Goal: Task Accomplishment & Management: Manage account settings

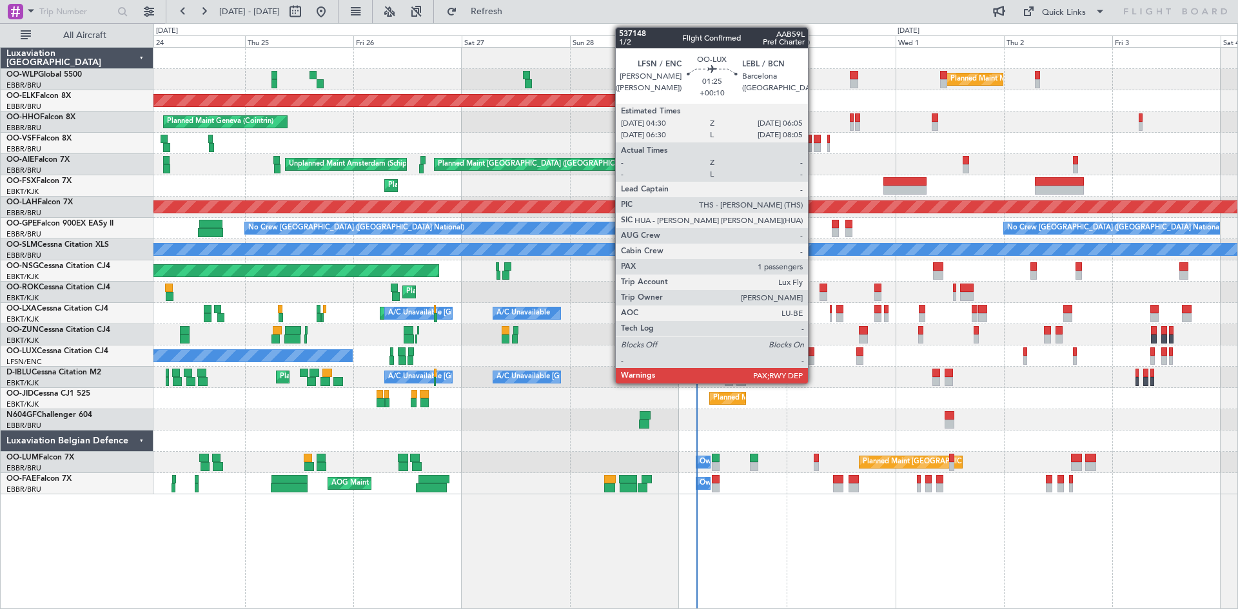
click at [814, 353] on div at bounding box center [810, 351] width 8 height 9
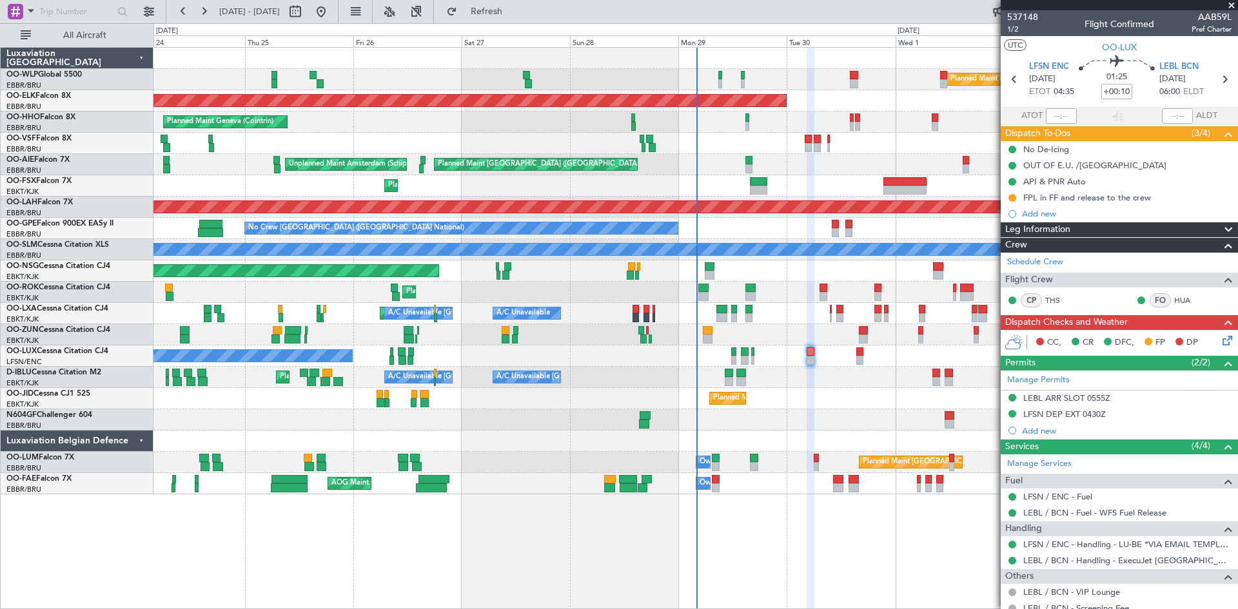
click at [1233, 6] on span at bounding box center [1231, 6] width 13 height 12
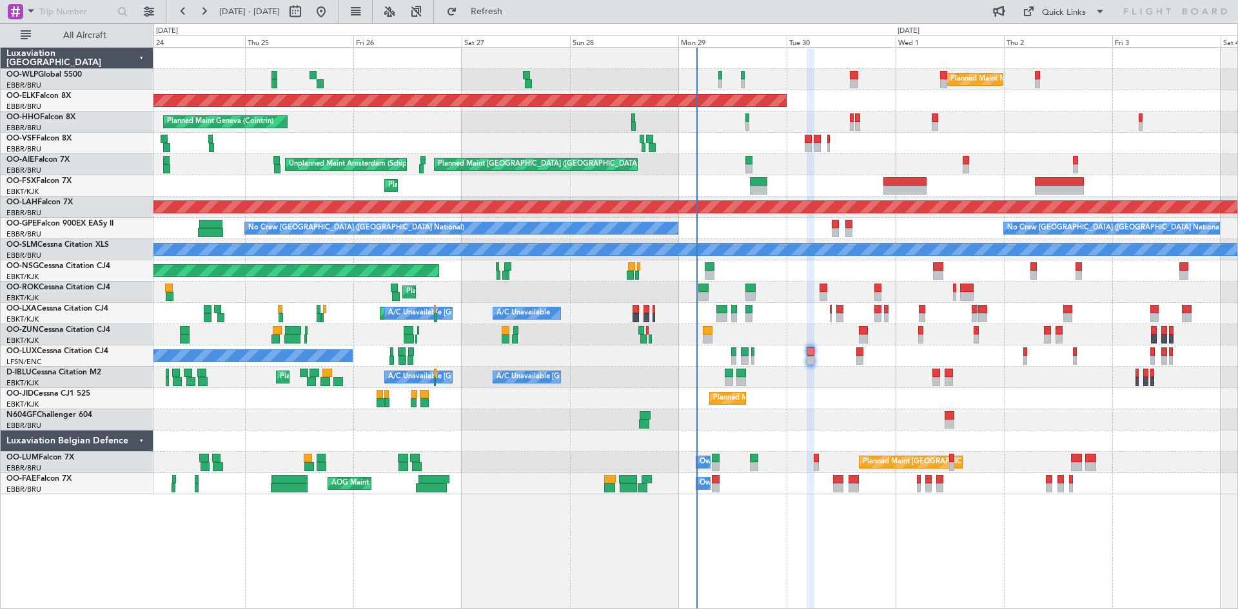
type input "0"
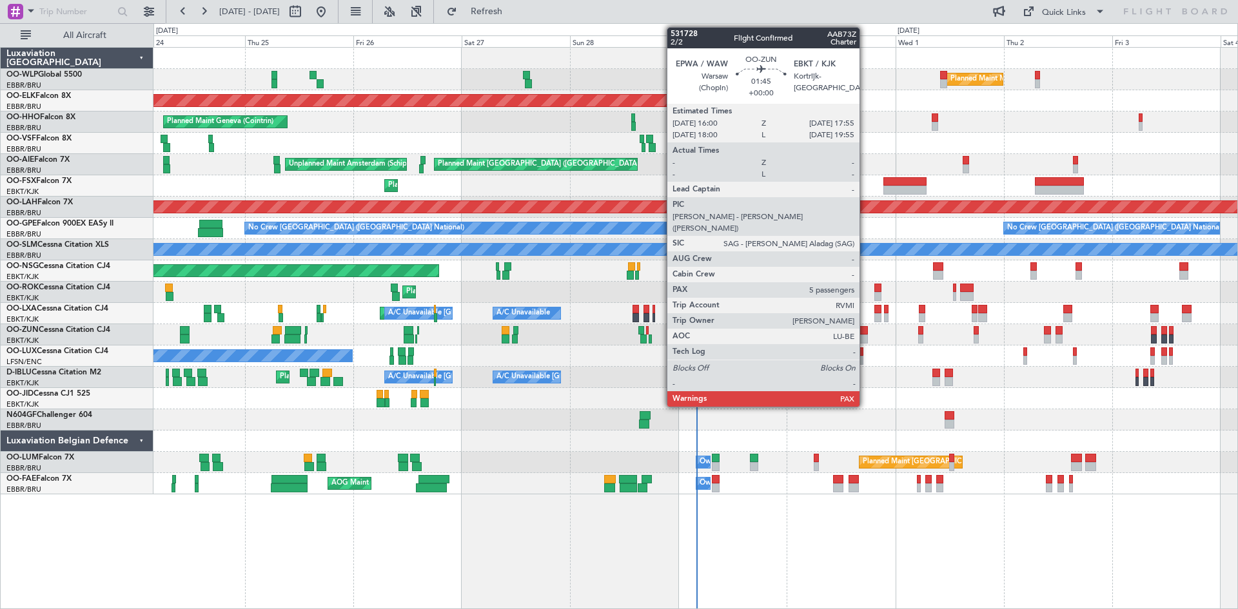
click at [865, 333] on div at bounding box center [863, 330] width 9 height 9
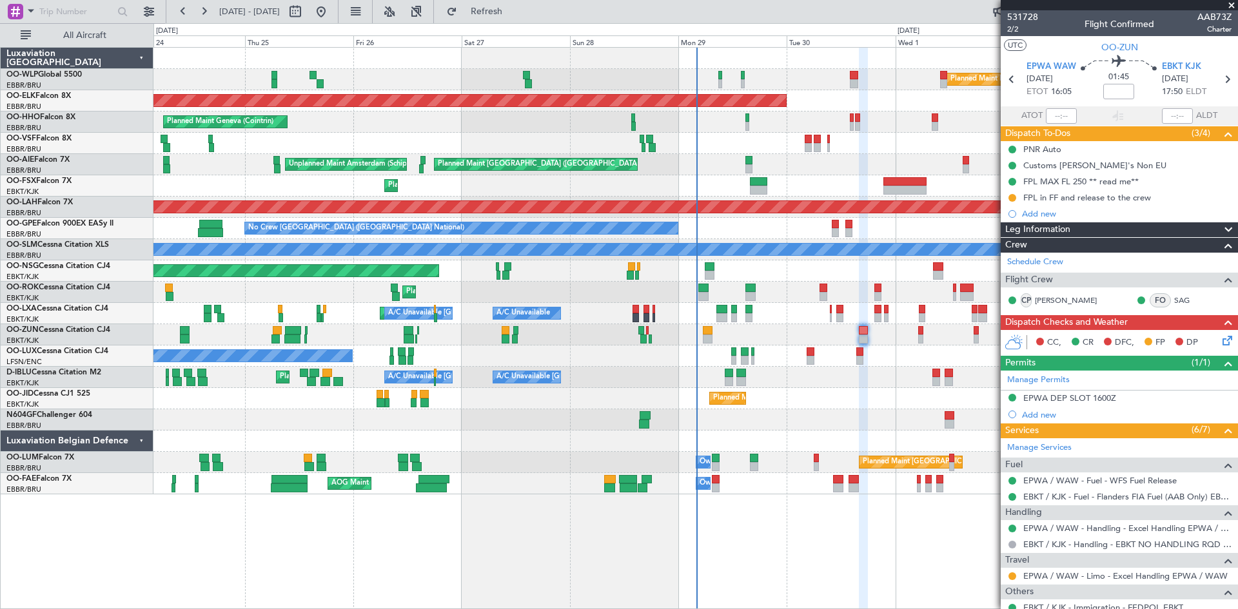
click at [1233, 3] on span at bounding box center [1231, 6] width 13 height 12
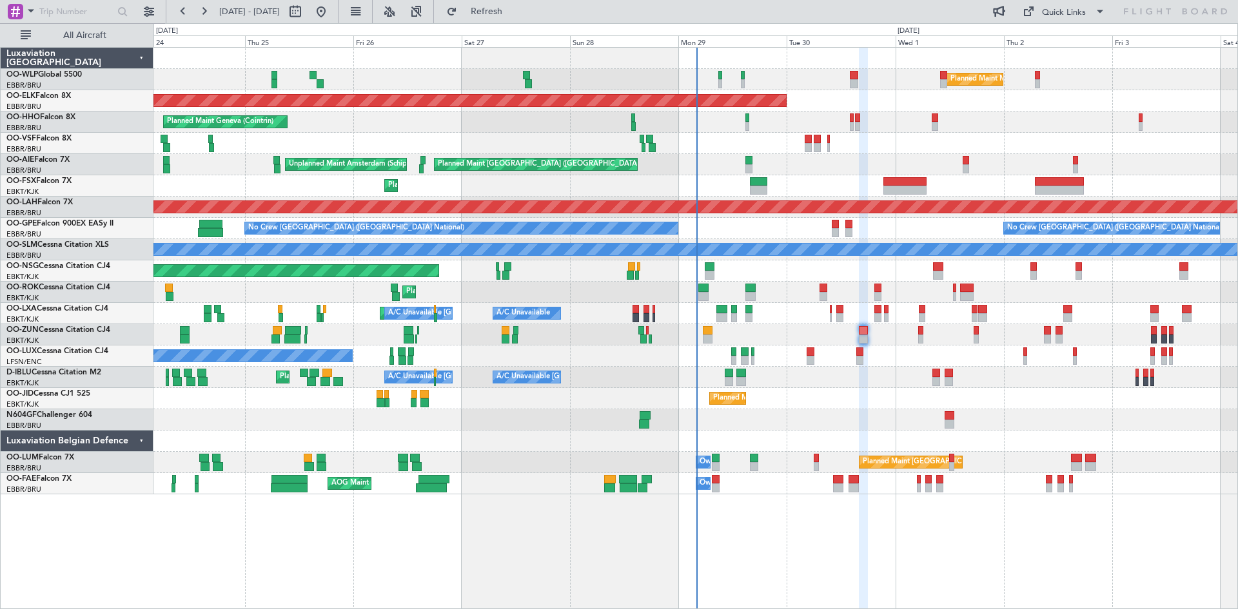
type input "0"
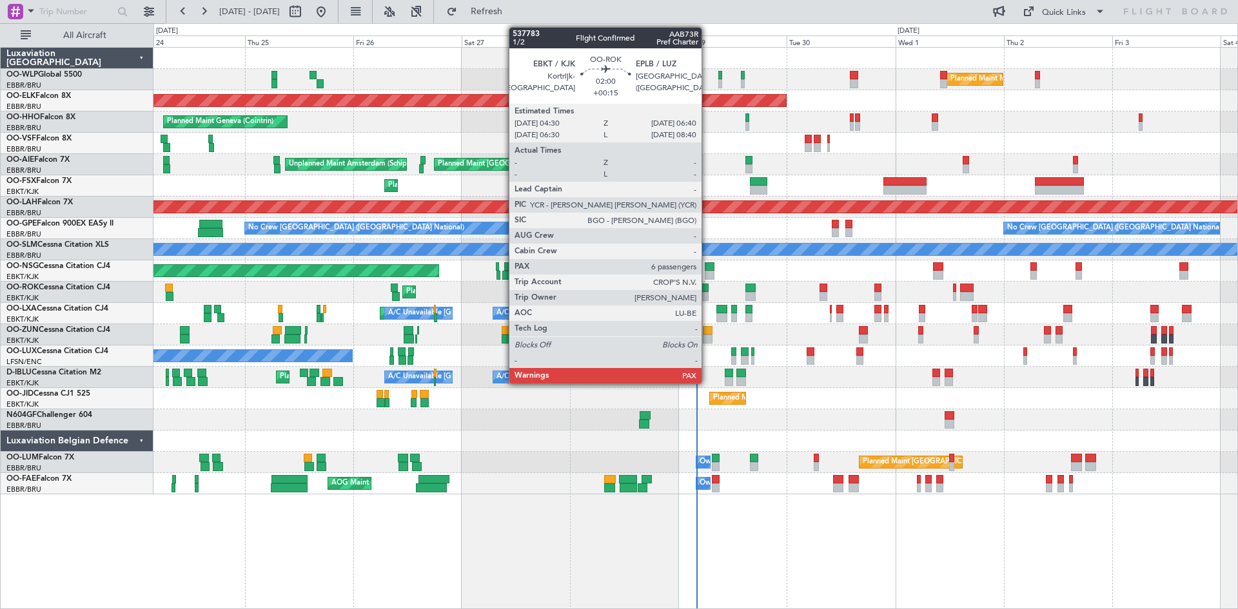
click at [707, 284] on div at bounding box center [703, 288] width 10 height 9
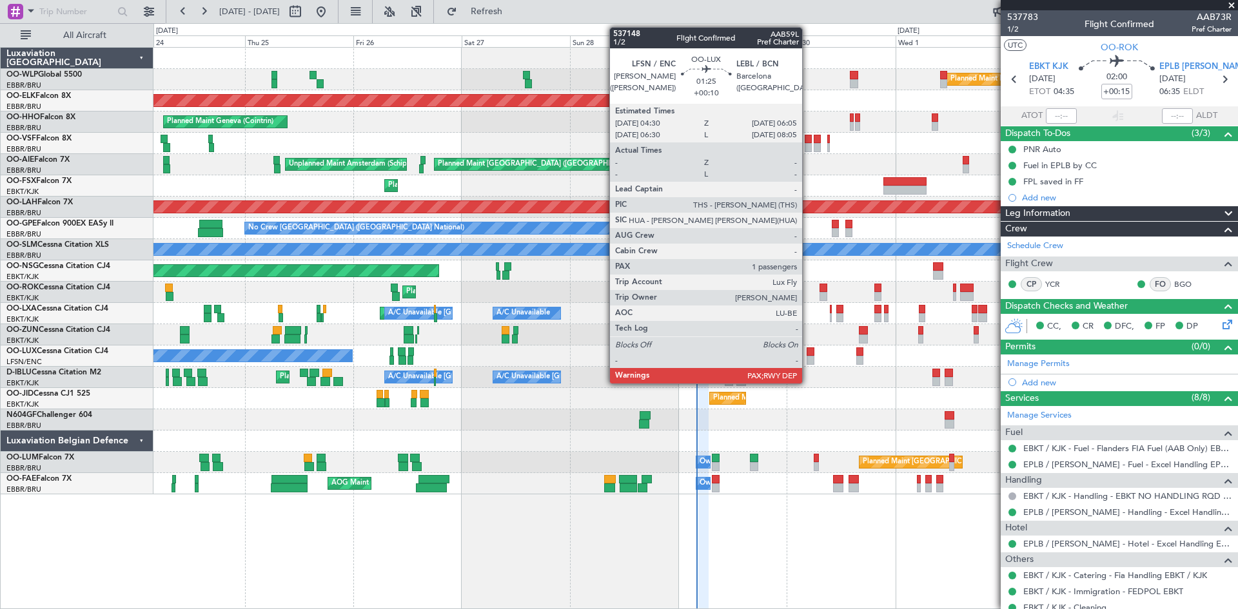
click at [808, 362] on div at bounding box center [810, 360] width 8 height 9
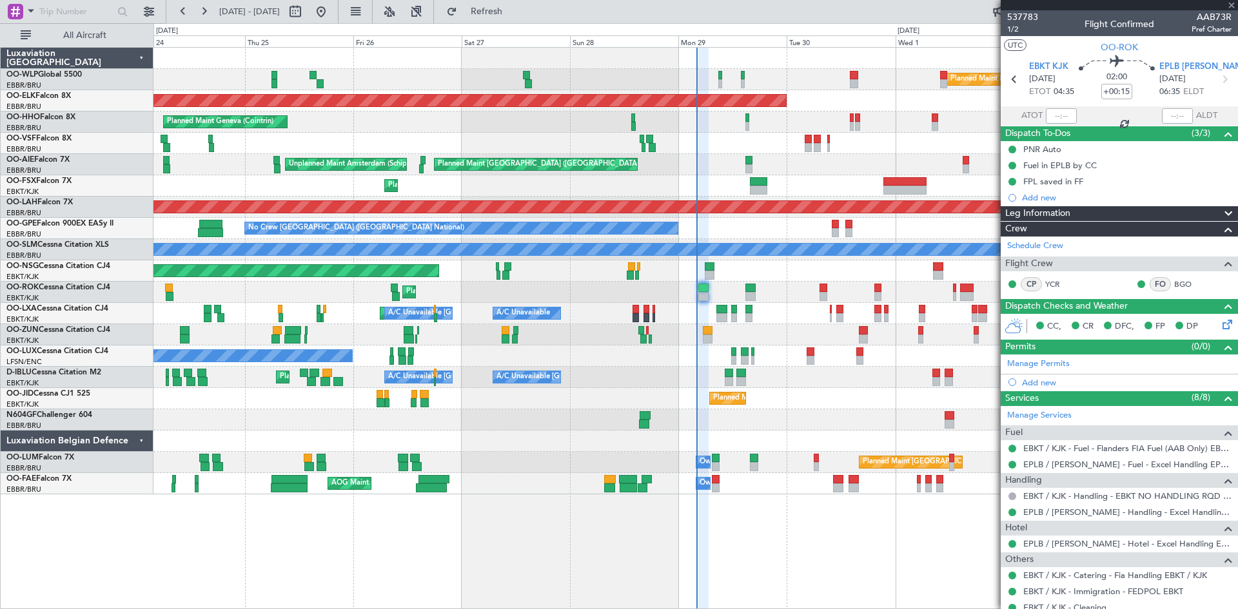
type input "+00:10"
type input "1"
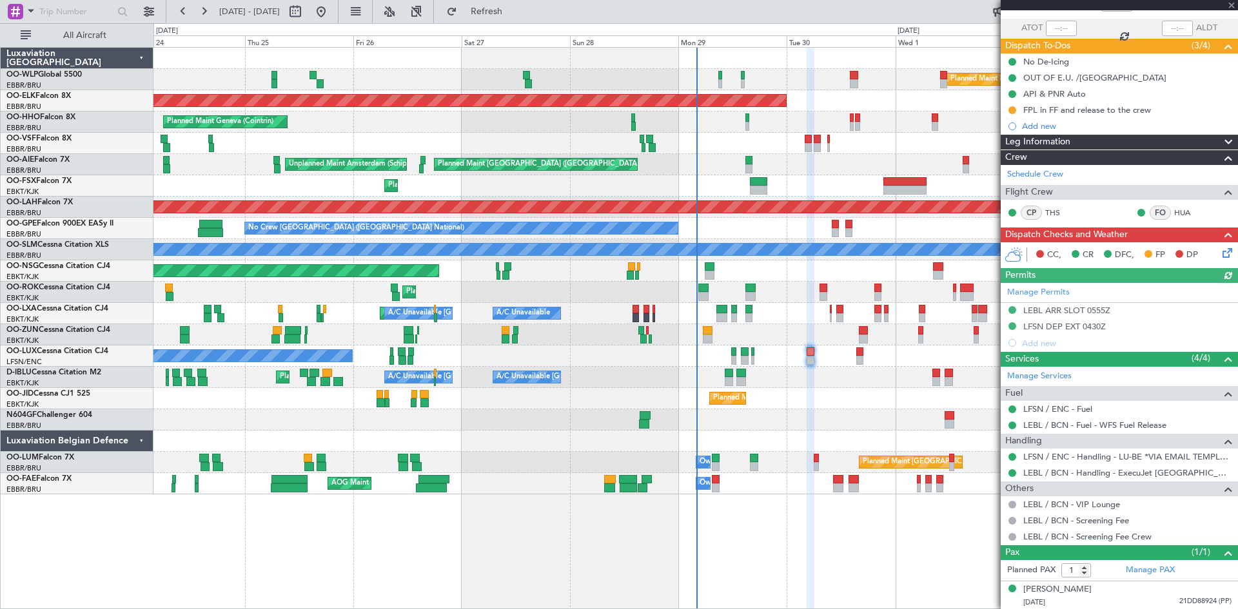
scroll to position [88, 0]
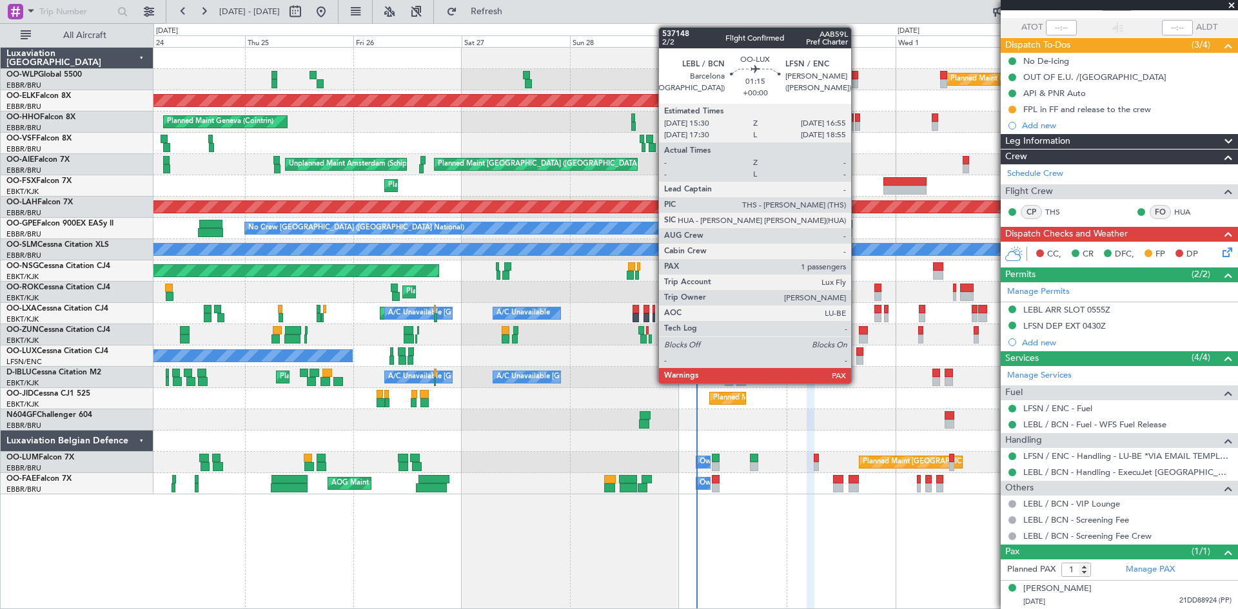
click at [857, 361] on div at bounding box center [859, 360] width 6 height 9
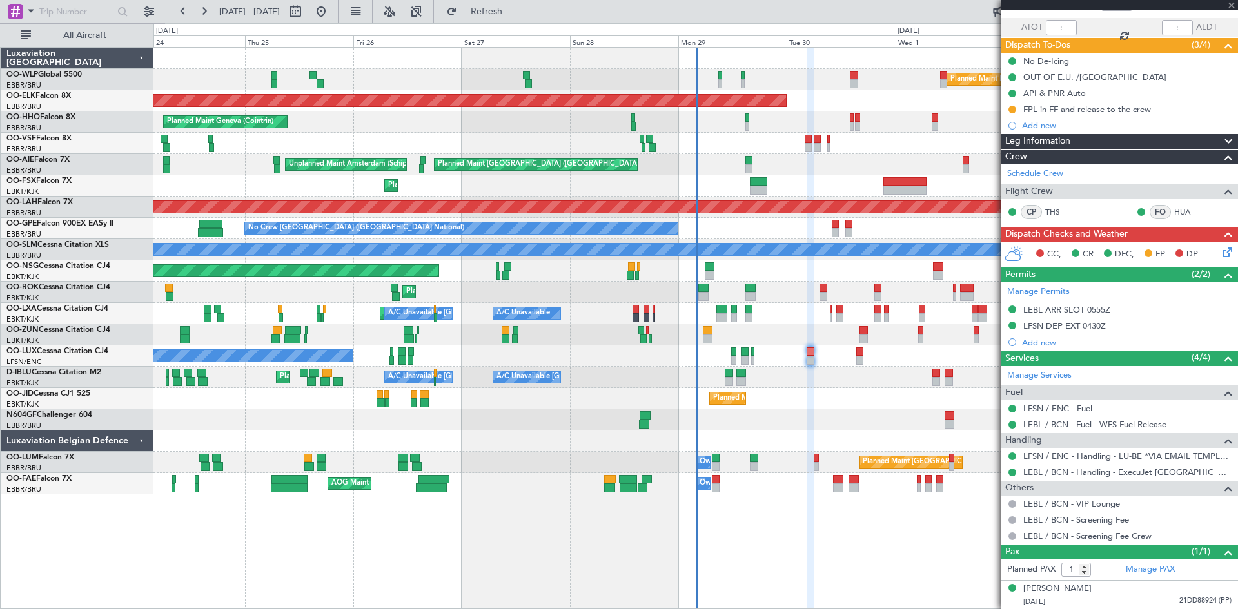
scroll to position [0, 0]
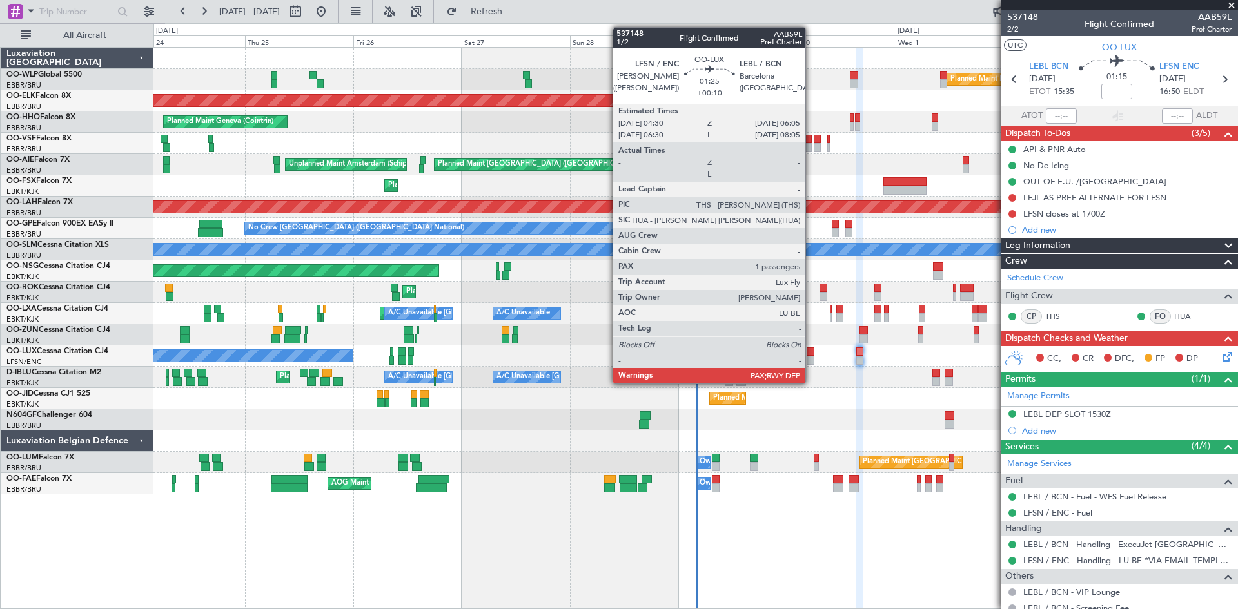
click at [811, 362] on div at bounding box center [810, 360] width 8 height 9
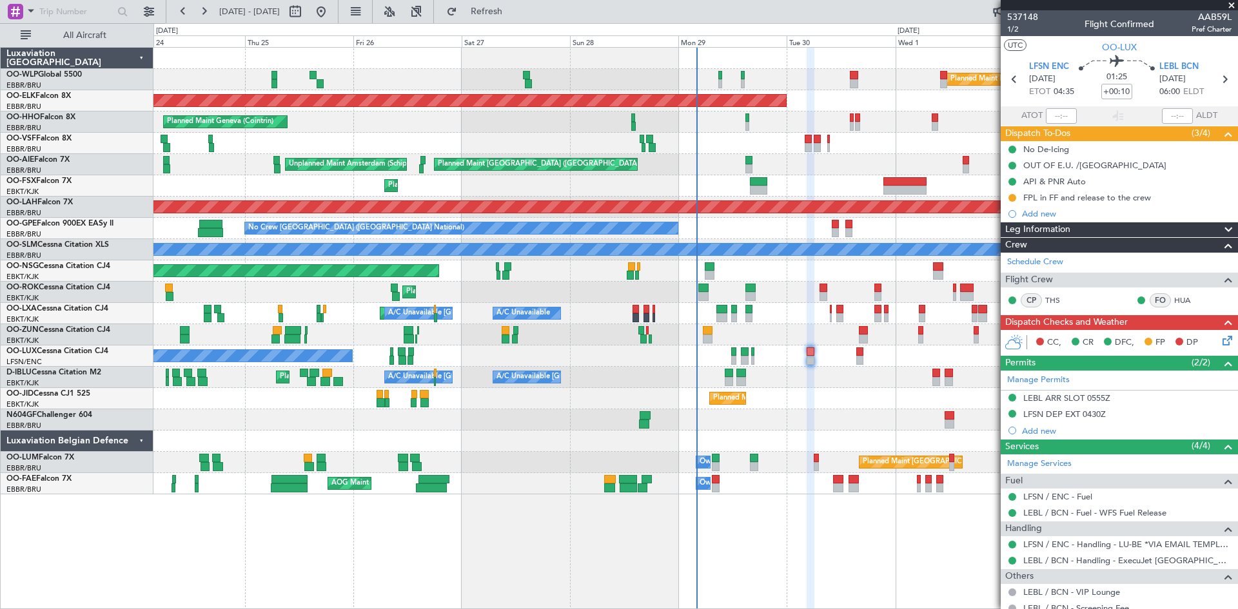
click at [1220, 340] on icon at bounding box center [1225, 338] width 10 height 10
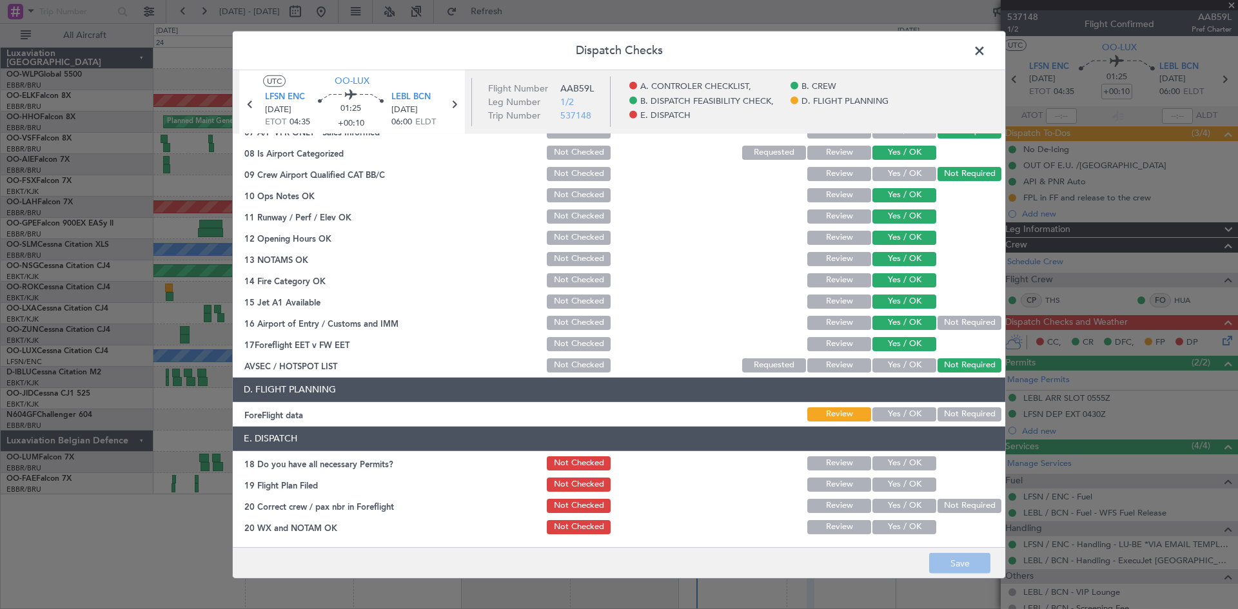
scroll to position [51, 0]
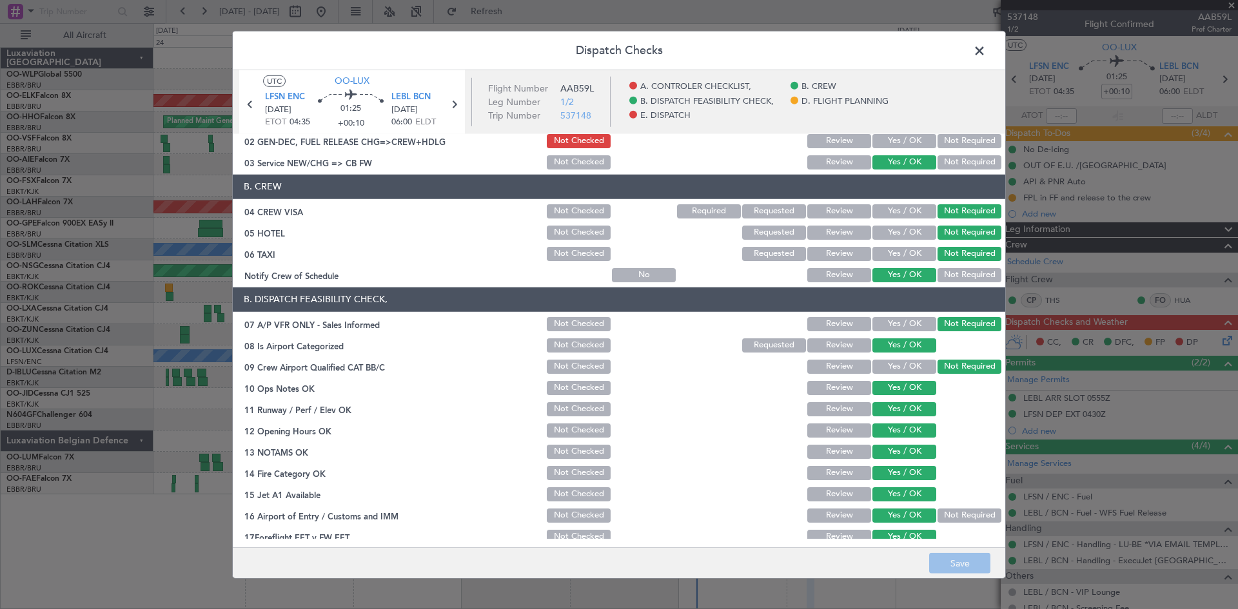
click at [986, 47] on span at bounding box center [986, 54] width 0 height 26
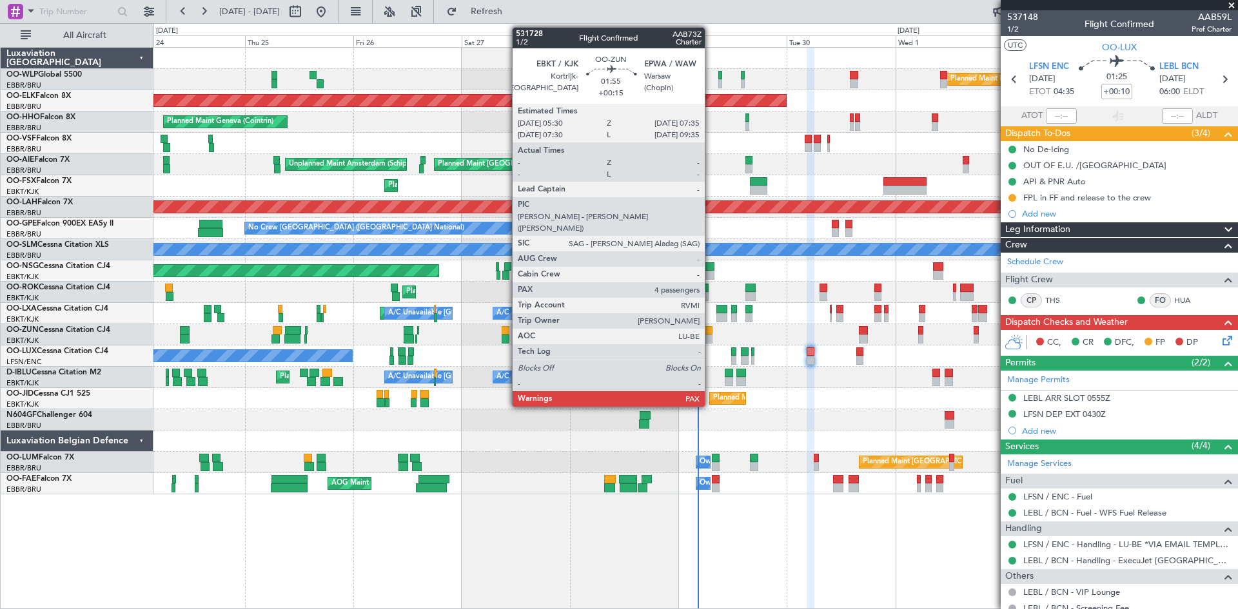
click at [709, 341] on div at bounding box center [708, 339] width 10 height 9
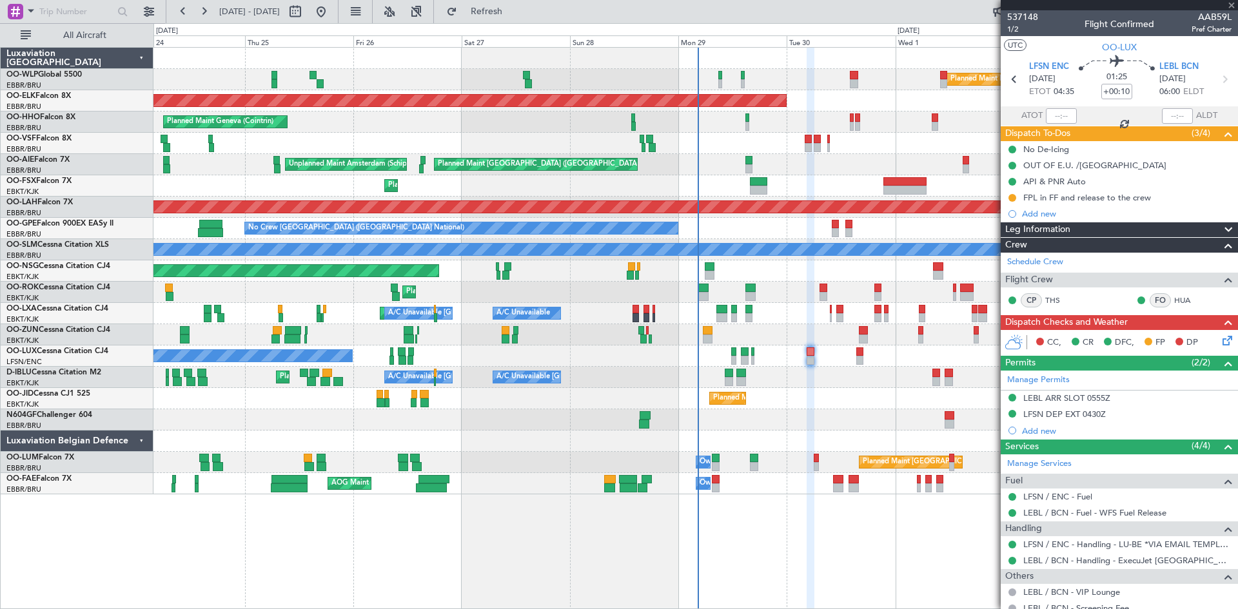
type input "+00:15"
type input "4"
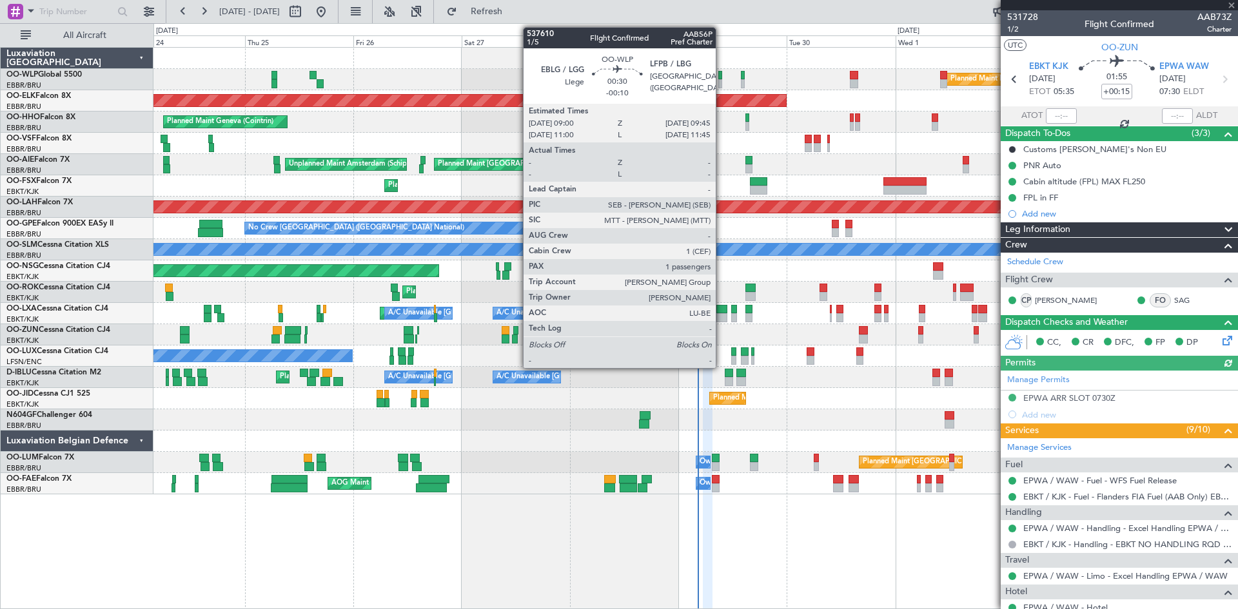
click at [721, 82] on div at bounding box center [720, 83] width 4 height 9
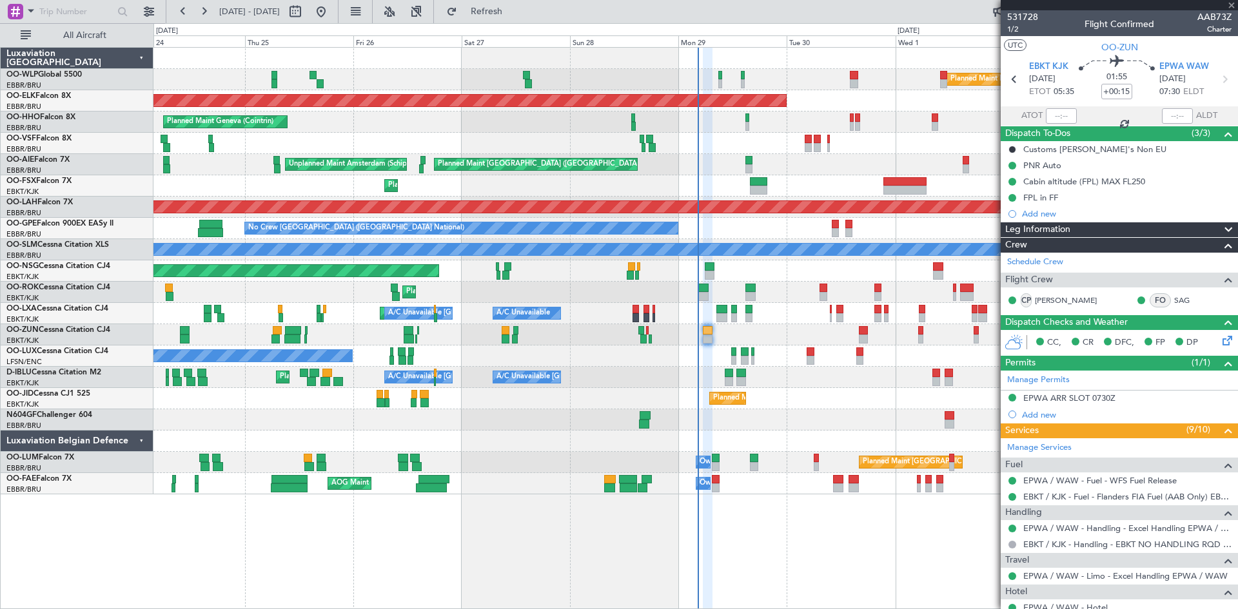
type input "-00:10"
type input "1"
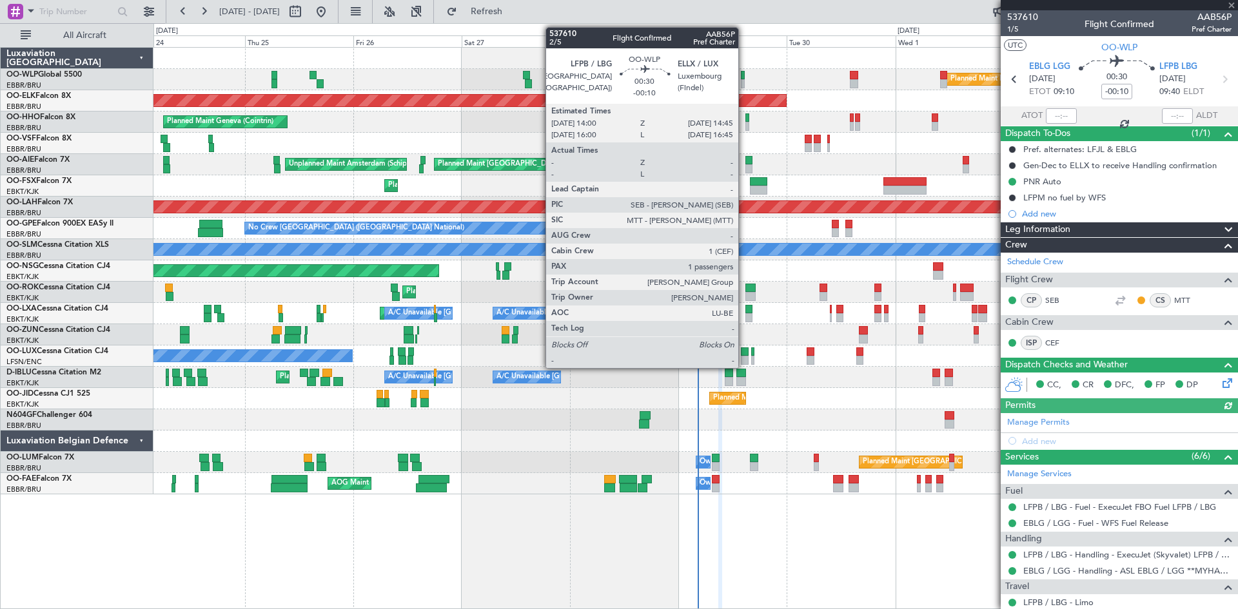
click at [744, 82] on div at bounding box center [743, 83] width 4 height 9
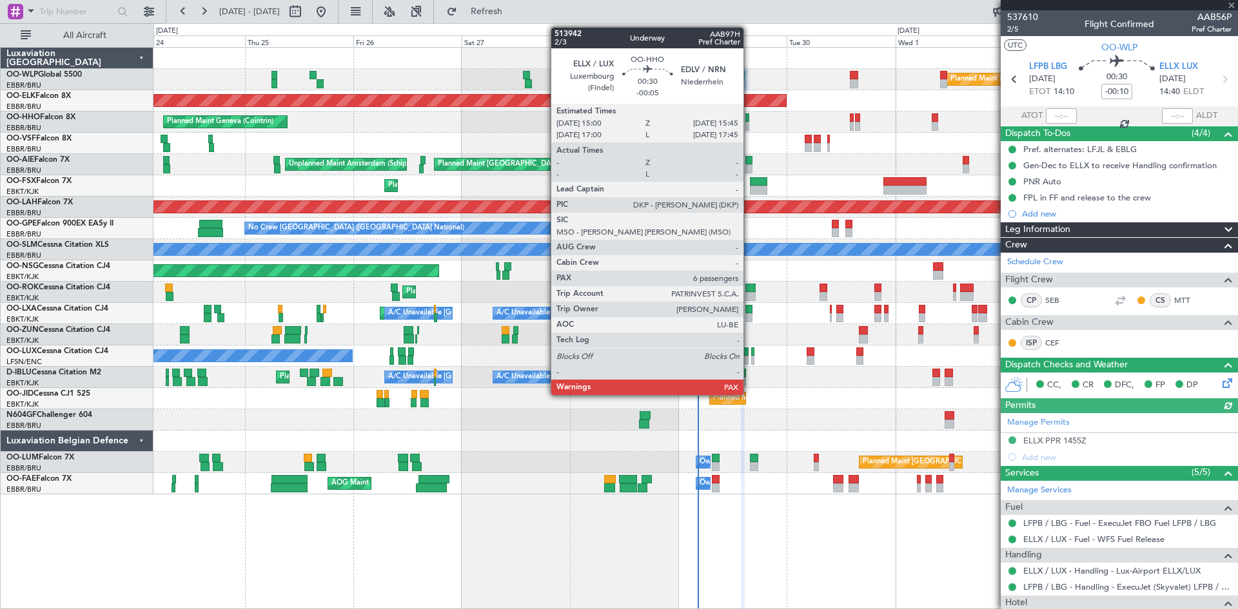
click at [749, 124] on div at bounding box center [747, 126] width 4 height 9
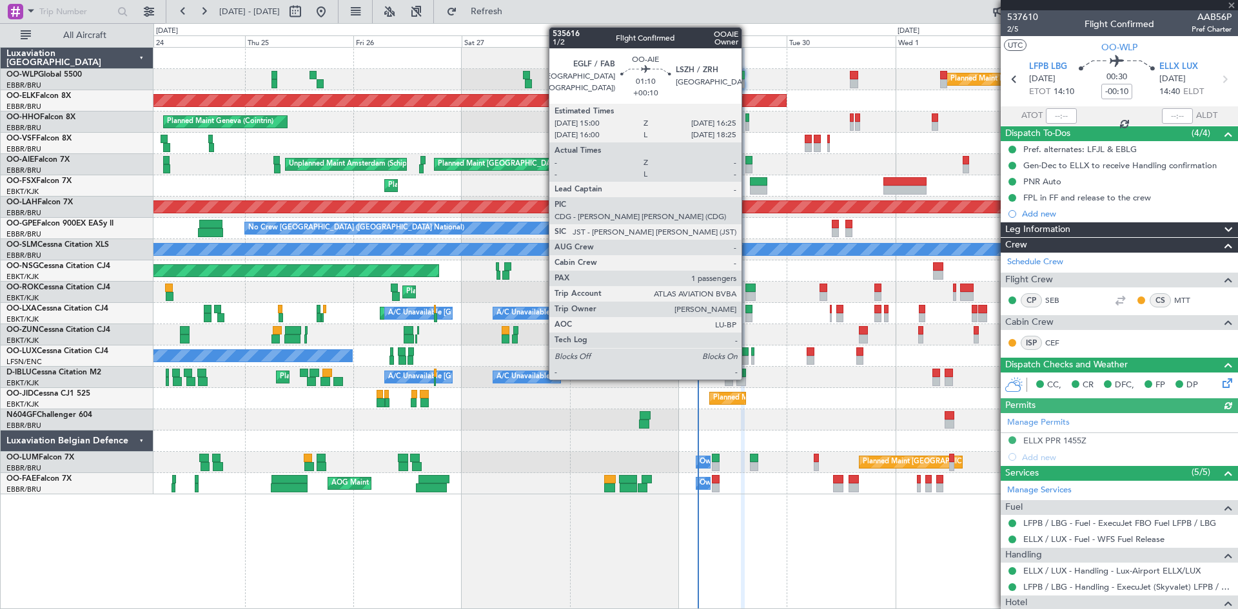
type input "-00:05"
type input "6"
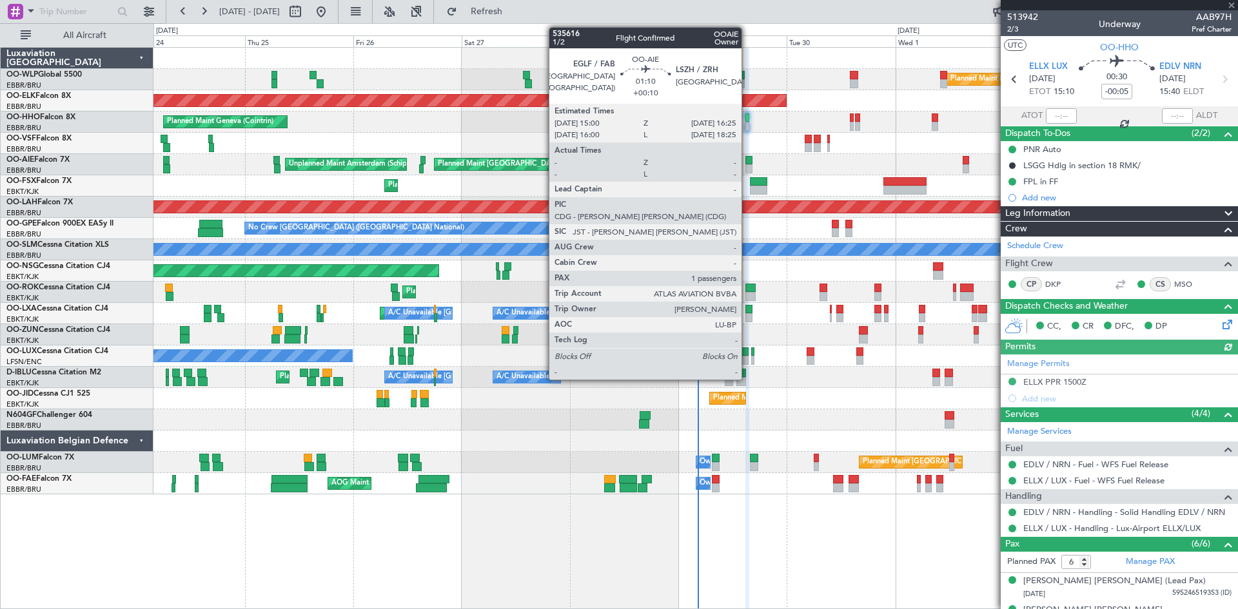
click at [747, 159] on div at bounding box center [748, 160] width 6 height 9
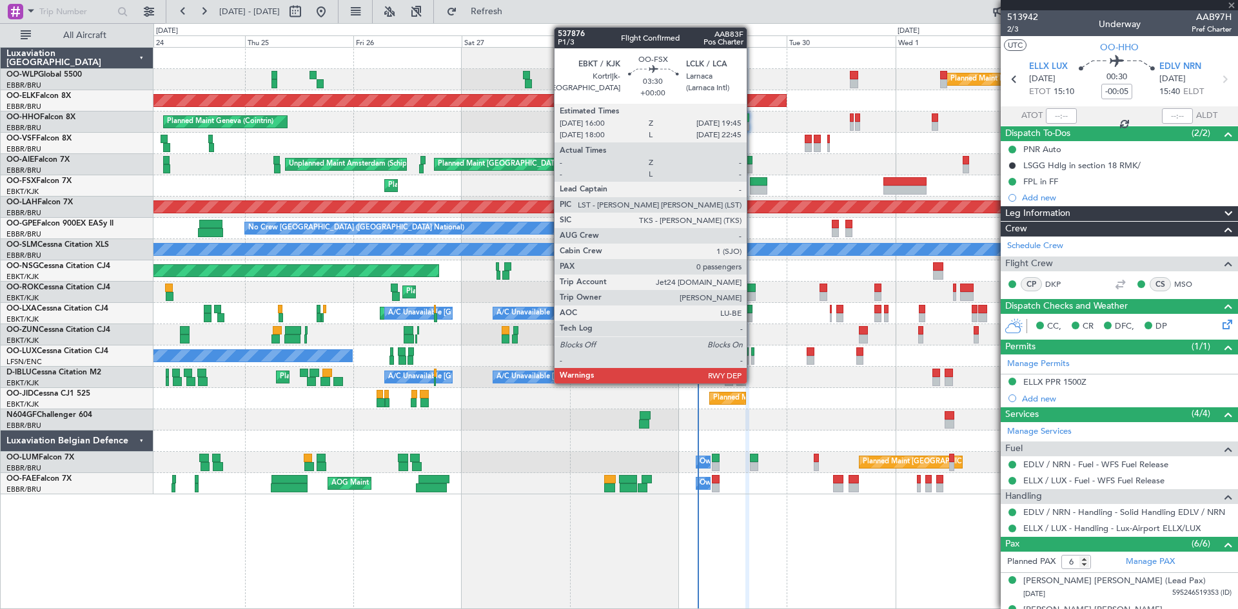
type input "+00:10"
type input "1"
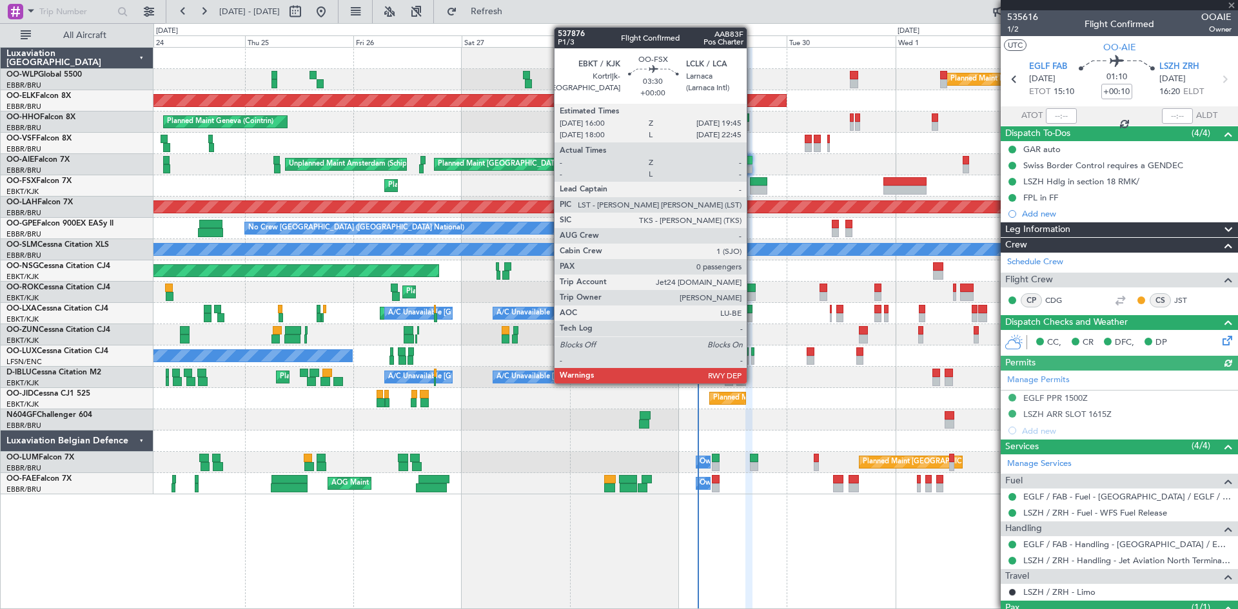
click at [752, 179] on div at bounding box center [758, 181] width 17 height 9
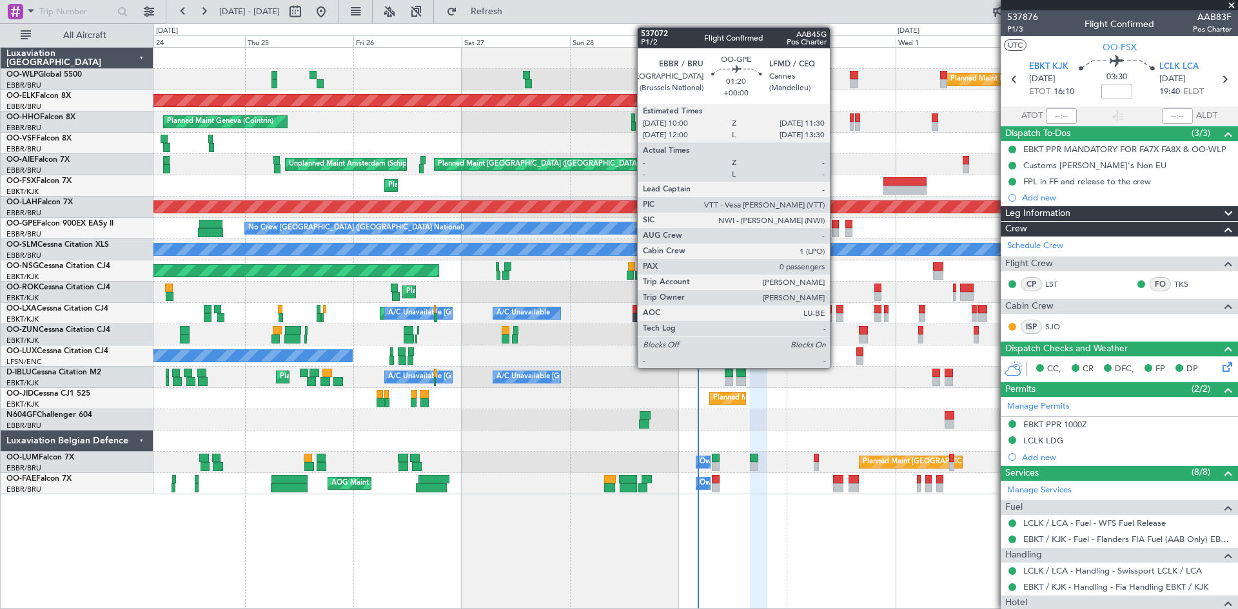
click at [836, 231] on div at bounding box center [835, 232] width 7 height 9
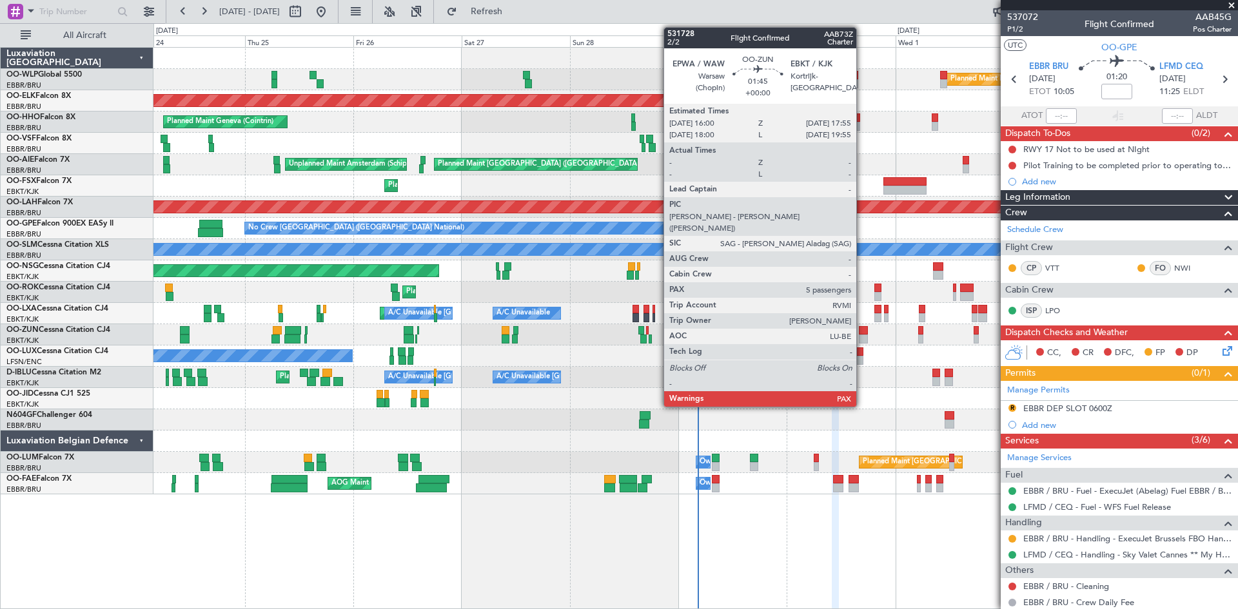
click at [862, 332] on div at bounding box center [863, 330] width 9 height 9
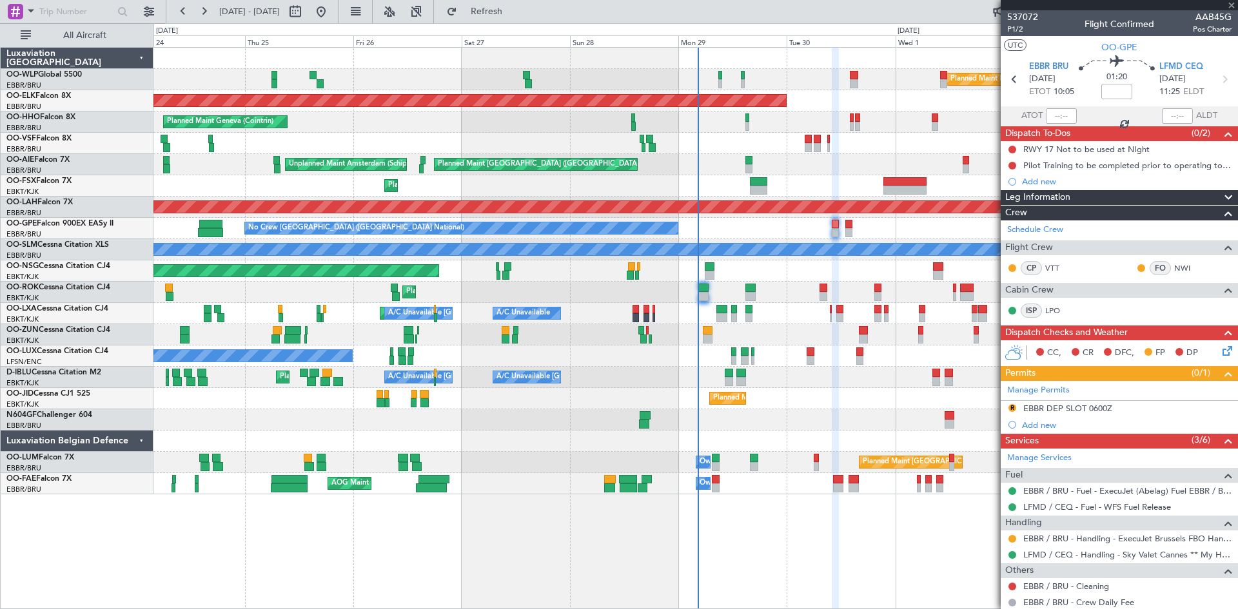
type input "5"
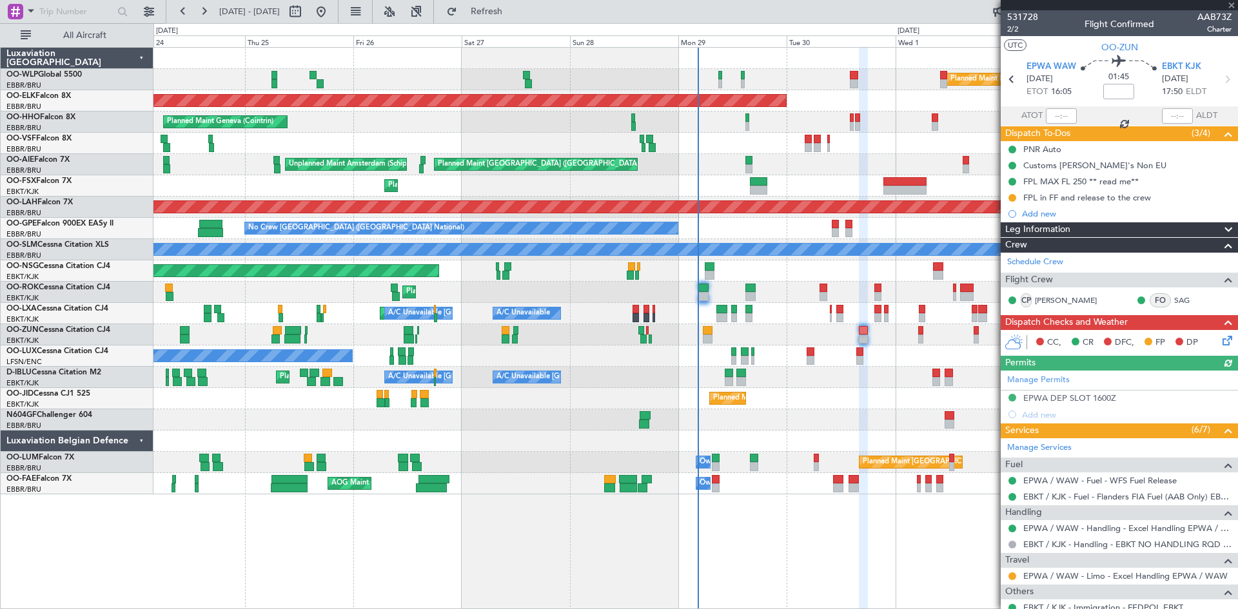
click at [1220, 339] on icon at bounding box center [1225, 338] width 10 height 10
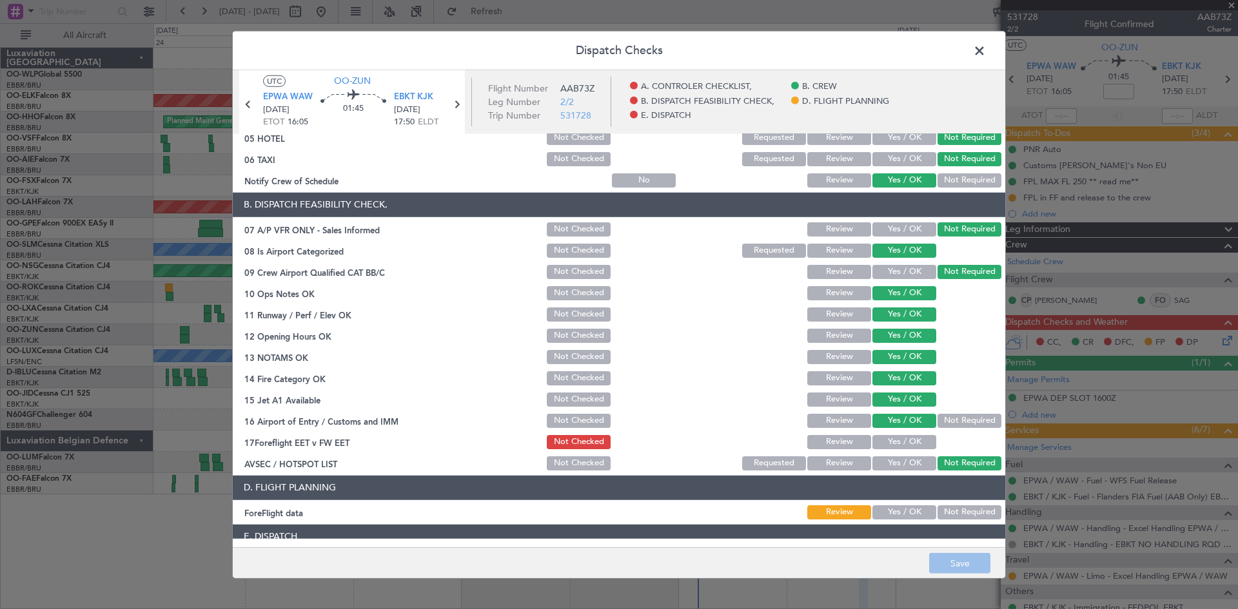
scroll to position [244, 0]
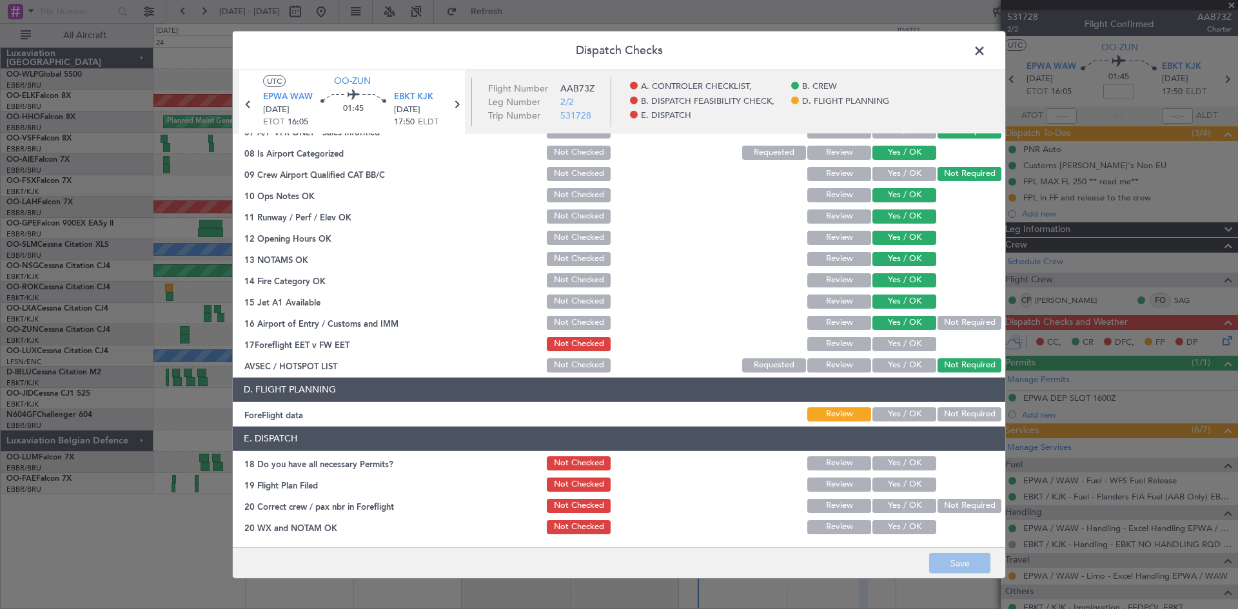
click at [986, 57] on span at bounding box center [986, 54] width 0 height 26
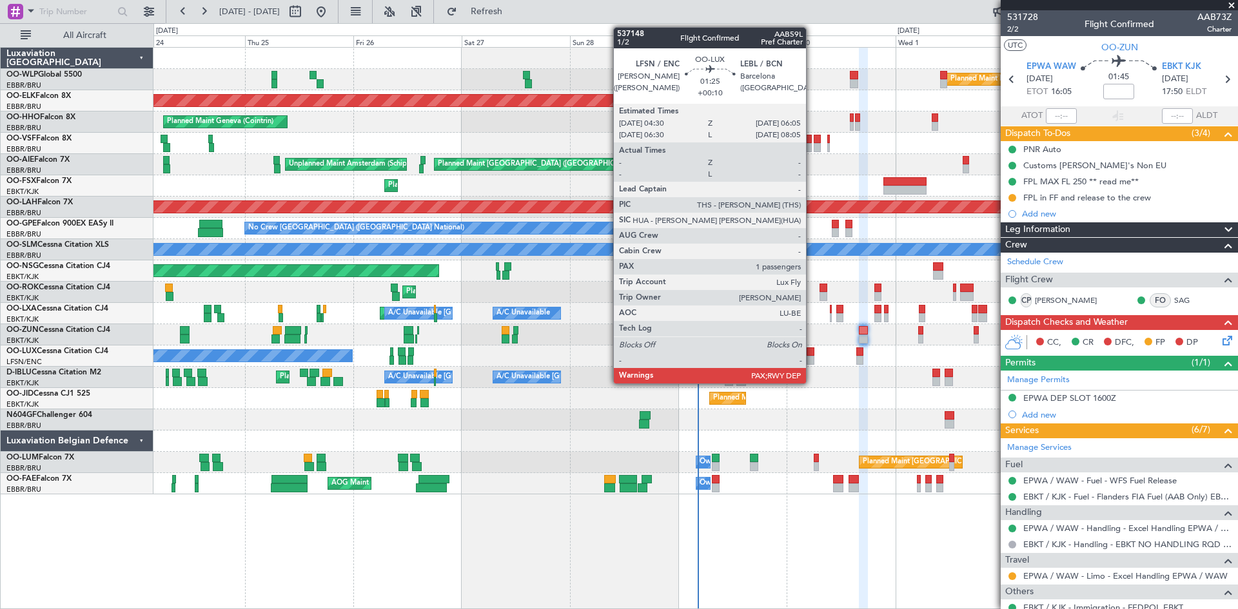
click at [812, 360] on div at bounding box center [810, 360] width 8 height 9
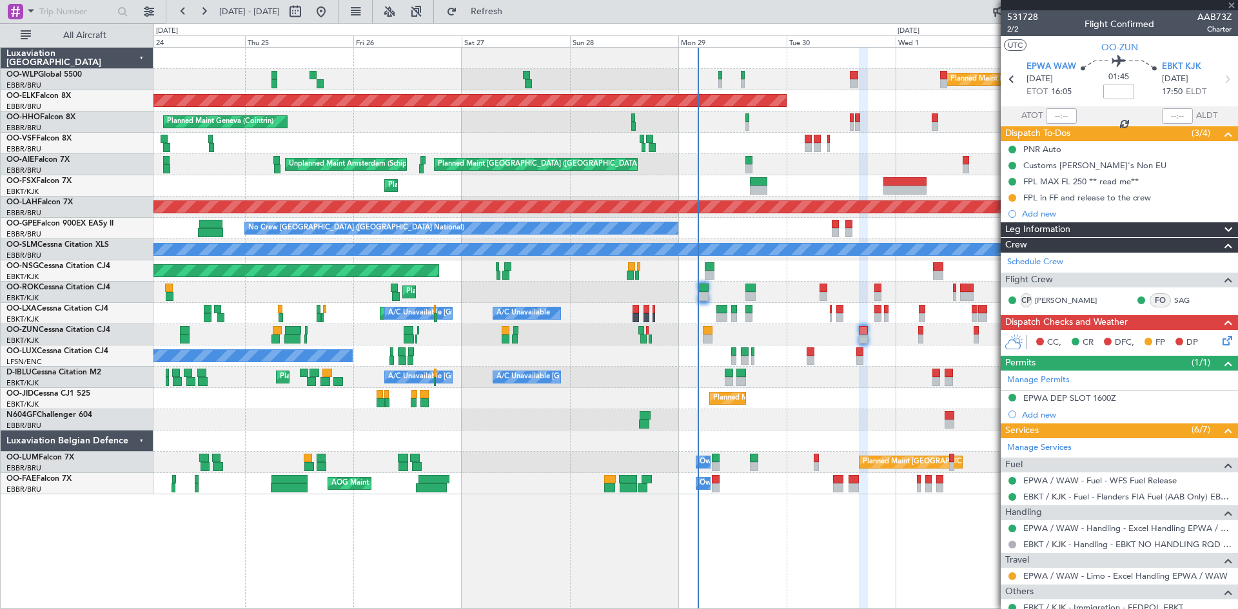
type input "+00:10"
type input "1"
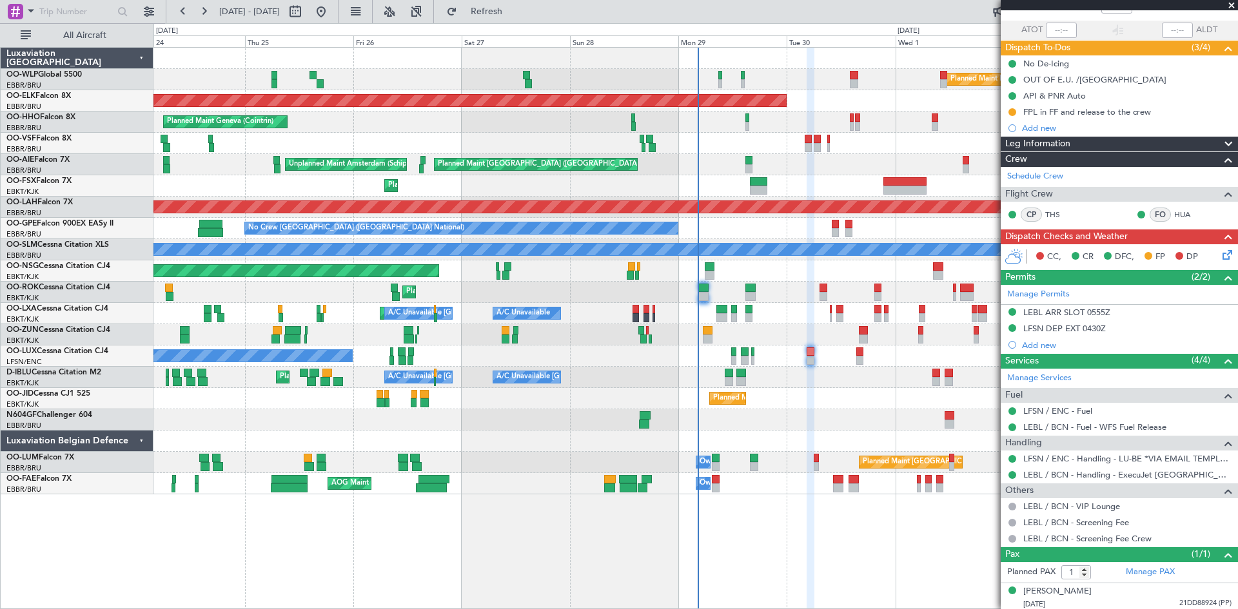
scroll to position [88, 0]
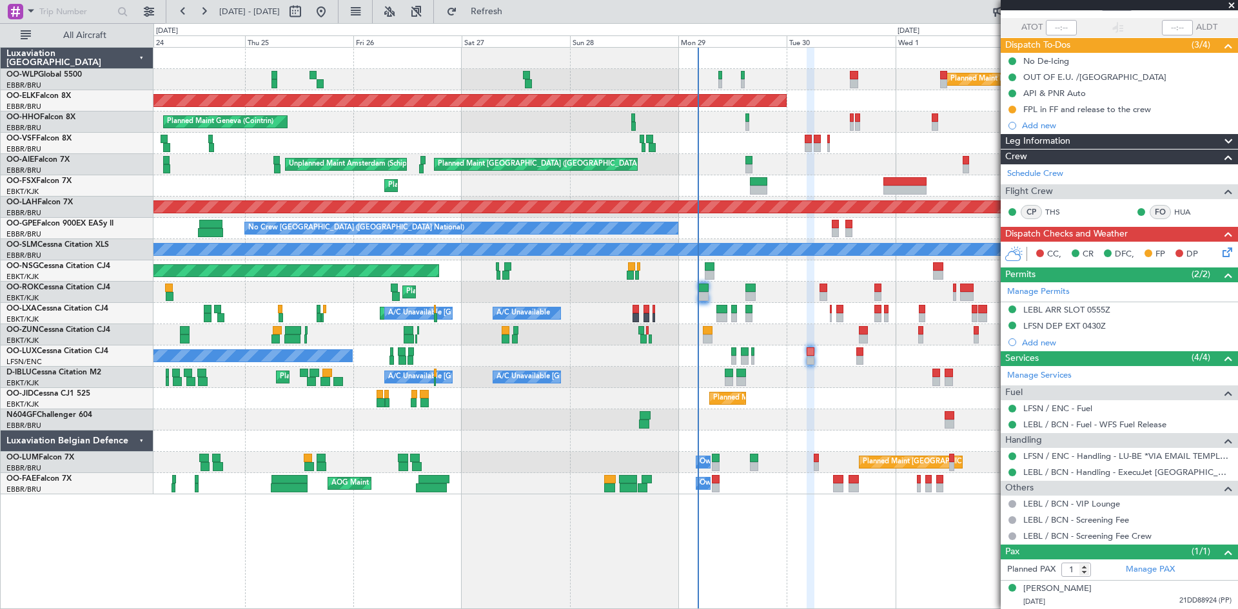
click at [1222, 251] on icon at bounding box center [1225, 250] width 10 height 10
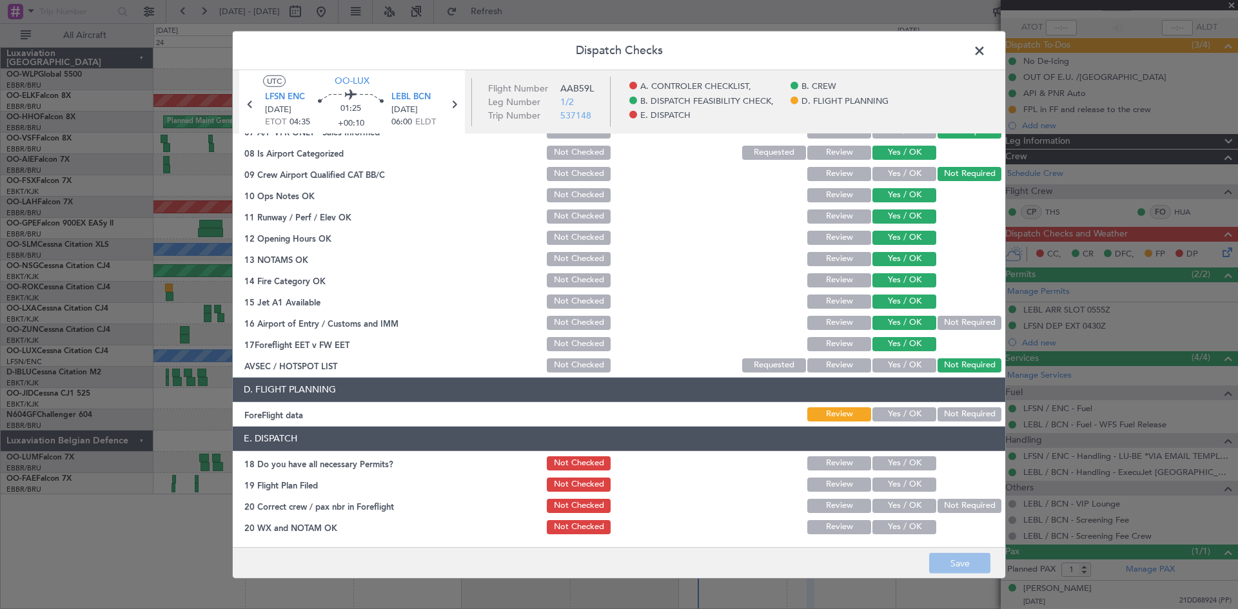
scroll to position [0, 0]
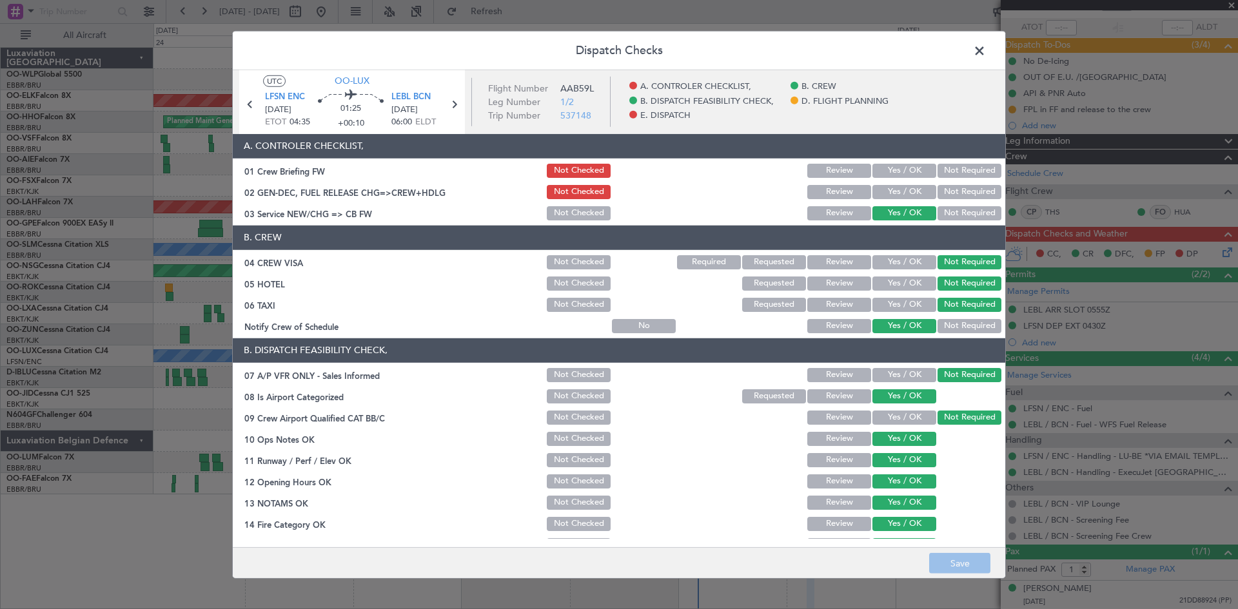
click at [986, 48] on span at bounding box center [986, 54] width 0 height 26
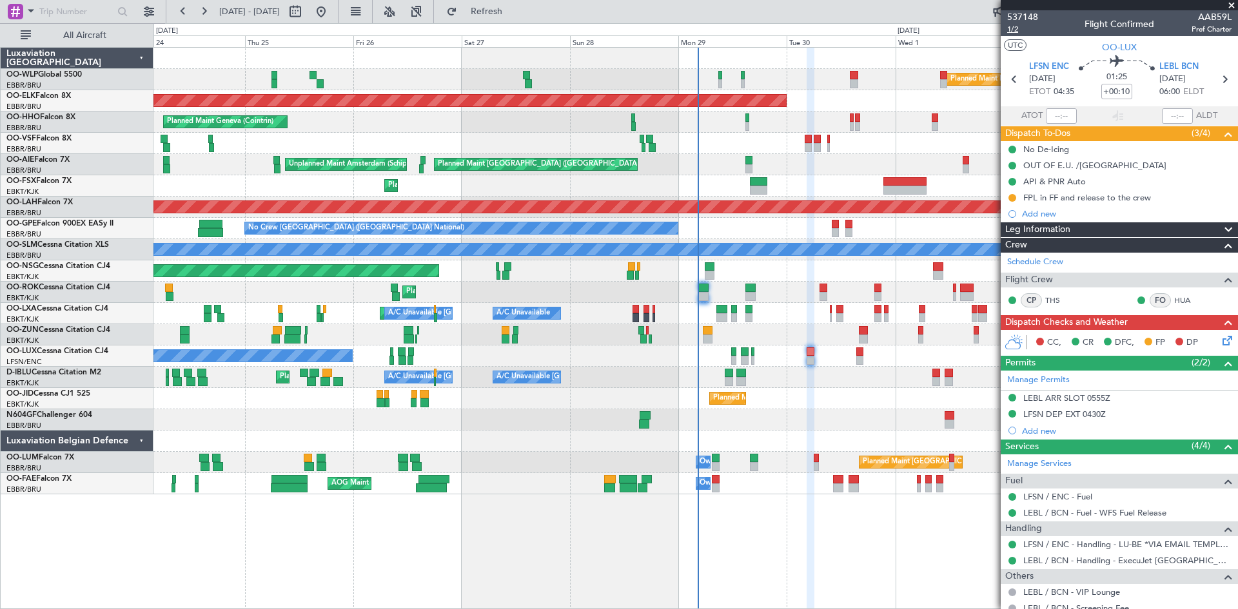
click at [1013, 26] on span "1/2" at bounding box center [1022, 29] width 31 height 11
click at [1022, 28] on span "1/2" at bounding box center [1022, 29] width 31 height 11
click at [1220, 334] on icon at bounding box center [1225, 338] width 10 height 10
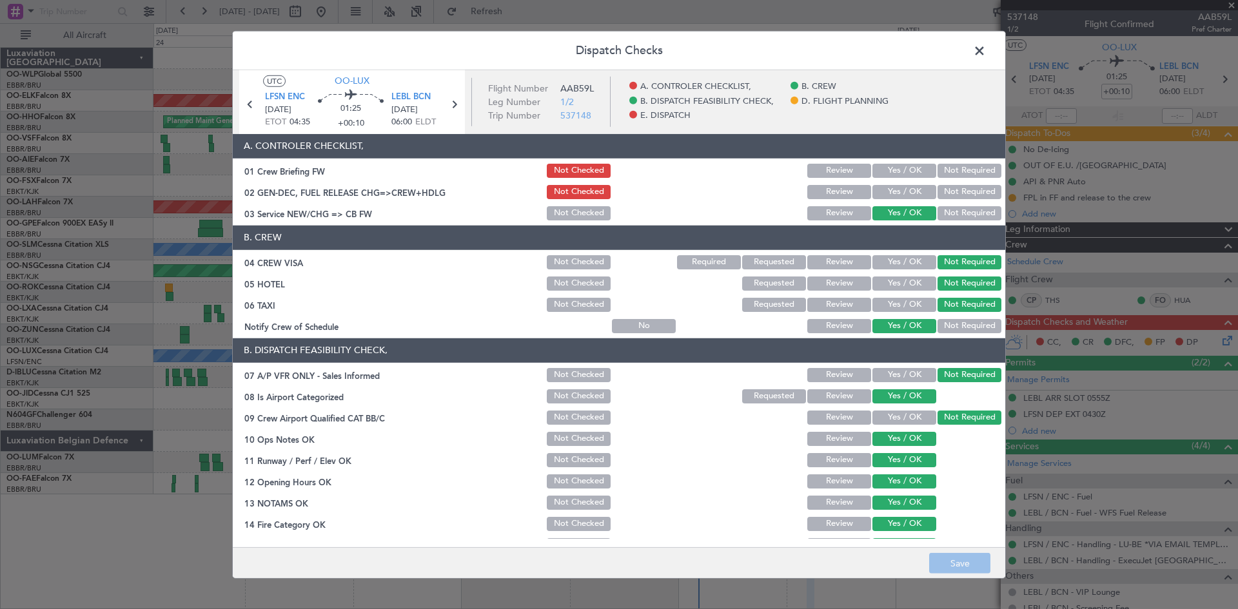
click at [877, 196] on button "Yes / OK" at bounding box center [904, 192] width 64 height 14
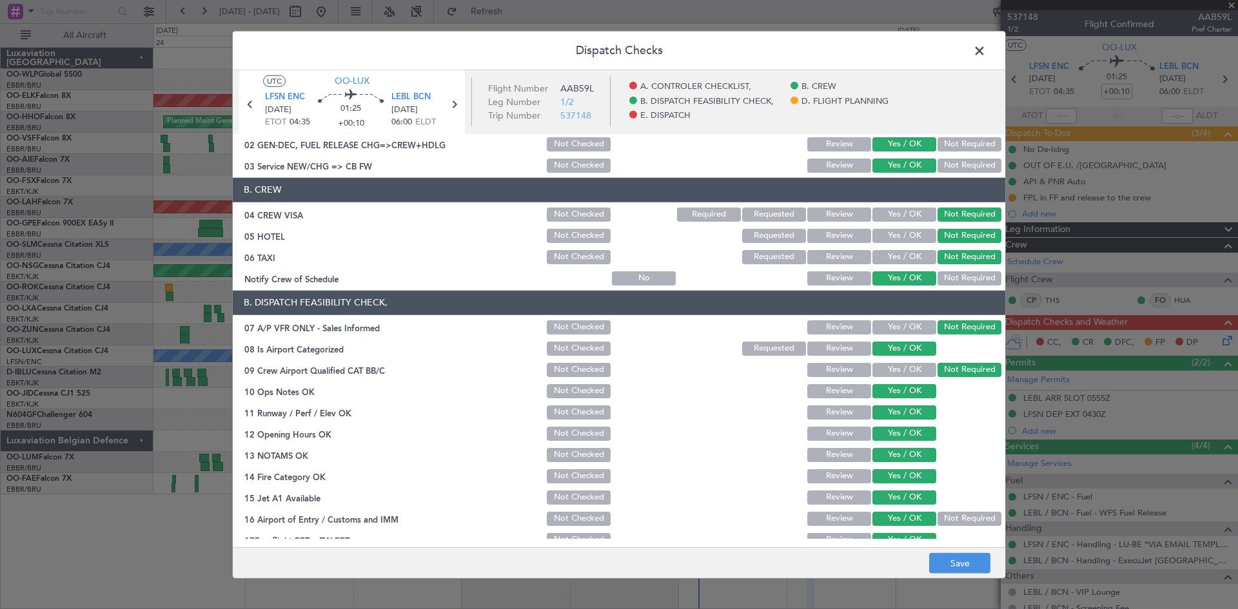
scroll to position [244, 0]
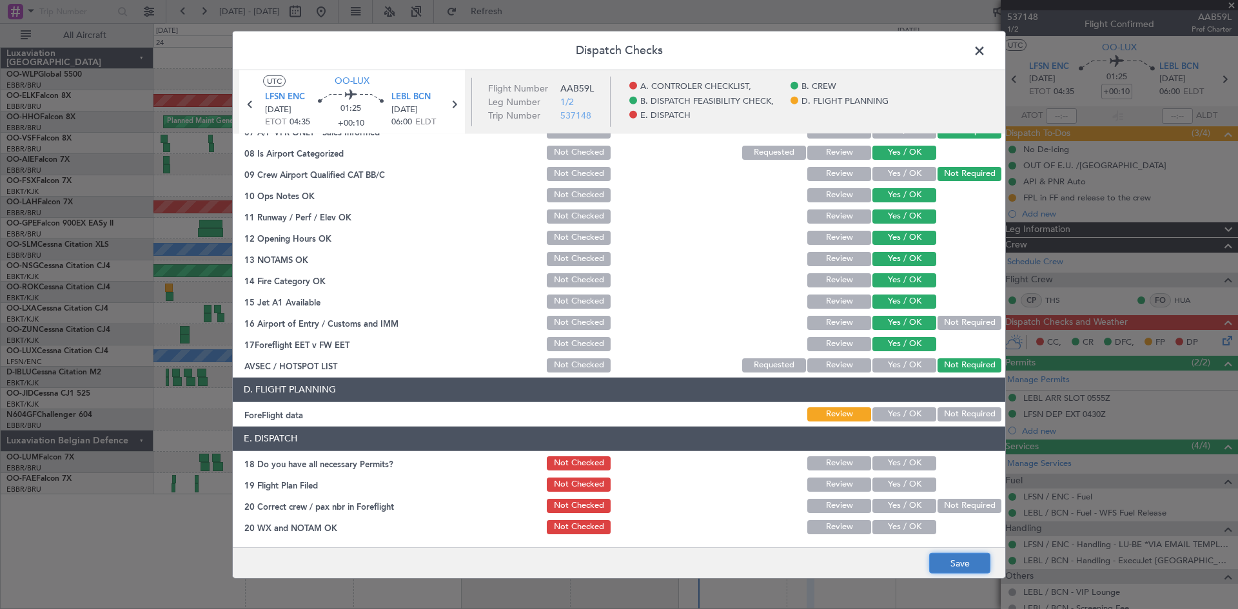
click at [945, 557] on button "Save" at bounding box center [959, 563] width 61 height 21
click at [986, 50] on span at bounding box center [986, 54] width 0 height 26
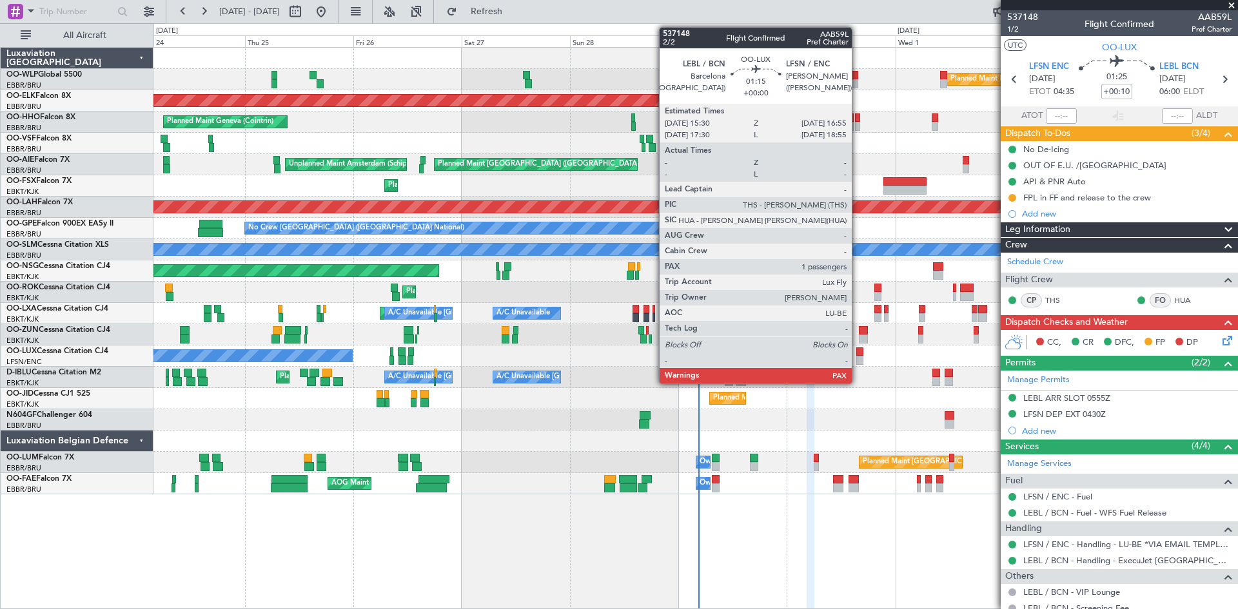
click at [857, 358] on div at bounding box center [859, 360] width 6 height 9
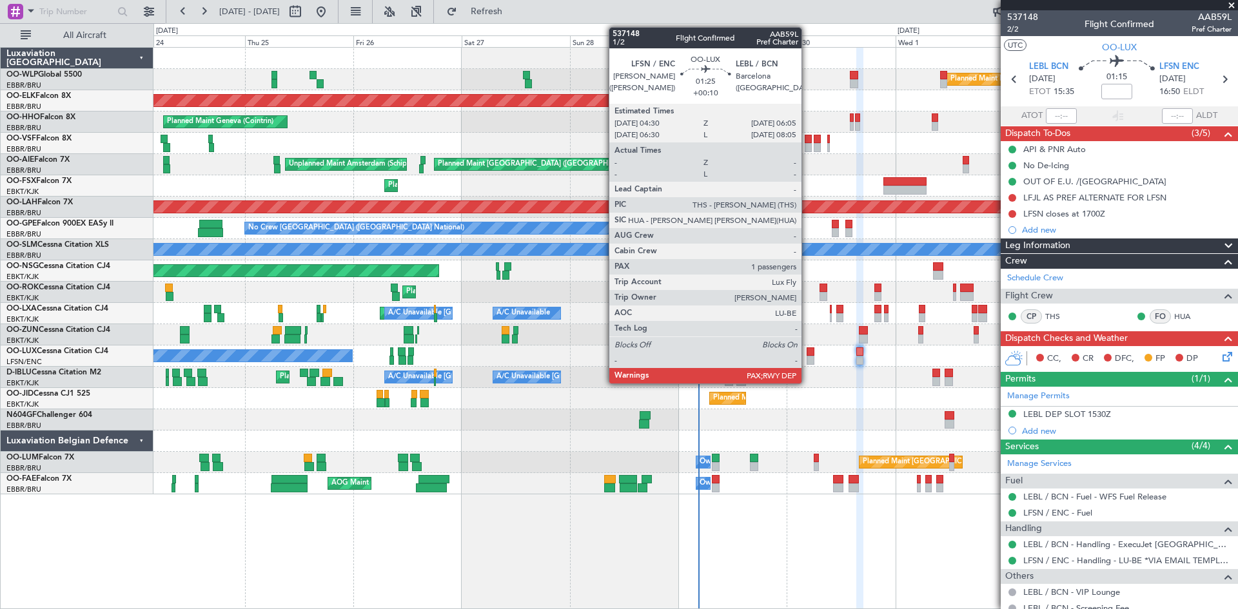
click at [807, 351] on div at bounding box center [810, 351] width 8 height 9
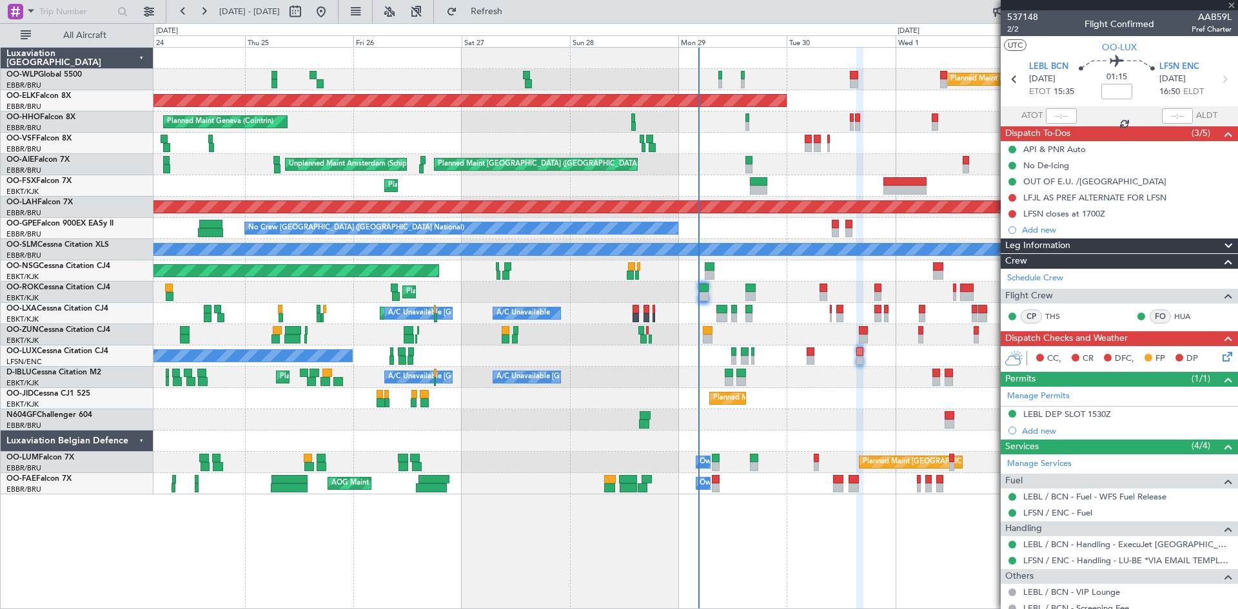
type input "+00:10"
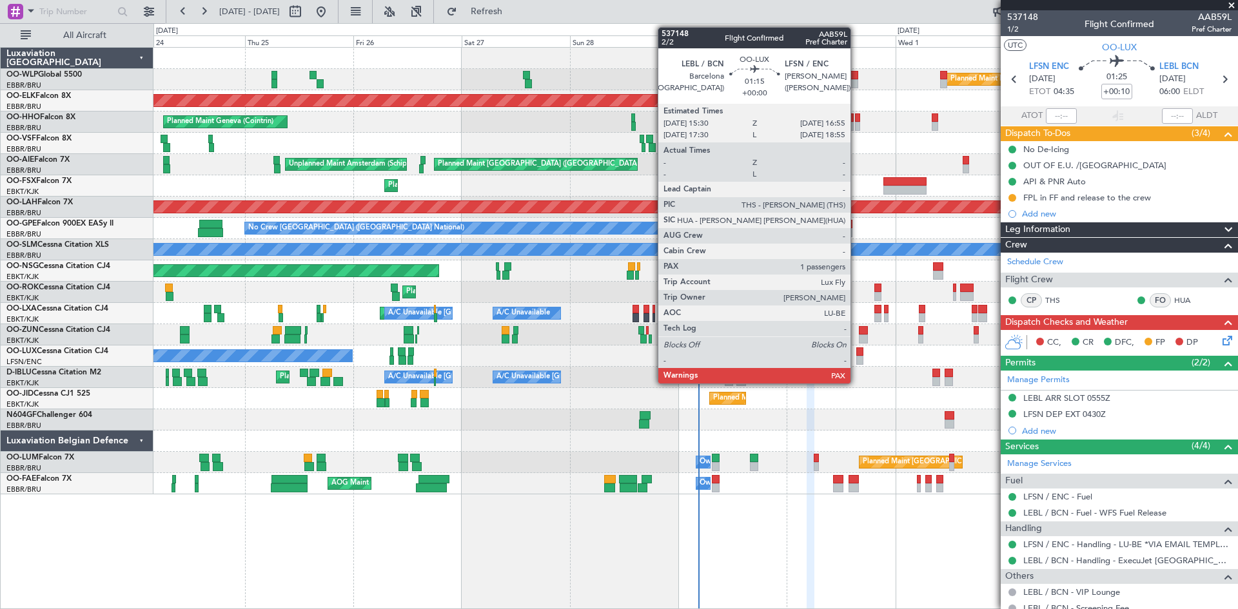
click at [856, 358] on div at bounding box center [859, 360] width 6 height 9
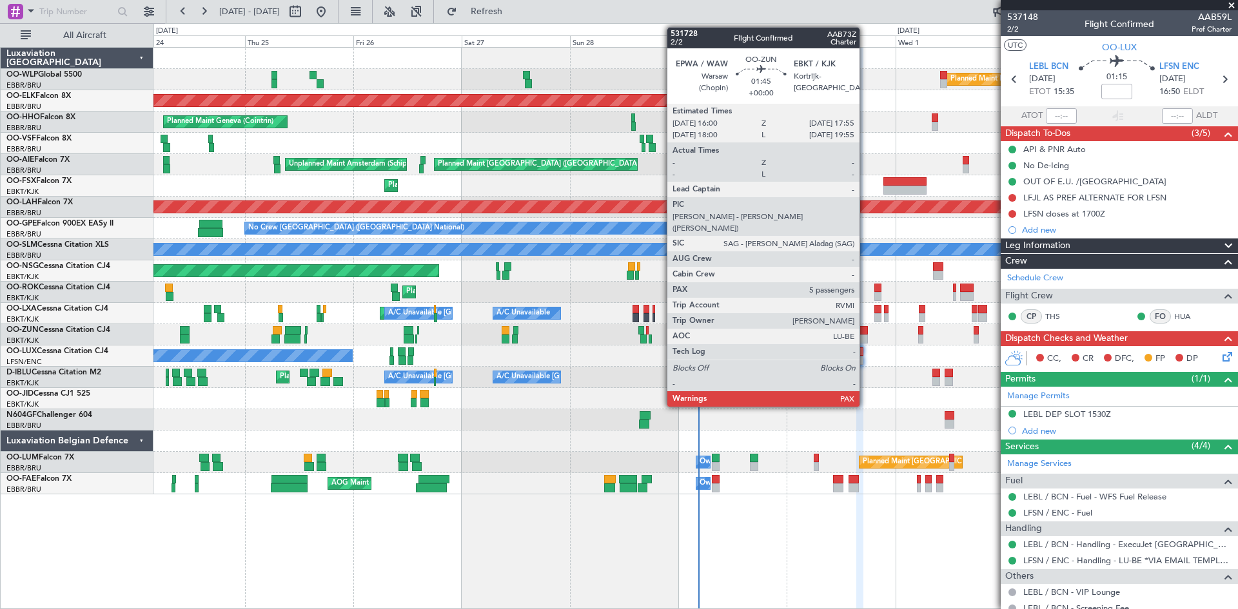
click at [865, 331] on div at bounding box center [863, 330] width 9 height 9
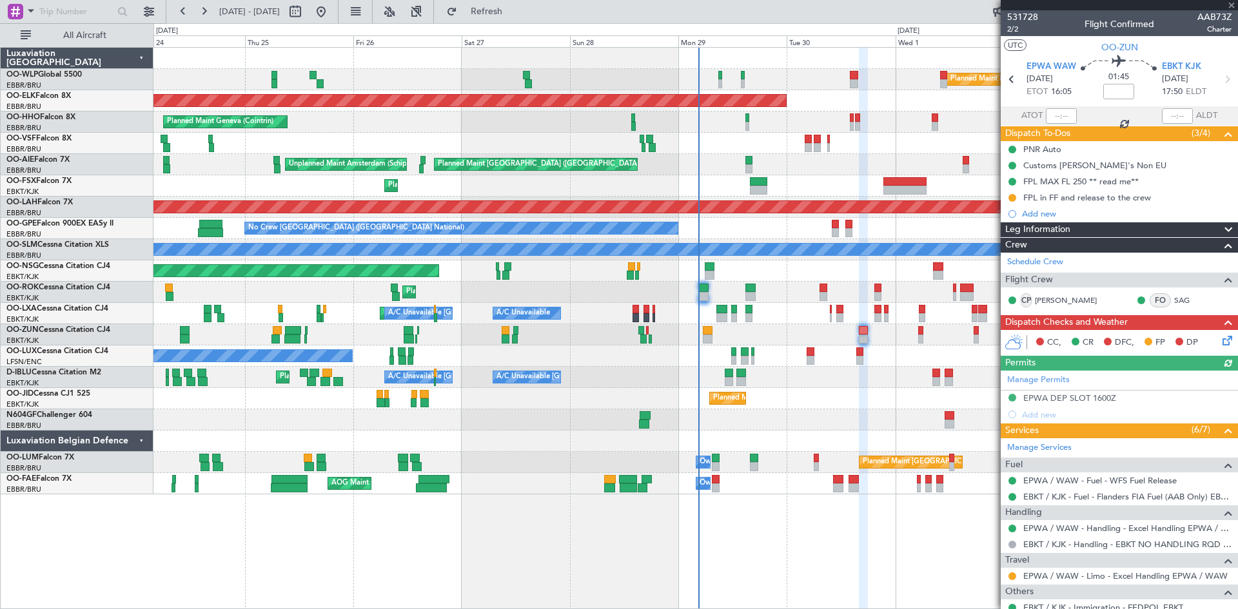
click at [1220, 344] on icon at bounding box center [1225, 338] width 10 height 10
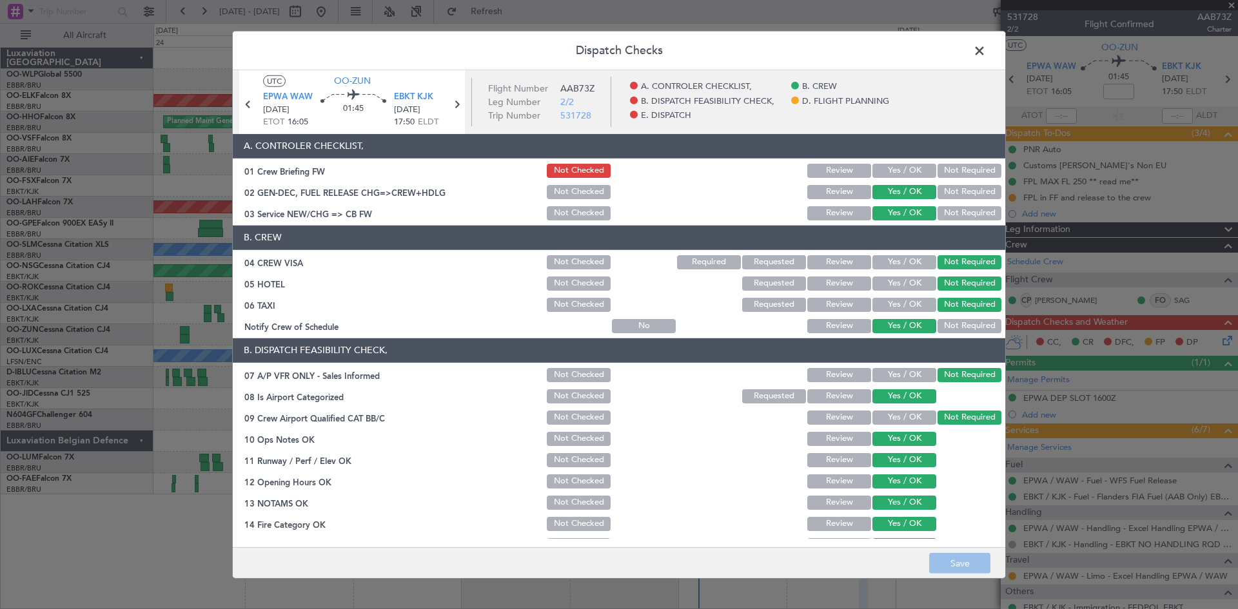
click at [986, 46] on span at bounding box center [986, 54] width 0 height 26
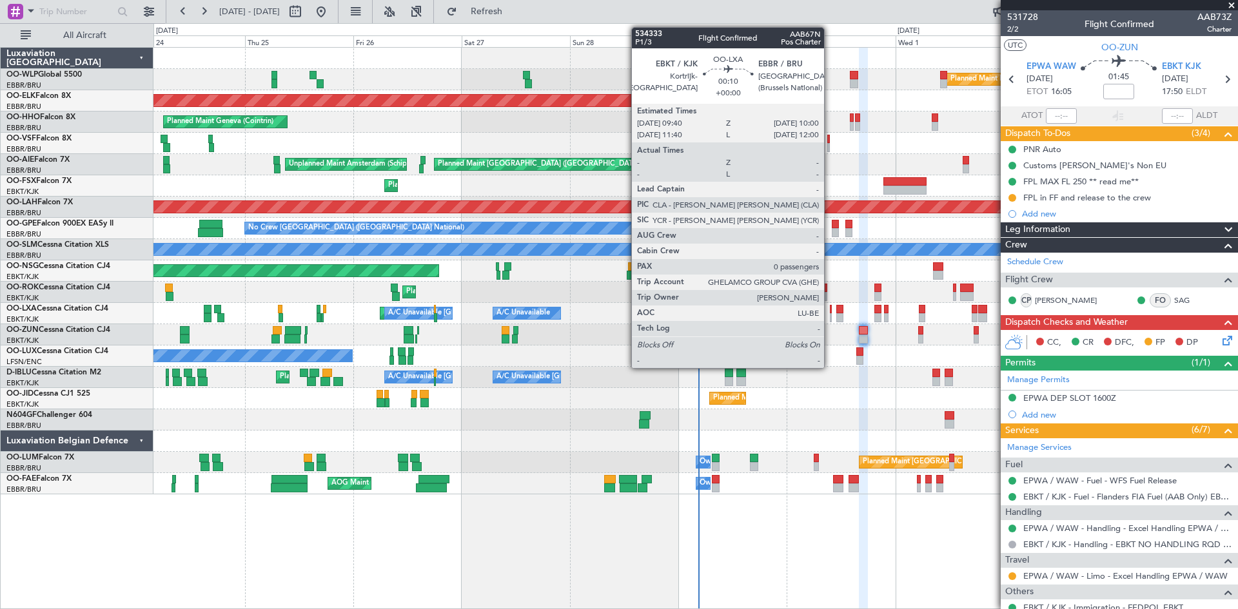
click at [830, 313] on div at bounding box center [831, 309] width 2 height 9
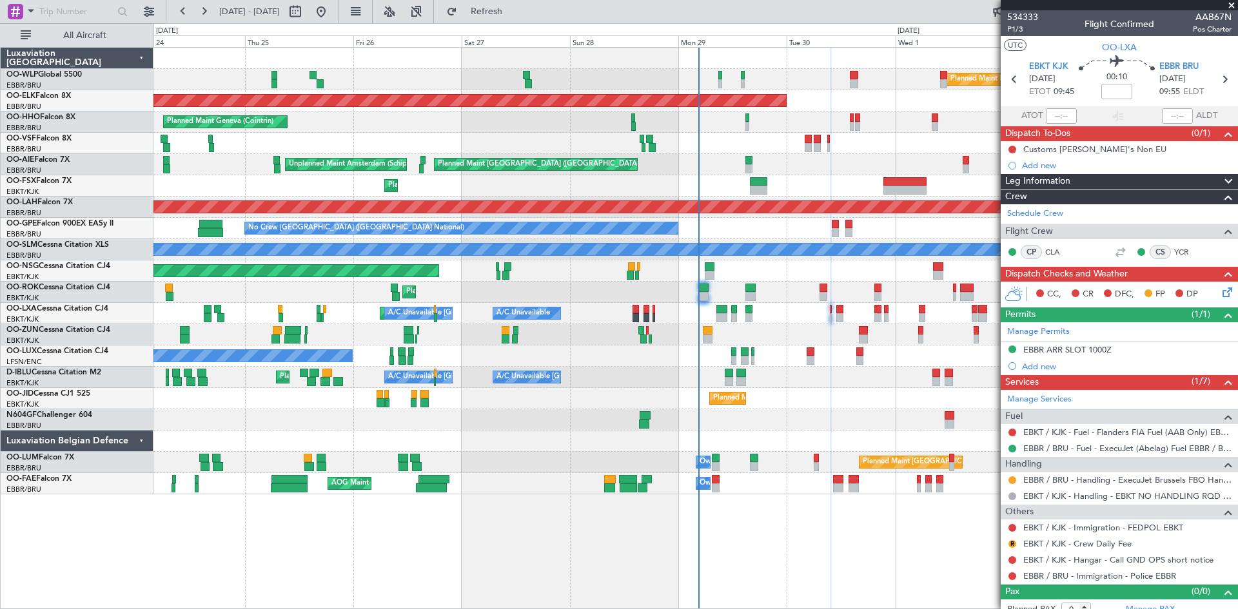
click at [1220, 295] on icon at bounding box center [1225, 290] width 10 height 10
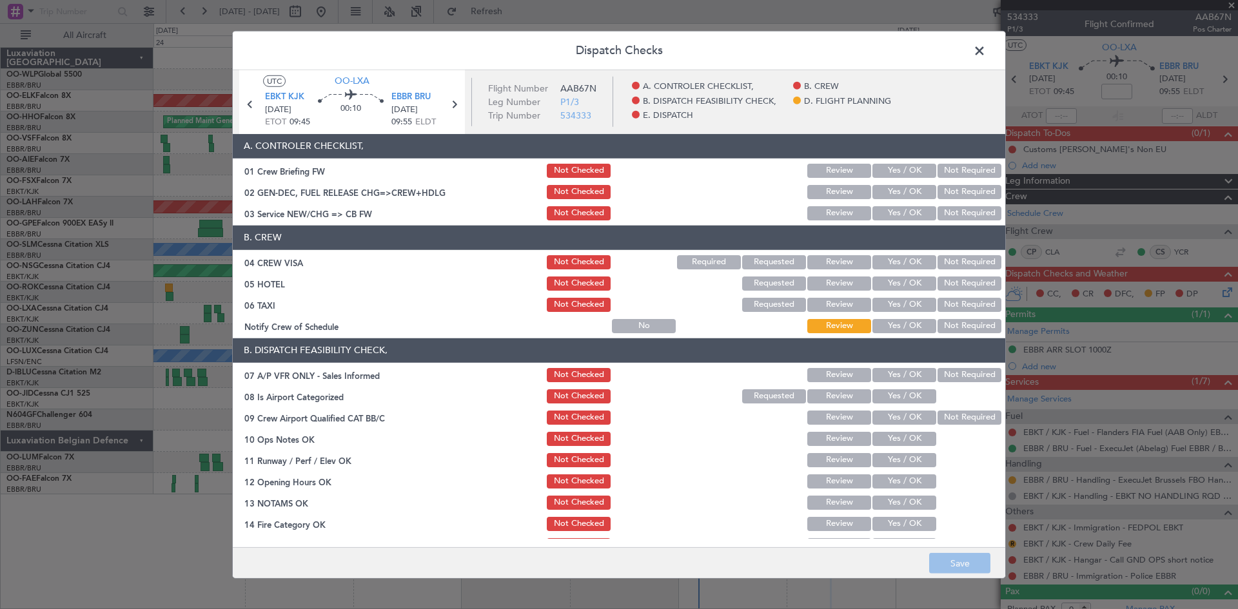
click at [969, 375] on button "Not Required" at bounding box center [969, 375] width 64 height 14
click at [904, 393] on button "Yes / OK" at bounding box center [904, 396] width 64 height 14
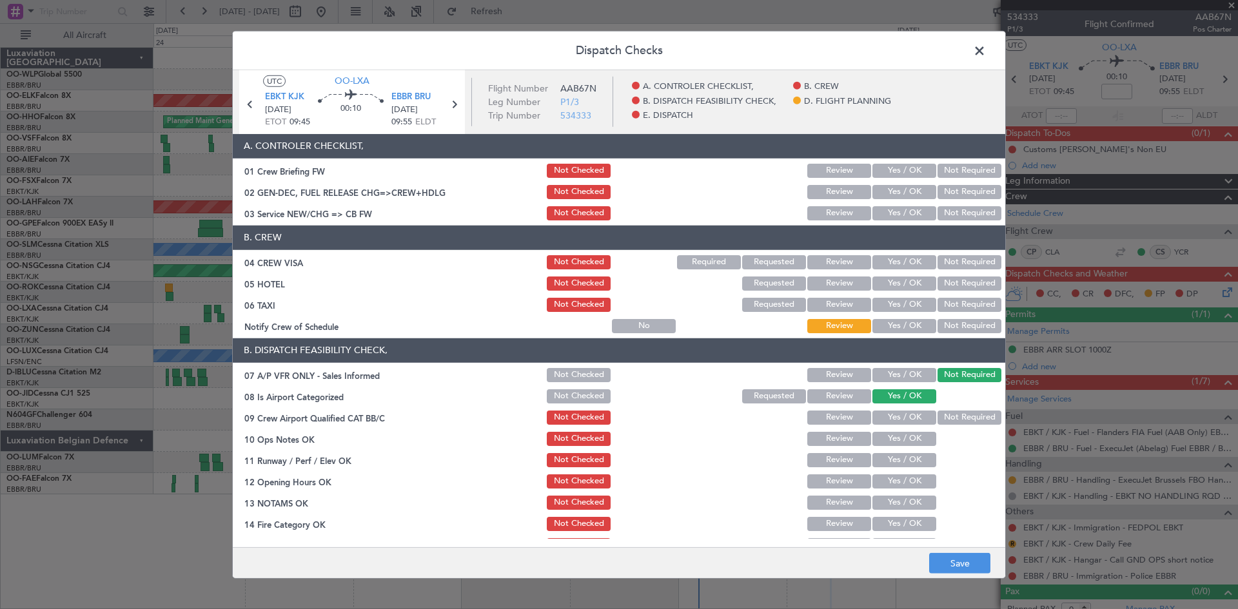
click at [937, 414] on button "Not Required" at bounding box center [969, 418] width 64 height 14
click at [892, 434] on button "Yes / OK" at bounding box center [904, 439] width 64 height 14
click at [894, 471] on section "B. DISPATCH FEASIBILITY CHECK, 07 A/P VFR ONLY - Sales Informed Not Checked Rev…" at bounding box center [619, 478] width 772 height 280
click at [898, 454] on button "Yes / OK" at bounding box center [904, 460] width 64 height 14
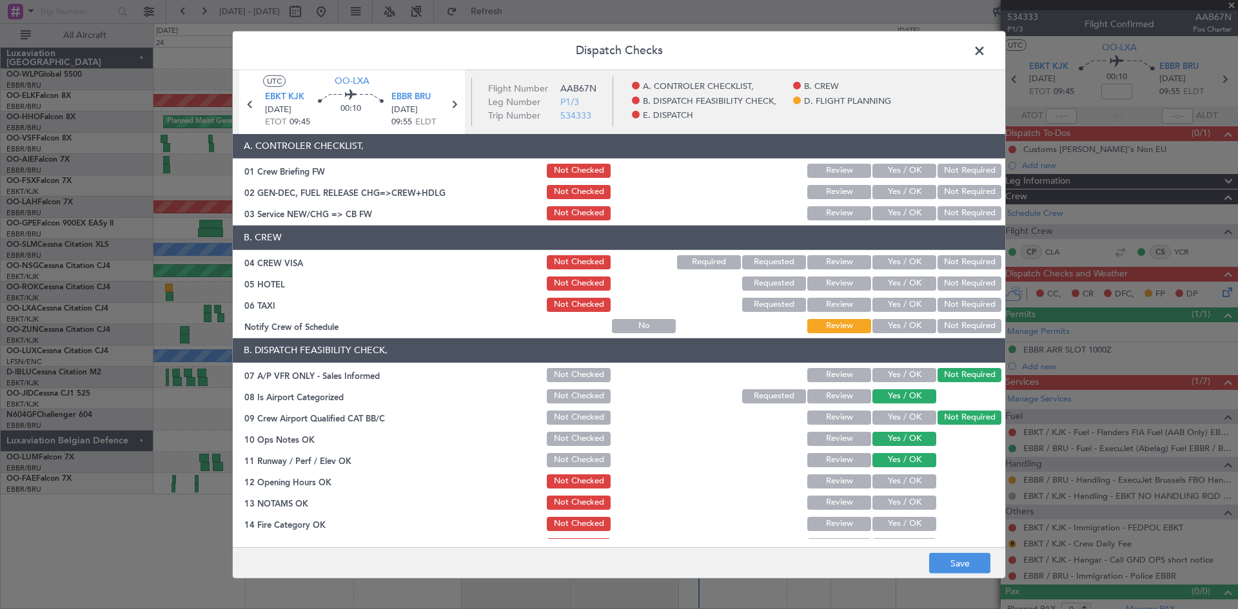
scroll to position [64, 0]
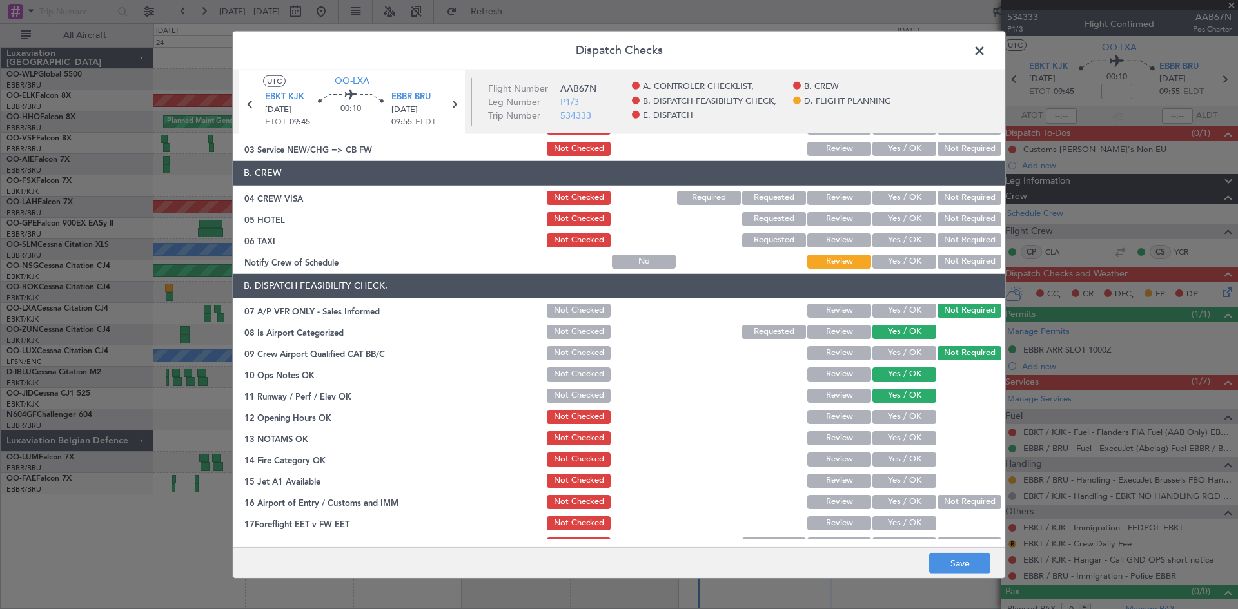
click at [897, 400] on button "Yes / OK" at bounding box center [904, 396] width 64 height 14
click at [895, 412] on button "Yes / OK" at bounding box center [904, 417] width 64 height 14
click at [895, 433] on button "Yes / OK" at bounding box center [904, 438] width 64 height 14
click at [899, 453] on div "Yes / OK" at bounding box center [902, 460] width 65 height 18
click at [899, 454] on button "Yes / OK" at bounding box center [904, 460] width 64 height 14
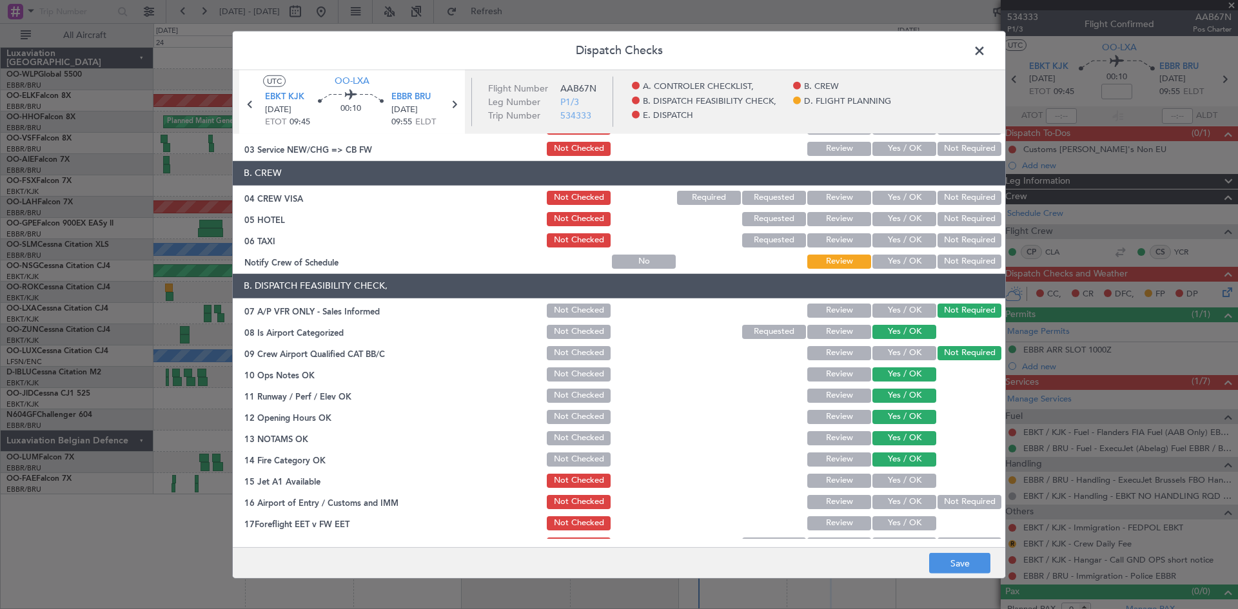
click at [899, 474] on button "Yes / OK" at bounding box center [904, 481] width 64 height 14
click at [937, 496] on button "Not Required" at bounding box center [969, 502] width 64 height 14
click at [916, 516] on button "Yes / OK" at bounding box center [904, 523] width 64 height 14
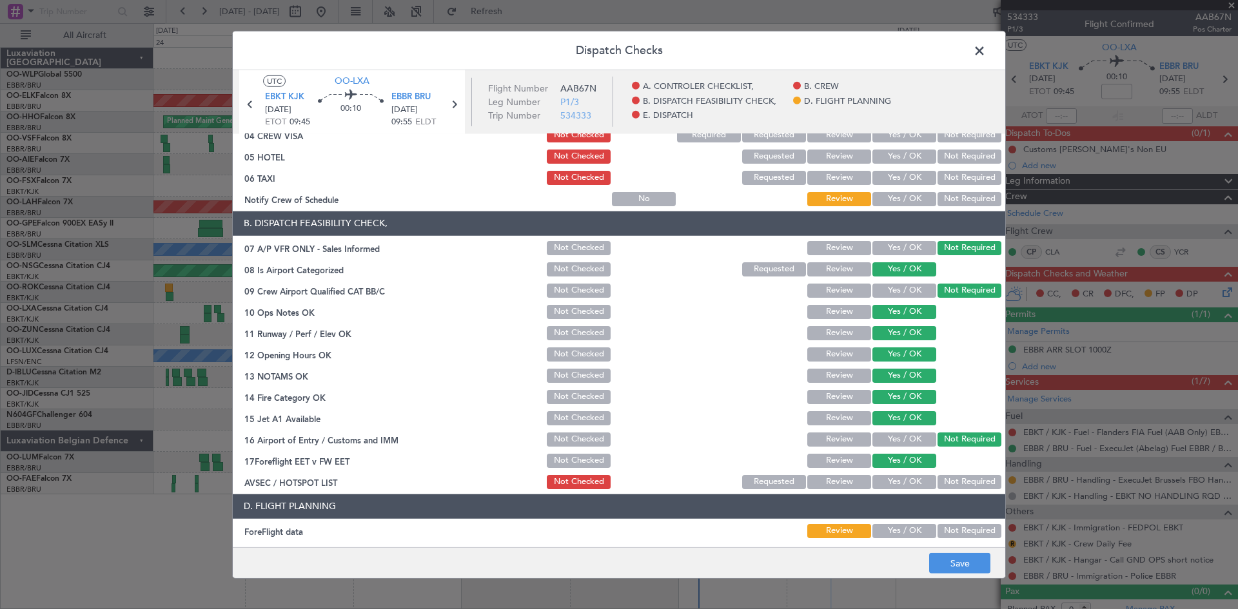
scroll to position [193, 0]
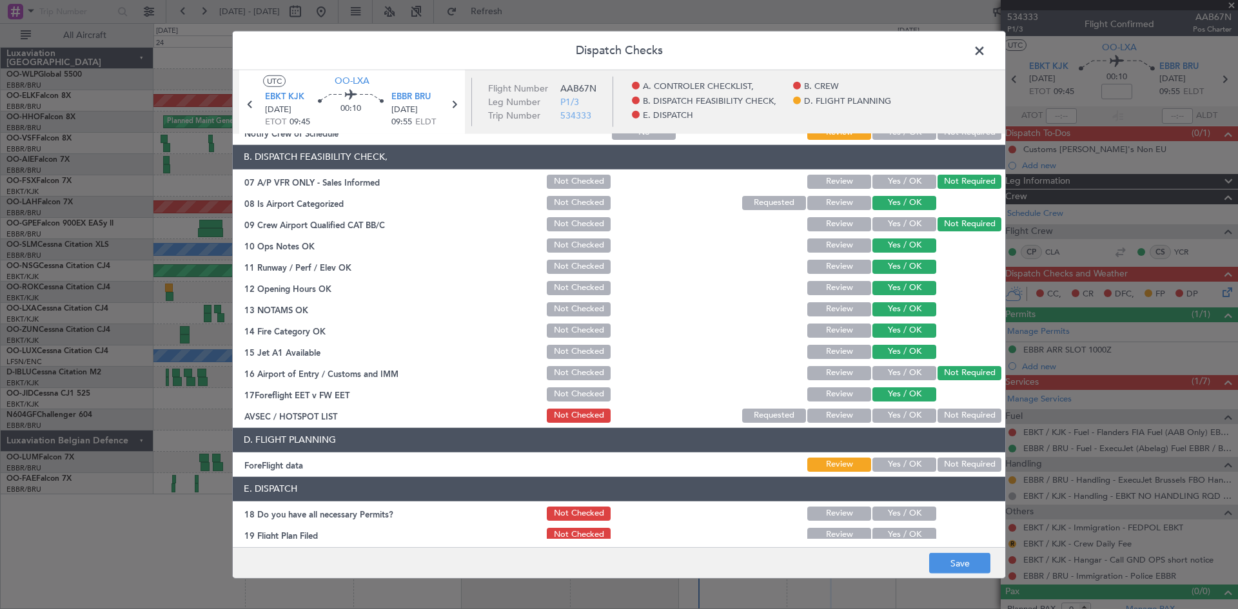
click at [937, 417] on button "Not Required" at bounding box center [969, 416] width 64 height 14
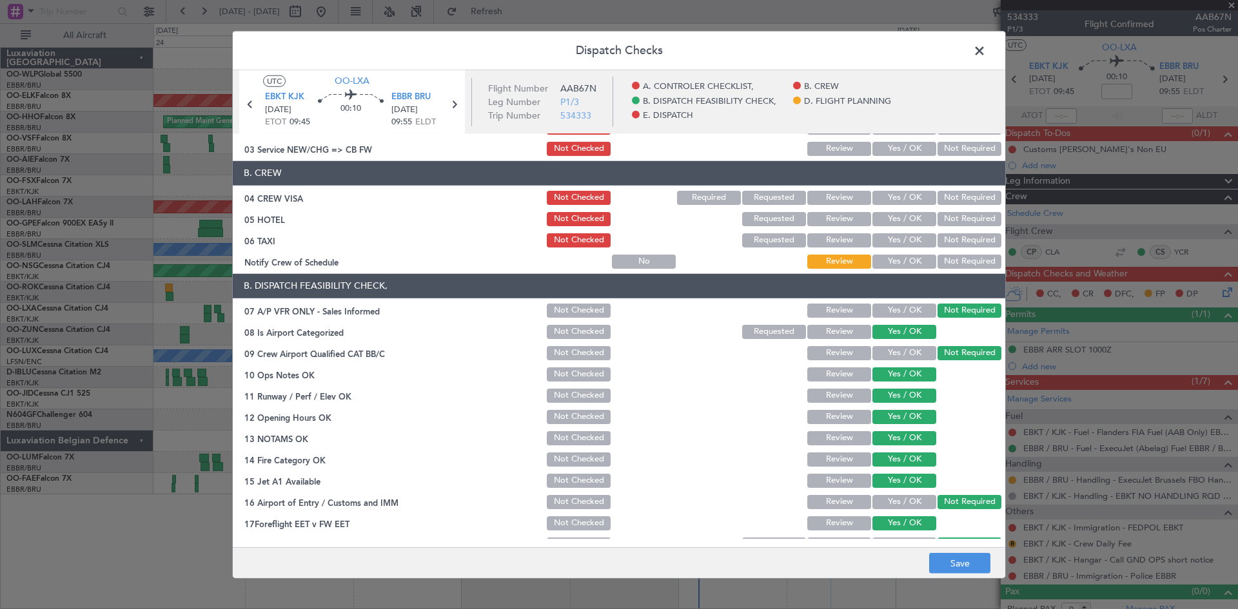
scroll to position [0, 0]
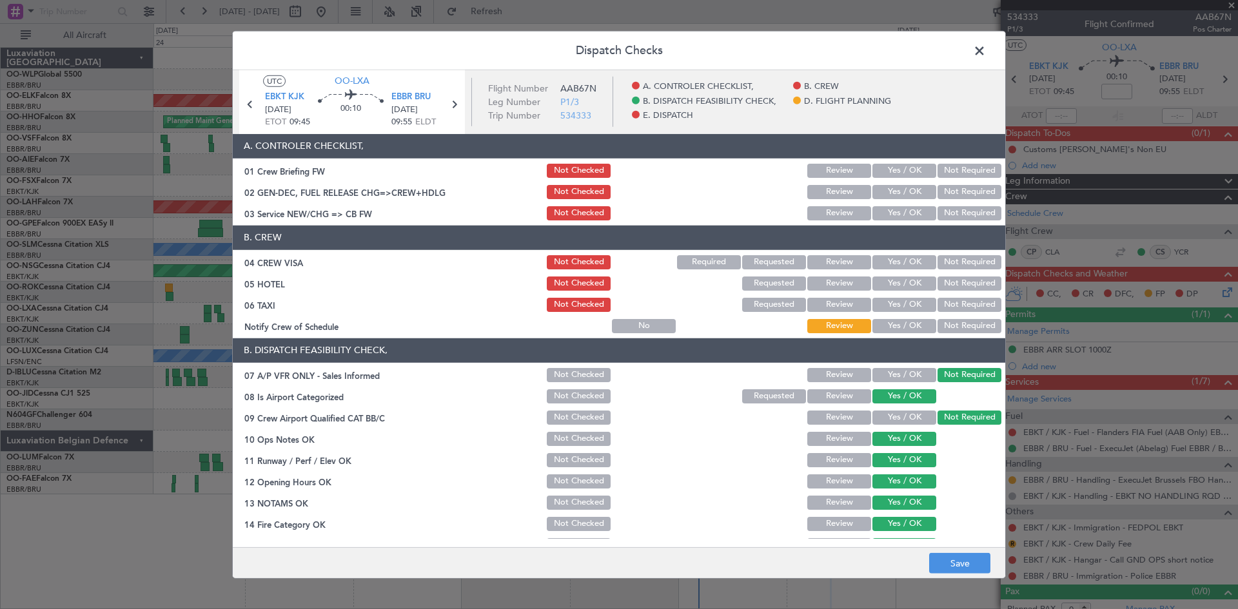
click at [898, 211] on button "Yes / OK" at bounding box center [904, 213] width 64 height 14
click at [884, 266] on button "Yes / OK" at bounding box center [904, 262] width 64 height 14
click at [888, 317] on section "B. CREW 04 CREW VISA Not Checked Required Requested Review Yes / OK Not Require…" at bounding box center [619, 281] width 772 height 110
click at [888, 322] on button "Yes / OK" at bounding box center [904, 326] width 64 height 14
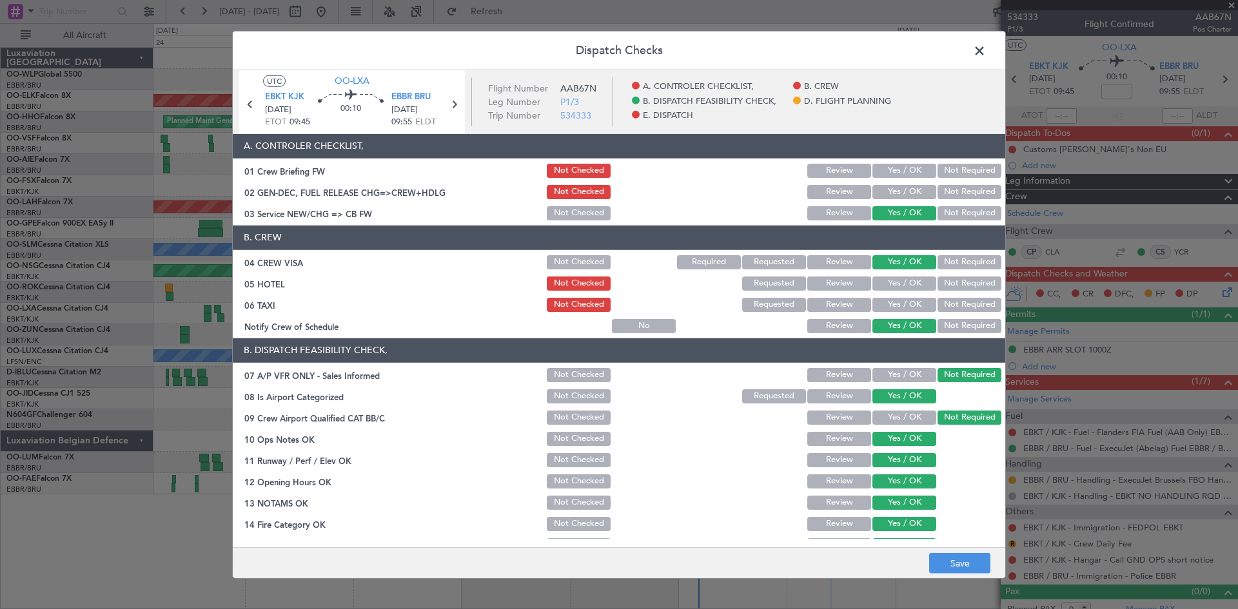
click at [957, 291] on div "Not Required" at bounding box center [967, 284] width 65 height 18
click at [959, 287] on button "Not Required" at bounding box center [969, 284] width 64 height 14
click at [952, 306] on button "Not Required" at bounding box center [969, 305] width 64 height 14
click at [953, 557] on button "Save" at bounding box center [959, 563] width 61 height 21
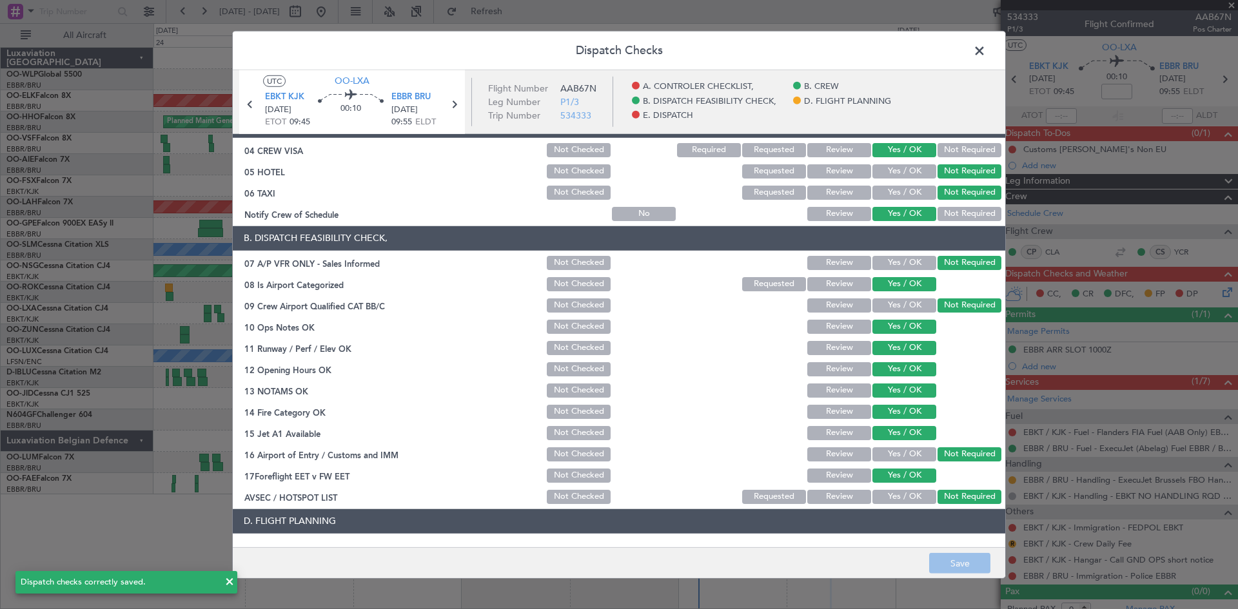
scroll to position [244, 0]
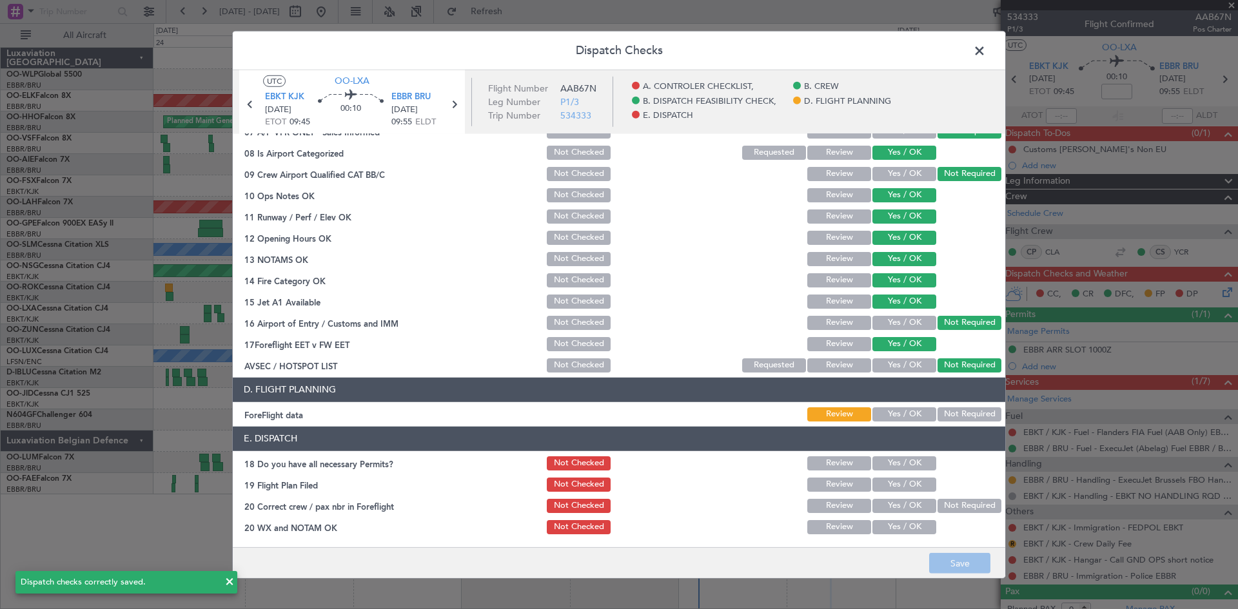
click at [825, 345] on button "Review" at bounding box center [839, 344] width 64 height 14
click at [957, 562] on button "Save" at bounding box center [959, 563] width 61 height 21
click at [986, 50] on span at bounding box center [986, 54] width 0 height 26
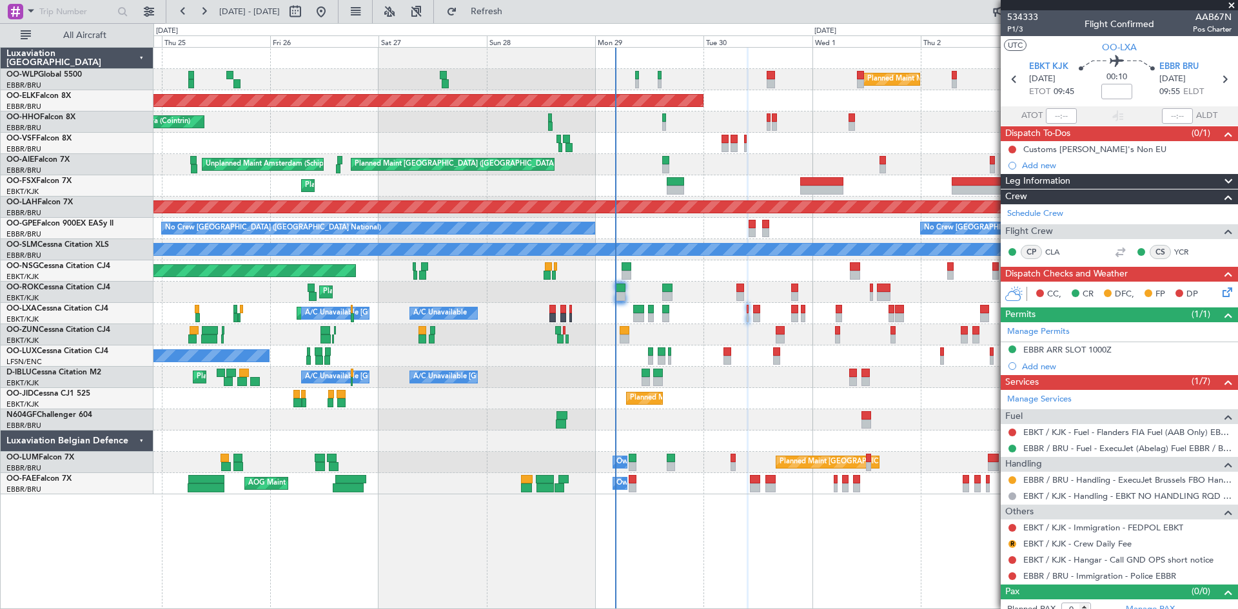
click at [869, 341] on div "Planned Maint Milan (Linate) Planned Maint Kortrijk-Wevelgem Planned Maint Gene…" at bounding box center [695, 271] width 1084 height 447
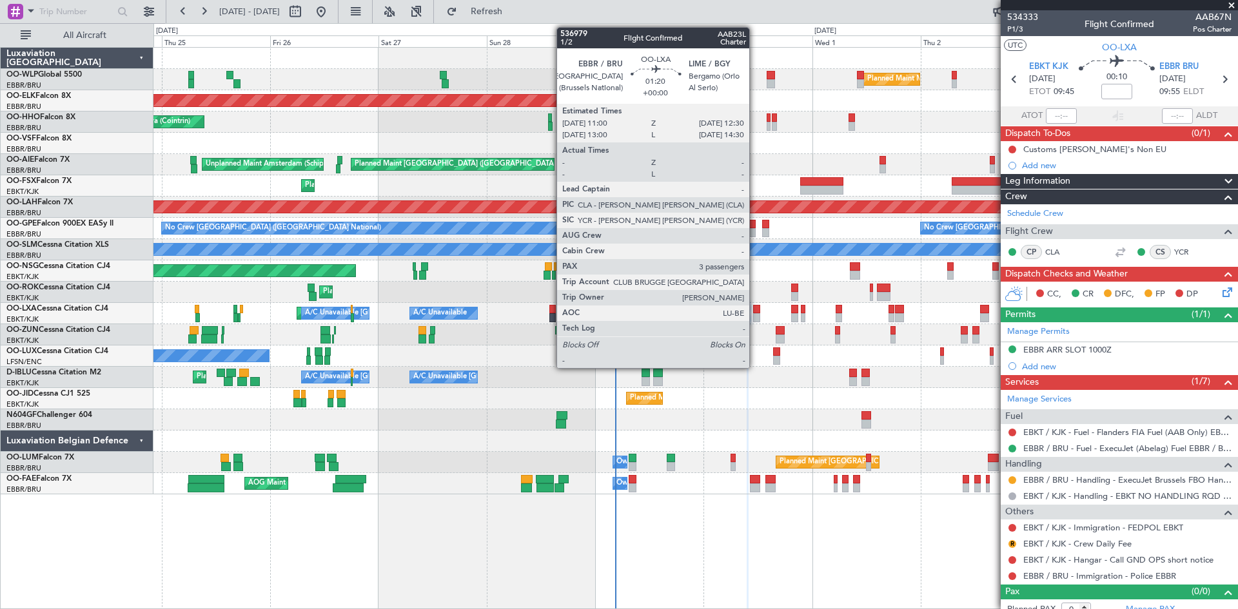
click at [755, 307] on div at bounding box center [756, 309] width 7 height 9
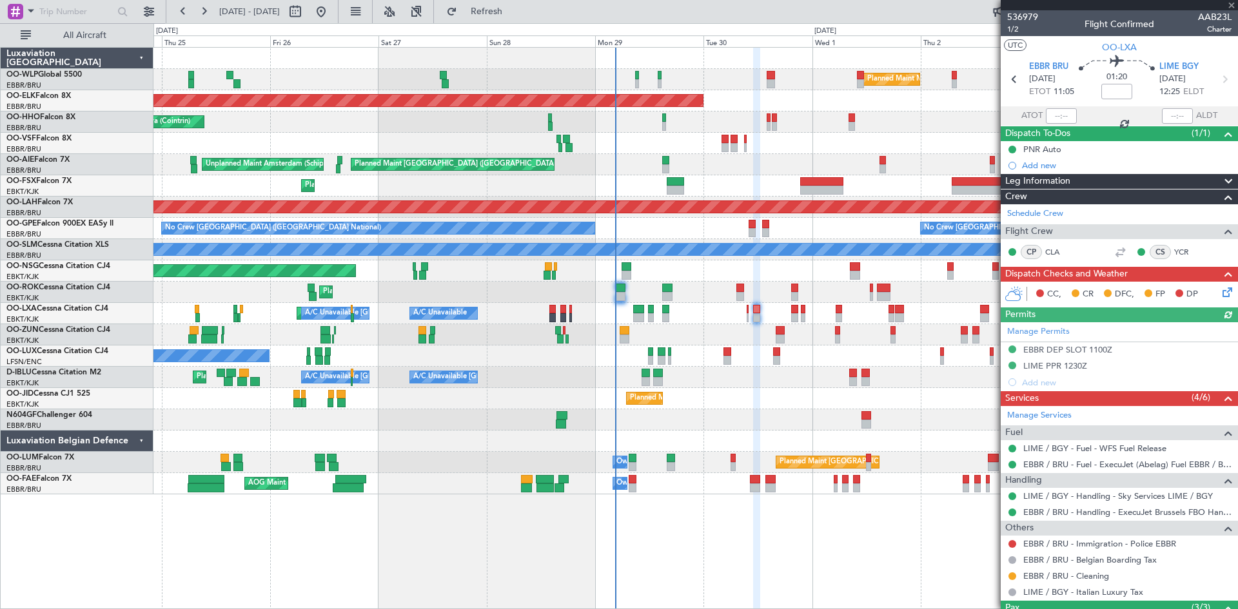
click at [1220, 293] on icon at bounding box center [1225, 290] width 10 height 10
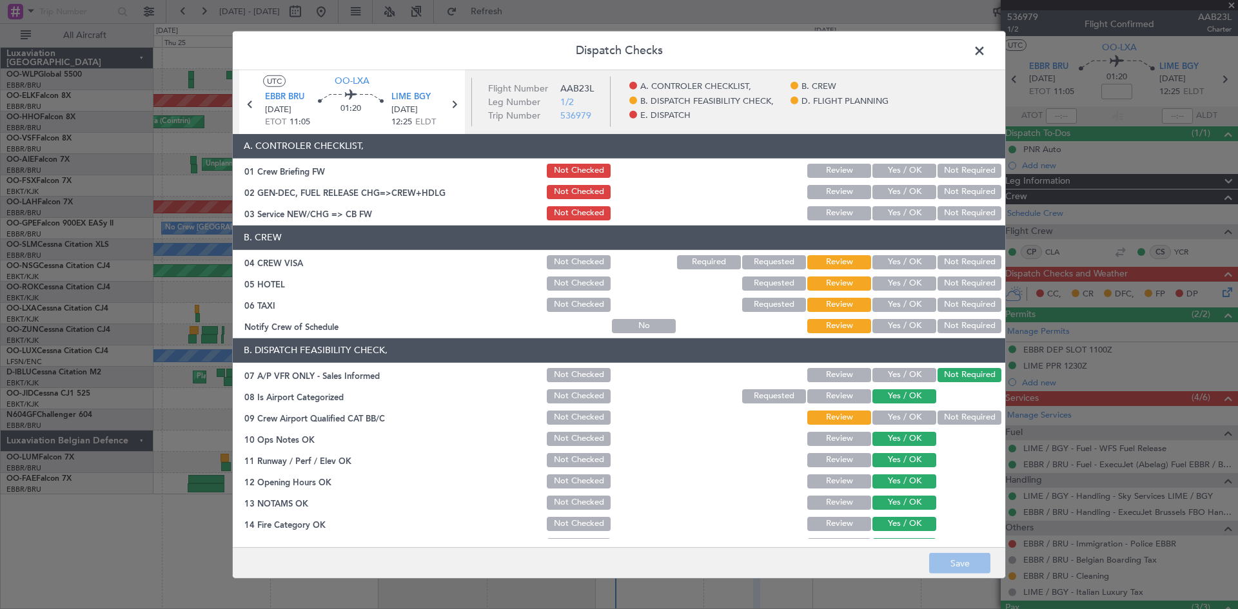
click at [896, 268] on button "Yes / OK" at bounding box center [904, 262] width 64 height 14
click at [949, 280] on button "Not Required" at bounding box center [969, 284] width 64 height 14
click at [950, 298] on button "Not Required" at bounding box center [969, 305] width 64 height 14
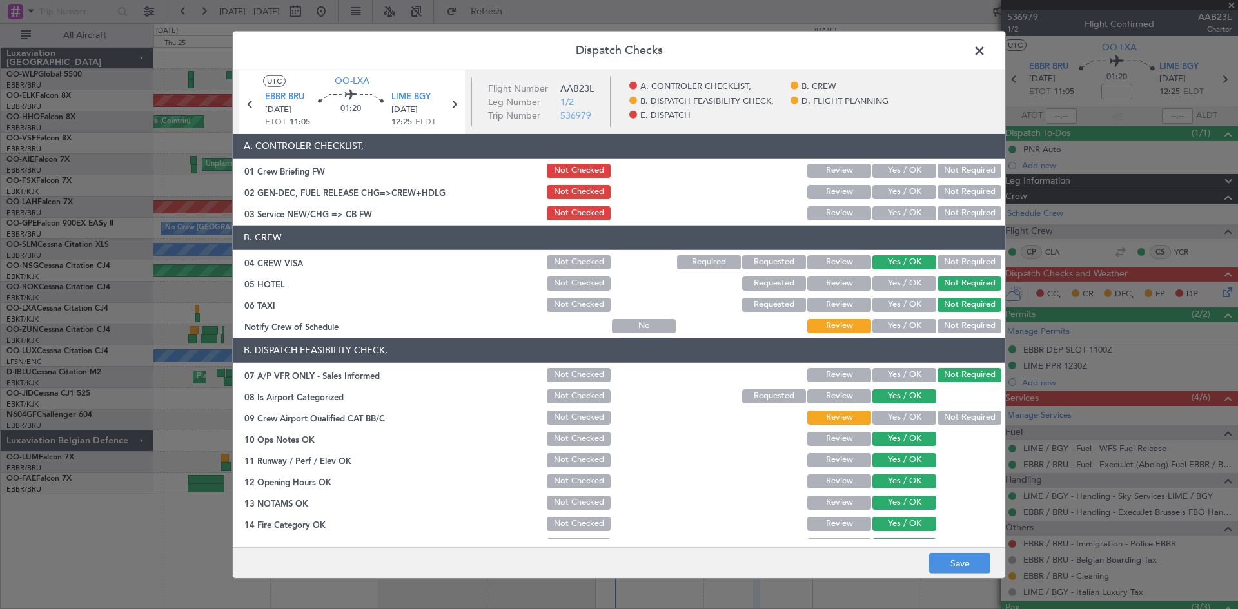
click at [895, 317] on div "Yes / OK" at bounding box center [902, 326] width 65 height 18
click at [894, 321] on button "Yes / OK" at bounding box center [904, 326] width 64 height 14
click at [957, 581] on div "Dispatch Checks UTC OO-LXA EBBR BRU 30/09/2025 ETOT 11:05 01:20 LIME BGY 30/09/…" at bounding box center [619, 304] width 1238 height 609
click at [895, 217] on button "Yes / OK" at bounding box center [904, 213] width 64 height 14
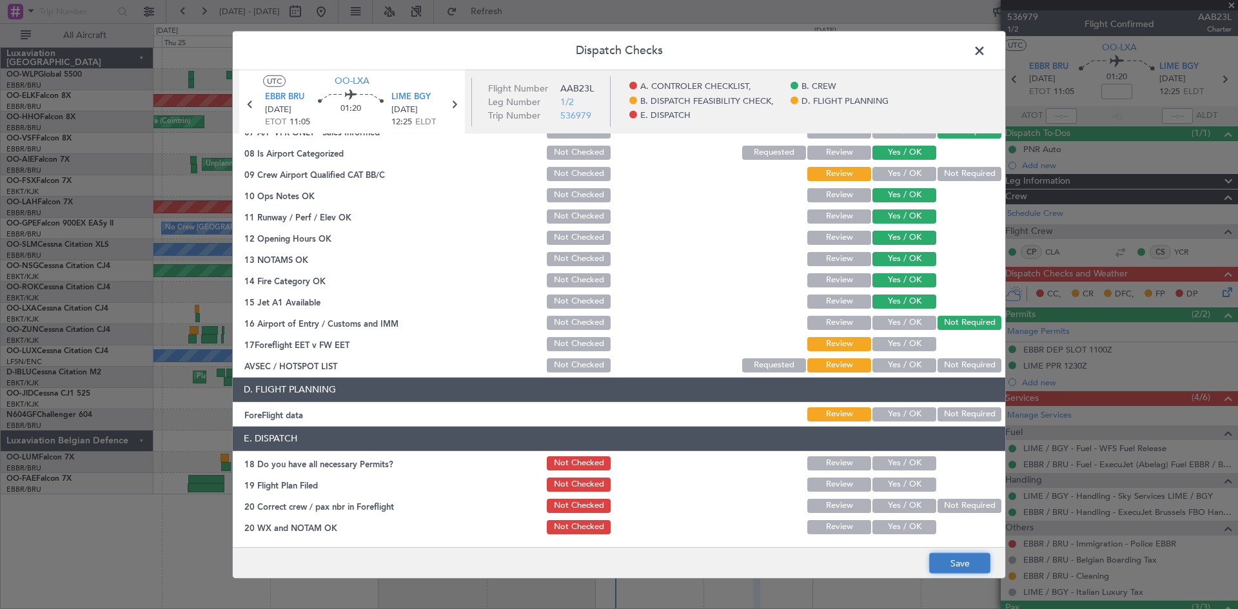
click at [946, 554] on button "Save" at bounding box center [959, 563] width 61 height 21
click at [986, 54] on span at bounding box center [986, 54] width 0 height 26
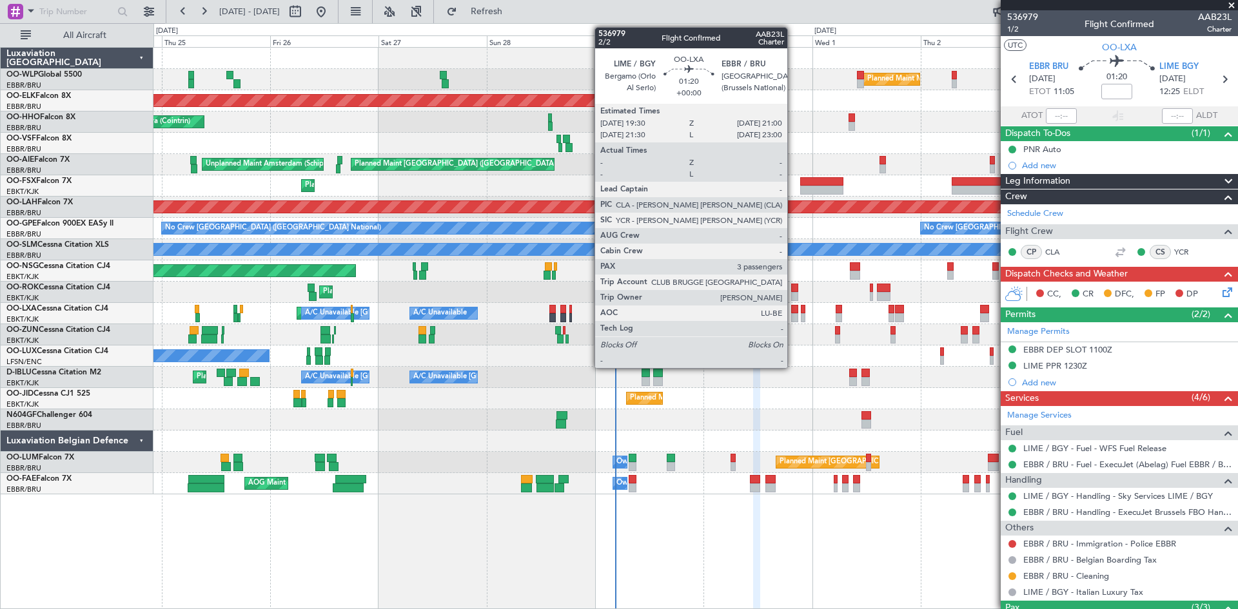
click at [793, 311] on div at bounding box center [794, 309] width 7 height 9
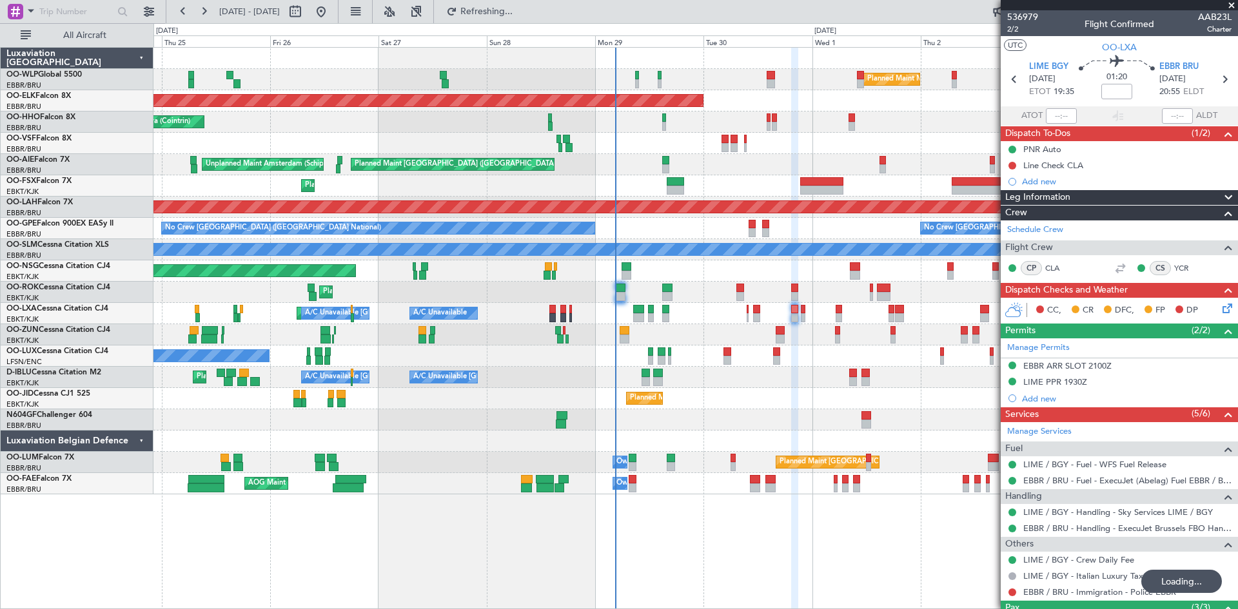
click at [1220, 304] on icon at bounding box center [1225, 306] width 10 height 10
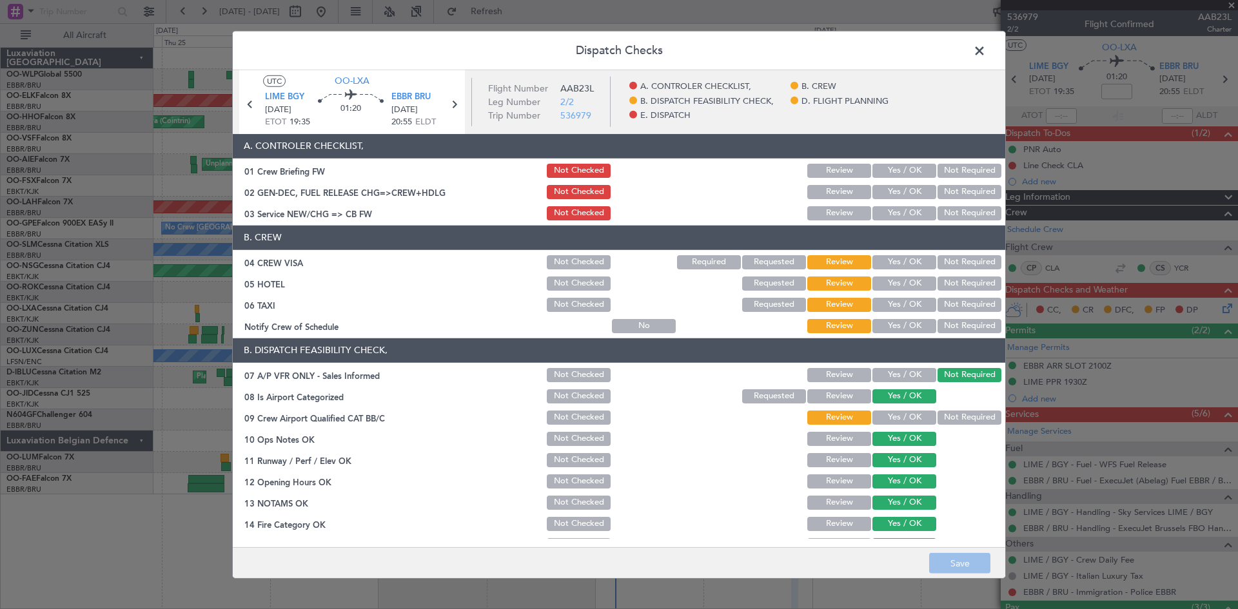
click at [911, 264] on button "Yes / OK" at bounding box center [904, 262] width 64 height 14
click at [963, 287] on button "Not Required" at bounding box center [969, 284] width 64 height 14
click at [959, 296] on div "Not Required" at bounding box center [967, 305] width 65 height 18
click at [956, 298] on button "Not Required" at bounding box center [969, 305] width 64 height 14
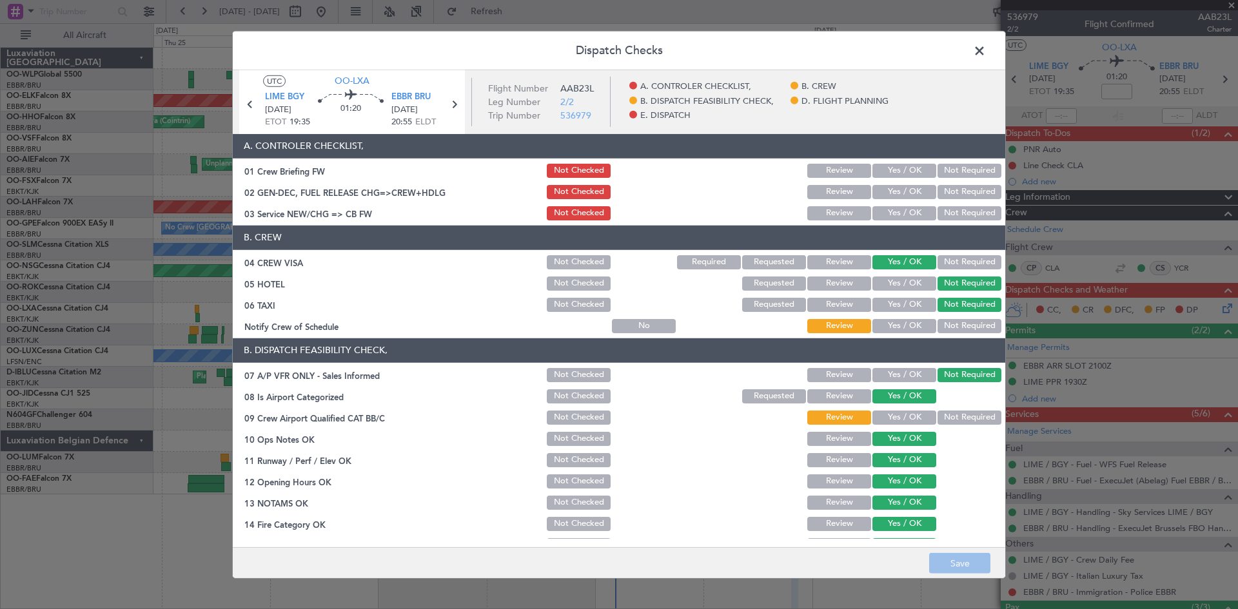
click at [907, 321] on button "Yes / OK" at bounding box center [904, 326] width 64 height 14
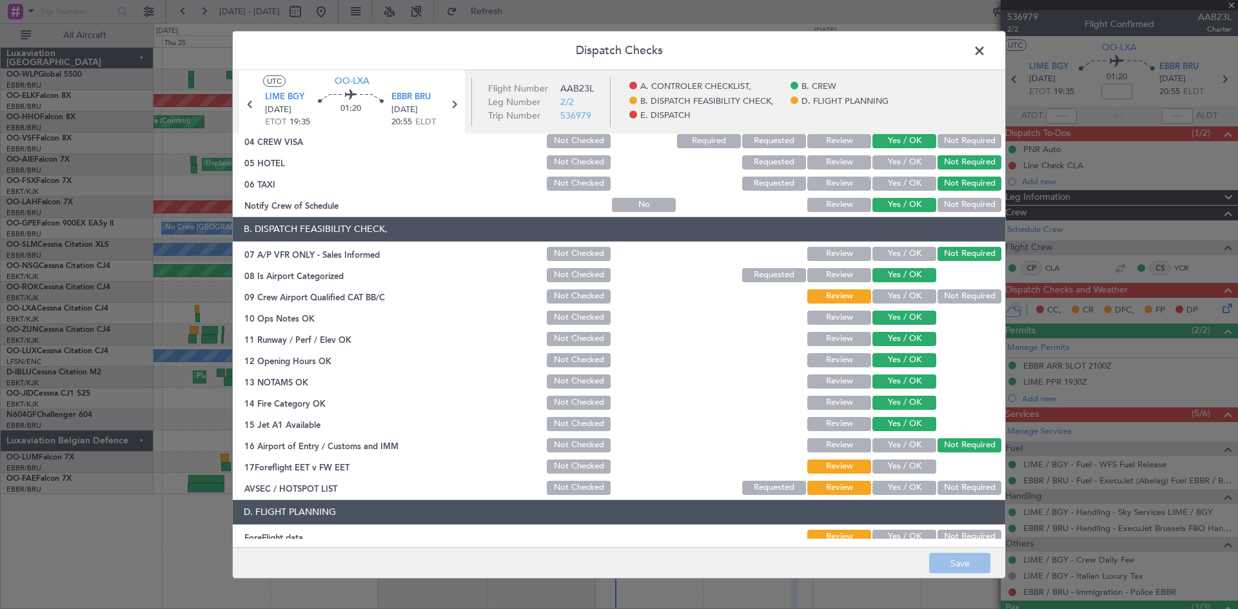
scroll to position [129, 0]
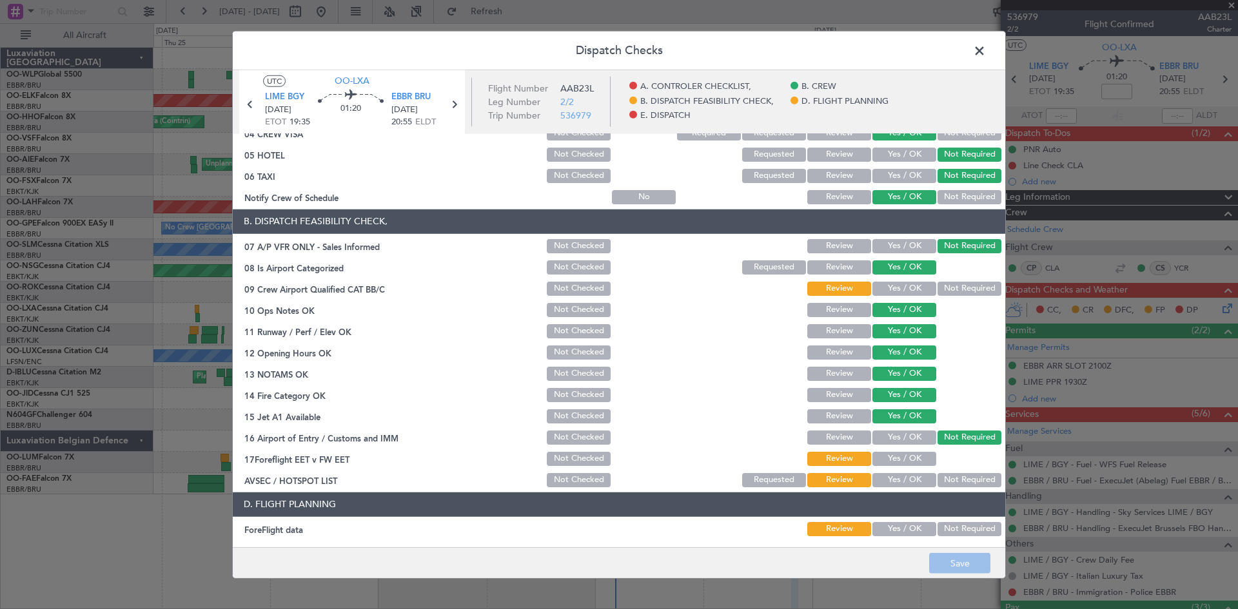
click at [955, 284] on button "Not Required" at bounding box center [969, 289] width 64 height 14
click at [952, 564] on footer "Save" at bounding box center [619, 562] width 772 height 31
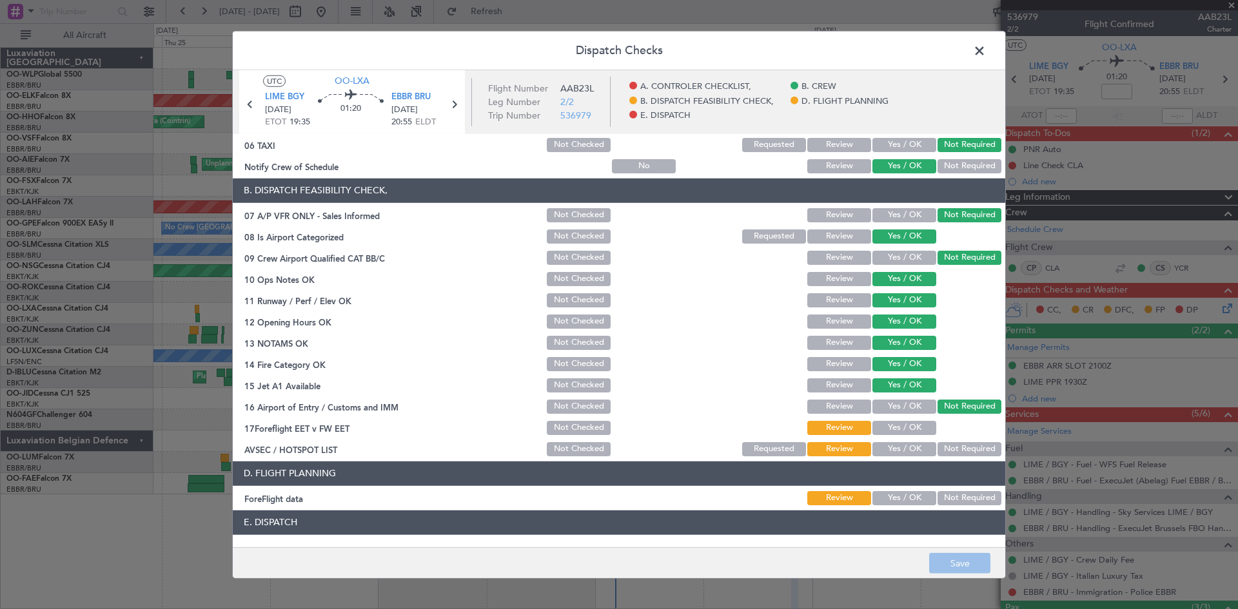
scroll to position [244, 0]
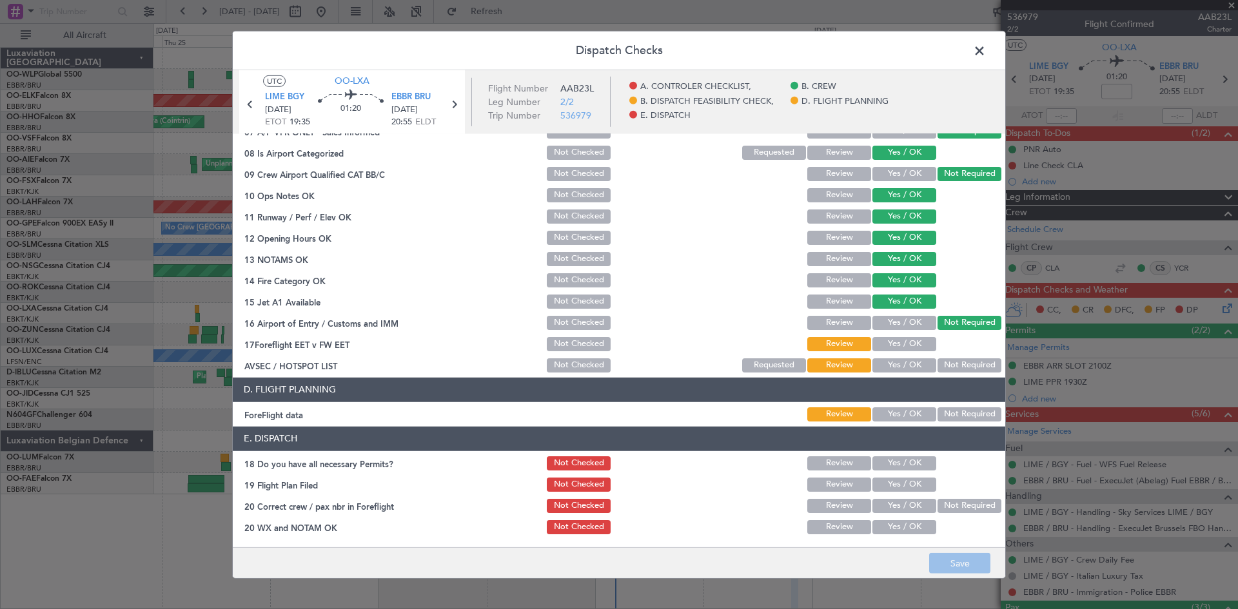
click at [955, 565] on footer "Save" at bounding box center [619, 562] width 772 height 31
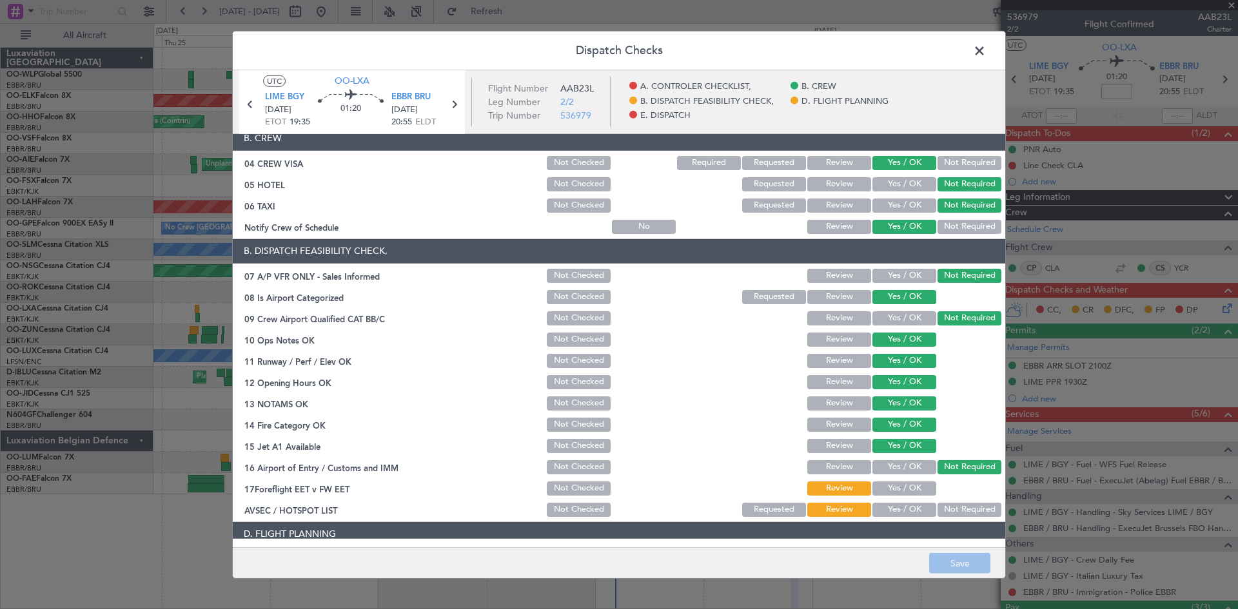
scroll to position [0, 0]
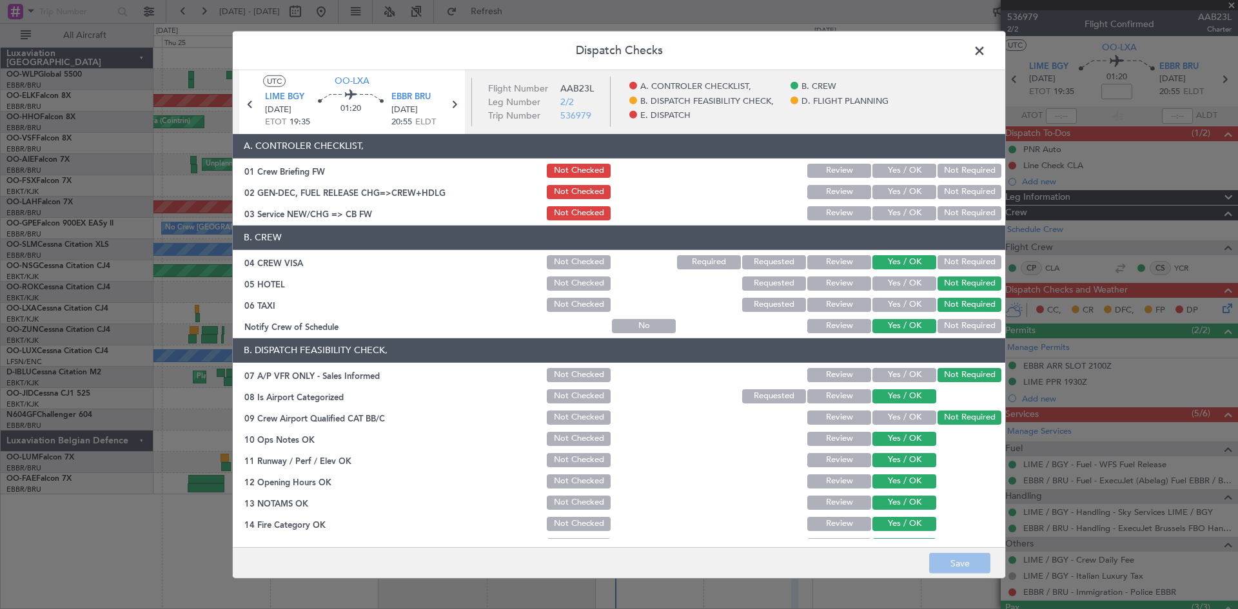
click at [884, 220] on div "Yes / OK" at bounding box center [902, 213] width 65 height 18
click at [894, 214] on button "Yes / OK" at bounding box center [904, 213] width 64 height 14
click at [949, 559] on footer "Save" at bounding box center [619, 562] width 772 height 31
click at [986, 44] on span at bounding box center [986, 54] width 0 height 26
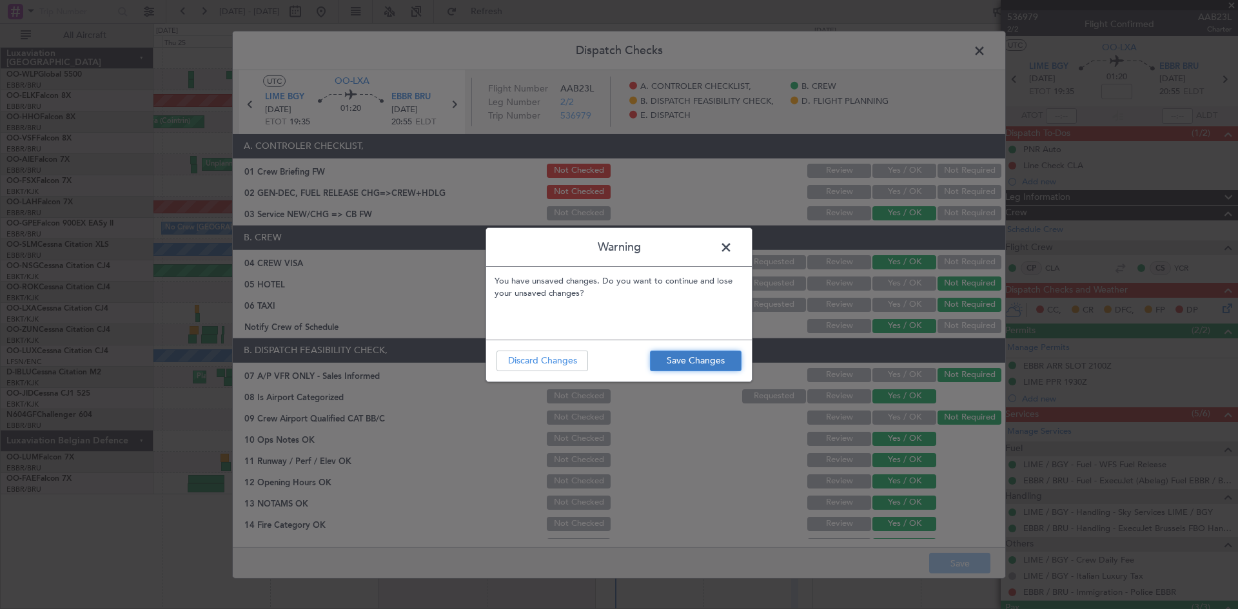
click at [678, 369] on button "Save Changes" at bounding box center [696, 361] width 92 height 21
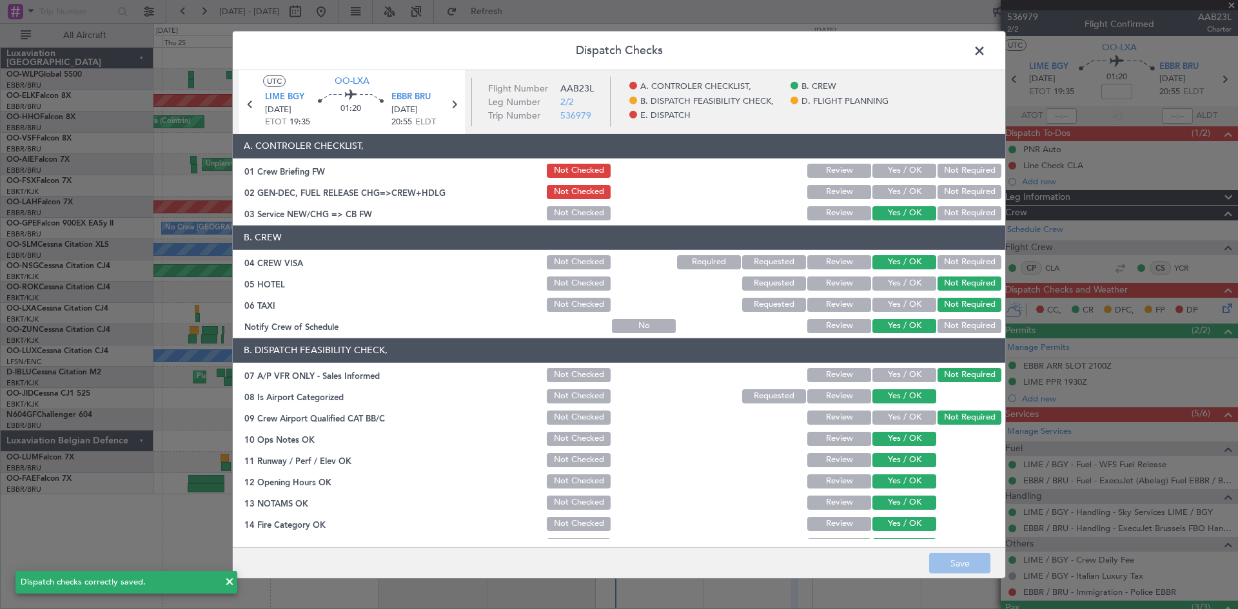
drag, startPoint x: 974, startPoint y: 53, endPoint x: 959, endPoint y: 72, distance: 24.3
click at [986, 53] on span at bounding box center [986, 54] width 0 height 26
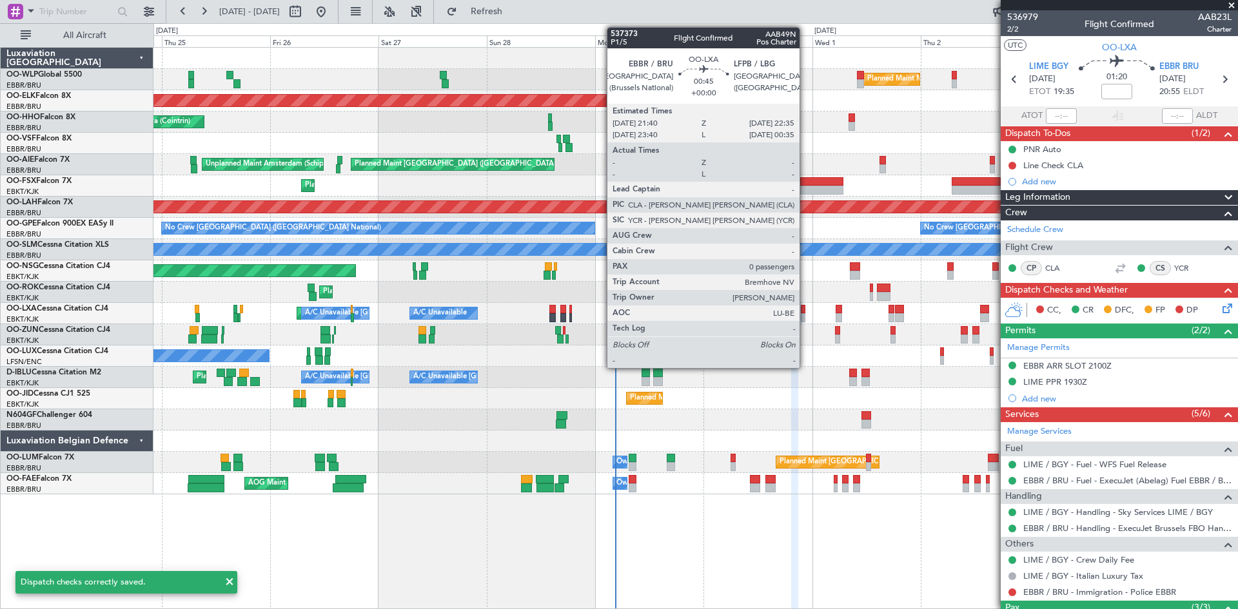
click at [805, 311] on div at bounding box center [803, 309] width 5 height 9
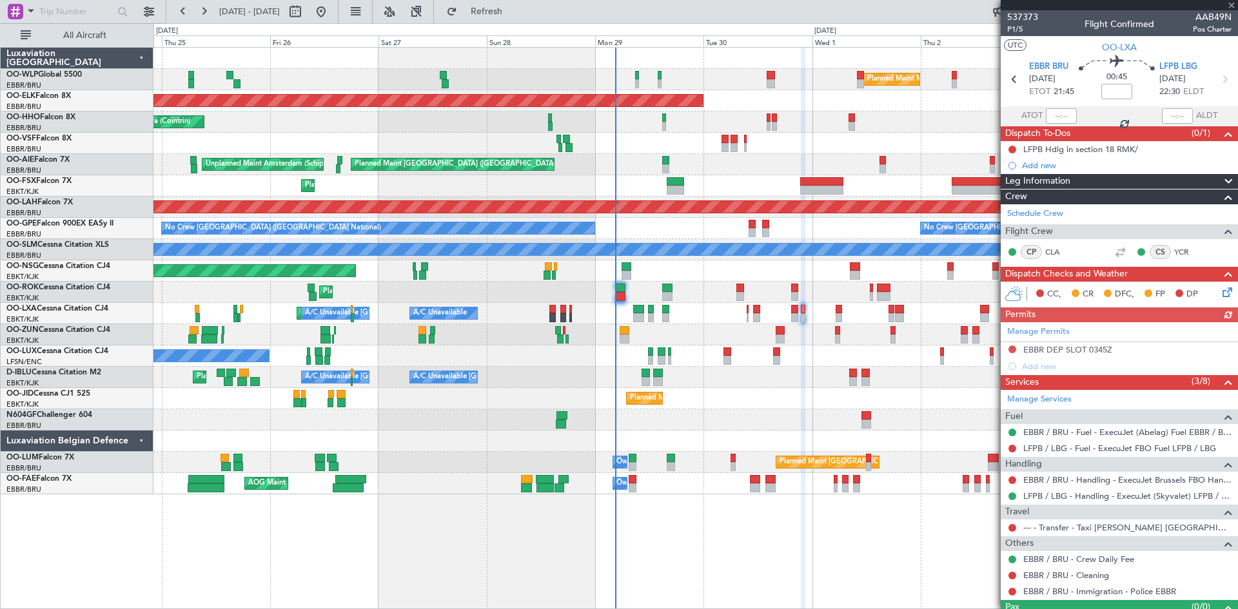
click at [1220, 288] on icon at bounding box center [1225, 290] width 10 height 10
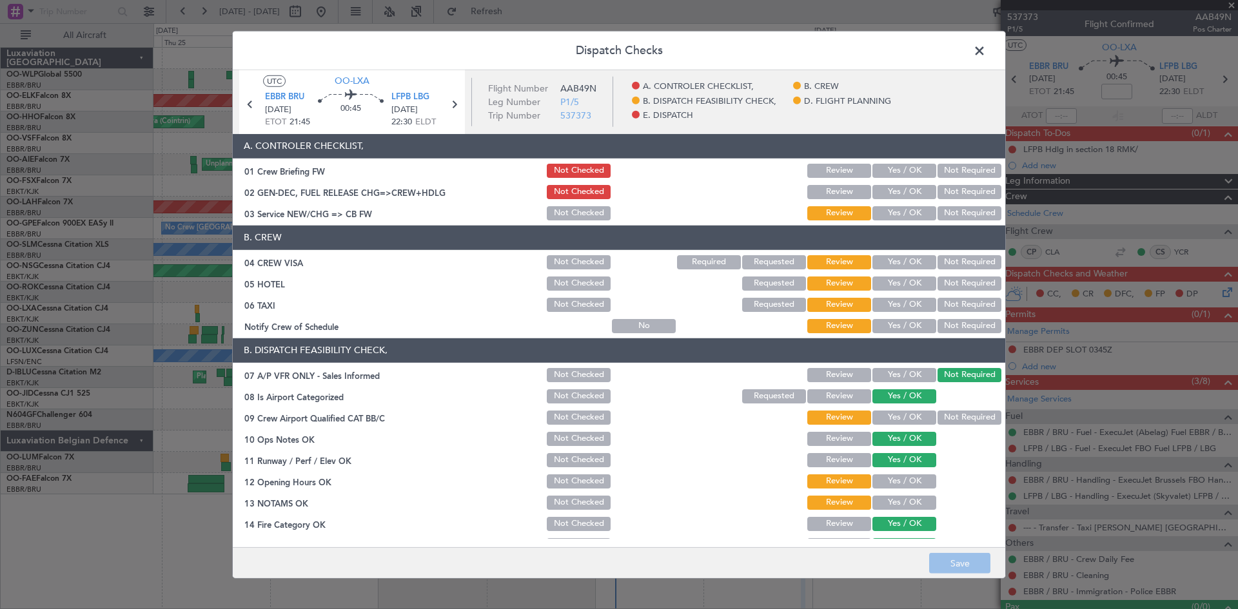
click at [886, 259] on button "Yes / OK" at bounding box center [904, 262] width 64 height 14
click at [943, 288] on button "Not Required" at bounding box center [969, 284] width 64 height 14
click at [943, 302] on button "Not Required" at bounding box center [969, 305] width 64 height 14
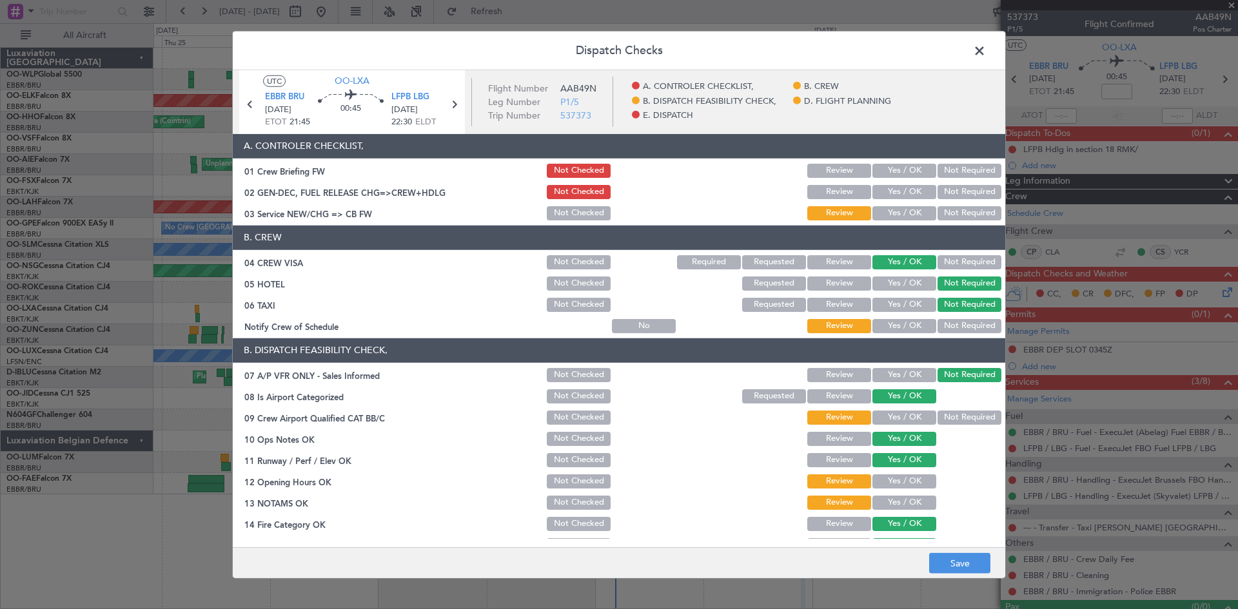
click at [901, 320] on button "Yes / OK" at bounding box center [904, 326] width 64 height 14
click at [941, 420] on button "Not Required" at bounding box center [969, 418] width 64 height 14
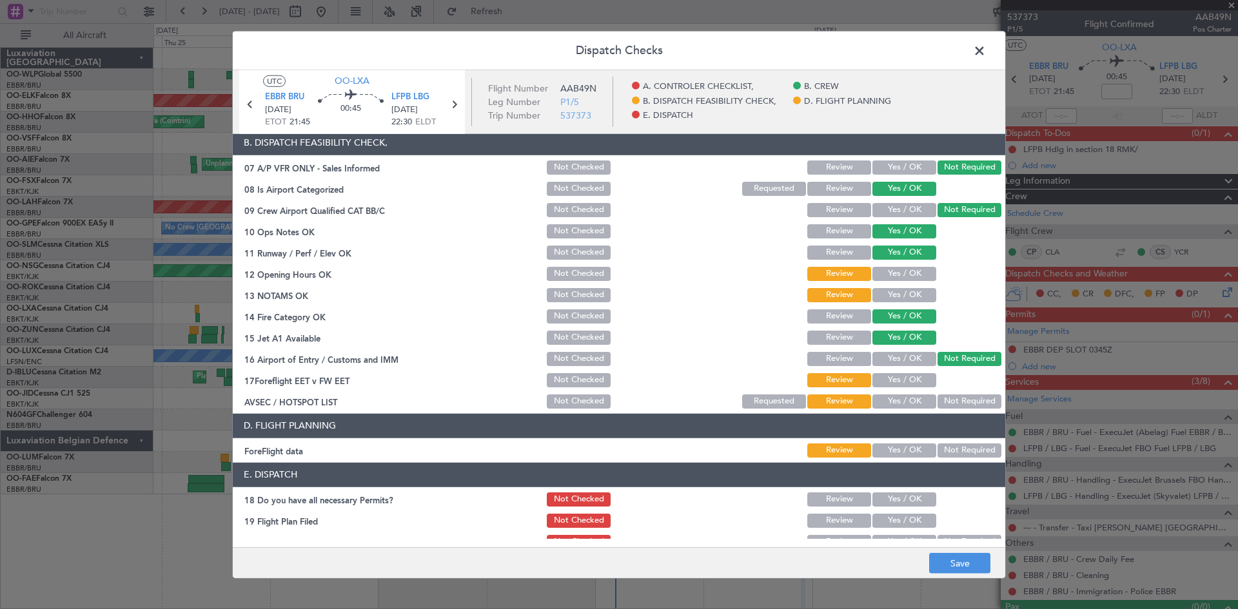
scroll to position [244, 0]
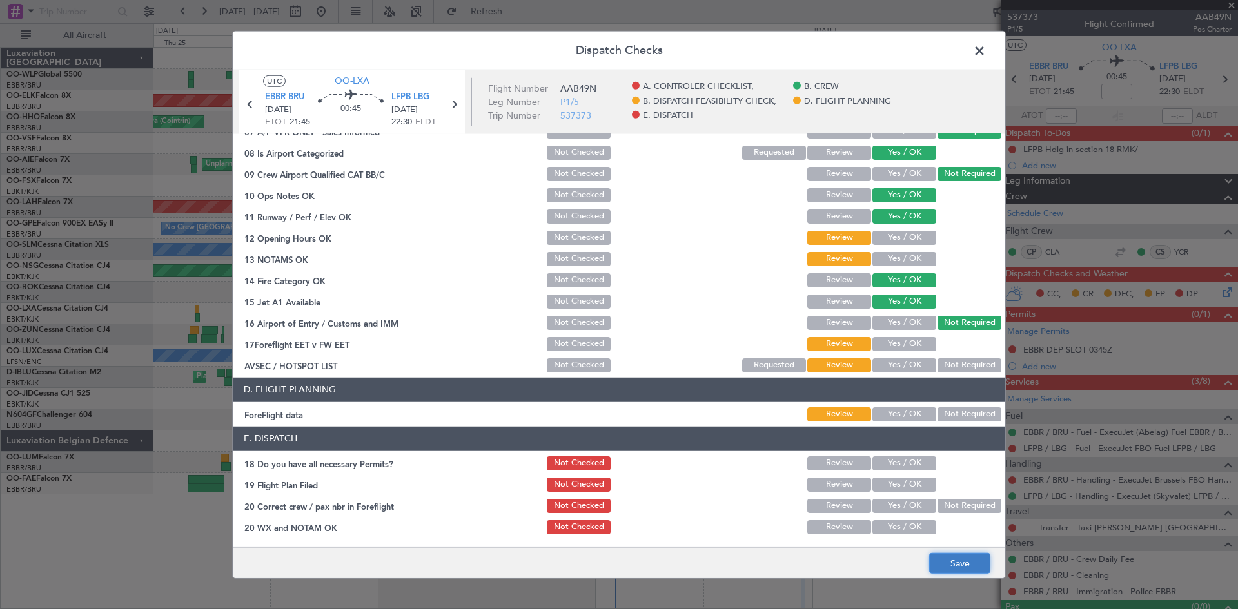
click at [951, 573] on button "Save" at bounding box center [959, 563] width 61 height 21
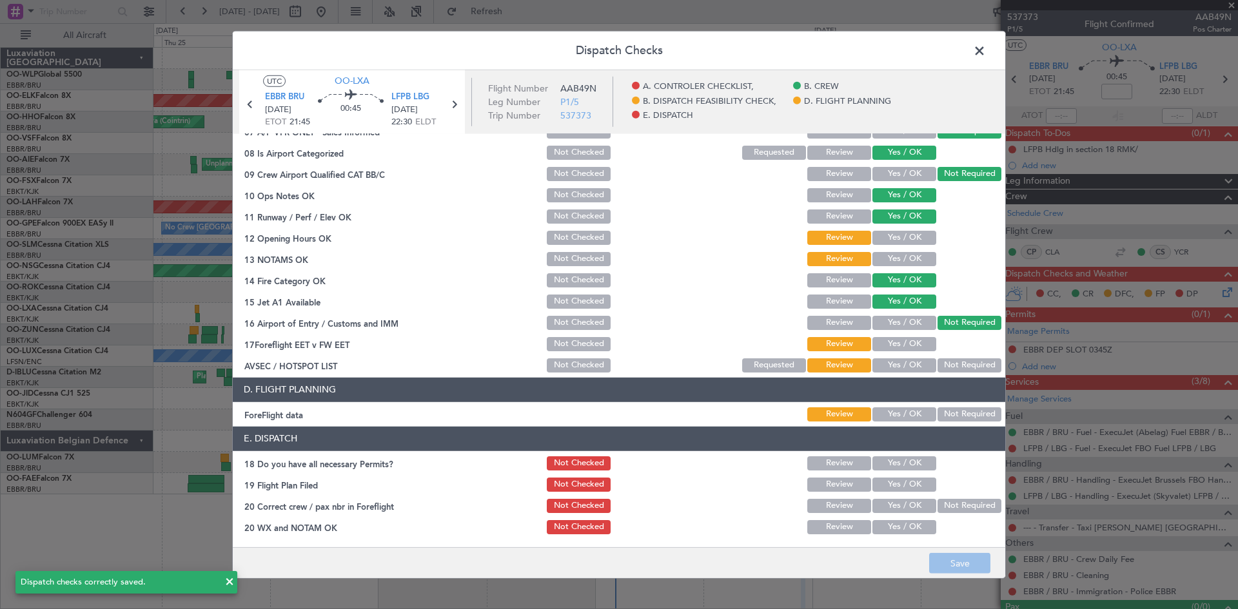
click at [986, 53] on span at bounding box center [986, 54] width 0 height 26
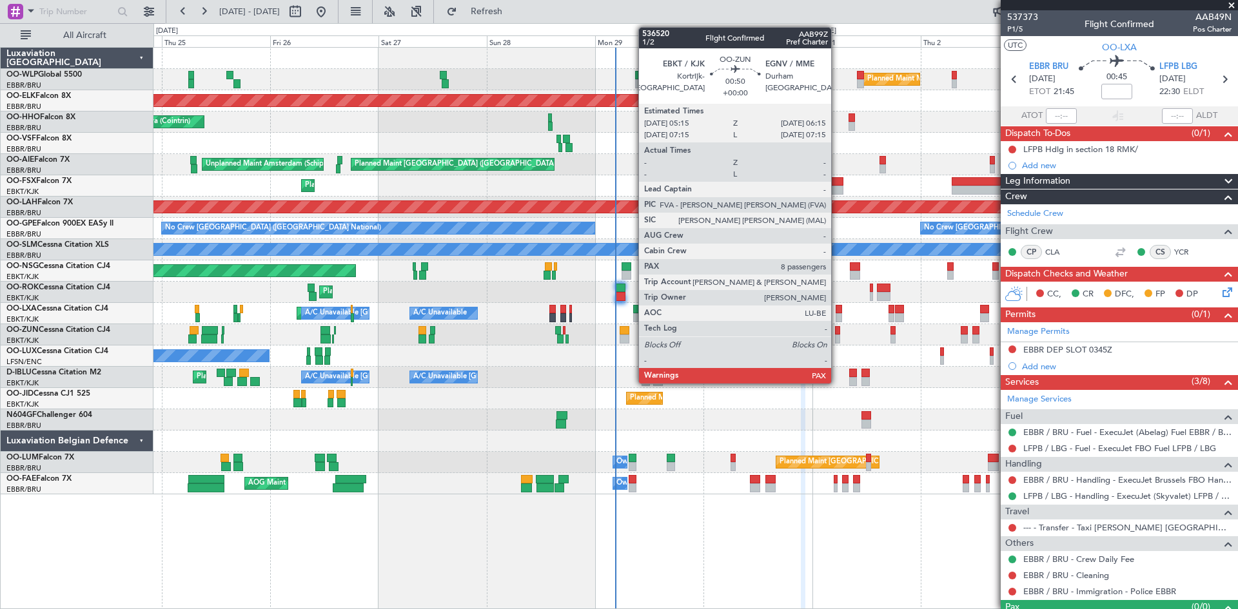
click at [837, 329] on div at bounding box center [837, 330] width 5 height 9
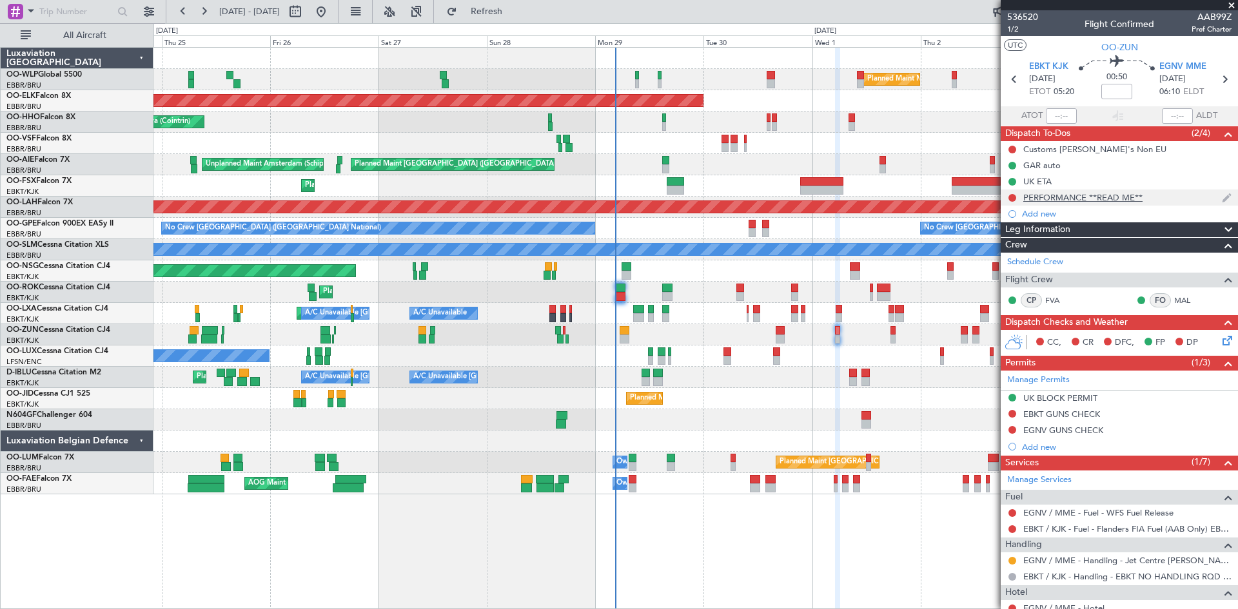
click at [1084, 199] on div "PERFORMANCE **READ ME**" at bounding box center [1082, 197] width 119 height 11
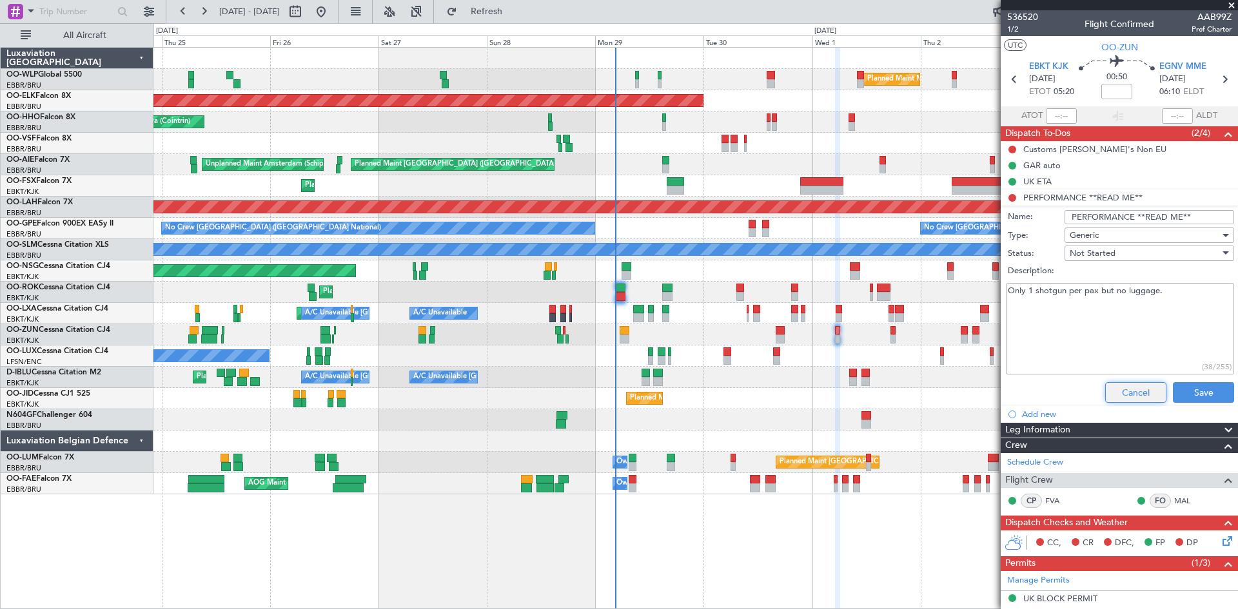
click at [1125, 389] on button "Cancel" at bounding box center [1135, 392] width 61 height 21
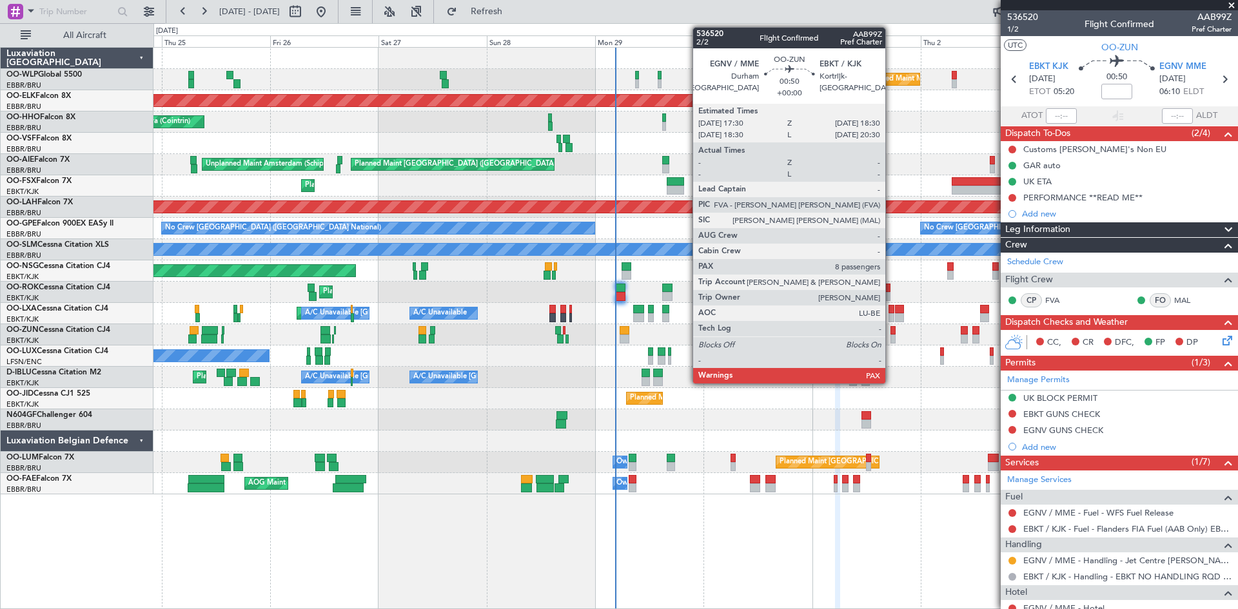
click at [891, 336] on div at bounding box center [892, 339] width 5 height 9
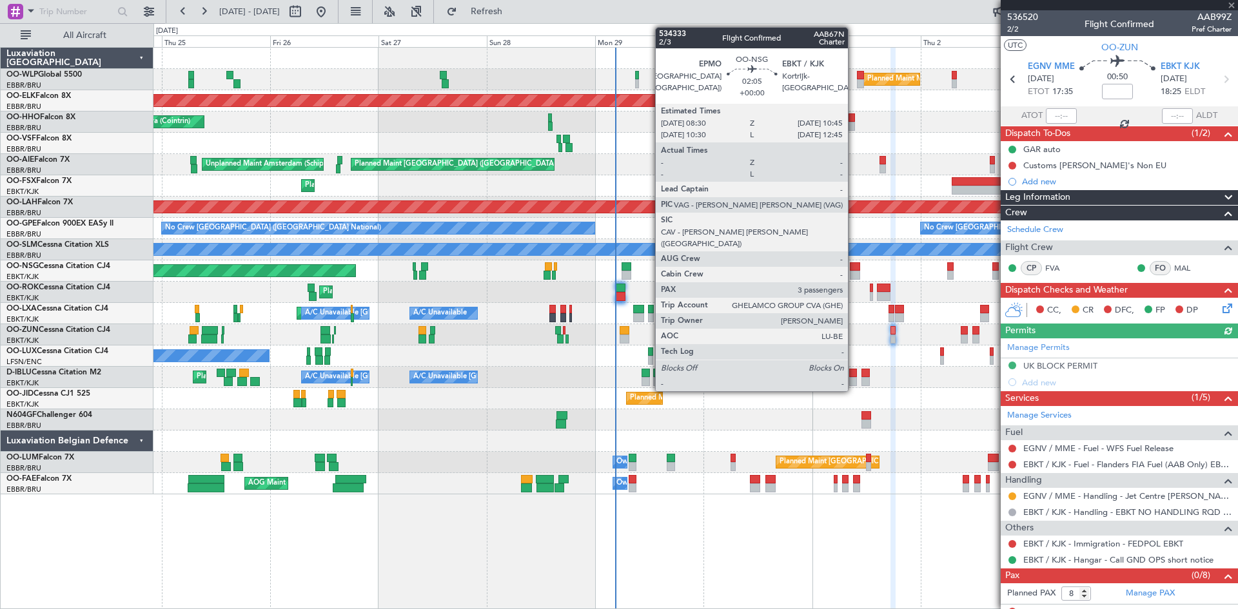
click at [854, 269] on div at bounding box center [855, 266] width 10 height 9
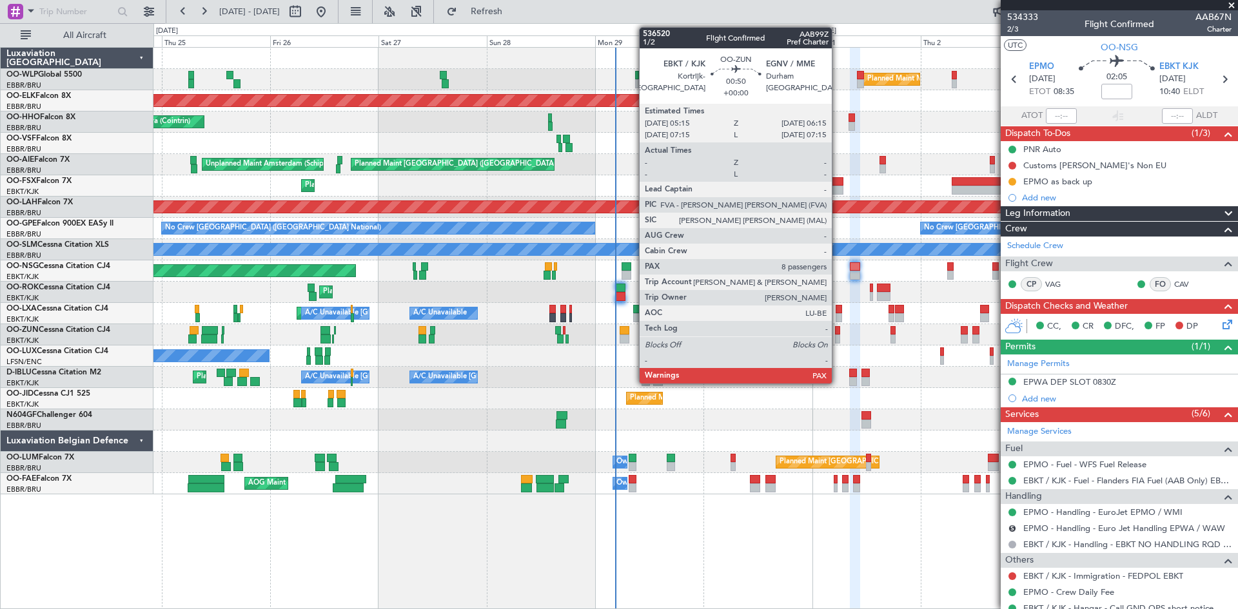
click at [837, 334] on div at bounding box center [837, 330] width 5 height 9
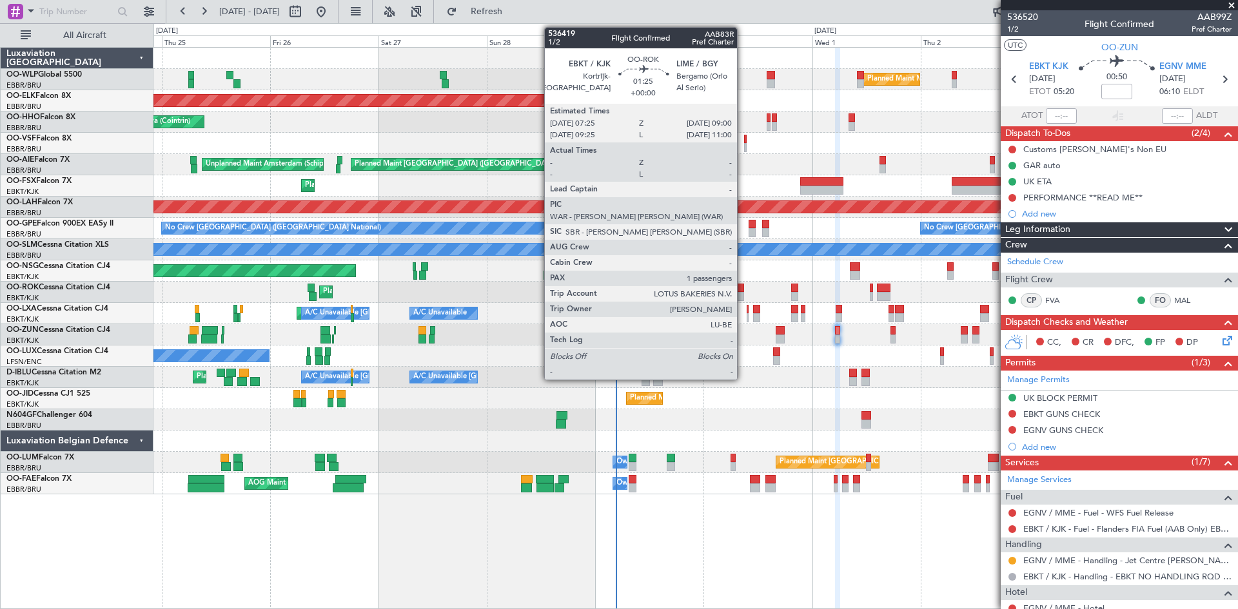
click at [743, 289] on div at bounding box center [740, 288] width 8 height 9
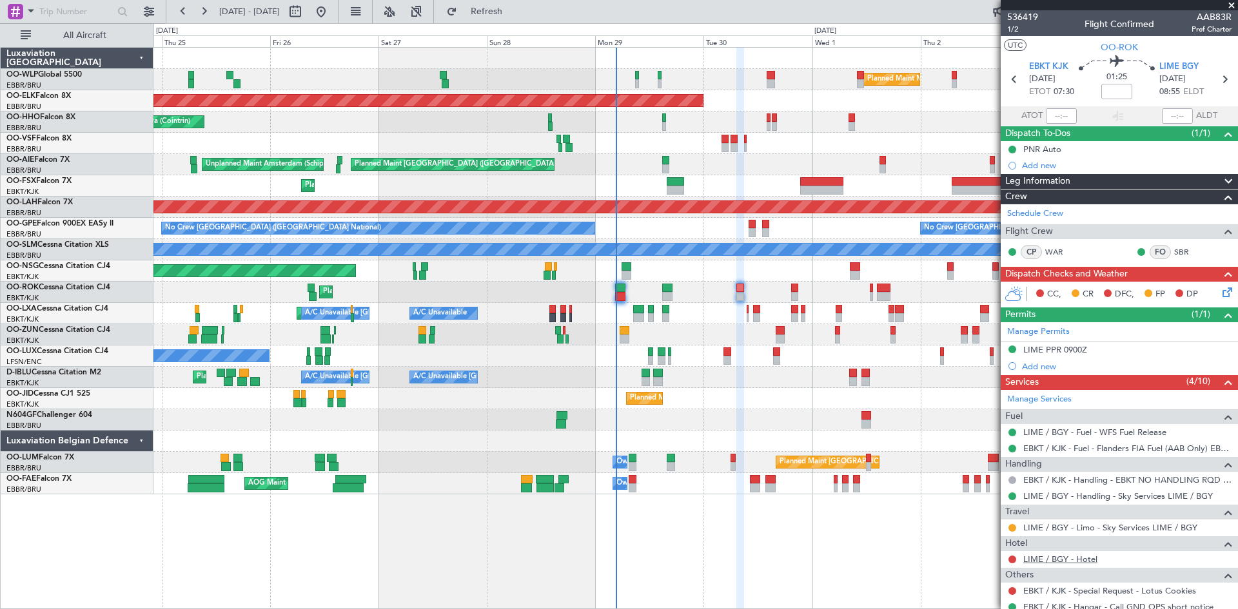
click at [1068, 561] on link "LIME / BGY - Hotel" at bounding box center [1060, 559] width 74 height 11
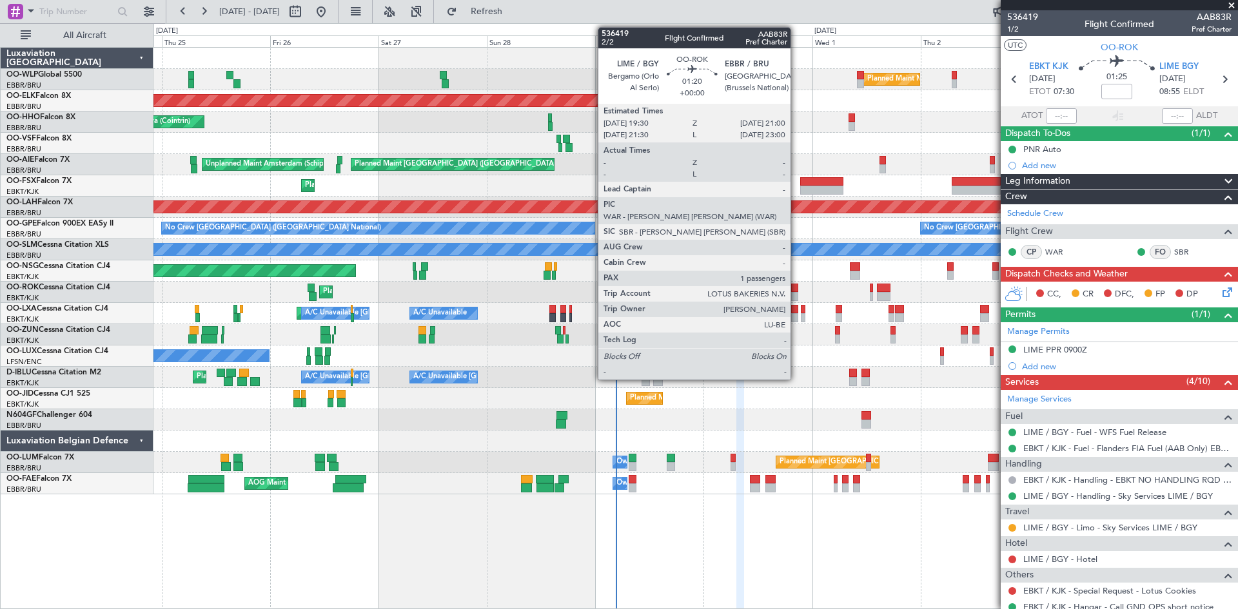
click at [796, 290] on div at bounding box center [794, 288] width 7 height 9
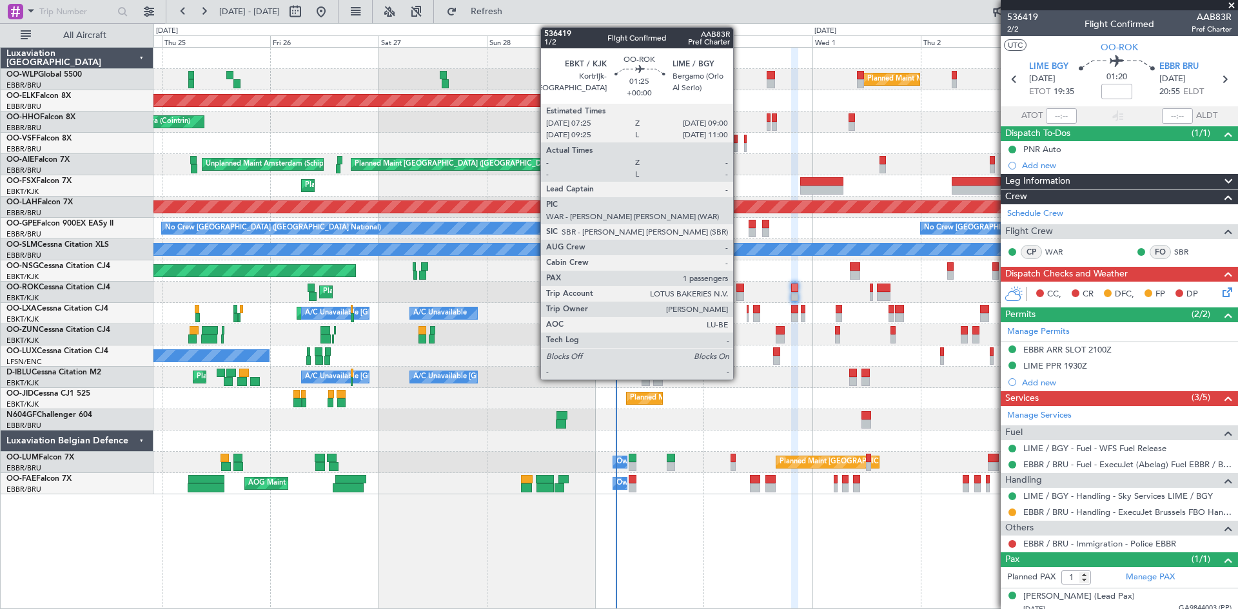
click at [739, 284] on div at bounding box center [740, 288] width 8 height 9
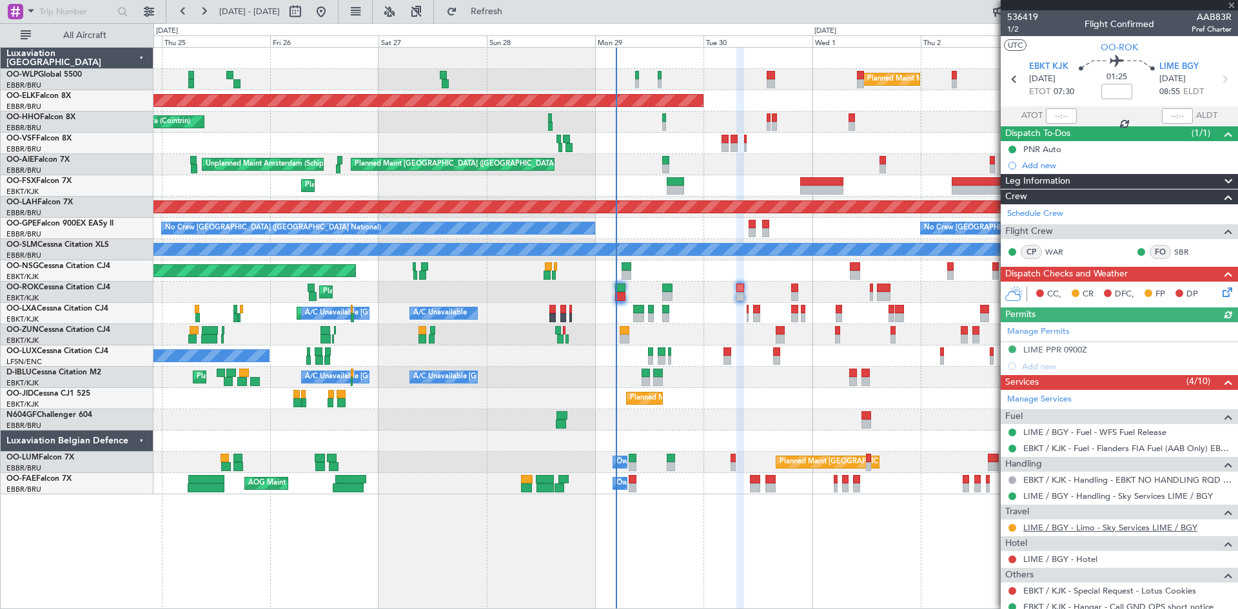
click at [1111, 528] on link "LIME / BGY - Limo - Sky Services LIME / BGY" at bounding box center [1110, 527] width 174 height 11
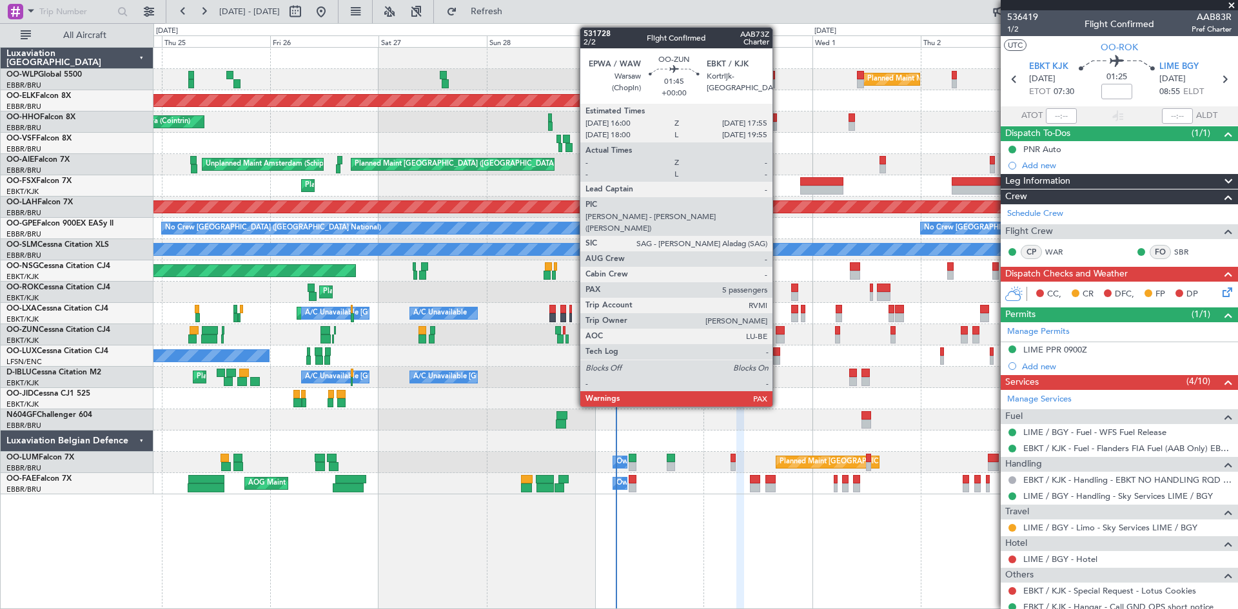
click at [778, 333] on div at bounding box center [780, 330] width 9 height 9
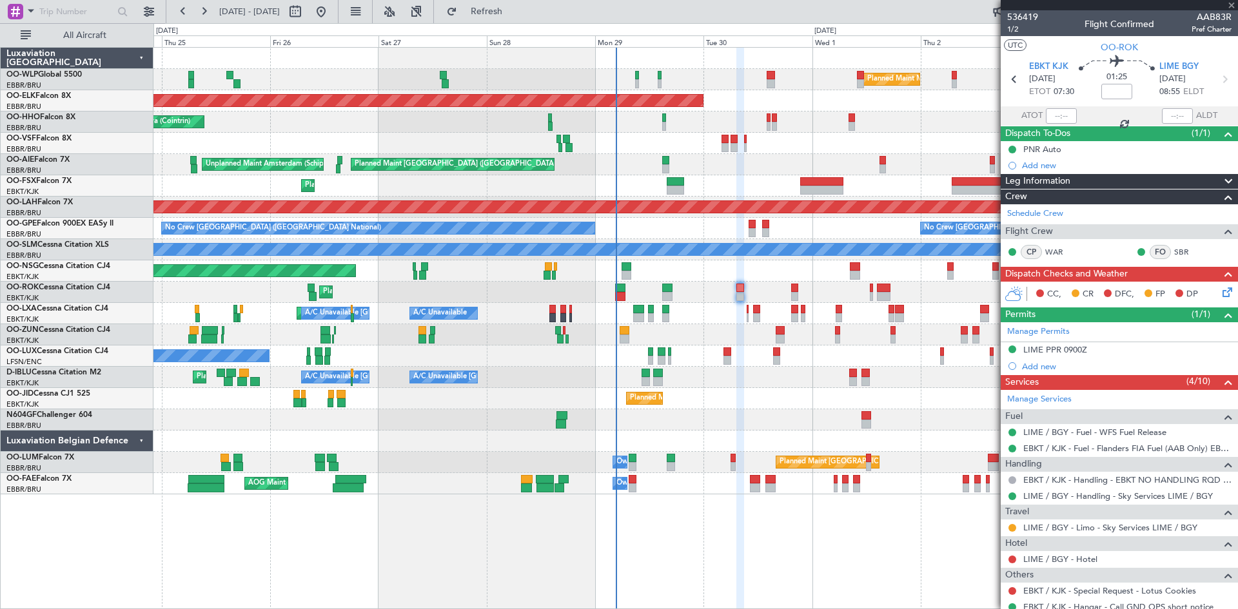
type input "5"
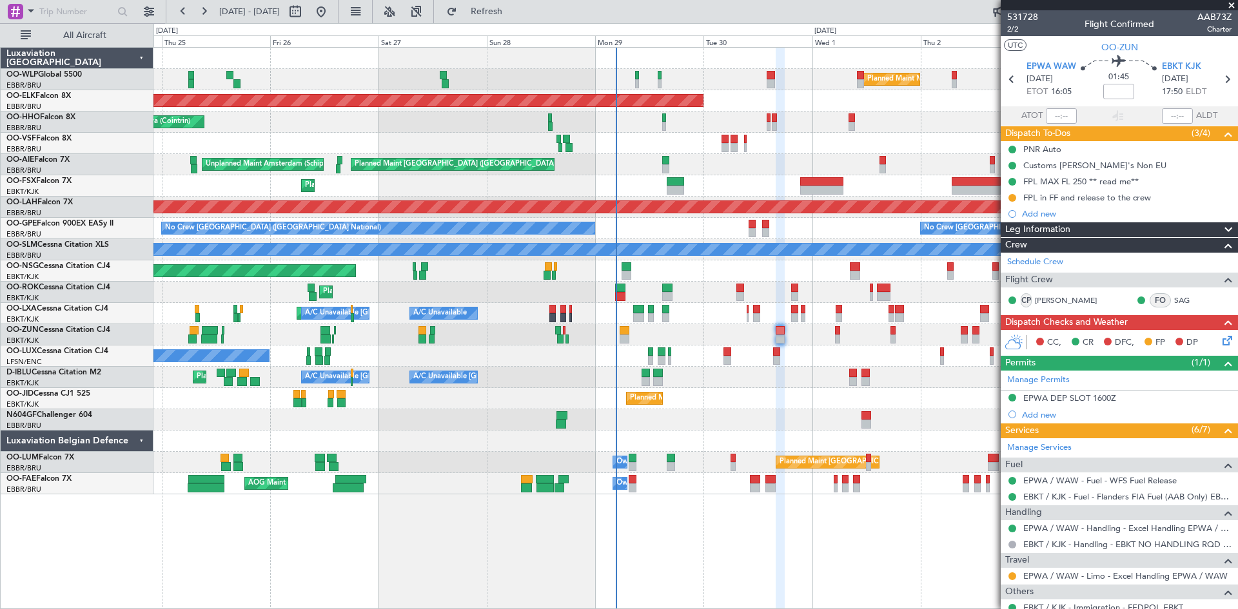
click at [1220, 339] on icon at bounding box center [1225, 338] width 10 height 10
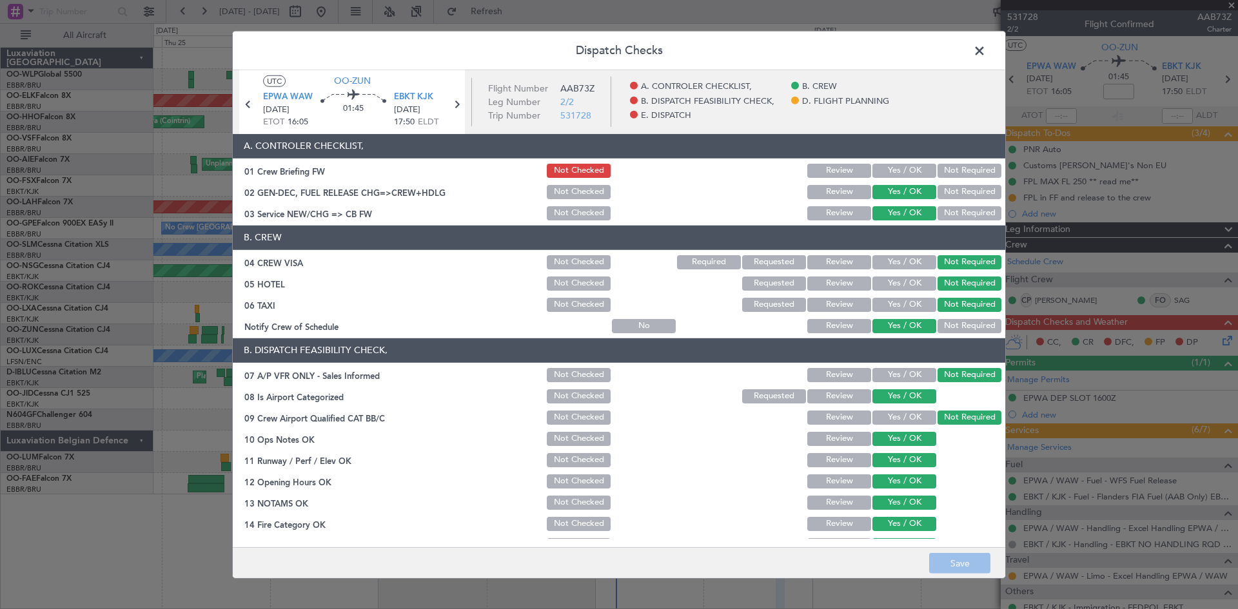
click at [875, 178] on div "Yes / OK" at bounding box center [902, 171] width 65 height 18
click at [878, 175] on button "Yes / OK" at bounding box center [904, 171] width 64 height 14
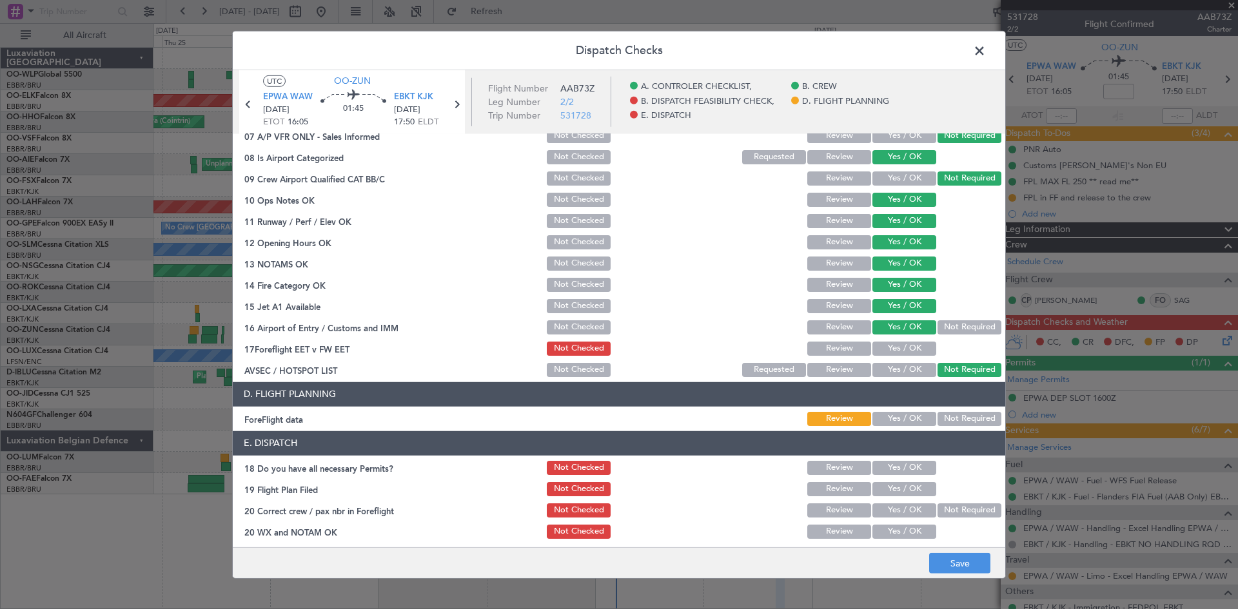
scroll to position [244, 0]
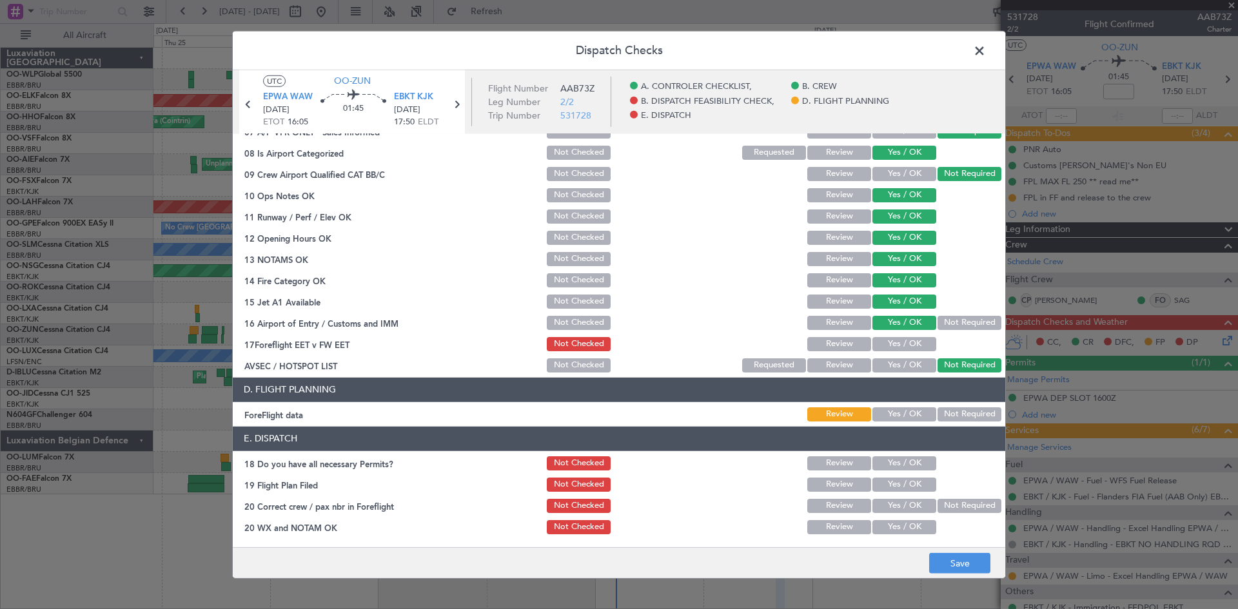
click at [986, 52] on span at bounding box center [986, 54] width 0 height 26
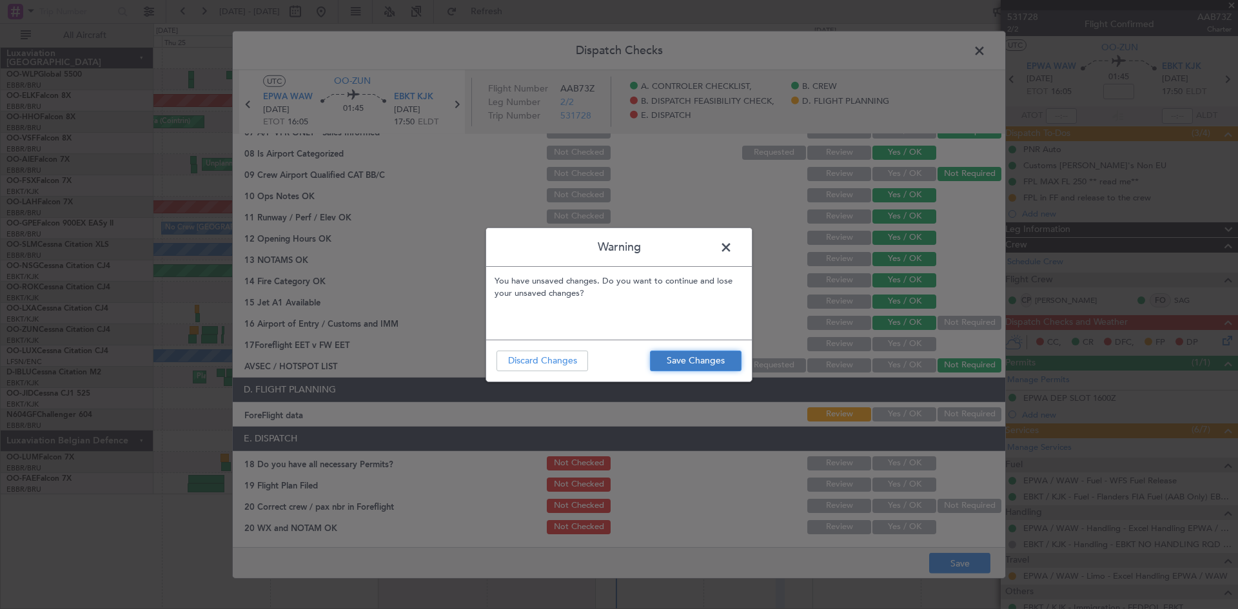
click at [657, 358] on button "Save Changes" at bounding box center [696, 361] width 92 height 21
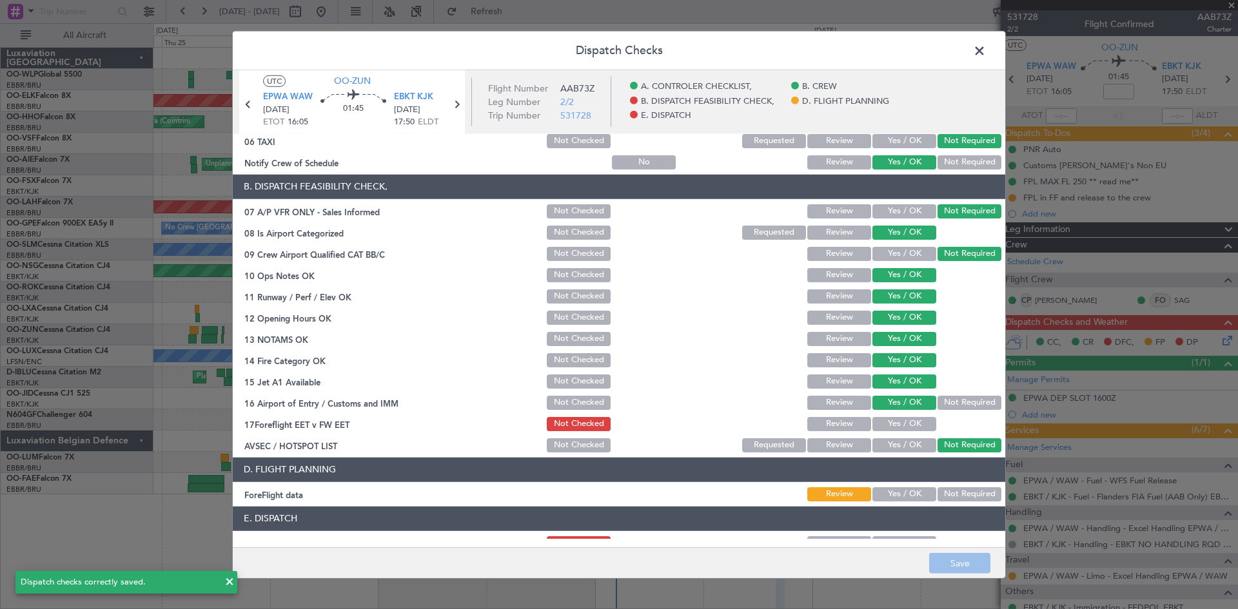
scroll to position [115, 0]
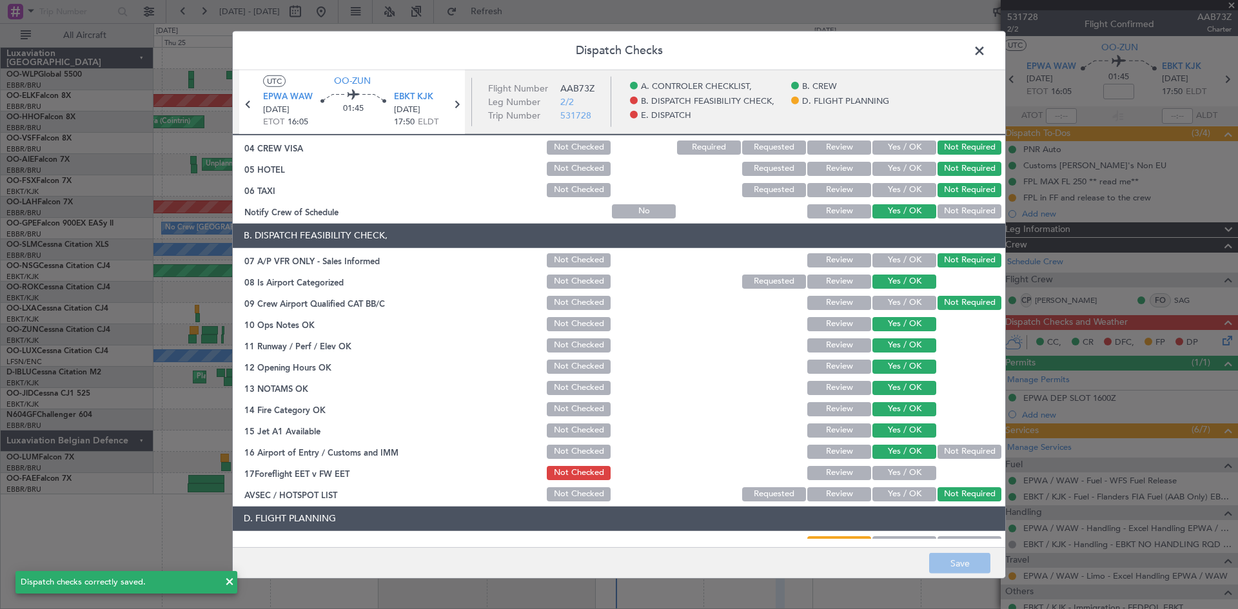
click at [875, 473] on button "Yes / OK" at bounding box center [904, 473] width 64 height 14
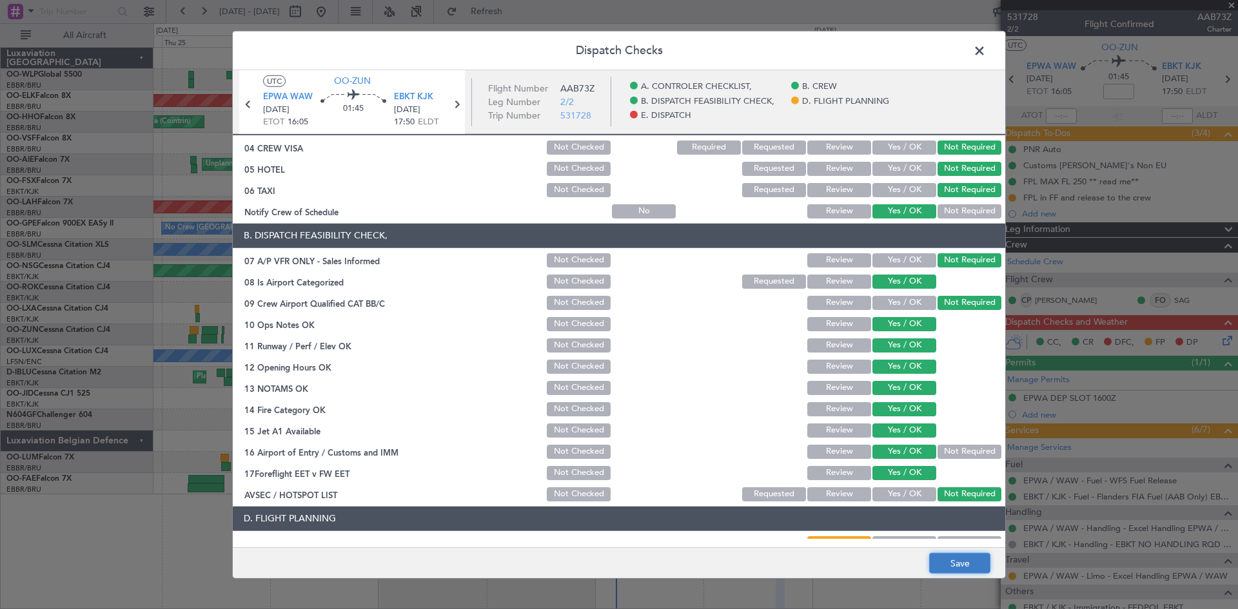
click at [966, 564] on button "Save" at bounding box center [959, 563] width 61 height 21
click at [959, 61] on header "Dispatch Checks" at bounding box center [619, 50] width 772 height 39
click at [986, 52] on span at bounding box center [986, 54] width 0 height 26
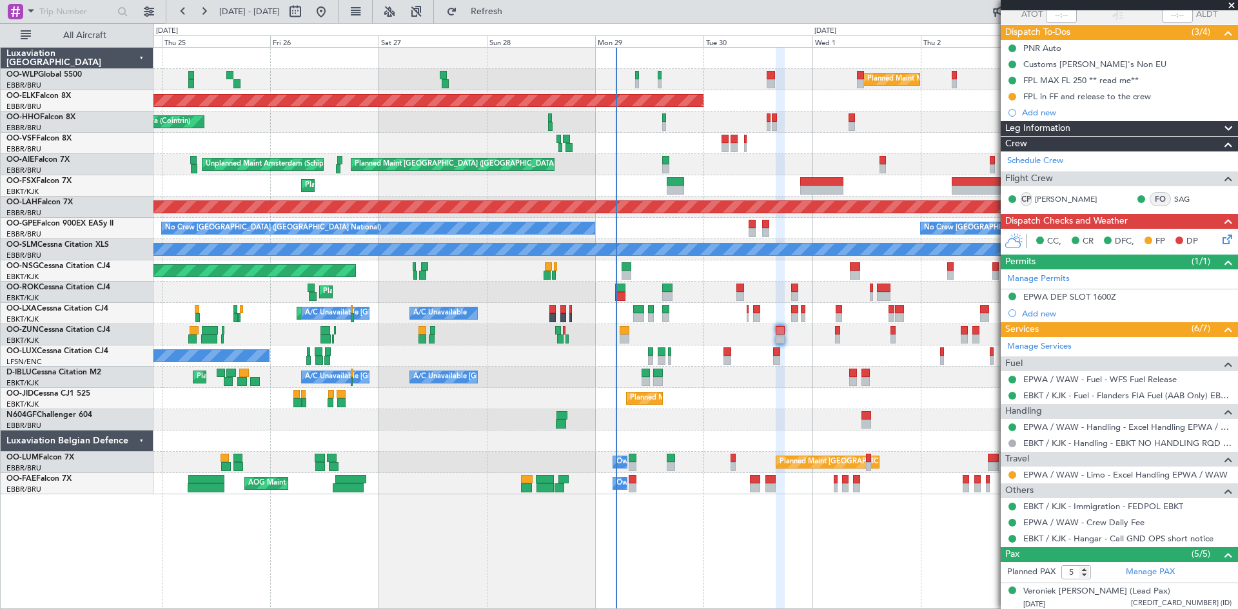
scroll to position [26, 0]
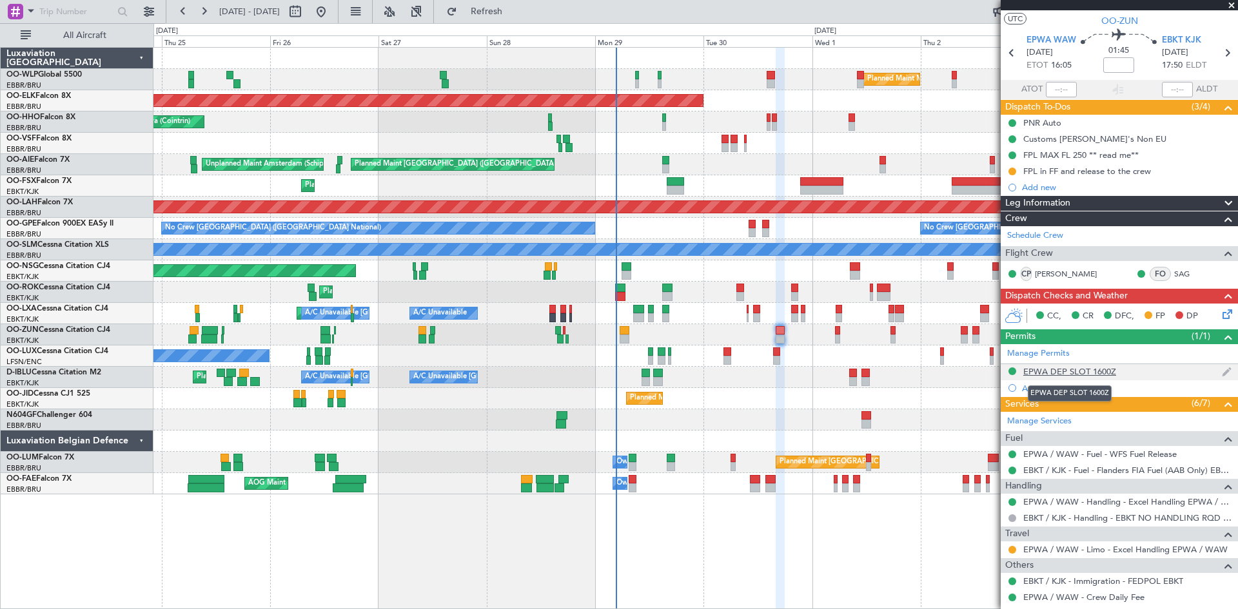
click at [1084, 367] on div "EPWA DEP SLOT 1600Z" at bounding box center [1069, 371] width 93 height 11
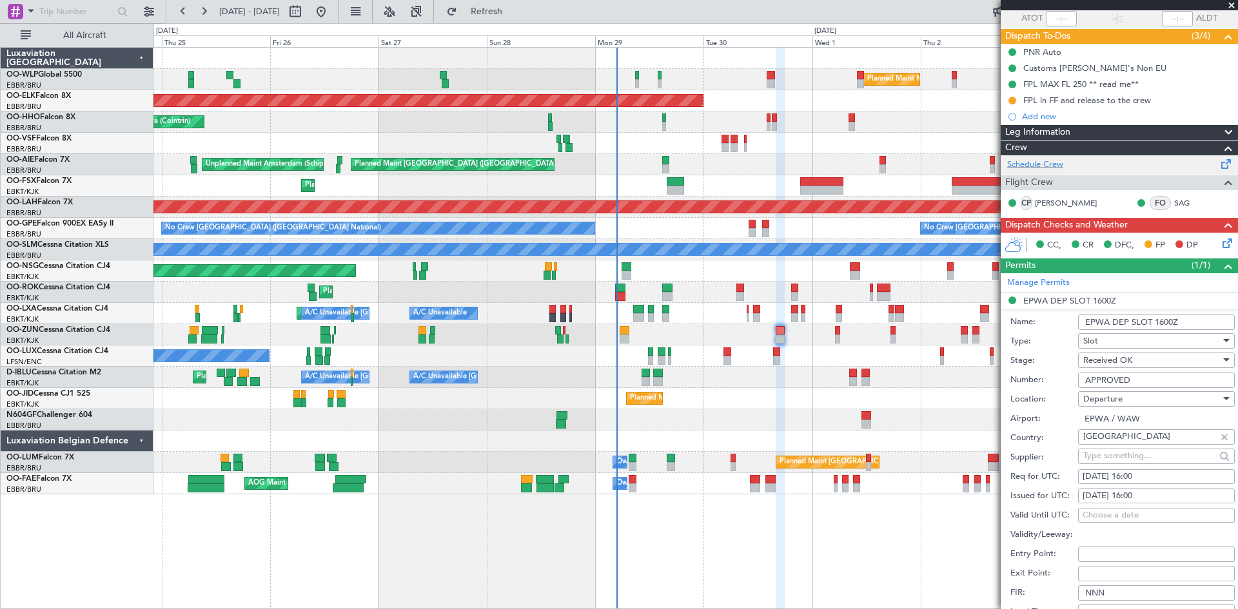
scroll to position [0, 0]
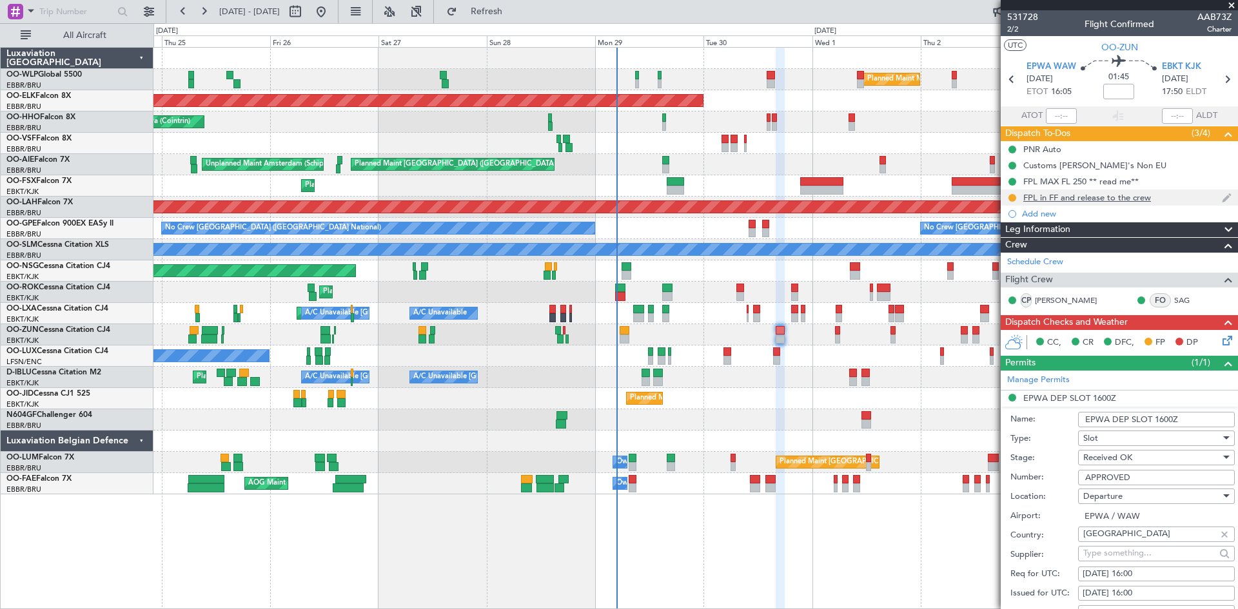
click at [1008, 201] on nimbus-traffic-light at bounding box center [1012, 198] width 10 height 10
click at [1011, 200] on button at bounding box center [1012, 198] width 8 height 8
click at [997, 257] on span "Completed" at bounding box center [1017, 254] width 43 height 13
click at [1222, 342] on icon at bounding box center [1225, 338] width 10 height 10
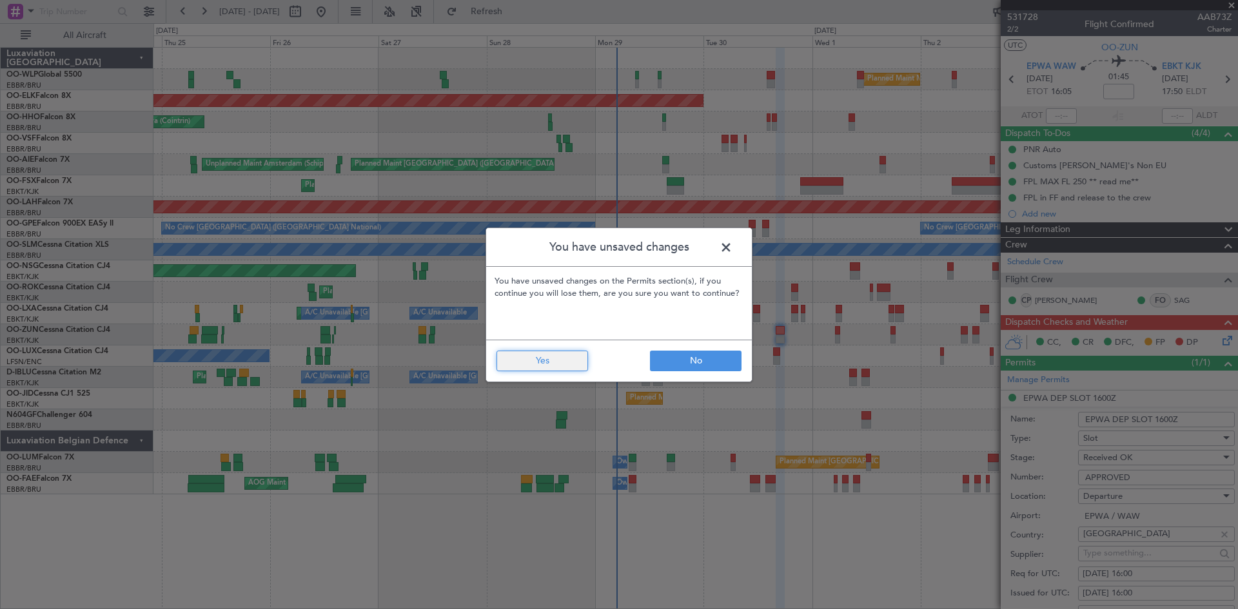
click at [543, 368] on button "Yes" at bounding box center [542, 361] width 92 height 21
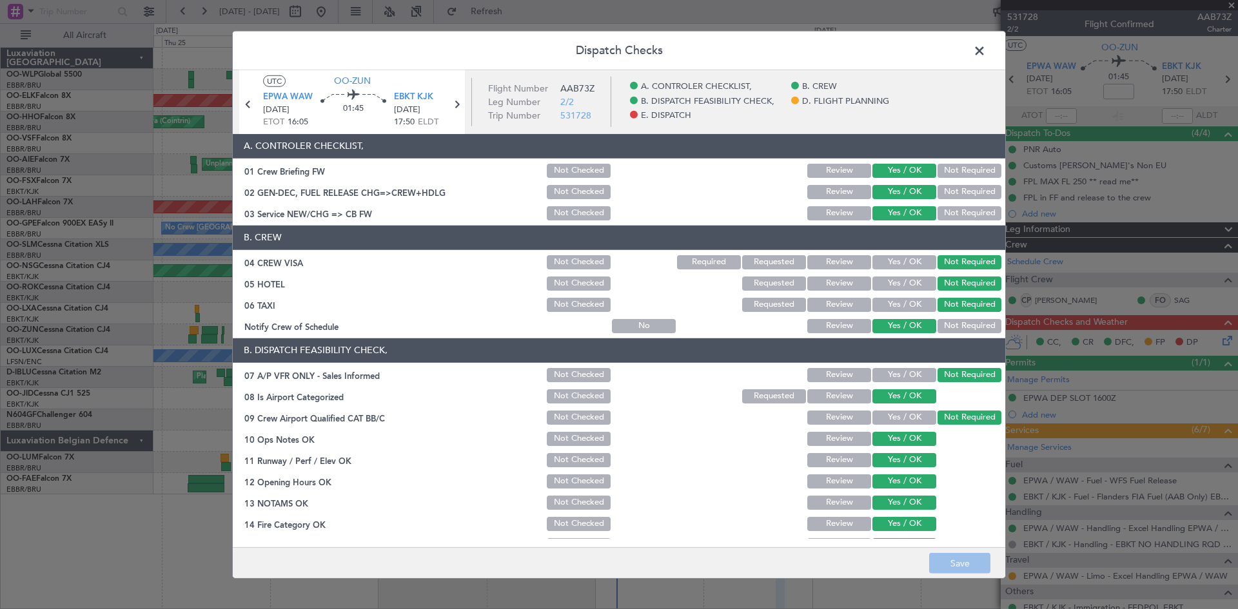
scroll to position [244, 0]
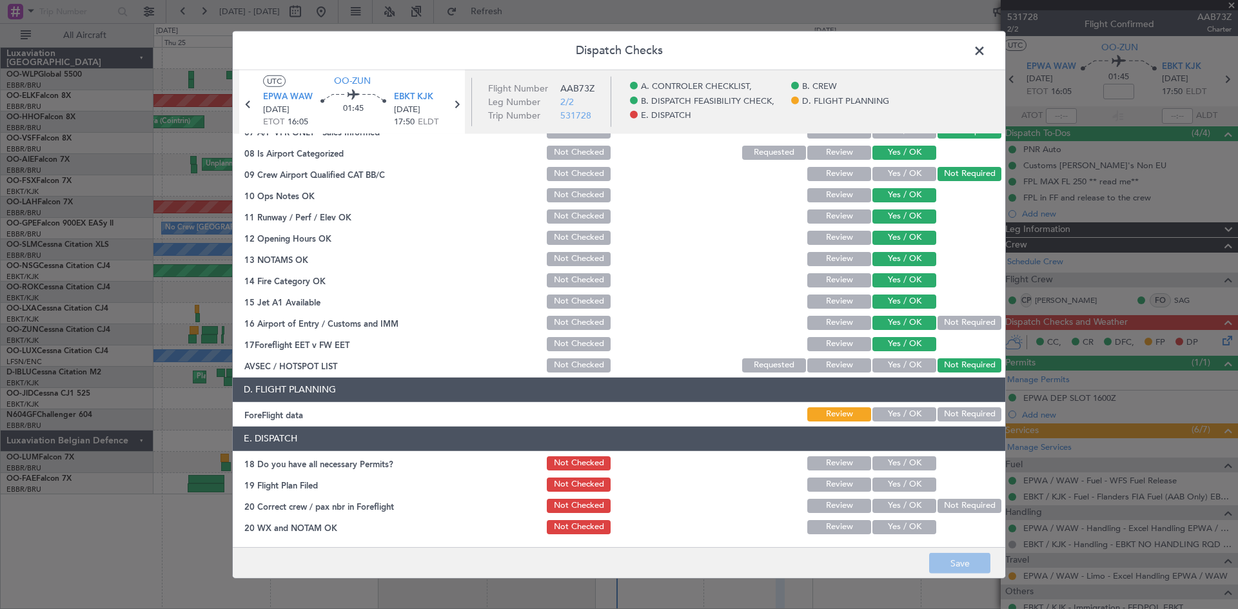
click at [884, 410] on button "Yes / OK" at bounding box center [904, 414] width 64 height 14
click at [892, 456] on button "Yes / OK" at bounding box center [904, 463] width 64 height 14
click at [897, 482] on button "Yes / OK" at bounding box center [904, 485] width 64 height 14
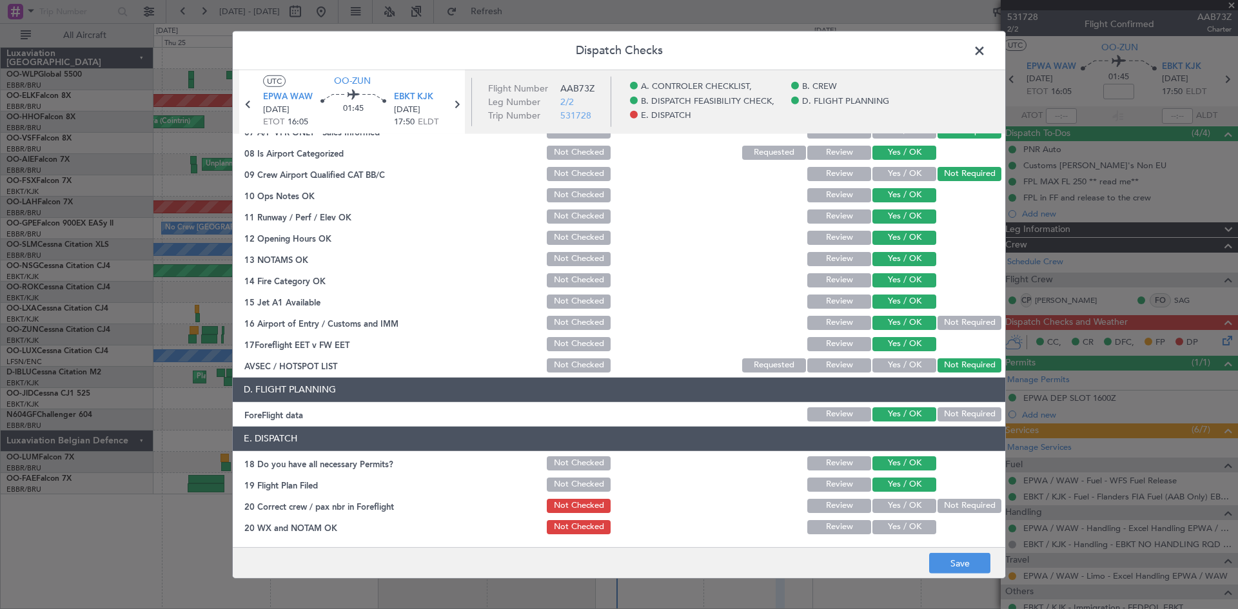
click at [899, 507] on button "Yes / OK" at bounding box center [904, 506] width 64 height 14
click at [901, 522] on button "Yes / OK" at bounding box center [904, 527] width 64 height 14
click at [968, 550] on footer "Save" at bounding box center [619, 562] width 772 height 31
click at [968, 558] on button "Save" at bounding box center [959, 563] width 61 height 21
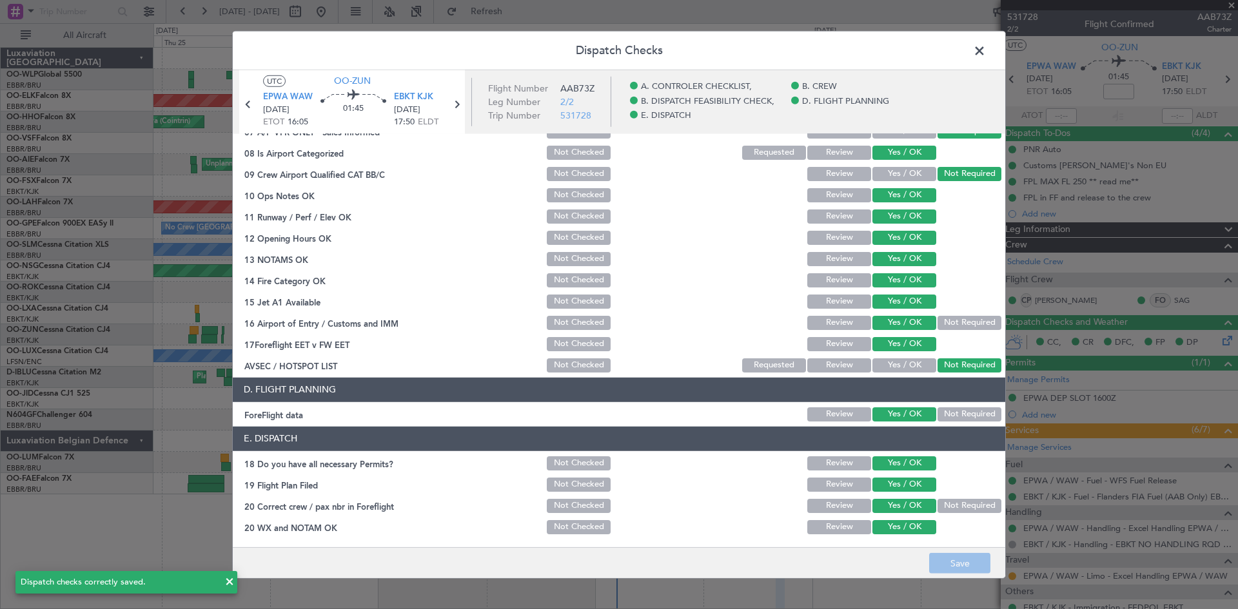
click at [986, 56] on span at bounding box center [986, 54] width 0 height 26
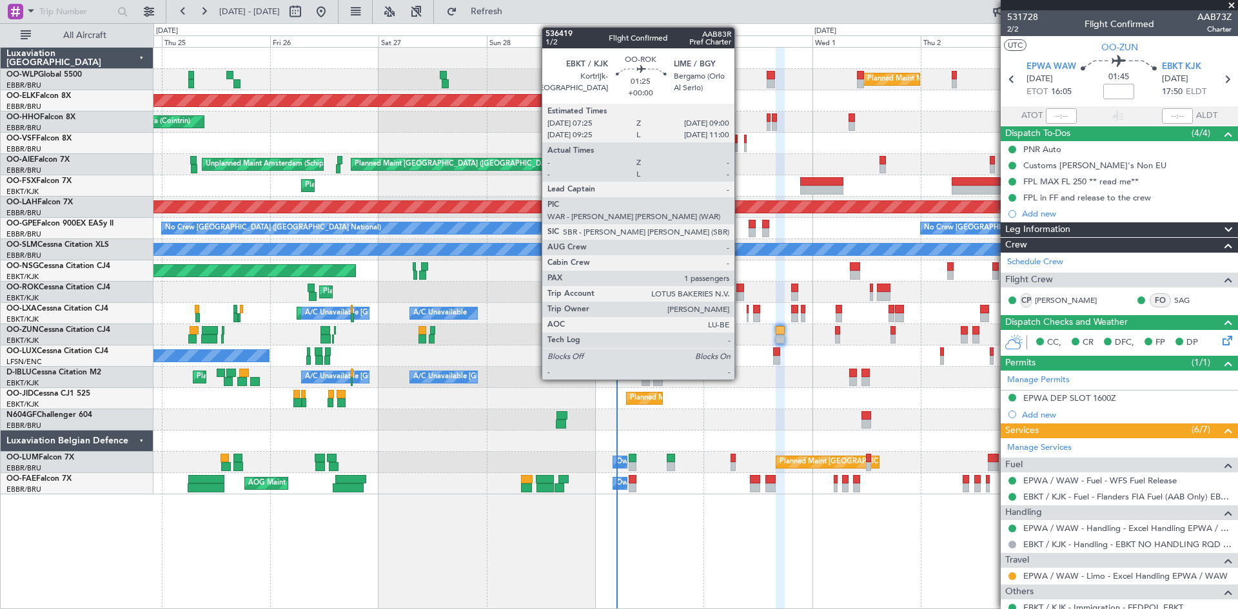
click at [740, 288] on div at bounding box center [740, 288] width 8 height 9
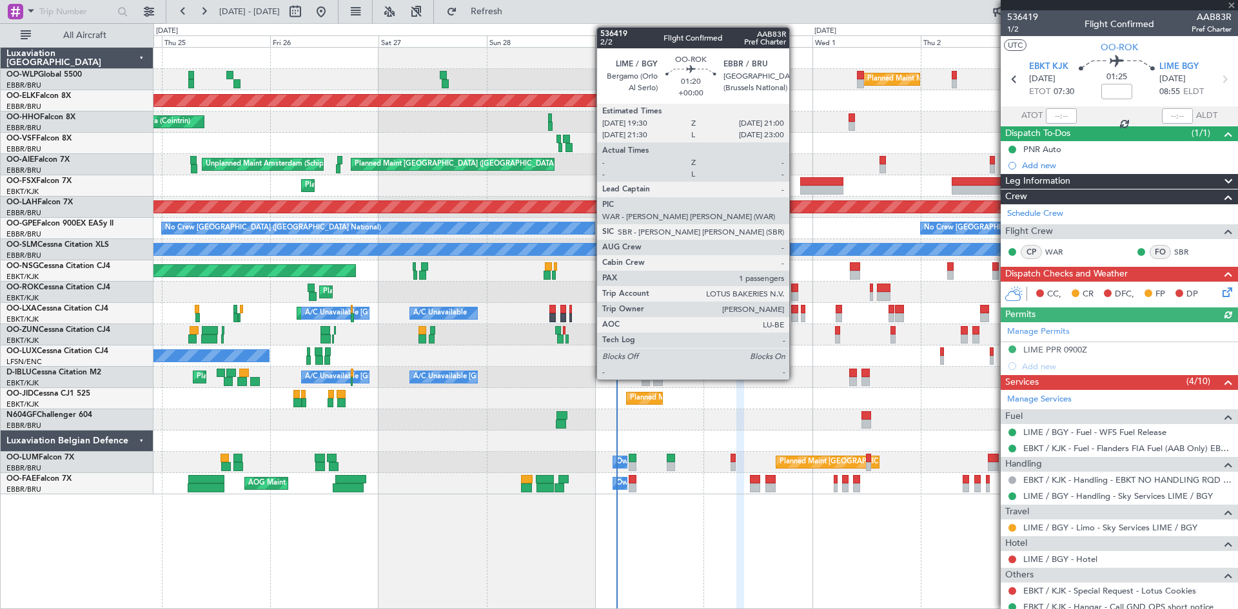
click at [795, 296] on div at bounding box center [794, 296] width 7 height 9
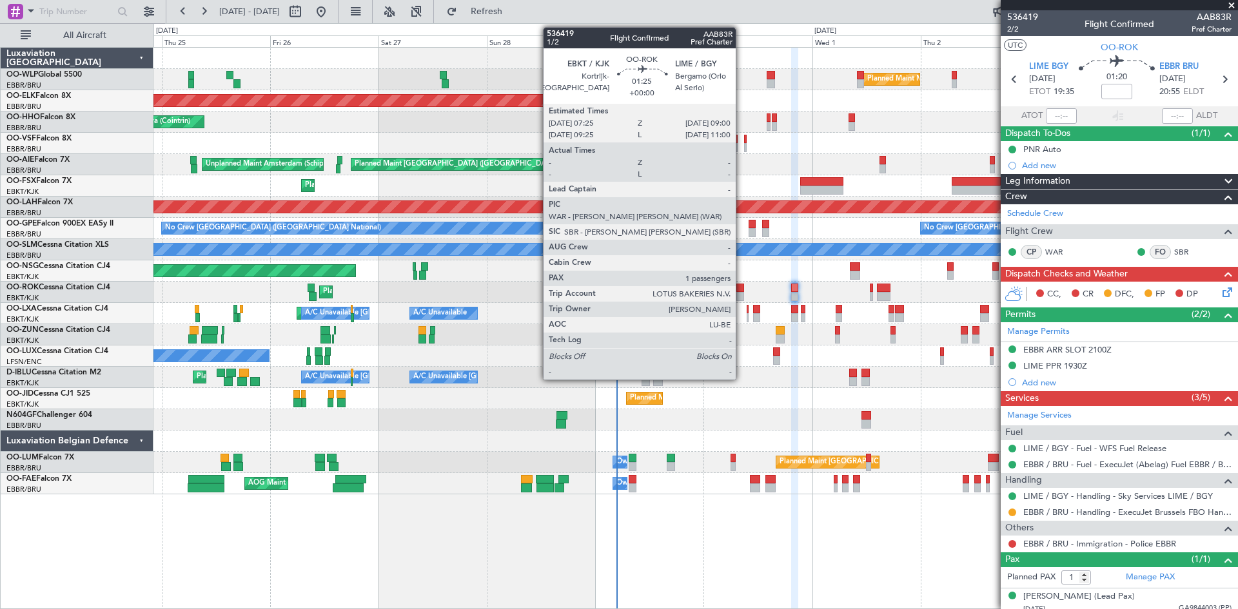
click at [741, 292] on div at bounding box center [740, 296] width 8 height 9
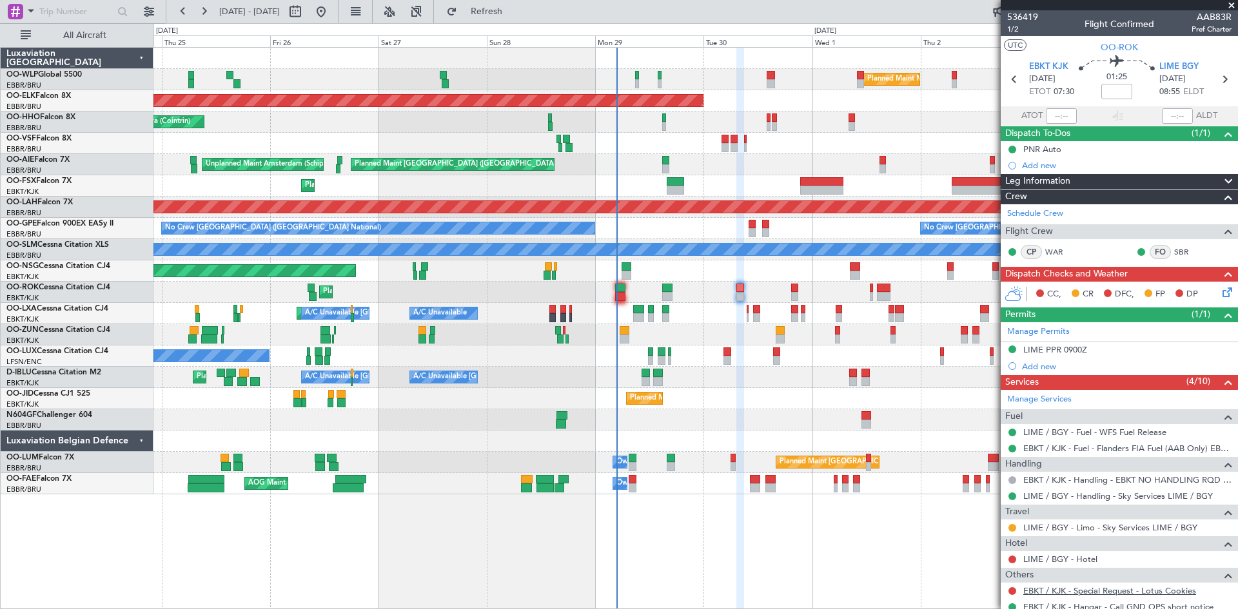
click at [1111, 590] on link "EBKT / KJK - Special Request - Lotus Cookies" at bounding box center [1109, 590] width 173 height 11
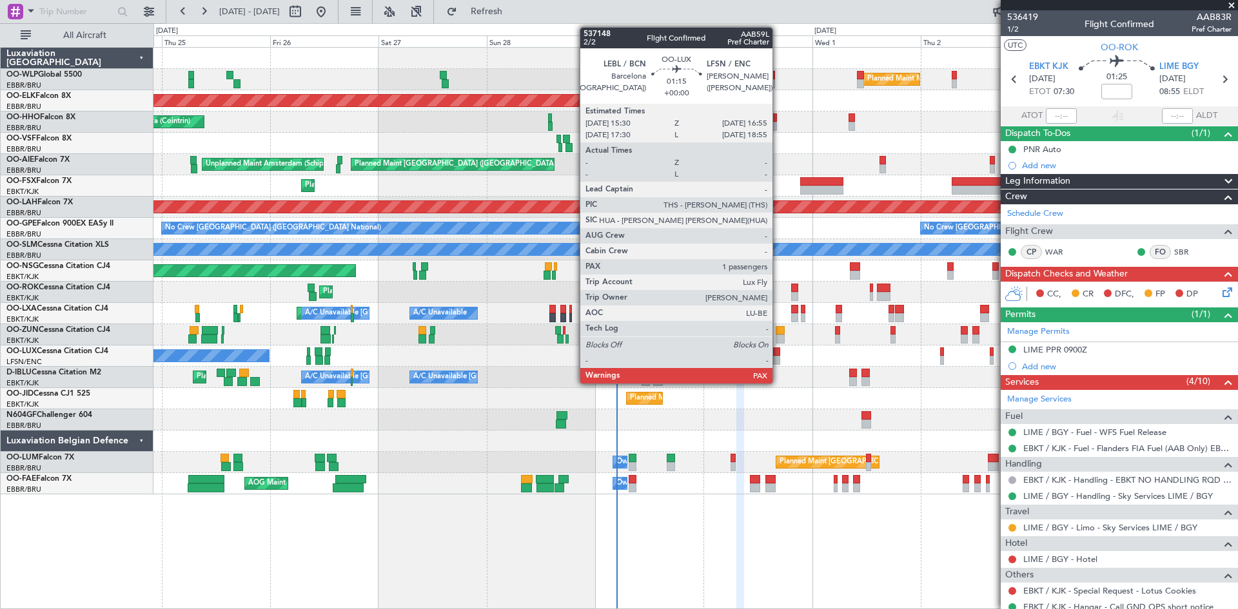
click at [778, 355] on div at bounding box center [776, 351] width 6 height 9
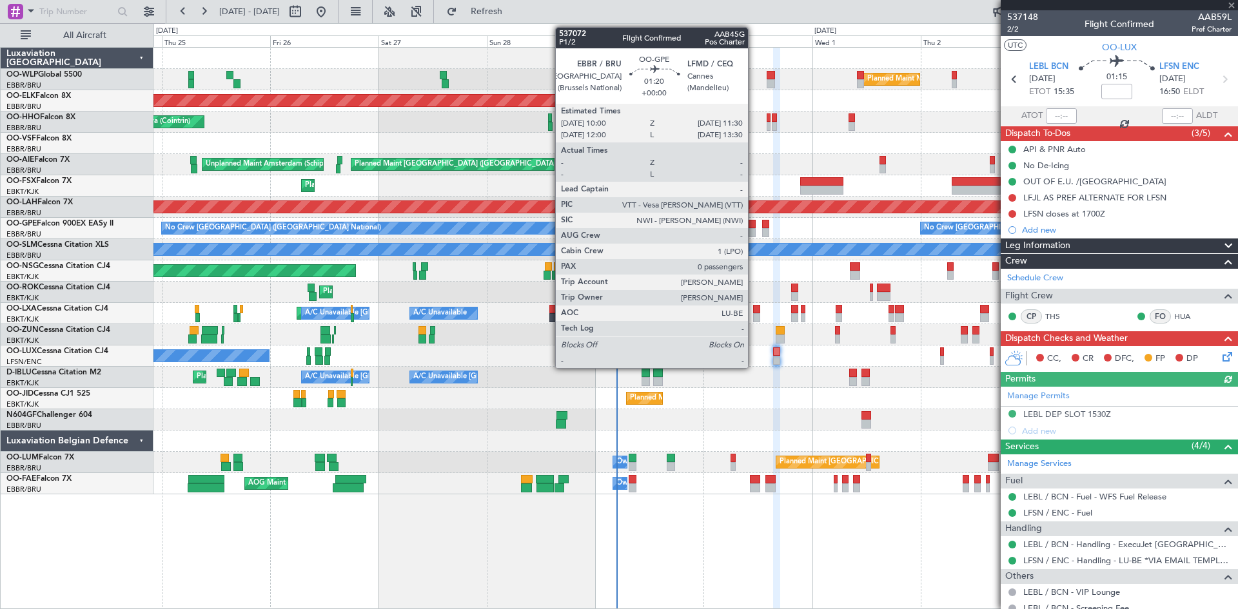
click at [754, 229] on div at bounding box center [751, 232] width 7 height 9
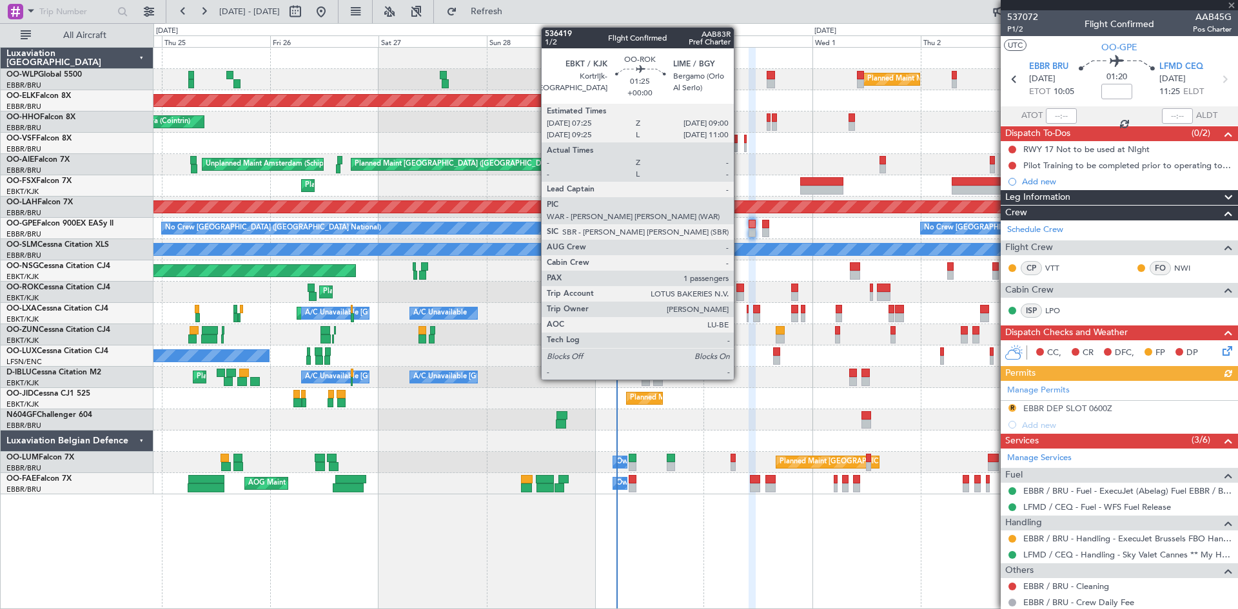
click at [739, 288] on div at bounding box center [740, 288] width 8 height 9
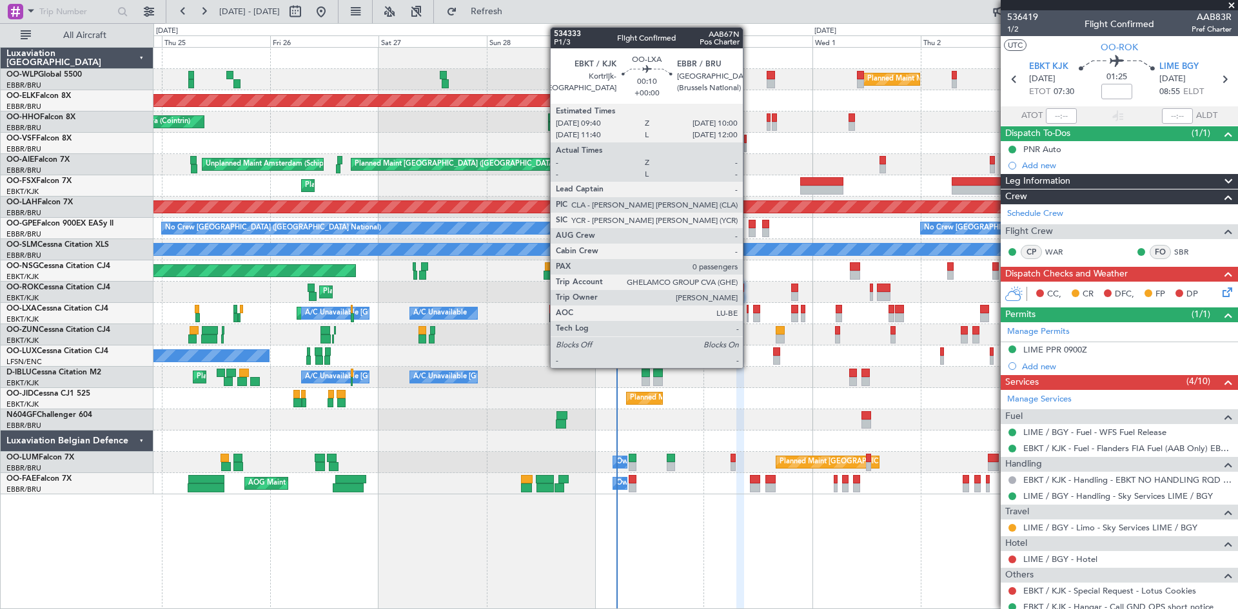
click at [748, 316] on div at bounding box center [748, 317] width 2 height 9
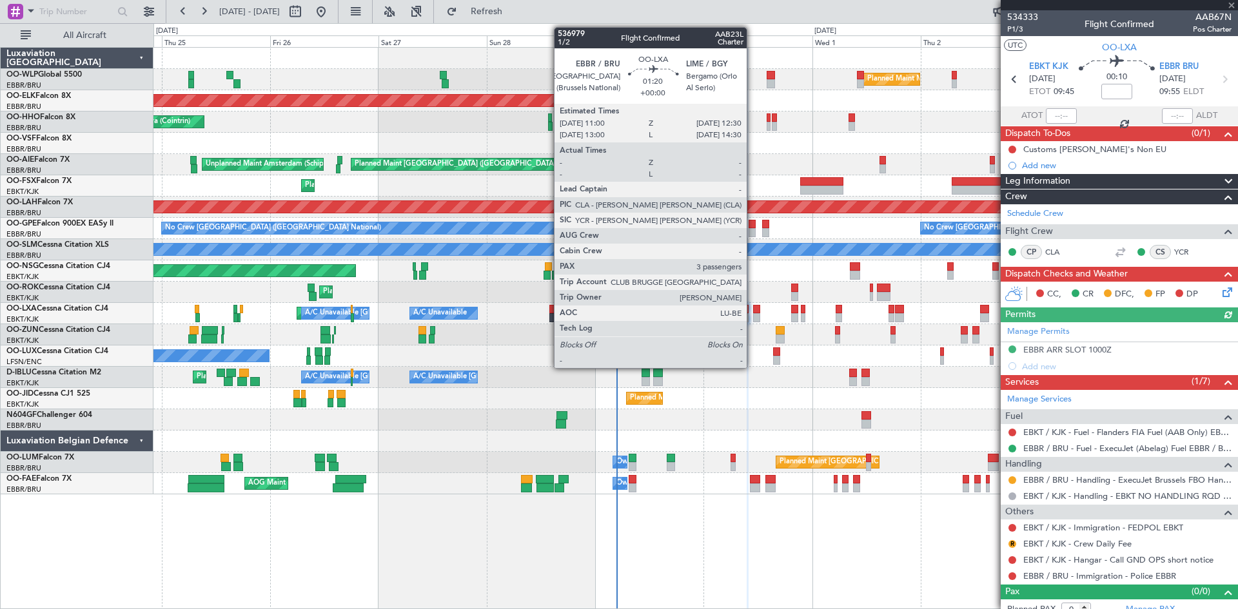
click at [753, 316] on div at bounding box center [756, 317] width 7 height 9
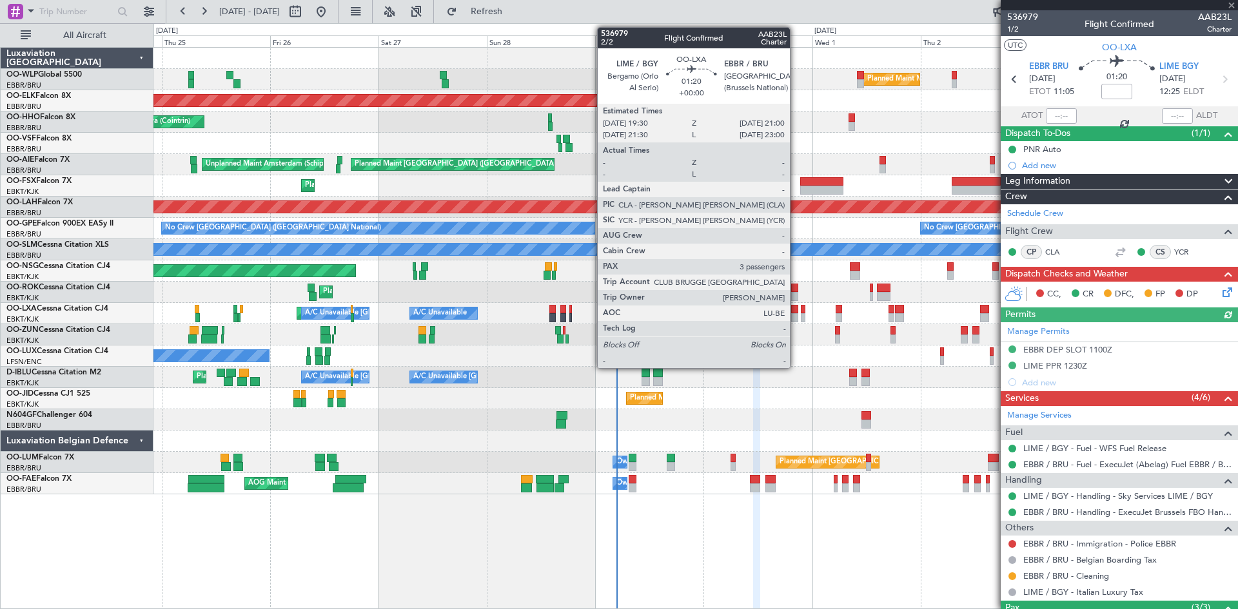
click at [796, 308] on div at bounding box center [794, 309] width 7 height 9
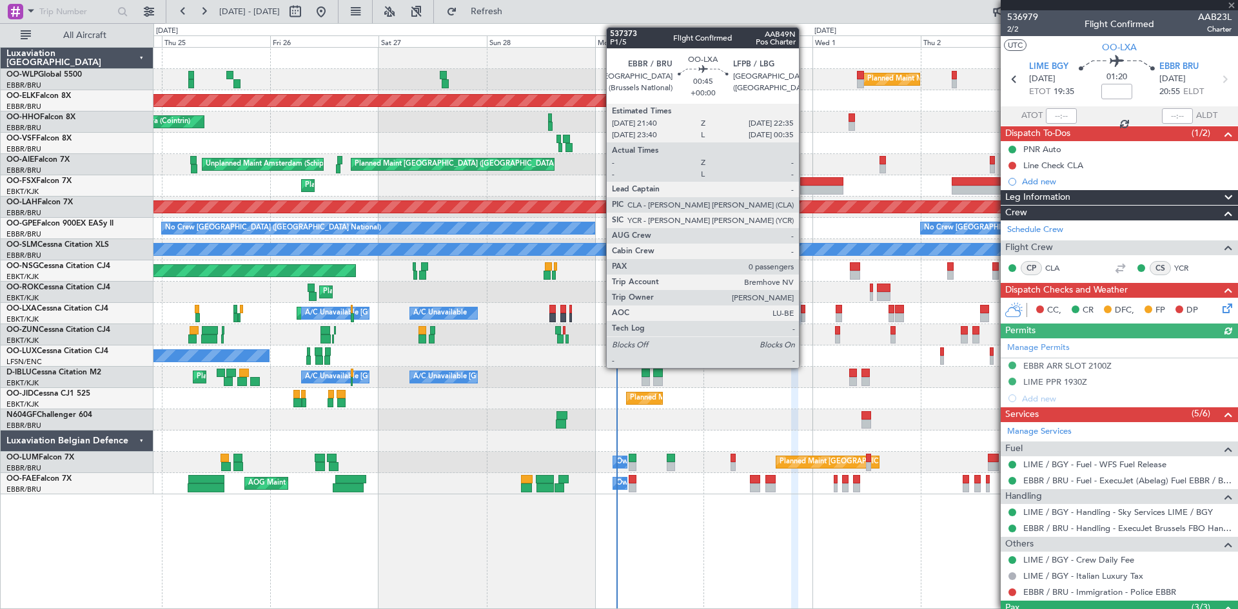
click at [805, 313] on div at bounding box center [803, 309] width 5 height 9
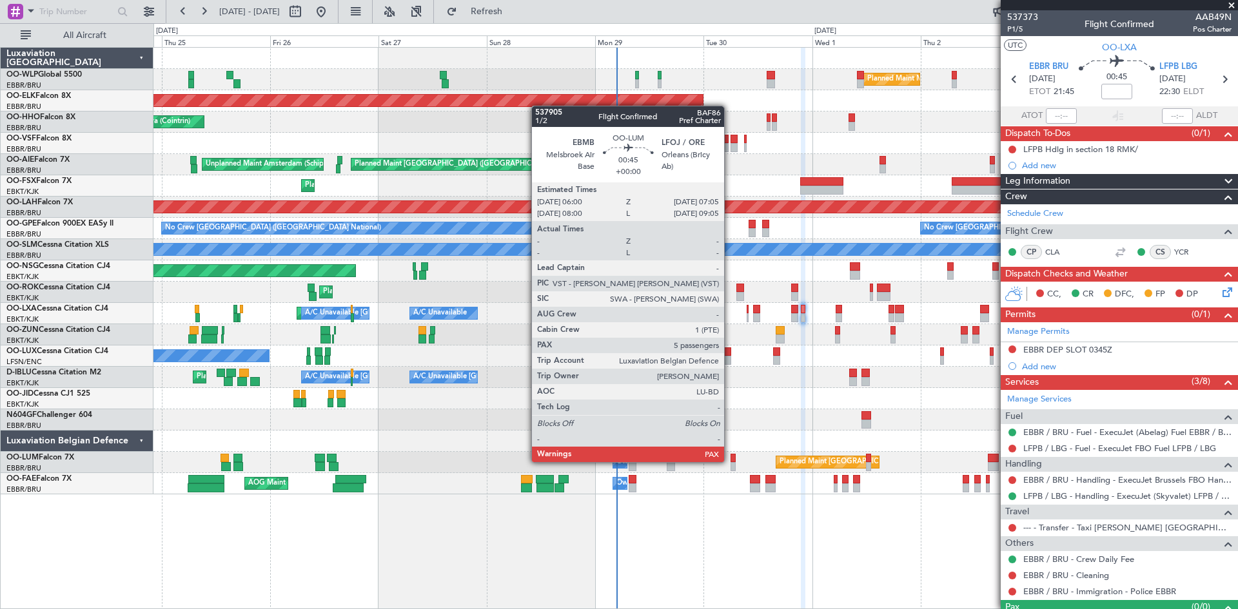
click at [730, 461] on div at bounding box center [732, 458] width 5 height 9
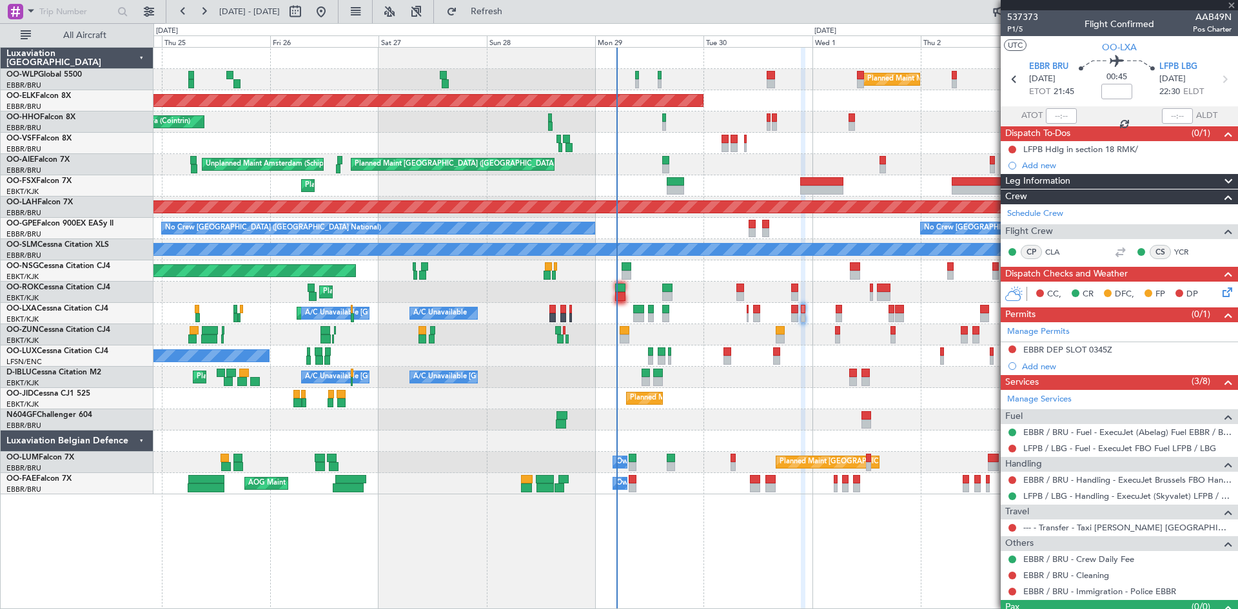
type input "5"
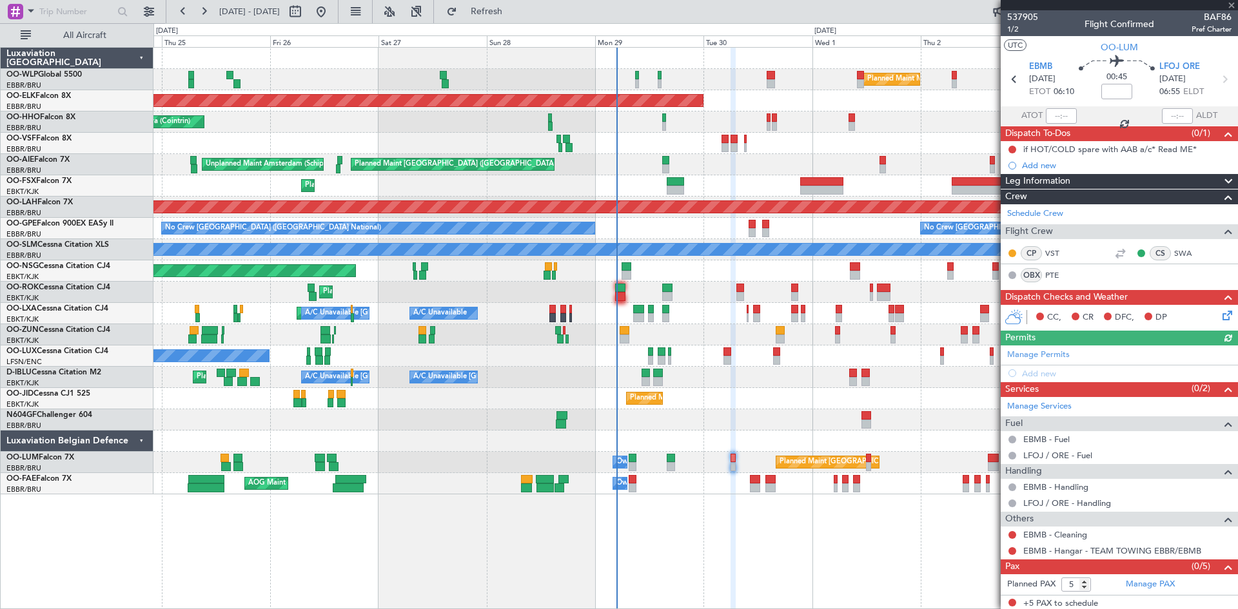
click at [730, 359] on div at bounding box center [727, 360] width 8 height 9
type input "+00:10"
type input "1"
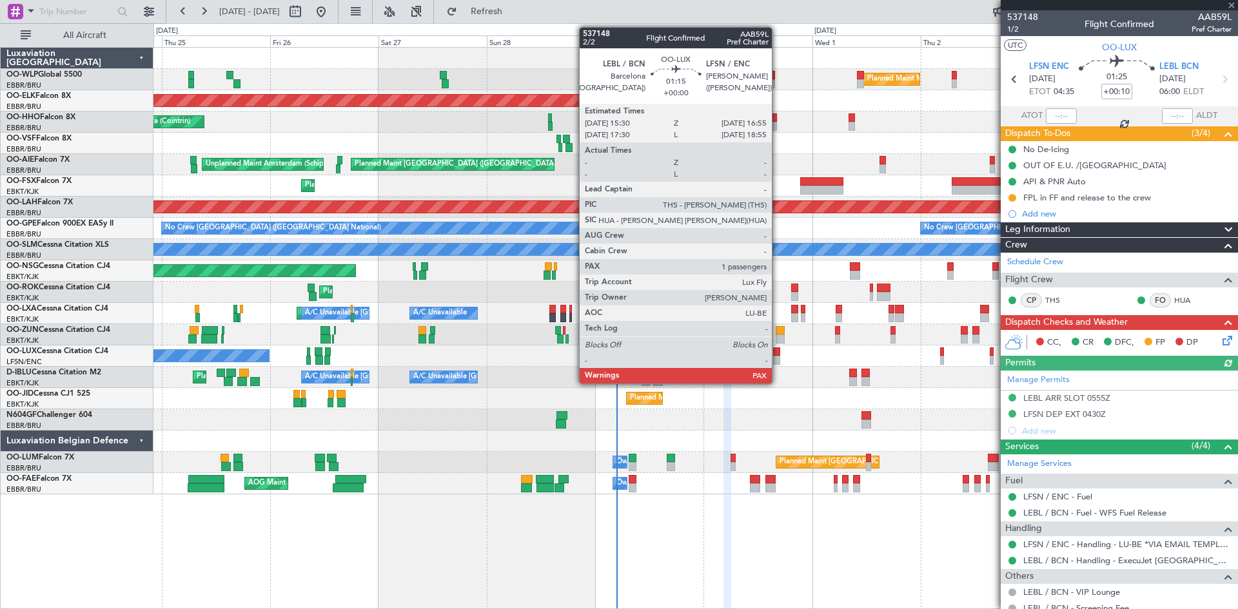
click at [777, 356] on div at bounding box center [776, 360] width 6 height 9
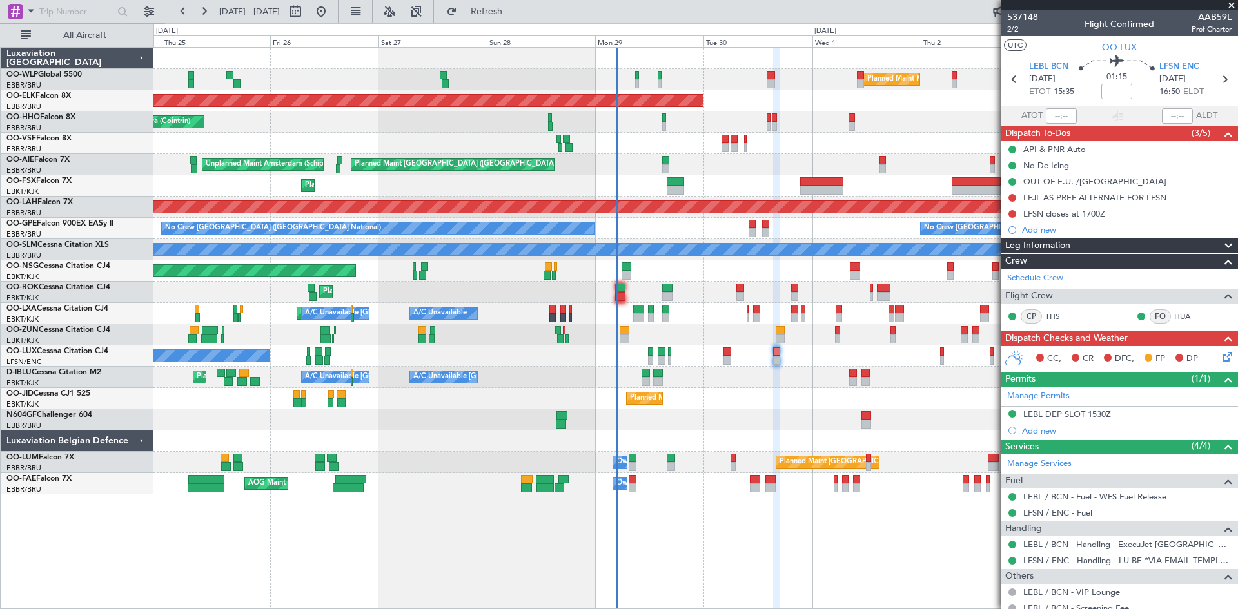
click at [725, 359] on div at bounding box center [727, 360] width 8 height 9
type input "+00:10"
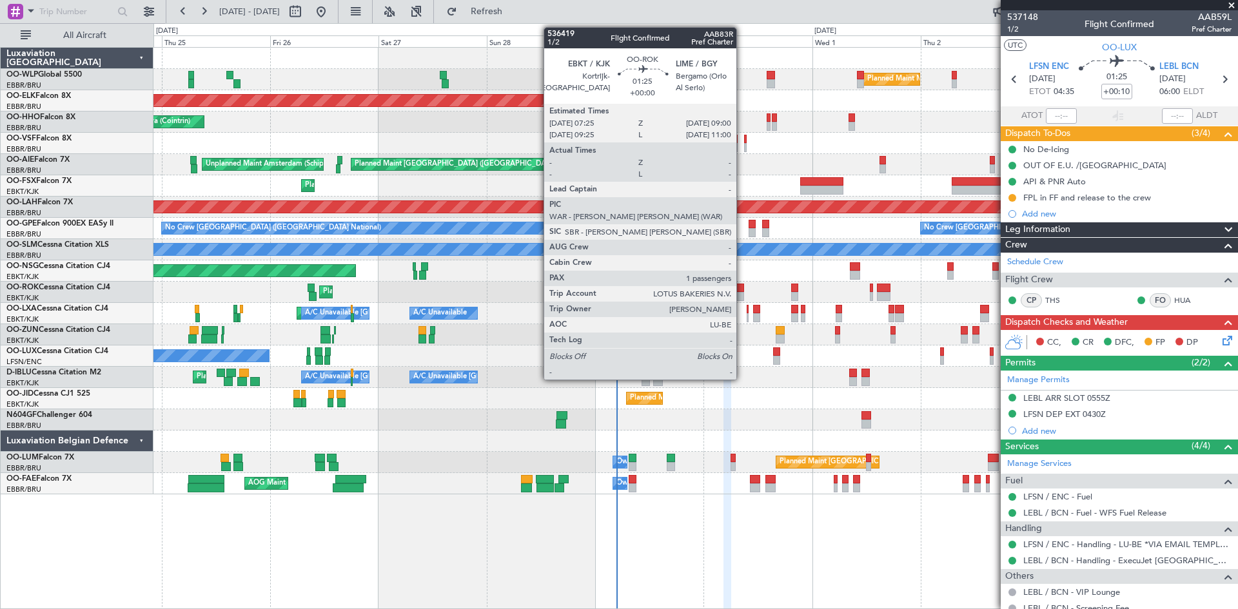
click at [742, 295] on div at bounding box center [740, 296] width 8 height 9
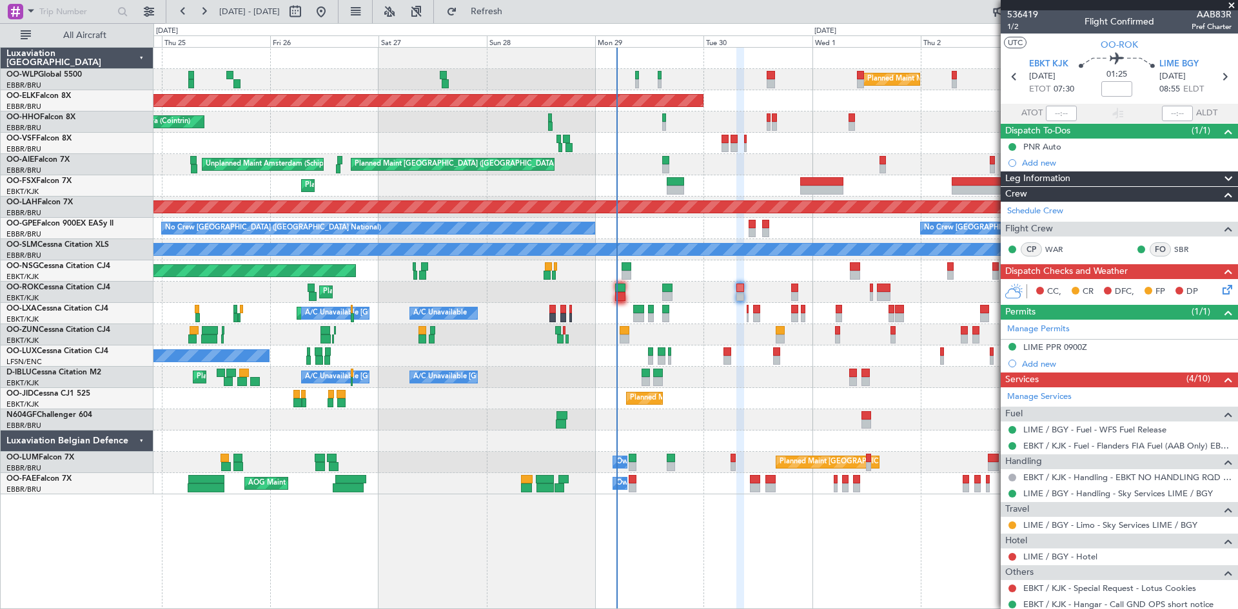
scroll to position [0, 0]
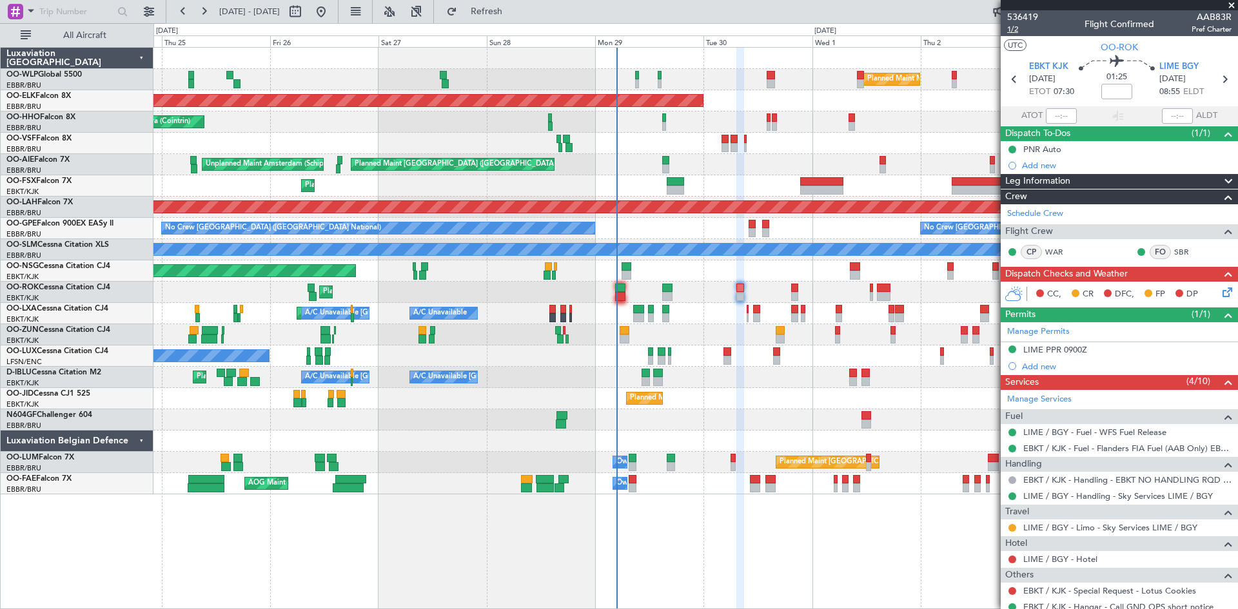
click at [1008, 26] on span "1/2" at bounding box center [1022, 29] width 31 height 11
click at [1220, 291] on icon at bounding box center [1225, 290] width 10 height 10
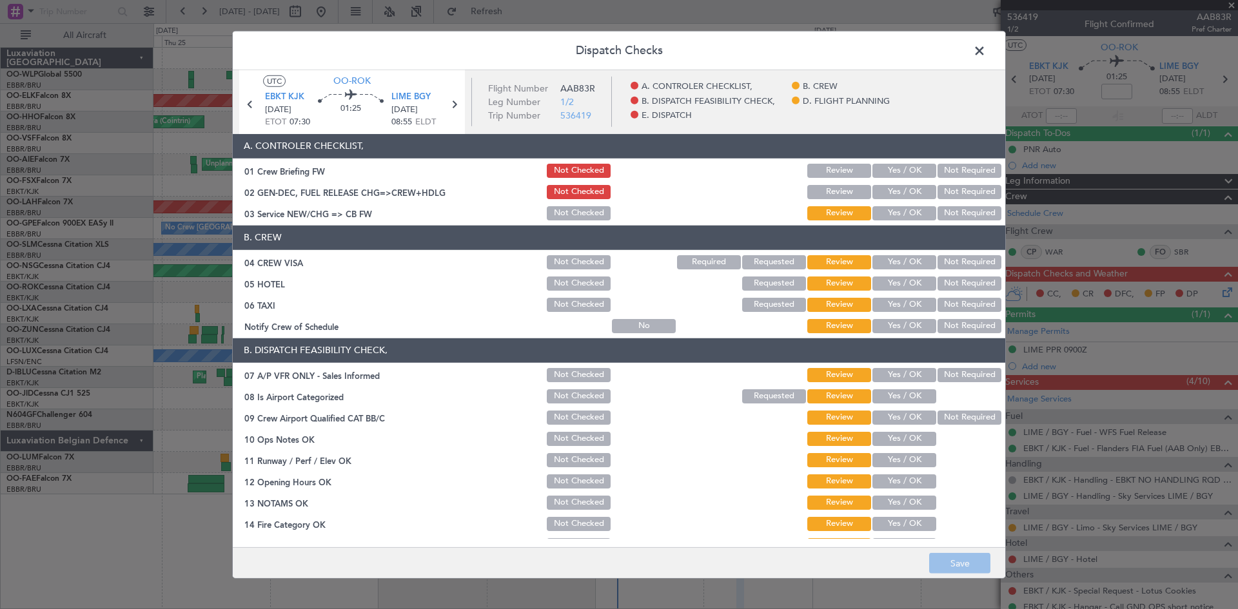
click at [897, 195] on button "Yes / OK" at bounding box center [904, 192] width 64 height 14
click at [909, 220] on button "Yes / OK" at bounding box center [904, 213] width 64 height 14
click at [899, 255] on button "Yes / OK" at bounding box center [904, 262] width 64 height 14
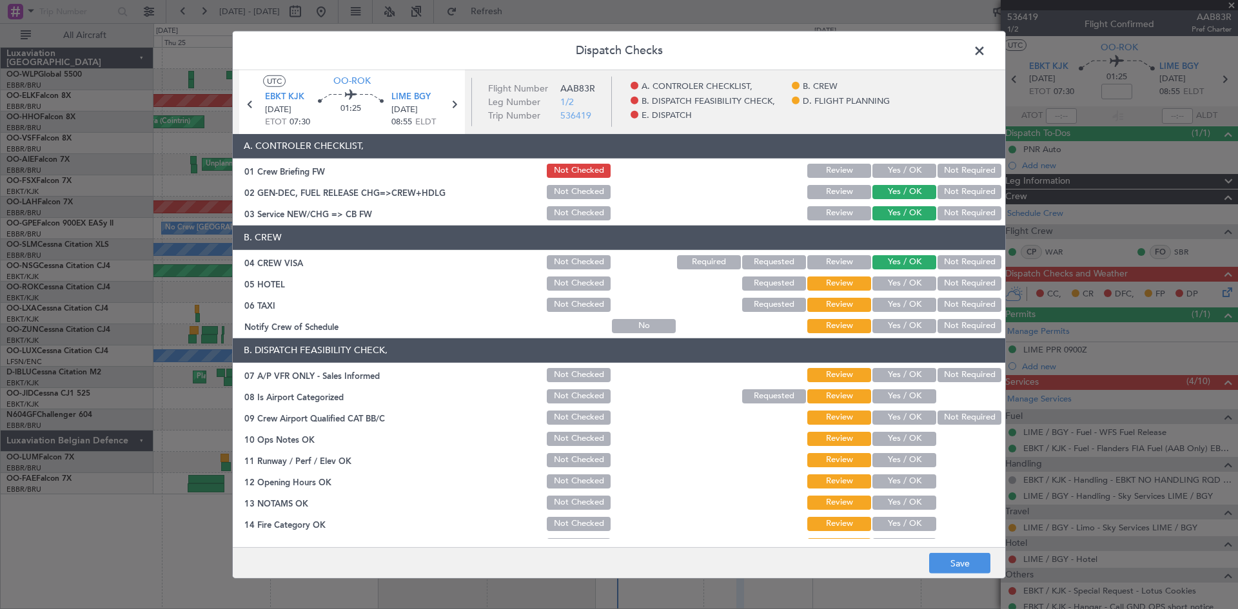
click at [901, 299] on button "Yes / OK" at bounding box center [904, 305] width 64 height 14
click at [848, 309] on button "Review" at bounding box center [839, 305] width 64 height 14
click at [903, 331] on button "Yes / OK" at bounding box center [904, 326] width 64 height 14
click at [937, 371] on button "Not Required" at bounding box center [969, 375] width 64 height 14
click at [899, 397] on button "Yes / OK" at bounding box center [904, 396] width 64 height 14
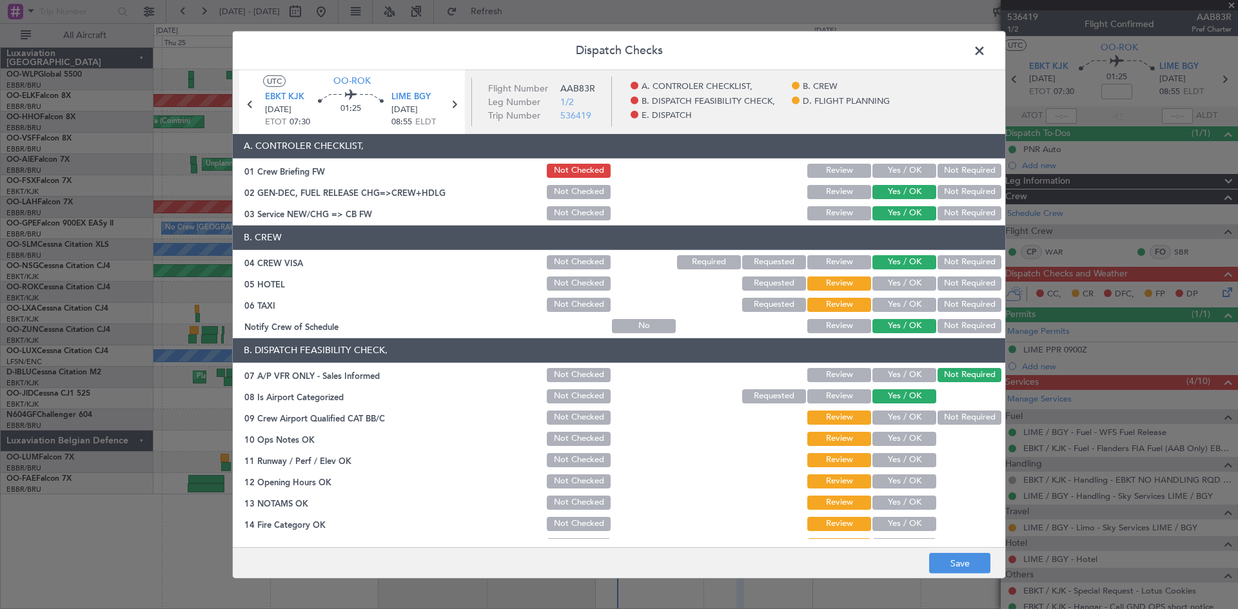
click at [939, 416] on button "Not Required" at bounding box center [969, 418] width 64 height 14
drag, startPoint x: 910, startPoint y: 435, endPoint x: 906, endPoint y: 443, distance: 8.6
click at [909, 436] on button "Yes / OK" at bounding box center [904, 439] width 64 height 14
click at [900, 455] on button "Yes / OK" at bounding box center [904, 460] width 64 height 14
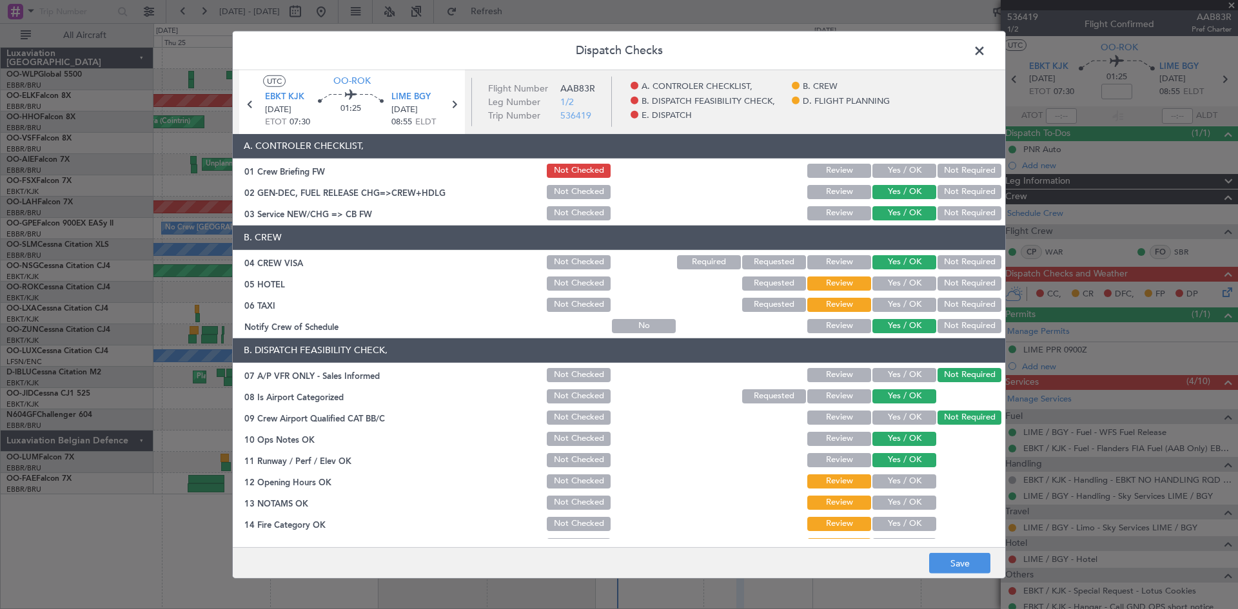
click at [894, 477] on button "Yes / OK" at bounding box center [904, 481] width 64 height 14
click at [892, 491] on section "B. DISPATCH FEASIBILITY CHECK, 07 A/P VFR ONLY - Sales Informed Not Checked Rev…" at bounding box center [619, 478] width 772 height 280
click at [893, 504] on button "Yes / OK" at bounding box center [904, 503] width 64 height 14
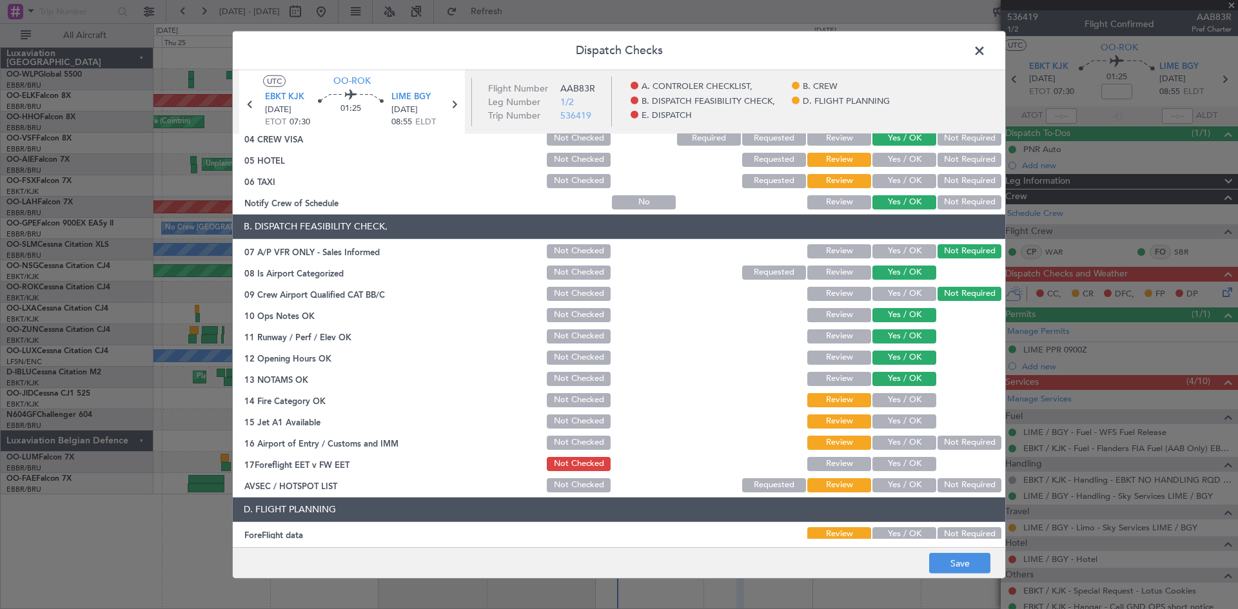
scroll to position [129, 0]
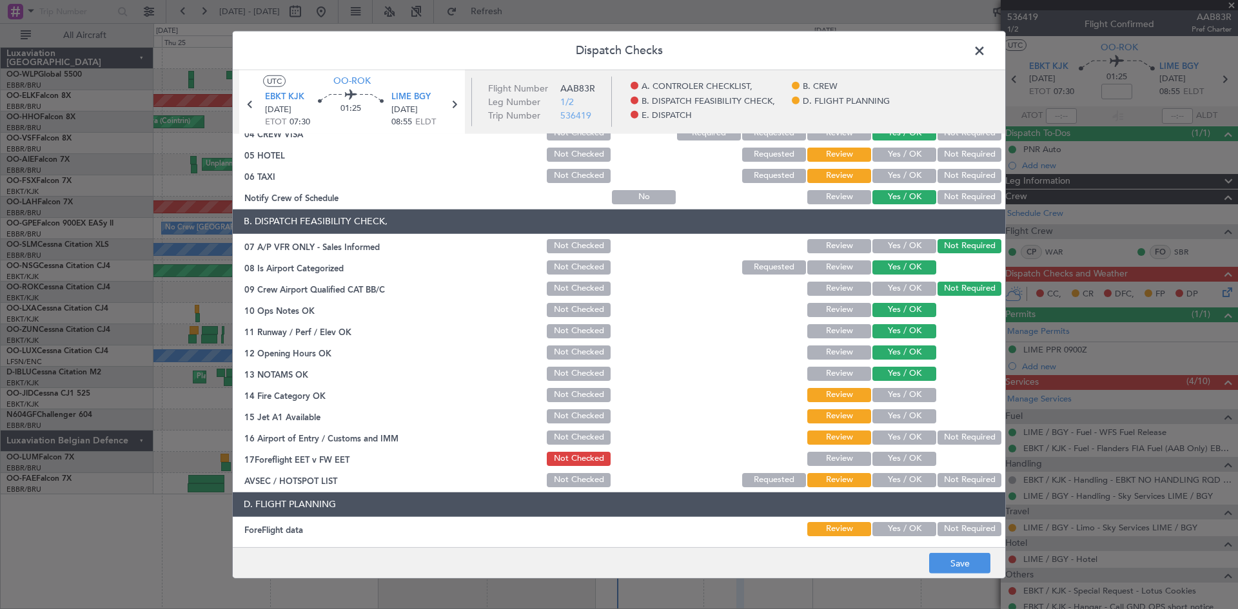
click at [897, 395] on button "Yes / OK" at bounding box center [904, 395] width 64 height 14
click at [897, 409] on button "Yes / OK" at bounding box center [904, 416] width 64 height 14
click at [897, 445] on div "Yes / OK" at bounding box center [902, 438] width 65 height 18
click at [950, 438] on button "Not Required" at bounding box center [969, 438] width 64 height 14
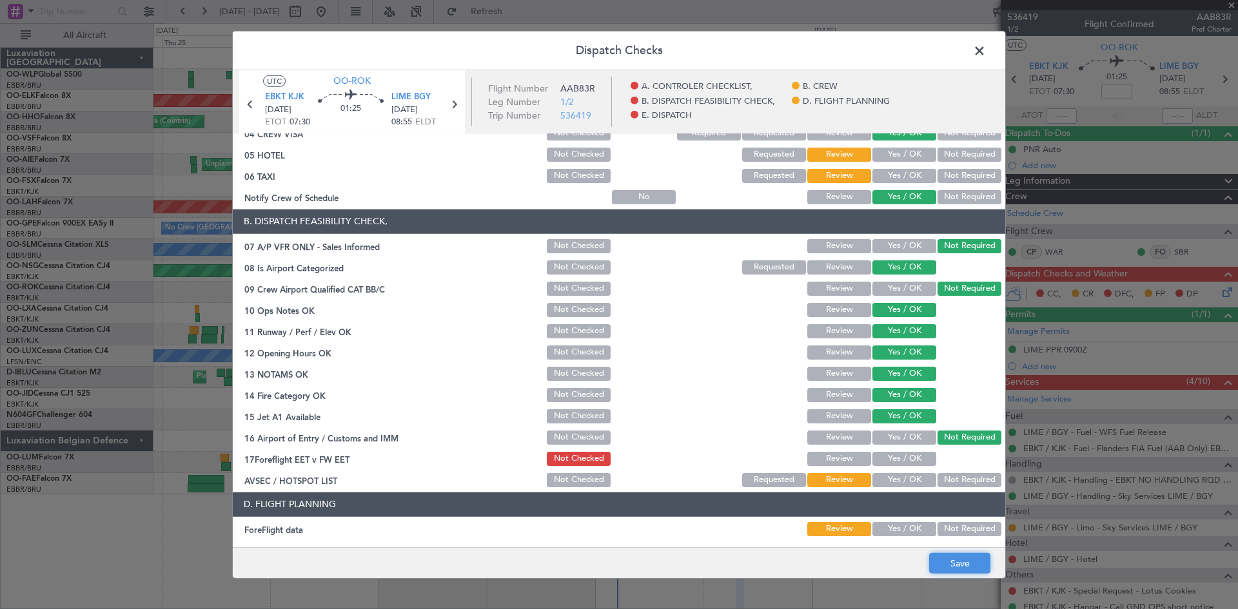
click at [953, 559] on button "Save" at bounding box center [959, 563] width 61 height 21
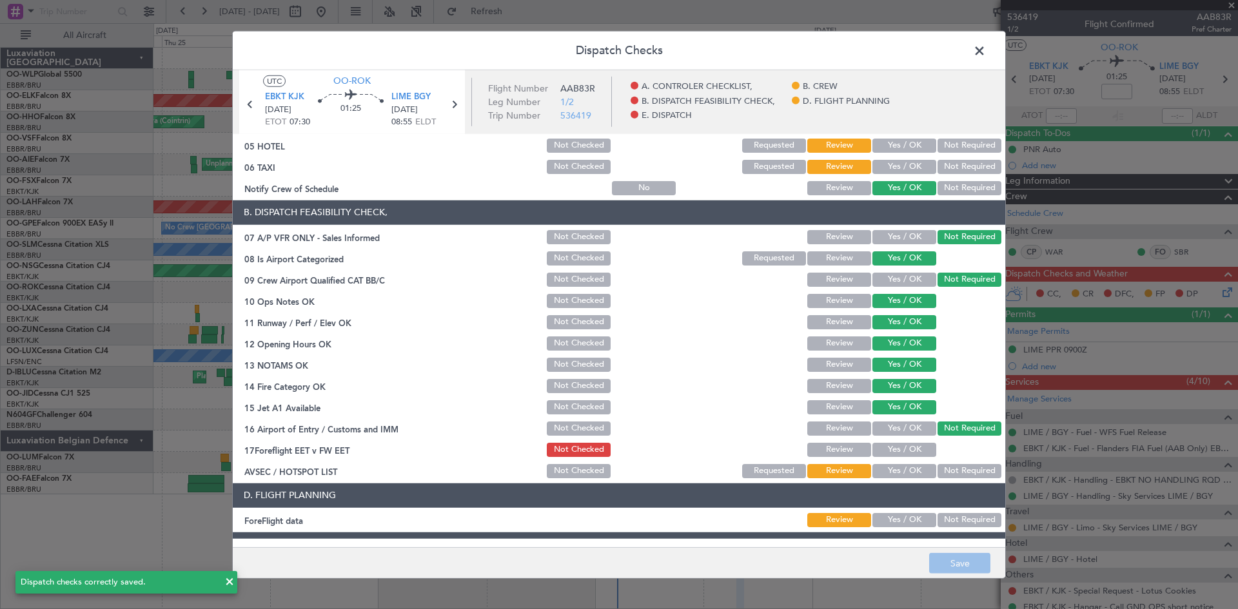
scroll to position [0, 0]
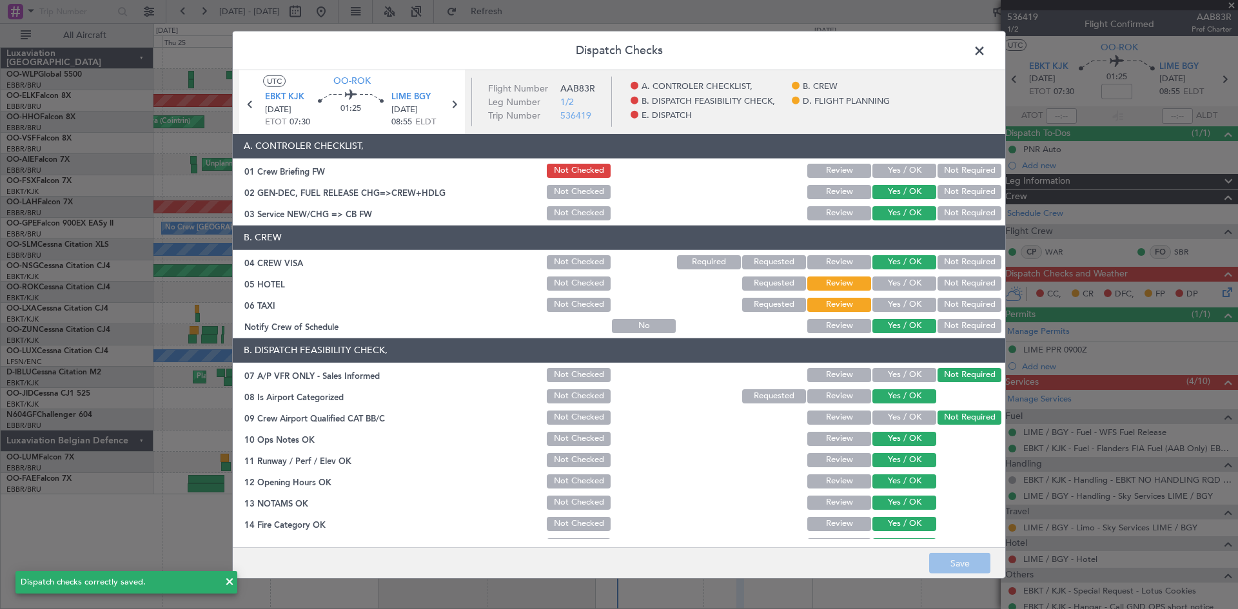
click at [986, 58] on span at bounding box center [986, 54] width 0 height 26
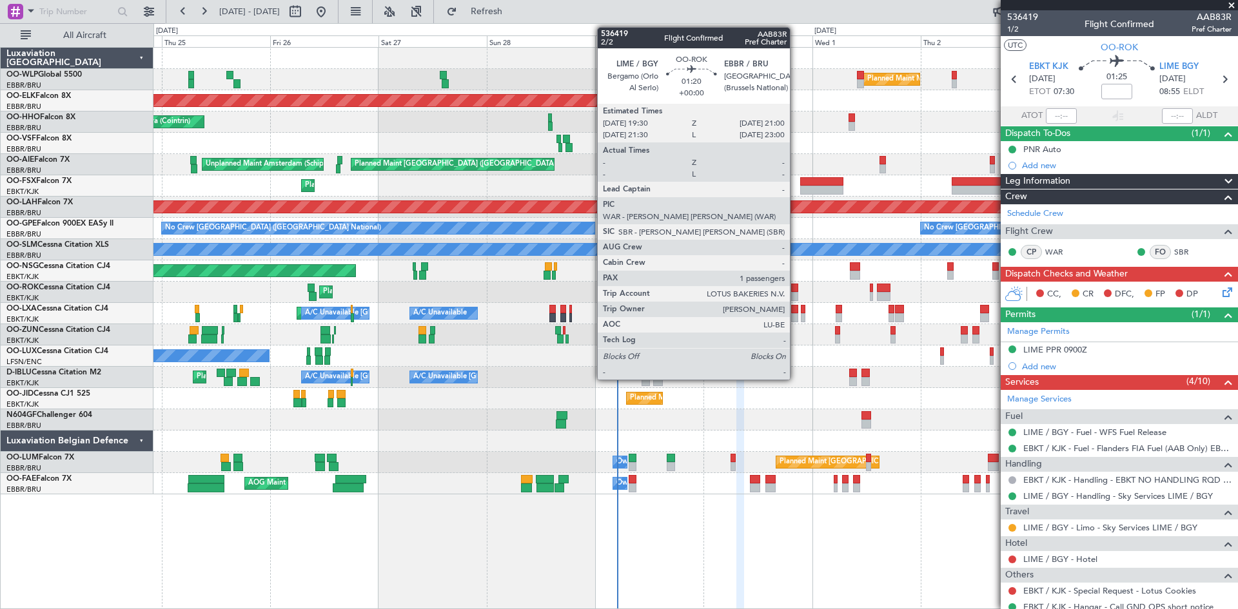
click at [796, 288] on div at bounding box center [794, 288] width 7 height 9
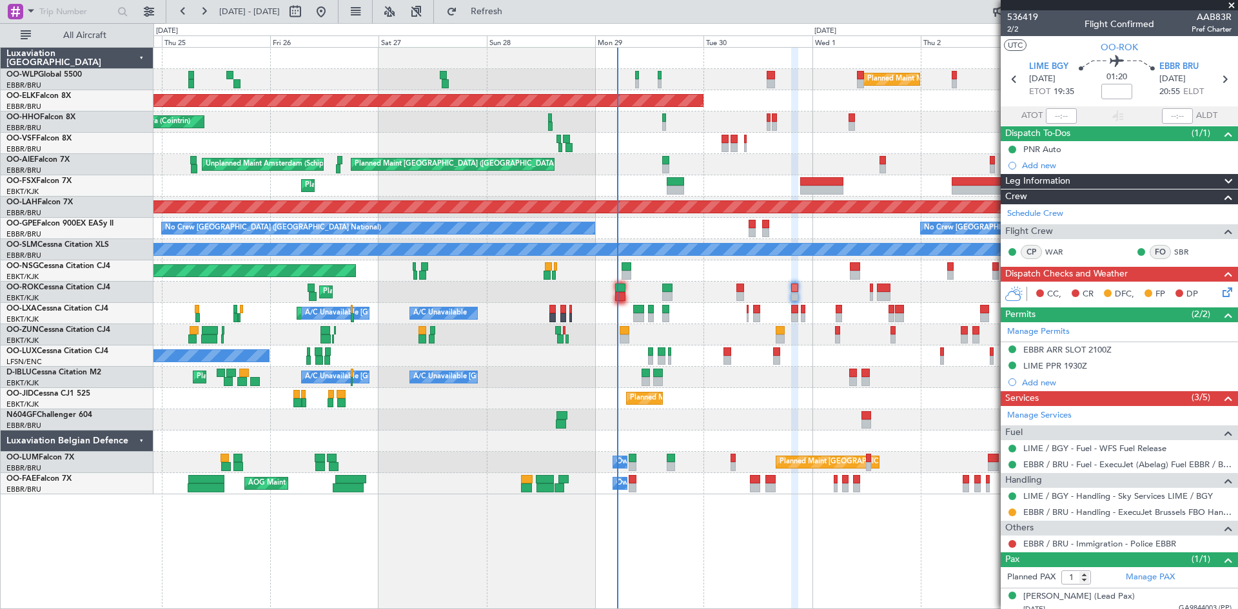
click at [1220, 294] on icon at bounding box center [1225, 290] width 10 height 10
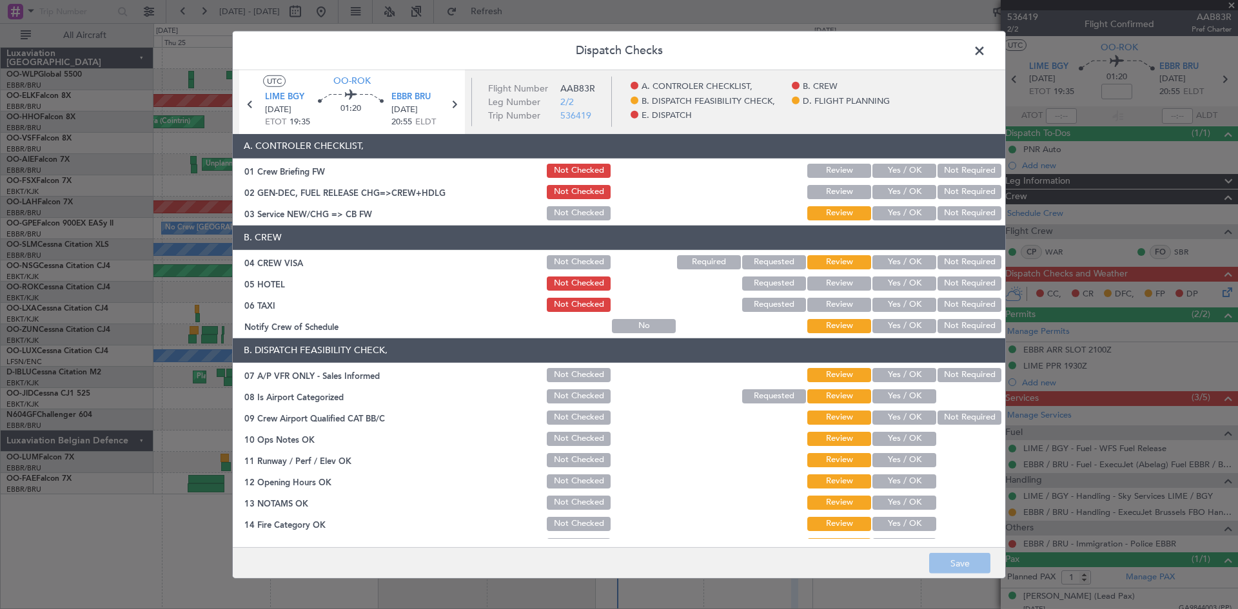
click at [910, 214] on button "Yes / OK" at bounding box center [904, 213] width 64 height 14
click at [899, 255] on button "Yes / OK" at bounding box center [904, 262] width 64 height 14
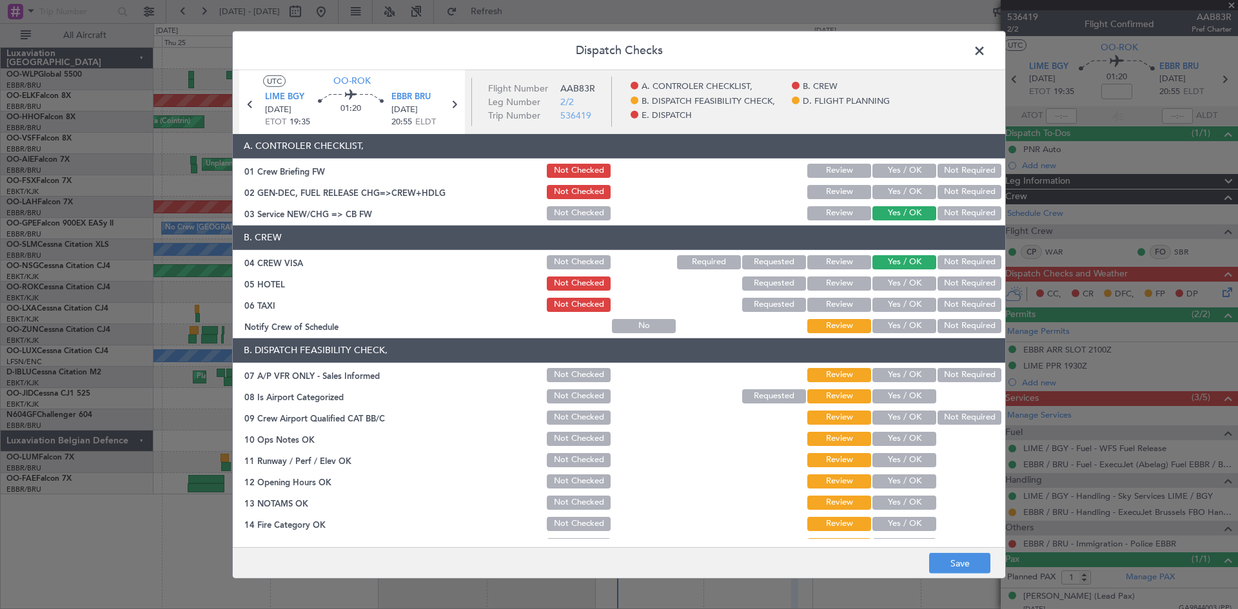
click at [975, 279] on button "Not Required" at bounding box center [969, 284] width 64 height 14
click at [960, 300] on button "Not Required" at bounding box center [969, 305] width 64 height 14
click at [899, 320] on button "Yes / OK" at bounding box center [904, 326] width 64 height 14
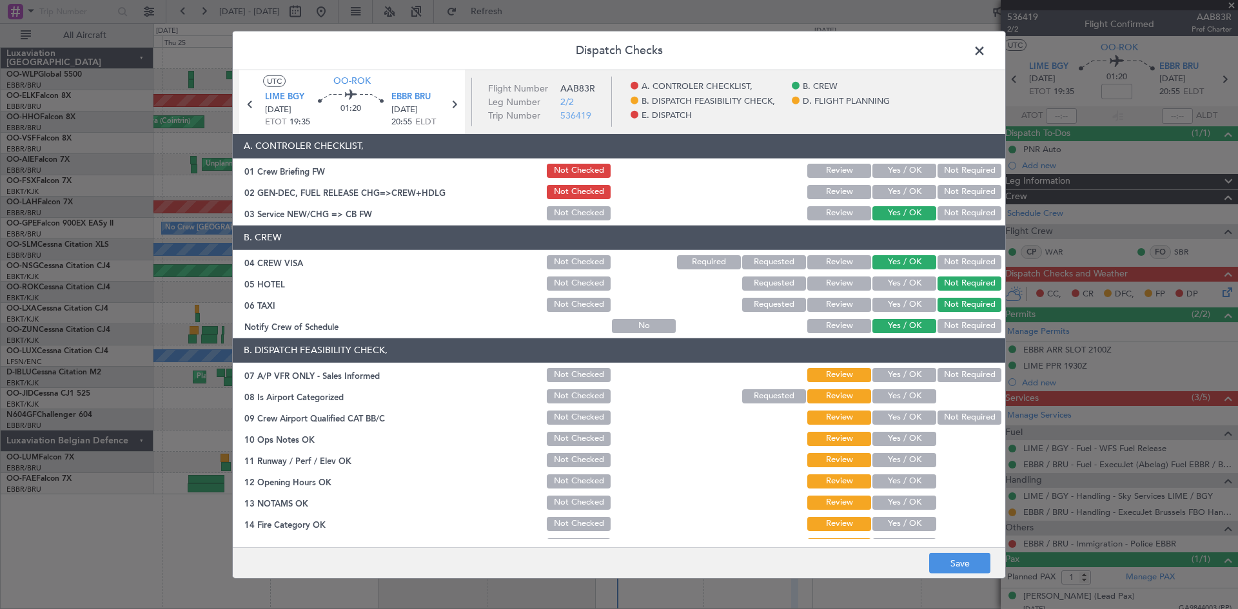
click at [937, 370] on button "Not Required" at bounding box center [969, 375] width 64 height 14
drag, startPoint x: 912, startPoint y: 383, endPoint x: 904, endPoint y: 394, distance: 13.1
click at [911, 383] on div "Yes / OK" at bounding box center [902, 375] width 65 height 18
click at [904, 394] on button "Yes / OK" at bounding box center [904, 396] width 64 height 14
click at [939, 412] on button "Not Required" at bounding box center [969, 418] width 64 height 14
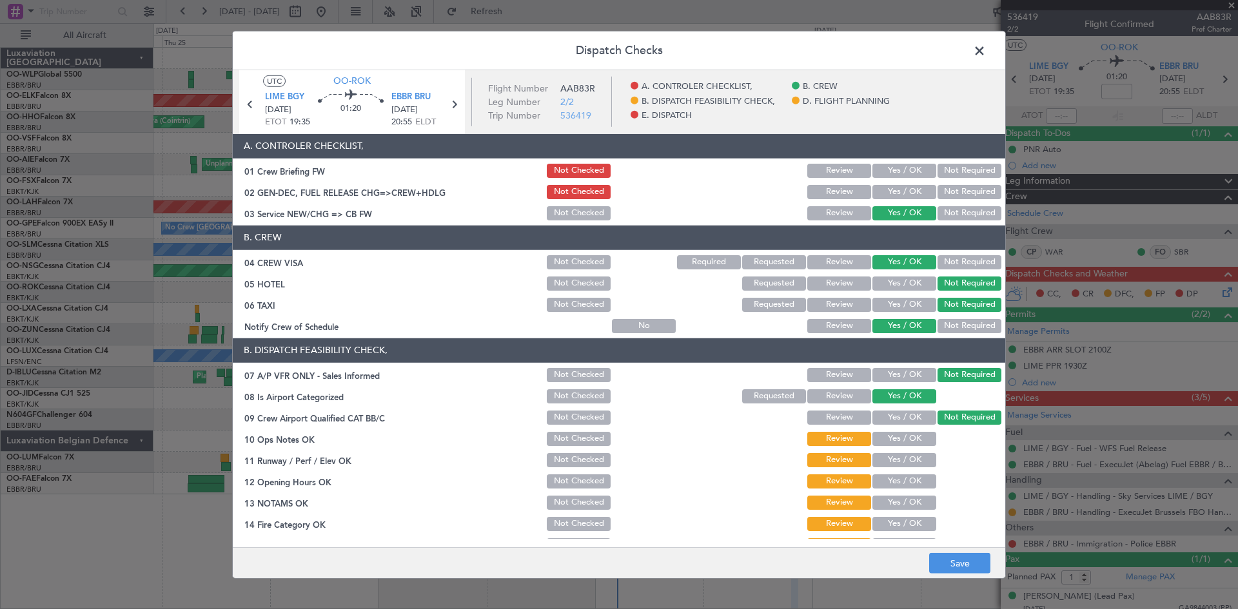
click at [894, 442] on button "Yes / OK" at bounding box center [904, 439] width 64 height 14
click at [896, 467] on button "Yes / OK" at bounding box center [904, 460] width 64 height 14
click at [894, 482] on button "Yes / OK" at bounding box center [904, 481] width 64 height 14
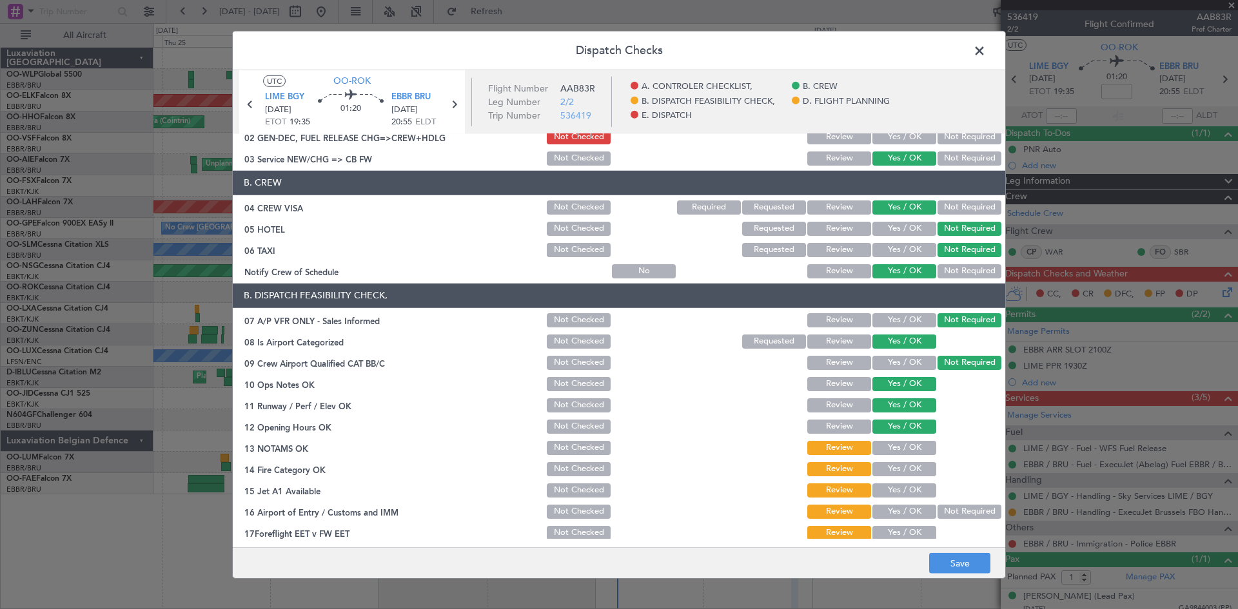
scroll to position [129, 0]
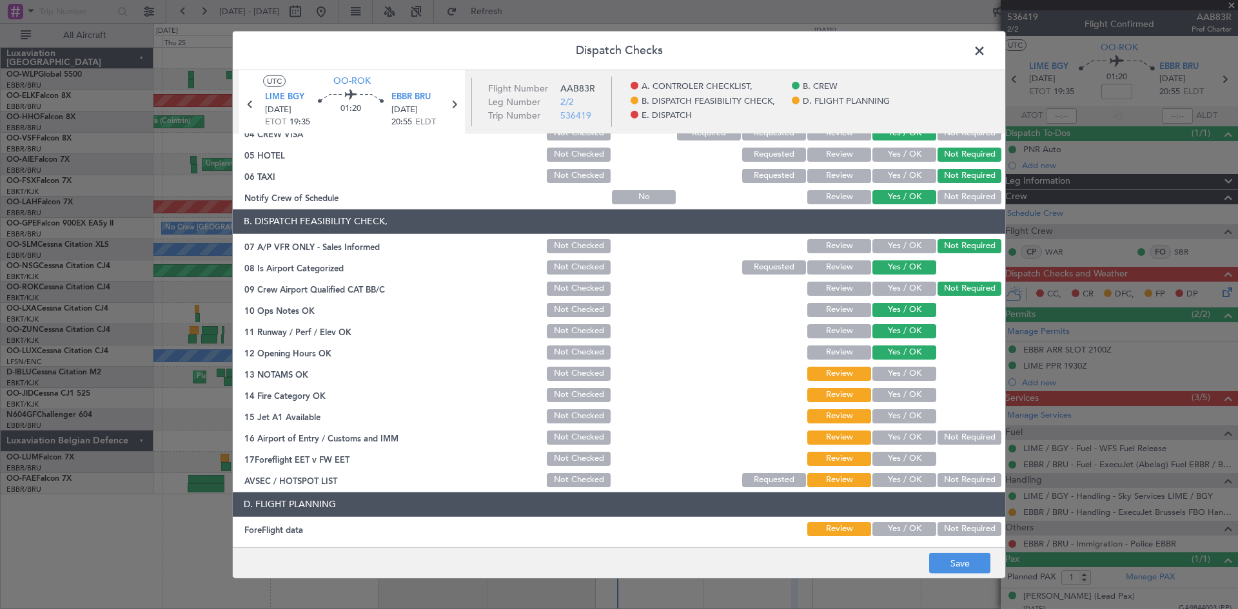
click at [904, 375] on button "Yes / OK" at bounding box center [904, 374] width 64 height 14
click at [901, 395] on button "Yes / OK" at bounding box center [904, 395] width 64 height 14
drag, startPoint x: 901, startPoint y: 415, endPoint x: 906, endPoint y: 426, distance: 12.4
click at [901, 416] on button "Yes / OK" at bounding box center [904, 416] width 64 height 14
click at [937, 432] on button "Not Required" at bounding box center [969, 438] width 64 height 14
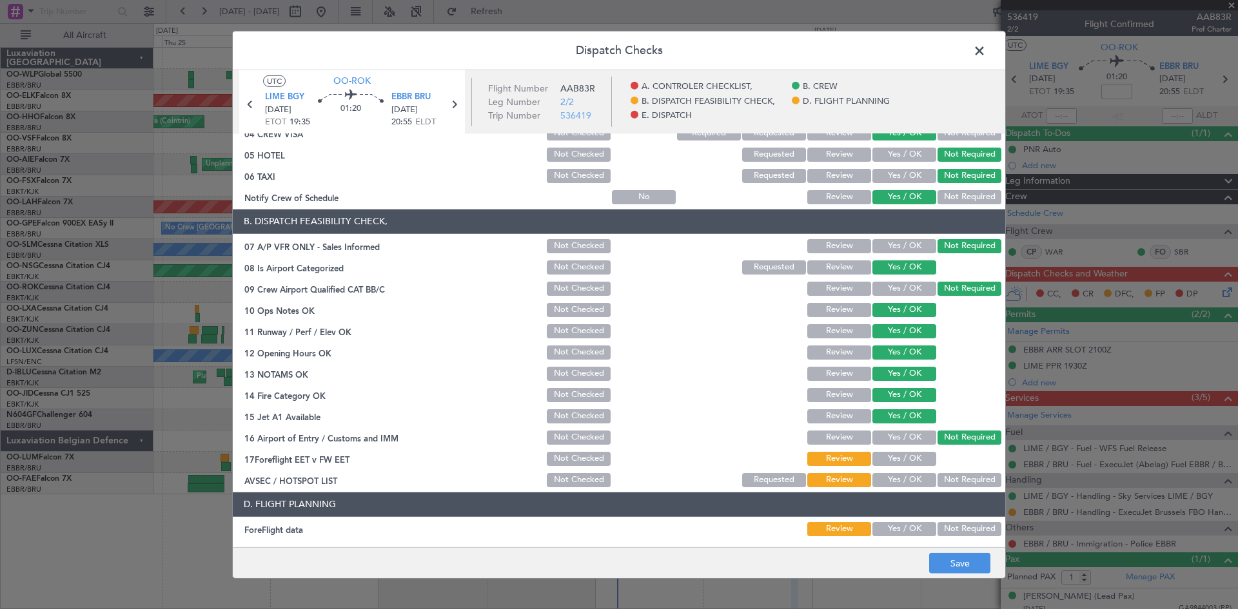
drag, startPoint x: 914, startPoint y: 453, endPoint x: 925, endPoint y: 465, distance: 17.3
click at [913, 454] on button "Yes / OK" at bounding box center [904, 459] width 64 height 14
drag, startPoint x: 948, startPoint y: 475, endPoint x: 961, endPoint y: 497, distance: 25.8
click at [947, 476] on button "Not Required" at bounding box center [969, 480] width 64 height 14
click at [967, 567] on button "Save" at bounding box center [959, 563] width 61 height 21
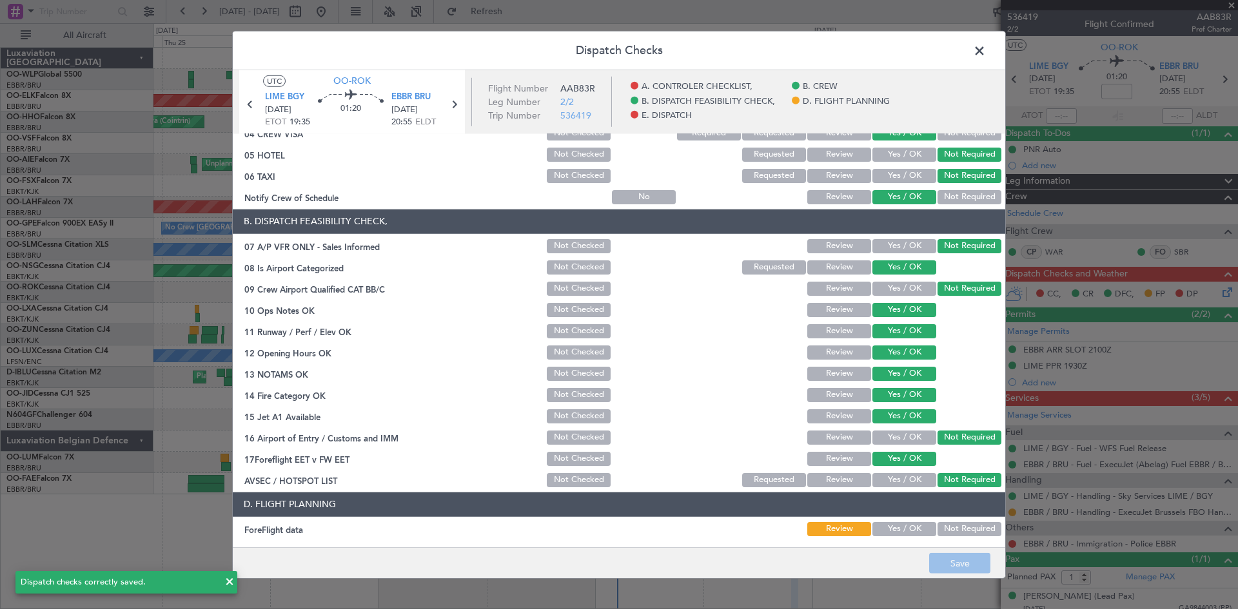
click at [986, 45] on span at bounding box center [986, 54] width 0 height 26
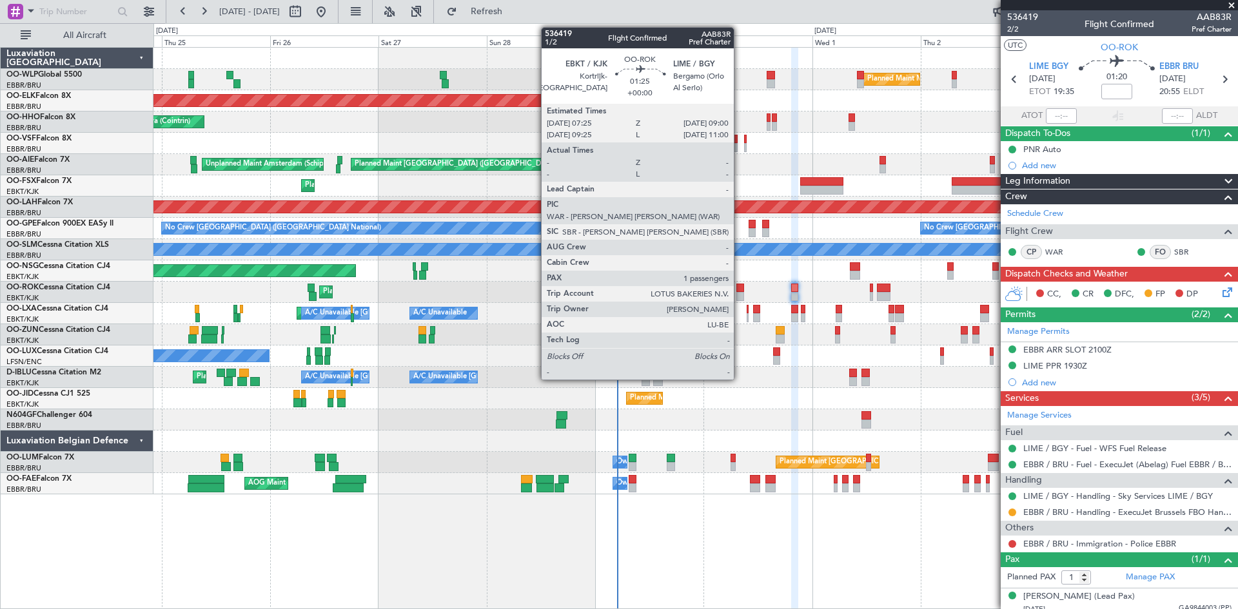
click at [739, 288] on div at bounding box center [740, 288] width 8 height 9
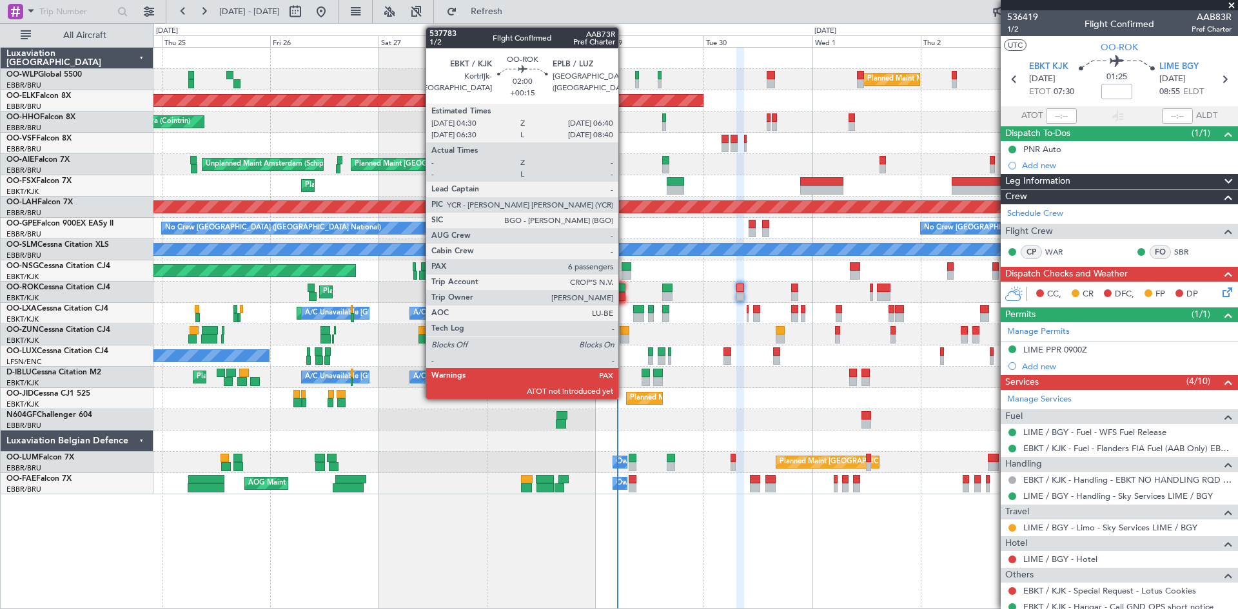
click at [624, 285] on div at bounding box center [620, 288] width 10 height 9
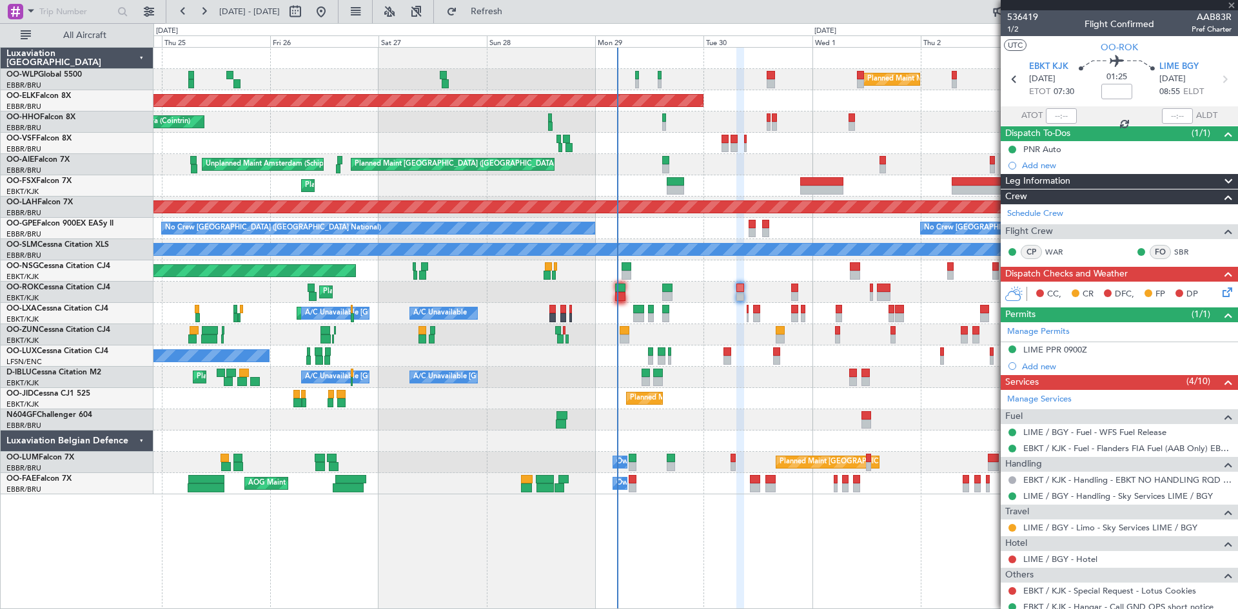
type input "+00:15"
type input "6"
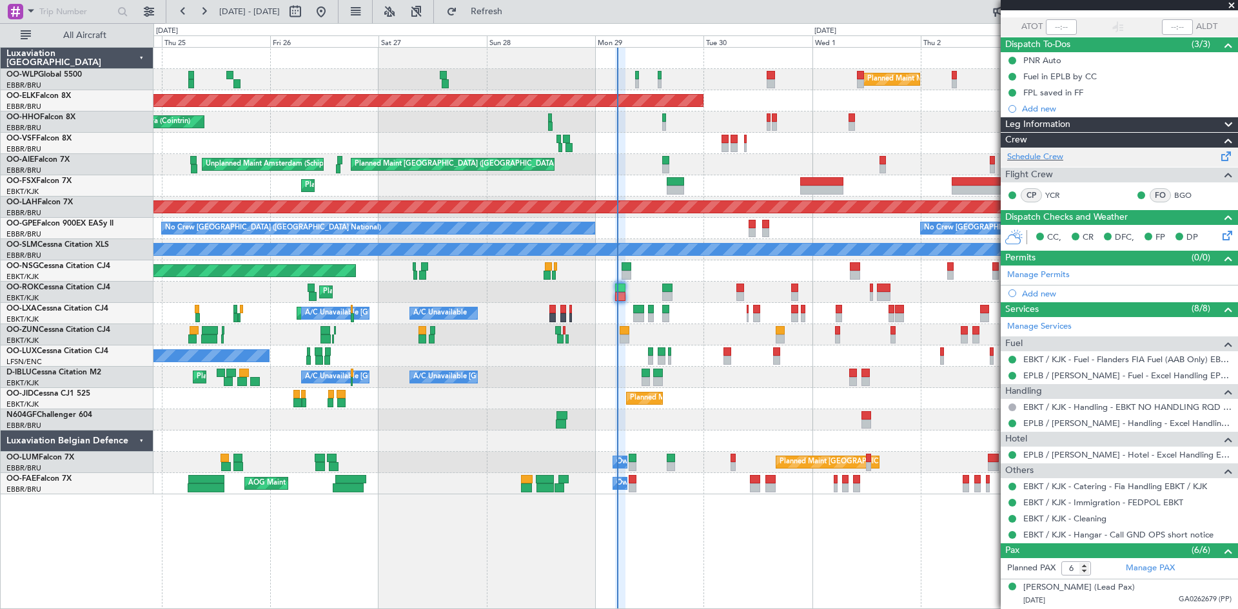
scroll to position [0, 0]
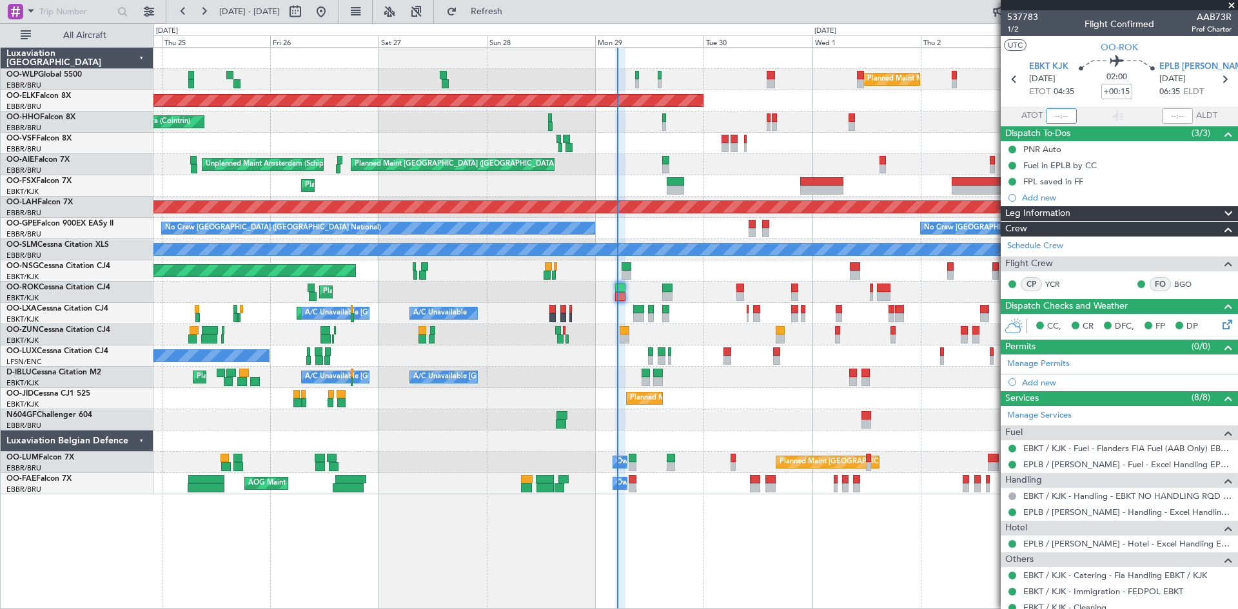
click at [1053, 111] on input "text" at bounding box center [1061, 115] width 31 height 15
type input "04:40"
click at [732, 289] on div "Planned Maint Kortrijk-[GEOGRAPHIC_DATA]" at bounding box center [695, 292] width 1084 height 21
click at [736, 288] on div "Planned Maint Kortrijk-[GEOGRAPHIC_DATA]" at bounding box center [695, 292] width 1084 height 21
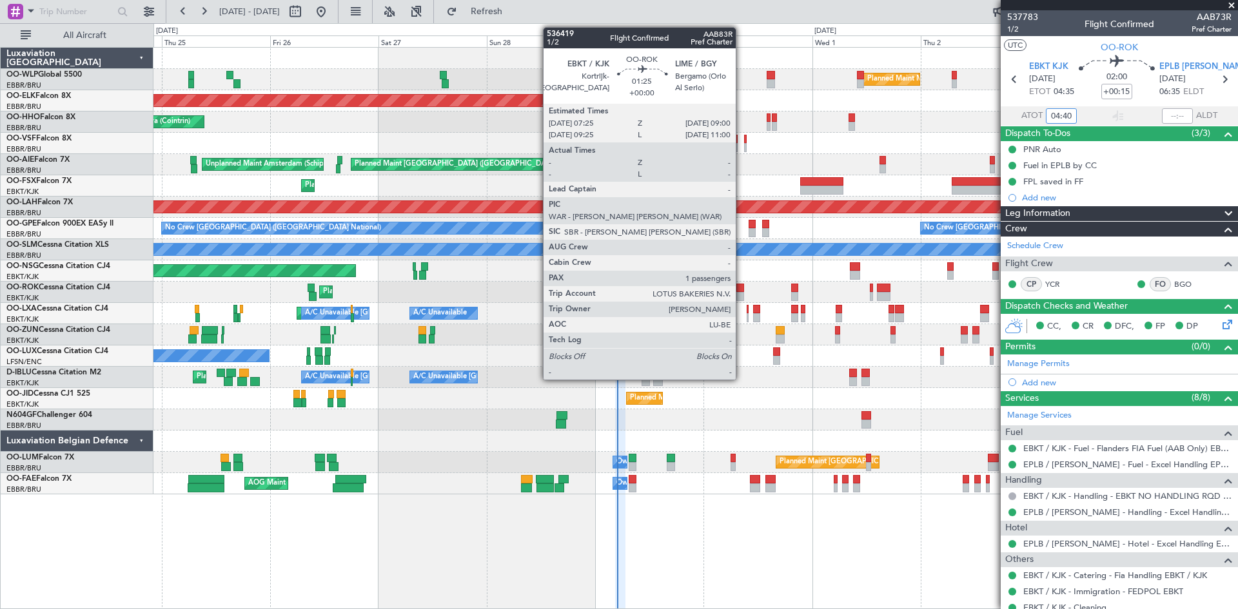
click at [741, 288] on div at bounding box center [740, 288] width 8 height 9
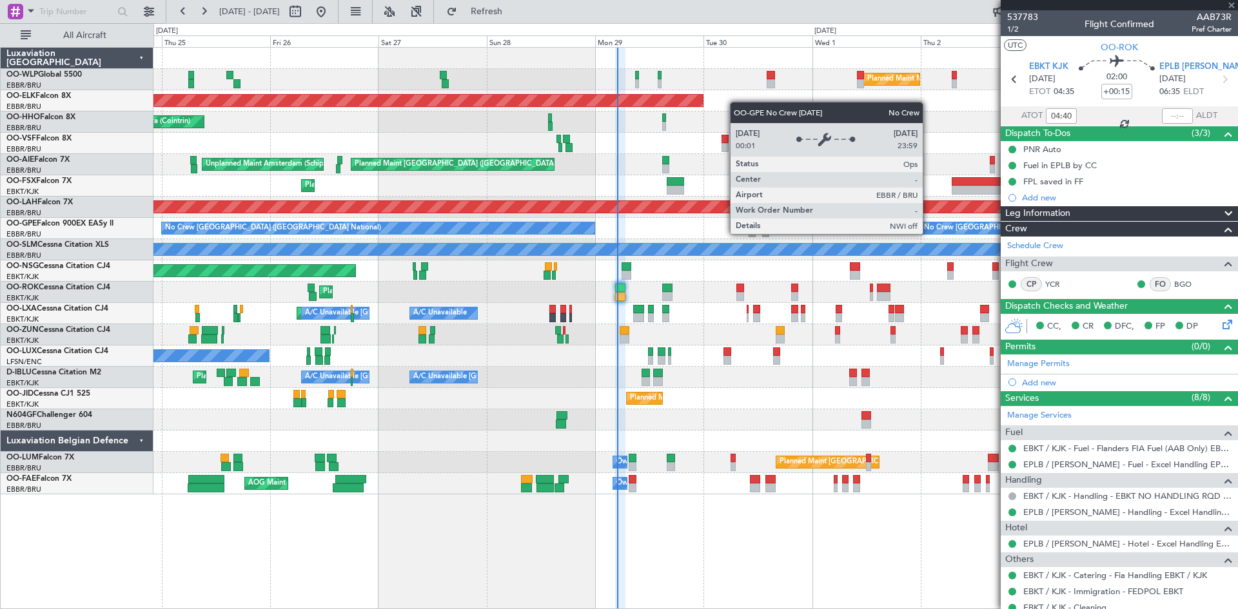
type input "1"
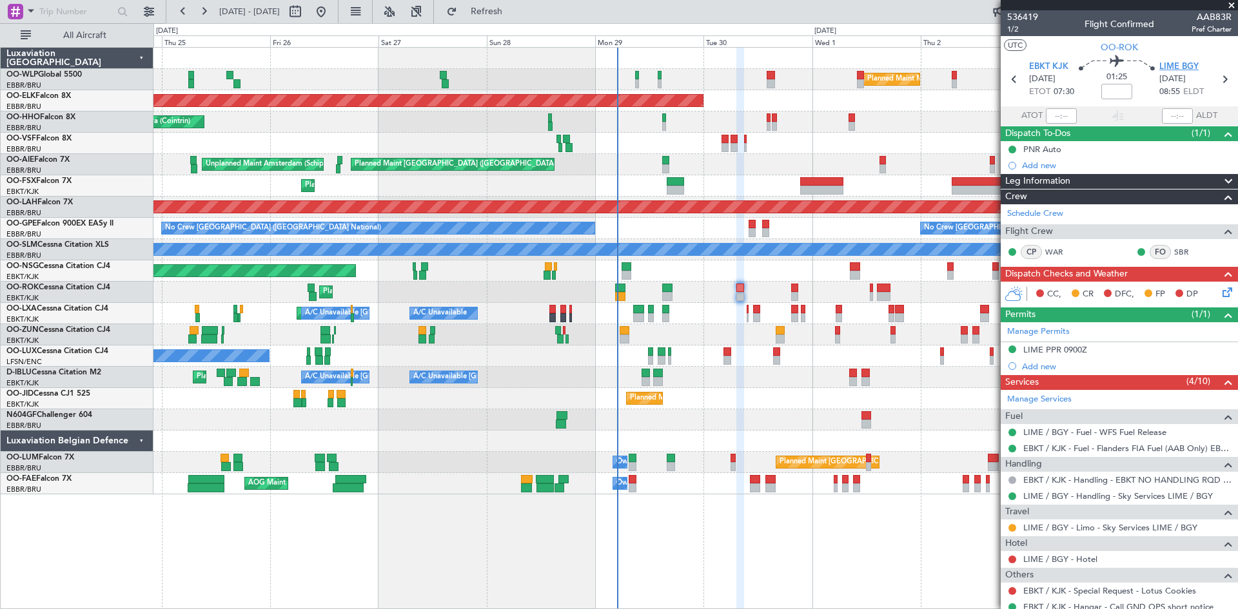
click at [1186, 61] on span "LIME BGY" at bounding box center [1178, 67] width 39 height 13
click at [1067, 352] on div "LIME PPR 0900Z" at bounding box center [1055, 349] width 64 height 11
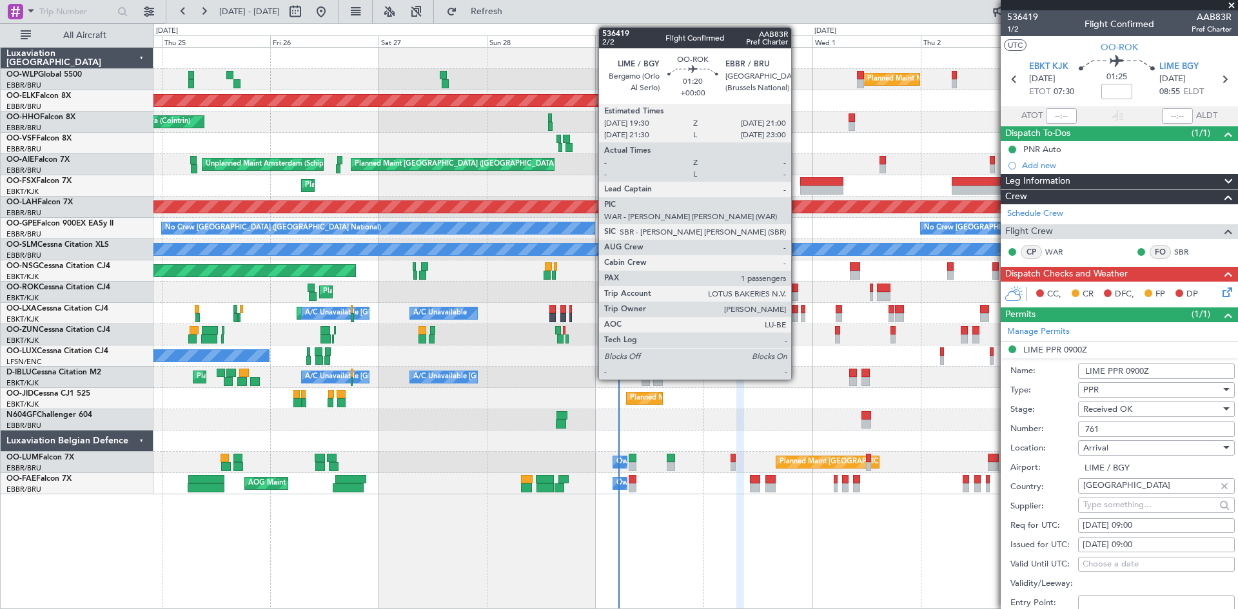
click at [797, 288] on div at bounding box center [794, 288] width 7 height 9
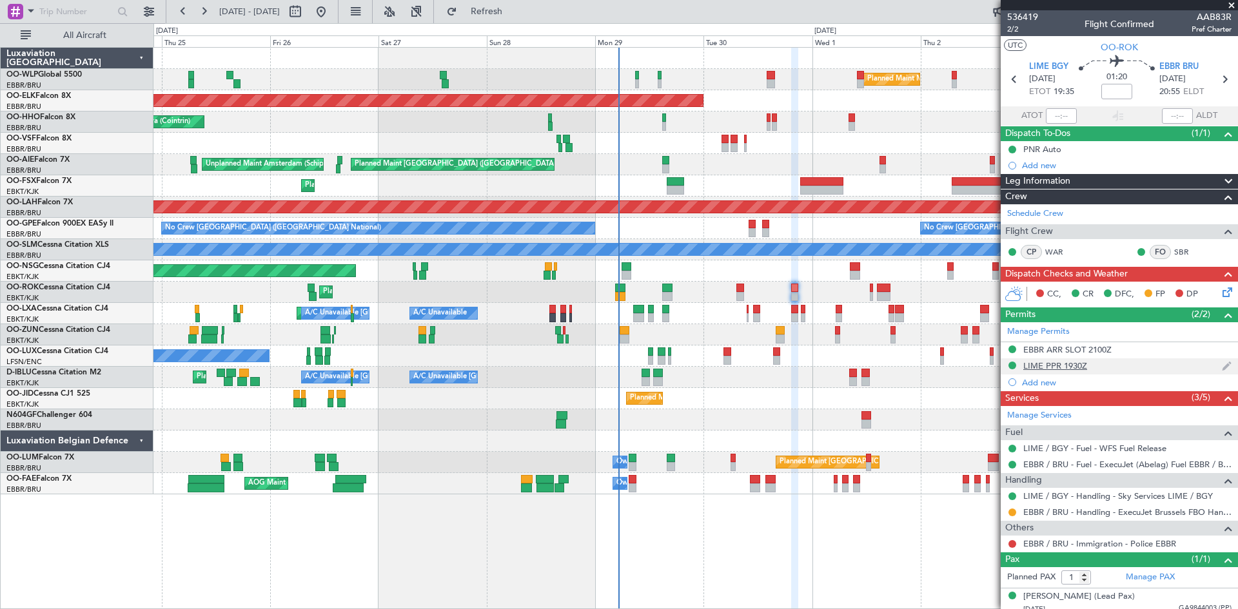
click at [1073, 371] on div "LIME PPR 1930Z" at bounding box center [1119, 366] width 237 height 16
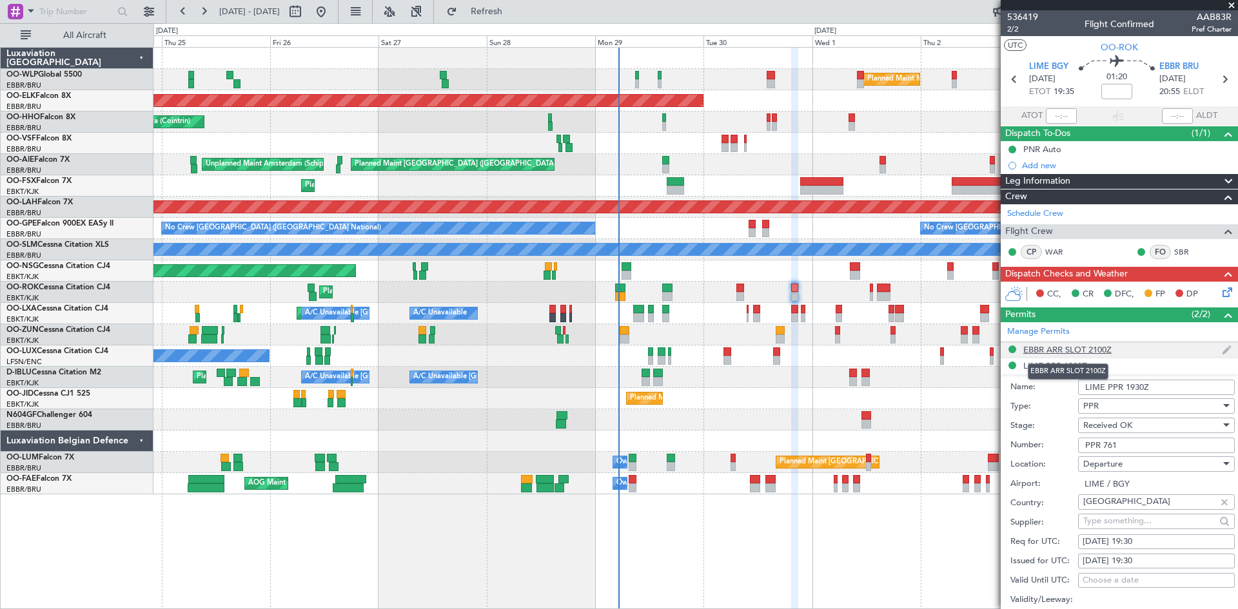
click at [1085, 351] on div "EBBR ARR SLOT 2100Z" at bounding box center [1067, 349] width 88 height 11
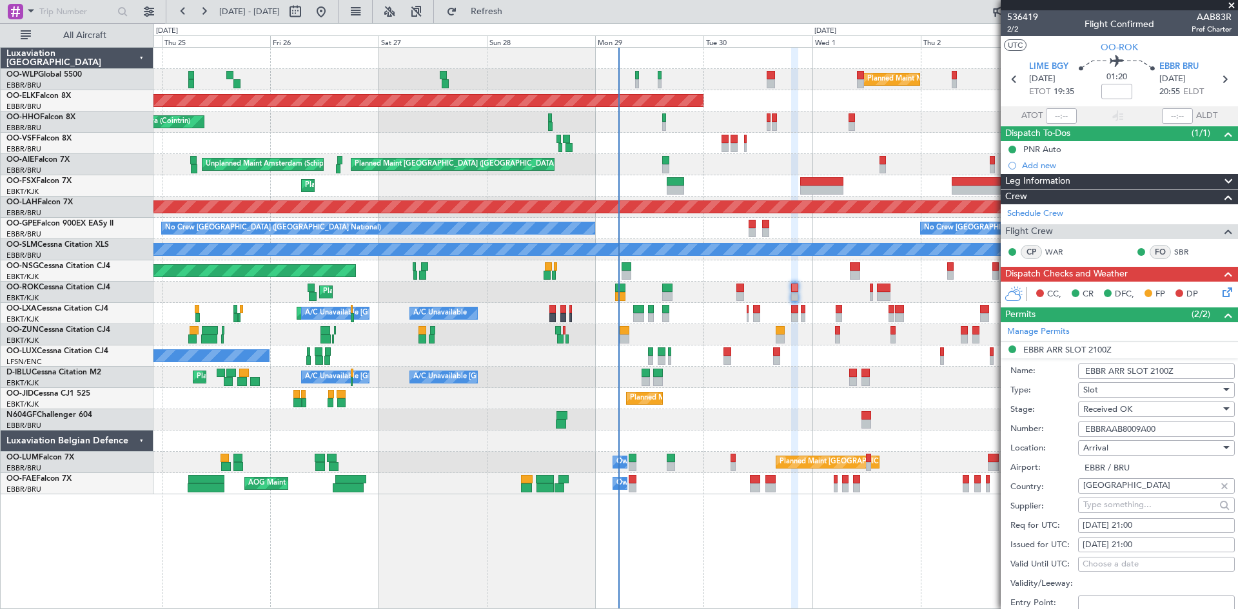
drag, startPoint x: 1162, startPoint y: 425, endPoint x: 1062, endPoint y: 431, distance: 100.1
click at [1062, 431] on div "Number: EBBRAAB8009A00" at bounding box center [1122, 429] width 224 height 19
click at [1175, 63] on span "EBBR BRU" at bounding box center [1178, 67] width 39 height 13
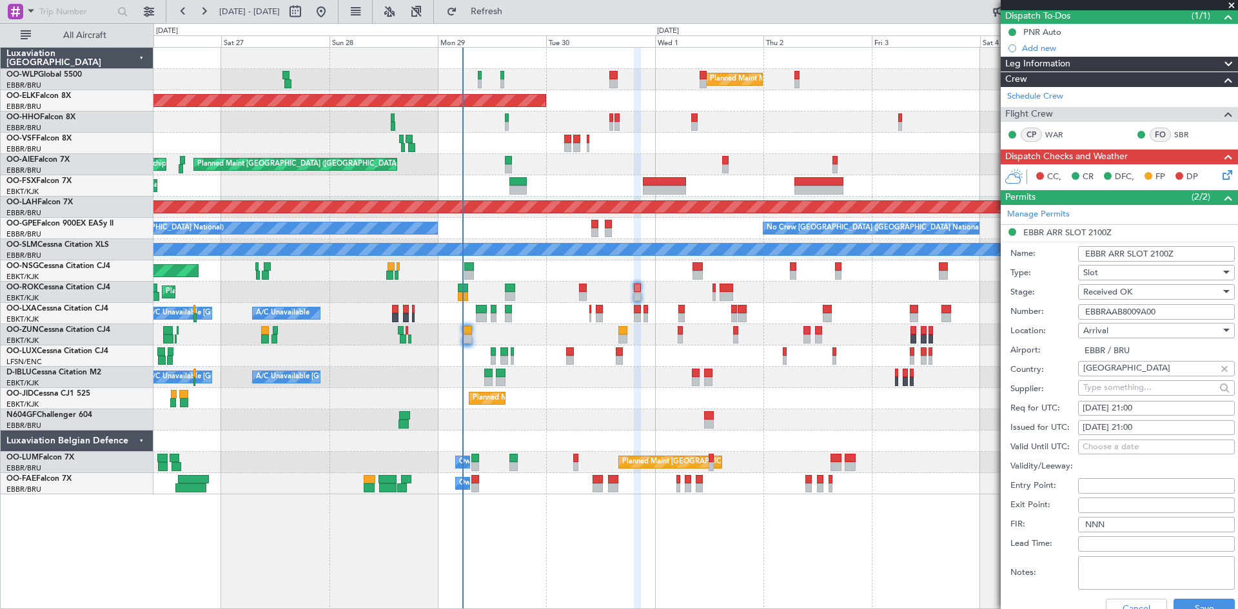
scroll to position [322, 0]
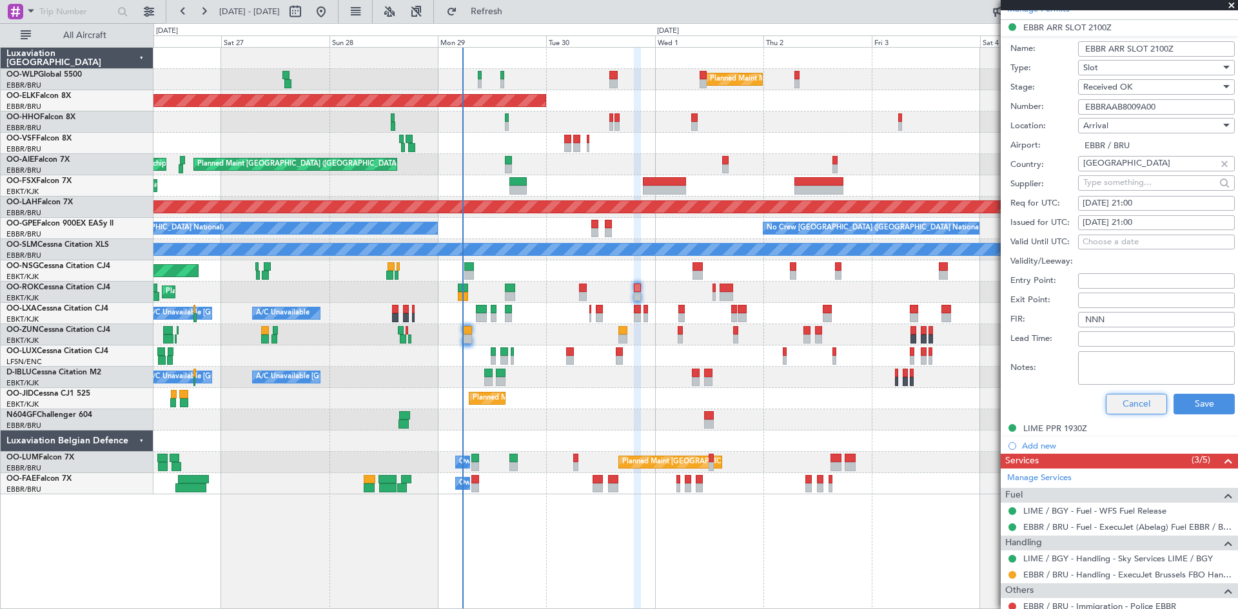
click at [1119, 398] on button "Cancel" at bounding box center [1136, 404] width 61 height 21
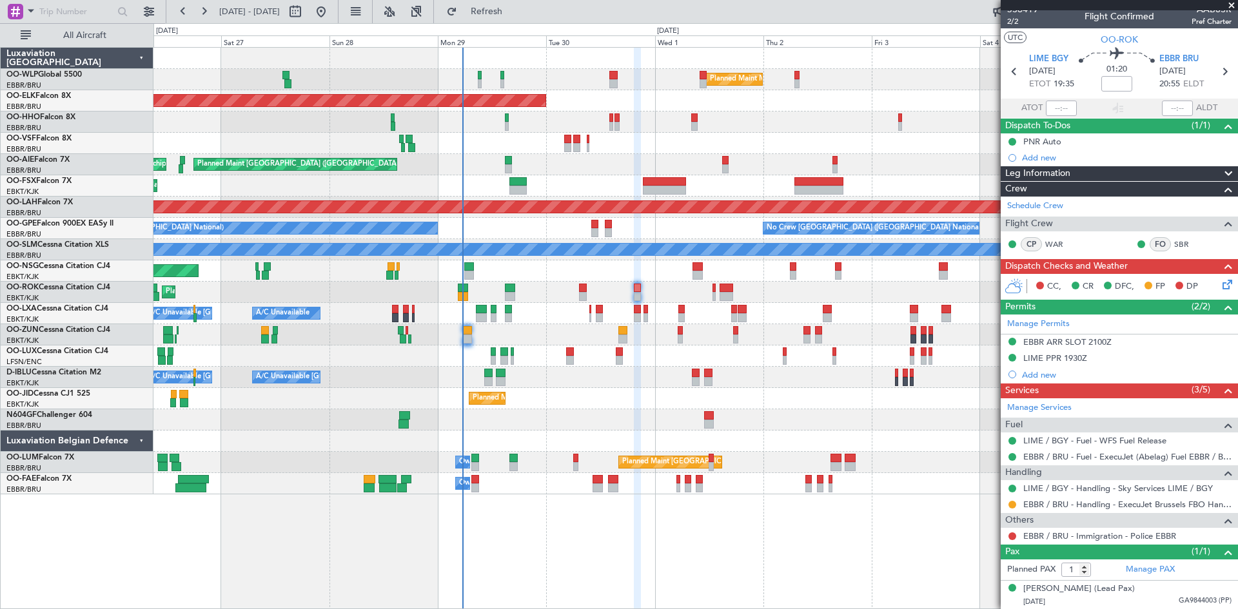
click at [589, 291] on div "Planned Maint Kortrijk-[GEOGRAPHIC_DATA]" at bounding box center [695, 292] width 1084 height 21
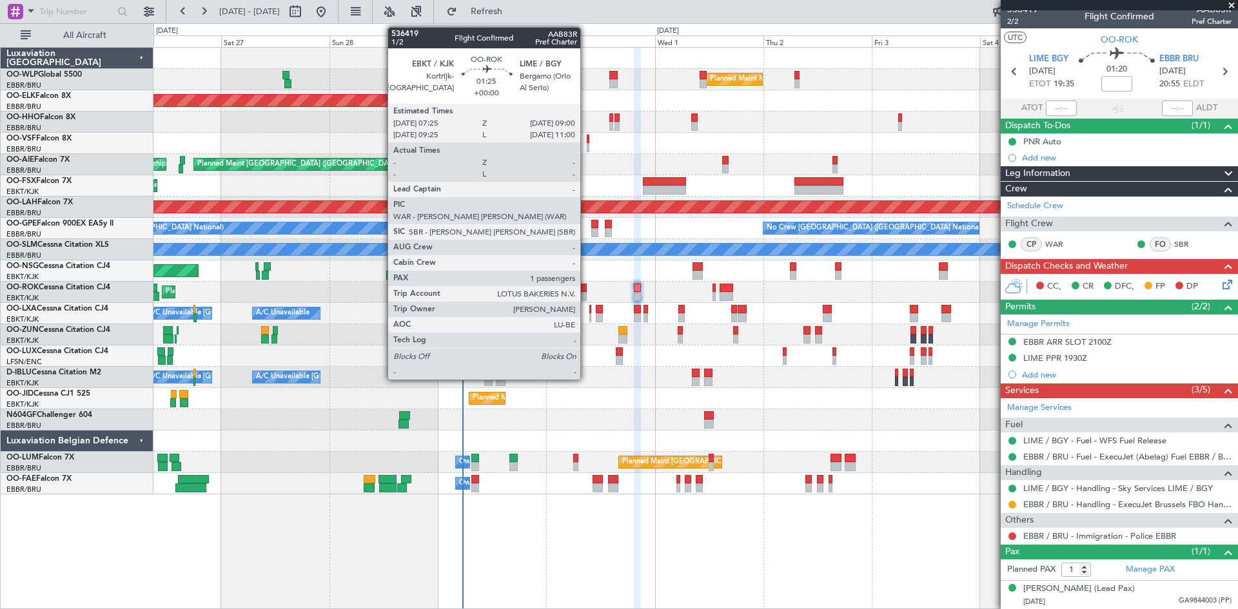
click at [585, 295] on div at bounding box center [583, 296] width 8 height 9
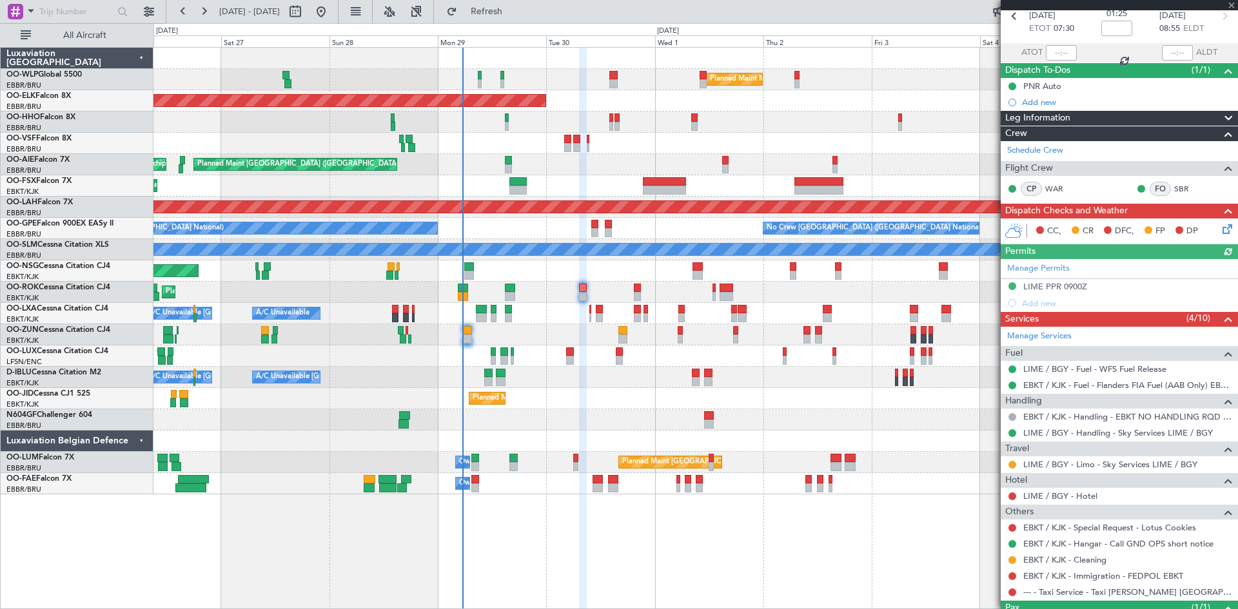
scroll to position [119, 0]
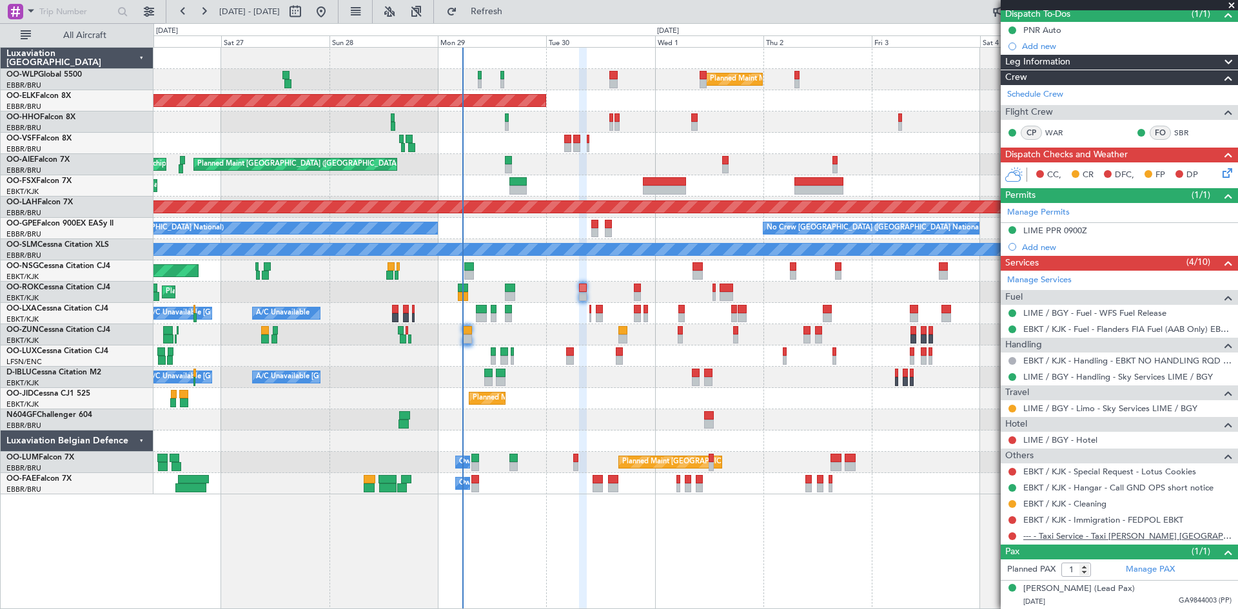
click at [1117, 535] on link "--- - Taxi Service - Taxi Sam Belgium" at bounding box center [1127, 536] width 208 height 11
click at [1122, 519] on link "EBKT / KJK - Immigration - FEDPOL EBKT" at bounding box center [1103, 519] width 160 height 11
click at [485, 14] on button "Refresh" at bounding box center [478, 11] width 77 height 21
click at [1011, 518] on button at bounding box center [1012, 520] width 8 height 8
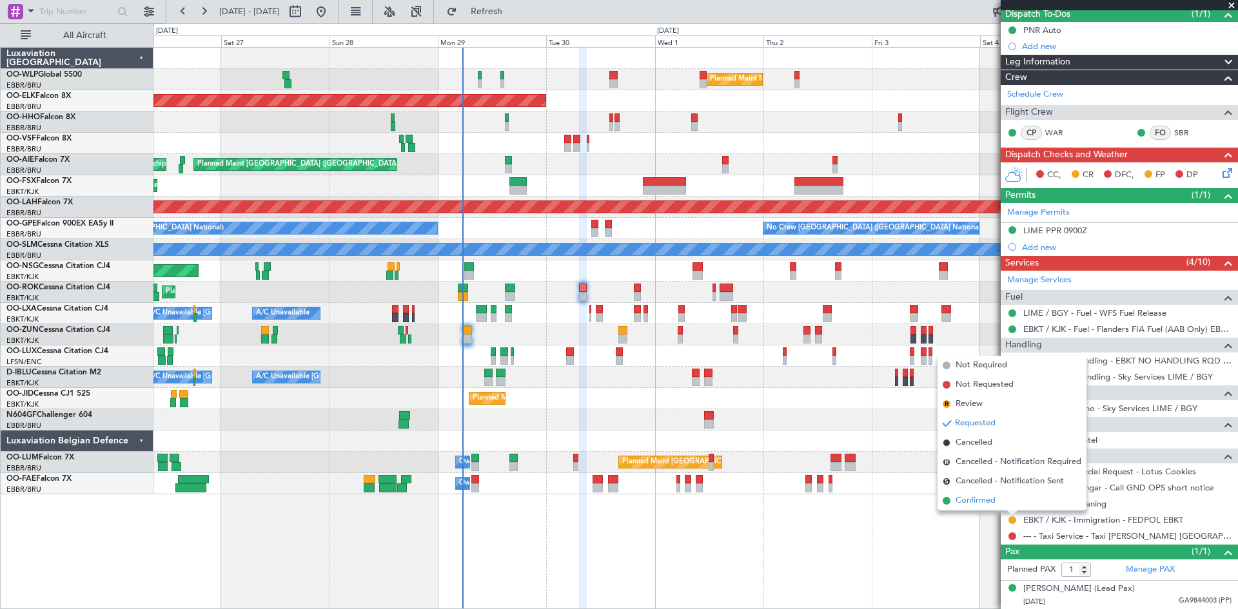
click at [972, 498] on span "Confirmed" at bounding box center [975, 500] width 40 height 13
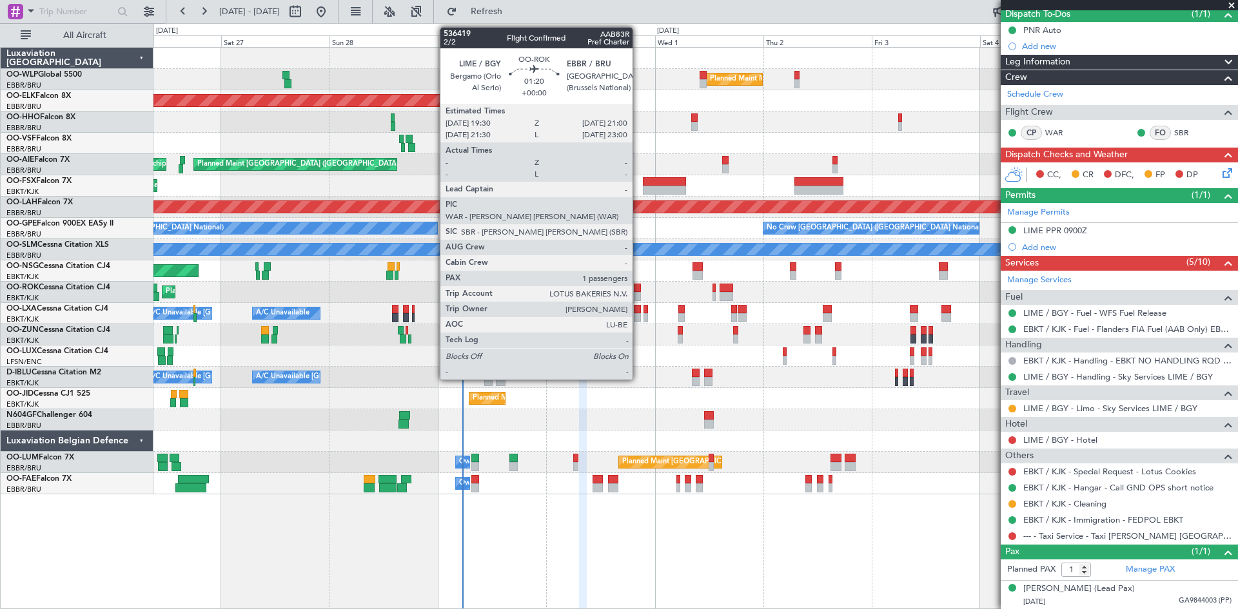
click at [638, 291] on div at bounding box center [637, 288] width 7 height 9
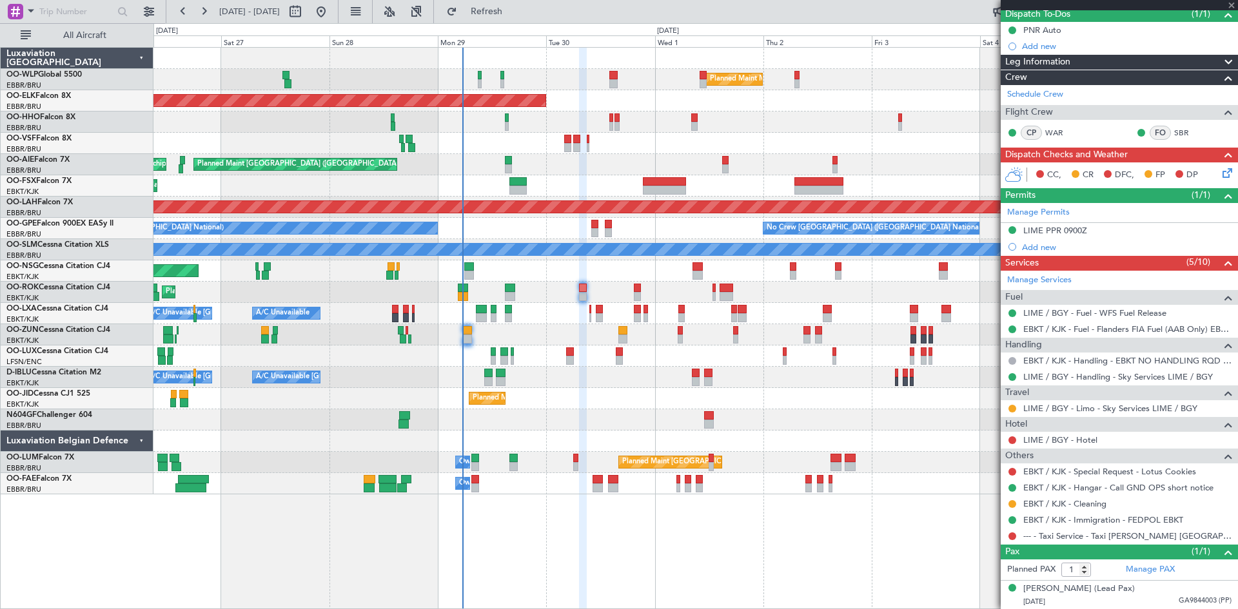
scroll to position [0, 0]
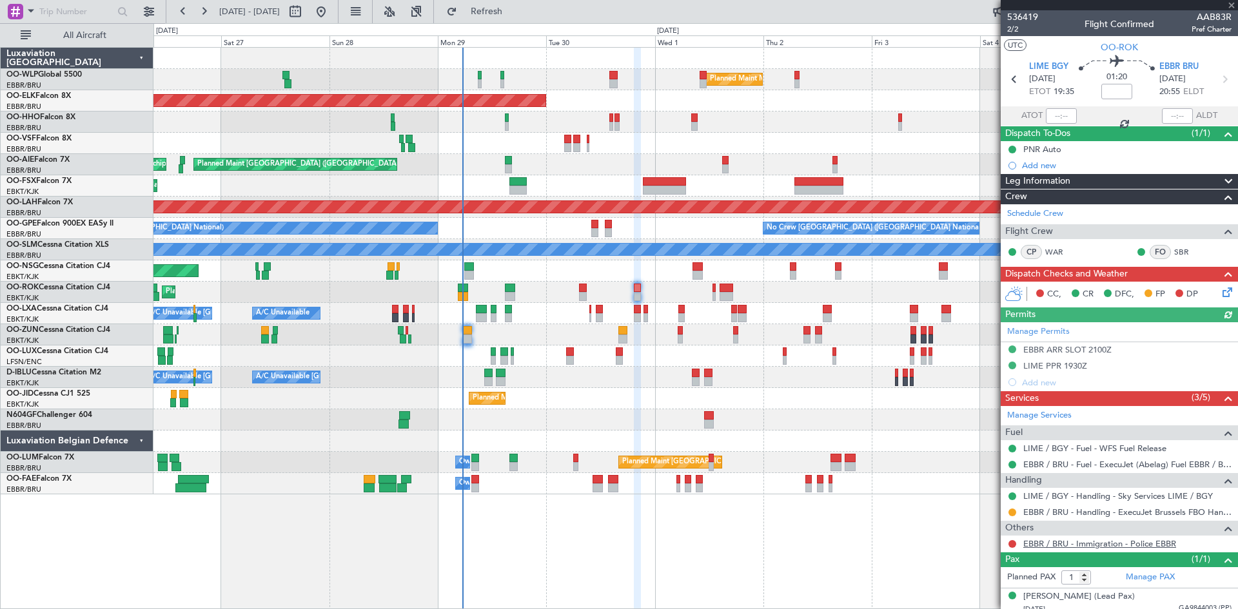
click at [1147, 545] on link "EBBR / BRU - Immigration - Police EBBR" at bounding box center [1099, 543] width 153 height 11
click at [1014, 542] on button at bounding box center [1012, 544] width 8 height 8
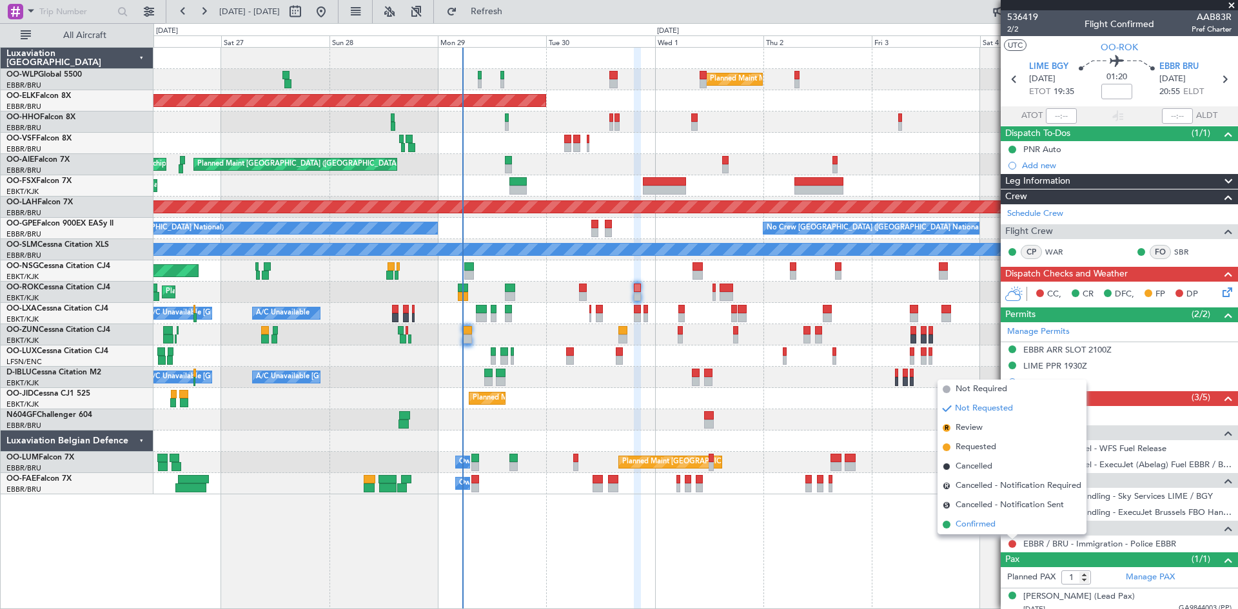
click at [986, 525] on span "Confirmed" at bounding box center [975, 524] width 40 height 13
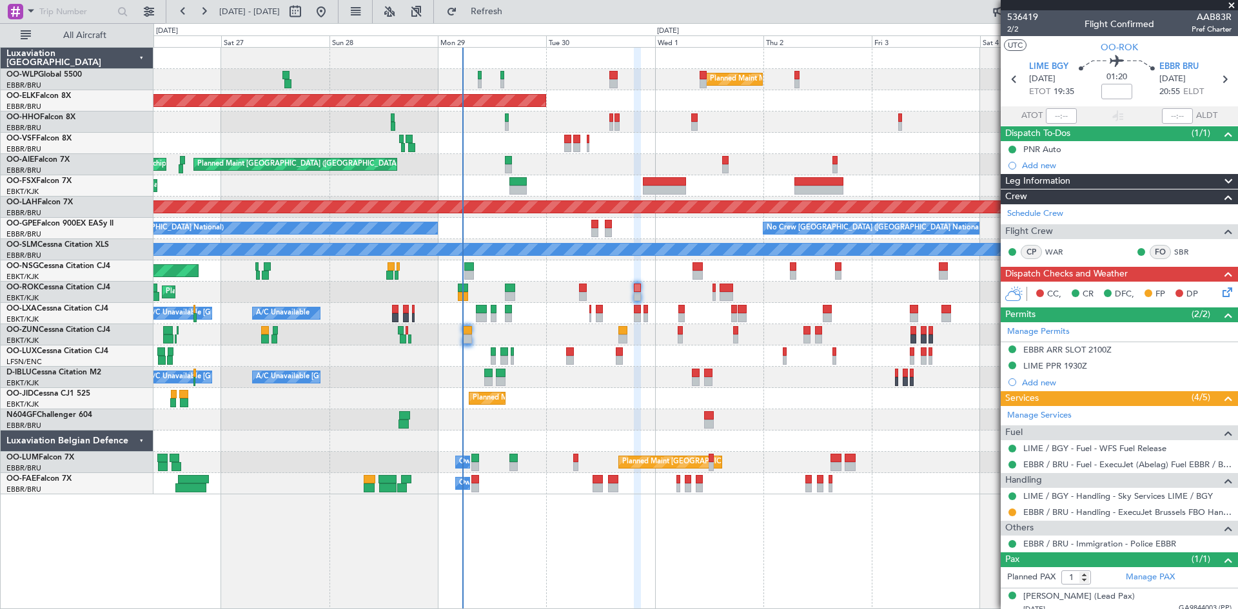
click at [1220, 291] on icon at bounding box center [1225, 290] width 10 height 10
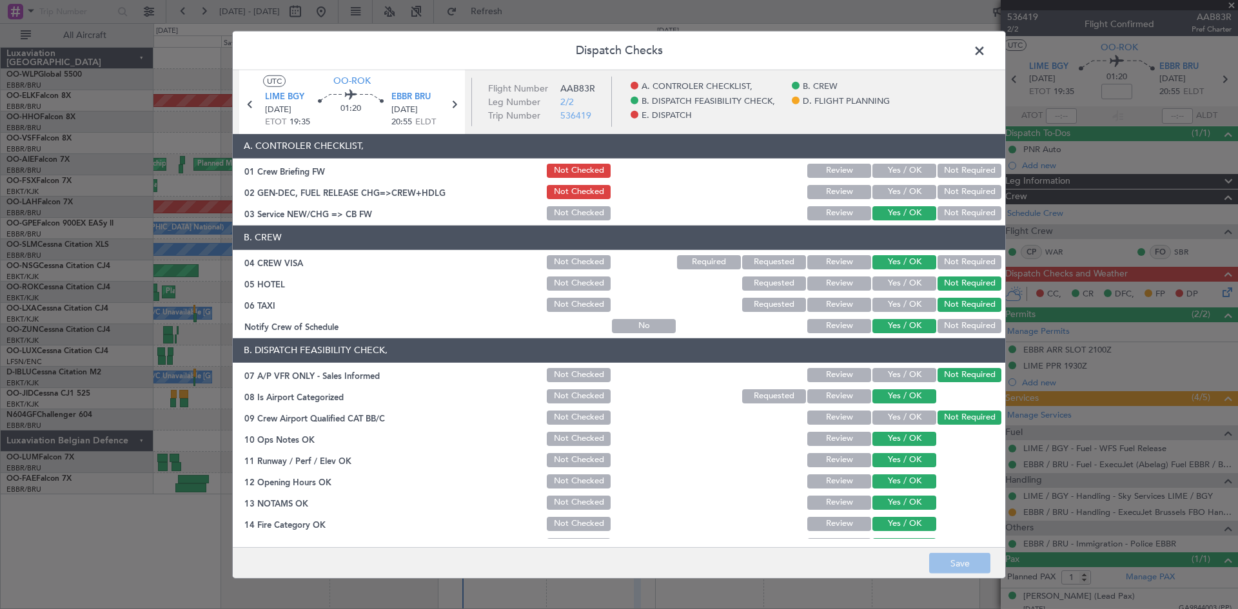
click at [986, 50] on span at bounding box center [986, 54] width 0 height 26
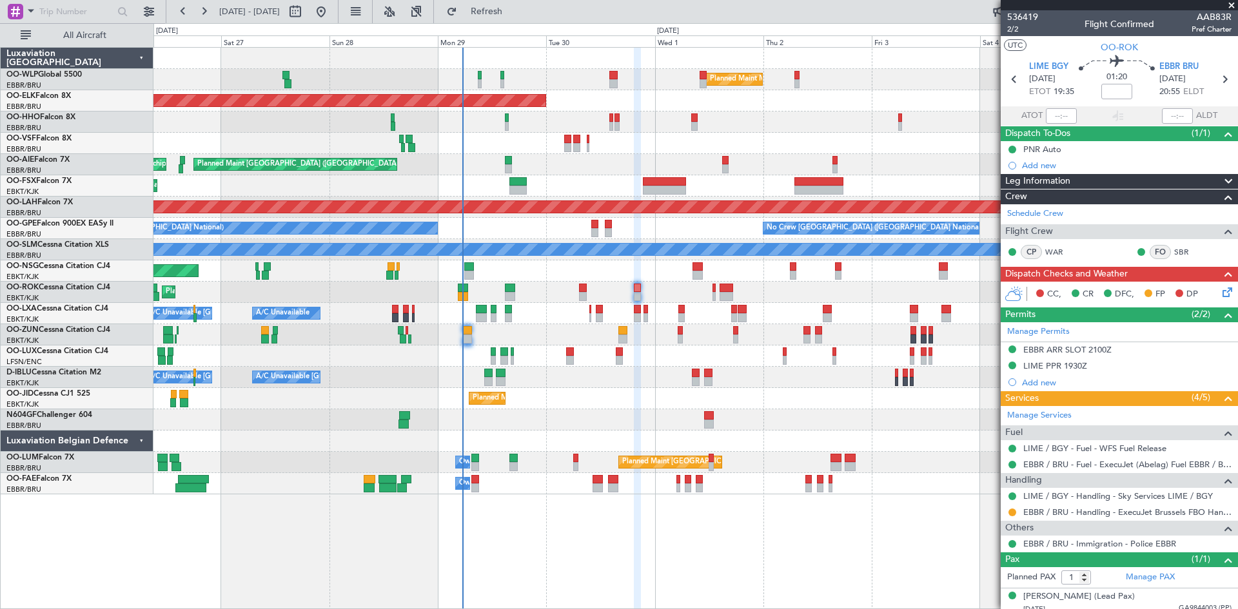
click at [579, 292] on div "Planned Maint Kortrijk-[GEOGRAPHIC_DATA]" at bounding box center [695, 292] width 1084 height 21
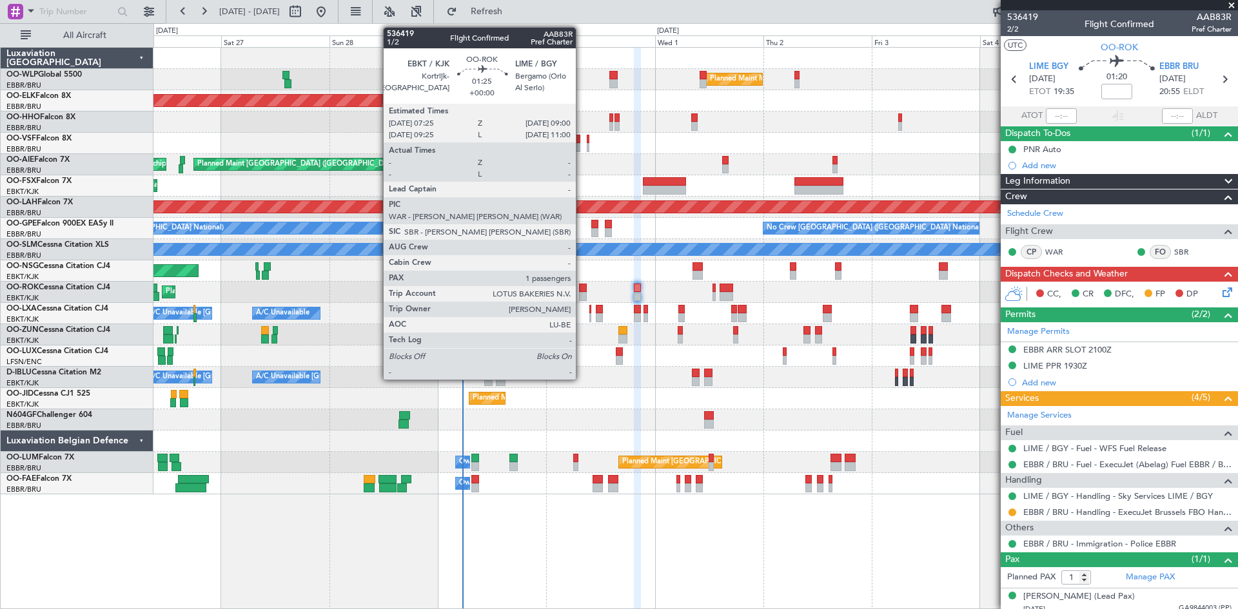
click at [581, 291] on div at bounding box center [583, 288] width 8 height 9
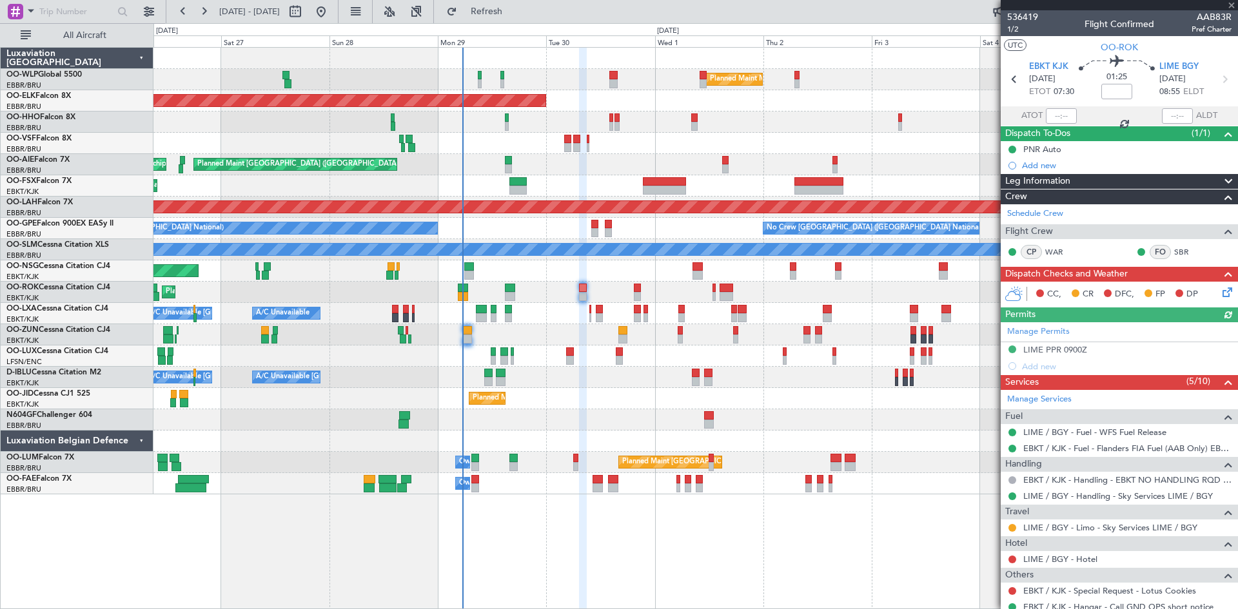
click at [1220, 295] on icon at bounding box center [1225, 290] width 10 height 10
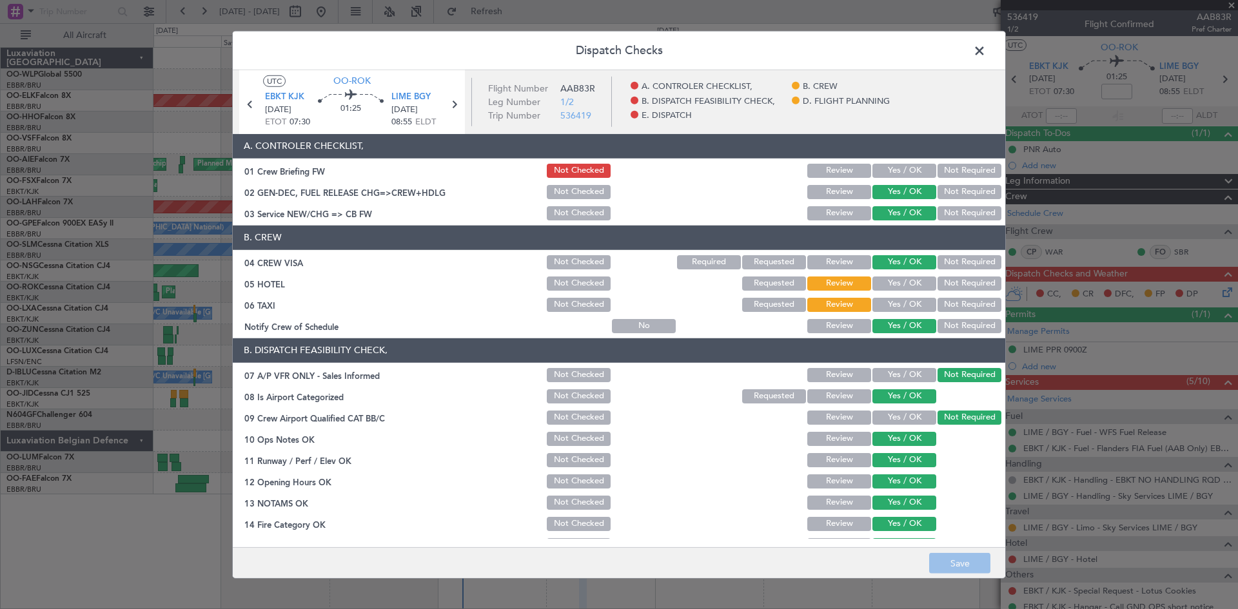
click at [986, 51] on span at bounding box center [986, 54] width 0 height 26
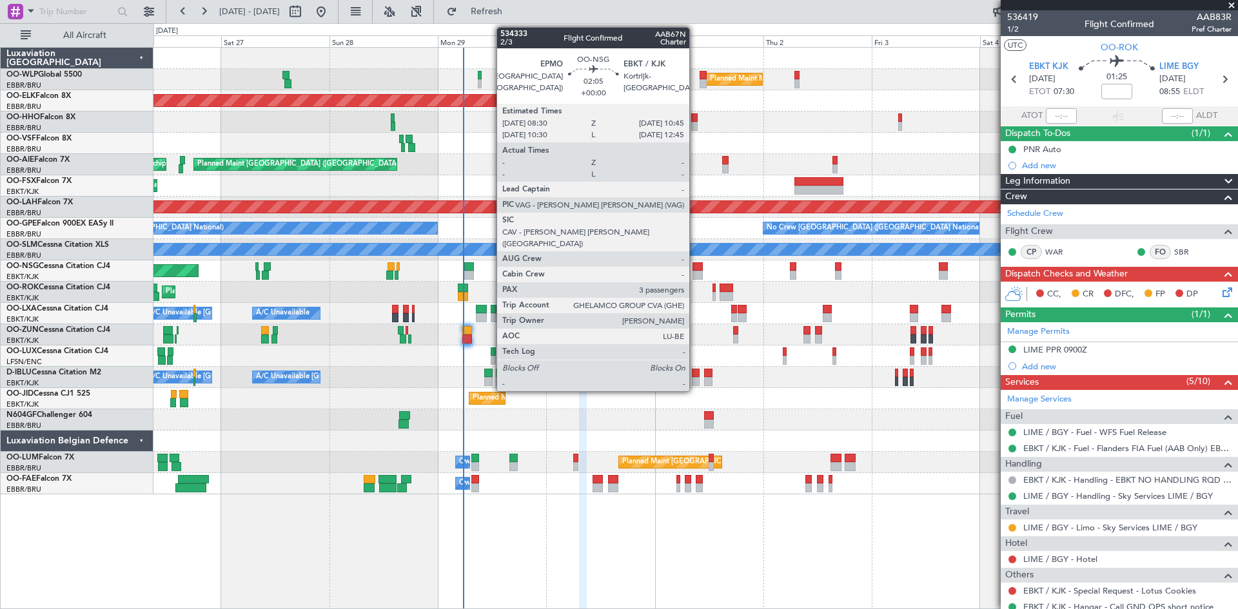
click at [695, 268] on div at bounding box center [697, 266] width 10 height 9
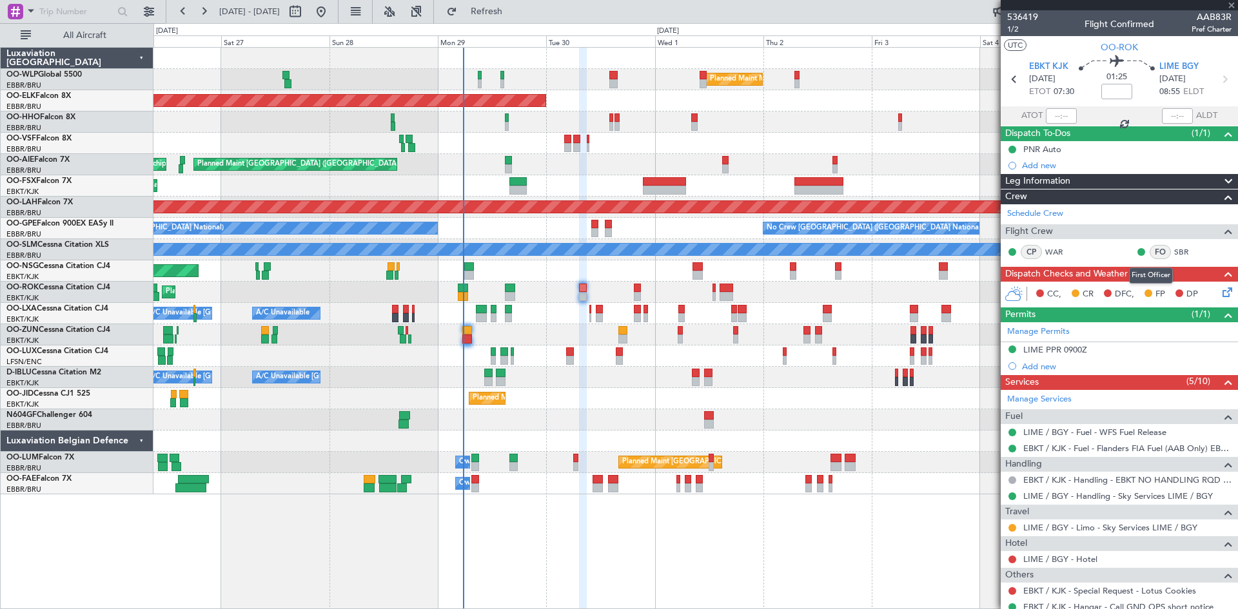
type input "3"
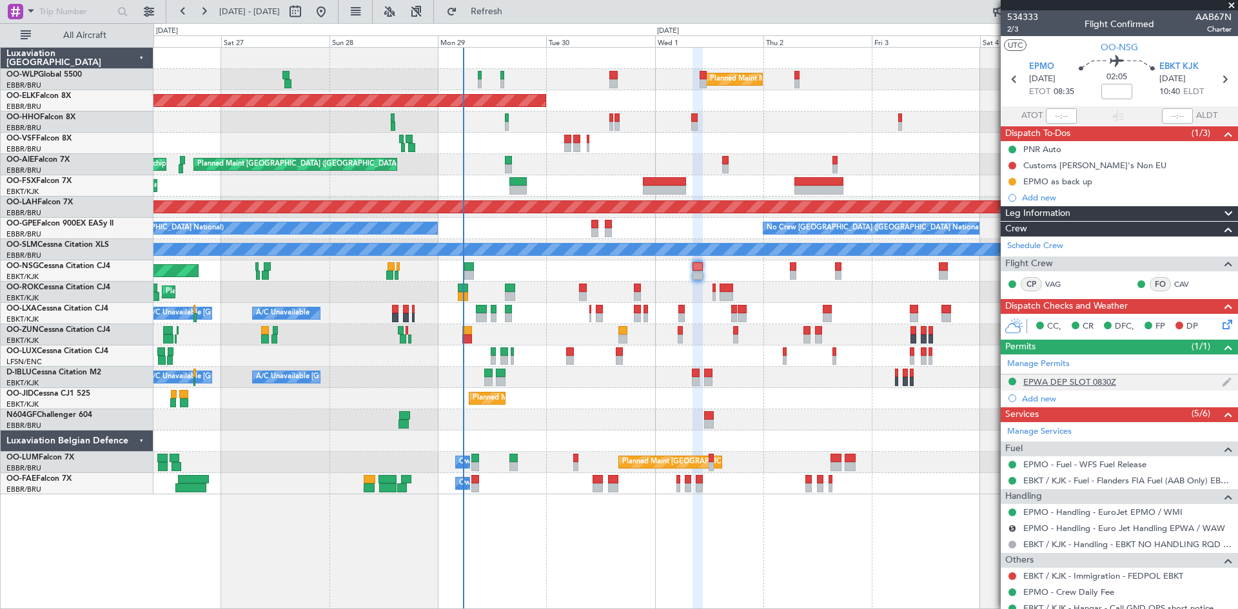
click at [1109, 381] on div "EPWA DEP SLOT 0830Z" at bounding box center [1069, 381] width 93 height 11
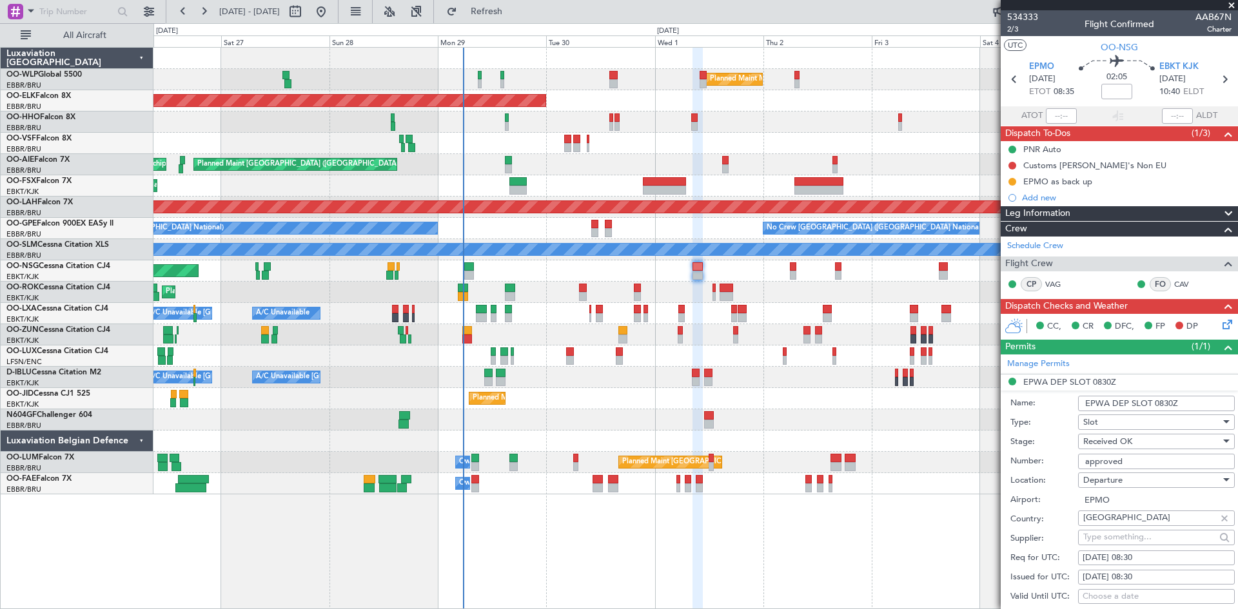
click at [1011, 376] on li "EPWA DEP SLOT 0830Z Name: EPWA DEP SLOT 0830Z Type: Slot Stage: Received OK Num…" at bounding box center [1119, 575] width 237 height 401
click at [1010, 381] on li "EPWA DEP SLOT 0830Z Name: EPWA DEP SLOT 0830Z Type: Slot Stage: Received OK Num…" at bounding box center [1119, 575] width 237 height 401
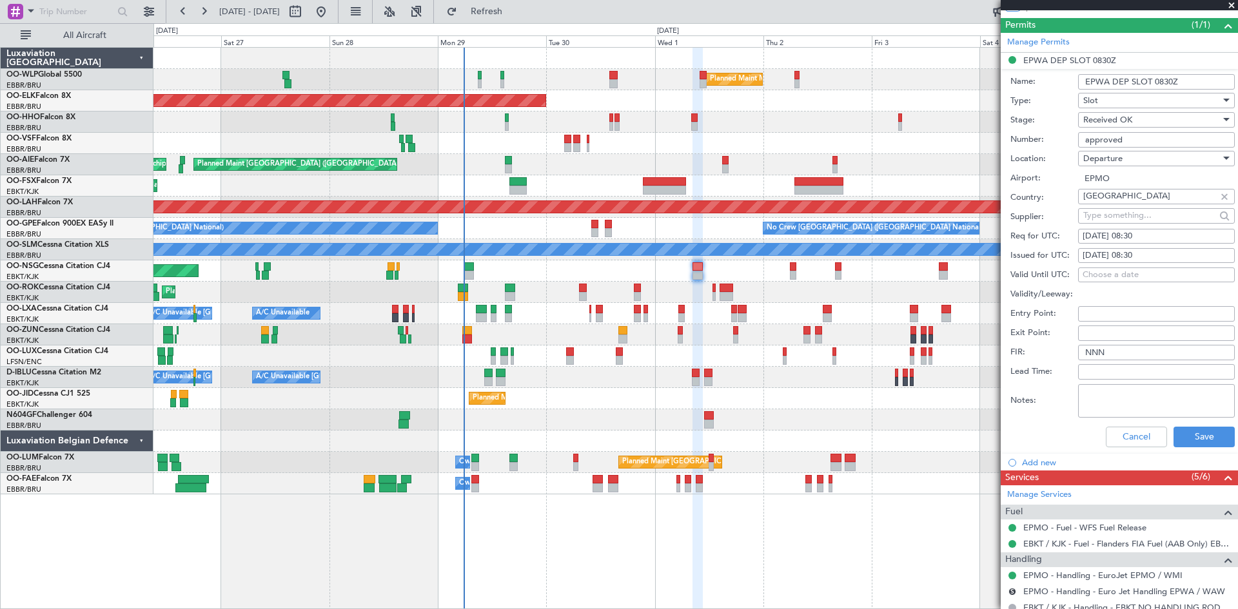
scroll to position [64, 0]
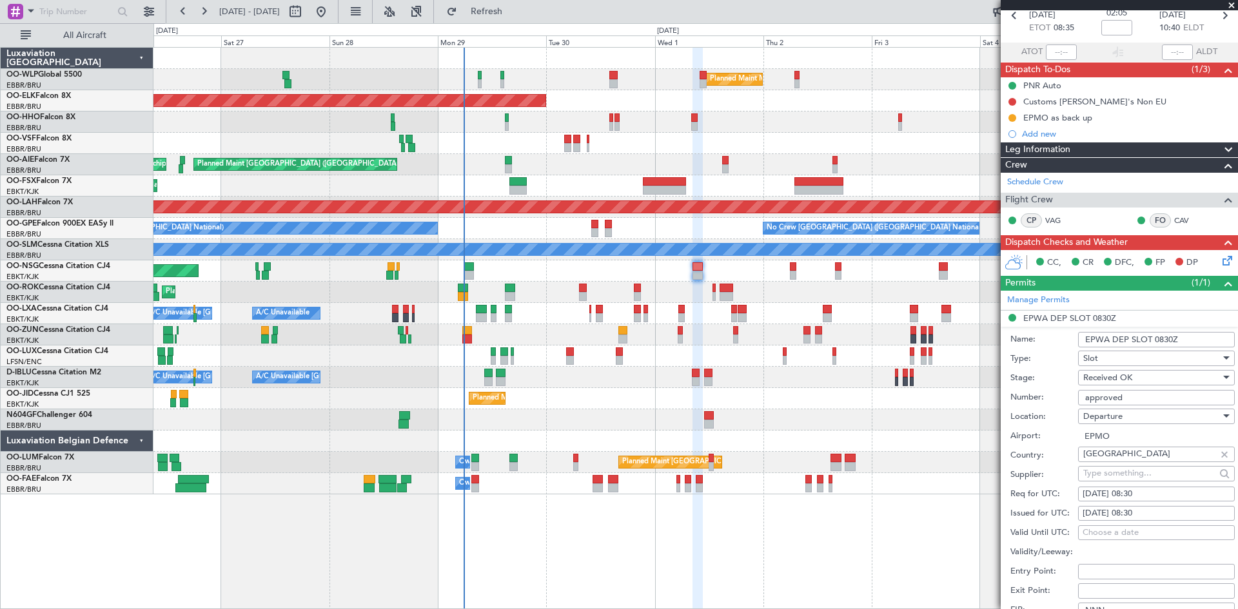
click at [1014, 315] on li "EPWA DEP SLOT 0830Z Name: EPWA DEP SLOT 0830Z Type: Slot Stage: Received OK Num…" at bounding box center [1119, 511] width 237 height 401
click at [1014, 320] on li "EPWA DEP SLOT 0830Z Name: EPWA DEP SLOT 0830Z Type: Slot Stage: Received OK Num…" at bounding box center [1119, 511] width 237 height 401
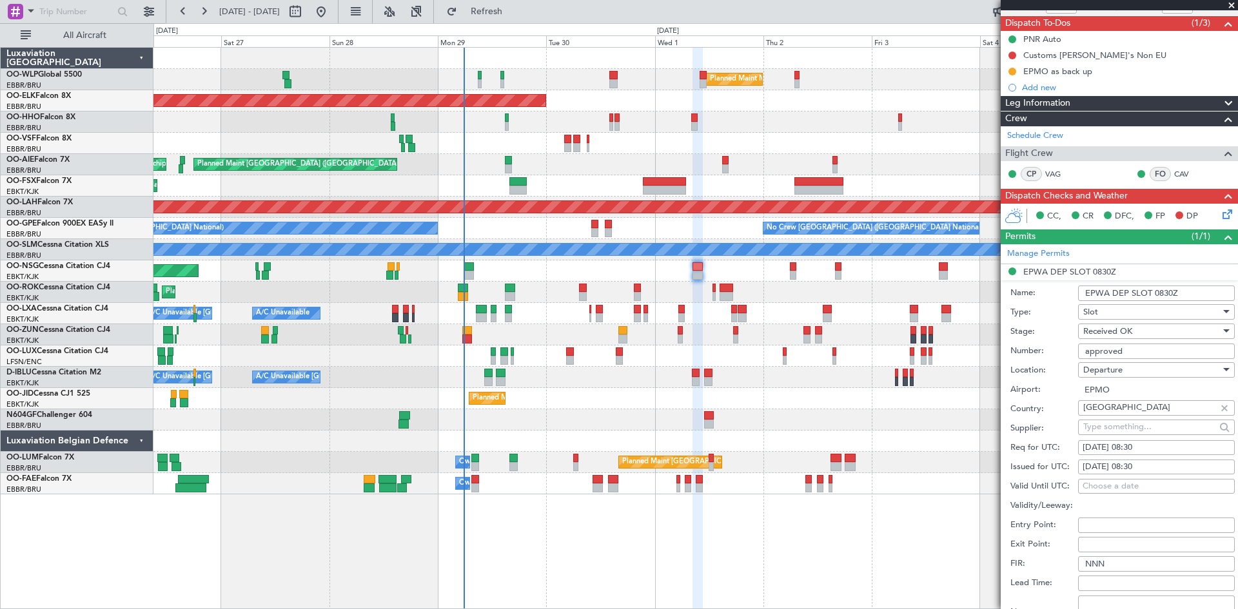
scroll to position [128, 0]
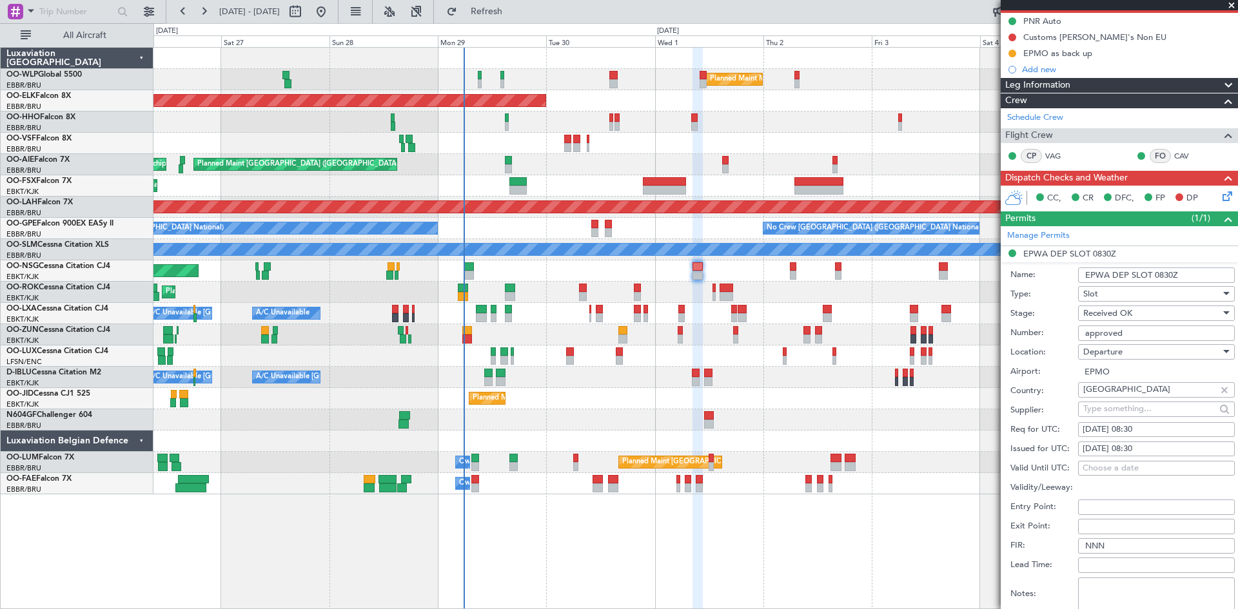
click at [1159, 308] on div "Received OK" at bounding box center [1151, 313] width 137 height 19
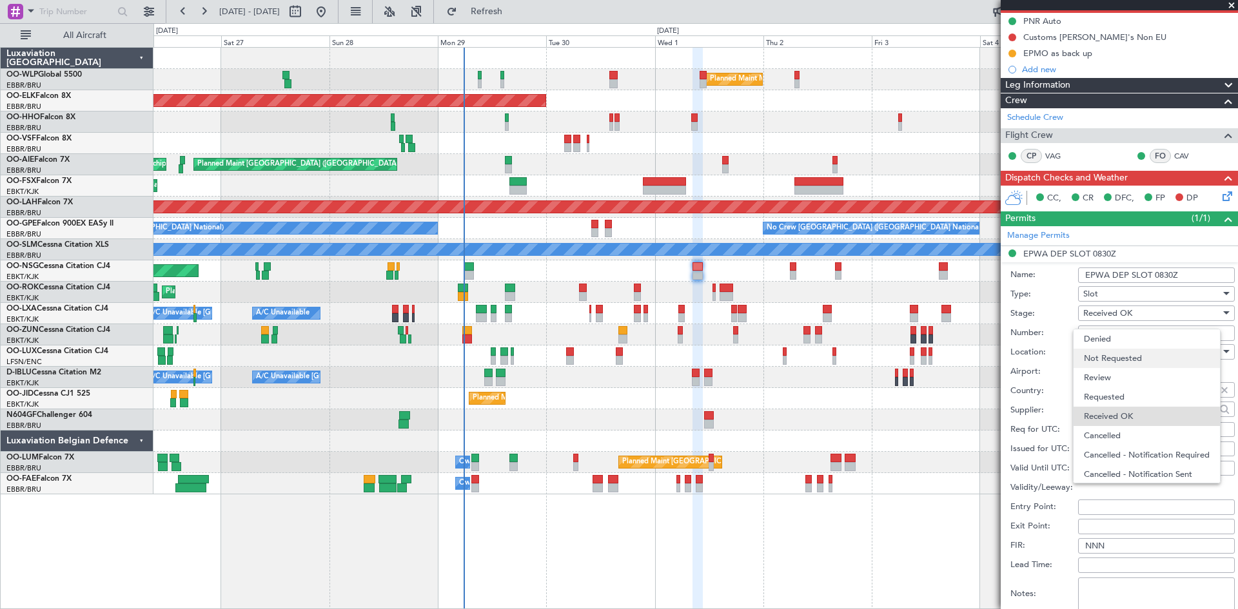
scroll to position [21, 0]
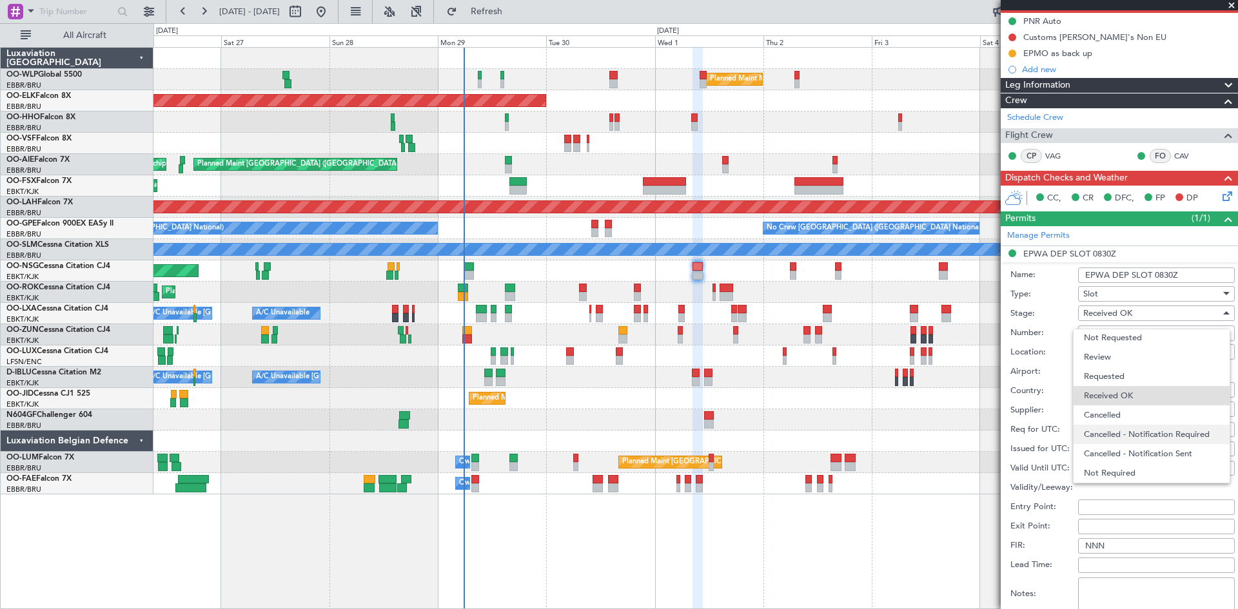
click at [1111, 431] on span "Cancelled - Notification Required" at bounding box center [1151, 434] width 135 height 19
click at [1161, 311] on span "Cancelled - Notification Required" at bounding box center [1146, 314] width 126 height 12
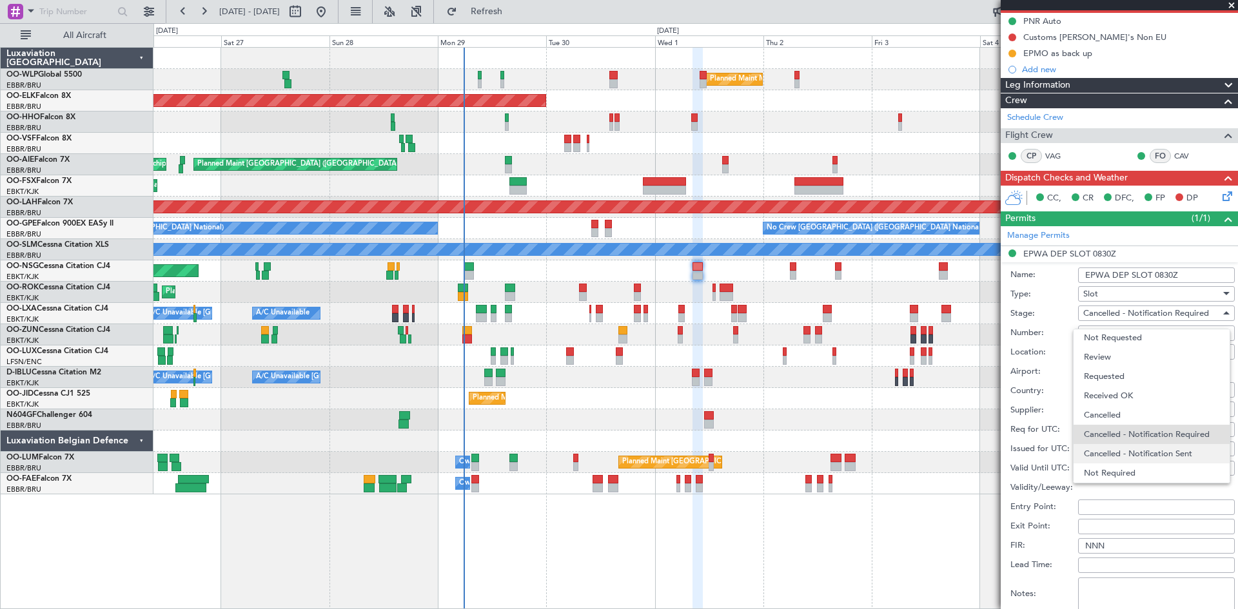
click at [1151, 447] on span "Cancelled - Notification Sent" at bounding box center [1151, 453] width 135 height 19
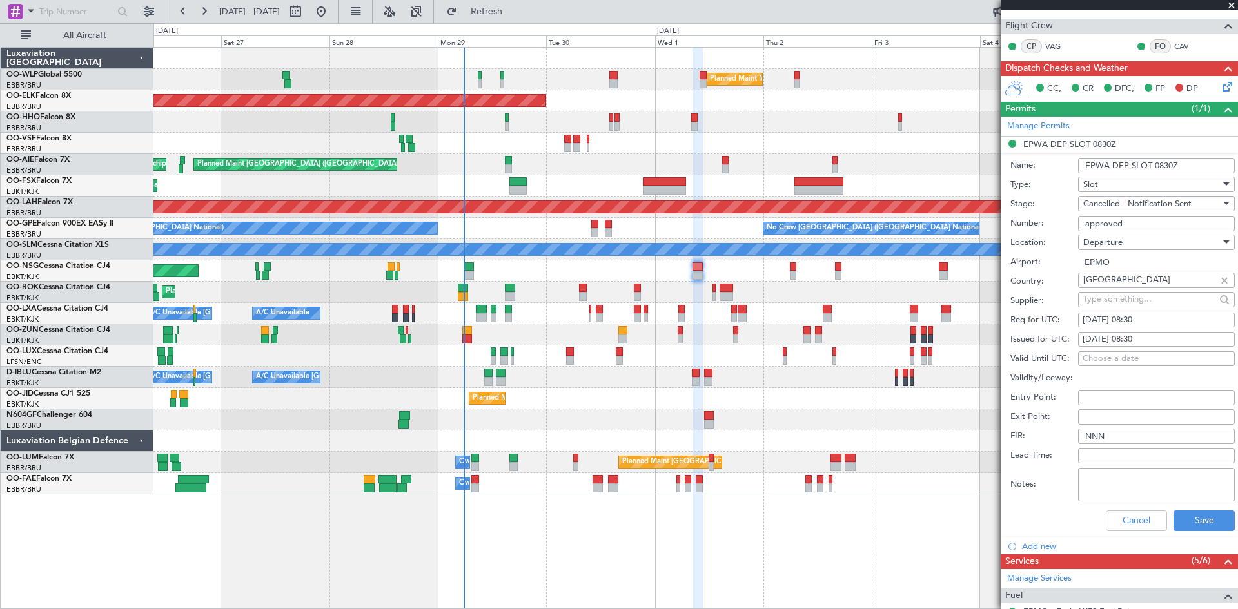
scroll to position [386, 0]
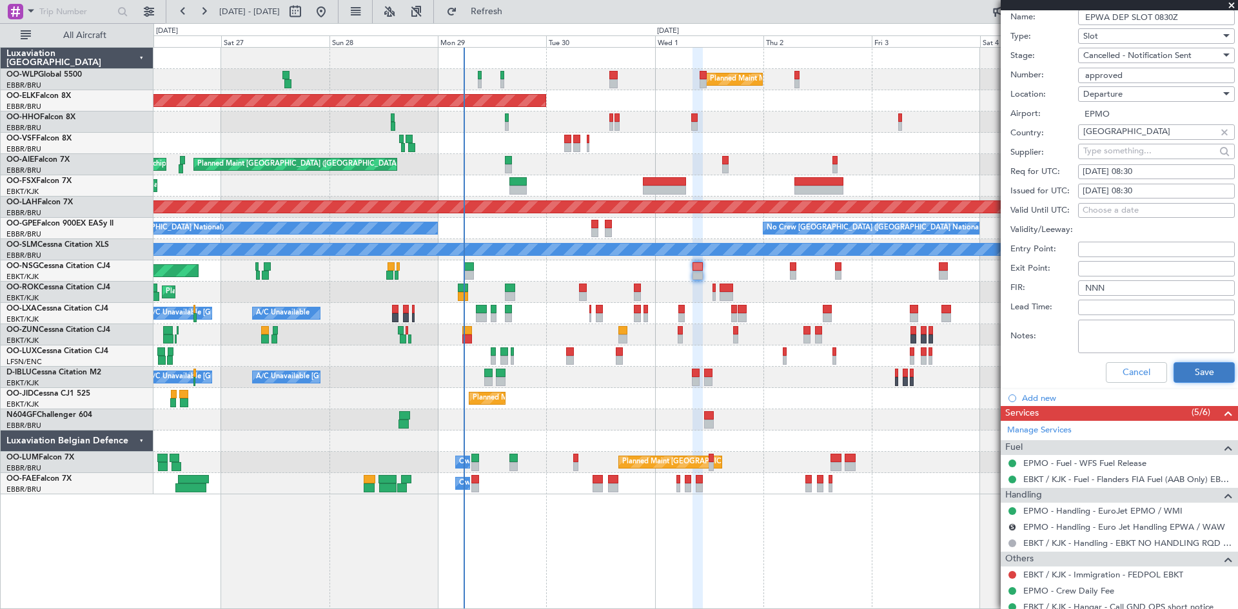
click at [1199, 381] on button "Save" at bounding box center [1203, 372] width 61 height 21
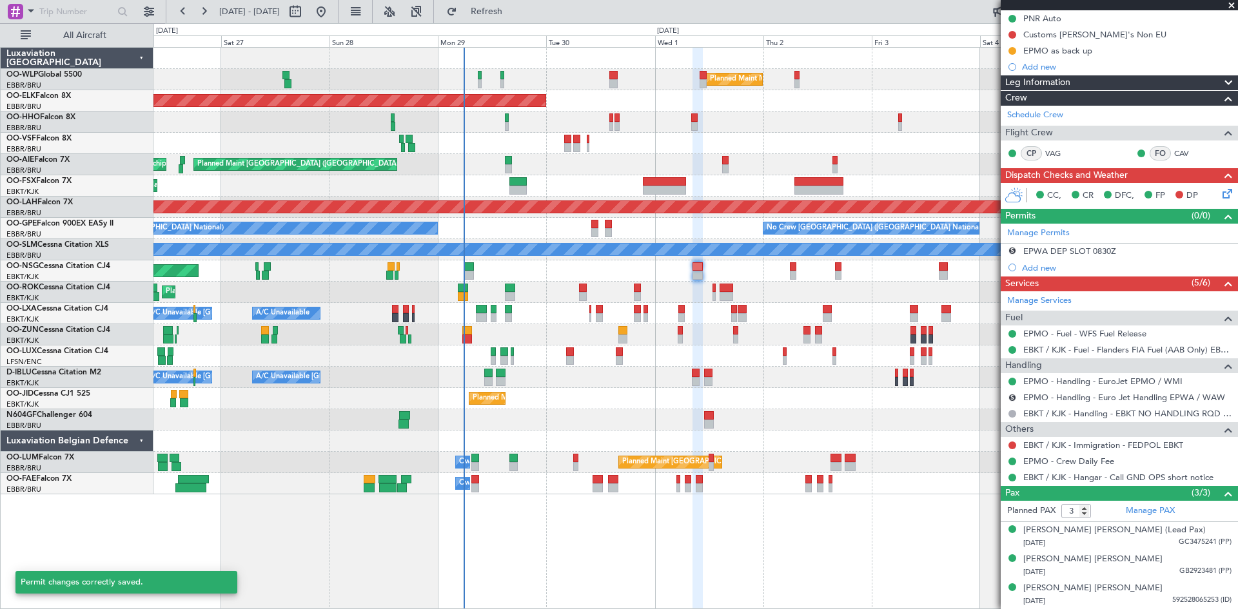
scroll to position [1, 0]
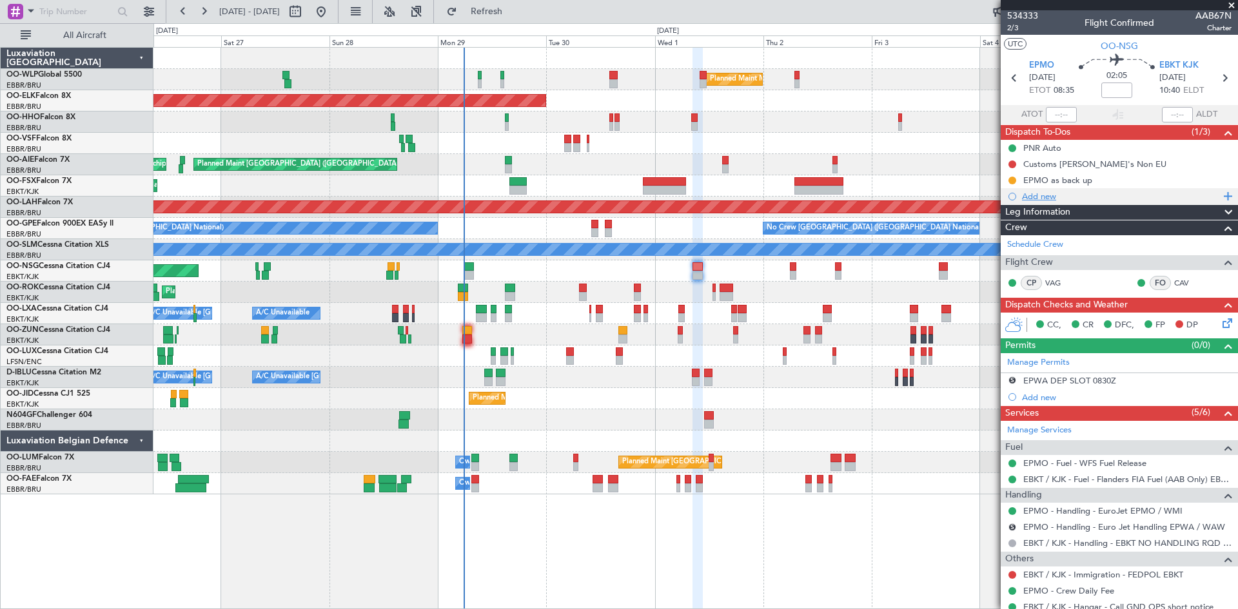
click at [1053, 195] on div "Add new" at bounding box center [1121, 196] width 198 height 11
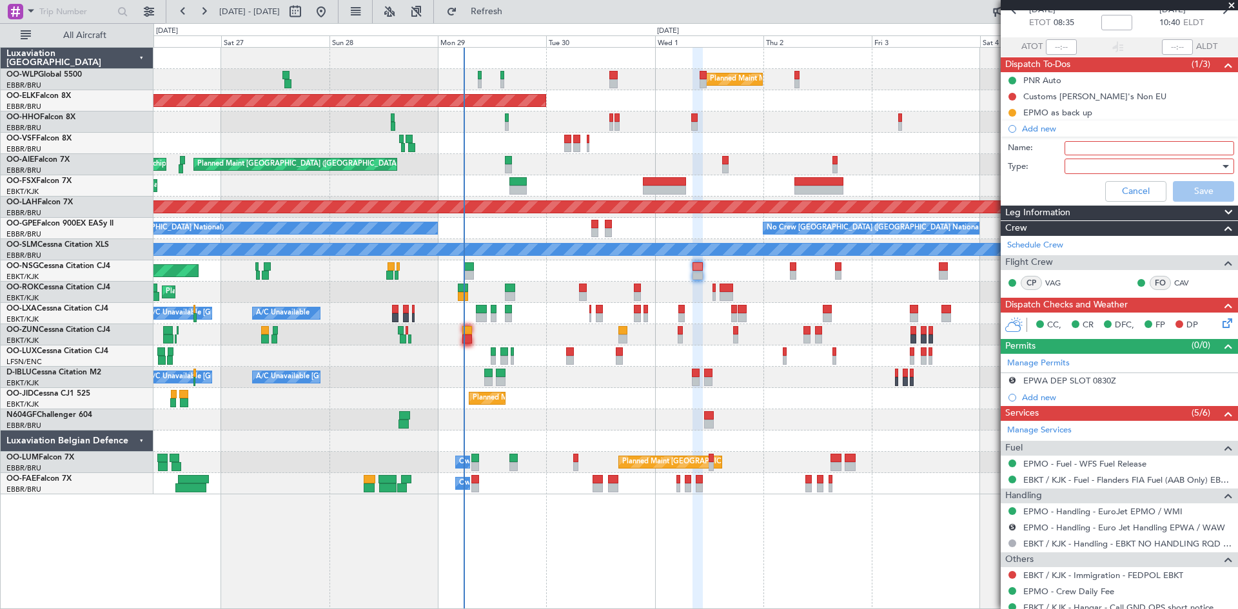
click at [1085, 153] on input "Name:" at bounding box center [1149, 148] width 170 height 14
type input "FPL released to crew"
click at [1101, 174] on div at bounding box center [1145, 166] width 150 height 19
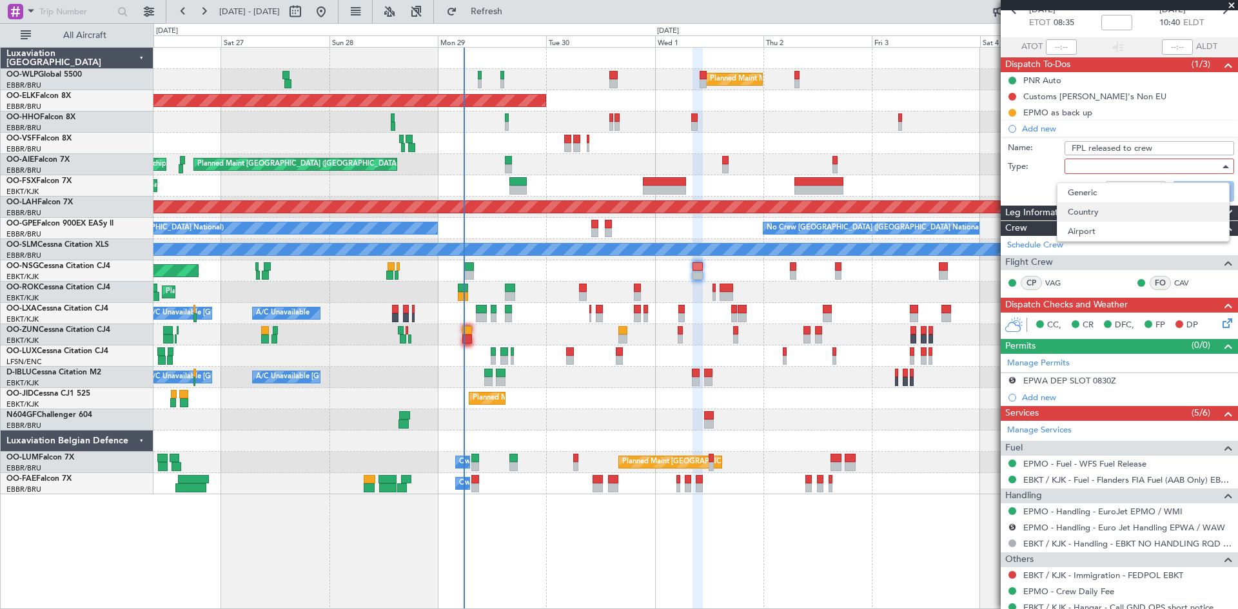
click at [1075, 202] on span "Country" at bounding box center [1143, 211] width 151 height 19
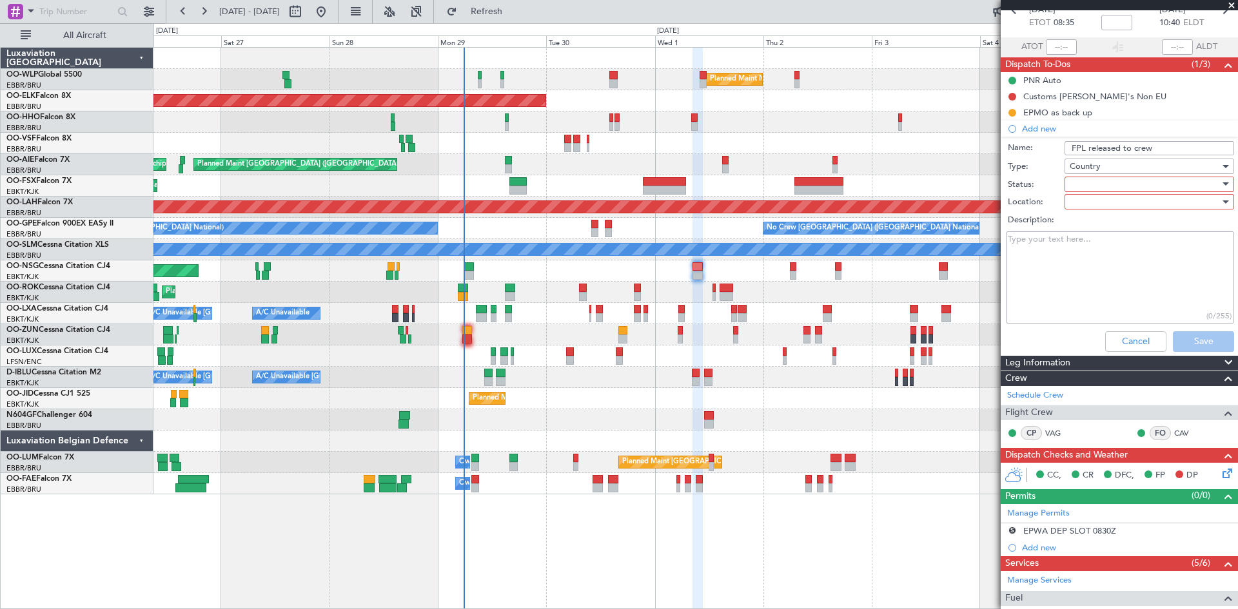
click at [1081, 185] on div at bounding box center [1145, 184] width 150 height 19
click at [1093, 235] on span "In Progress" at bounding box center [1143, 229] width 151 height 19
click at [1129, 240] on textarea "Description:" at bounding box center [1120, 277] width 228 height 92
click at [1104, 196] on div at bounding box center [1145, 201] width 150 height 19
click at [1097, 239] on span "Departure" at bounding box center [1143, 247] width 151 height 19
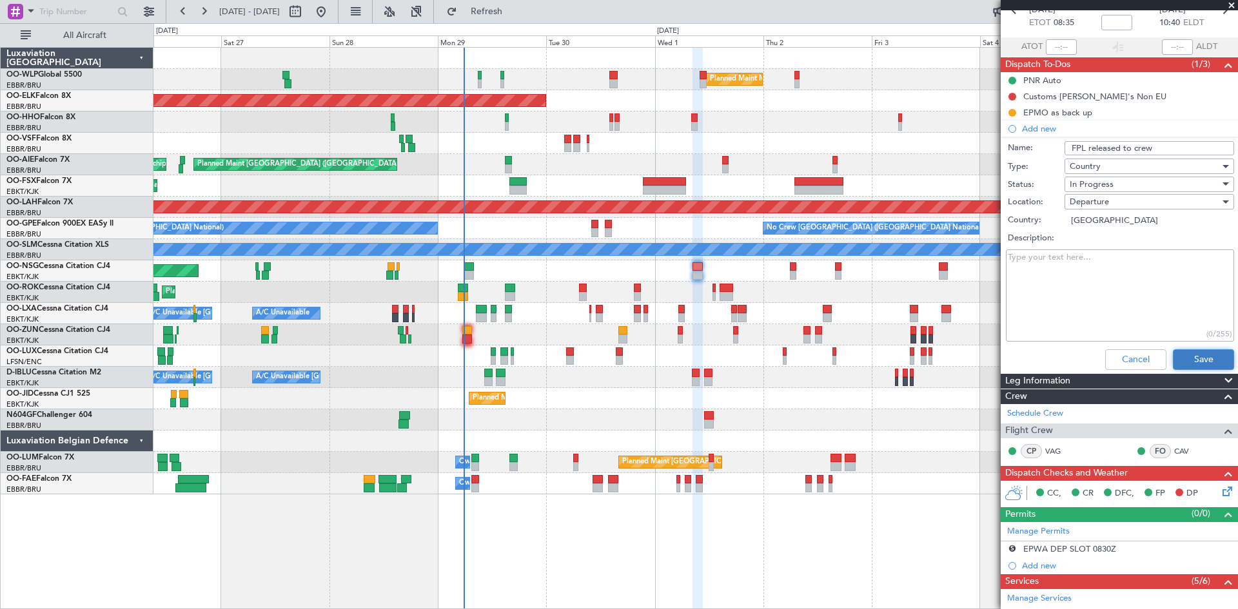
click at [1191, 354] on button "Save" at bounding box center [1203, 359] width 61 height 21
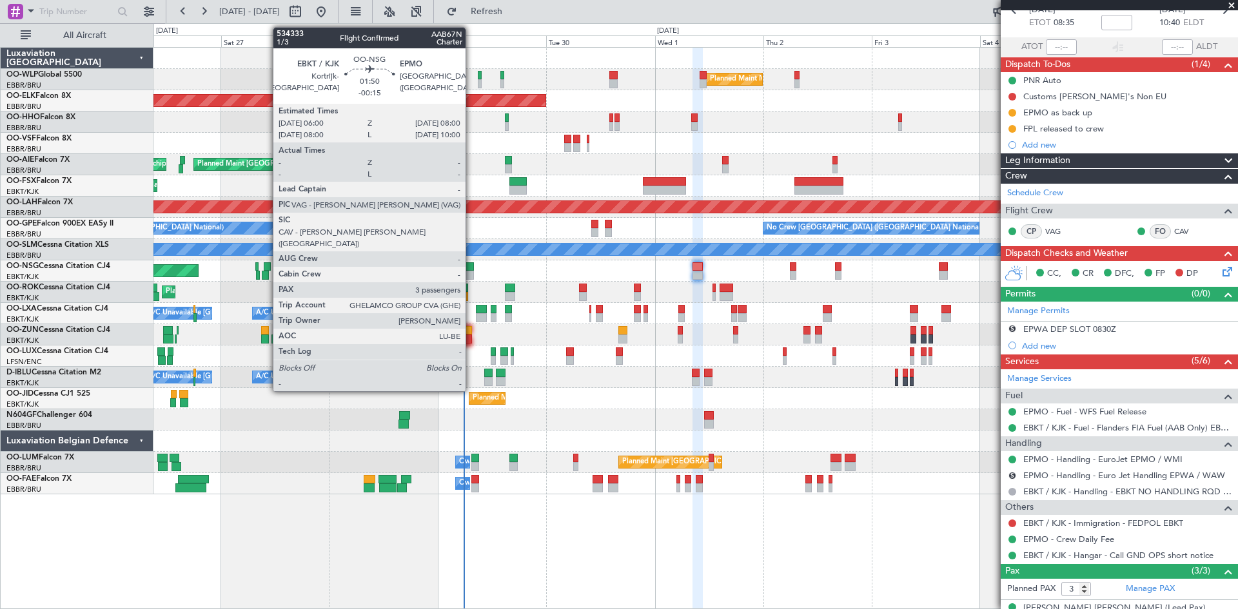
click at [471, 267] on div at bounding box center [469, 266] width 10 height 9
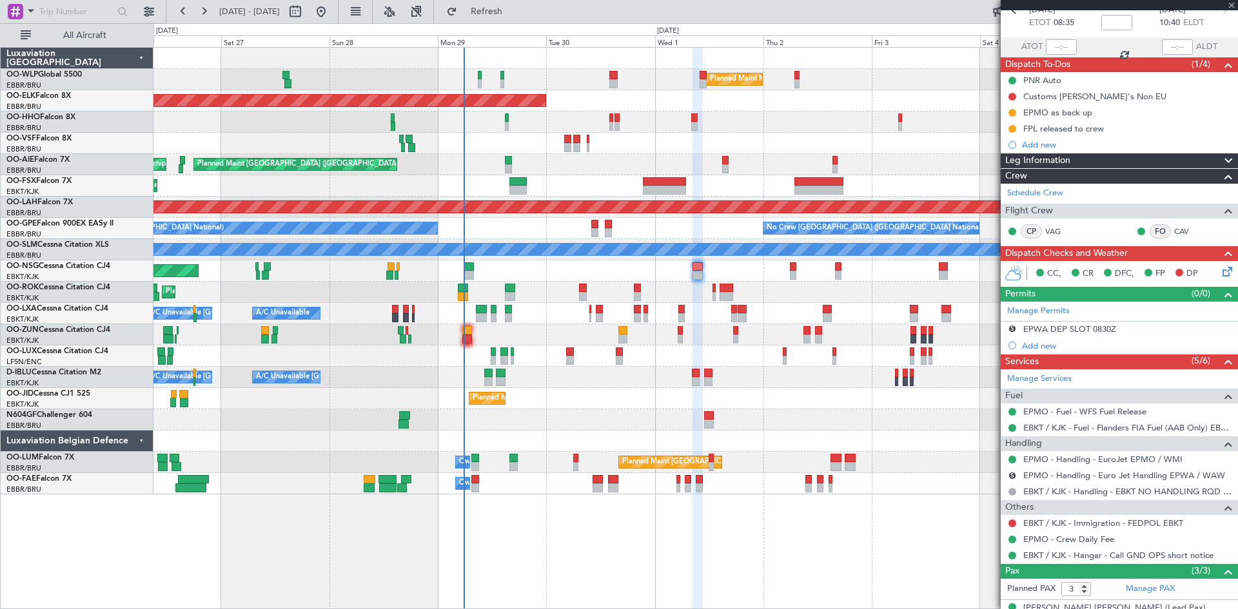
type input "-00:15"
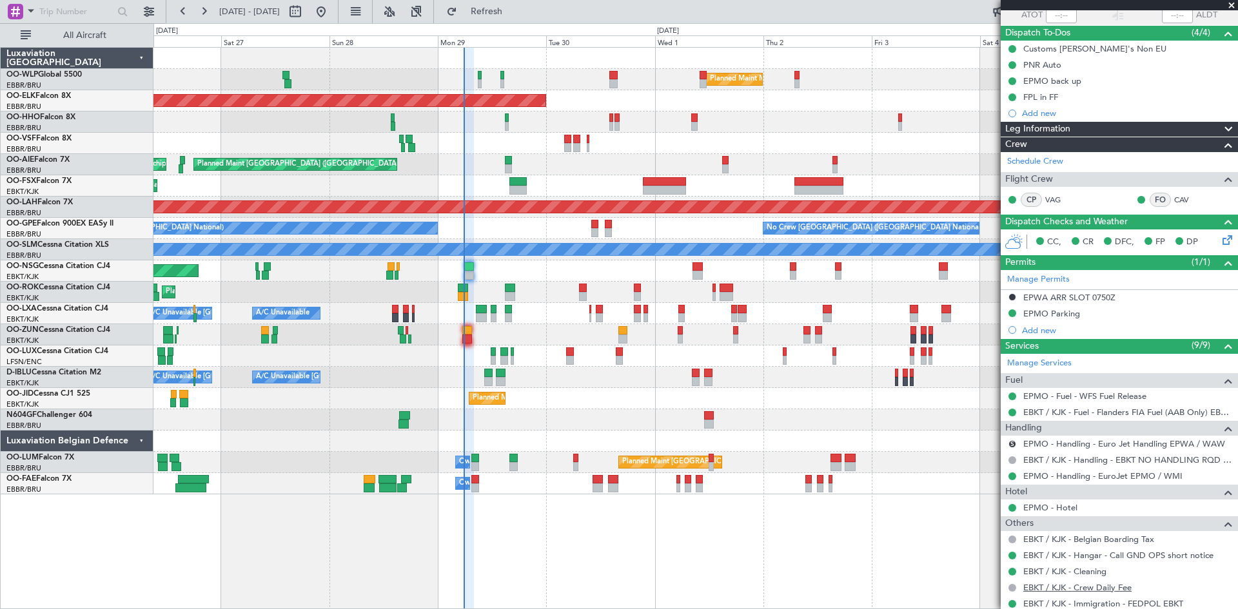
scroll to position [193, 0]
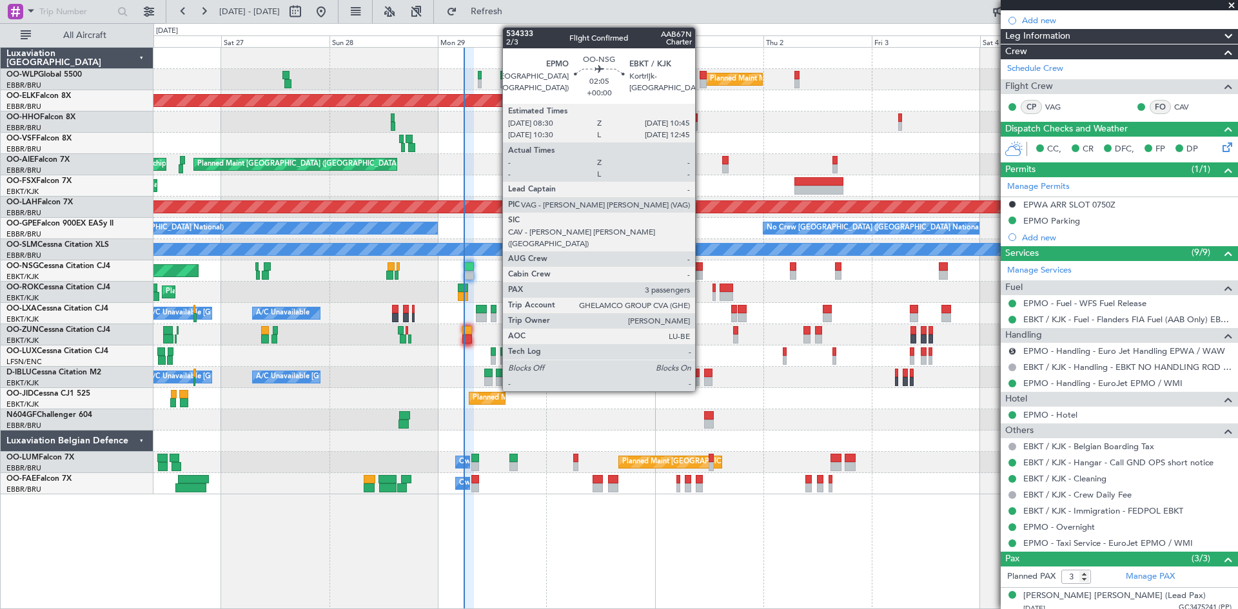
click at [701, 269] on div at bounding box center [697, 266] width 10 height 9
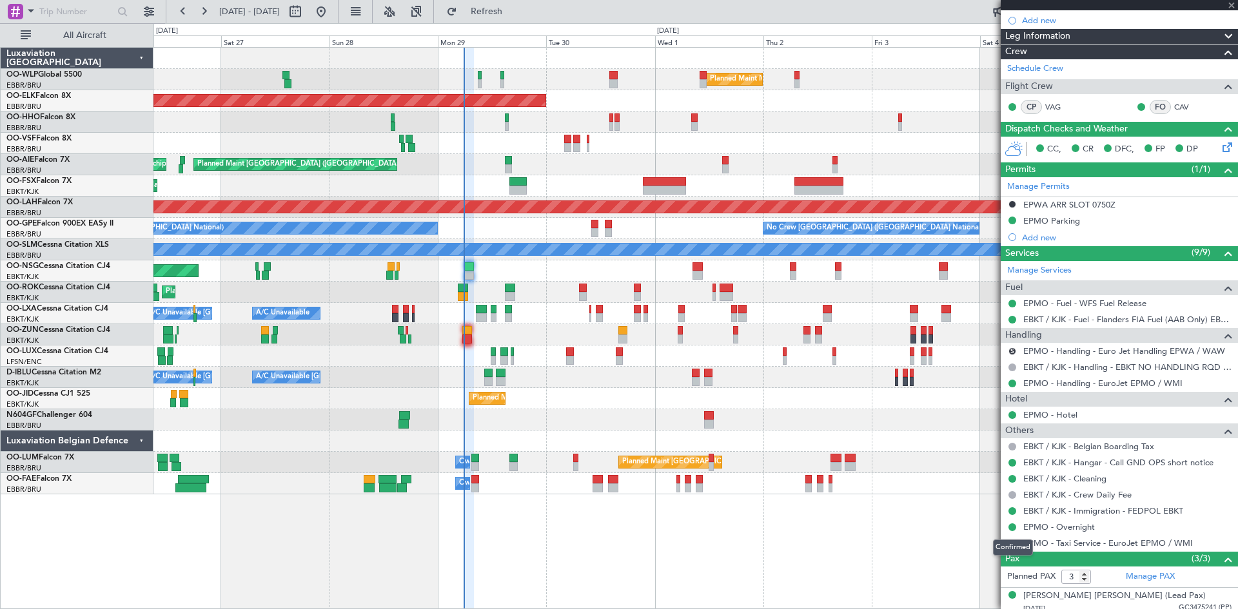
scroll to position [0, 0]
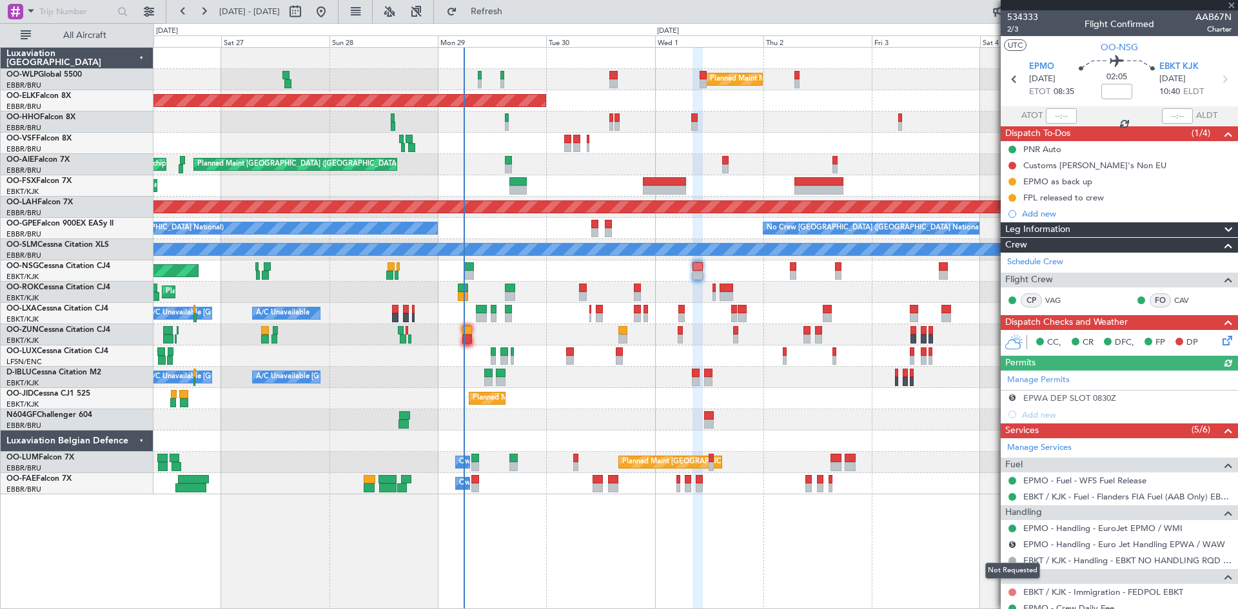
click at [1010, 590] on button at bounding box center [1012, 593] width 8 height 8
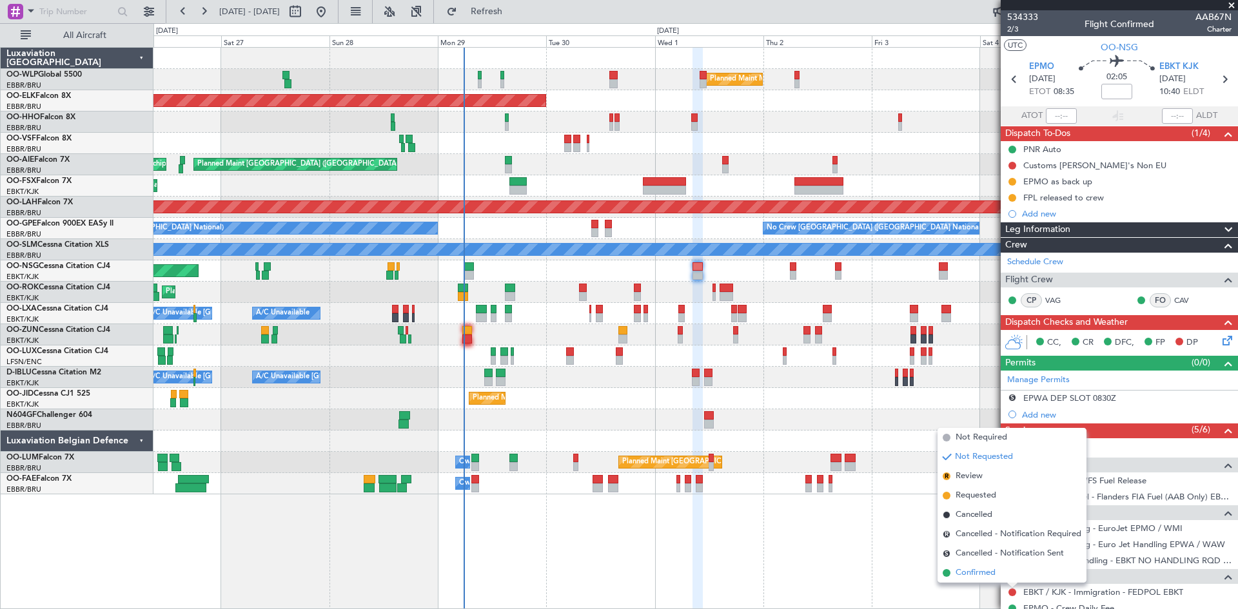
click at [968, 569] on span "Confirmed" at bounding box center [975, 573] width 40 height 13
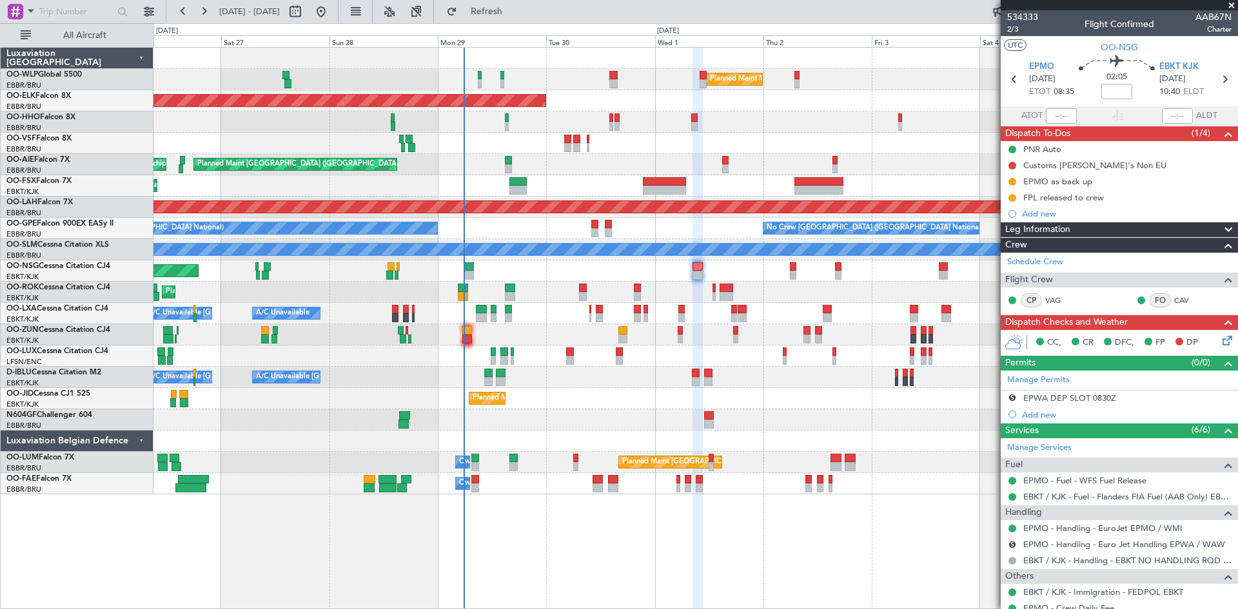
click at [1220, 342] on icon at bounding box center [1225, 338] width 10 height 10
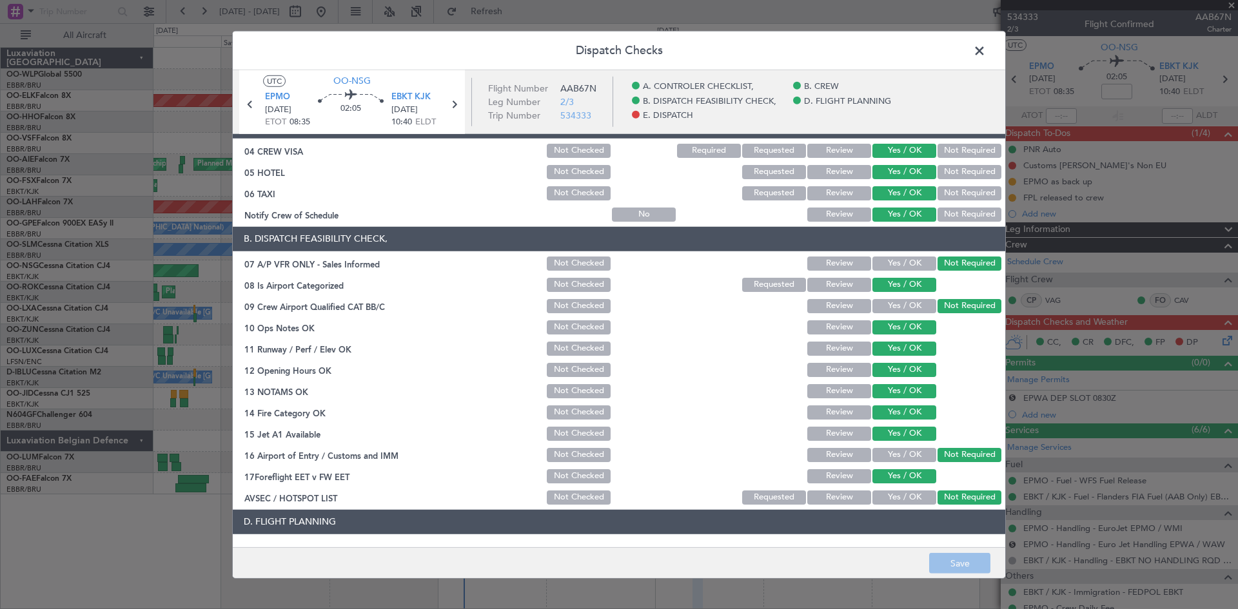
scroll to position [244, 0]
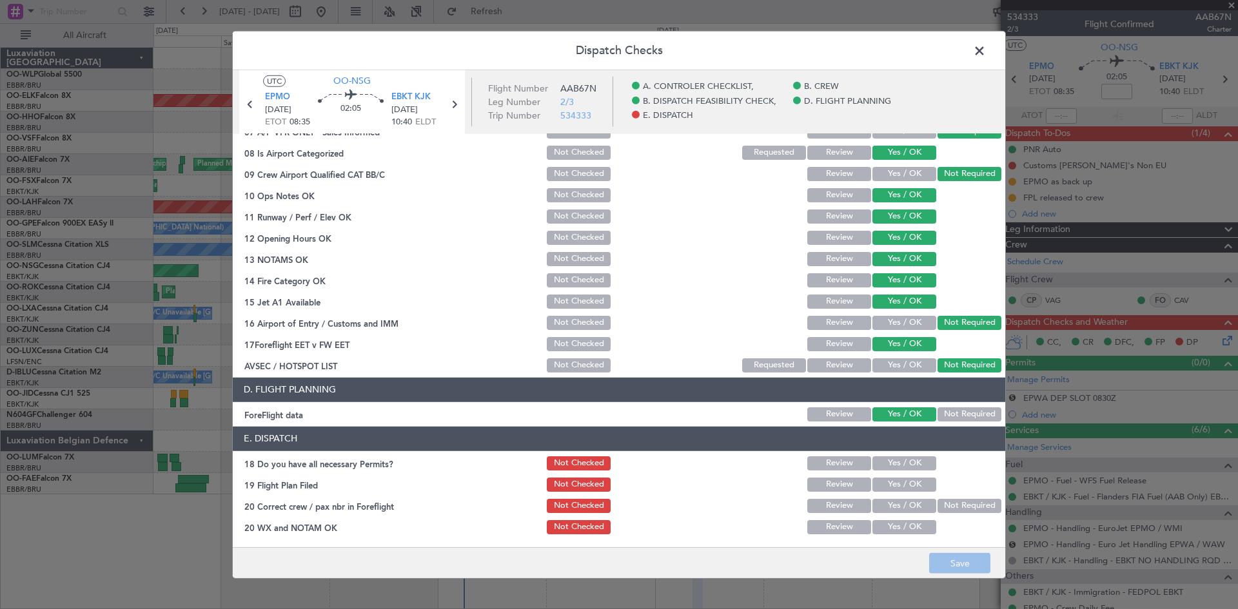
click at [986, 46] on span at bounding box center [986, 54] width 0 height 26
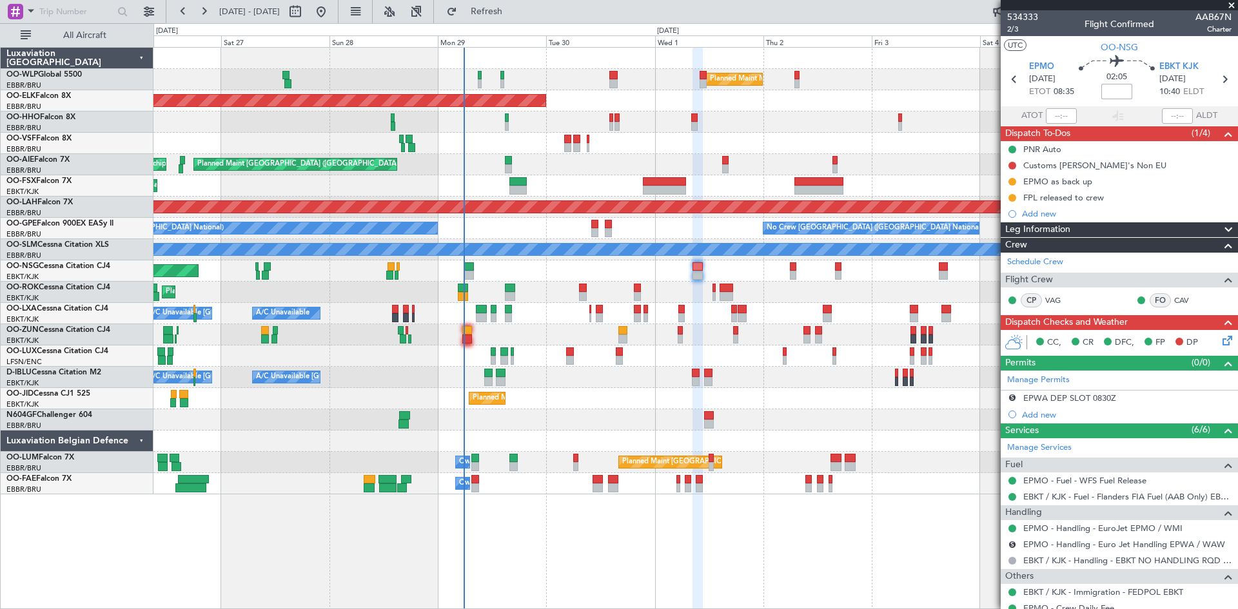
click at [1113, 93] on input at bounding box center [1116, 91] width 31 height 15
click at [912, 145] on div at bounding box center [695, 143] width 1084 height 21
click at [643, 273] on div "Planned Maint [GEOGRAPHIC_DATA] ([GEOGRAPHIC_DATA])" at bounding box center [695, 270] width 1084 height 21
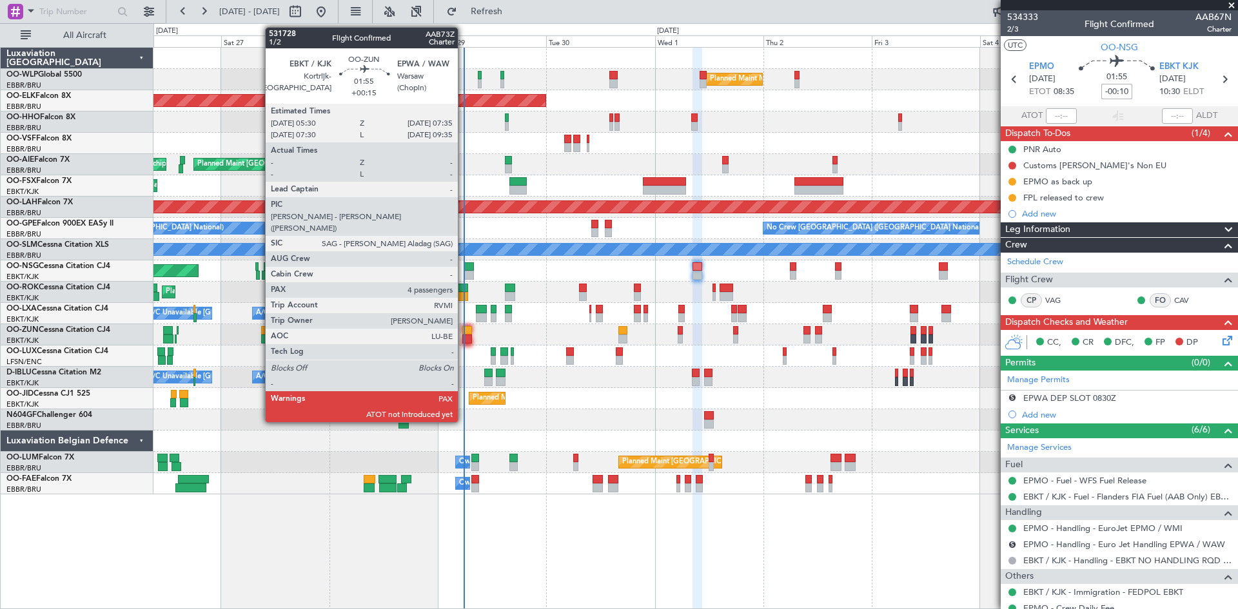
click at [464, 341] on div at bounding box center [467, 339] width 10 height 9
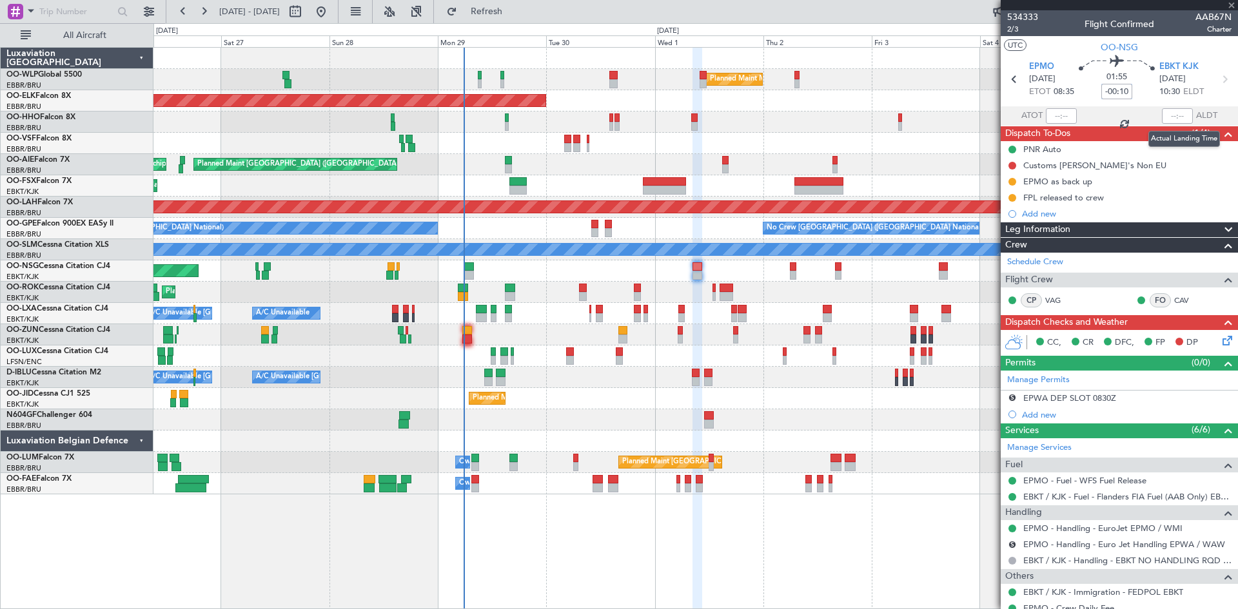
type input "+00:15"
type input "4"
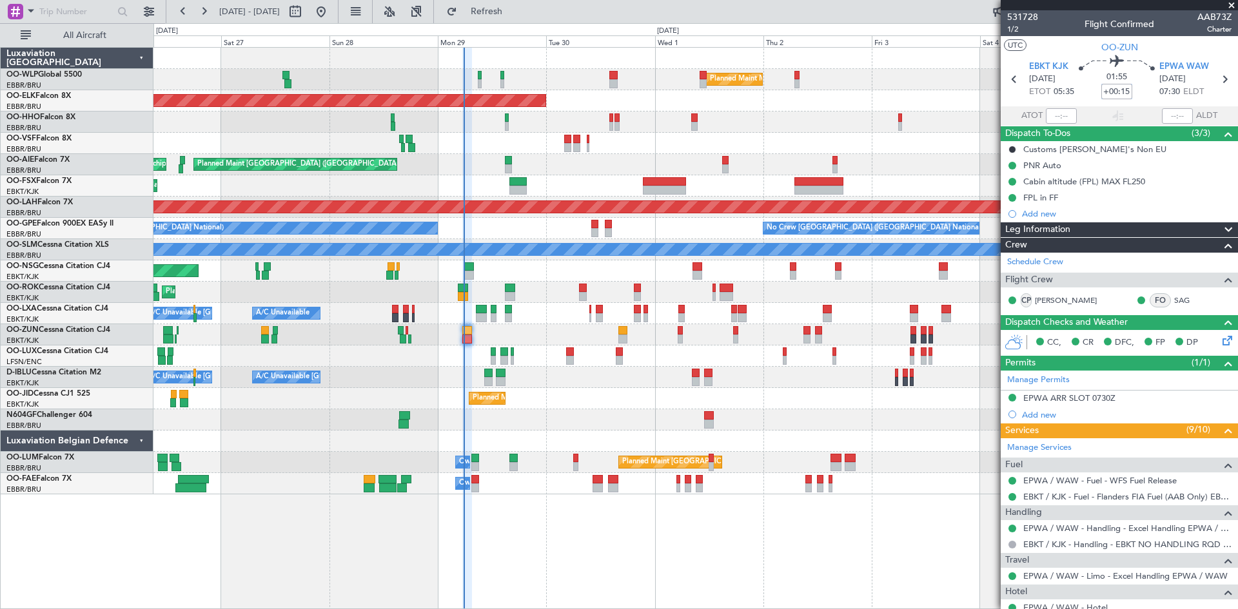
type input "+00:15"
click at [1054, 117] on input "text" at bounding box center [1061, 115] width 31 height 15
type input "05:32"
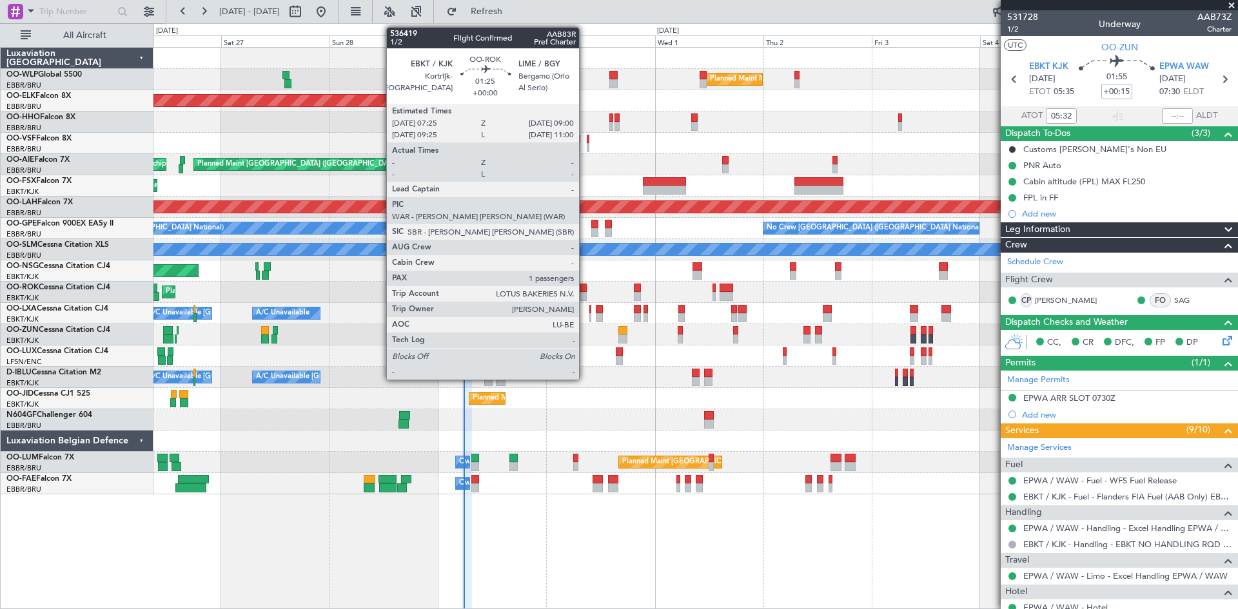
click at [585, 291] on div at bounding box center [583, 288] width 8 height 9
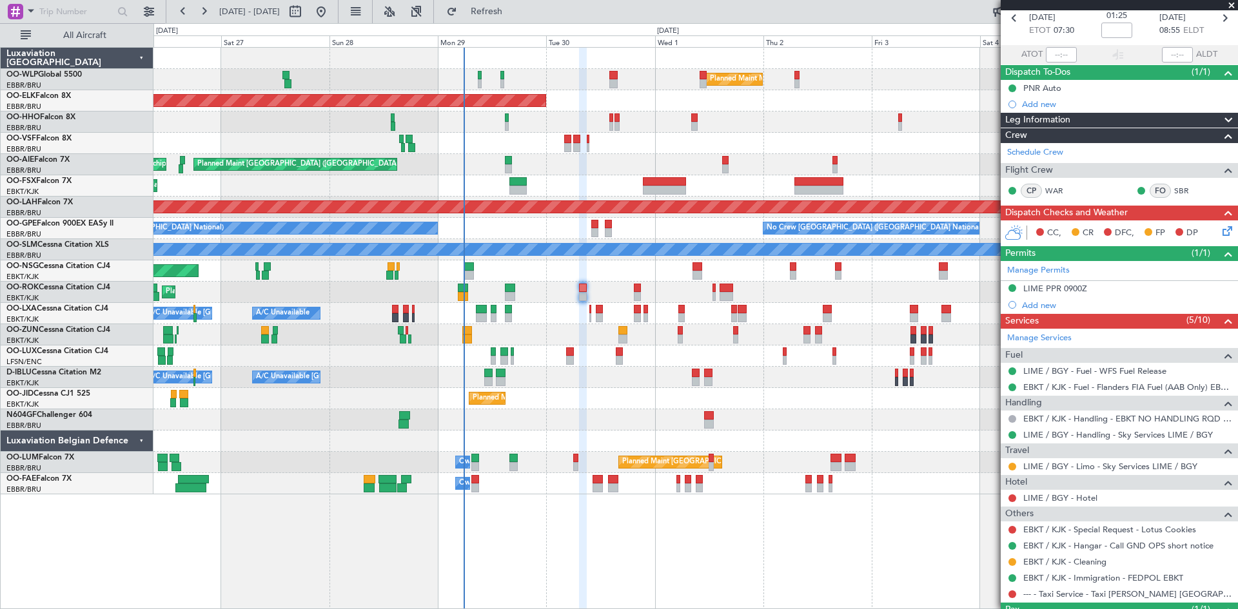
scroll to position [75, 0]
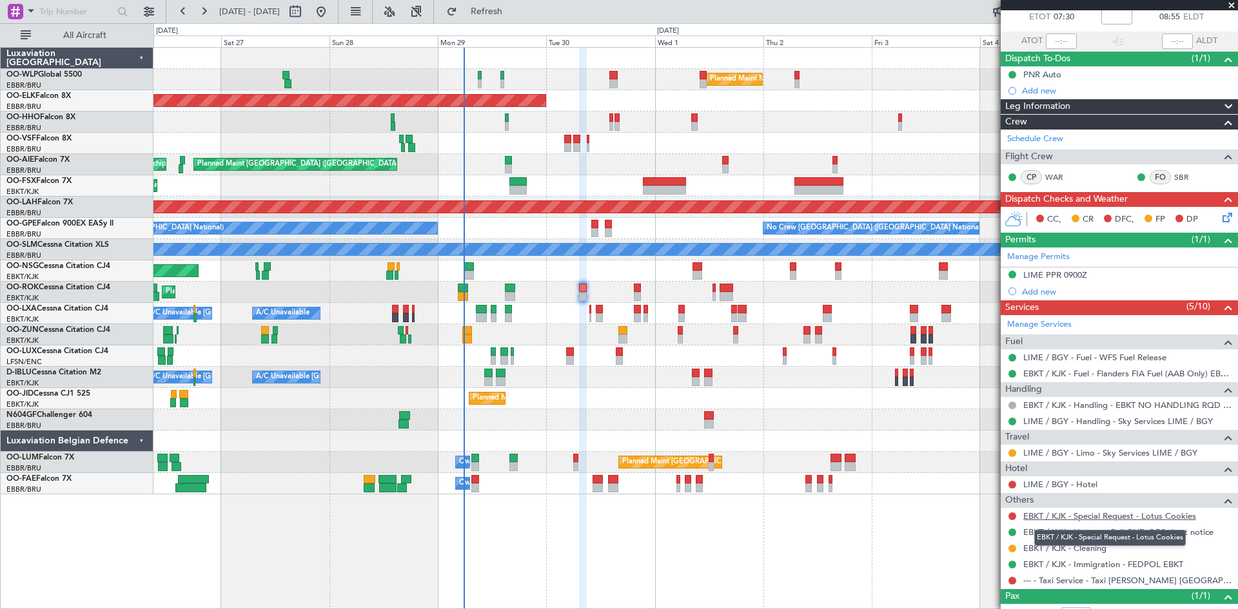
click at [1165, 513] on link "EBKT / KJK - Special Request - Lotus Cookies" at bounding box center [1109, 516] width 173 height 11
click at [1173, 516] on link "EBKT / KJK - Special Request - Lotus Cookies" at bounding box center [1109, 516] width 173 height 11
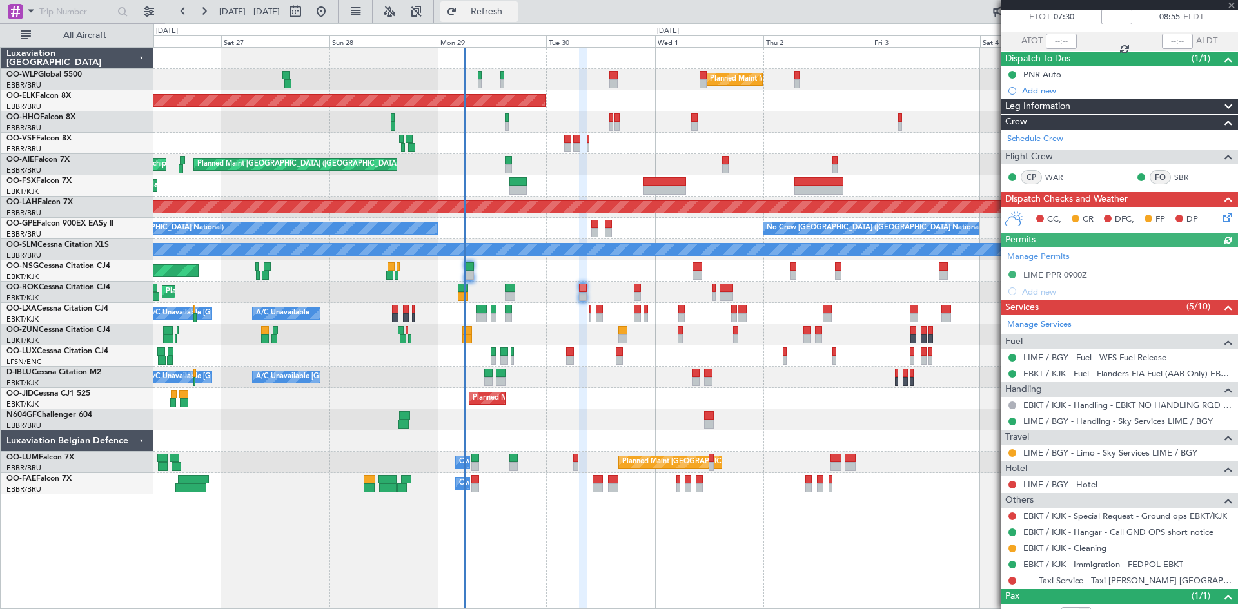
click at [514, 13] on span "Refresh" at bounding box center [487, 11] width 54 height 9
click at [1157, 516] on link "EBKT / KJK - Special Request - Ground ops EBKT/KJK" at bounding box center [1125, 516] width 204 height 11
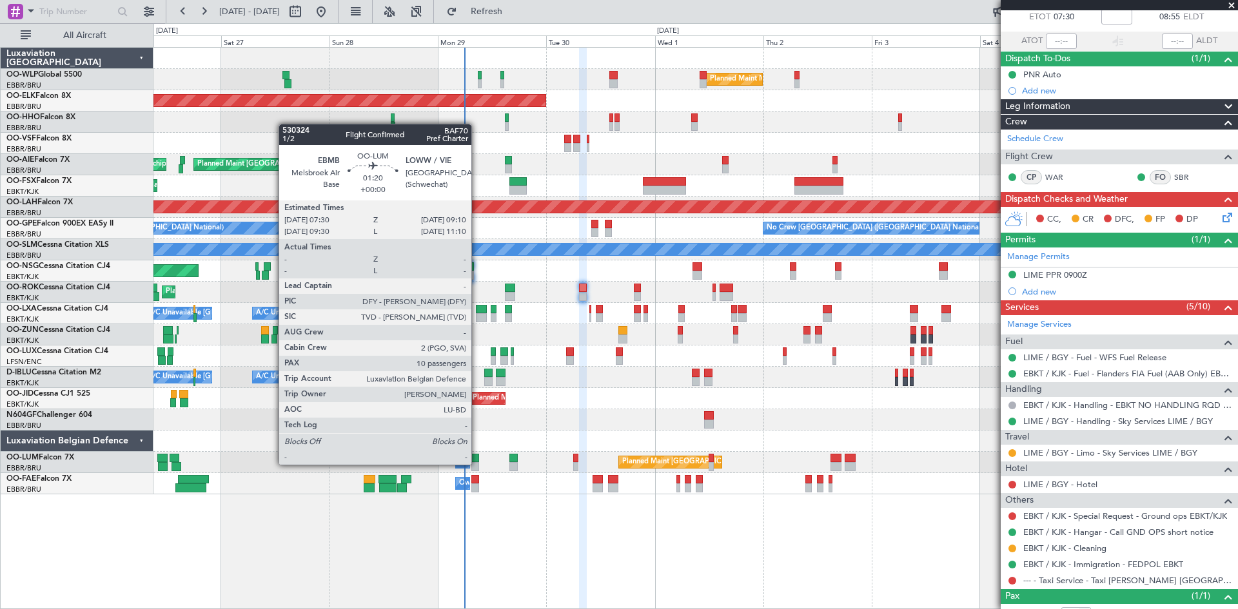
click at [477, 464] on div at bounding box center [475, 466] width 8 height 9
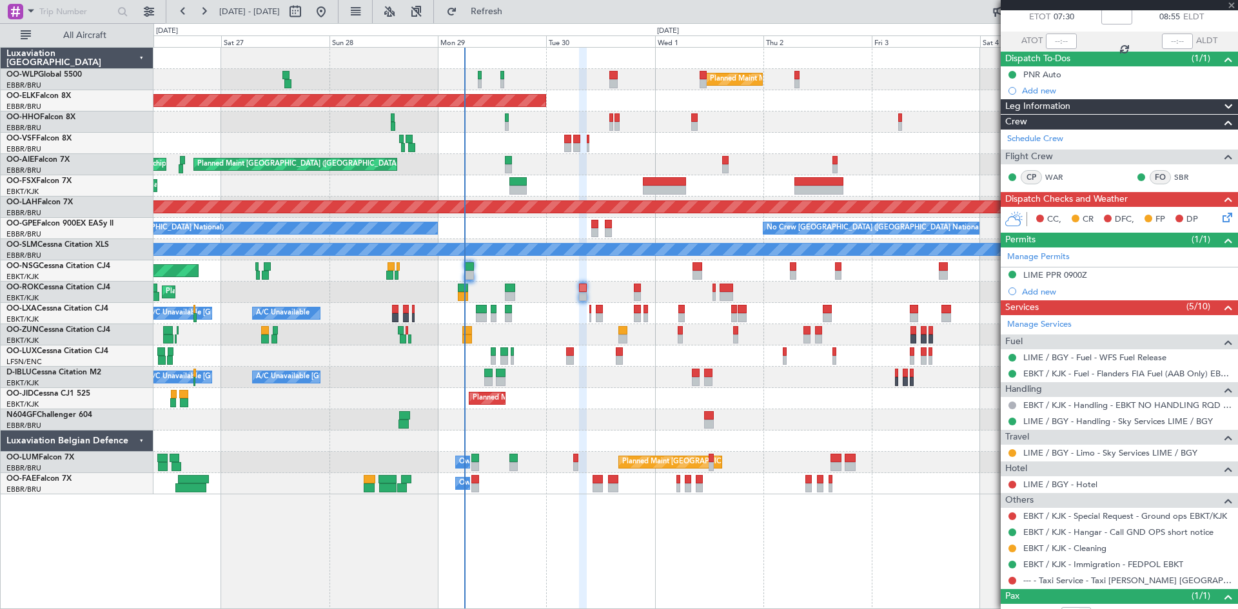
type input "10"
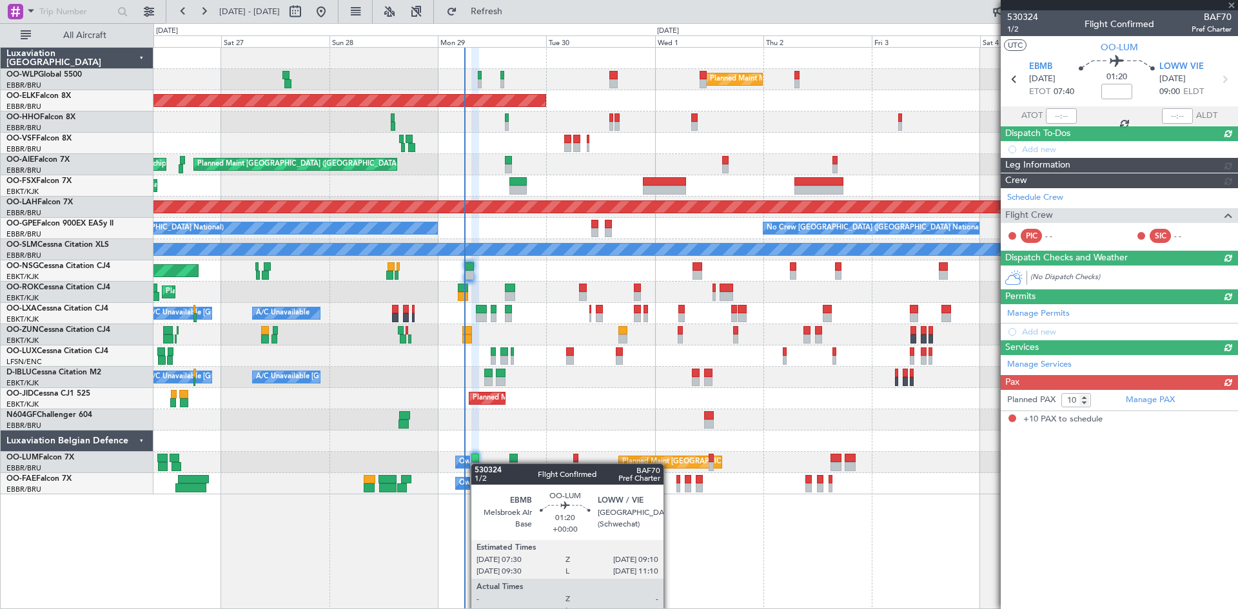
scroll to position [0, 0]
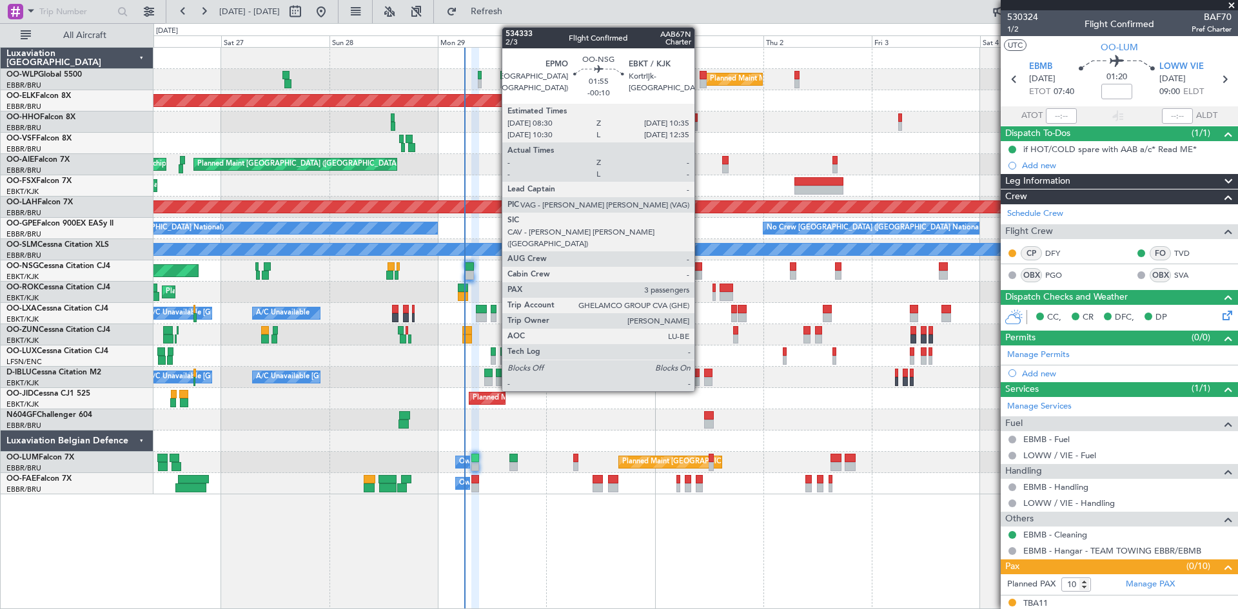
click at [700, 271] on div at bounding box center [697, 275] width 10 height 9
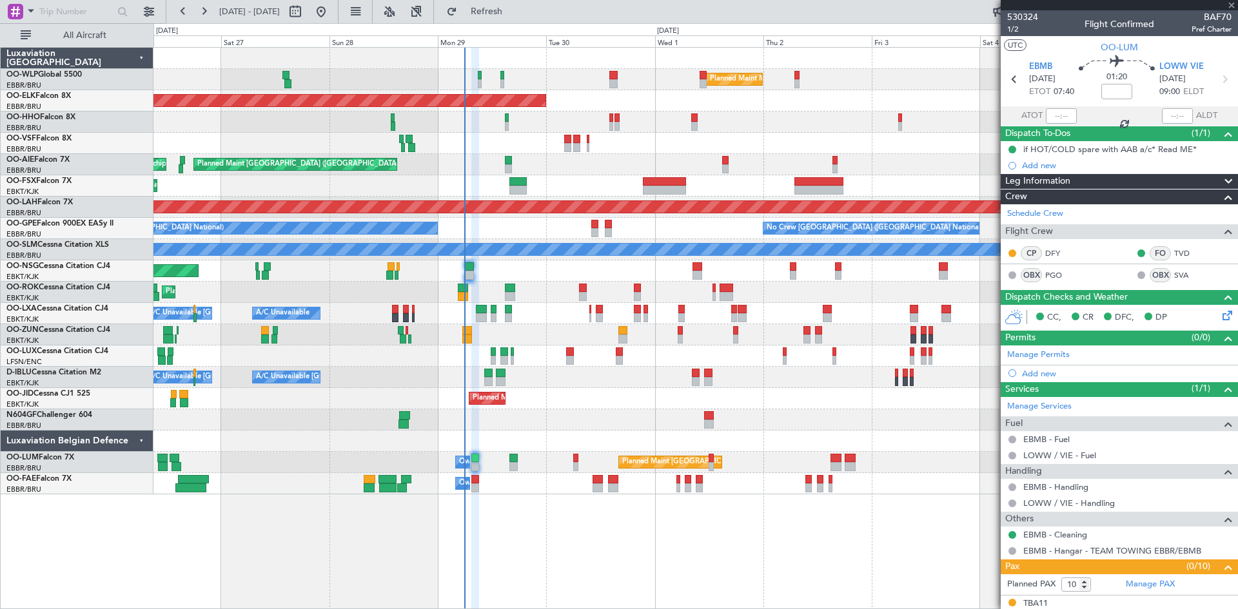
type input "-00:10"
type input "3"
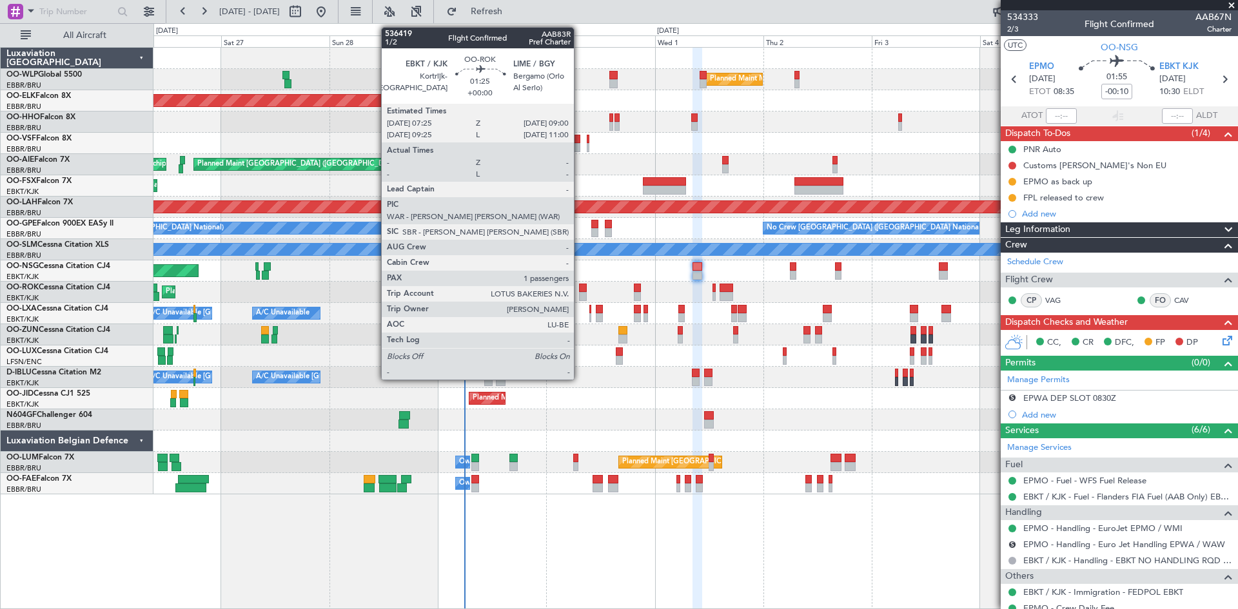
click at [580, 293] on div at bounding box center [583, 296] width 8 height 9
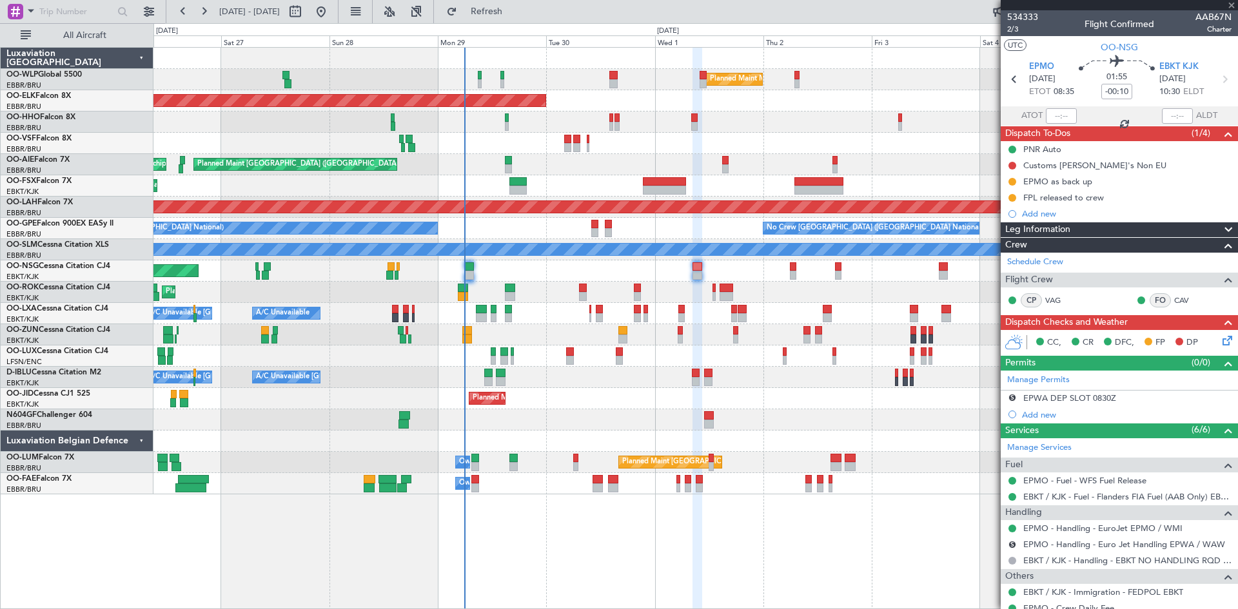
type input "1"
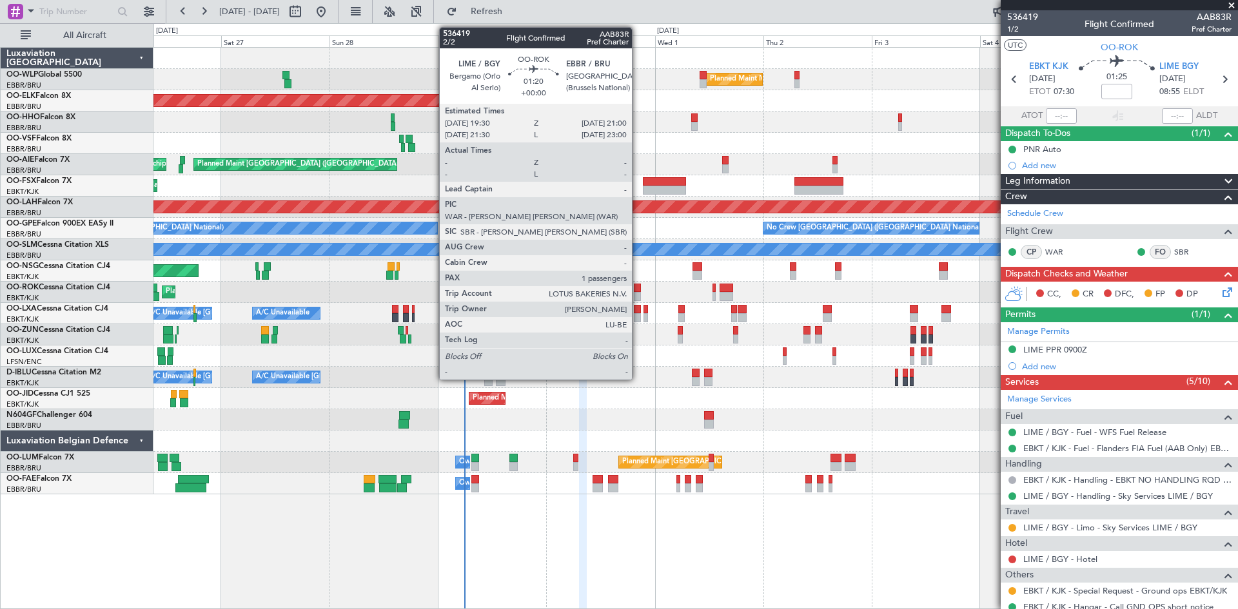
click at [638, 297] on div at bounding box center [637, 296] width 7 height 9
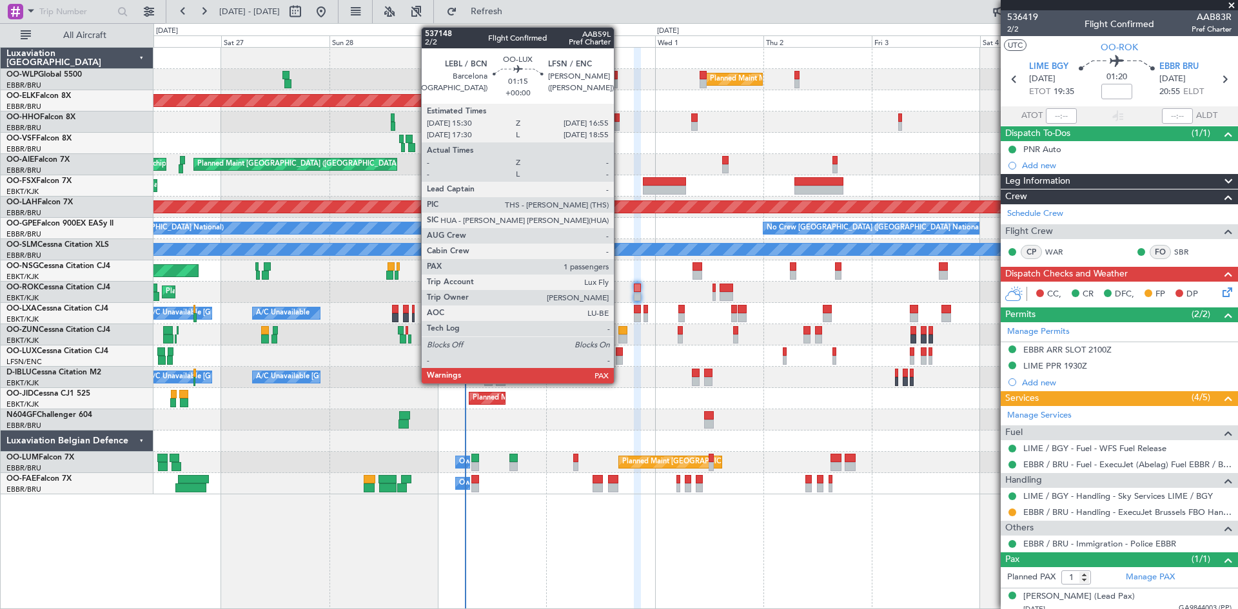
click at [620, 357] on div at bounding box center [619, 360] width 6 height 9
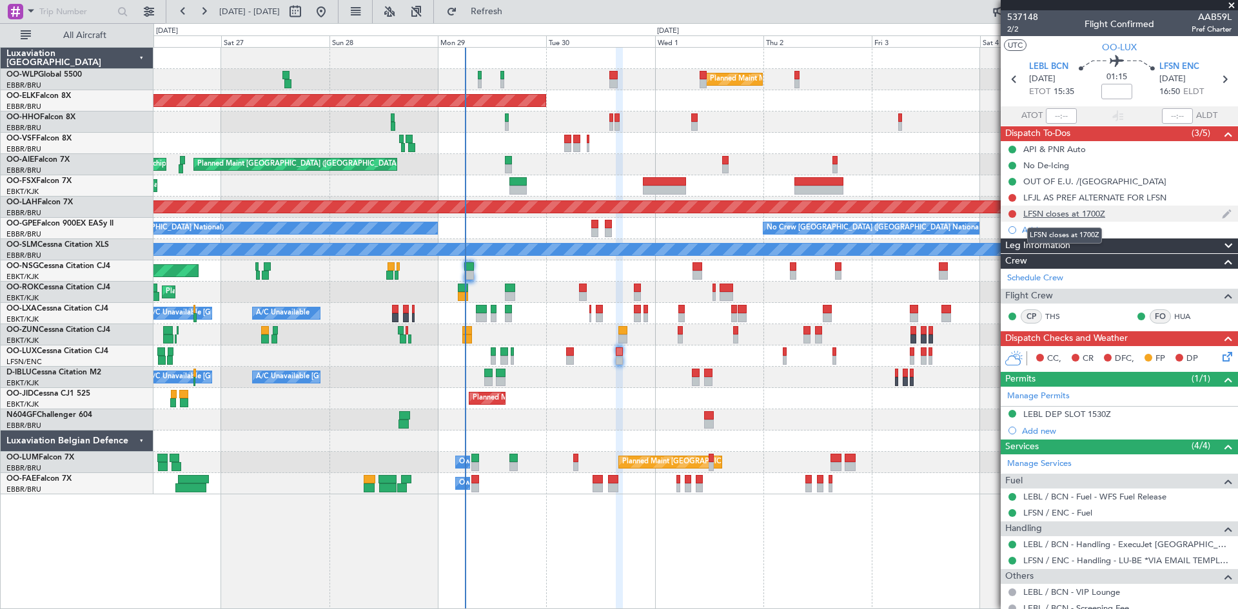
click at [1099, 211] on div "LFSN closes at 1700Z" at bounding box center [1064, 213] width 82 height 11
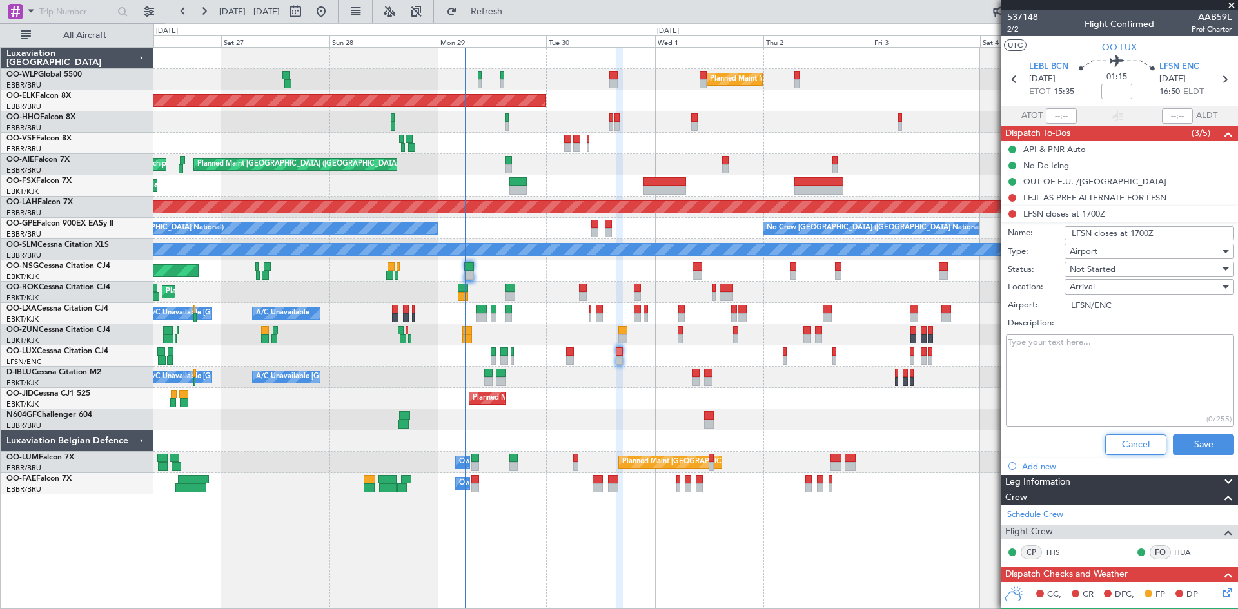
click at [1131, 453] on button "Cancel" at bounding box center [1135, 445] width 61 height 21
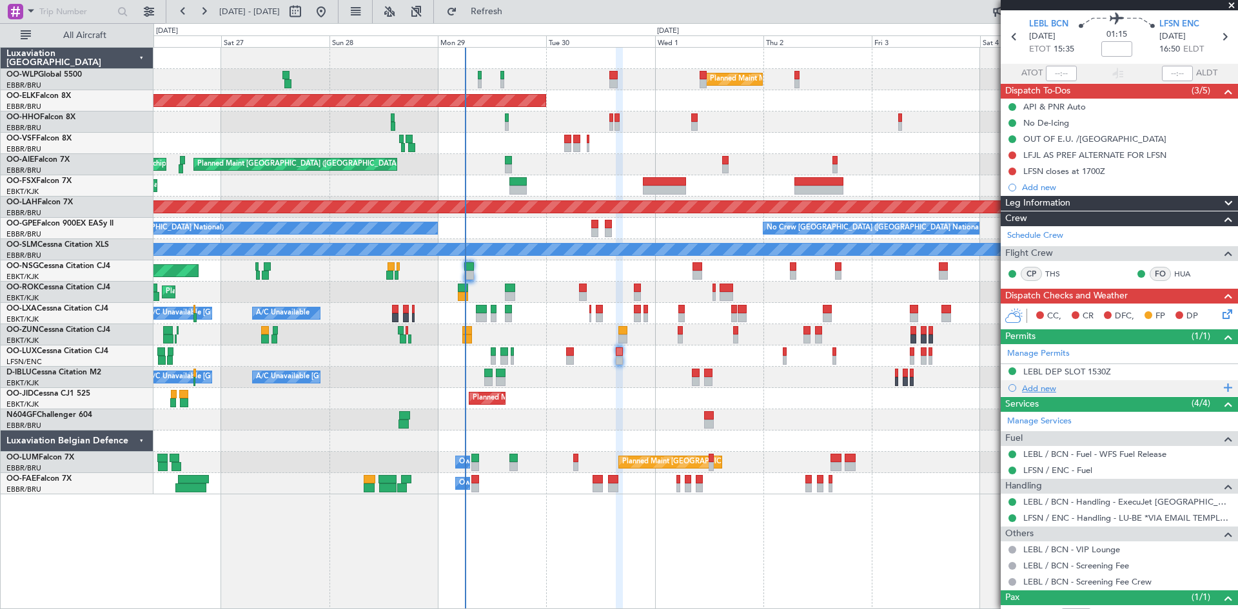
scroll to position [64, 0]
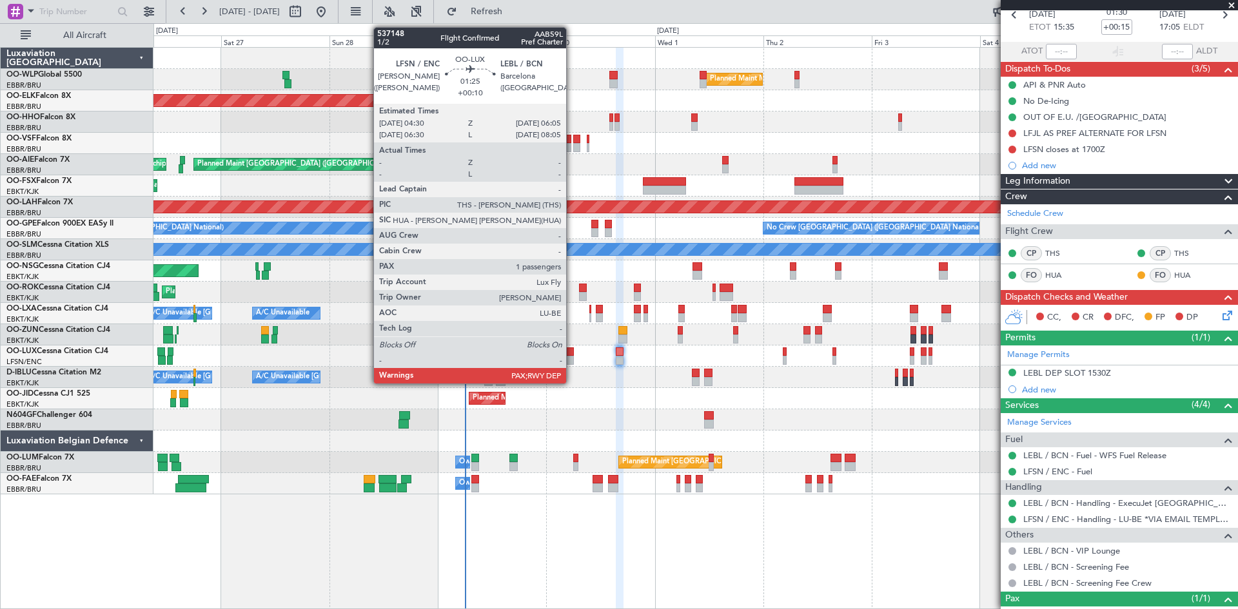
click at [572, 362] on div at bounding box center [570, 360] width 8 height 9
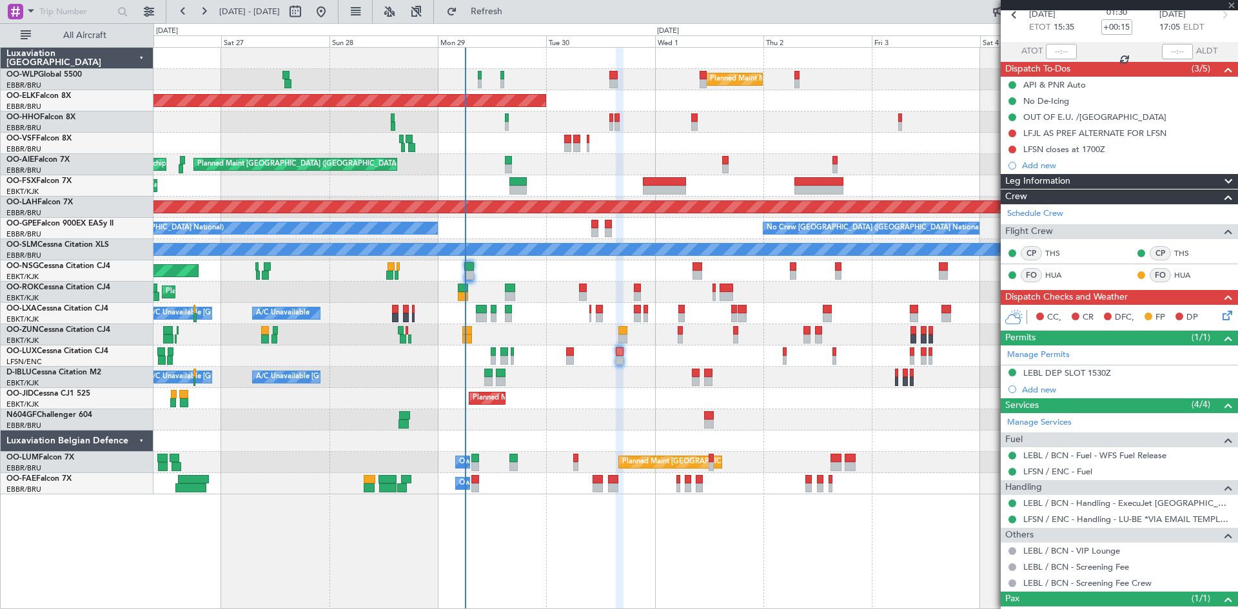
type input "+00:10"
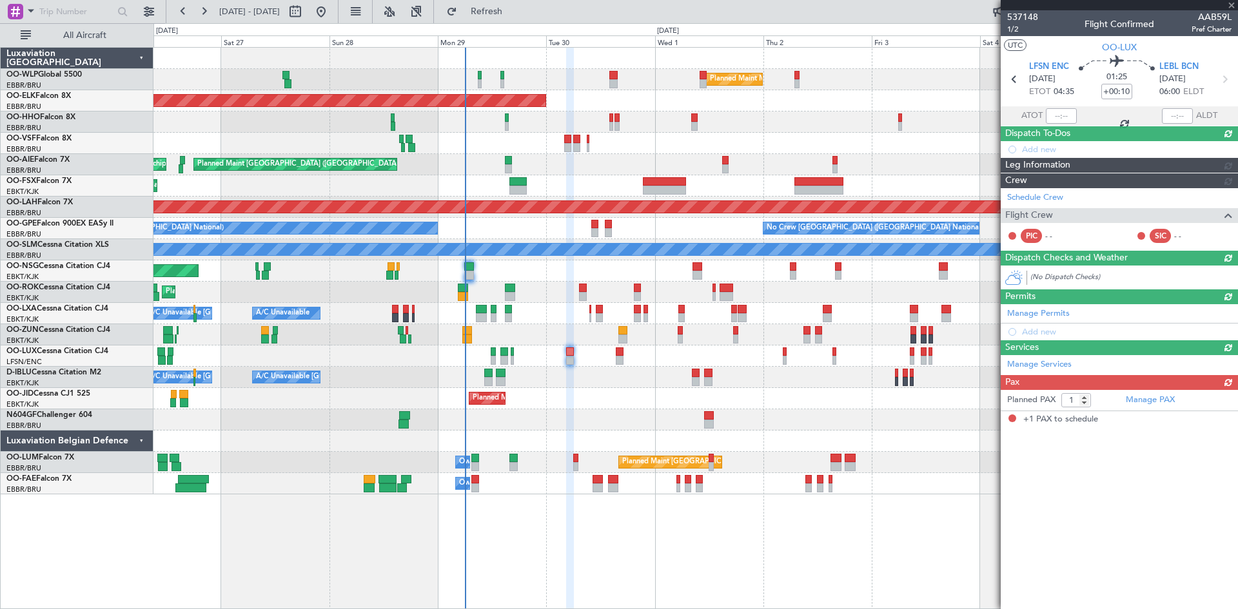
scroll to position [0, 0]
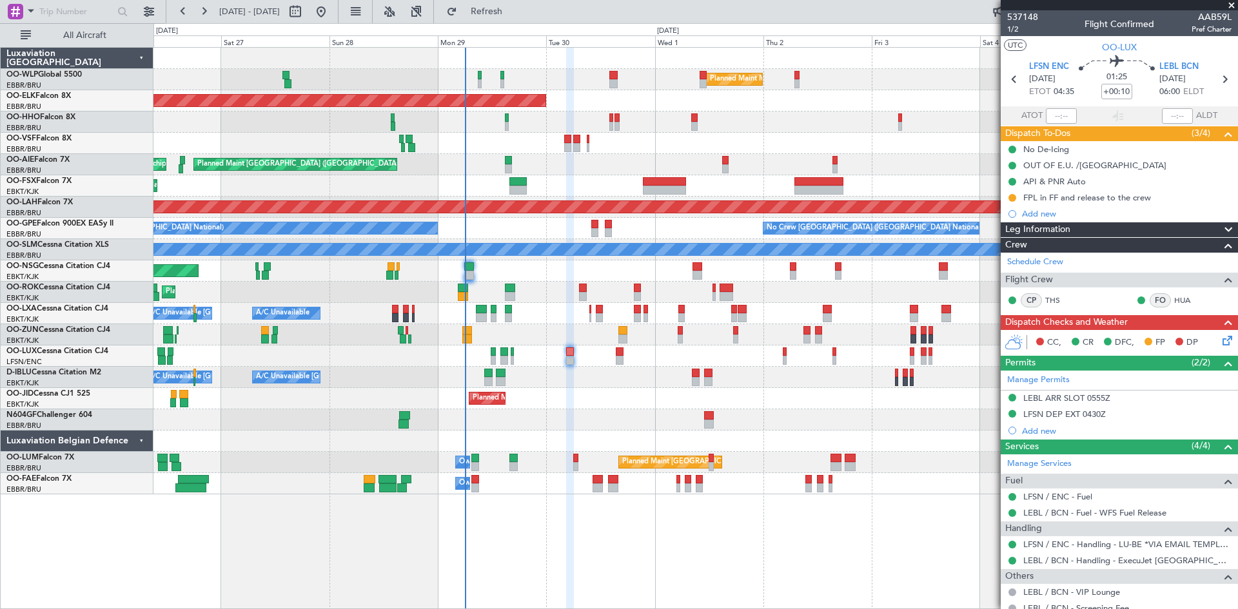
click at [1220, 343] on icon at bounding box center [1225, 338] width 10 height 10
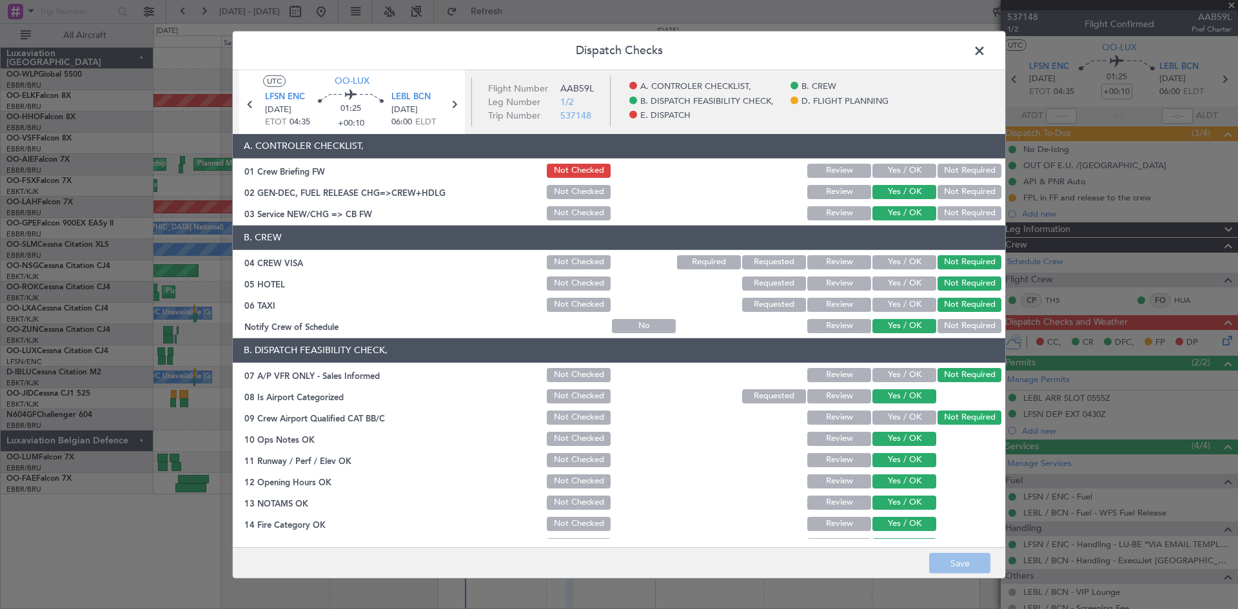
scroll to position [64, 0]
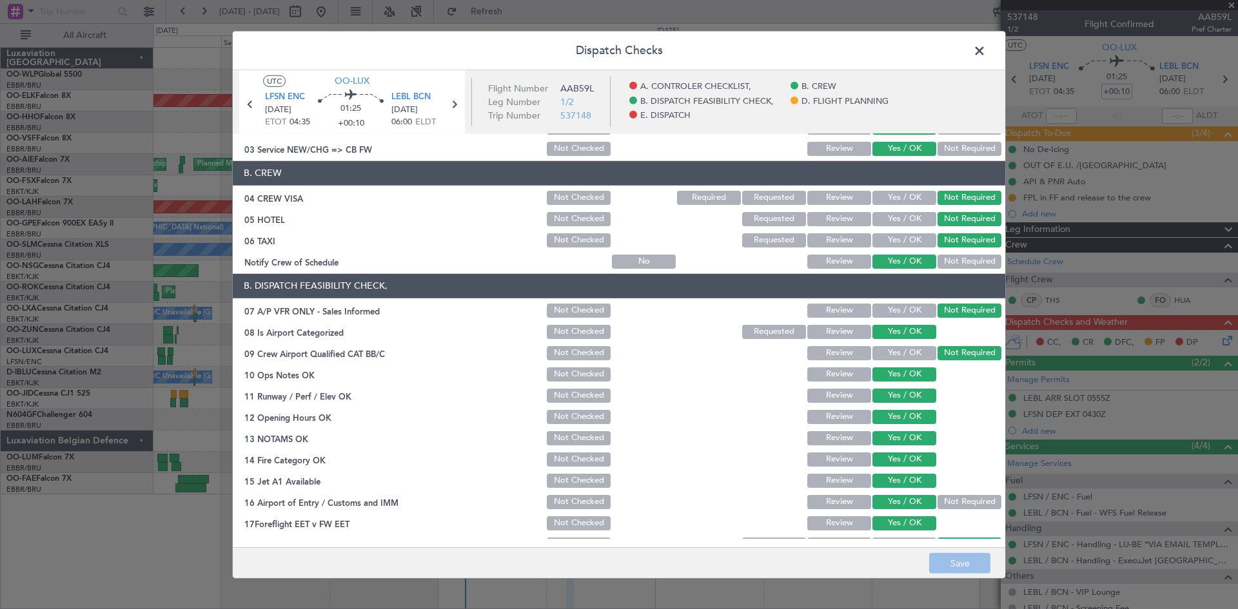
click at [986, 54] on span at bounding box center [986, 54] width 0 height 26
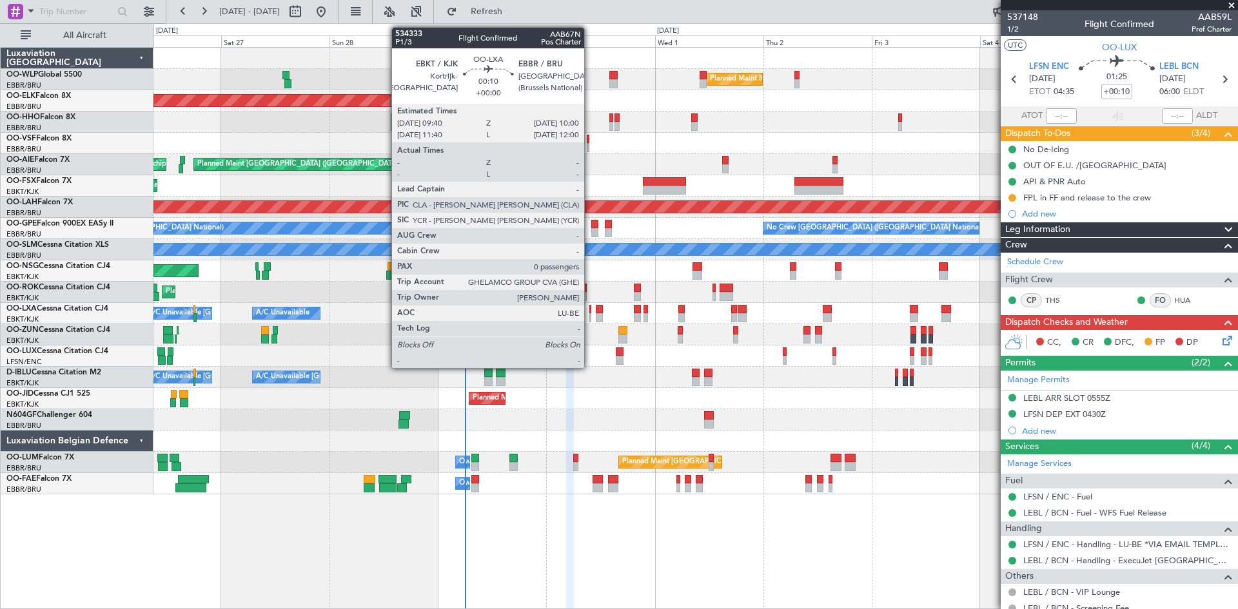
click at [590, 317] on div at bounding box center [590, 317] width 2 height 9
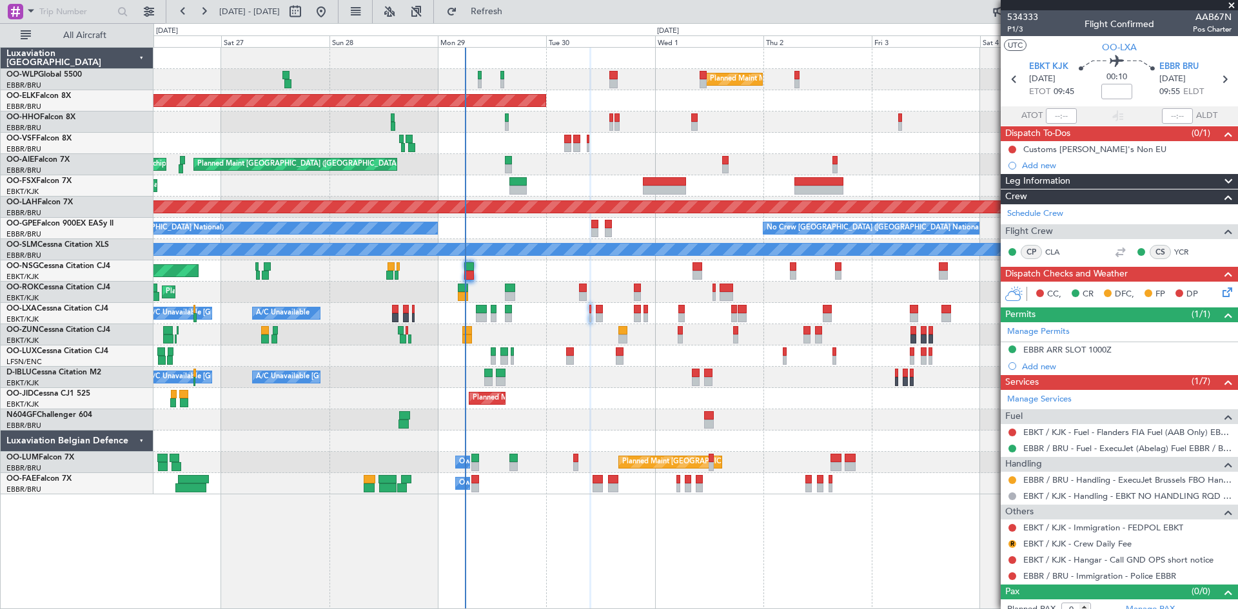
click at [627, 326] on div at bounding box center [622, 330] width 9 height 9
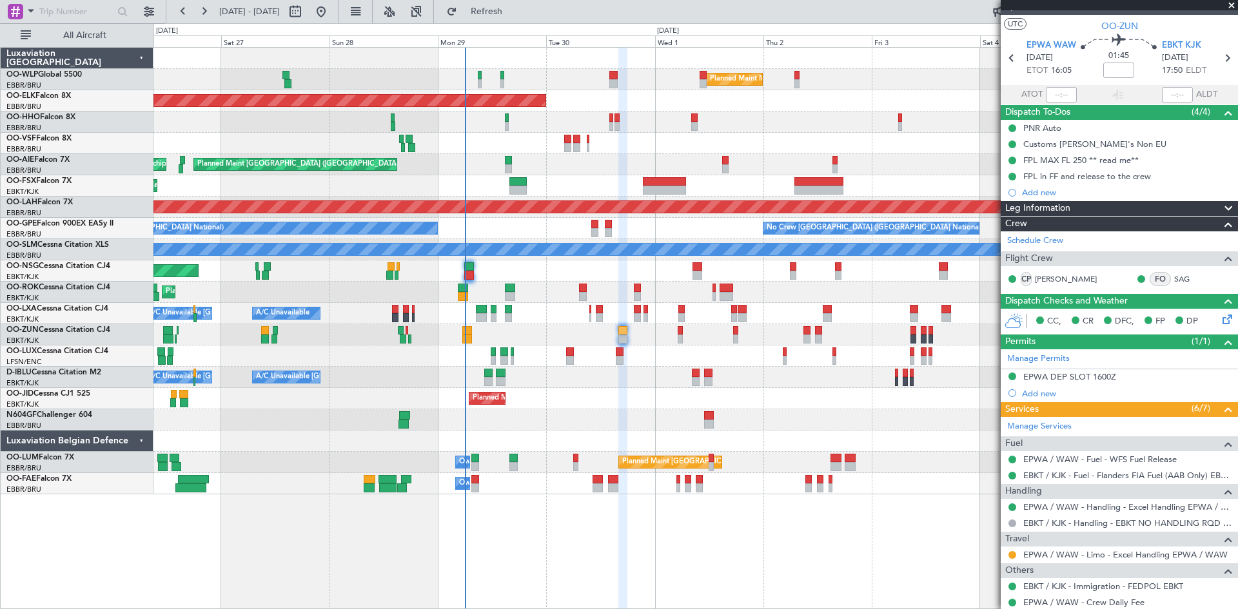
scroll to position [0, 0]
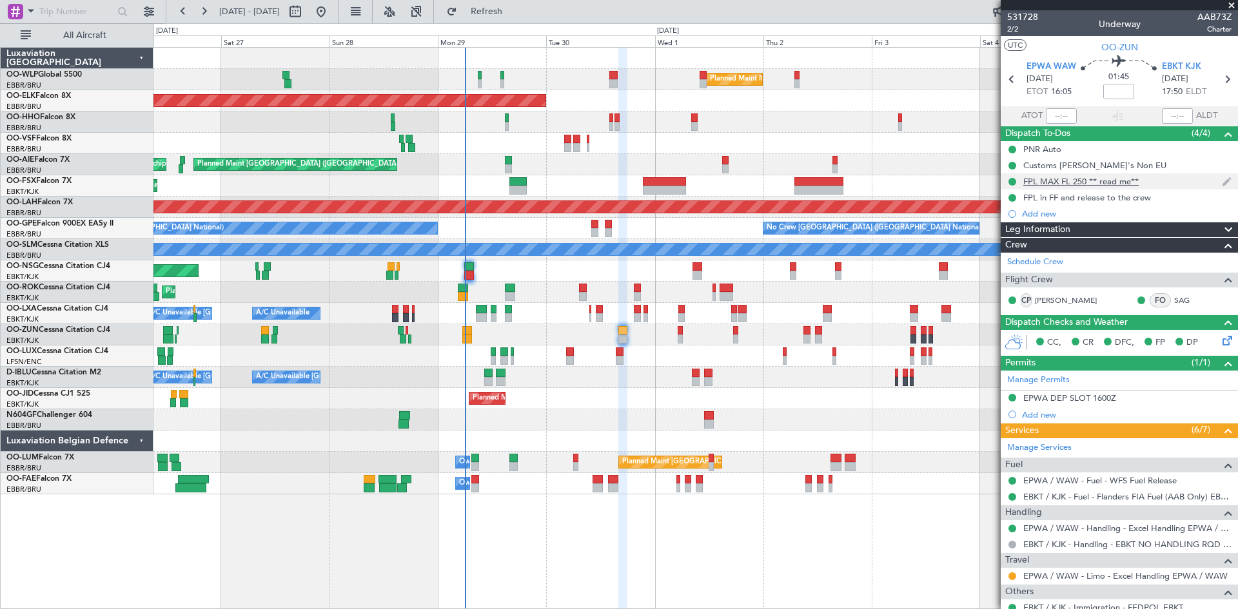
click at [1086, 186] on div "FPL MAX FL 250 ** read me**" at bounding box center [1080, 181] width 115 height 11
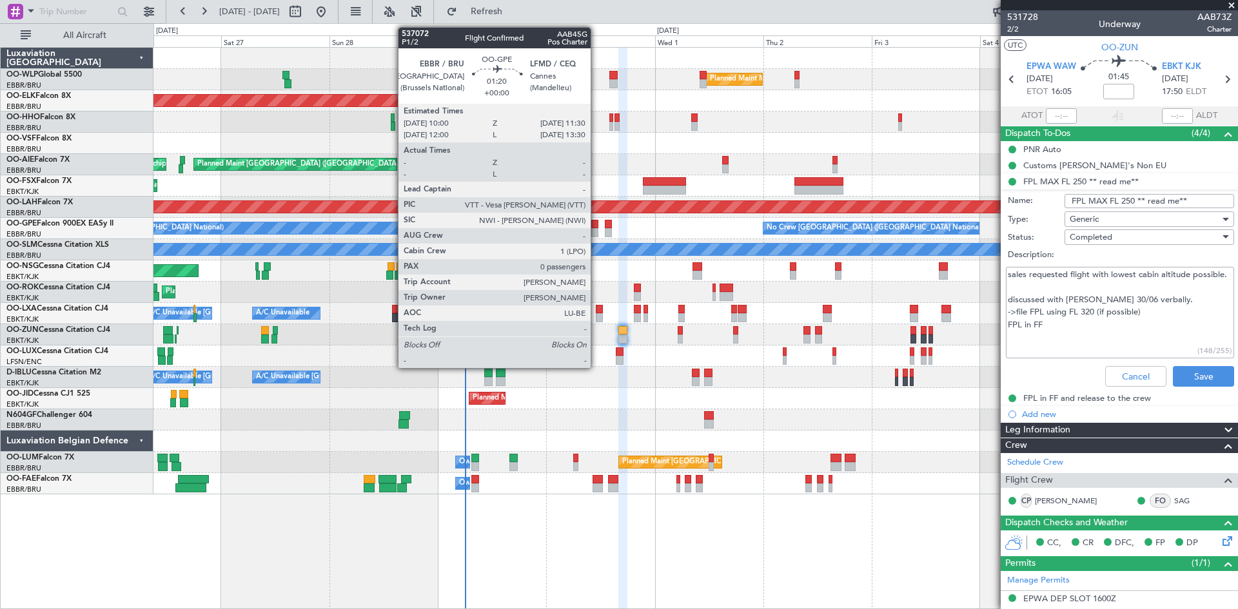
click at [596, 233] on div at bounding box center [594, 232] width 7 height 9
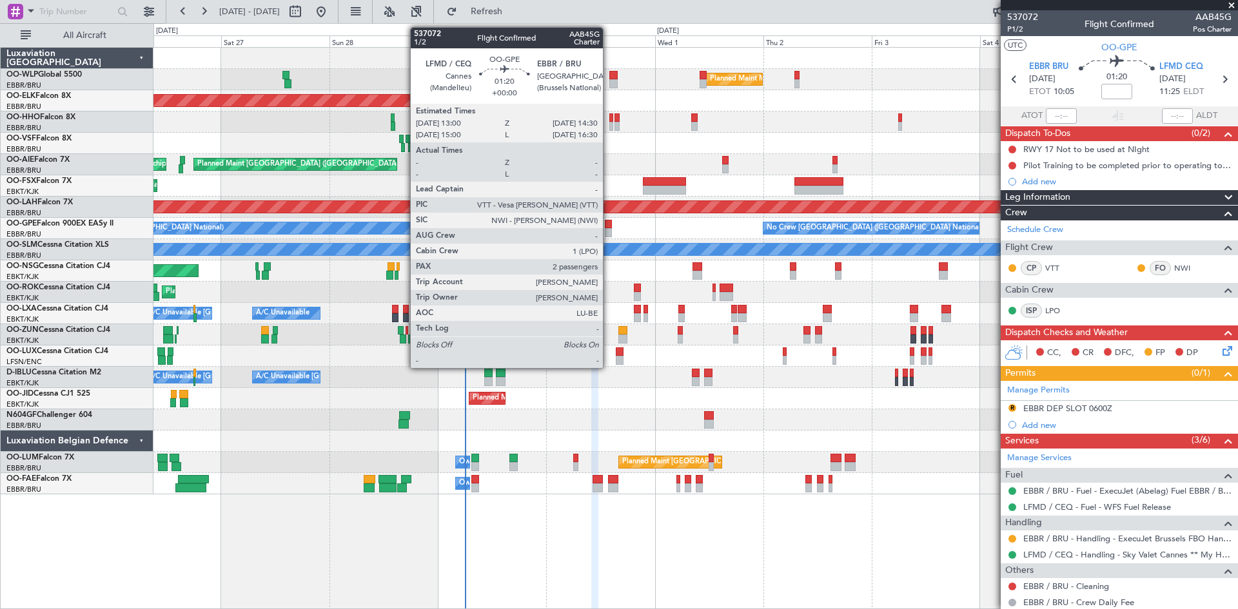
click at [609, 233] on div at bounding box center [608, 232] width 7 height 9
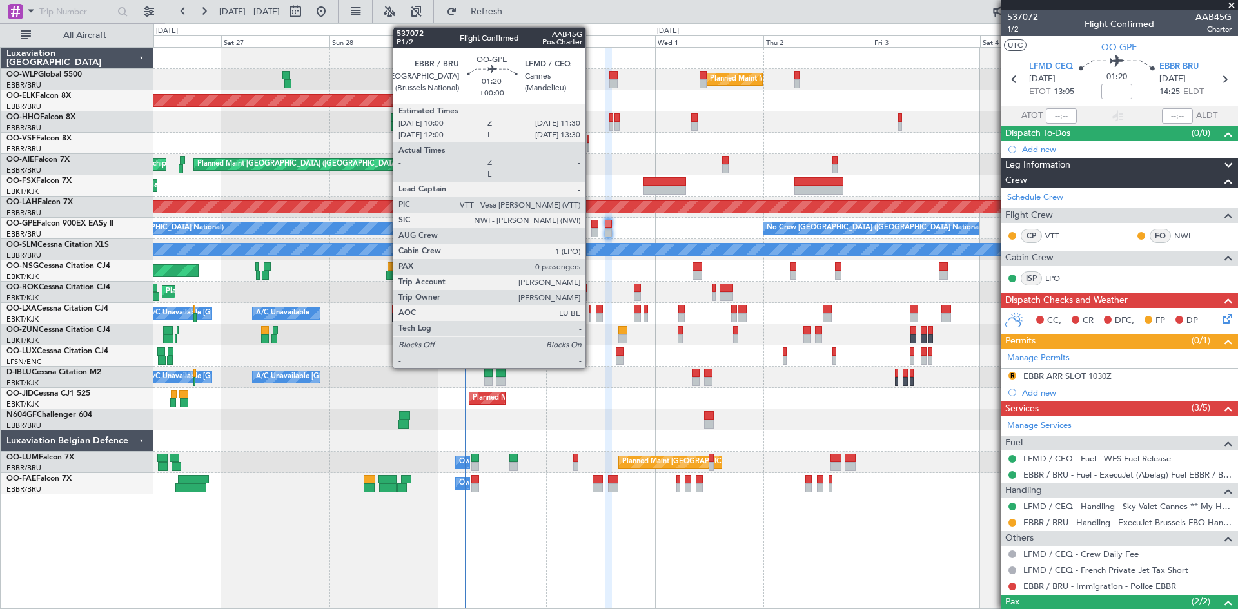
click at [591, 235] on div at bounding box center [594, 232] width 7 height 9
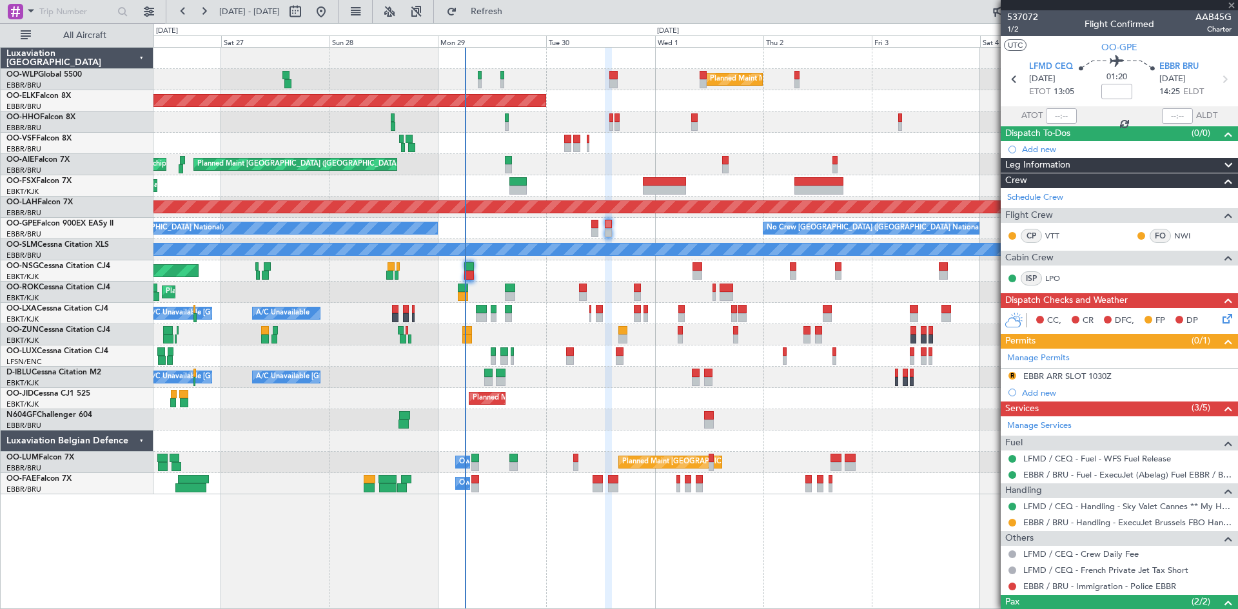
type input "0"
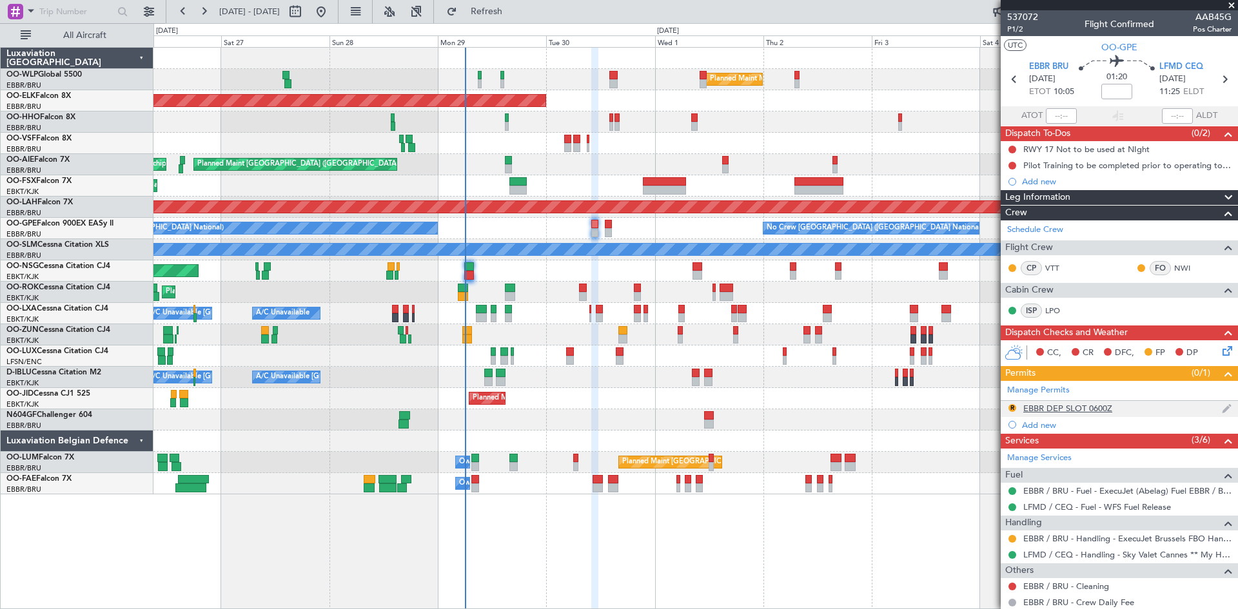
click at [1099, 408] on div "EBBR DEP SLOT 0600Z" at bounding box center [1067, 408] width 89 height 11
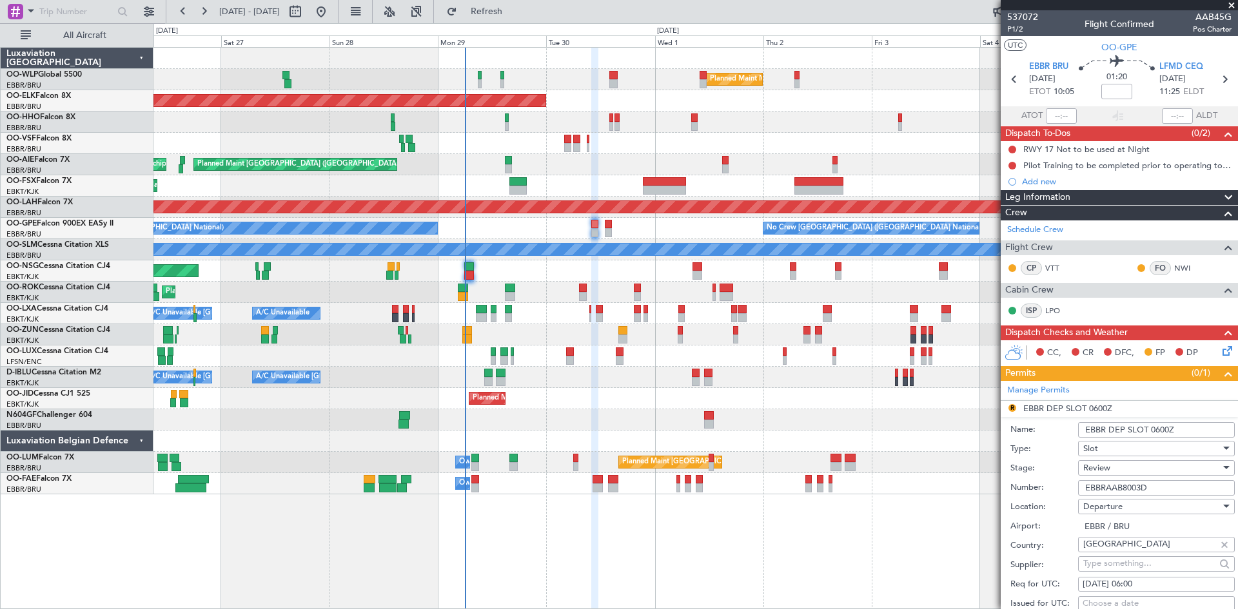
click at [1160, 431] on input "EBBR DEP SLOT 0600Z" at bounding box center [1156, 429] width 157 height 15
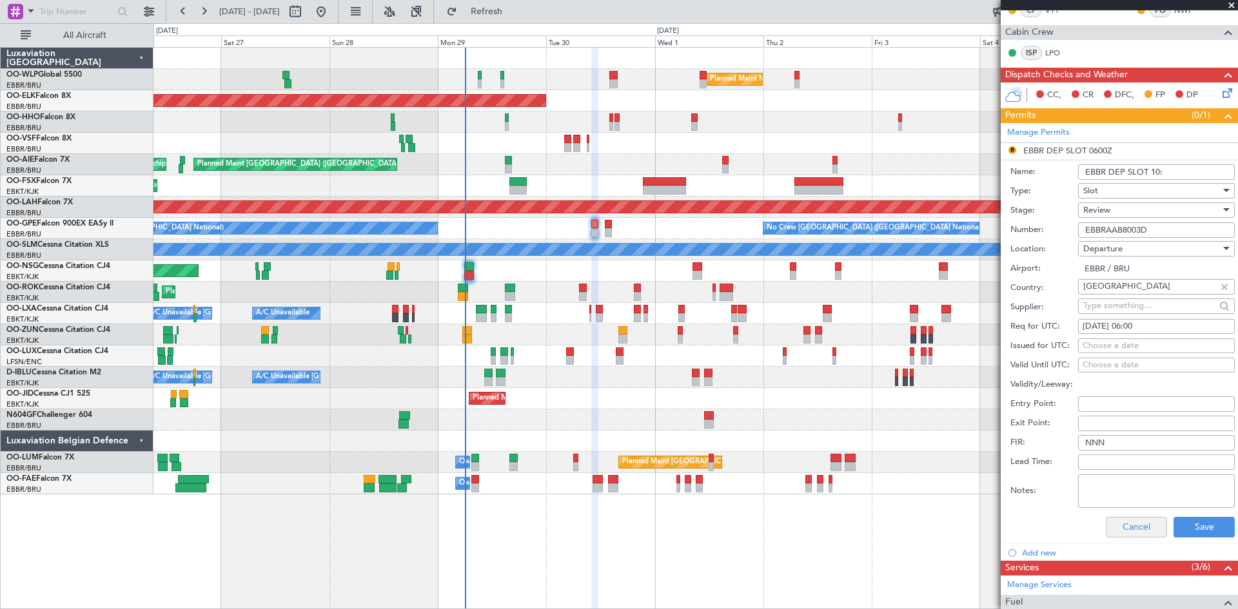
type input "EBBR DEP SLOT 10:"
click at [1128, 530] on button "Cancel" at bounding box center [1136, 527] width 61 height 21
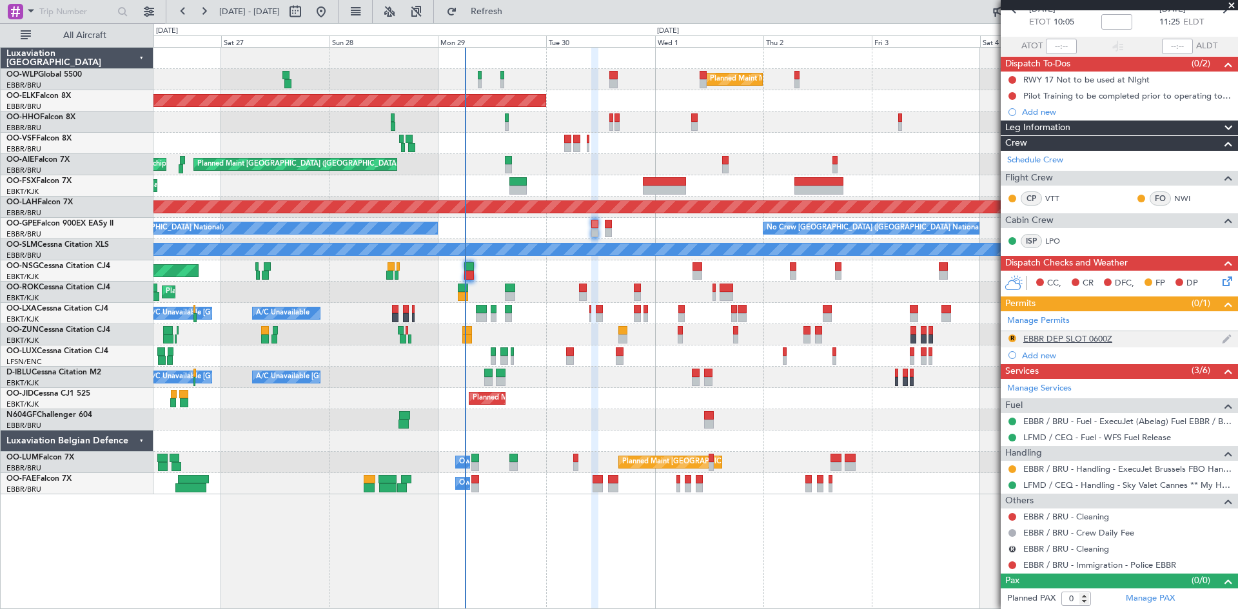
click at [1222, 338] on img at bounding box center [1227, 339] width 10 height 12
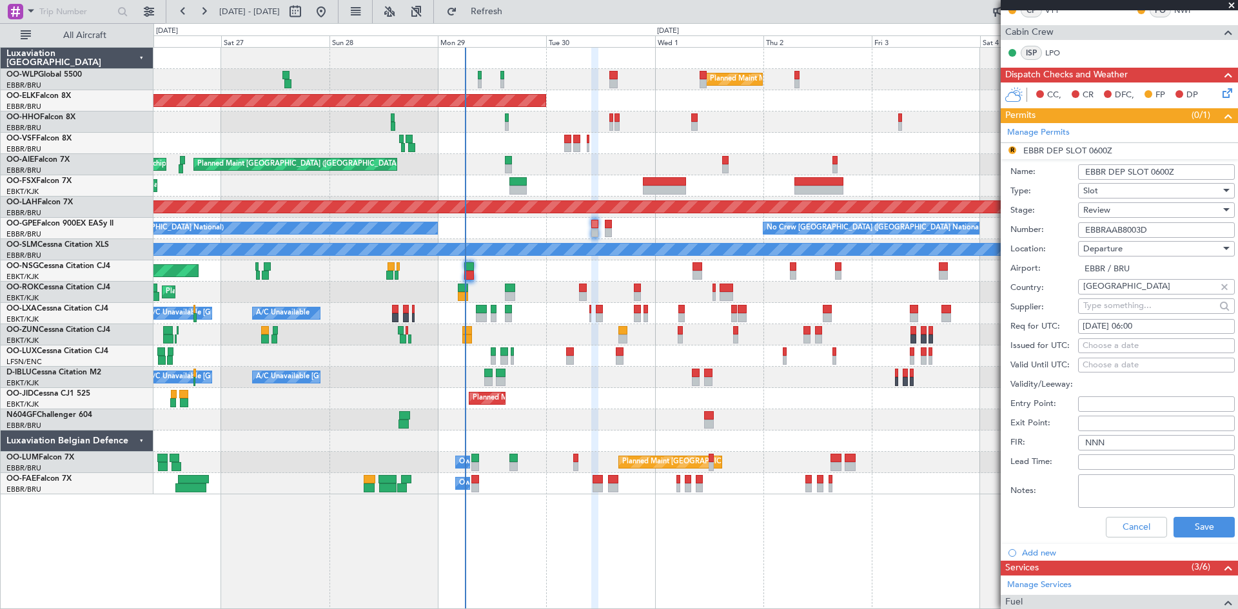
click at [1140, 320] on div "30/09/2025 06:00" at bounding box center [1156, 326] width 148 height 13
select select "9"
select select "2025"
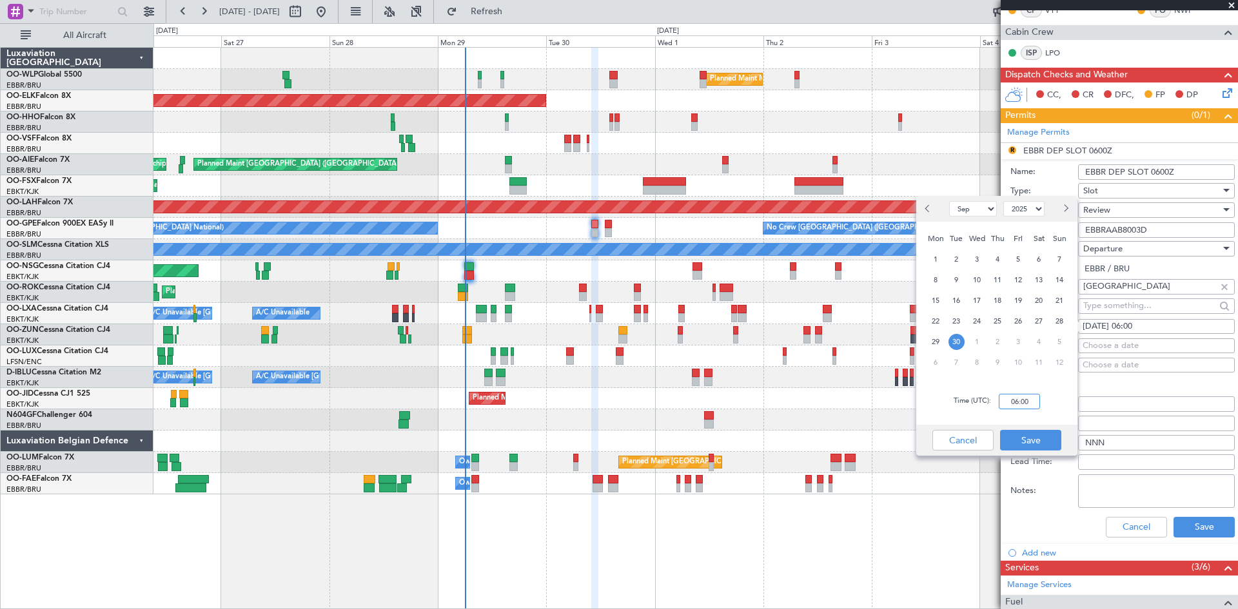
click at [1011, 404] on input "06:00" at bounding box center [1019, 401] width 41 height 15
type input "10:00"
click at [1031, 445] on button "Save" at bounding box center [1030, 440] width 61 height 21
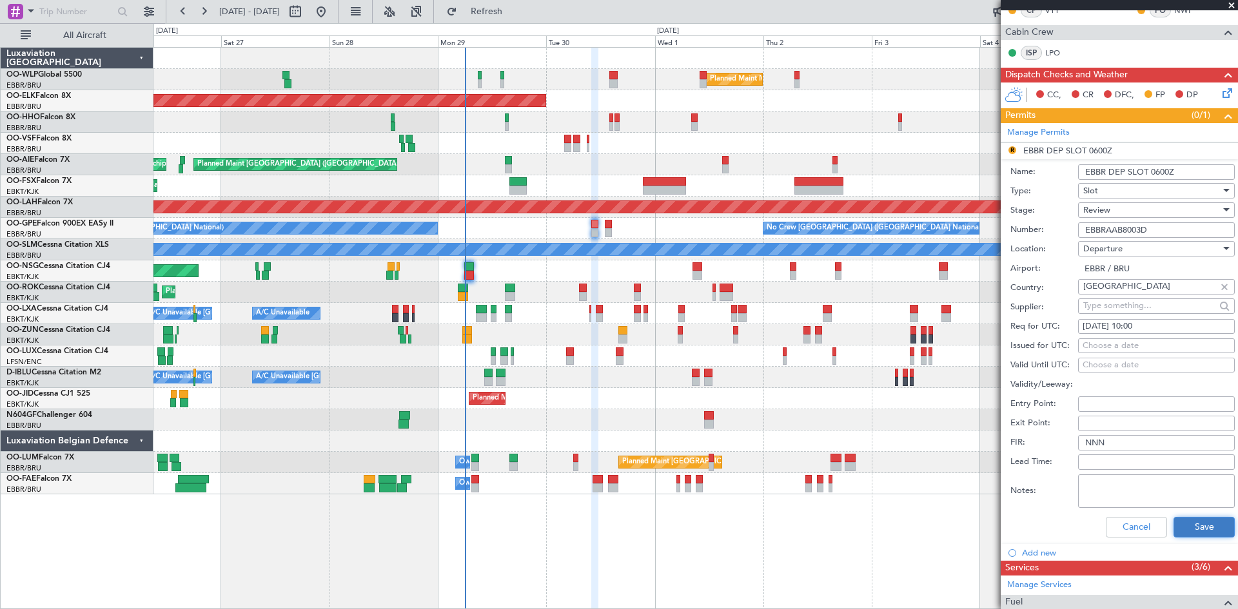
click at [1197, 522] on button "Save" at bounding box center [1203, 527] width 61 height 21
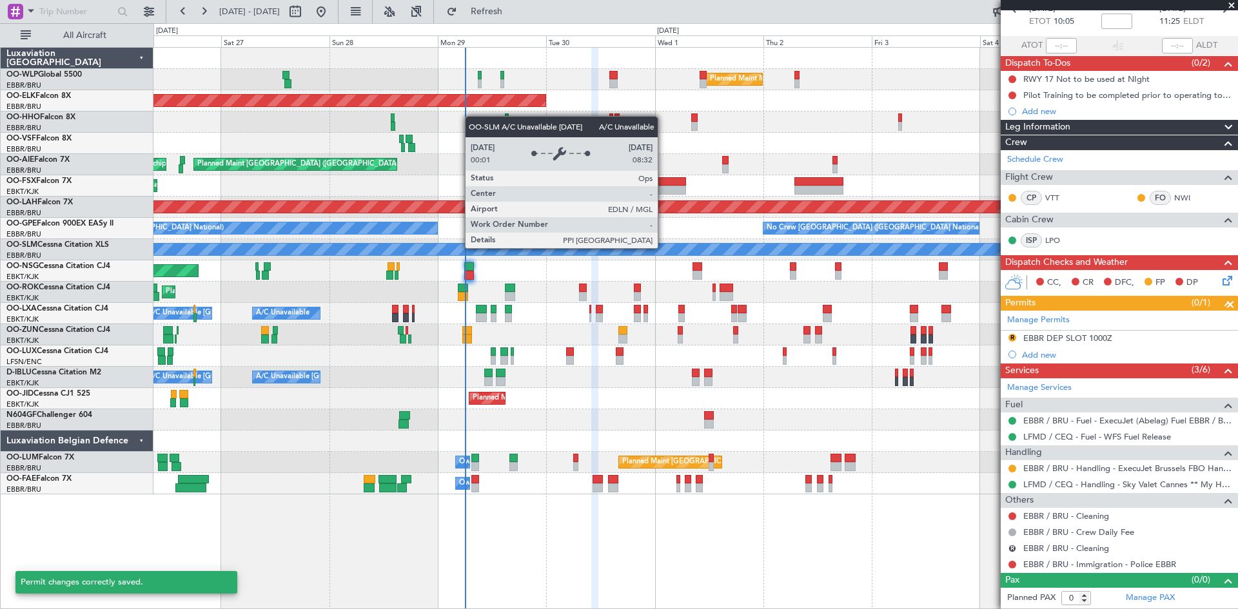
scroll to position [70, 0]
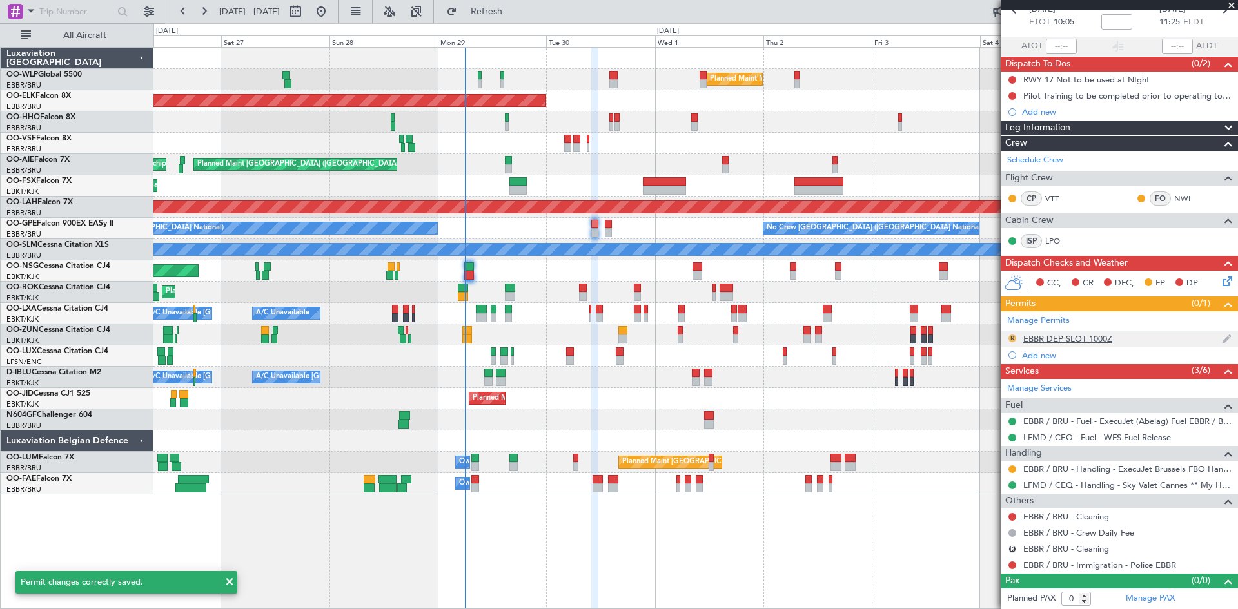
click at [1010, 340] on button "R" at bounding box center [1012, 339] width 8 height 8
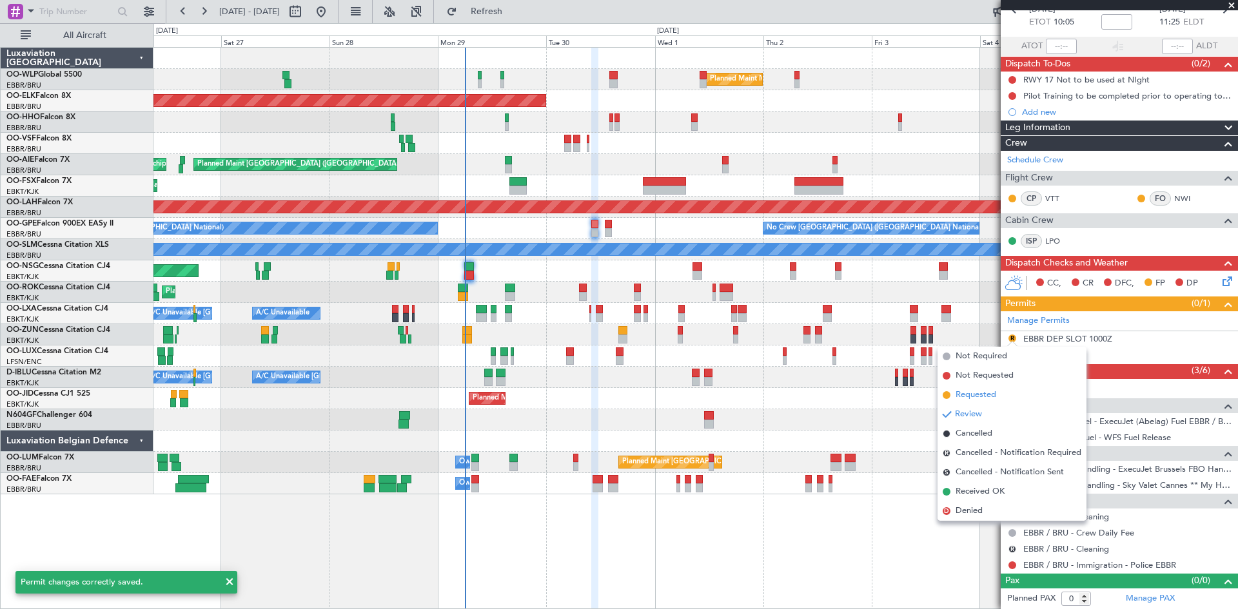
click at [988, 395] on span "Requested" at bounding box center [975, 395] width 41 height 13
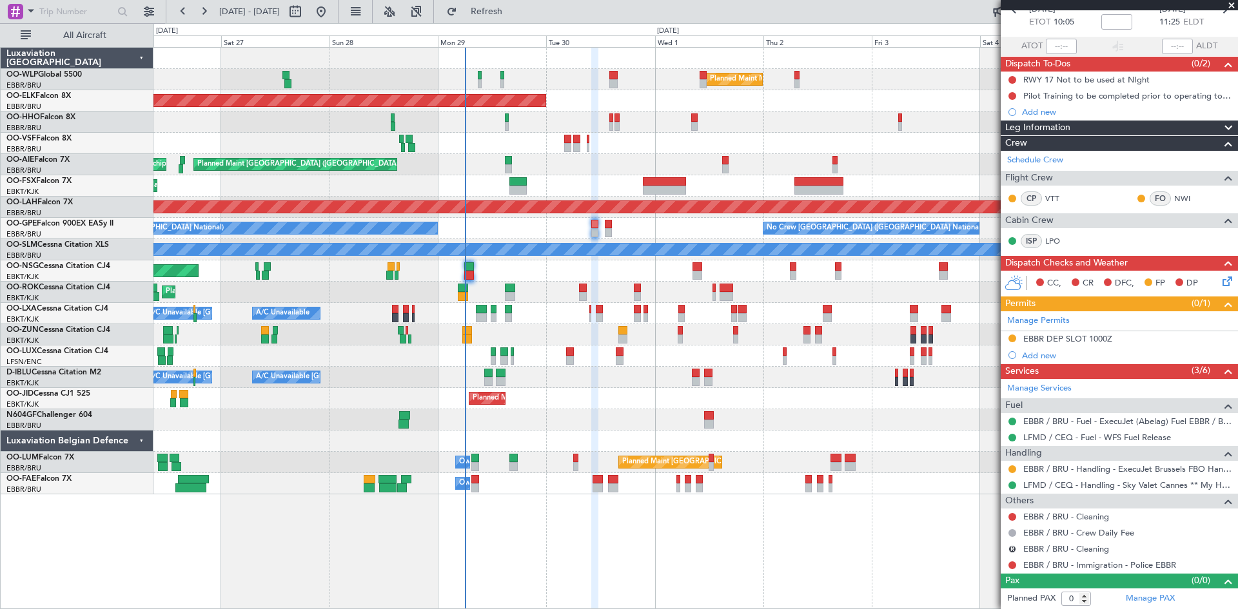
scroll to position [0, 0]
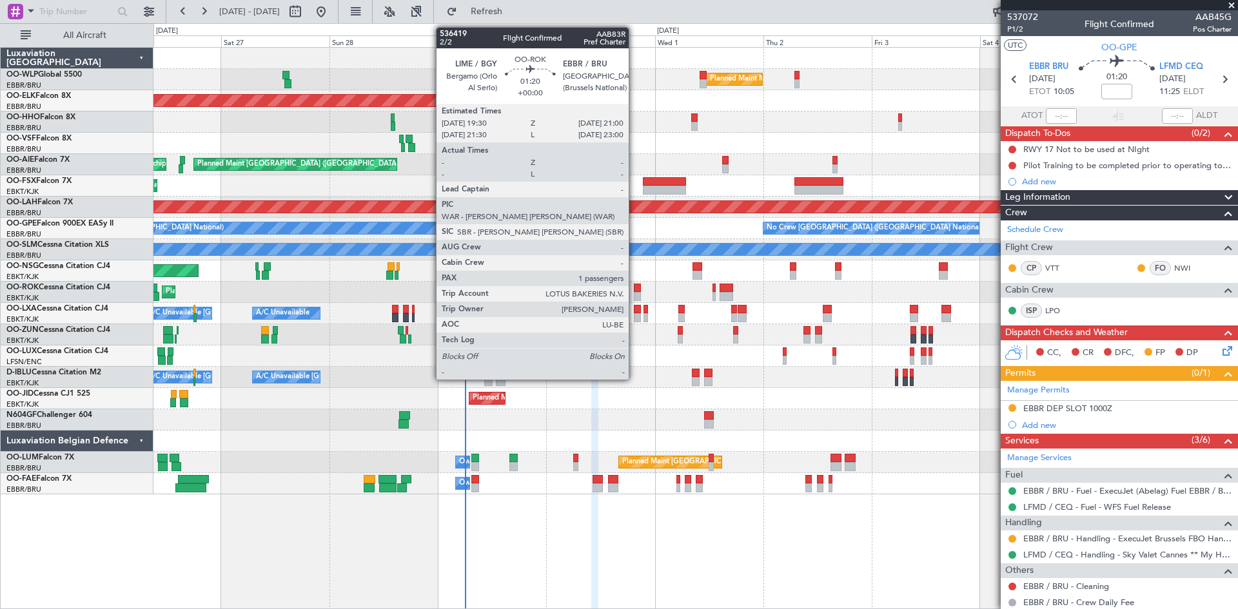
click at [636, 288] on div at bounding box center [637, 288] width 7 height 9
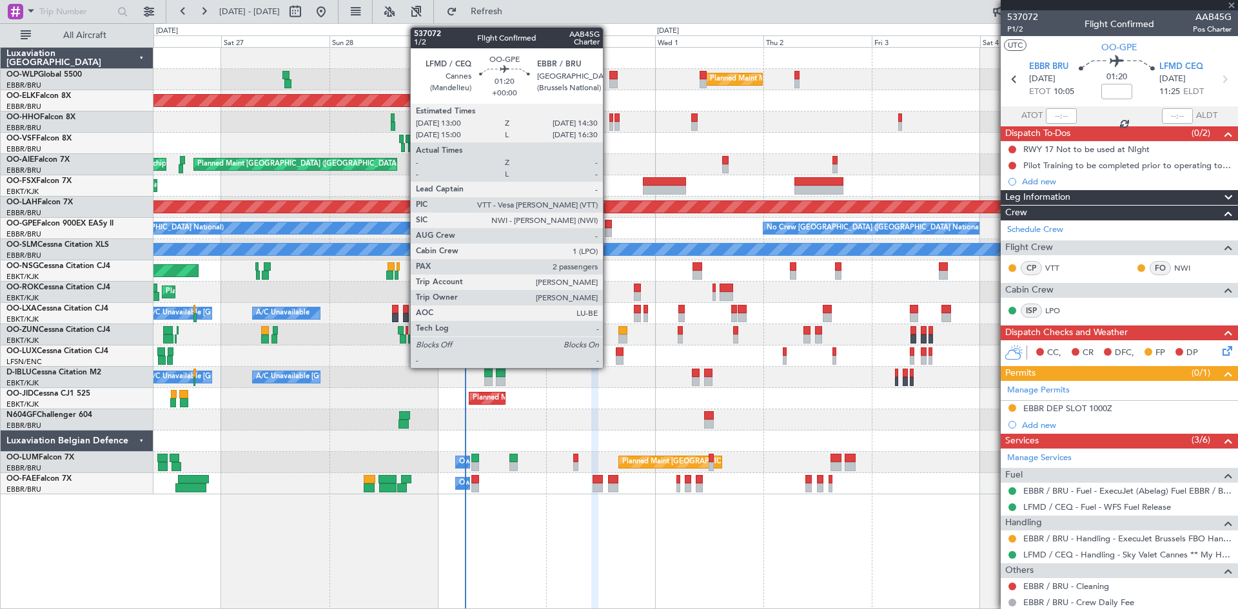
click at [609, 229] on div at bounding box center [608, 232] width 7 height 9
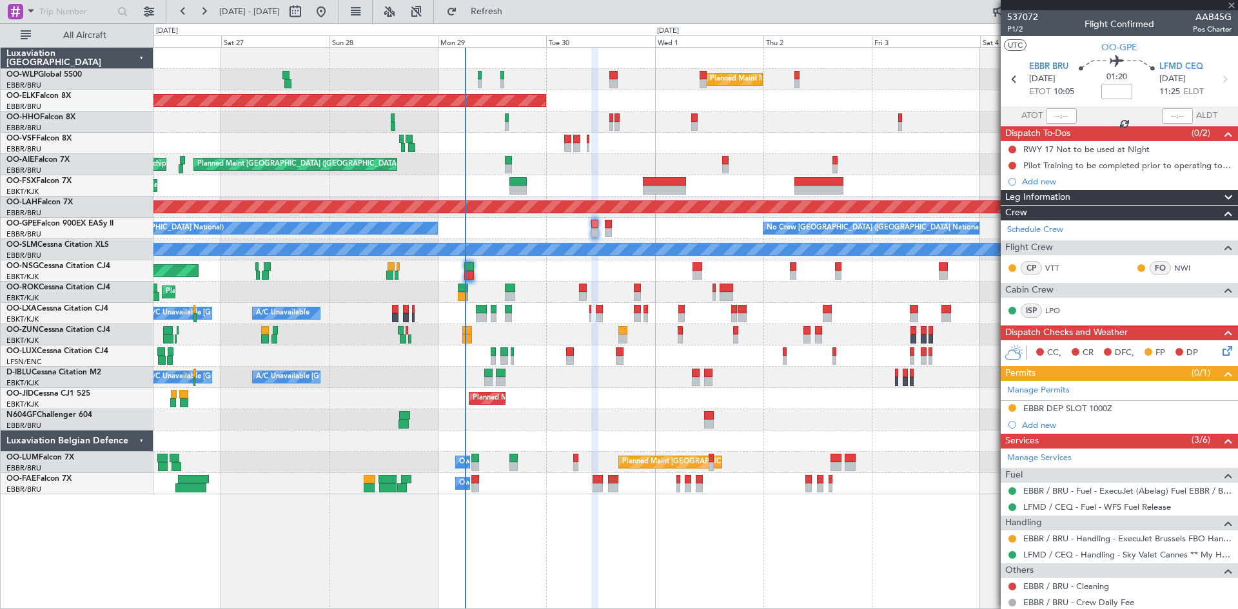
type input "2"
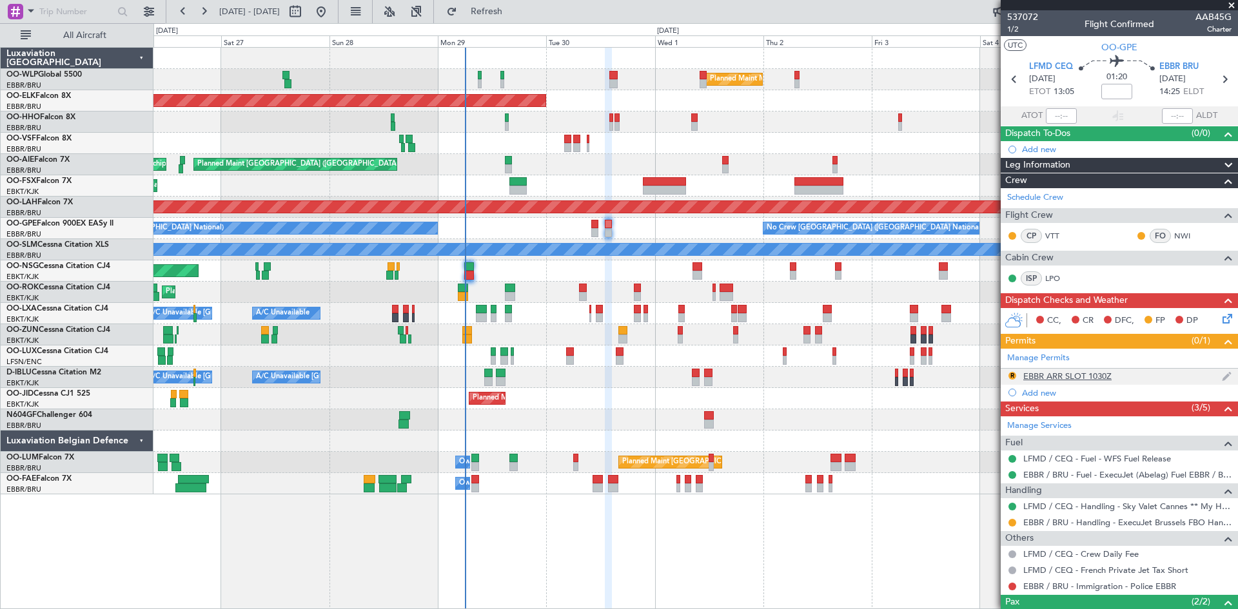
click at [1209, 375] on div "R EBBR ARR SLOT 1030Z" at bounding box center [1119, 377] width 237 height 16
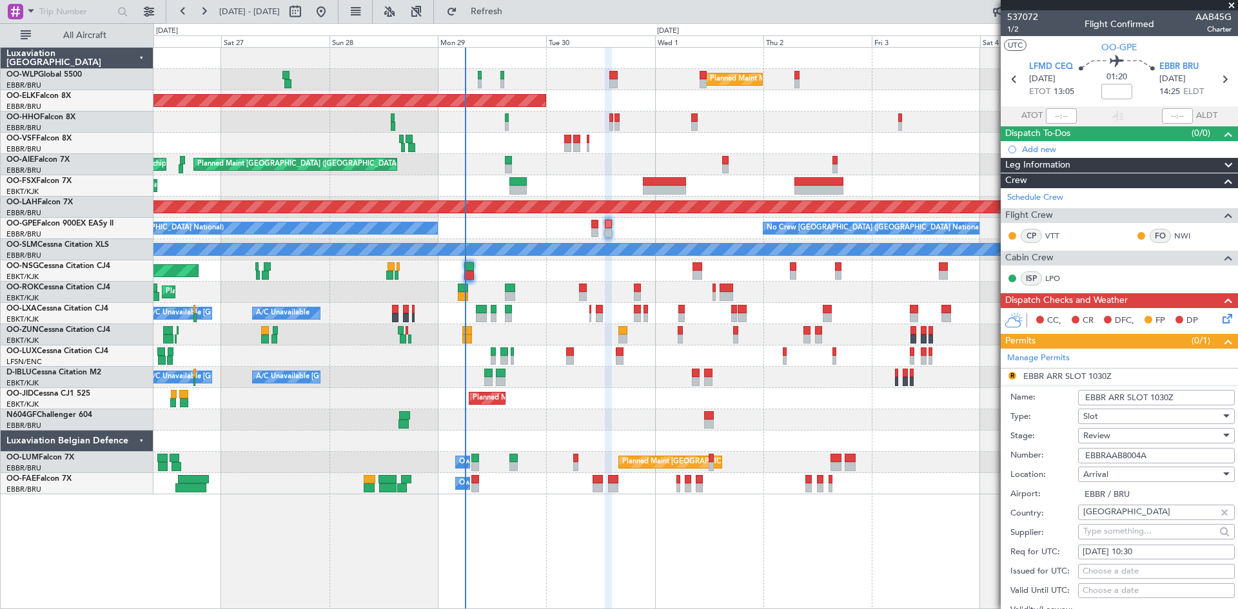
click at [1155, 393] on input "EBBR ARR SLOT 1030Z" at bounding box center [1156, 397] width 157 height 15
click at [1156, 396] on input "EBBR ARR SLOT 1030Z" at bounding box center [1156, 397] width 157 height 15
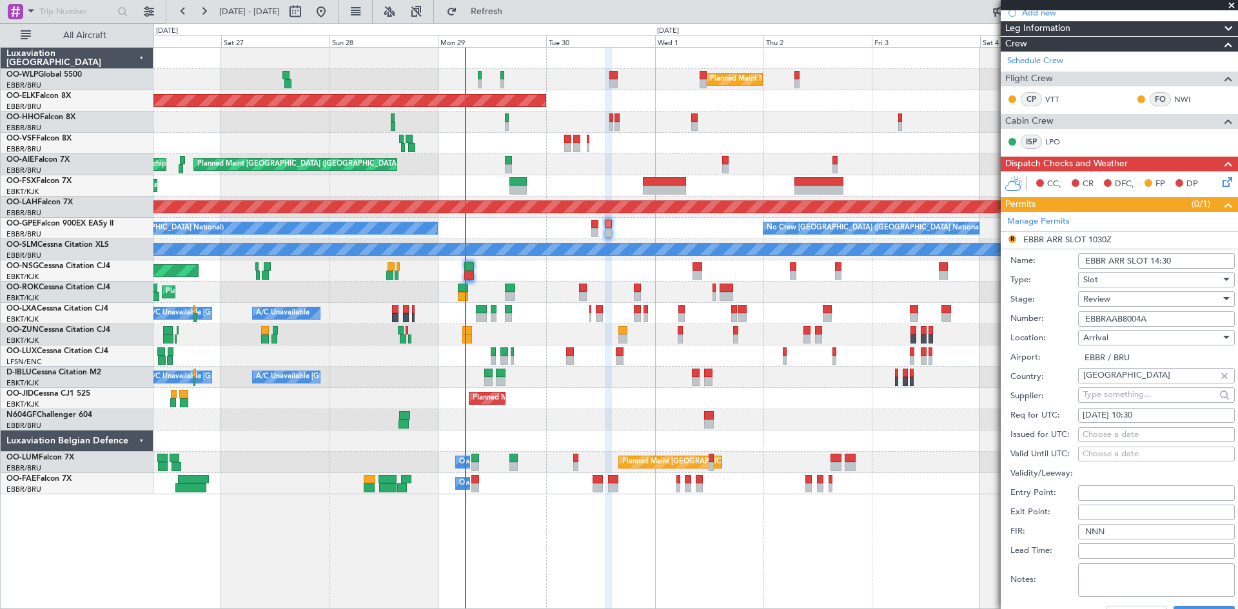
scroll to position [258, 0]
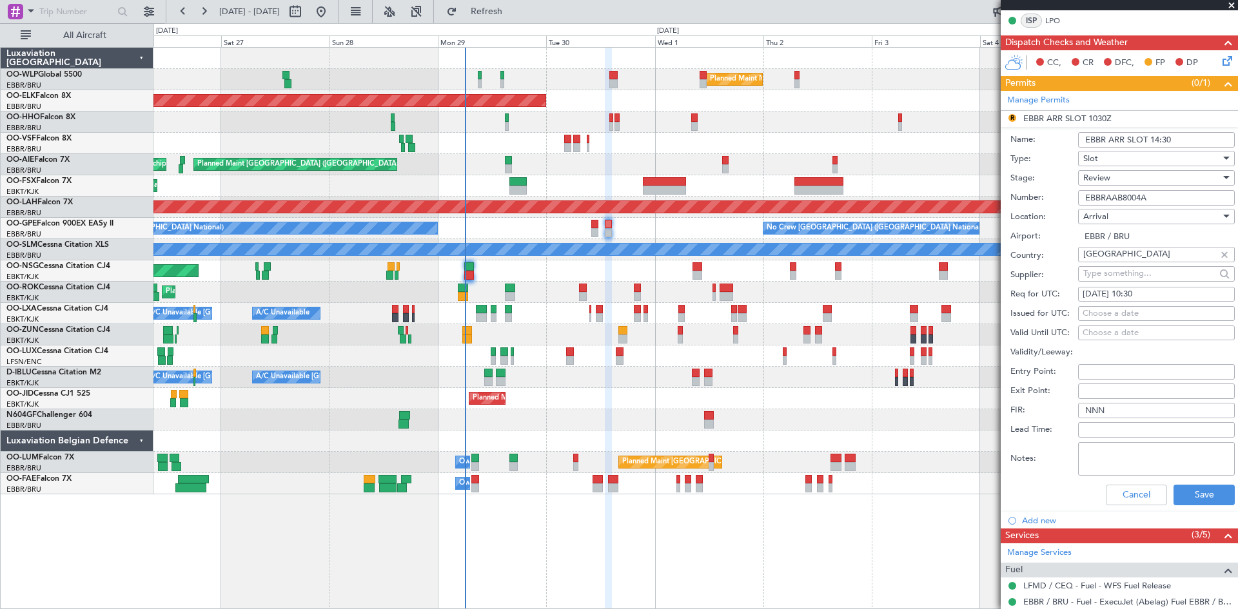
type input "EBBR ARR SLOT 14:30"
click at [1142, 297] on div "30/09/2025 10:30" at bounding box center [1156, 294] width 148 height 13
select select "9"
select select "2025"
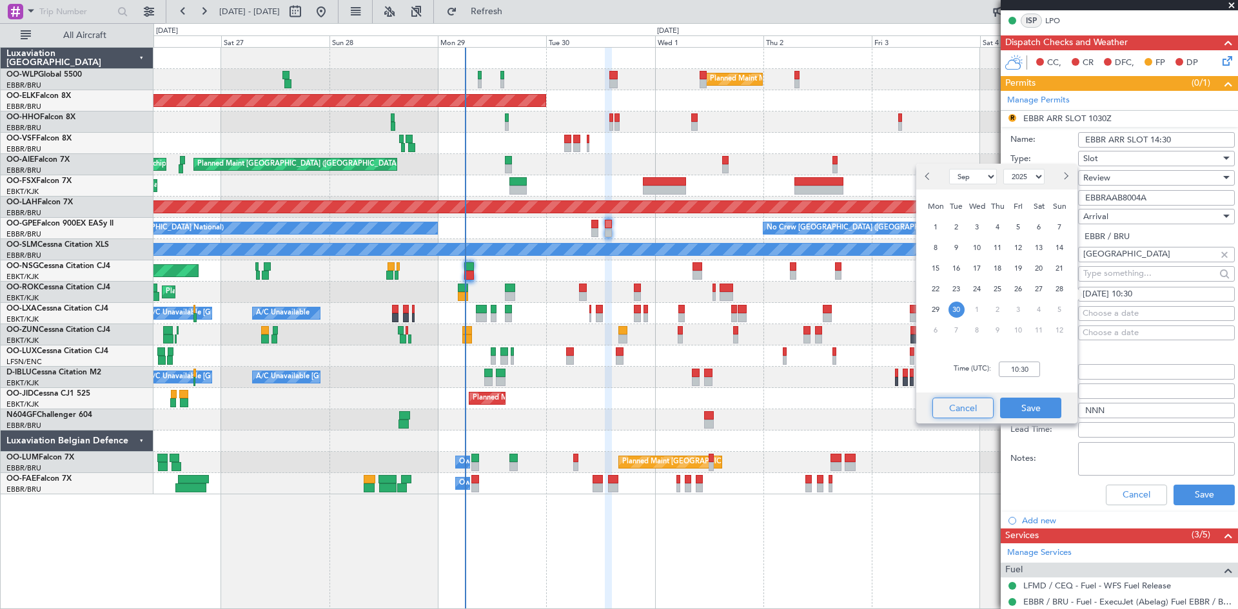
click at [973, 402] on button "Cancel" at bounding box center [962, 408] width 61 height 21
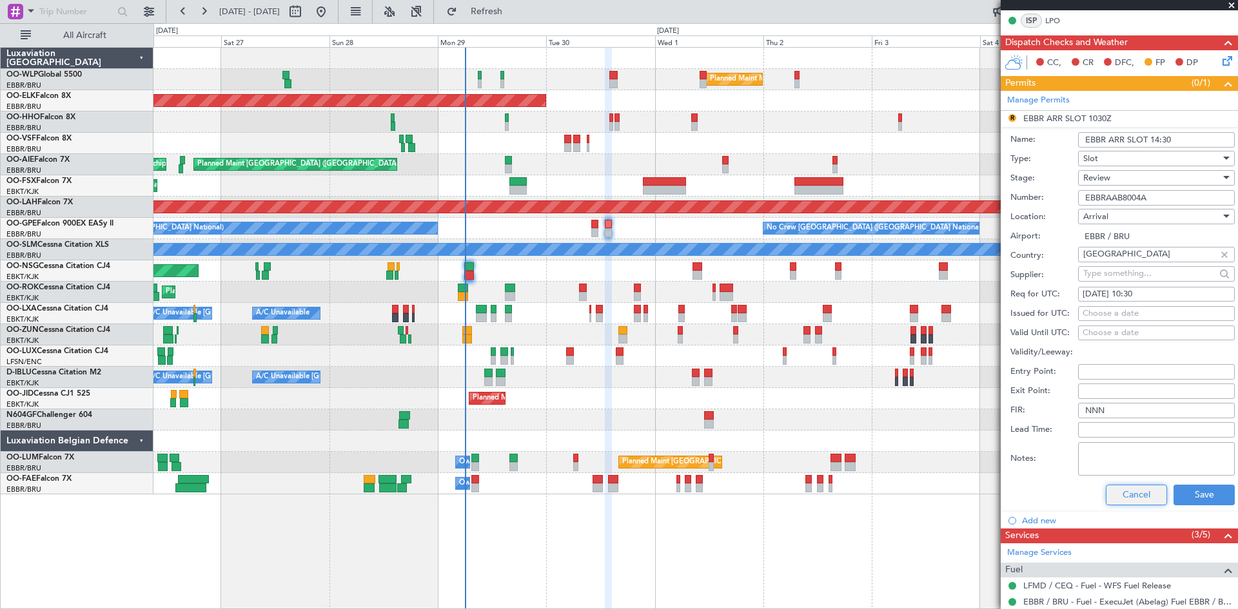
click at [1124, 502] on button "Cancel" at bounding box center [1136, 495] width 61 height 21
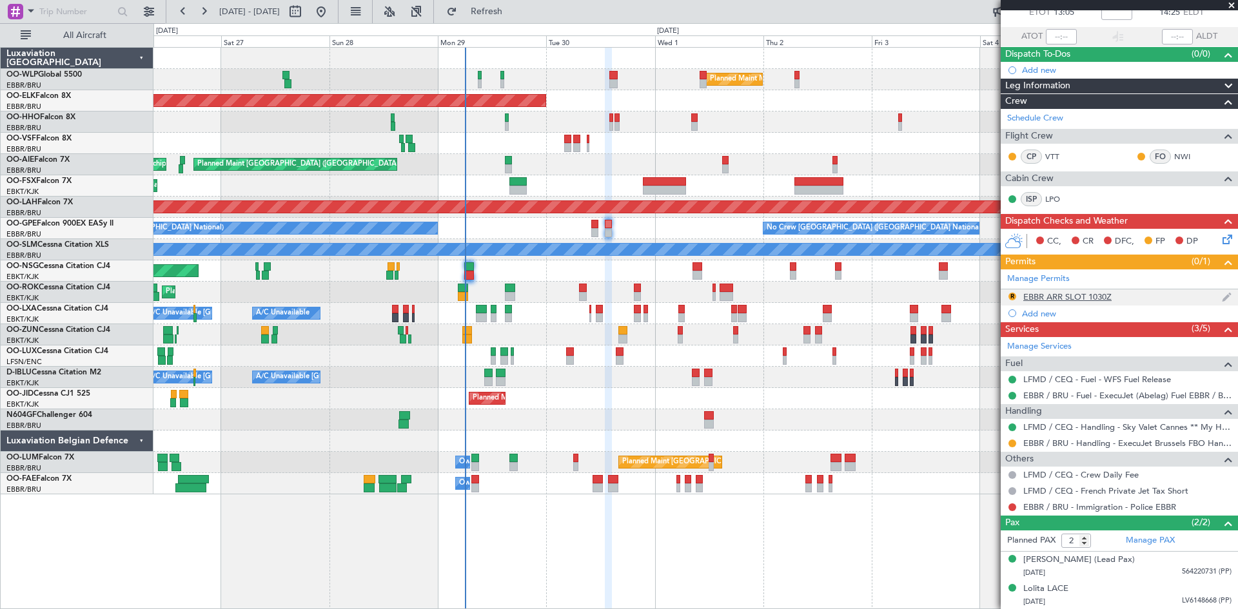
click at [1082, 297] on div "EBBR ARR SLOT 1030Z" at bounding box center [1067, 296] width 88 height 11
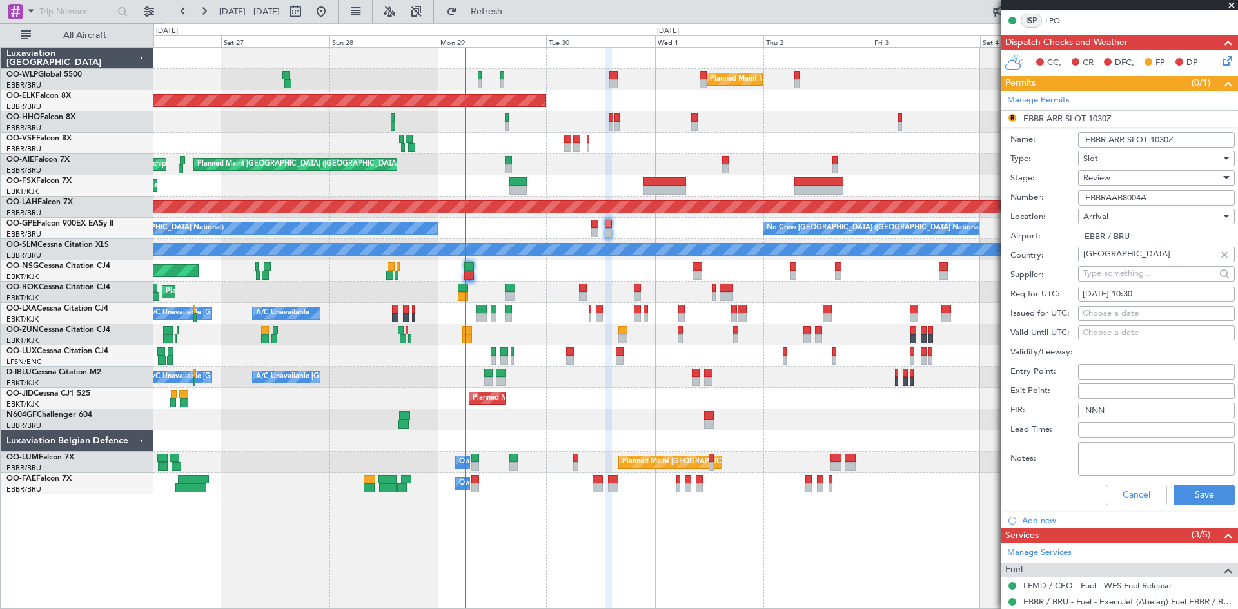
click at [1138, 295] on div "30/09/2025 10:30" at bounding box center [1156, 294] width 148 height 13
select select "9"
select select "2025"
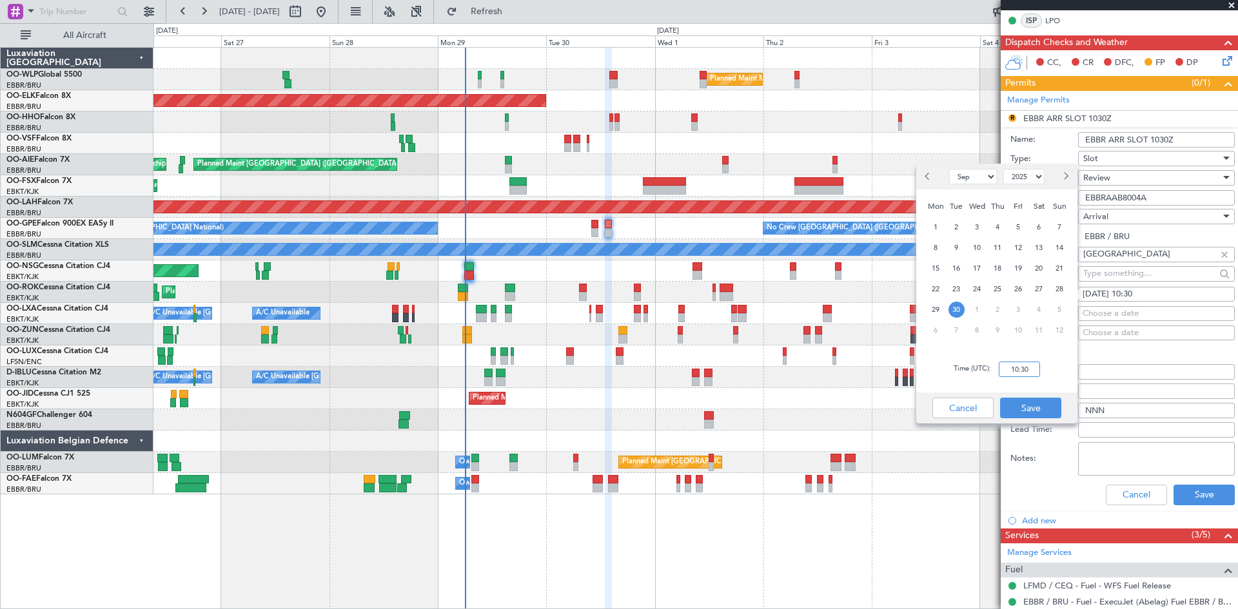
click at [1015, 369] on input "10:30" at bounding box center [1019, 369] width 41 height 15
type input "14:30"
click at [1030, 405] on button "Save" at bounding box center [1030, 408] width 61 height 21
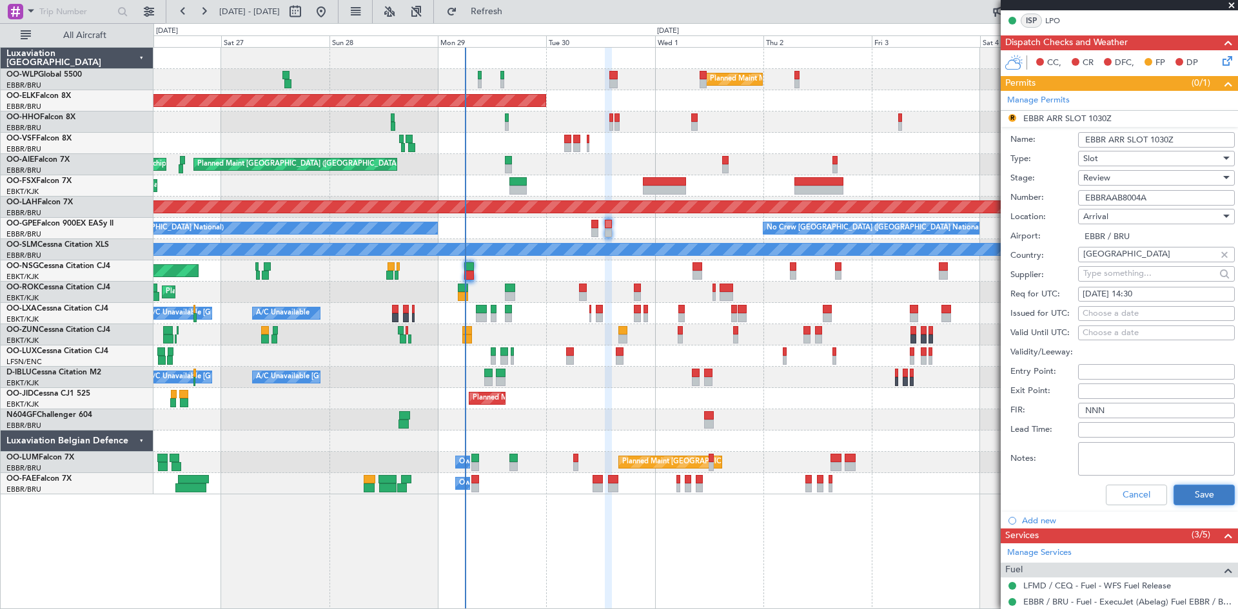
click at [1186, 495] on button "Save" at bounding box center [1203, 495] width 61 height 21
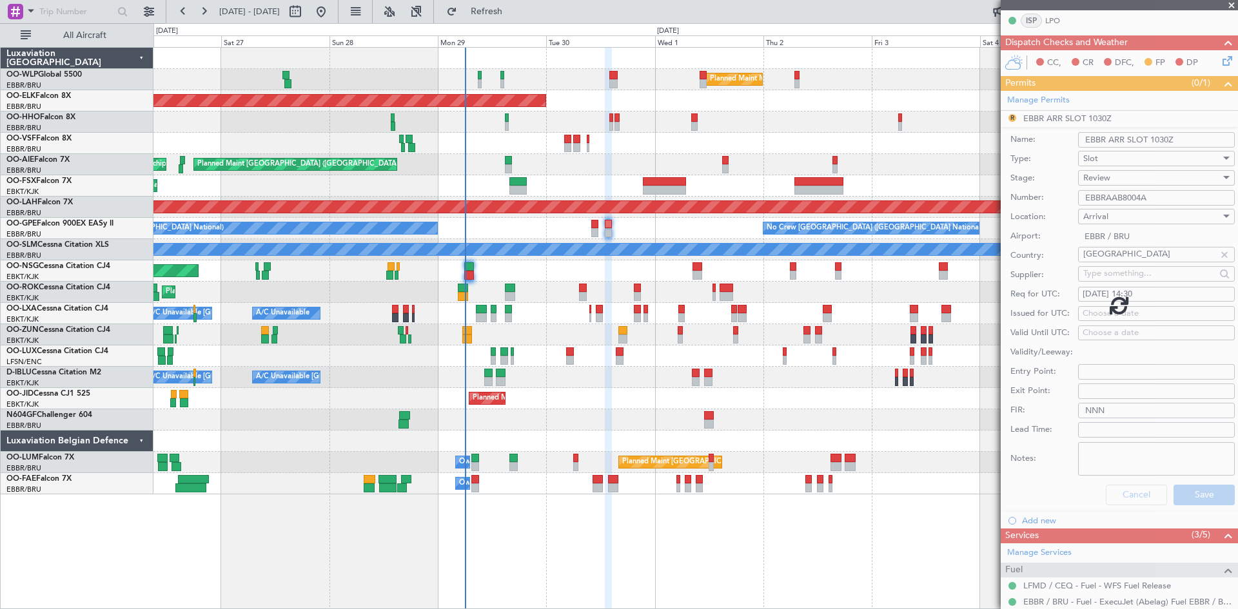
scroll to position [79, 0]
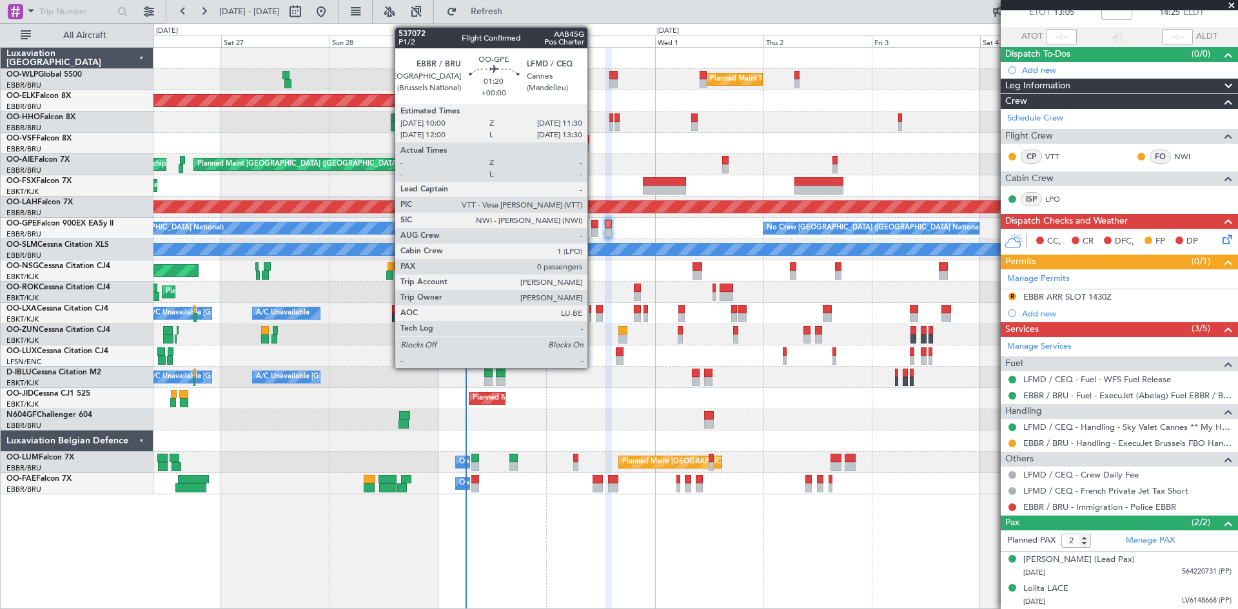
click at [593, 233] on div at bounding box center [594, 232] width 7 height 9
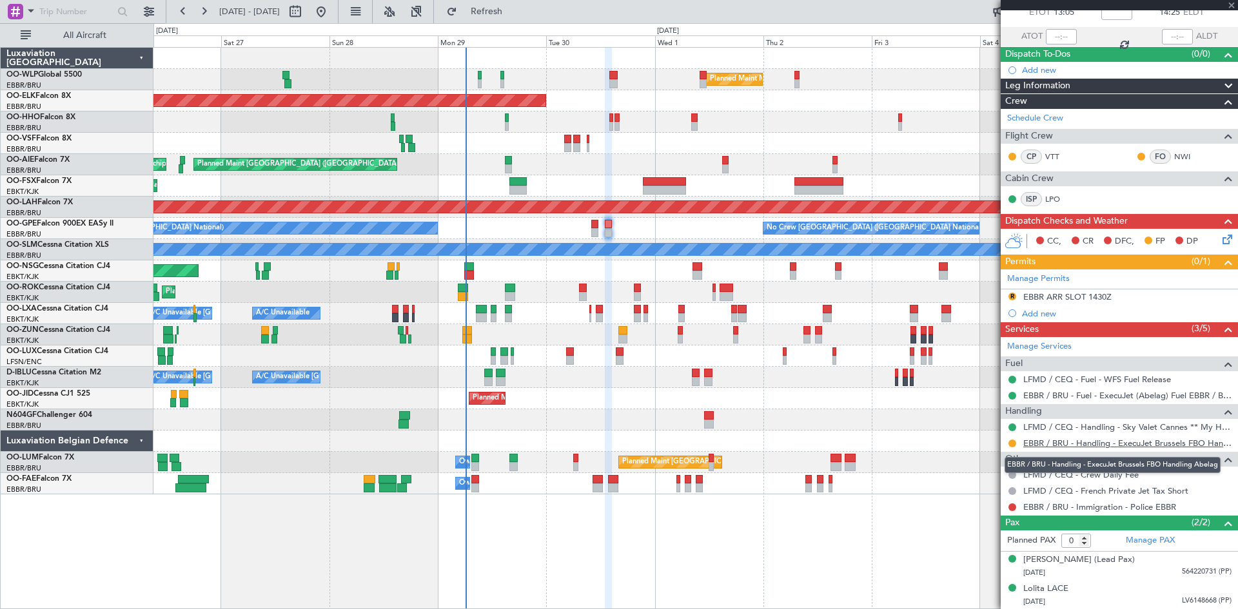
scroll to position [0, 0]
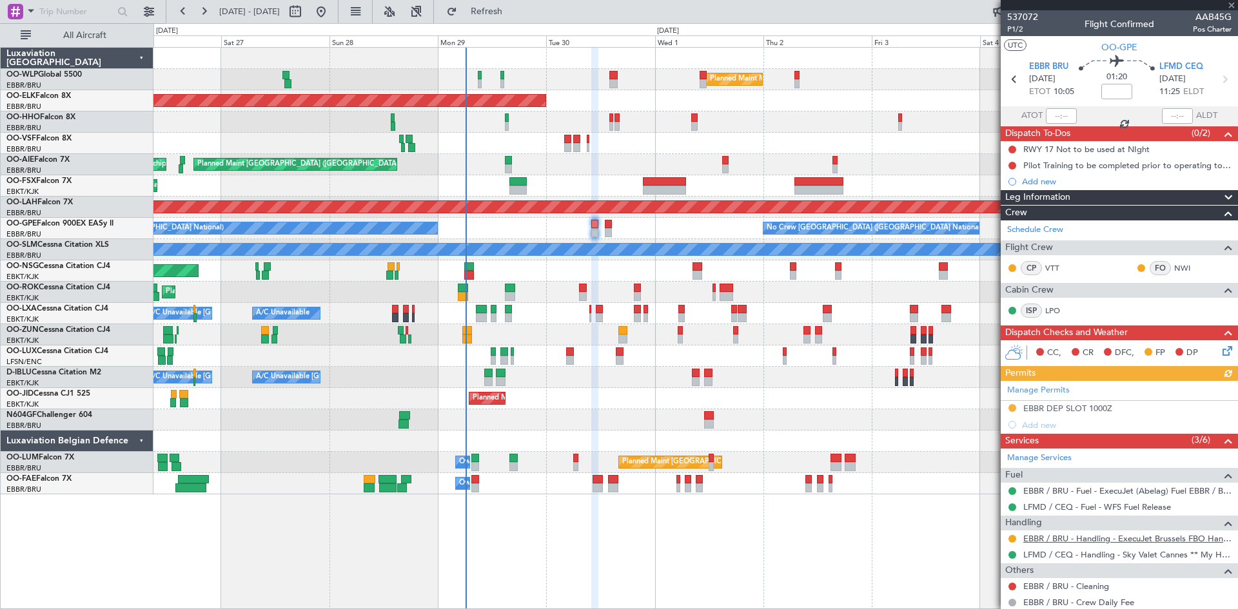
click at [1142, 538] on link "EBBR / BRU - Handling - ExecuJet Brussels FBO Handling Abelag" at bounding box center [1127, 538] width 208 height 11
click at [506, 15] on span "Refresh" at bounding box center [487, 11] width 54 height 9
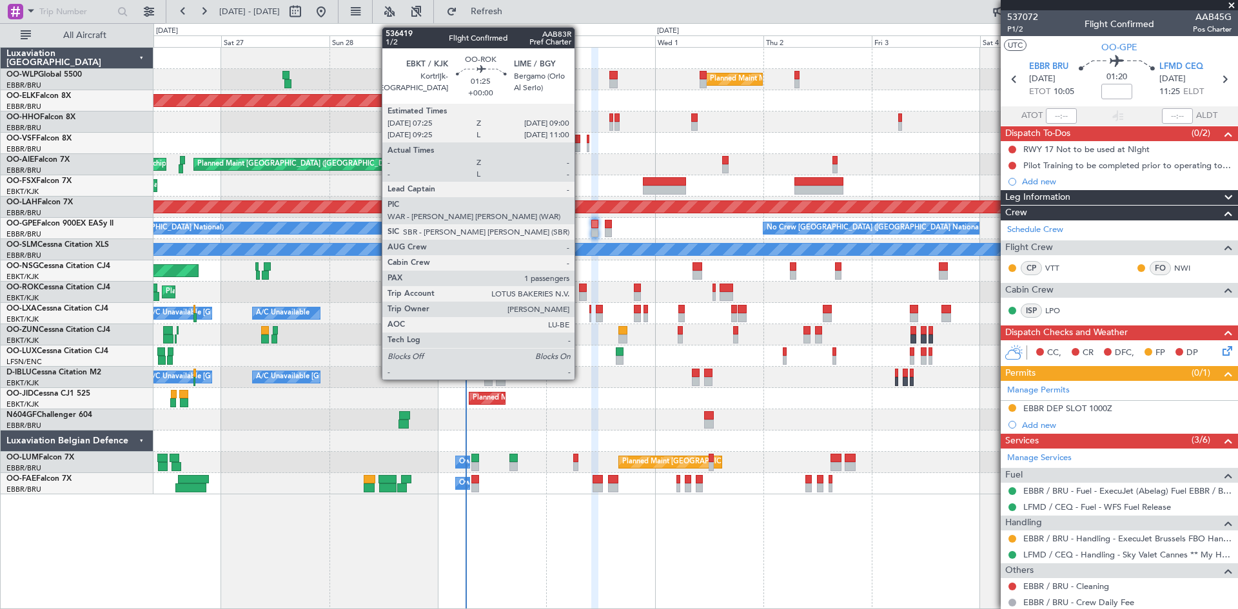
click at [580, 295] on div at bounding box center [583, 296] width 8 height 9
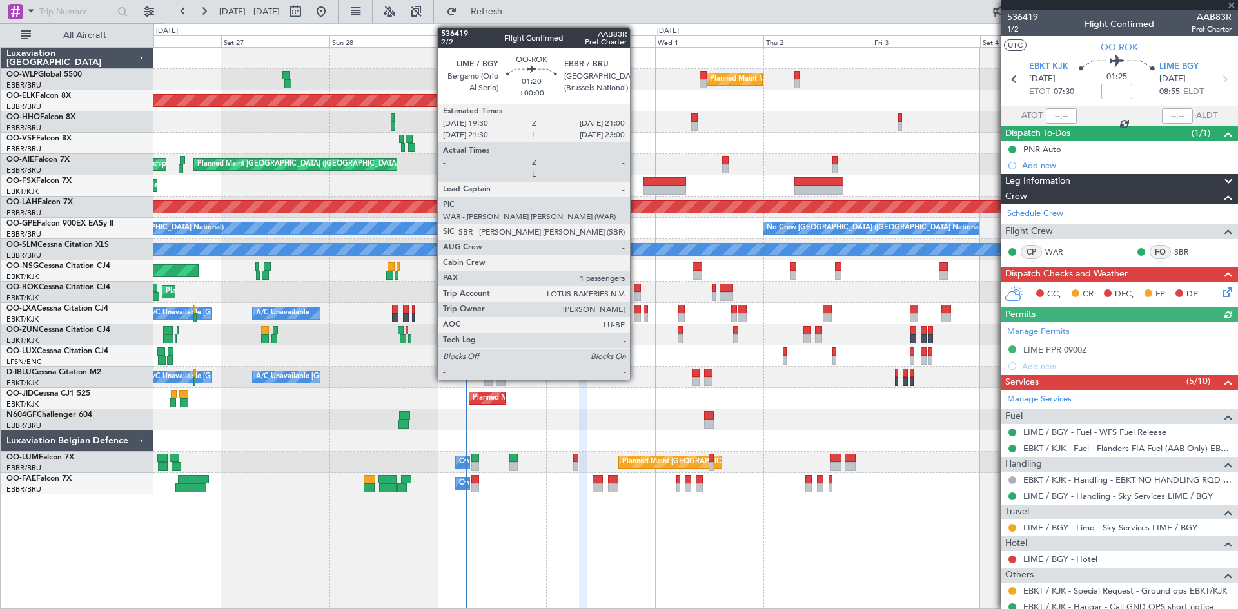
click at [636, 291] on div at bounding box center [637, 288] width 7 height 9
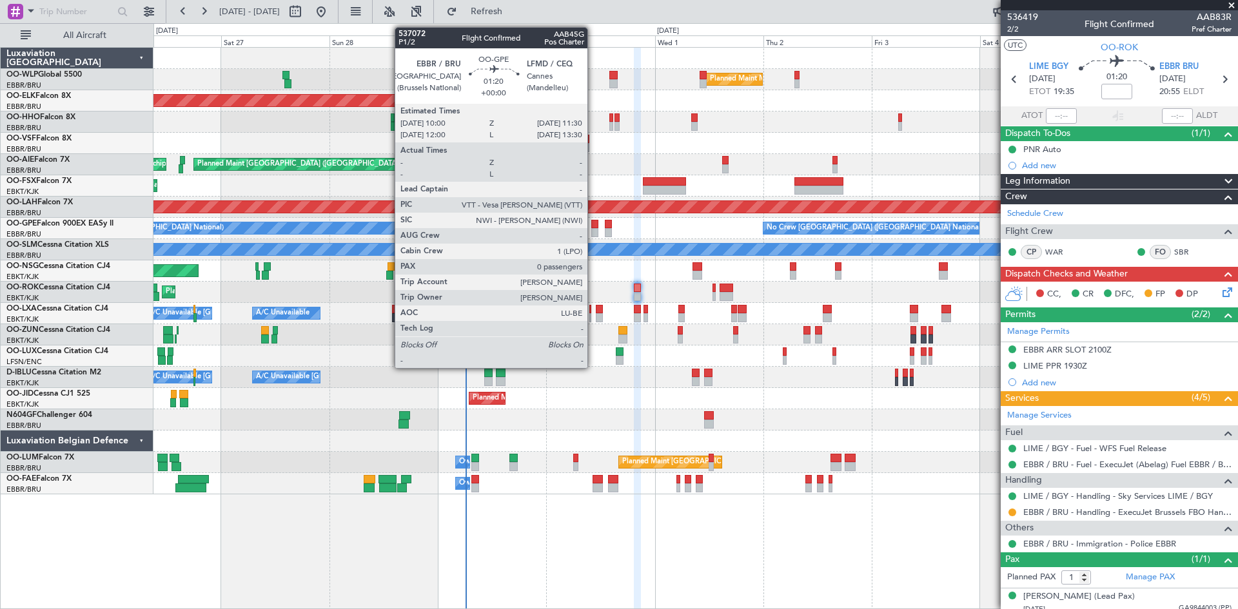
click at [593, 226] on div at bounding box center [594, 224] width 7 height 9
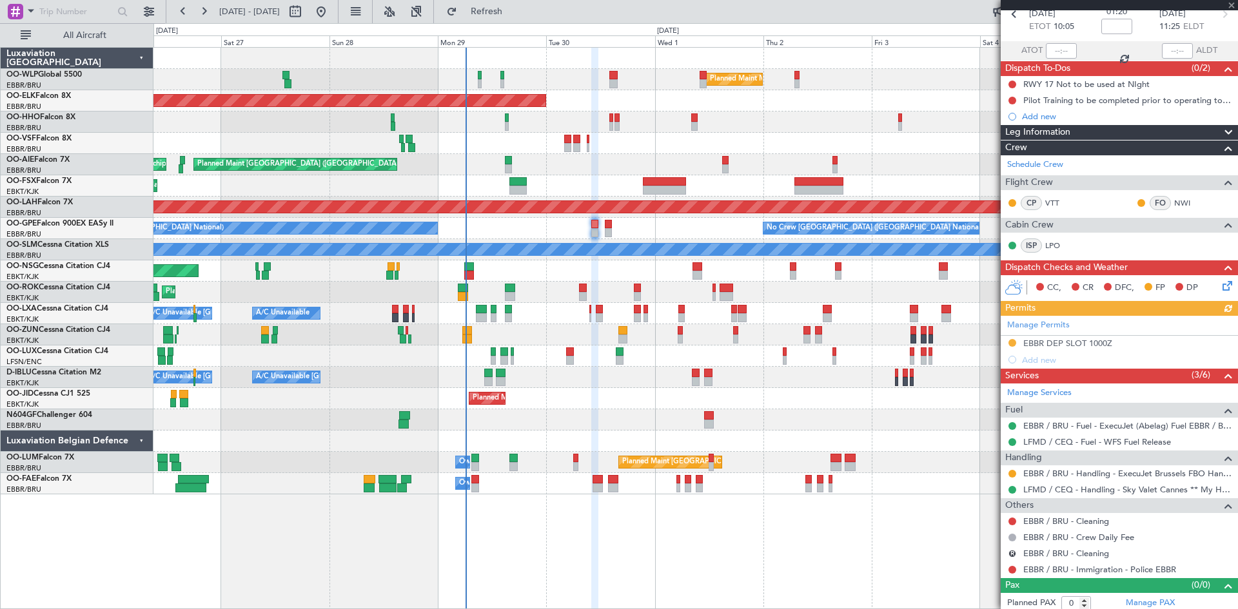
scroll to position [70, 0]
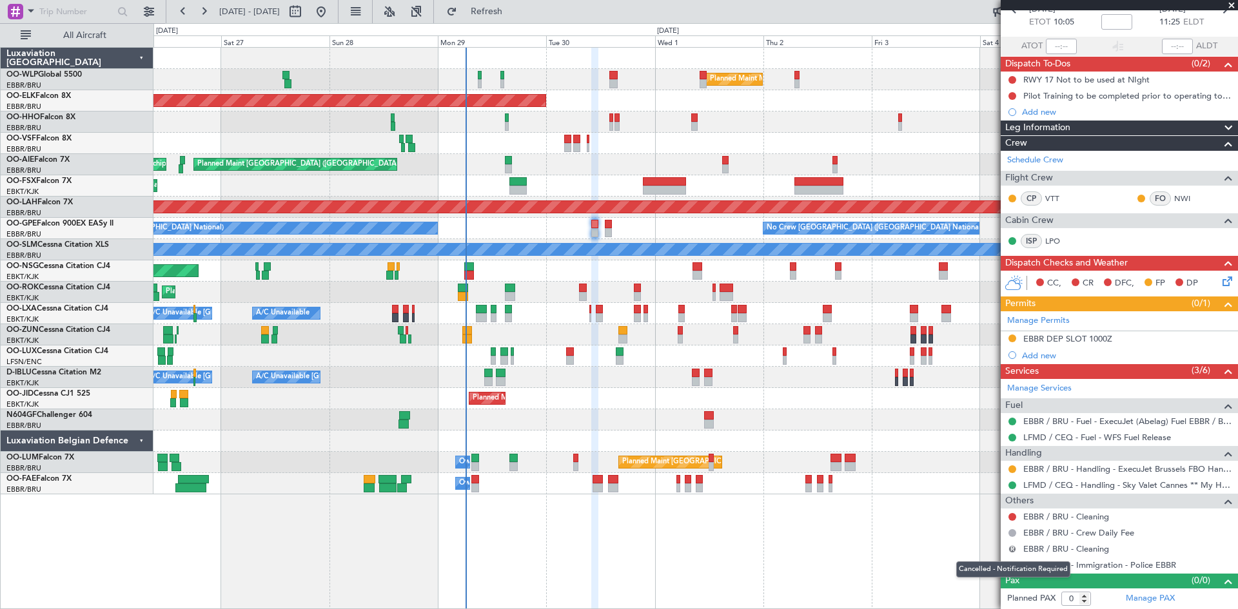
click at [1010, 545] on button "R" at bounding box center [1012, 549] width 8 height 8
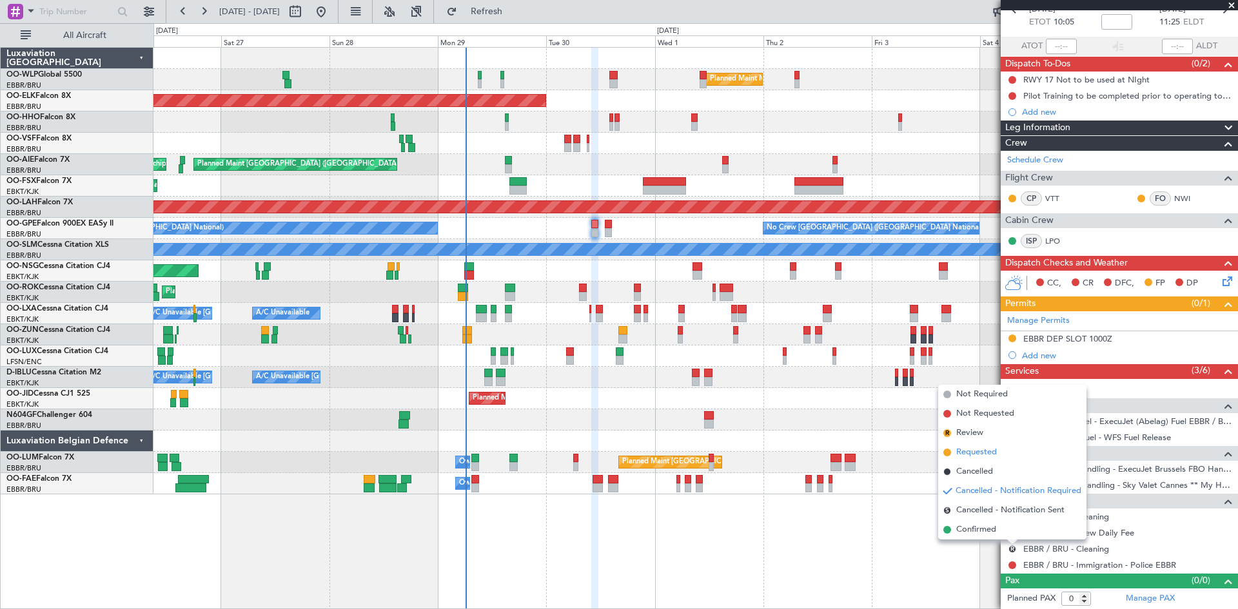
click at [991, 452] on span "Requested" at bounding box center [976, 452] width 41 height 13
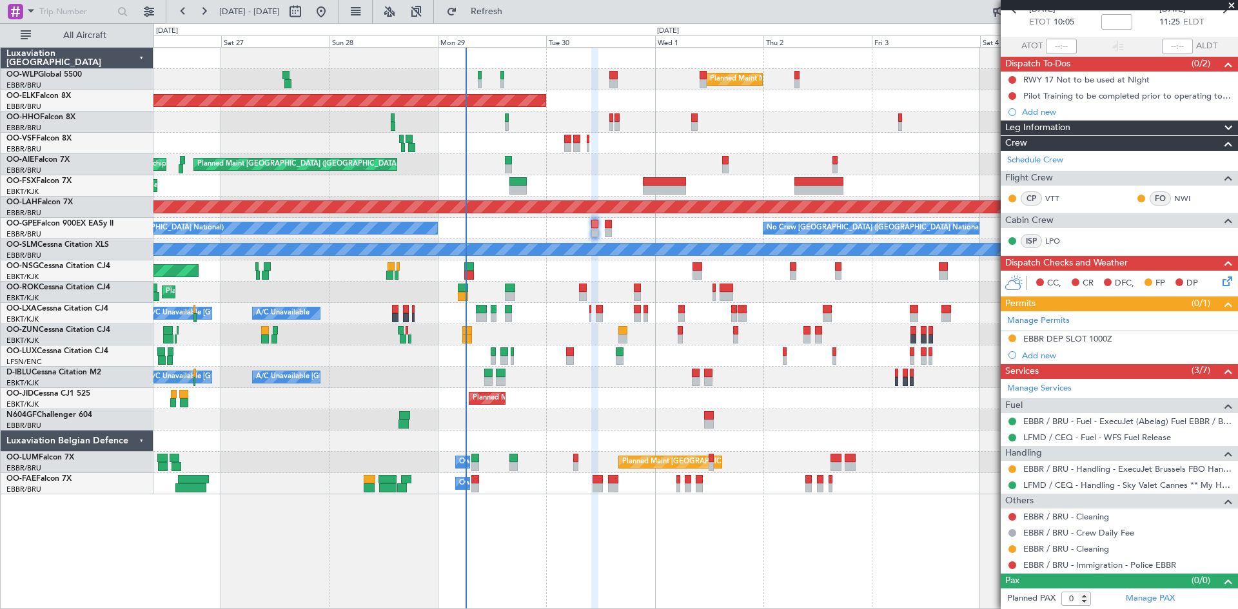
click at [1220, 282] on icon at bounding box center [1225, 279] width 10 height 10
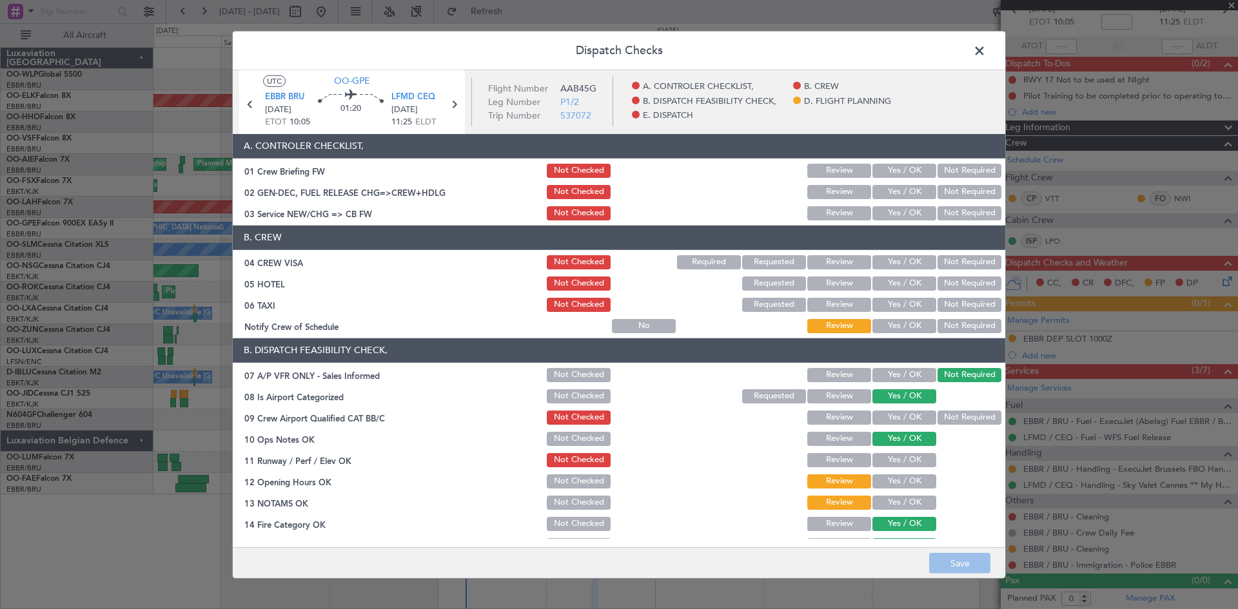
click at [898, 268] on button "Yes / OK" at bounding box center [904, 262] width 64 height 14
click at [959, 291] on div "Not Required" at bounding box center [967, 284] width 65 height 18
click at [956, 300] on button "Not Required" at bounding box center [969, 305] width 64 height 14
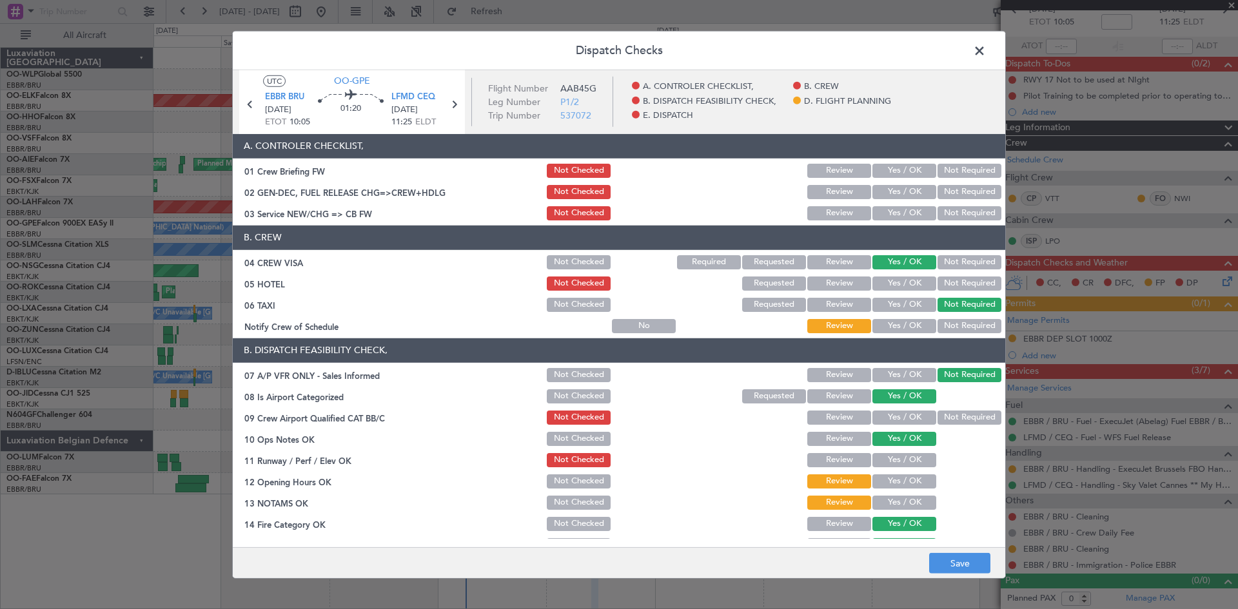
click at [947, 279] on button "Not Required" at bounding box center [969, 284] width 64 height 14
click at [895, 323] on button "Yes / OK" at bounding box center [904, 326] width 64 height 14
click at [915, 415] on button "Yes / OK" at bounding box center [904, 418] width 64 height 14
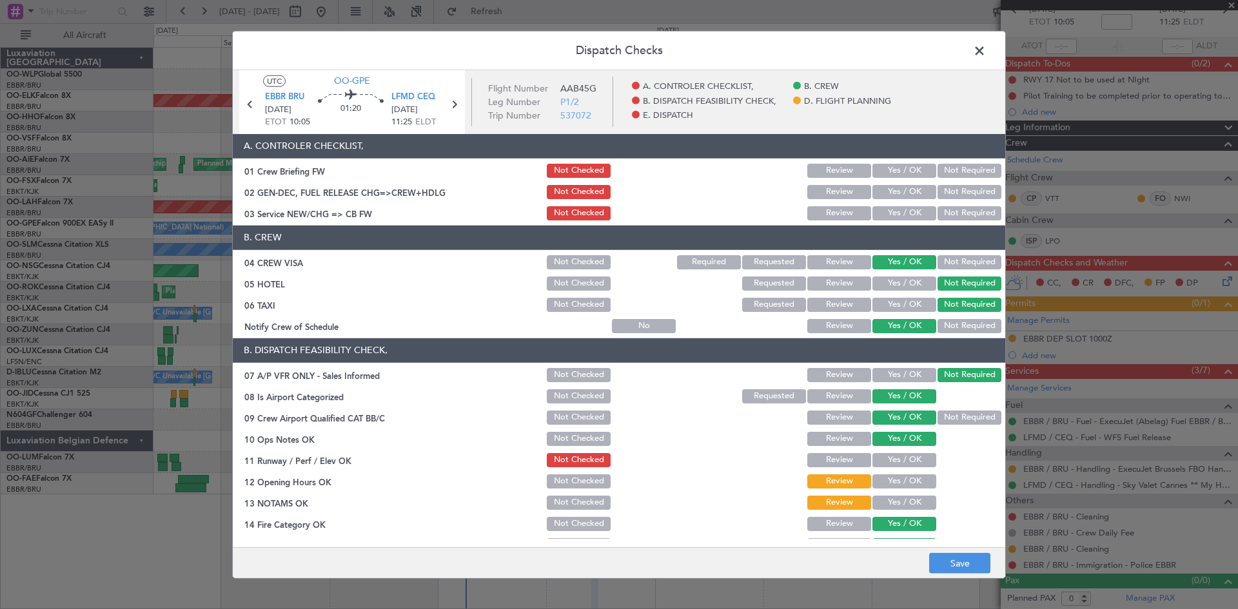
click at [902, 462] on button "Yes / OK" at bounding box center [904, 460] width 64 height 14
click at [894, 494] on div "Yes / OK" at bounding box center [902, 503] width 65 height 18
click at [894, 491] on section "B. DISPATCH FEASIBILITY CHECK, 07 A/P VFR ONLY - Sales Informed Not Checked Rev…" at bounding box center [619, 478] width 772 height 280
click at [894, 487] on button "Yes / OK" at bounding box center [904, 481] width 64 height 14
click at [895, 501] on button "Yes / OK" at bounding box center [904, 503] width 64 height 14
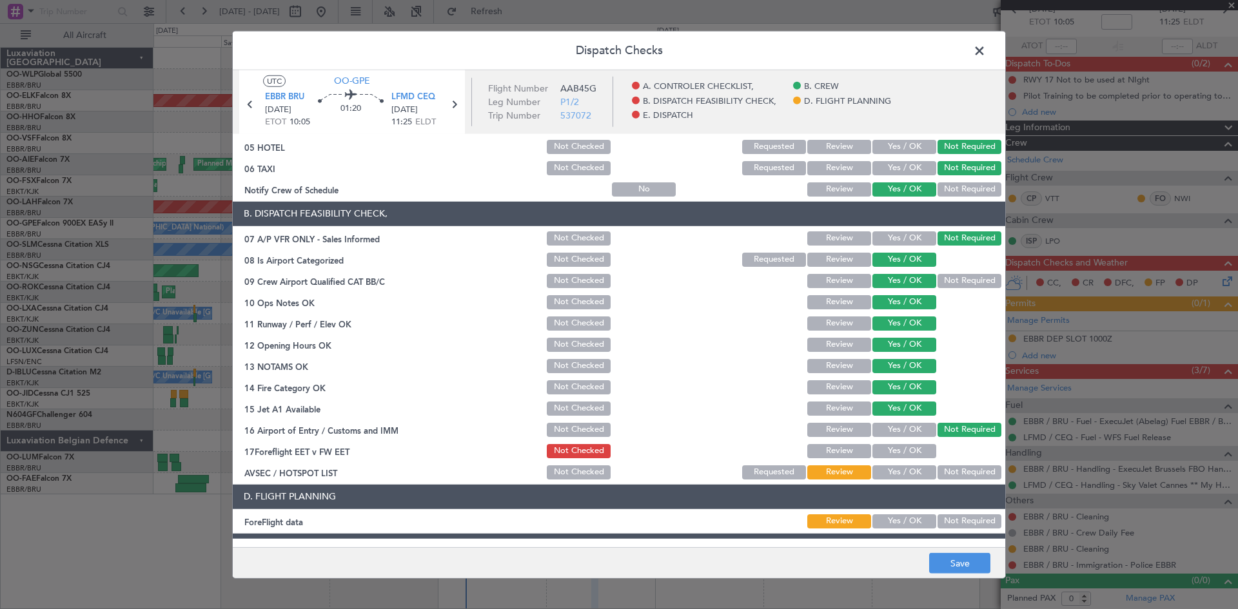
scroll to position [244, 0]
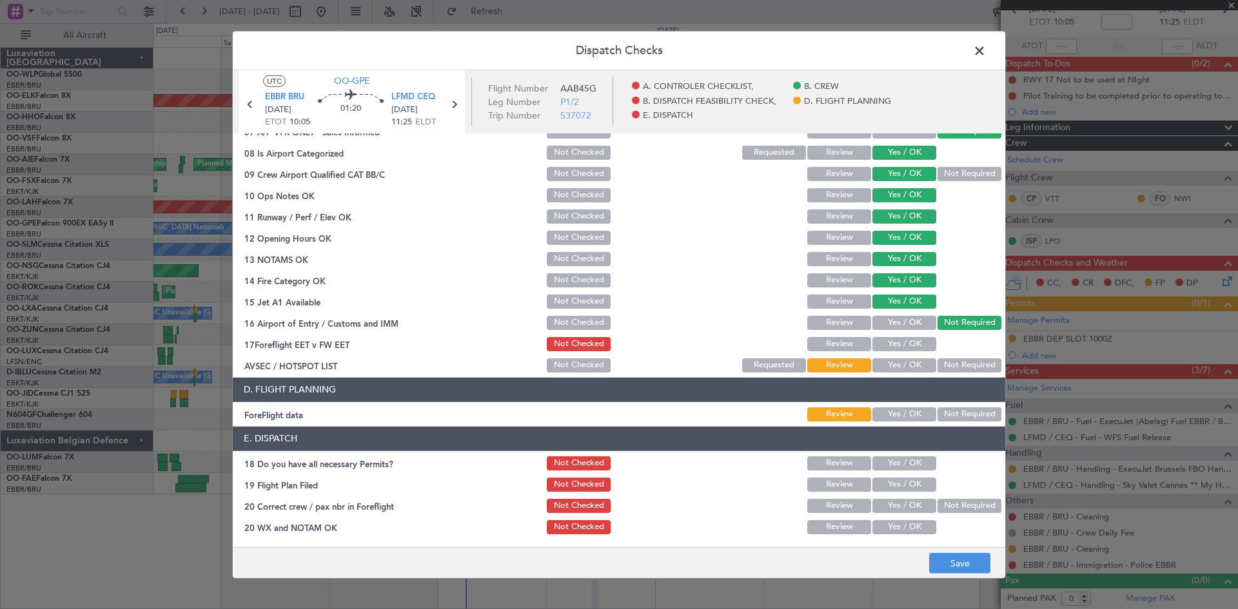
click at [893, 351] on div "Yes / OK" at bounding box center [902, 344] width 65 height 18
click at [872, 366] on button "Yes / OK" at bounding box center [904, 365] width 64 height 14
click at [889, 416] on button "Yes / OK" at bounding box center [904, 414] width 64 height 14
click at [943, 565] on button "Save" at bounding box center [959, 563] width 61 height 21
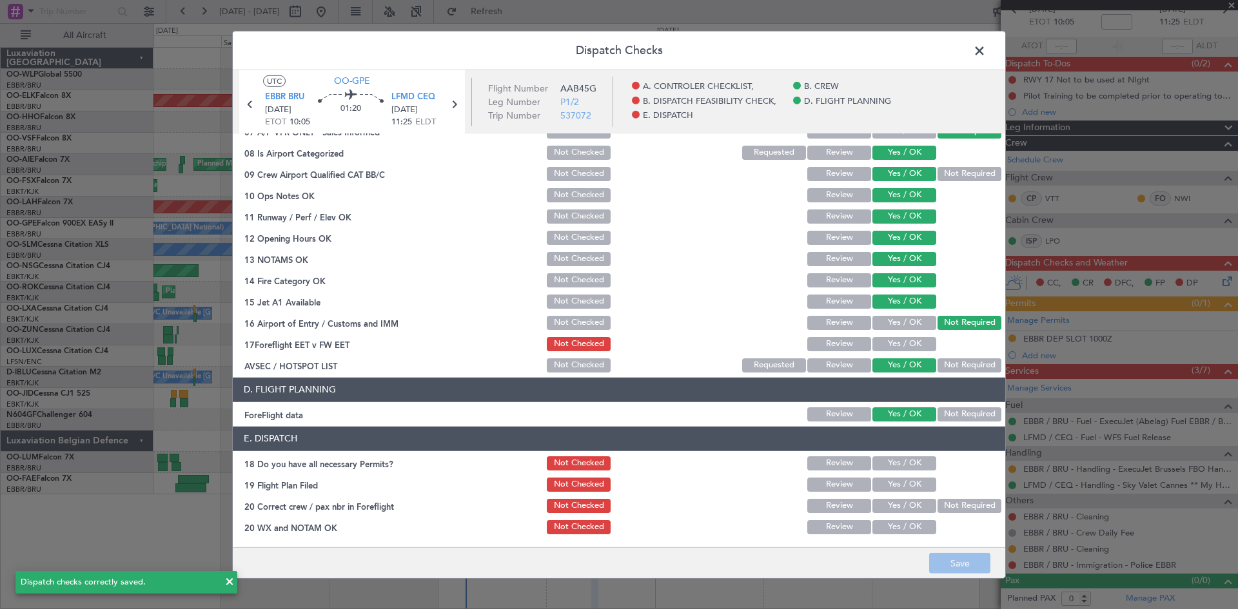
click at [454, 107] on icon at bounding box center [453, 103] width 17 height 17
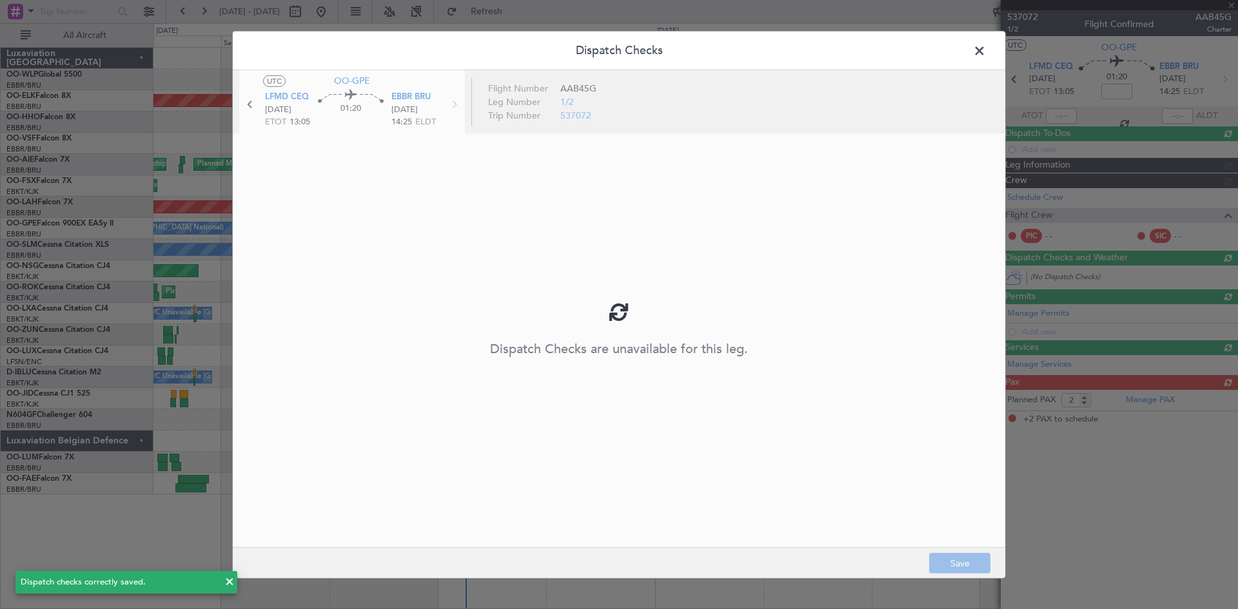
scroll to position [0, 0]
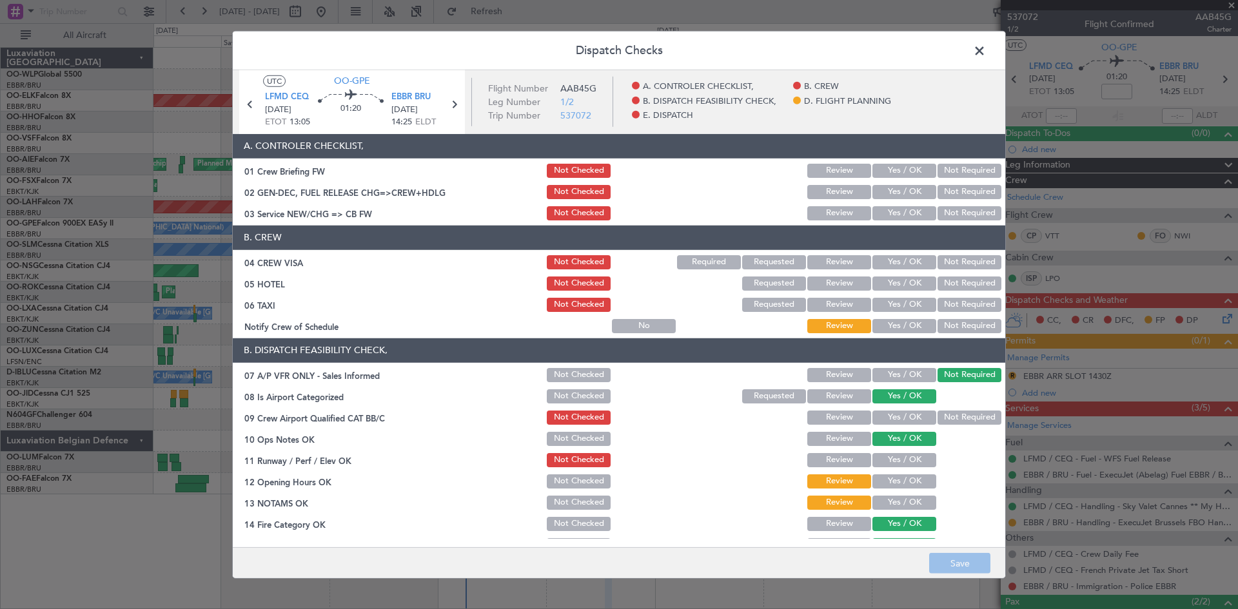
click at [889, 264] on button "Yes / OK" at bounding box center [904, 262] width 64 height 14
click at [939, 284] on button "Not Required" at bounding box center [969, 284] width 64 height 14
click at [939, 298] on button "Not Required" at bounding box center [969, 305] width 64 height 14
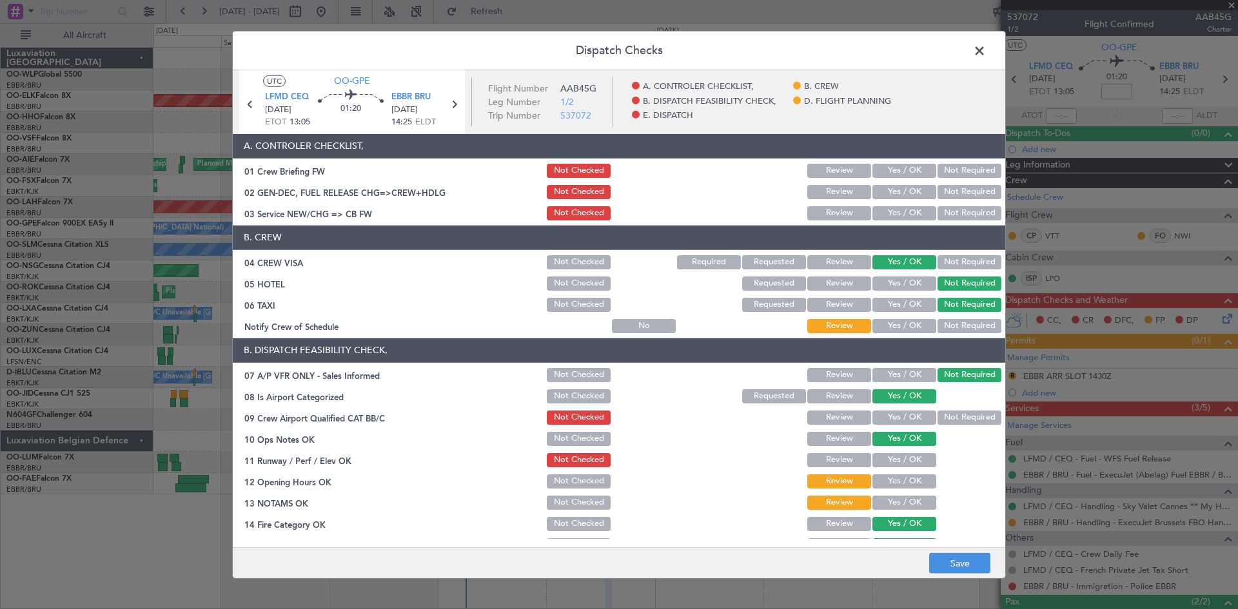
click at [891, 327] on button "Yes / OK" at bounding box center [904, 326] width 64 height 14
click at [901, 422] on button "Yes / OK" at bounding box center [904, 418] width 64 height 14
click at [937, 417] on button "Not Required" at bounding box center [969, 418] width 64 height 14
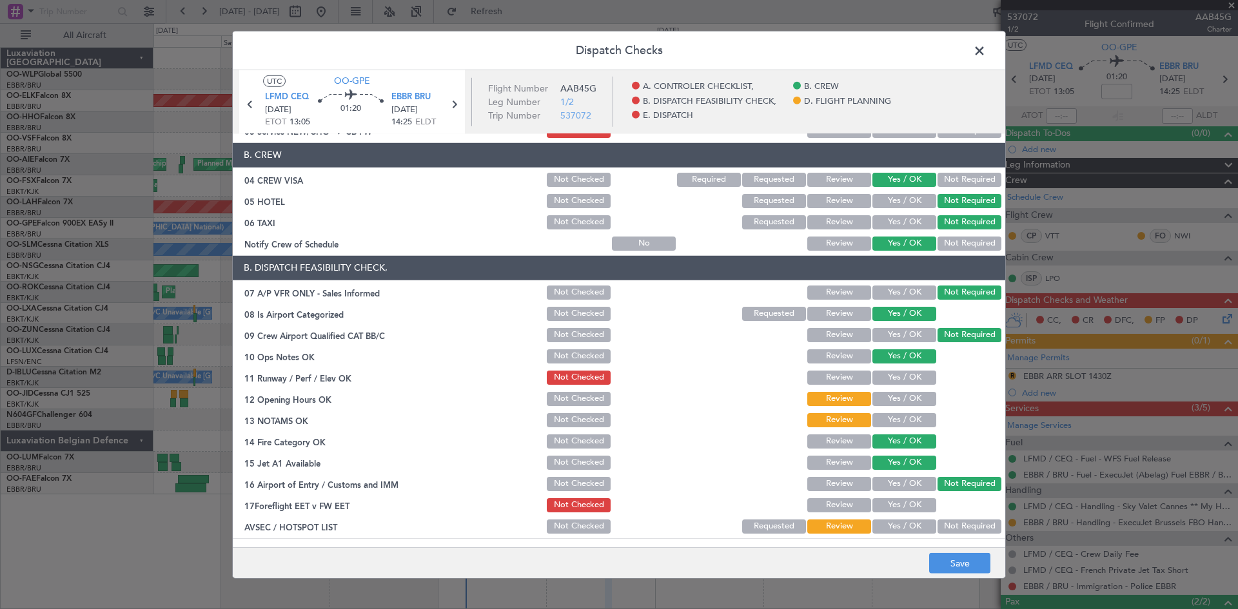
scroll to position [129, 0]
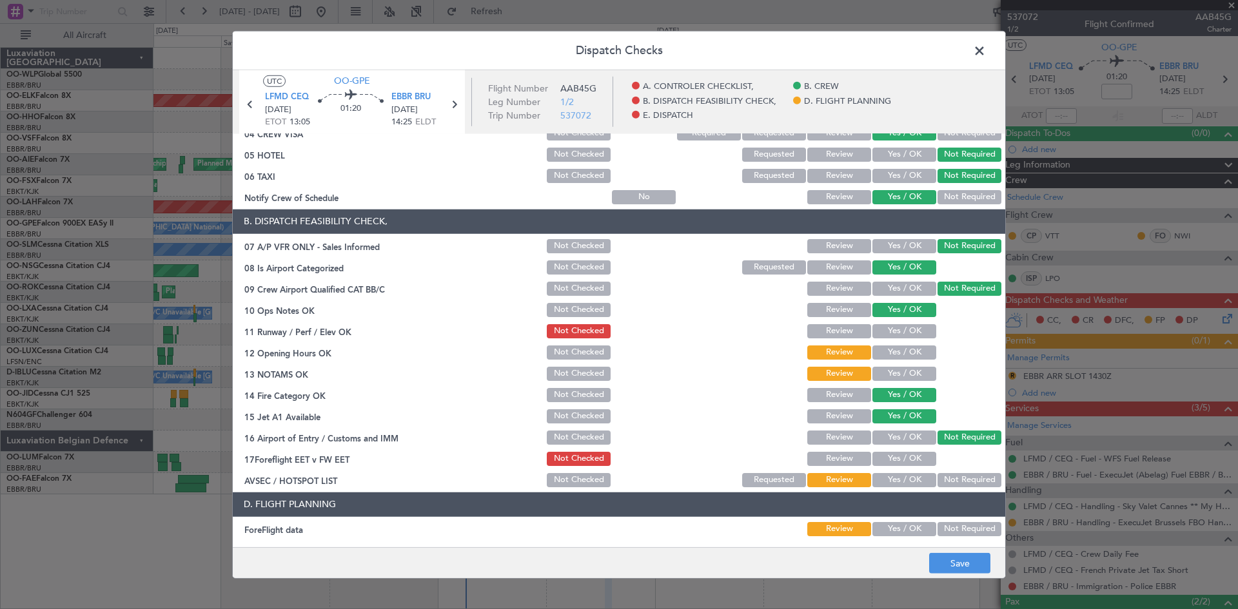
drag, startPoint x: 884, startPoint y: 332, endPoint x: 886, endPoint y: 343, distance: 11.1
click at [884, 331] on button "Yes / OK" at bounding box center [904, 331] width 64 height 14
click at [888, 354] on button "Yes / OK" at bounding box center [904, 353] width 64 height 14
click at [888, 372] on button "Yes / OK" at bounding box center [904, 374] width 64 height 14
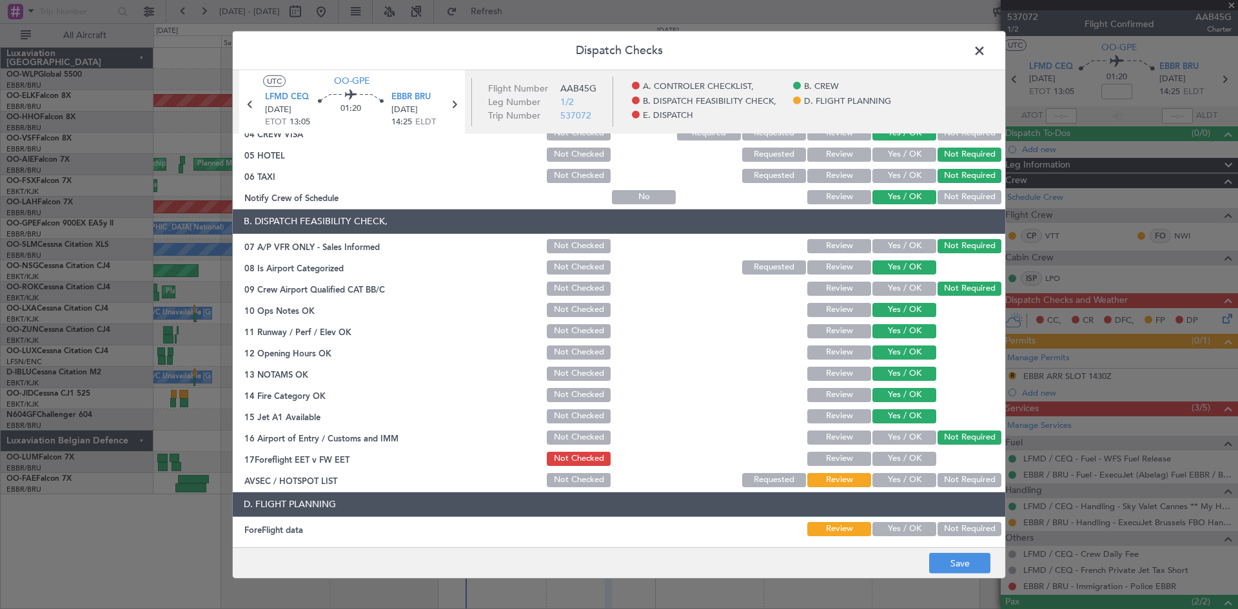
click at [901, 452] on button "Yes / OK" at bounding box center [904, 459] width 64 height 14
click at [870, 461] on div "Yes / OK" at bounding box center [902, 459] width 65 height 18
click at [857, 452] on button "Review" at bounding box center [839, 459] width 64 height 14
click at [883, 475] on button "Yes / OK" at bounding box center [904, 480] width 64 height 14
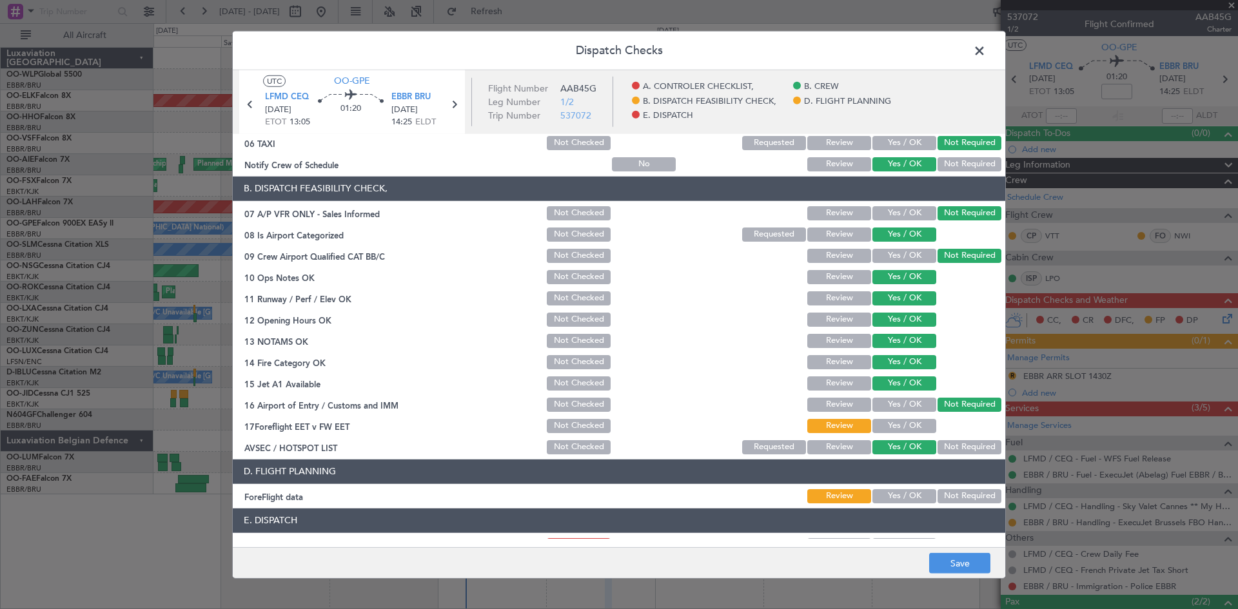
scroll to position [244, 0]
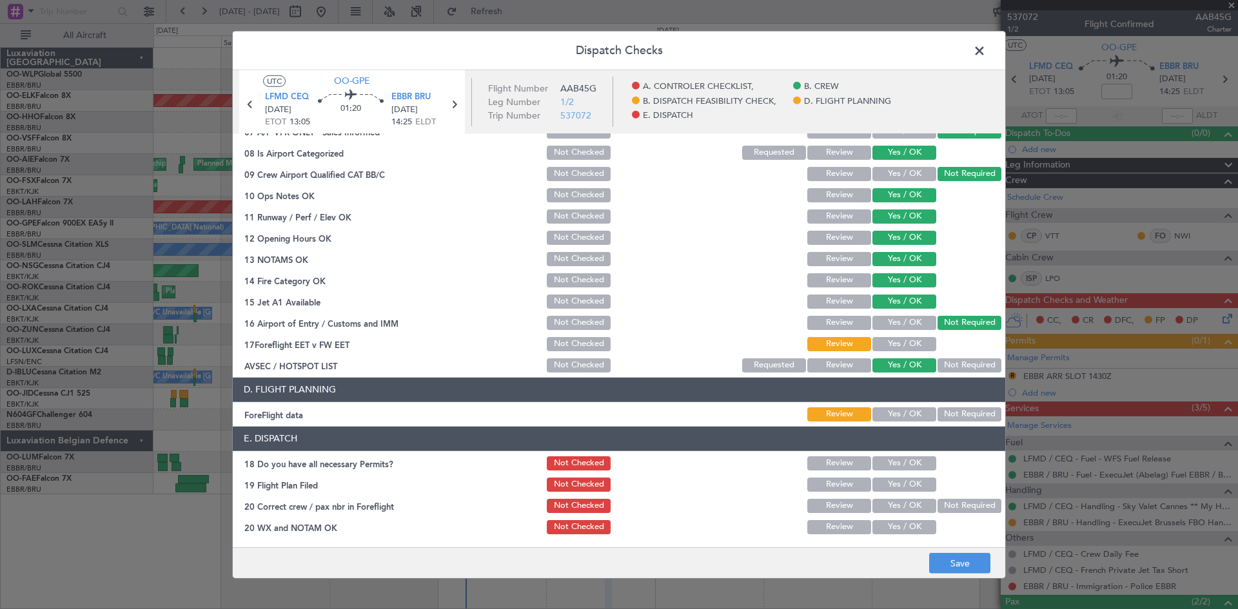
click at [879, 418] on button "Yes / OK" at bounding box center [904, 414] width 64 height 14
click at [941, 555] on button "Save" at bounding box center [959, 563] width 61 height 21
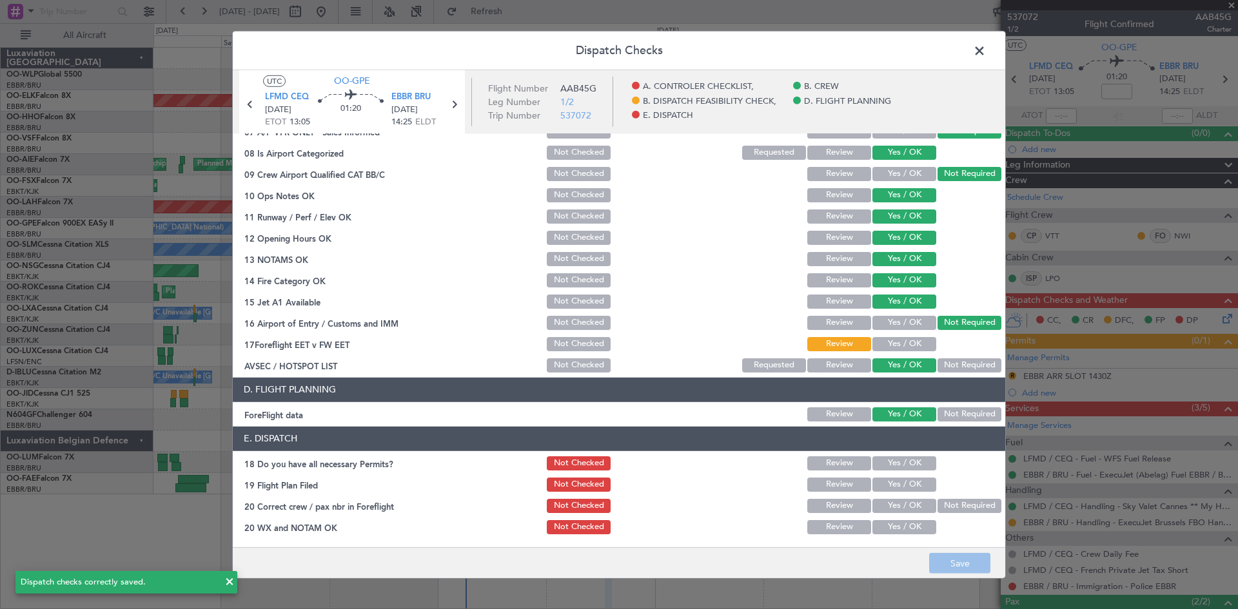
click at [986, 54] on span at bounding box center [986, 54] width 0 height 26
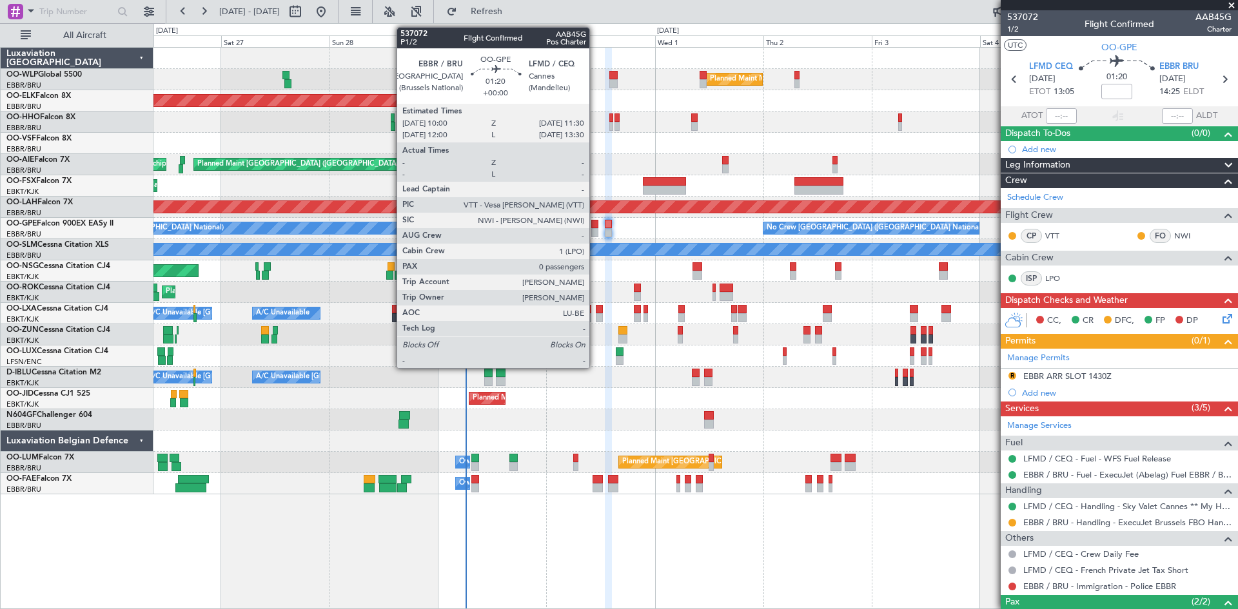
click at [595, 228] on div at bounding box center [594, 232] width 7 height 9
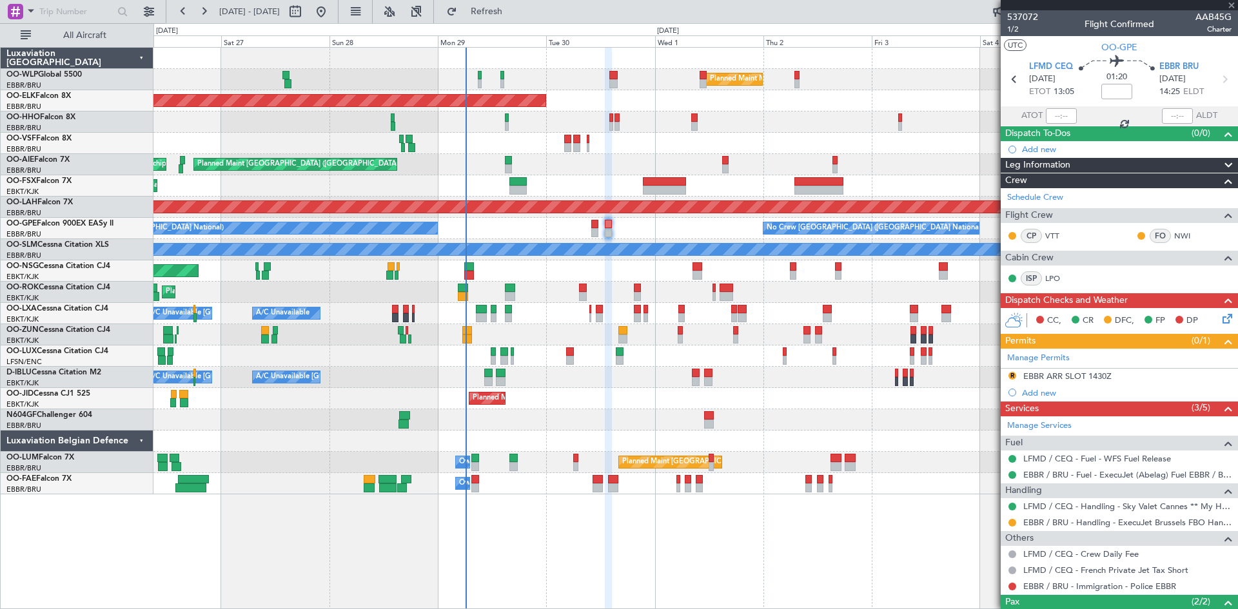
type input "0"
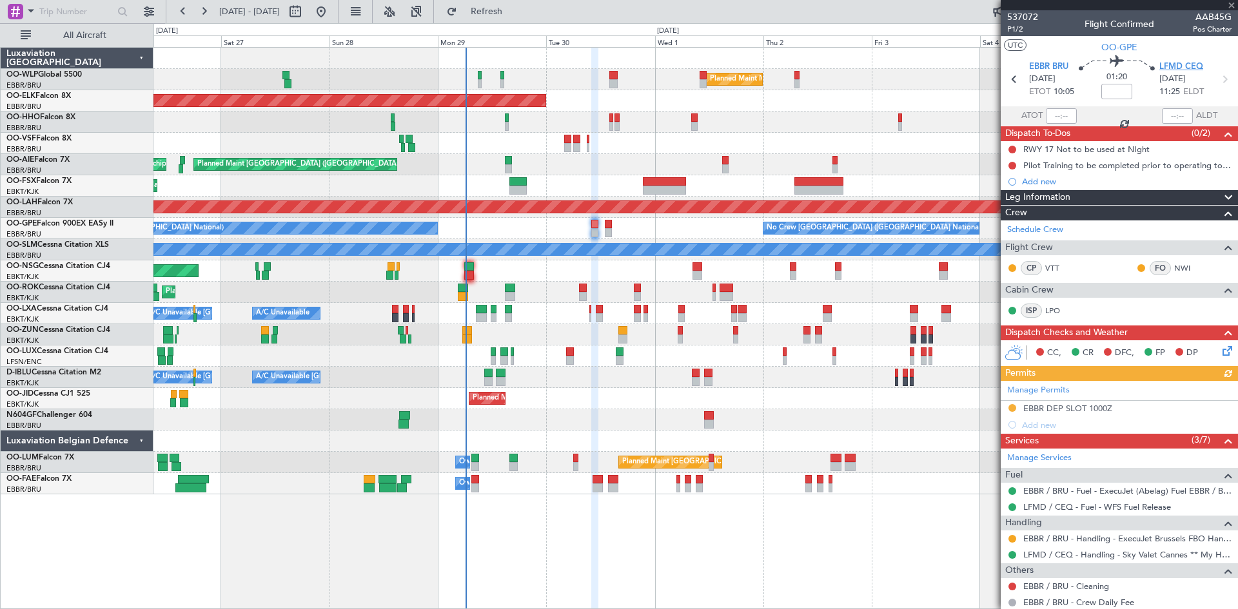
click at [1180, 67] on span "LFMD CEQ" at bounding box center [1181, 67] width 44 height 13
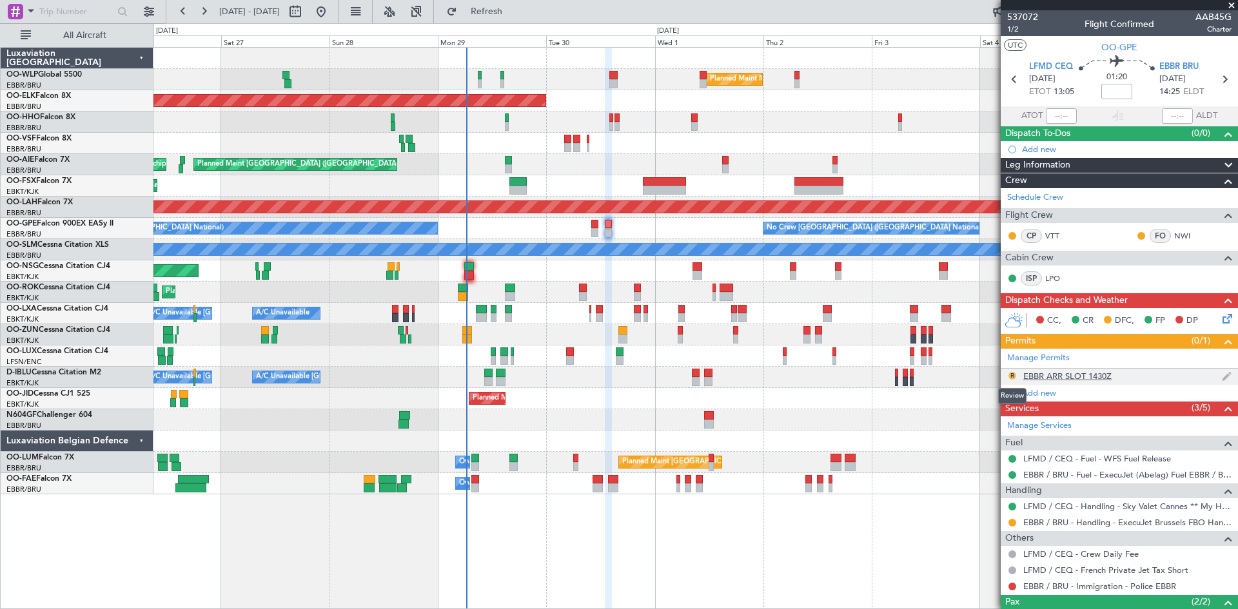
click at [1015, 375] on button "R" at bounding box center [1012, 376] width 8 height 8
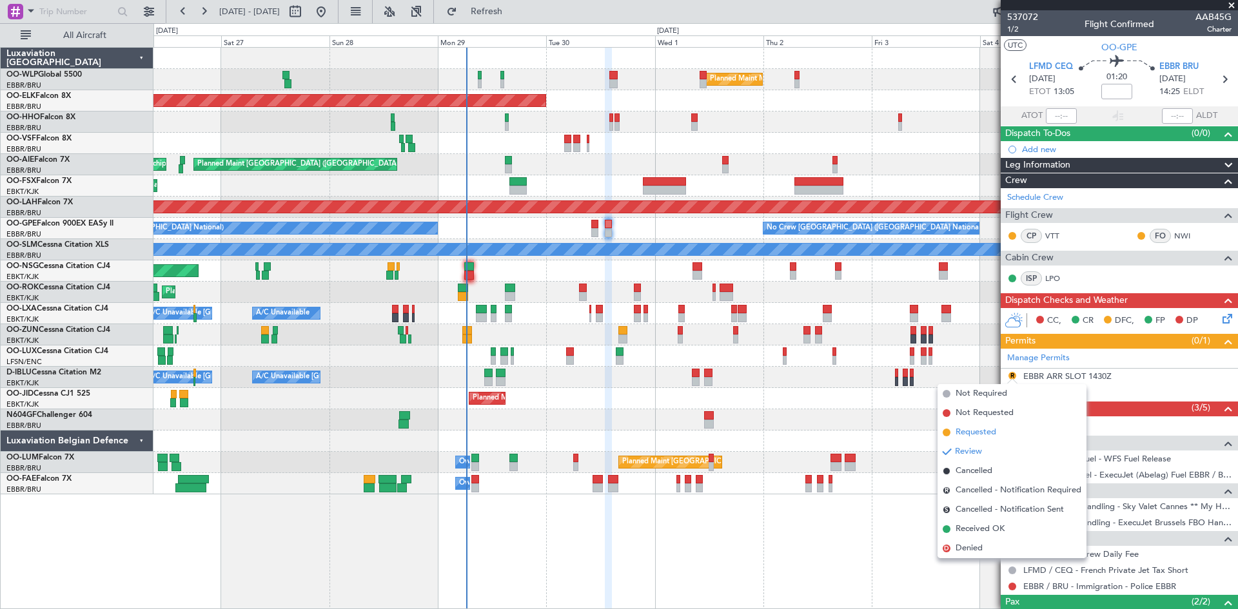
click at [987, 425] on li "Requested" at bounding box center [1011, 432] width 149 height 19
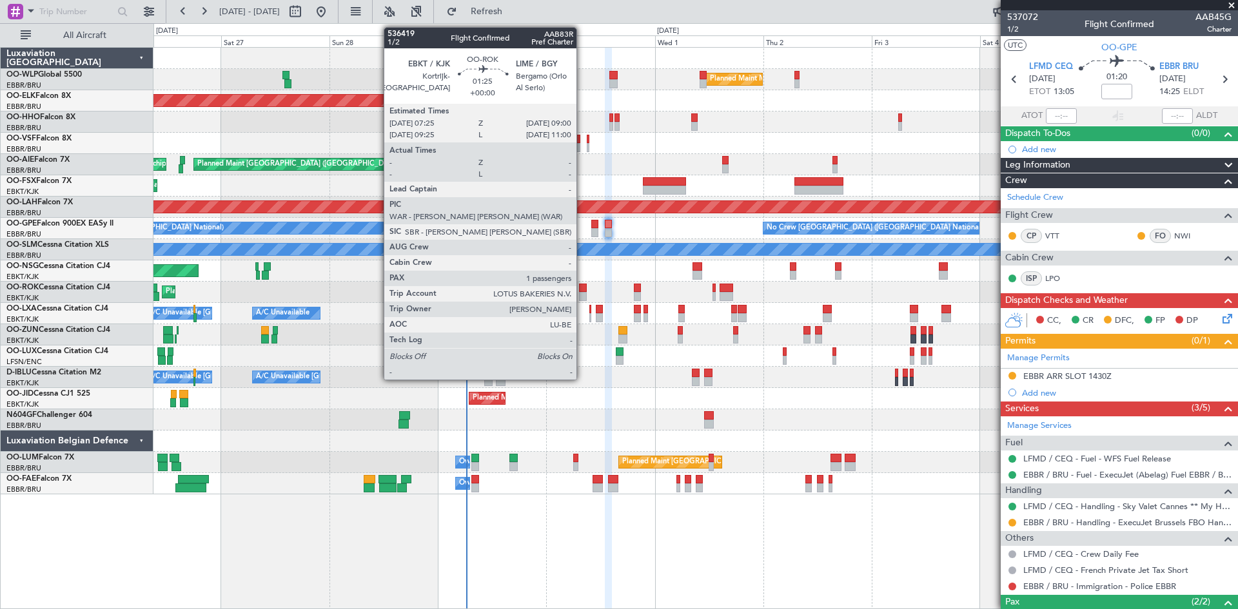
click at [582, 294] on div at bounding box center [583, 296] width 8 height 9
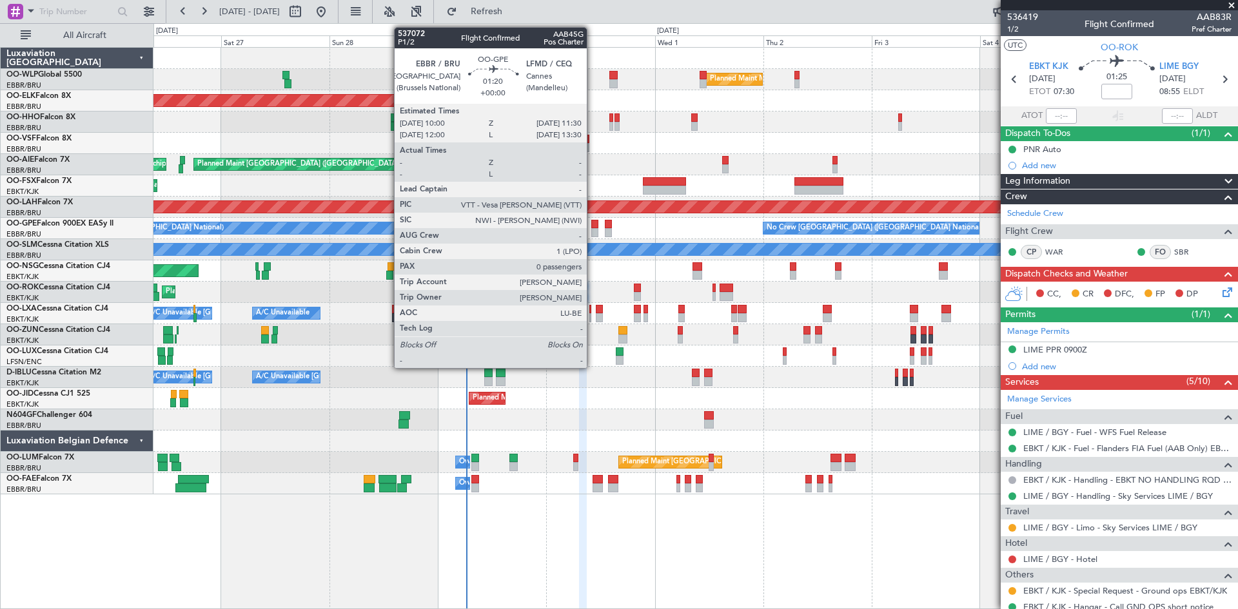
click at [592, 236] on div at bounding box center [594, 232] width 7 height 9
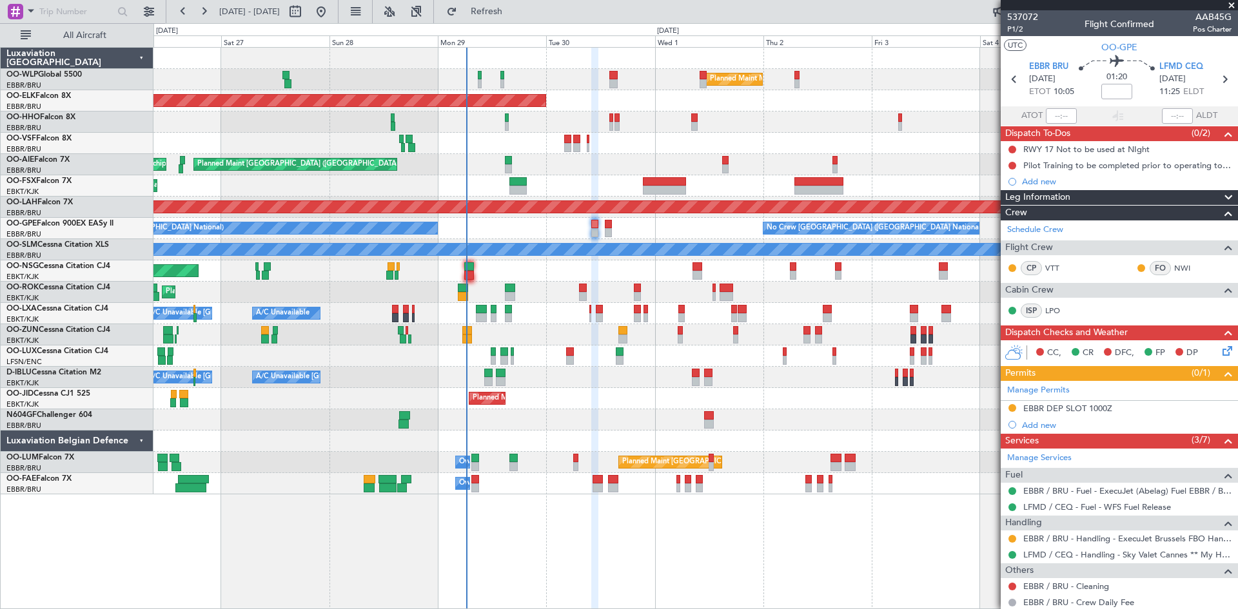
click at [1220, 350] on icon at bounding box center [1225, 349] width 10 height 10
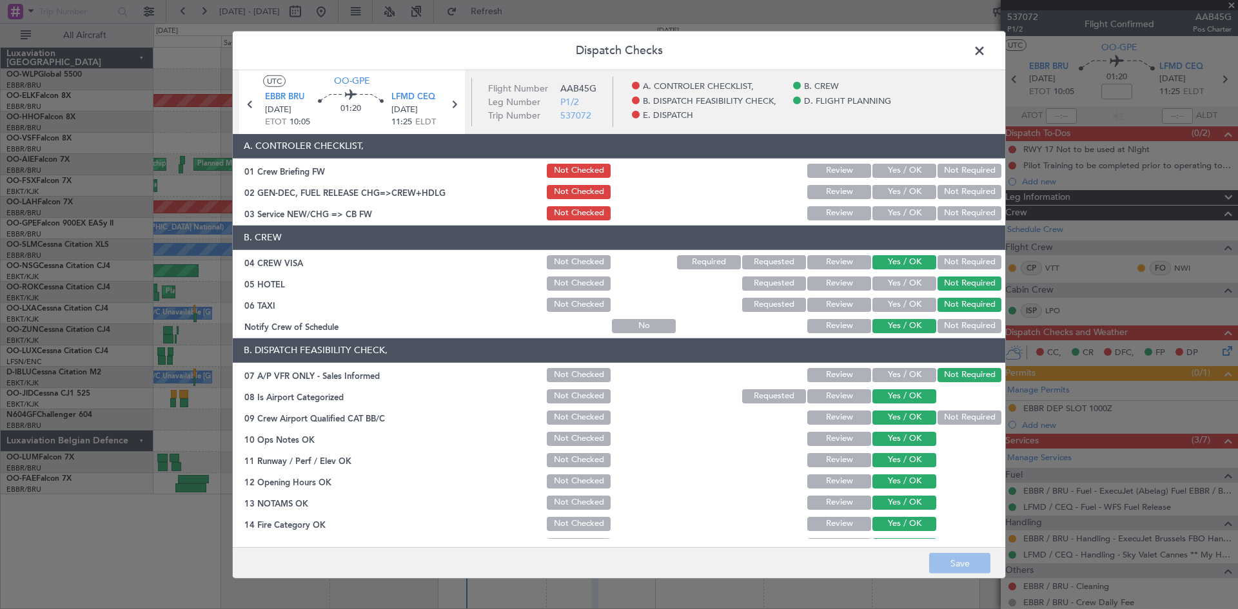
click at [878, 213] on button "Yes / OK" at bounding box center [904, 213] width 64 height 14
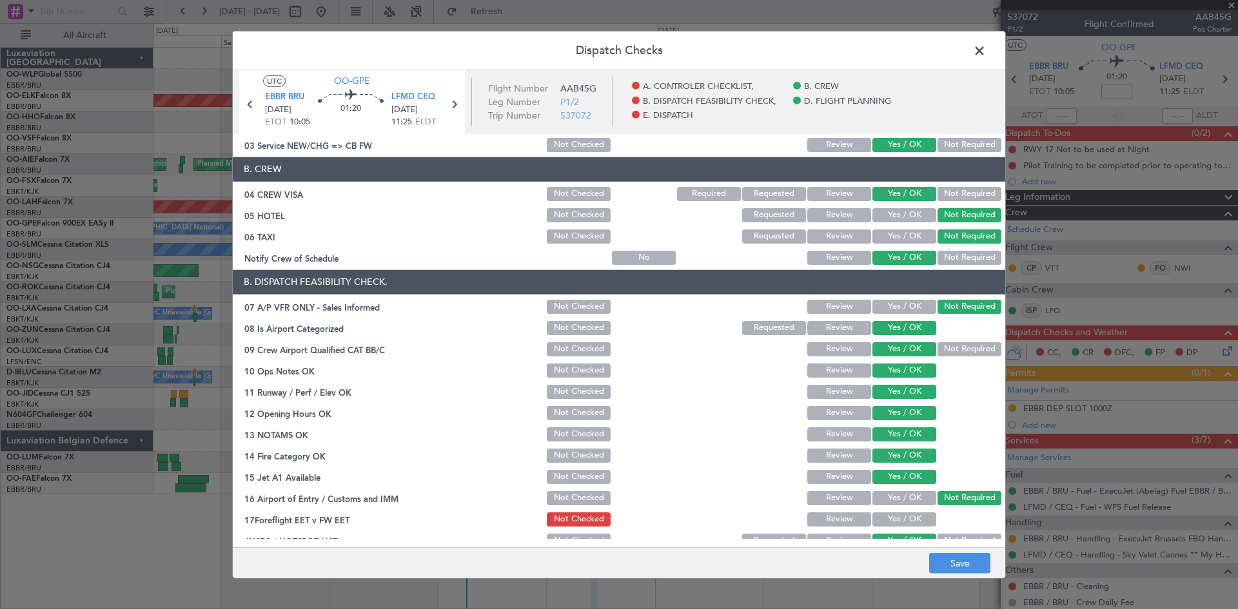
scroll to position [244, 0]
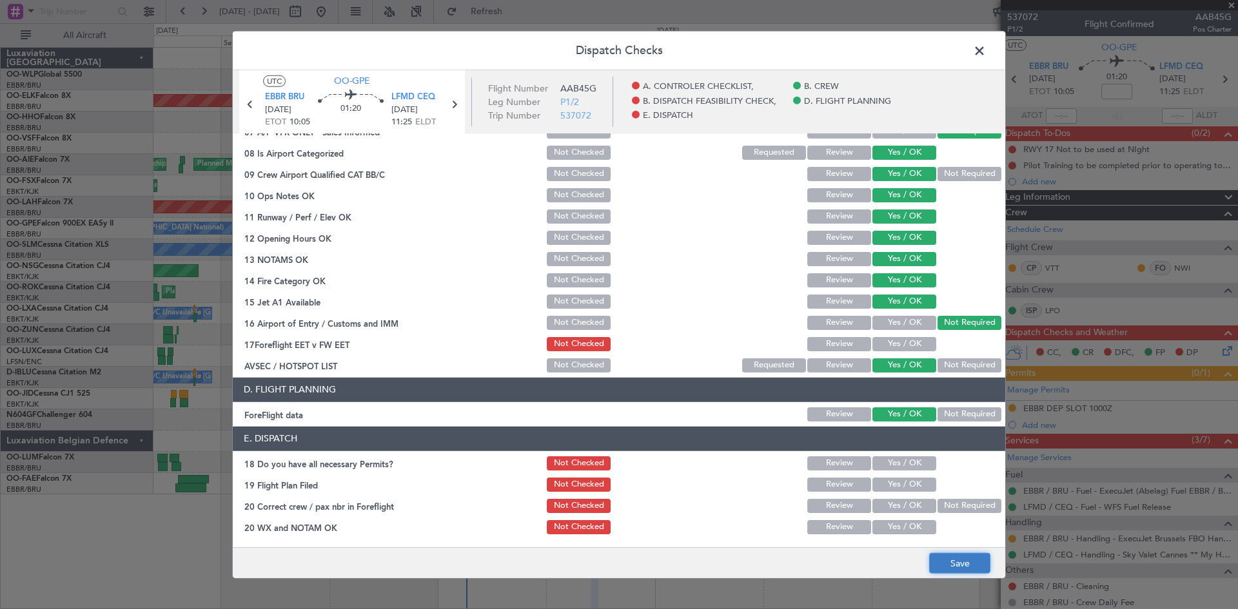
click at [954, 559] on button "Save" at bounding box center [959, 563] width 61 height 21
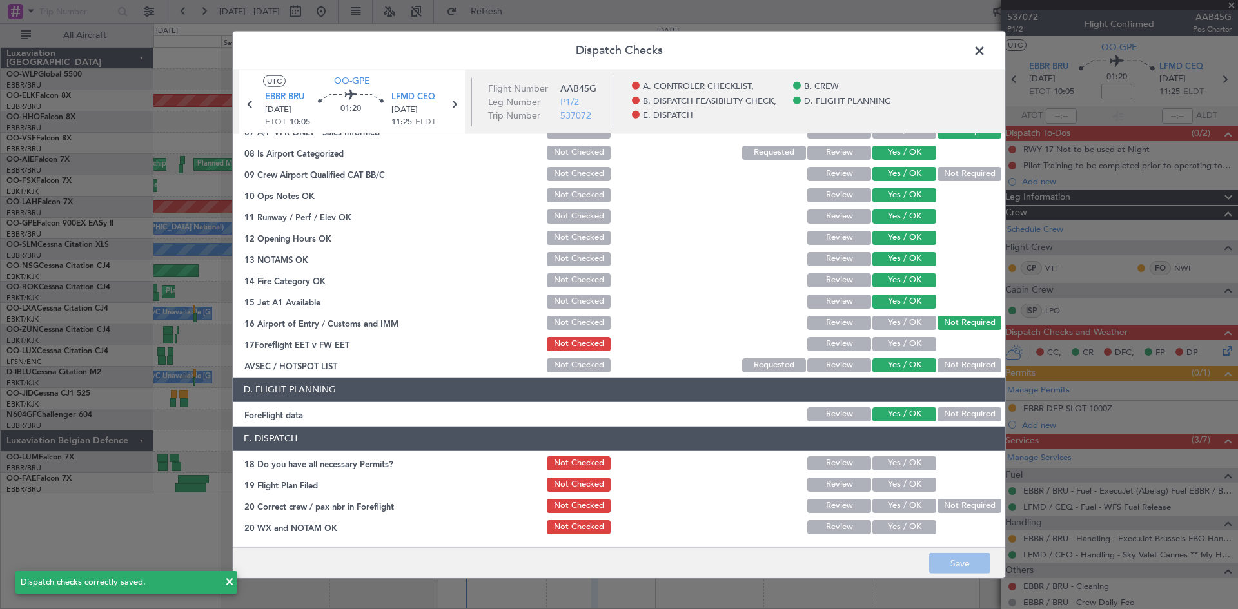
click at [986, 46] on span at bounding box center [986, 54] width 0 height 26
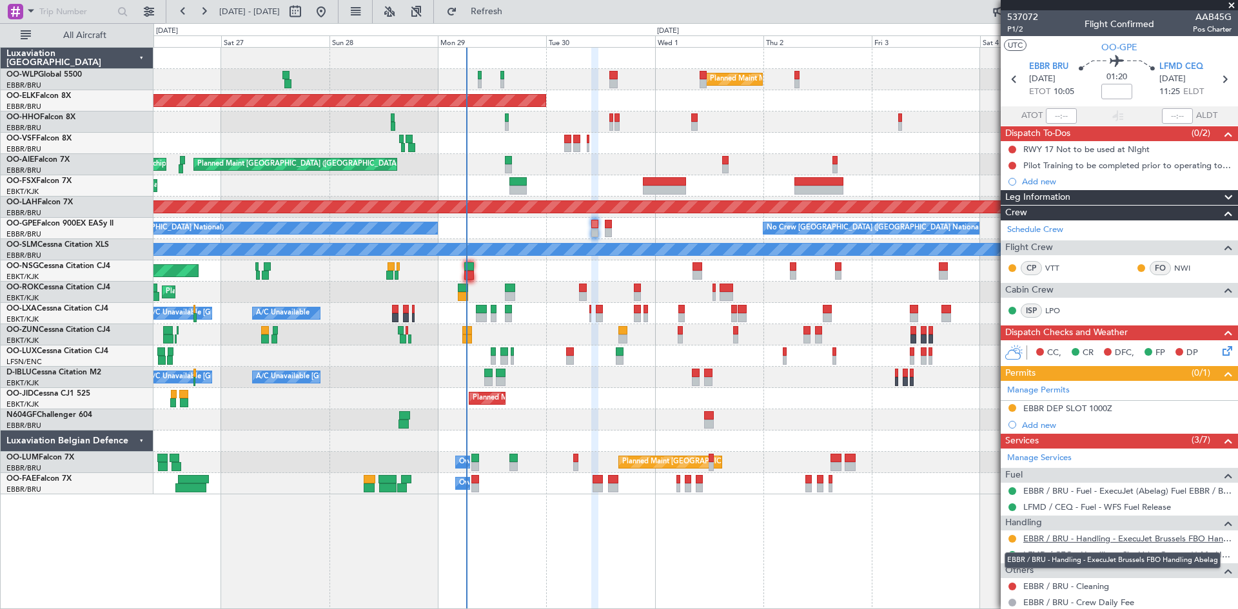
click at [1087, 541] on link "EBBR / BRU - Handling - ExecuJet Brussels FBO Handling Abelag" at bounding box center [1127, 538] width 208 height 11
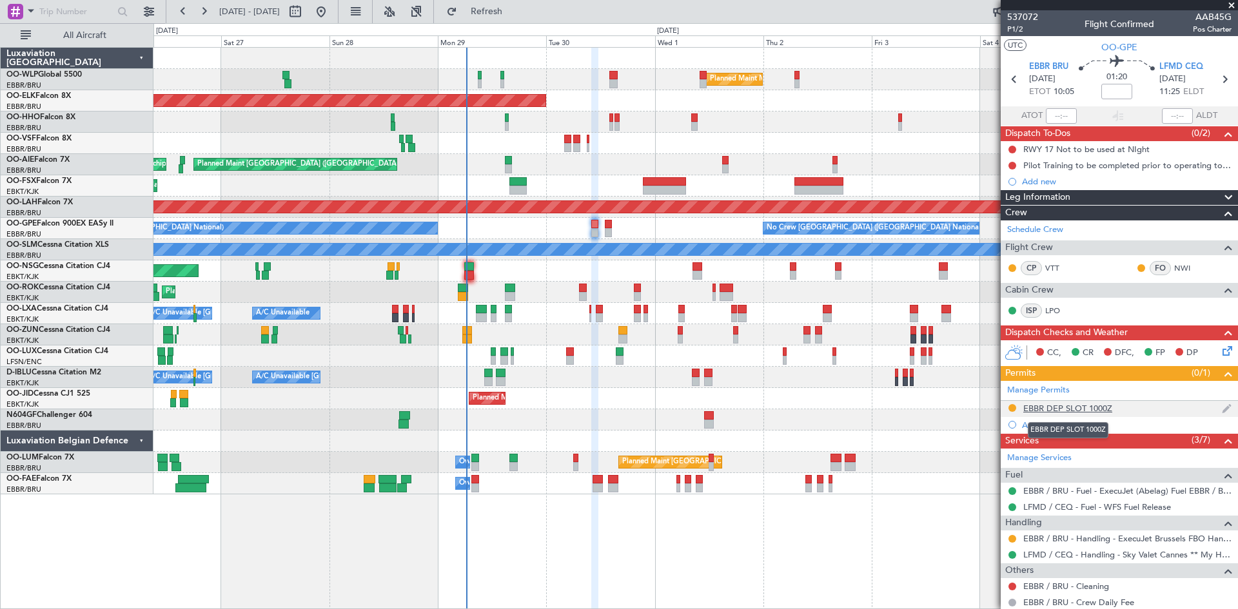
click at [1093, 408] on div "EBBR DEP SLOT 1000Z" at bounding box center [1067, 408] width 89 height 11
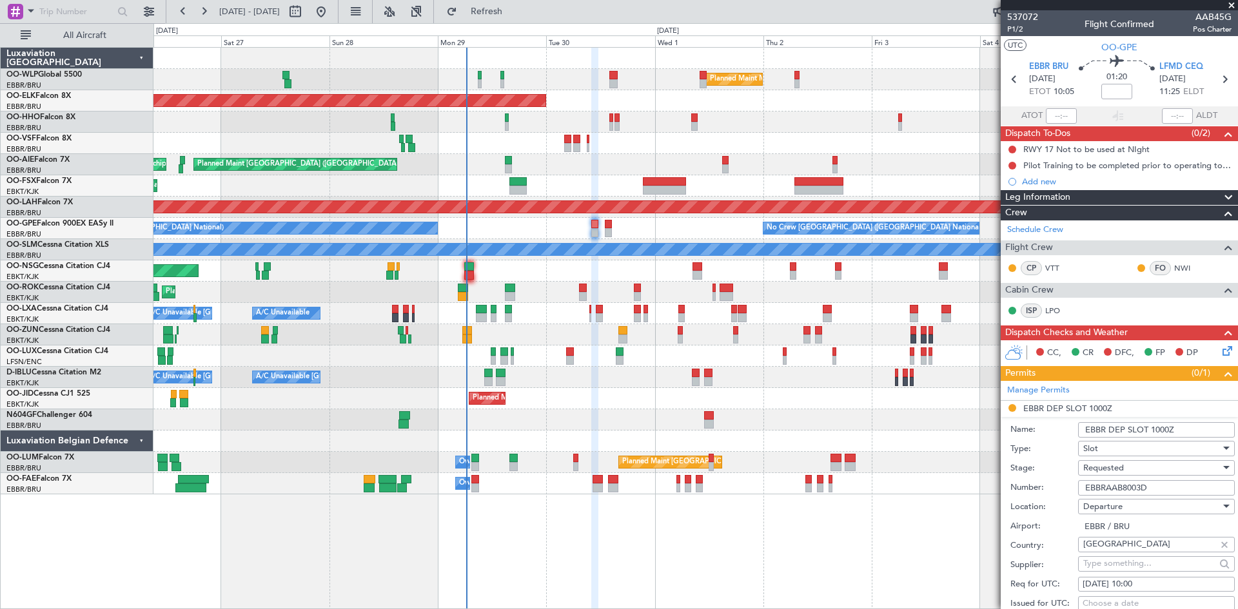
drag, startPoint x: 1164, startPoint y: 487, endPoint x: 1083, endPoint y: 487, distance: 80.6
click at [1083, 487] on input "EBBRAAB8003D" at bounding box center [1156, 487] width 157 height 15
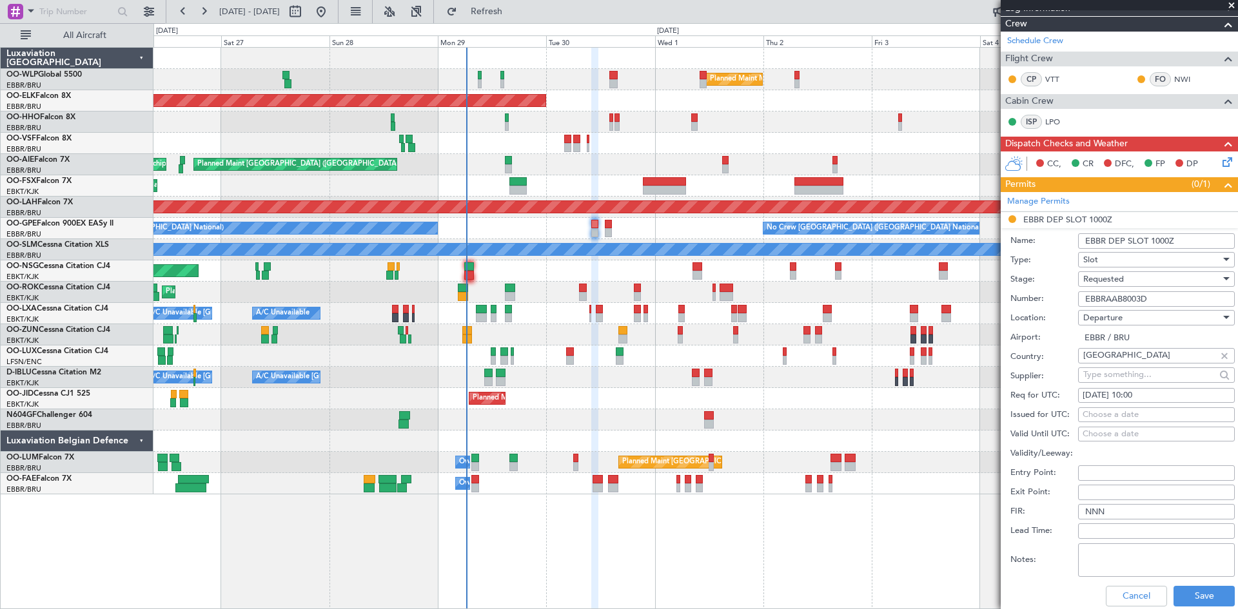
scroll to position [193, 0]
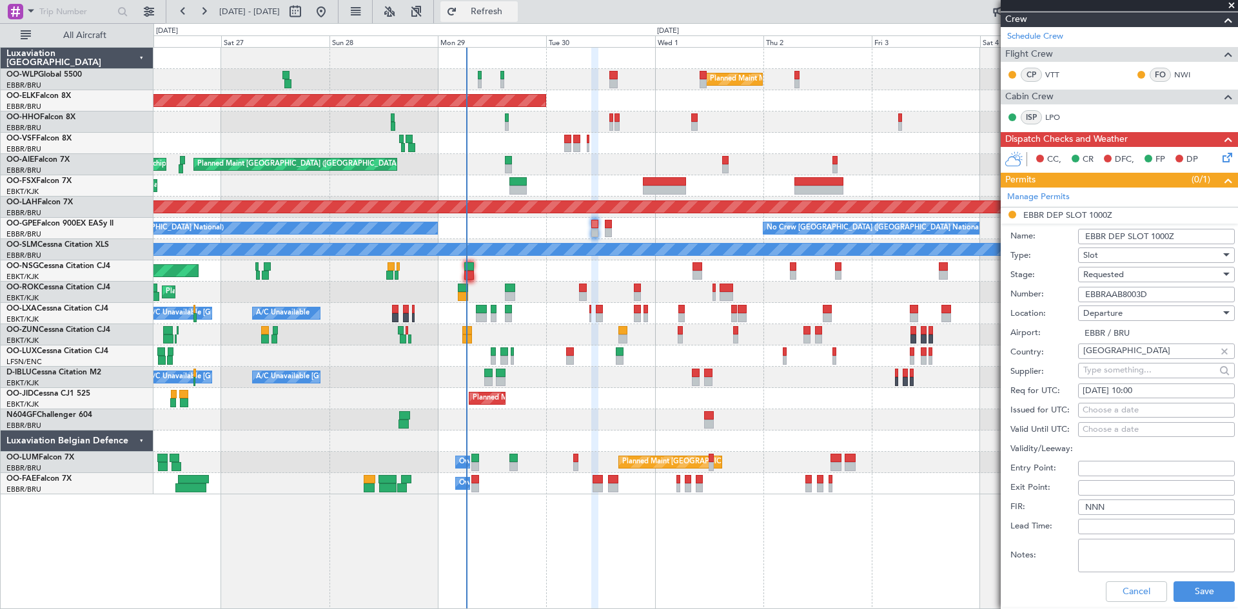
click at [492, 21] on button "Refresh" at bounding box center [478, 11] width 77 height 21
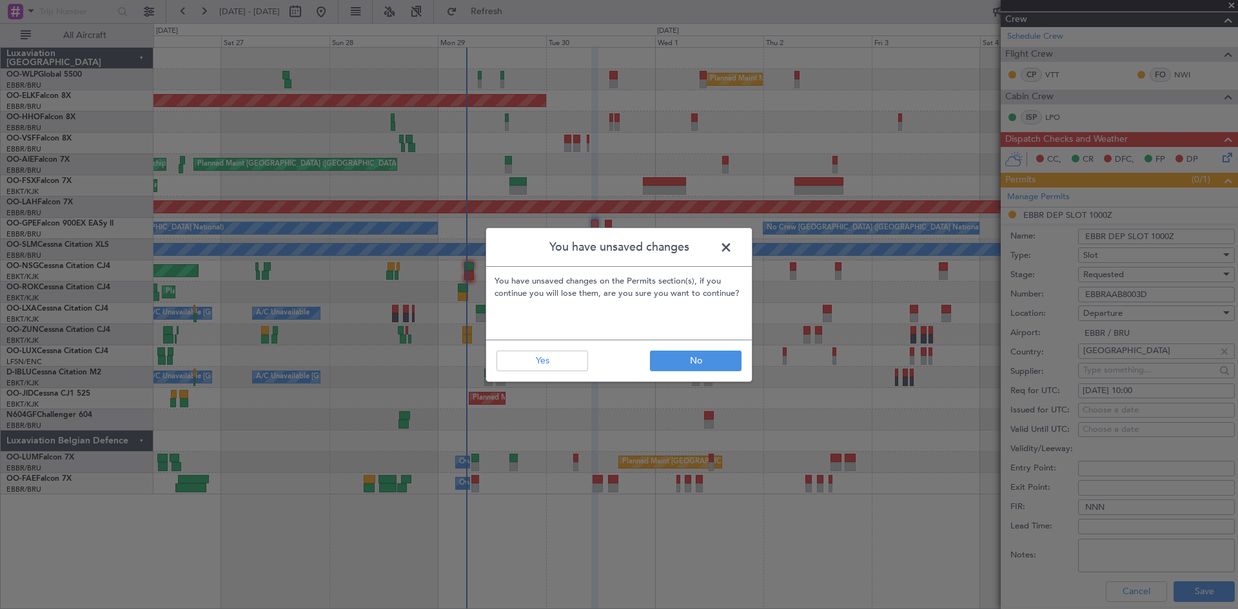
click at [732, 244] on span at bounding box center [732, 251] width 0 height 26
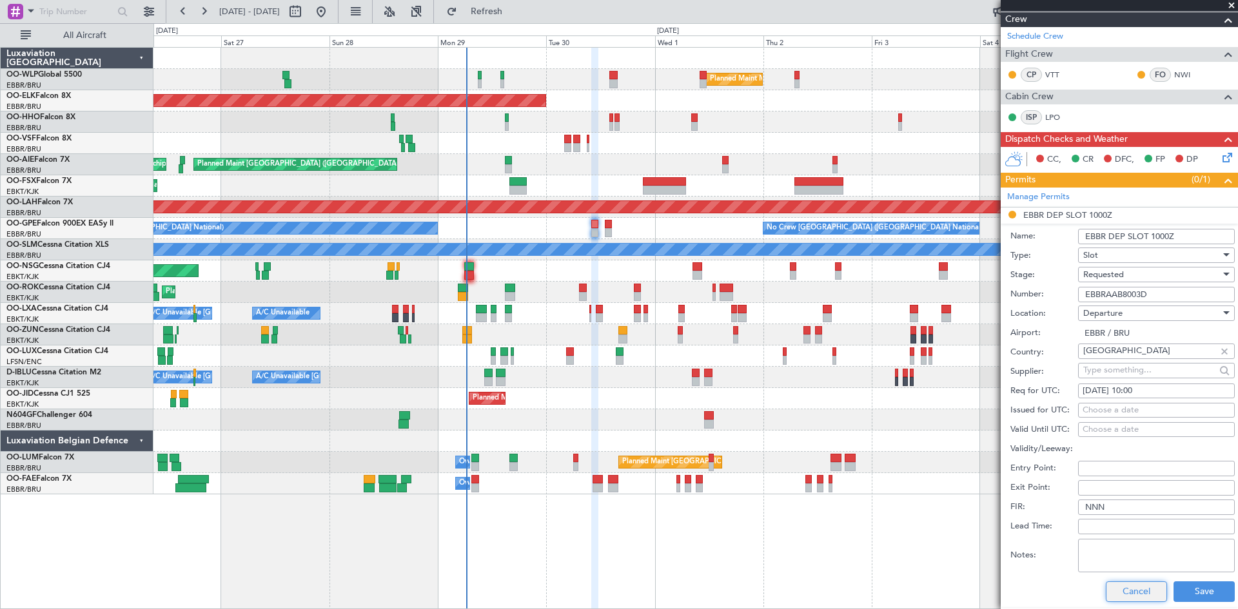
click at [1128, 584] on button "Cancel" at bounding box center [1136, 591] width 61 height 21
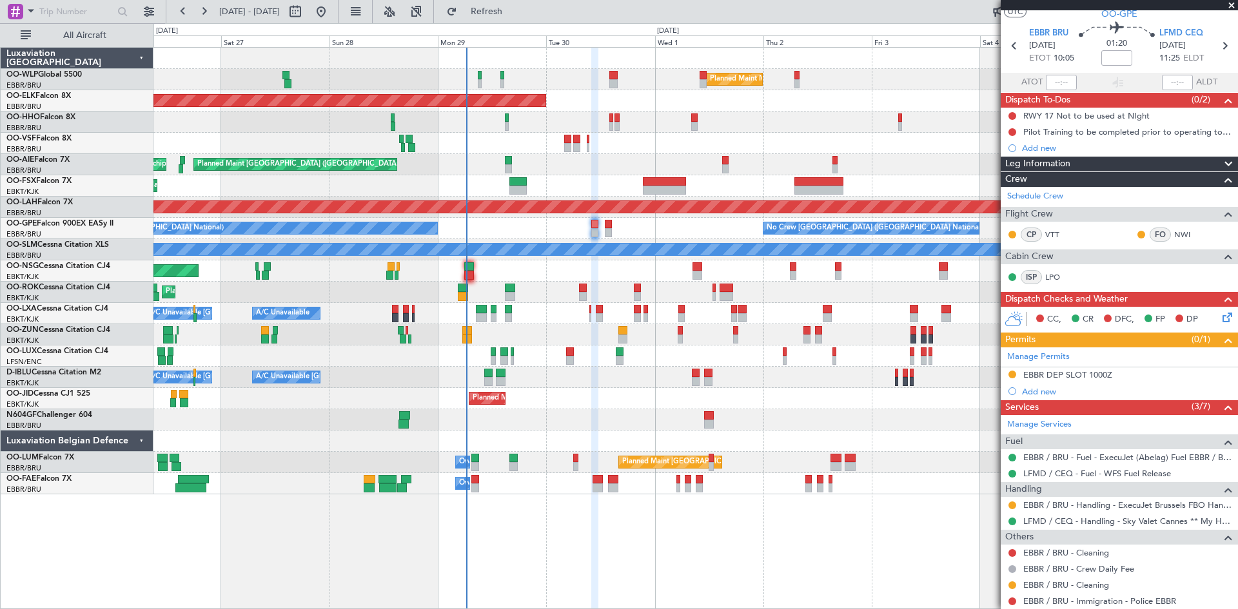
scroll to position [0, 0]
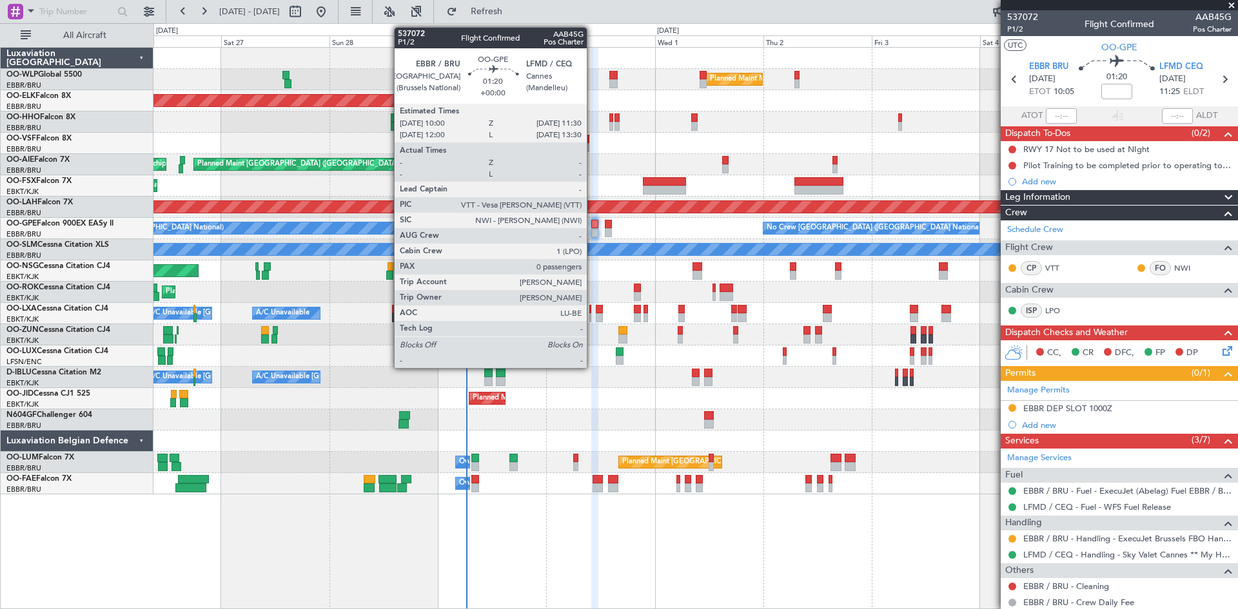
click at [592, 226] on div at bounding box center [594, 224] width 7 height 9
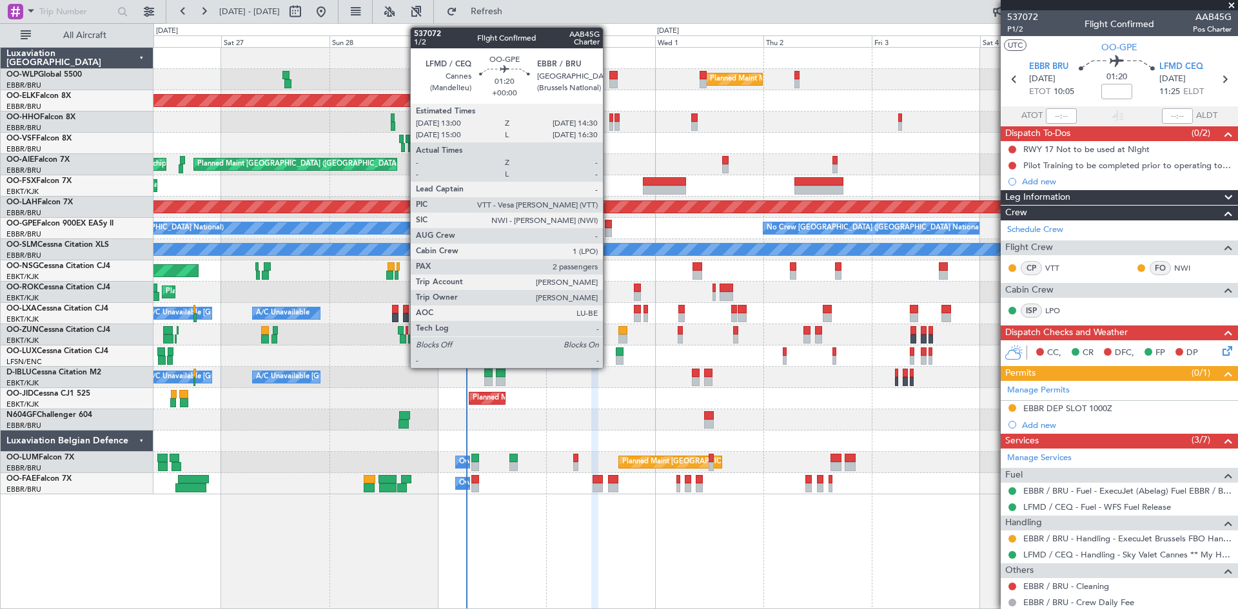
click at [609, 228] on div at bounding box center [608, 232] width 7 height 9
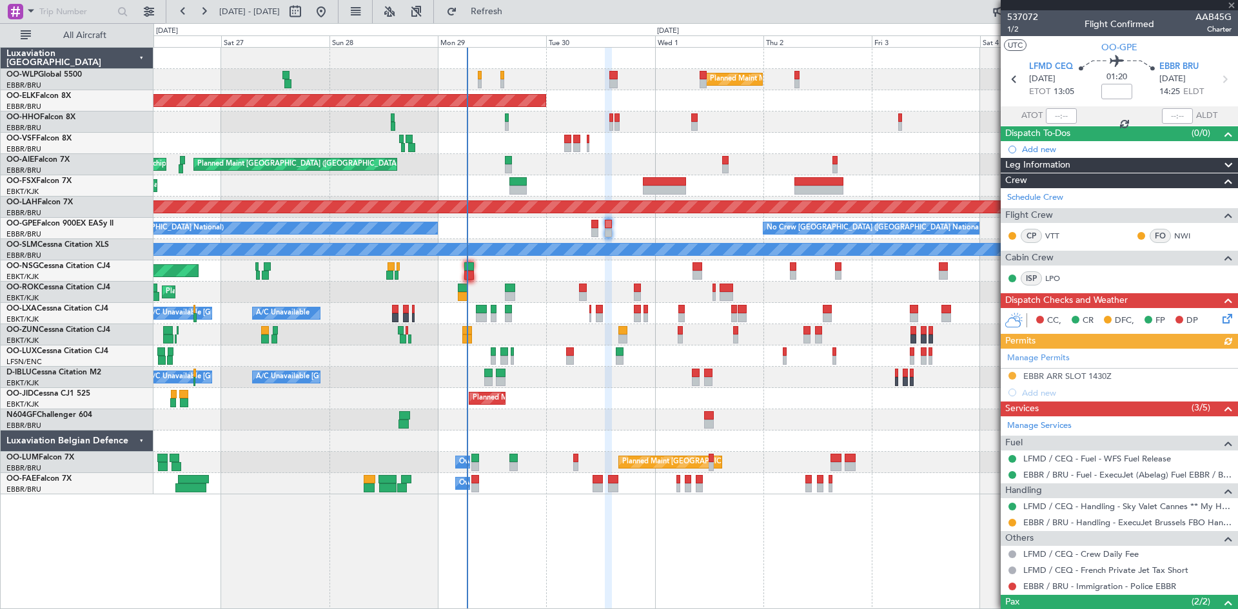
click at [1070, 370] on div "Manage Permits EBBR ARR SLOT 1430Z Add new" at bounding box center [1119, 375] width 237 height 52
click at [1087, 378] on div "EBBR ARR SLOT 1430Z" at bounding box center [1067, 376] width 88 height 11
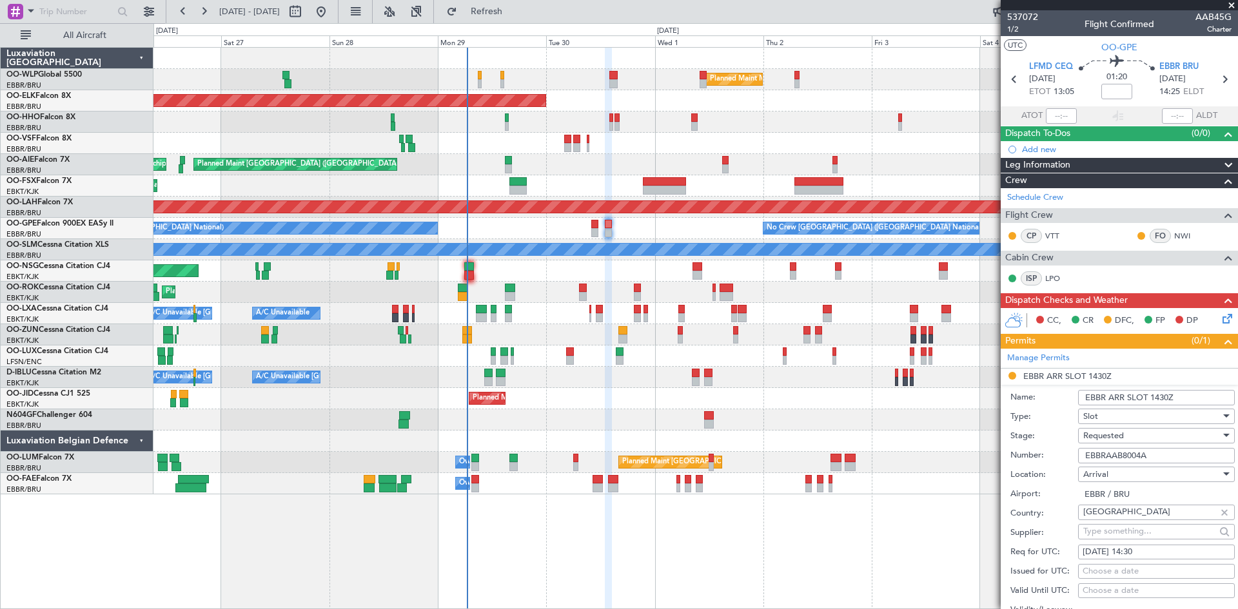
drag, startPoint x: 1163, startPoint y: 453, endPoint x: 1054, endPoint y: 465, distance: 109.6
click at [1054, 465] on form "Name: EBBR ARR SLOT 1430Z Type: Slot Stage: Requested Number: EBBRAAB8004A Loca…" at bounding box center [1119, 577] width 237 height 385
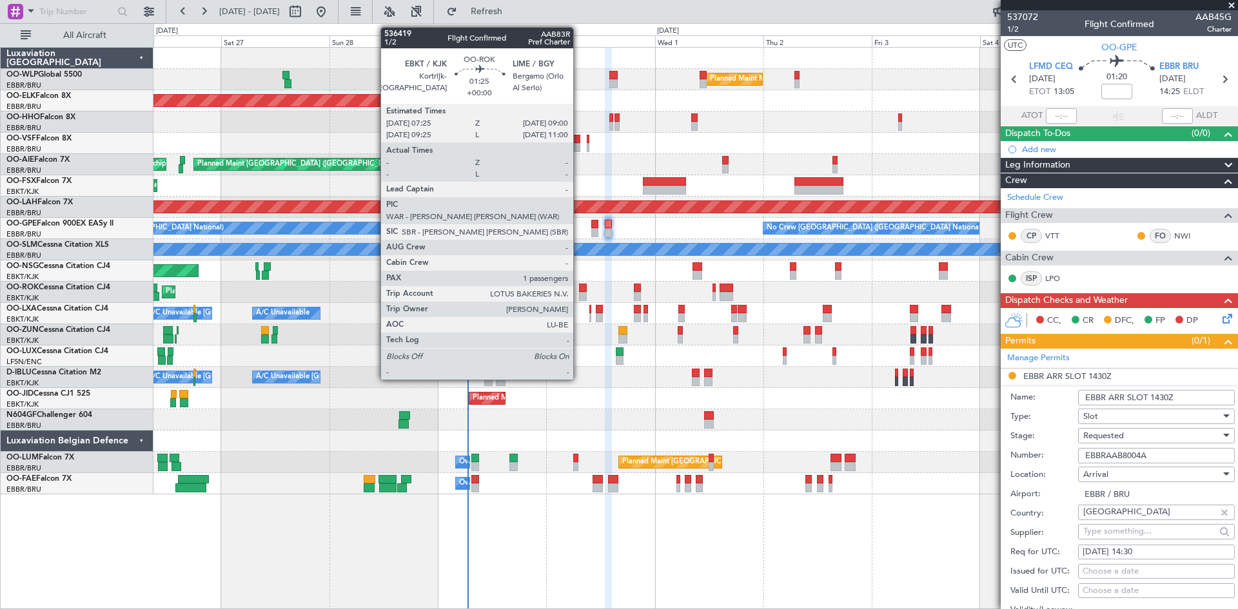
click at [580, 291] on div at bounding box center [583, 288] width 8 height 9
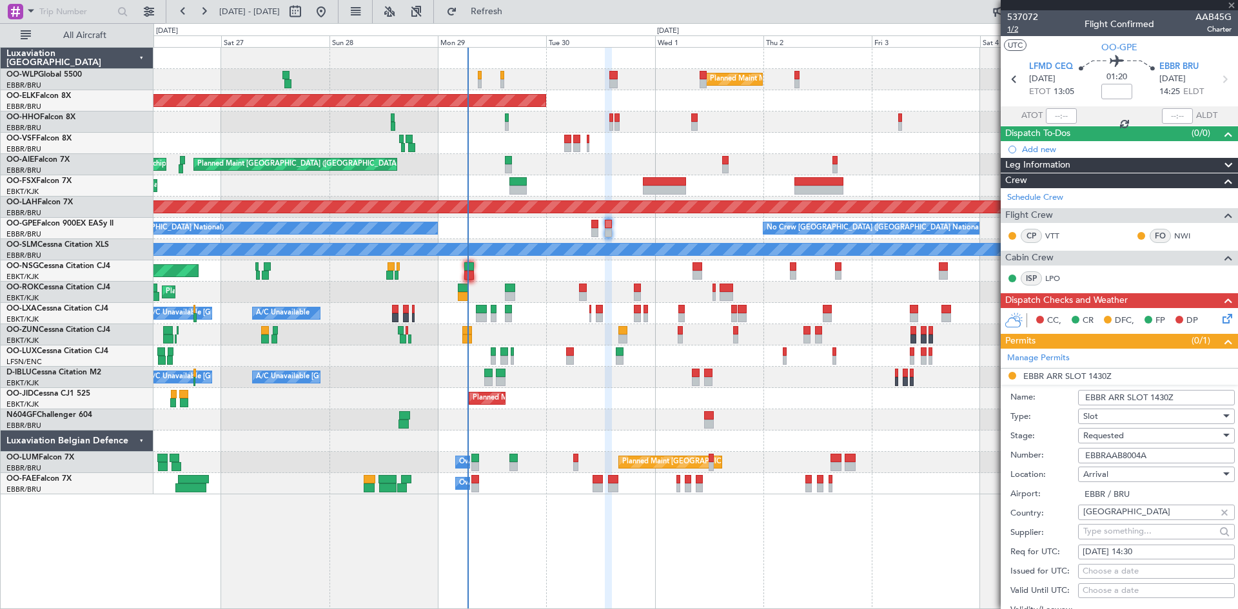
type input "1"
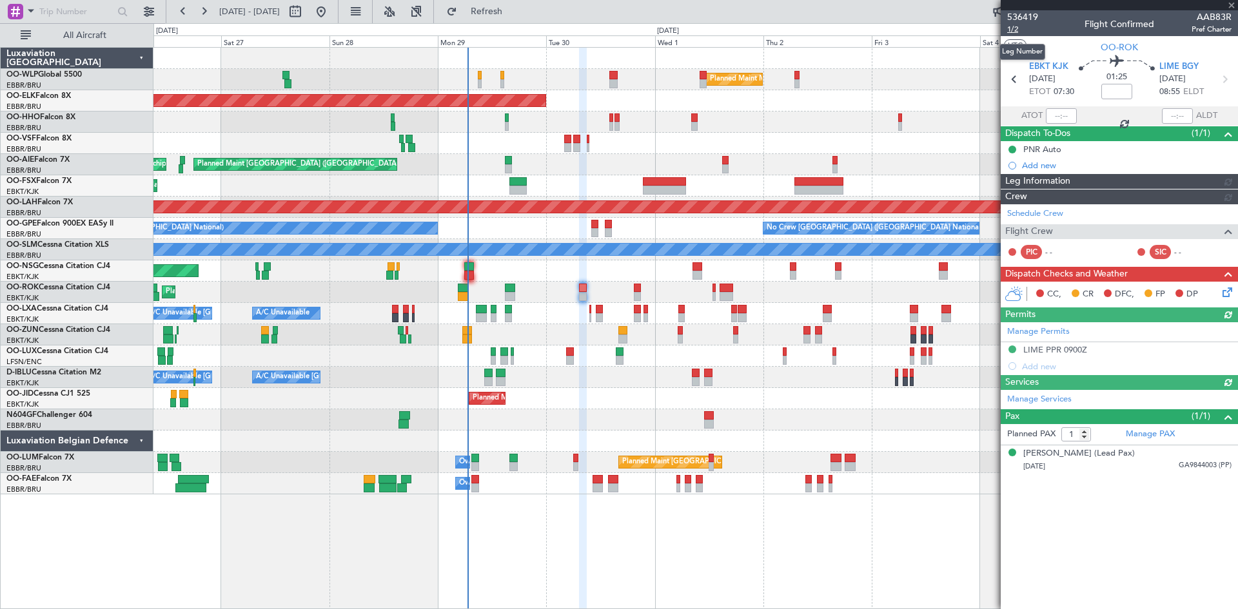
click at [1018, 34] on span "1/2" at bounding box center [1022, 29] width 31 height 11
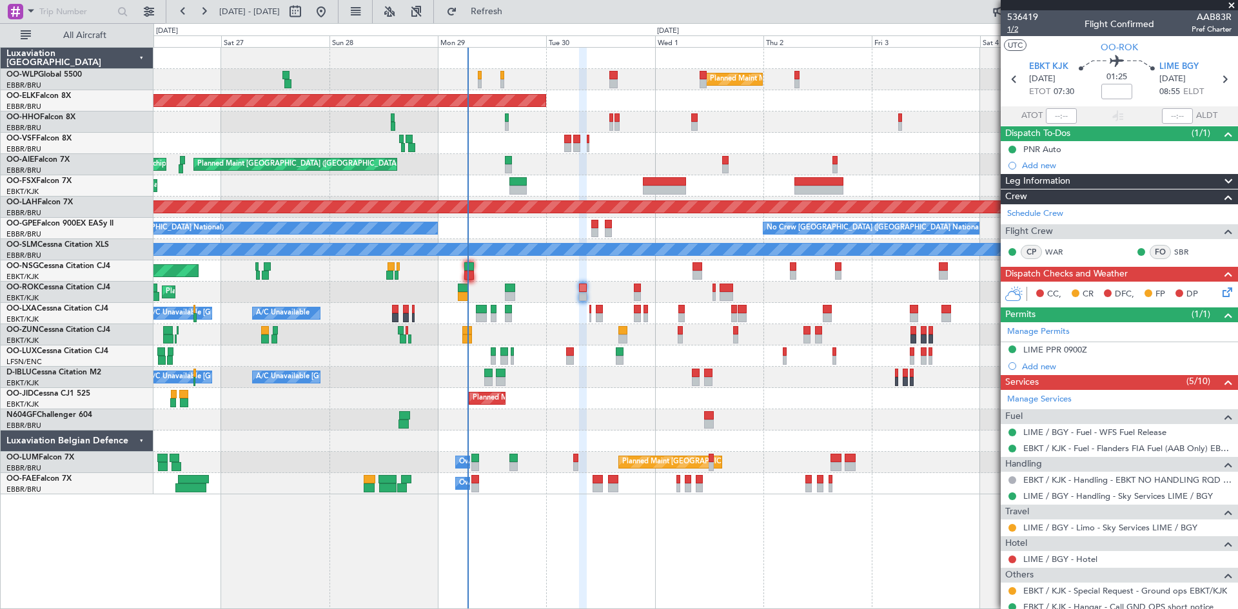
click at [1017, 30] on span "1/2" at bounding box center [1022, 29] width 31 height 11
click at [1174, 252] on link "SBR" at bounding box center [1188, 252] width 29 height 12
click at [1220, 286] on icon at bounding box center [1225, 290] width 10 height 10
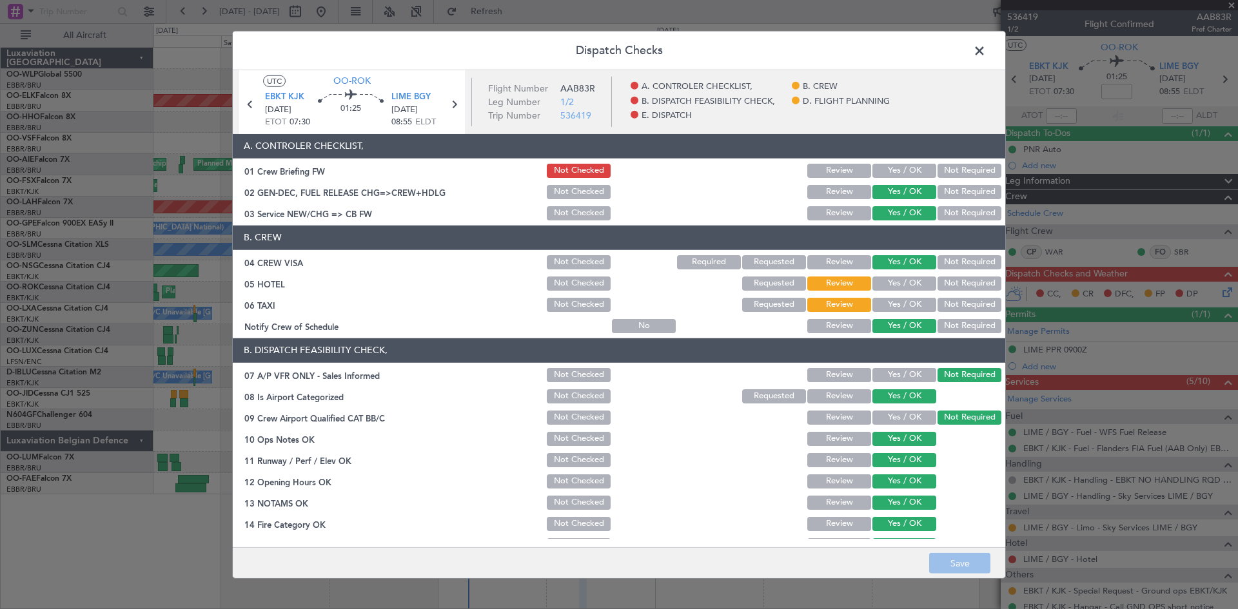
click at [875, 178] on div "Yes / OK" at bounding box center [902, 171] width 65 height 18
click at [886, 174] on button "Yes / OK" at bounding box center [904, 171] width 64 height 14
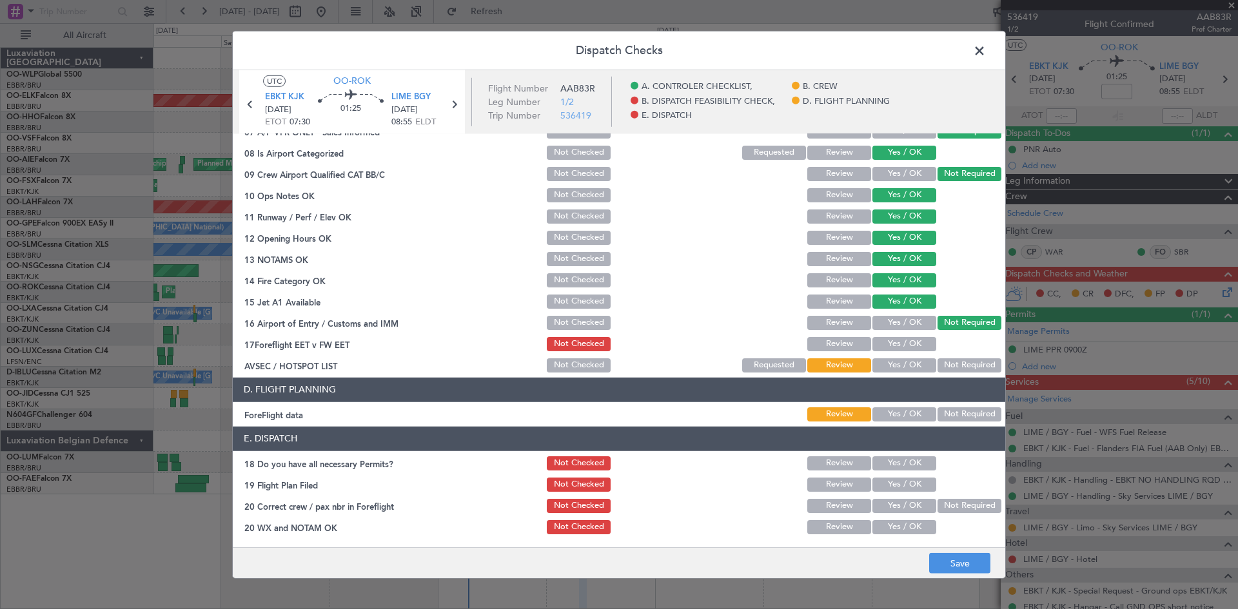
click at [892, 456] on button "Yes / OK" at bounding box center [904, 463] width 64 height 14
click at [892, 473] on section "E. DISPATCH 18 Do you have all necessary Permits? Not Checked Review Yes / OK 1…" at bounding box center [619, 482] width 772 height 110
click at [890, 479] on button "Yes / OK" at bounding box center [904, 485] width 64 height 14
click at [886, 505] on button "Yes / OK" at bounding box center [904, 506] width 64 height 14
click at [888, 531] on button "Yes / OK" at bounding box center [904, 527] width 64 height 14
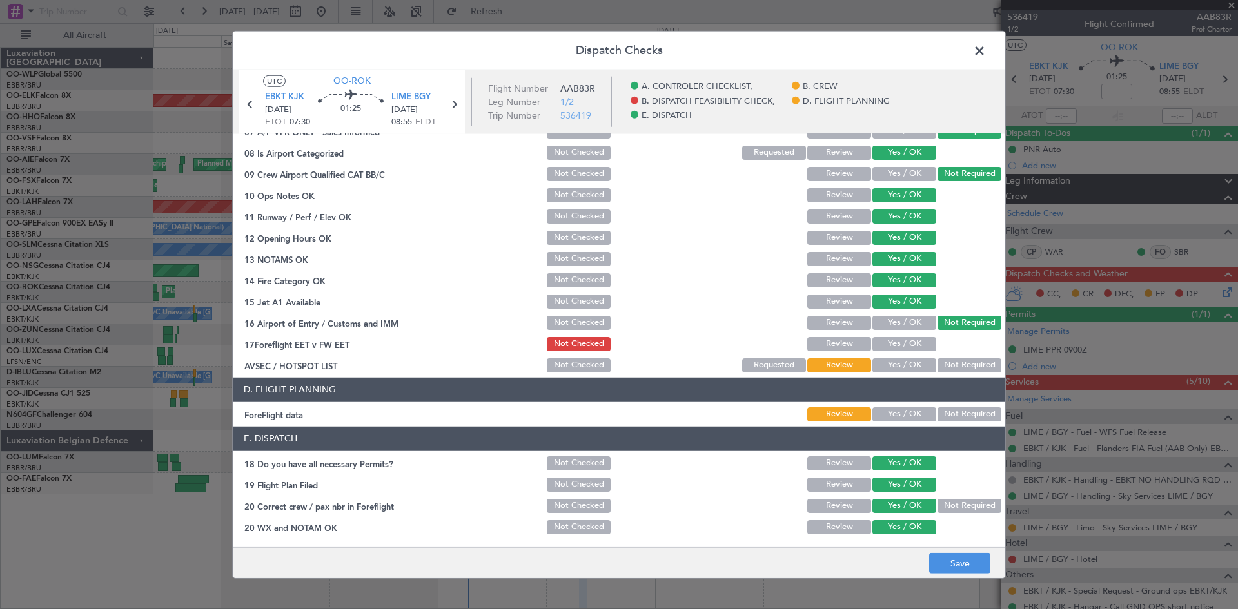
click at [959, 371] on button "Not Required" at bounding box center [969, 365] width 64 height 14
click at [899, 413] on button "Yes / OK" at bounding box center [904, 414] width 64 height 14
click at [884, 337] on button "Yes / OK" at bounding box center [904, 344] width 64 height 14
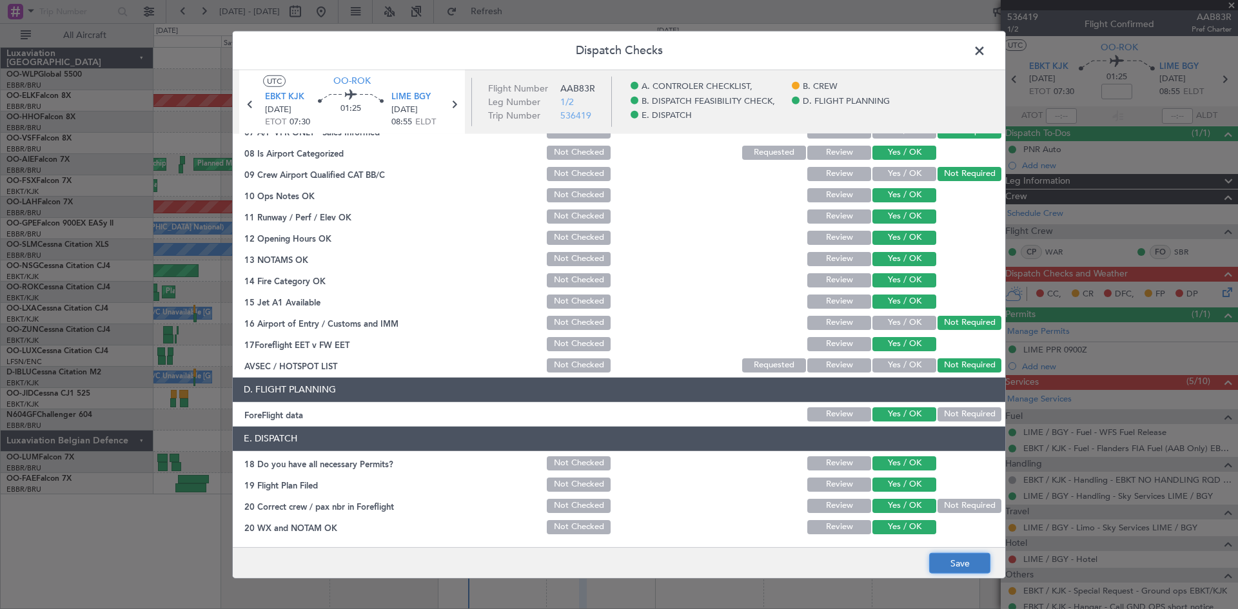
click at [939, 562] on button "Save" at bounding box center [959, 563] width 61 height 21
click at [986, 52] on span at bounding box center [986, 54] width 0 height 26
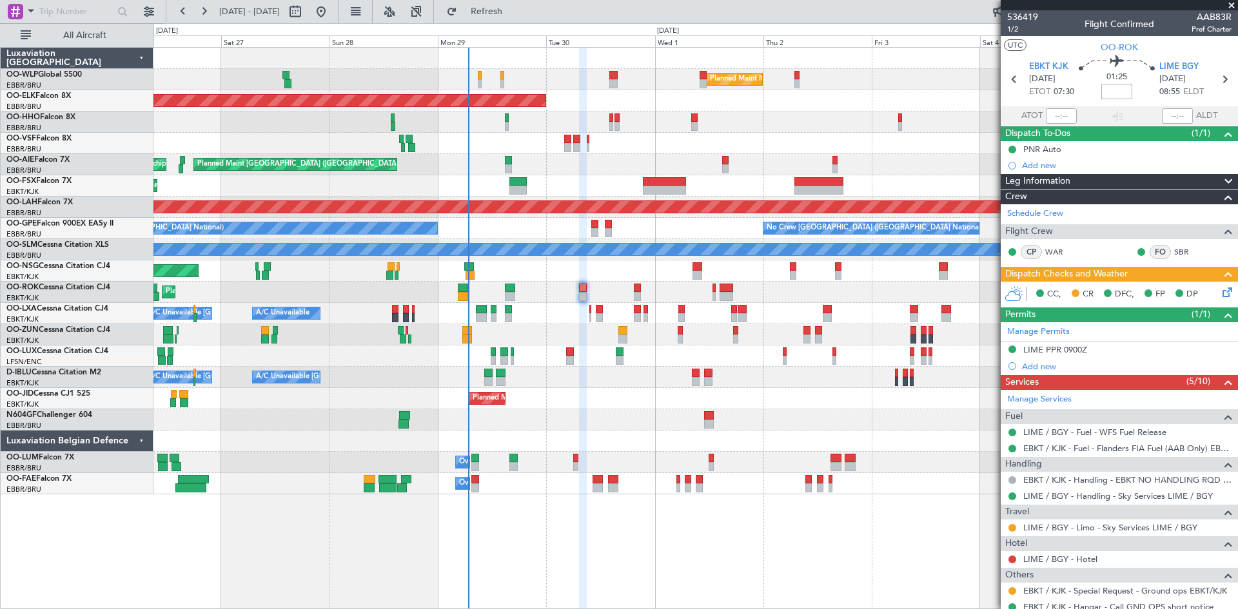
click at [1108, 90] on input at bounding box center [1116, 91] width 31 height 15
type input "-00:05"
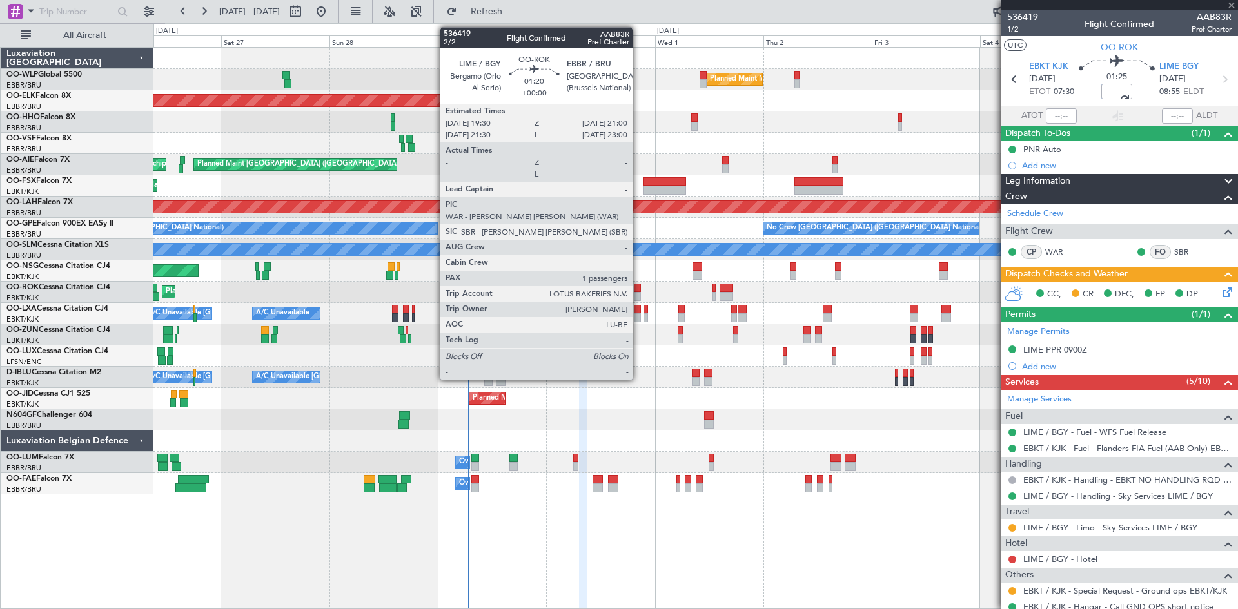
click at [638, 284] on div at bounding box center [637, 288] width 7 height 9
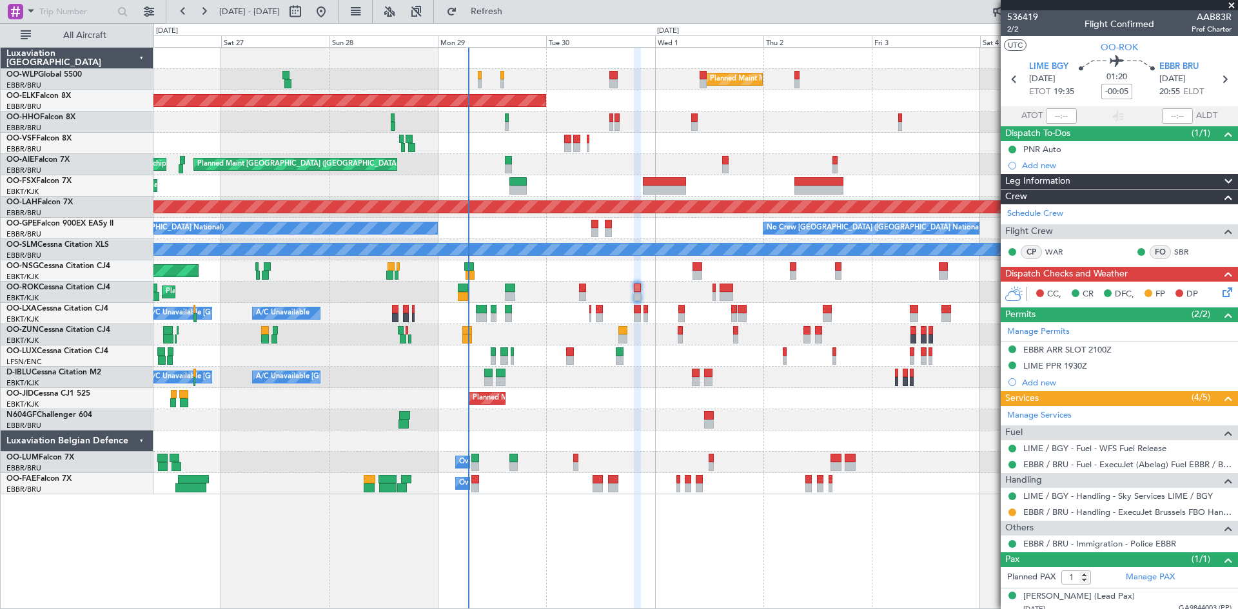
click at [946, 164] on div "Planned Maint [GEOGRAPHIC_DATA] ([GEOGRAPHIC_DATA]) Unplanned Maint Amsterdam (…" at bounding box center [695, 164] width 1084 height 21
type input "-00:05"
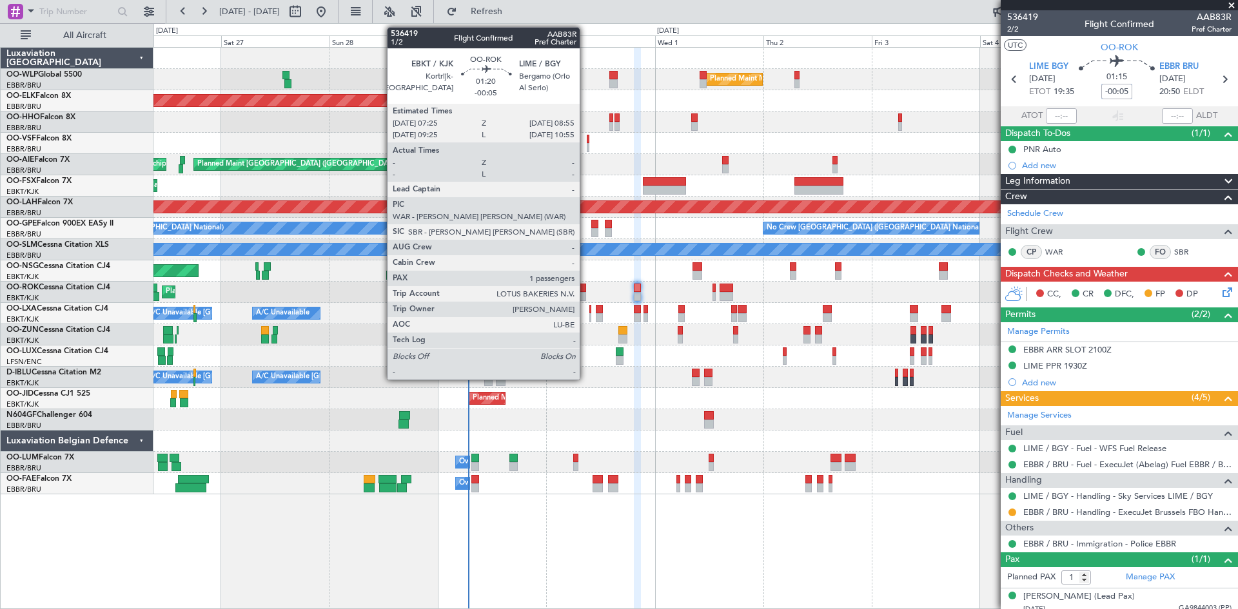
click at [585, 291] on div at bounding box center [582, 288] width 7 height 9
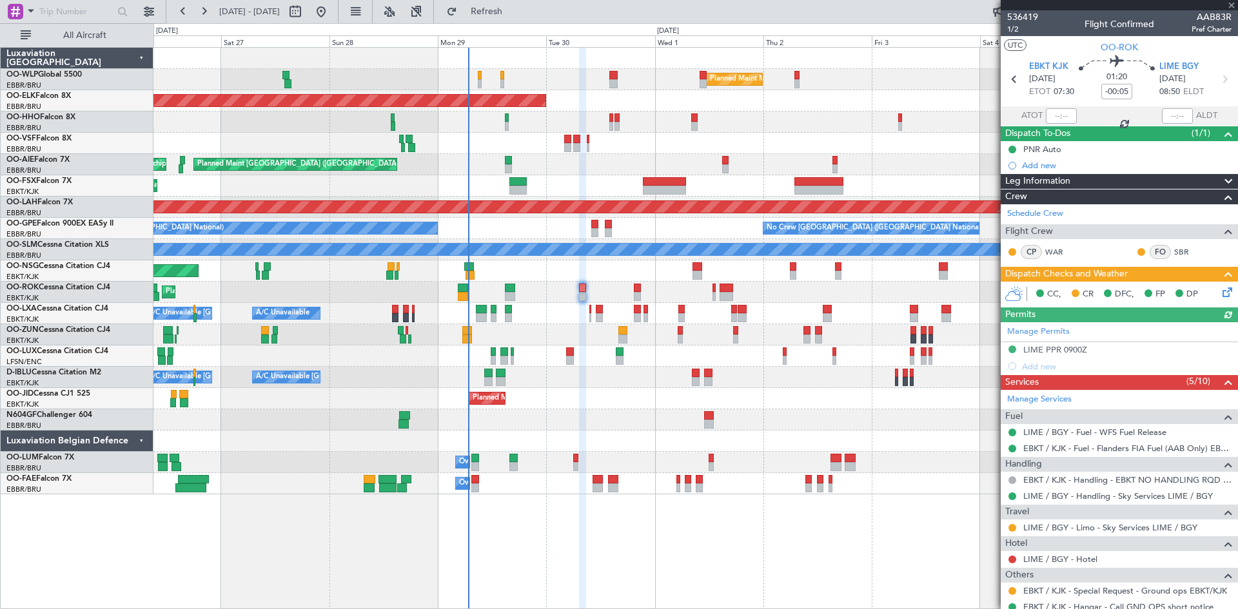
click at [1220, 291] on icon at bounding box center [1225, 290] width 10 height 10
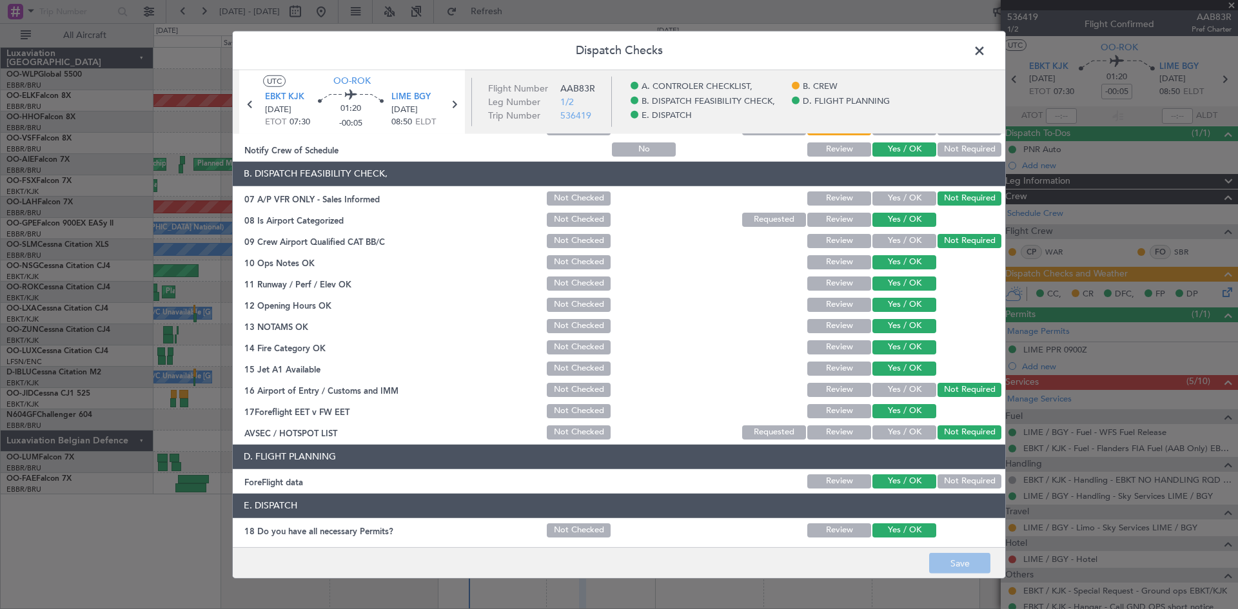
scroll to position [0, 0]
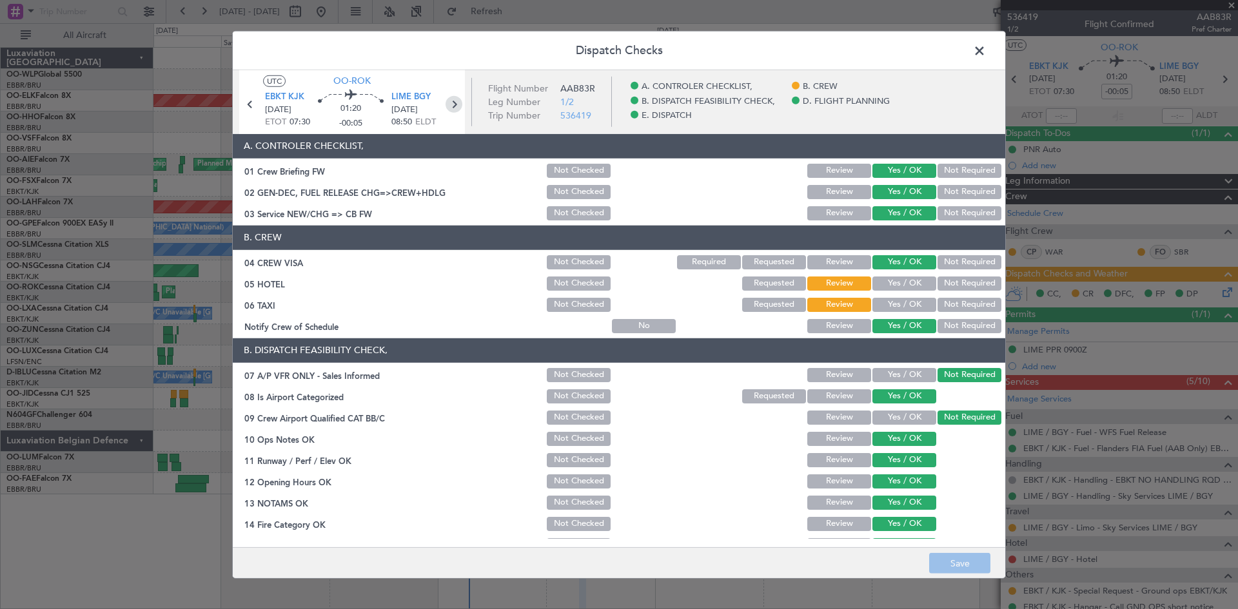
click at [454, 103] on icon at bounding box center [453, 103] width 17 height 17
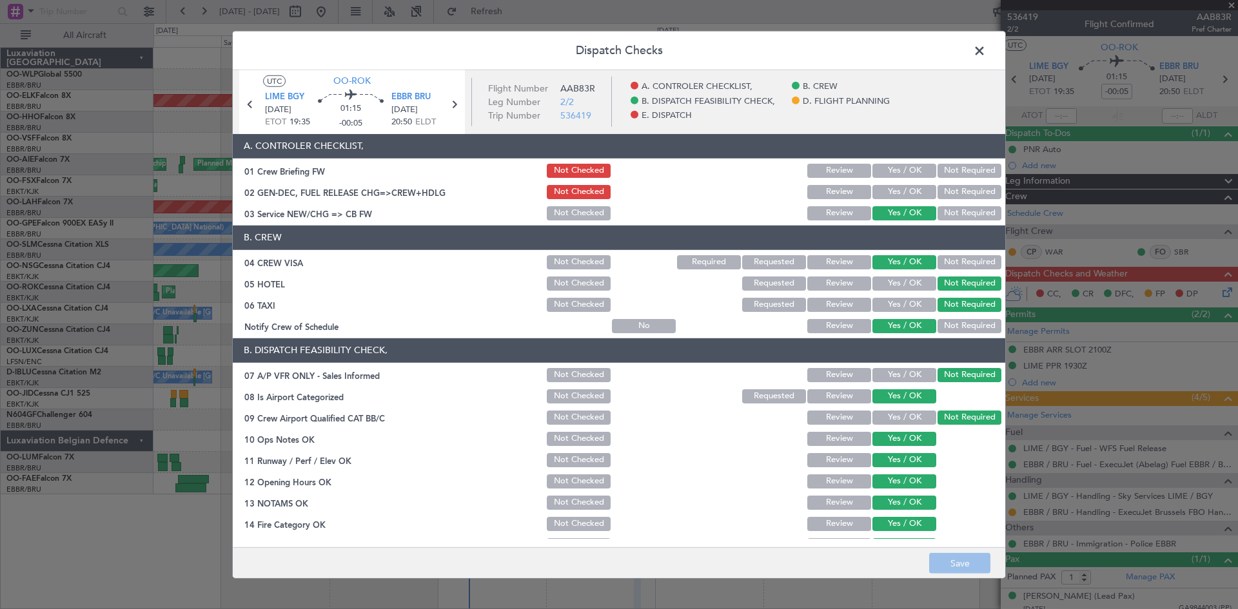
click at [899, 194] on button "Yes / OK" at bounding box center [904, 192] width 64 height 14
click at [898, 177] on button "Yes / OK" at bounding box center [904, 171] width 64 height 14
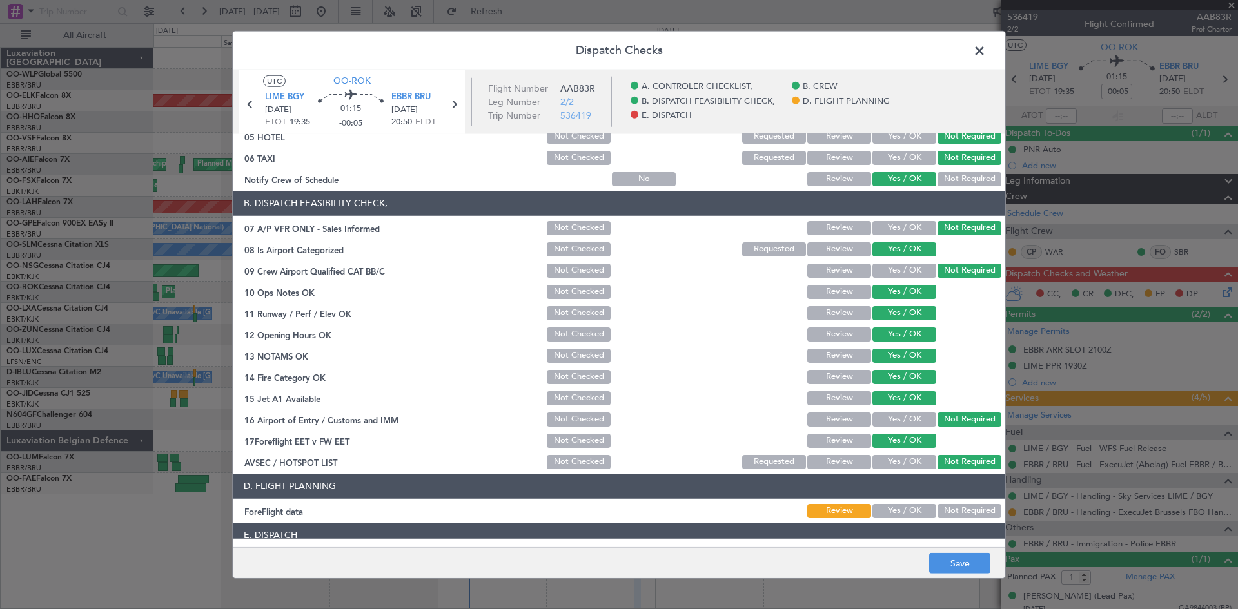
scroll to position [244, 0]
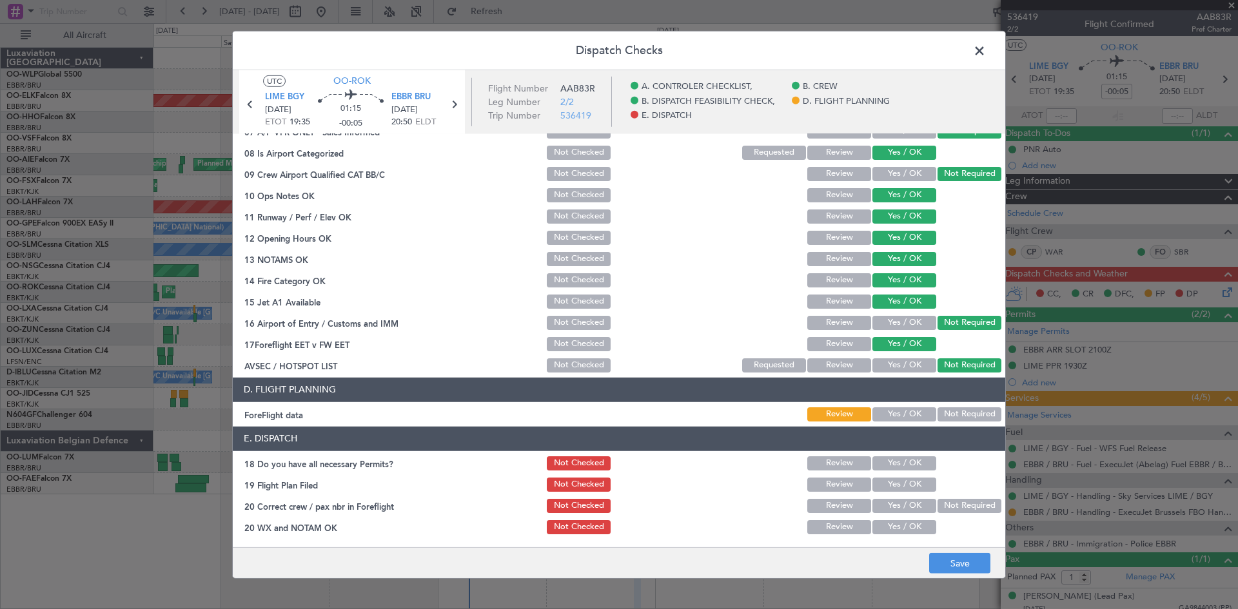
click at [883, 414] on button "Yes / OK" at bounding box center [904, 414] width 64 height 14
click at [892, 458] on button "Yes / OK" at bounding box center [904, 463] width 64 height 14
click at [892, 483] on button "Yes / OK" at bounding box center [904, 485] width 64 height 14
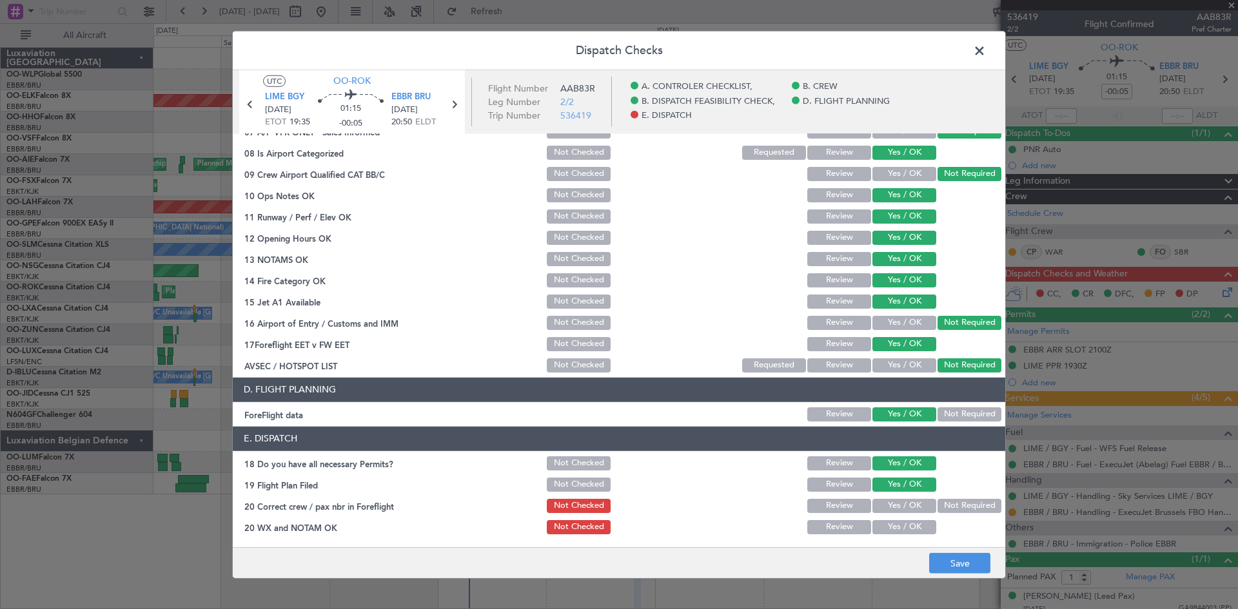
click at [892, 513] on button "Yes / OK" at bounding box center [904, 506] width 64 height 14
click at [894, 527] on button "Yes / OK" at bounding box center [904, 527] width 64 height 14
click at [941, 549] on footer "Save" at bounding box center [619, 562] width 772 height 31
click at [946, 562] on button "Save" at bounding box center [959, 563] width 61 height 21
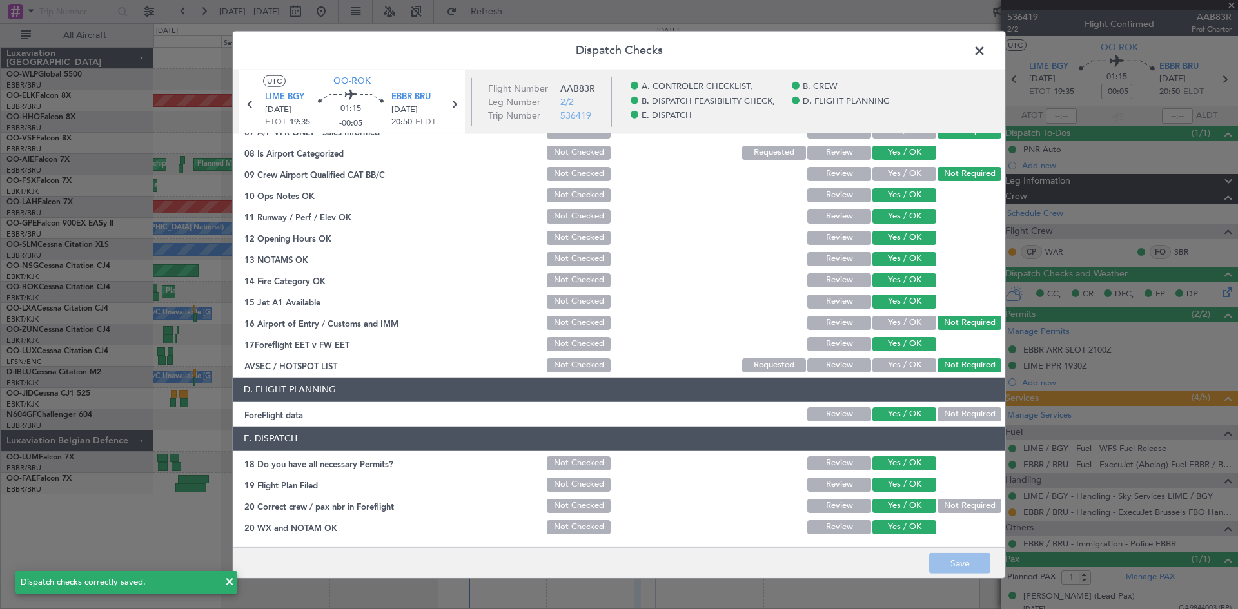
click at [986, 47] on span at bounding box center [986, 54] width 0 height 26
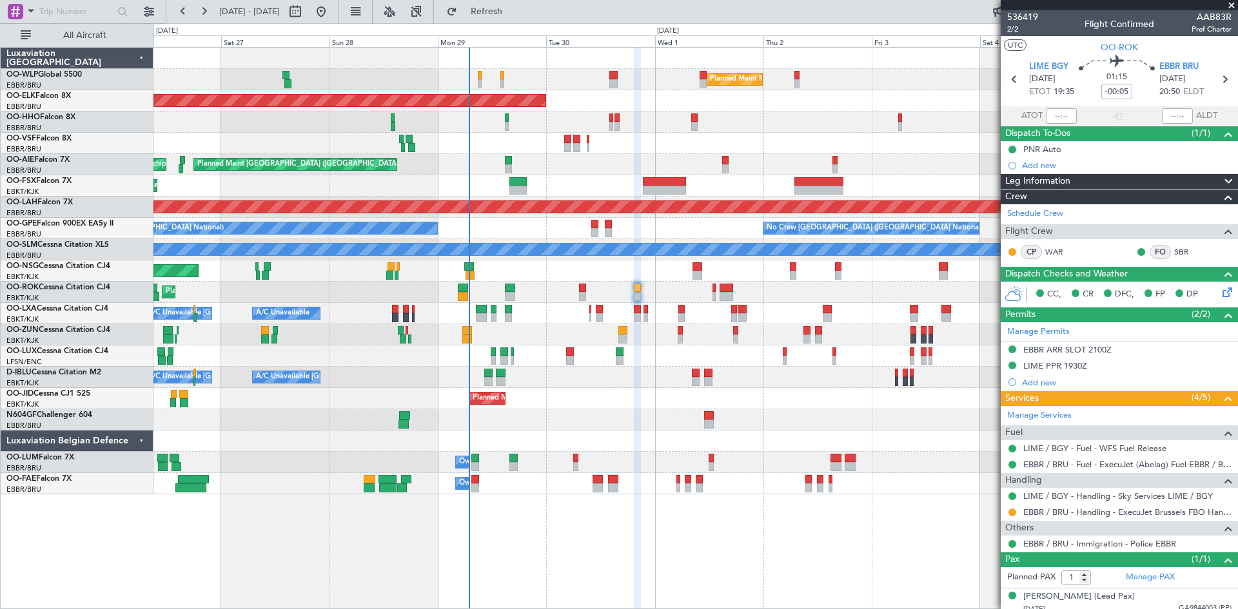
click at [587, 299] on div "Planned Maint Kortrijk-[GEOGRAPHIC_DATA]" at bounding box center [695, 292] width 1084 height 21
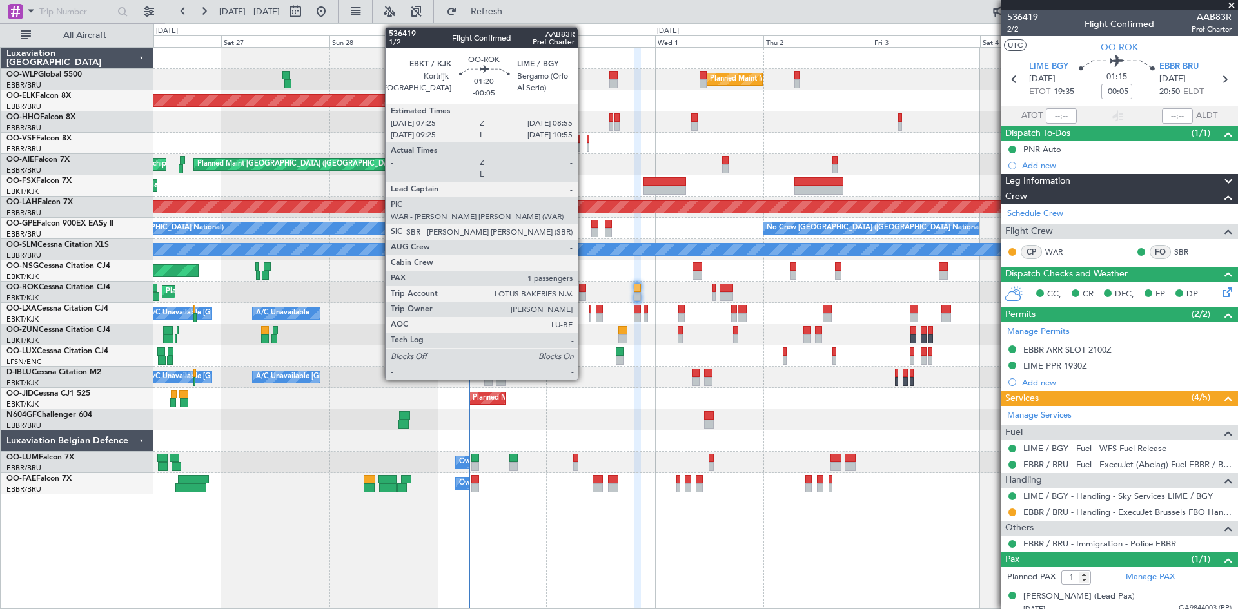
click at [583, 294] on div at bounding box center [582, 296] width 7 height 9
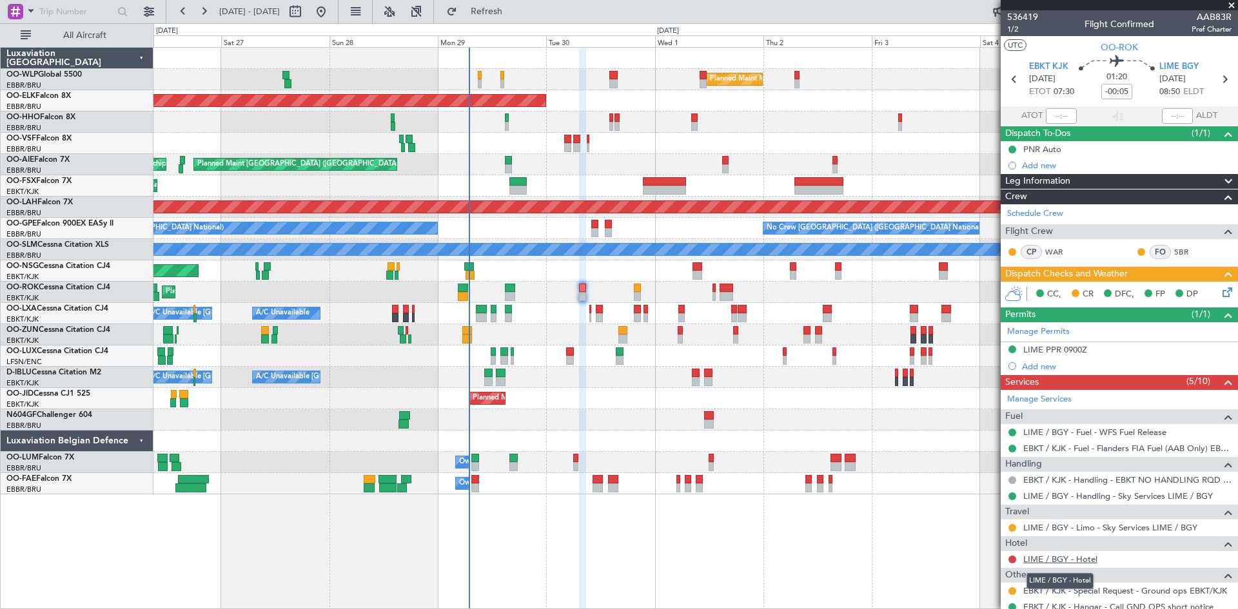
click at [1055, 556] on link "LIME / BGY - Hotel" at bounding box center [1060, 559] width 74 height 11
click at [1220, 291] on icon at bounding box center [1225, 290] width 10 height 10
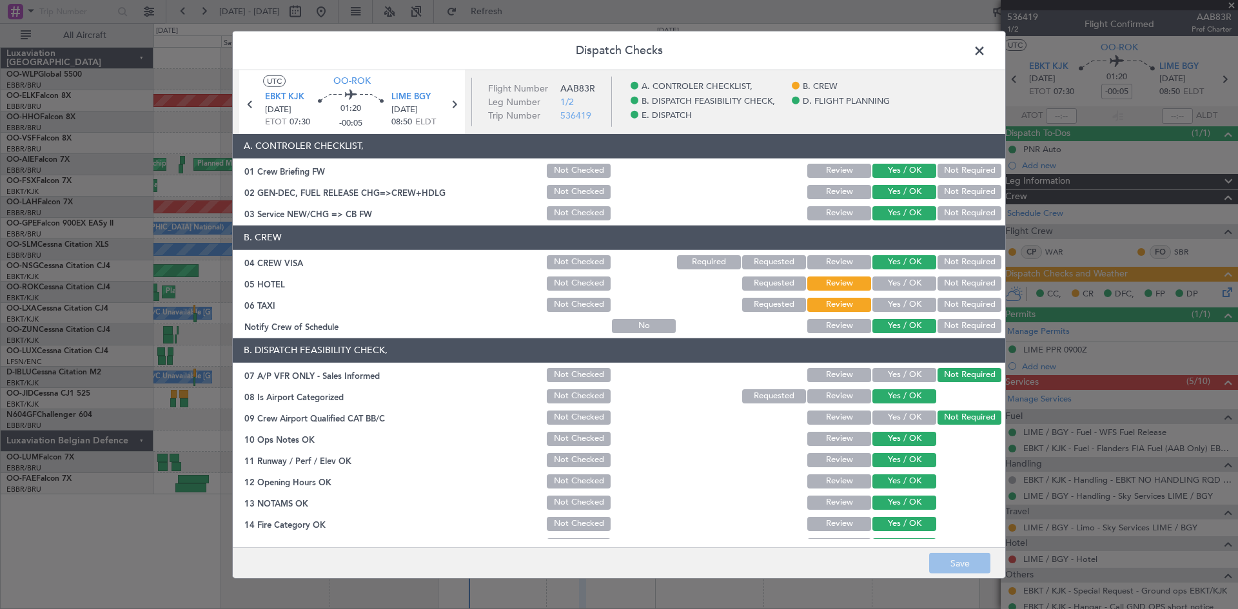
click at [986, 52] on span at bounding box center [986, 54] width 0 height 26
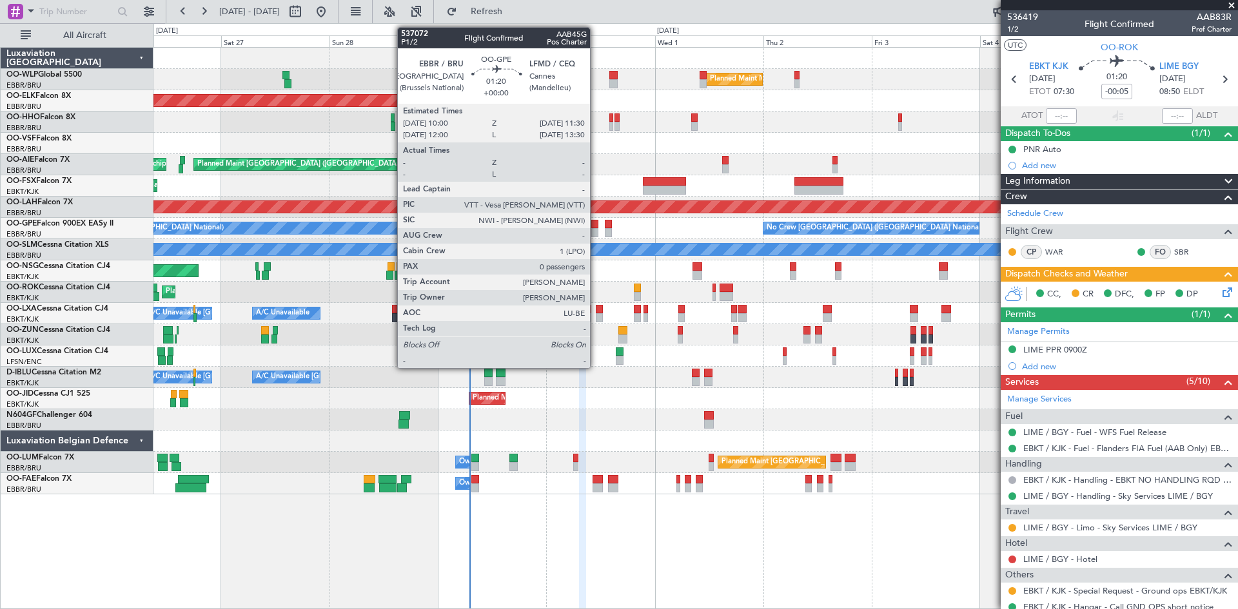
click at [596, 235] on div at bounding box center [594, 232] width 7 height 9
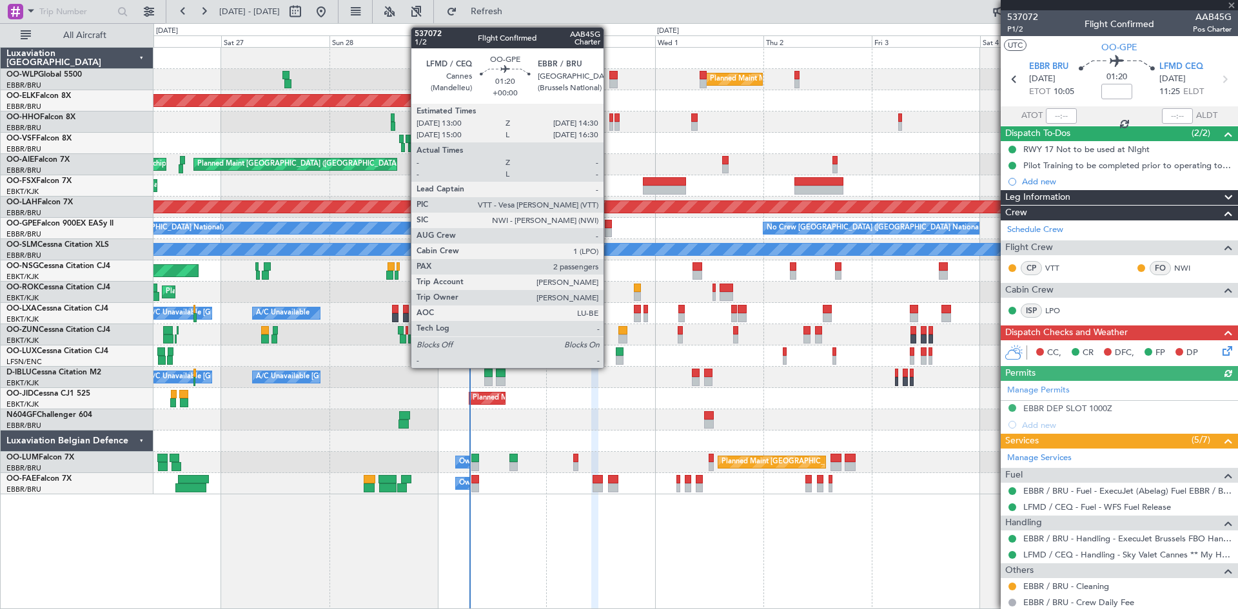
click at [609, 230] on div at bounding box center [608, 232] width 7 height 9
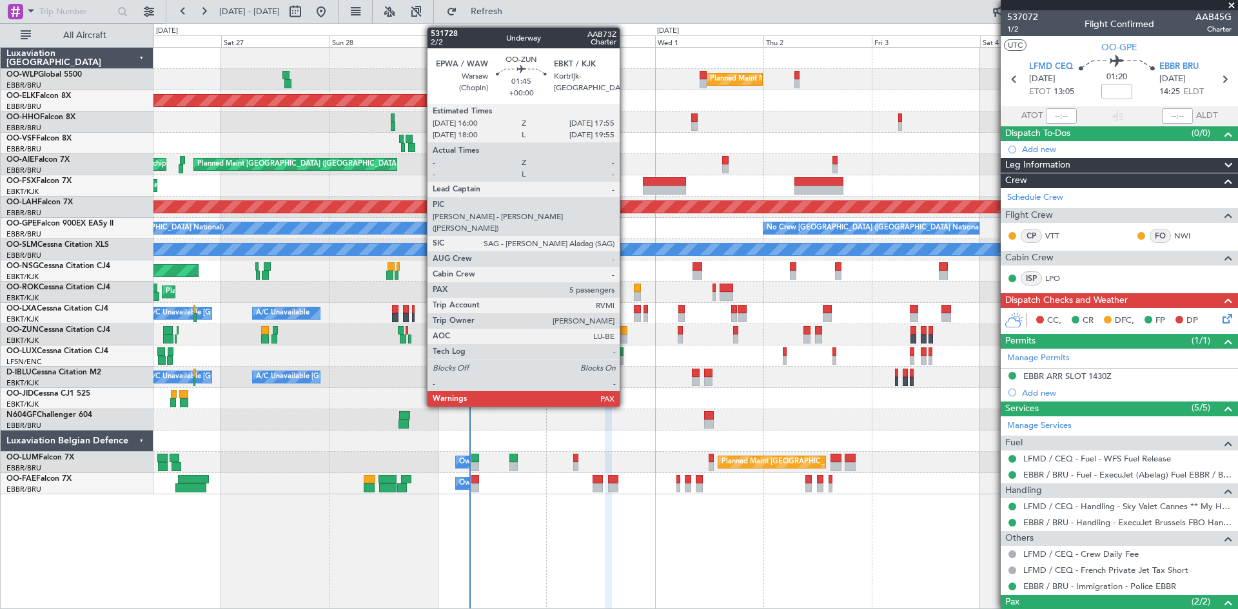
click at [625, 335] on div at bounding box center [622, 339] width 9 height 9
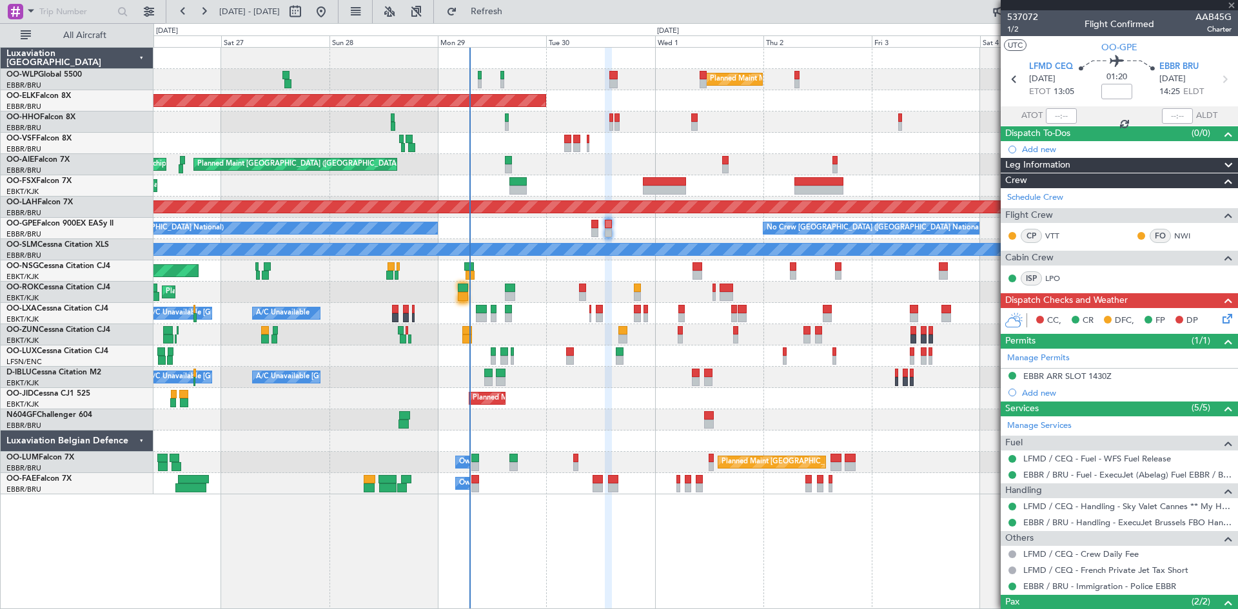
type input "5"
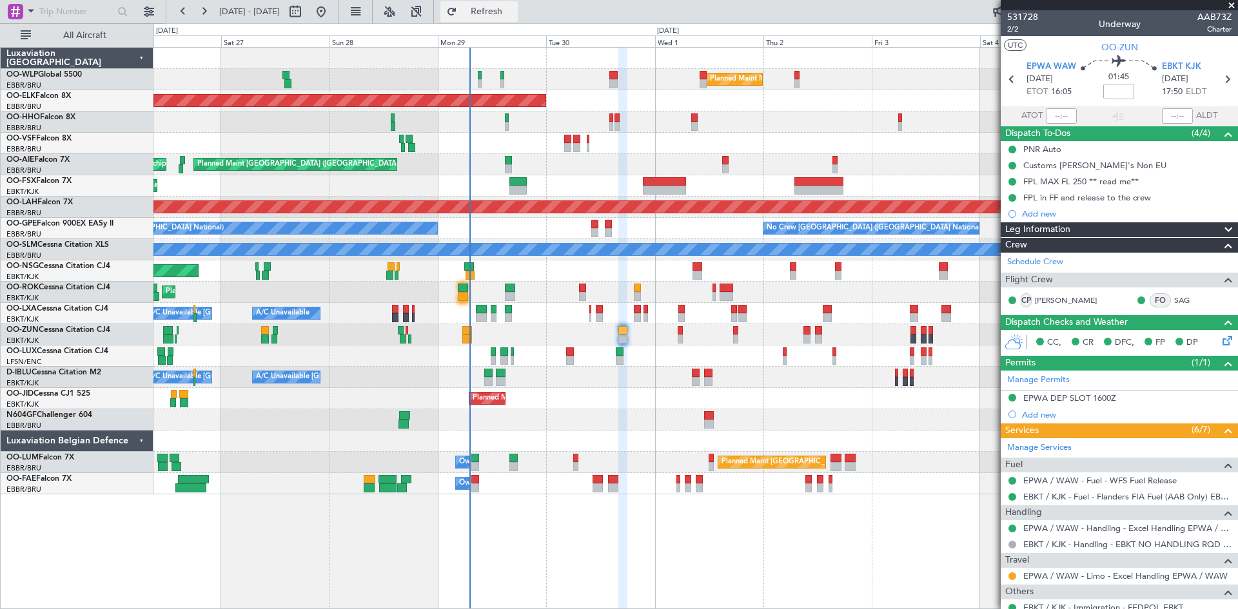
click at [498, 3] on button "Refresh" at bounding box center [478, 11] width 77 height 21
click at [575, 285] on div "Planned Maint Kortrijk-[GEOGRAPHIC_DATA]" at bounding box center [695, 292] width 1084 height 21
click at [578, 288] on div "Planned Maint Kortrijk-[GEOGRAPHIC_DATA]" at bounding box center [695, 292] width 1084 height 21
click at [583, 289] on div at bounding box center [582, 288] width 7 height 9
type input "-00:05"
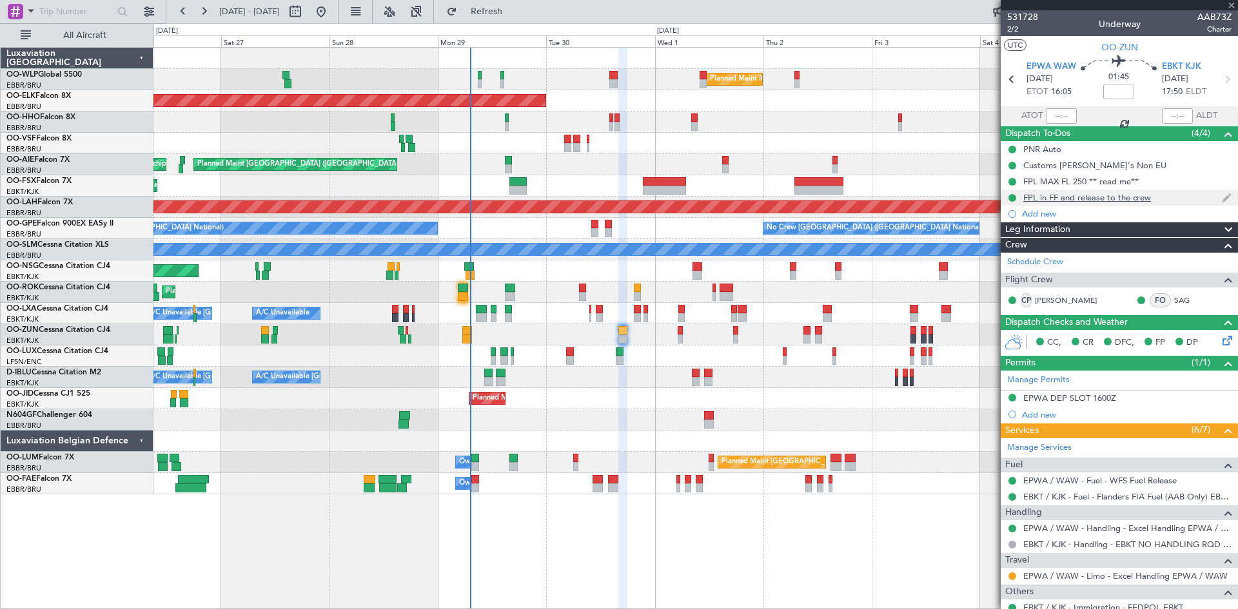
type input "1"
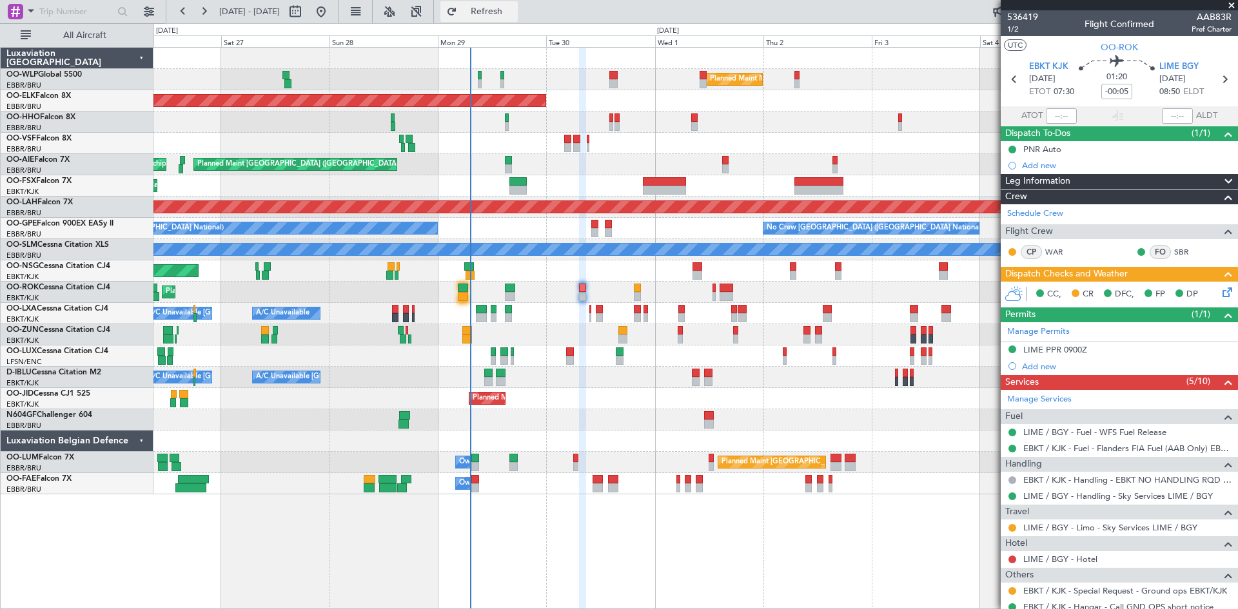
click at [514, 12] on span "Refresh" at bounding box center [487, 11] width 54 height 9
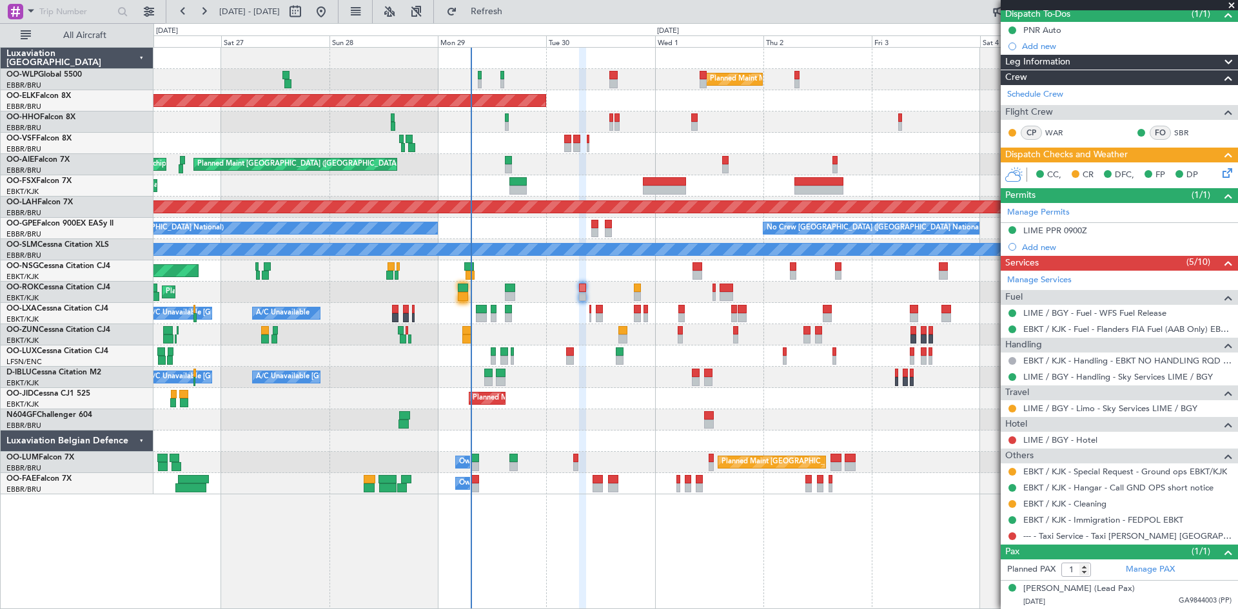
scroll to position [0, 0]
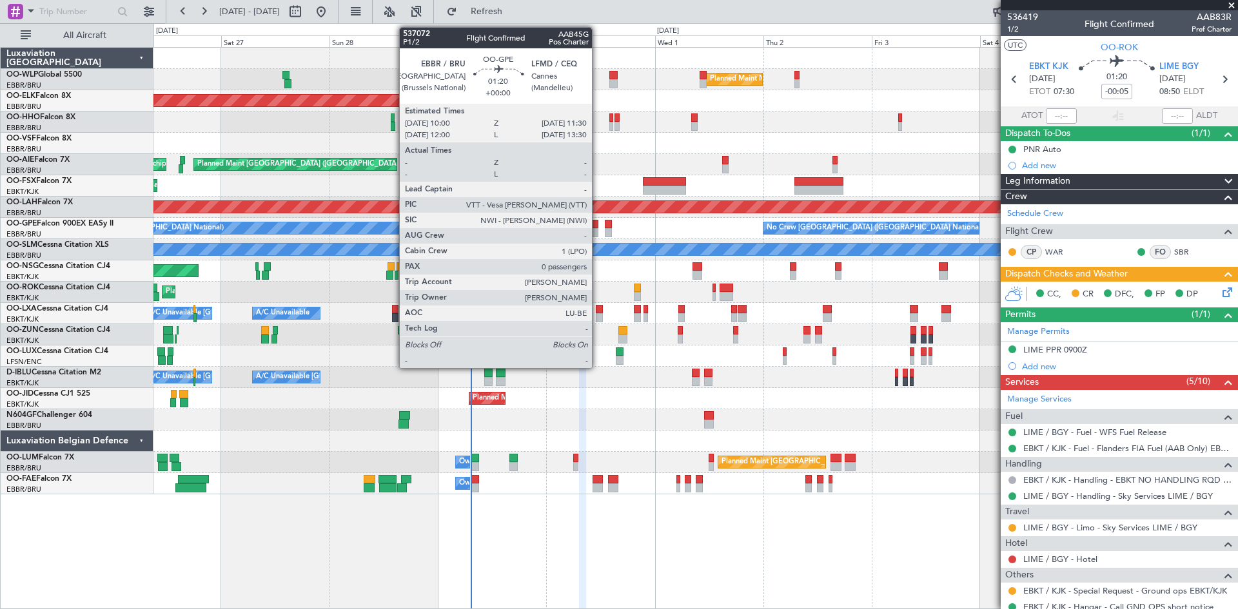
click at [598, 229] on div at bounding box center [594, 232] width 7 height 9
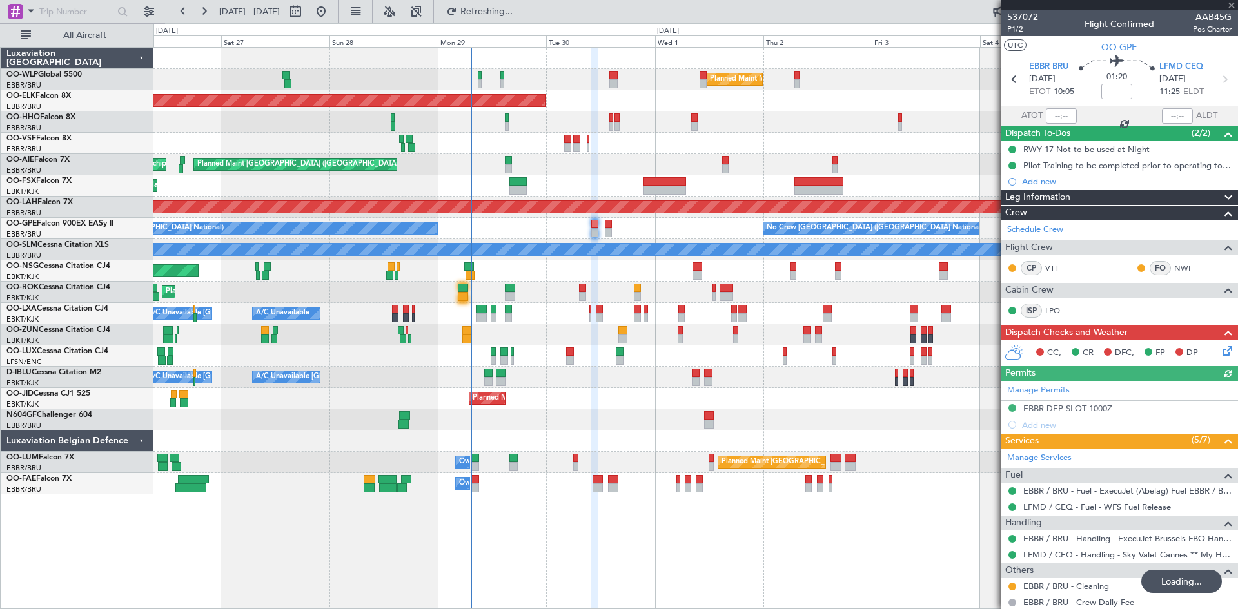
click at [1220, 349] on icon at bounding box center [1225, 349] width 10 height 10
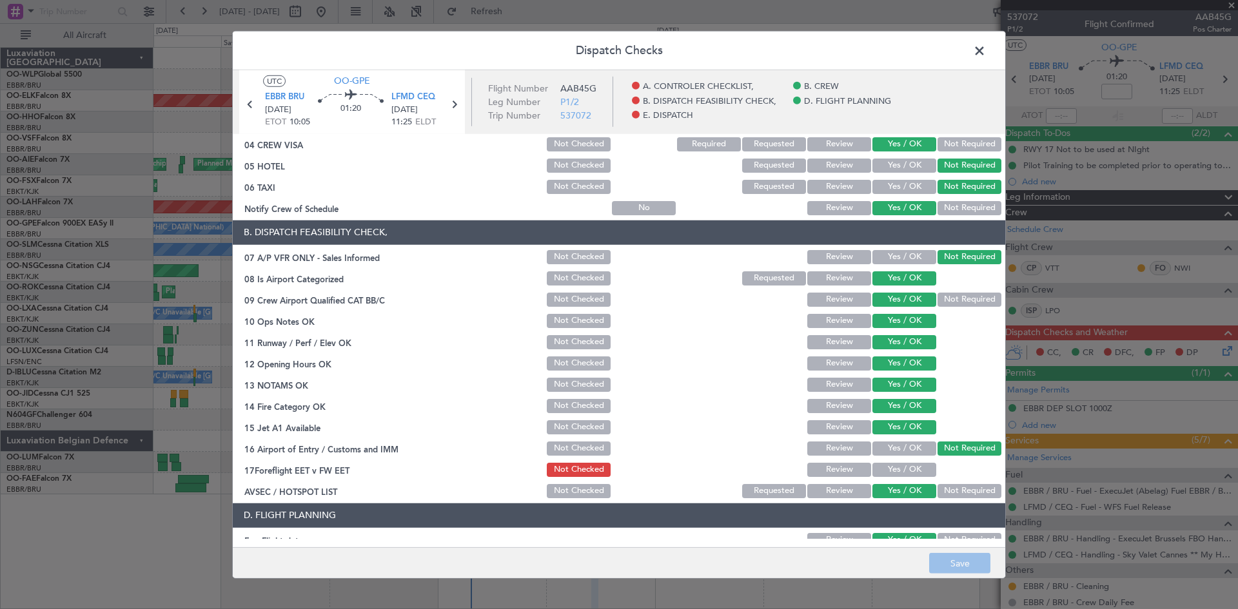
scroll to position [119, 0]
drag, startPoint x: 901, startPoint y: 459, endPoint x: 900, endPoint y: 466, distance: 7.2
click at [901, 461] on section "B. DISPATCH FEASIBILITY CHECK, 07 A/P VFR ONLY - Sales Informed Not Checked Rev…" at bounding box center [619, 360] width 772 height 280
click at [900, 466] on button "Yes / OK" at bounding box center [904, 469] width 64 height 14
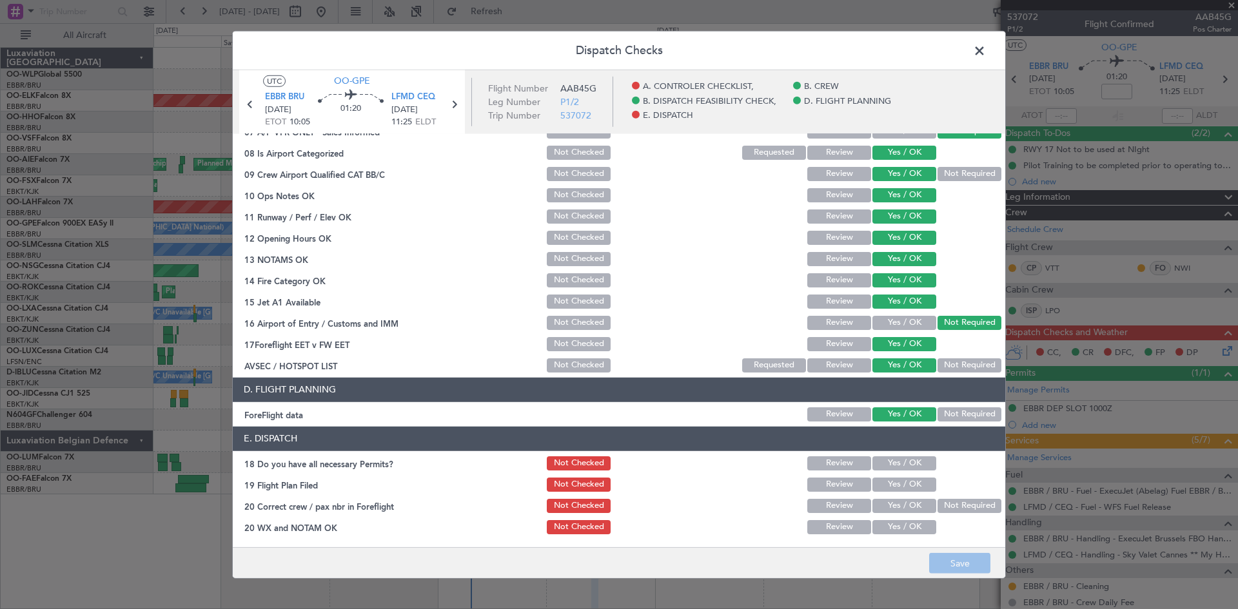
click at [899, 455] on div "Yes / OK" at bounding box center [902, 463] width 65 height 18
click at [902, 454] on div "Yes / OK" at bounding box center [902, 463] width 65 height 18
click at [904, 466] on button "Yes / OK" at bounding box center [904, 463] width 64 height 14
click at [904, 479] on button "Yes / OK" at bounding box center [904, 485] width 64 height 14
click at [898, 502] on button "Yes / OK" at bounding box center [904, 506] width 64 height 14
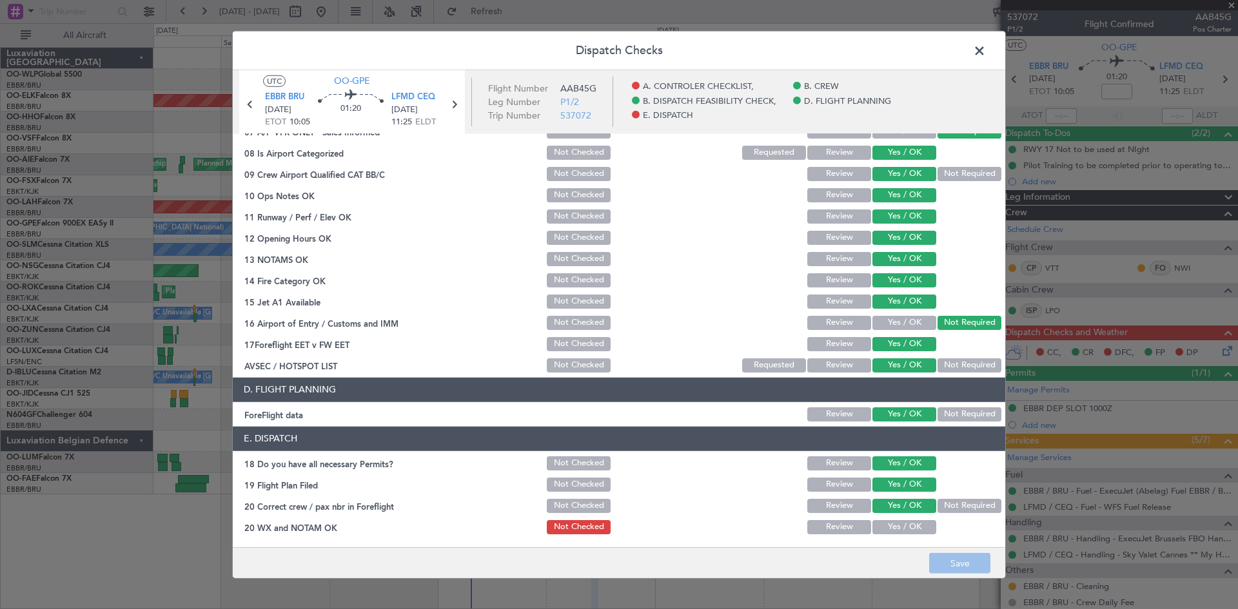
drag, startPoint x: 900, startPoint y: 522, endPoint x: 898, endPoint y: 531, distance: 9.2
click at [900, 525] on button "Yes / OK" at bounding box center [904, 527] width 64 height 14
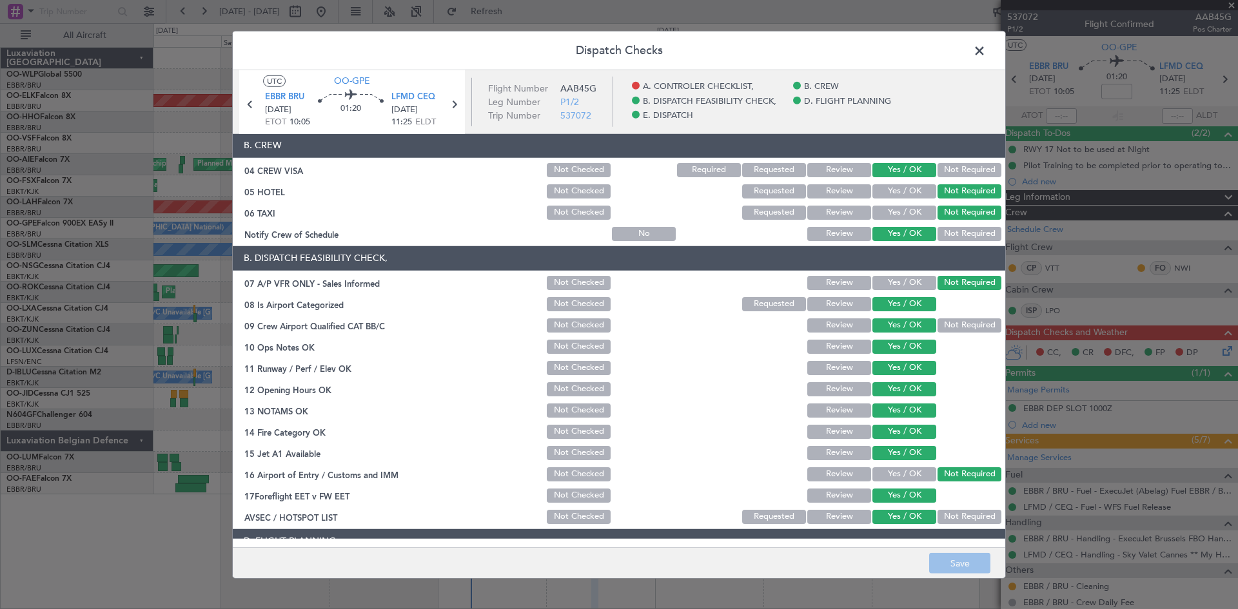
scroll to position [0, 0]
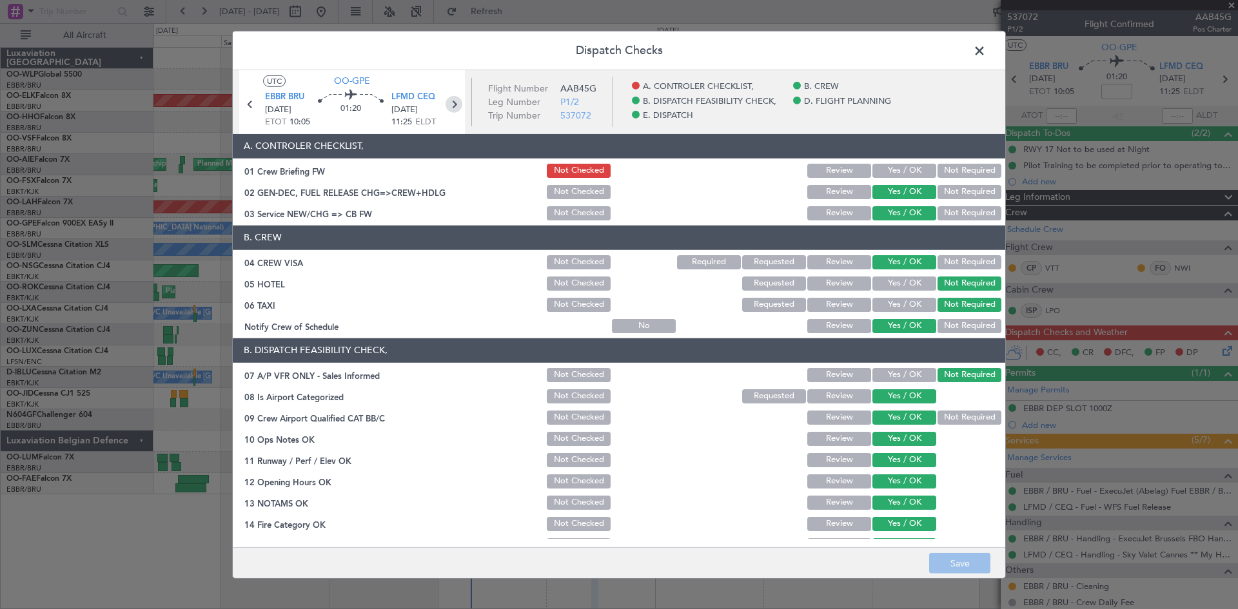
click at [459, 99] on icon at bounding box center [453, 103] width 17 height 17
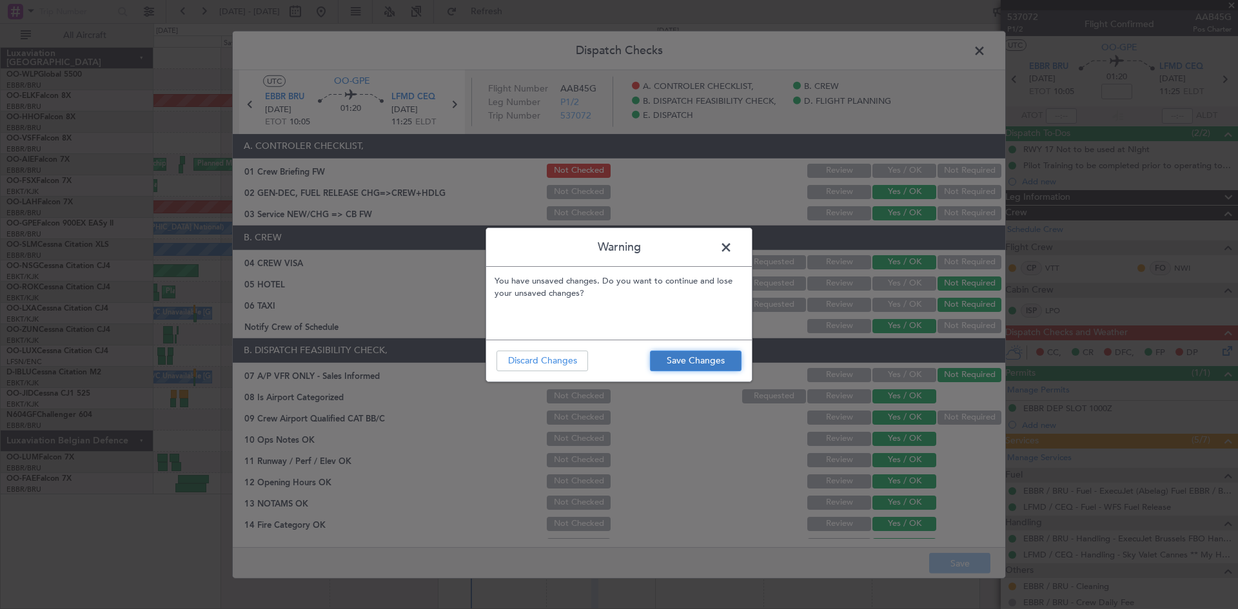
click at [658, 360] on button "Save Changes" at bounding box center [696, 361] width 92 height 21
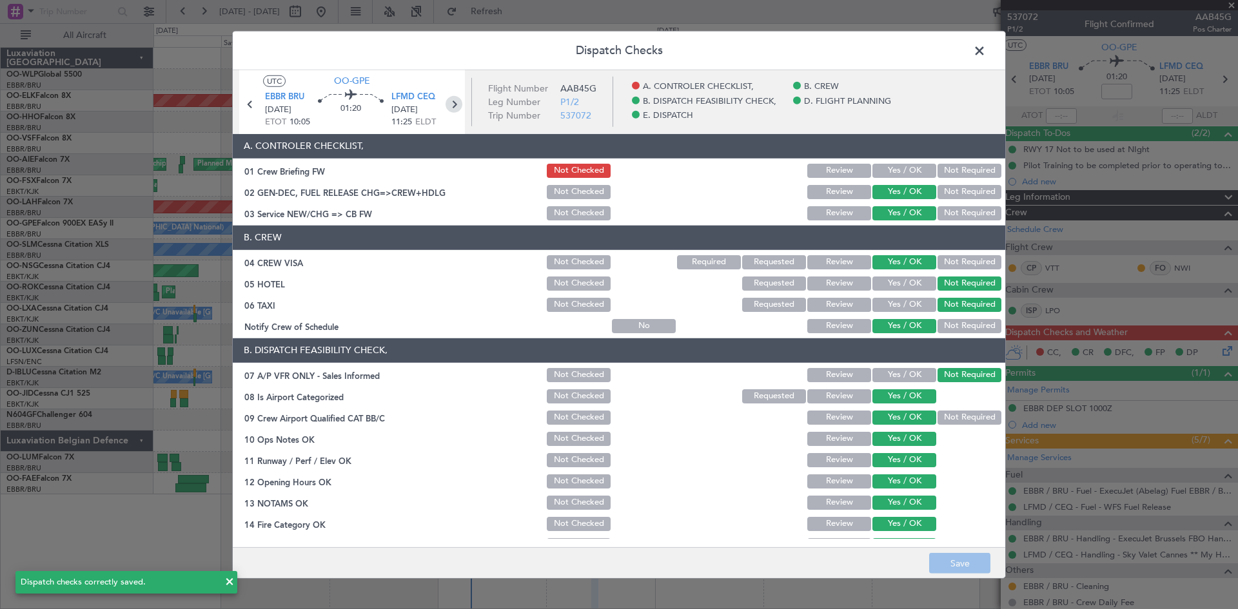
click at [454, 105] on icon at bounding box center [453, 103] width 17 height 17
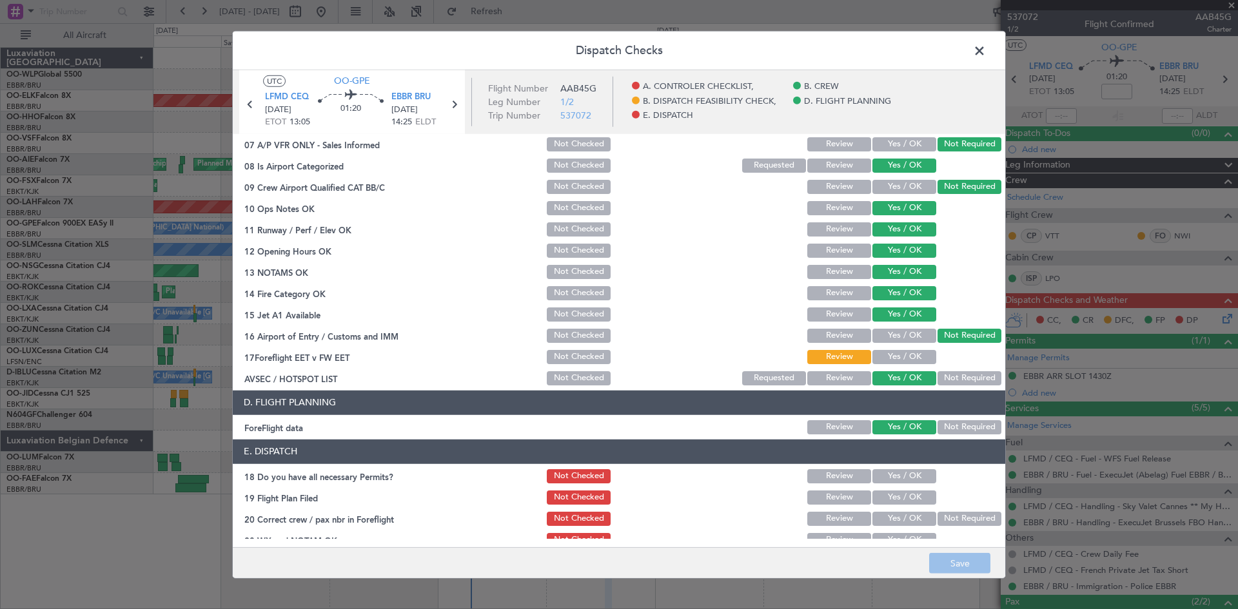
scroll to position [244, 0]
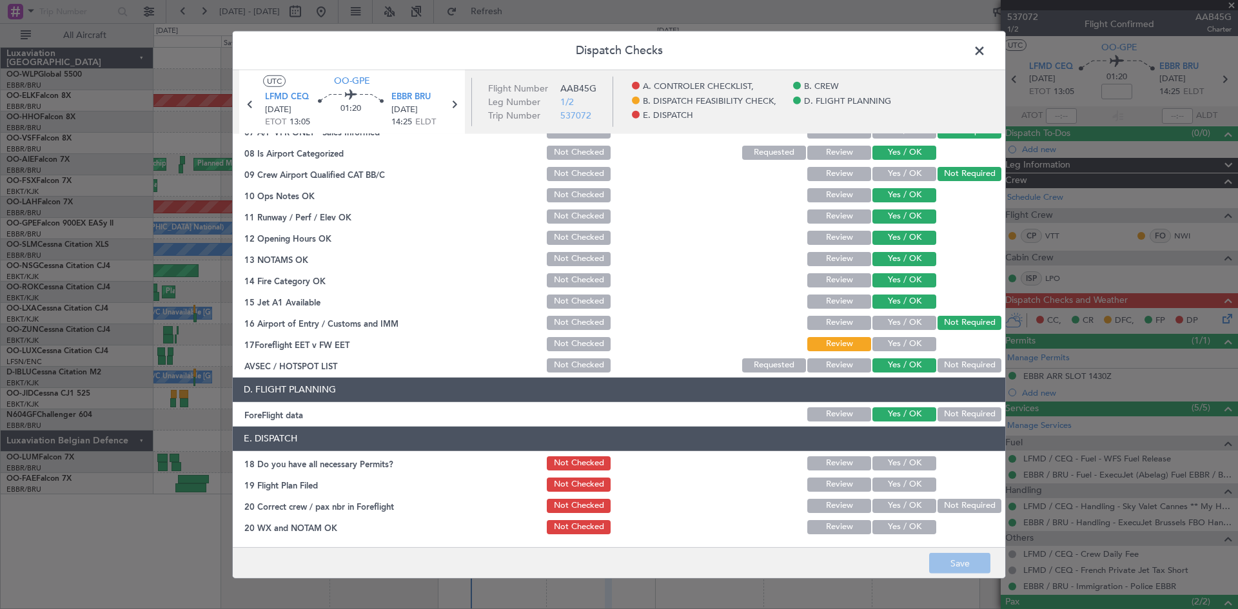
click at [899, 337] on button "Yes / OK" at bounding box center [904, 344] width 64 height 14
click at [890, 456] on button "Yes / OK" at bounding box center [904, 463] width 64 height 14
click at [890, 473] on section "E. DISPATCH 18 Do you have all necessary Permits? Not Checked Review Yes / OK 1…" at bounding box center [619, 482] width 772 height 110
click at [891, 482] on button "Yes / OK" at bounding box center [904, 485] width 64 height 14
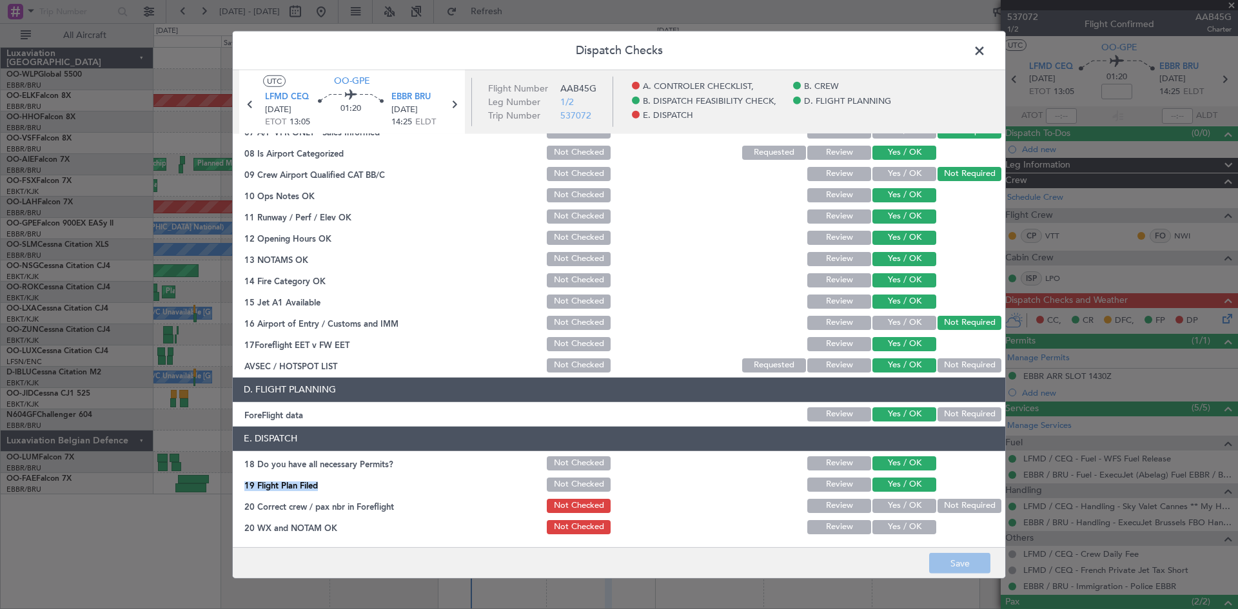
click at [891, 507] on button "Yes / OK" at bounding box center [904, 506] width 64 height 14
click at [892, 519] on div "Yes / OK" at bounding box center [902, 527] width 65 height 18
click at [894, 527] on button "Yes / OK" at bounding box center [904, 527] width 64 height 14
click at [445, 103] on icon at bounding box center [453, 103] width 17 height 17
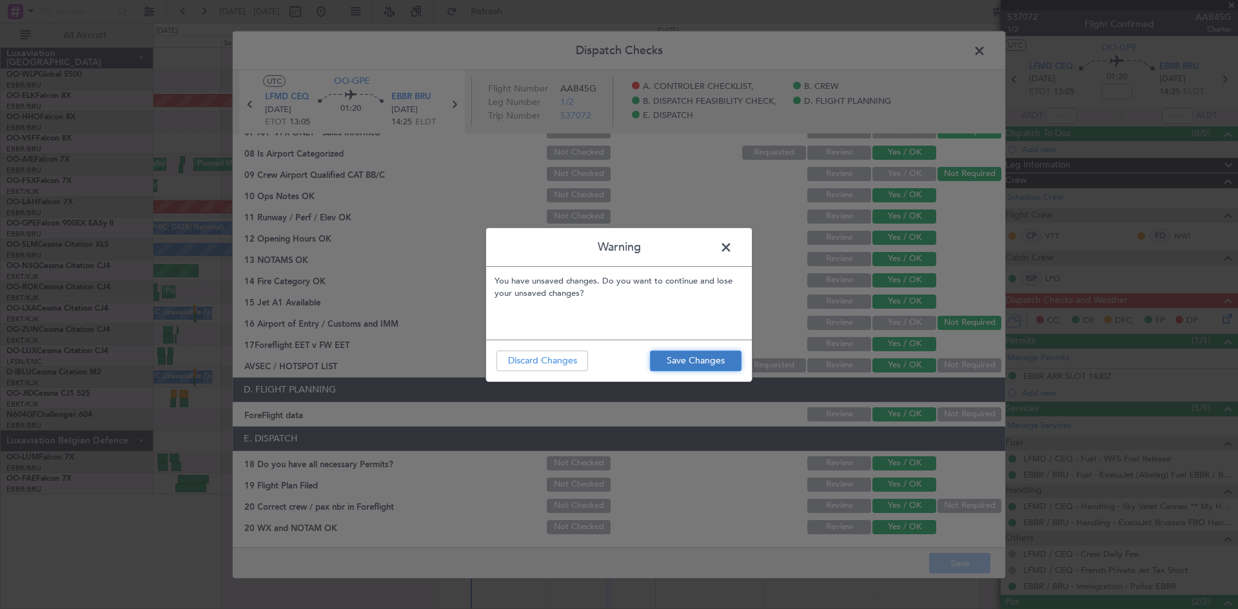
click at [678, 367] on button "Save Changes" at bounding box center [696, 361] width 92 height 21
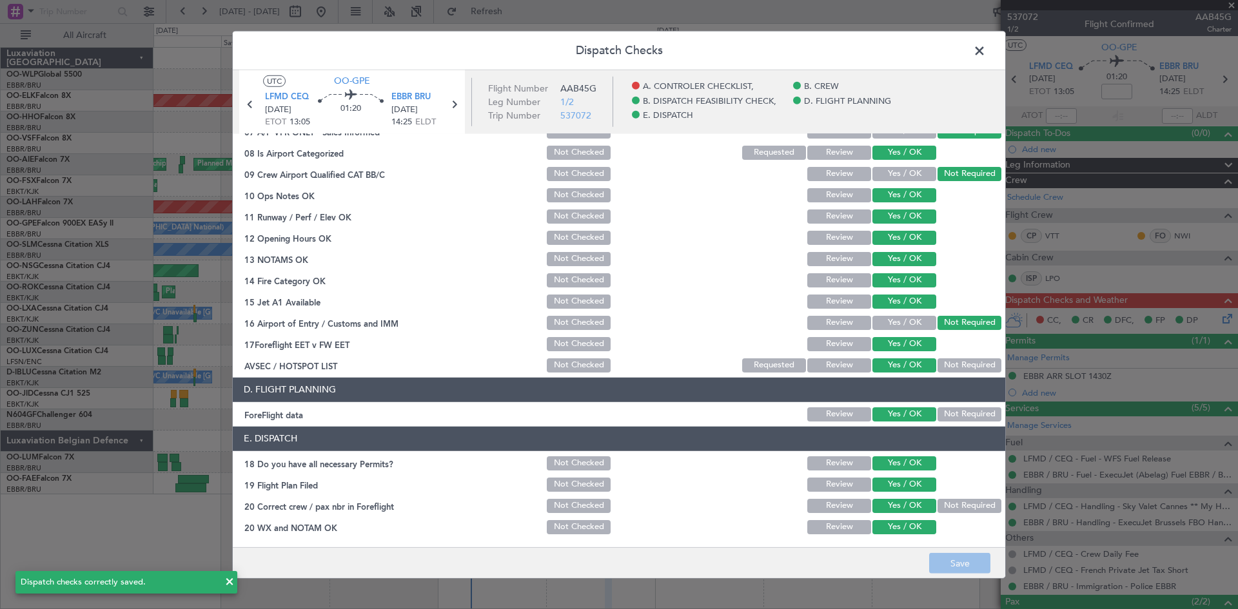
click at [986, 46] on span at bounding box center [986, 54] width 0 height 26
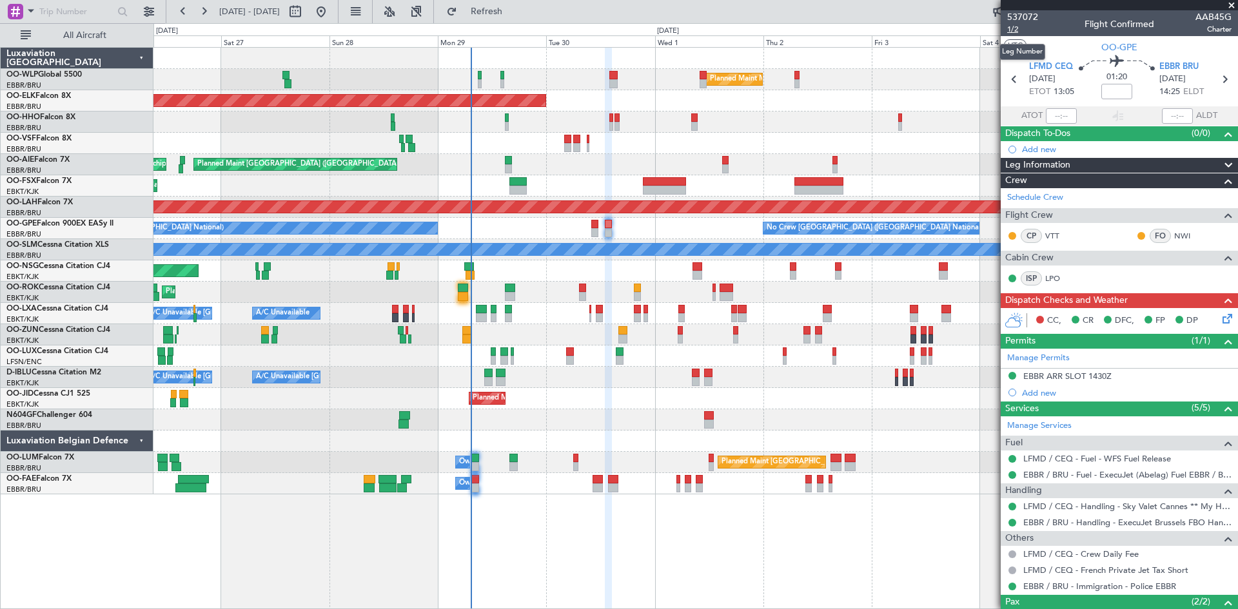
click at [1011, 28] on span "1/2" at bounding box center [1022, 29] width 31 height 11
click at [596, 237] on div "Planned Maint [GEOGRAPHIC_DATA] ([GEOGRAPHIC_DATA] National) No Crew [GEOGRAPHI…" at bounding box center [695, 228] width 1084 height 21
click at [596, 234] on div at bounding box center [594, 232] width 7 height 9
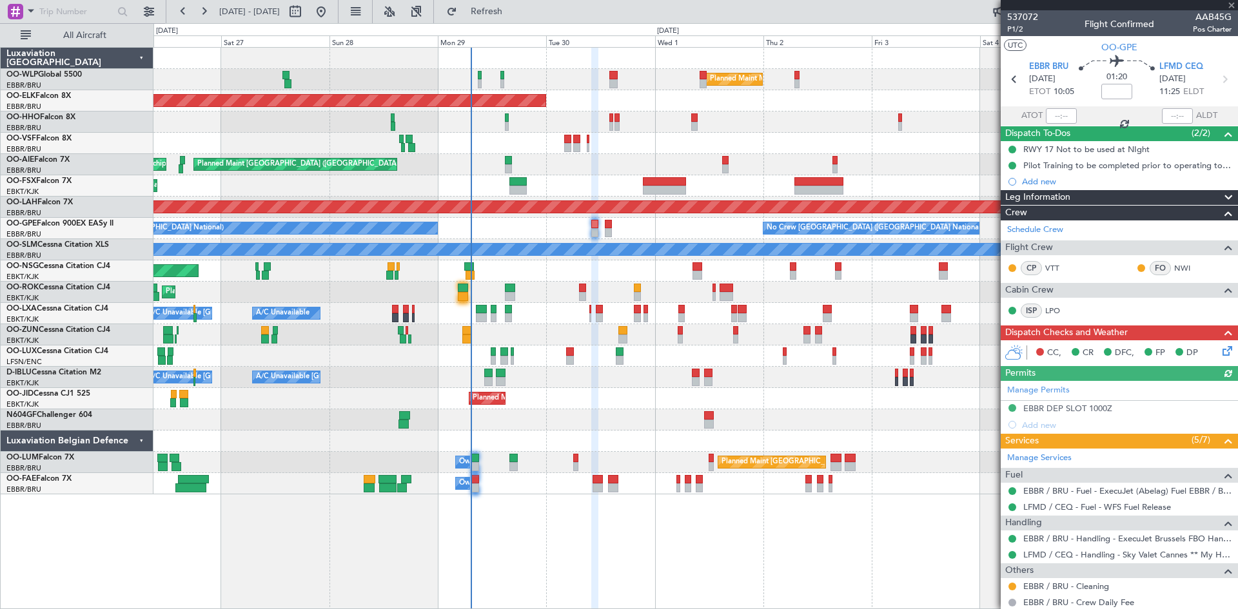
click at [1220, 347] on icon at bounding box center [1225, 349] width 10 height 10
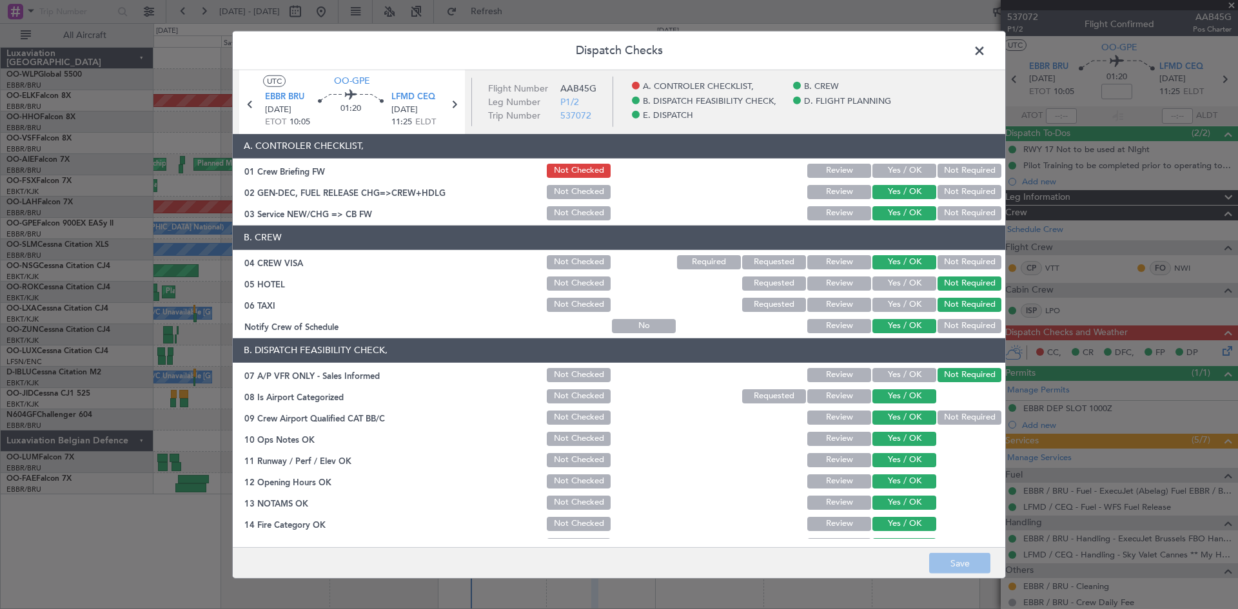
click at [884, 169] on button "Yes / OK" at bounding box center [904, 171] width 64 height 14
click at [960, 569] on button "Save" at bounding box center [959, 563] width 61 height 21
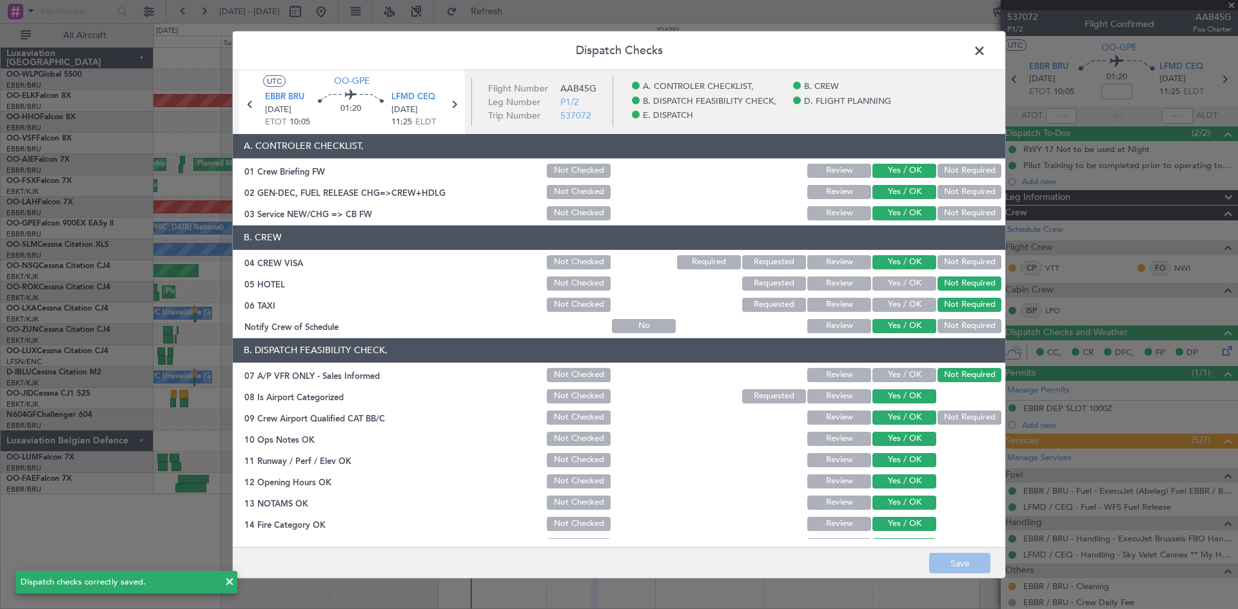
click at [451, 104] on icon at bounding box center [453, 103] width 17 height 17
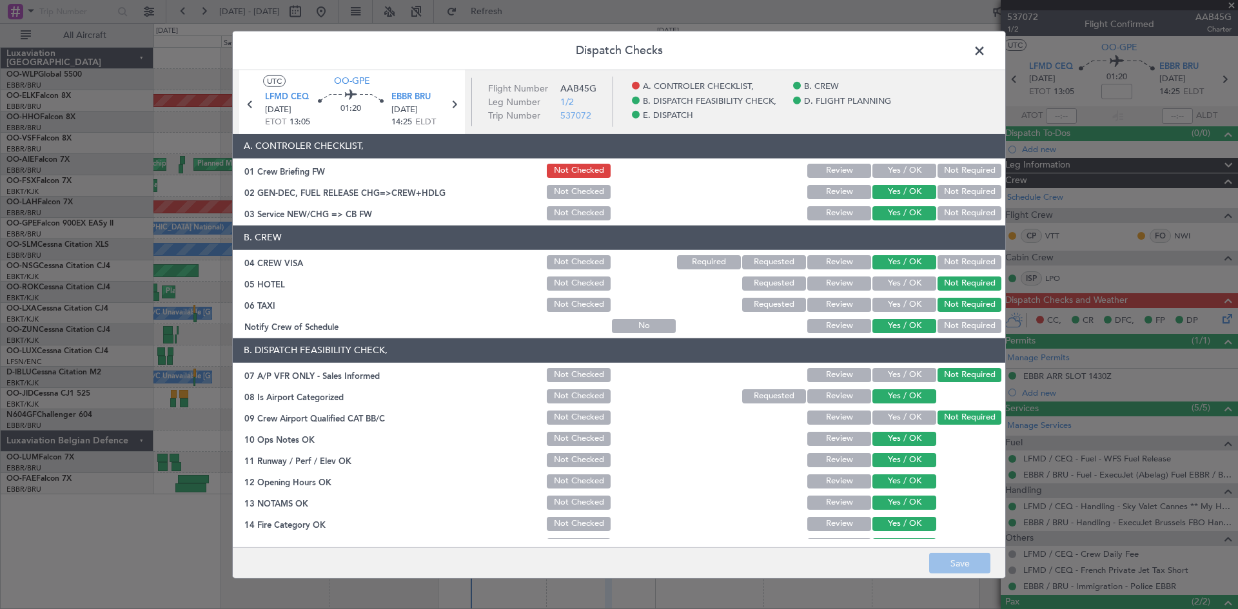
click at [910, 167] on button "Yes / OK" at bounding box center [904, 171] width 64 height 14
click at [971, 567] on button "Save" at bounding box center [959, 563] width 61 height 21
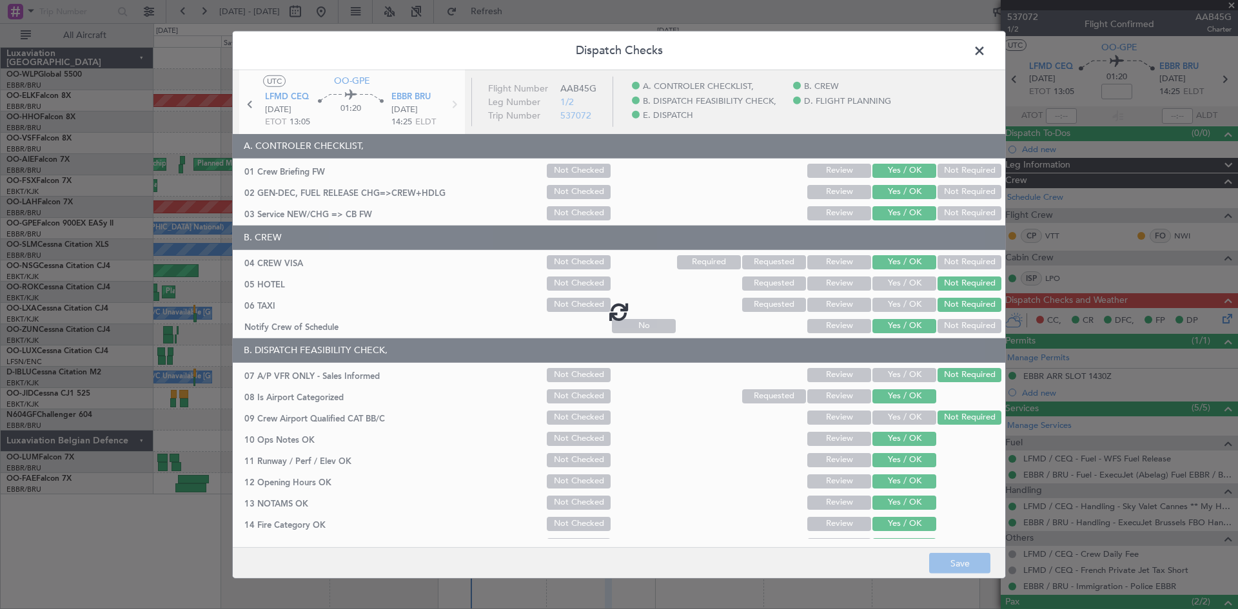
click at [986, 48] on span at bounding box center [986, 54] width 0 height 26
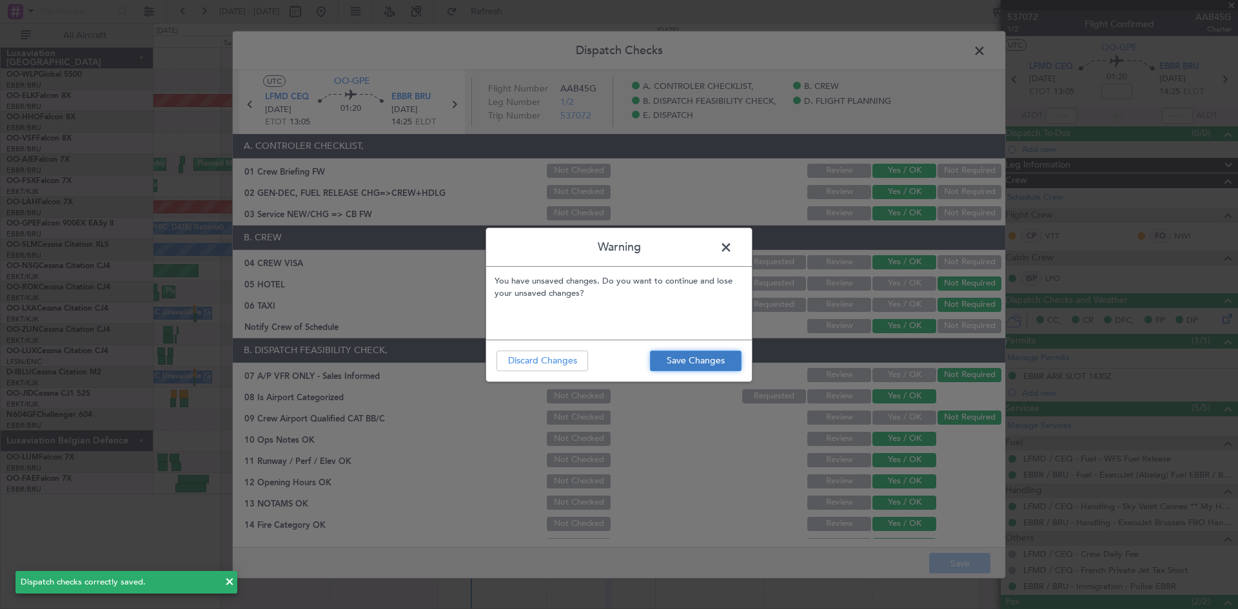
click at [705, 351] on button "Save Changes" at bounding box center [696, 361] width 92 height 21
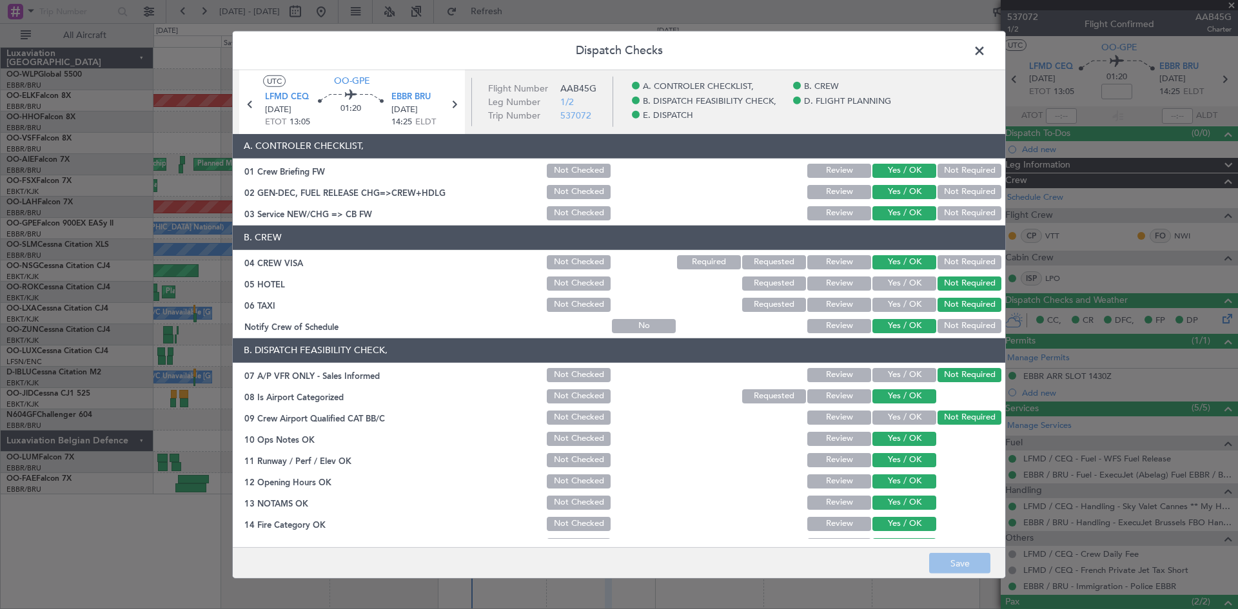
click at [986, 50] on span at bounding box center [986, 54] width 0 height 26
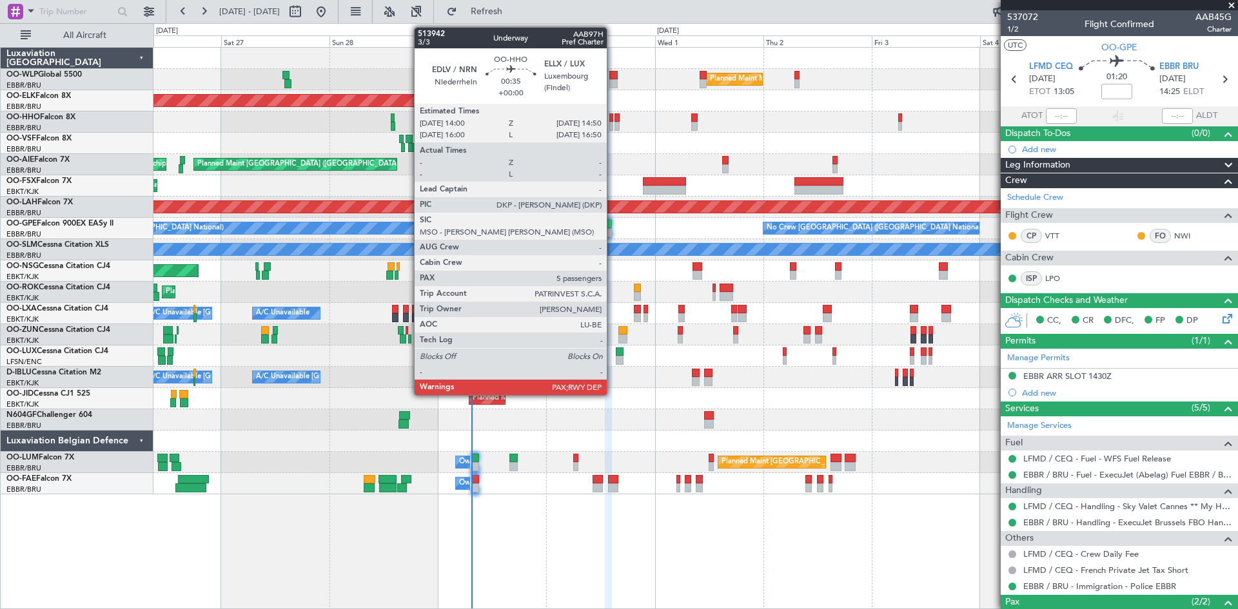
click at [612, 121] on div at bounding box center [611, 117] width 4 height 9
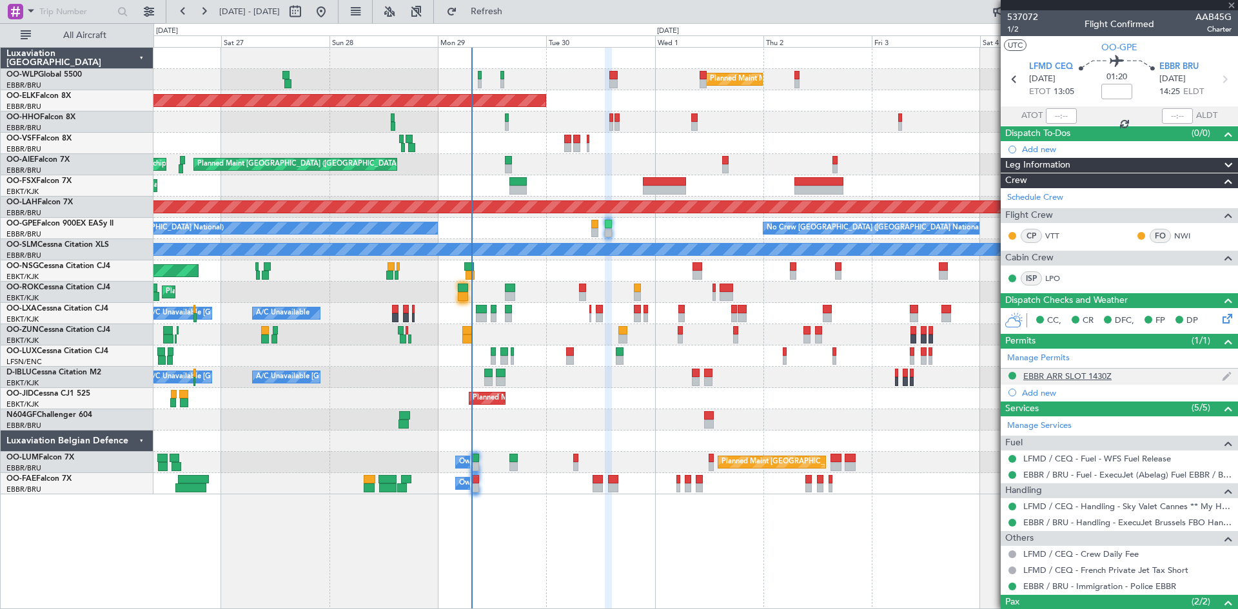
type input "5"
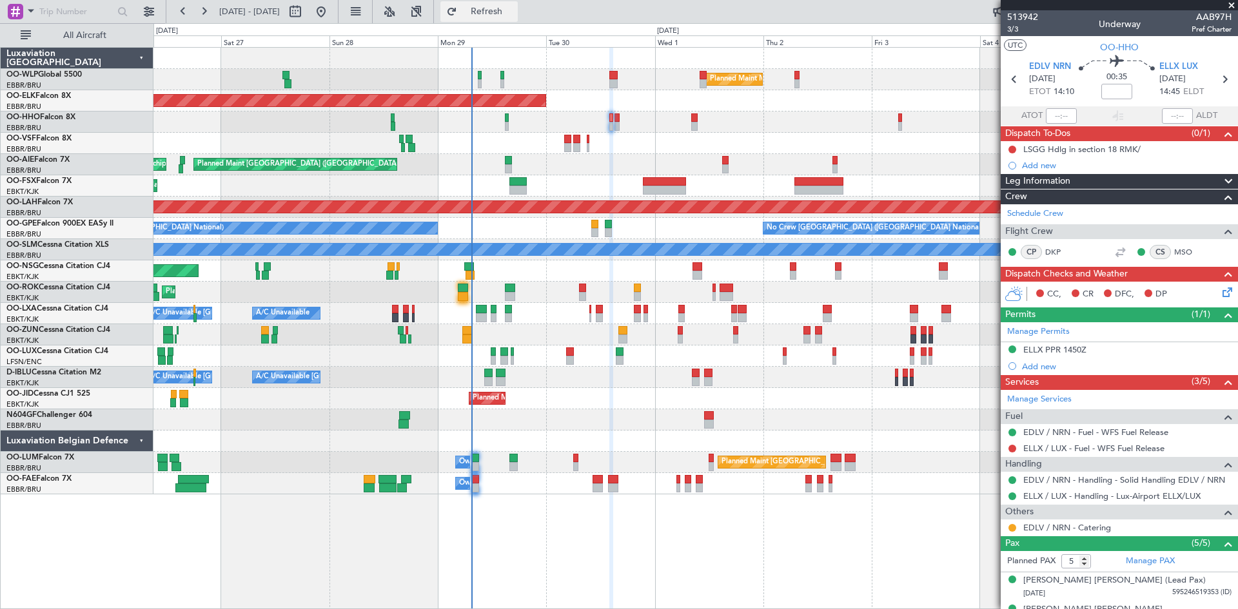
click at [488, 14] on button "Refresh" at bounding box center [478, 11] width 77 height 21
click at [513, 10] on span "Refresh" at bounding box center [487, 11] width 54 height 9
click at [494, 2] on button "Refresh" at bounding box center [478, 11] width 77 height 21
click at [589, 316] on div "Planned Maint Kortrijk-[GEOGRAPHIC_DATA] A/C Unavailable [GEOGRAPHIC_DATA] ([GE…" at bounding box center [695, 313] width 1084 height 21
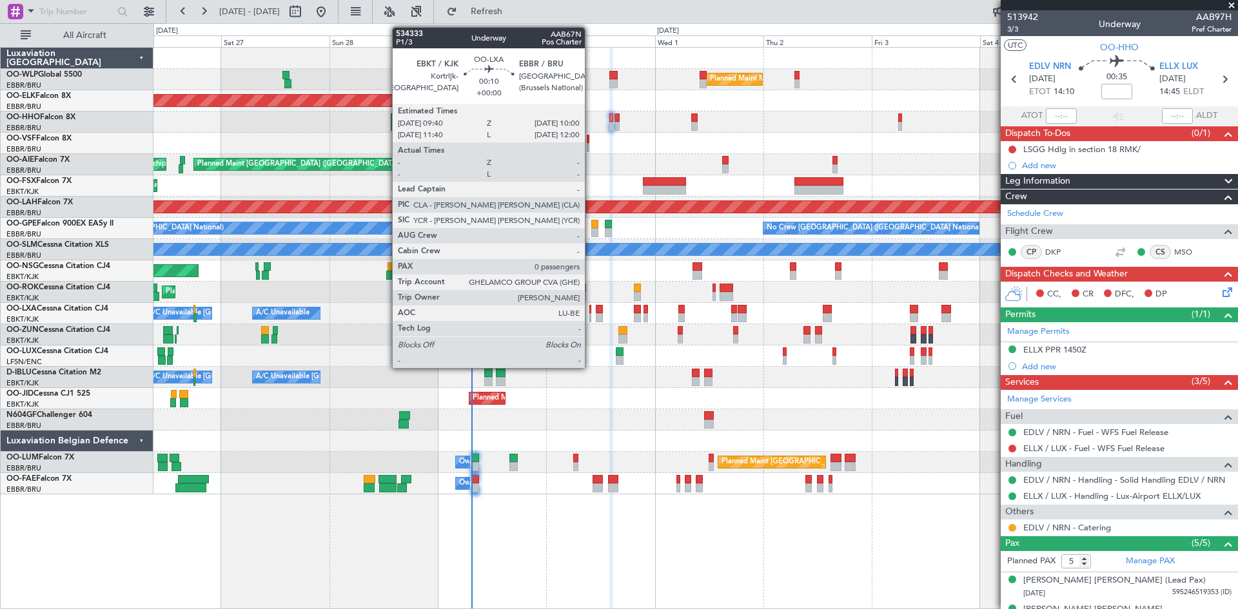
click at [591, 315] on div at bounding box center [590, 317] width 2 height 9
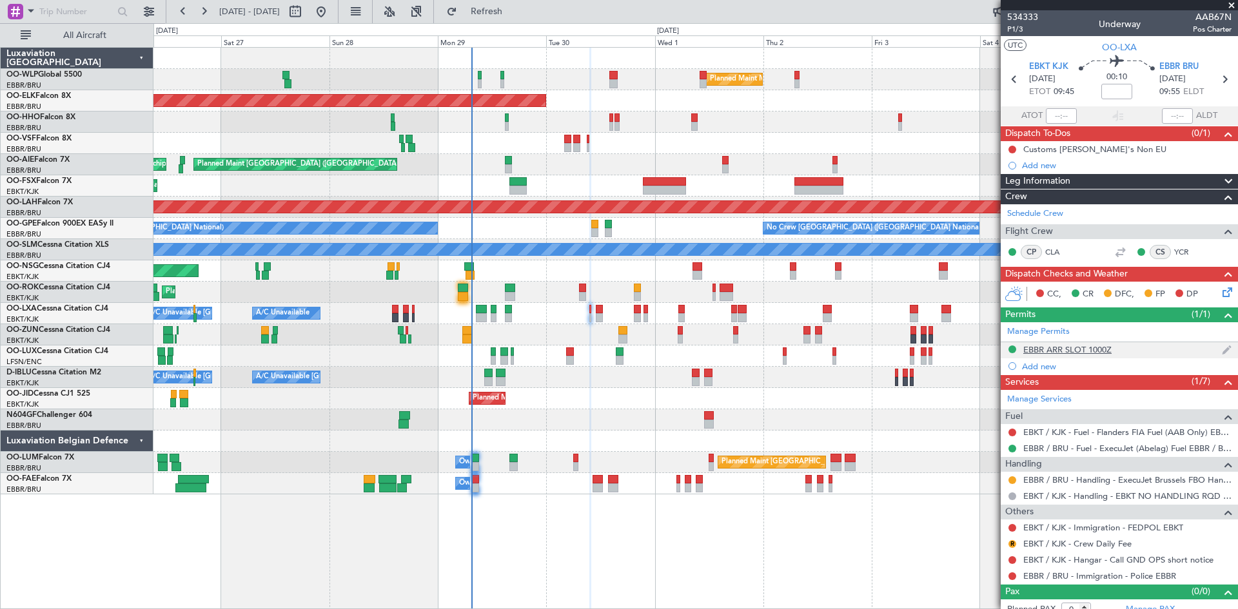
click at [1072, 351] on div "EBBR ARR SLOT 1000Z" at bounding box center [1067, 349] width 88 height 11
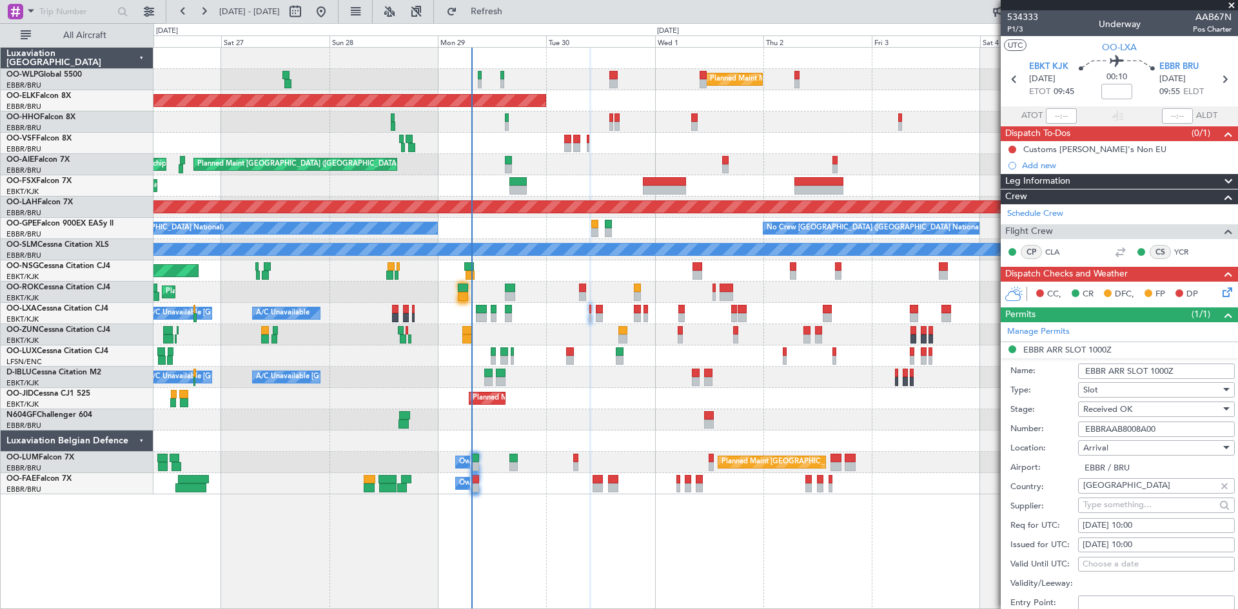
drag, startPoint x: 1164, startPoint y: 431, endPoint x: 1088, endPoint y: 434, distance: 76.1
click at [1074, 435] on div "Number: EBBRAAB8008A00" at bounding box center [1122, 429] width 224 height 19
click at [1223, 293] on icon at bounding box center [1225, 290] width 10 height 10
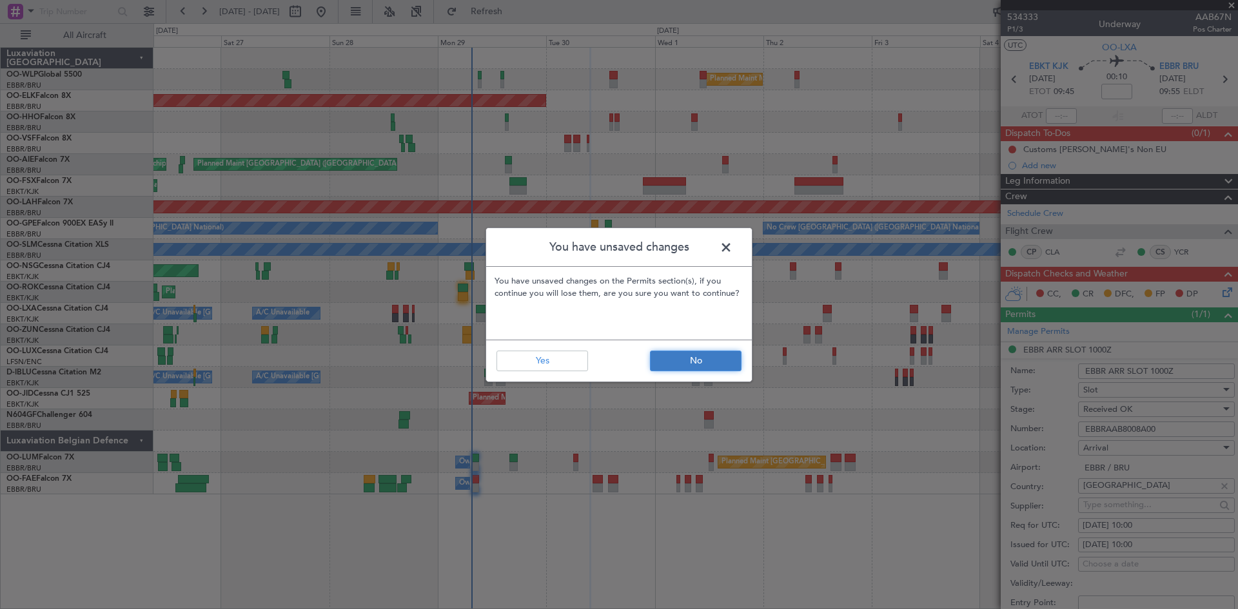
click at [650, 363] on button "No" at bounding box center [696, 361] width 92 height 21
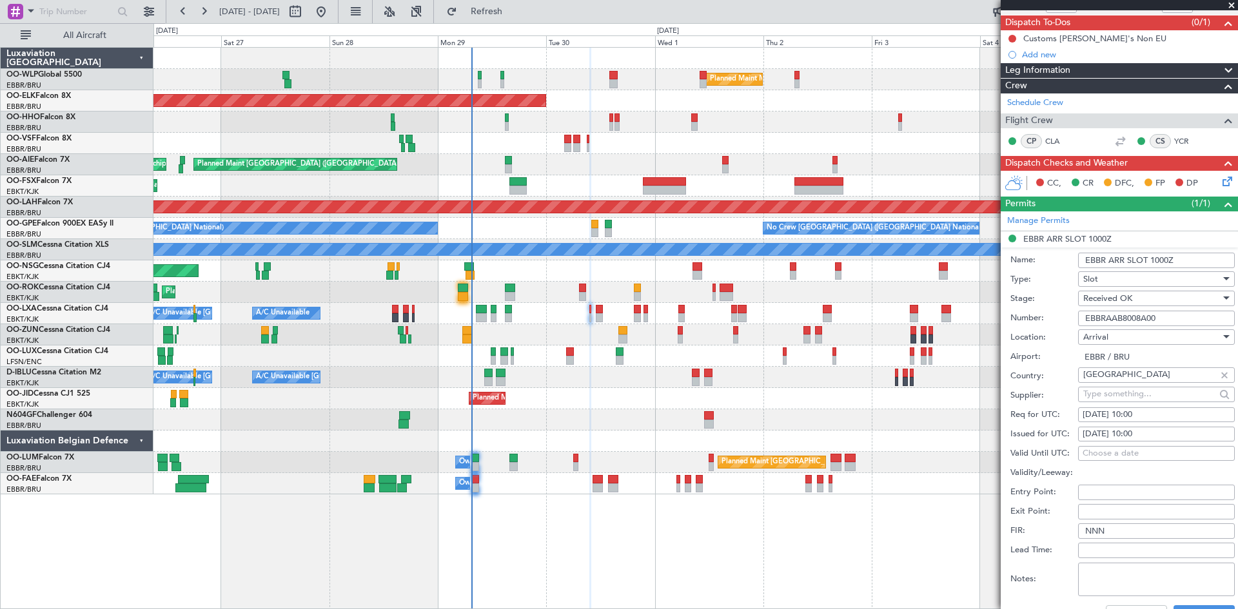
scroll to position [258, 0]
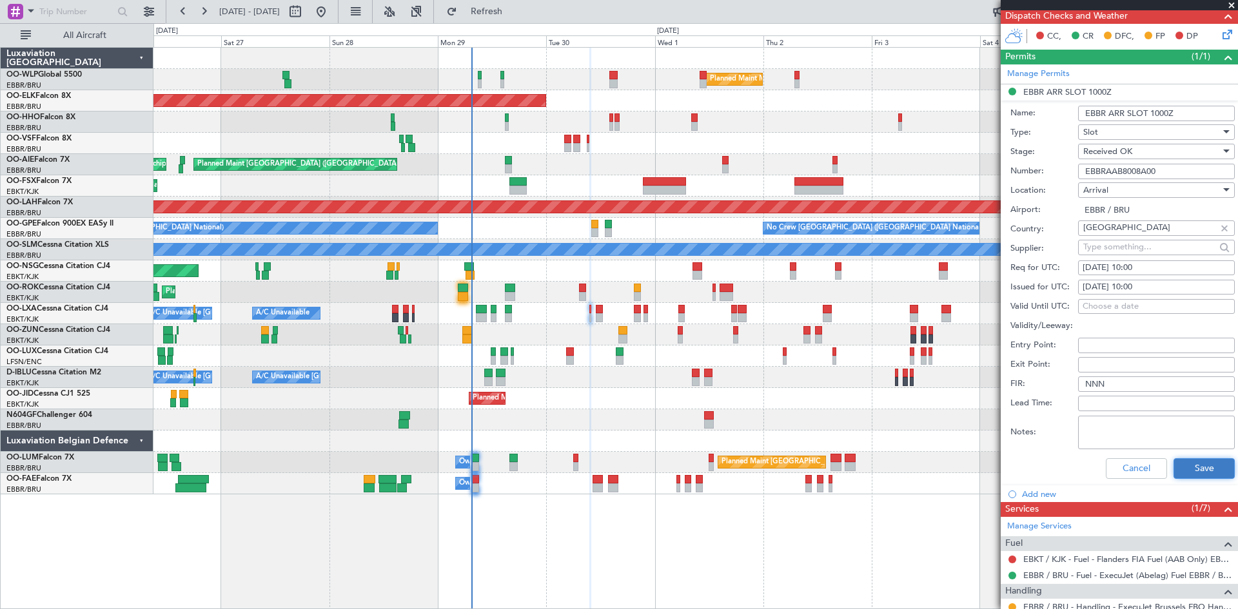
click at [1189, 464] on button "Save" at bounding box center [1203, 468] width 61 height 21
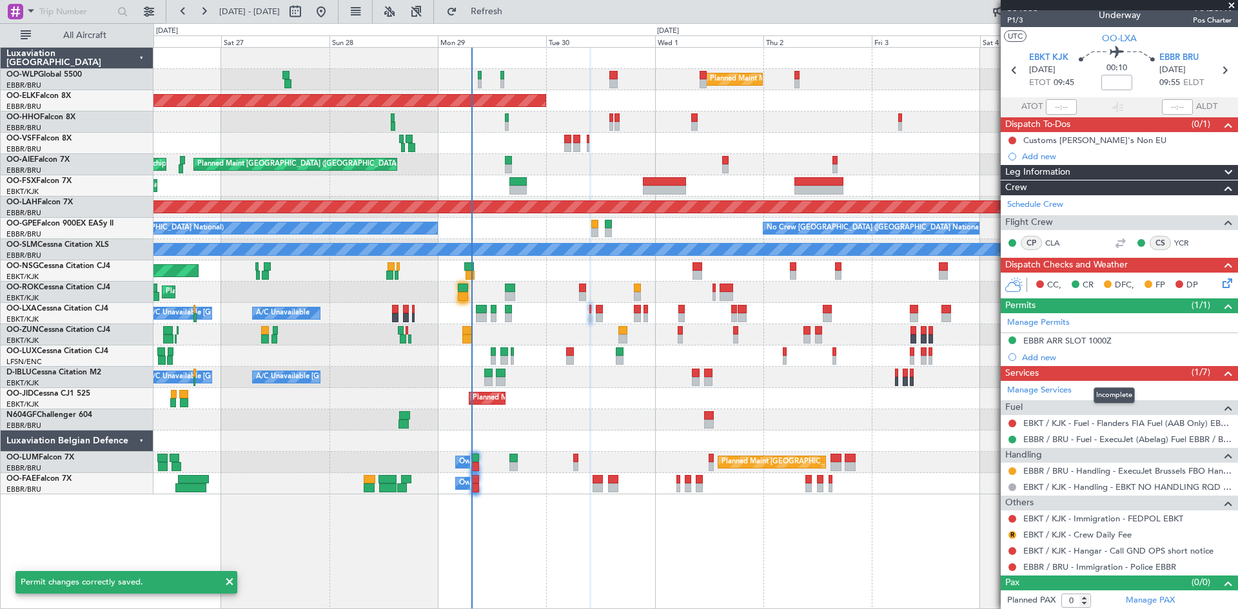
scroll to position [11, 0]
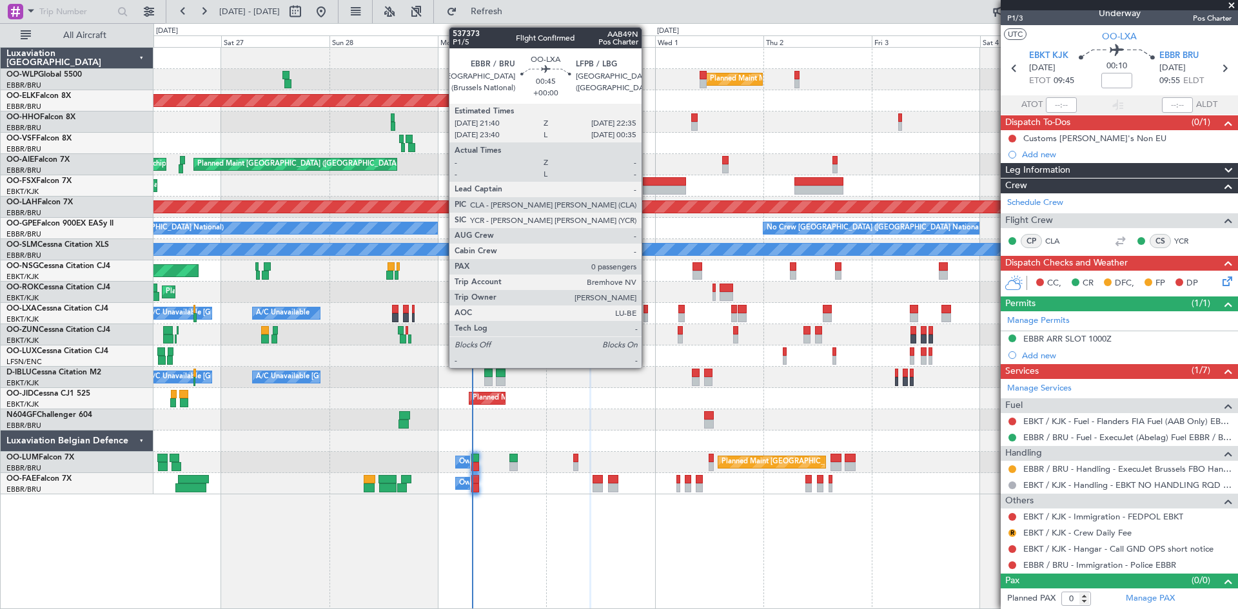
click at [647, 315] on div at bounding box center [645, 317] width 5 height 9
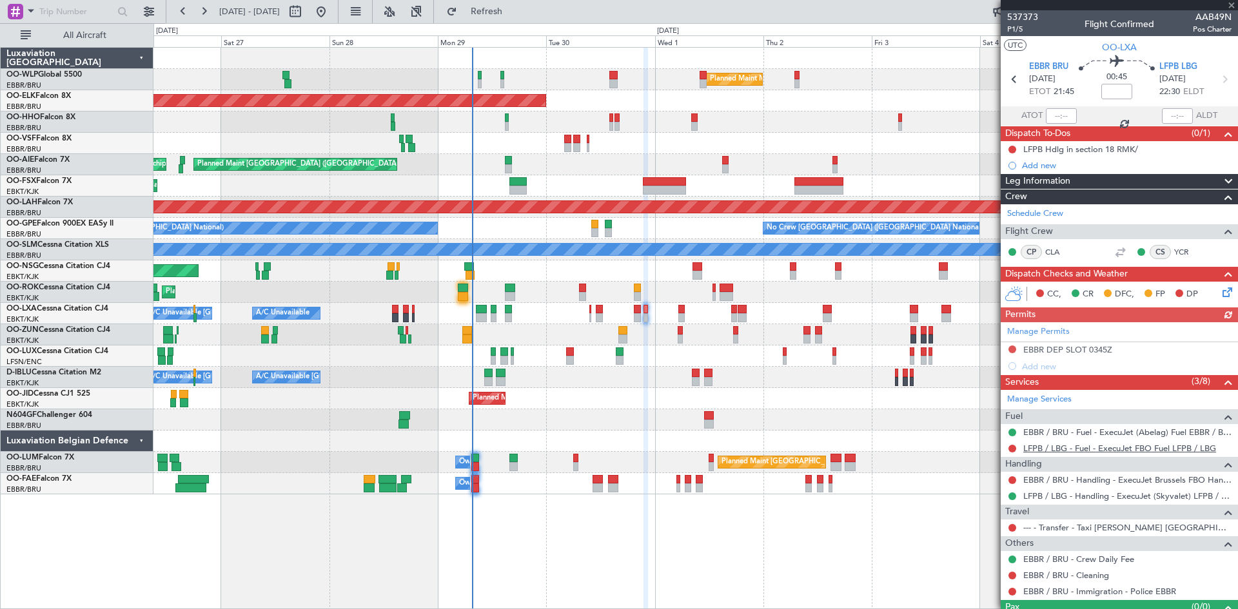
scroll to position [26, 0]
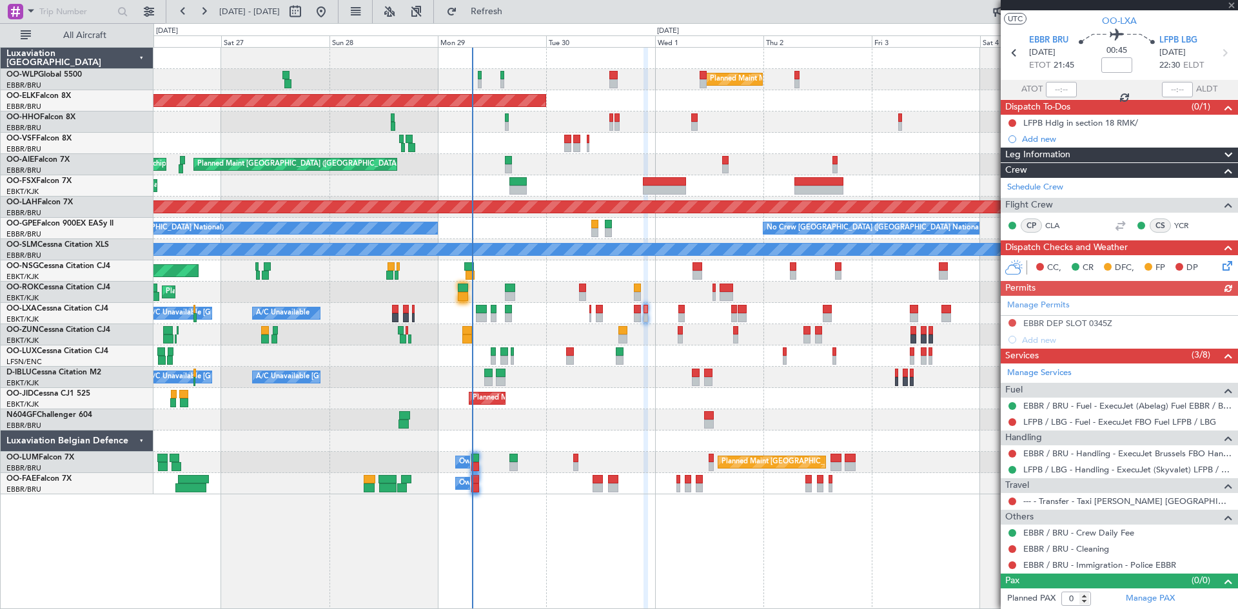
click at [1109, 493] on div "--- - Transfer - Taxi [PERSON_NAME] [GEOGRAPHIC_DATA]" at bounding box center [1119, 501] width 237 height 16
click at [1109, 498] on link "--- - Transfer - Taxi [PERSON_NAME] [GEOGRAPHIC_DATA]" at bounding box center [1127, 501] width 208 height 11
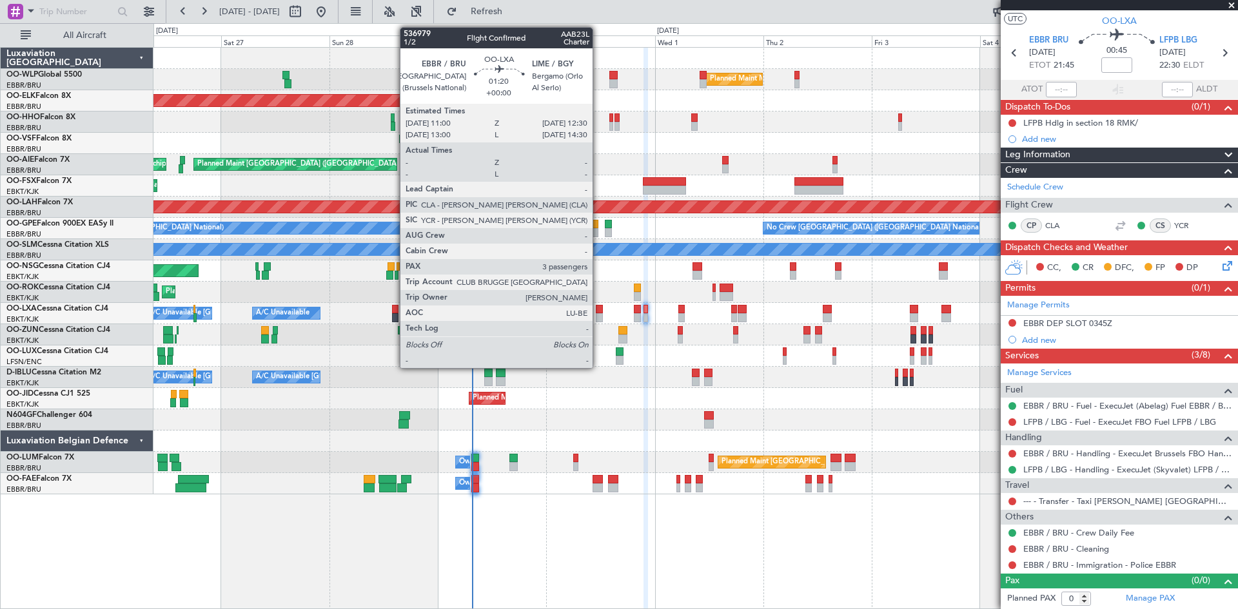
click at [598, 315] on div at bounding box center [599, 317] width 7 height 9
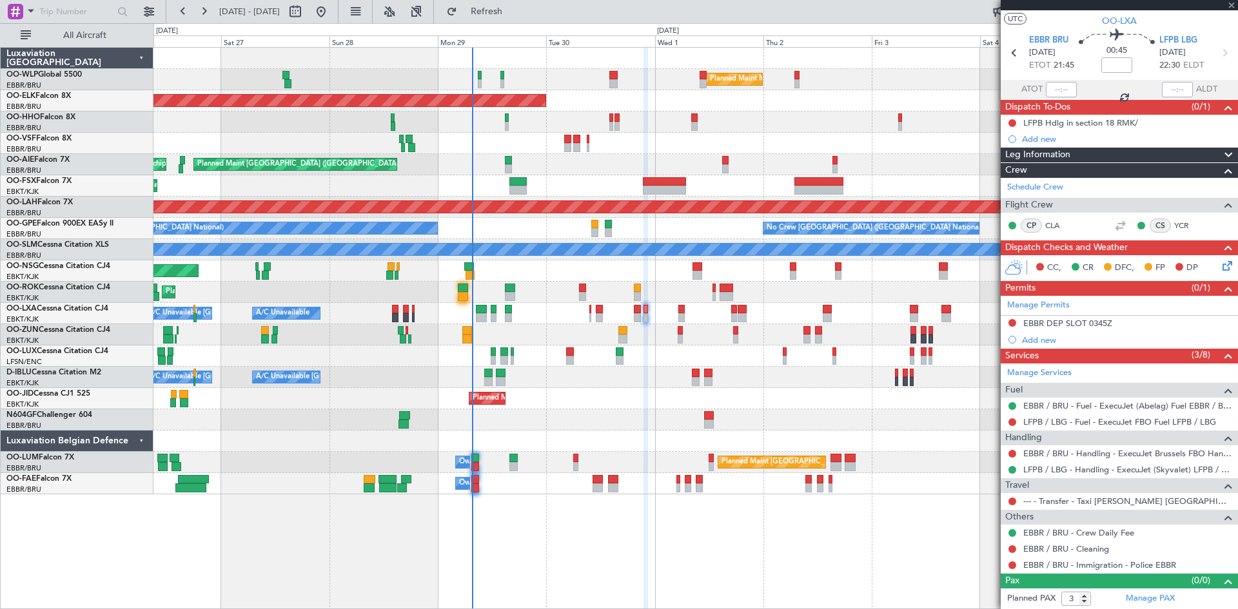
scroll to position [0, 0]
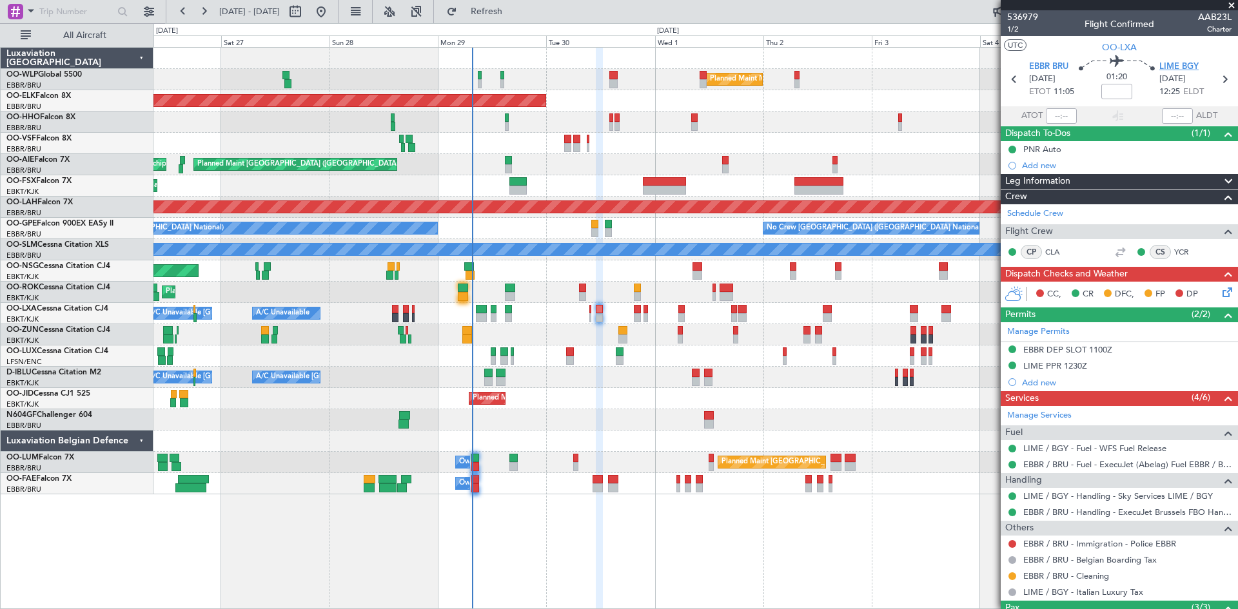
click at [1160, 67] on span "LIME BGY" at bounding box center [1178, 67] width 39 height 13
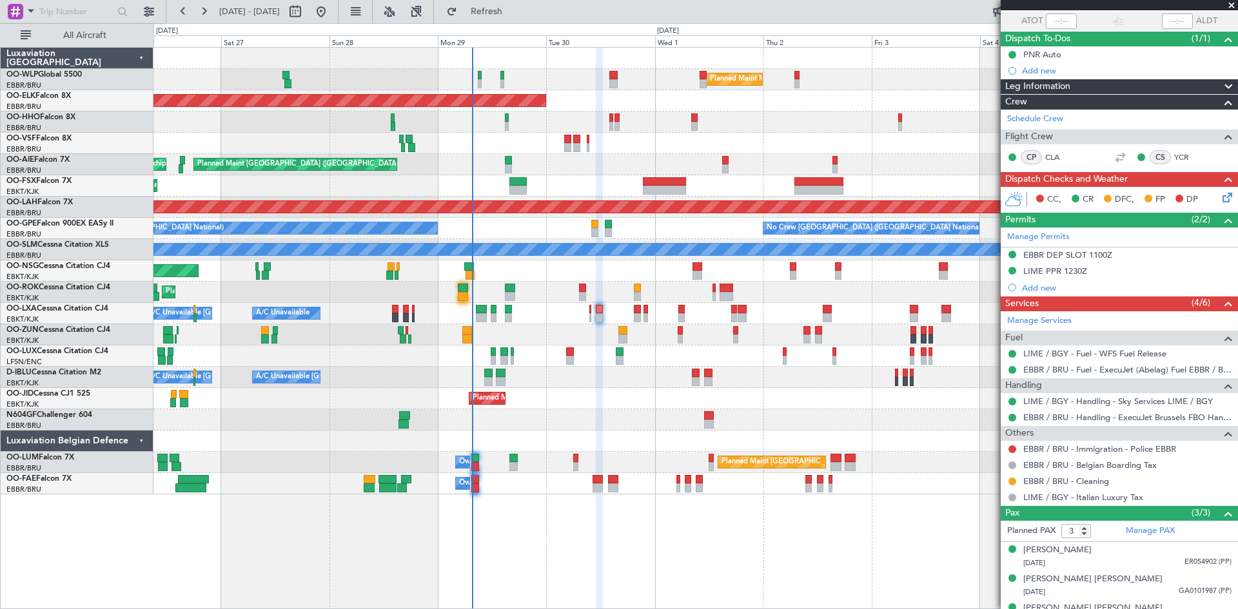
scroll to position [114, 0]
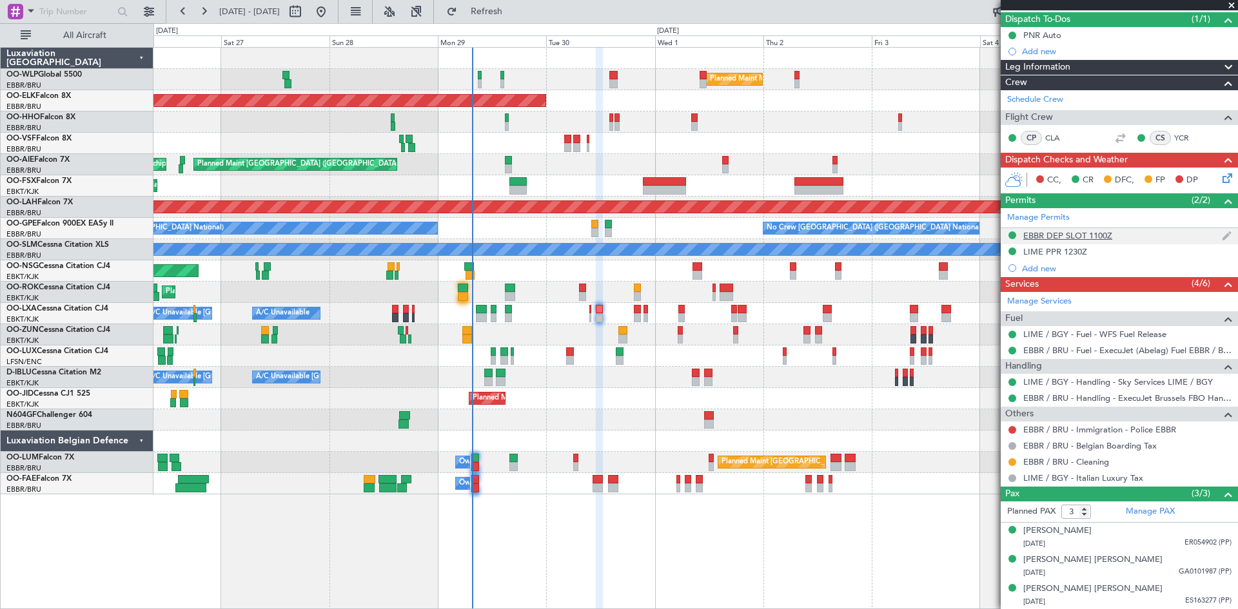
click at [1068, 238] on div "EBBR DEP SLOT 1100Z" at bounding box center [1067, 235] width 89 height 11
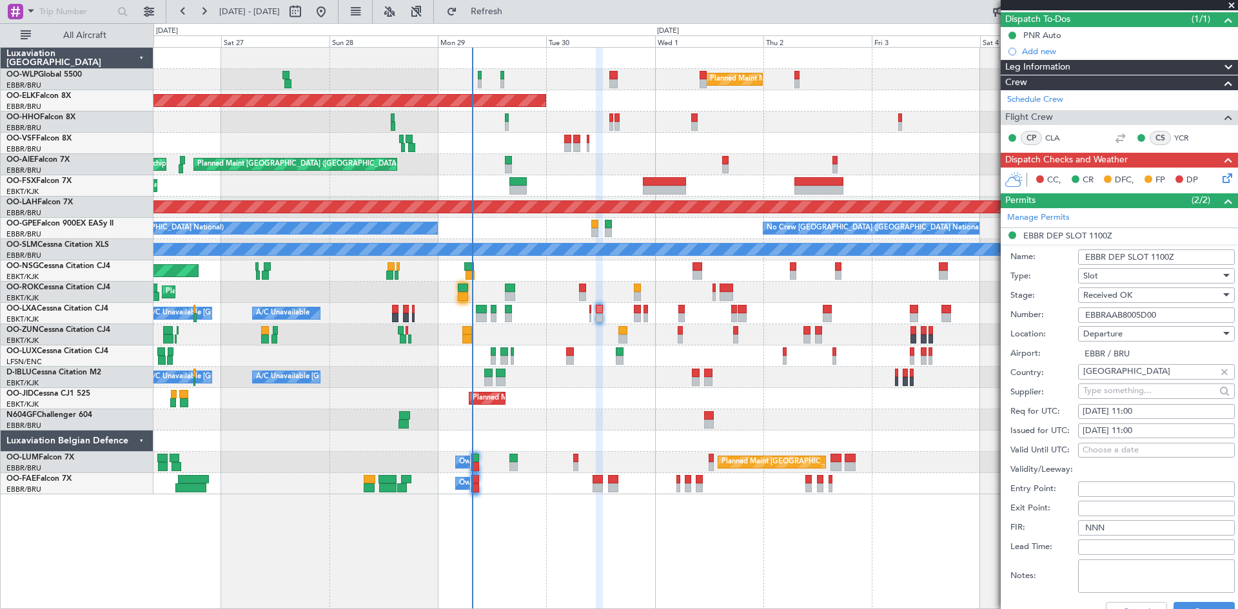
drag, startPoint x: 1181, startPoint y: 317, endPoint x: 1085, endPoint y: 315, distance: 96.1
click at [1085, 315] on input "EBBRAAB8005D00" at bounding box center [1156, 315] width 157 height 15
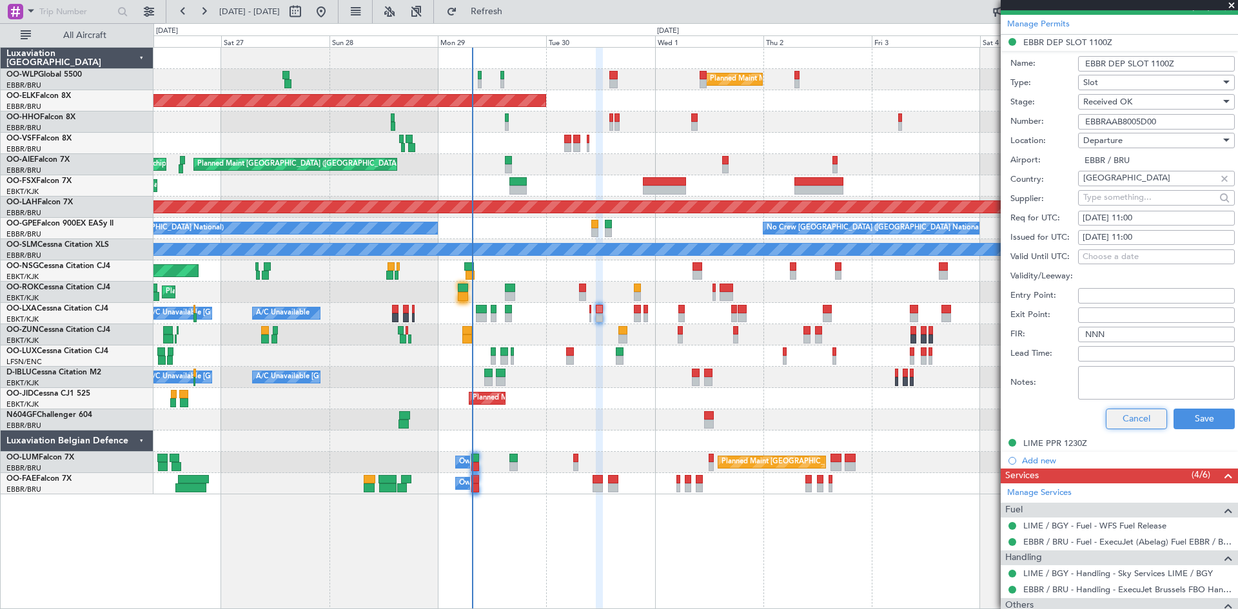
click at [1136, 411] on button "Cancel" at bounding box center [1136, 419] width 61 height 21
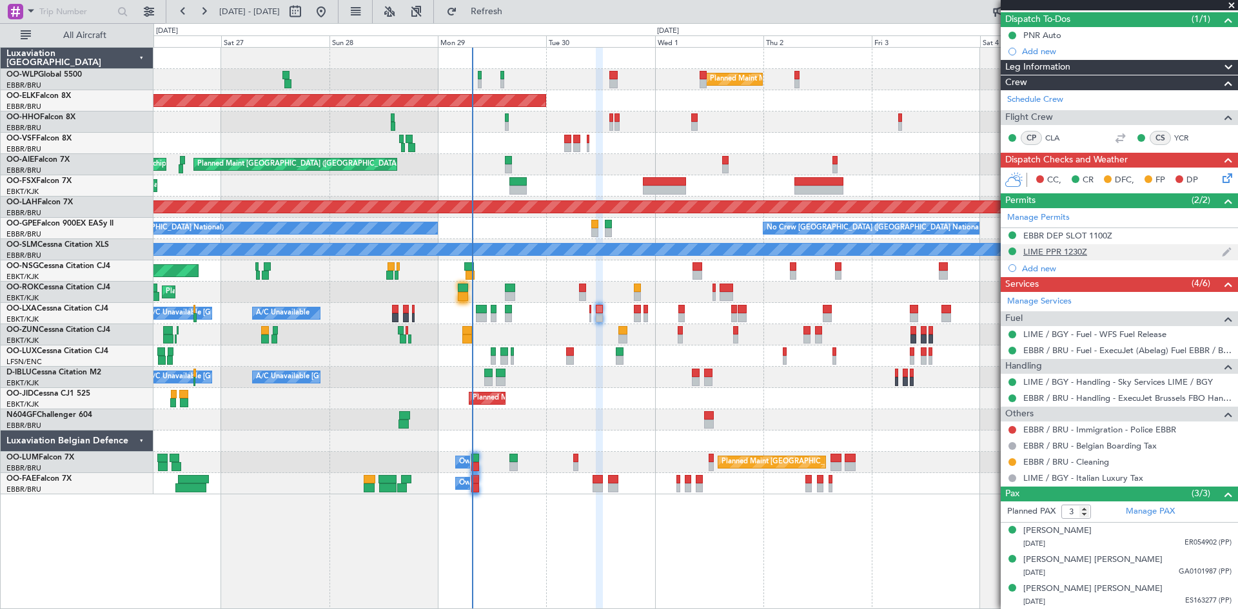
click at [1062, 252] on div "LIME PPR 1230Z" at bounding box center [1055, 251] width 64 height 11
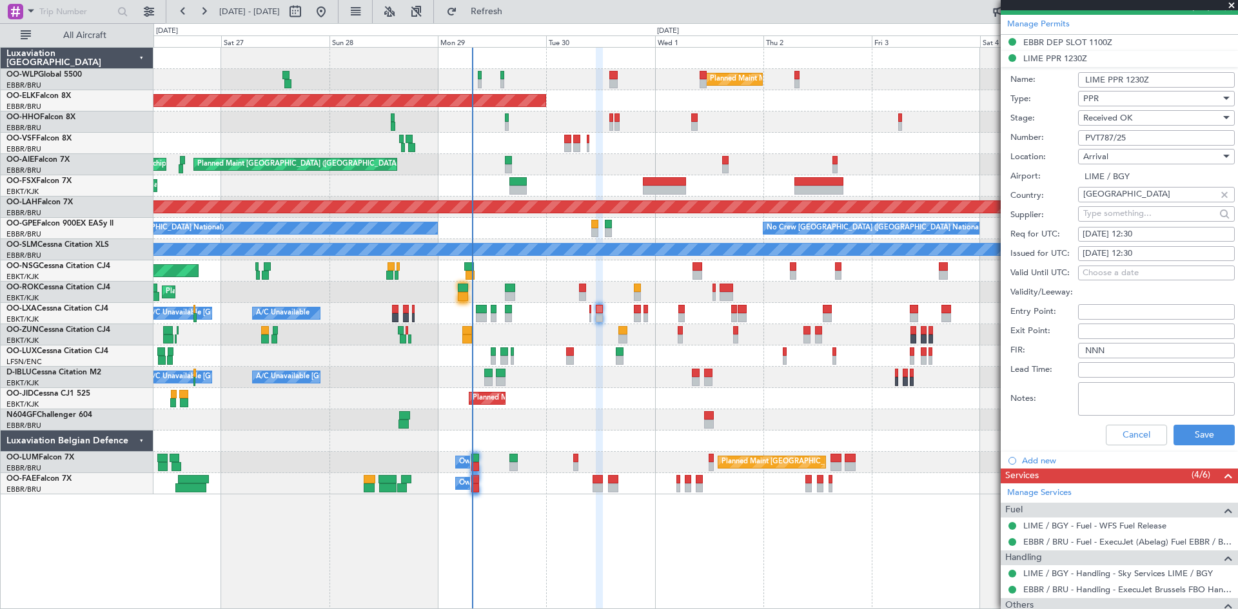
drag, startPoint x: 1149, startPoint y: 141, endPoint x: 1050, endPoint y: 142, distance: 99.9
click at [1050, 142] on div "Number: PVT787/25" at bounding box center [1122, 137] width 224 height 19
click at [1129, 442] on button "Cancel" at bounding box center [1136, 435] width 61 height 21
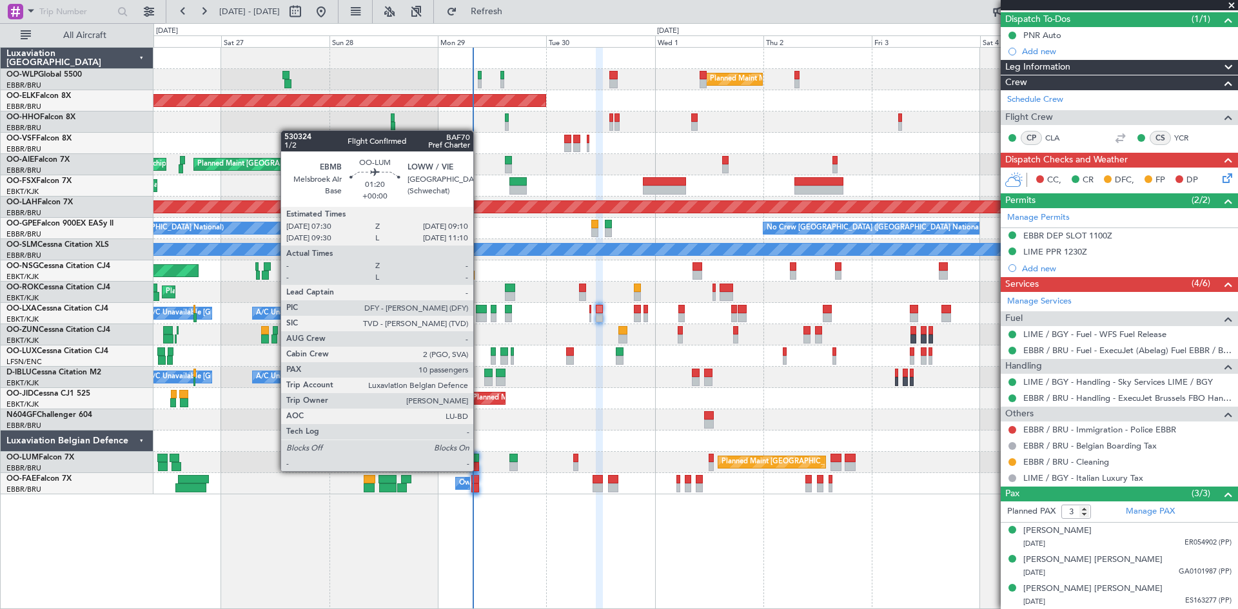
click at [479, 470] on div at bounding box center [475, 466] width 8 height 9
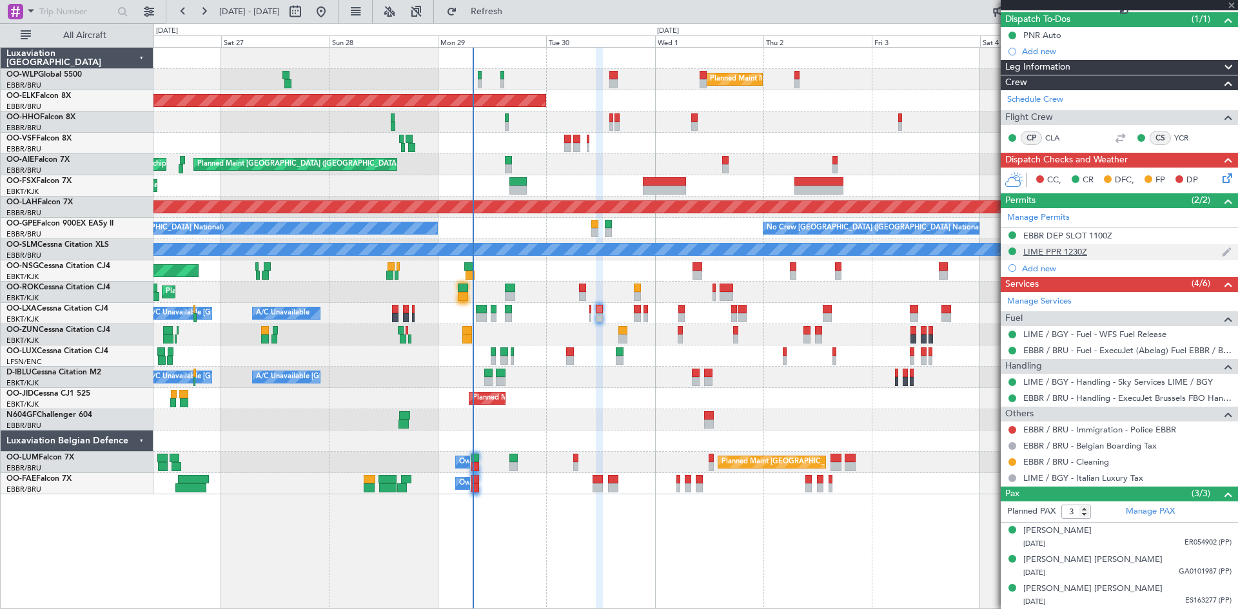
type input "10"
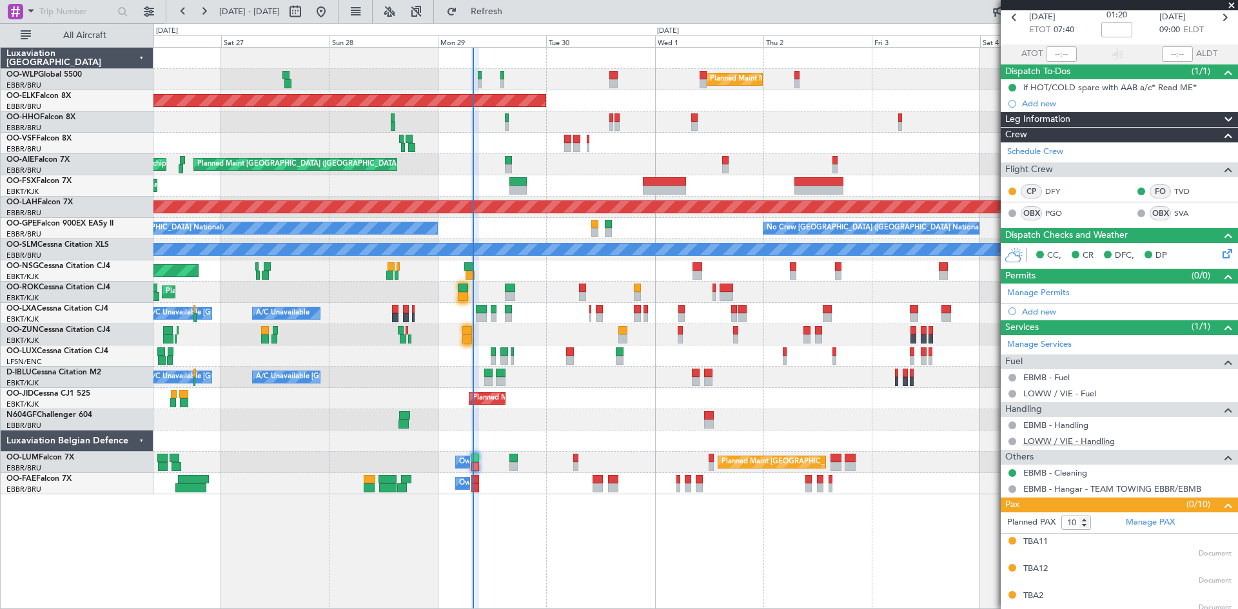
scroll to position [0, 0]
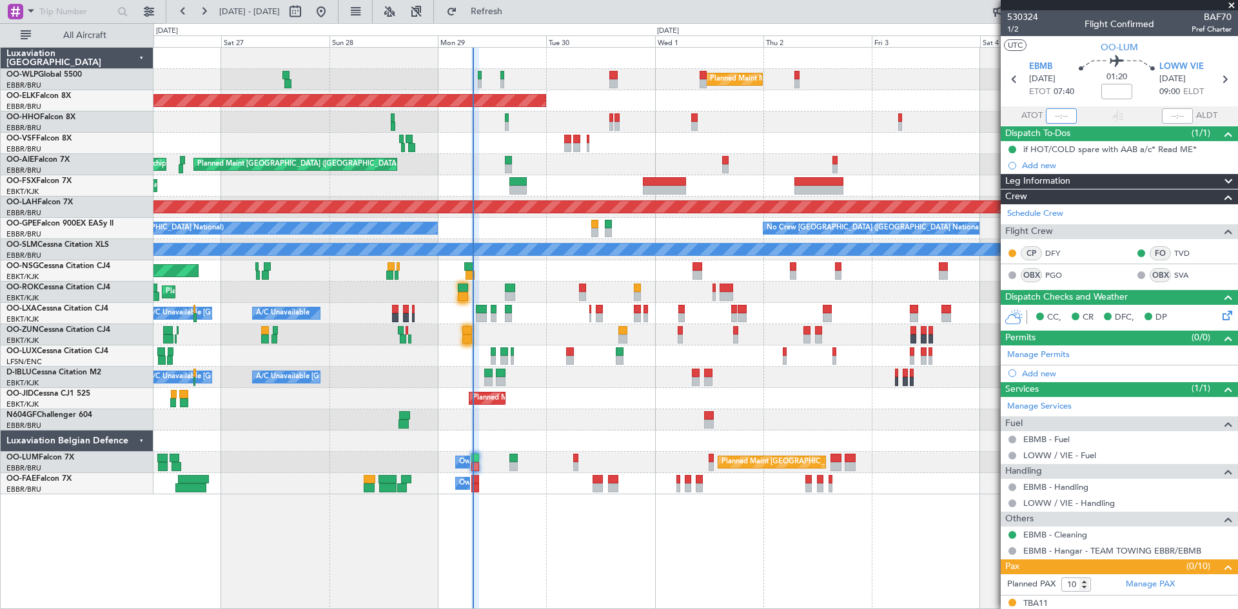
click at [1055, 116] on input "text" at bounding box center [1061, 115] width 31 height 15
type input "07:40"
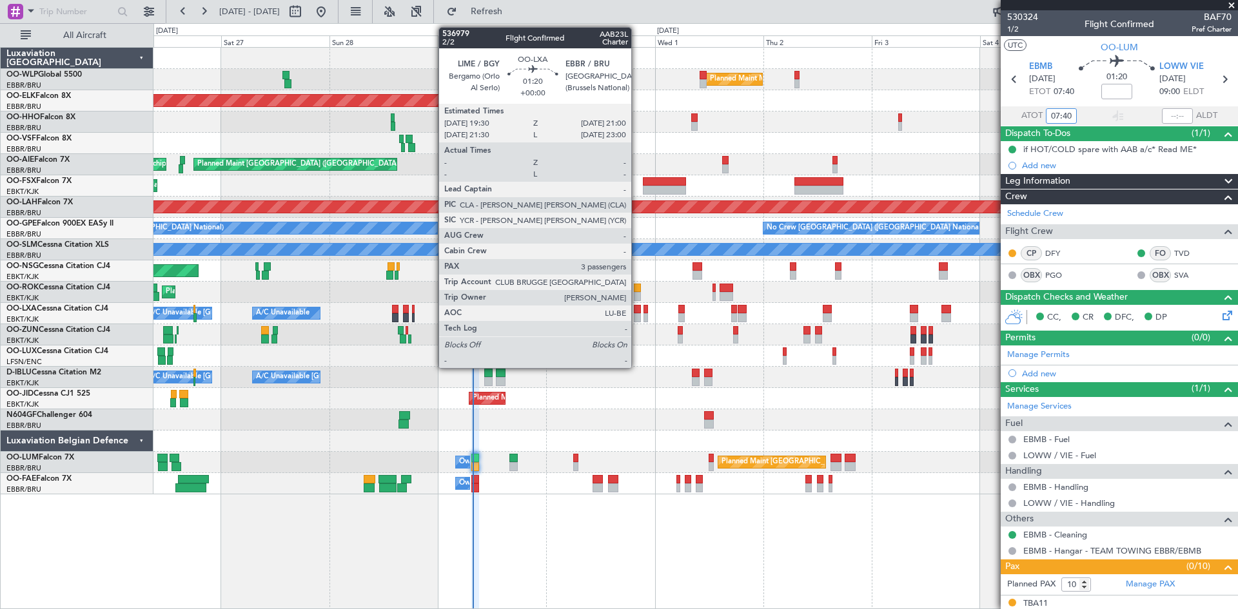
click at [637, 315] on div at bounding box center [637, 317] width 7 height 9
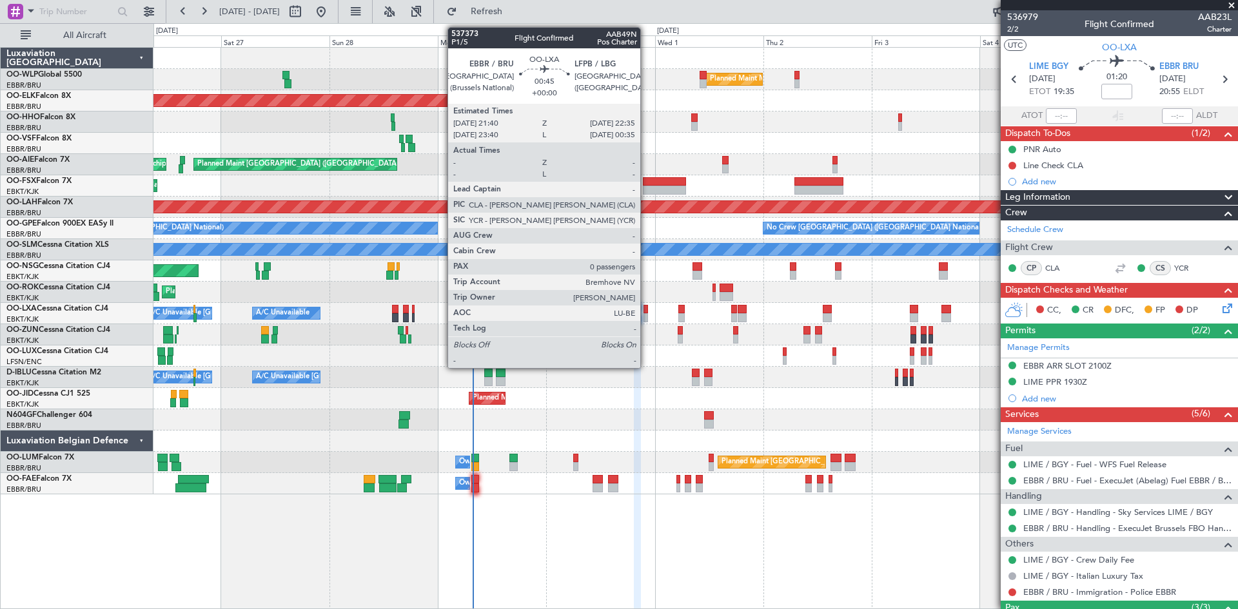
click at [646, 313] on div at bounding box center [645, 317] width 5 height 9
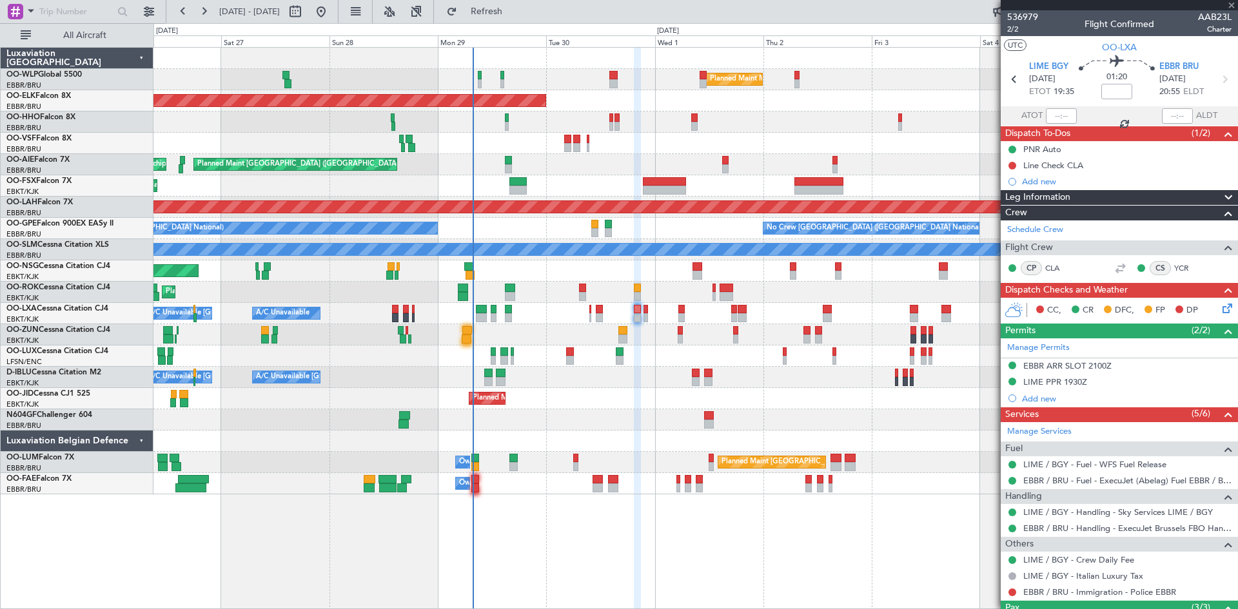
type input "0"
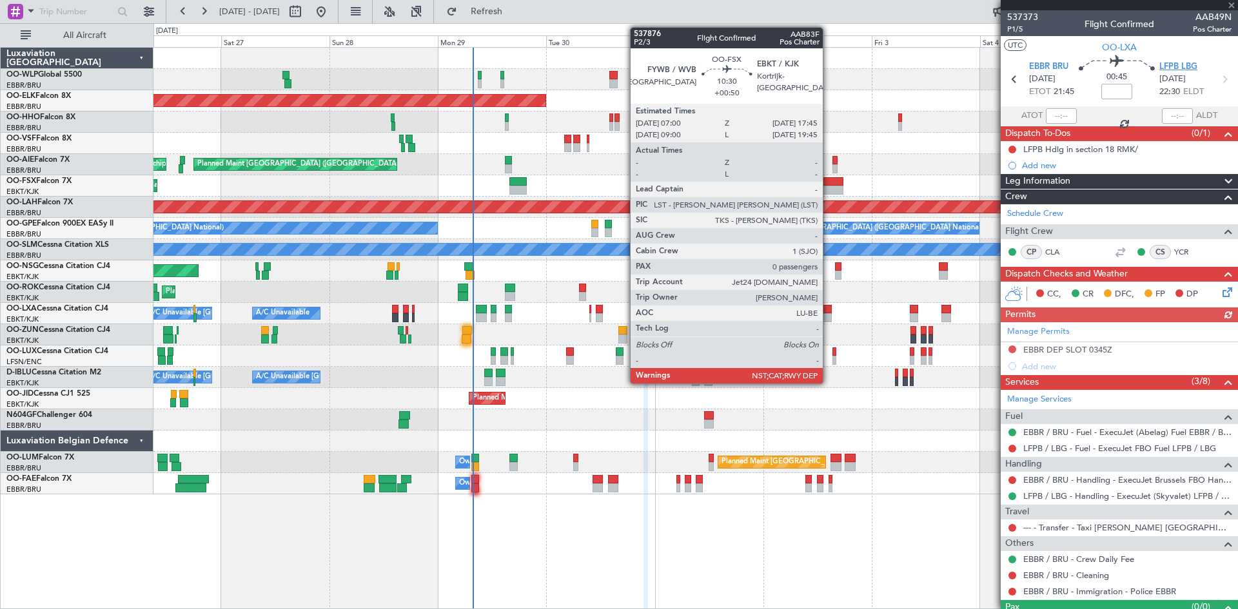
click at [1172, 68] on span "LFPB LBG" at bounding box center [1178, 67] width 38 height 13
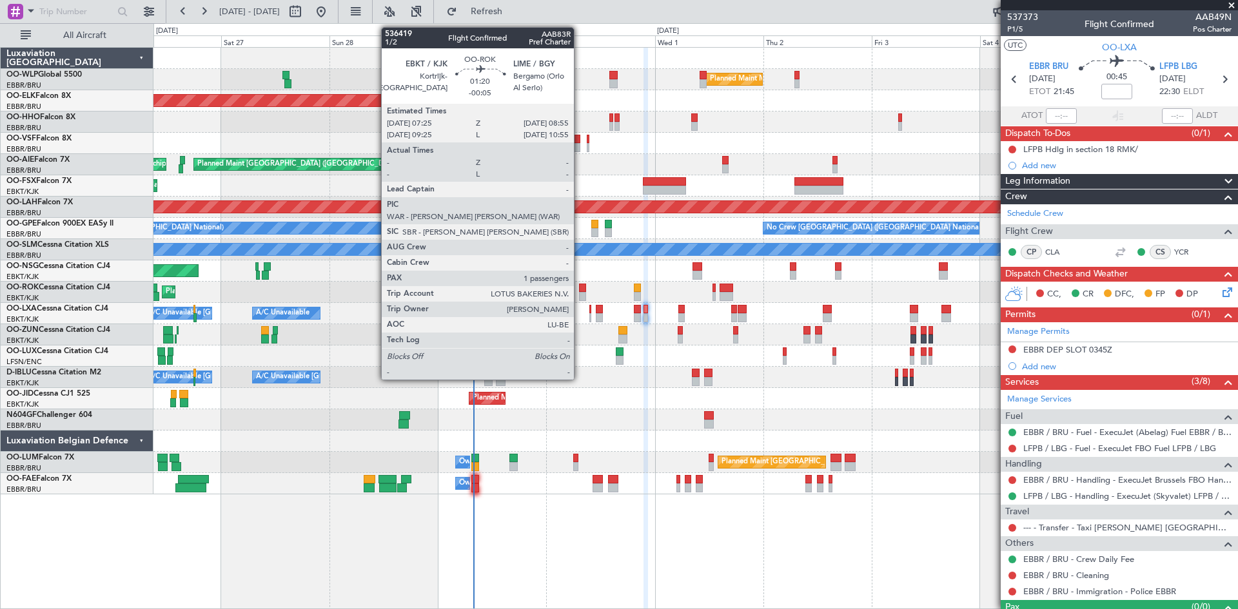
click at [580, 294] on div at bounding box center [582, 296] width 7 height 9
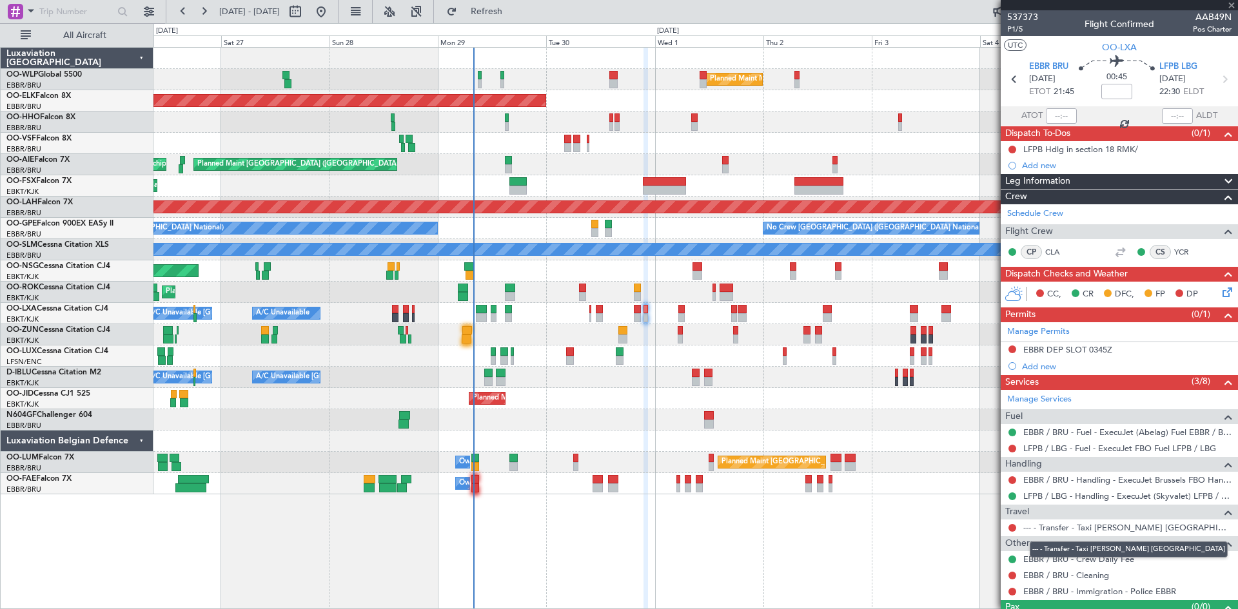
type input "-00:05"
type input "1"
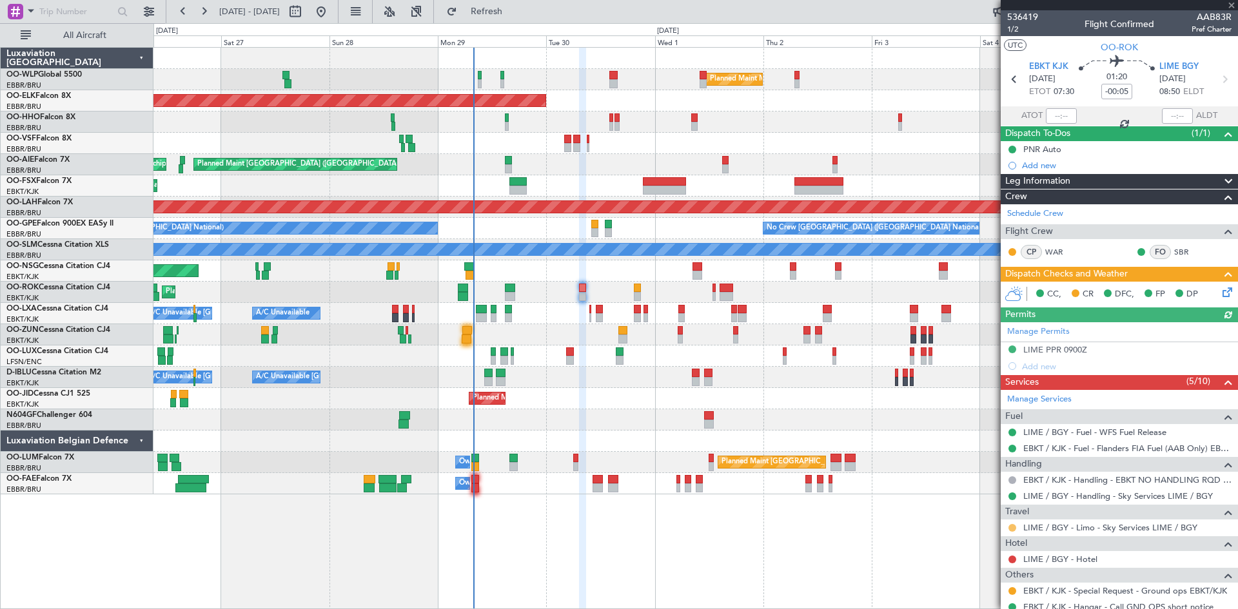
click at [1011, 527] on button at bounding box center [1012, 528] width 8 height 8
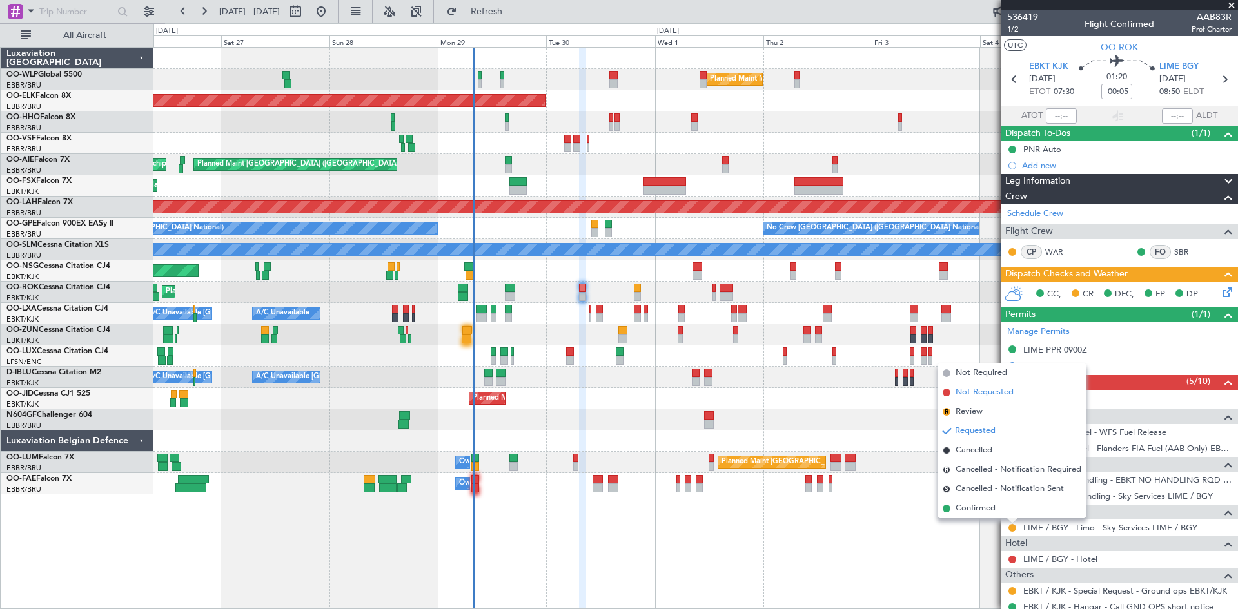
click at [993, 393] on span "Not Requested" at bounding box center [984, 392] width 58 height 13
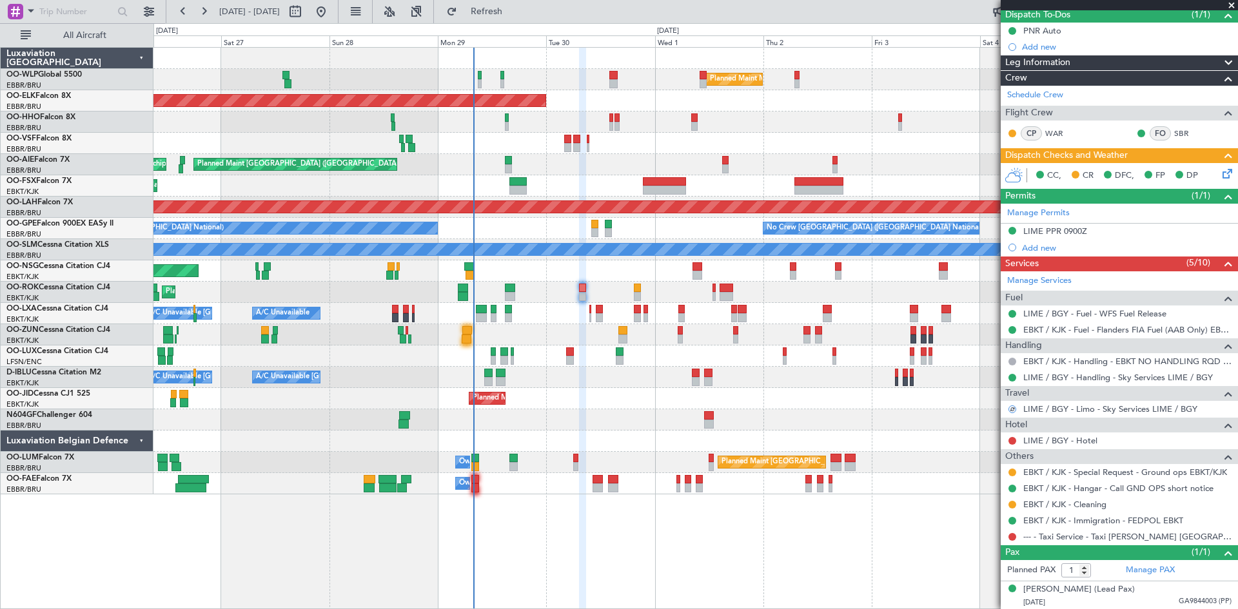
scroll to position [119, 0]
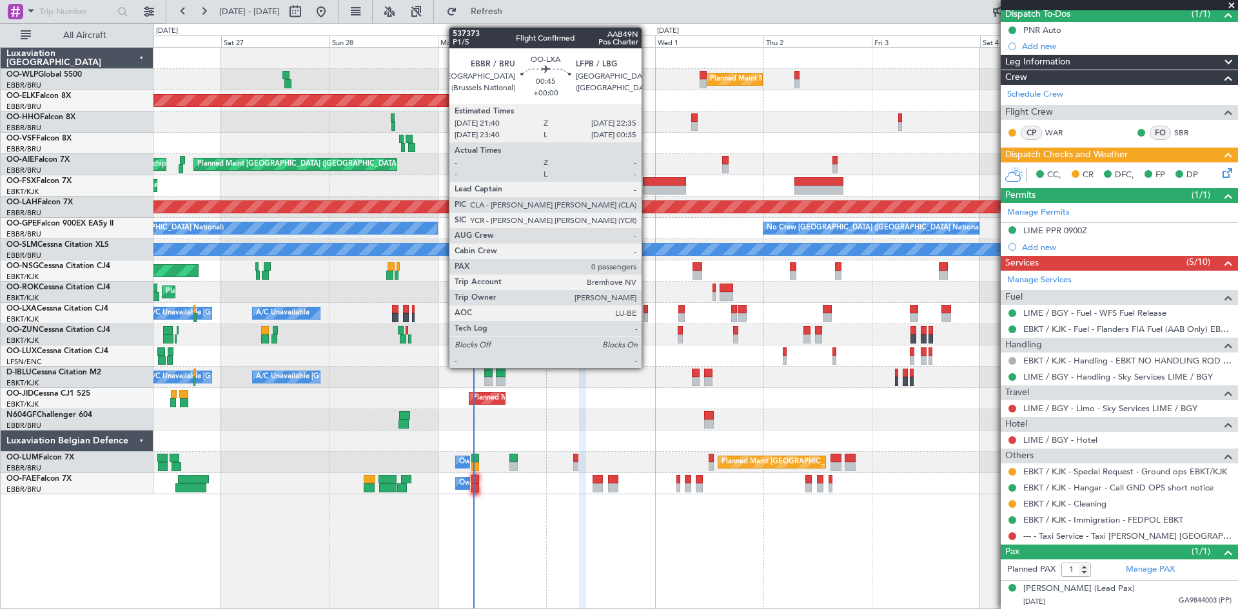
click at [647, 315] on div at bounding box center [645, 317] width 5 height 9
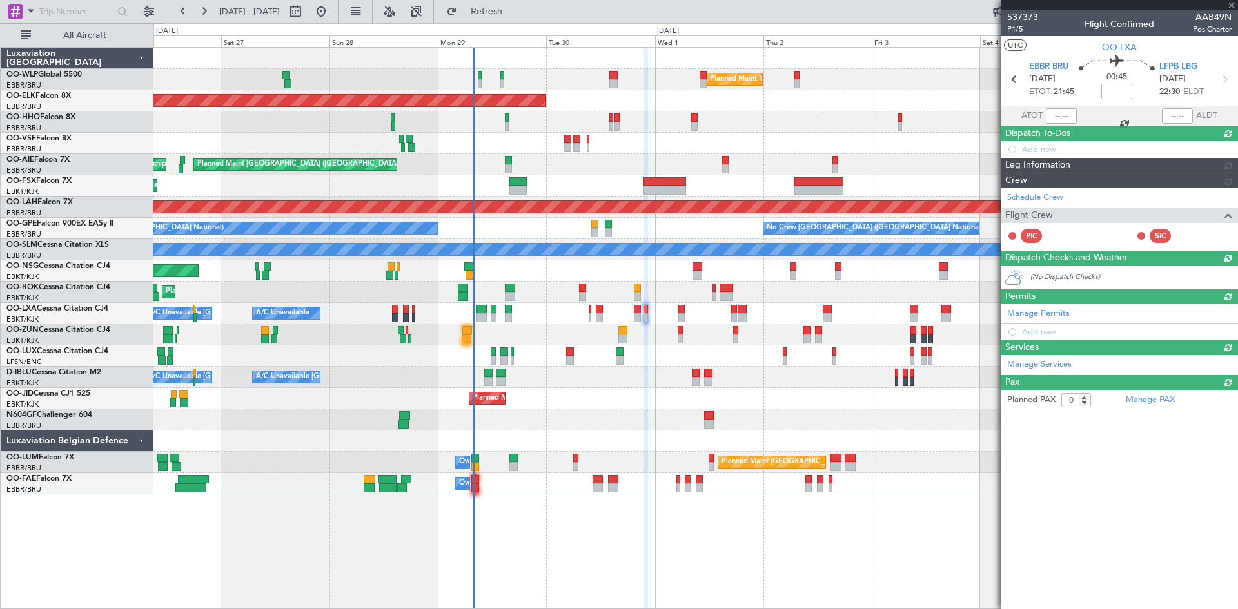
scroll to position [0, 0]
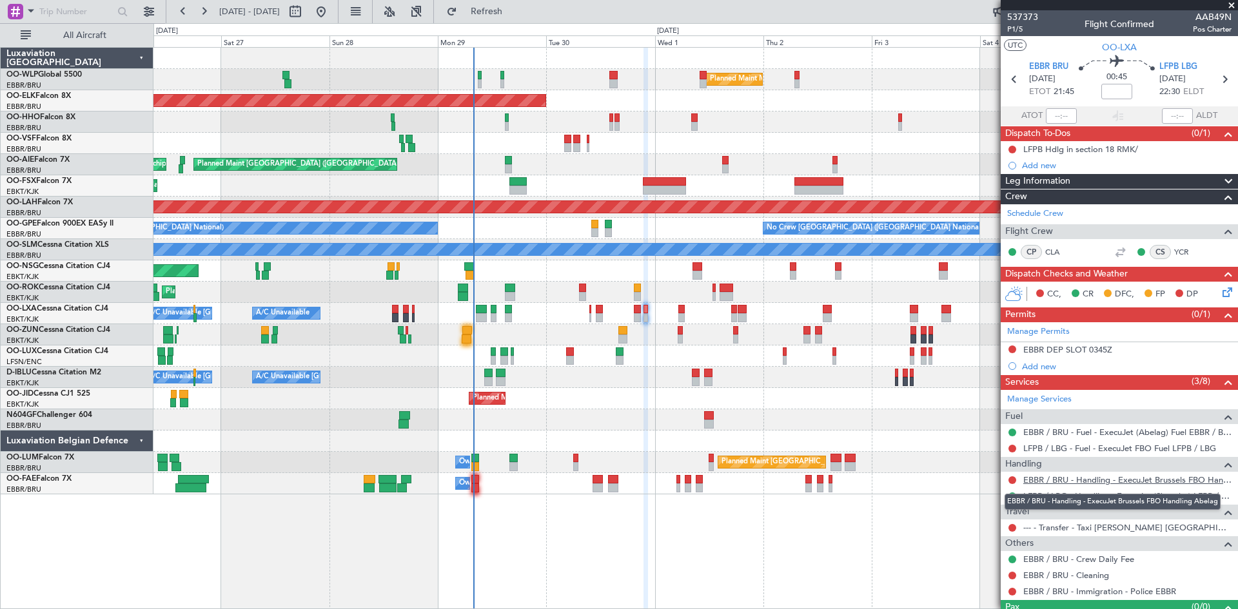
click at [1080, 480] on link "EBBR / BRU - Handling - ExecuJet Brussels FBO Handling Abelag" at bounding box center [1127, 479] width 208 height 11
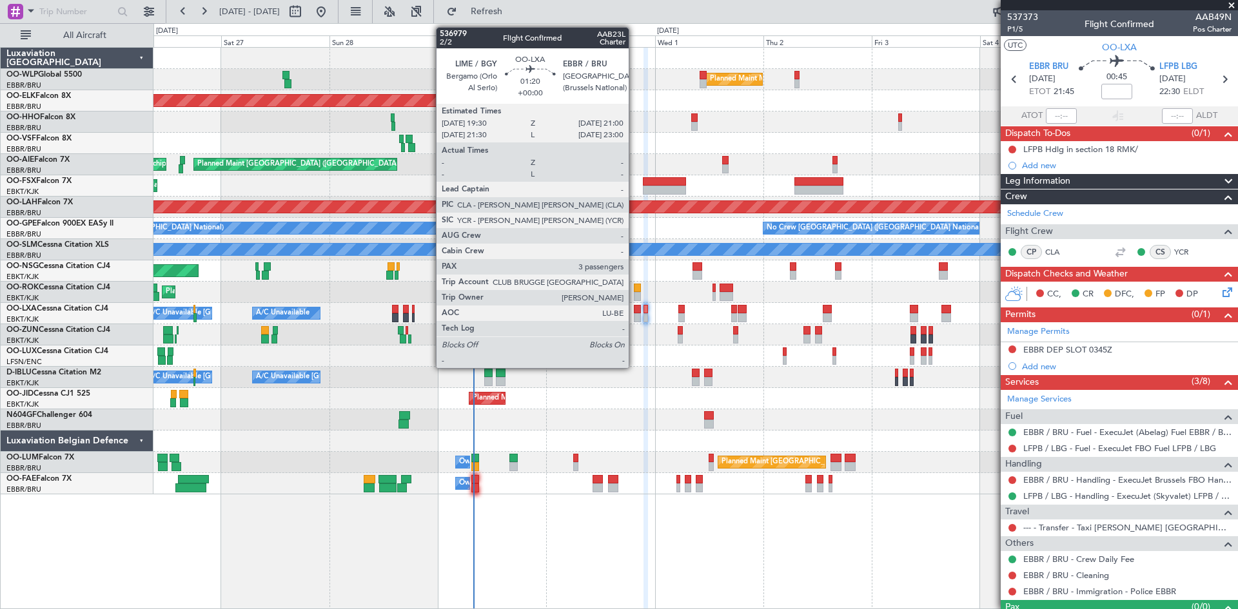
click at [634, 309] on div at bounding box center [637, 309] width 7 height 9
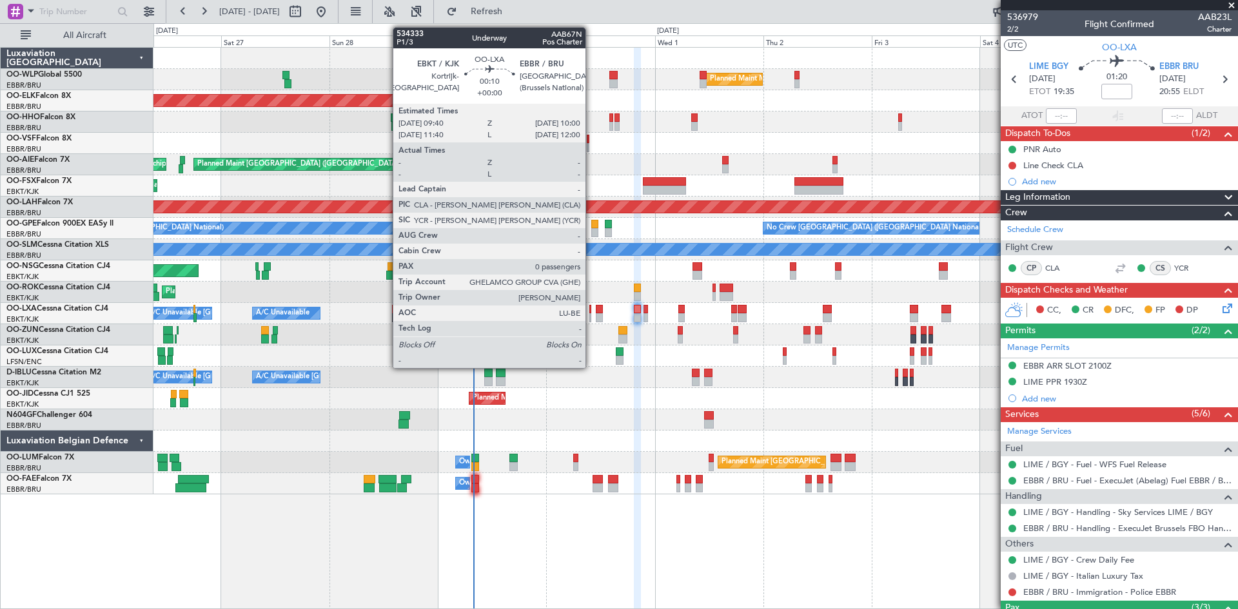
click at [591, 316] on div at bounding box center [590, 317] width 2 height 9
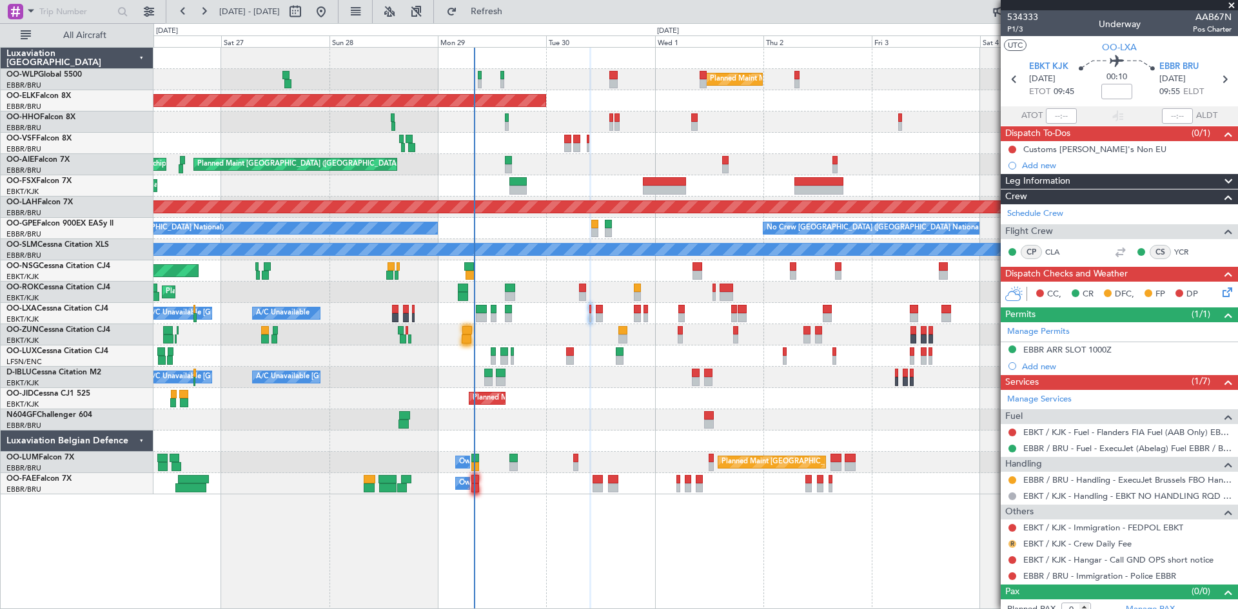
click at [1013, 545] on button "R" at bounding box center [1012, 544] width 8 height 8
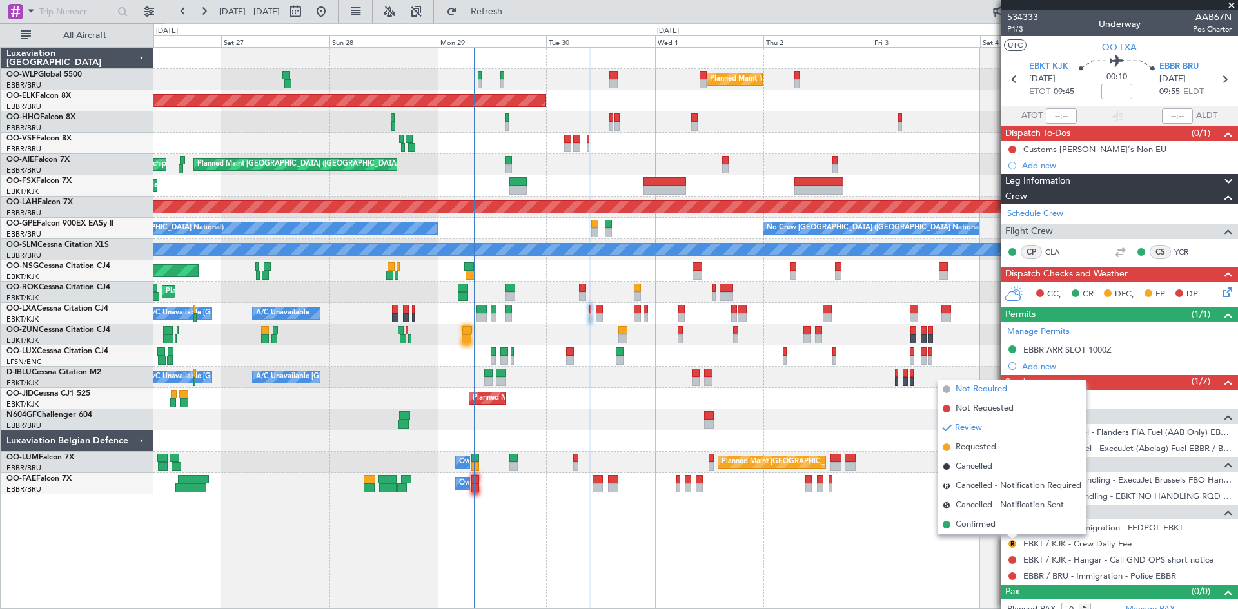
click at [965, 392] on span "Not Required" at bounding box center [981, 389] width 52 height 13
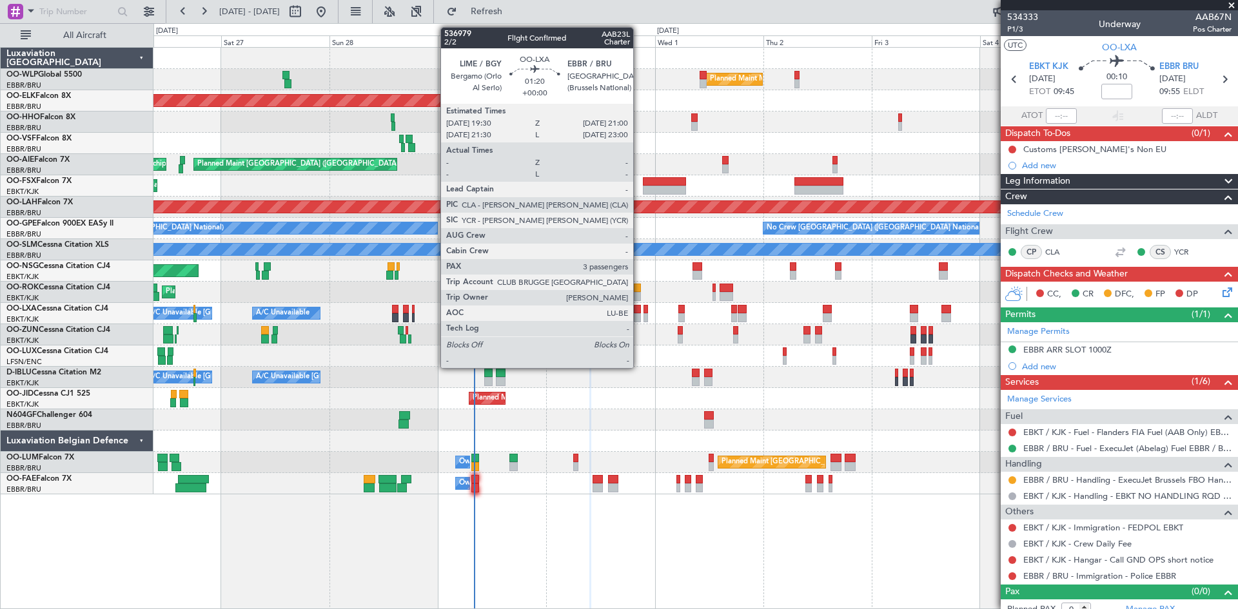
click at [639, 315] on div at bounding box center [637, 317] width 7 height 9
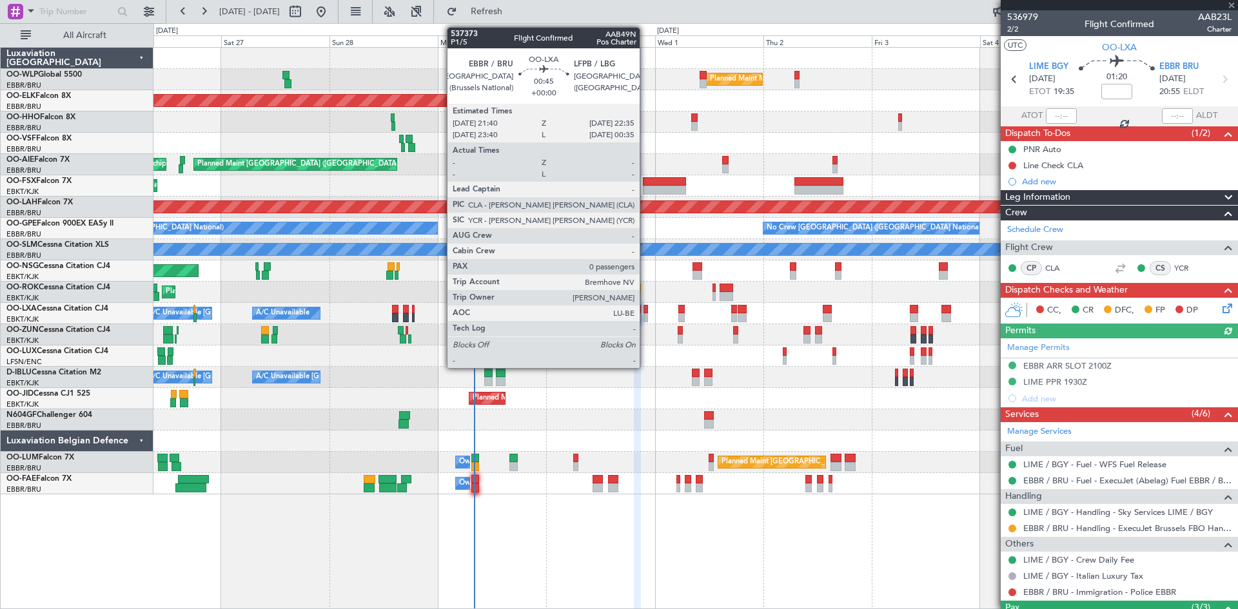
click at [645, 315] on div at bounding box center [645, 317] width 5 height 9
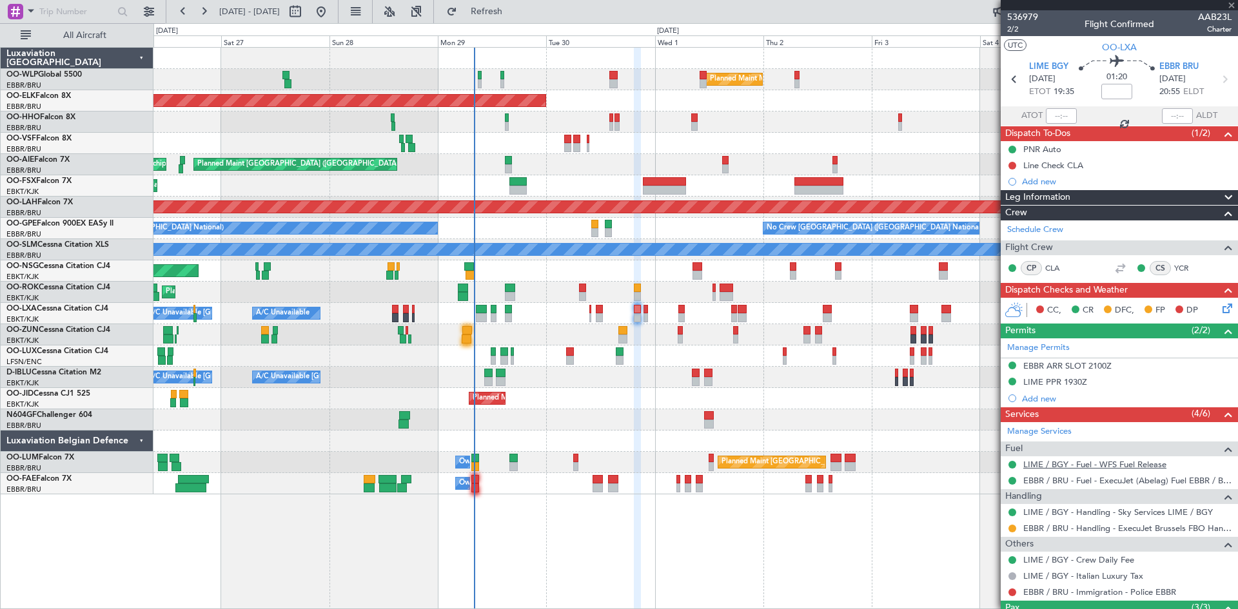
type input "0"
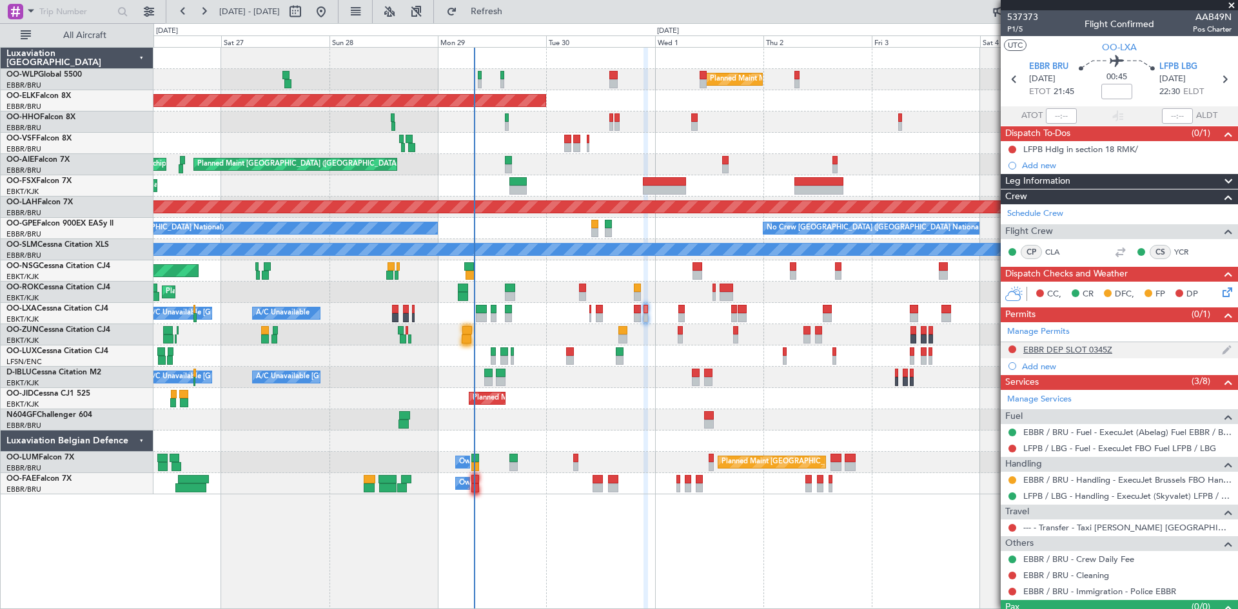
click at [1199, 347] on div "EBBR DEP SLOT 0345Z" at bounding box center [1119, 350] width 237 height 16
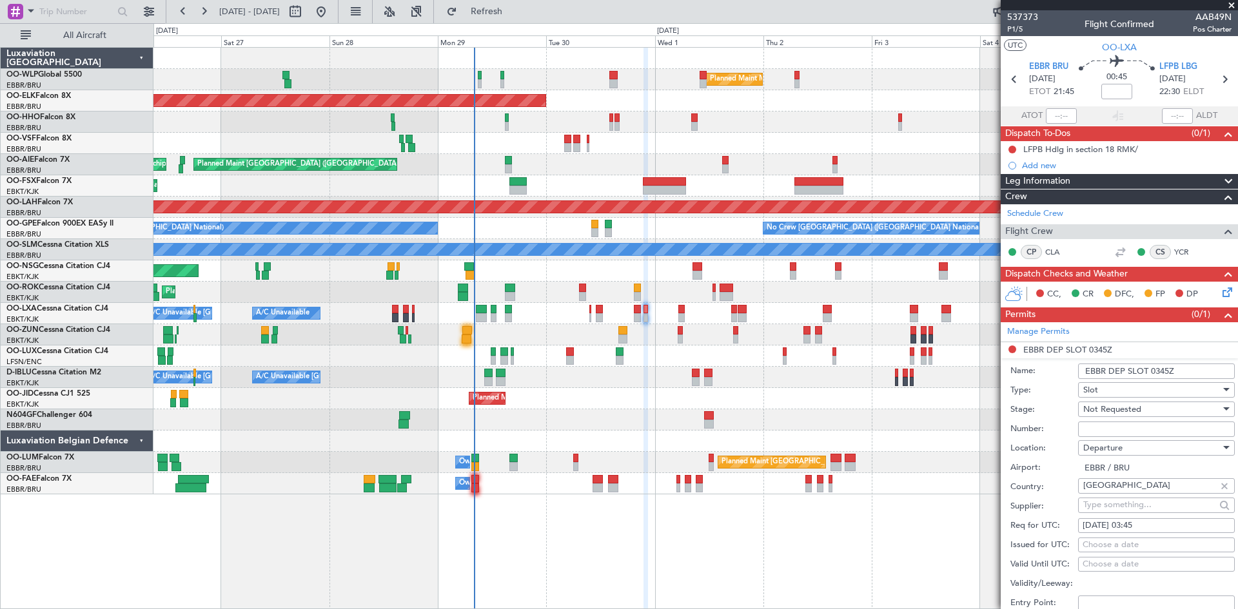
click at [1080, 523] on fb-calendar-cell "01/10/2025 03:45" at bounding box center [1156, 525] width 157 height 15
click at [1084, 523] on div "01/10/2025 03:45" at bounding box center [1156, 526] width 148 height 13
select select "10"
select select "2025"
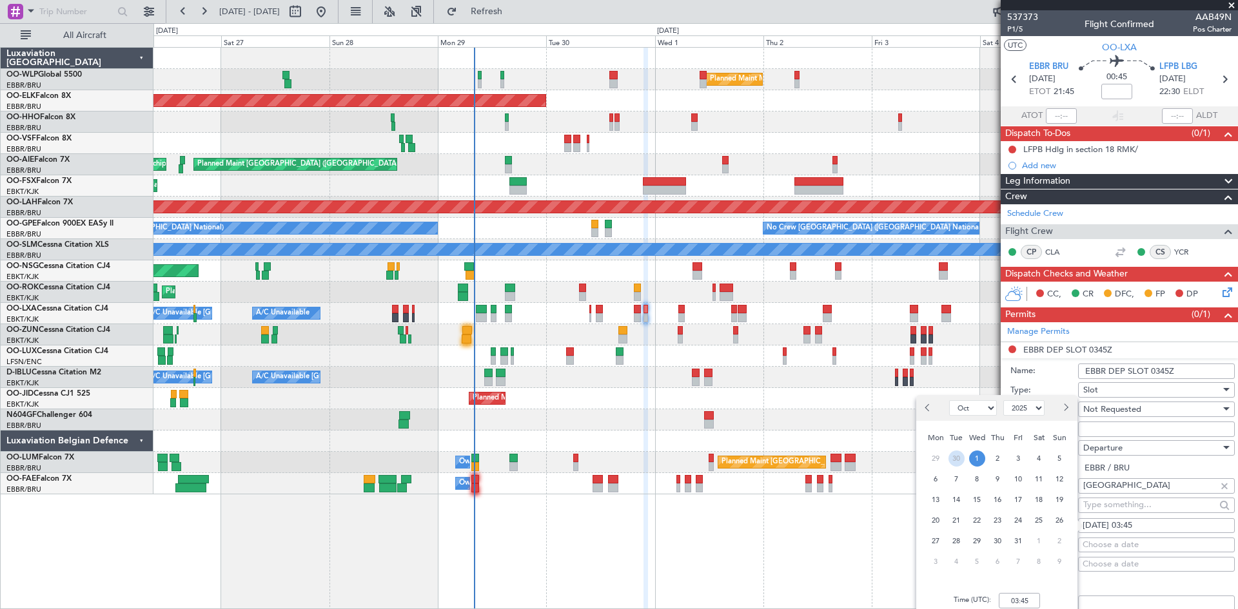
click at [950, 456] on span "30" at bounding box center [956, 459] width 16 height 16
select select "9"
click at [1009, 596] on input "00:00" at bounding box center [1019, 600] width 41 height 15
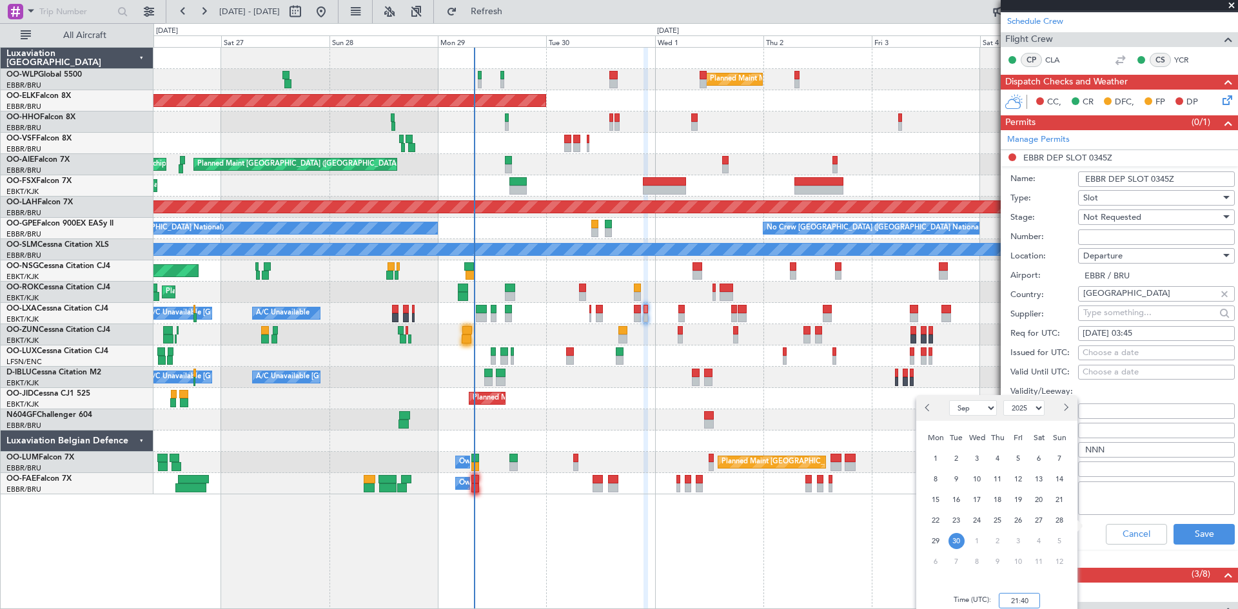
scroll to position [193, 0]
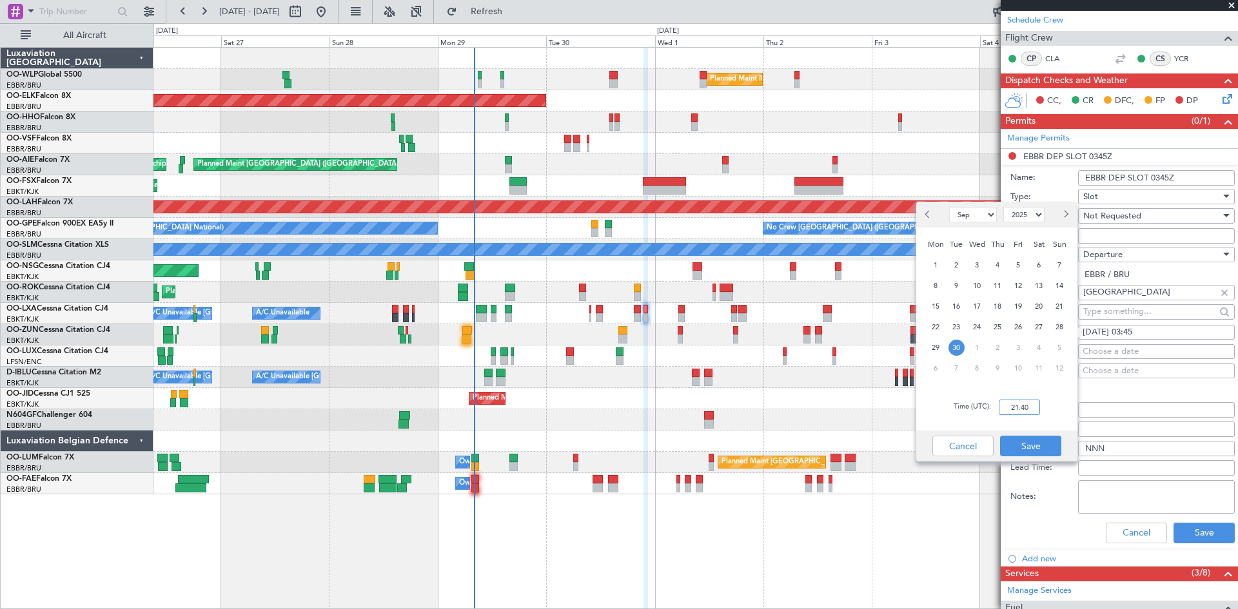
type input "21:40"
click at [1019, 433] on div "Cancel Save" at bounding box center [996, 446] width 161 height 31
click at [1021, 440] on button "Save" at bounding box center [1030, 446] width 61 height 21
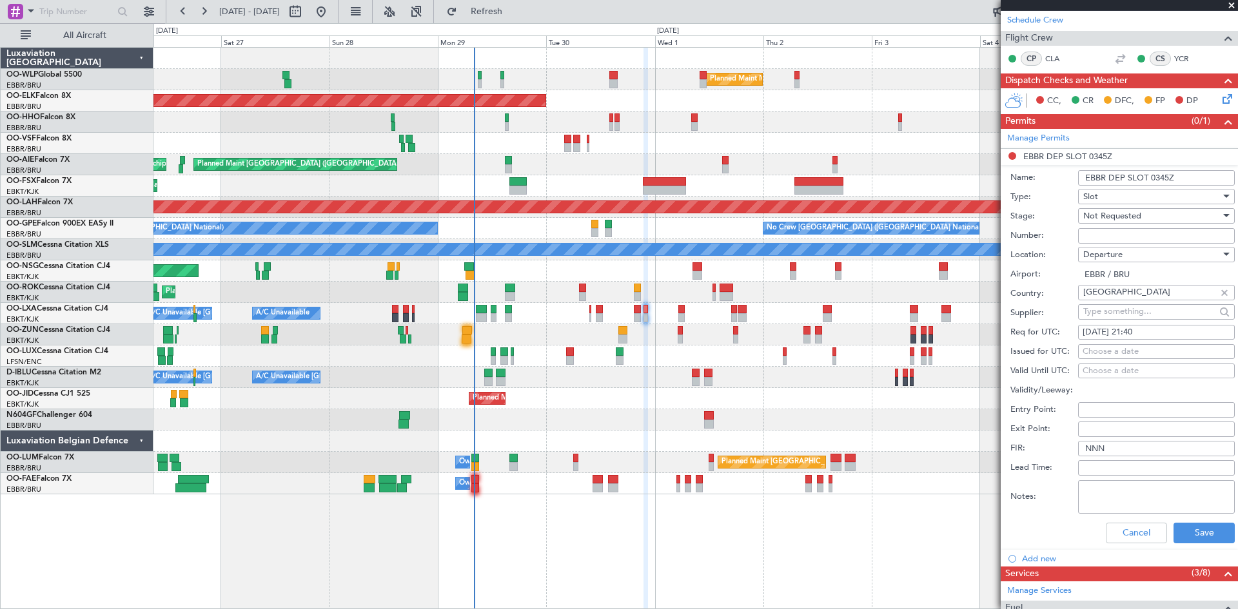
click at [1111, 222] on div "Not Requested" at bounding box center [1151, 215] width 137 height 19
click at [1123, 311] on span "Received OK" at bounding box center [1151, 318] width 135 height 19
click at [1103, 213] on span "Received OK" at bounding box center [1107, 216] width 49 height 12
click at [1111, 284] on span "Requested" at bounding box center [1151, 278] width 135 height 19
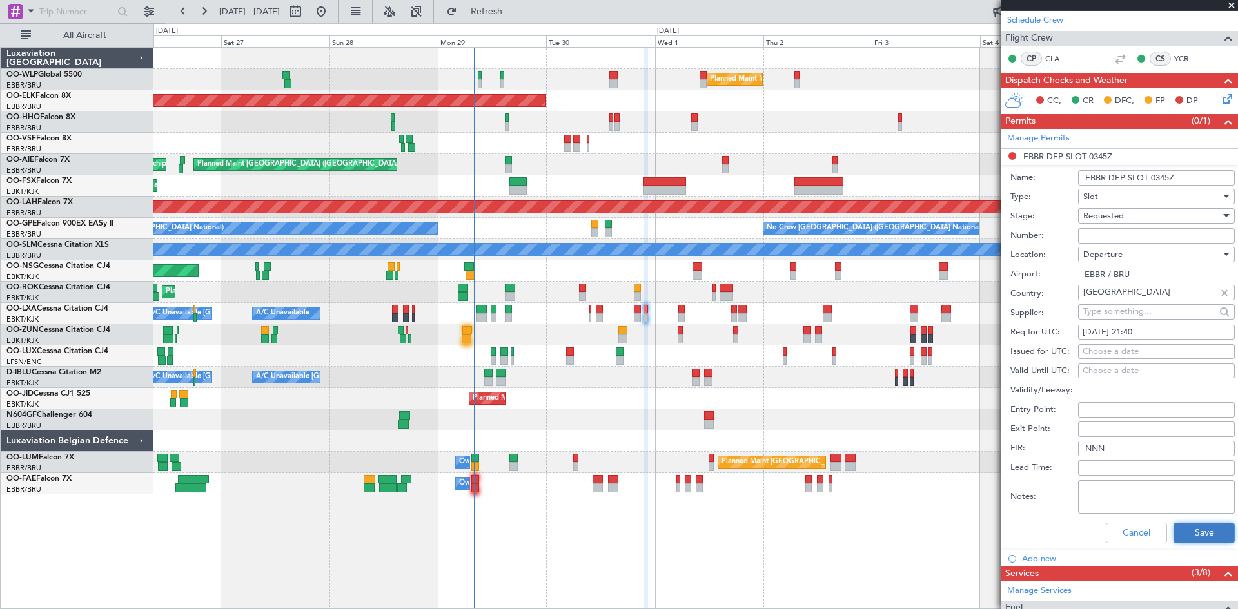
click at [1186, 542] on button "Save" at bounding box center [1203, 533] width 61 height 21
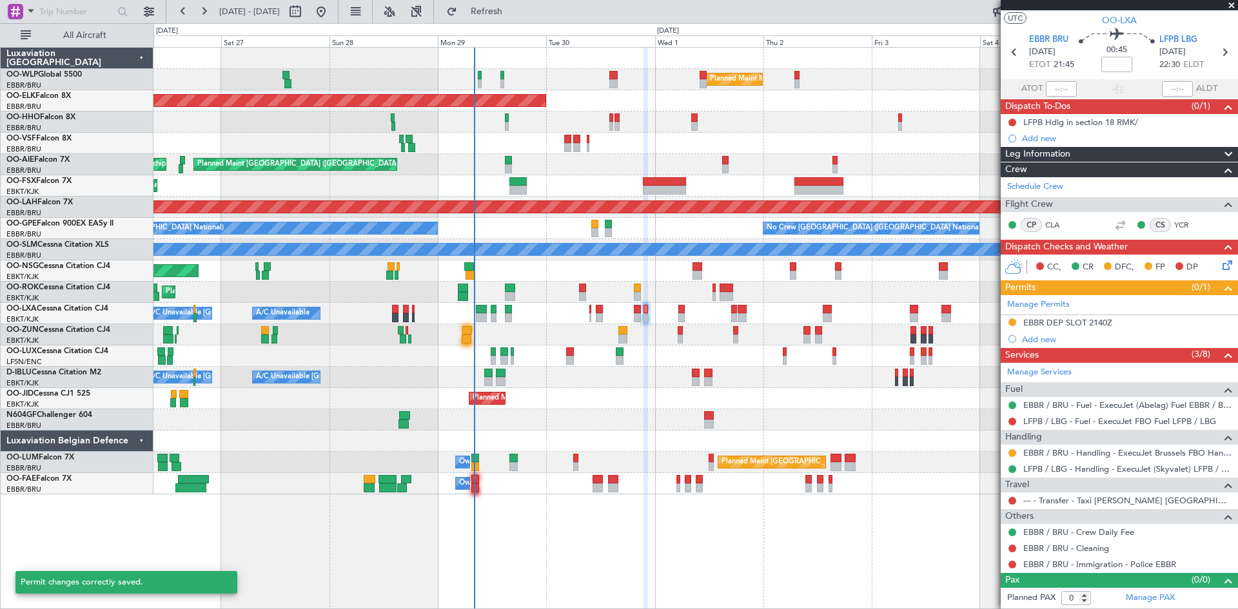
scroll to position [26, 0]
click at [632, 309] on div "A/C Unavailable Brussels (Brussels National) Planned Maint Kortrijk-Wevelgem A/…" at bounding box center [695, 313] width 1084 height 21
click at [634, 309] on div at bounding box center [637, 309] width 7 height 9
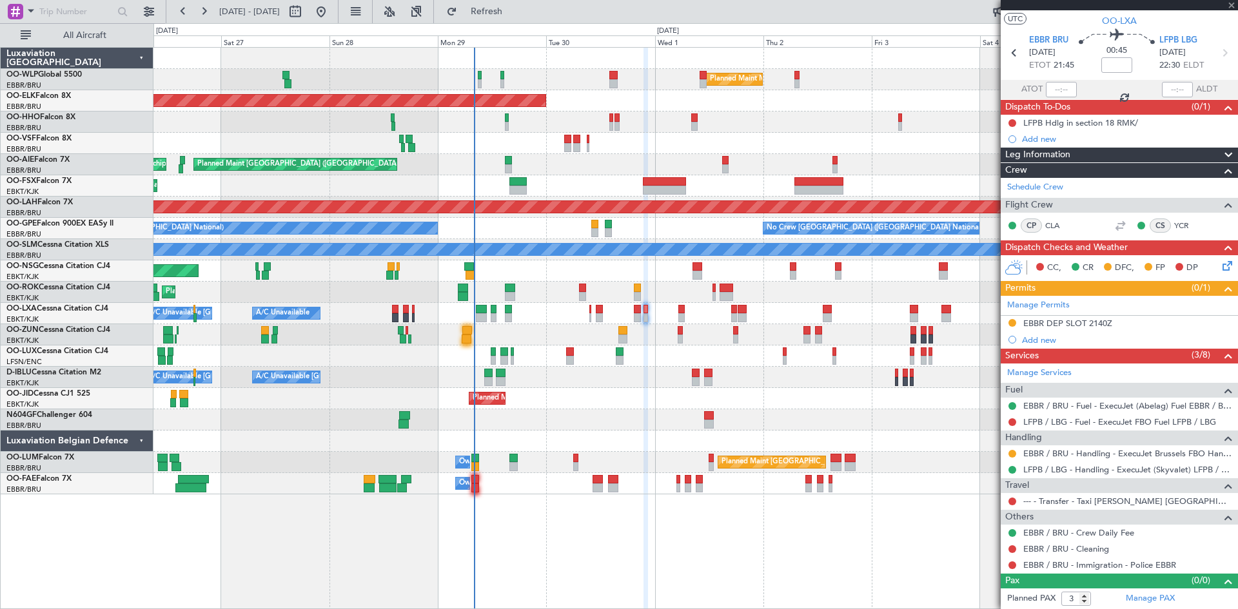
scroll to position [0, 0]
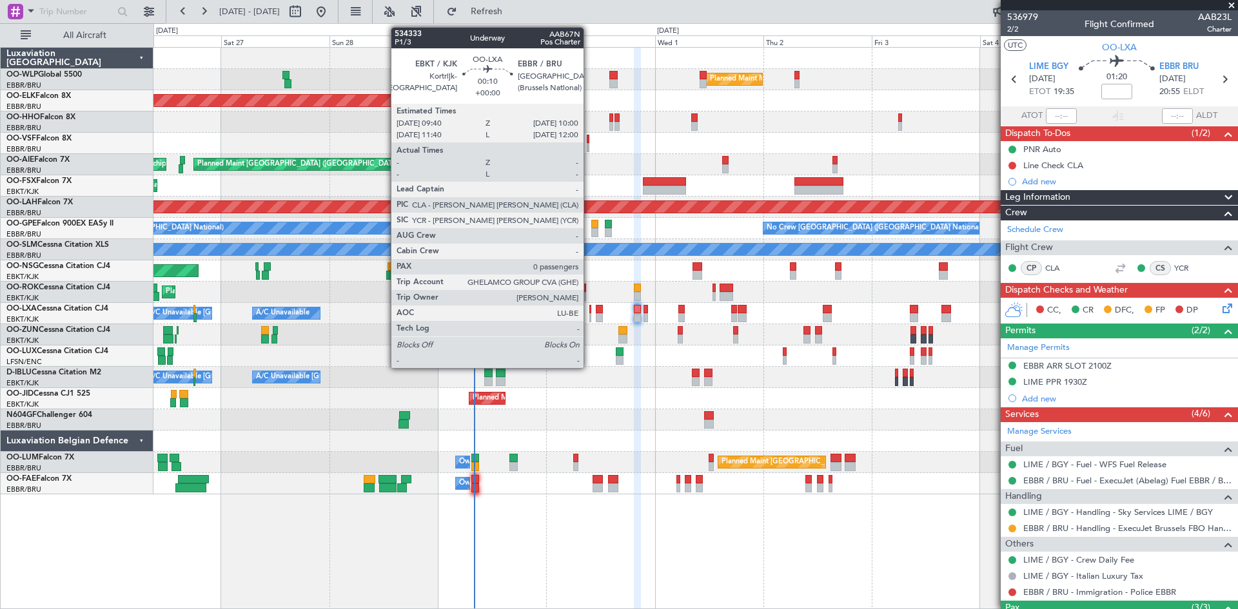
click at [589, 314] on div at bounding box center [590, 317] width 2 height 9
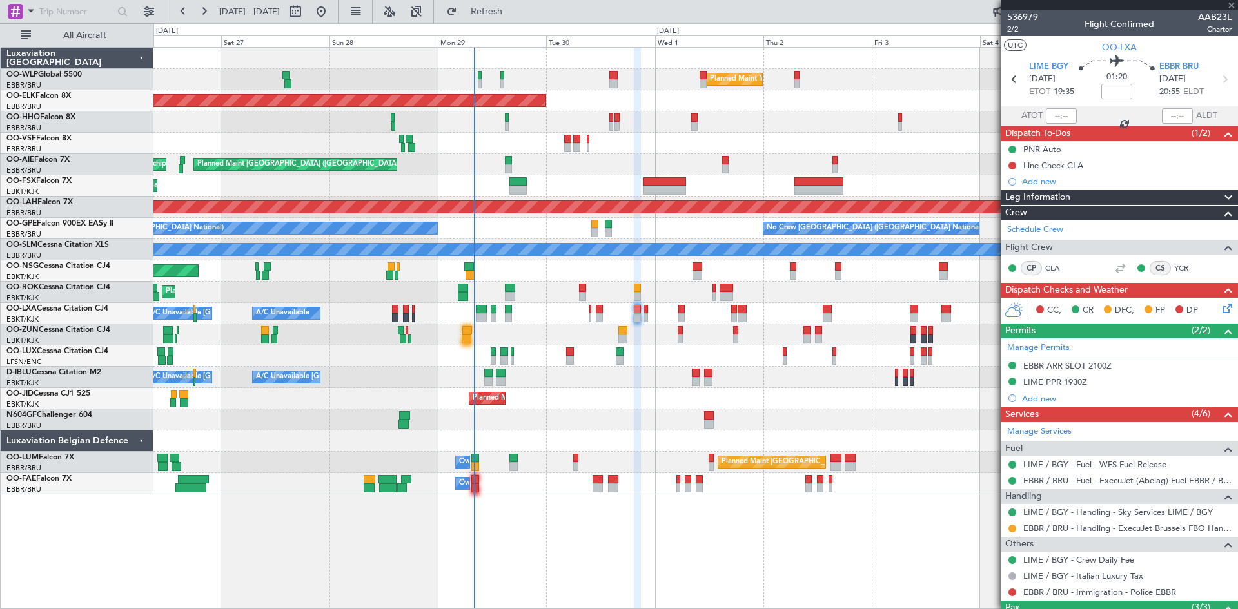
type input "0"
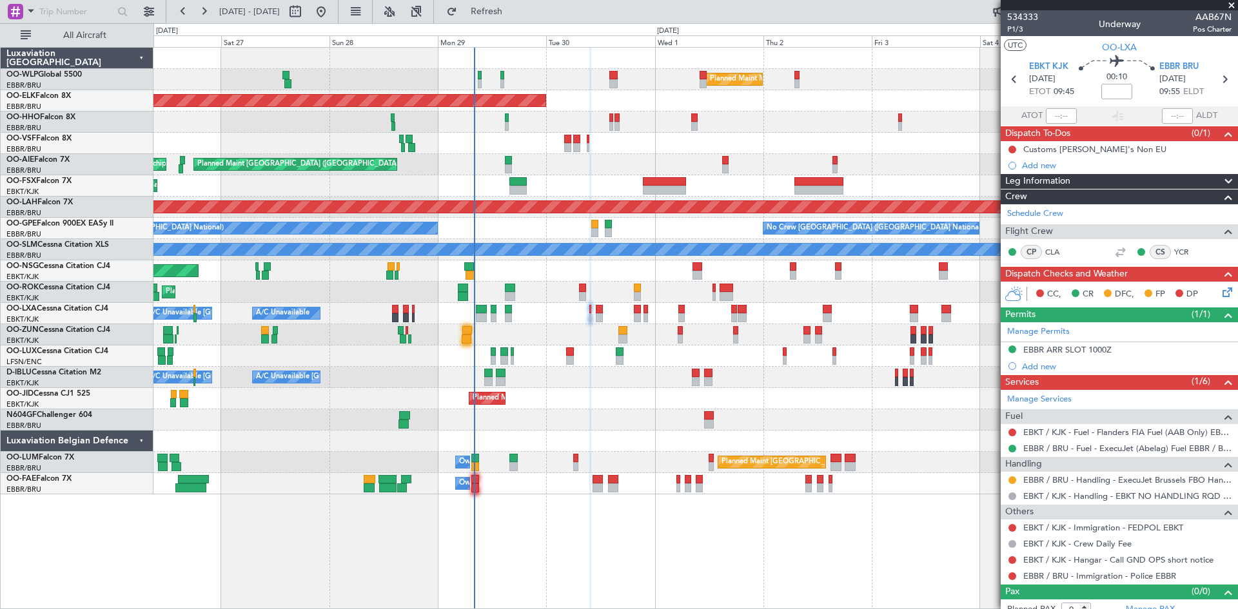
click at [587, 289] on div "Planned Maint Kortrijk-[GEOGRAPHIC_DATA]" at bounding box center [695, 292] width 1084 height 21
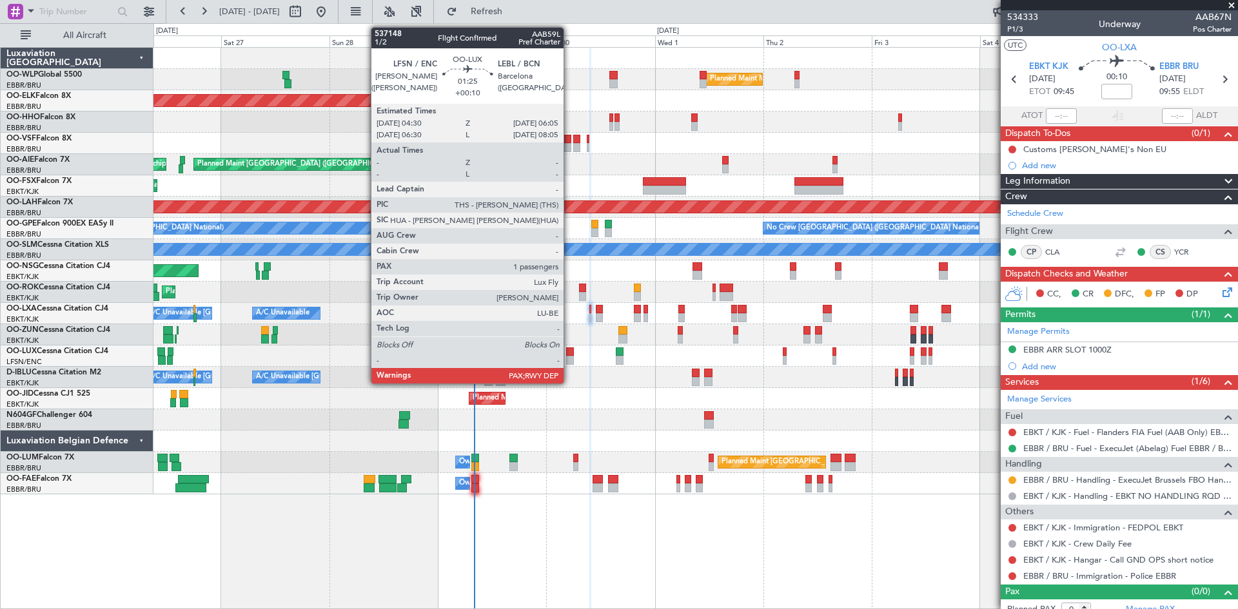
click at [569, 353] on div at bounding box center [570, 351] width 8 height 9
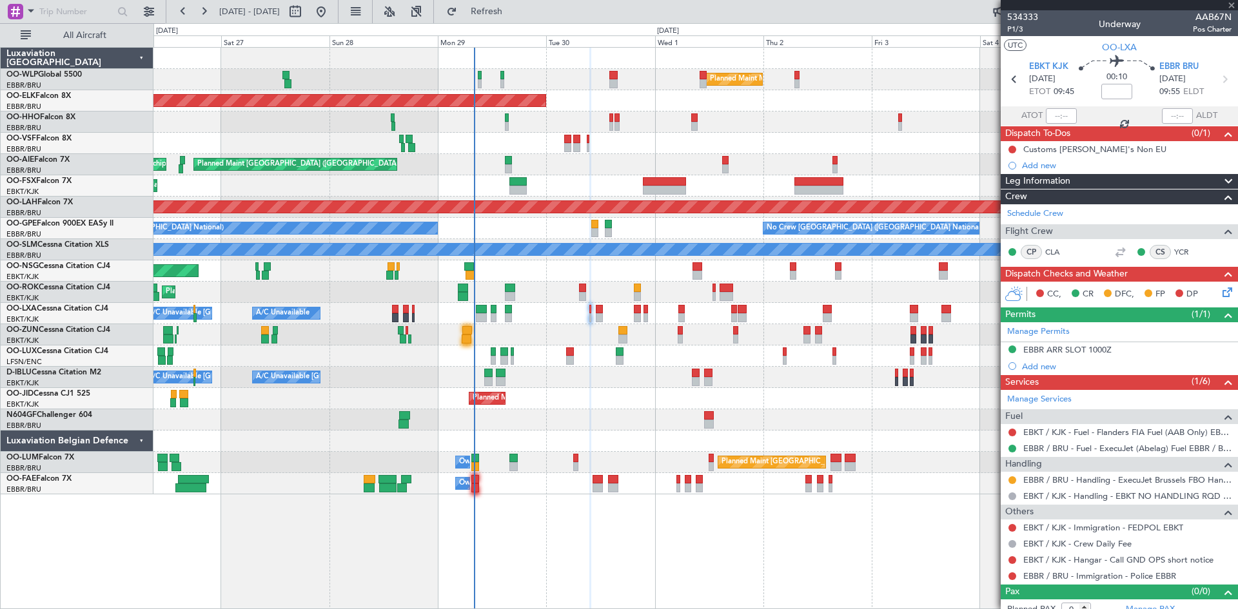
type input "+00:10"
type input "1"
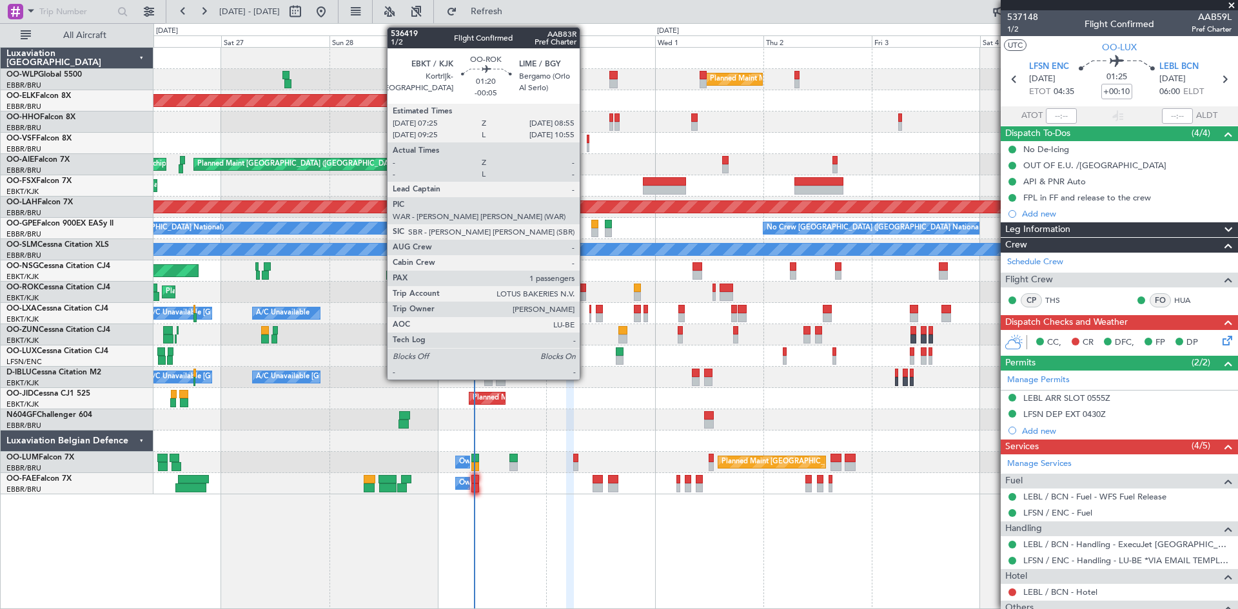
click at [585, 287] on div at bounding box center [582, 288] width 7 height 9
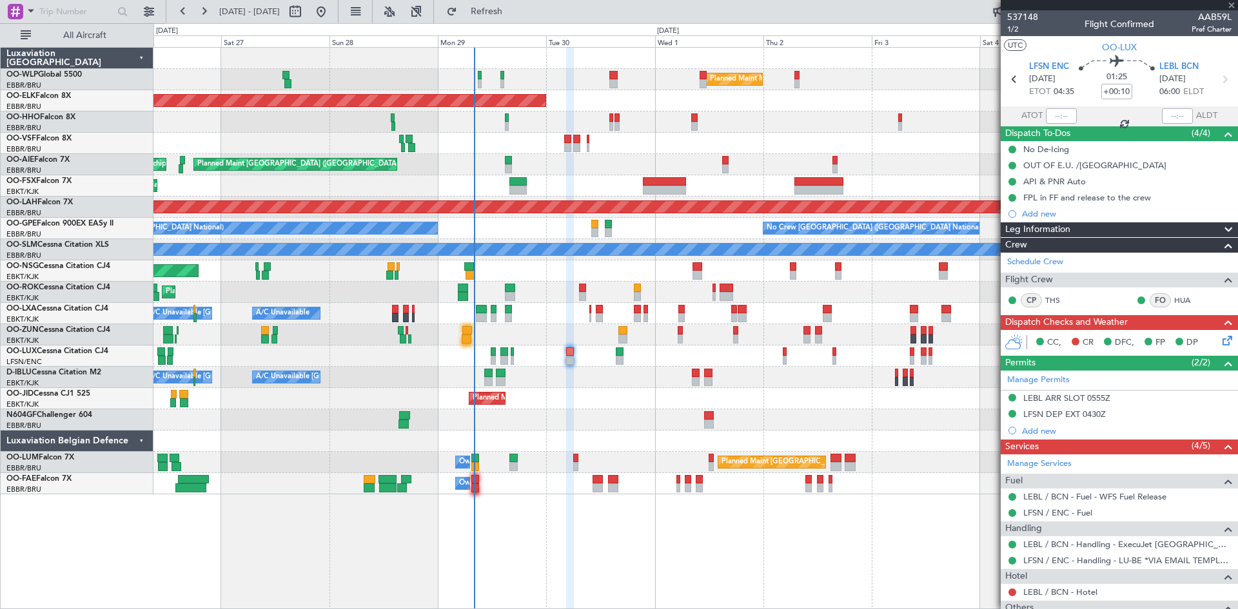
type input "-00:05"
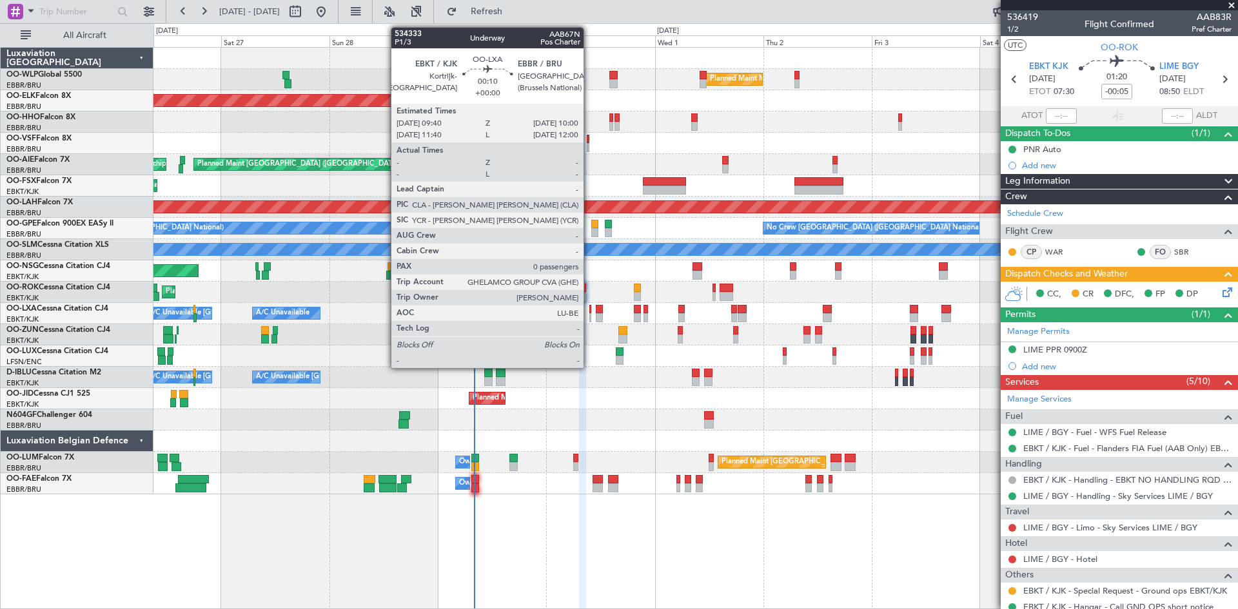
click at [589, 316] on div at bounding box center [590, 317] width 2 height 9
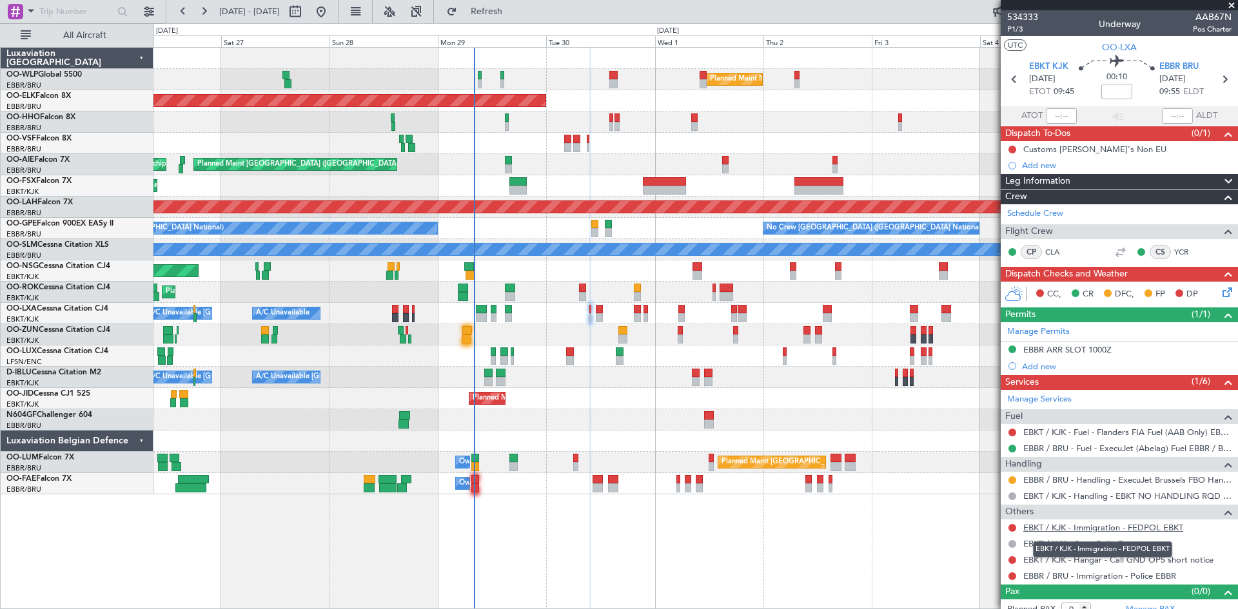
click at [1111, 530] on link "EBKT / KJK - Immigration - FEDPOL EBKT" at bounding box center [1103, 527] width 160 height 11
click at [1011, 529] on button at bounding box center [1012, 528] width 8 height 8
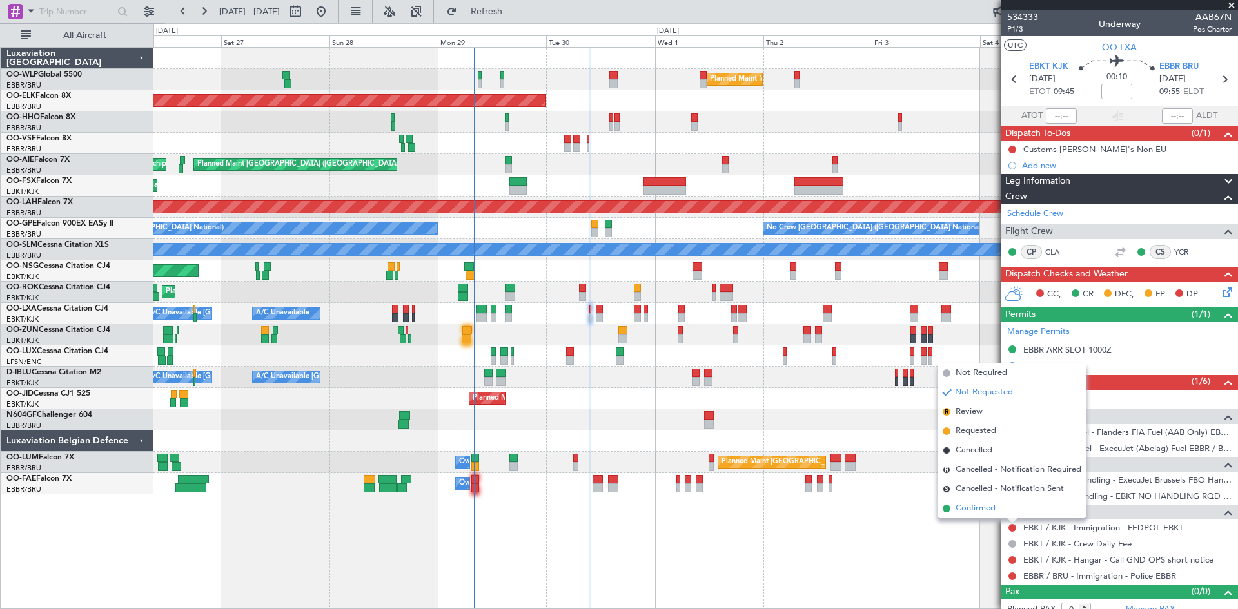
click at [992, 514] on span "Confirmed" at bounding box center [975, 508] width 40 height 13
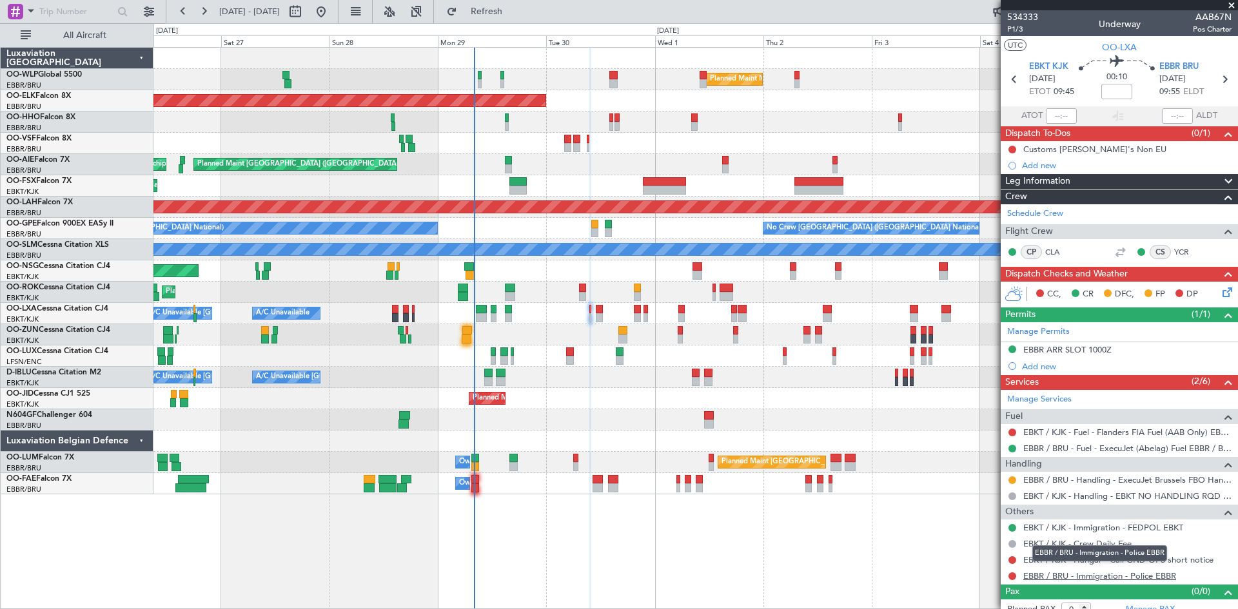
click at [1072, 579] on link "EBBR / BRU - Immigration - Police EBBR" at bounding box center [1099, 576] width 153 height 11
click at [511, 9] on span "Refresh" at bounding box center [487, 11] width 54 height 9
click at [1014, 558] on mat-tooltip-component "Requested" at bounding box center [1012, 555] width 58 height 34
click at [1006, 559] on div "Requested" at bounding box center [1012, 555] width 40 height 16
click at [1009, 555] on div at bounding box center [1012, 560] width 10 height 10
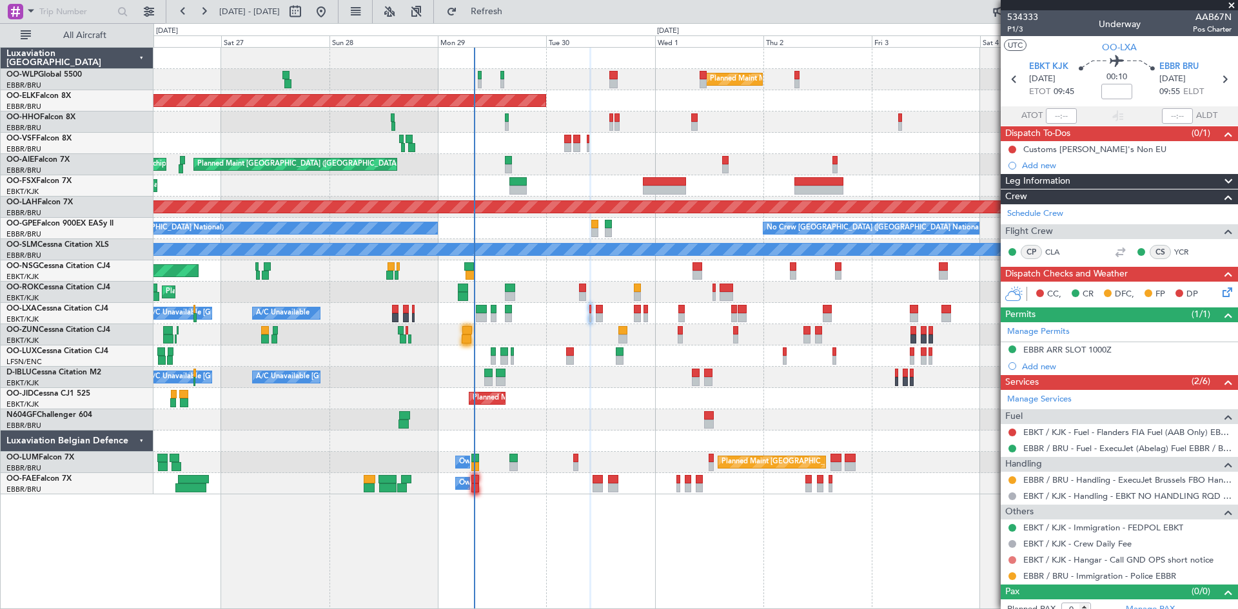
click at [1014, 562] on button at bounding box center [1012, 560] width 8 height 8
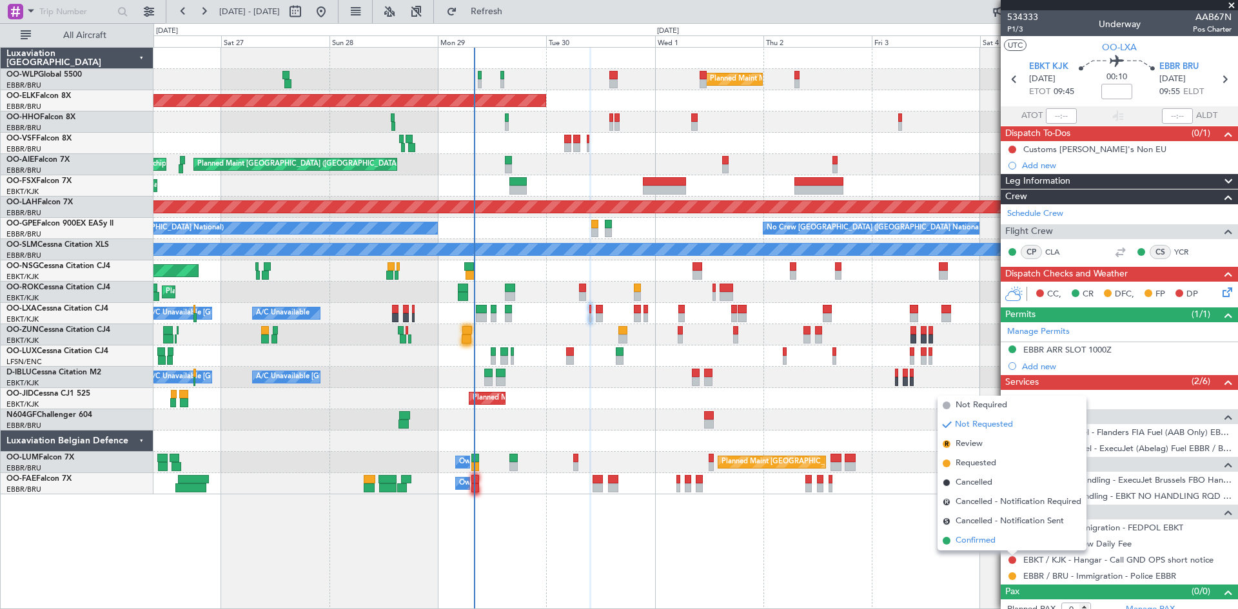
click at [990, 545] on span "Confirmed" at bounding box center [975, 540] width 40 height 13
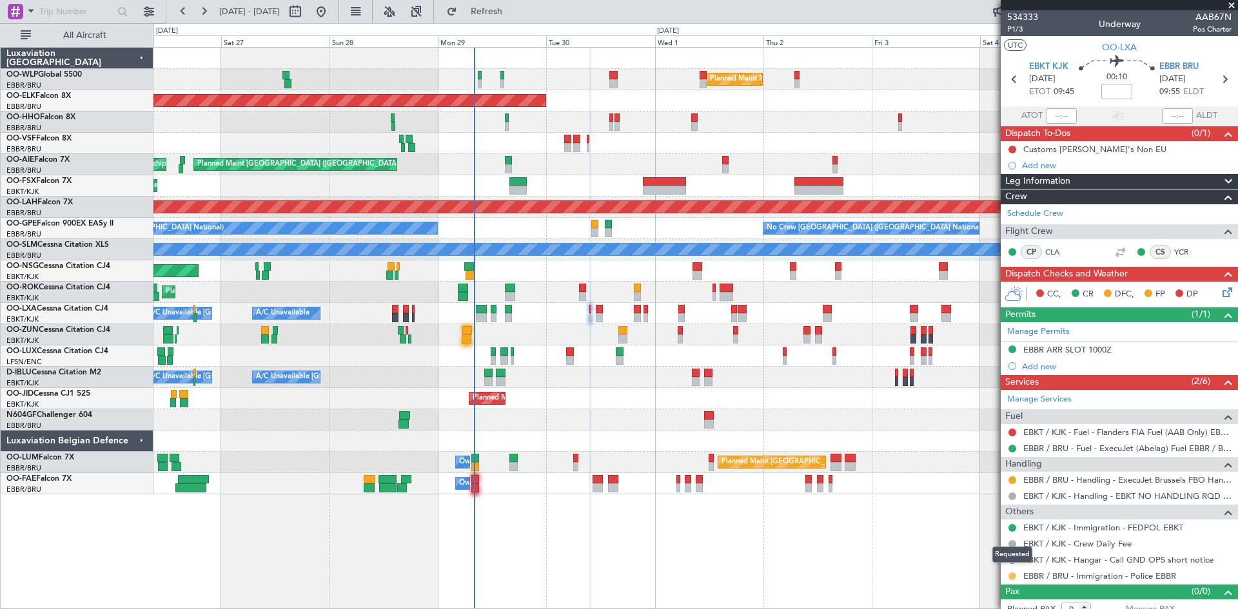
click at [1013, 579] on button at bounding box center [1012, 576] width 8 height 8
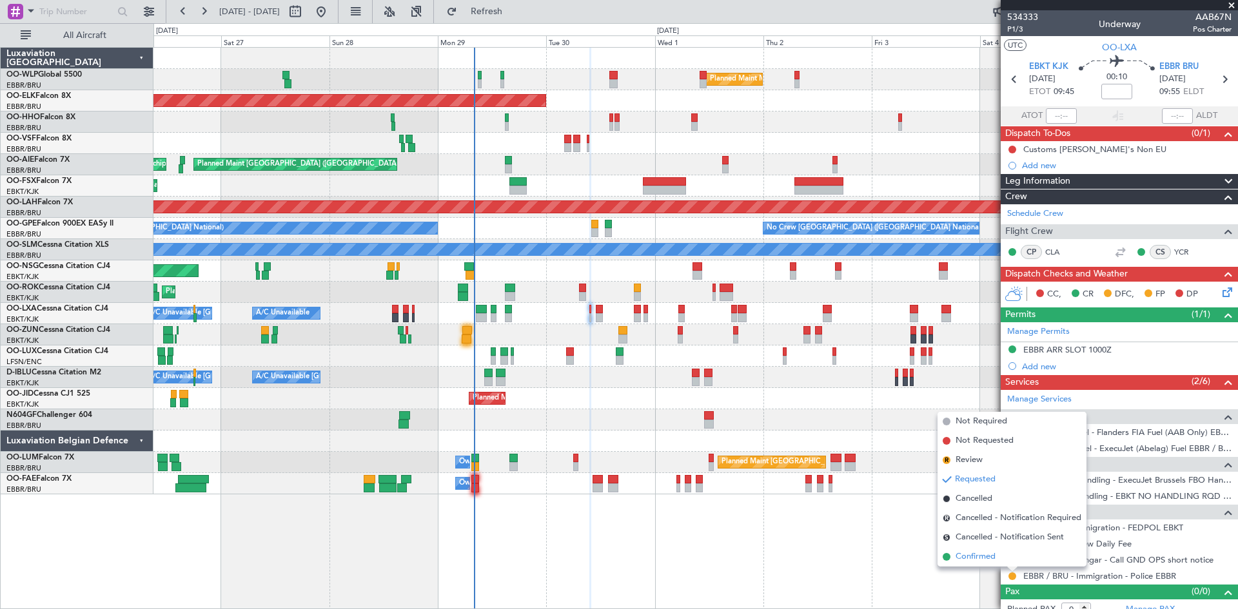
click at [951, 557] on li "Confirmed" at bounding box center [1011, 556] width 149 height 19
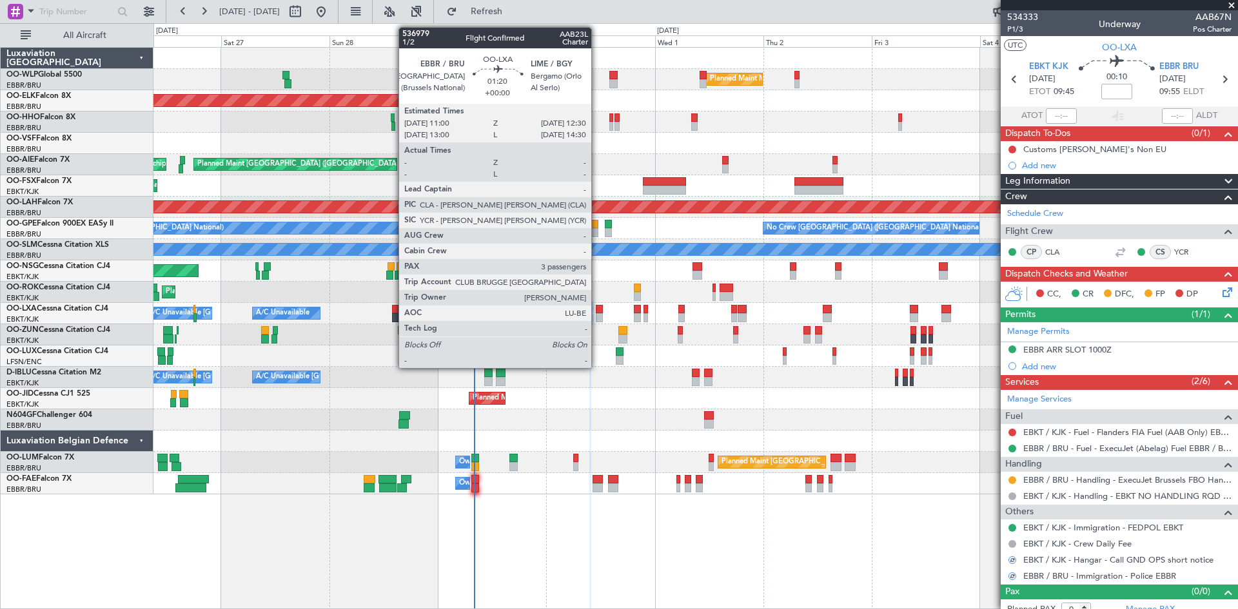
click at [600, 309] on div at bounding box center [599, 309] width 7 height 9
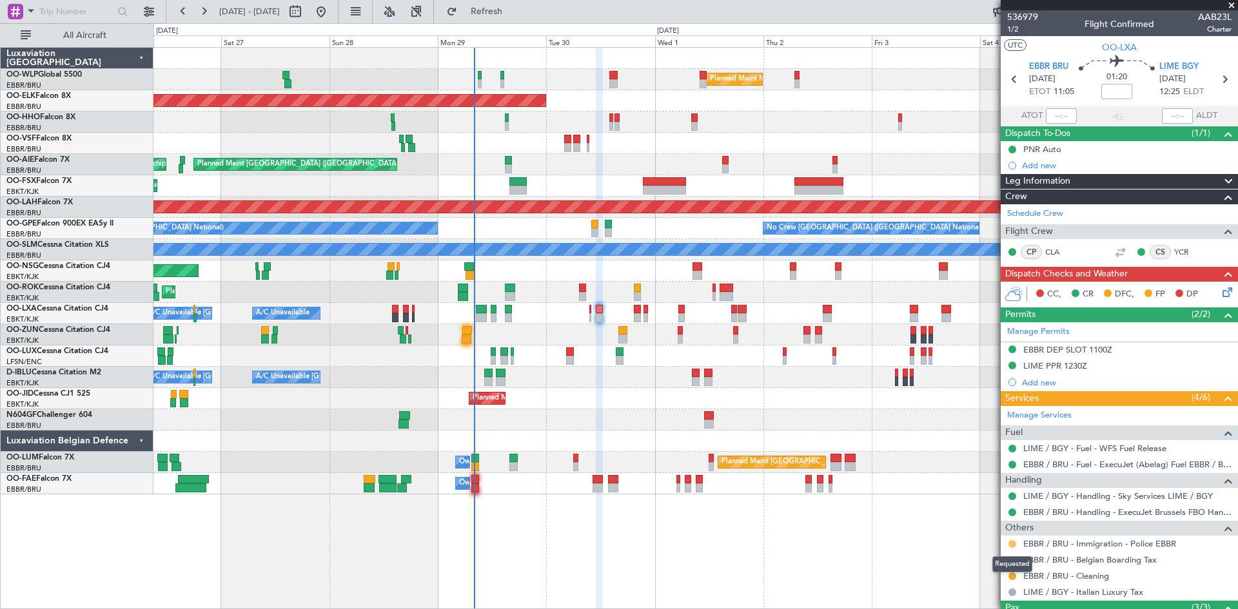
click at [1008, 543] on button at bounding box center [1012, 544] width 8 height 8
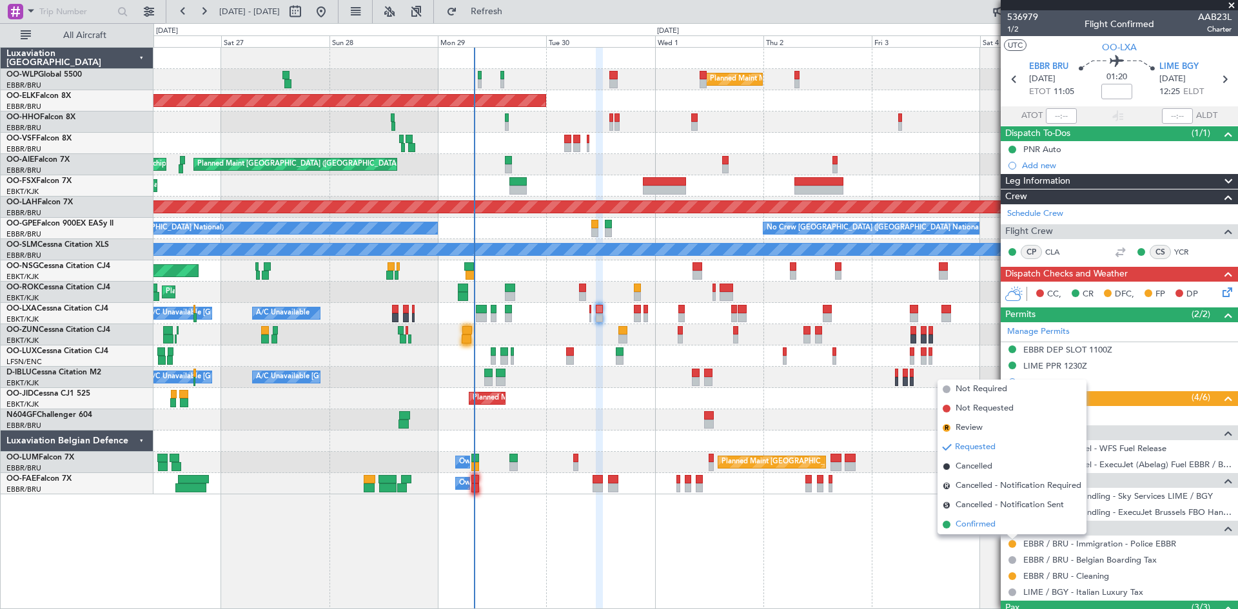
click at [998, 525] on li "Confirmed" at bounding box center [1011, 524] width 149 height 19
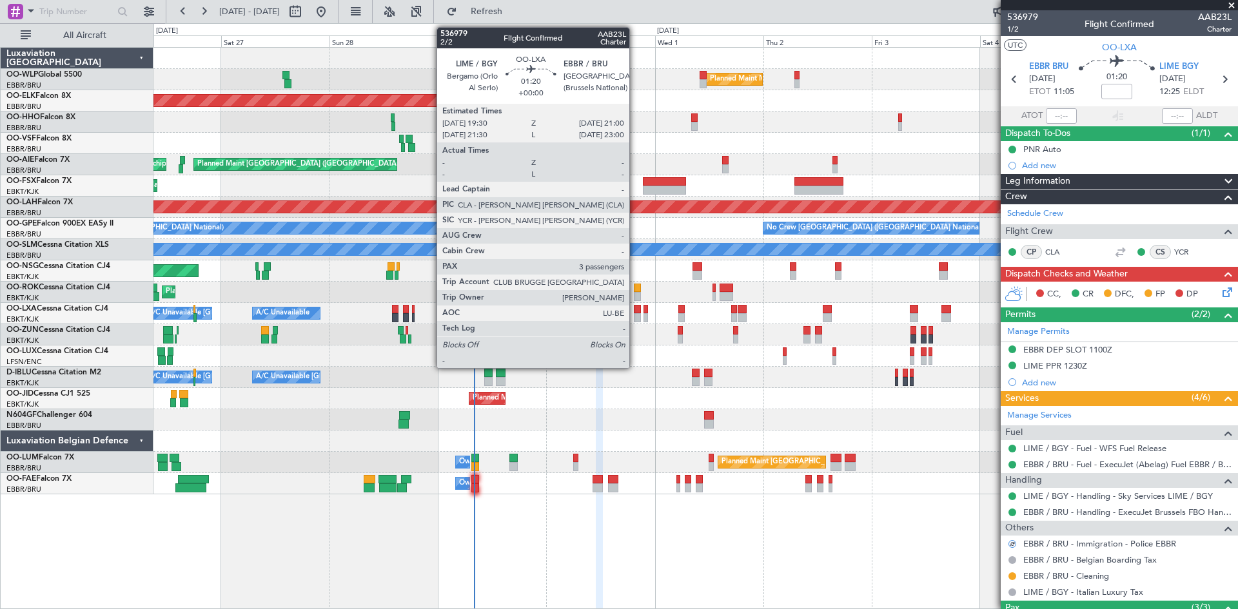
click at [635, 317] on div at bounding box center [637, 317] width 7 height 9
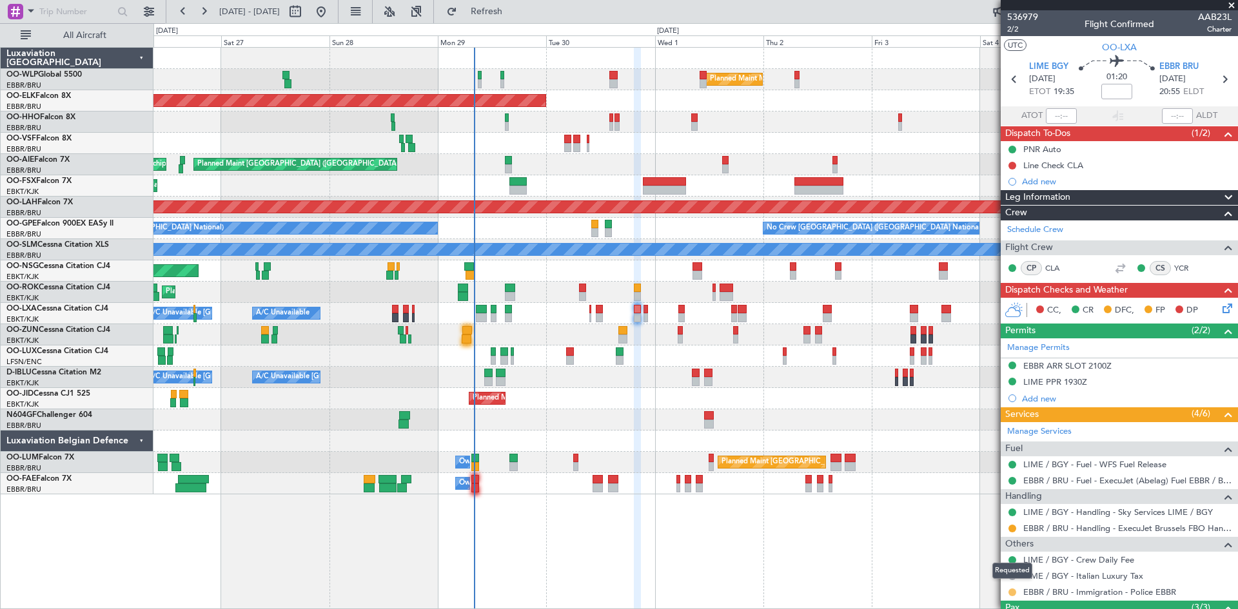
click at [1013, 592] on button at bounding box center [1012, 593] width 8 height 8
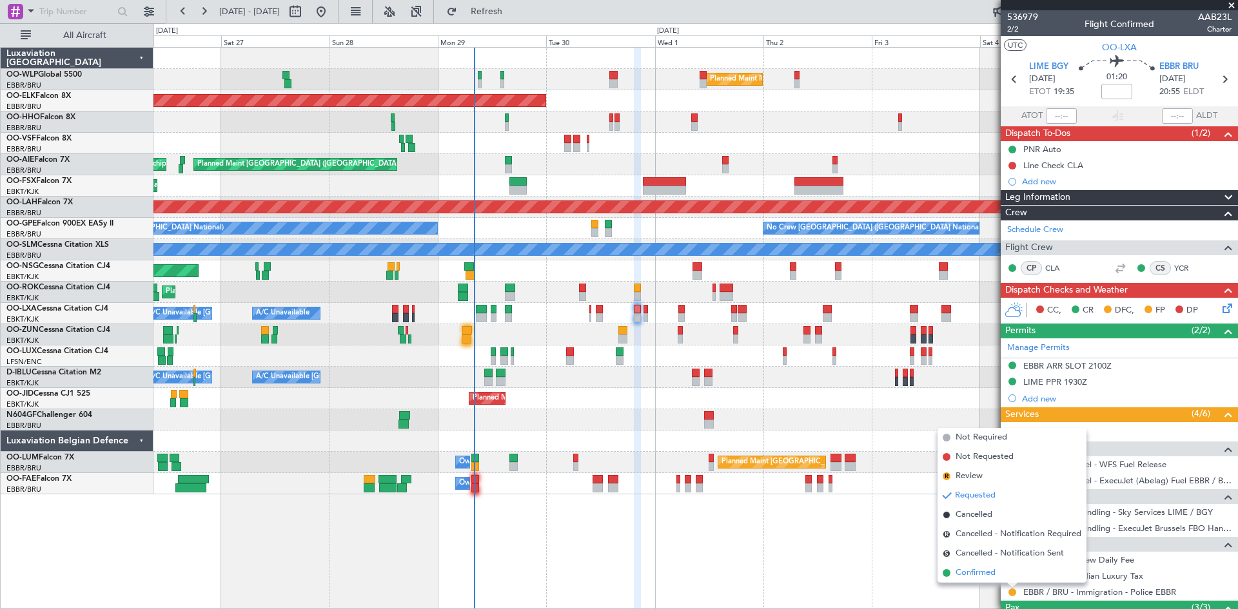
click at [990, 572] on span "Confirmed" at bounding box center [975, 573] width 40 height 13
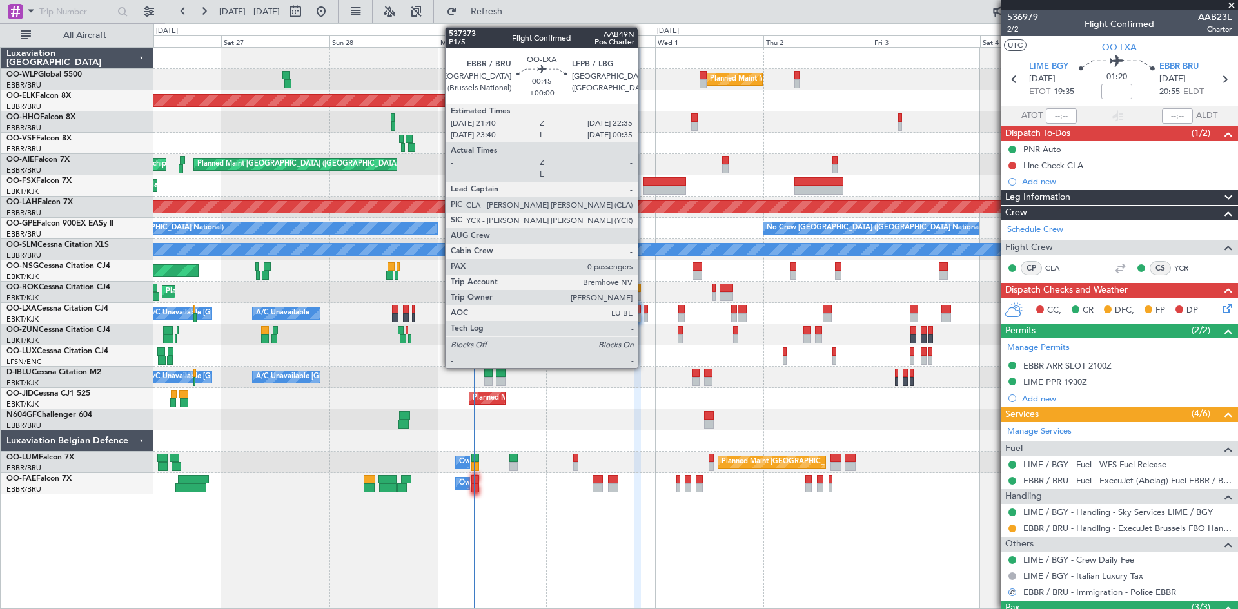
click at [643, 315] on div at bounding box center [645, 317] width 5 height 9
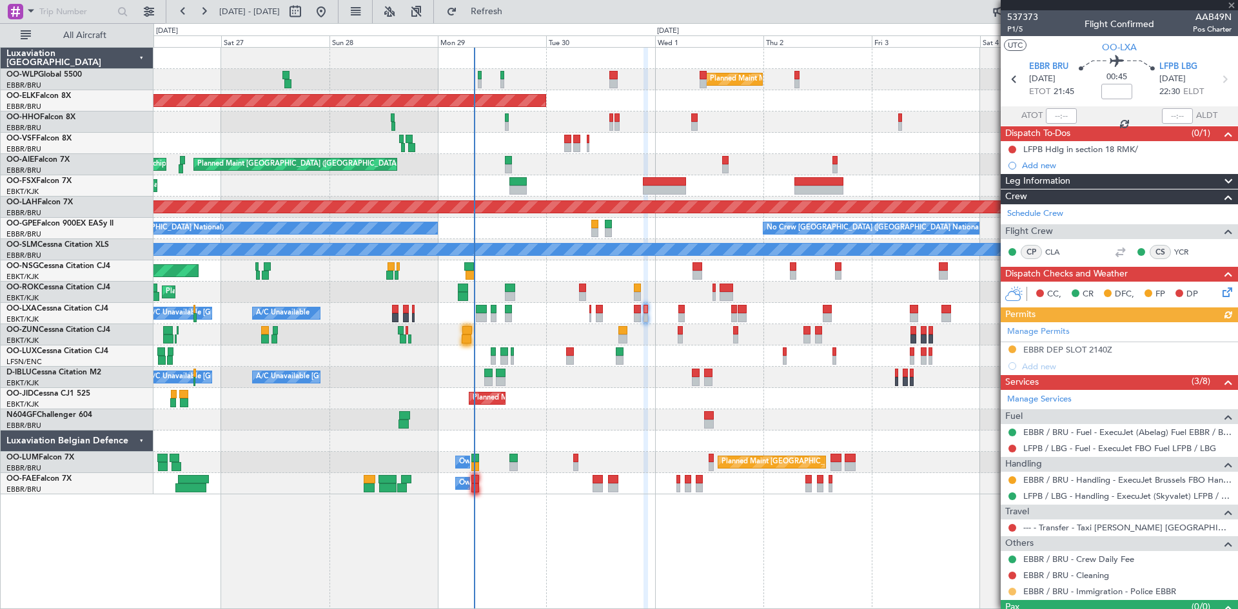
click at [1011, 591] on button at bounding box center [1012, 592] width 8 height 8
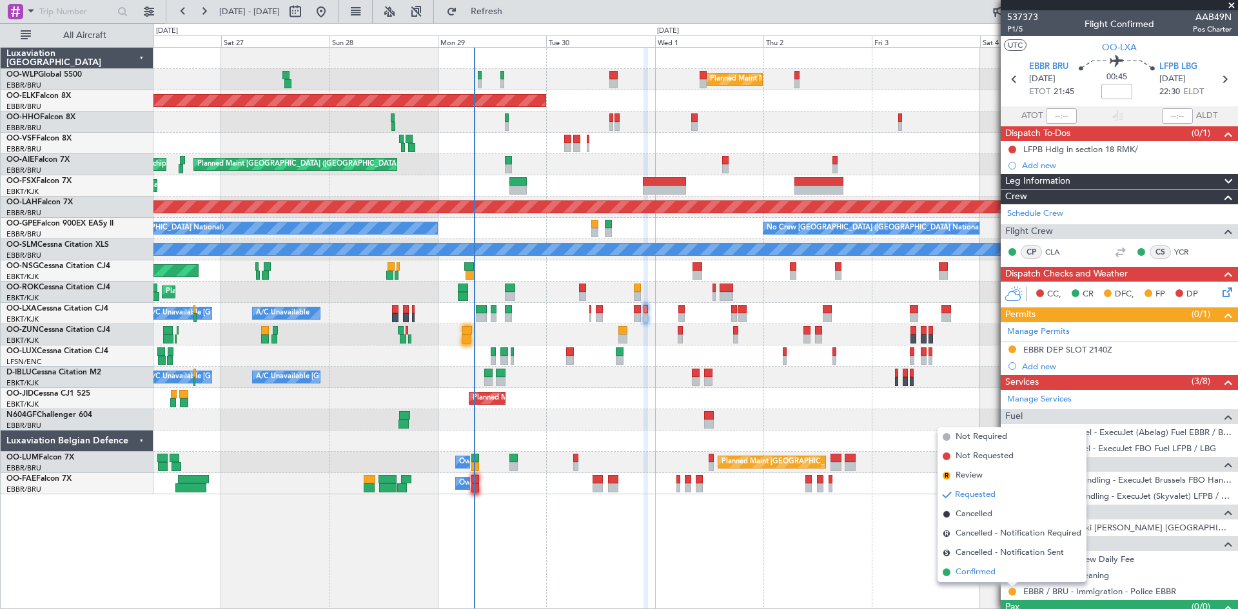
click at [977, 570] on span "Confirmed" at bounding box center [975, 572] width 40 height 13
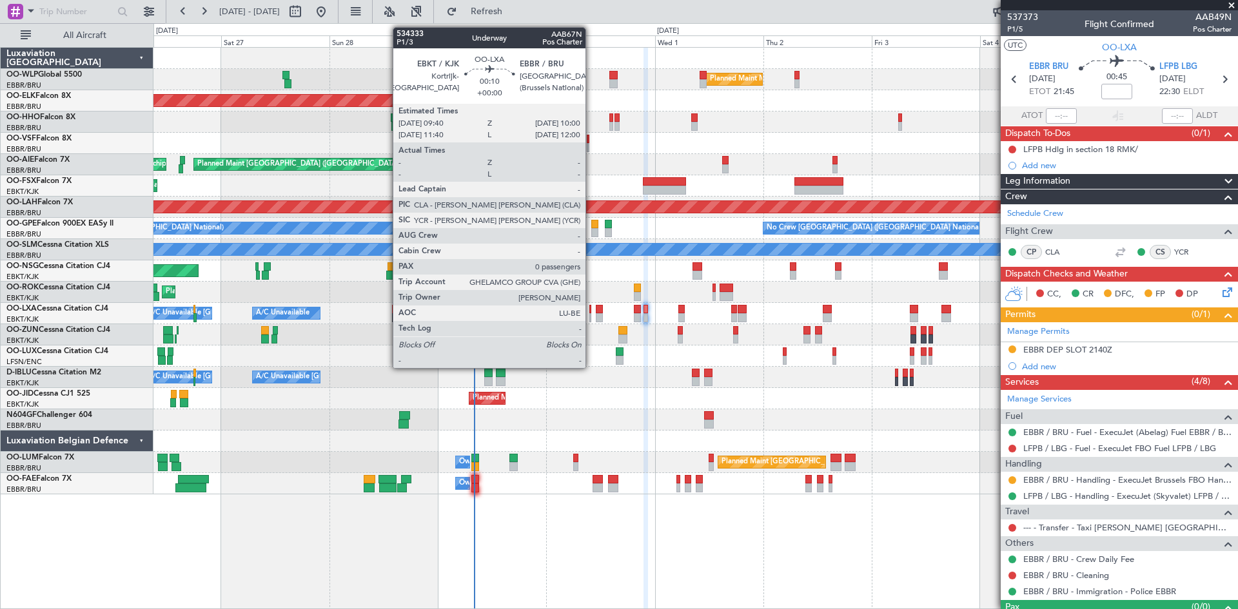
click at [591, 313] on div at bounding box center [590, 317] width 2 height 9
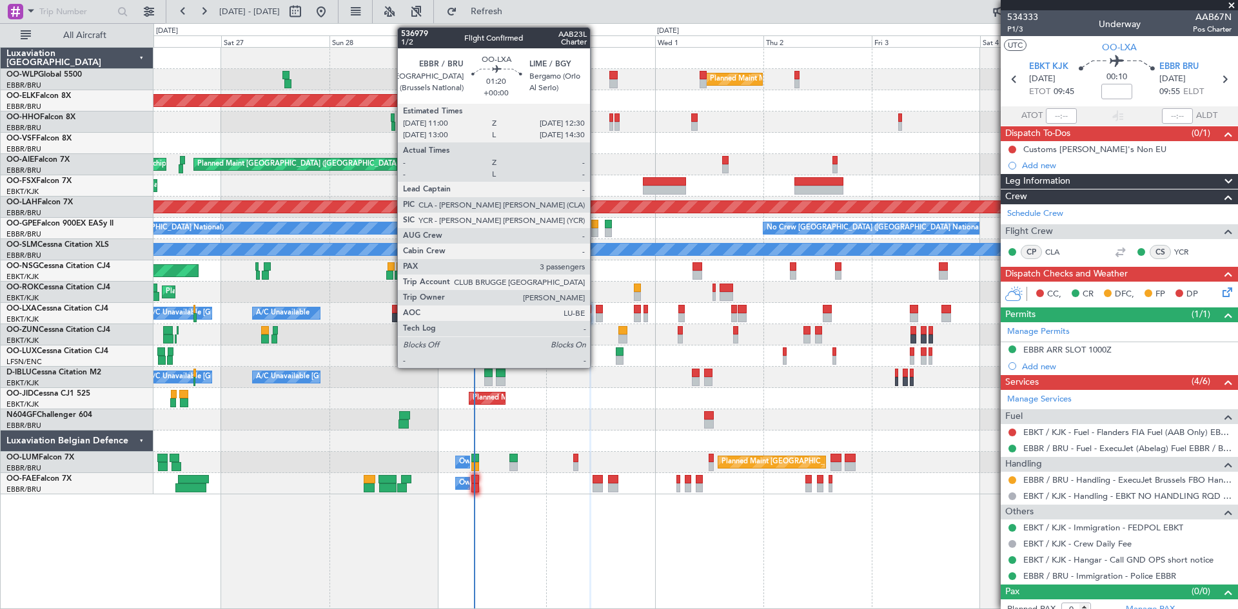
click at [596, 315] on div at bounding box center [599, 317] width 7 height 9
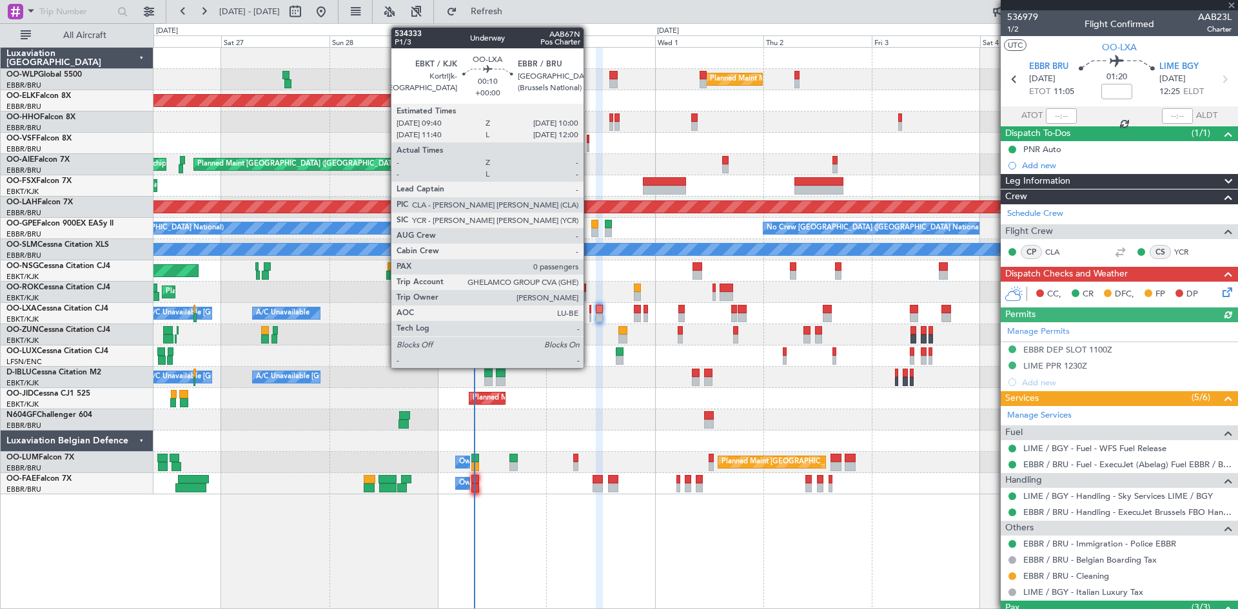
click at [589, 317] on div at bounding box center [590, 317] width 2 height 9
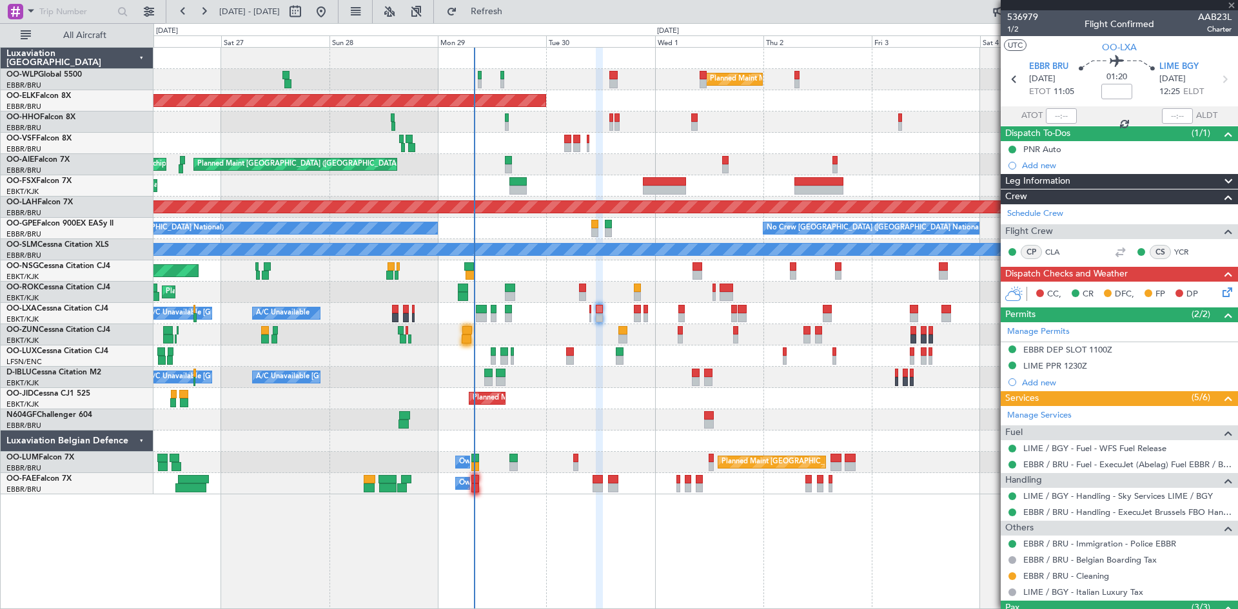
type input "0"
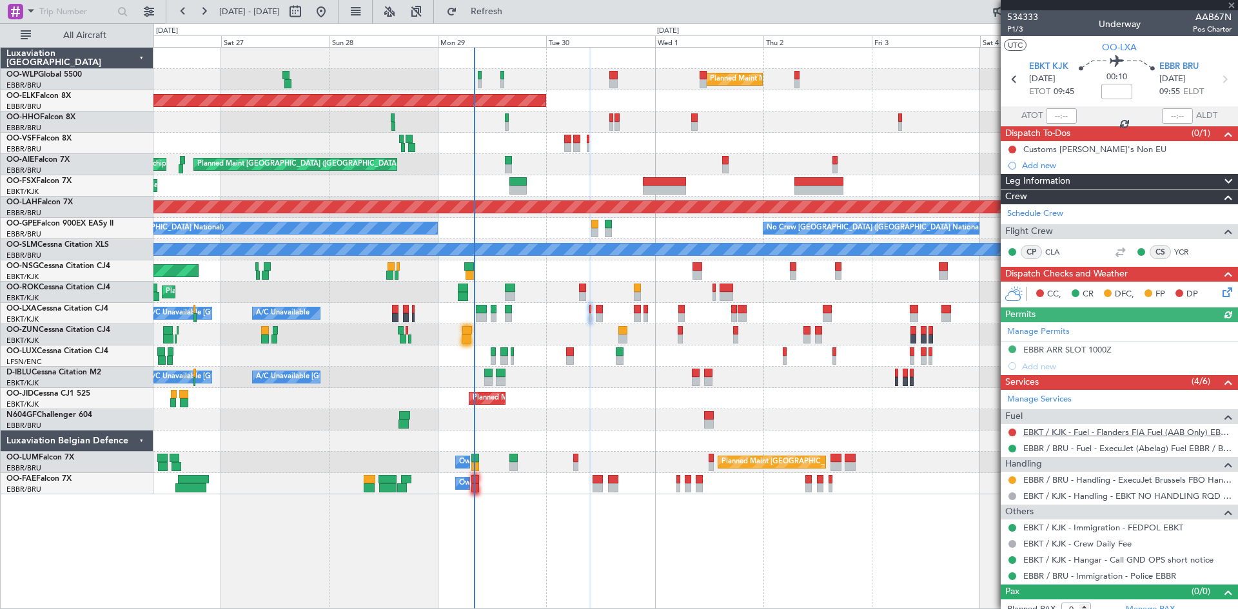
click at [1175, 436] on link "EBKT / KJK - Fuel - Flanders FIA Fuel (AAB Only) EBKT / KJK" at bounding box center [1127, 432] width 208 height 11
click at [494, 12] on button "Refresh" at bounding box center [478, 11] width 77 height 21
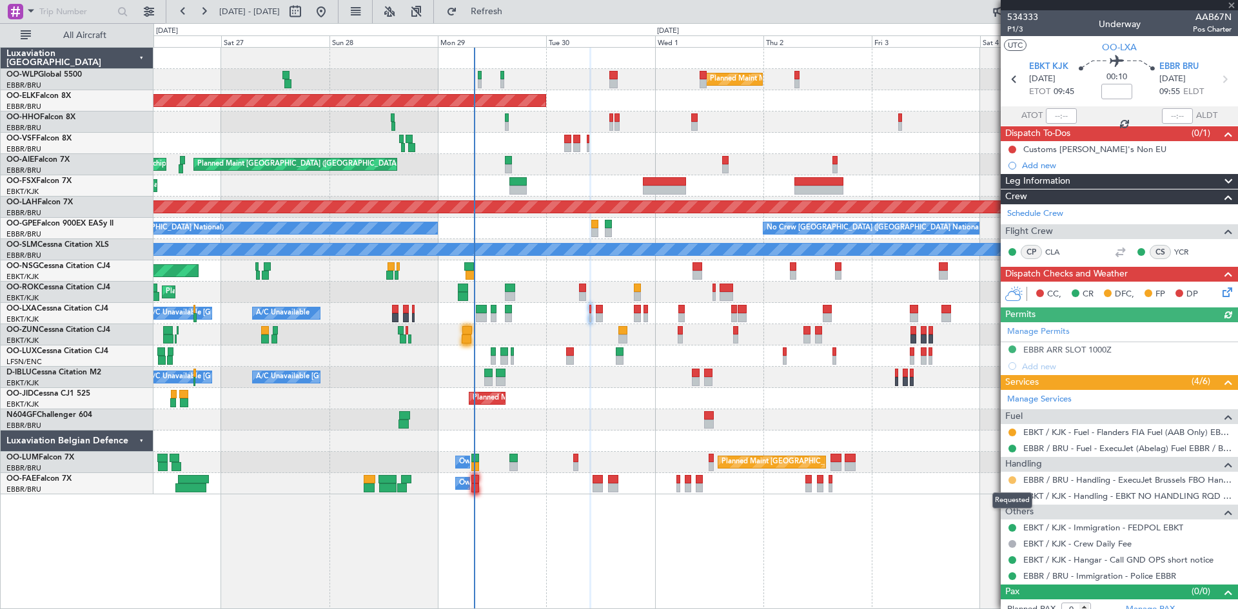
click at [1012, 481] on button at bounding box center [1012, 480] width 8 height 8
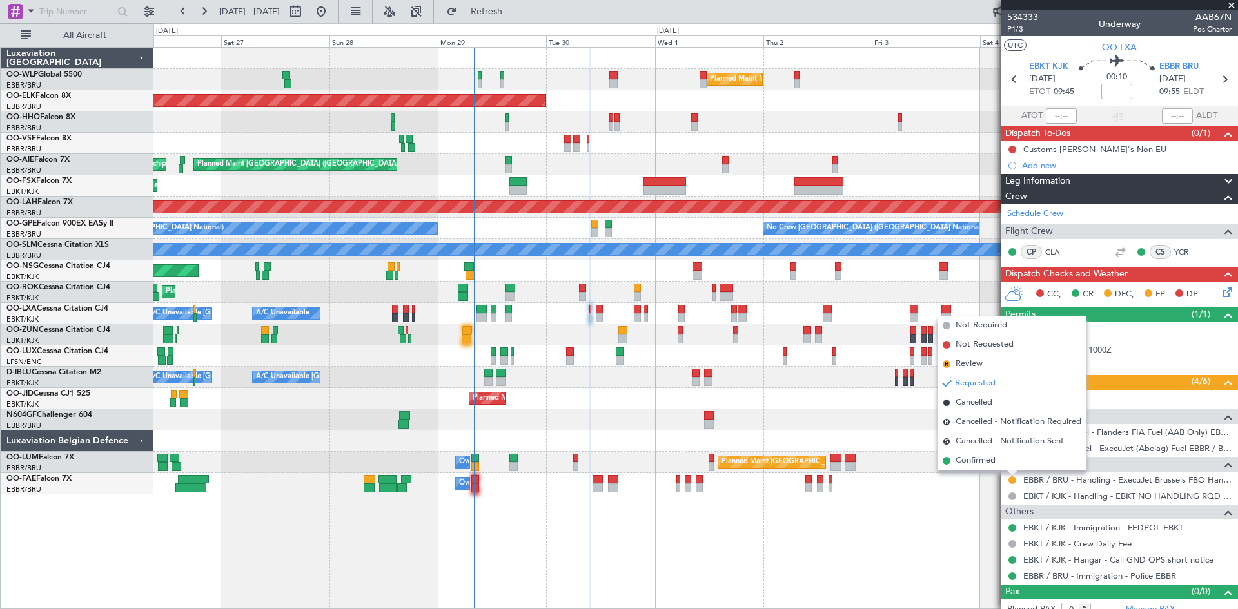
click at [1149, 467] on div "Handling" at bounding box center [1119, 464] width 237 height 15
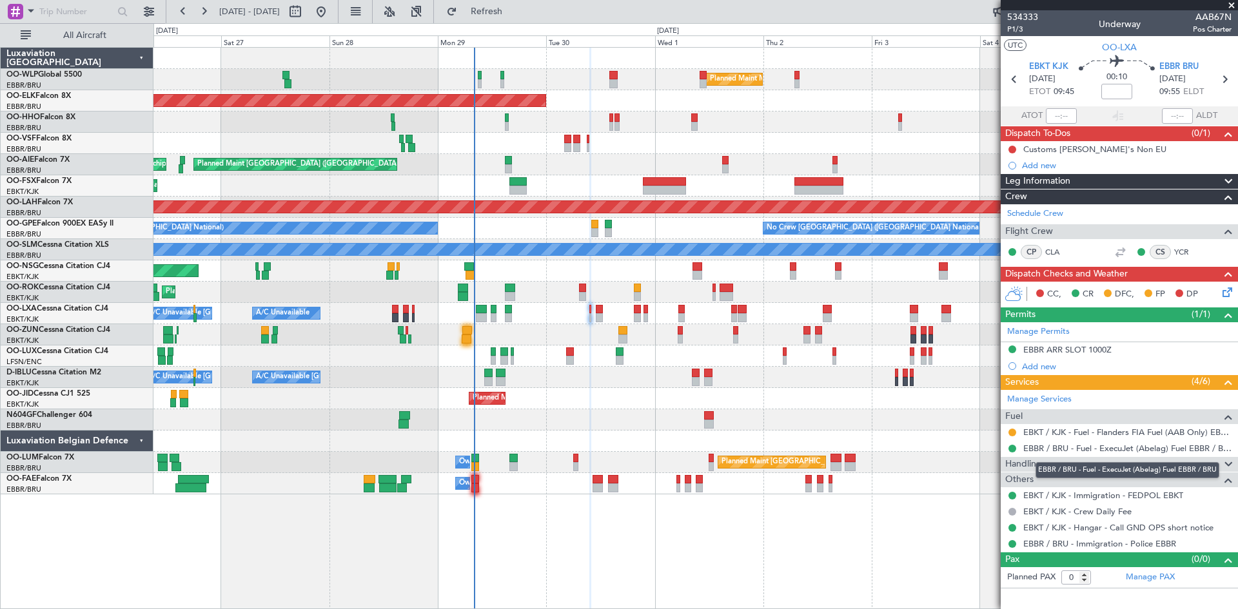
click at [1046, 463] on div "EBBR / BRU - Fuel - ExecuJet (Abelag) Fuel EBBR / BRU" at bounding box center [1127, 470] width 184 height 16
click at [1219, 464] on div at bounding box center [1223, 464] width 26 height 15
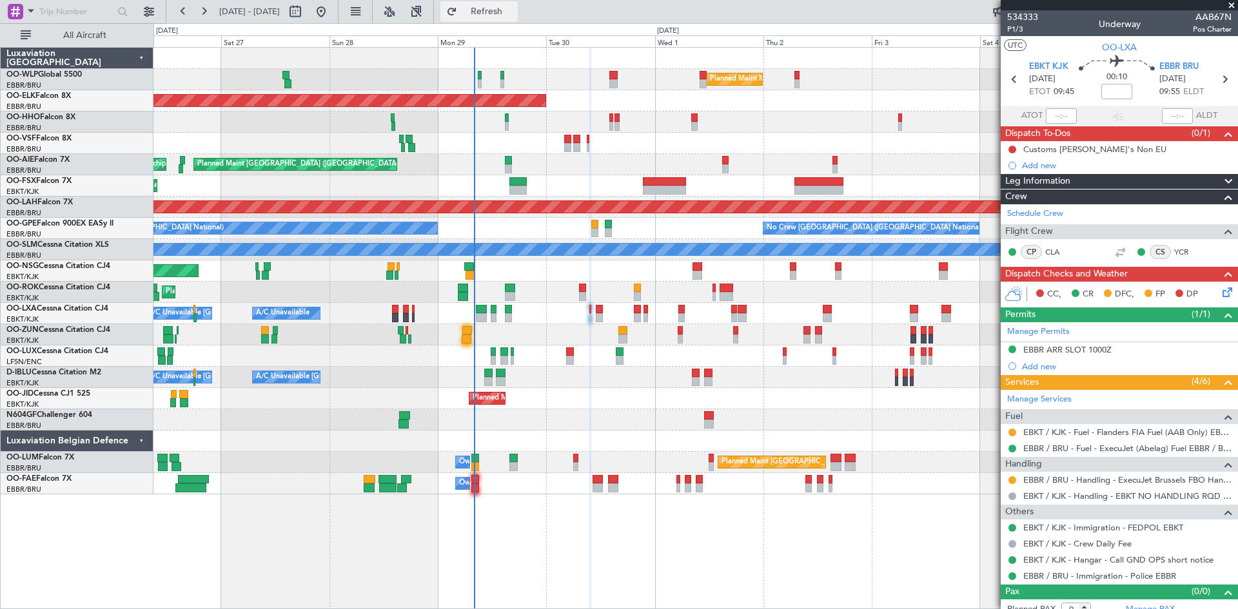
click at [518, 19] on button "Refresh" at bounding box center [478, 11] width 77 height 21
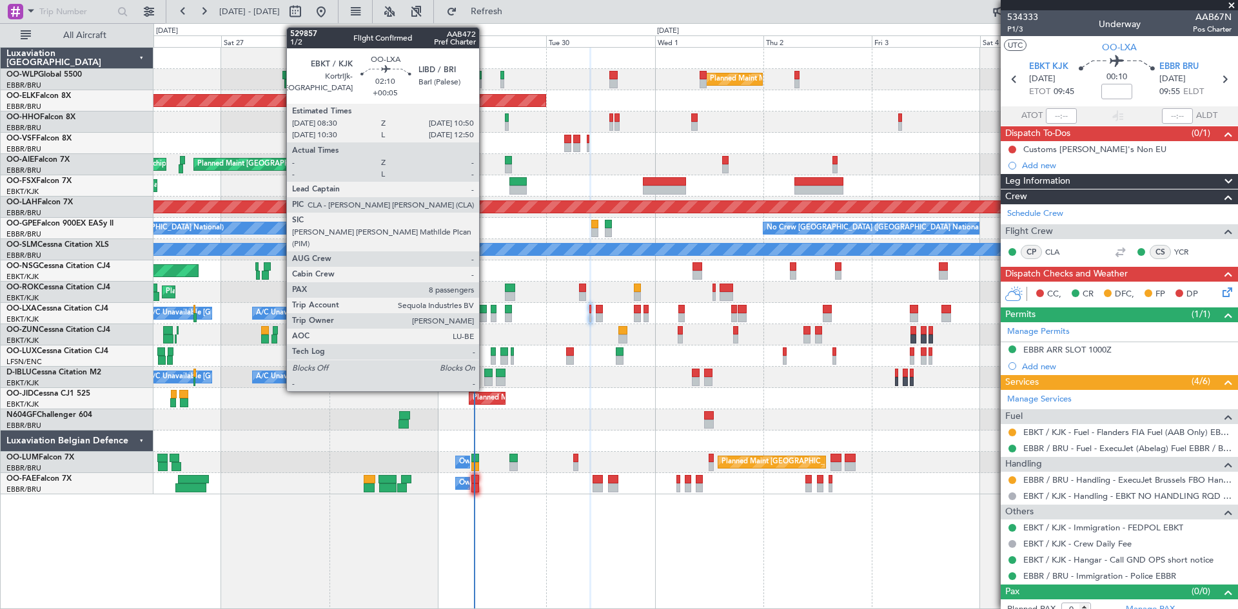
click at [485, 320] on div at bounding box center [481, 317] width 11 height 9
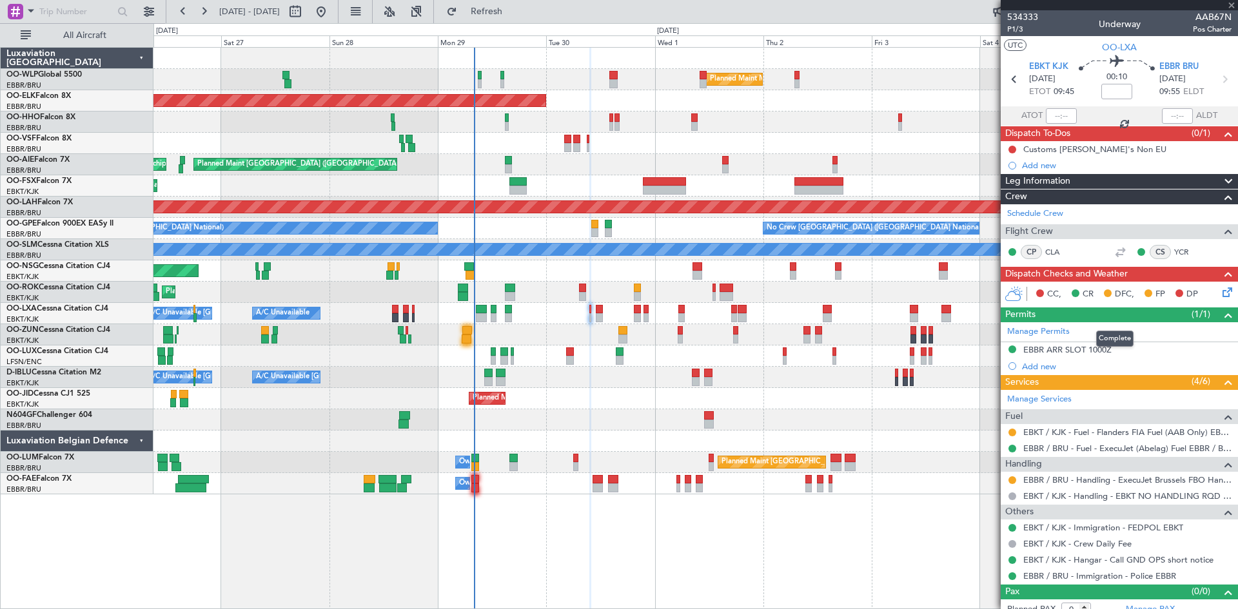
type input "+00:05"
type input "8"
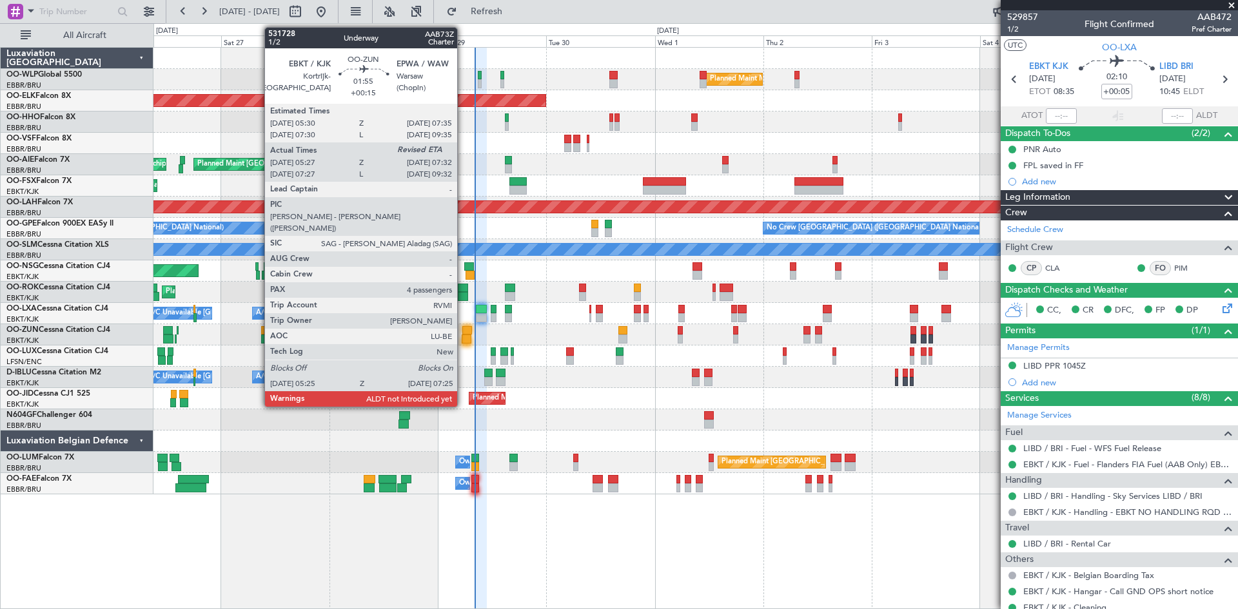
click at [463, 340] on div at bounding box center [467, 339] width 10 height 9
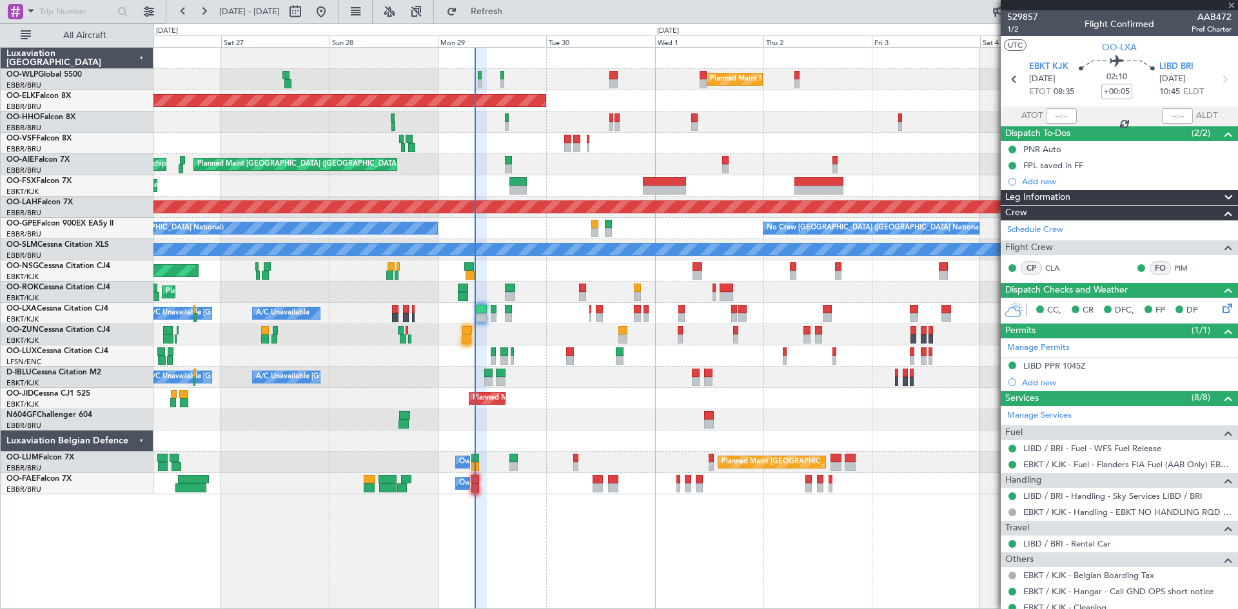
type input "+00:15"
type input "05:32"
type input "4"
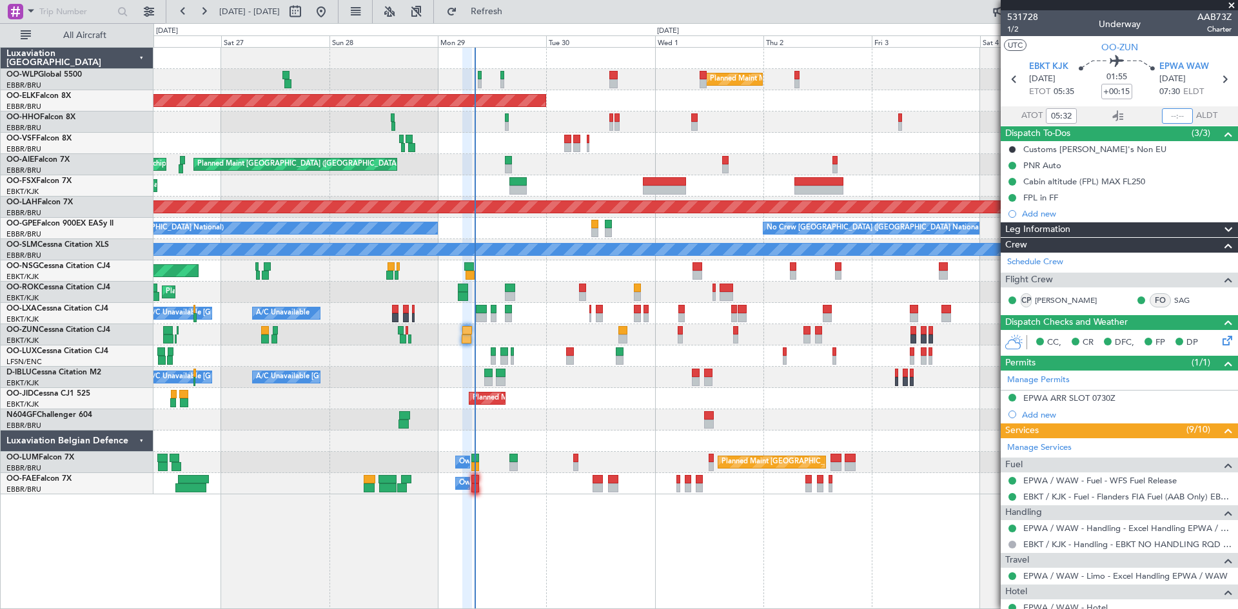
click at [1168, 112] on input "text" at bounding box center [1177, 115] width 31 height 15
type input "07:20"
click at [1169, 115] on span at bounding box center [1177, 116] width 22 height 22
click at [514, 15] on span "Refresh" at bounding box center [487, 11] width 54 height 9
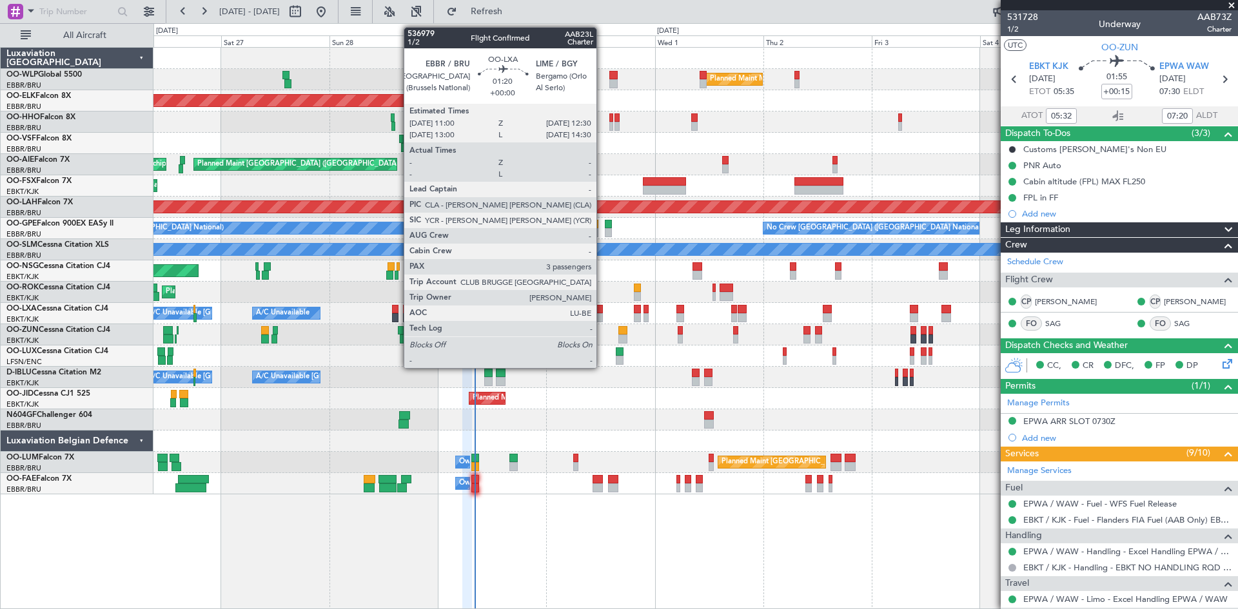
click at [602, 313] on div at bounding box center [599, 309] width 7 height 9
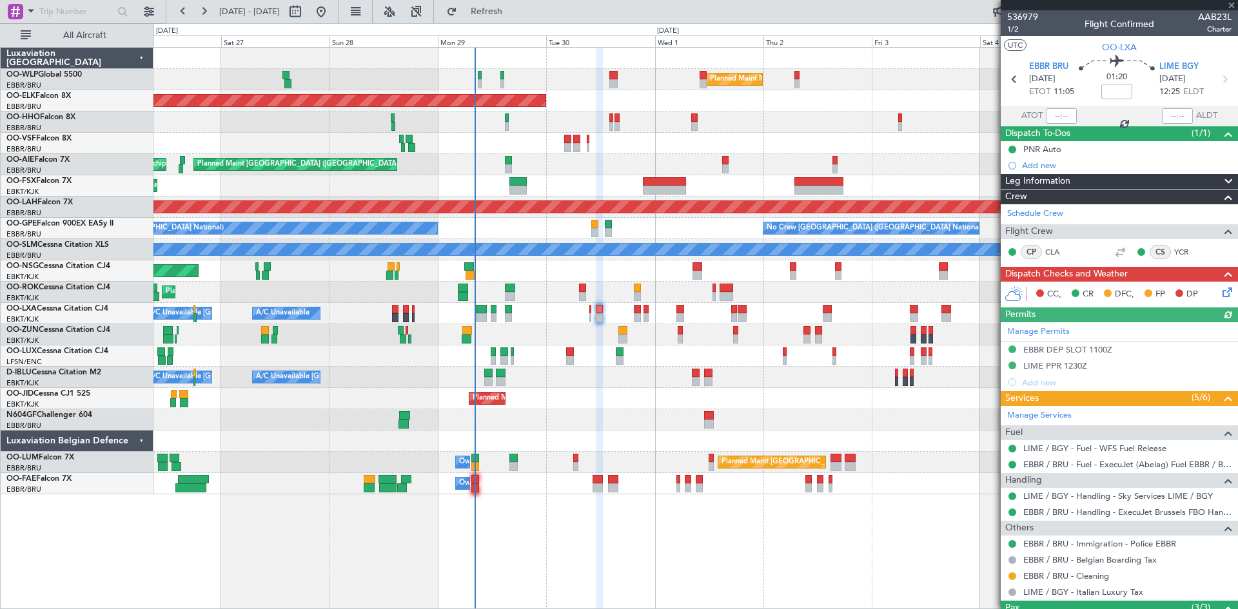
click at [631, 307] on div "Planned Maint Kortrijk-[GEOGRAPHIC_DATA] A/C Unavailable [GEOGRAPHIC_DATA] ([GE…" at bounding box center [695, 313] width 1084 height 21
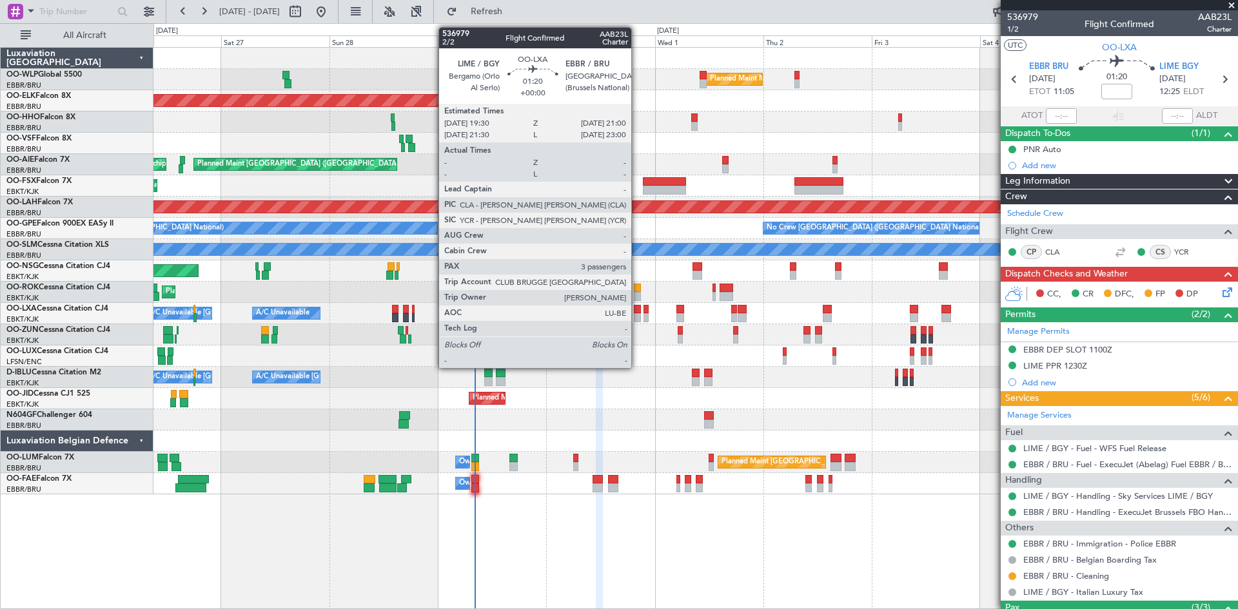
click at [637, 313] on div at bounding box center [637, 309] width 7 height 9
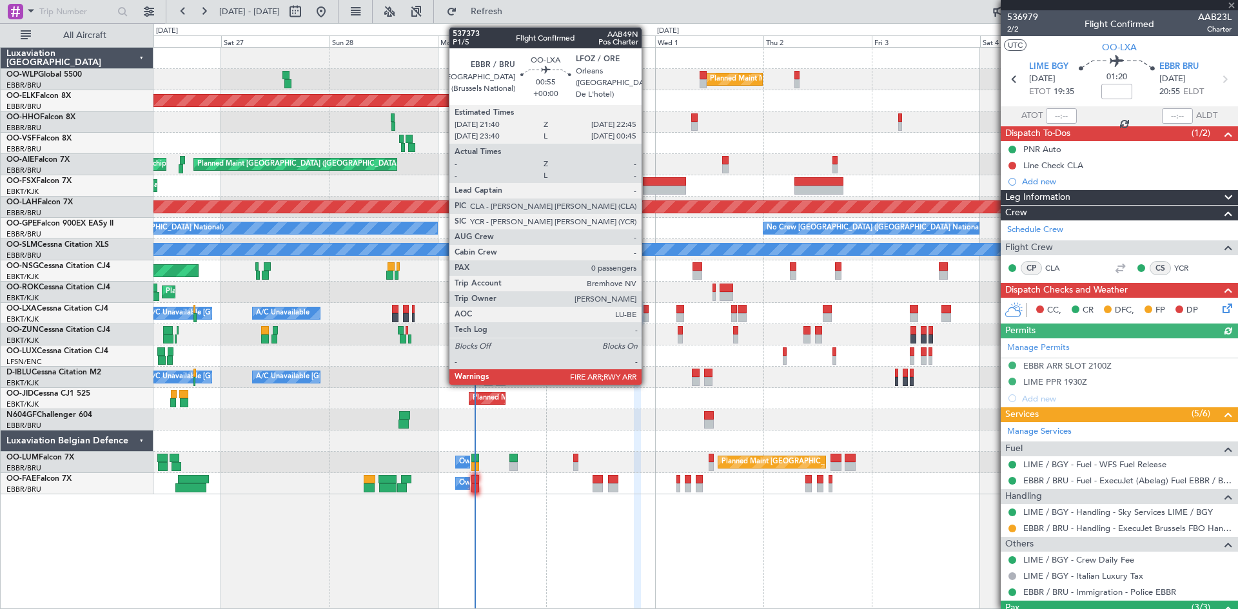
click at [647, 313] on div at bounding box center [645, 309] width 5 height 9
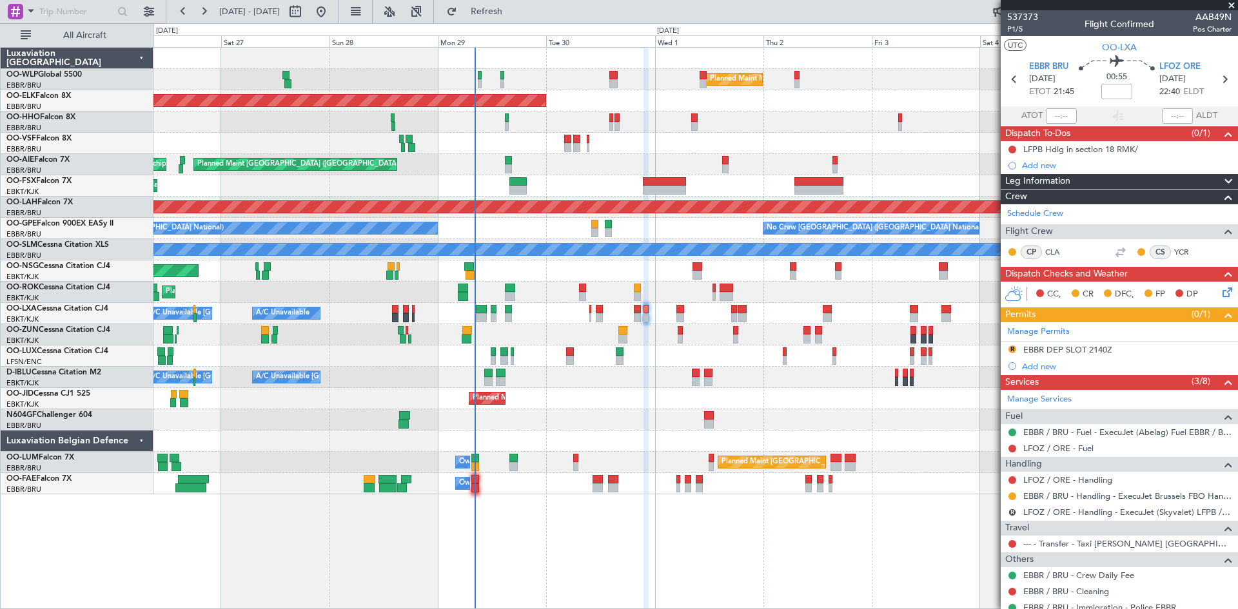
click at [633, 315] on div "Planned Maint Kortrijk-[GEOGRAPHIC_DATA] A/C Unavailable [GEOGRAPHIC_DATA] ([GE…" at bounding box center [695, 313] width 1084 height 21
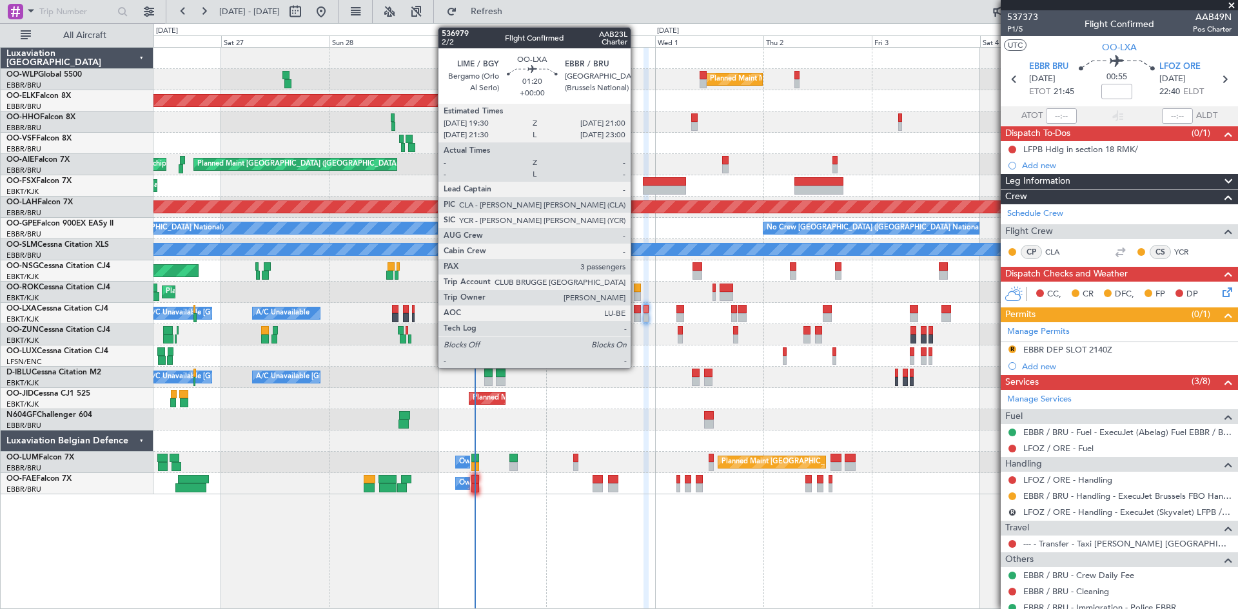
click at [636, 315] on div at bounding box center [637, 317] width 7 height 9
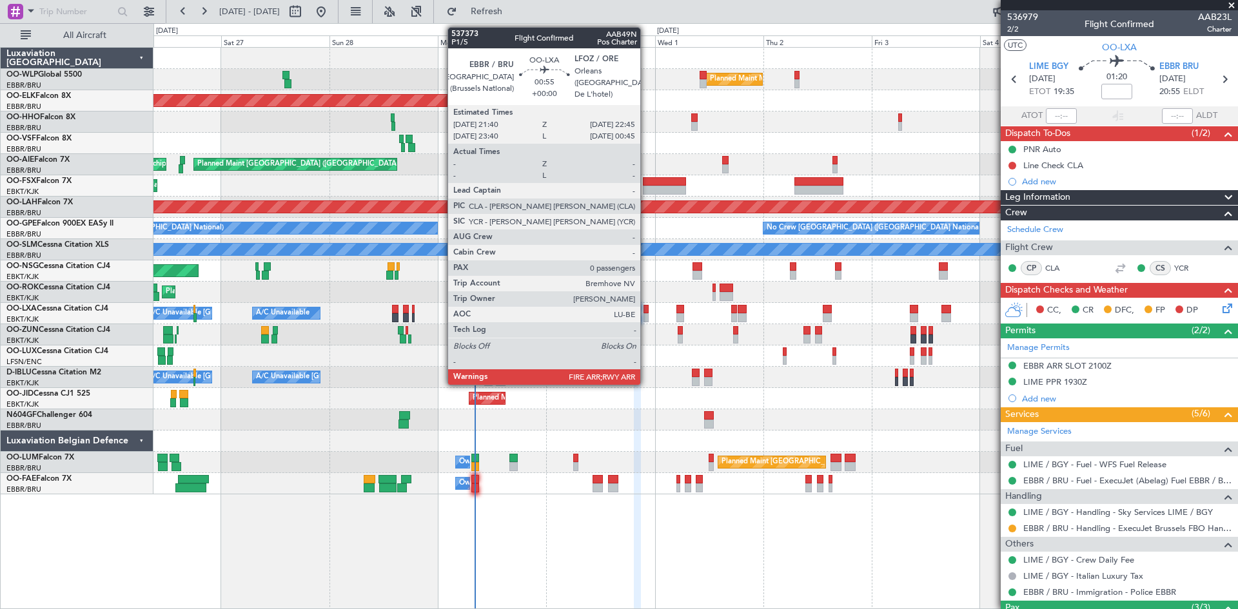
click at [646, 311] on div at bounding box center [645, 309] width 5 height 9
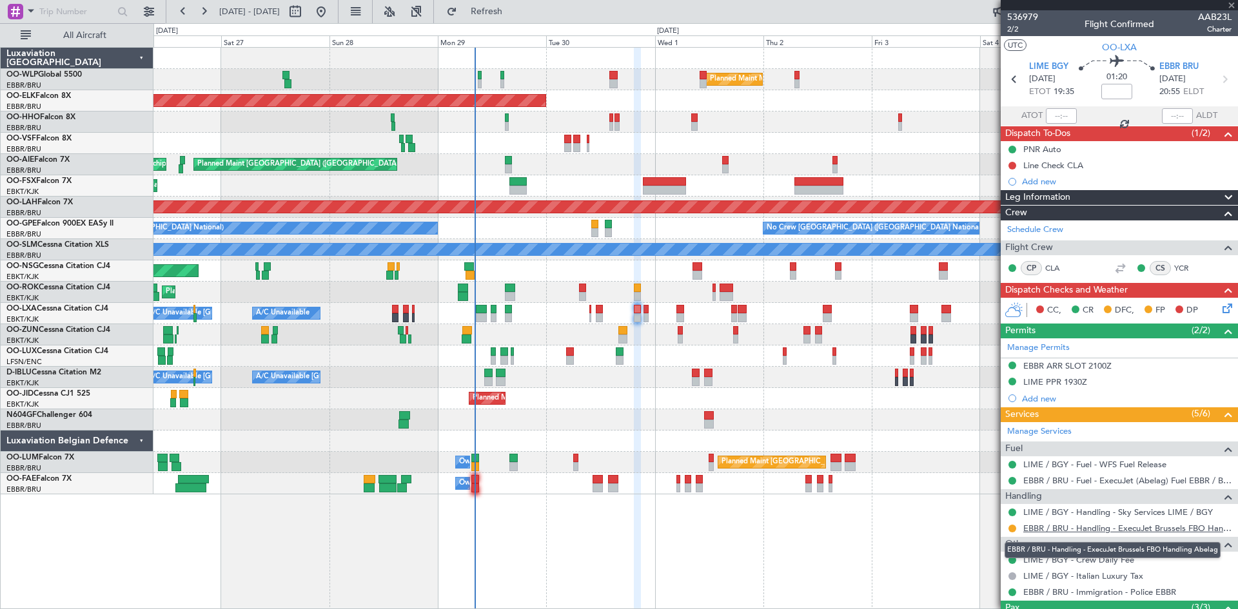
type input "0"
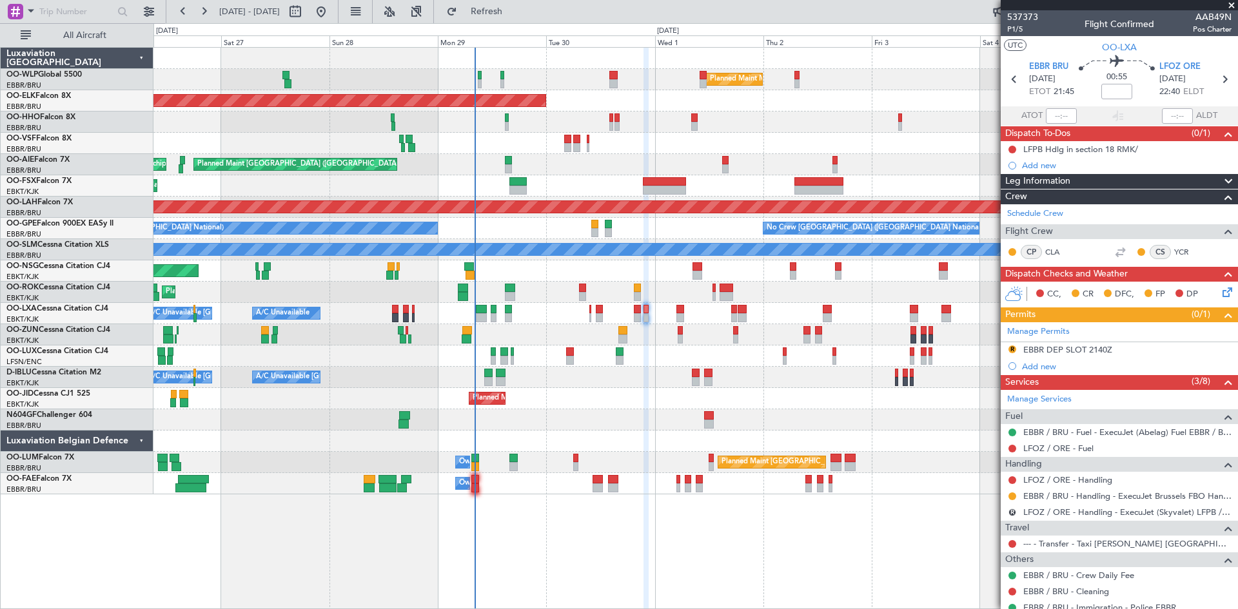
scroll to position [43, 0]
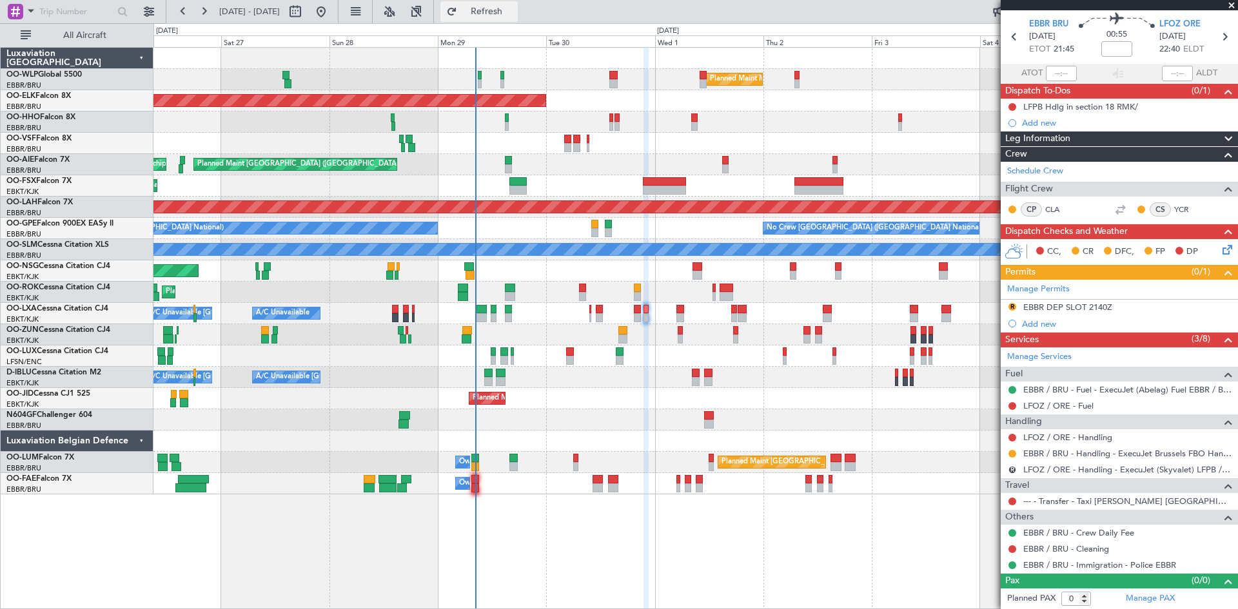
click at [513, 8] on span "Refresh" at bounding box center [487, 11] width 54 height 9
click at [508, 16] on button "Refresh" at bounding box center [478, 11] width 77 height 21
drag, startPoint x: 533, startPoint y: 10, endPoint x: 585, endPoint y: 177, distance: 174.1
click at [514, 10] on span "Refresh" at bounding box center [487, 11] width 54 height 9
click at [508, 17] on button "Refresh" at bounding box center [478, 11] width 77 height 21
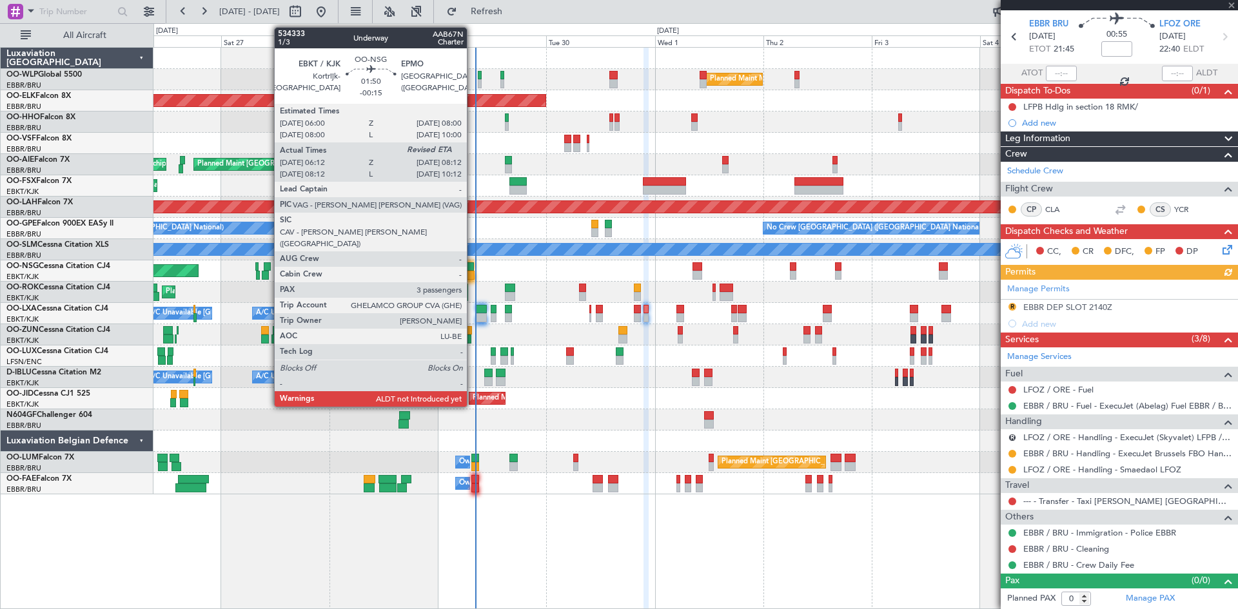
click at [473, 273] on div at bounding box center [470, 275] width 10 height 9
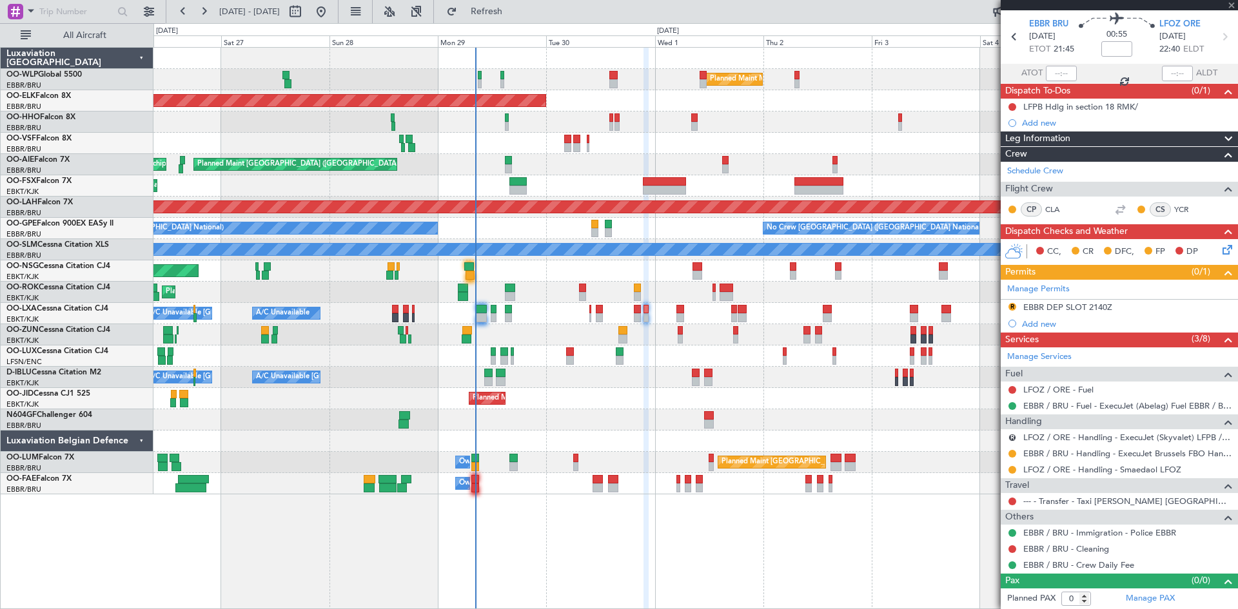
type input "-00:15"
type input "06:17"
type input "3"
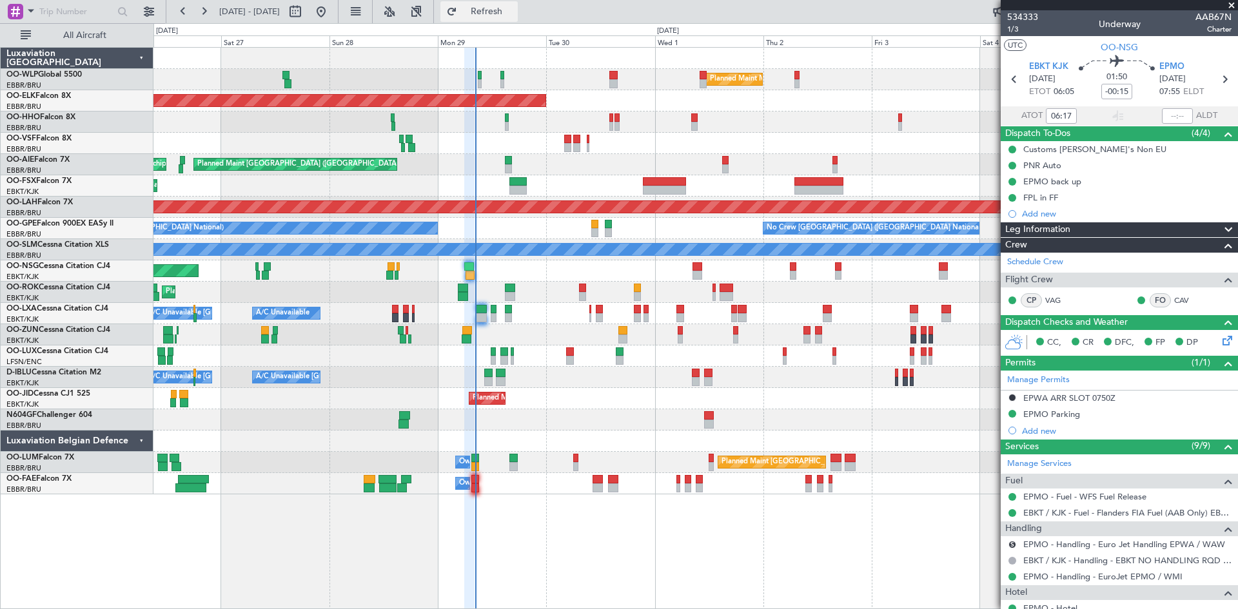
click at [511, 21] on button "Refresh" at bounding box center [478, 11] width 77 height 21
click at [514, 15] on span "Refresh" at bounding box center [487, 11] width 54 height 9
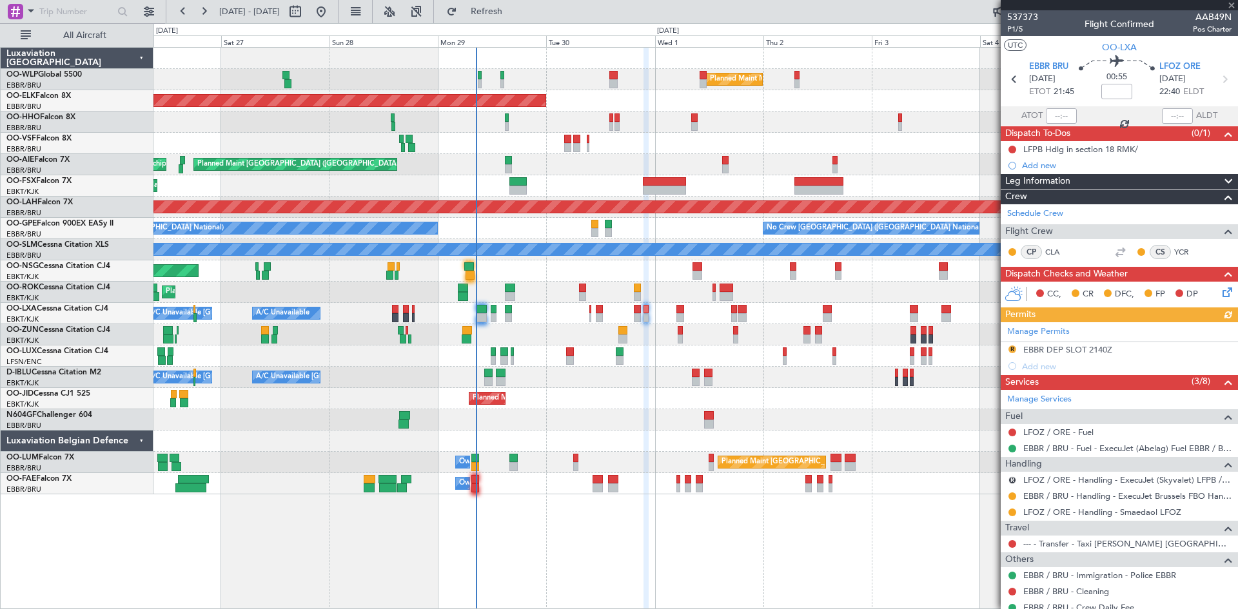
click at [592, 317] on div "Planned Maint Kortrijk-[GEOGRAPHIC_DATA] A/C Unavailable [GEOGRAPHIC_DATA] ([GE…" at bounding box center [695, 313] width 1084 height 21
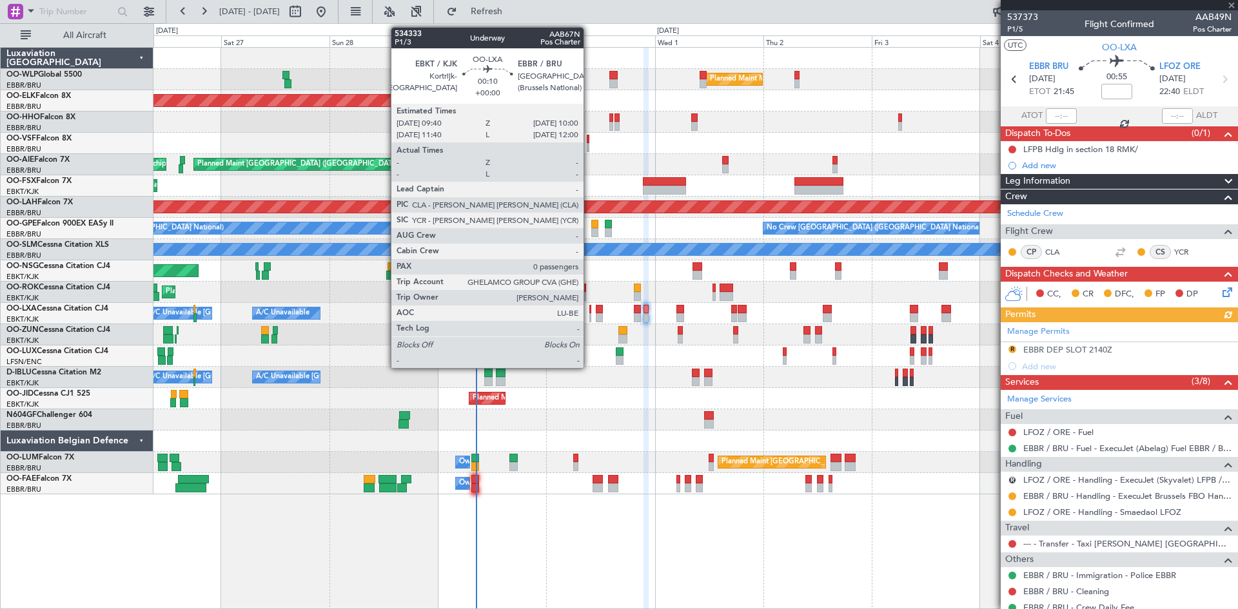
click at [588, 317] on div "Planned Maint Kortrijk-[GEOGRAPHIC_DATA] A/C Unavailable [GEOGRAPHIC_DATA] ([GE…" at bounding box center [695, 313] width 1084 height 21
click at [590, 317] on div at bounding box center [590, 317] width 2 height 9
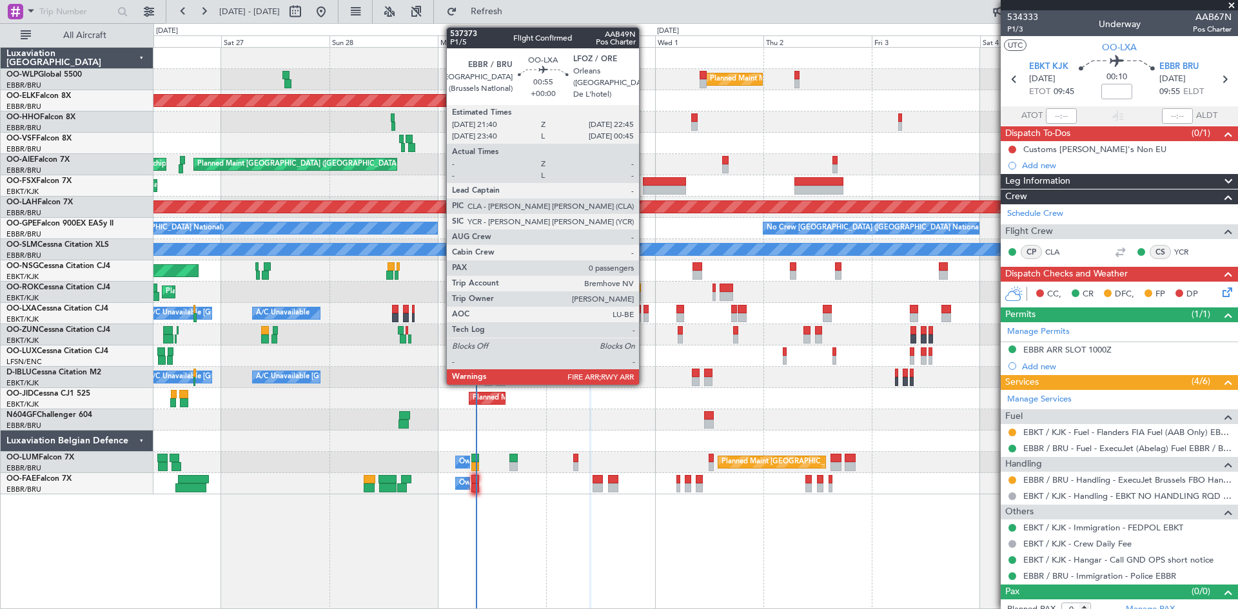
click at [645, 314] on div at bounding box center [645, 317] width 5 height 9
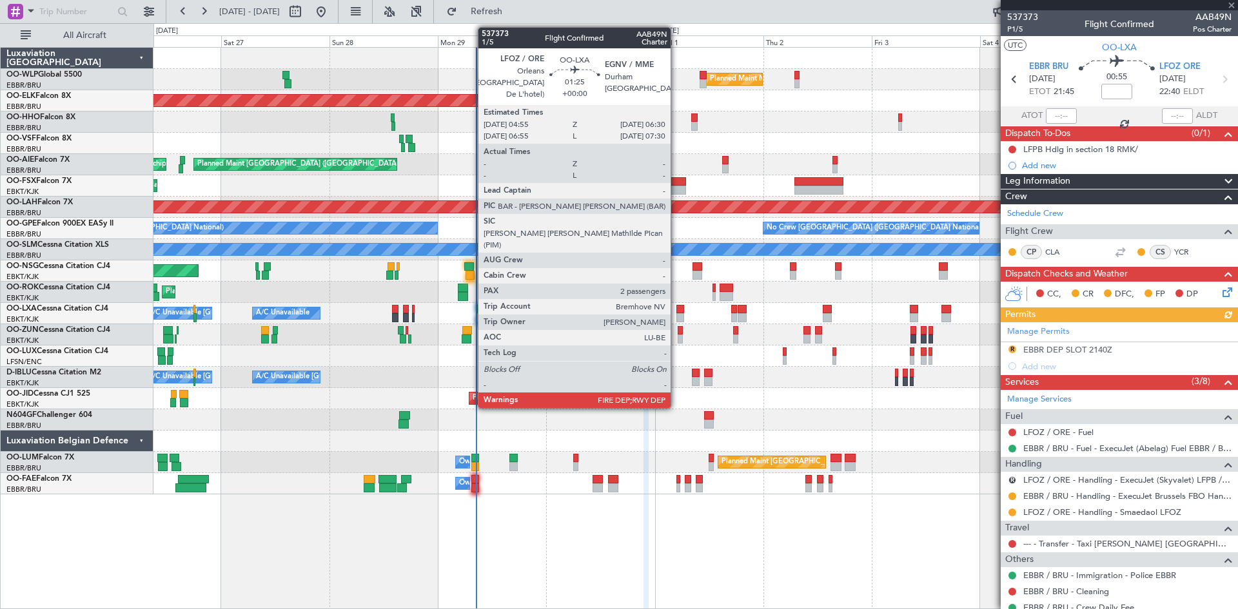
click at [676, 319] on div at bounding box center [680, 317] width 8 height 9
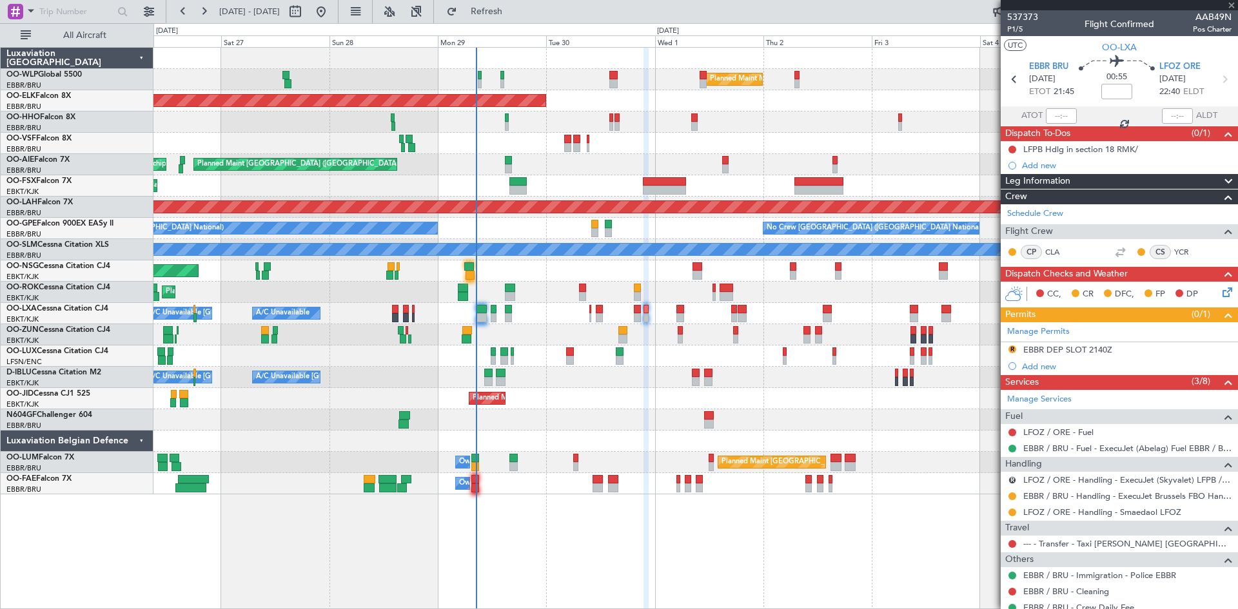
type input "2"
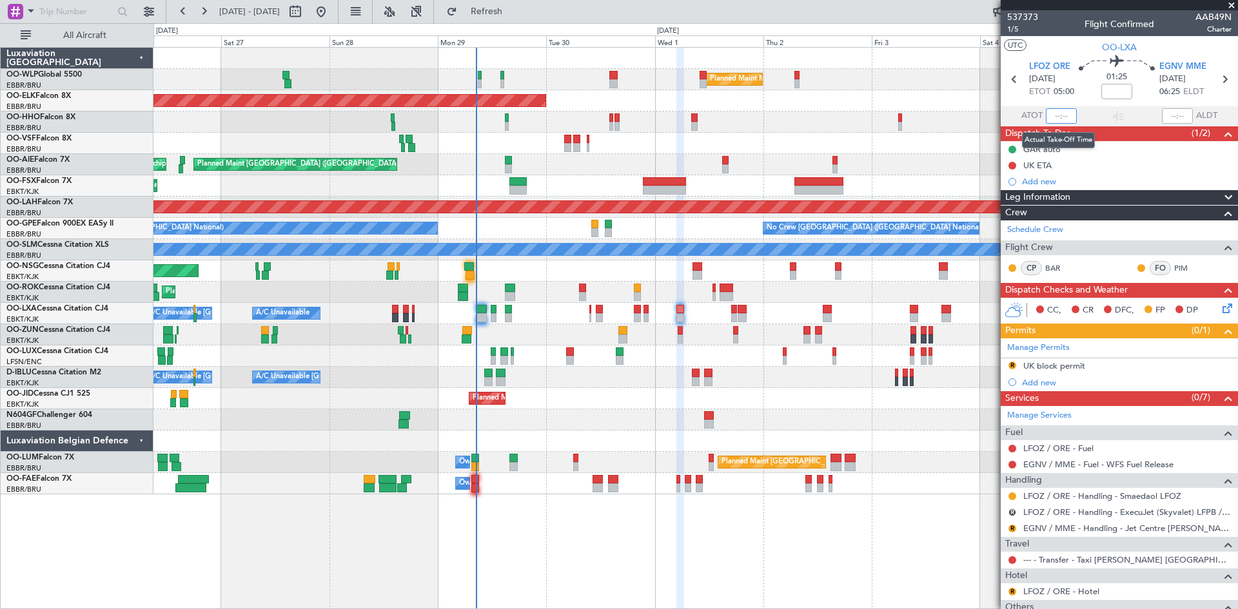
click at [1049, 119] on input "text" at bounding box center [1061, 115] width 31 height 15
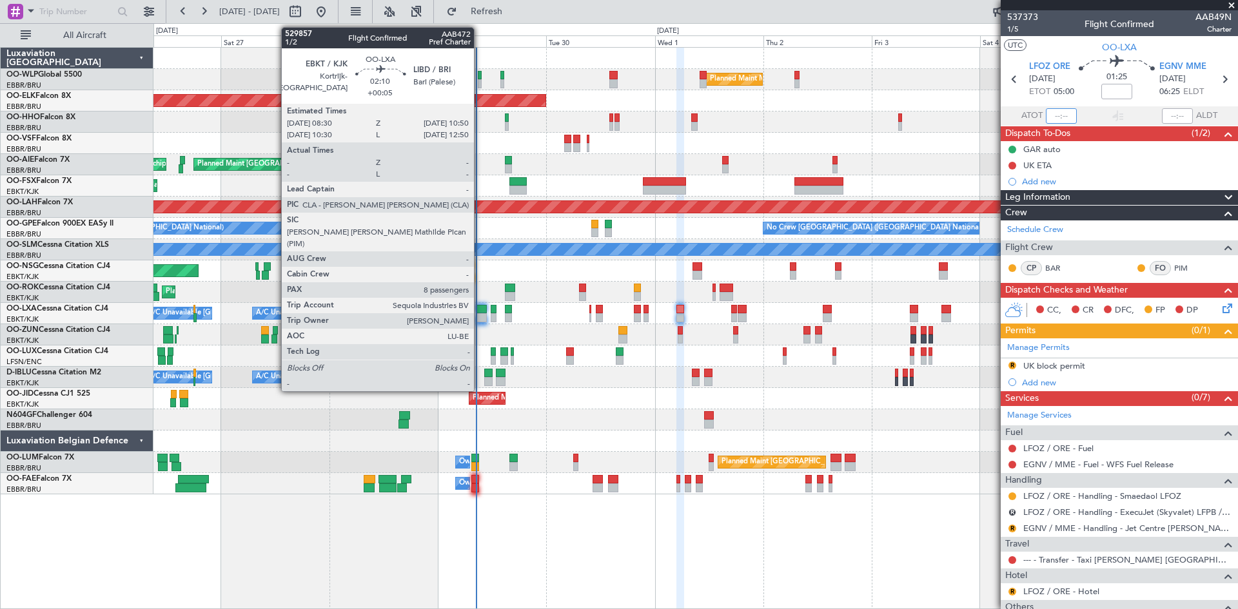
click at [480, 313] on div at bounding box center [481, 309] width 11 height 9
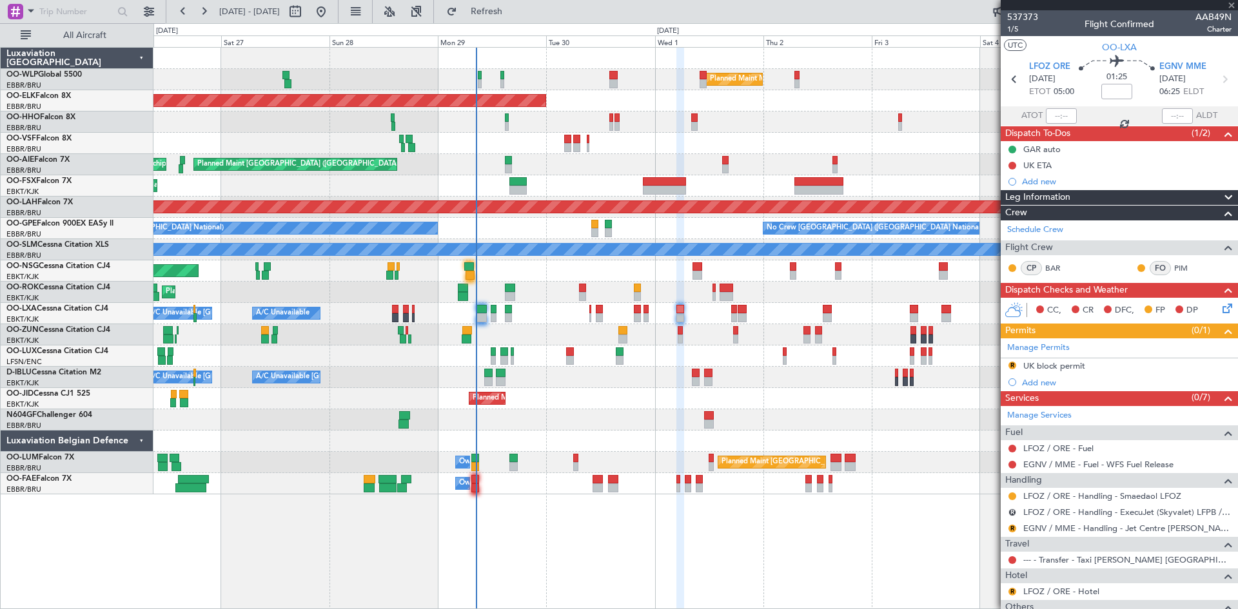
type input "+00:05"
type input "8"
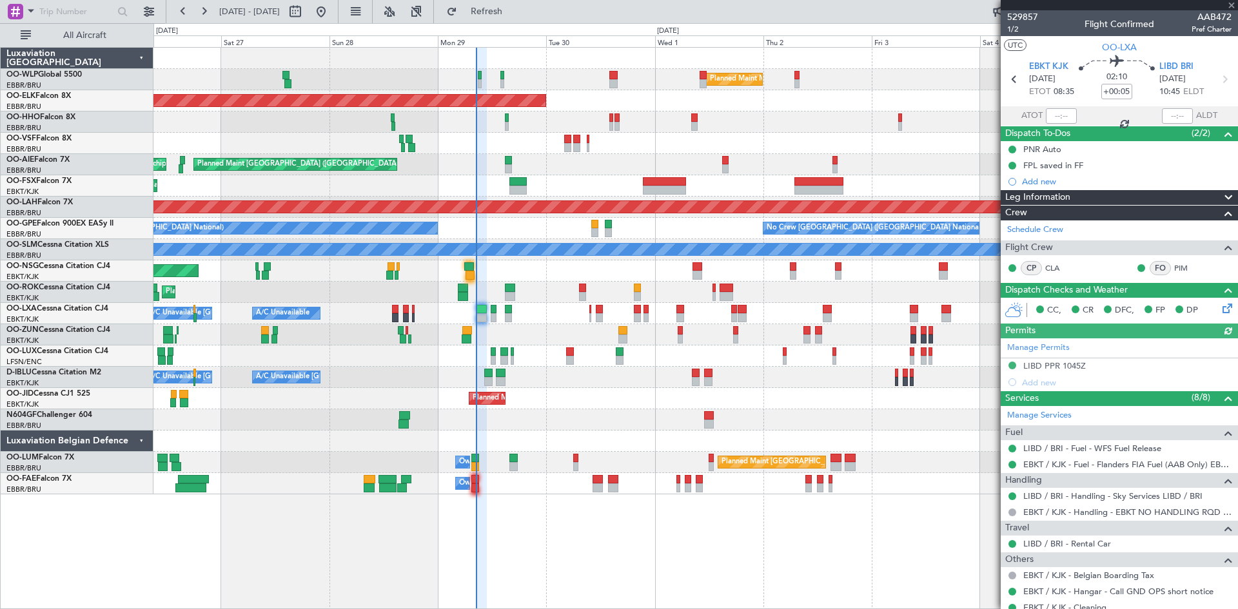
click at [1057, 119] on div at bounding box center [1061, 115] width 31 height 15
click at [1055, 114] on div at bounding box center [1061, 115] width 31 height 15
click at [1046, 117] on input "text" at bounding box center [1061, 115] width 31 height 15
type input "08:22"
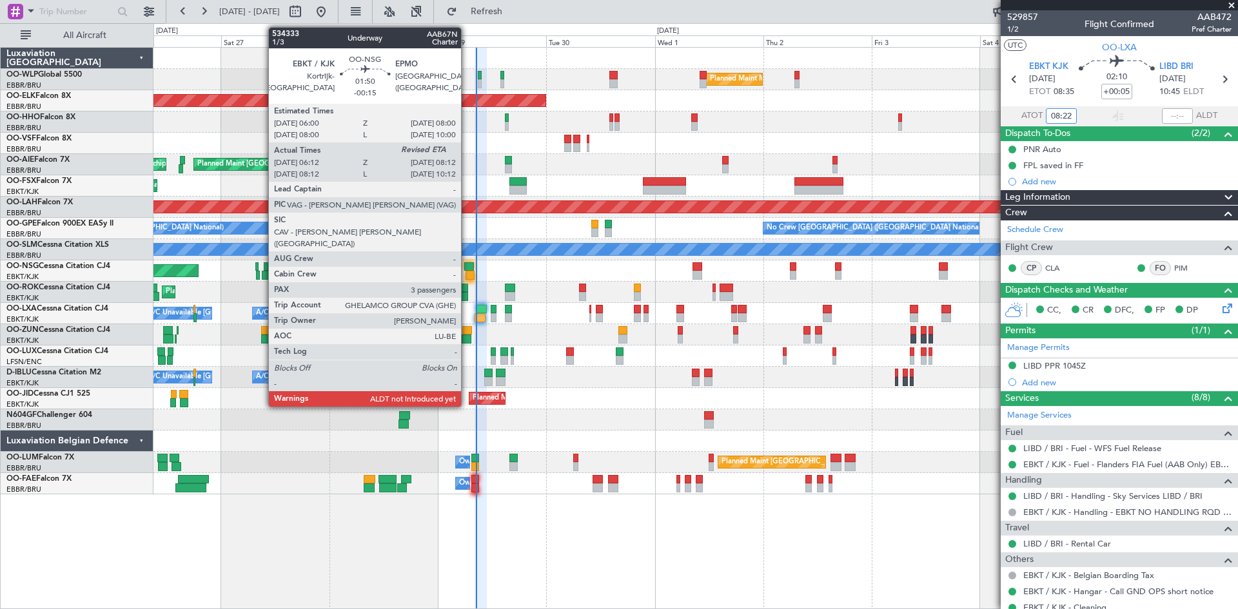
click at [467, 266] on div at bounding box center [469, 266] width 10 height 9
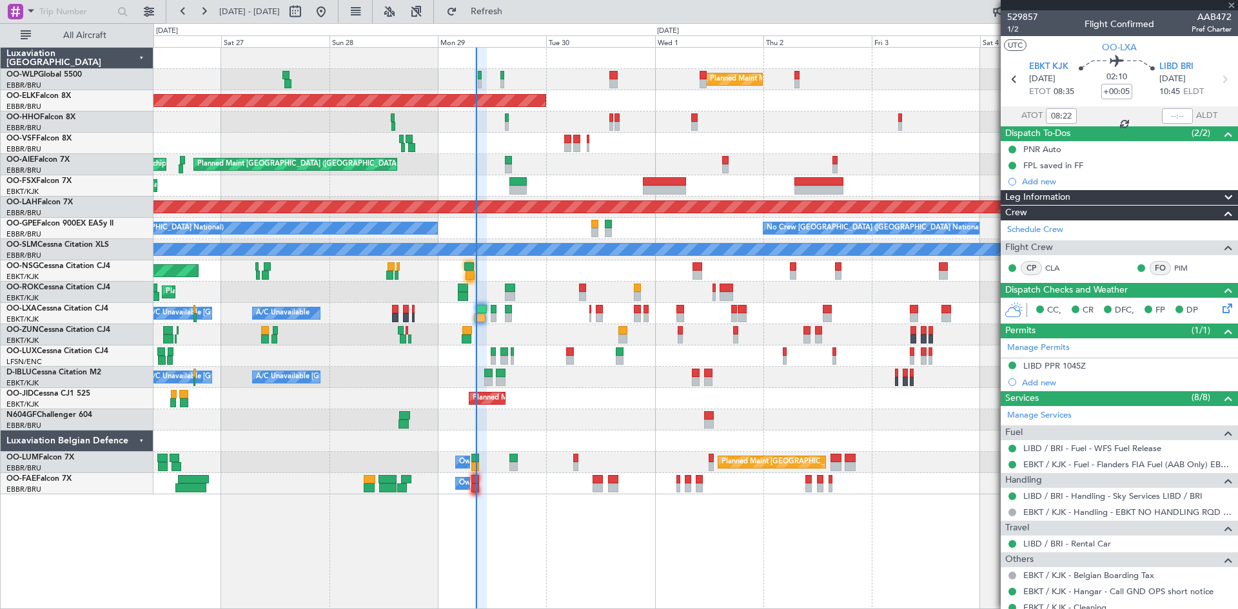
type input "-00:15"
type input "06:17"
type input "3"
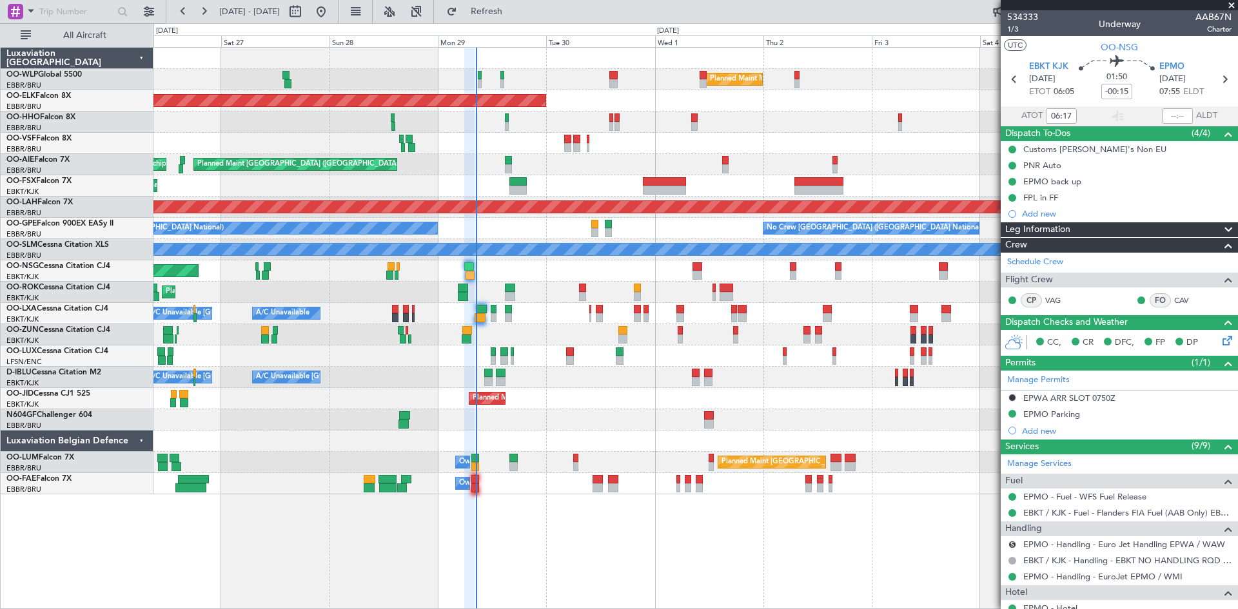
click at [1164, 115] on mat-tooltip-component "Estimated Landing Time" at bounding box center [1177, 102] width 102 height 34
click at [1168, 119] on input "text" at bounding box center [1177, 115] width 31 height 15
click at [963, 79] on div "Planned Maint Milan (Linate)" at bounding box center [695, 79] width 1084 height 21
type input "08:01"
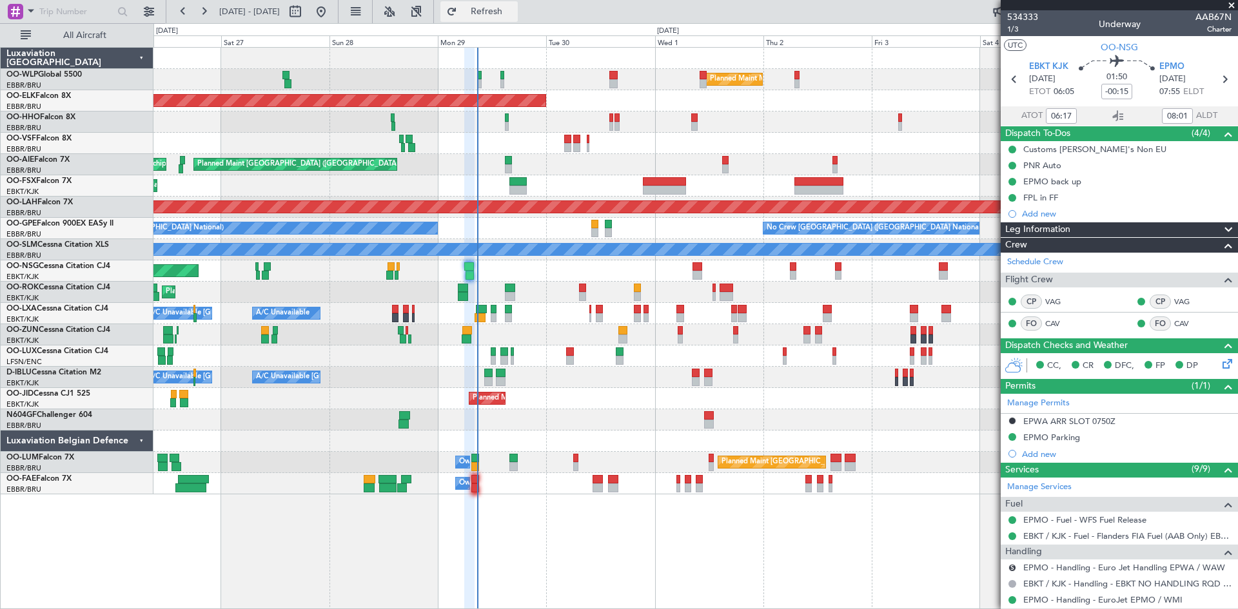
click at [518, 4] on button "Refresh" at bounding box center [478, 11] width 77 height 21
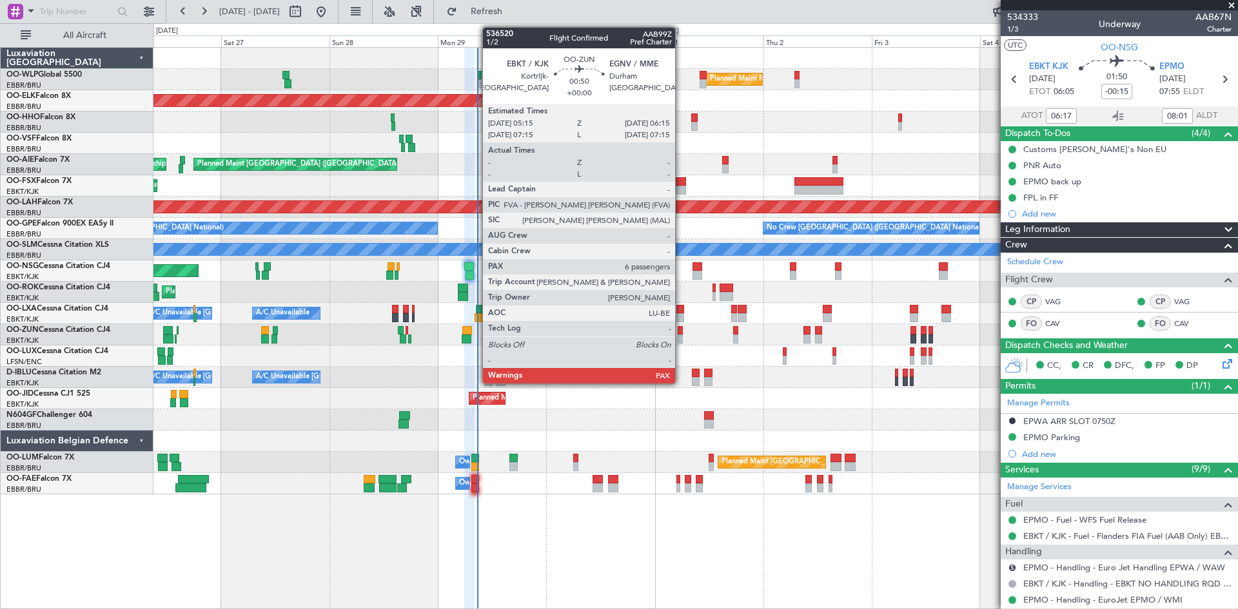
click at [681, 335] on div at bounding box center [680, 339] width 5 height 9
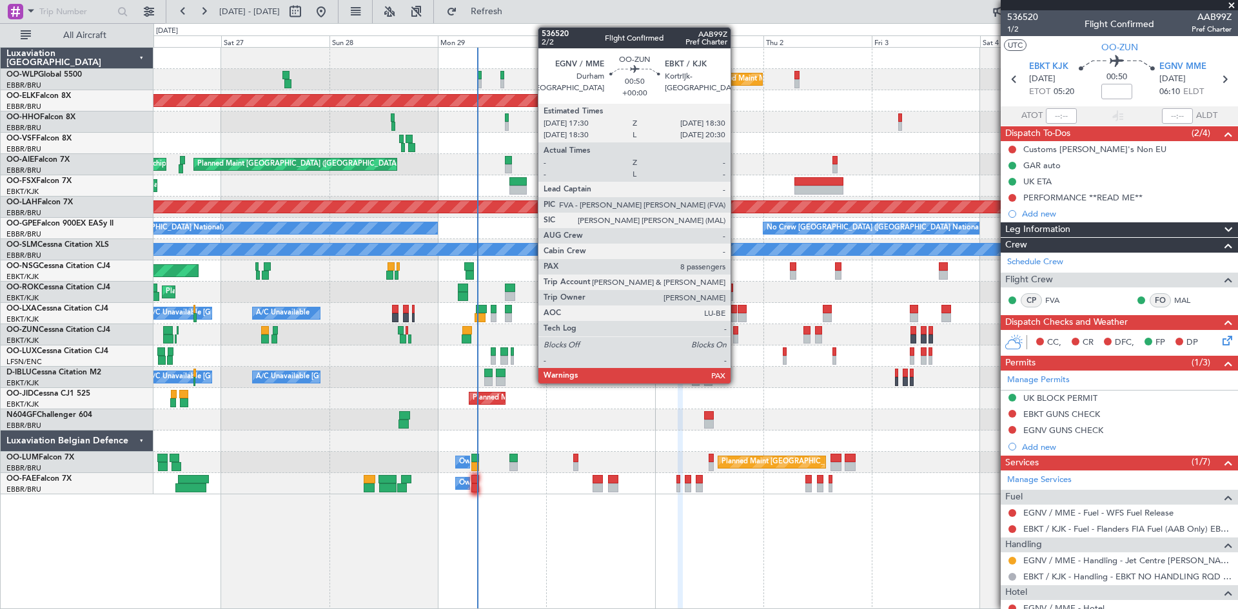
click at [736, 330] on div at bounding box center [735, 330] width 5 height 9
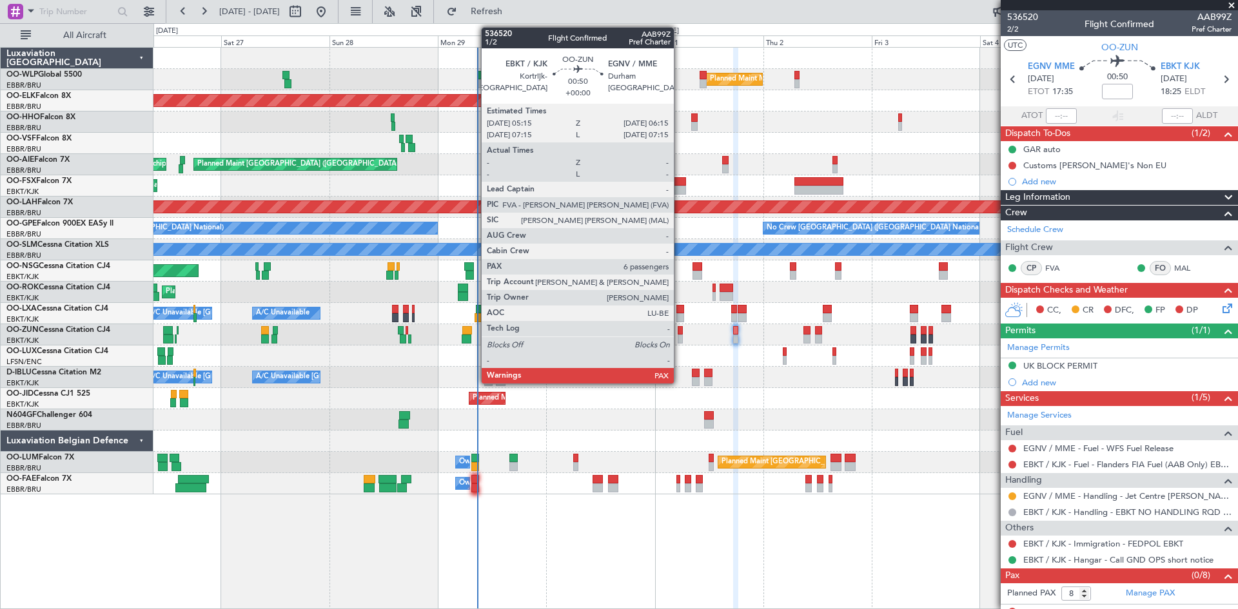
click at [679, 330] on div at bounding box center [680, 330] width 5 height 9
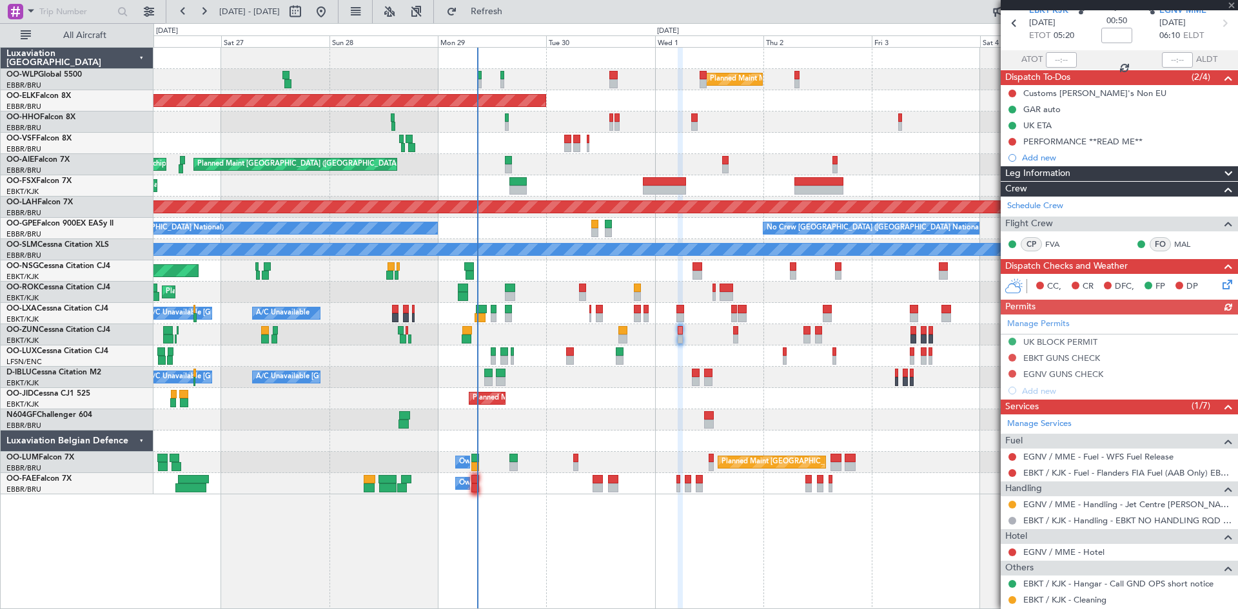
scroll to position [64, 0]
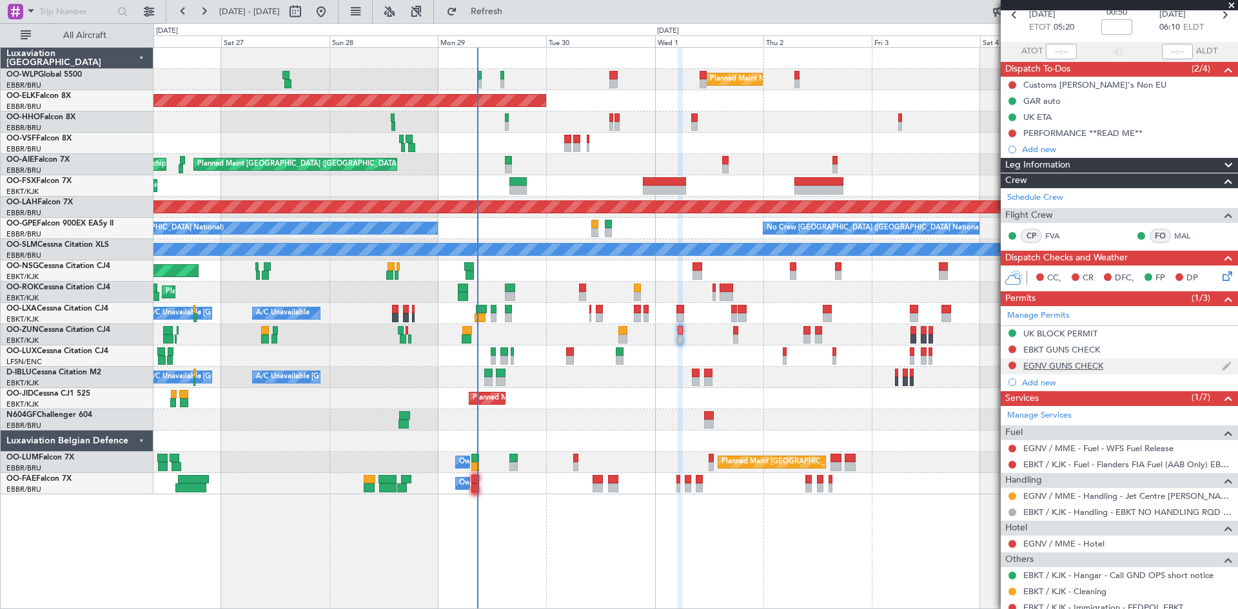
click at [1058, 364] on div "EGNV GUNS CHECK" at bounding box center [1063, 365] width 80 height 11
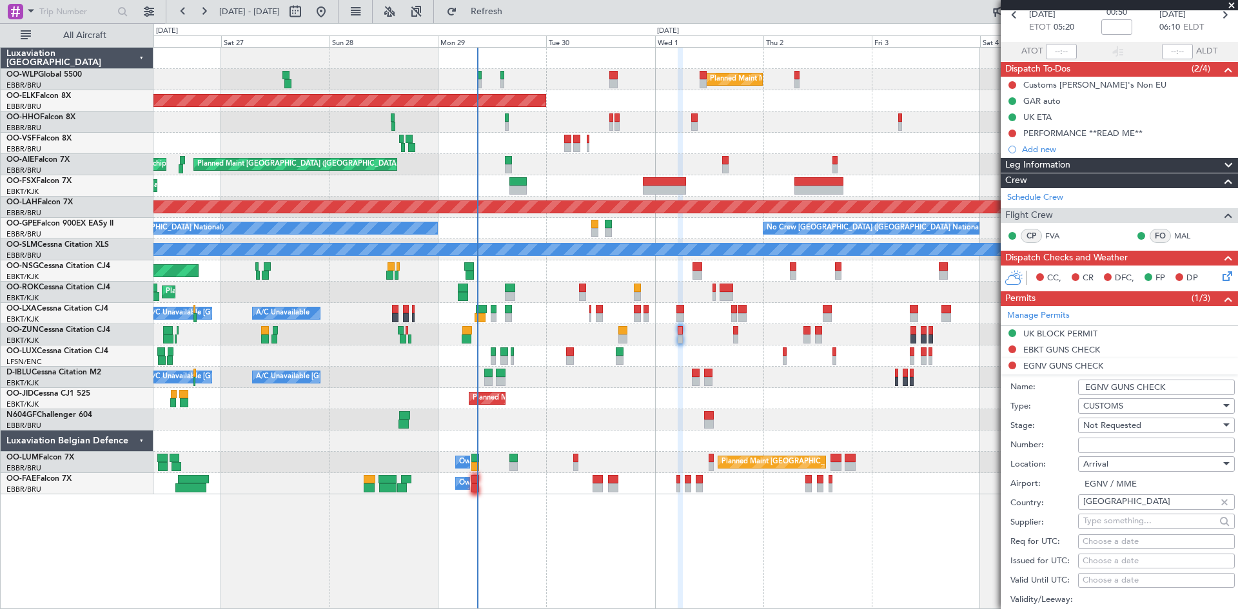
click at [1059, 367] on li "EGNV GUNS CHECK Name: EGNV GUNS CHECK Type: CUSTOMS Stage: Not Requested Number…" at bounding box center [1119, 558] width 237 height 401
click at [1140, 349] on div "EBKT GUNS CHECK" at bounding box center [1119, 350] width 237 height 16
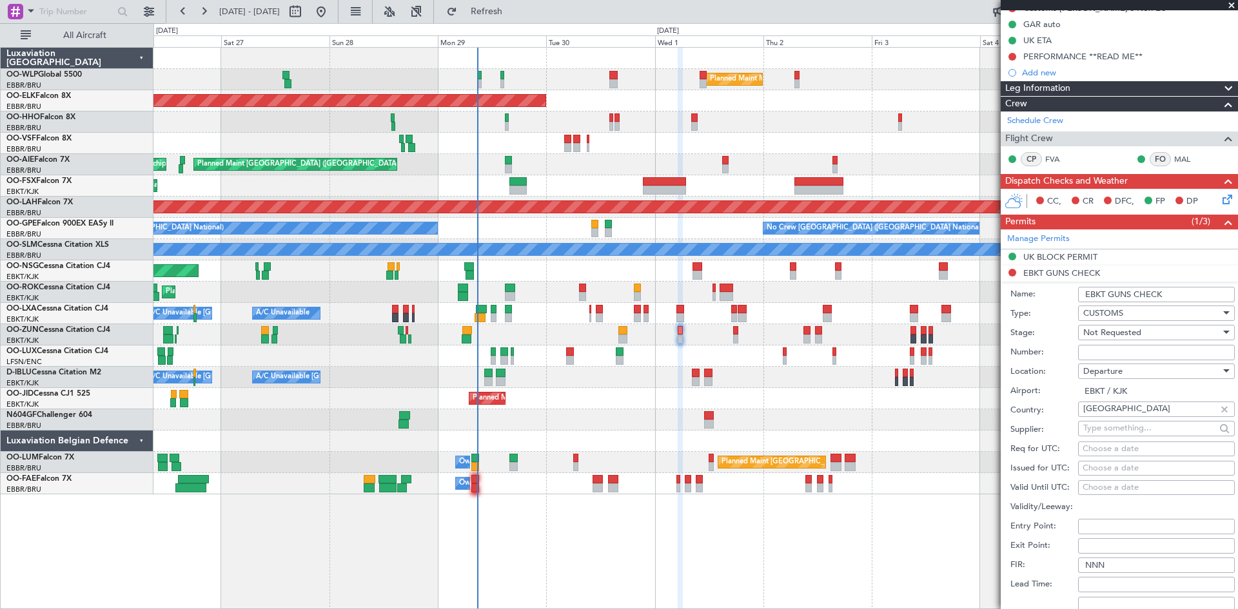
scroll to position [193, 0]
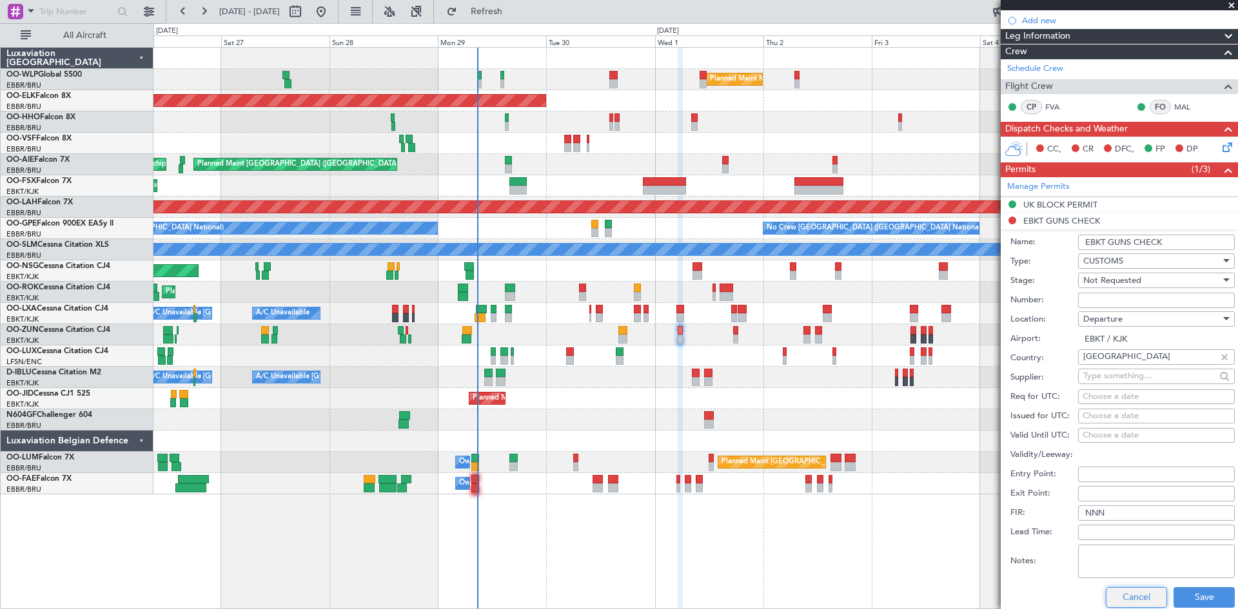
click at [1126, 599] on button "Cancel" at bounding box center [1136, 597] width 61 height 21
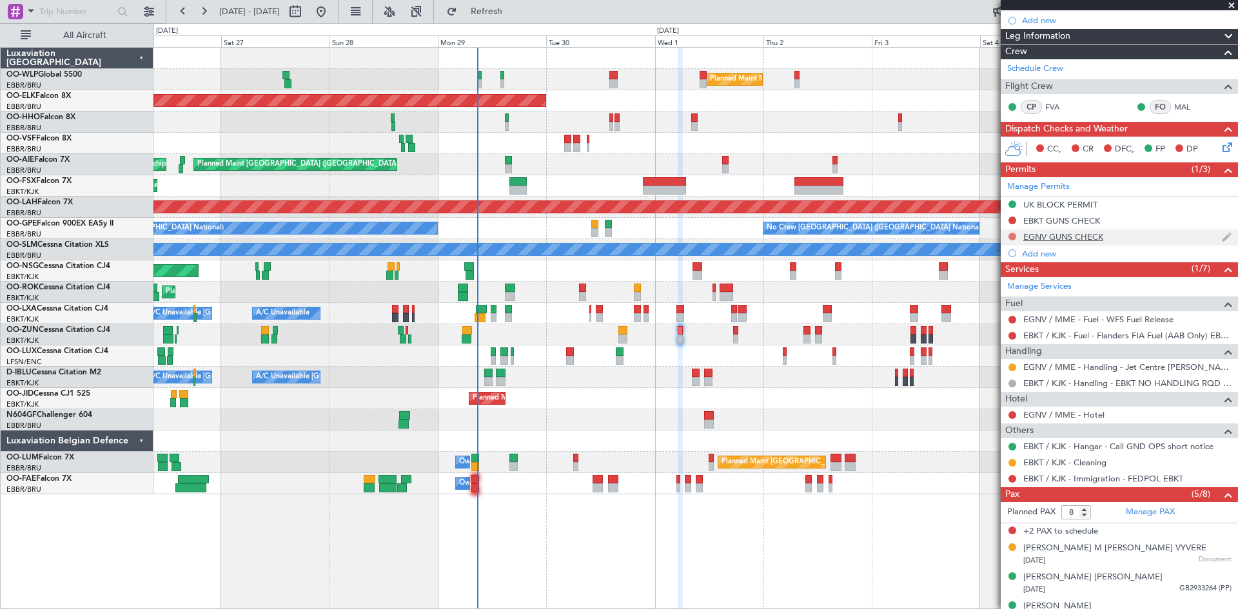
click at [1015, 237] on button at bounding box center [1012, 237] width 8 height 8
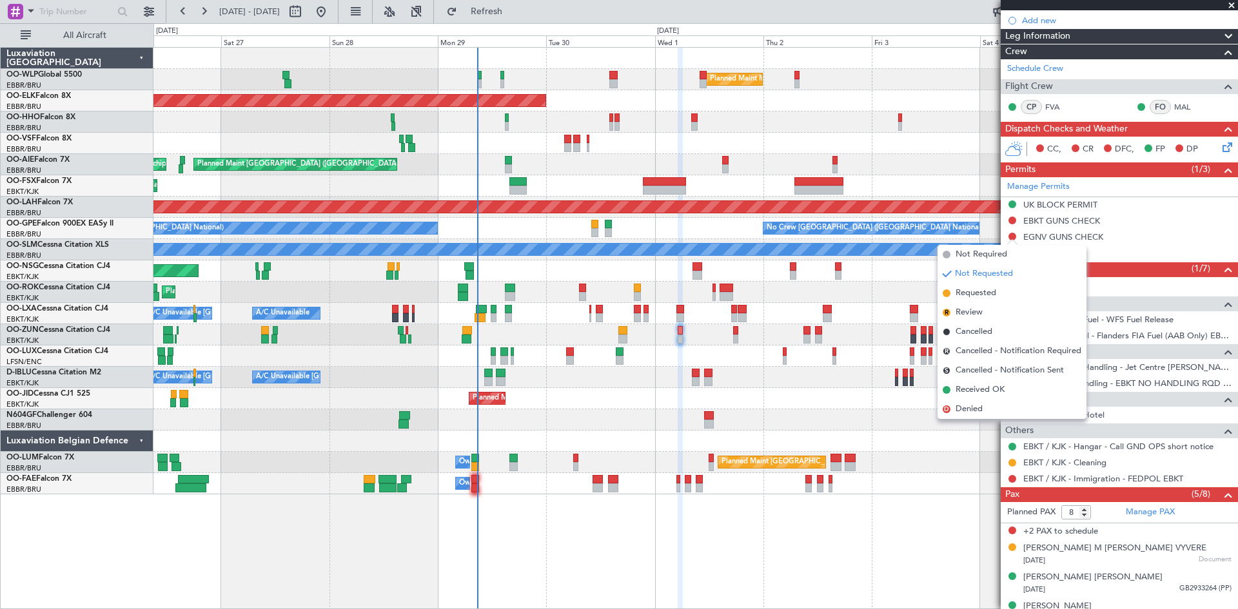
click at [974, 295] on span "Requested" at bounding box center [975, 293] width 41 height 13
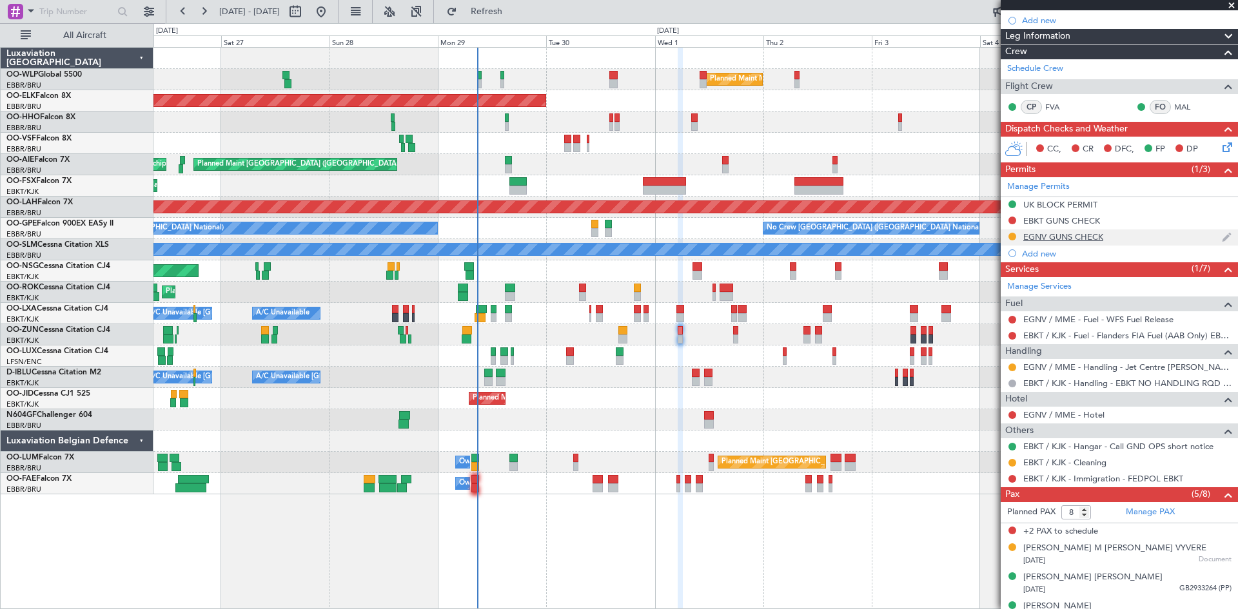
click at [1075, 230] on div "EGNV GUNS CHECK" at bounding box center [1119, 238] width 237 height 16
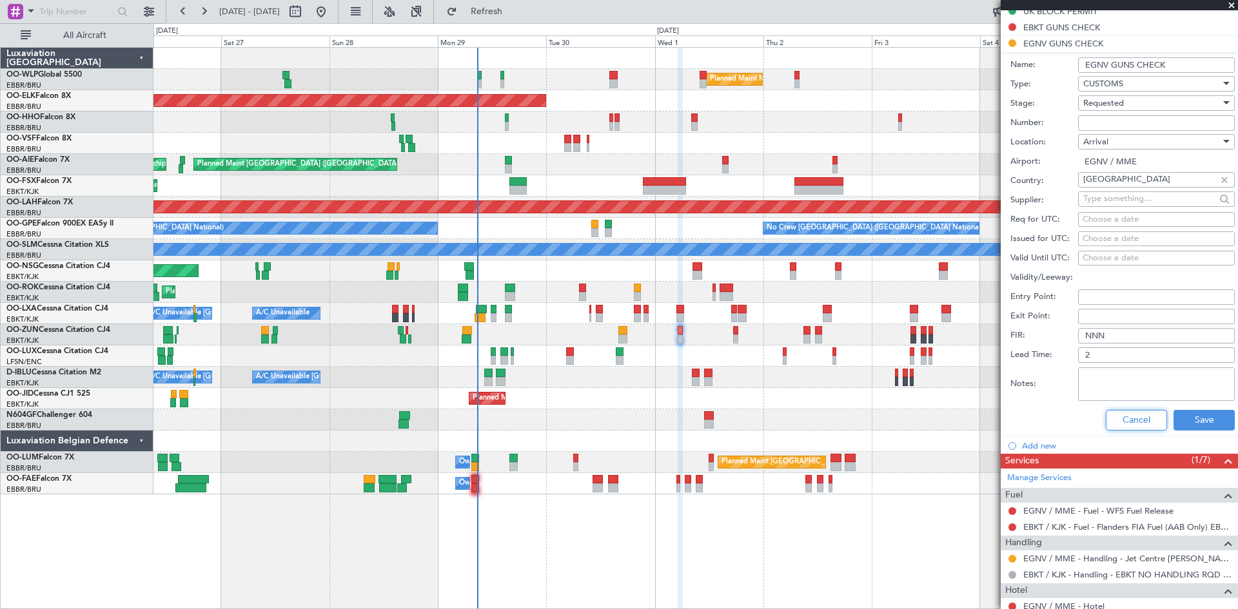
click at [1122, 426] on button "Cancel" at bounding box center [1136, 420] width 61 height 21
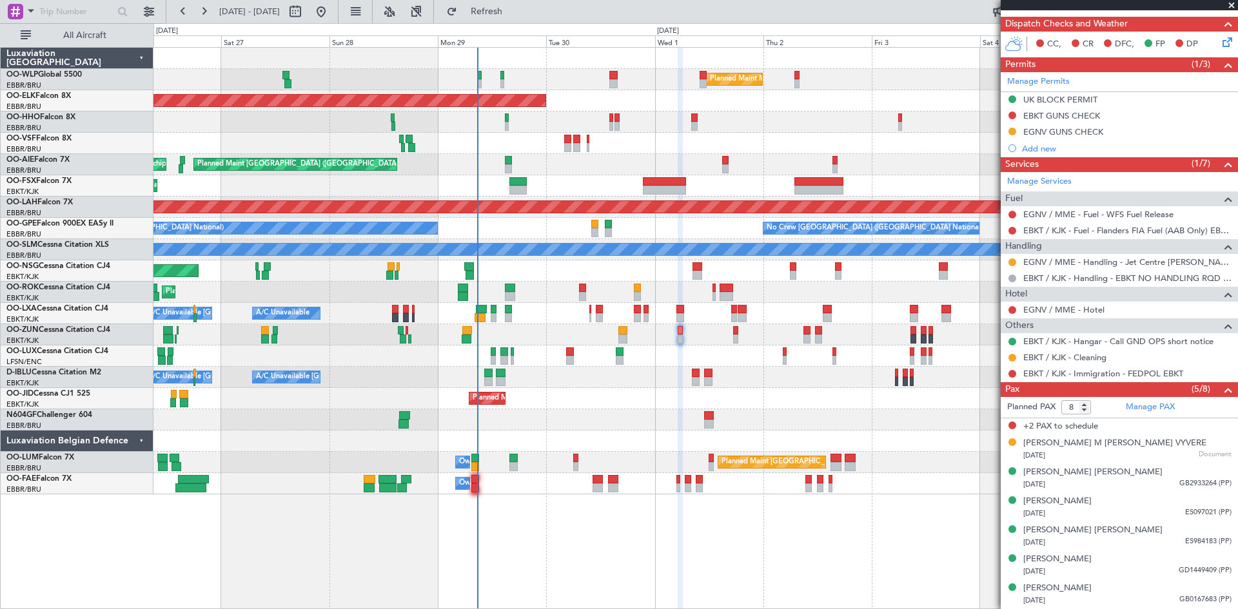
scroll to position [298, 0]
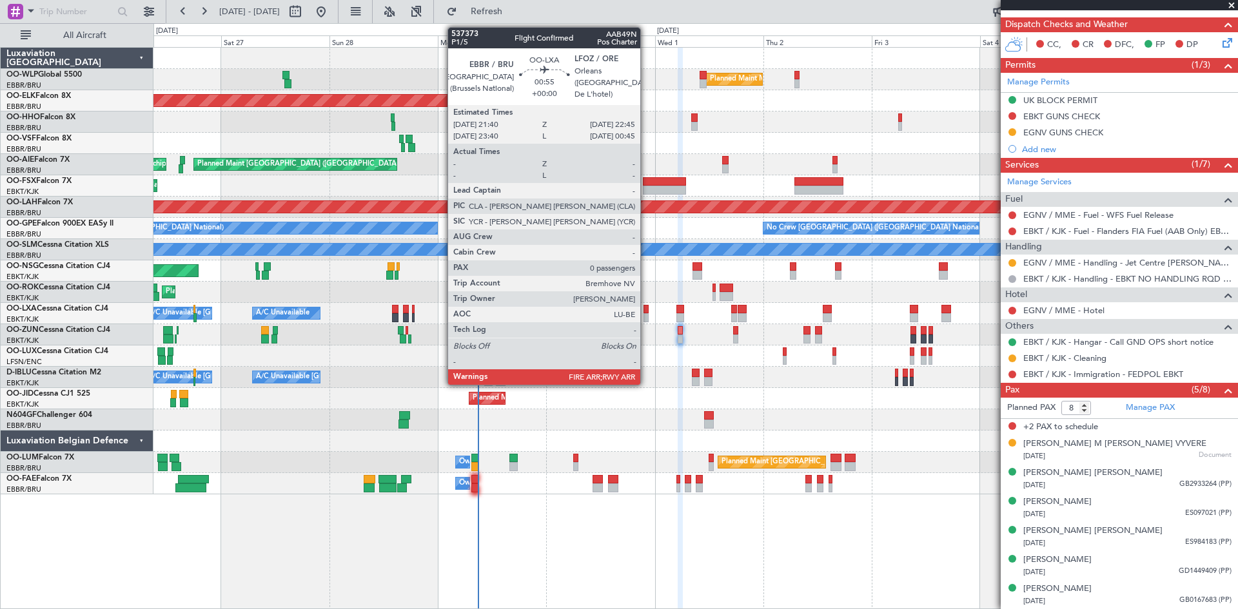
click at [646, 317] on div at bounding box center [645, 317] width 5 height 9
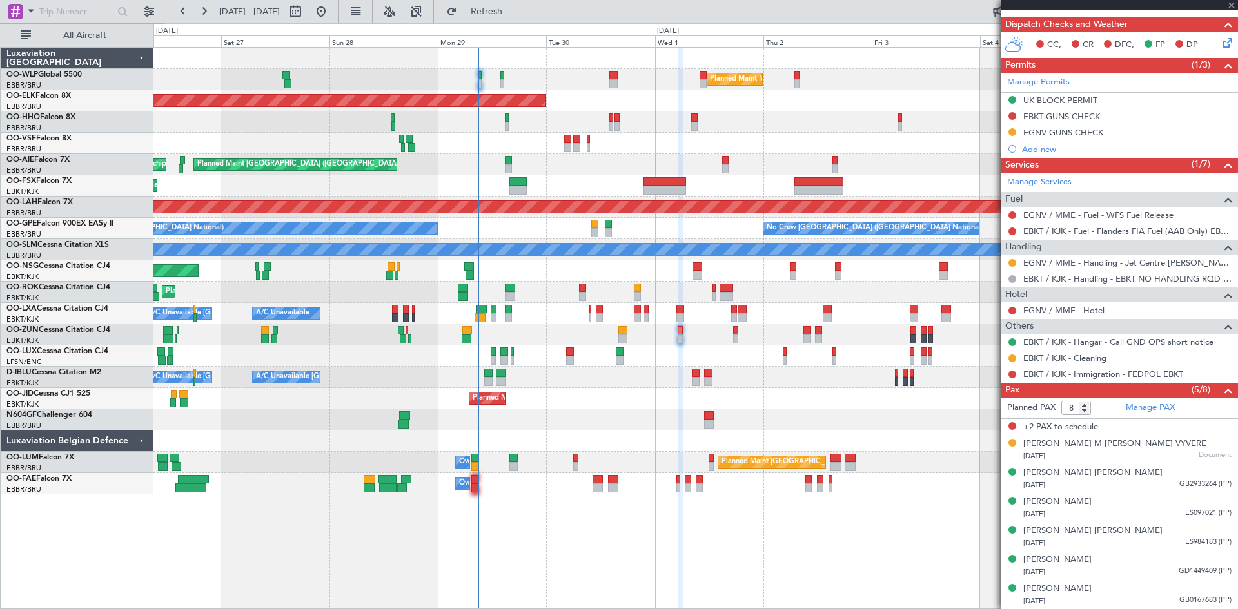
type input "0"
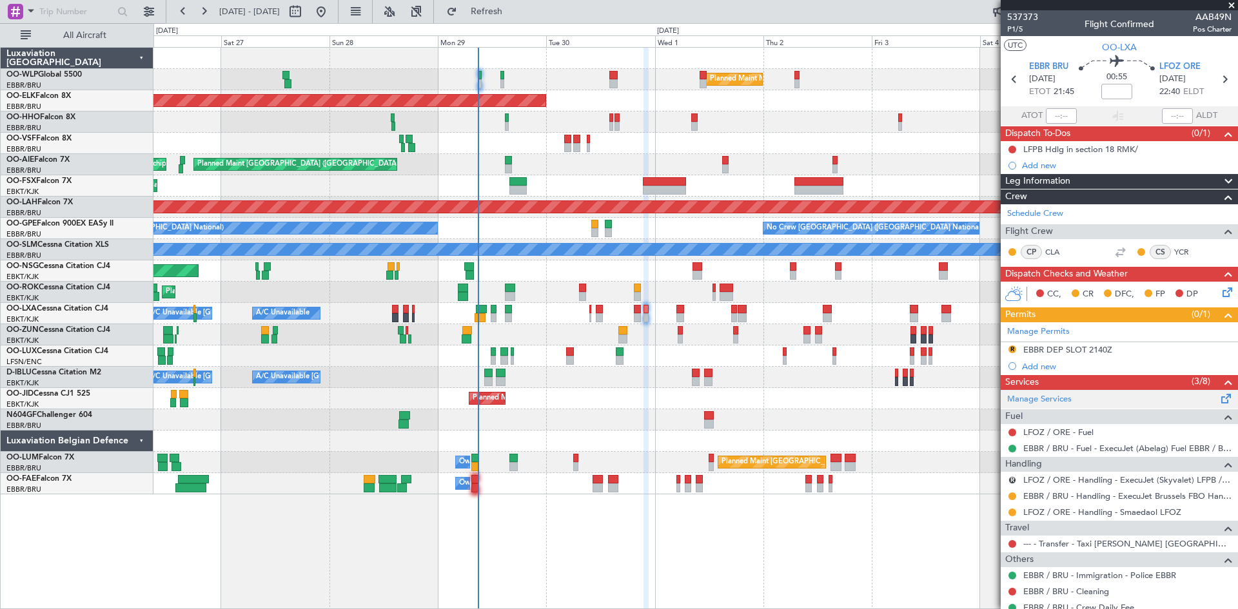
scroll to position [43, 0]
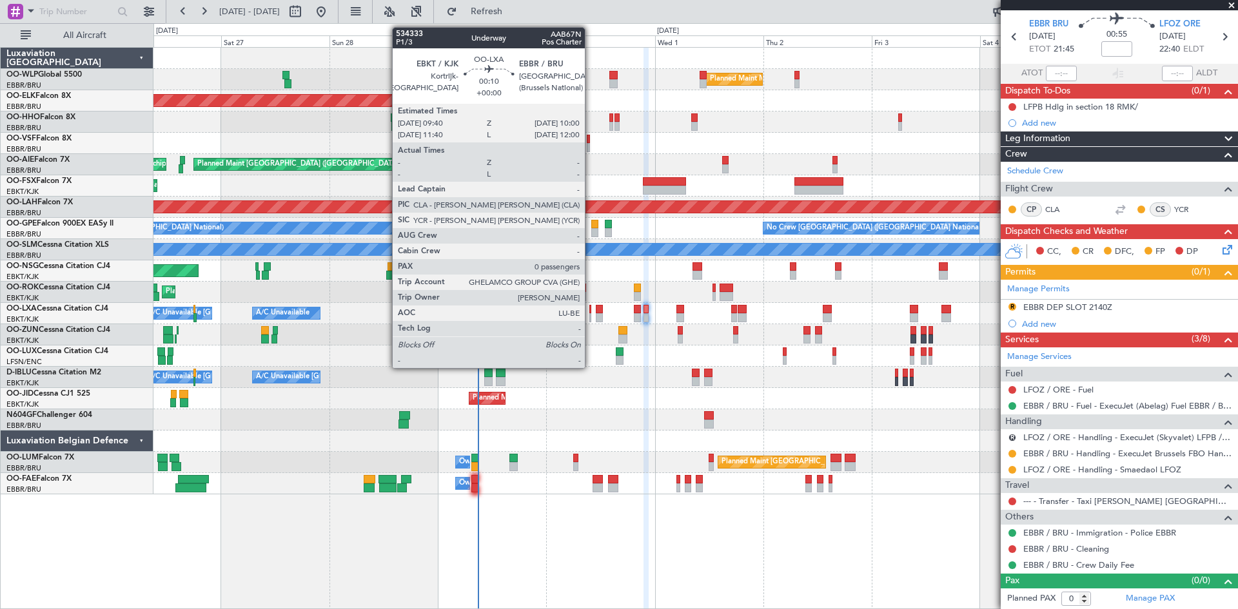
click at [591, 316] on div at bounding box center [590, 317] width 2 height 9
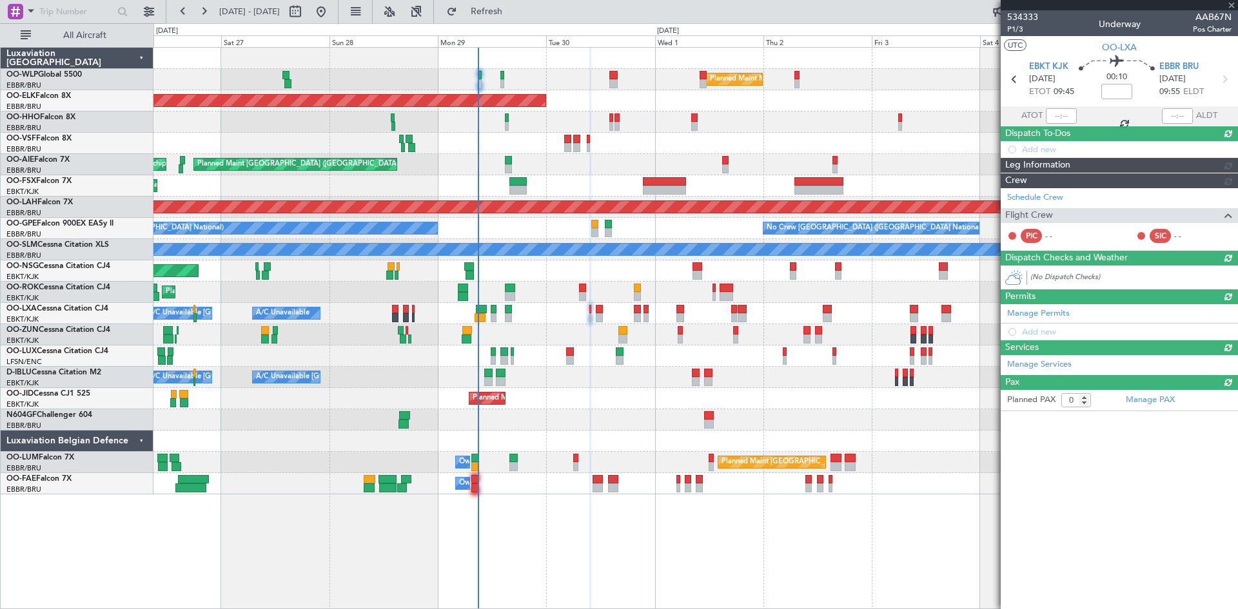
scroll to position [0, 0]
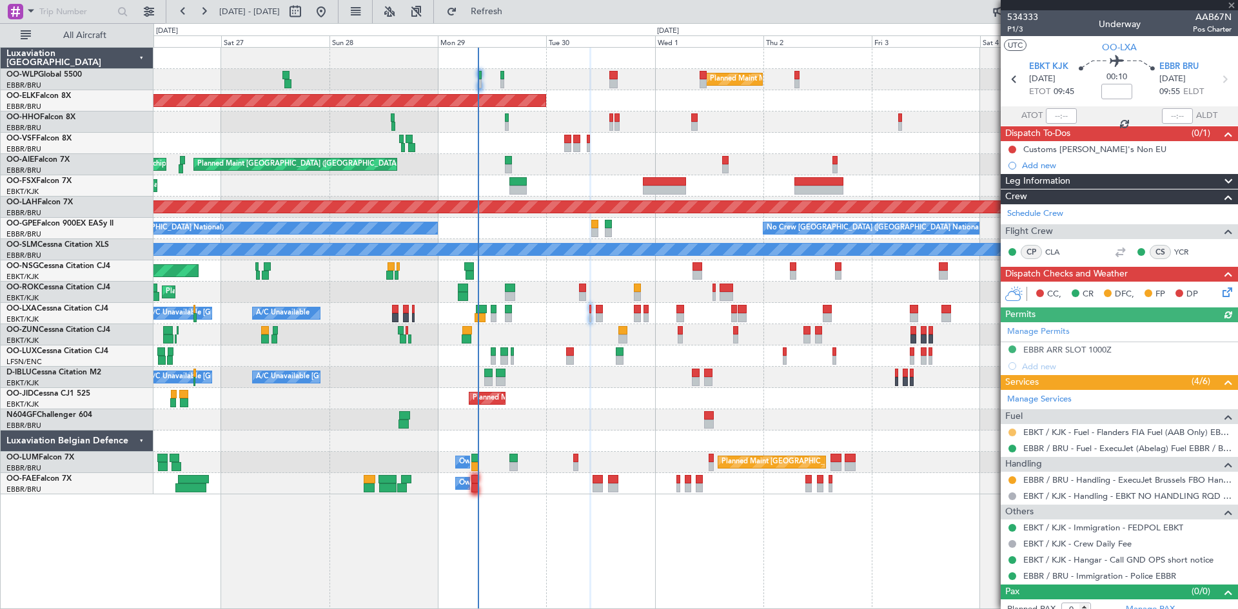
click at [1014, 435] on button at bounding box center [1012, 433] width 8 height 8
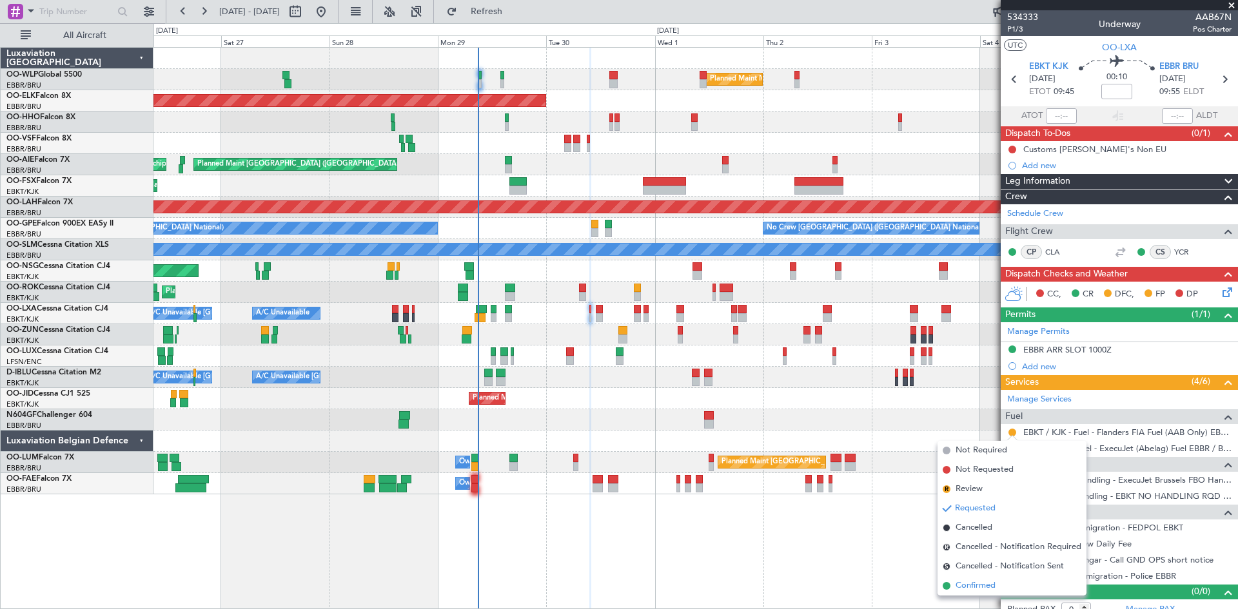
click at [990, 580] on span "Confirmed" at bounding box center [975, 586] width 40 height 13
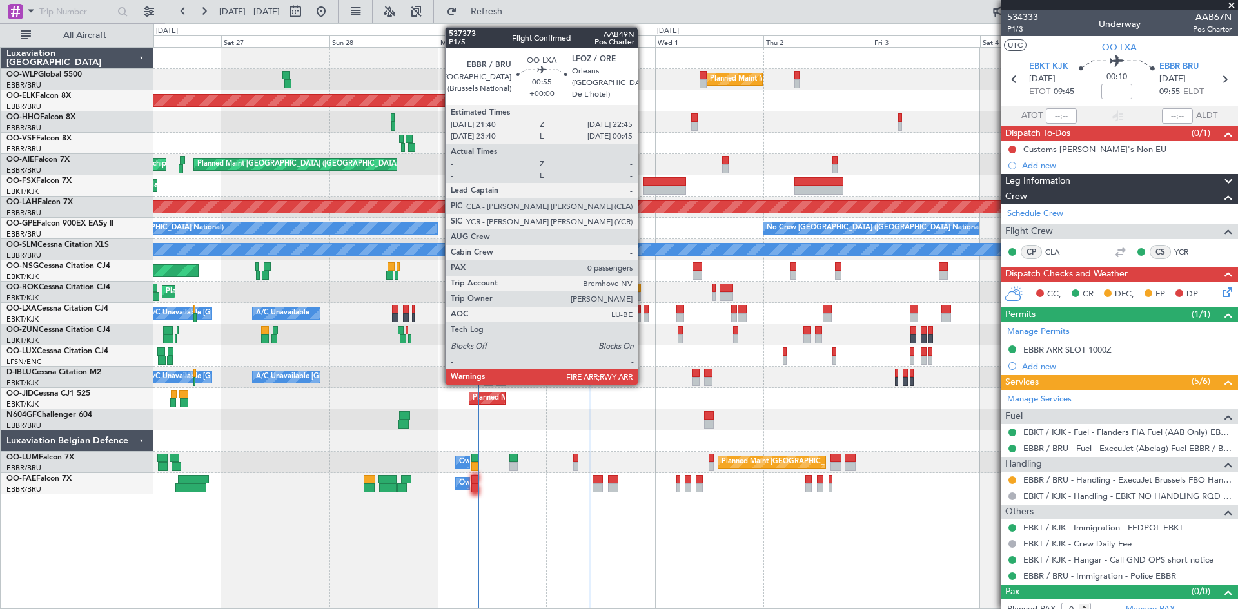
click at [643, 317] on div at bounding box center [645, 317] width 5 height 9
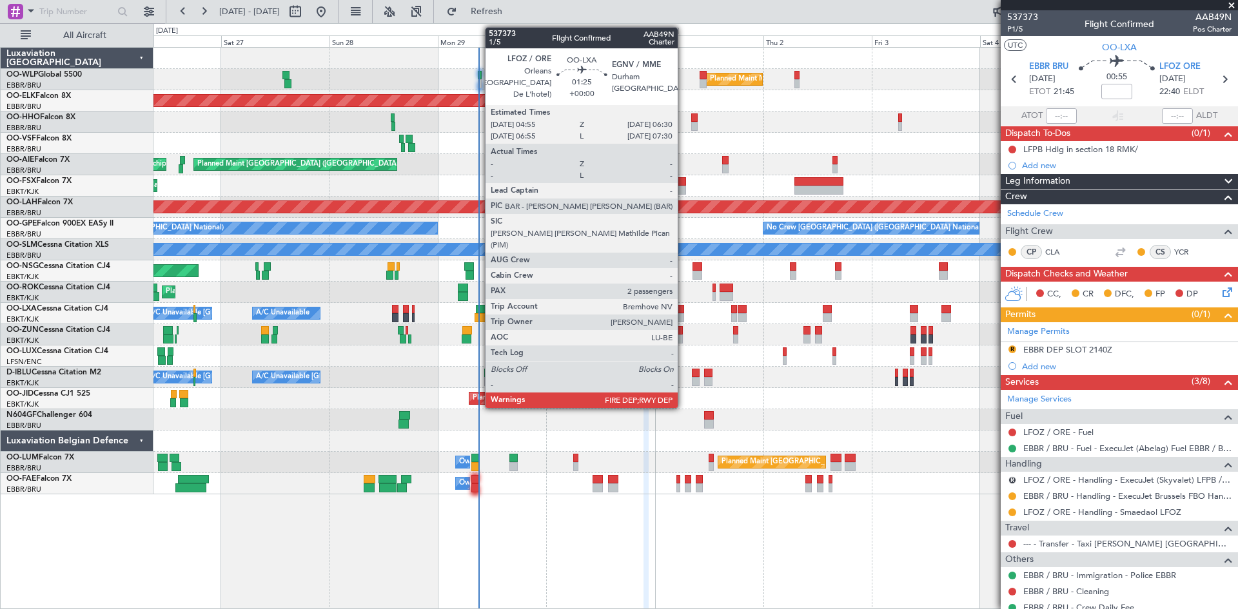
click at [683, 313] on div at bounding box center [680, 317] width 8 height 9
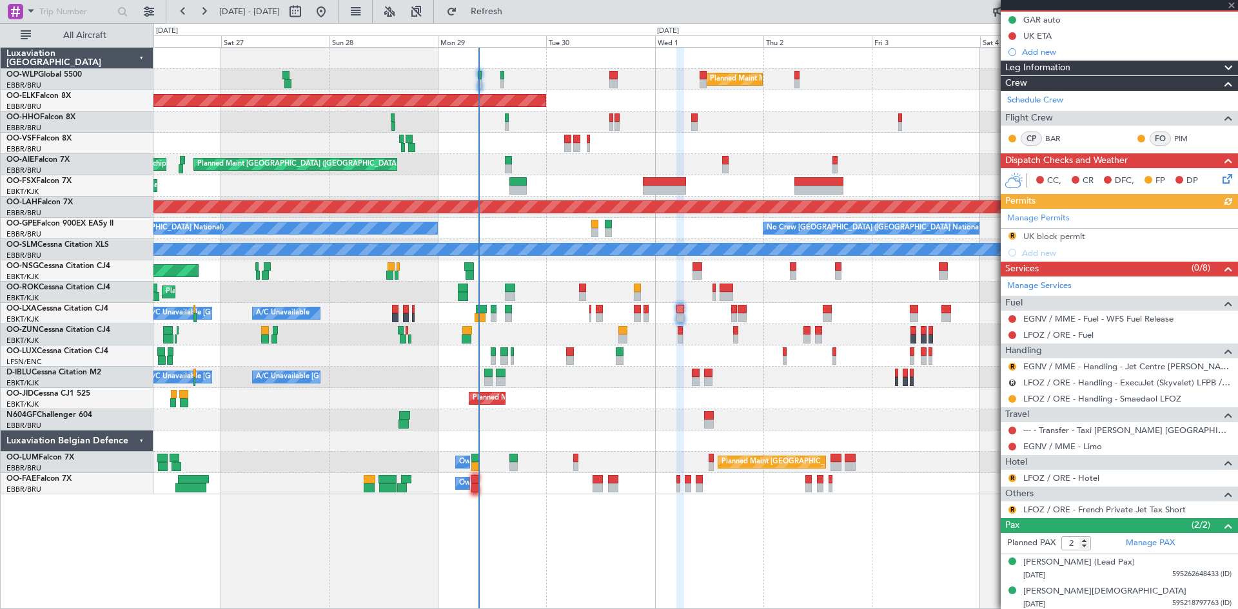
scroll to position [132, 0]
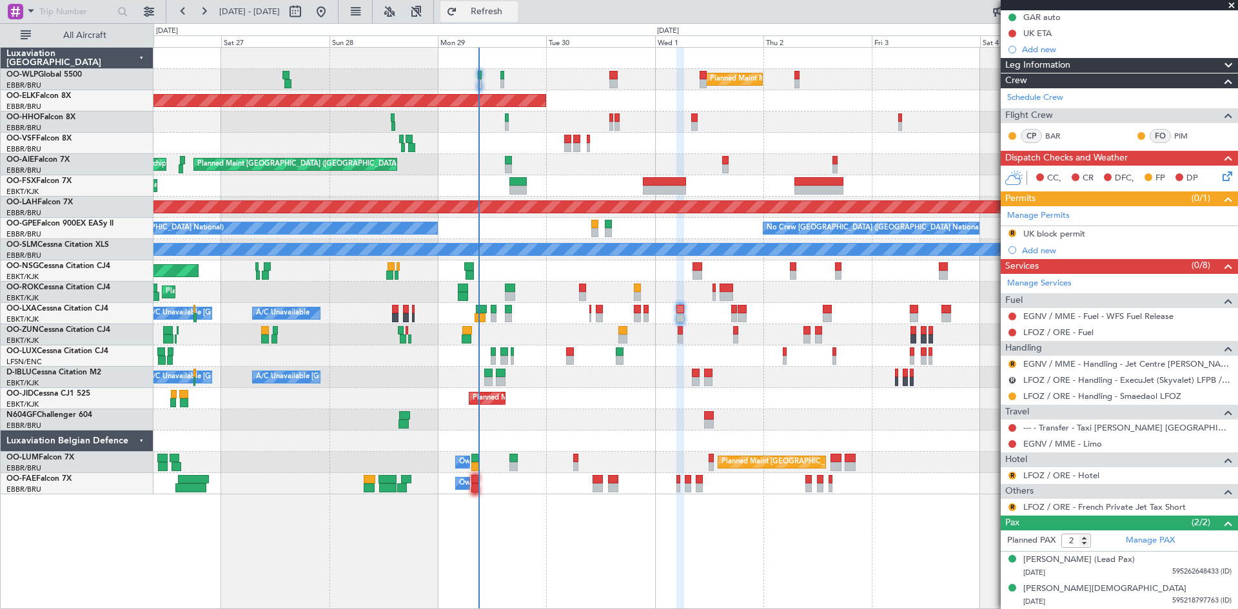
click at [518, 19] on button "Refresh" at bounding box center [478, 11] width 77 height 21
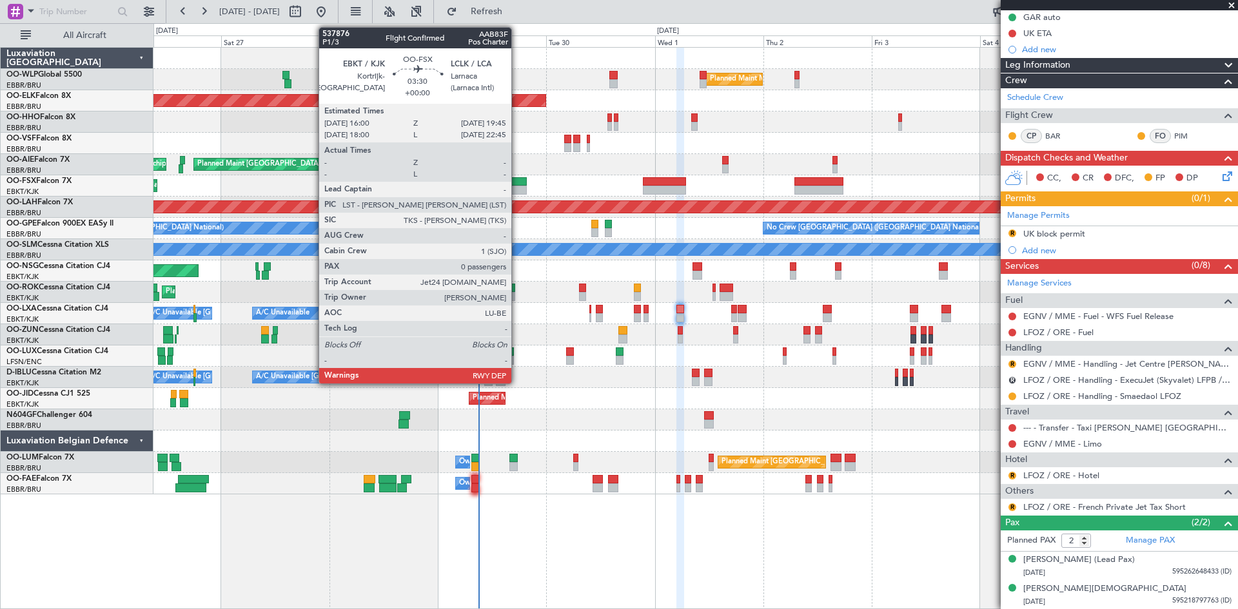
click at [517, 190] on div at bounding box center [517, 190] width 17 height 9
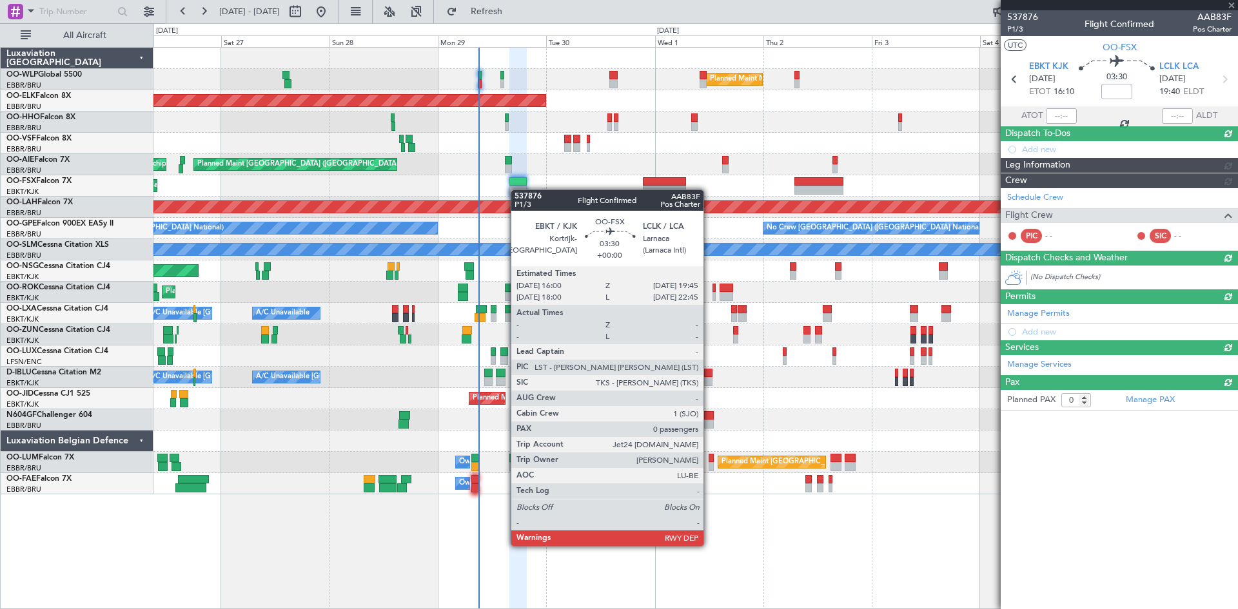
scroll to position [0, 0]
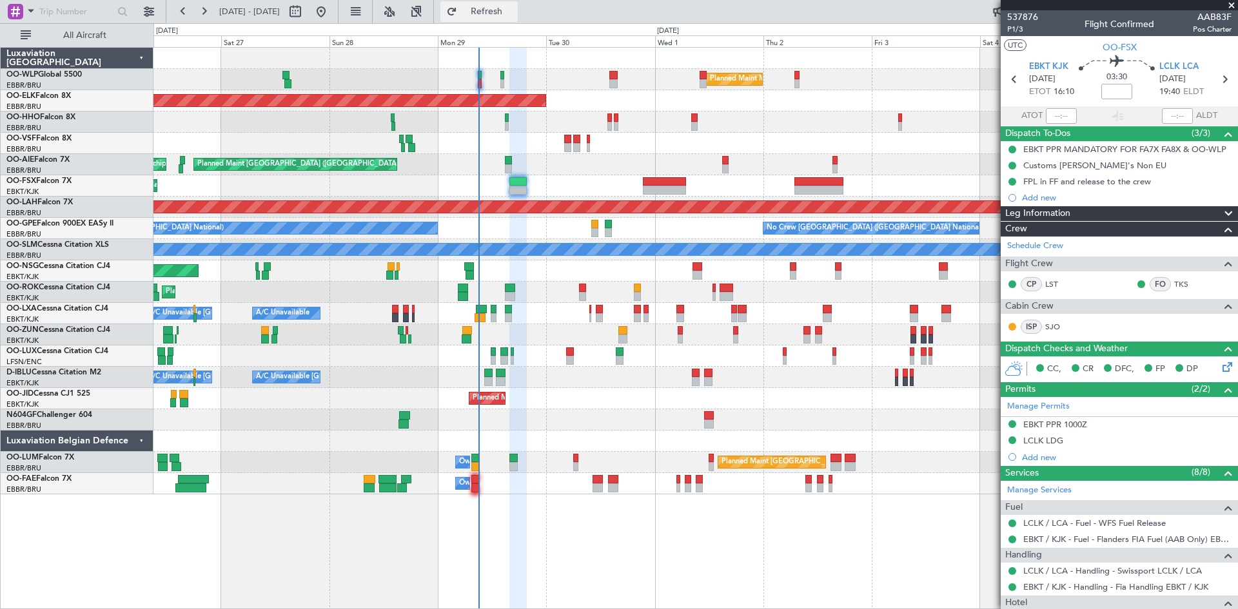
click at [514, 12] on span "Refresh" at bounding box center [487, 11] width 54 height 9
click at [514, 8] on span "Refresh" at bounding box center [487, 11] width 54 height 9
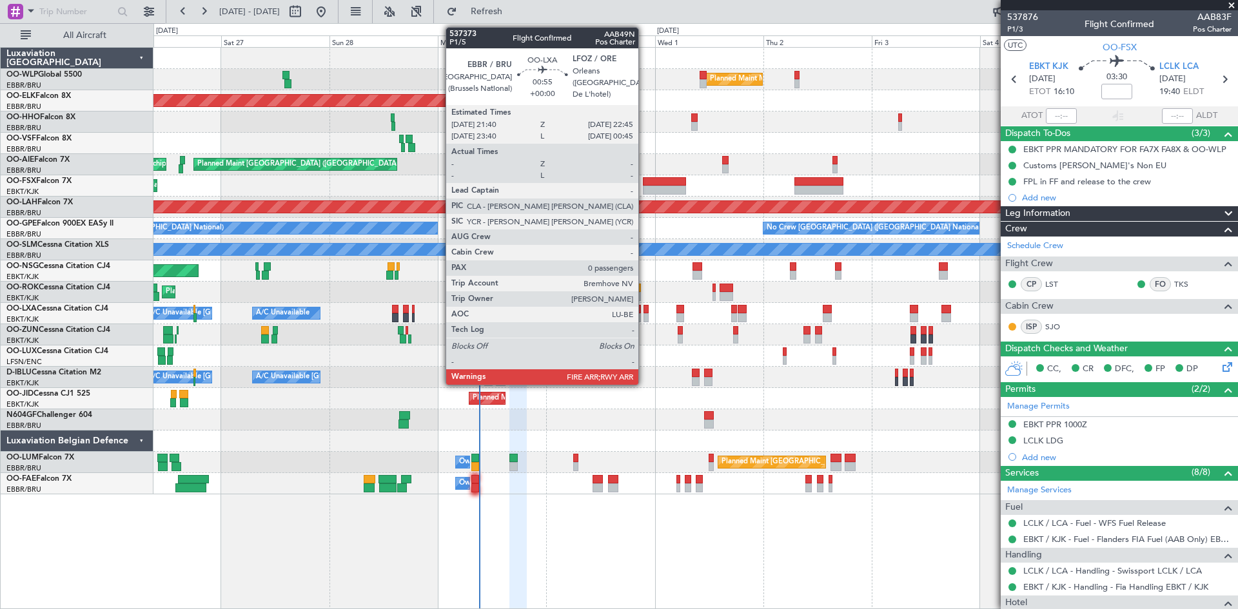
click at [644, 315] on div at bounding box center [645, 317] width 5 height 9
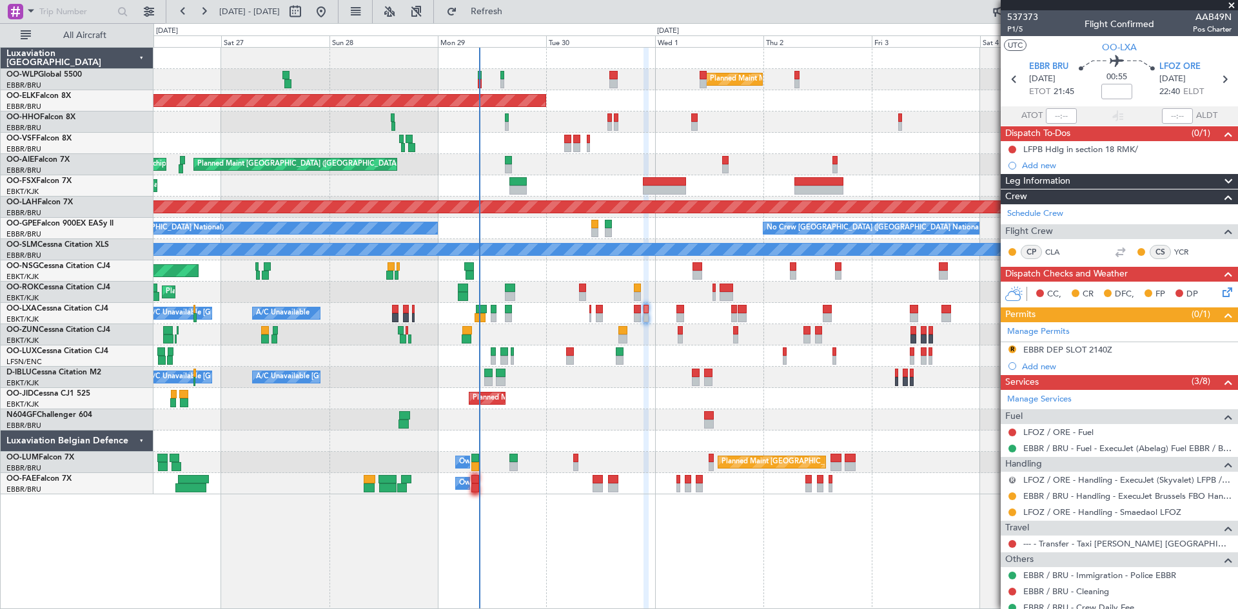
click at [1013, 480] on button "R" at bounding box center [1012, 480] width 8 height 8
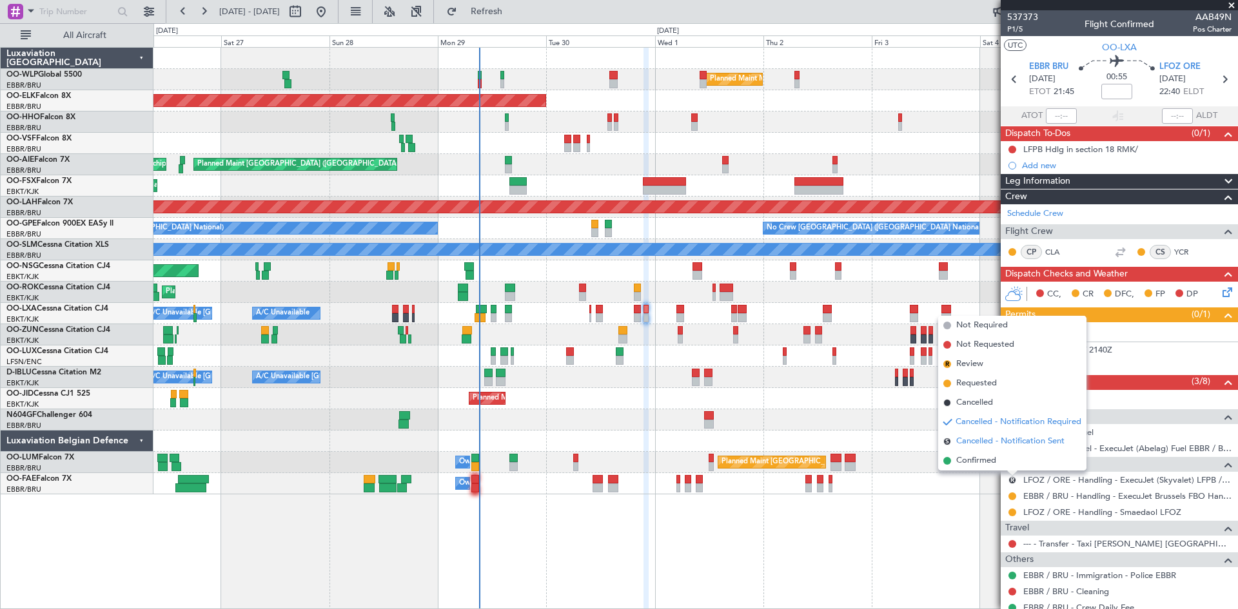
click at [991, 442] on span "Cancelled - Notification Sent" at bounding box center [1010, 441] width 108 height 13
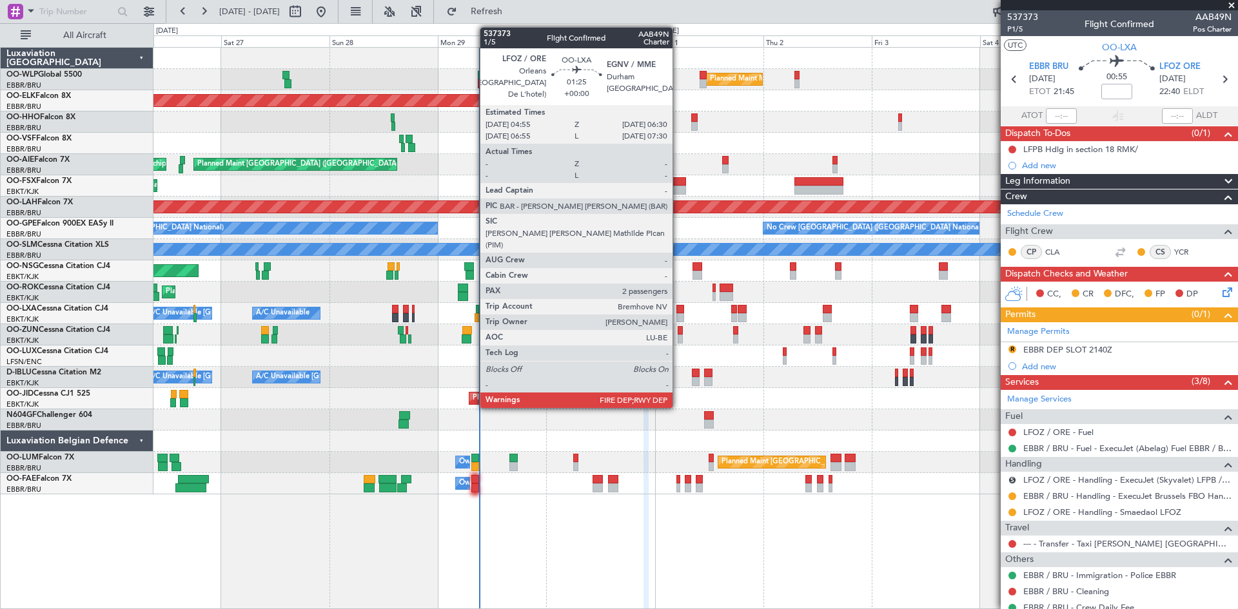
click at [678, 310] on div at bounding box center [680, 309] width 8 height 9
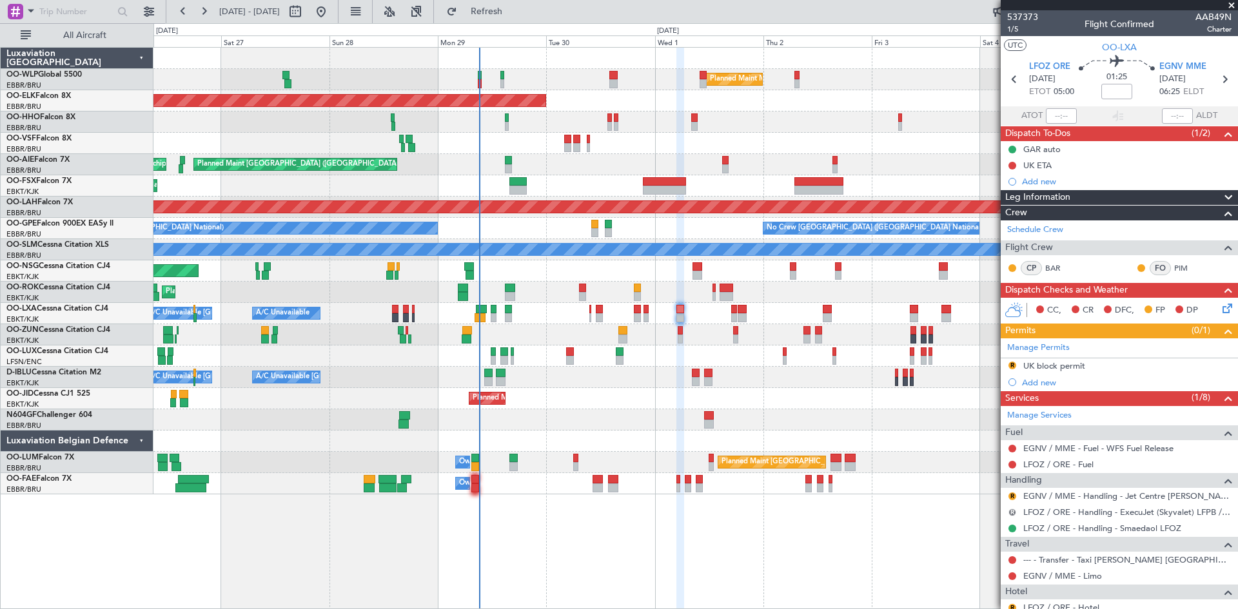
click at [1010, 511] on button "R" at bounding box center [1012, 513] width 8 height 8
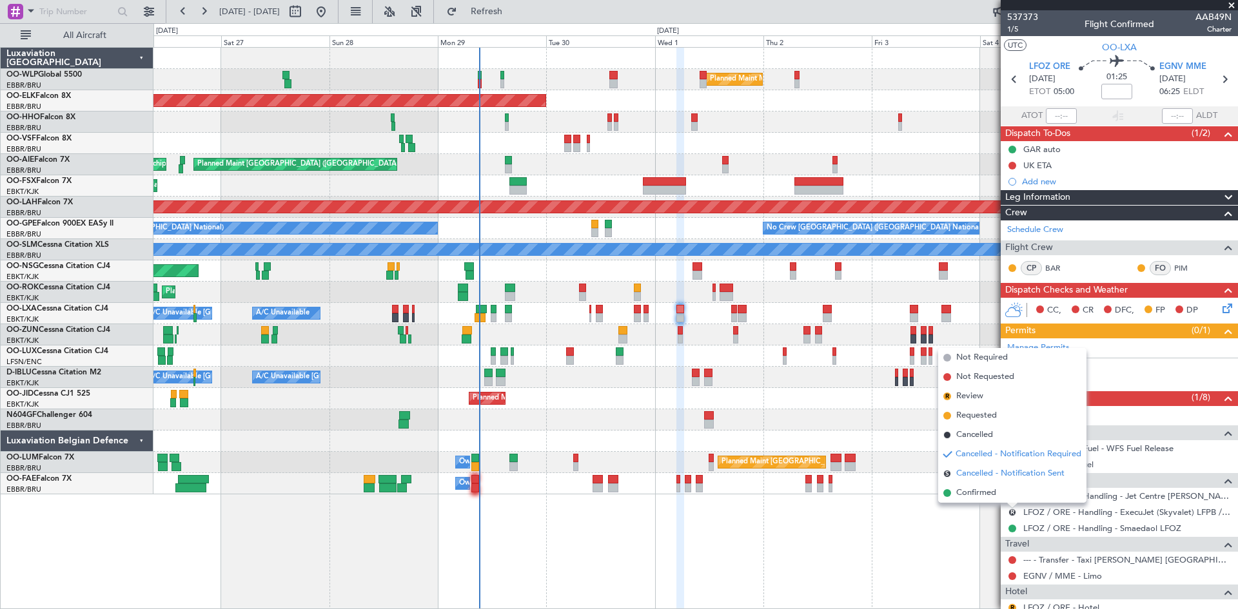
click at [1008, 471] on span "Cancelled - Notification Sent" at bounding box center [1010, 473] width 108 height 13
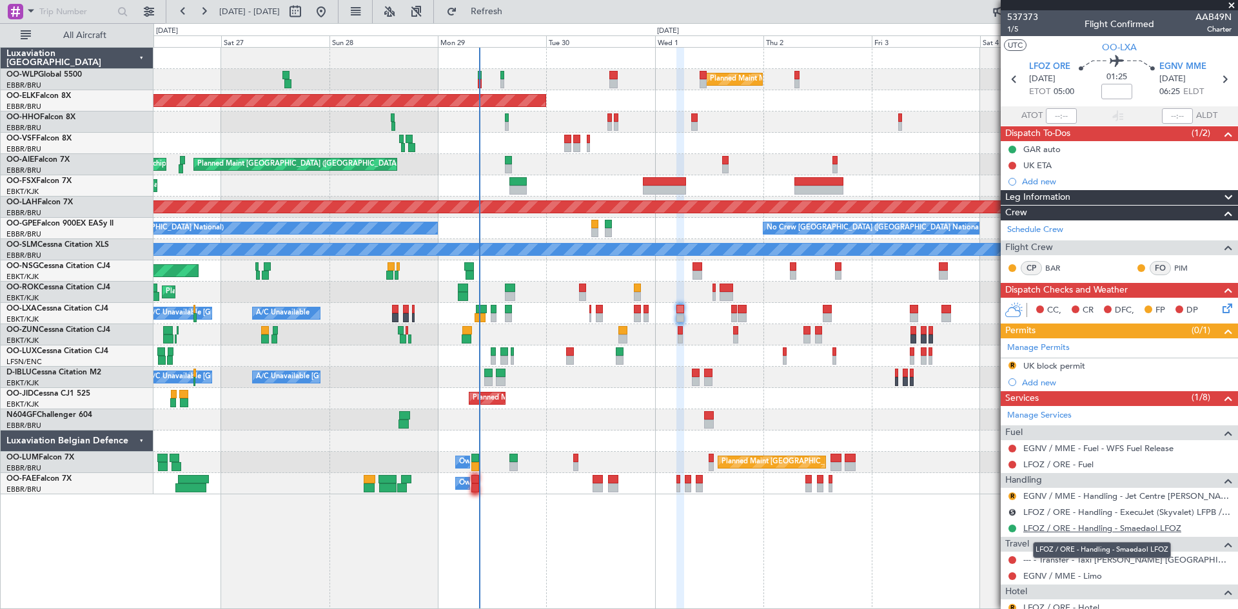
scroll to position [129, 0]
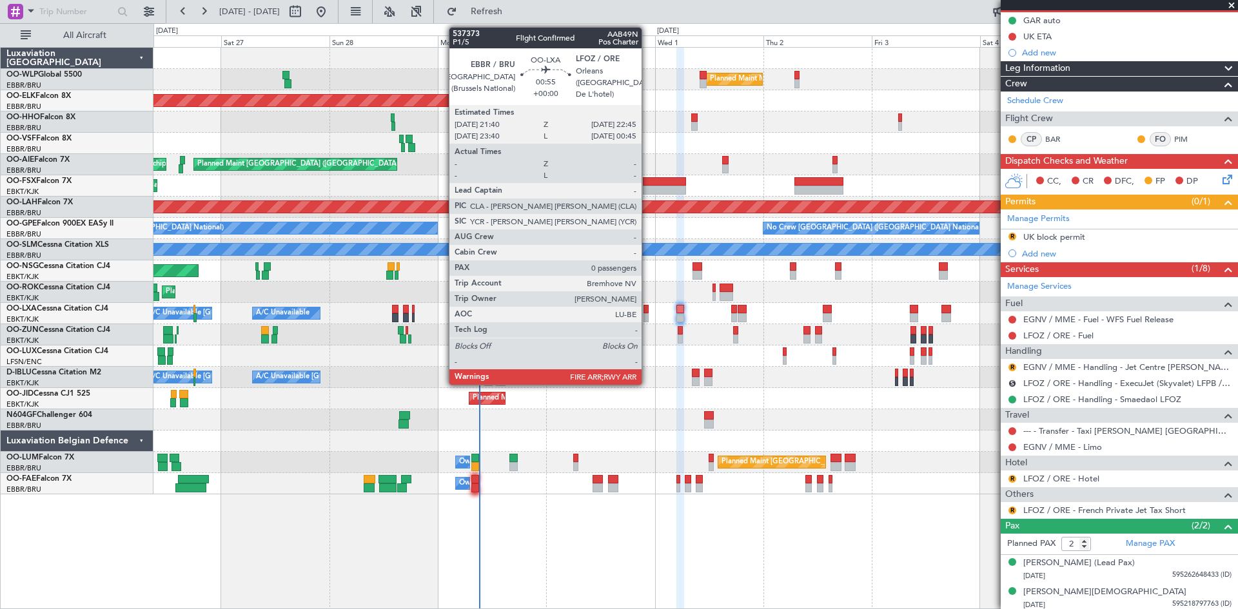
click at [647, 317] on div at bounding box center [645, 317] width 5 height 9
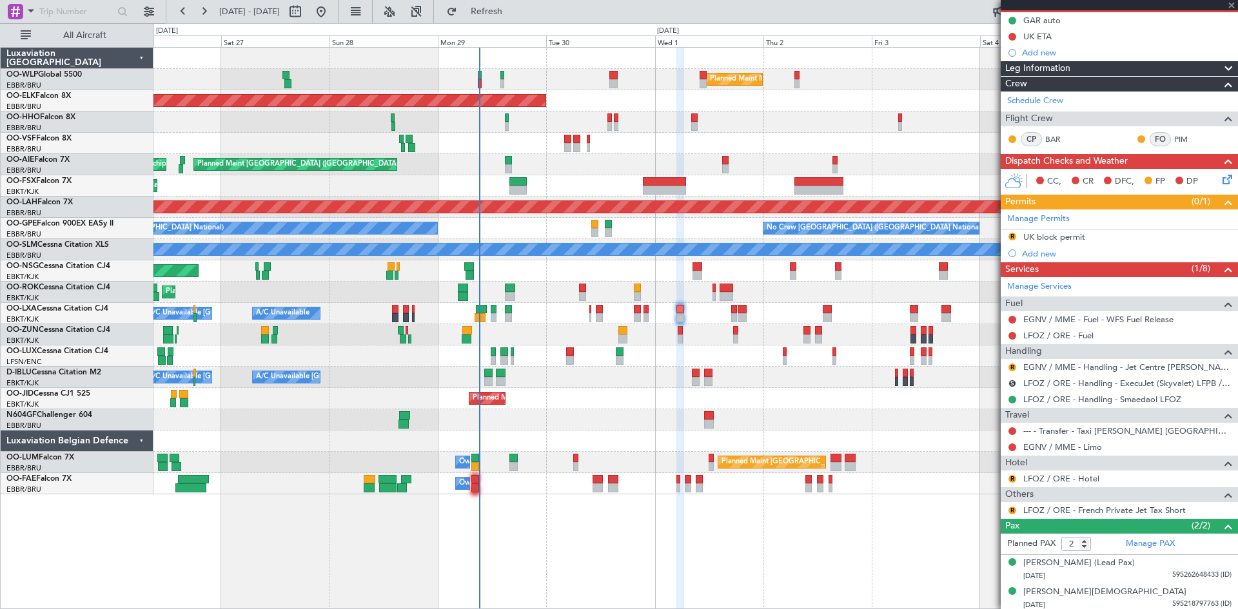
type input "0"
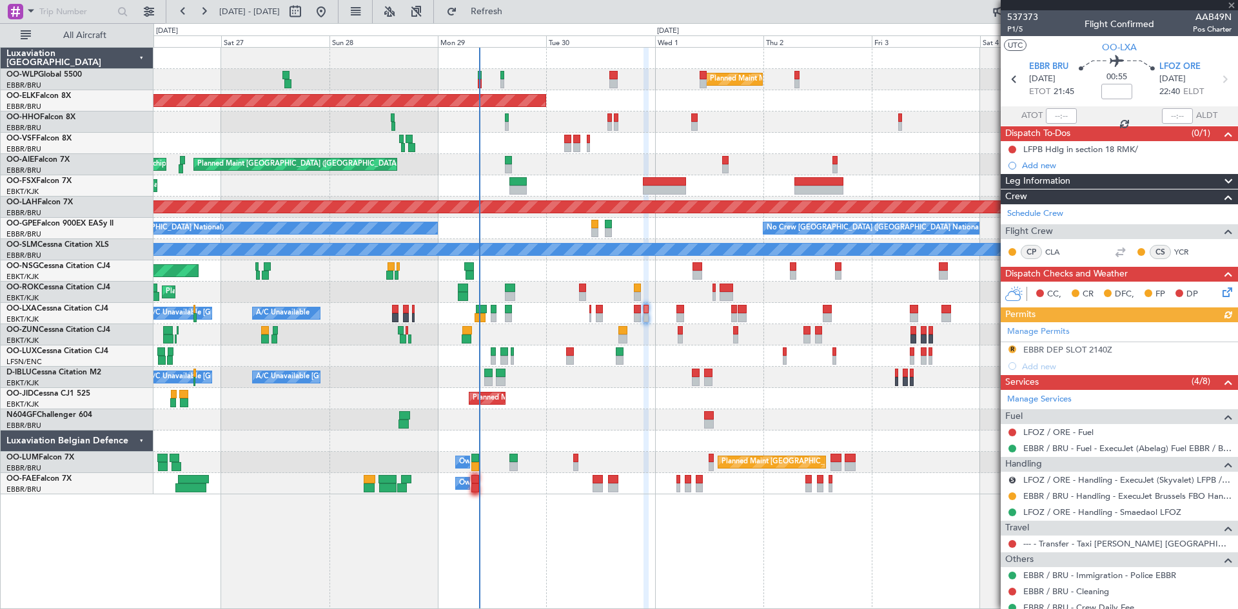
scroll to position [43, 0]
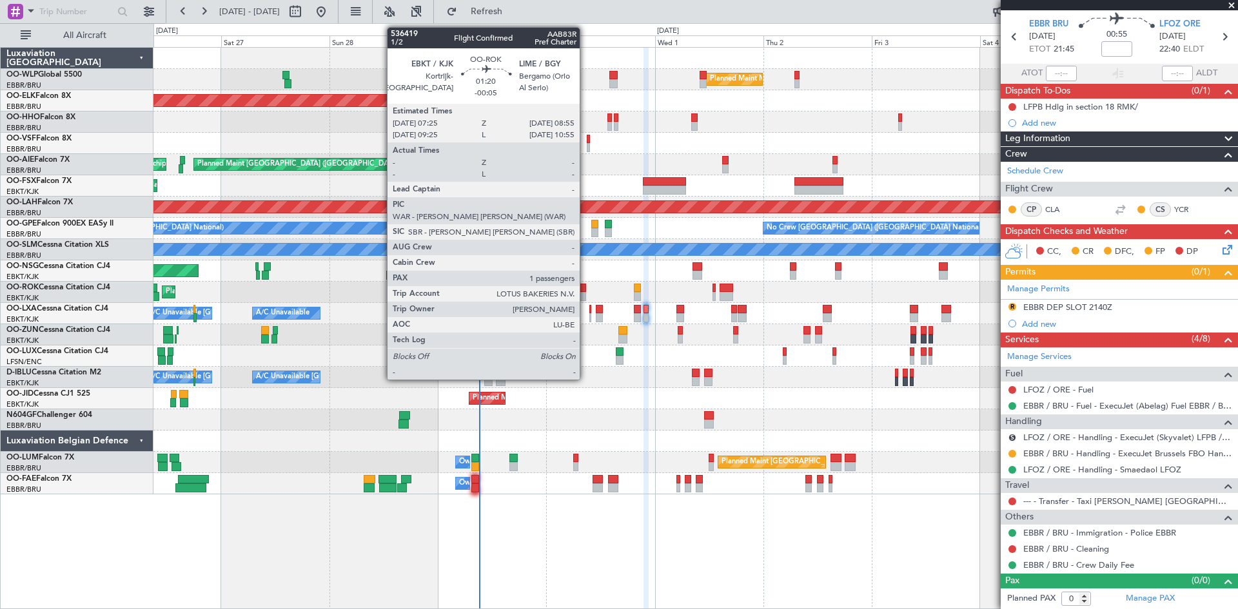
click at [585, 294] on div at bounding box center [582, 296] width 7 height 9
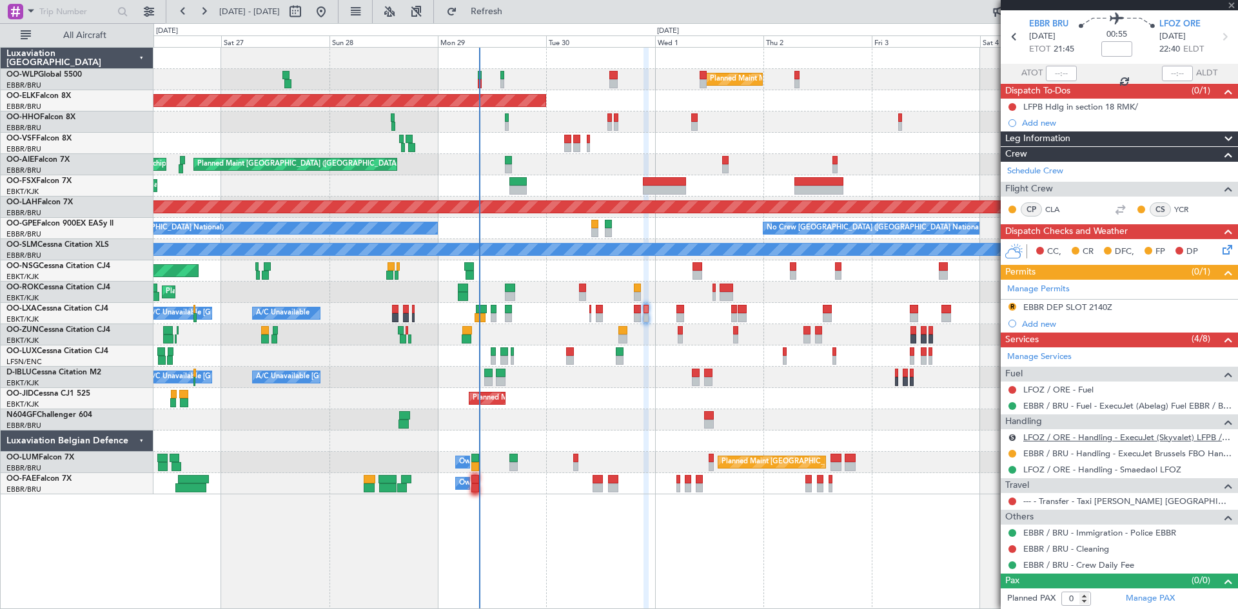
type input "-00:05"
type input "1"
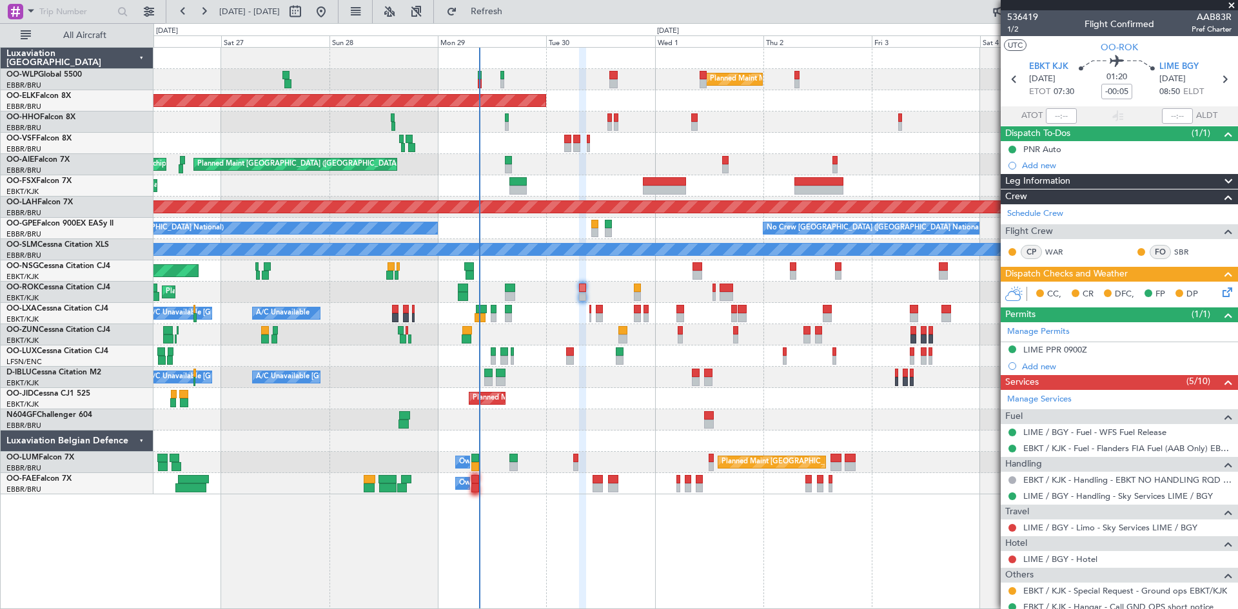
click at [527, 24] on div "0 0 Fri 26 Sat 27 Sun 28 Mon 29 Tue 30 [DATE] [DATE] Fri 3 Sat 4 Sun 5 Mon 6" at bounding box center [695, 35] width 1083 height 23
click at [514, 7] on span "Refresh" at bounding box center [487, 11] width 54 height 9
click at [514, 9] on span "Refreshing..." at bounding box center [487, 11] width 54 height 9
click at [1016, 526] on div at bounding box center [1012, 528] width 10 height 10
click at [1009, 527] on button at bounding box center [1012, 528] width 8 height 8
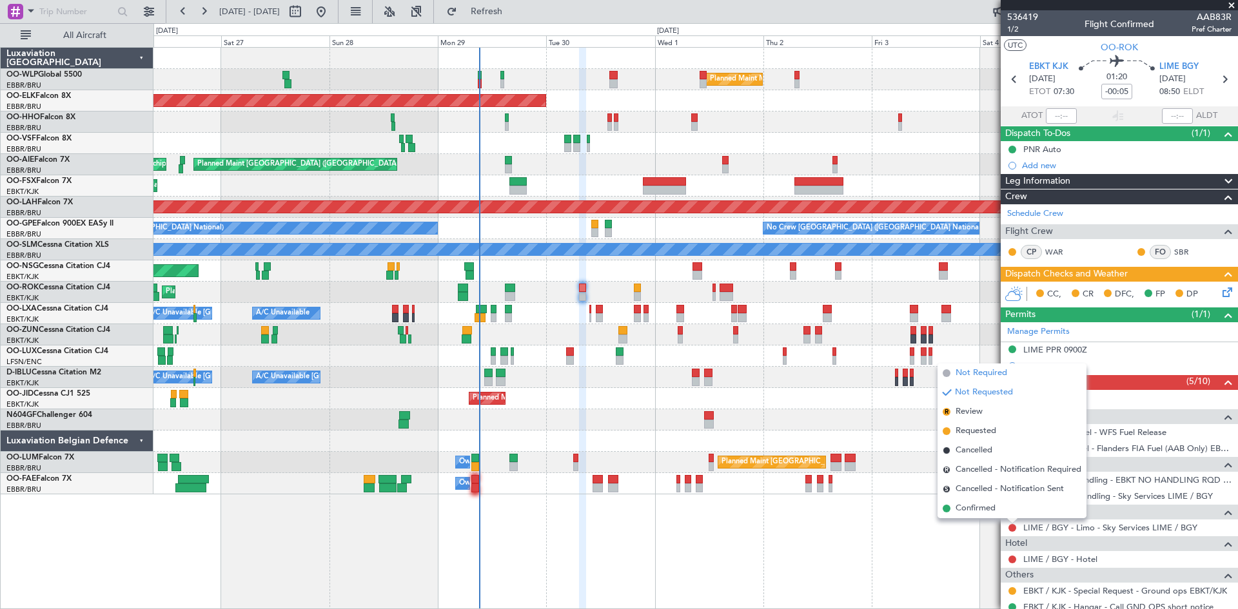
click at [991, 367] on span "Not Required" at bounding box center [981, 373] width 52 height 13
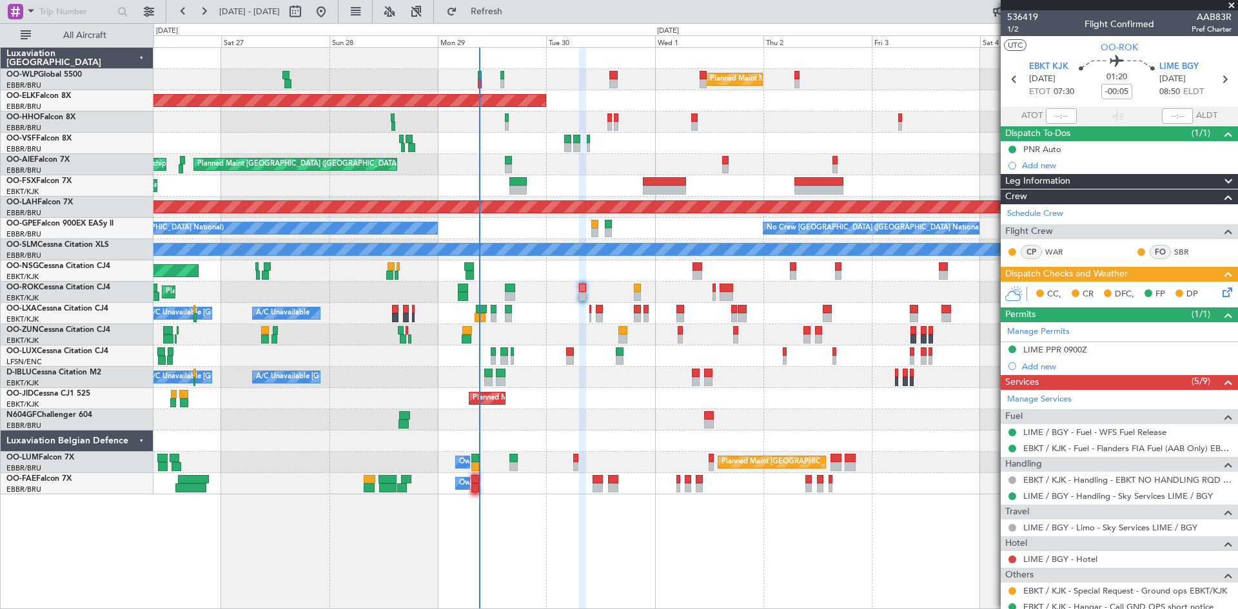
click at [1053, 556] on mat-tooltip-component "EBKT / KJK - Special Request - Ground ops EBKT/KJK" at bounding box center [1122, 568] width 196 height 34
click at [1063, 558] on link "LIME / BGY - Hotel" at bounding box center [1060, 559] width 74 height 11
click at [1015, 557] on button at bounding box center [1012, 560] width 8 height 8
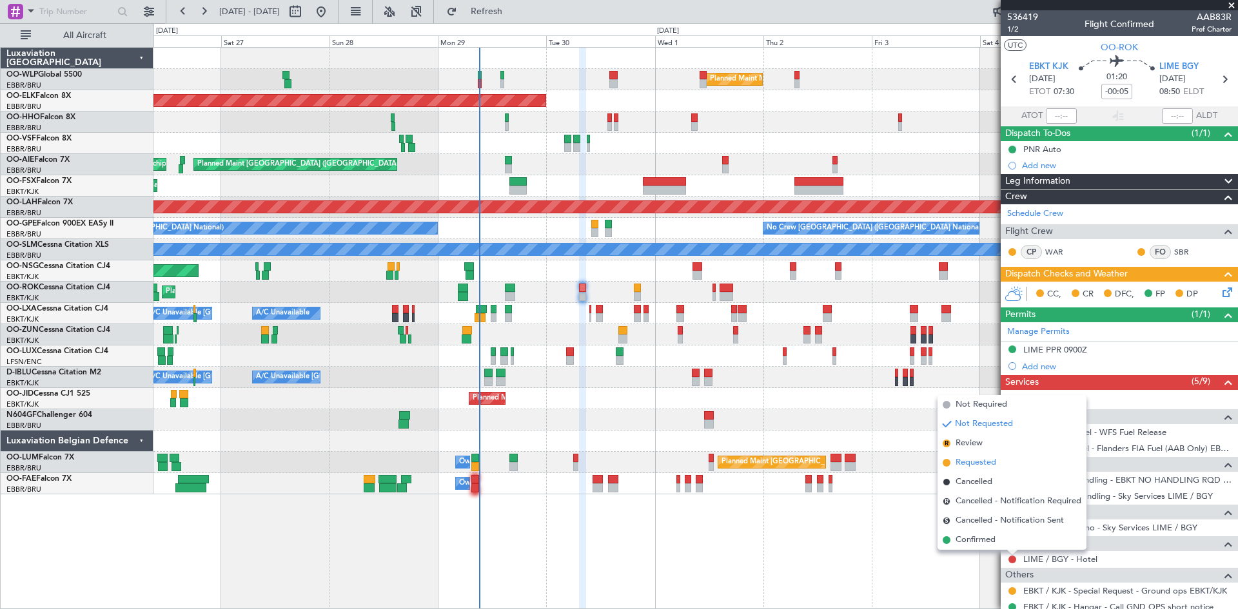
click at [966, 465] on span "Requested" at bounding box center [975, 462] width 41 height 13
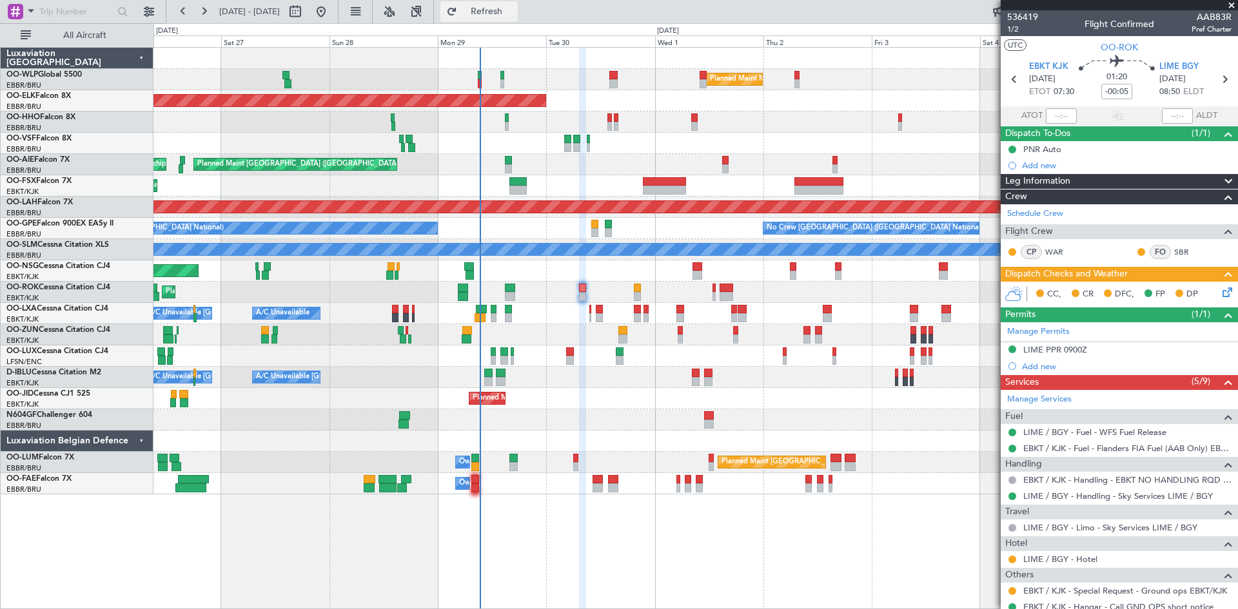
click at [510, 17] on button "Refresh" at bounding box center [478, 11] width 77 height 21
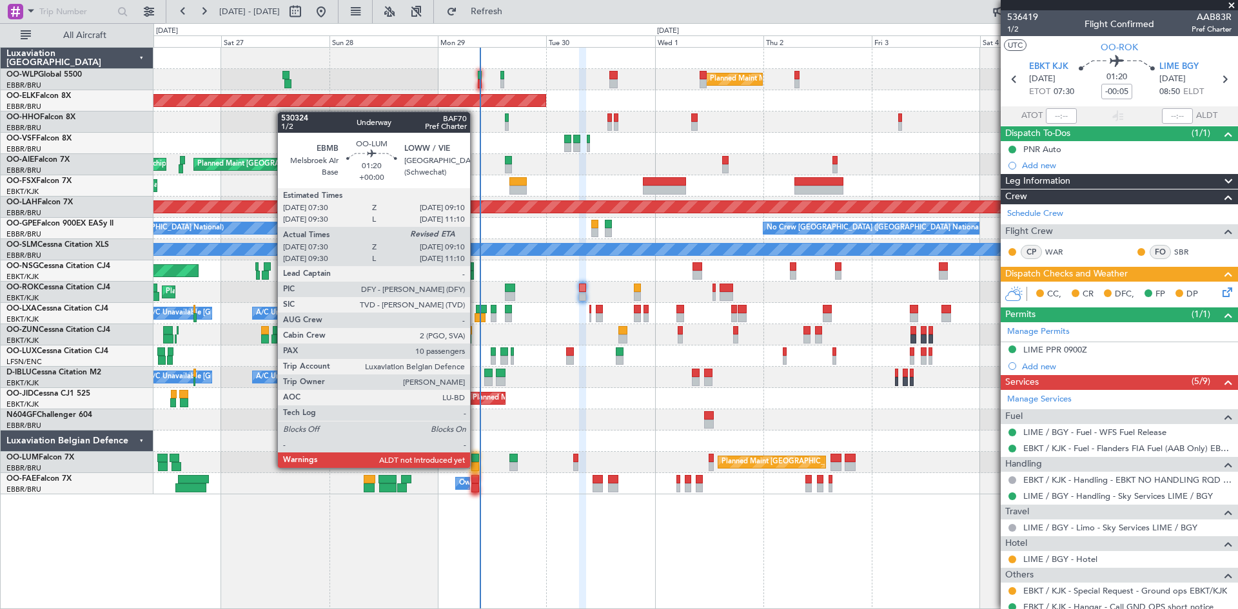
click at [476, 467] on div at bounding box center [475, 466] width 8 height 9
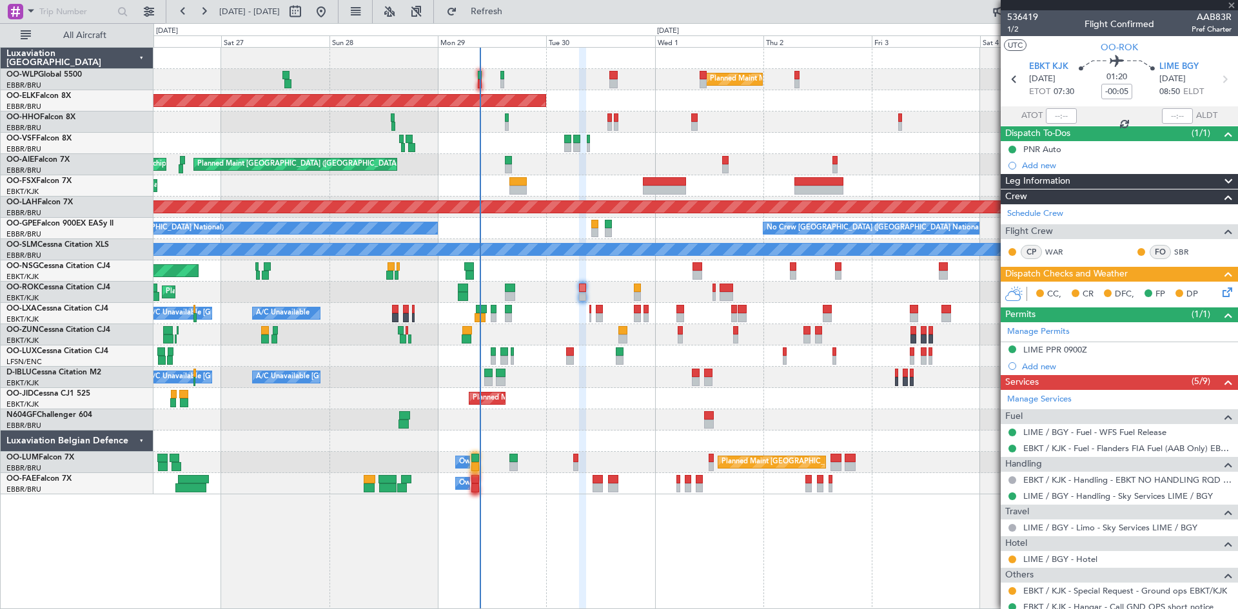
type input "07:40"
type input "10"
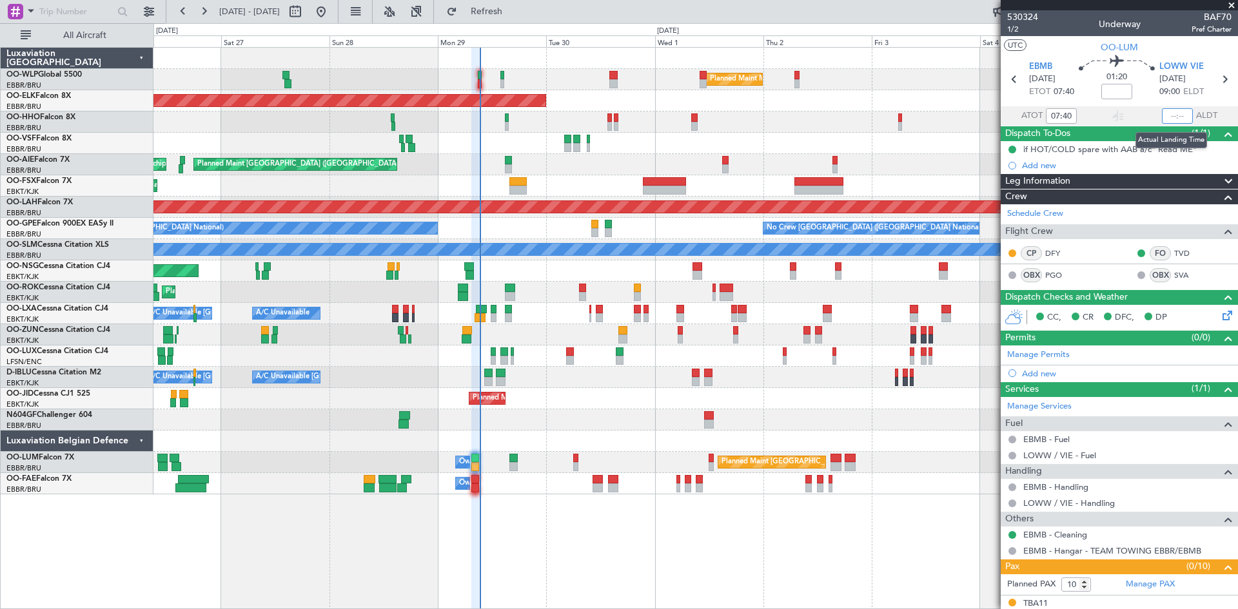
click at [1166, 115] on input "text" at bounding box center [1177, 115] width 31 height 15
type input "08:56"
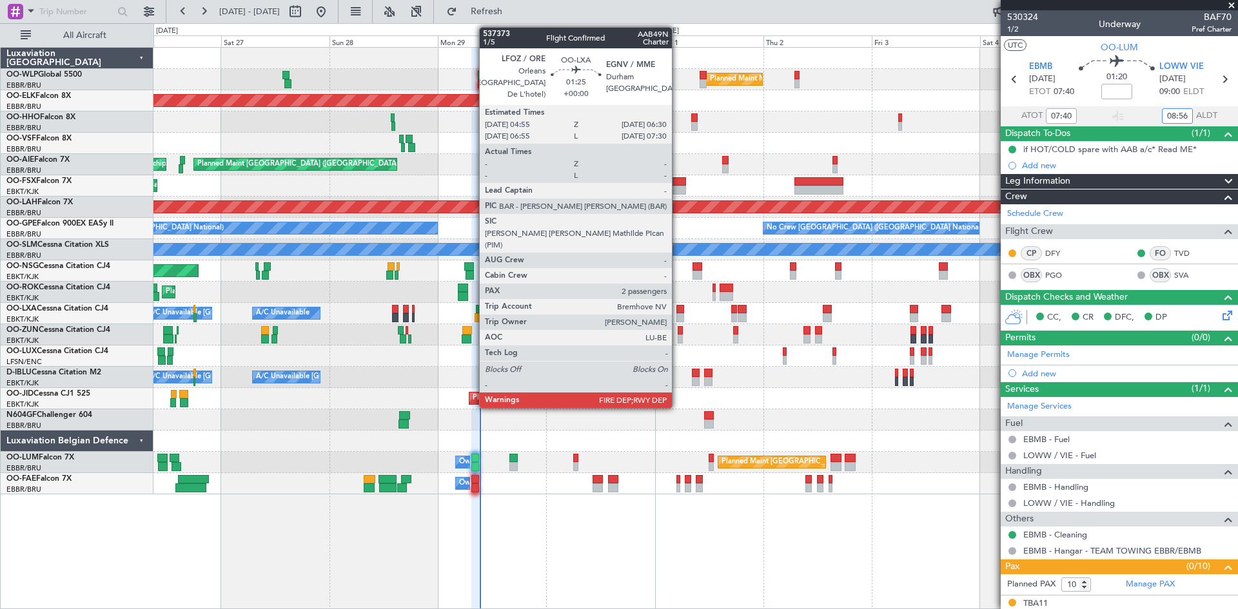
click at [678, 313] on div at bounding box center [680, 317] width 8 height 9
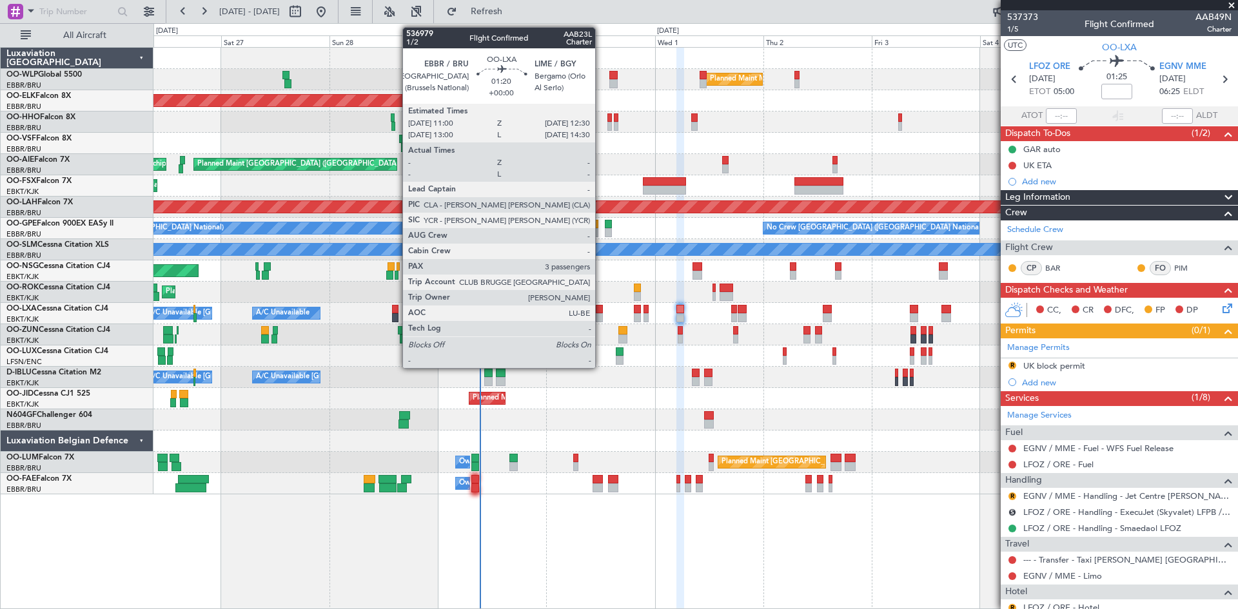
click at [601, 317] on div at bounding box center [599, 317] width 7 height 9
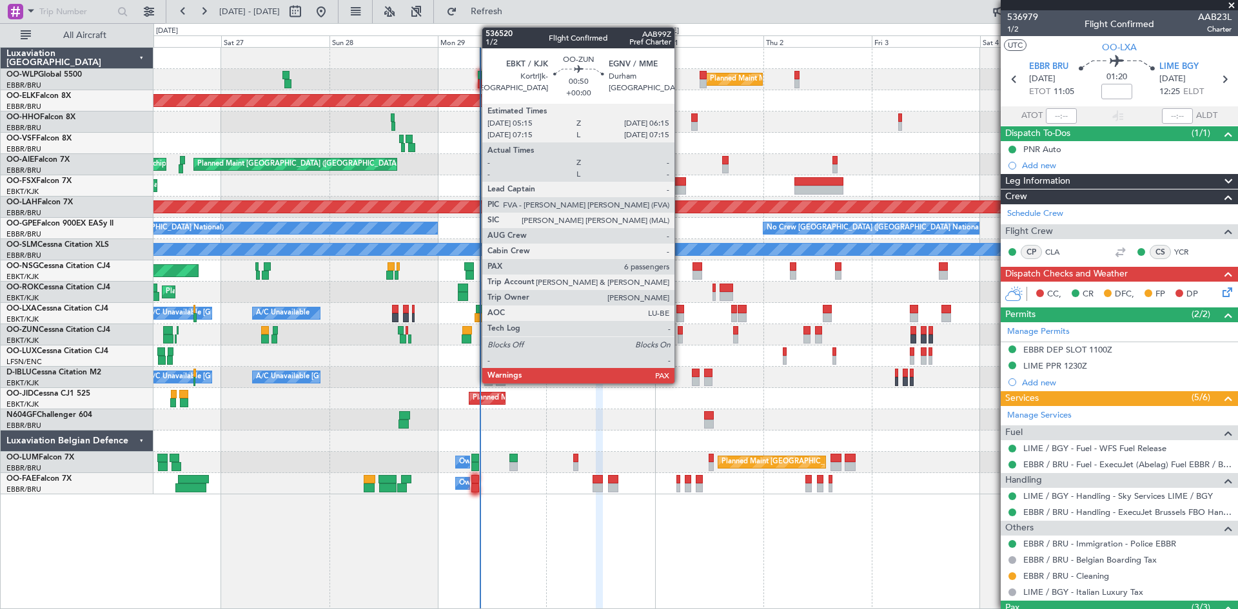
click at [680, 331] on div at bounding box center [680, 330] width 5 height 9
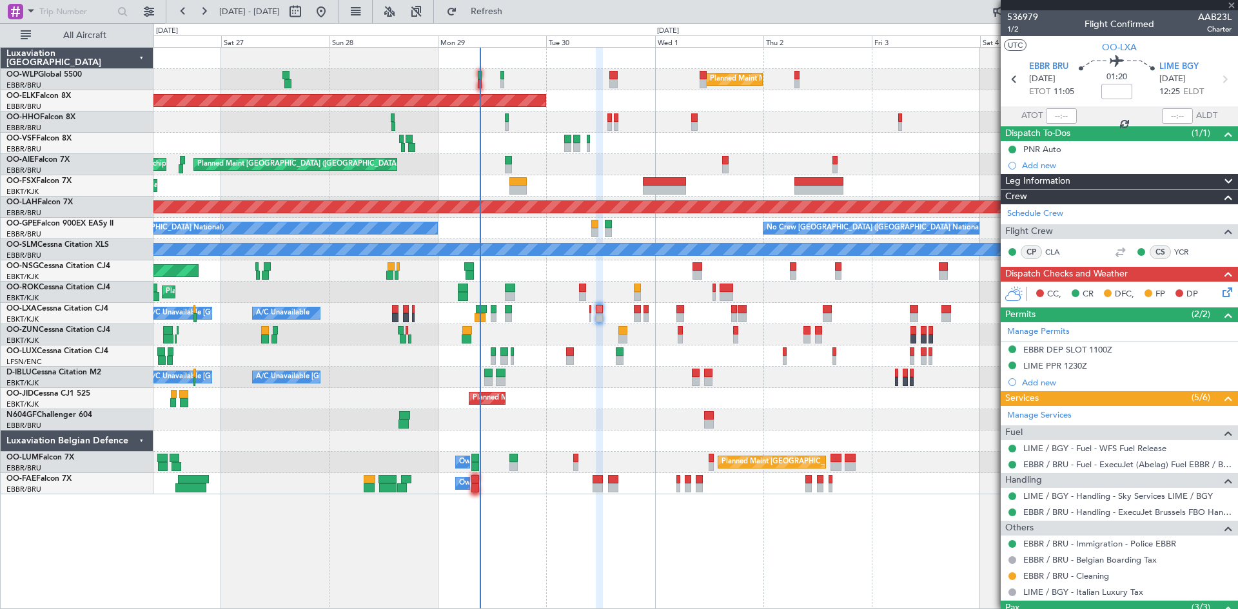
type input "8"
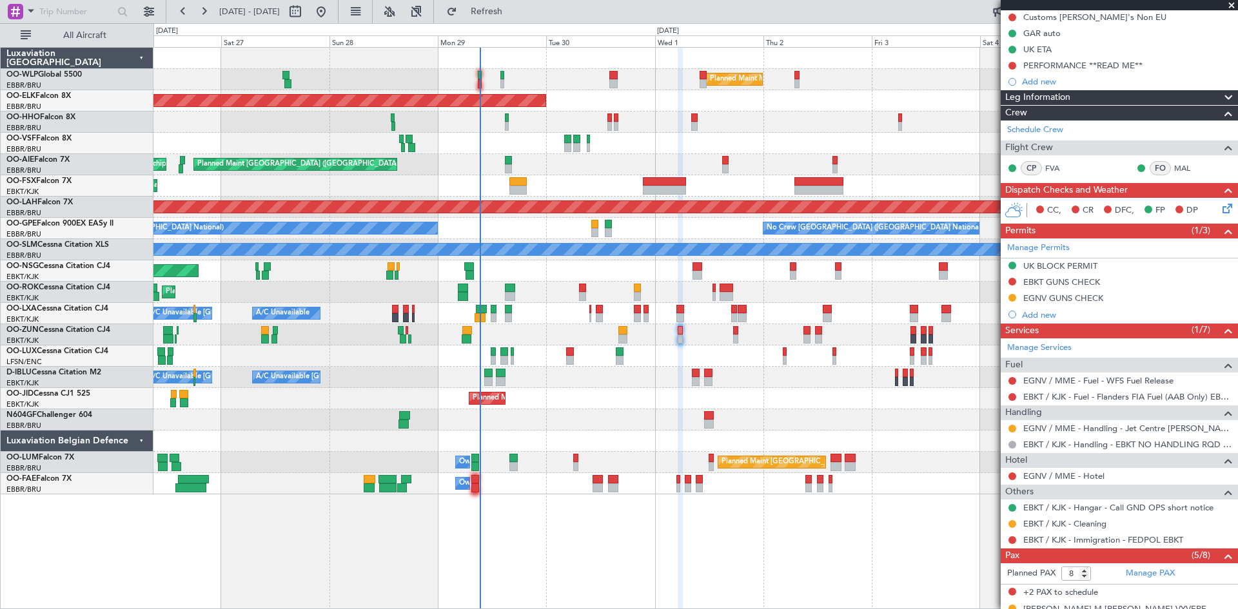
scroll to position [258, 0]
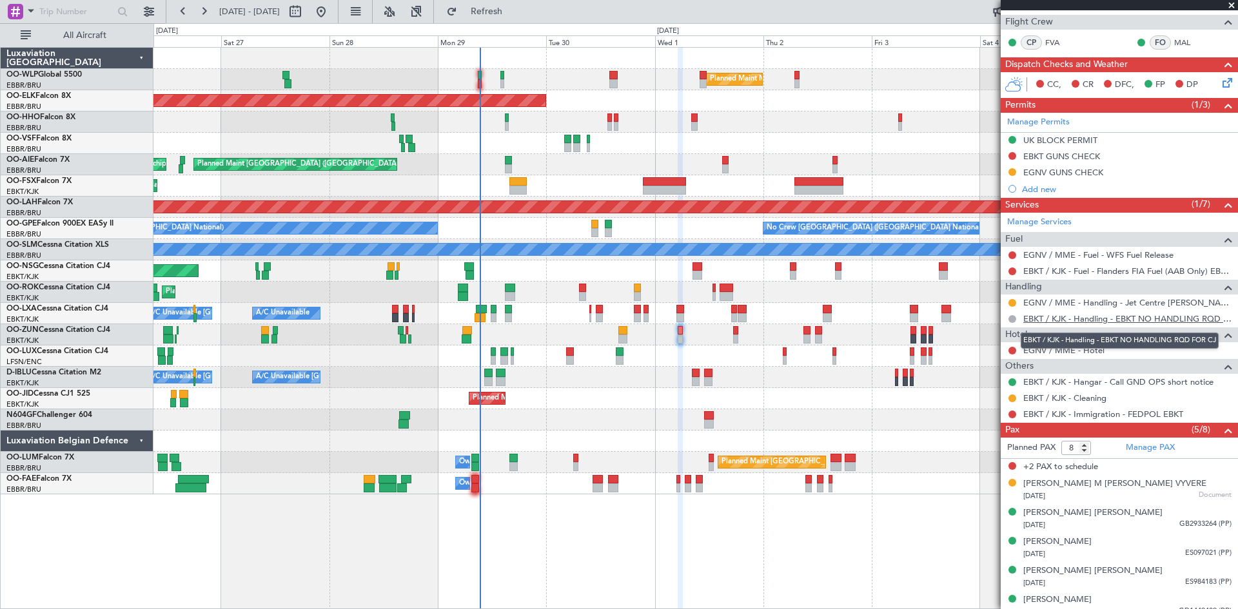
click at [1119, 320] on link "EBKT / KJK - Handling - EBKT NO HANDLING RQD FOR CJ" at bounding box center [1127, 318] width 208 height 11
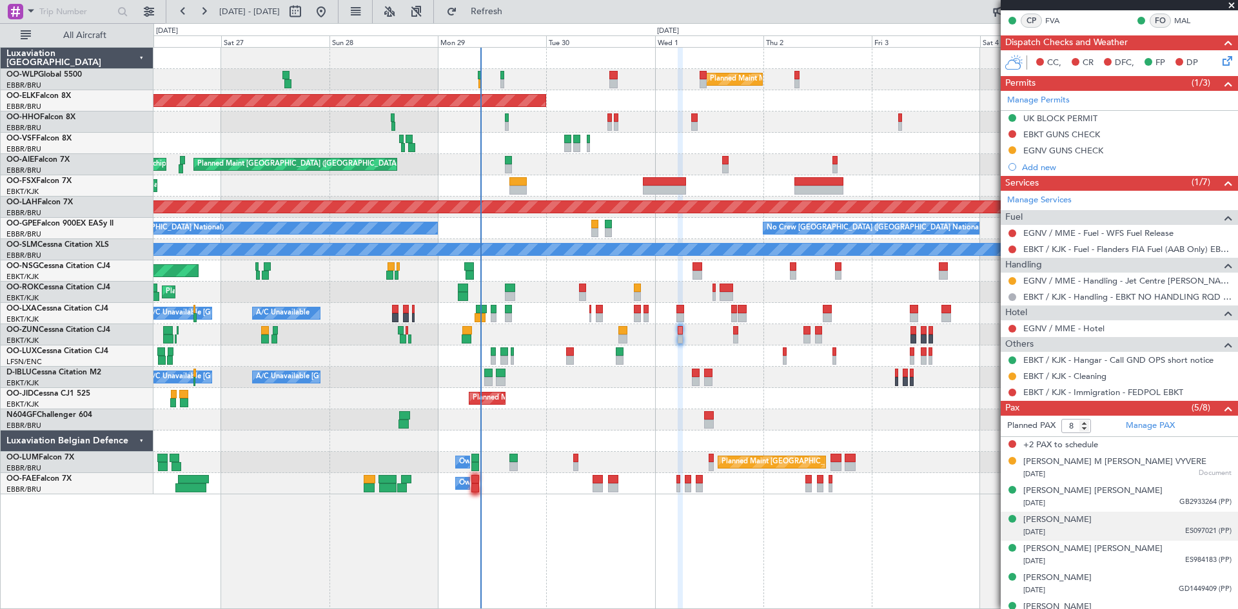
scroll to position [298, 0]
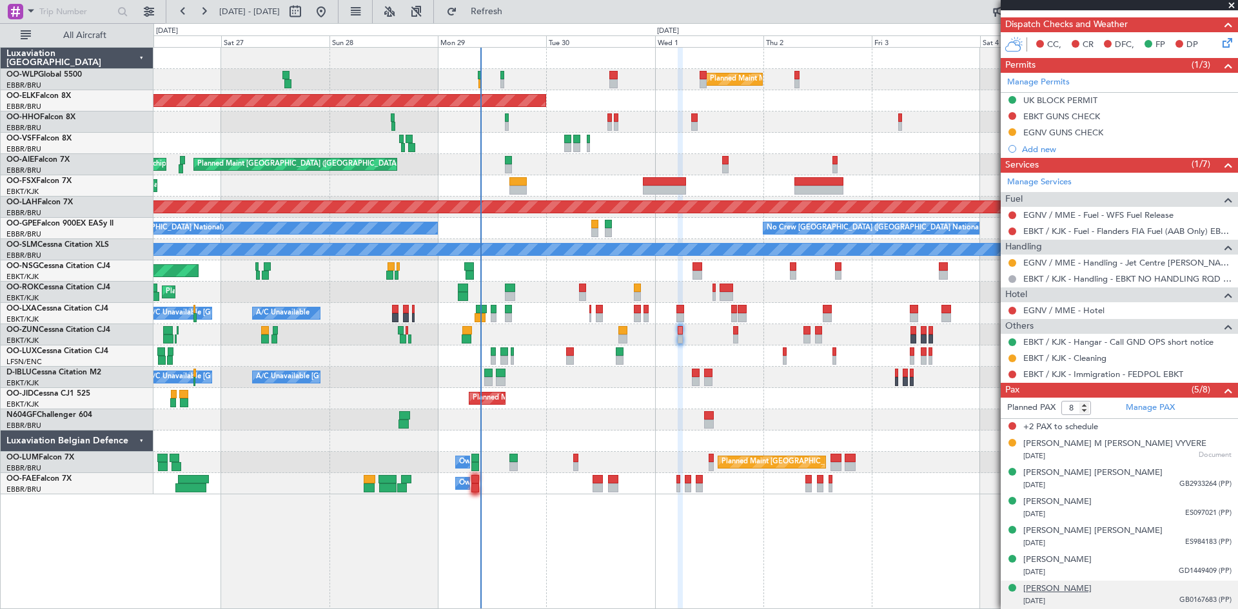
click at [1091, 584] on div "Yves Willy G De Vinck" at bounding box center [1057, 589] width 68 height 13
click at [514, 12] on span "Refresh" at bounding box center [487, 11] width 54 height 9
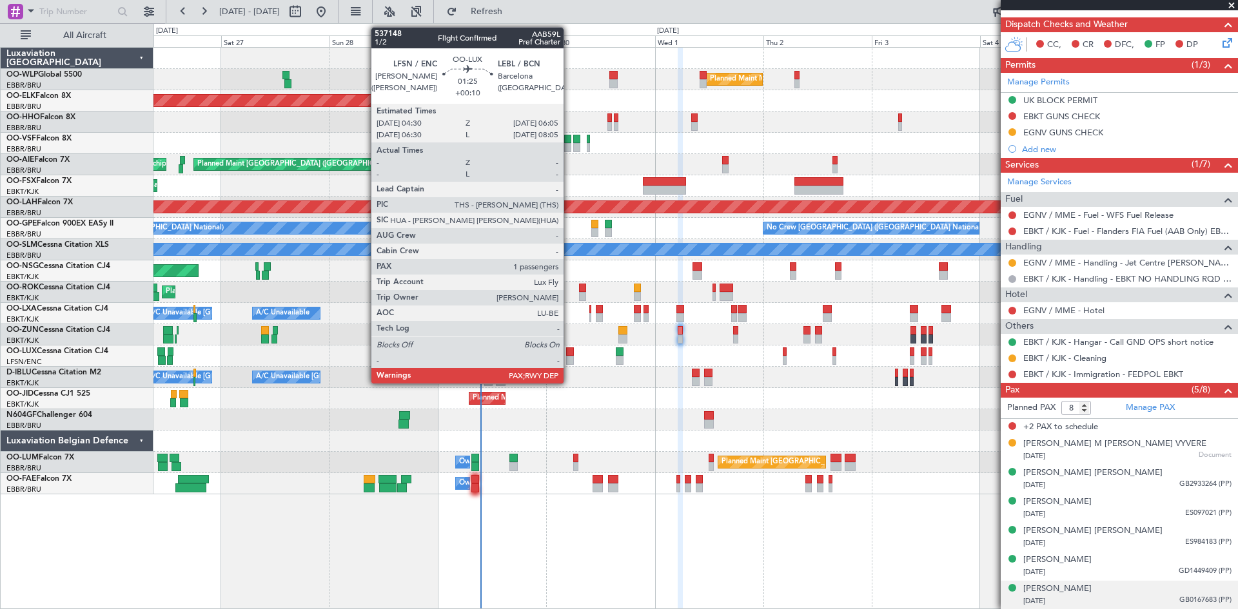
click at [569, 357] on div at bounding box center [570, 360] width 8 height 9
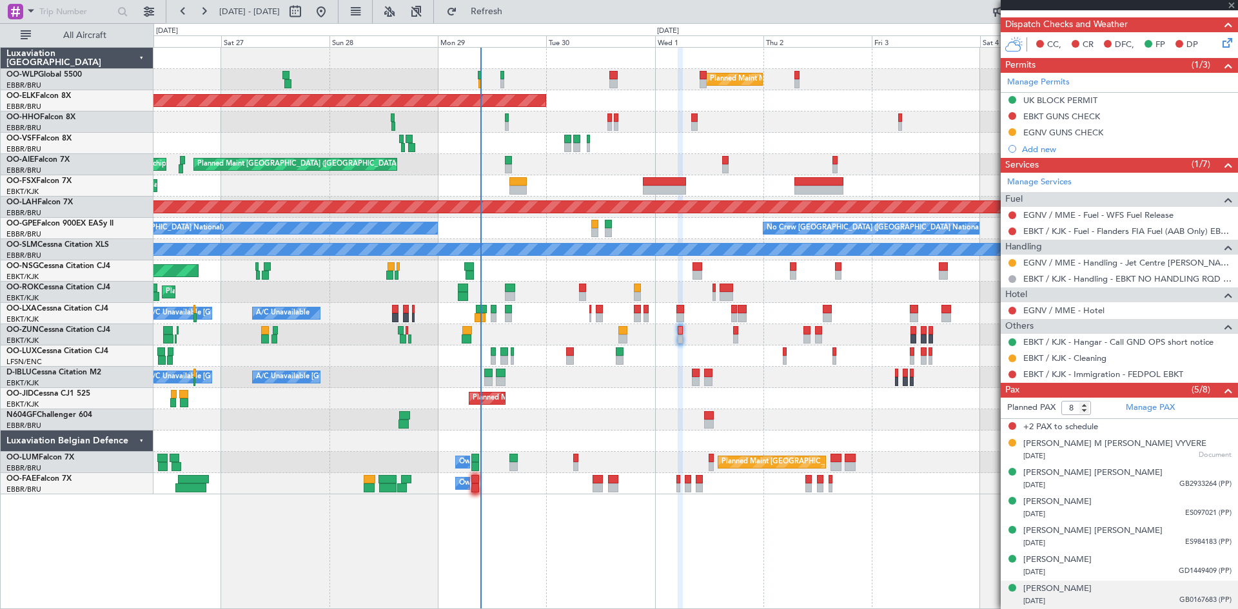
type input "+00:10"
type input "1"
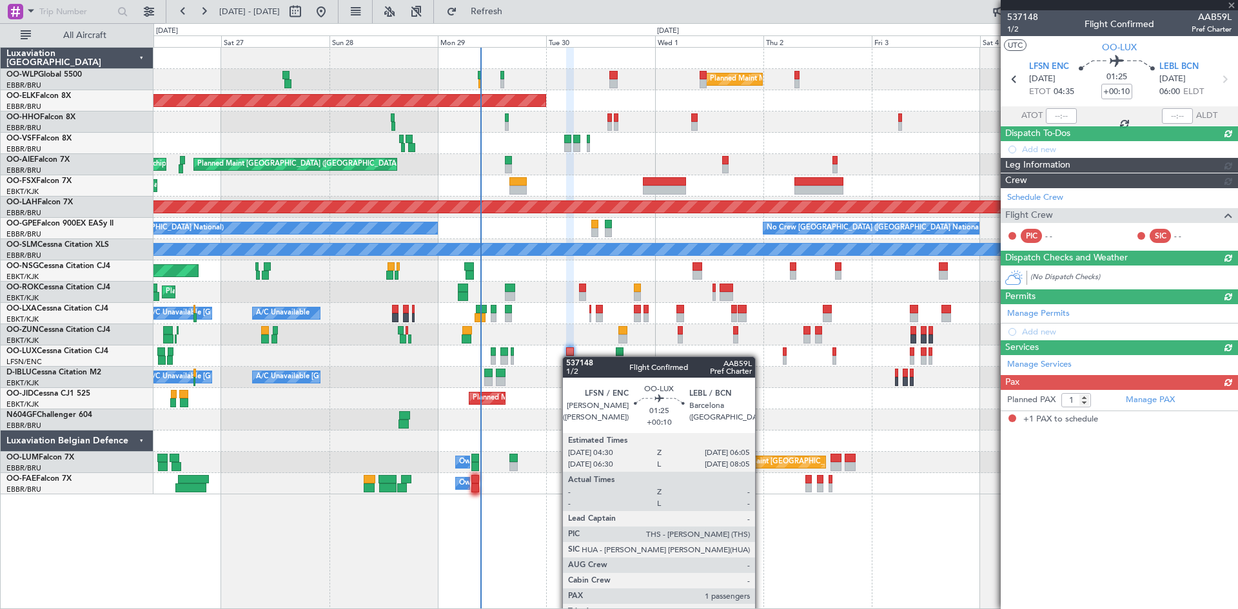
scroll to position [0, 0]
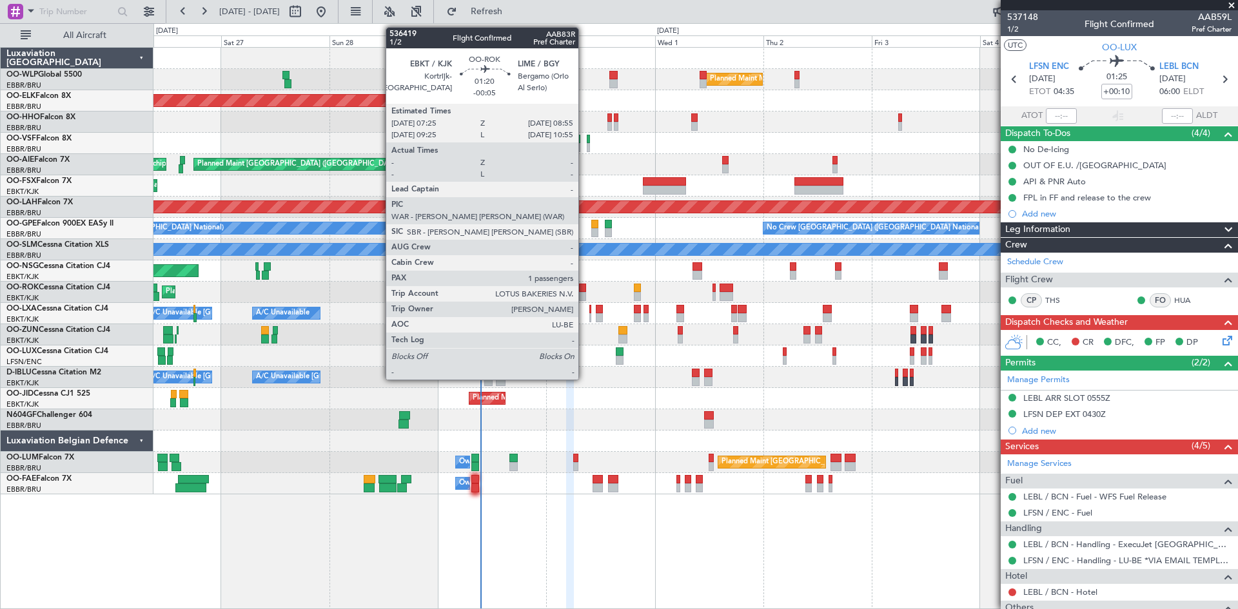
click at [584, 297] on div at bounding box center [582, 296] width 7 height 9
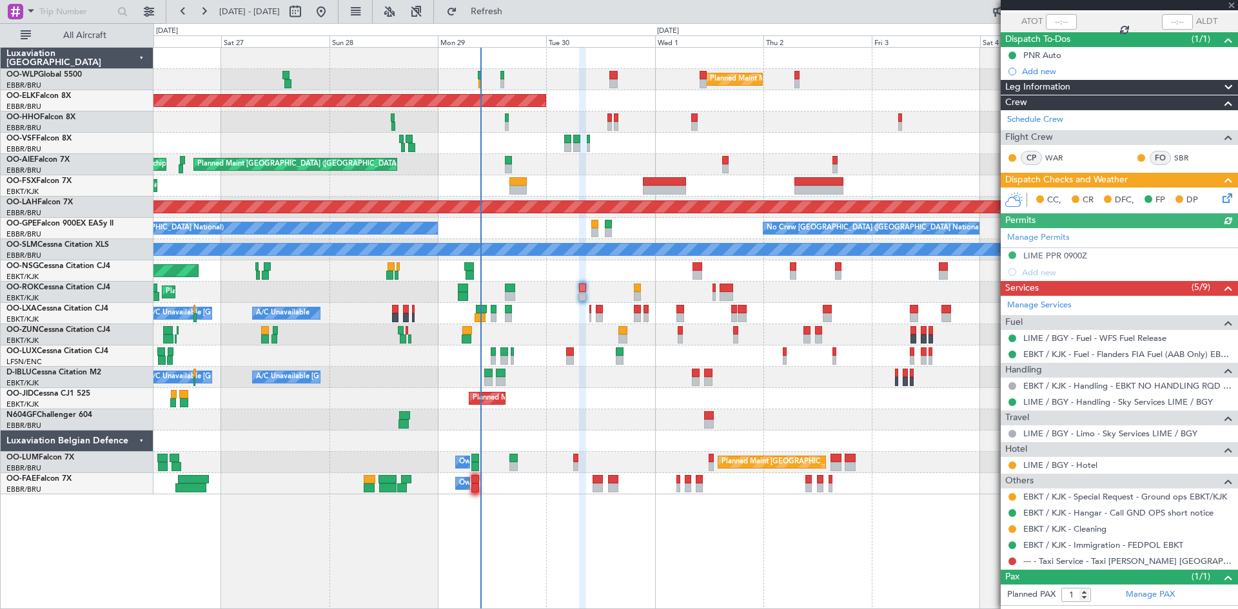
scroll to position [119, 0]
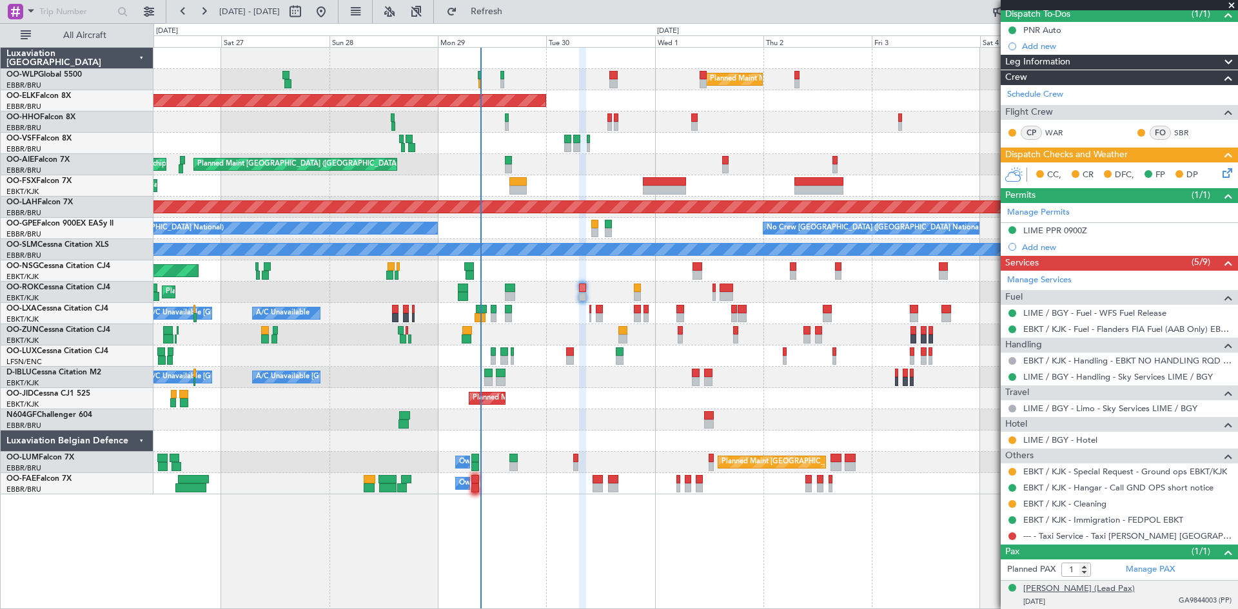
click at [1122, 585] on div "Jan Marcel M Boone (Lead Pax)" at bounding box center [1079, 589] width 112 height 13
click at [518, 6] on button "Refresh" at bounding box center [478, 11] width 77 height 21
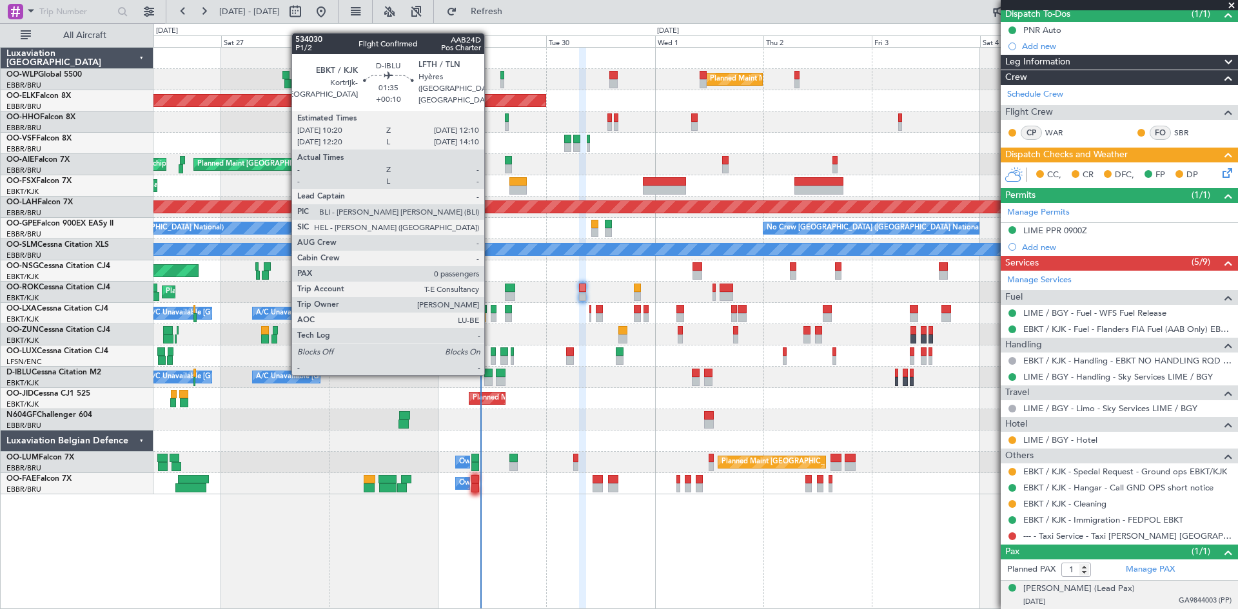
click at [490, 373] on div at bounding box center [488, 373] width 8 height 9
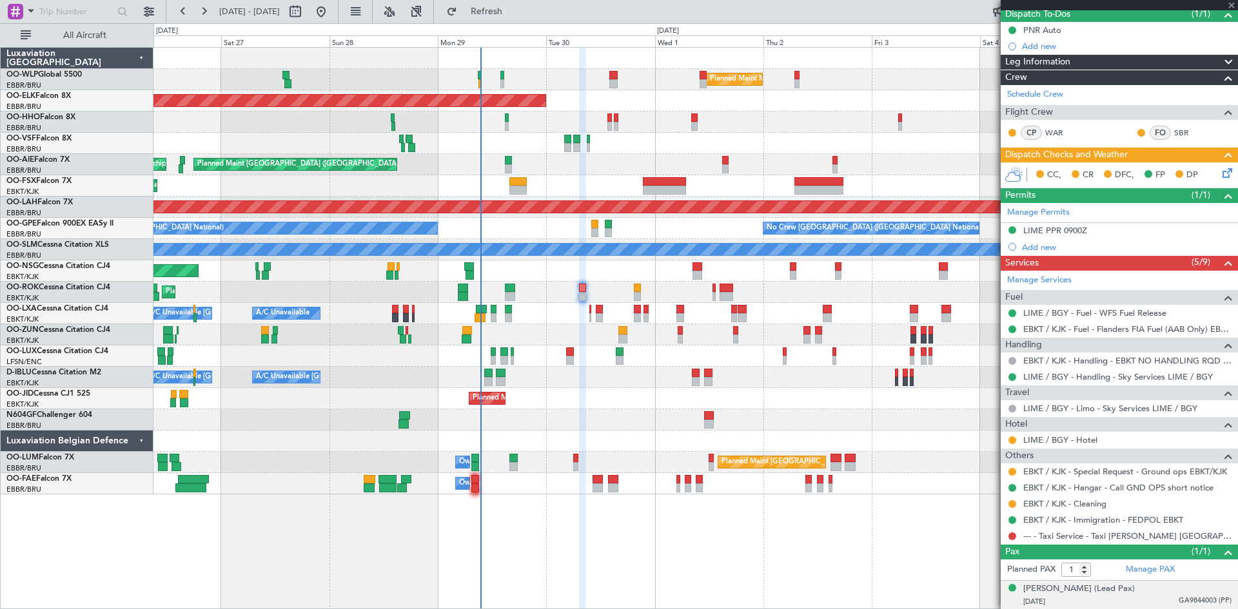
type input "+00:10"
type input "0"
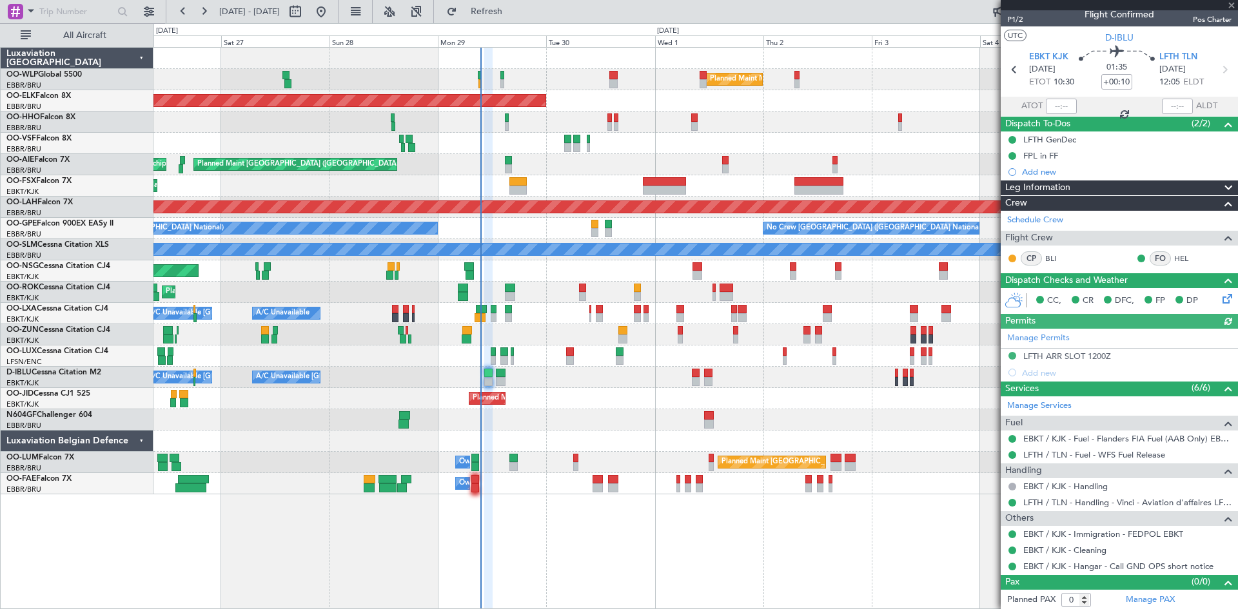
scroll to position [11, 0]
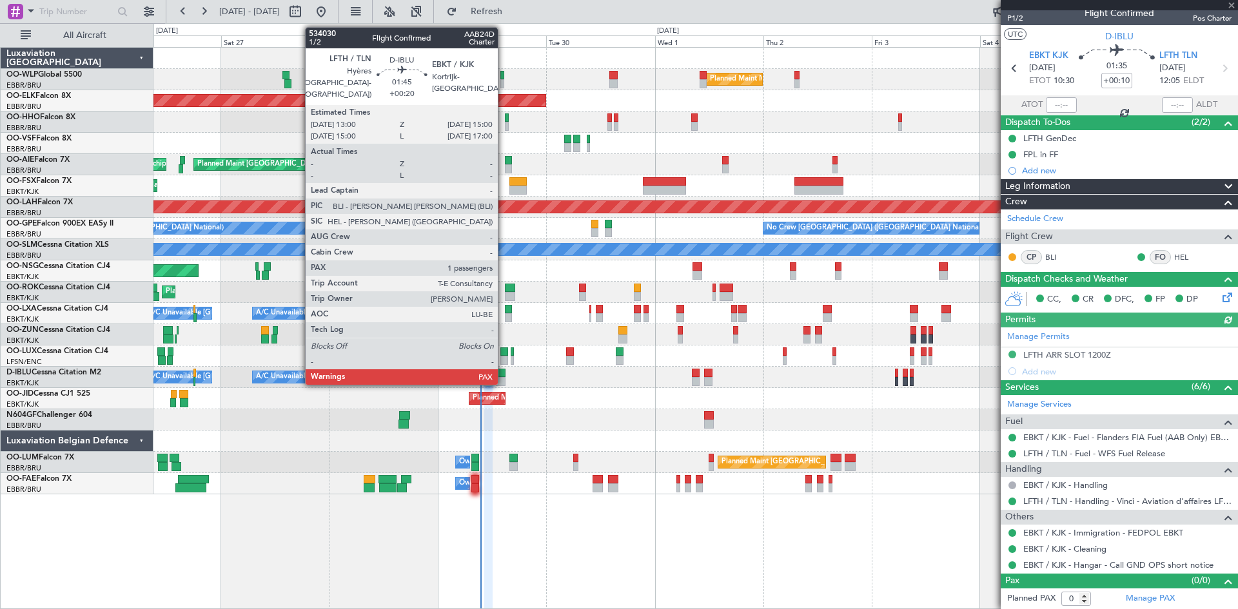
click at [503, 376] on div at bounding box center [501, 373] width 10 height 9
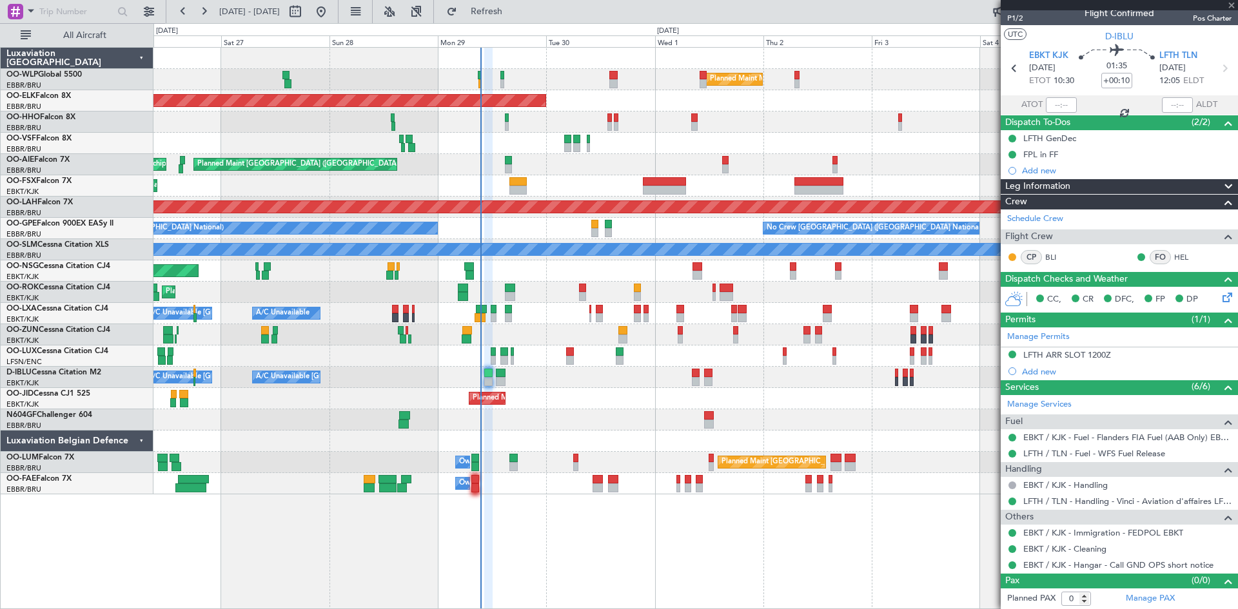
type input "+00:20"
type input "1"
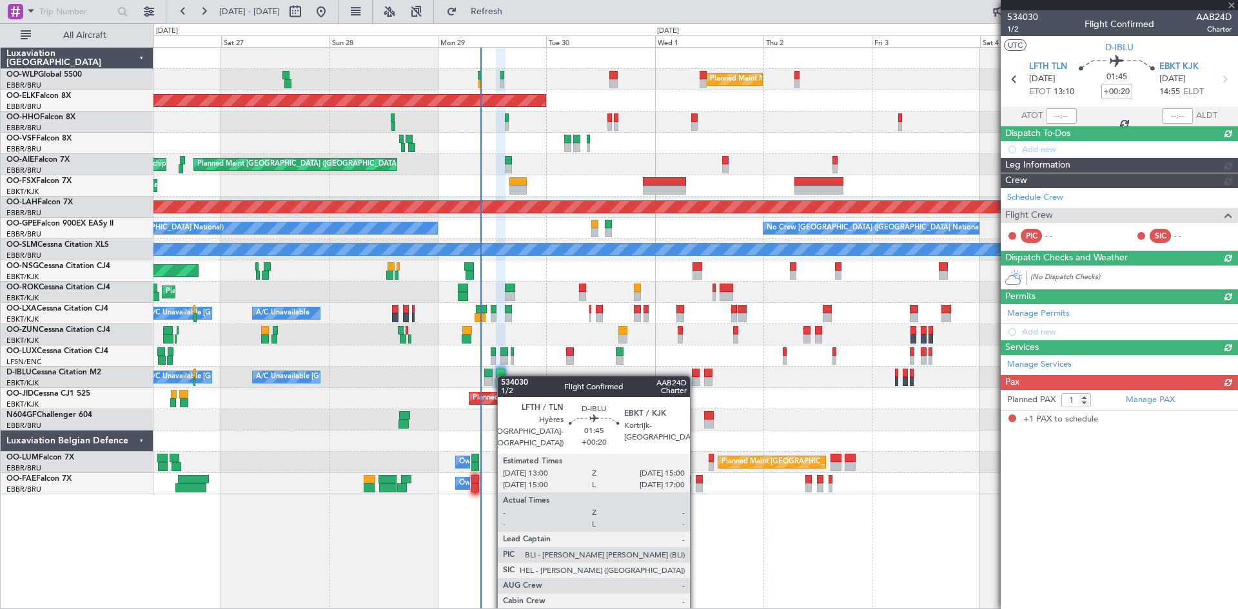
scroll to position [0, 0]
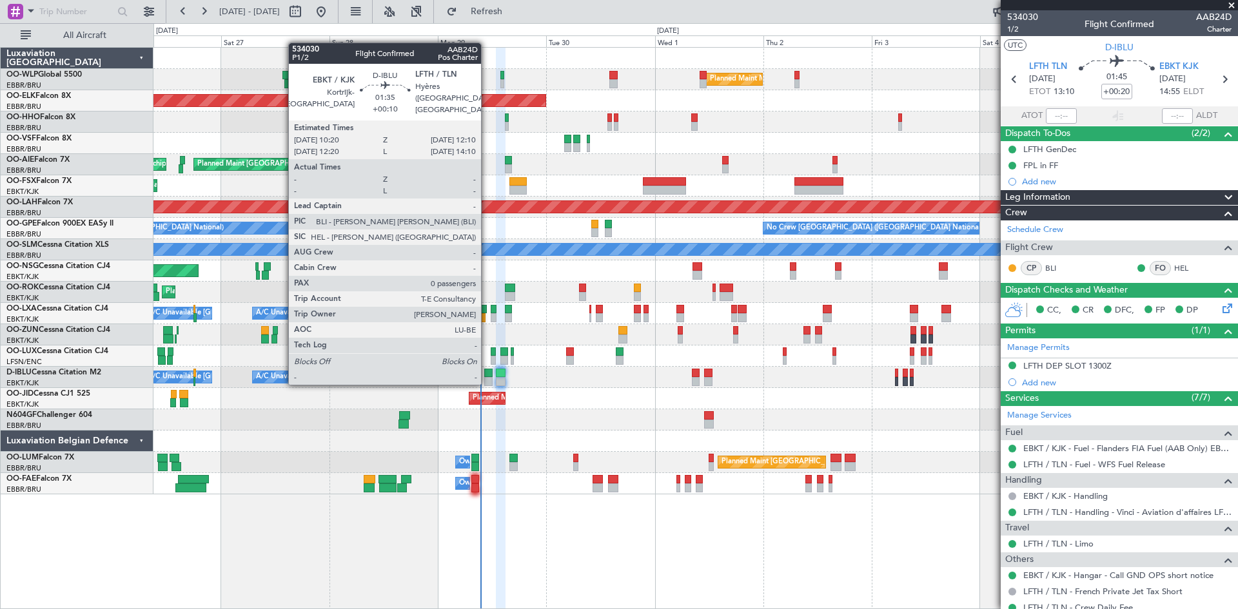
click at [487, 382] on div at bounding box center [488, 381] width 8 height 9
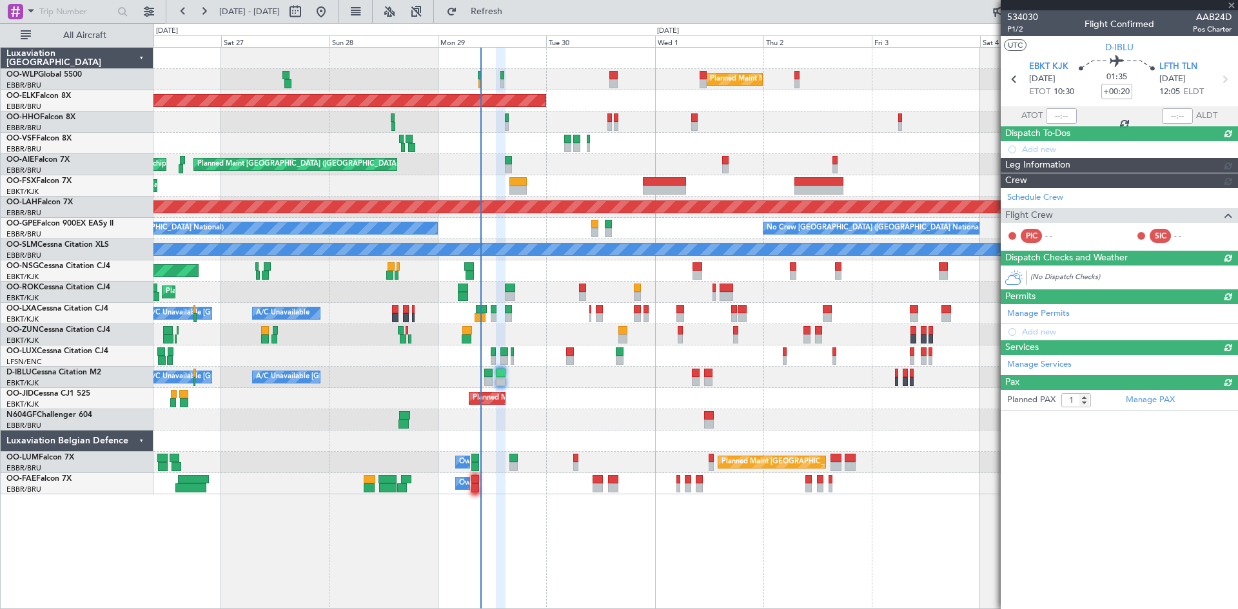
type input "+00:10"
type input "0"
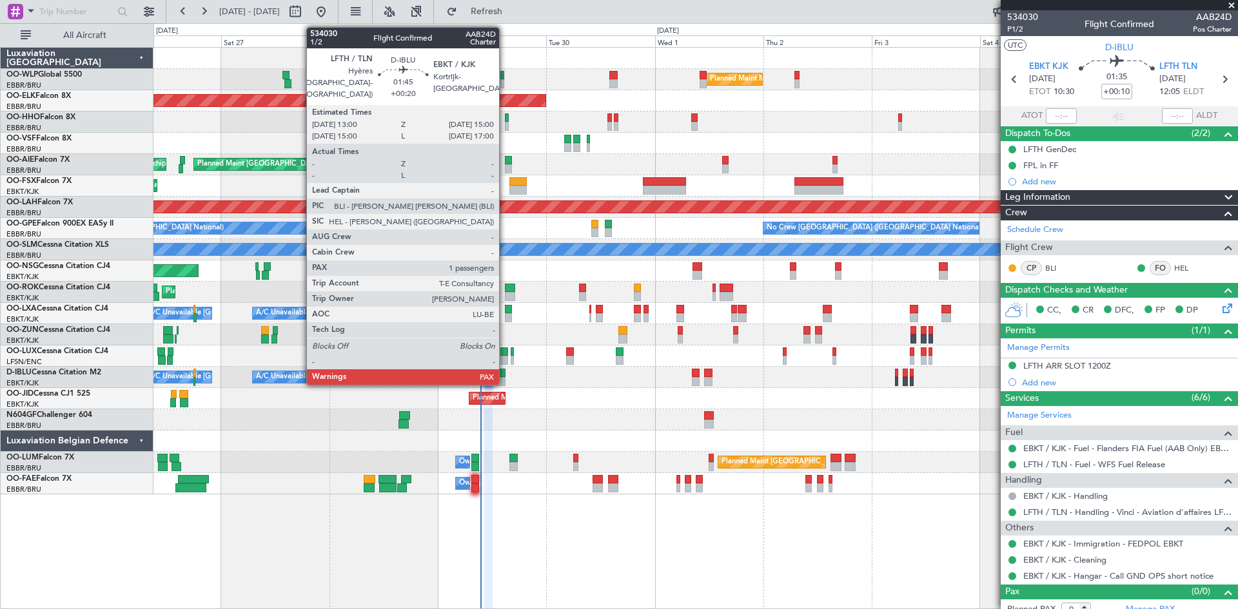
click at [505, 378] on div at bounding box center [501, 381] width 10 height 9
type input "+00:20"
type input "1"
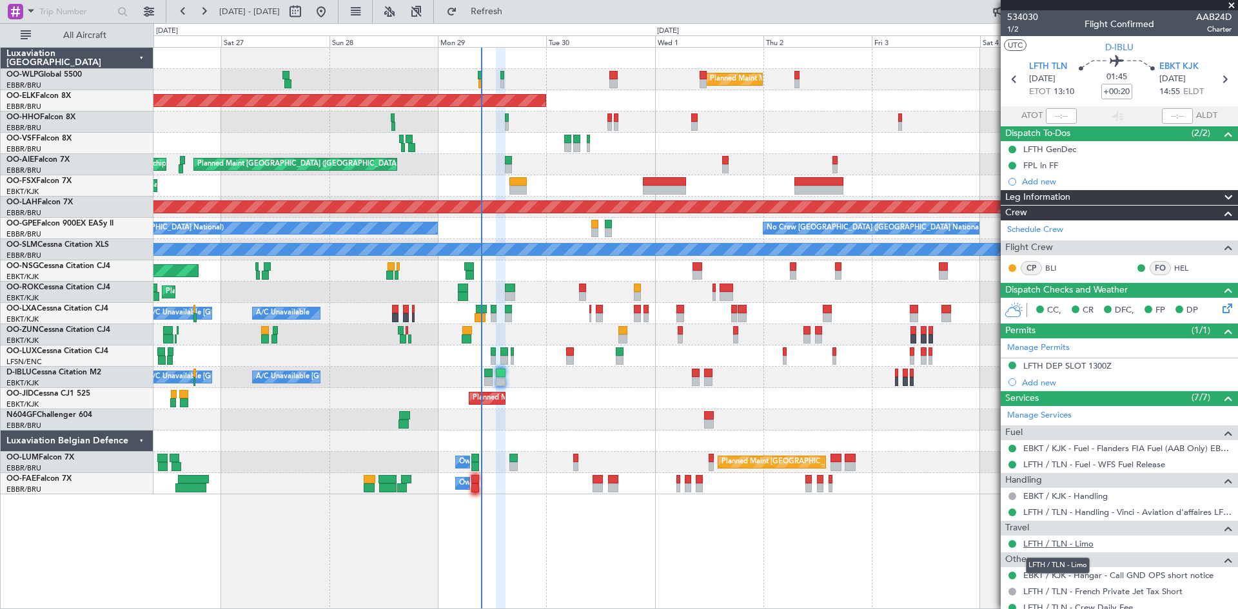
click at [1031, 542] on link "LFTH / TLN - Limo" at bounding box center [1058, 543] width 70 height 11
click at [1010, 547] on mat-tooltip-component "Confirmed" at bounding box center [1013, 564] width 58 height 34
click at [1011, 545] on button at bounding box center [1012, 544] width 8 height 8
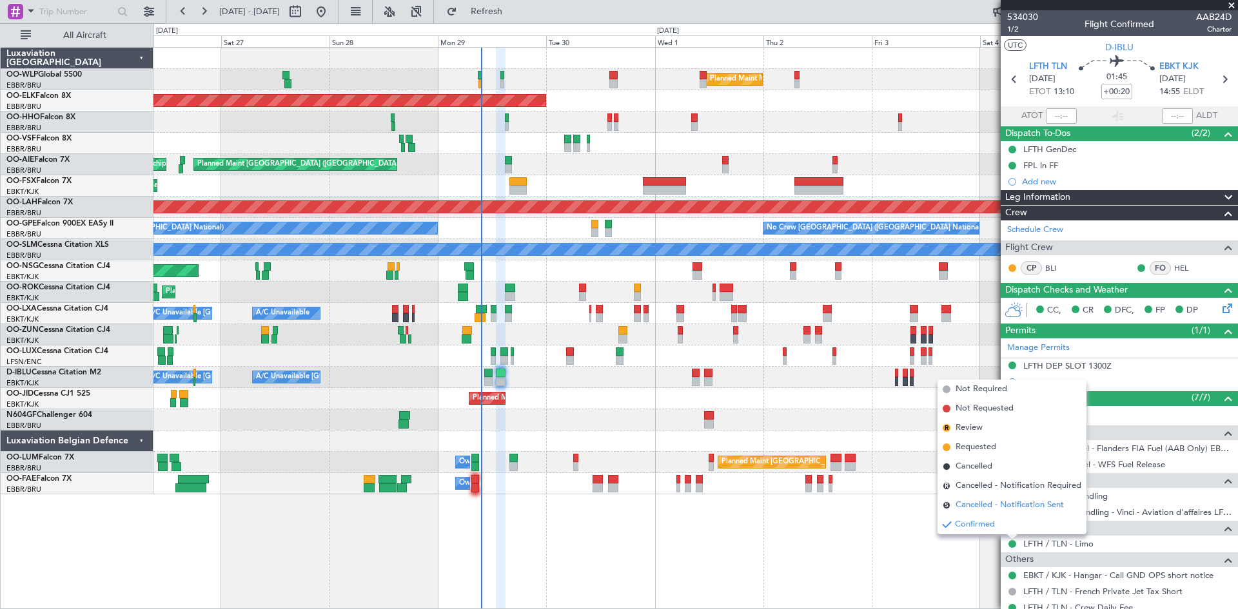
click at [1025, 504] on span "Cancelled - Notification Sent" at bounding box center [1009, 505] width 108 height 13
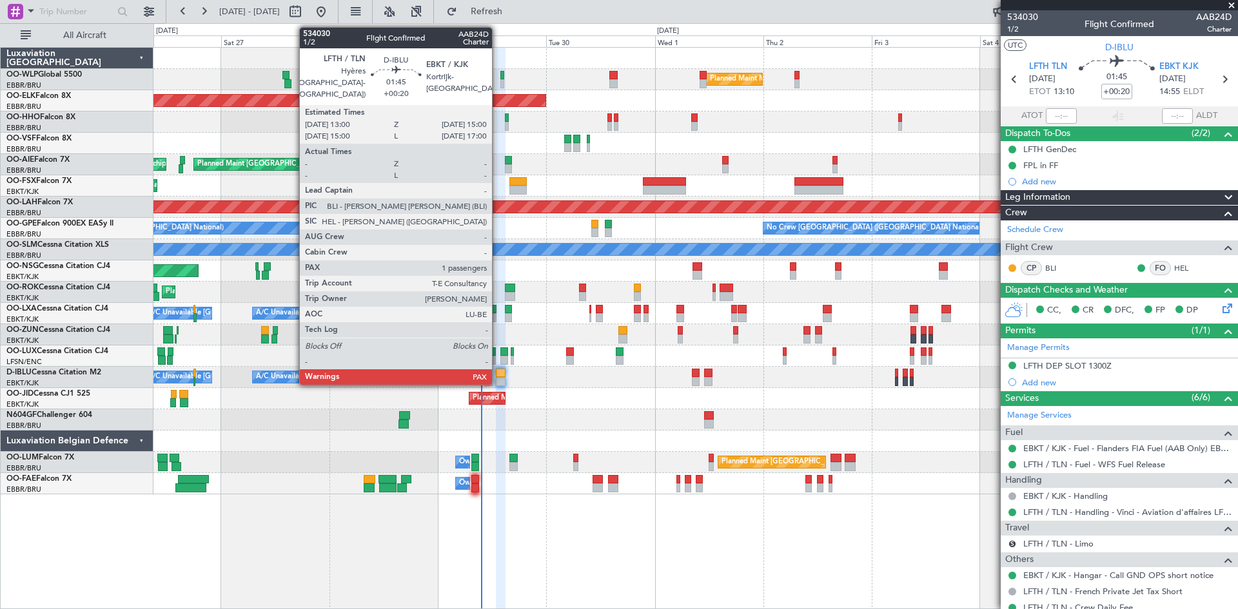
click at [498, 382] on div at bounding box center [501, 381] width 10 height 9
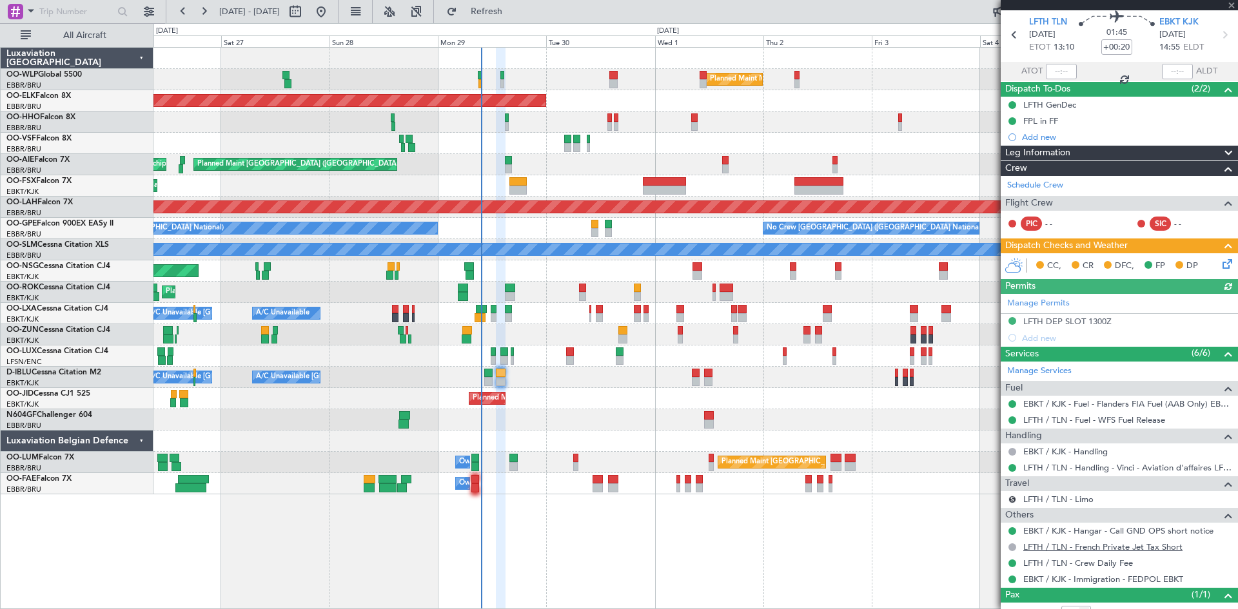
scroll to position [88, 0]
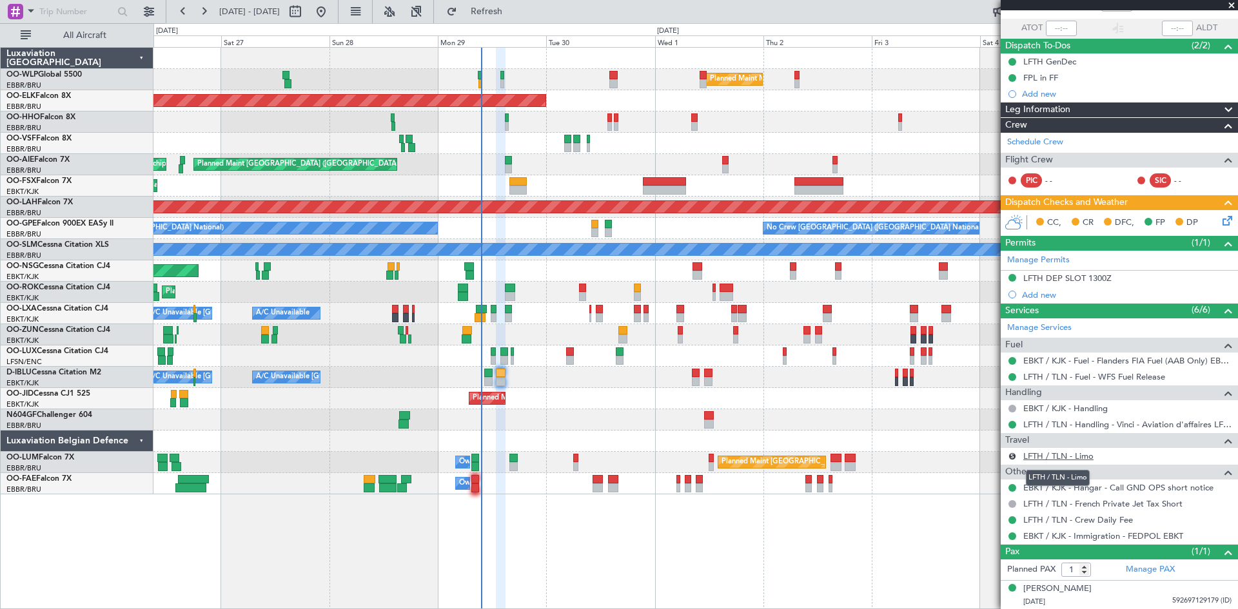
click at [1078, 451] on link "LFTH / TLN - Limo" at bounding box center [1058, 456] width 70 height 11
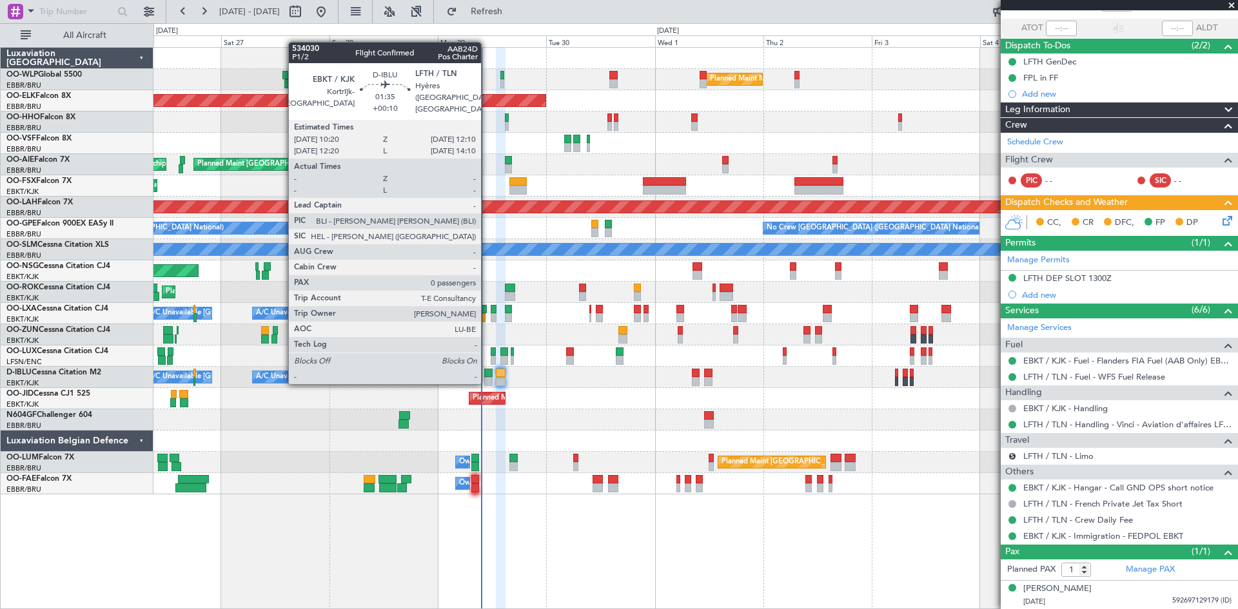
click at [487, 382] on div at bounding box center [488, 381] width 8 height 9
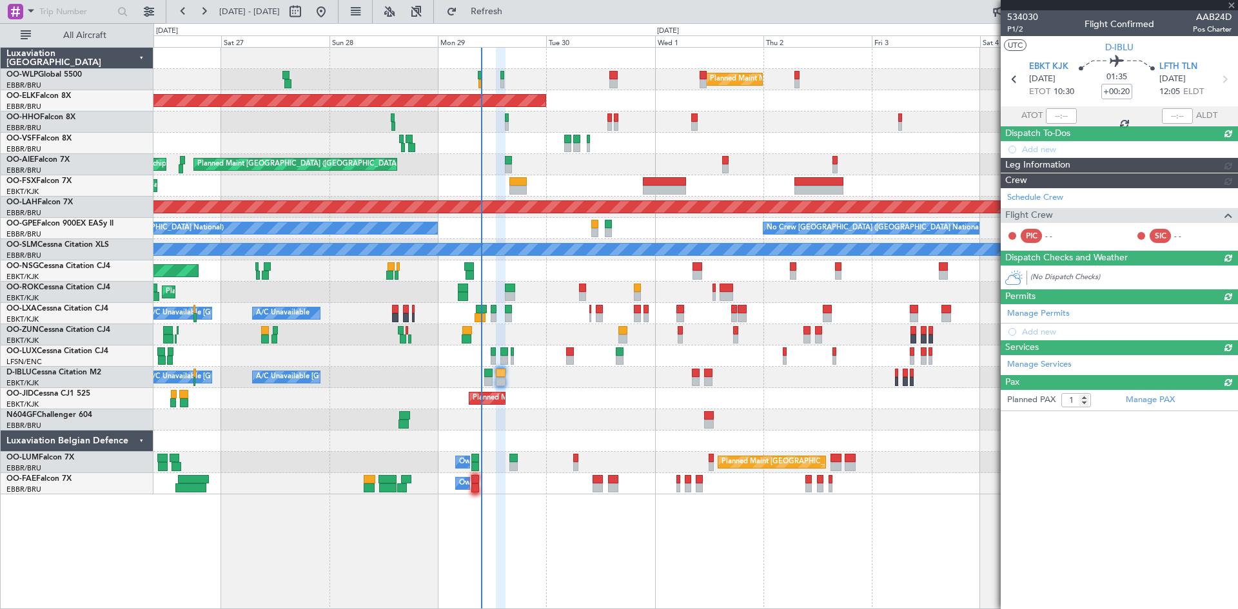
type input "+00:10"
type input "0"
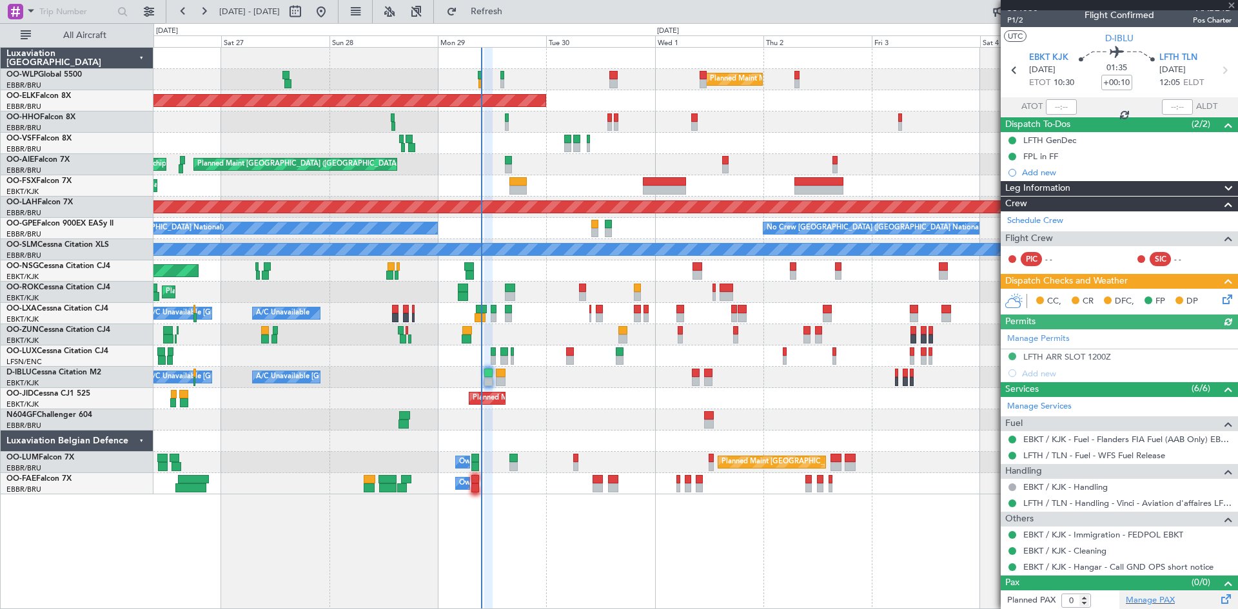
scroll to position [11, 0]
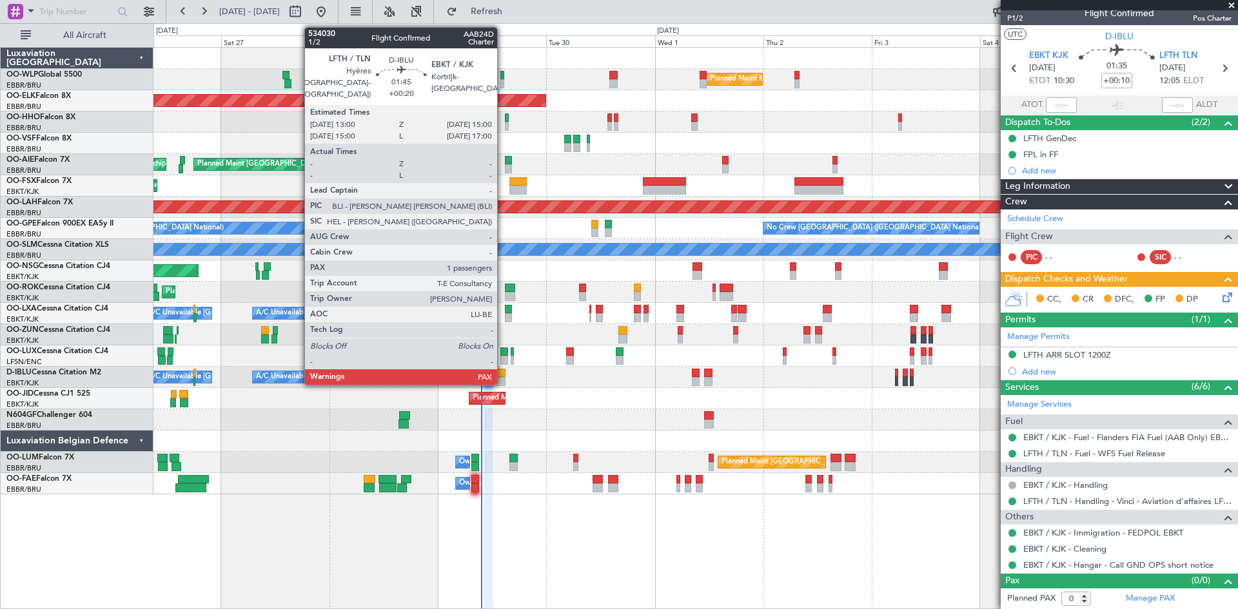
click at [503, 378] on div at bounding box center [501, 381] width 10 height 9
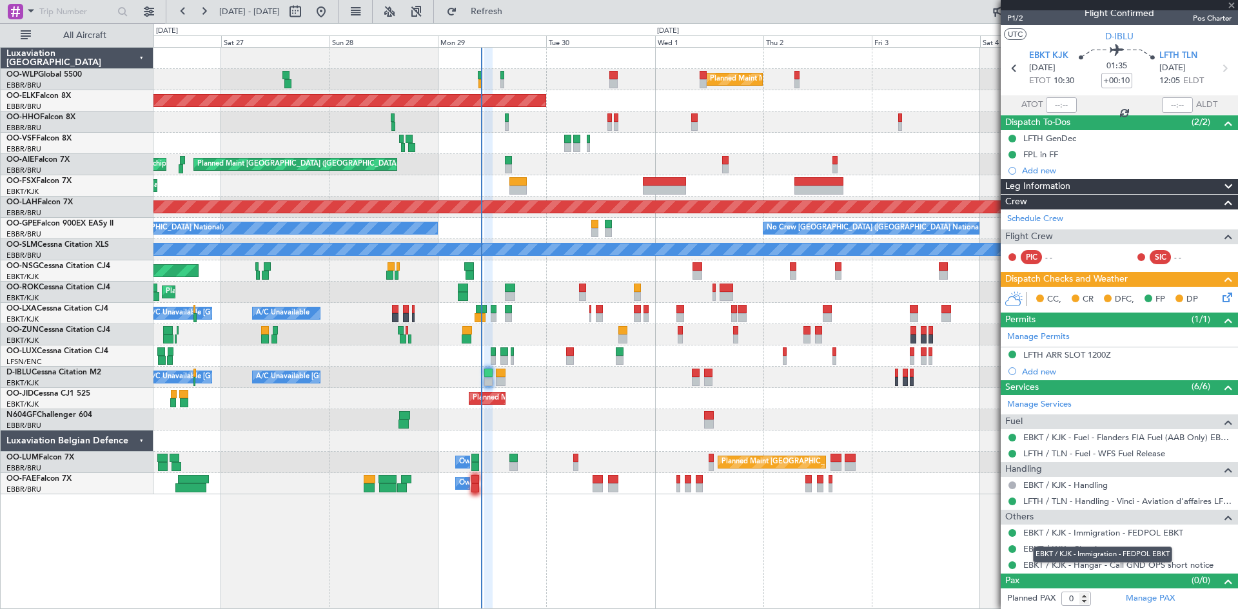
type input "+00:20"
type input "1"
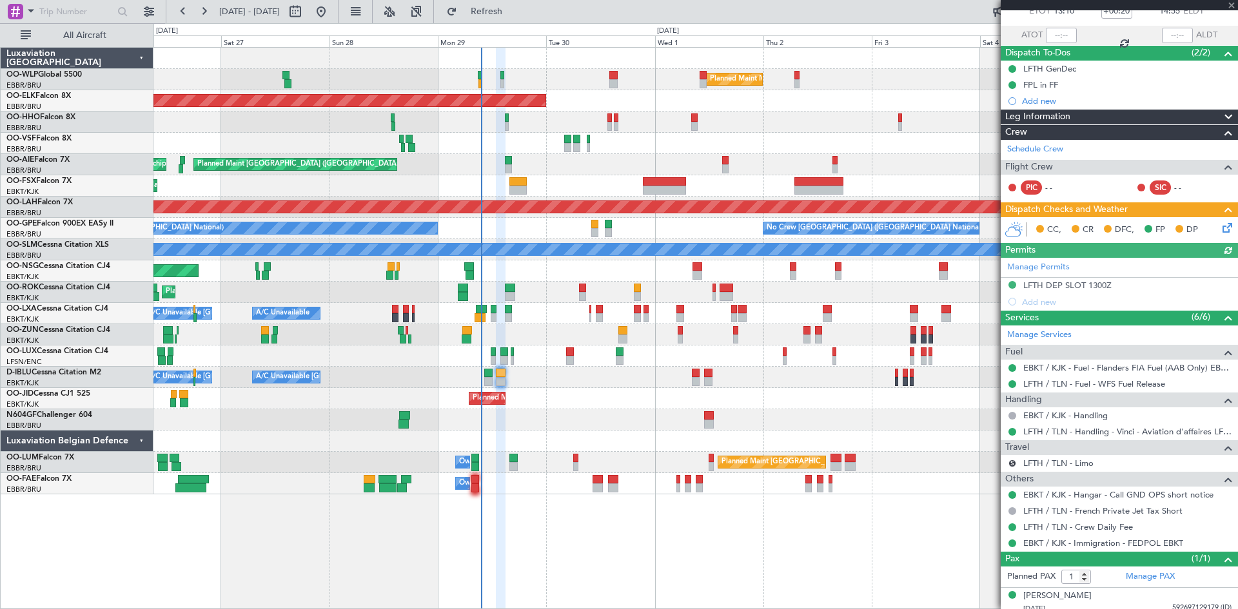
scroll to position [88, 0]
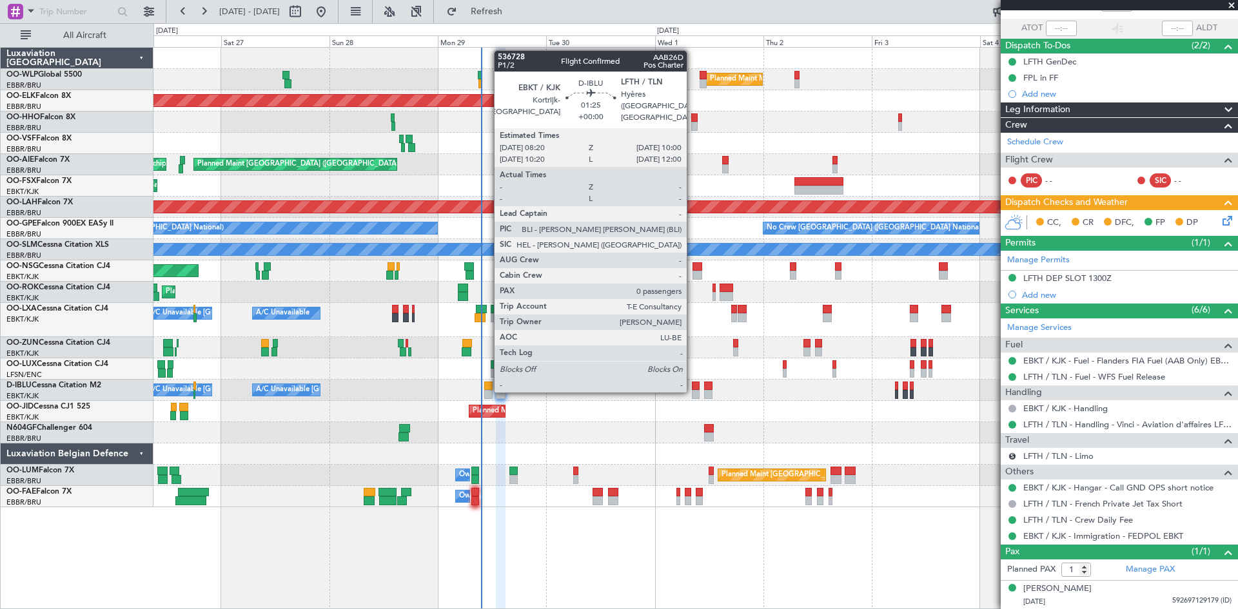
click at [692, 390] on div at bounding box center [696, 394] width 8 height 9
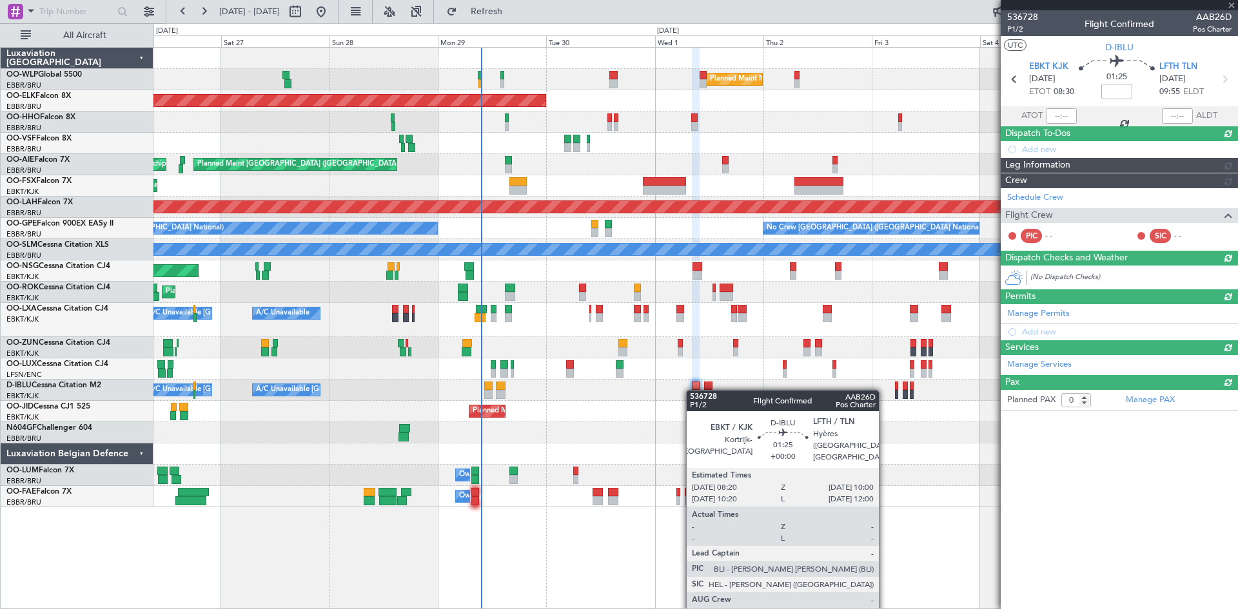
scroll to position [0, 0]
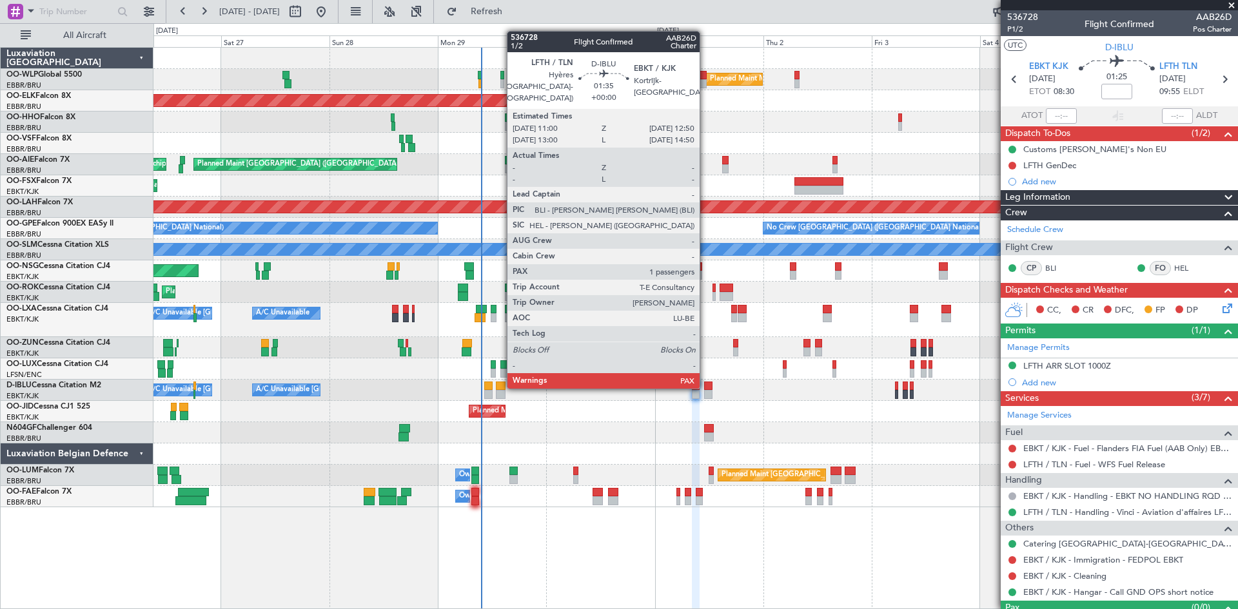
click at [705, 386] on div at bounding box center [708, 386] width 8 height 9
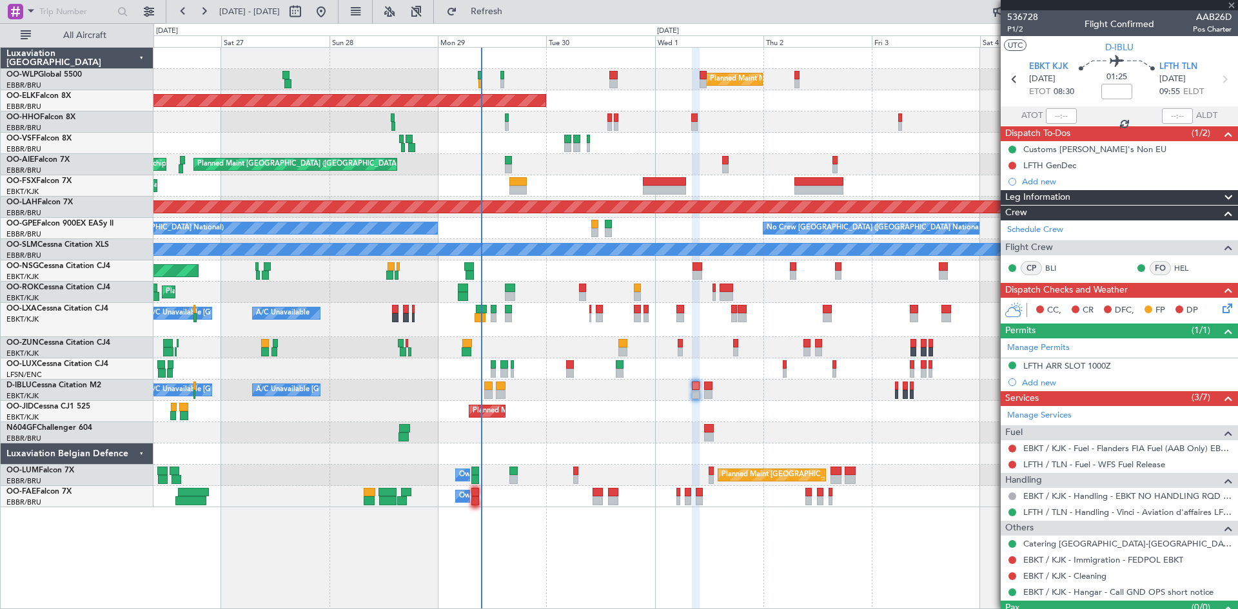
type input "1"
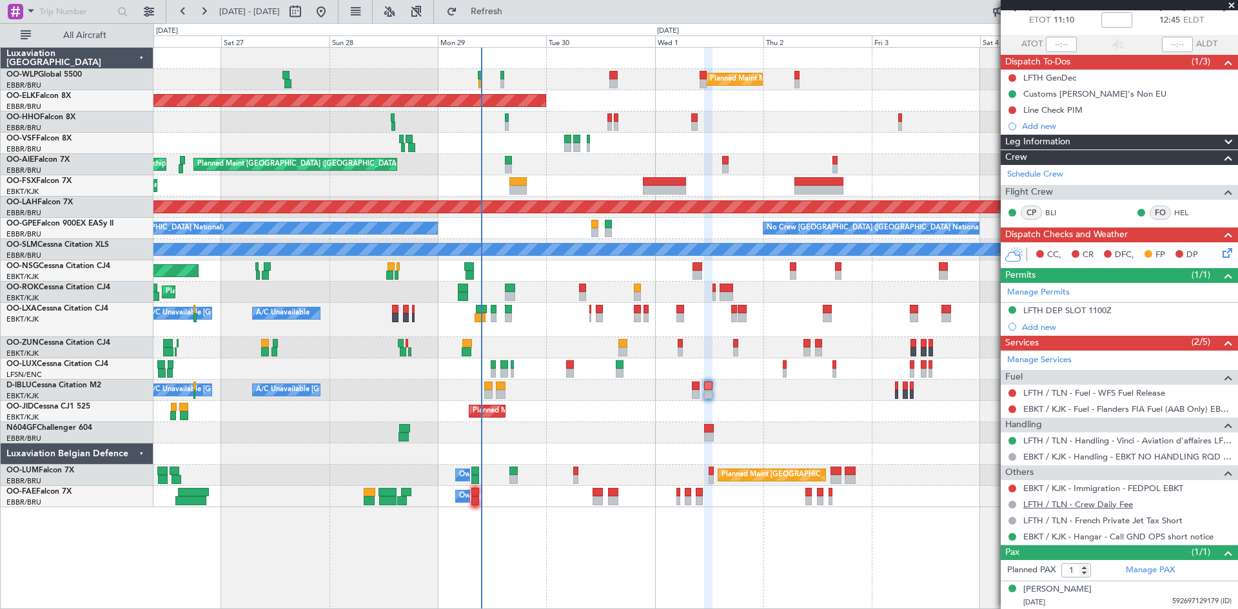
scroll to position [72, 0]
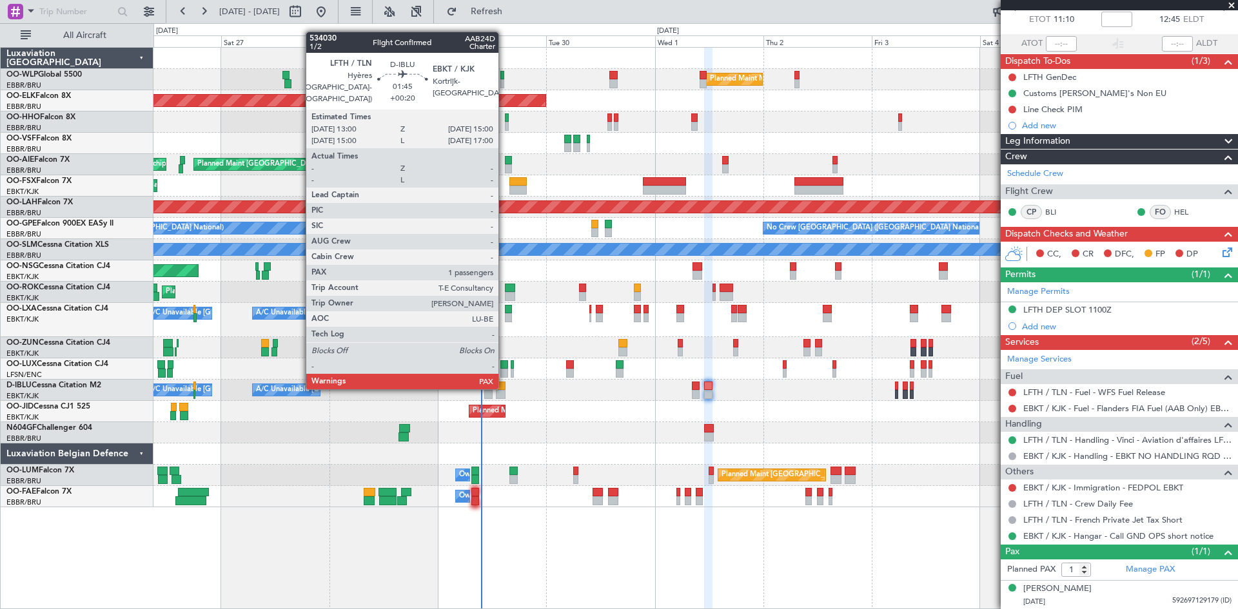
click at [504, 387] on div at bounding box center [501, 386] width 10 height 9
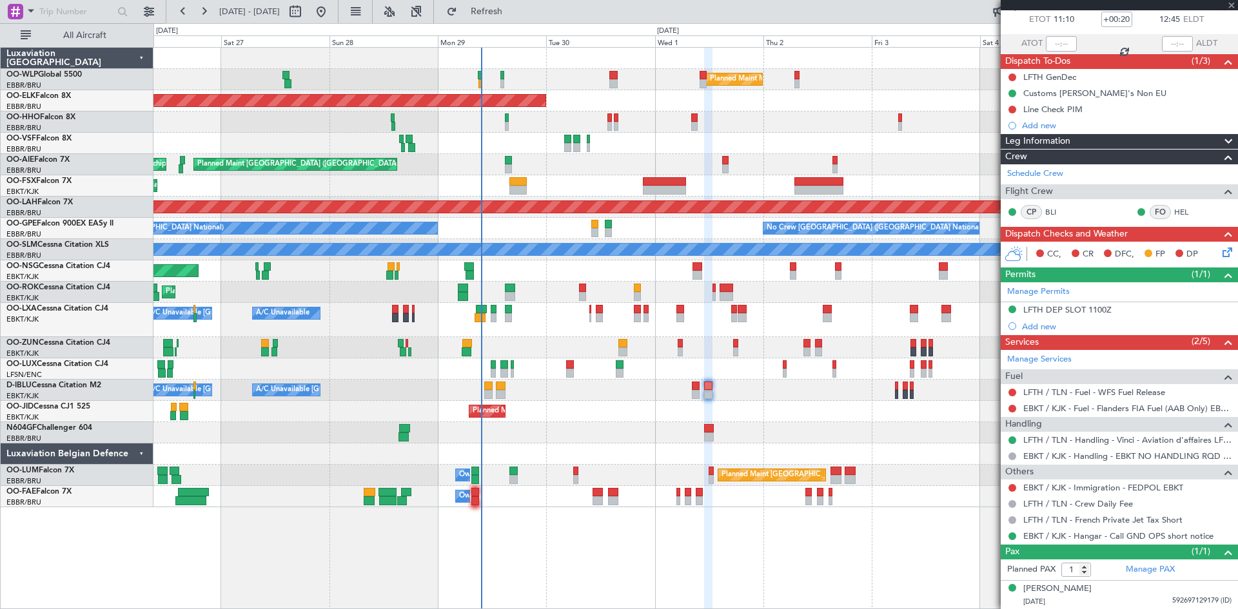
scroll to position [0, 0]
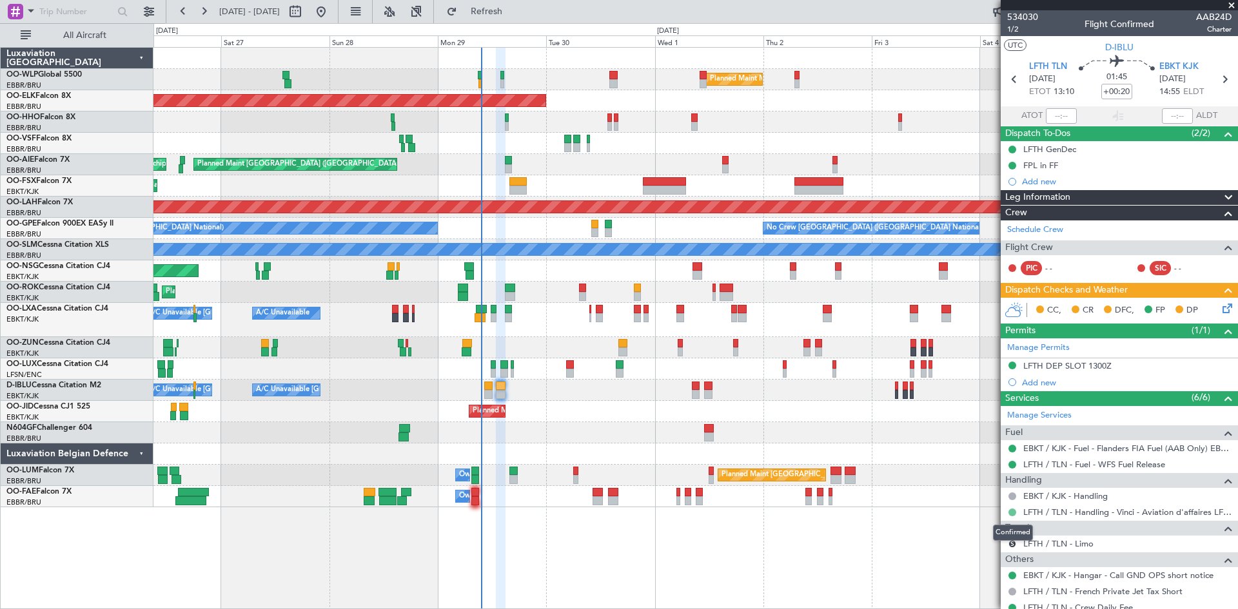
click at [1008, 514] on button at bounding box center [1012, 513] width 8 height 8
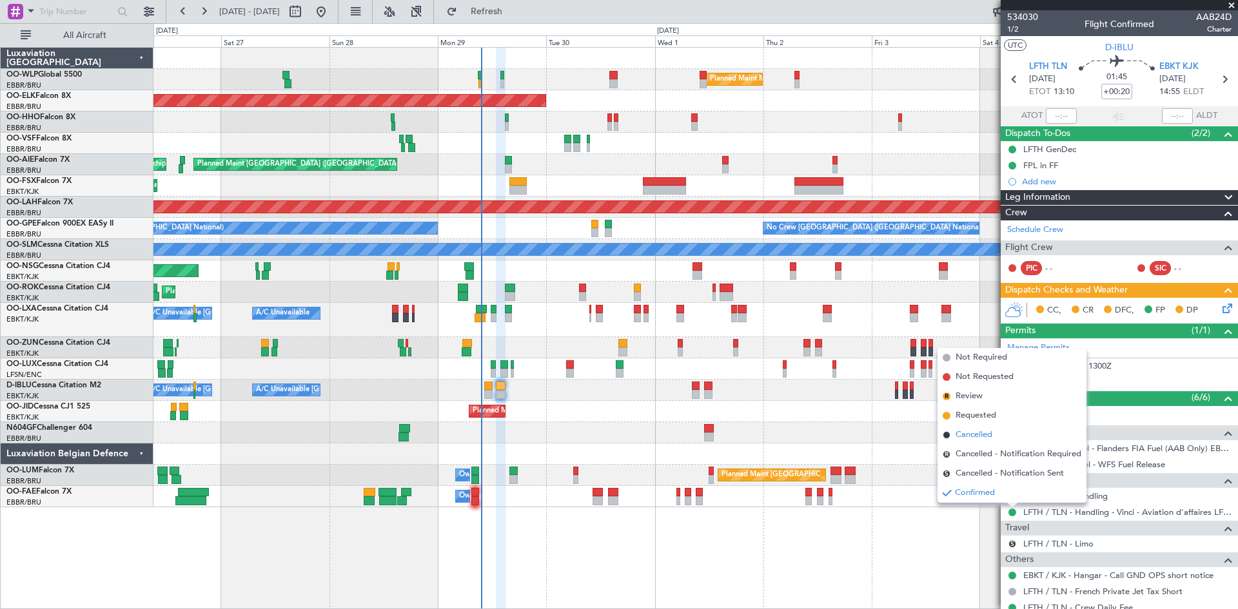
click at [993, 425] on li "Cancelled" at bounding box center [1011, 434] width 149 height 19
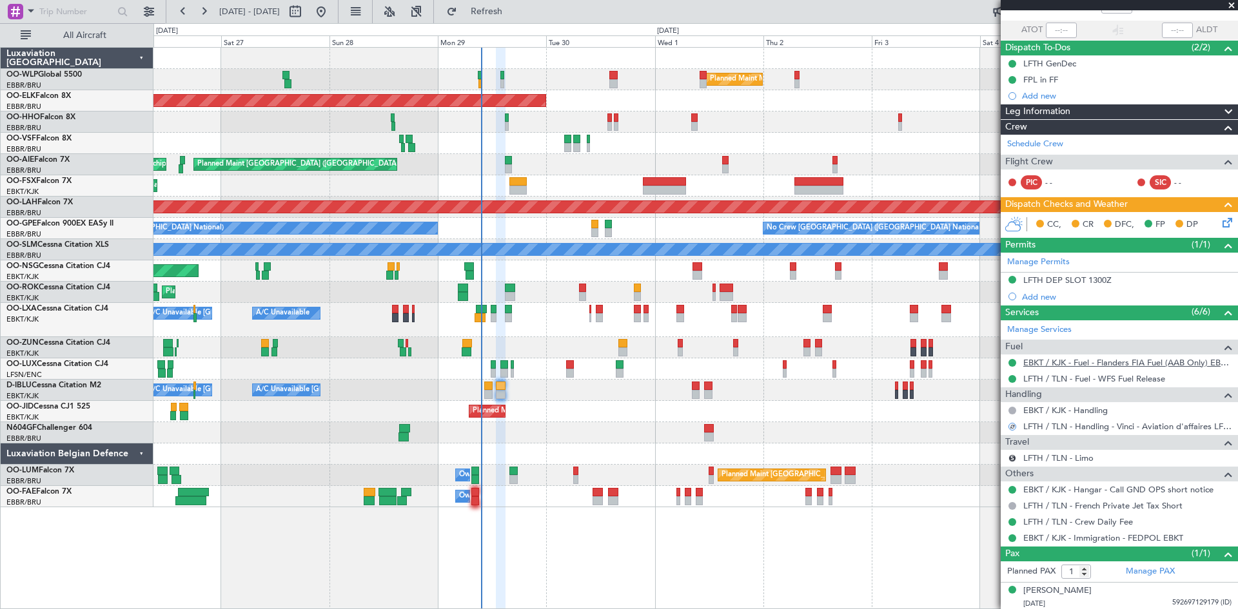
scroll to position [88, 0]
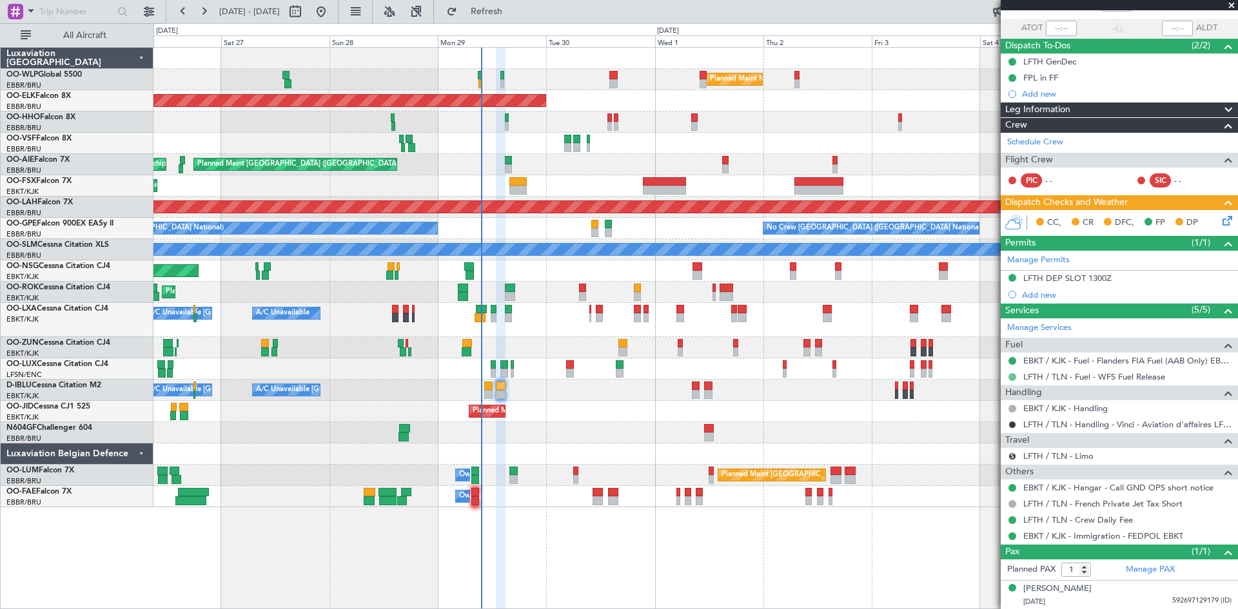
click at [1010, 377] on button at bounding box center [1012, 377] width 8 height 8
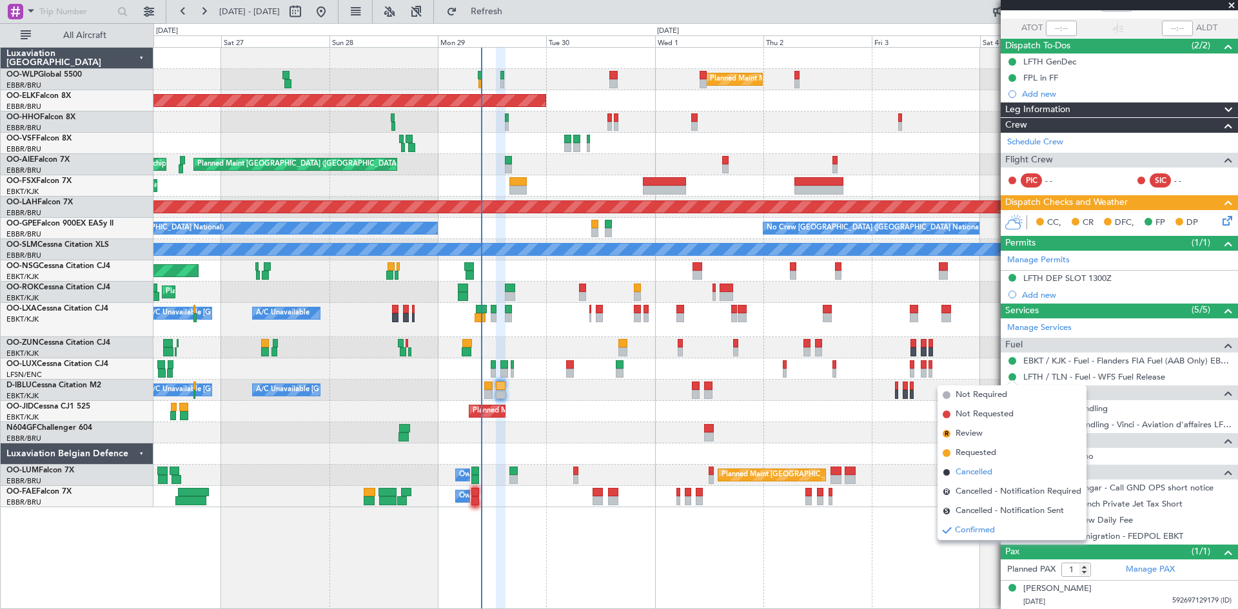
click at [970, 469] on span "Cancelled" at bounding box center [973, 472] width 37 height 13
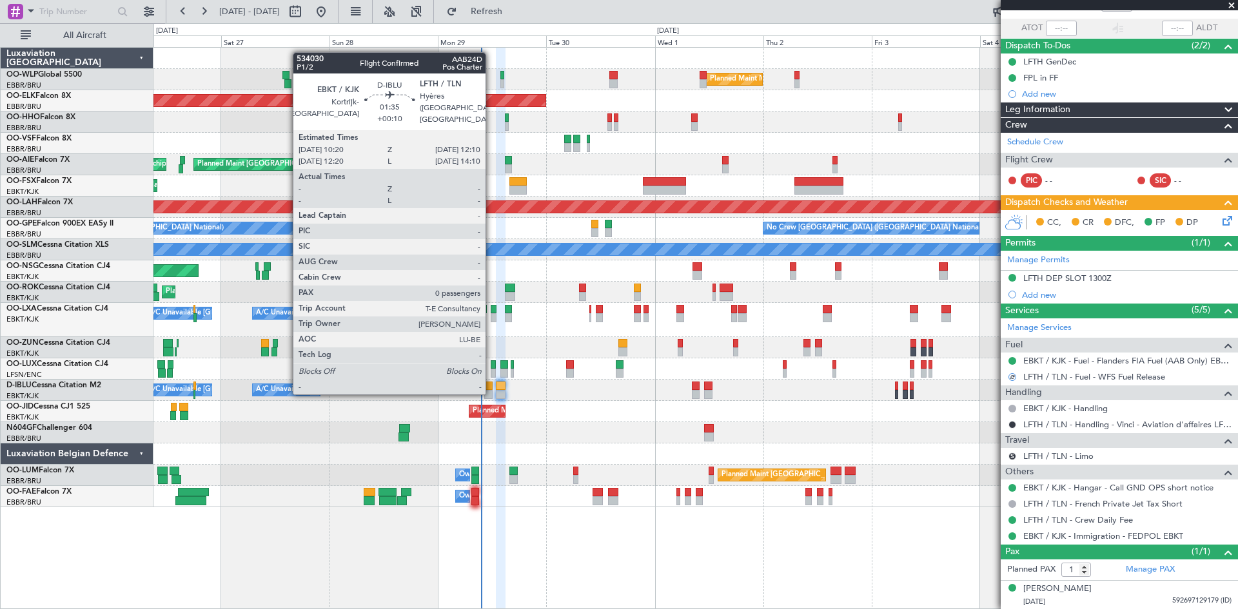
click at [491, 392] on div at bounding box center [488, 394] width 8 height 9
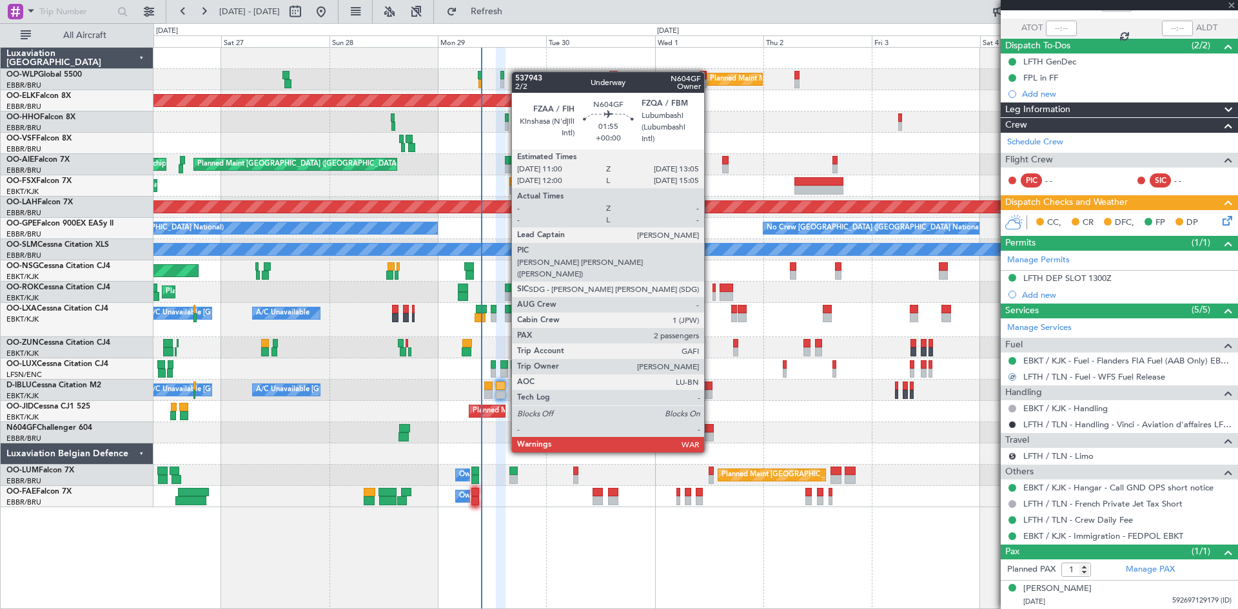
type input "+00:10"
type input "0"
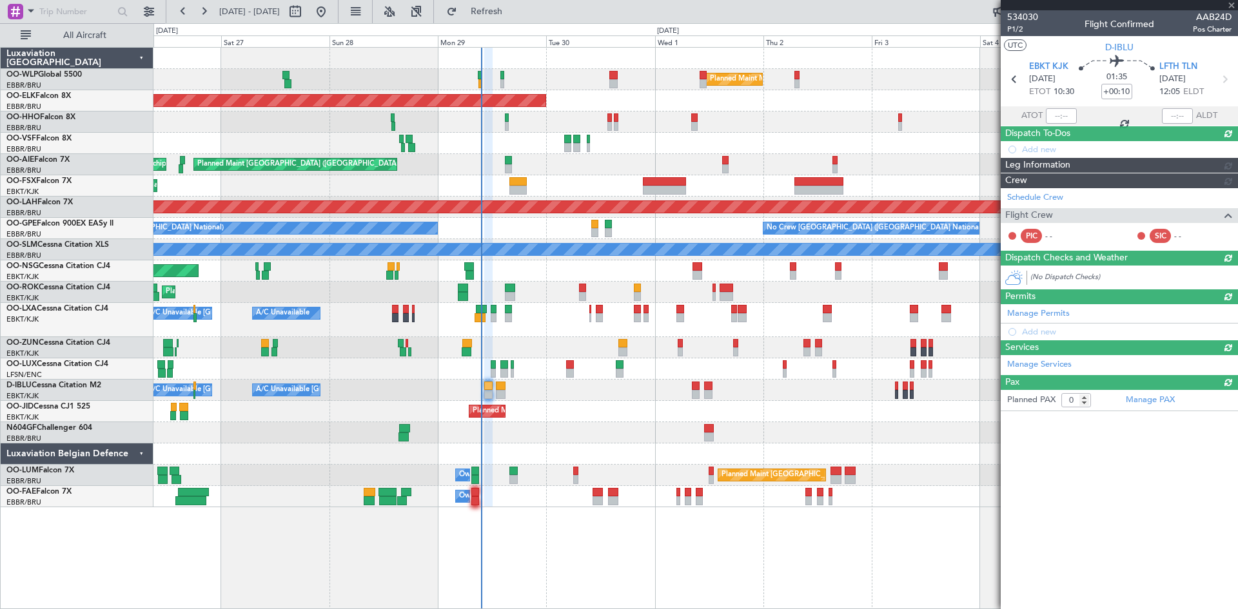
scroll to position [0, 0]
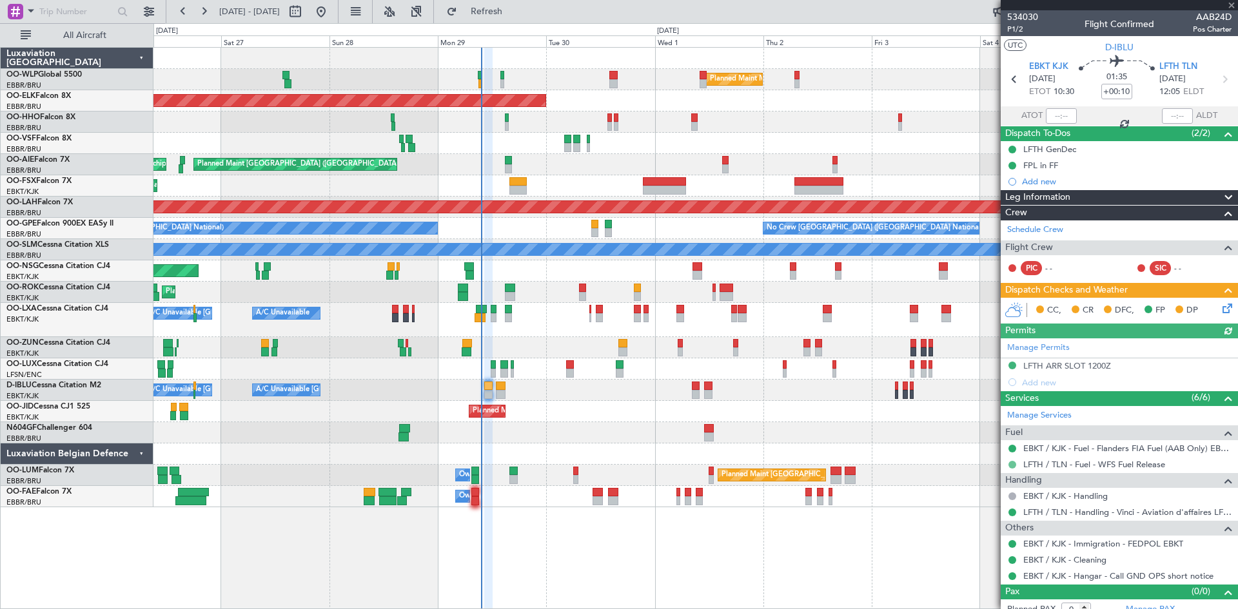
click at [1009, 465] on button at bounding box center [1012, 465] width 8 height 8
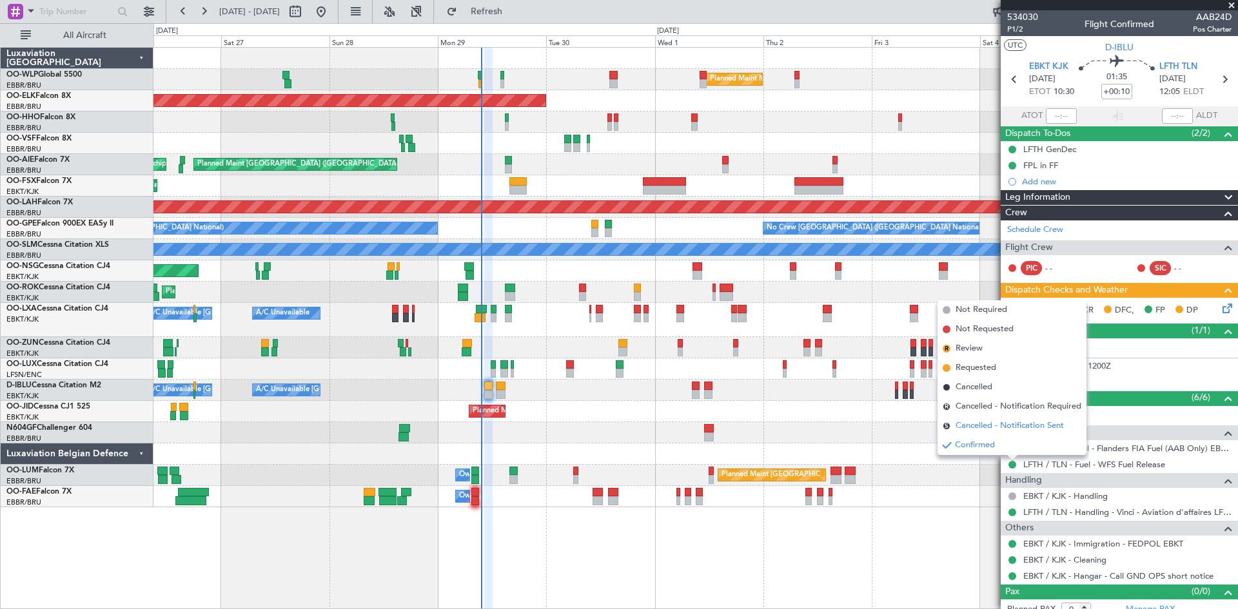
click at [979, 420] on span "Cancelled - Notification Sent" at bounding box center [1009, 426] width 108 height 13
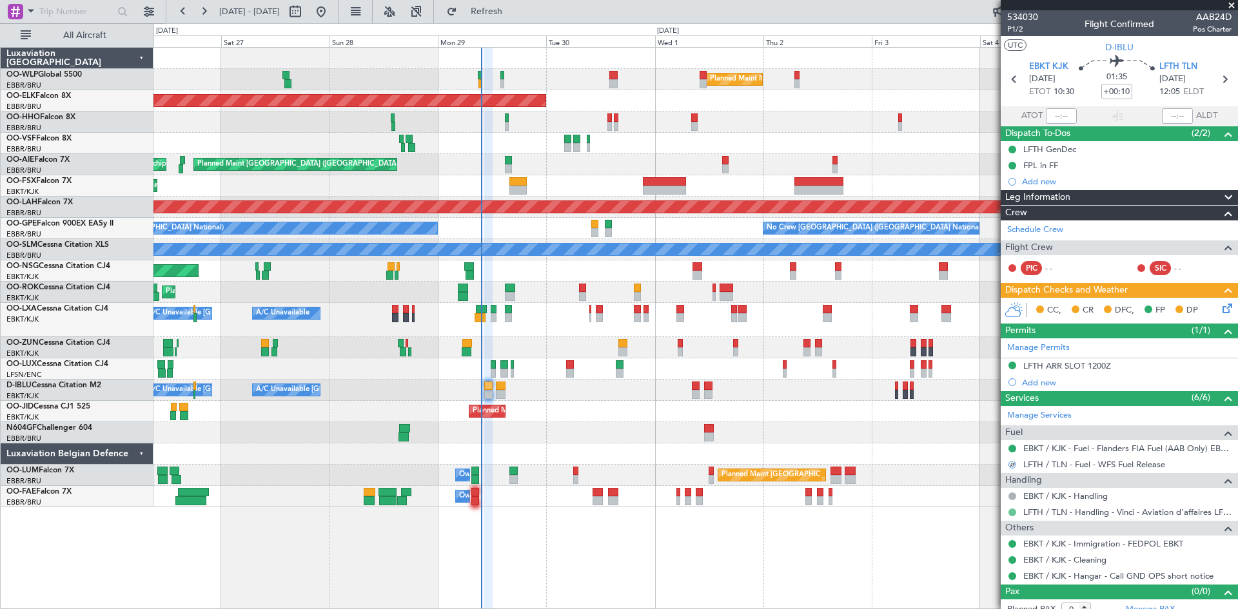
click at [1012, 513] on button at bounding box center [1012, 513] width 8 height 8
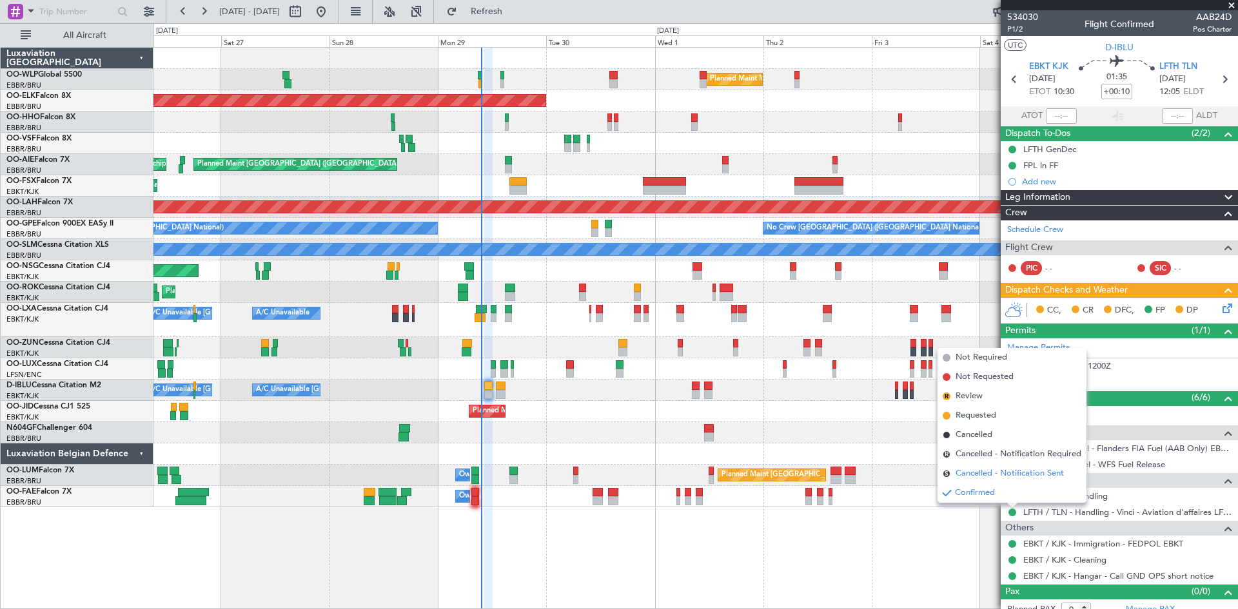
click at [984, 472] on span "Cancelled - Notification Sent" at bounding box center [1009, 473] width 108 height 13
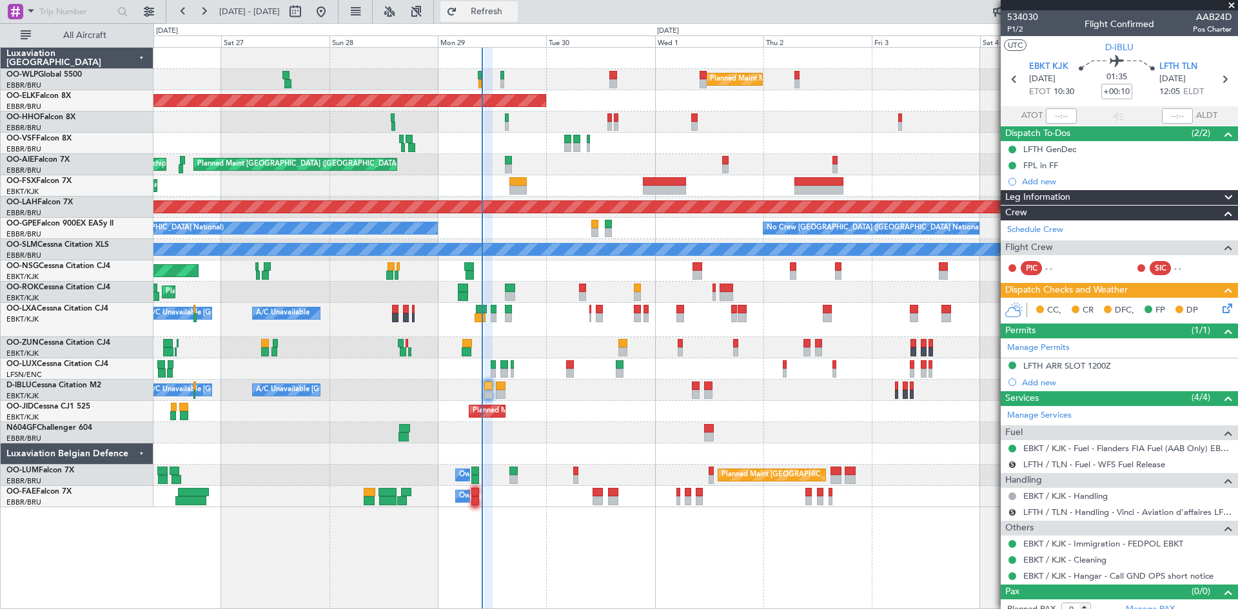
click at [512, 12] on span "Refresh" at bounding box center [487, 11] width 54 height 9
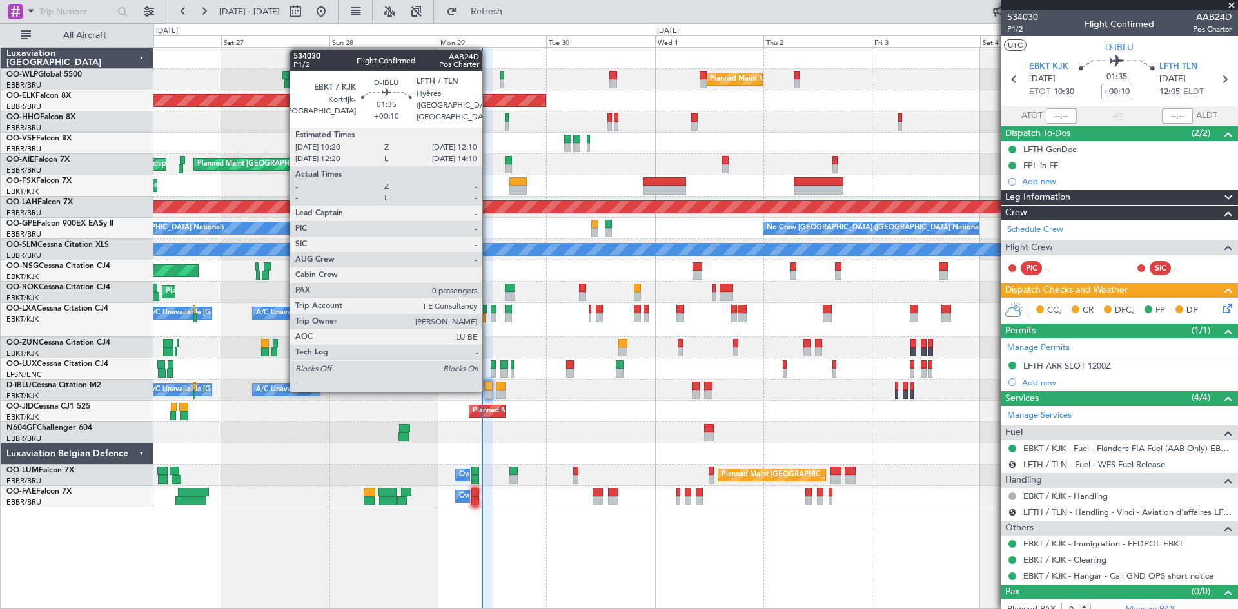
click at [488, 389] on div at bounding box center [488, 386] width 8 height 9
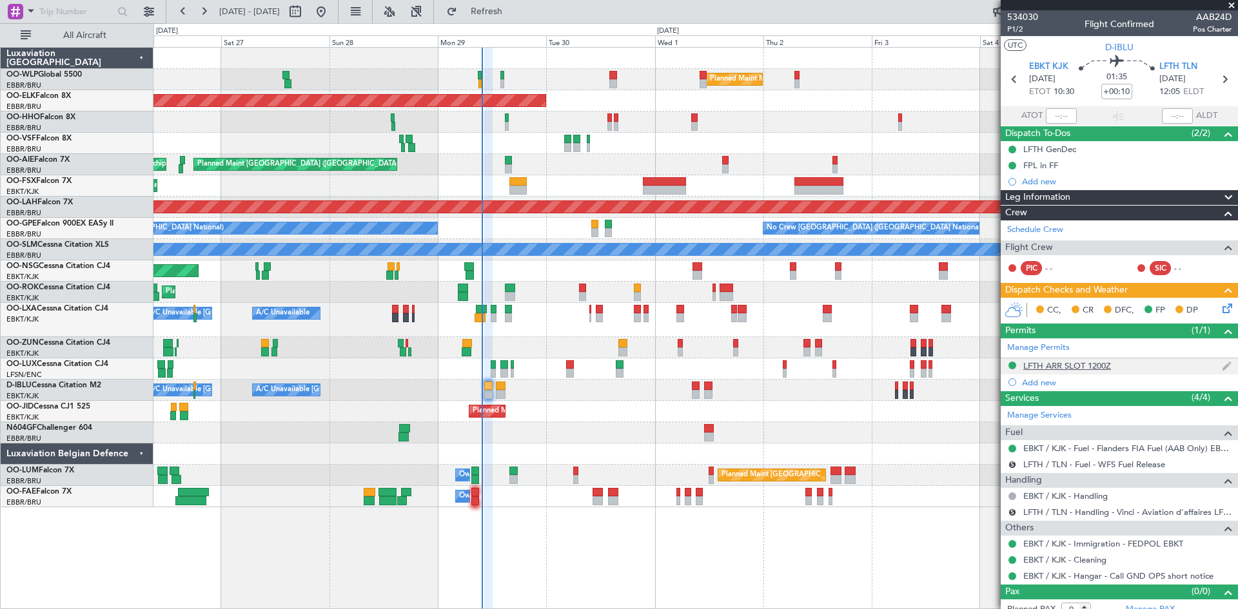
click at [1012, 369] on div at bounding box center [1012, 365] width 10 height 10
click at [1011, 366] on button at bounding box center [1012, 366] width 8 height 8
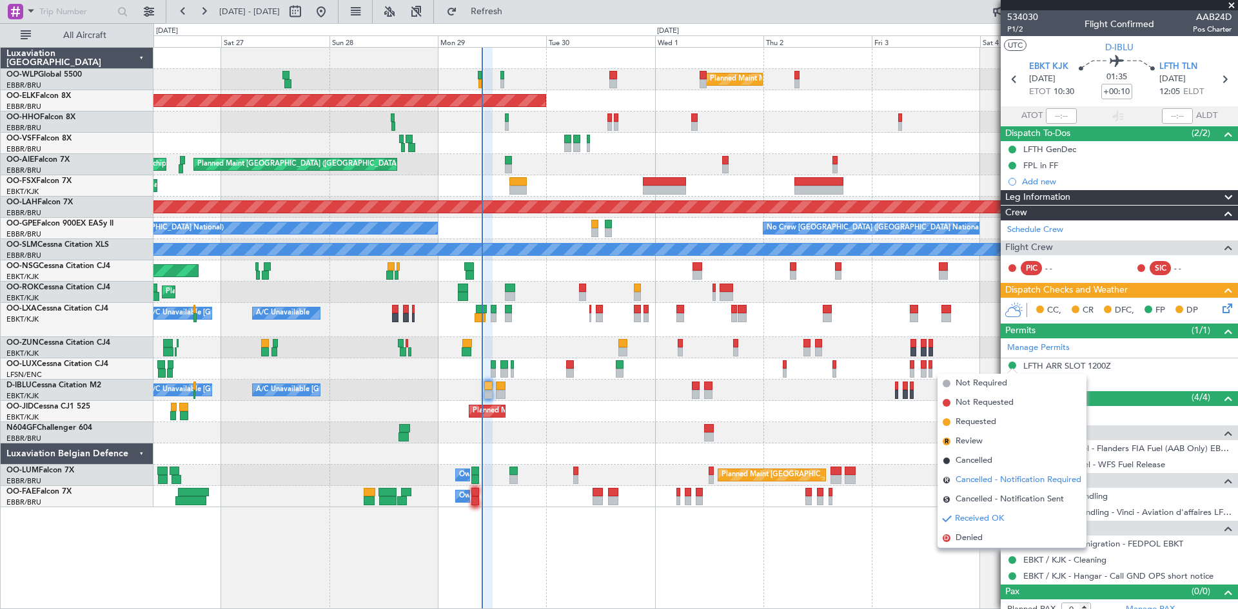
click at [973, 483] on span "Cancelled - Notification Required" at bounding box center [1018, 480] width 126 height 13
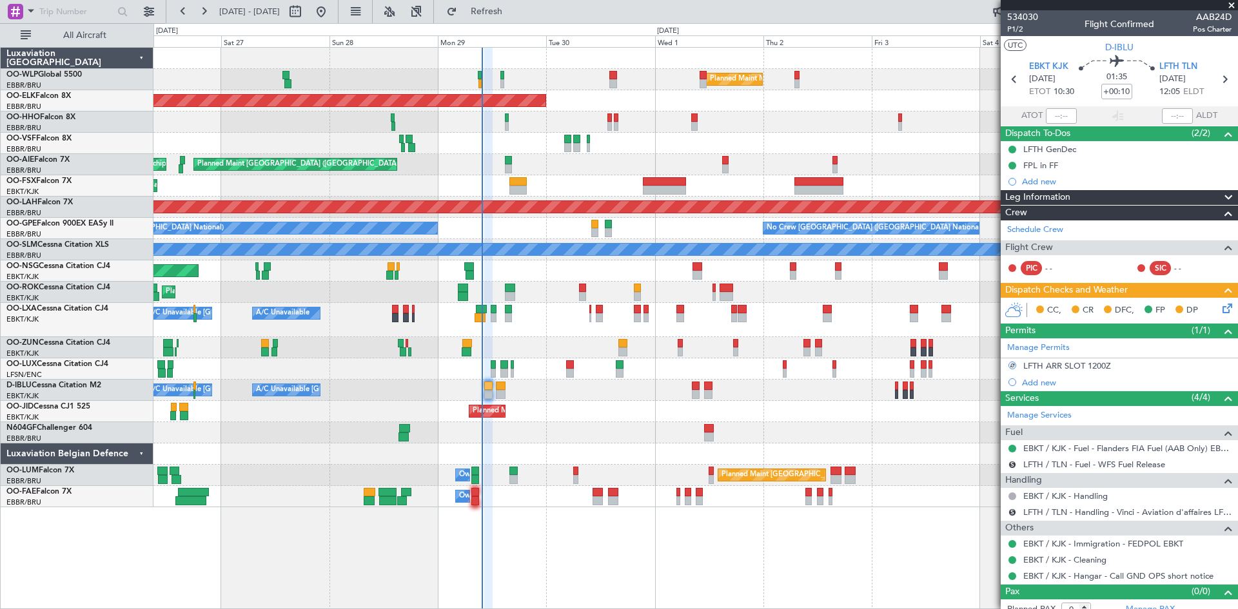
click at [973, 483] on div "Planned Maint [GEOGRAPHIC_DATA] ([GEOGRAPHIC_DATA] National) Owner [GEOGRAPHIC_…" at bounding box center [695, 475] width 1084 height 21
click at [1013, 366] on button "R" at bounding box center [1012, 366] width 8 height 8
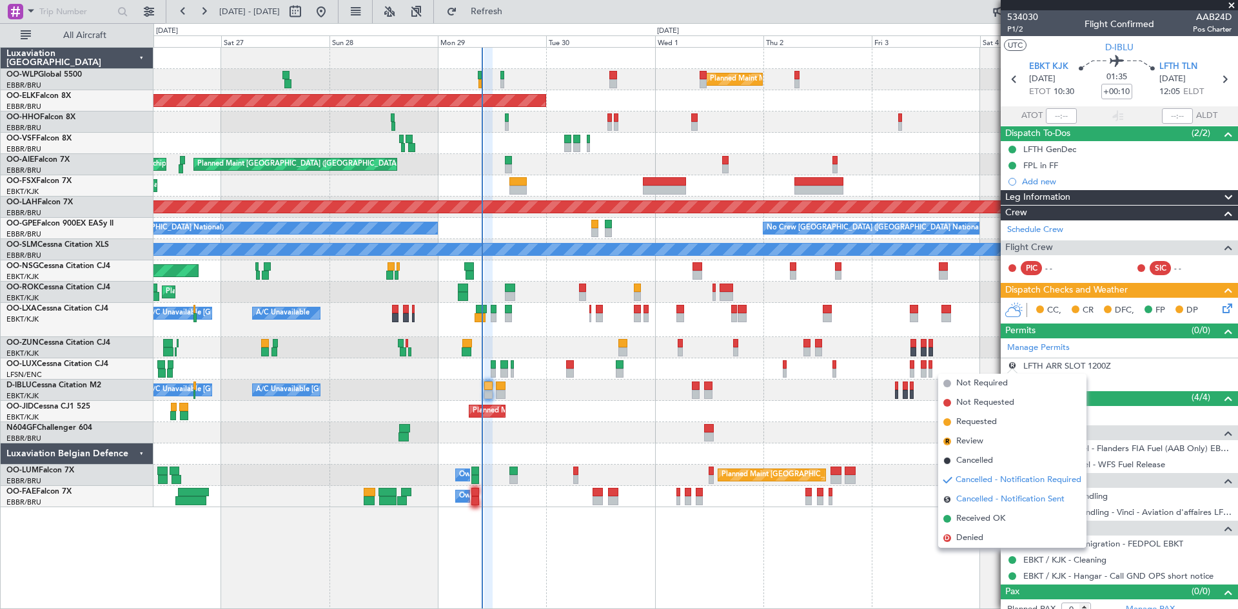
click at [986, 495] on span "Cancelled - Notification Sent" at bounding box center [1010, 499] width 108 height 13
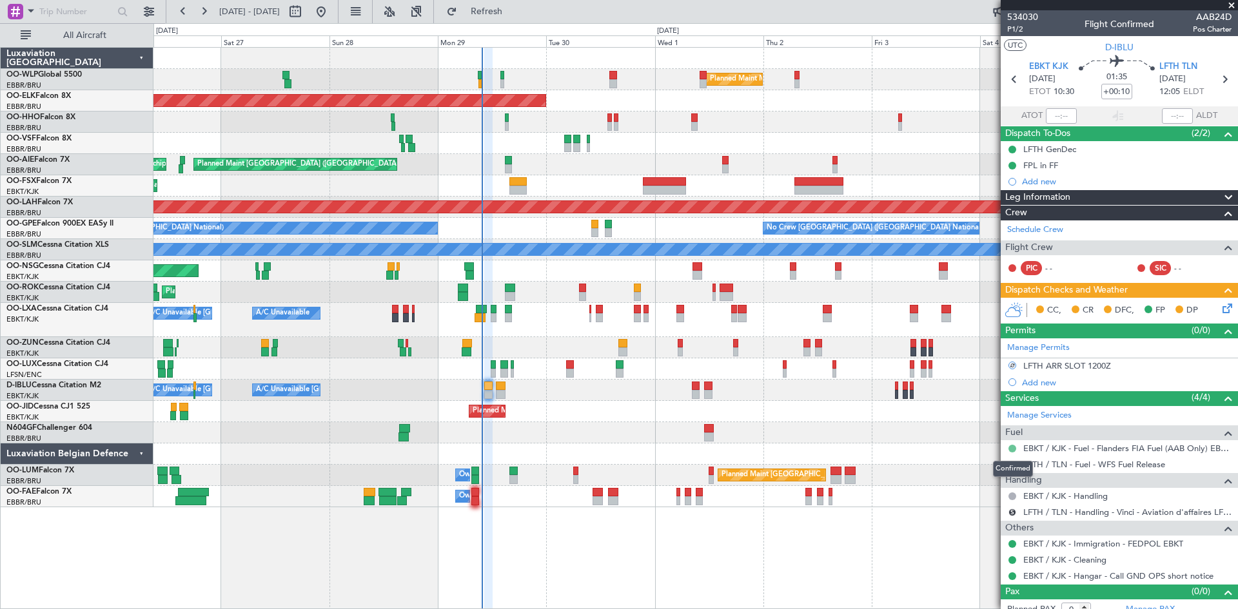
click at [1010, 448] on button at bounding box center [1012, 449] width 8 height 8
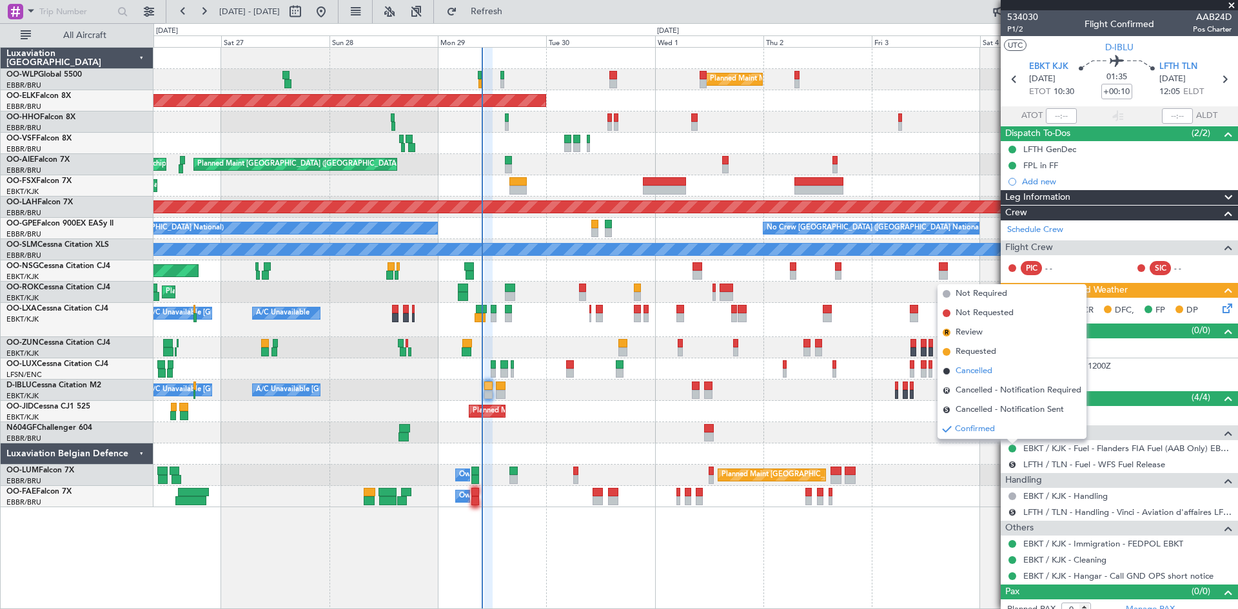
click at [968, 370] on span "Cancelled" at bounding box center [973, 371] width 37 height 13
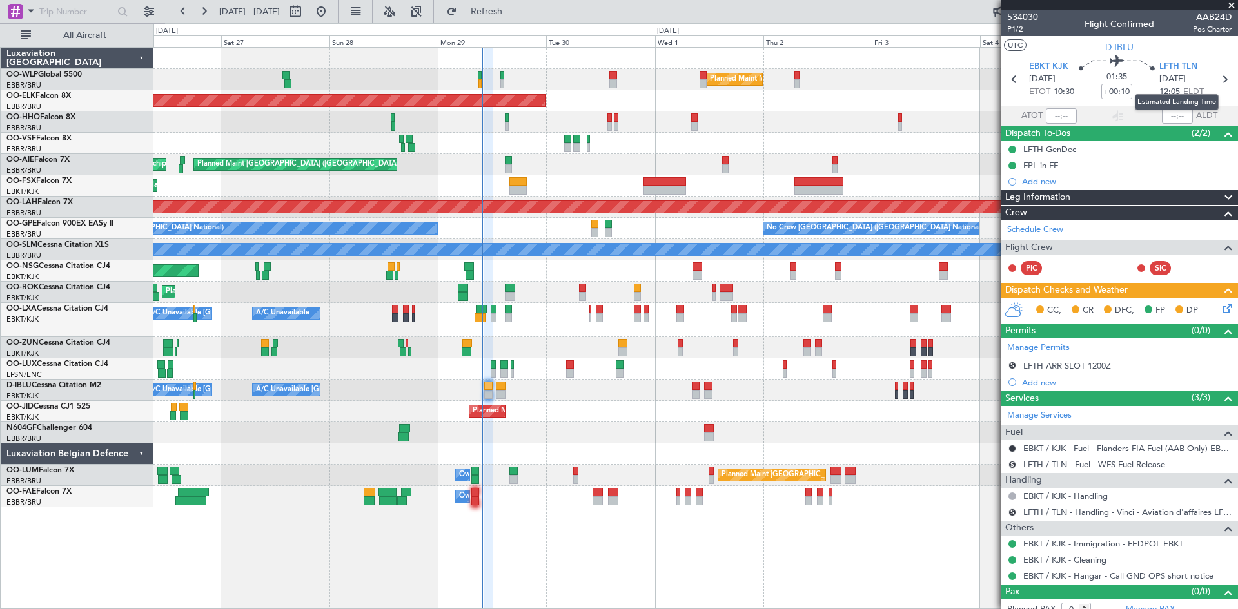
click at [1216, 87] on mat-tooltip-component "Estimated Landing Time" at bounding box center [1177, 102] width 102 height 34
click at [1216, 83] on icon at bounding box center [1224, 79] width 17 height 17
type input "+00:20"
type input "1"
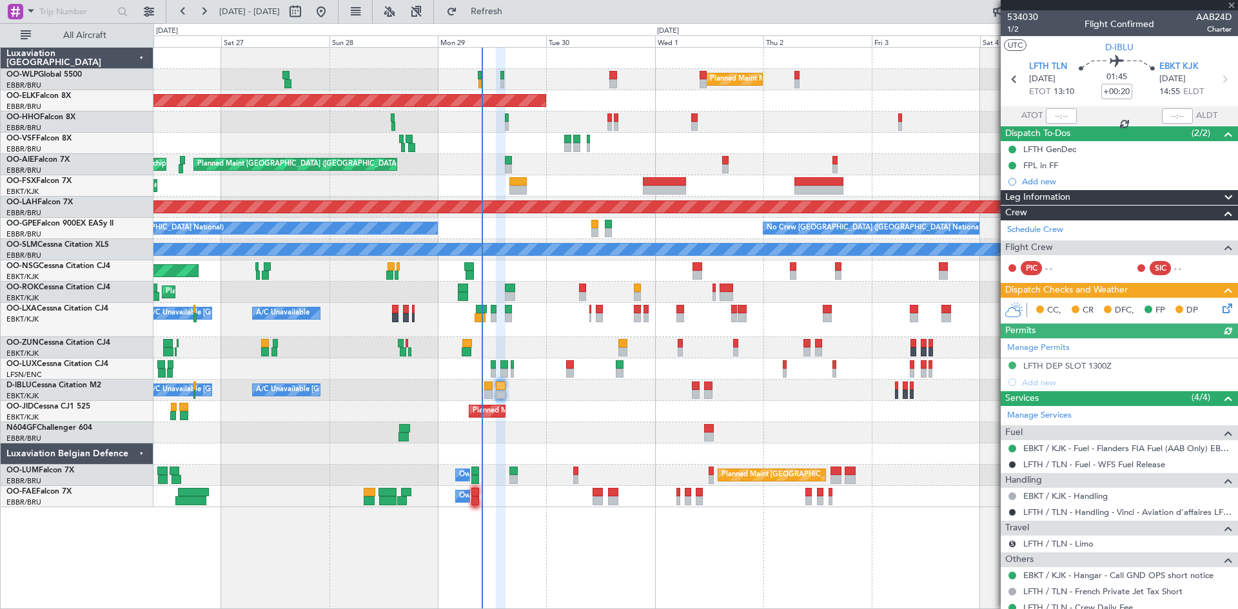
scroll to position [64, 0]
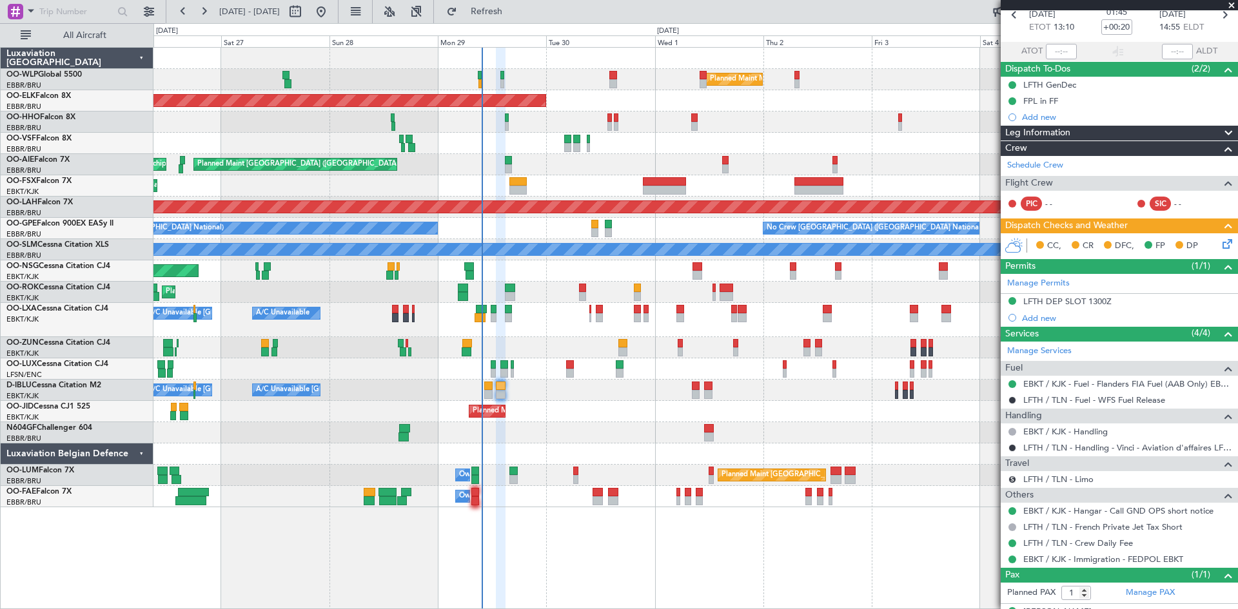
click at [1016, 381] on div at bounding box center [1012, 384] width 10 height 10
click at [1011, 387] on mat-tooltip-component "Confirmed" at bounding box center [1013, 404] width 58 height 34
drag, startPoint x: 1018, startPoint y: 376, endPoint x: 1013, endPoint y: 387, distance: 12.1
click at [1019, 378] on div "EBKT / KJK - Fuel - Flanders FIA Fuel (AAB Only) EBKT / KJK" at bounding box center [1119, 384] width 237 height 16
click at [1008, 392] on div "LFTH / TLN - Fuel - WFS Fuel Release" at bounding box center [1119, 400] width 237 height 16
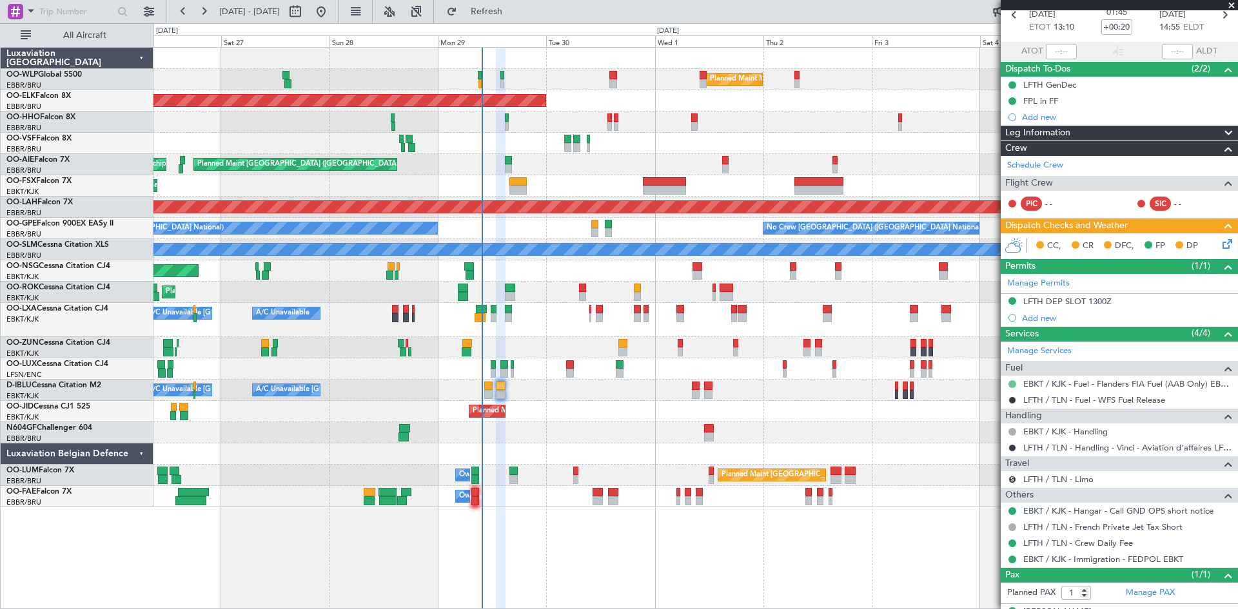
click at [1010, 385] on button at bounding box center [1012, 384] width 8 height 8
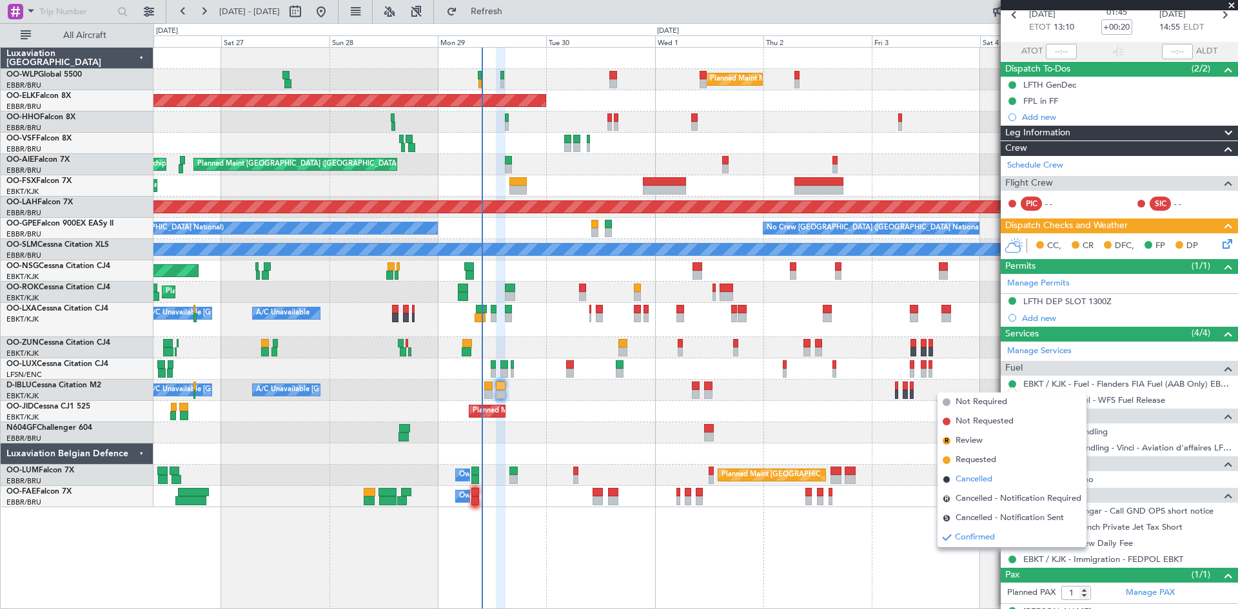
click at [984, 480] on span "Cancelled" at bounding box center [973, 479] width 37 height 13
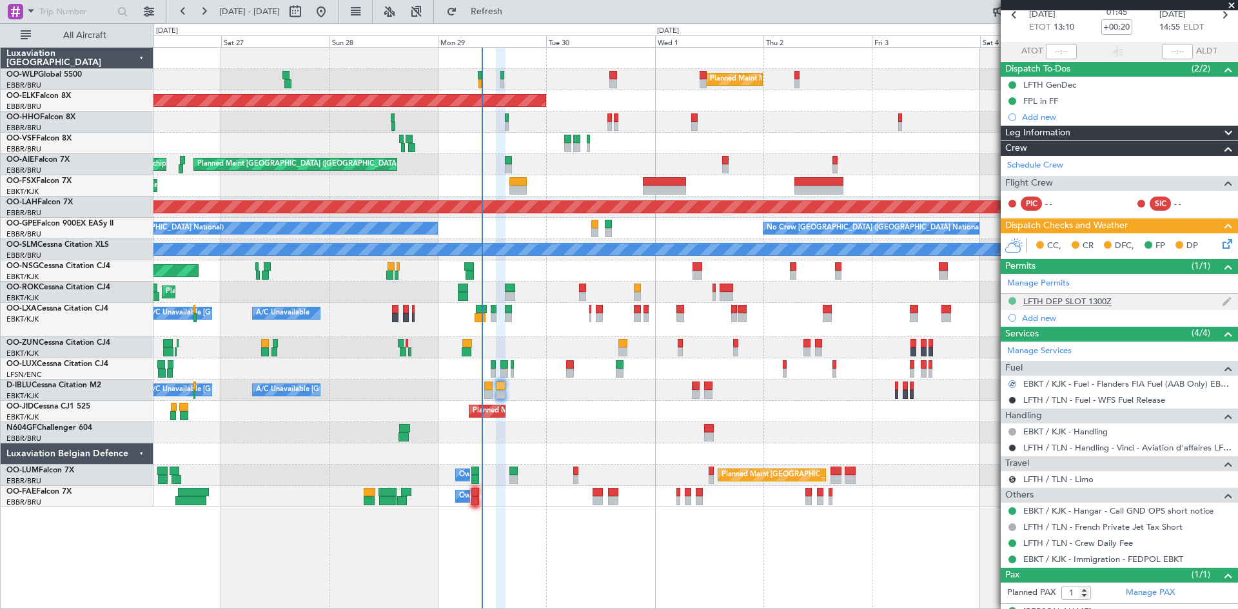
click at [1010, 301] on button at bounding box center [1012, 301] width 8 height 8
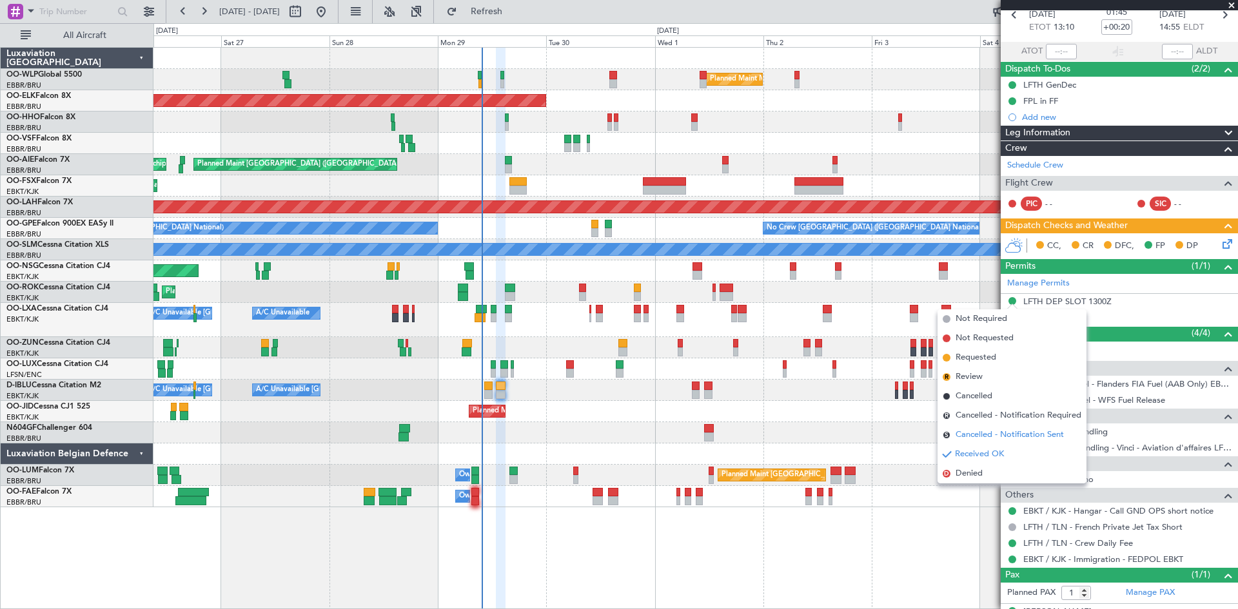
click at [987, 438] on span "Cancelled - Notification Sent" at bounding box center [1009, 435] width 108 height 13
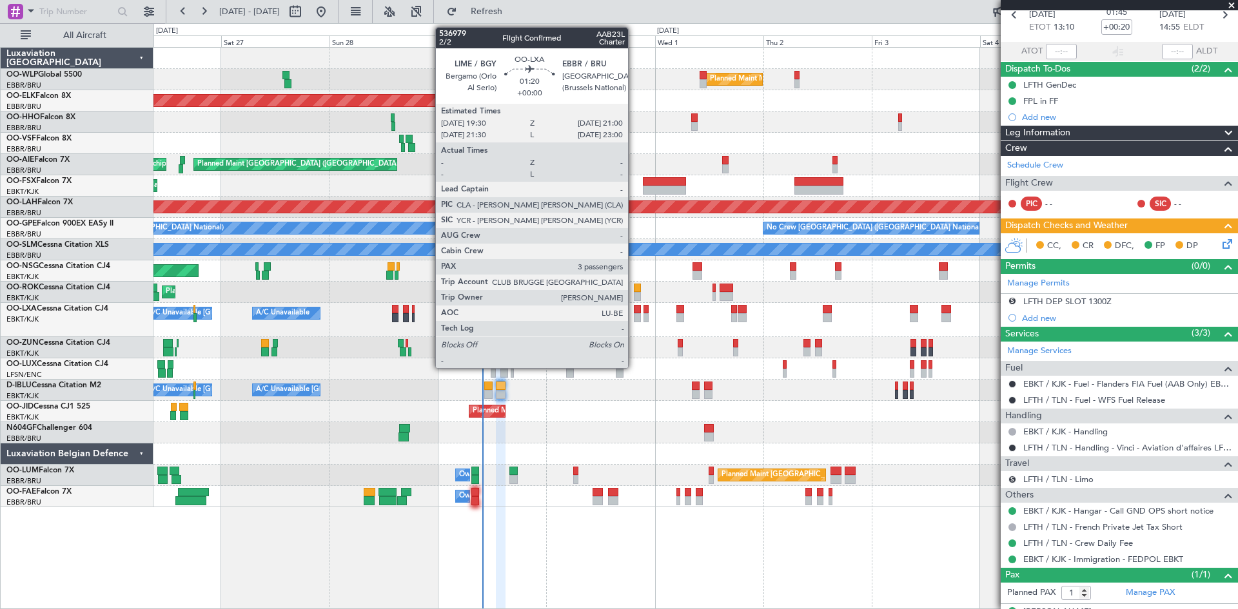
click at [634, 317] on div at bounding box center [637, 317] width 7 height 9
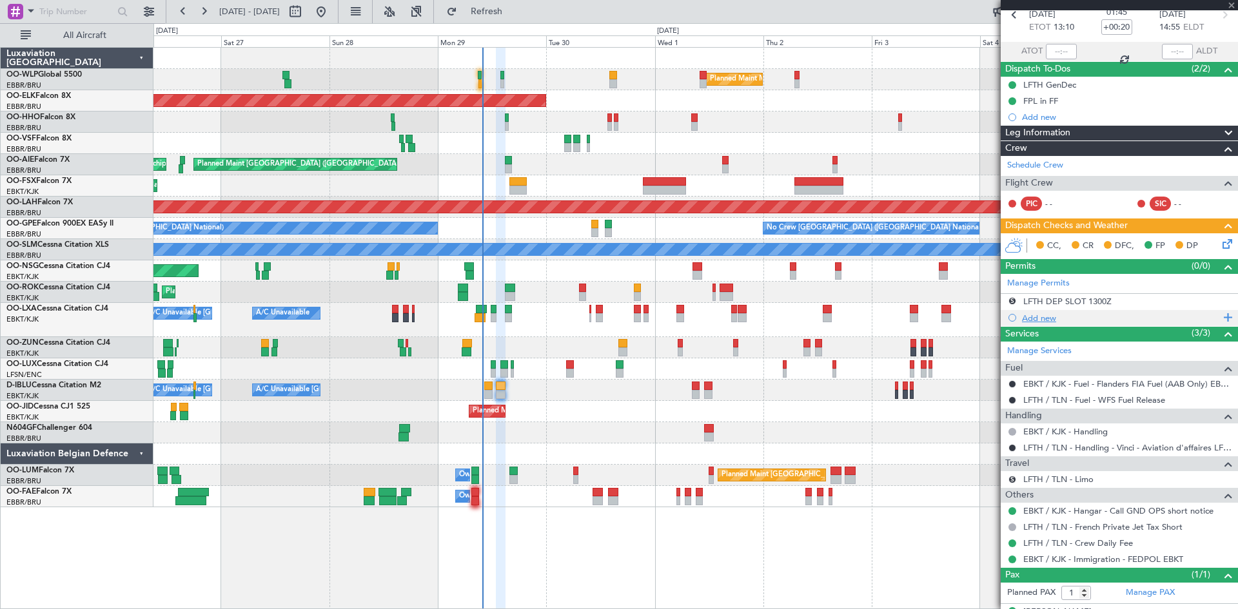
type input "3"
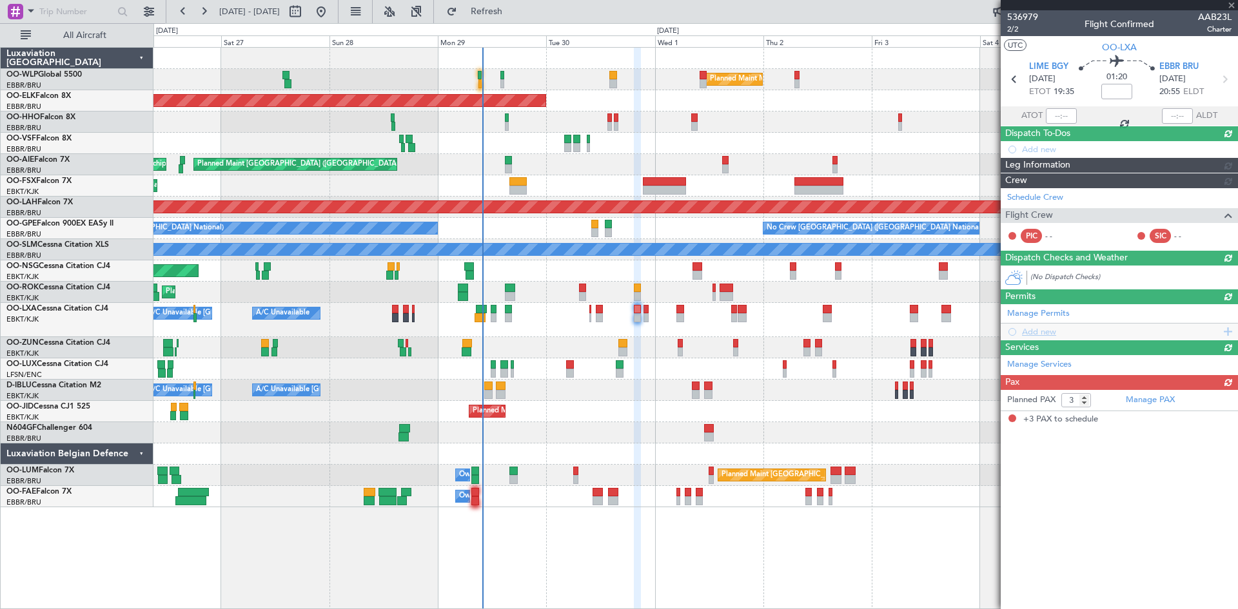
scroll to position [0, 0]
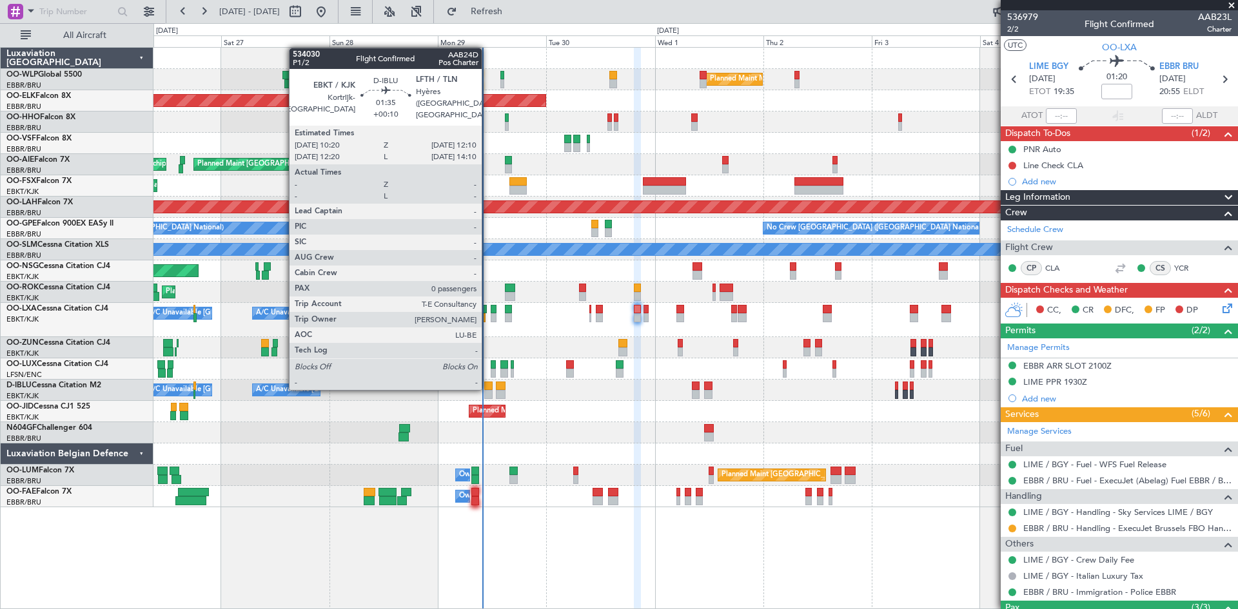
click at [487, 387] on div at bounding box center [488, 386] width 8 height 9
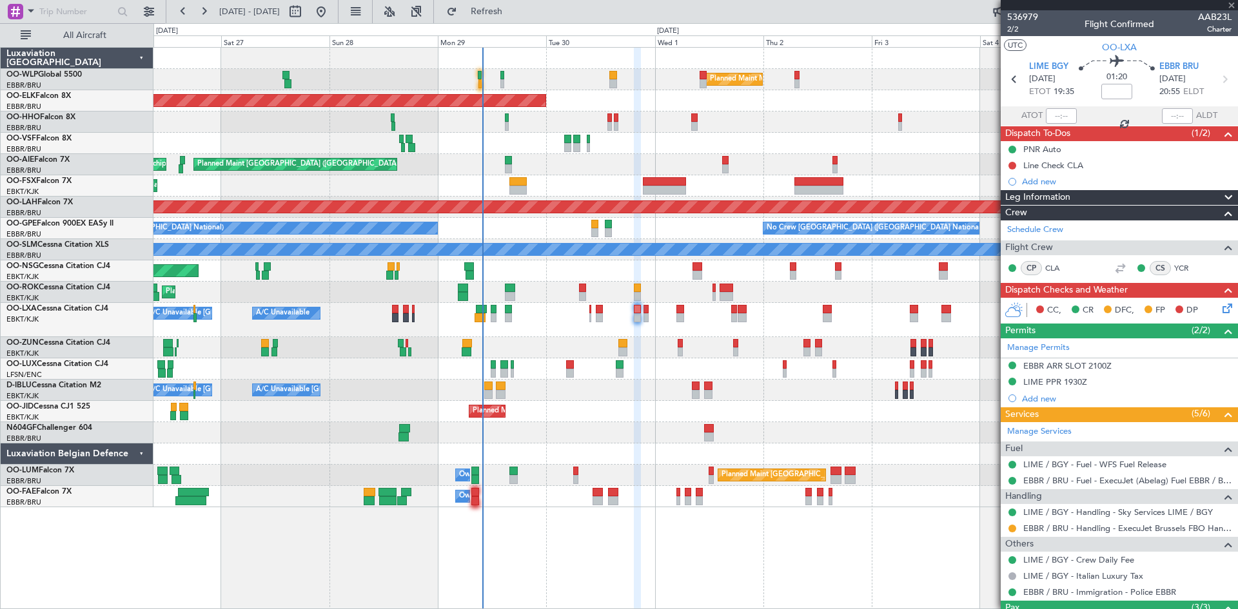
type input "+00:10"
type input "0"
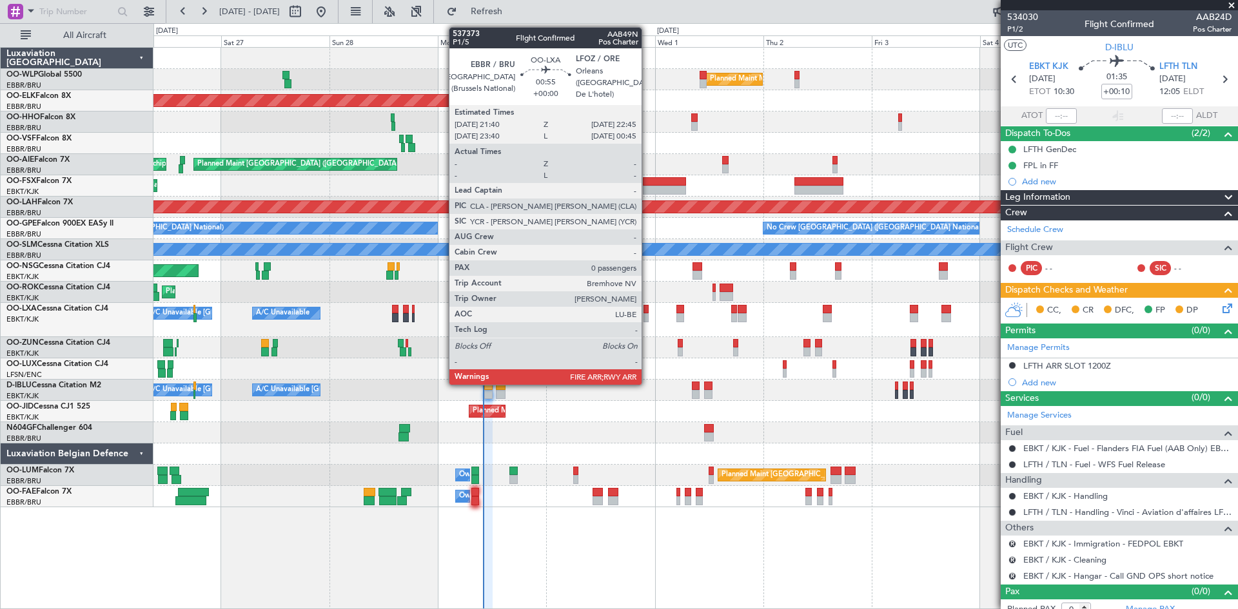
click at [647, 313] on div at bounding box center [645, 317] width 5 height 9
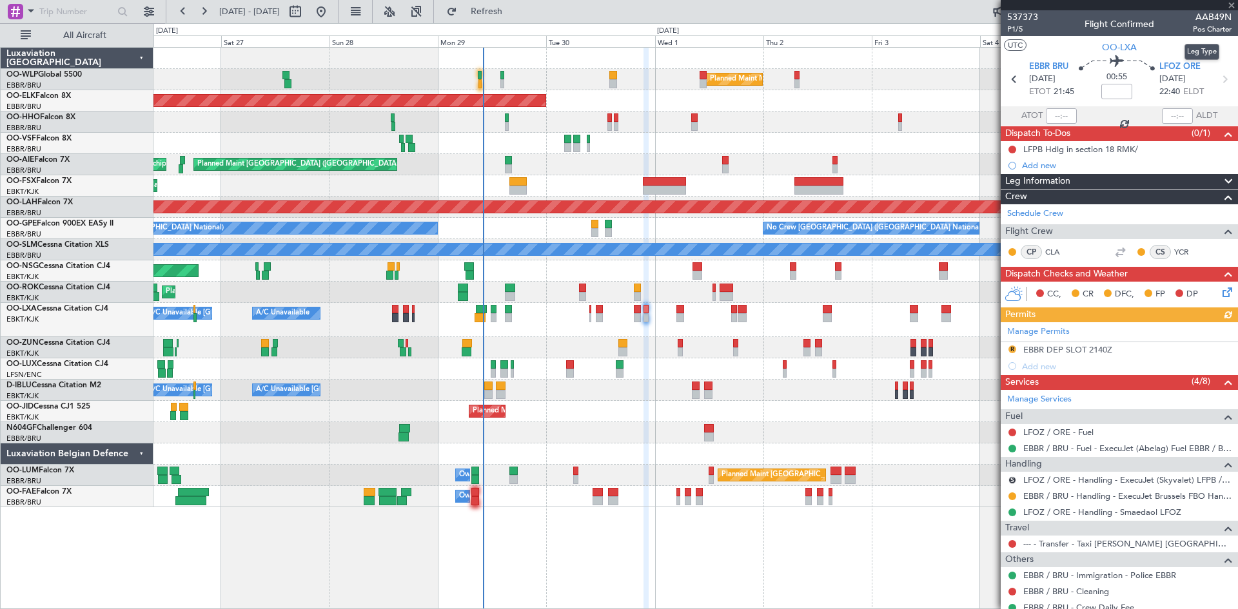
click at [1178, 68] on mat-tooltip-component "Leg Type" at bounding box center [1201, 52] width 53 height 34
click at [1180, 63] on span "LFOZ ORE" at bounding box center [1179, 67] width 41 height 13
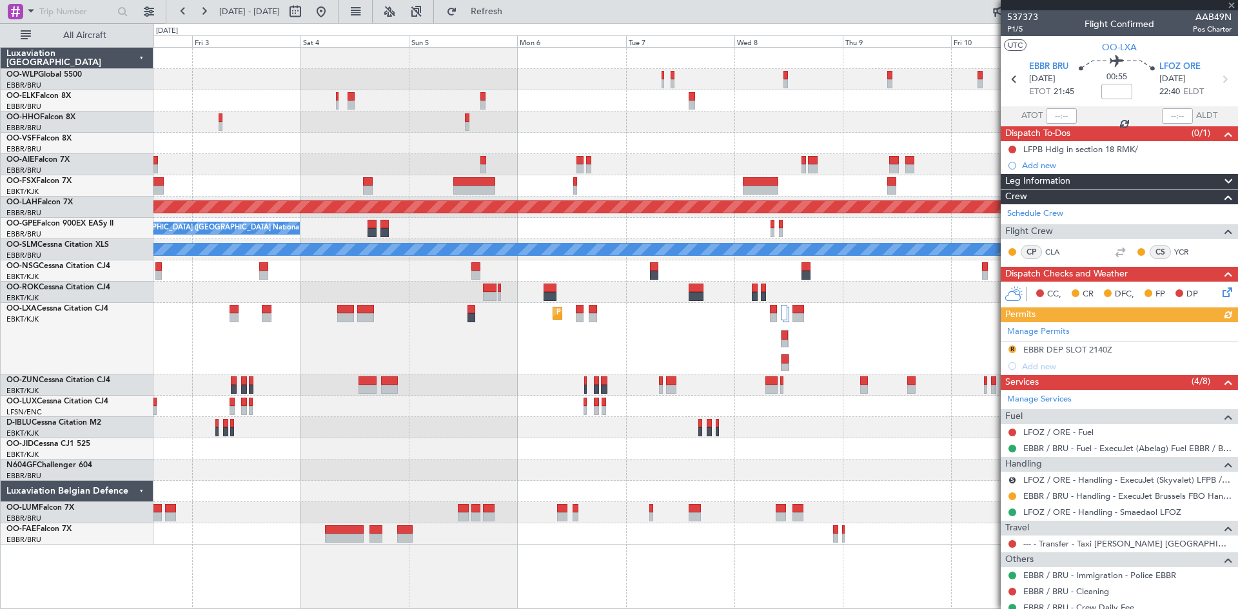
click at [398, 310] on div "Planned Maint Milan (Linate) Planned [GEOGRAPHIC_DATA][PERSON_NAME]-[GEOGRAPHIC…" at bounding box center [695, 296] width 1084 height 497
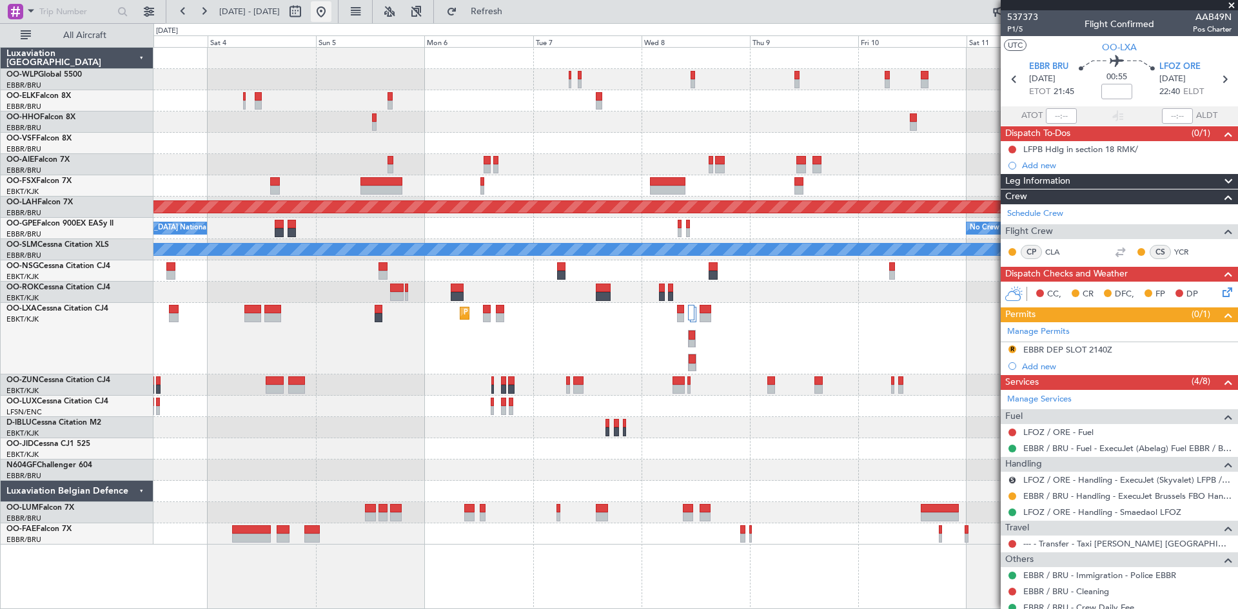
click at [331, 6] on button at bounding box center [321, 11] width 21 height 21
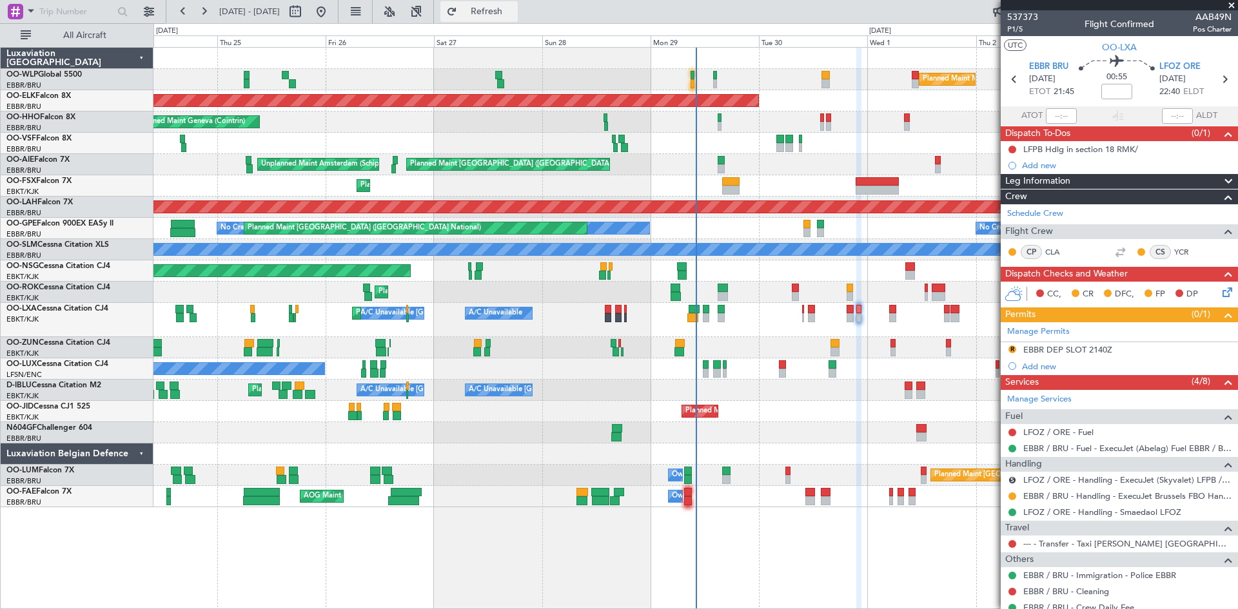
click at [507, 10] on span "Refresh" at bounding box center [487, 11] width 54 height 9
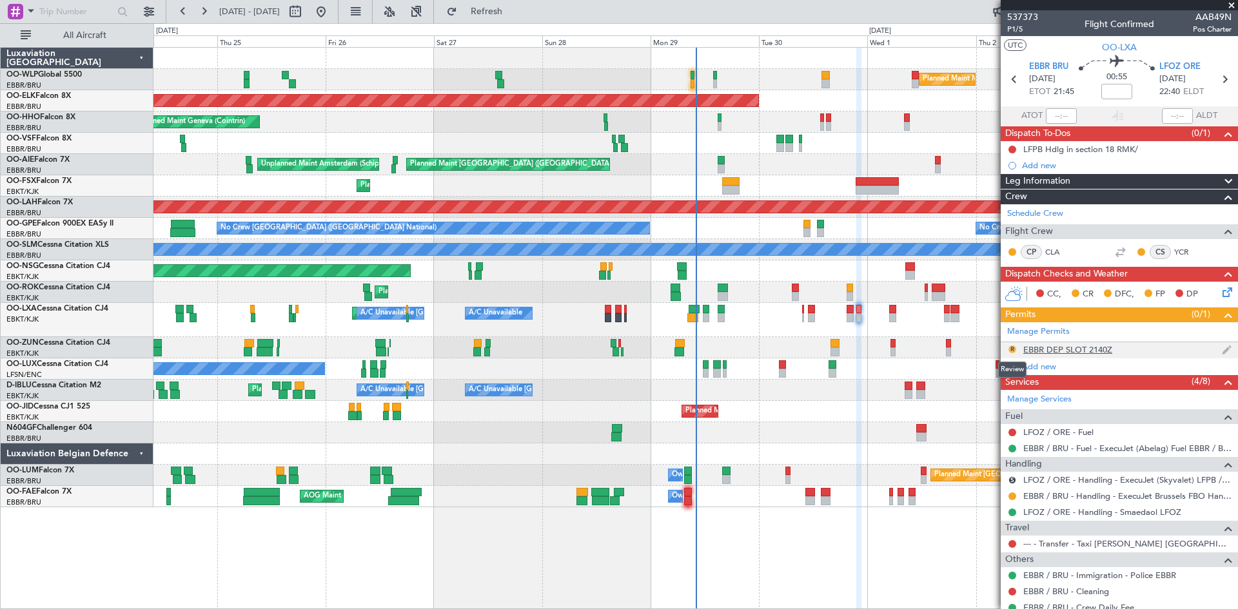
click at [1010, 349] on button "R" at bounding box center [1012, 350] width 8 height 8
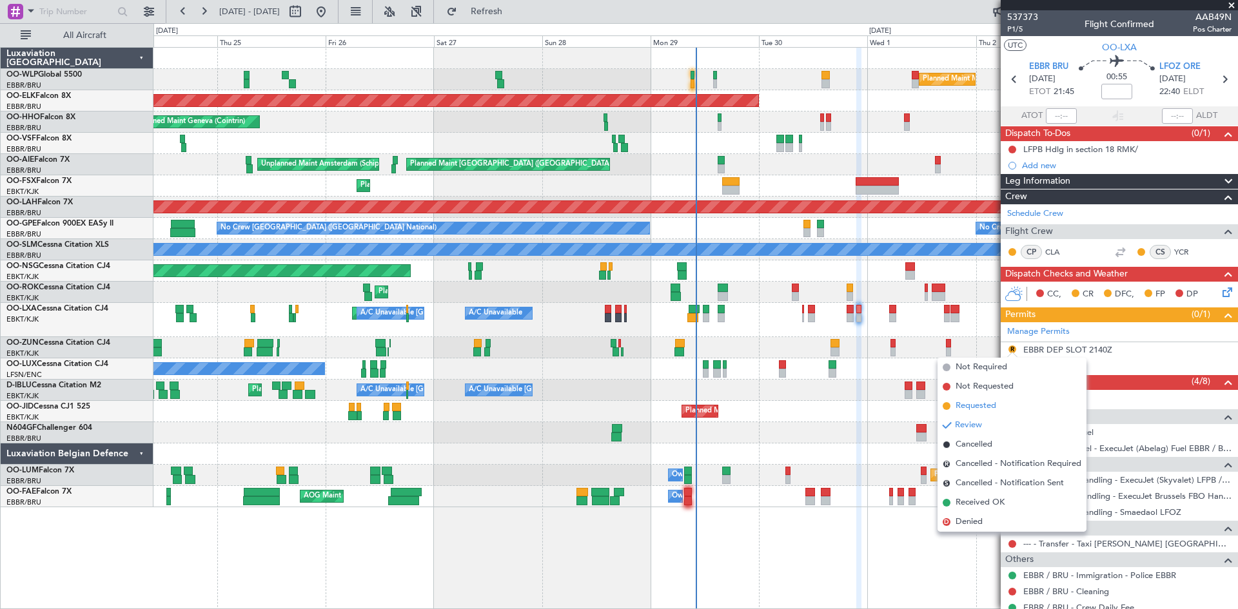
click at [983, 403] on span "Requested" at bounding box center [975, 406] width 41 height 13
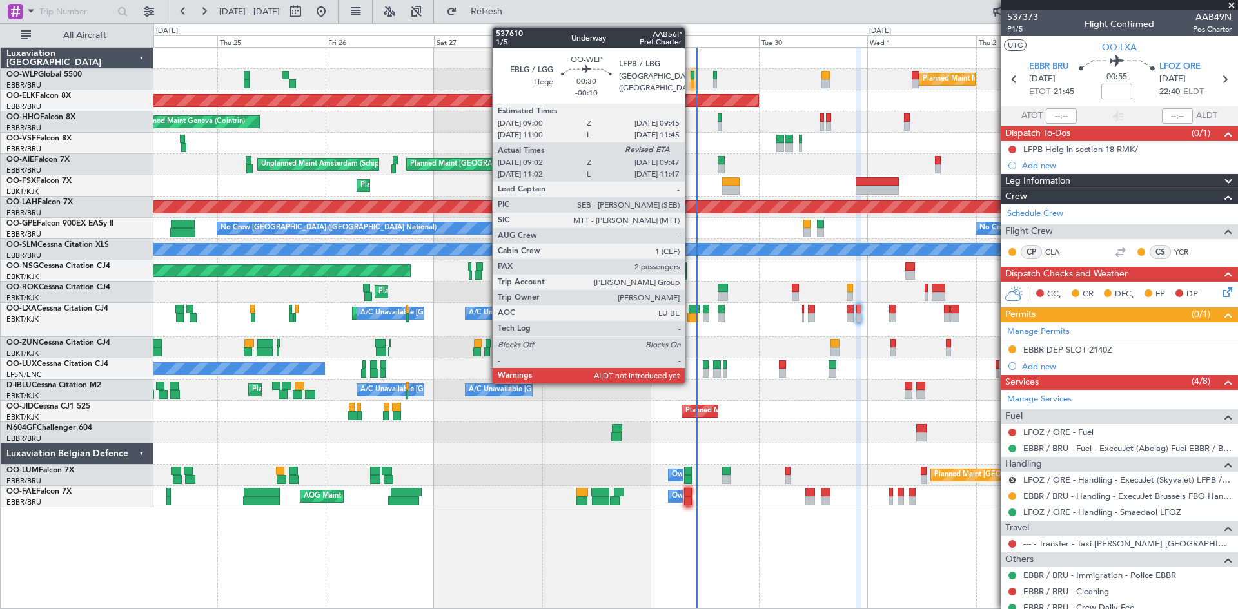
click at [690, 82] on div at bounding box center [692, 83] width 4 height 9
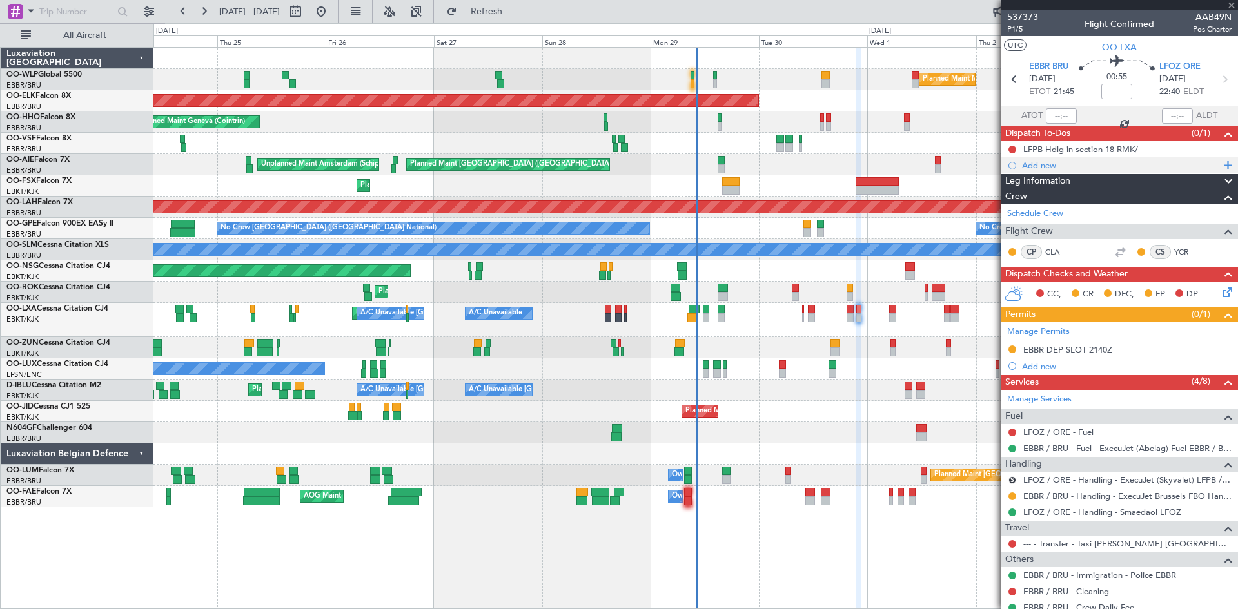
type input "-00:10"
type input "09:12"
type input "2"
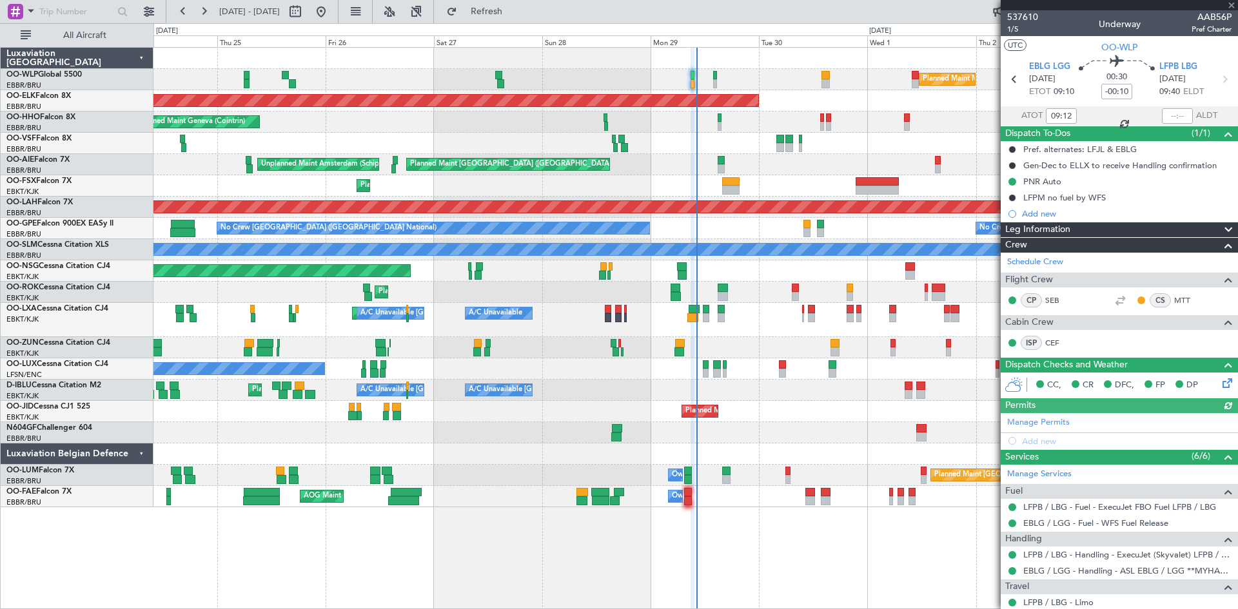
click at [1166, 114] on div at bounding box center [1177, 115] width 31 height 15
click at [1171, 109] on input "text" at bounding box center [1177, 115] width 31 height 15
click at [1162, 112] on input "text" at bounding box center [1177, 115] width 31 height 15
click at [1178, 117] on mat-tooltip-component "Estimated Landing Time" at bounding box center [1165, 115] width 102 height 34
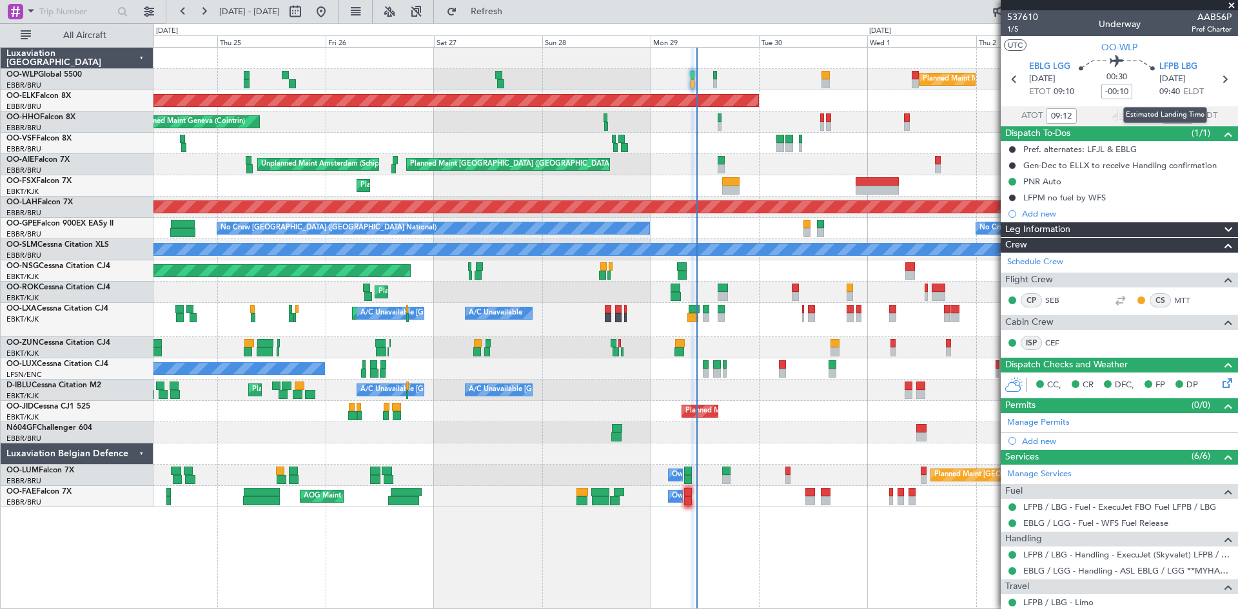
click at [1156, 110] on div "Estimated Landing Time" at bounding box center [1165, 115] width 84 height 16
click at [1162, 110] on div "Estimated Landing Time" at bounding box center [1165, 115] width 84 height 16
click at [1170, 119] on input "text" at bounding box center [1177, 115] width 31 height 15
type input "10:06"
click at [514, 15] on span "Refresh" at bounding box center [487, 11] width 54 height 9
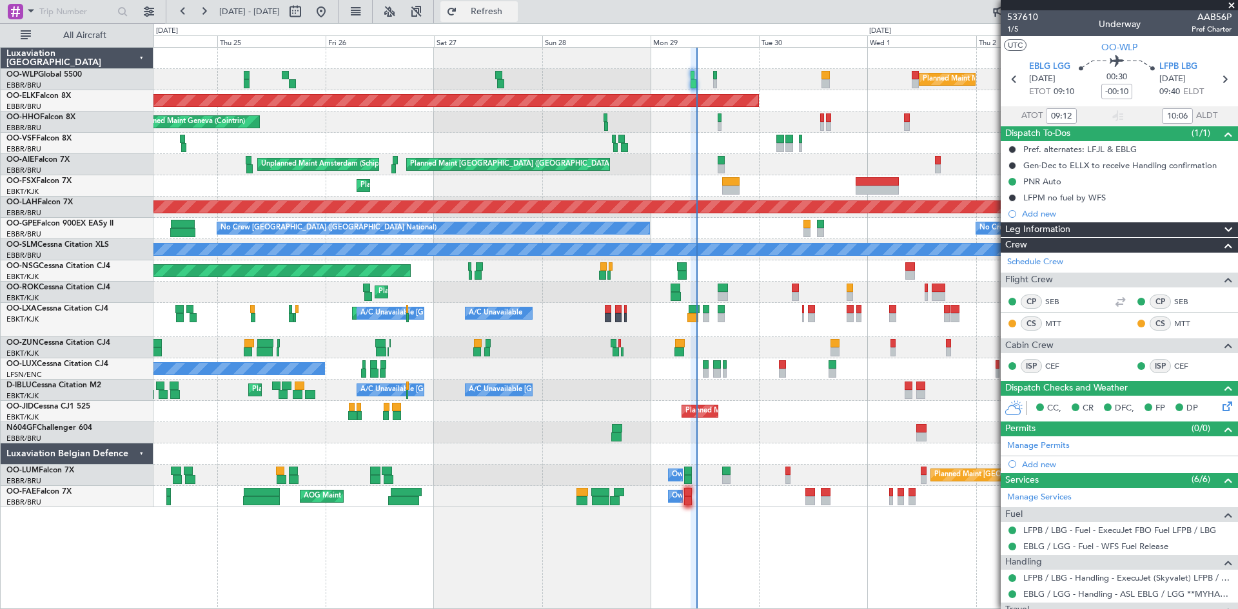
click at [514, 11] on span "Refresh" at bounding box center [487, 11] width 54 height 9
click at [716, 121] on div "Planned Maint Geneva (Cointrin)" at bounding box center [695, 122] width 1084 height 21
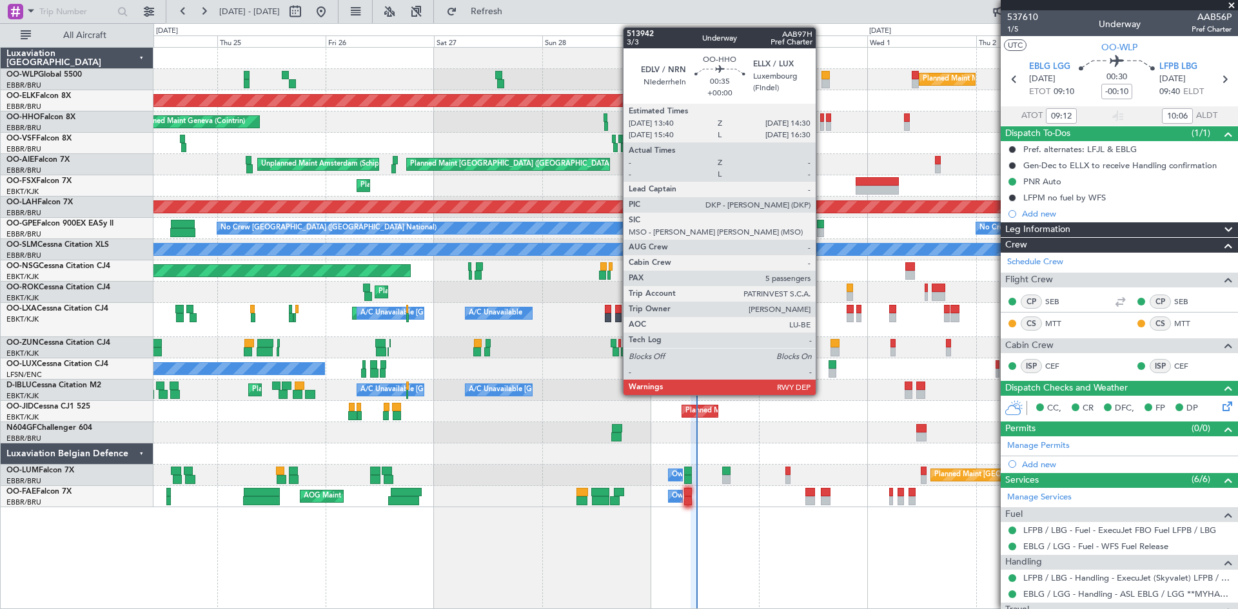
click at [821, 124] on div at bounding box center [822, 126] width 4 height 9
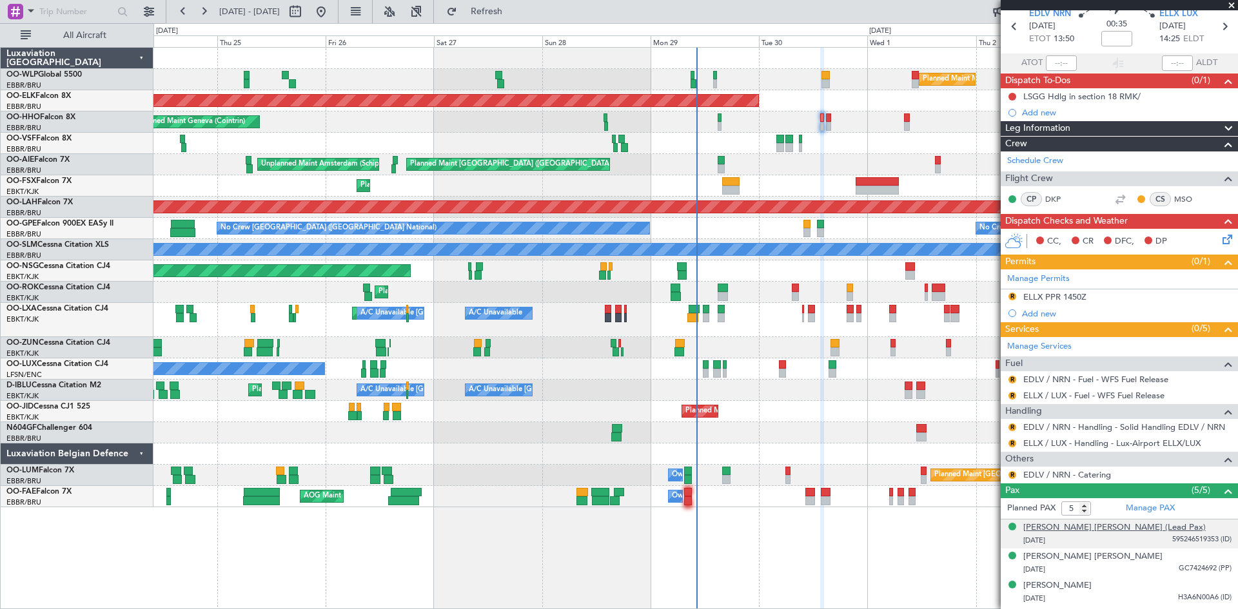
scroll to position [64, 0]
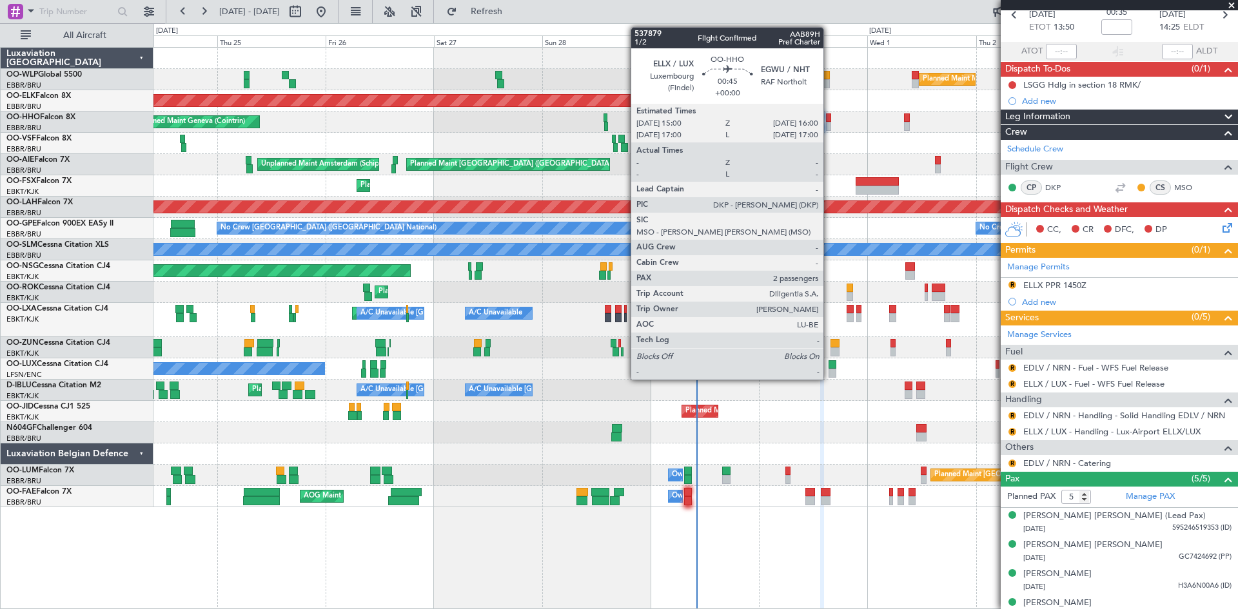
click at [829, 120] on div at bounding box center [828, 117] width 5 height 9
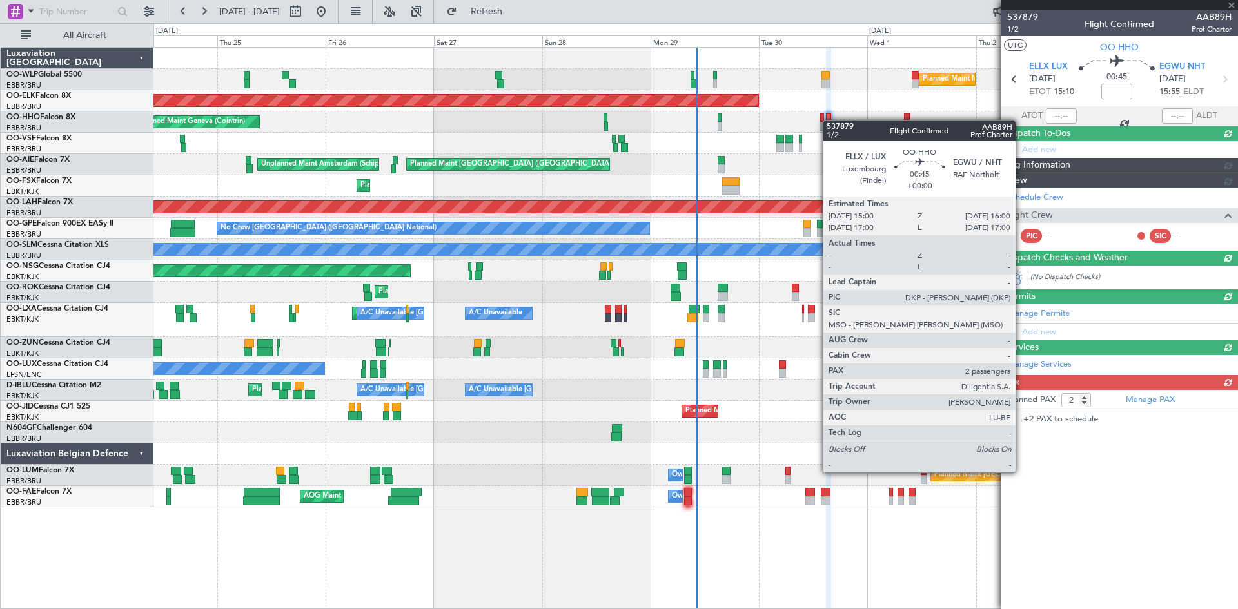
scroll to position [0, 0]
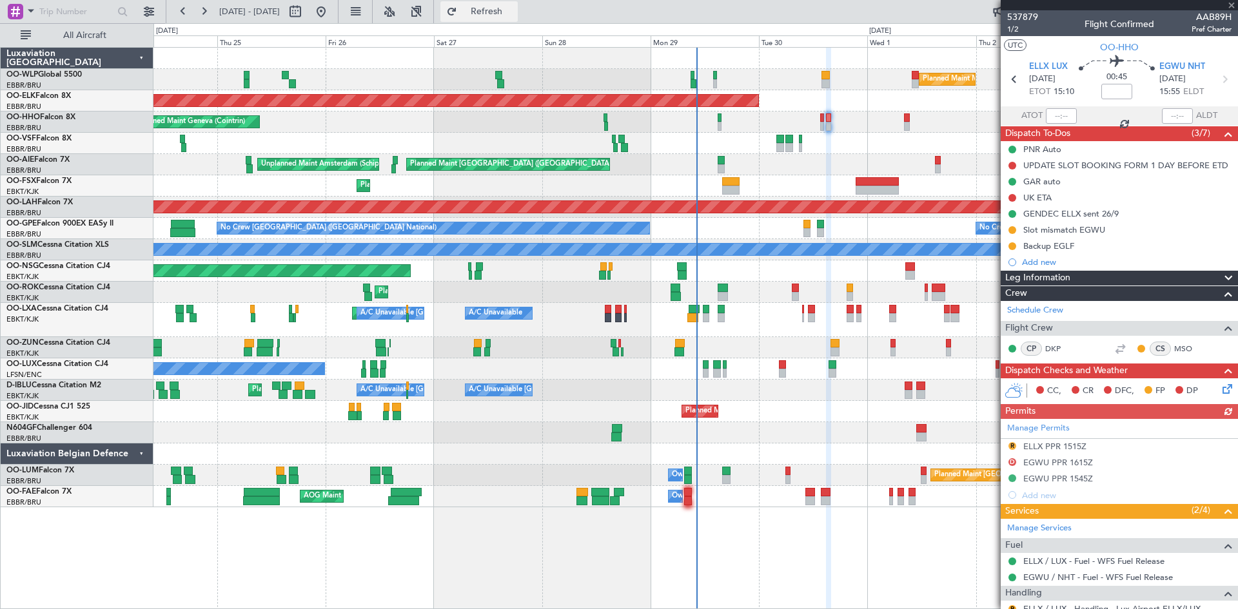
click at [518, 18] on button "Refresh" at bounding box center [478, 11] width 77 height 21
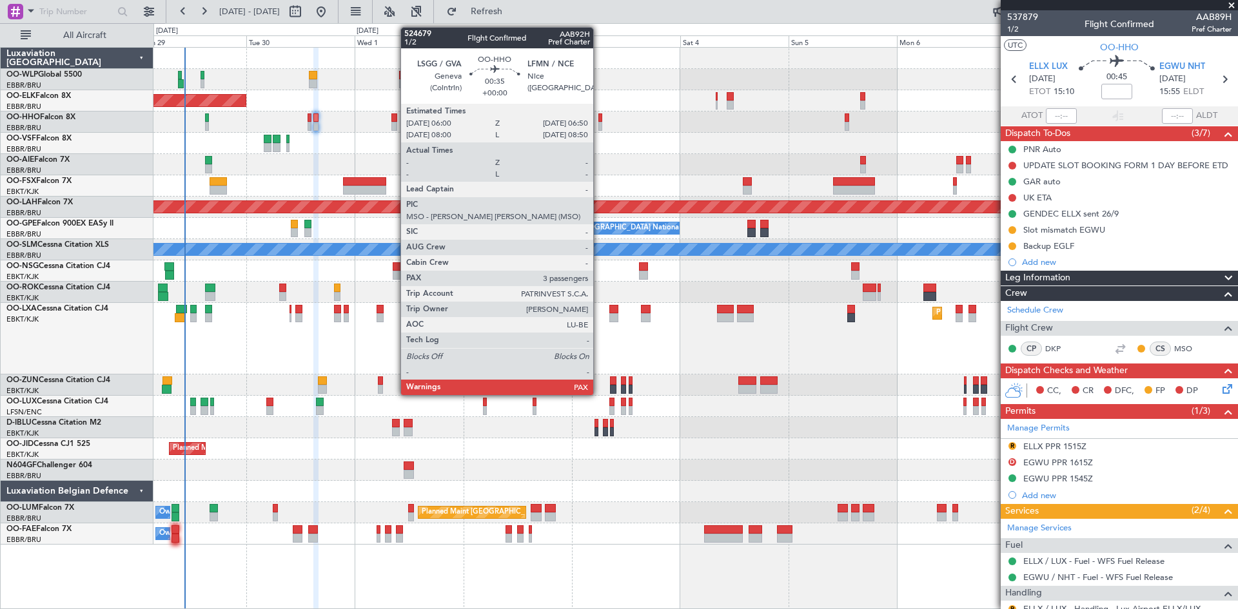
click at [599, 120] on div at bounding box center [600, 117] width 4 height 9
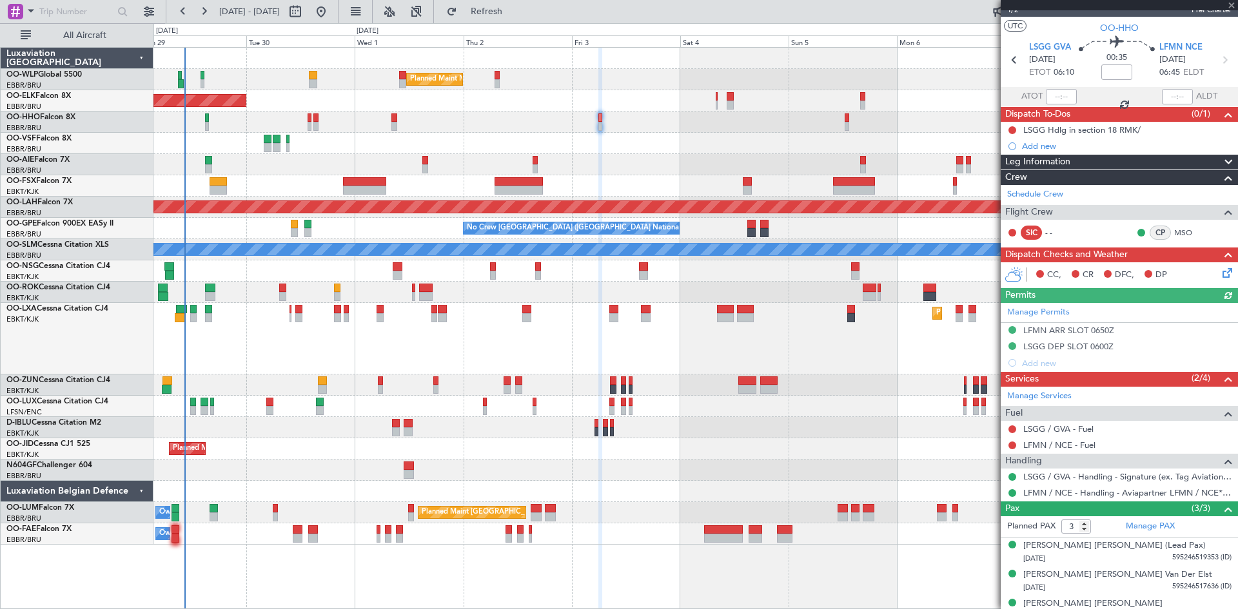
scroll to position [34, 0]
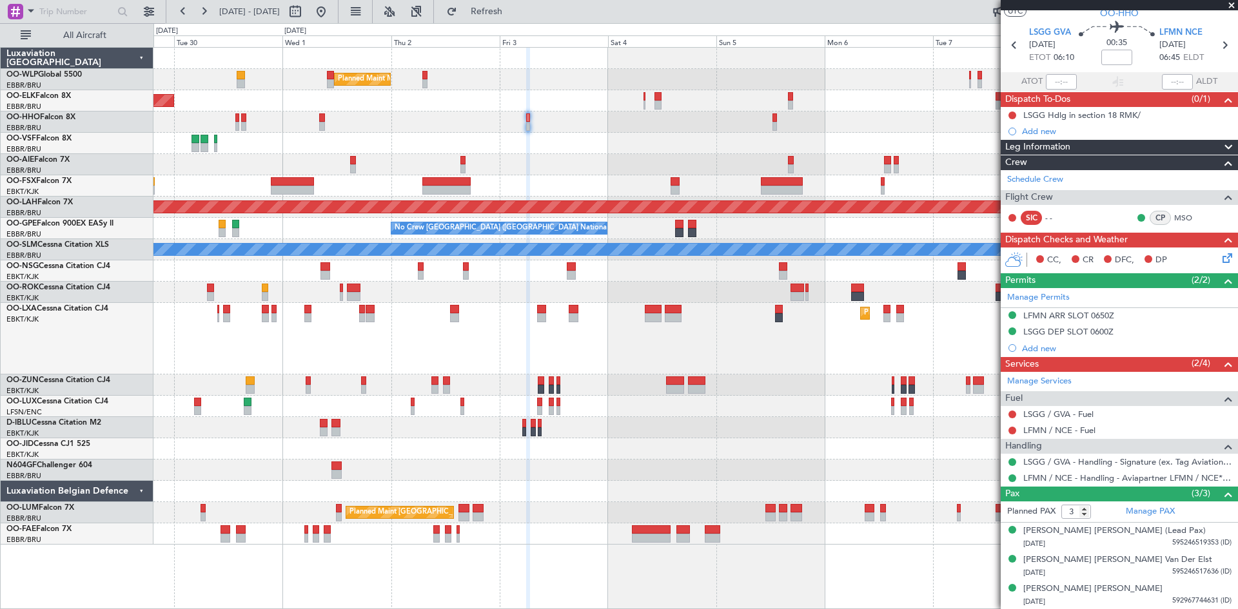
click at [709, 141] on div "Planned Maint Milan (Linate) Planned Maint Kortrijk-Wevelgem Planned Maint Lond…" at bounding box center [695, 296] width 1084 height 497
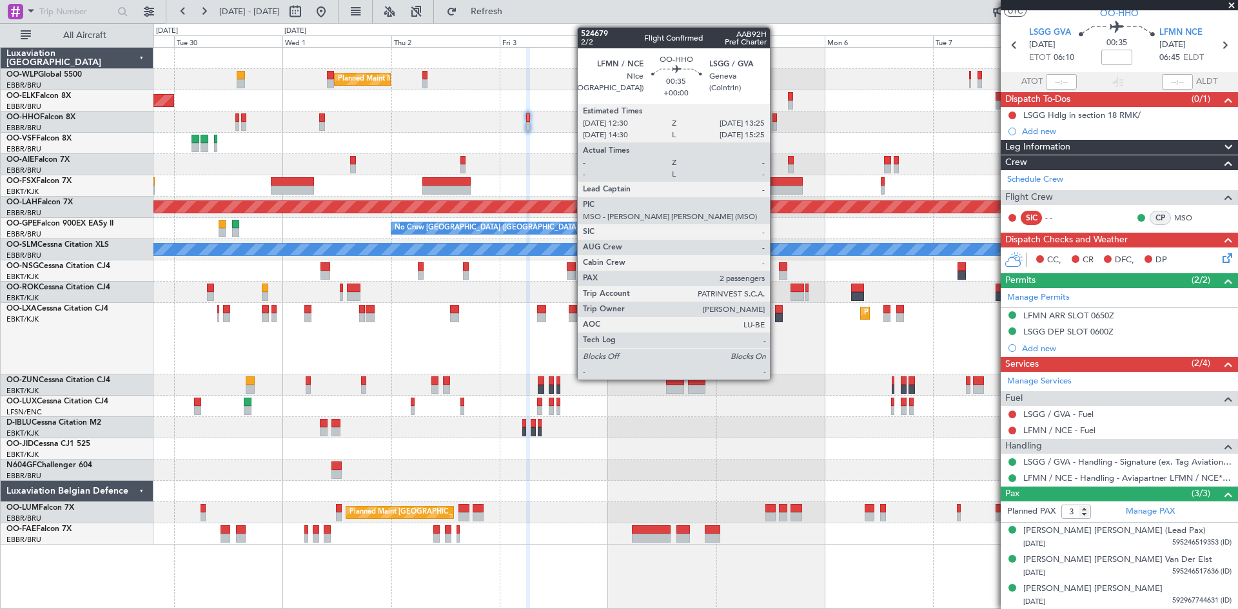
click at [776, 124] on div at bounding box center [774, 126] width 5 height 9
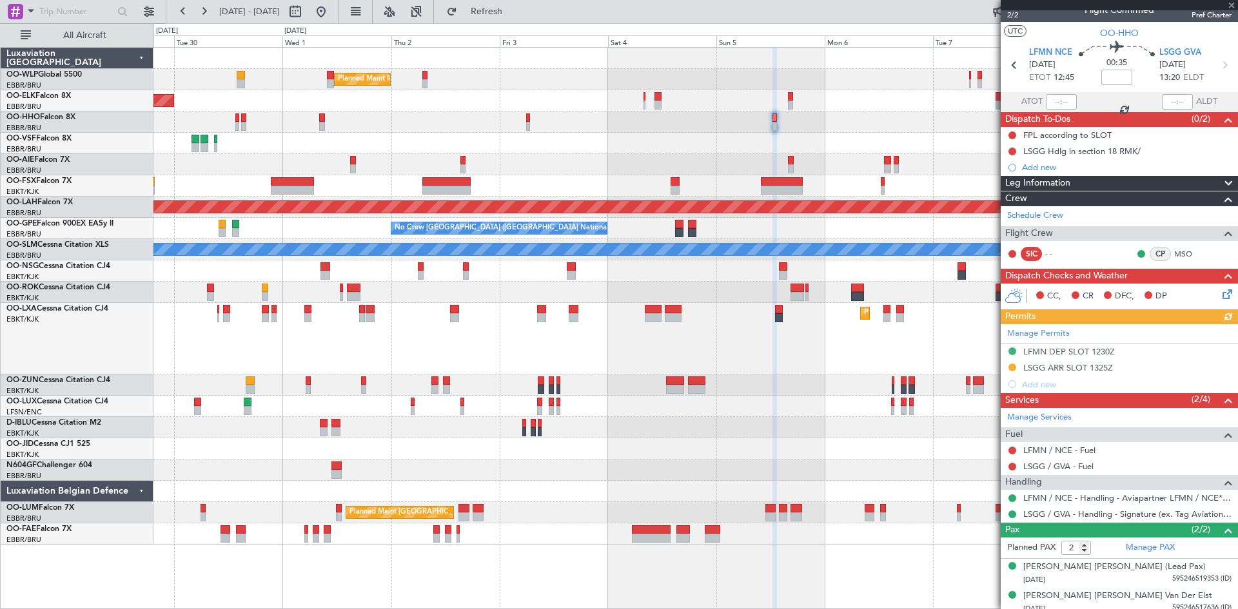
scroll to position [21, 0]
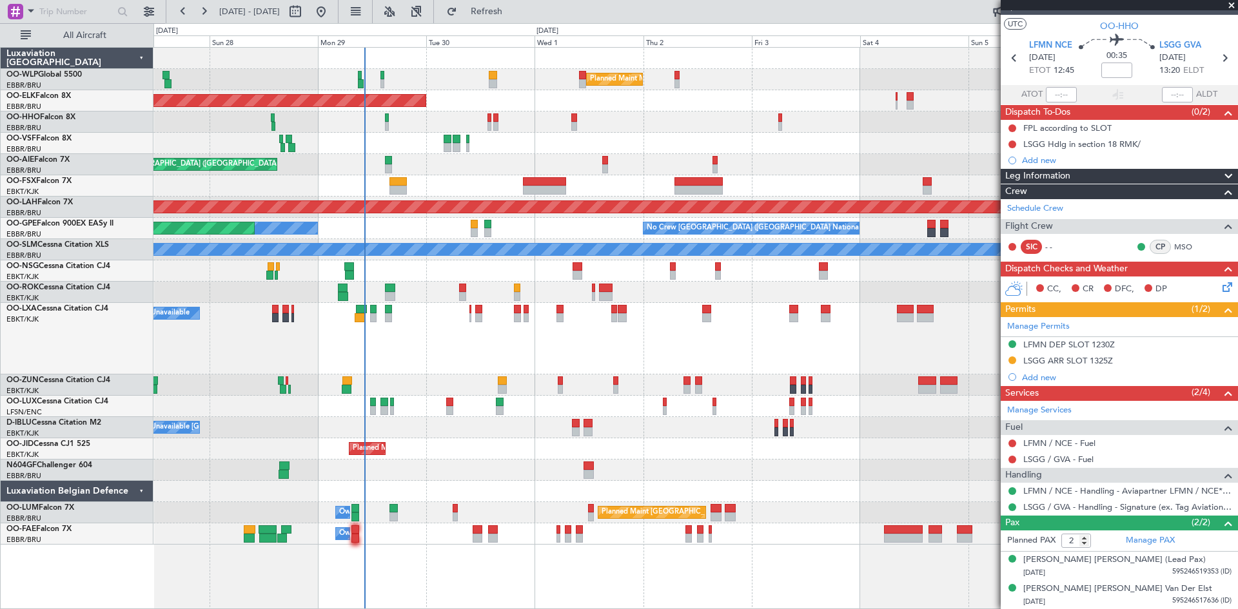
click at [747, 363] on div "Planned Maint Kortrijk-Wevelgem A/C Unavailable A/C Unavailable Brussels (Bruss…" at bounding box center [695, 339] width 1084 height 72
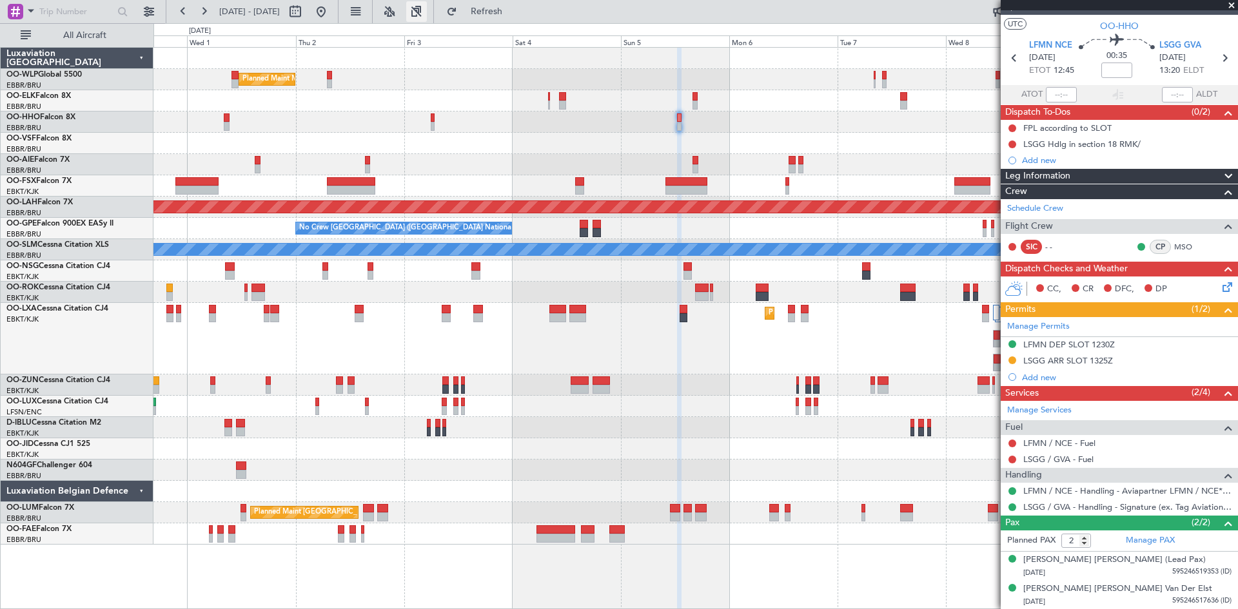
click at [427, 12] on button at bounding box center [416, 11] width 21 height 21
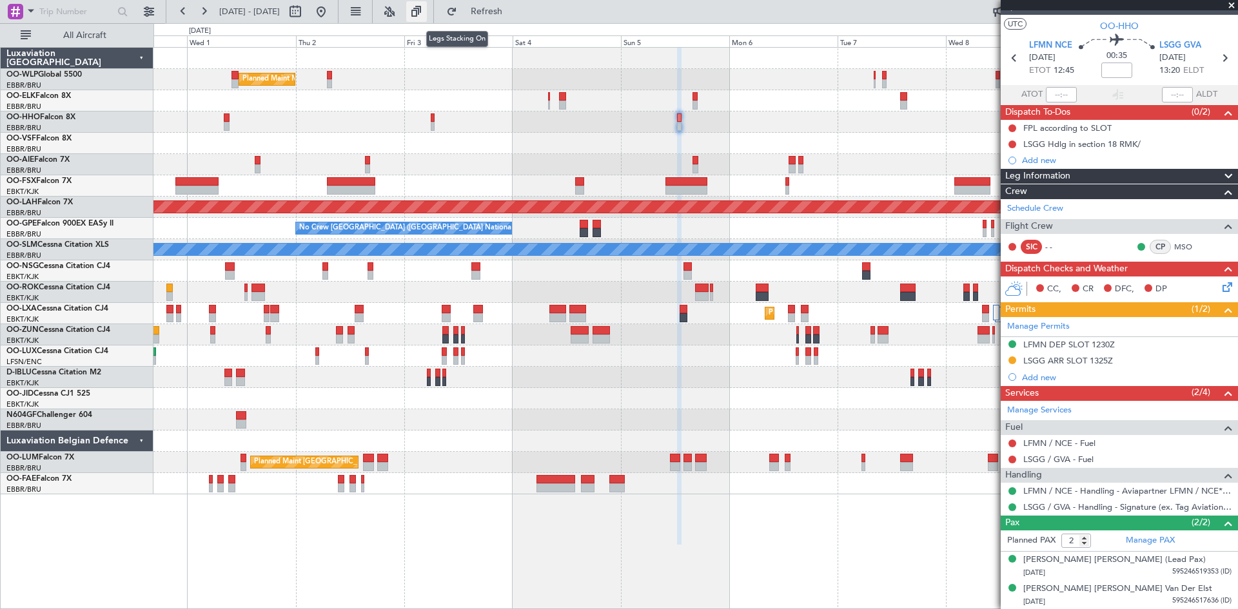
click at [427, 12] on button at bounding box center [416, 11] width 21 height 21
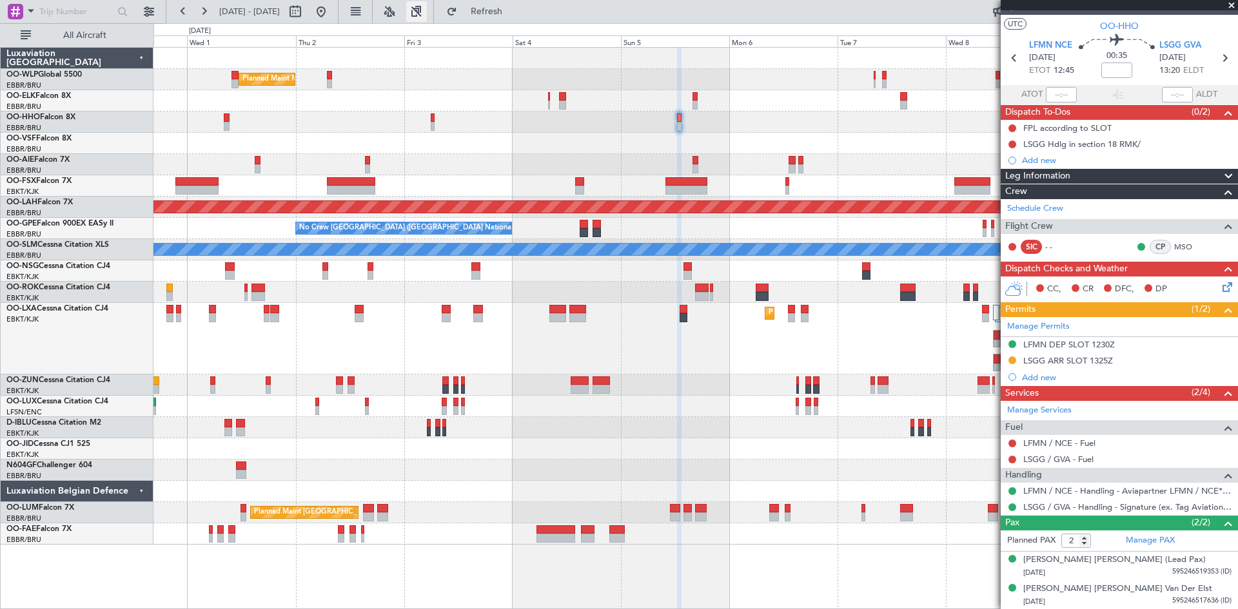
click at [427, 12] on button at bounding box center [416, 11] width 21 height 21
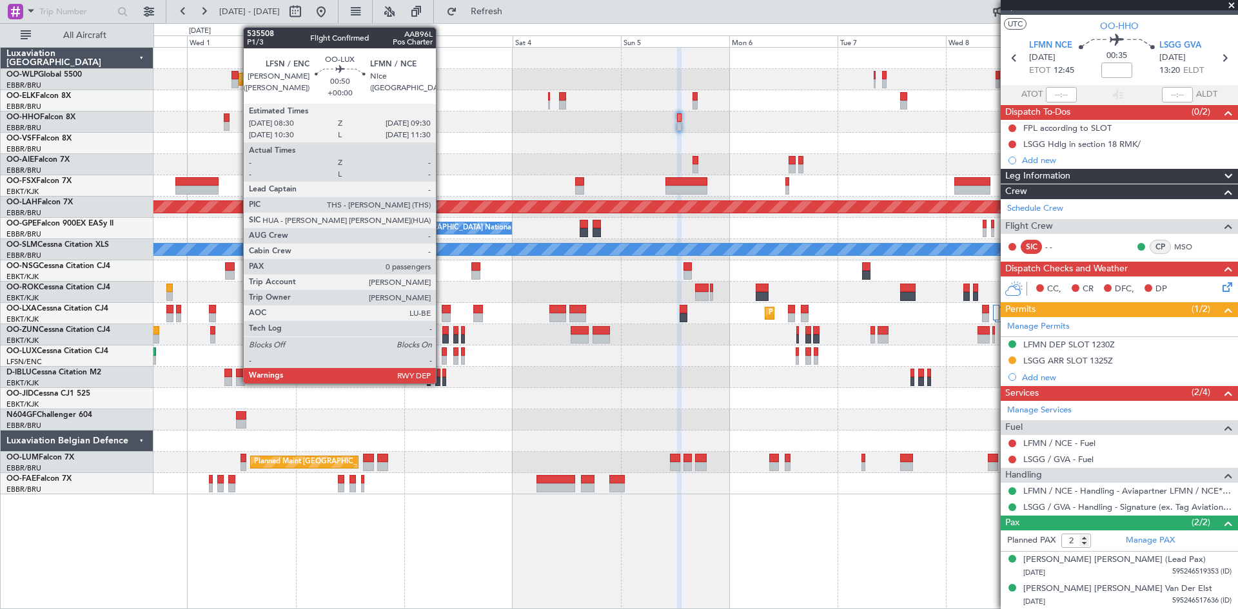
click at [442, 358] on div at bounding box center [444, 360] width 5 height 9
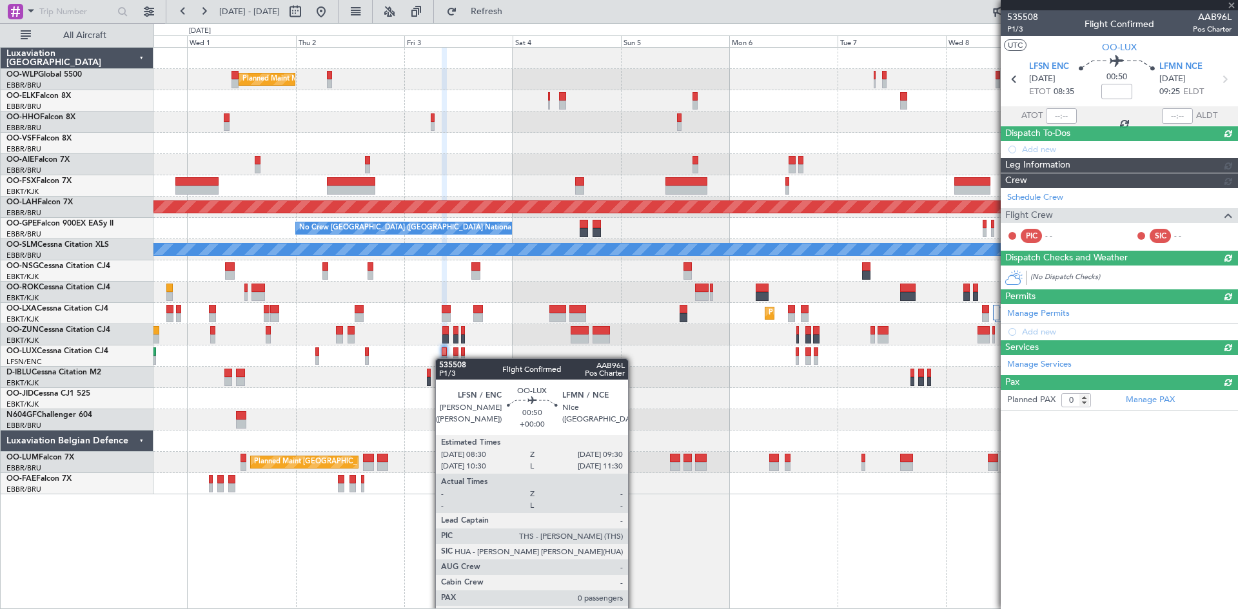
scroll to position [0, 0]
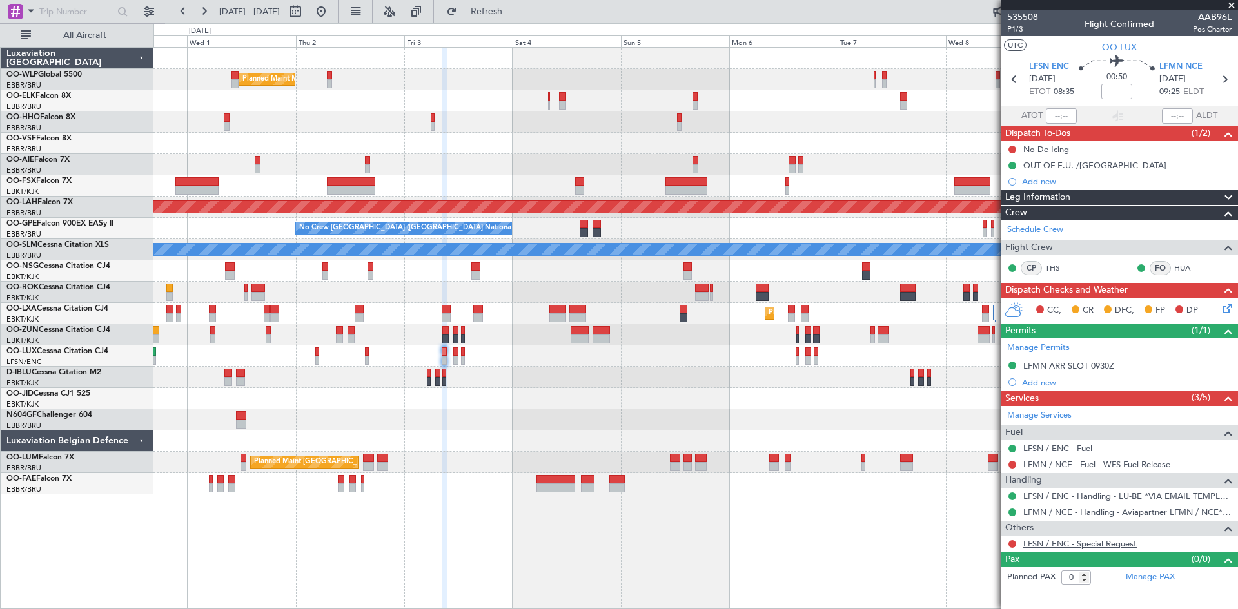
click at [1119, 545] on link "LFSN / ENC - Special Request" at bounding box center [1079, 543] width 113 height 11
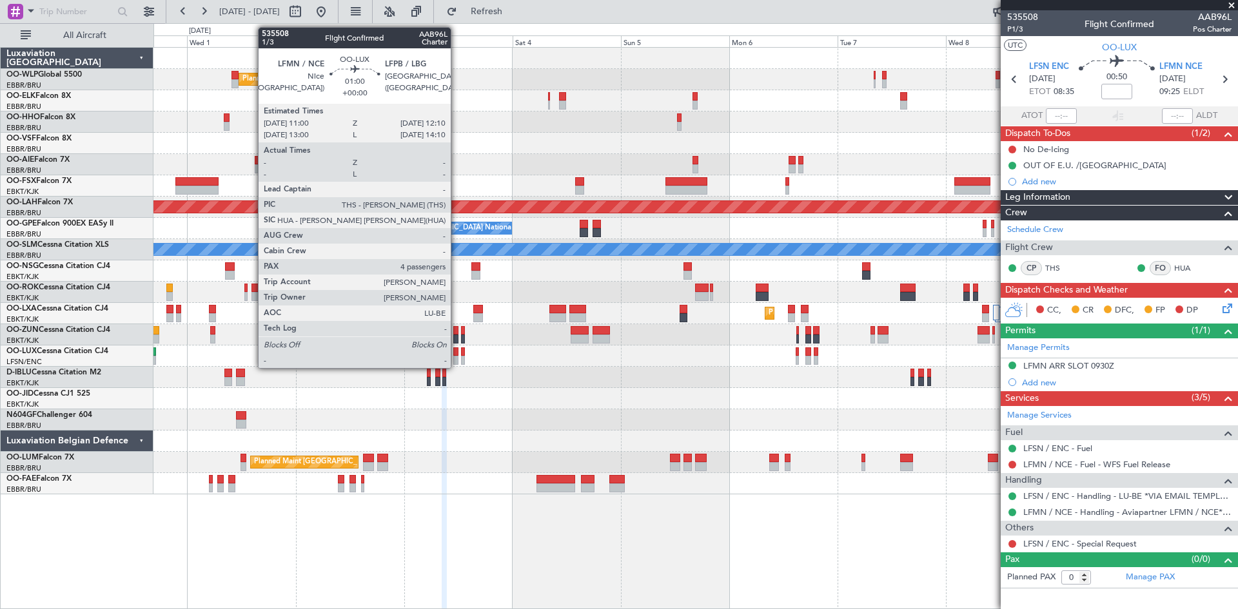
click at [456, 356] on div at bounding box center [456, 360] width 6 height 9
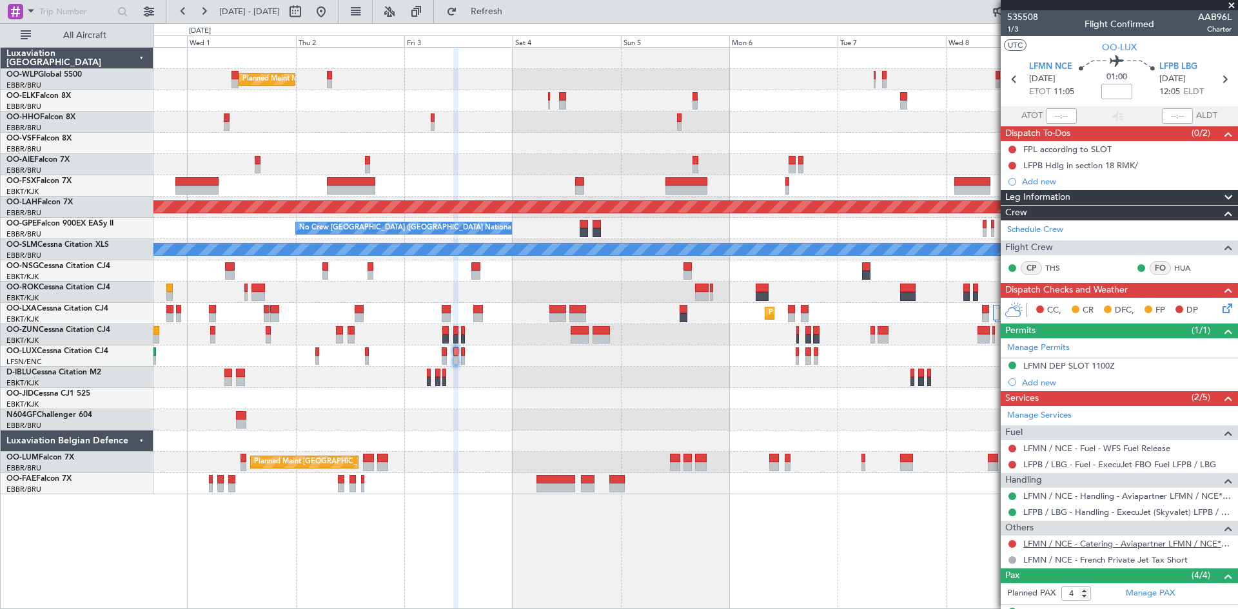
click at [1144, 543] on link "LFMN / NCE - Catering - Aviapartner LFMN / NCE*****MY HANDLING****" at bounding box center [1127, 543] width 208 height 11
click at [1131, 540] on link "LFMN / NCE - Catering - Aviapartner LFMN / NCE*****MY HANDLING****" at bounding box center [1127, 543] width 208 height 11
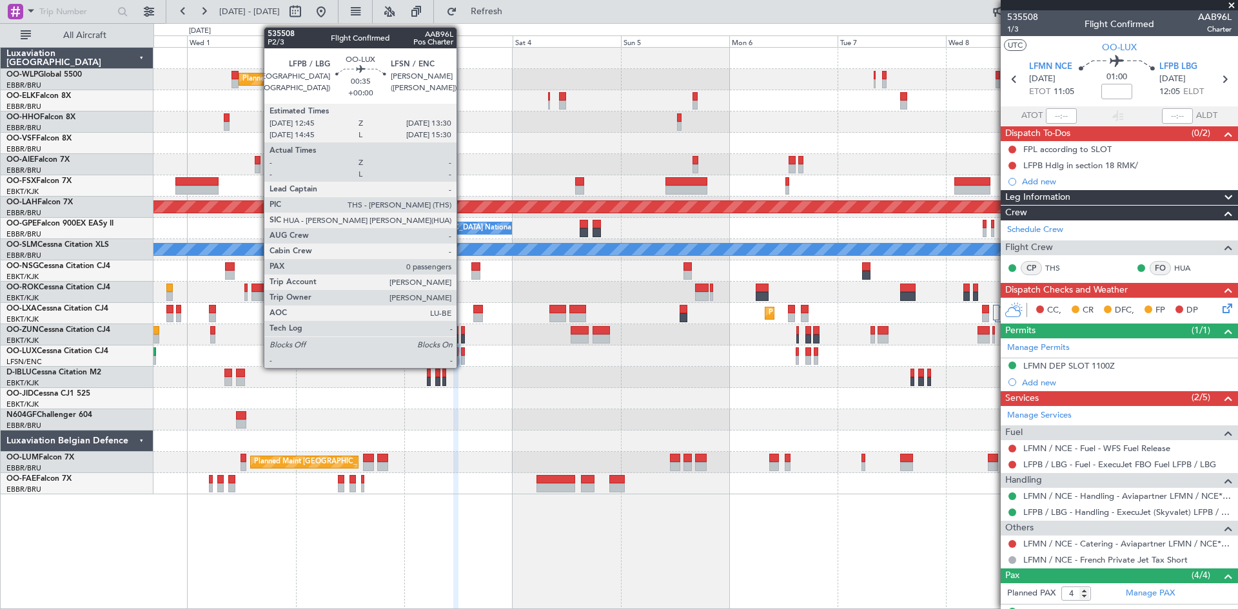
click at [462, 360] on div at bounding box center [463, 360] width 4 height 9
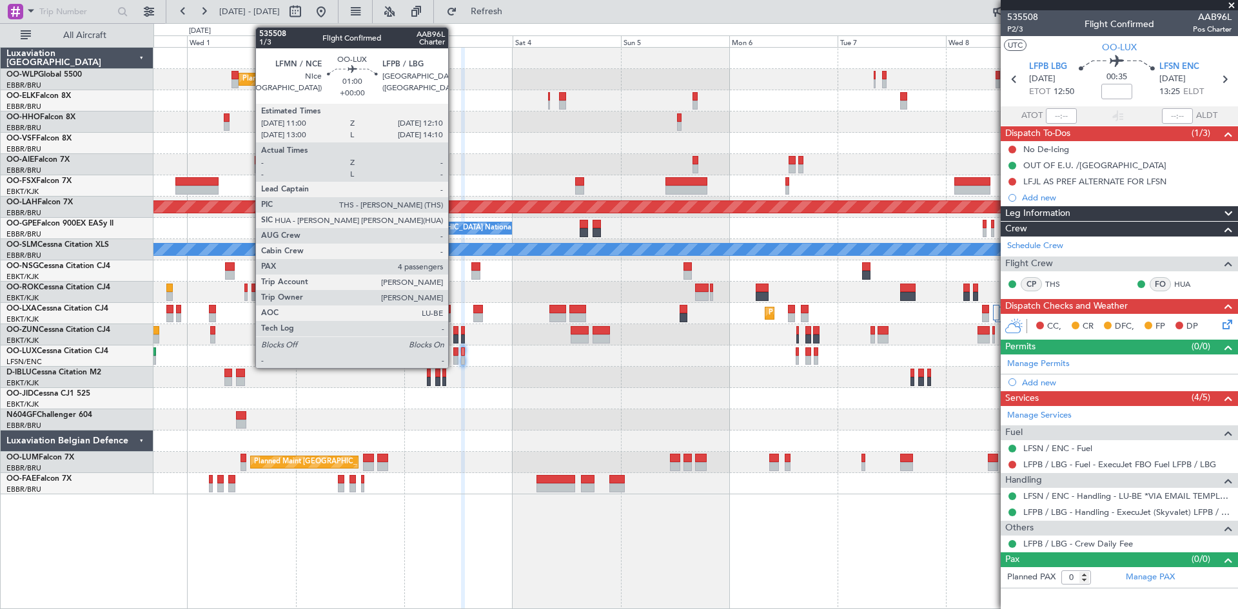
click at [454, 353] on div at bounding box center [456, 351] width 6 height 9
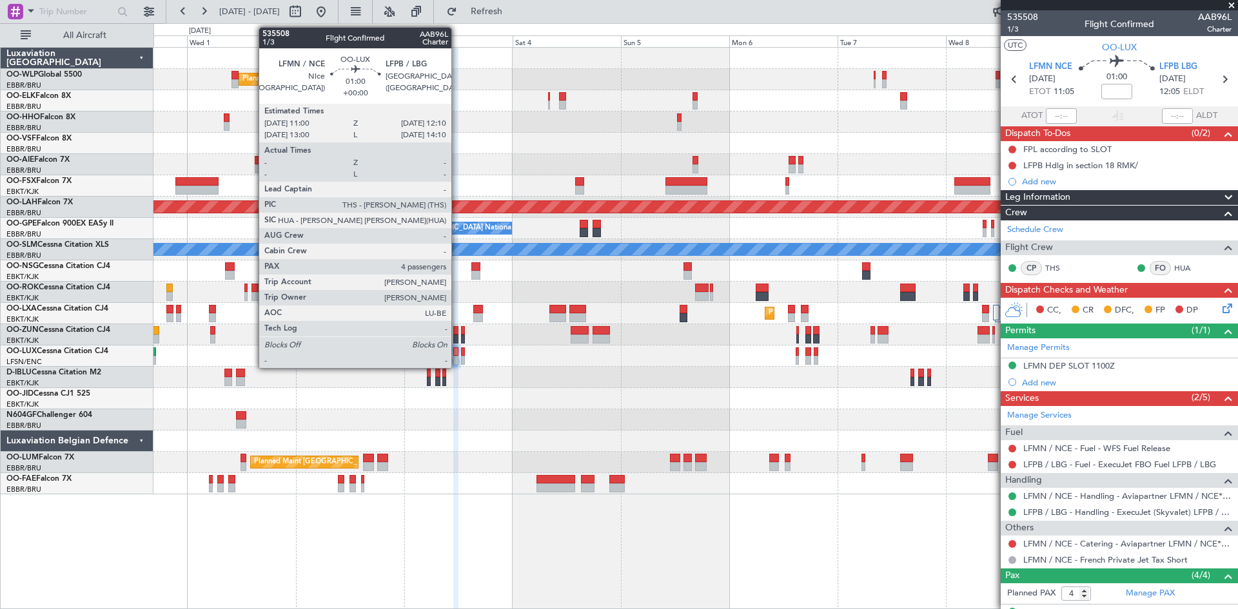
click at [457, 355] on div at bounding box center [456, 351] width 6 height 9
click at [461, 356] on div at bounding box center [463, 360] width 4 height 9
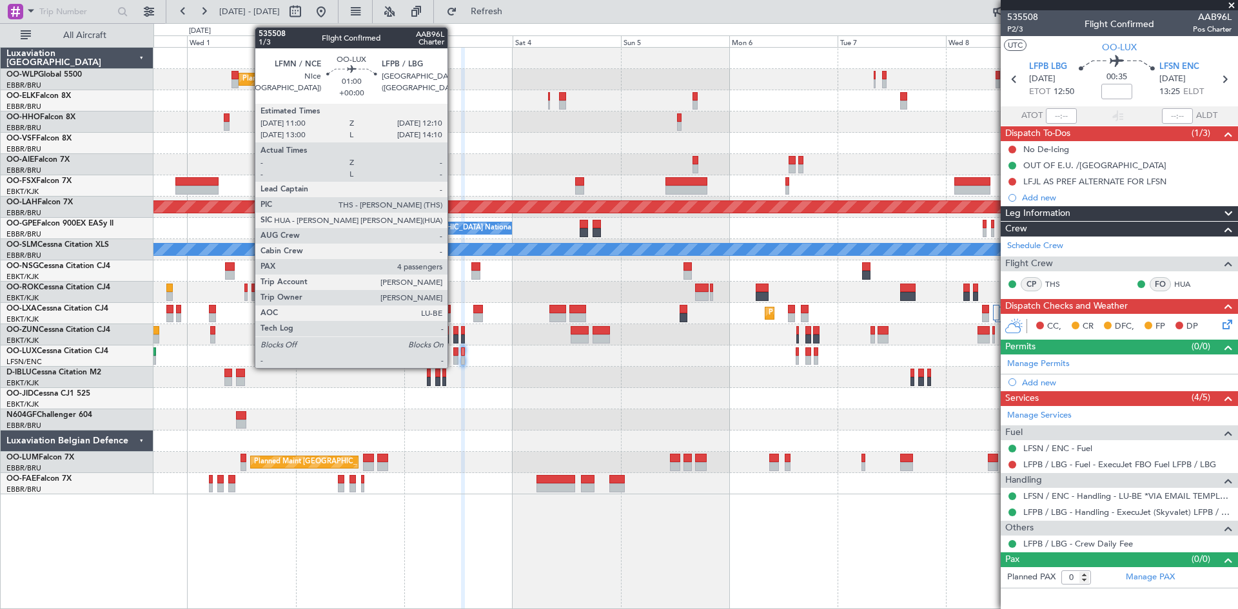
click at [454, 353] on div at bounding box center [456, 351] width 6 height 9
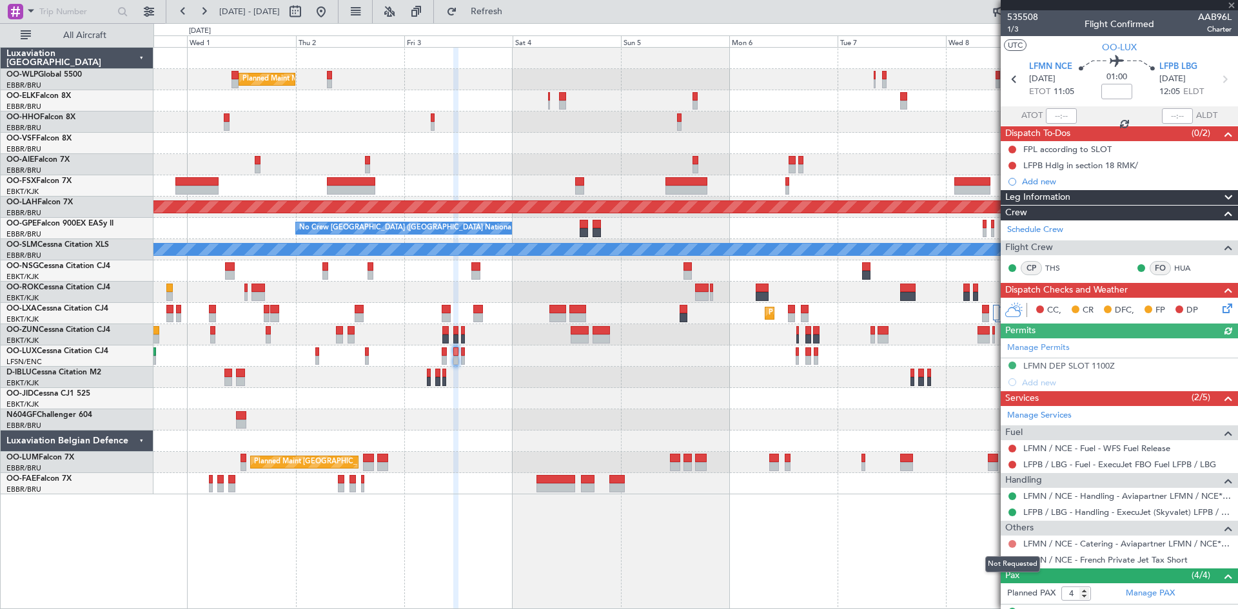
click at [1010, 541] on button at bounding box center [1012, 544] width 8 height 8
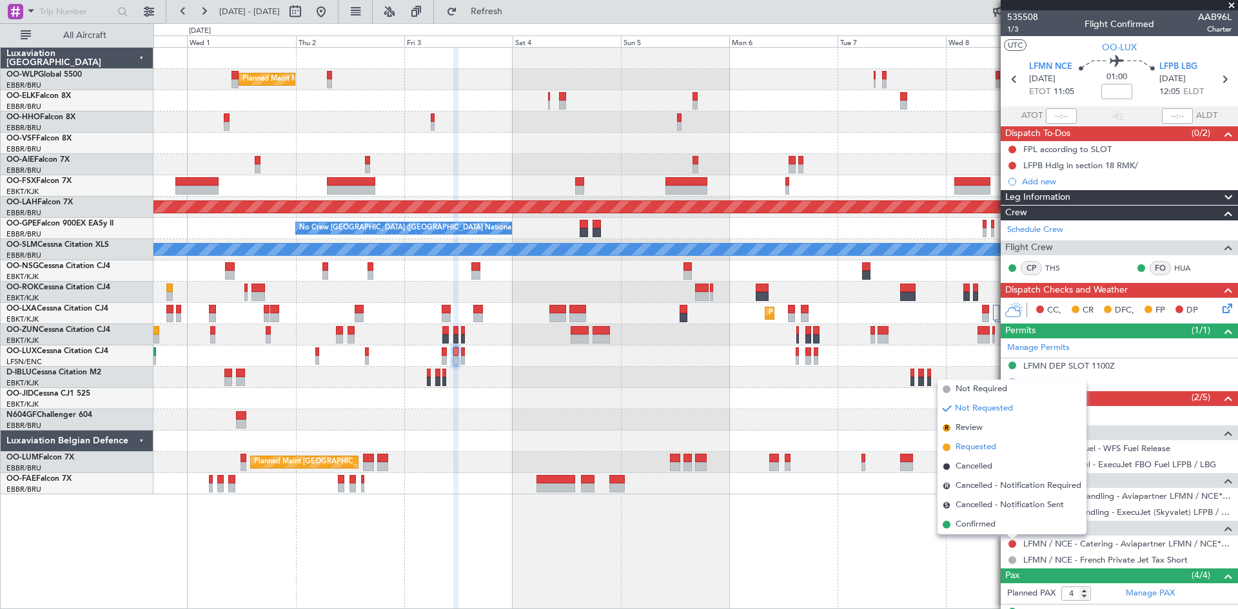
click at [995, 450] on span "Requested" at bounding box center [975, 447] width 41 height 13
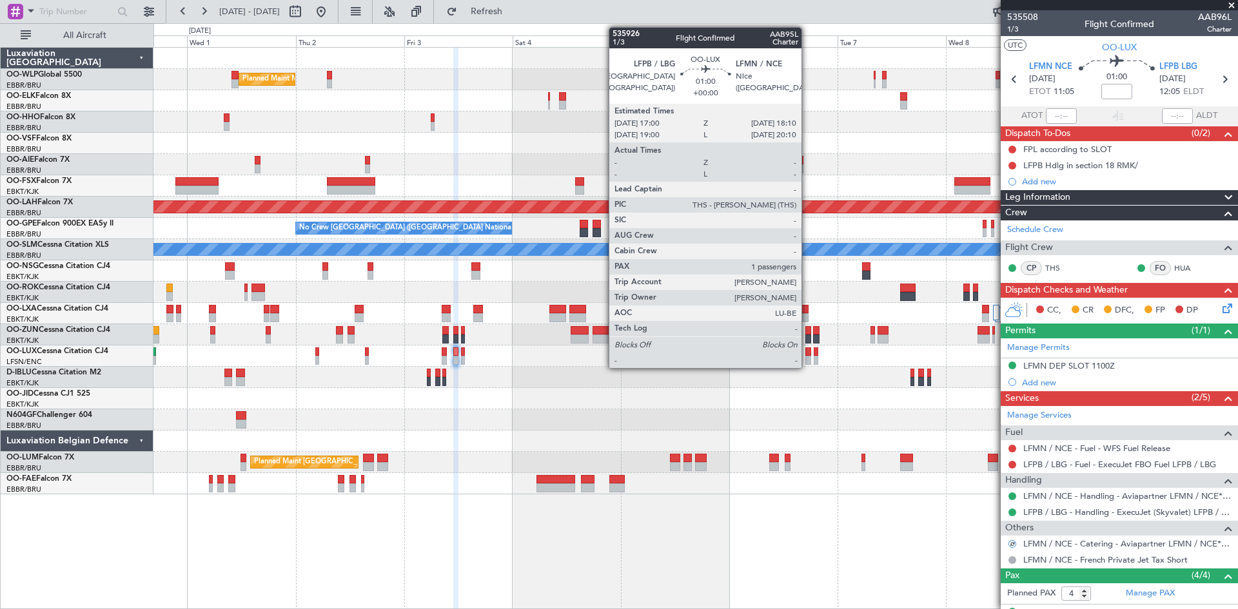
click at [807, 360] on div at bounding box center [808, 360] width 6 height 9
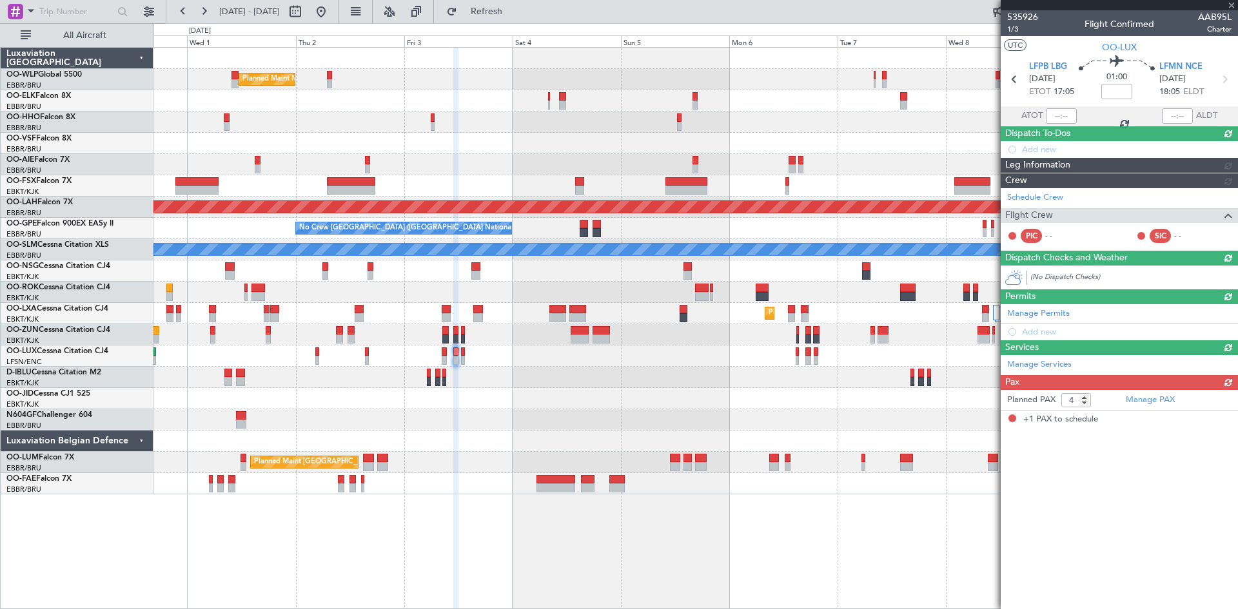
type input "1"
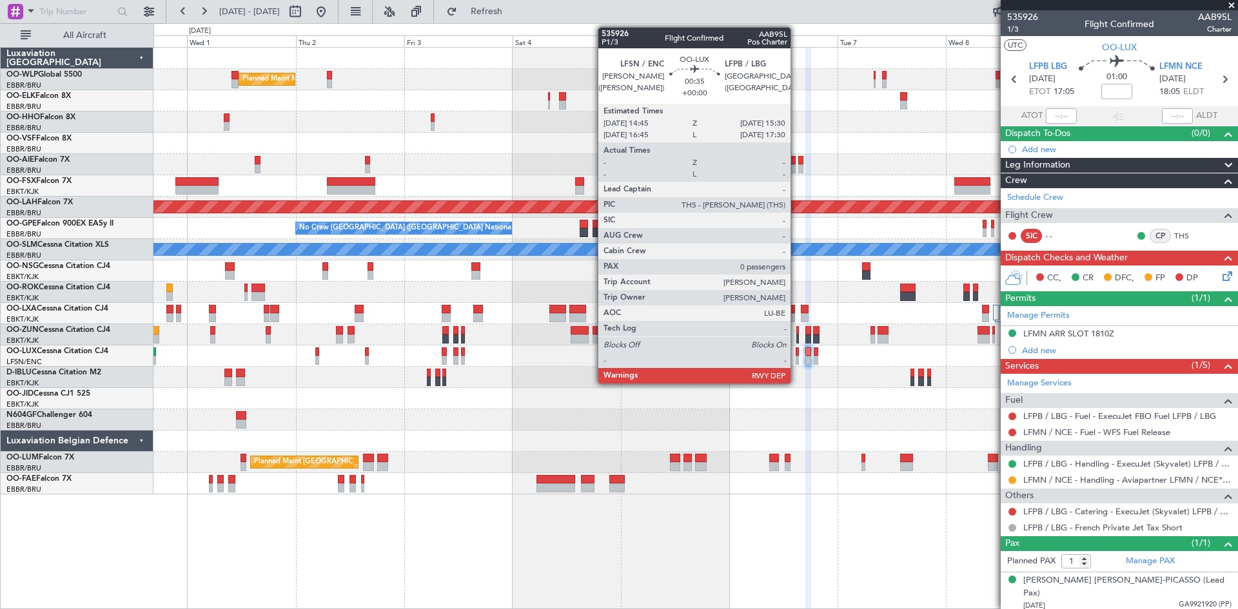
click at [796, 358] on div at bounding box center [798, 360] width 4 height 9
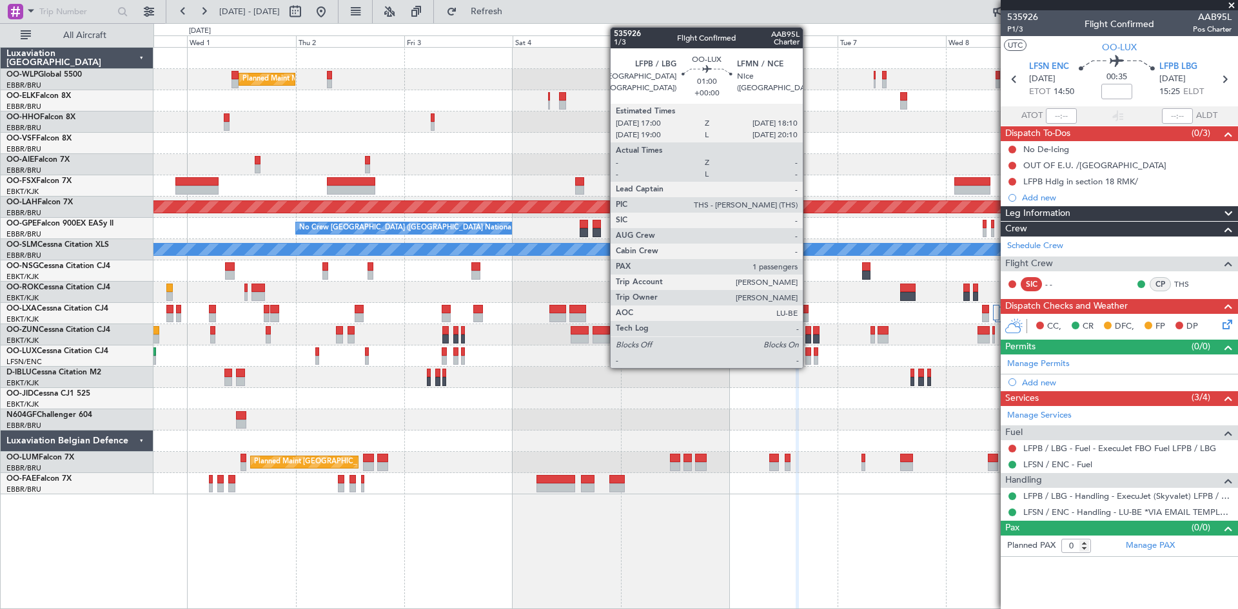
click at [808, 357] on div at bounding box center [808, 360] width 6 height 9
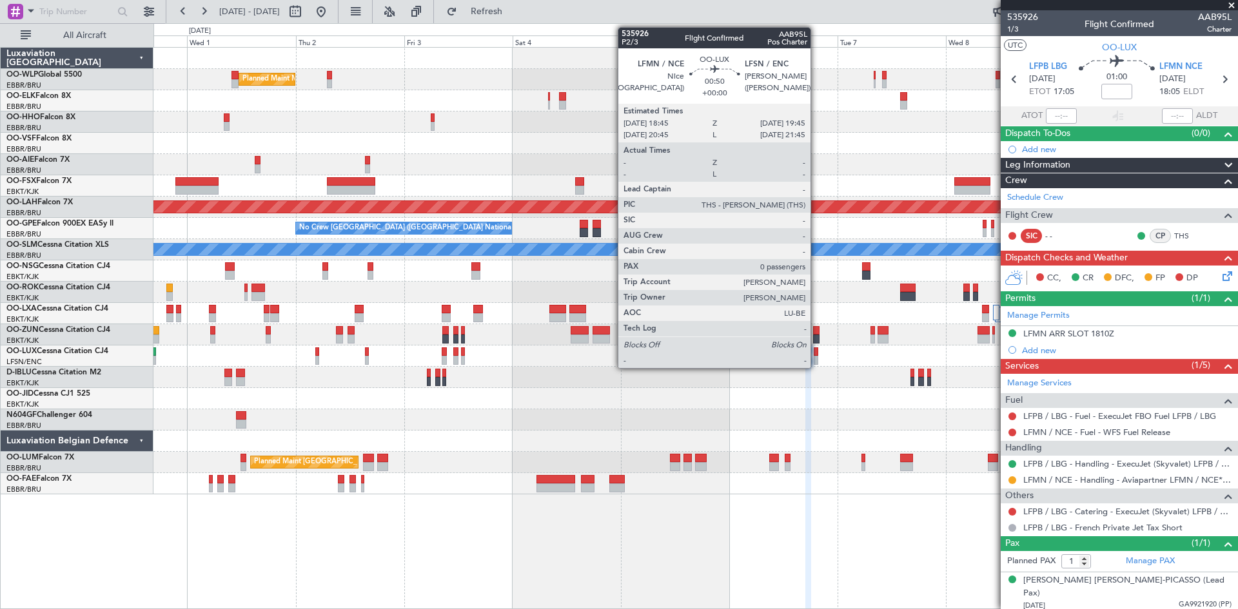
click at [816, 358] on div at bounding box center [816, 360] width 5 height 9
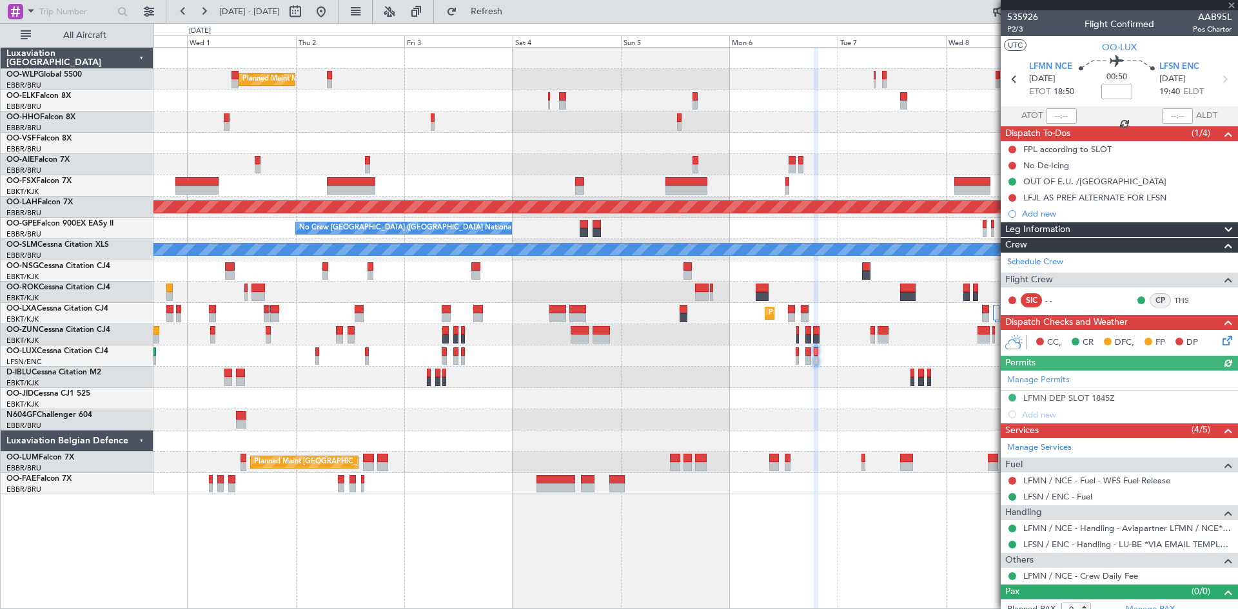
click at [805, 358] on div at bounding box center [695, 356] width 1084 height 21
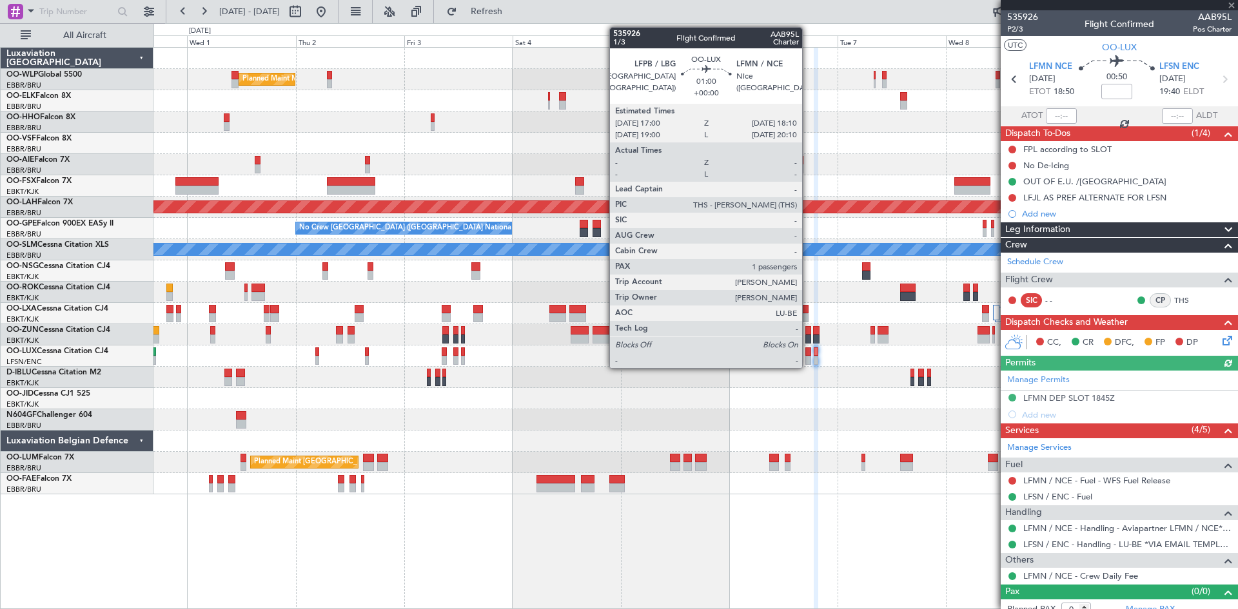
click at [808, 358] on div at bounding box center [808, 360] width 6 height 9
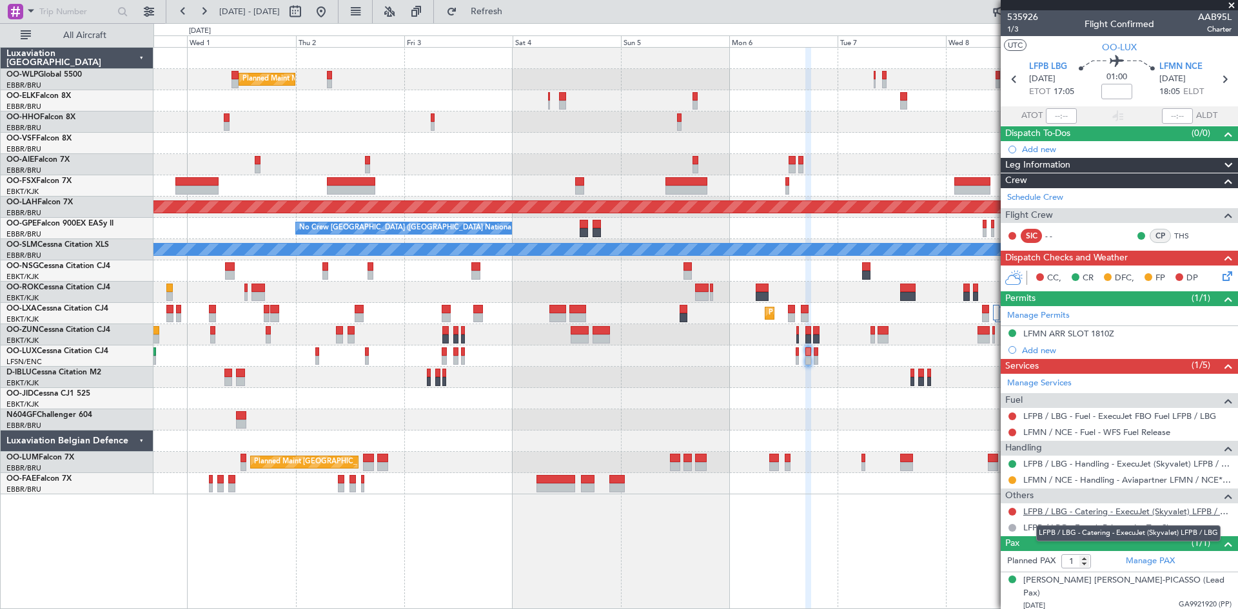
click at [1075, 516] on link "LFPB / LBG - Catering - ExecuJet (Skyvalet) LFPB / LBG" at bounding box center [1127, 511] width 208 height 11
click at [1128, 509] on link "LFPB / LBG - Catering - ExecuJet (Skyvalet) LFPB / LBG" at bounding box center [1127, 511] width 208 height 11
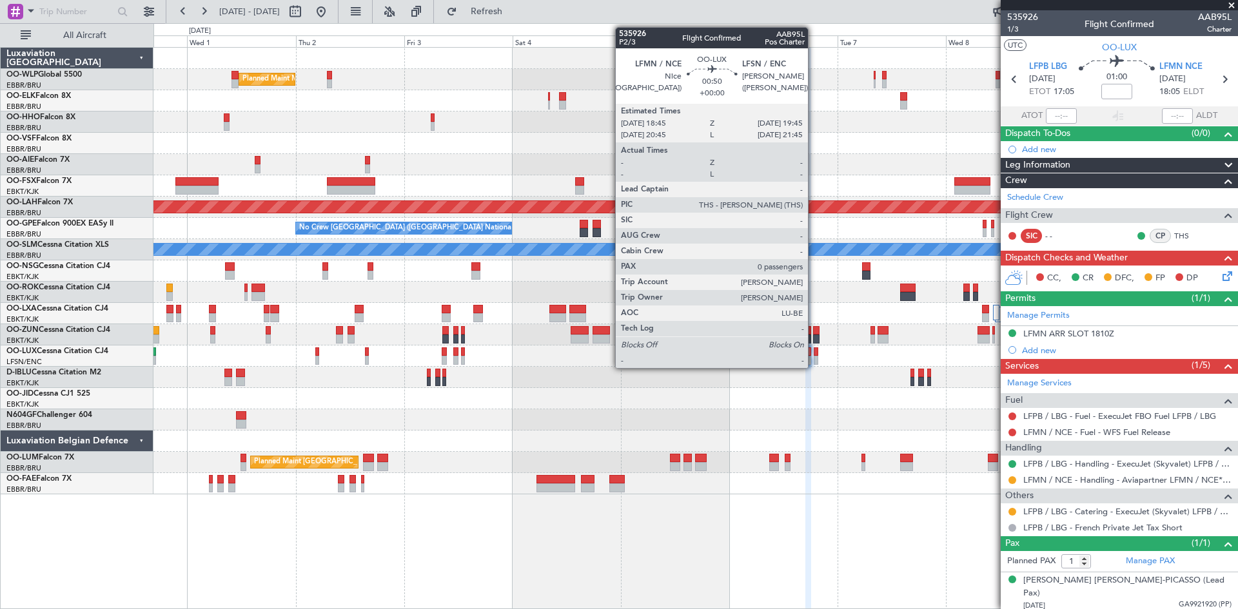
click at [814, 352] on div at bounding box center [816, 351] width 5 height 9
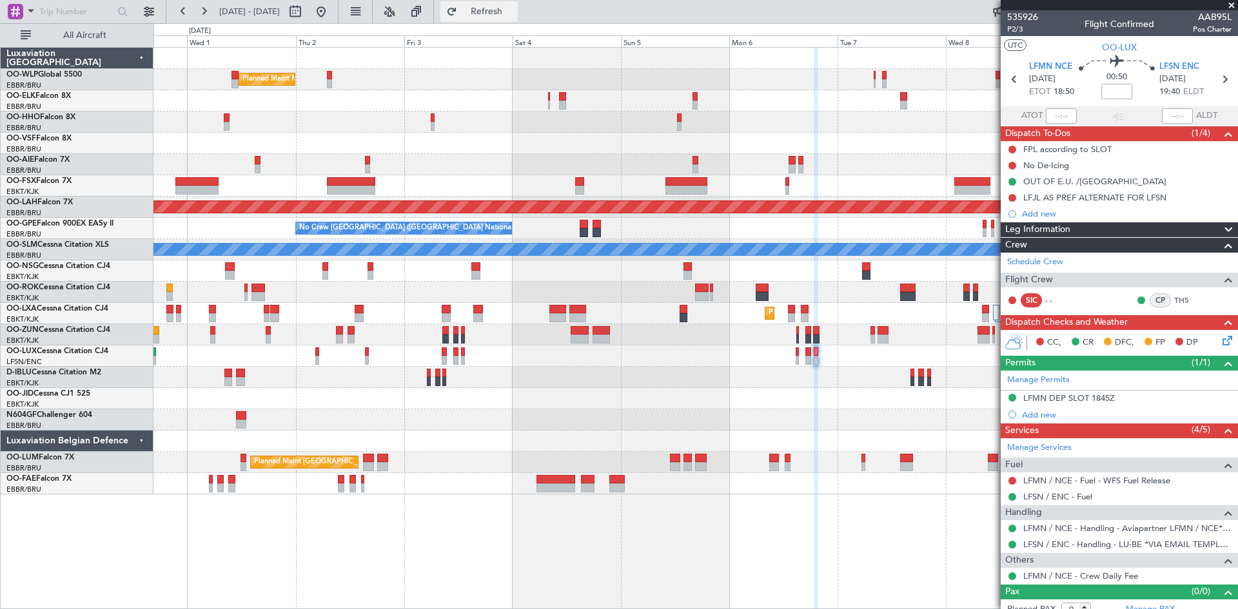
click at [518, 19] on button "Refresh" at bounding box center [478, 11] width 77 height 21
click at [448, 353] on div at bounding box center [695, 356] width 1084 height 21
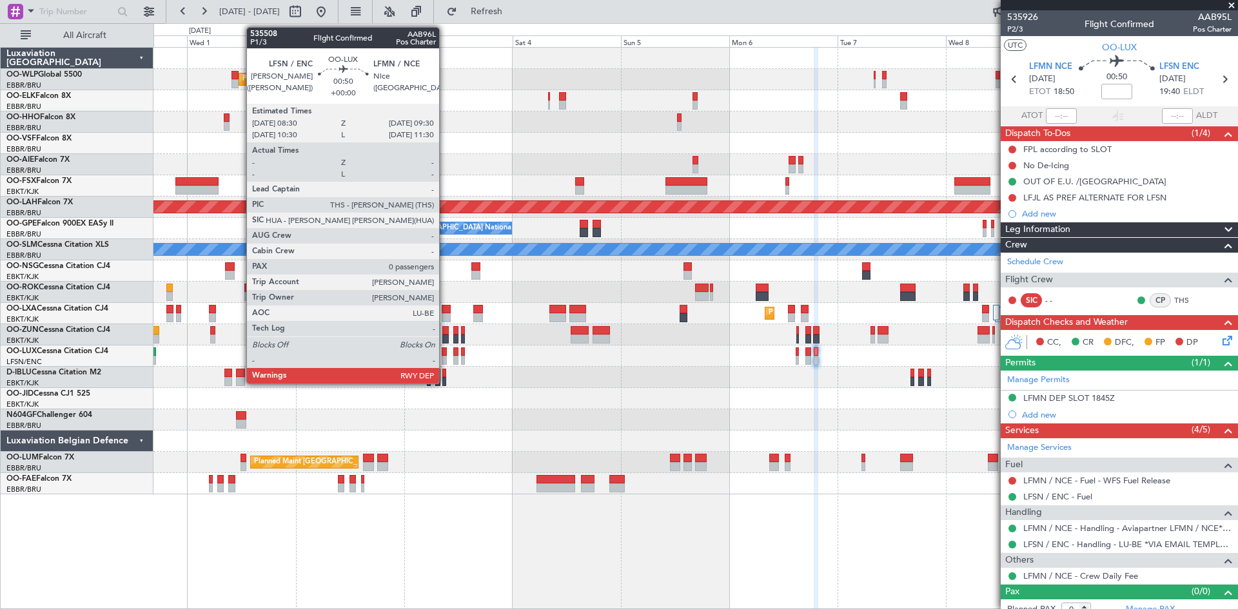
click at [443, 354] on div at bounding box center [444, 351] width 5 height 9
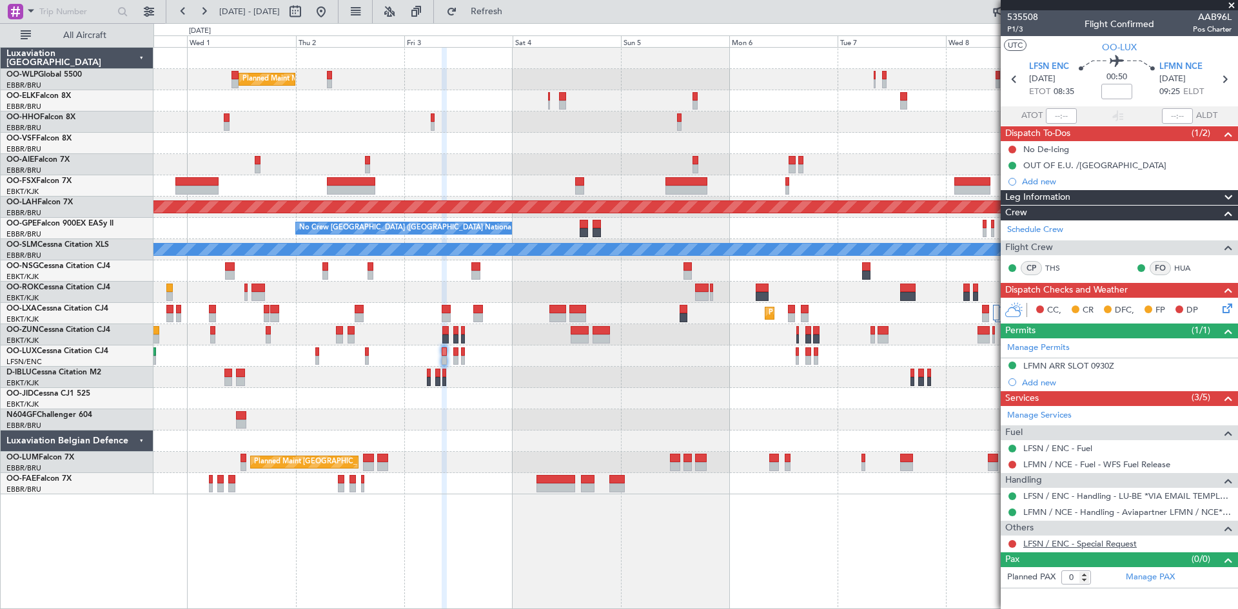
click at [1066, 547] on link "LFSN / ENC - Special Request" at bounding box center [1079, 543] width 113 height 11
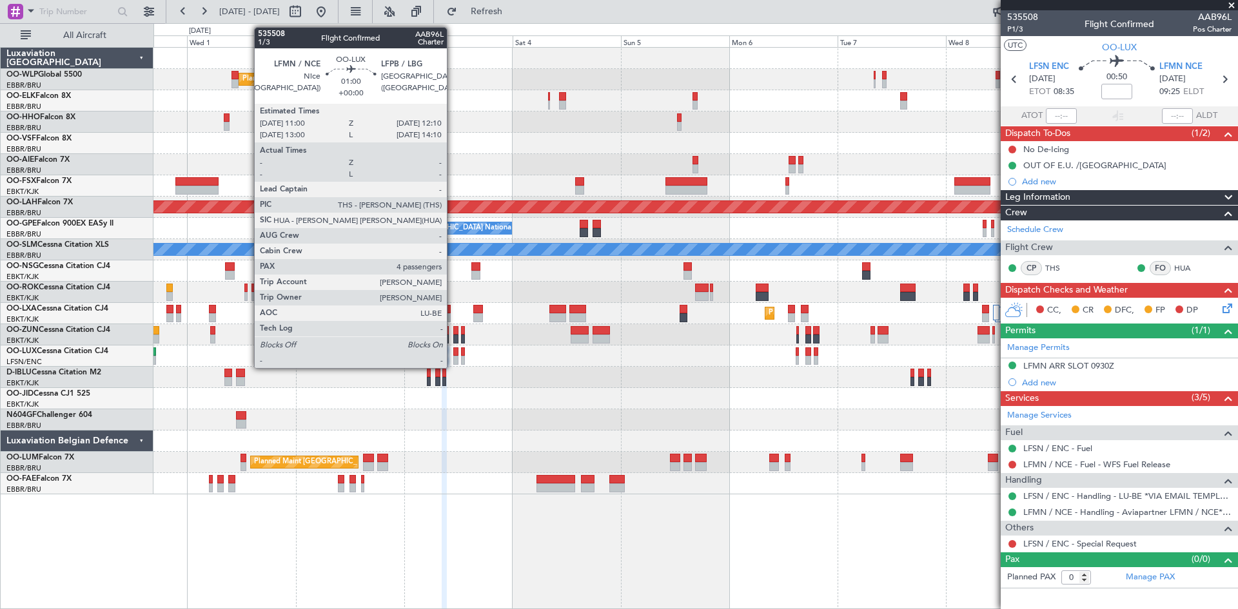
click at [454, 359] on div at bounding box center [456, 360] width 6 height 9
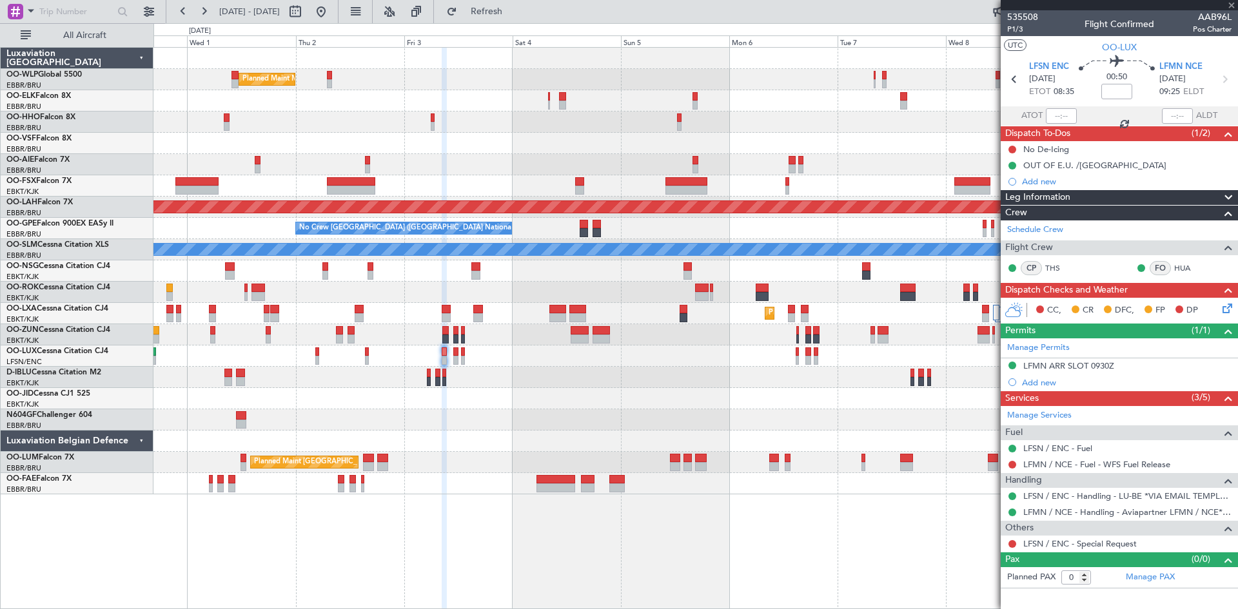
type input "4"
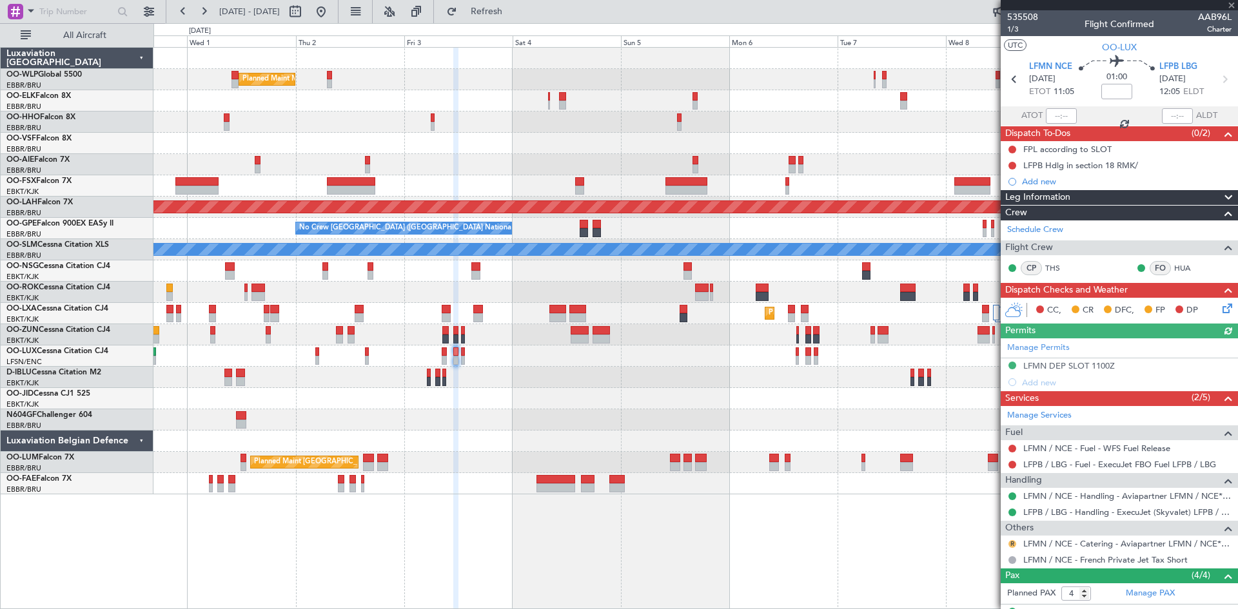
click at [1011, 543] on button "R" at bounding box center [1012, 544] width 8 height 8
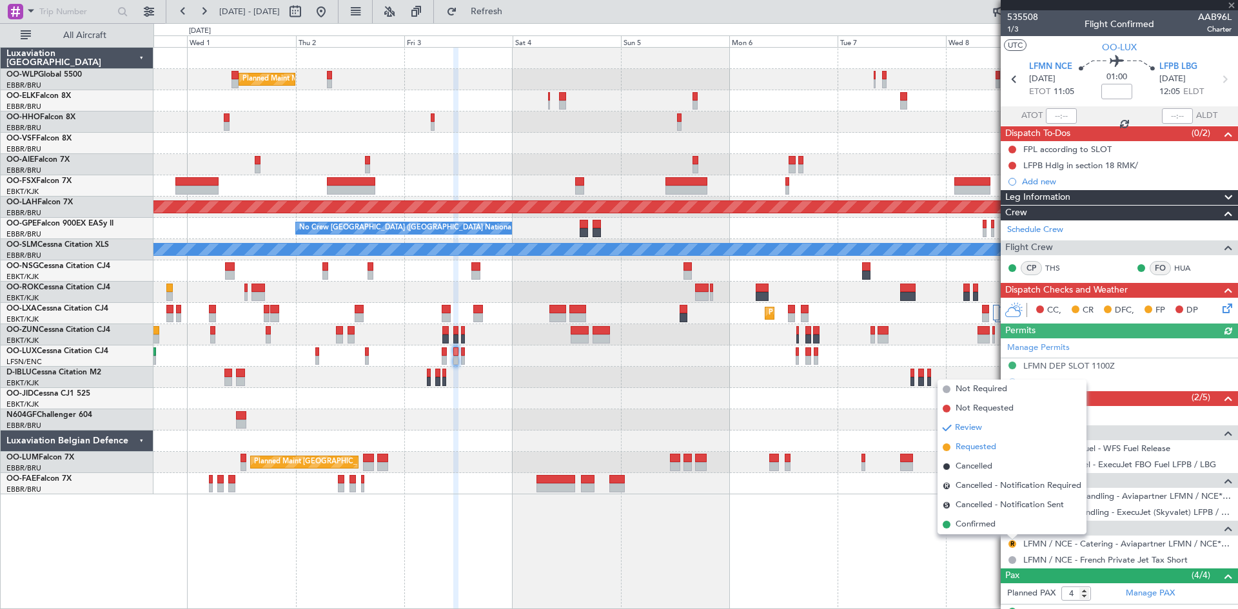
click at [978, 449] on span "Requested" at bounding box center [975, 447] width 41 height 13
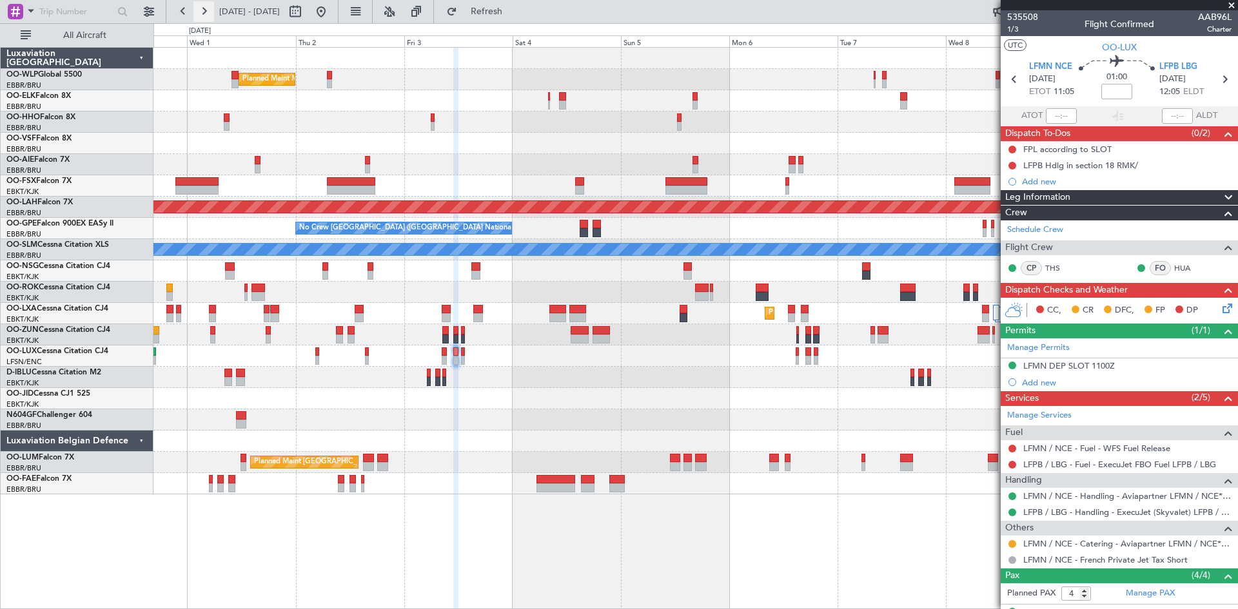
click at [204, 10] on button at bounding box center [203, 11] width 21 height 21
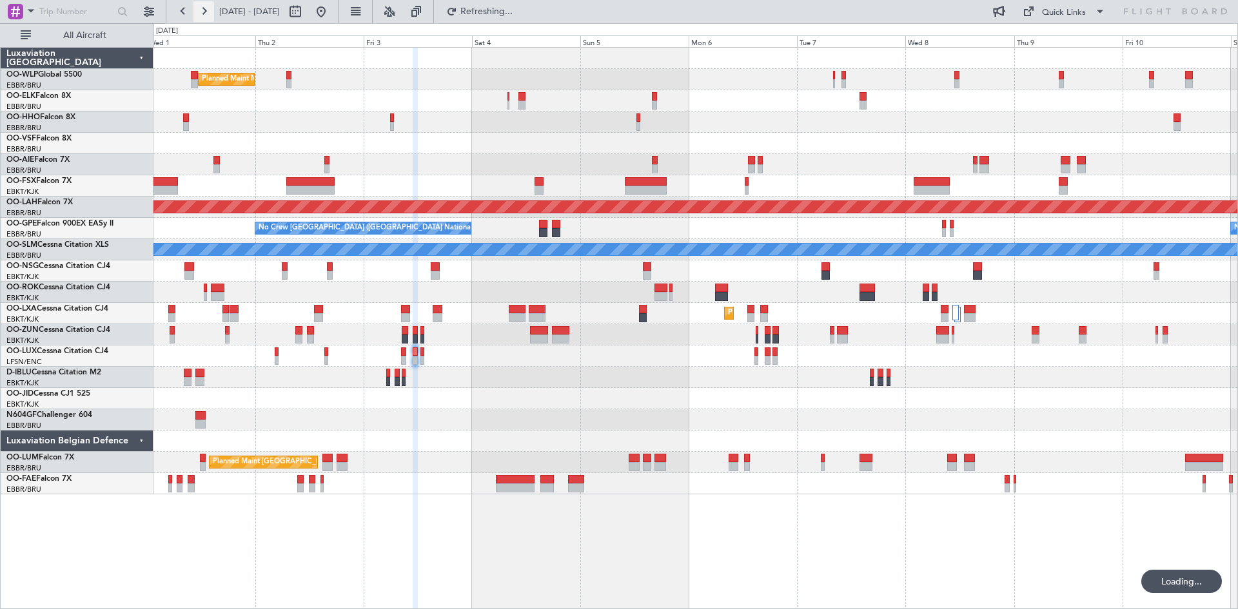
click at [204, 10] on button at bounding box center [203, 11] width 21 height 21
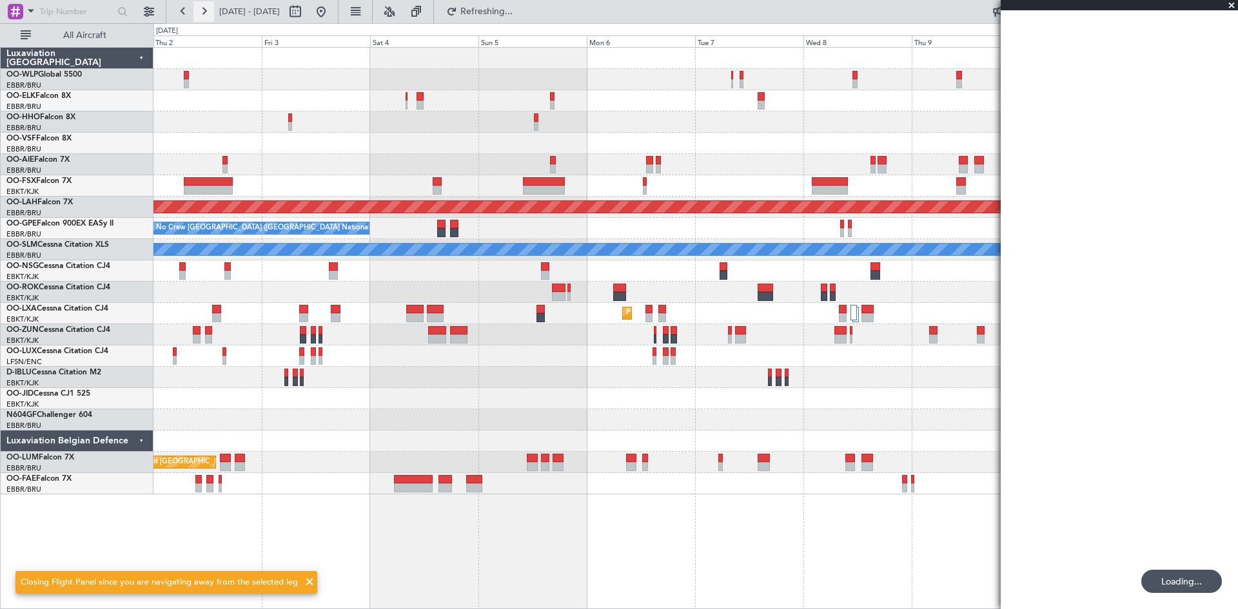
click at [204, 10] on button at bounding box center [203, 11] width 21 height 21
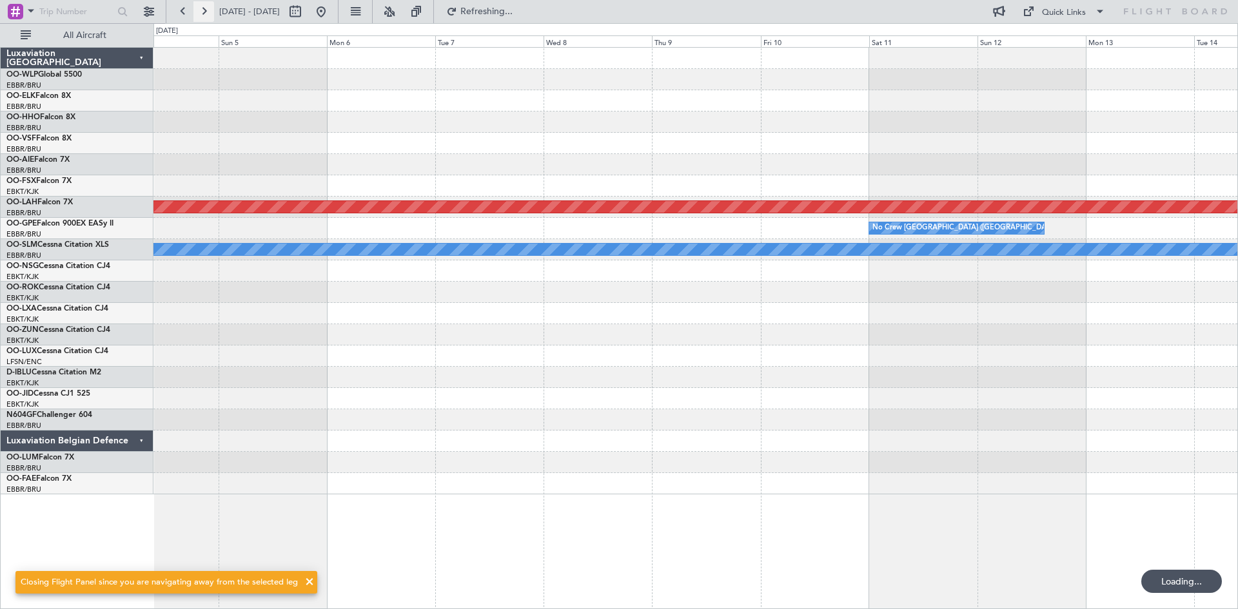
click at [204, 10] on button at bounding box center [203, 11] width 21 height 21
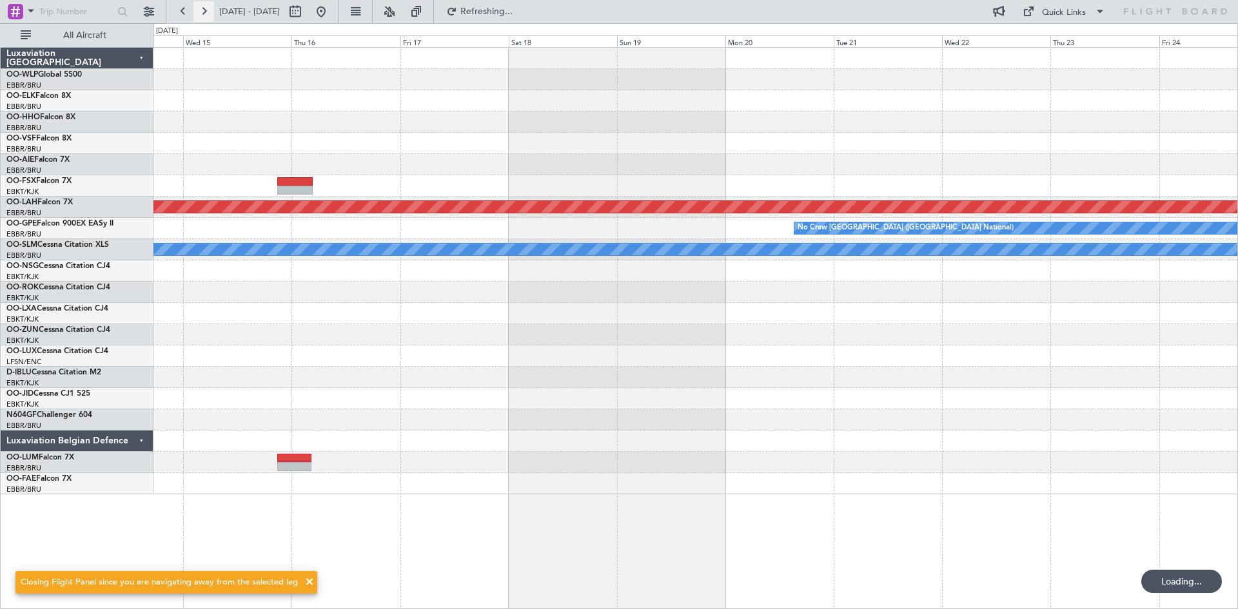
click at [204, 10] on button at bounding box center [203, 11] width 21 height 21
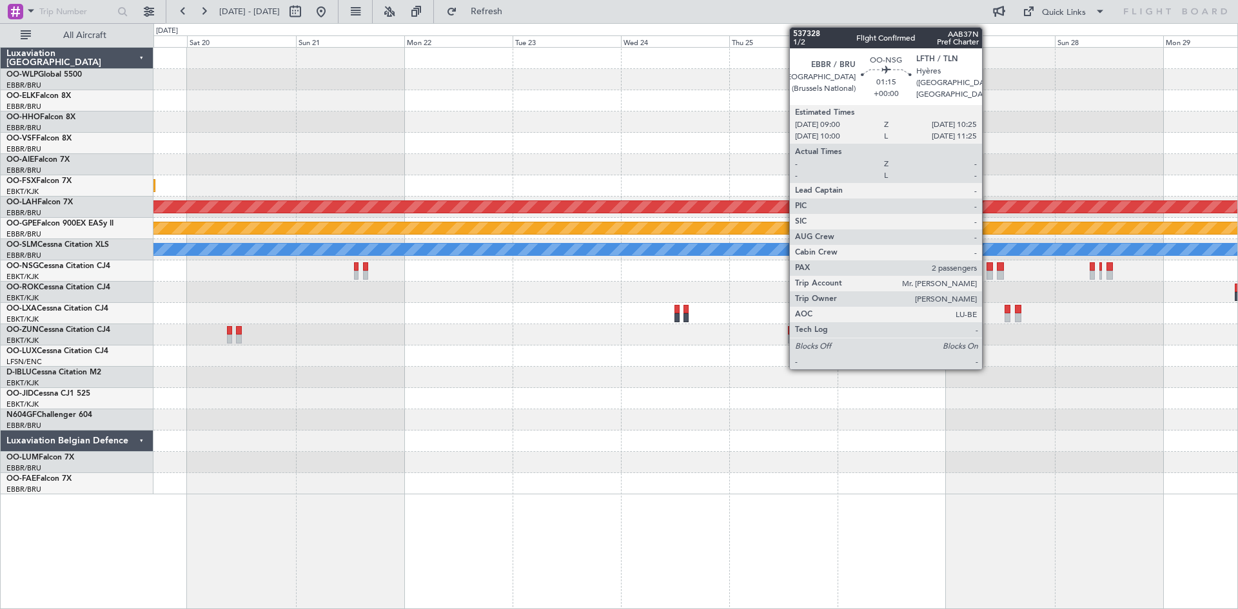
click at [988, 266] on div at bounding box center [989, 266] width 6 height 9
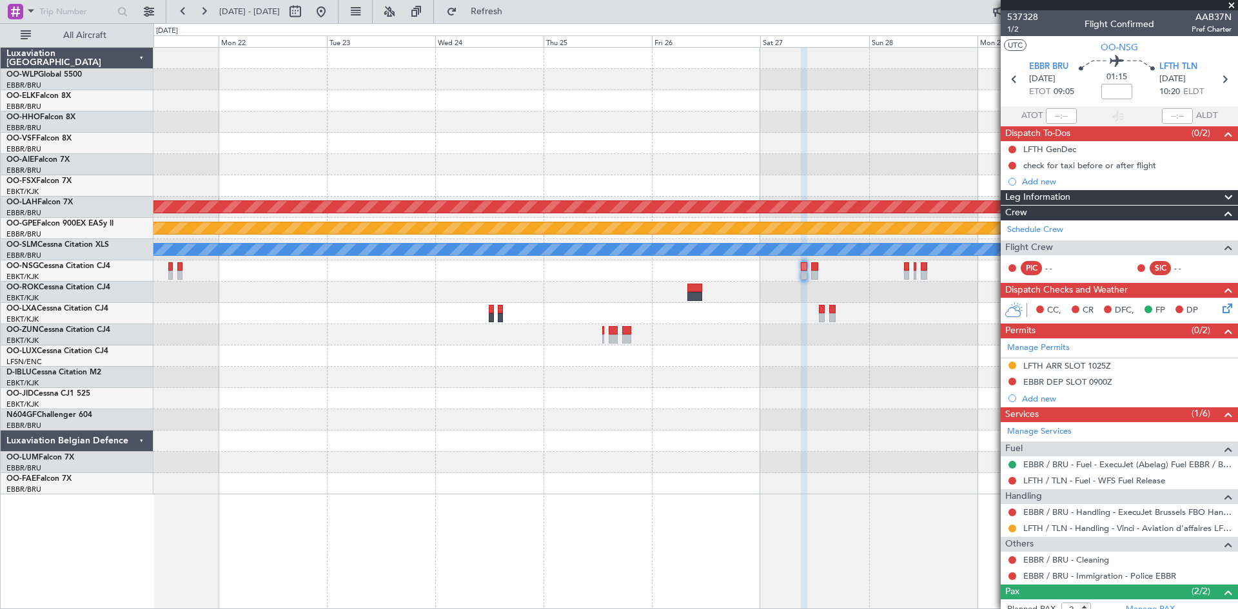
click at [713, 384] on div "Planned Maint Kortrijk-[GEOGRAPHIC_DATA] Planned [GEOGRAPHIC_DATA][PERSON_NAME]…" at bounding box center [695, 271] width 1084 height 447
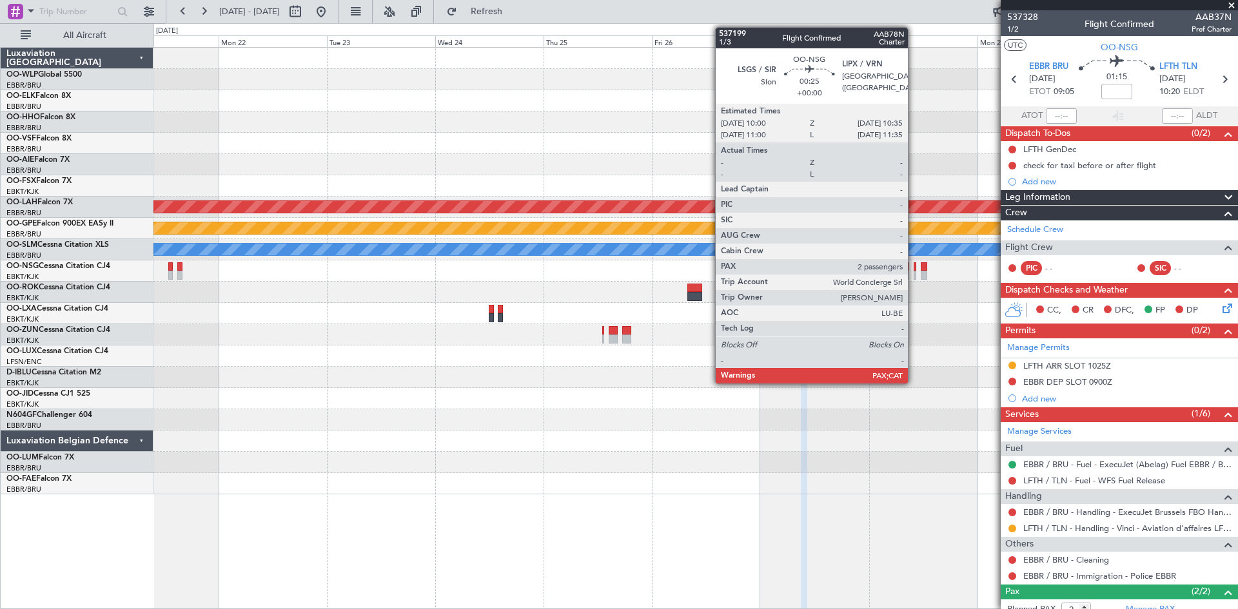
click at [914, 271] on div at bounding box center [915, 275] width 3 height 9
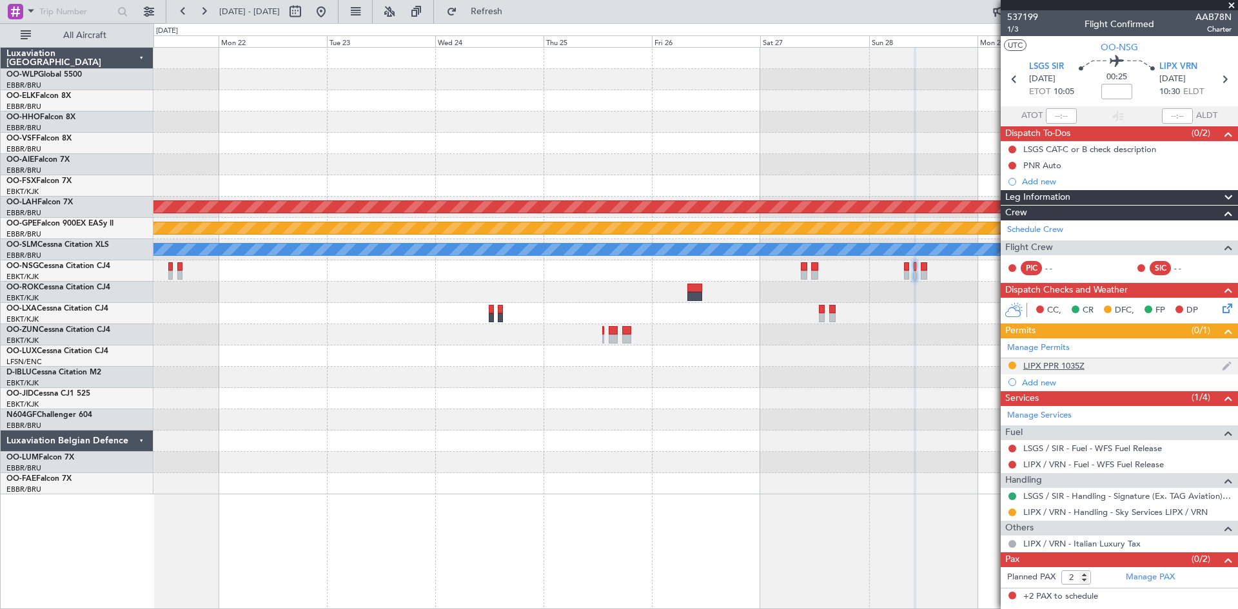
click at [1031, 361] on div "LIPX PPR 1035Z" at bounding box center [1053, 365] width 61 height 11
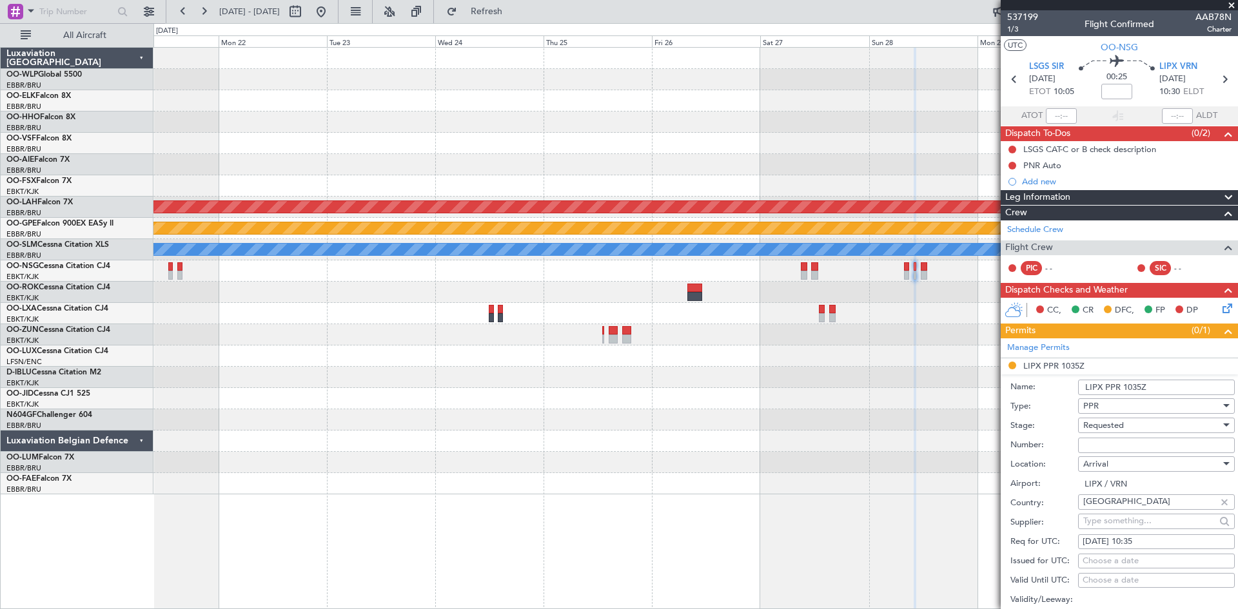
click at [1104, 444] on input "Number:" at bounding box center [1156, 445] width 157 height 15
paste input "PPR 1823"
type input "PPR 1823"
click at [1108, 424] on span "Requested" at bounding box center [1103, 426] width 41 height 12
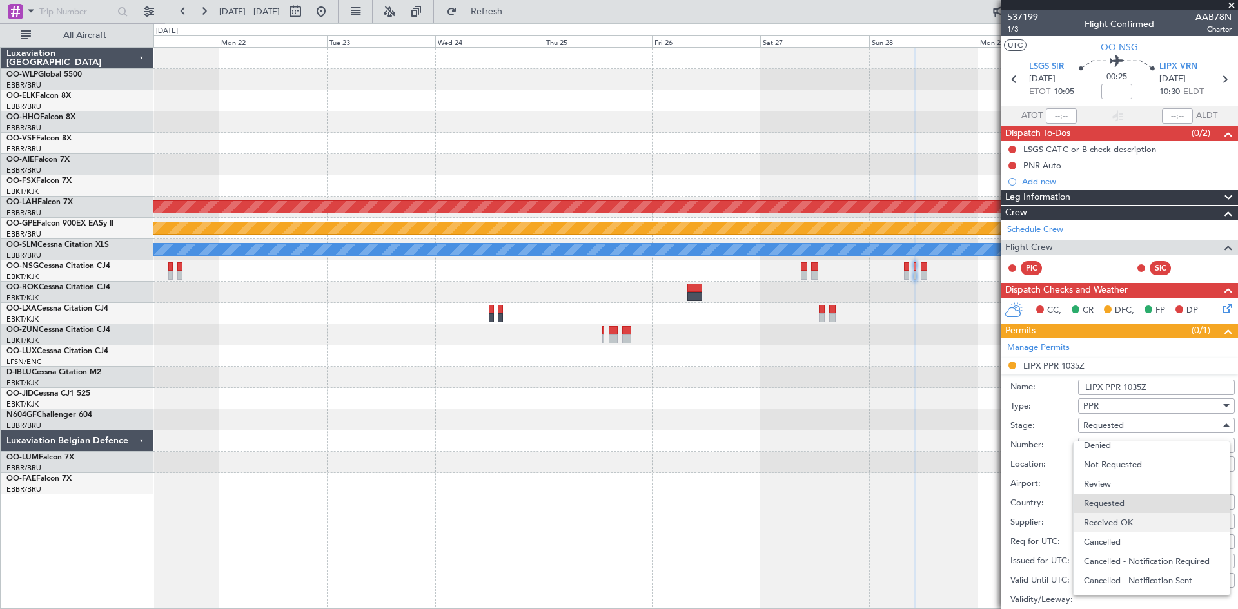
click at [1136, 530] on span "Received OK" at bounding box center [1151, 522] width 135 height 19
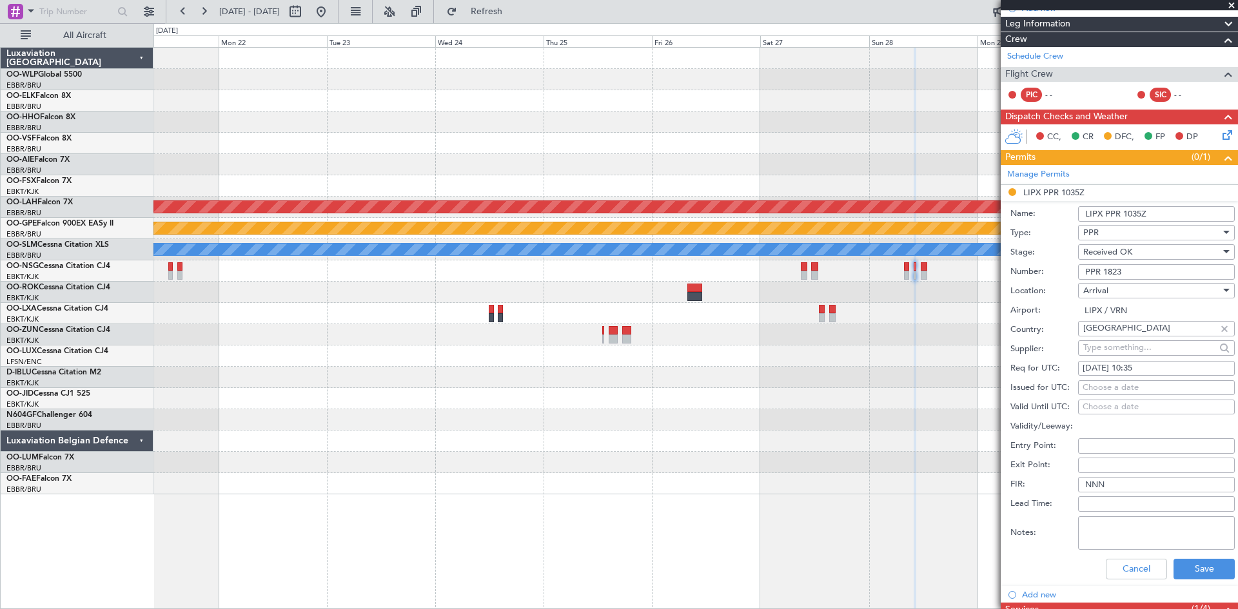
scroll to position [193, 0]
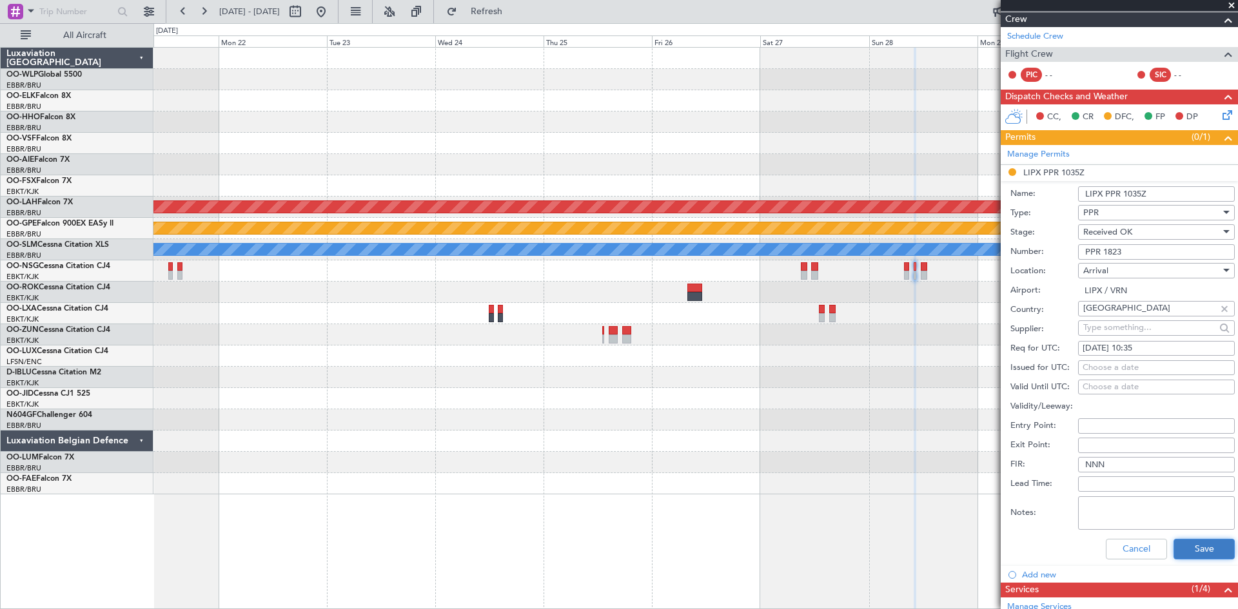
click at [1187, 549] on button "Save" at bounding box center [1203, 549] width 61 height 21
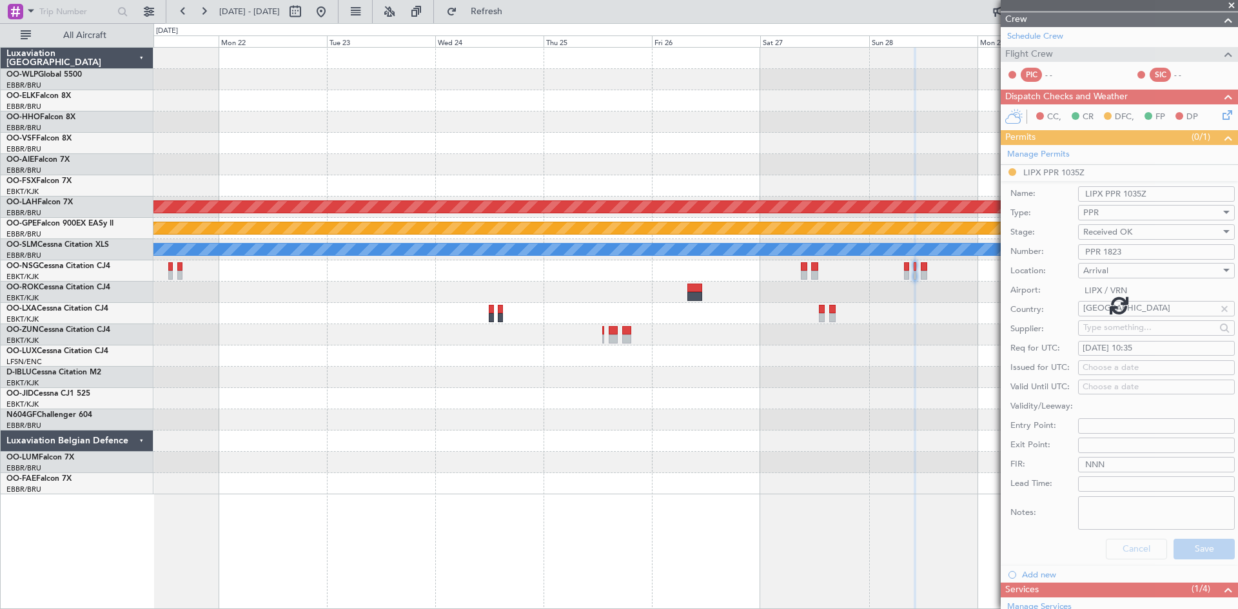
scroll to position [0, 0]
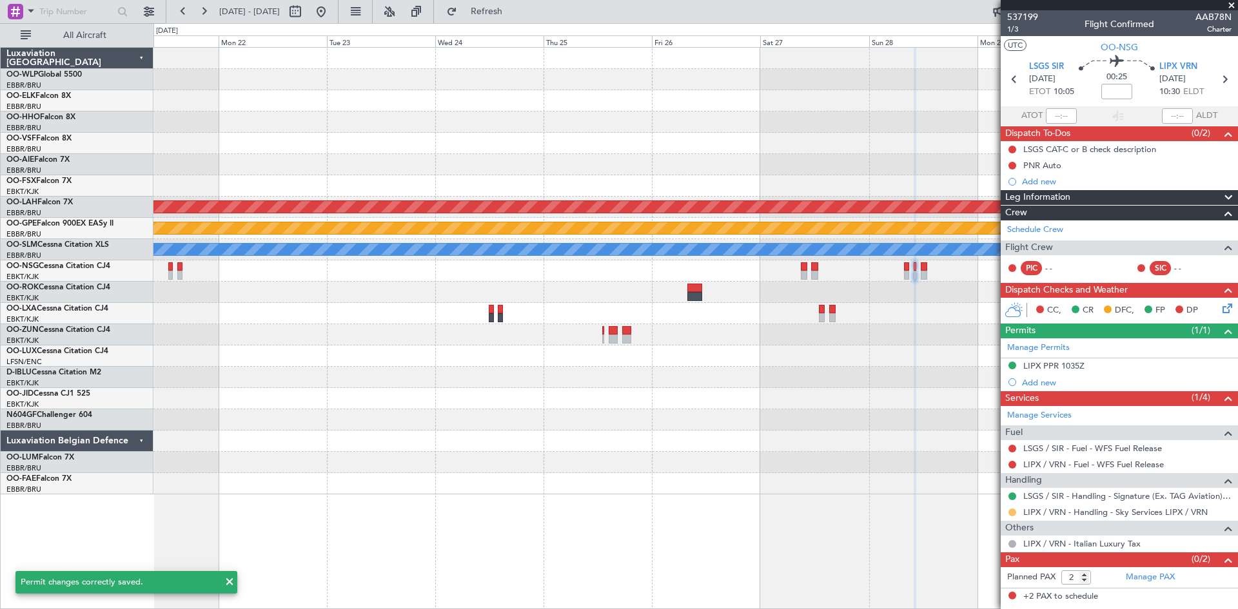
click at [1012, 513] on button at bounding box center [1012, 513] width 8 height 8
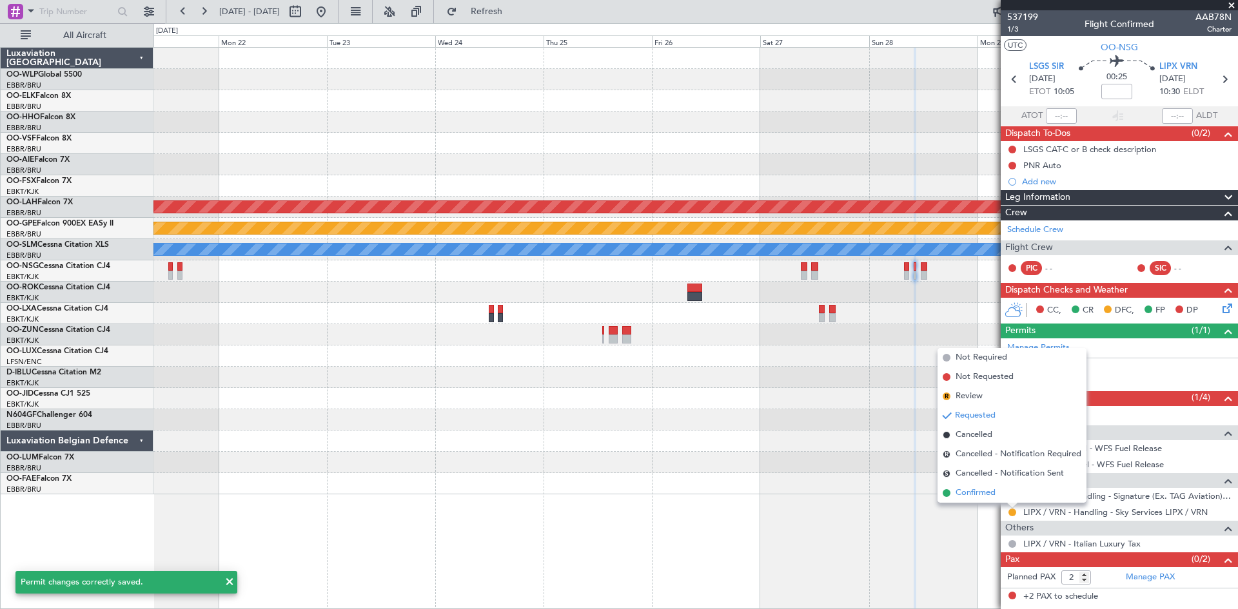
click at [1008, 493] on li "Confirmed" at bounding box center [1011, 493] width 149 height 19
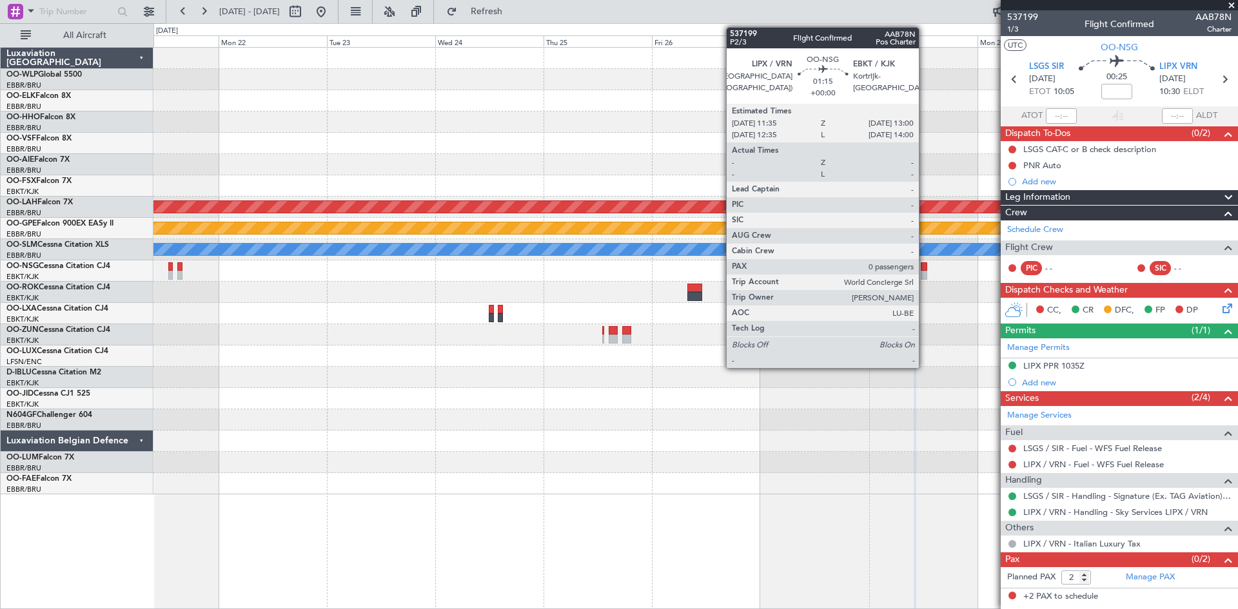
click at [924, 268] on div at bounding box center [924, 266] width 6 height 9
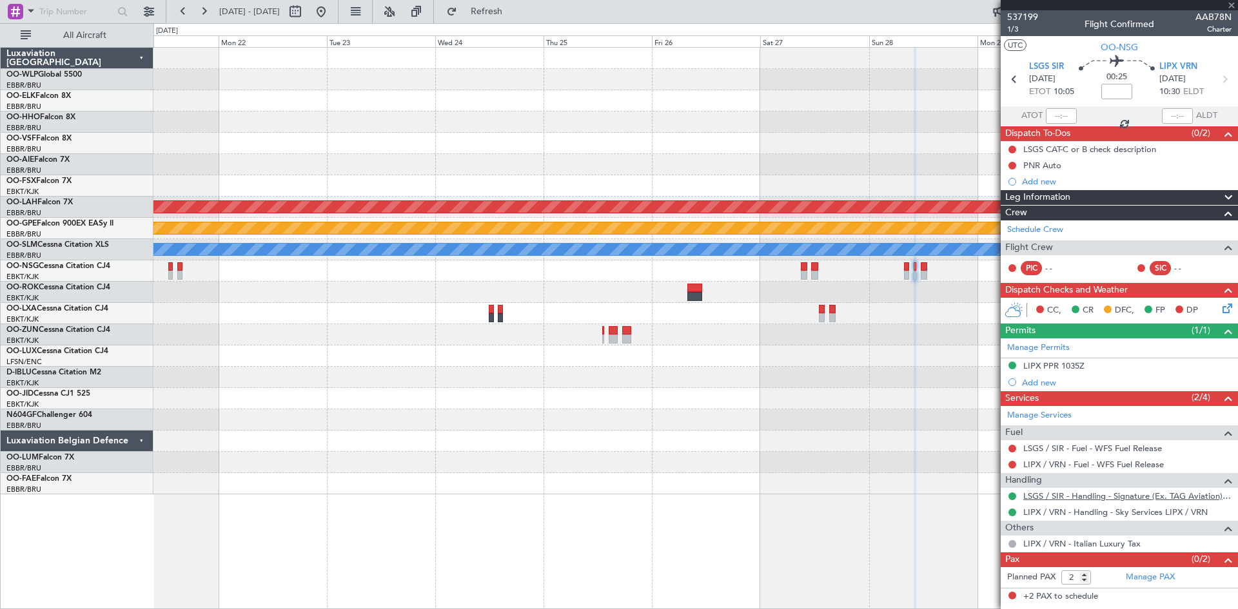
type input "0"
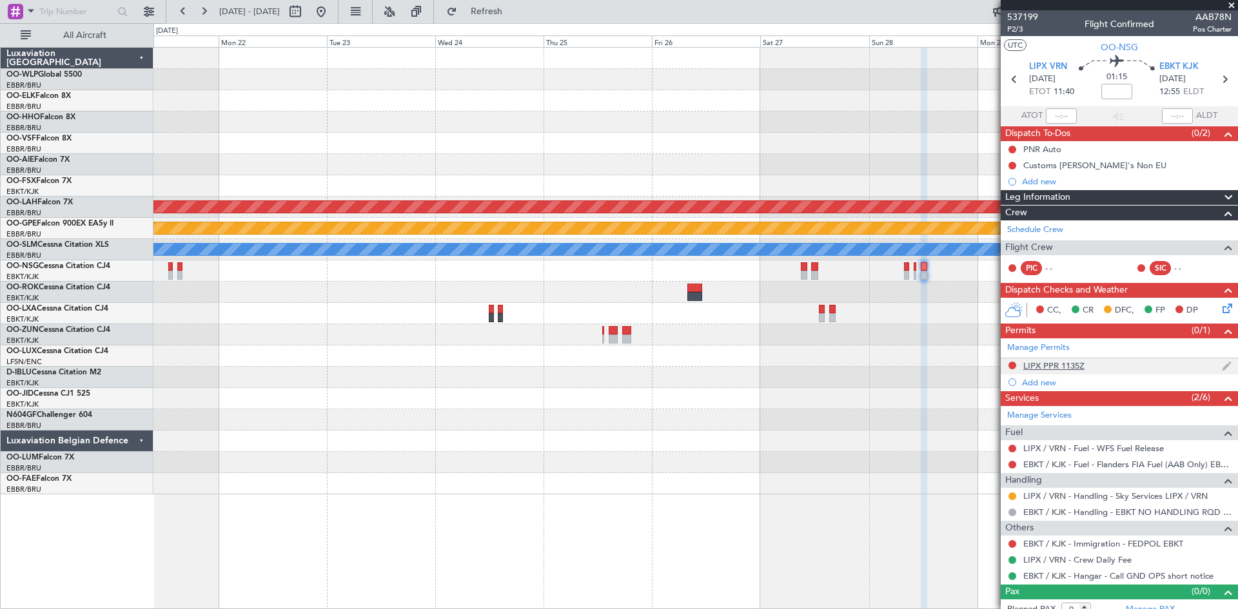
click at [1068, 367] on div "LIPX PPR 1135Z" at bounding box center [1053, 365] width 61 height 11
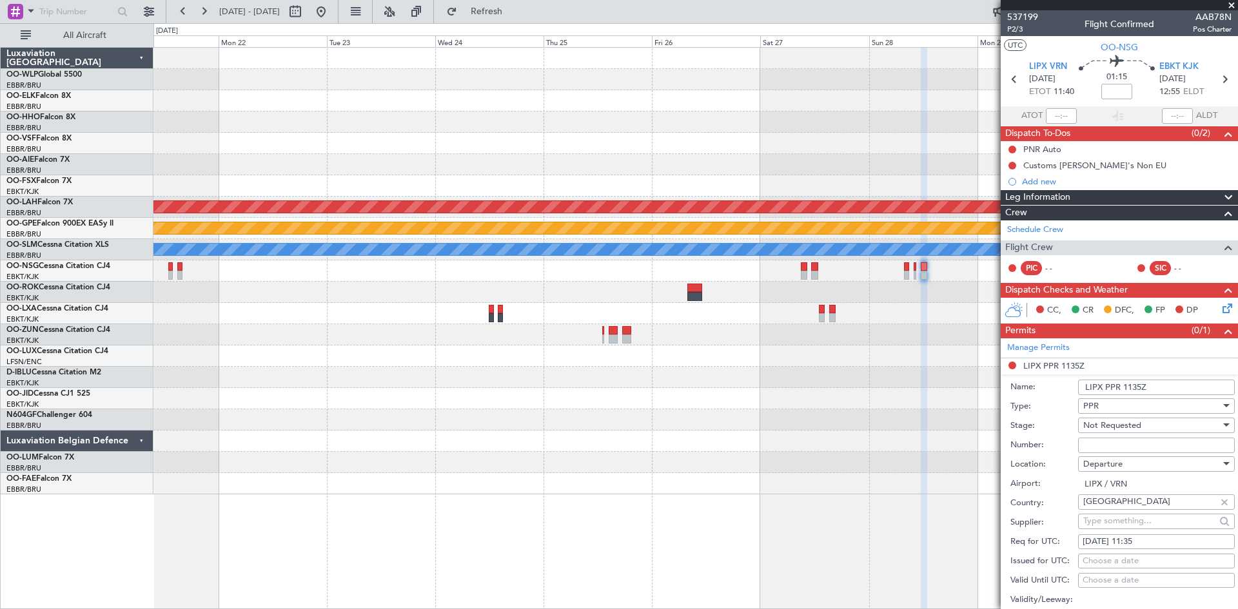
click at [1093, 444] on input "Number:" at bounding box center [1156, 445] width 157 height 15
paste input "PPR 1823"
type input "PPR 1823"
click at [1148, 429] on div "Not Requested" at bounding box center [1151, 425] width 137 height 19
click at [1133, 523] on span "Received OK" at bounding box center [1151, 528] width 135 height 19
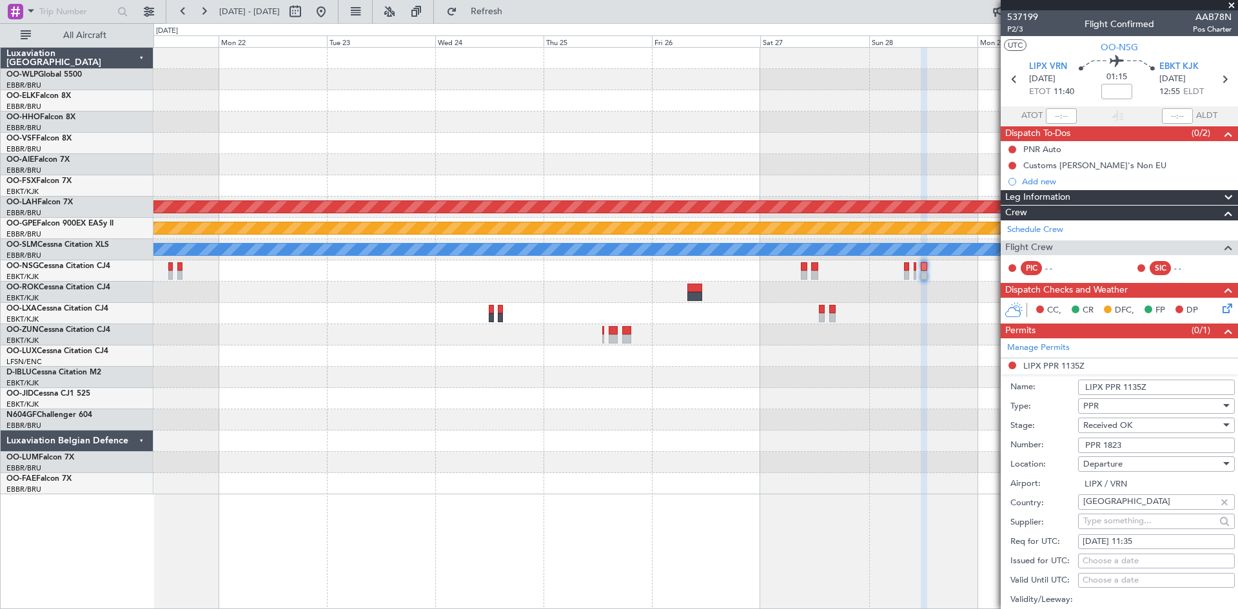
scroll to position [193, 0]
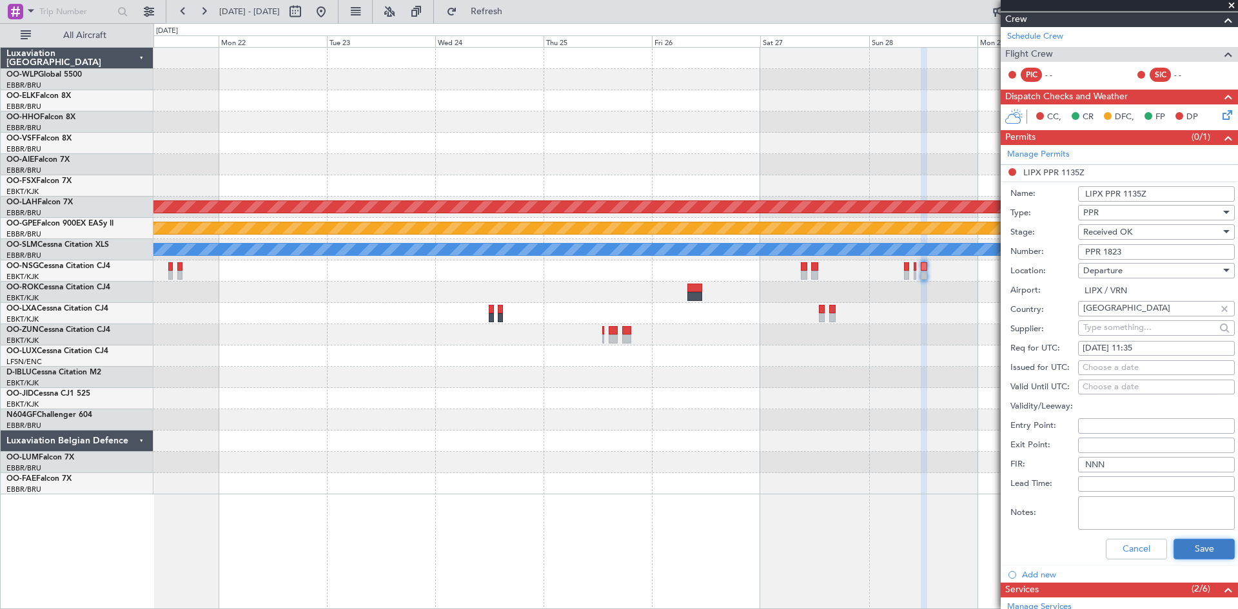
click at [1202, 552] on button "Save" at bounding box center [1203, 549] width 61 height 21
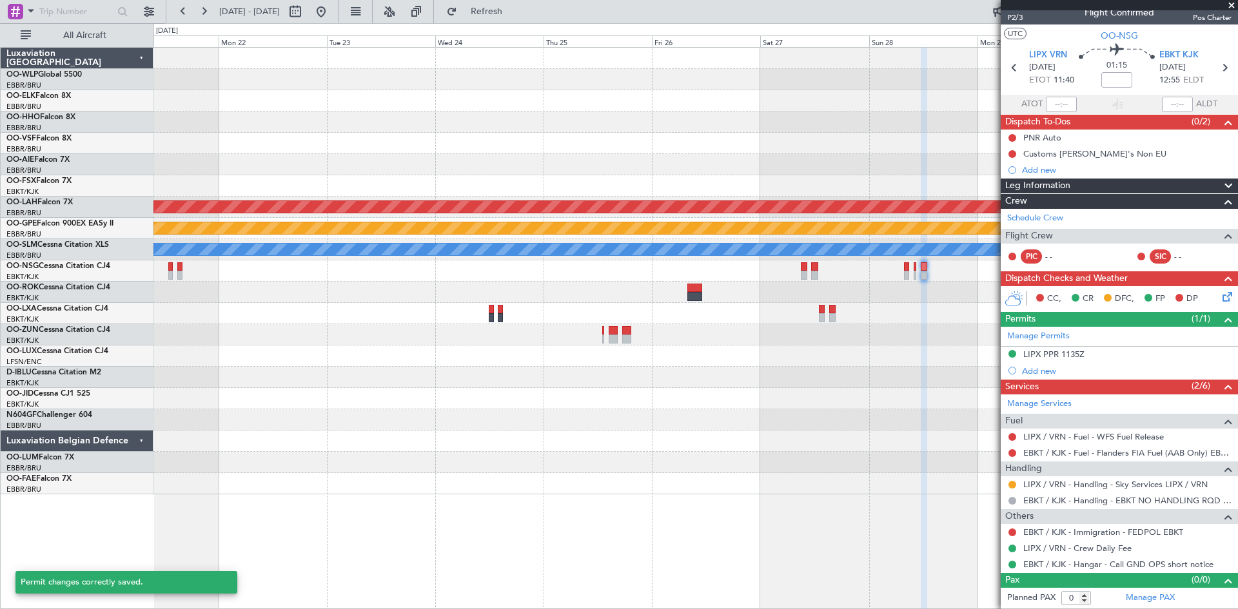
scroll to position [11, 0]
click at [1013, 486] on button at bounding box center [1012, 486] width 8 height 8
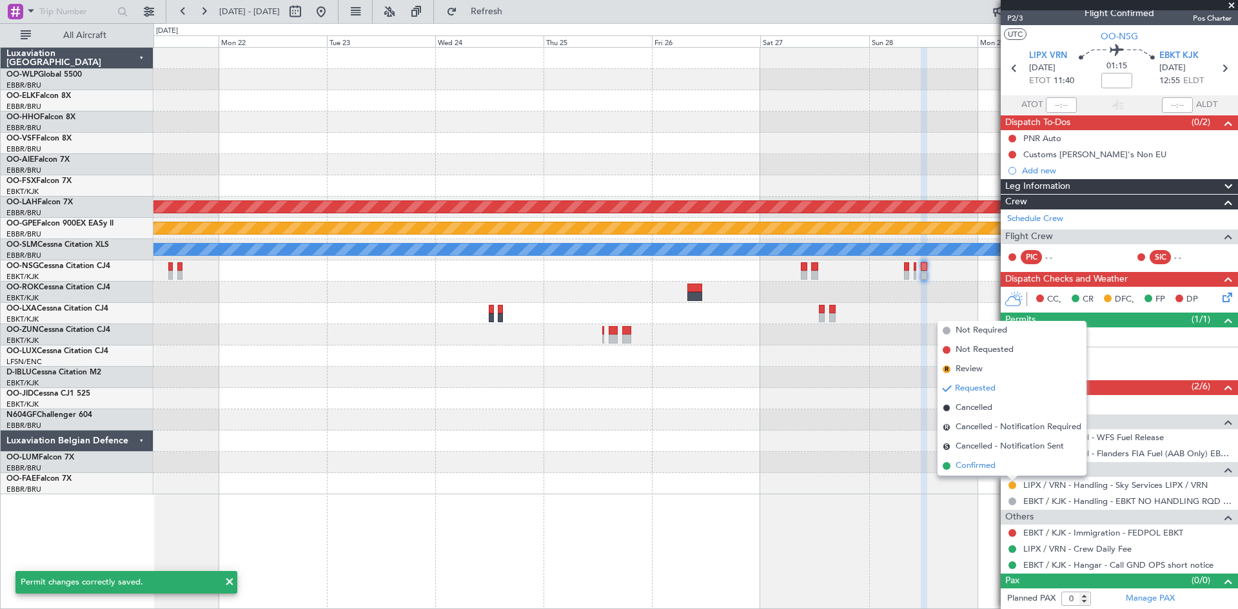
click at [984, 462] on span "Confirmed" at bounding box center [975, 466] width 40 height 13
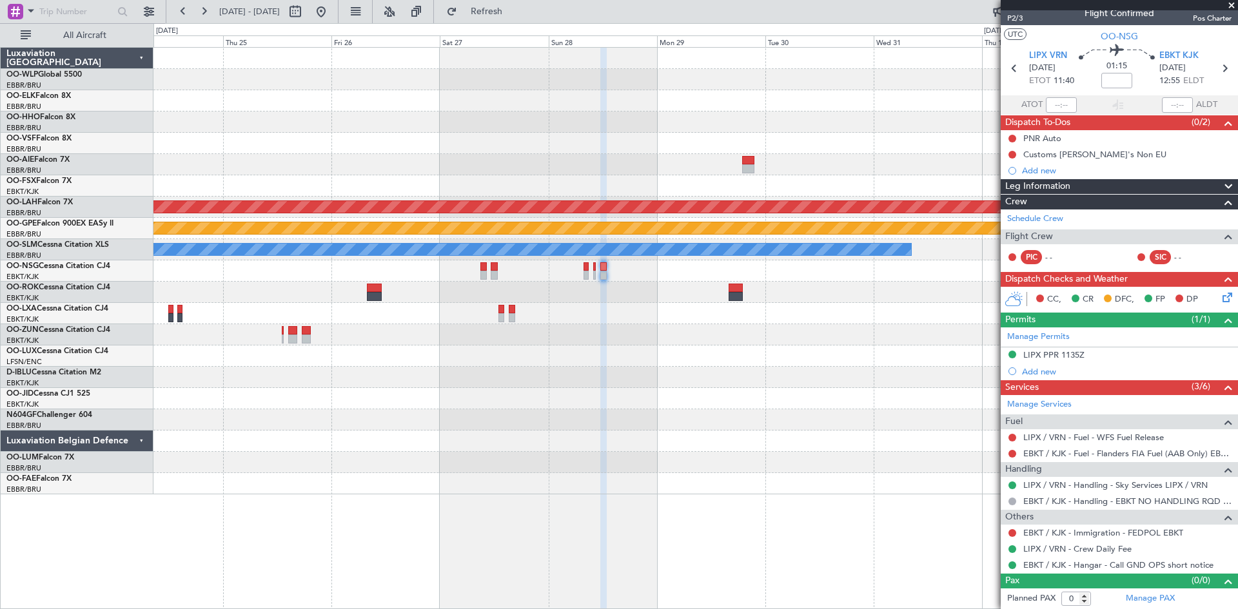
click at [619, 402] on div "Planned Maint [PERSON_NAME]-[GEOGRAPHIC_DATA][PERSON_NAME] ([GEOGRAPHIC_DATA][P…" at bounding box center [695, 271] width 1084 height 447
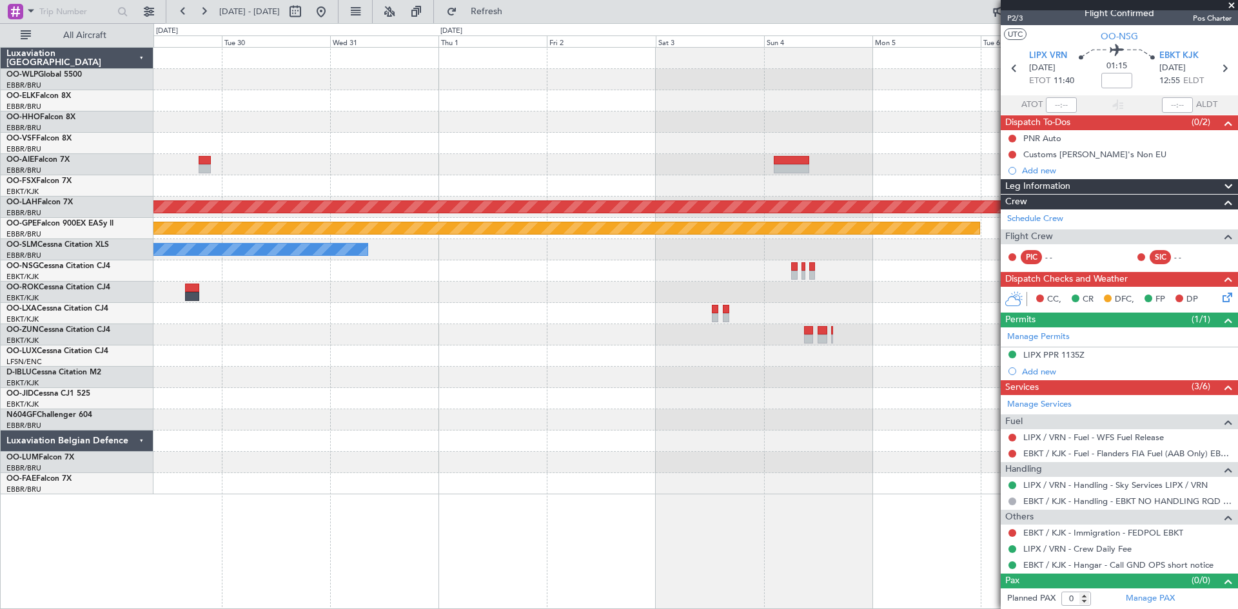
click at [383, 396] on div "Planned Maint [PERSON_NAME]-[GEOGRAPHIC_DATA][PERSON_NAME] ([GEOGRAPHIC_DATA][P…" at bounding box center [695, 271] width 1084 height 447
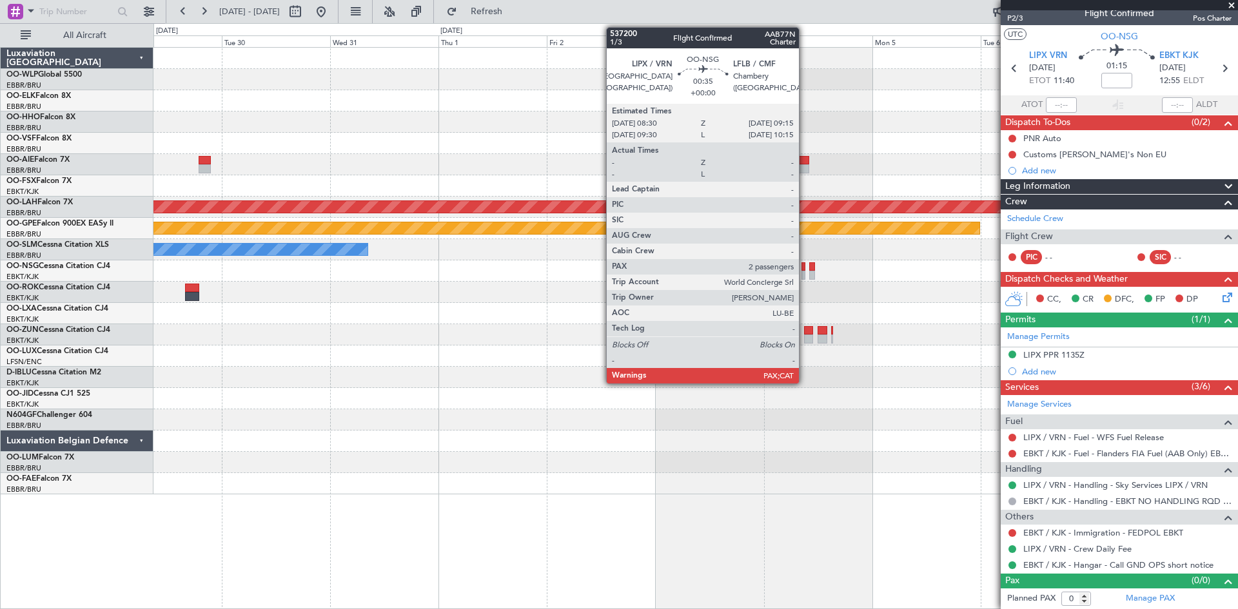
click at [805, 273] on div at bounding box center [803, 275] width 4 height 9
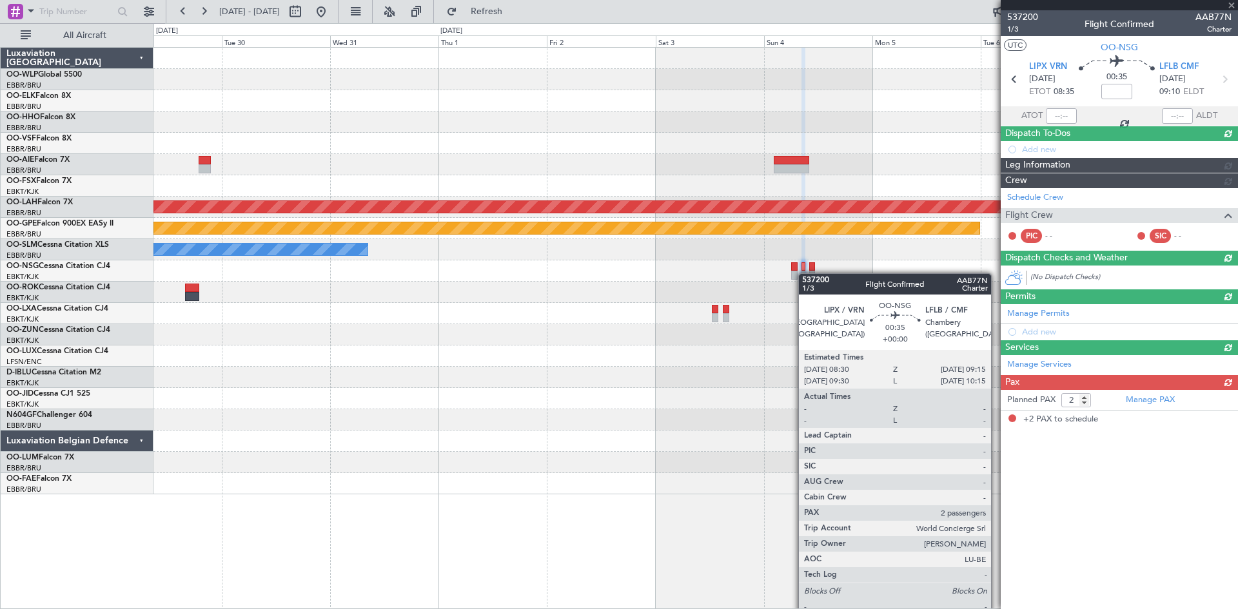
scroll to position [0, 0]
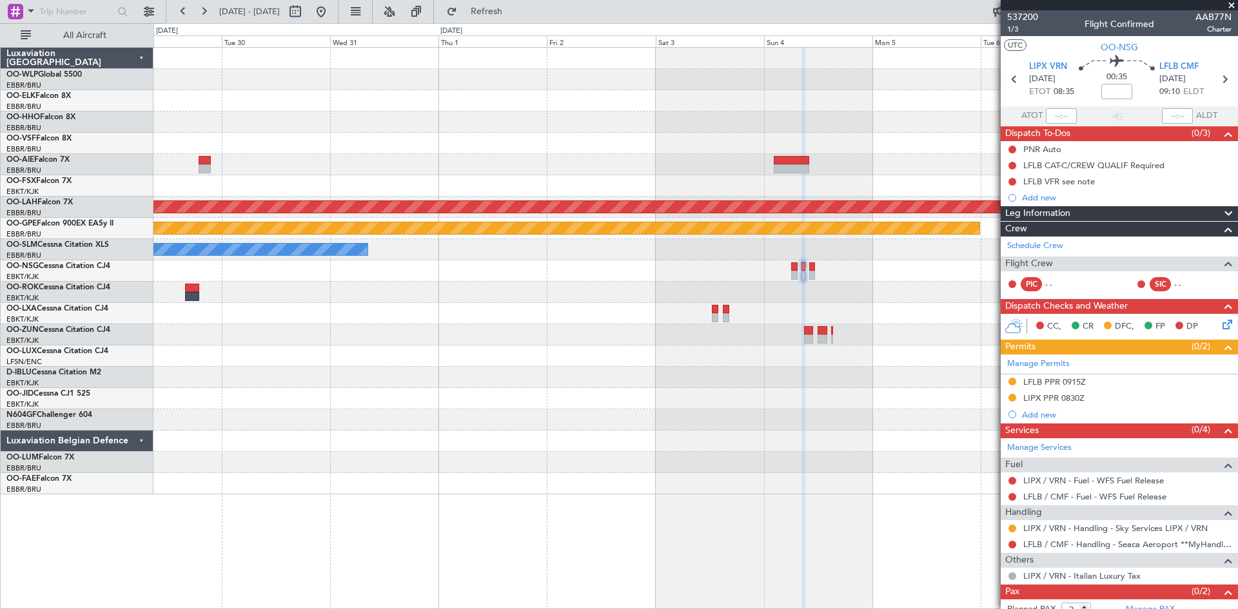
click at [785, 266] on div at bounding box center [695, 270] width 1084 height 21
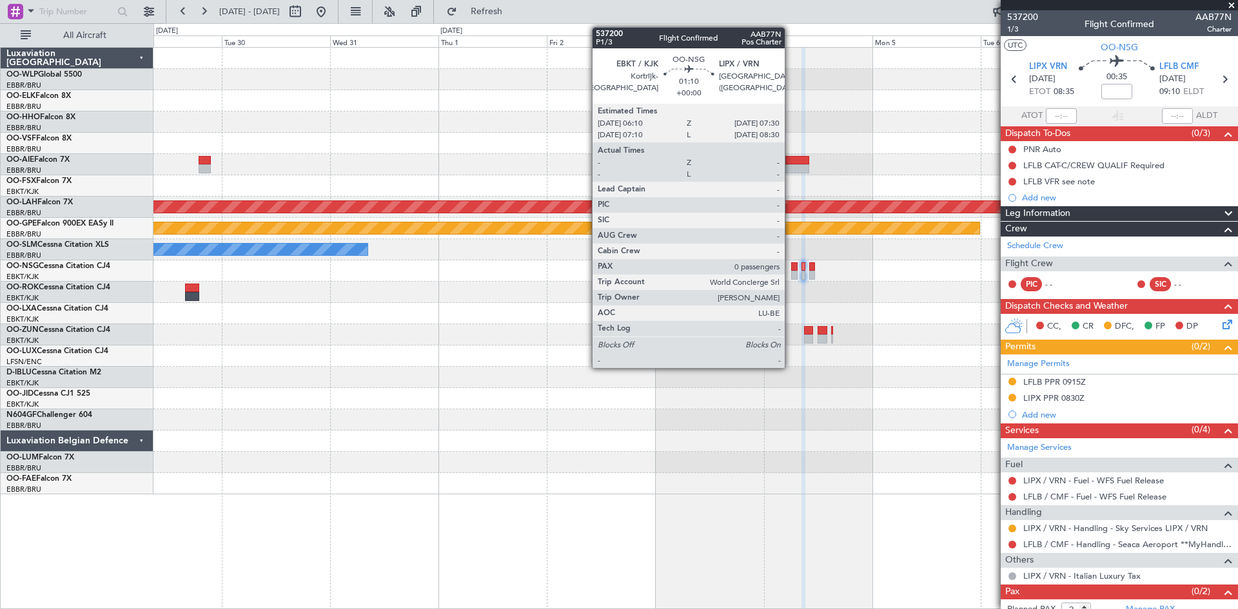
click at [791, 270] on div at bounding box center [794, 266] width 6 height 9
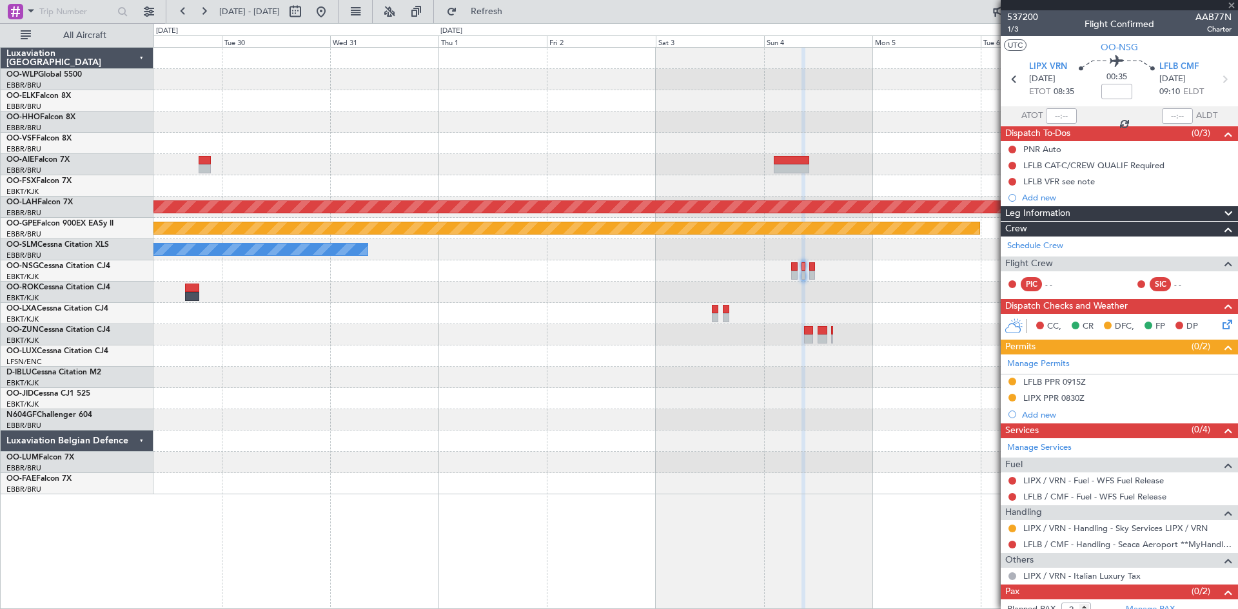
type input "0"
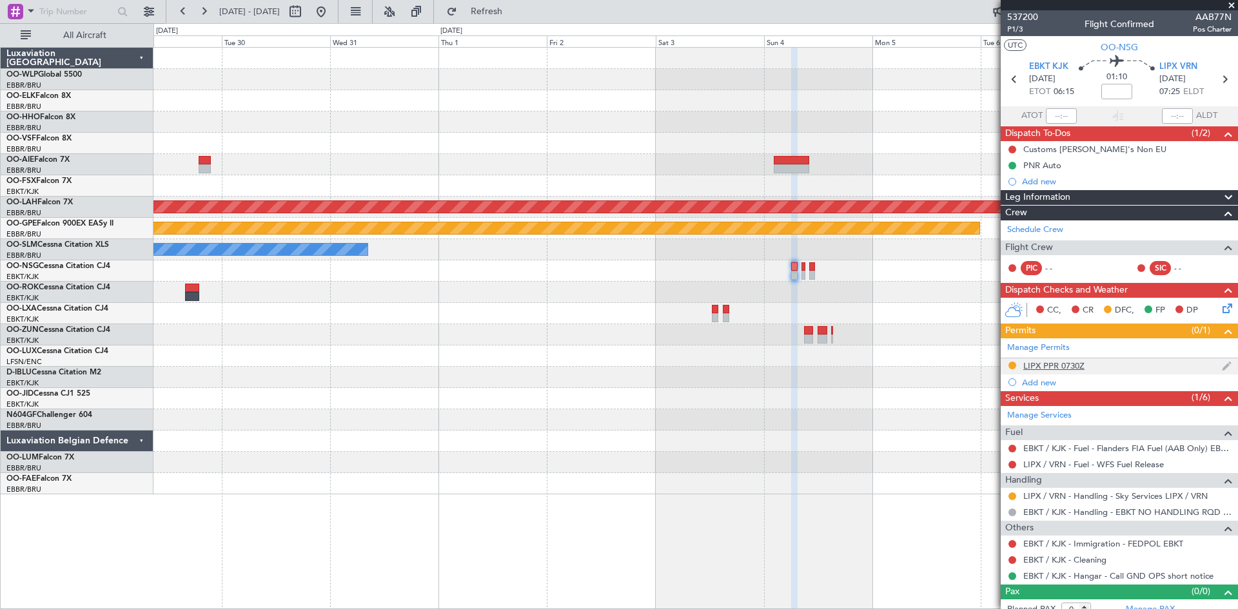
click at [1064, 368] on div "LIPX PPR 0730Z" at bounding box center [1053, 365] width 61 height 11
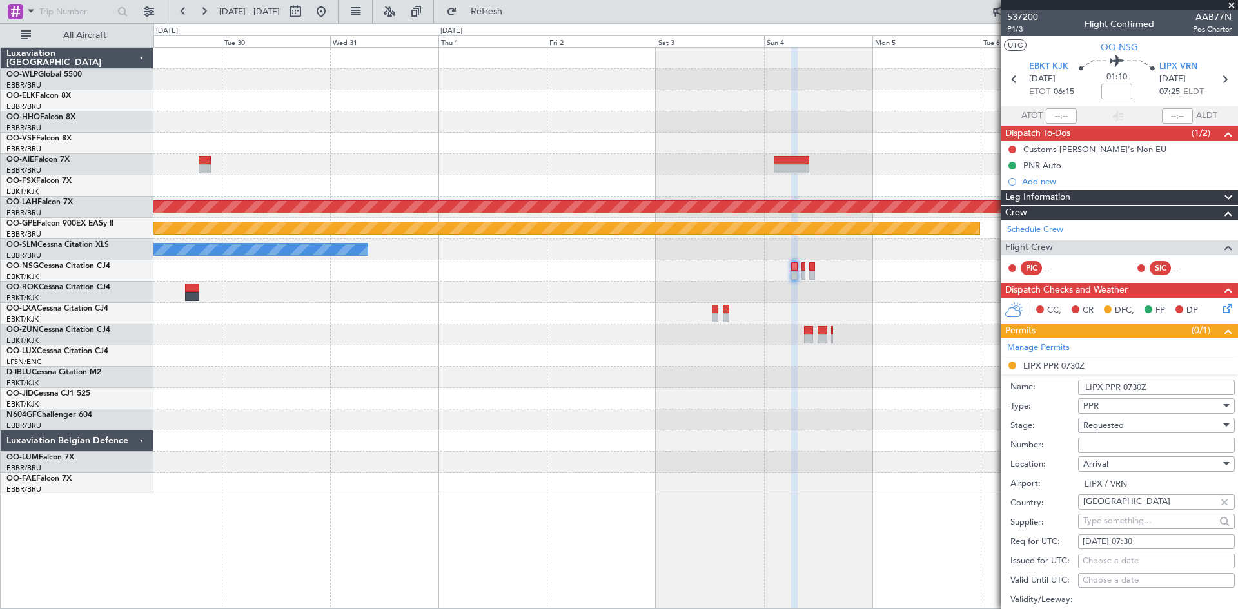
click at [1122, 439] on input "Number:" at bounding box center [1156, 445] width 157 height 15
paste input "1824"
type input "1824"
click at [1110, 429] on span "Requested" at bounding box center [1103, 426] width 41 height 12
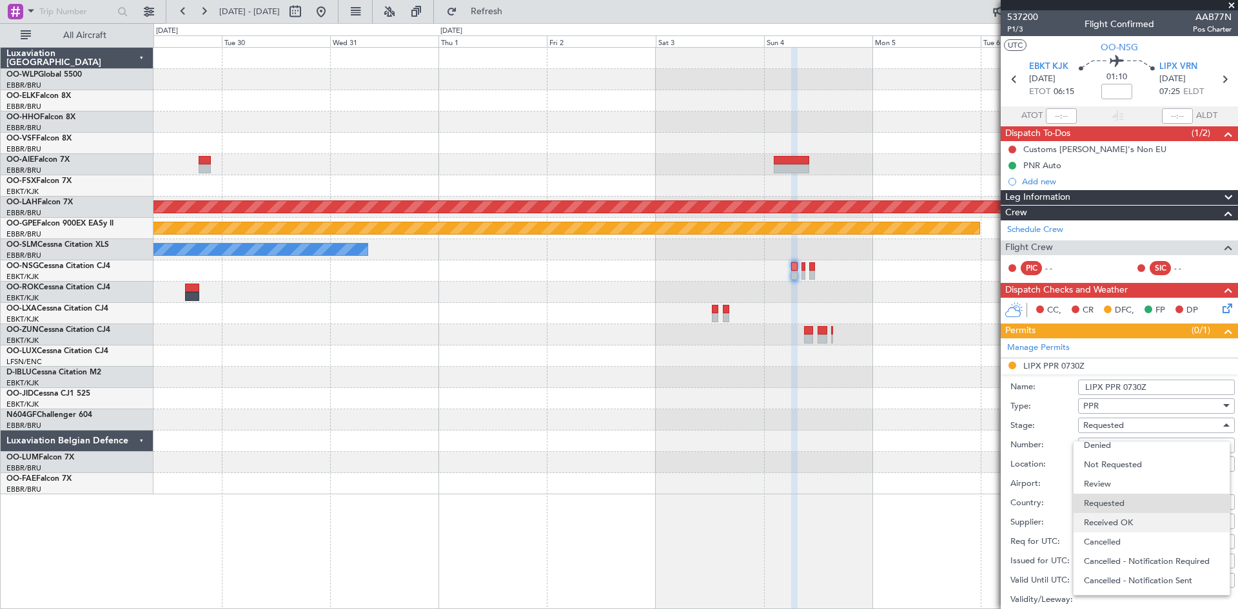
click at [1124, 523] on span "Received OK" at bounding box center [1151, 522] width 135 height 19
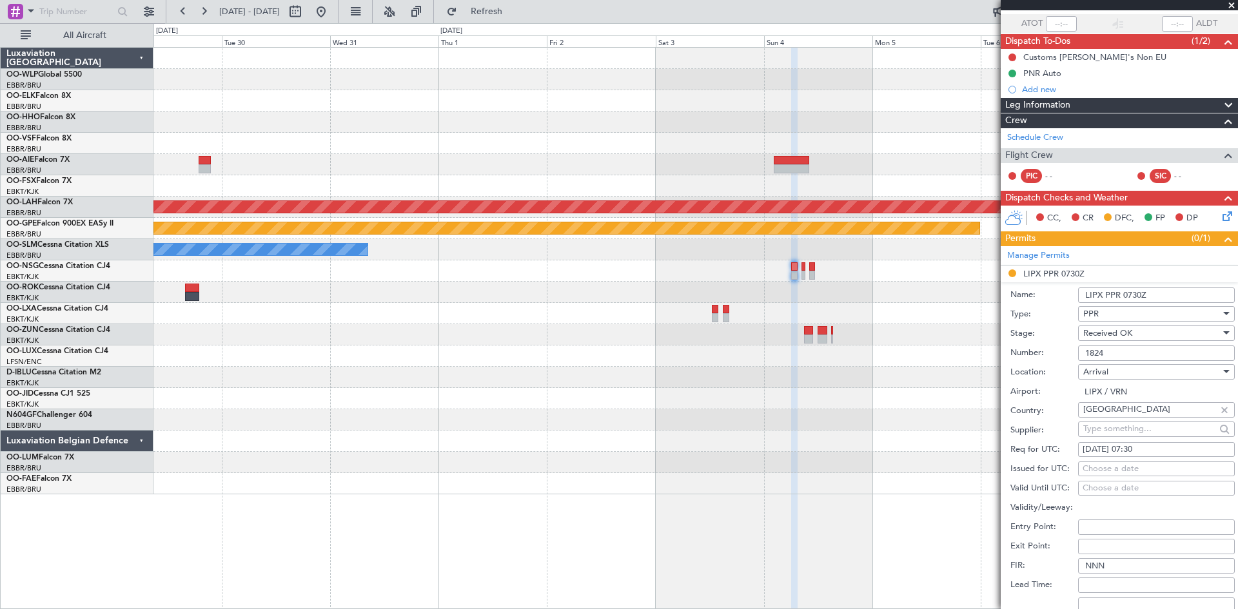
scroll to position [193, 0]
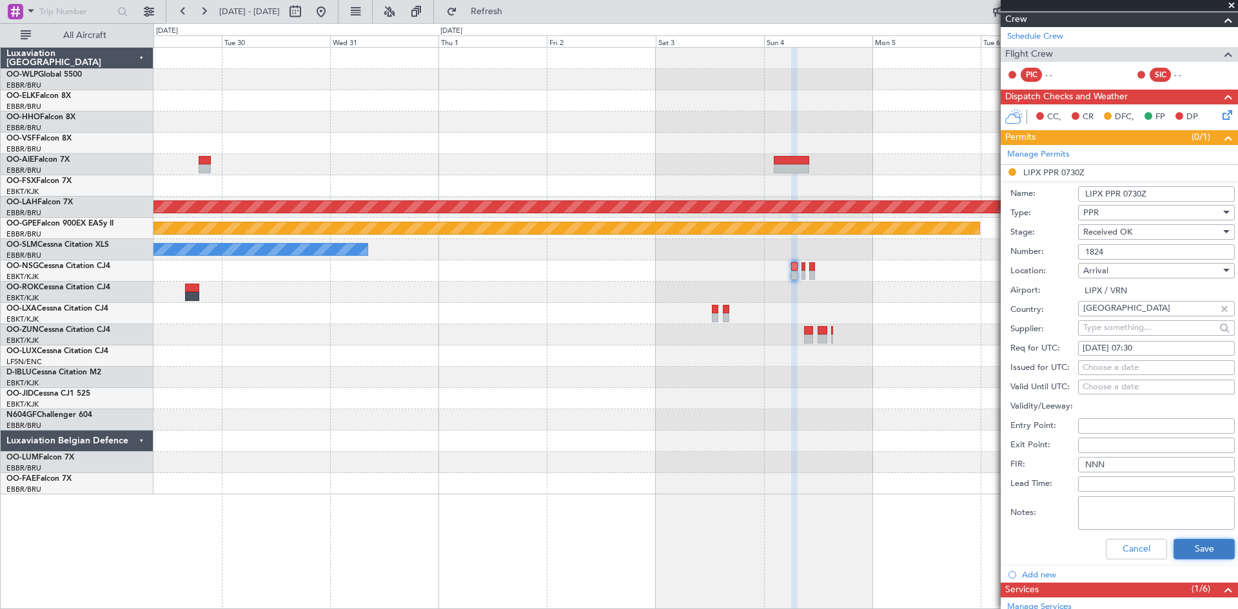
click at [1187, 544] on button "Save" at bounding box center [1203, 549] width 61 height 21
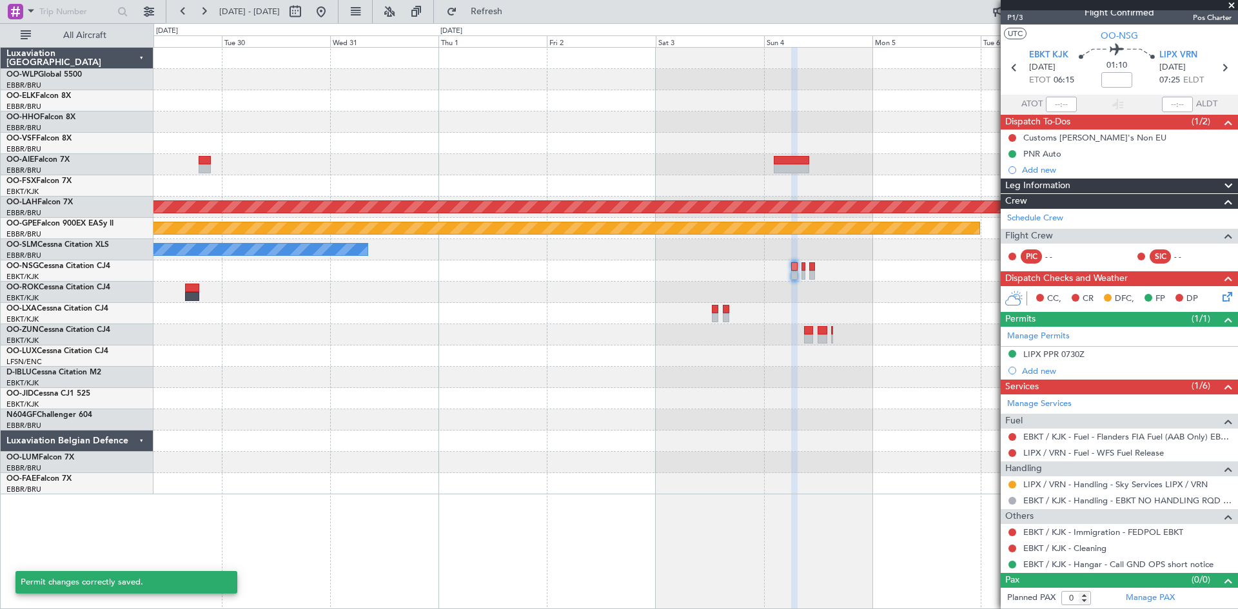
scroll to position [11, 0]
click at [806, 273] on div at bounding box center [695, 270] width 1084 height 21
click at [805, 273] on div at bounding box center [695, 270] width 1084 height 21
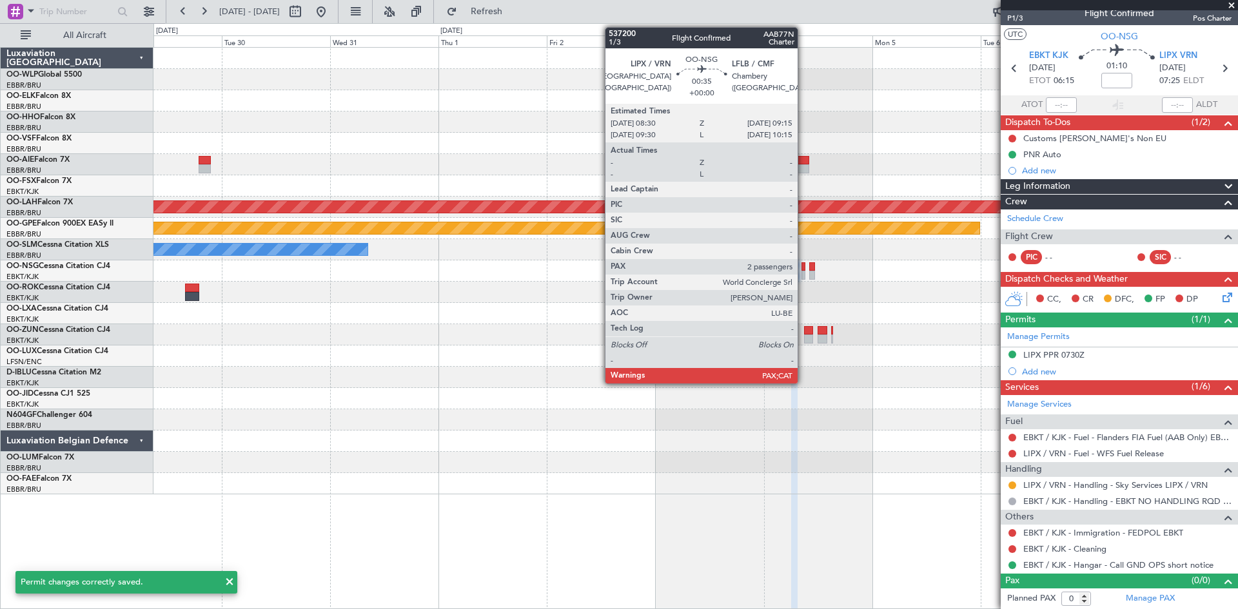
click at [800, 275] on div at bounding box center [695, 270] width 1084 height 21
click at [805, 275] on div at bounding box center [803, 275] width 4 height 9
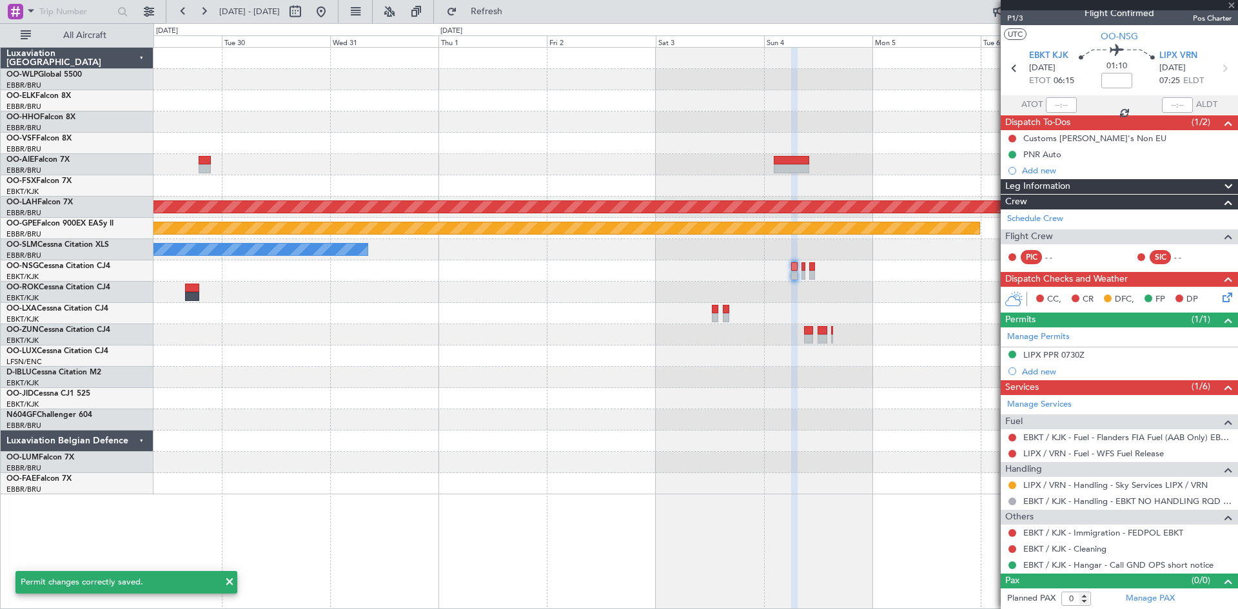
type input "2"
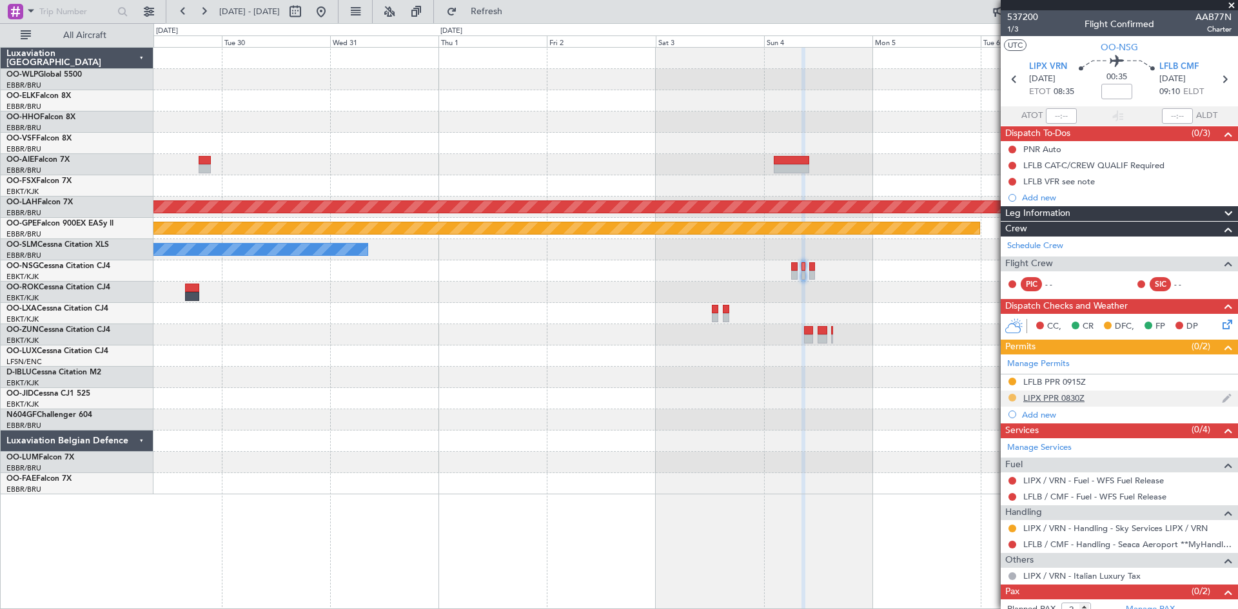
click at [1013, 400] on button at bounding box center [1012, 398] width 8 height 8
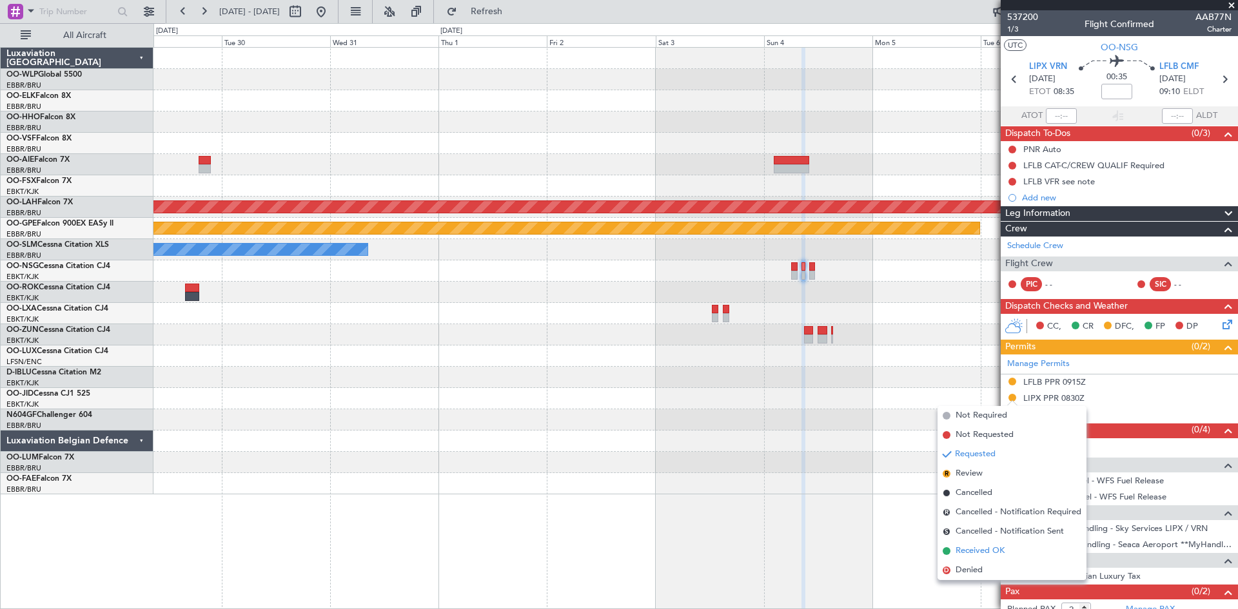
click at [994, 556] on span "Received OK" at bounding box center [979, 551] width 49 height 13
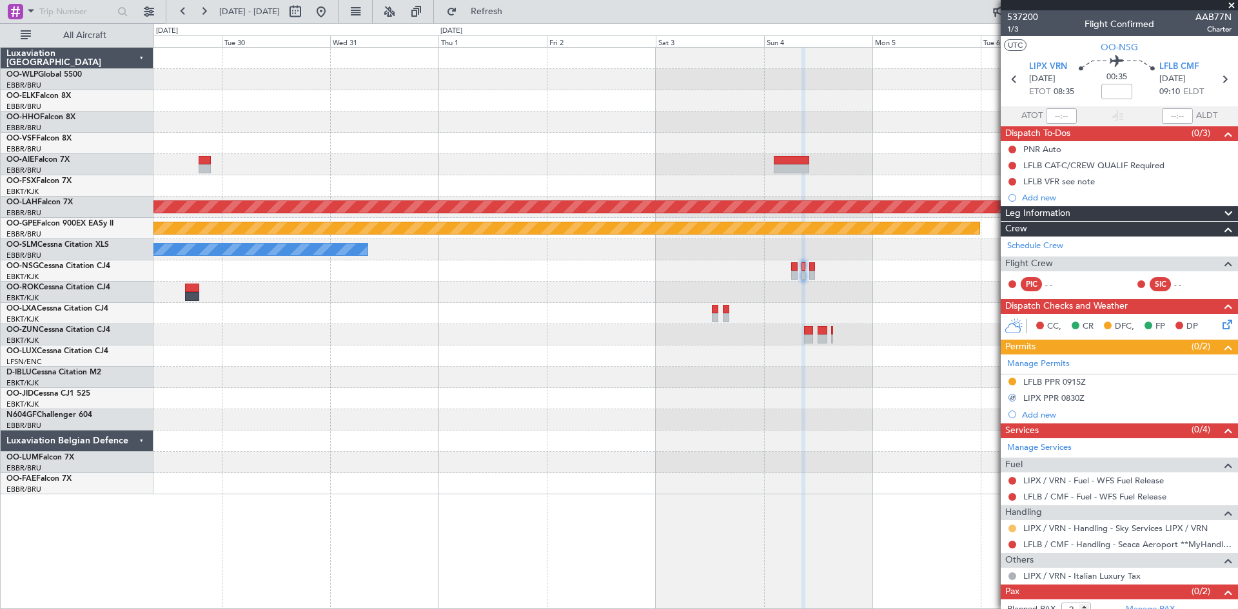
click at [1011, 526] on button at bounding box center [1012, 529] width 8 height 8
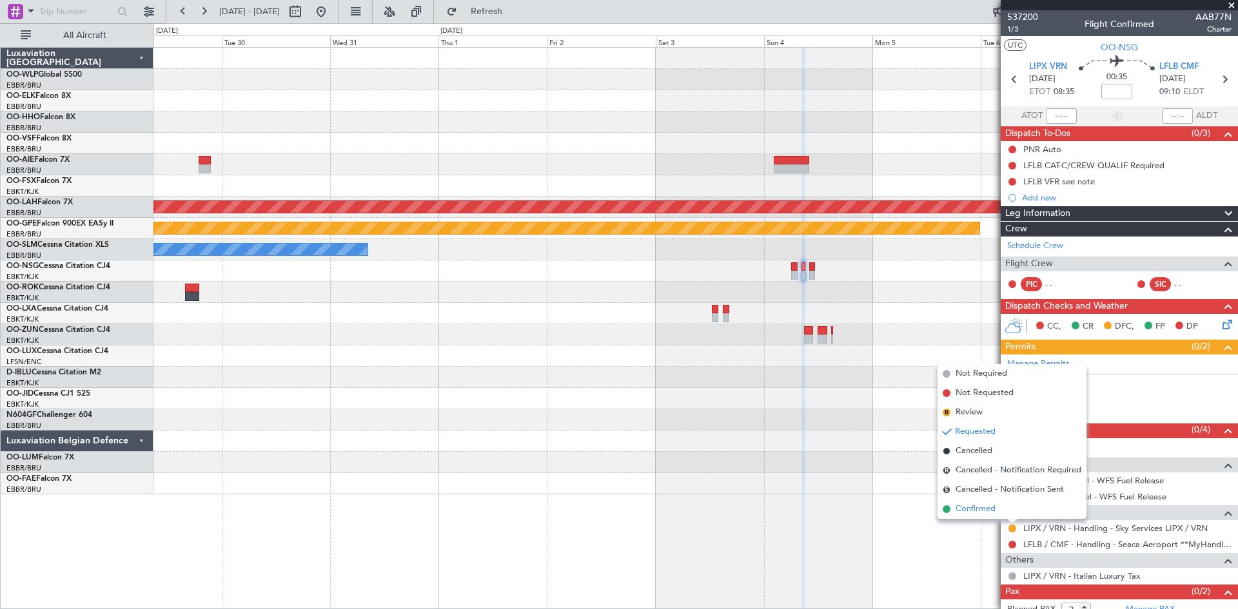
click at [998, 503] on li "Confirmed" at bounding box center [1011, 509] width 149 height 19
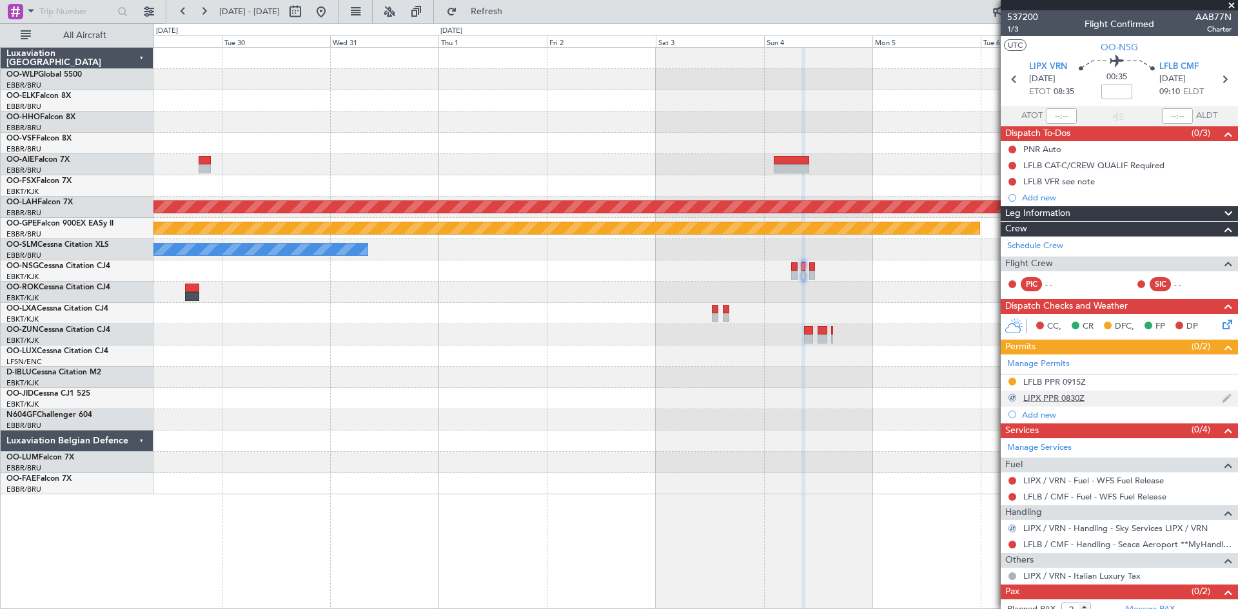
click at [1066, 403] on mat-tooltip-component "LIPX PPR 0830Z" at bounding box center [1053, 420] width 75 height 34
click at [1066, 398] on div "LIPX PPR 0830Z" at bounding box center [1053, 398] width 61 height 11
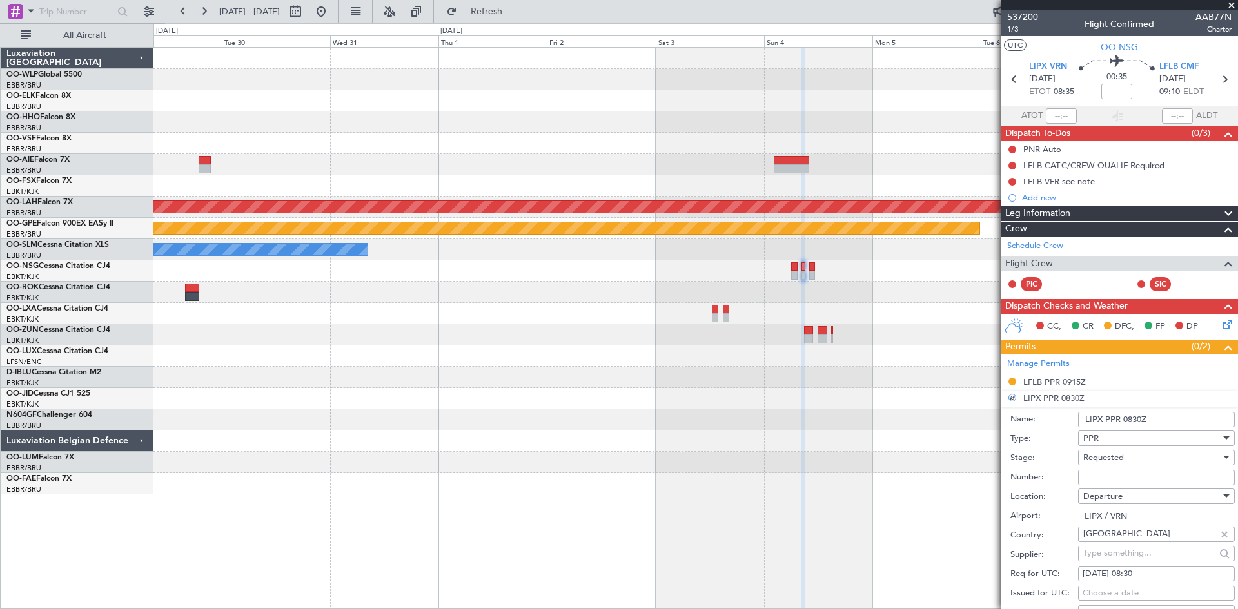
click at [1101, 472] on input "Number:" at bounding box center [1156, 477] width 157 height 15
click at [1101, 471] on input "Number:" at bounding box center [1156, 477] width 157 height 15
paste input "1824"
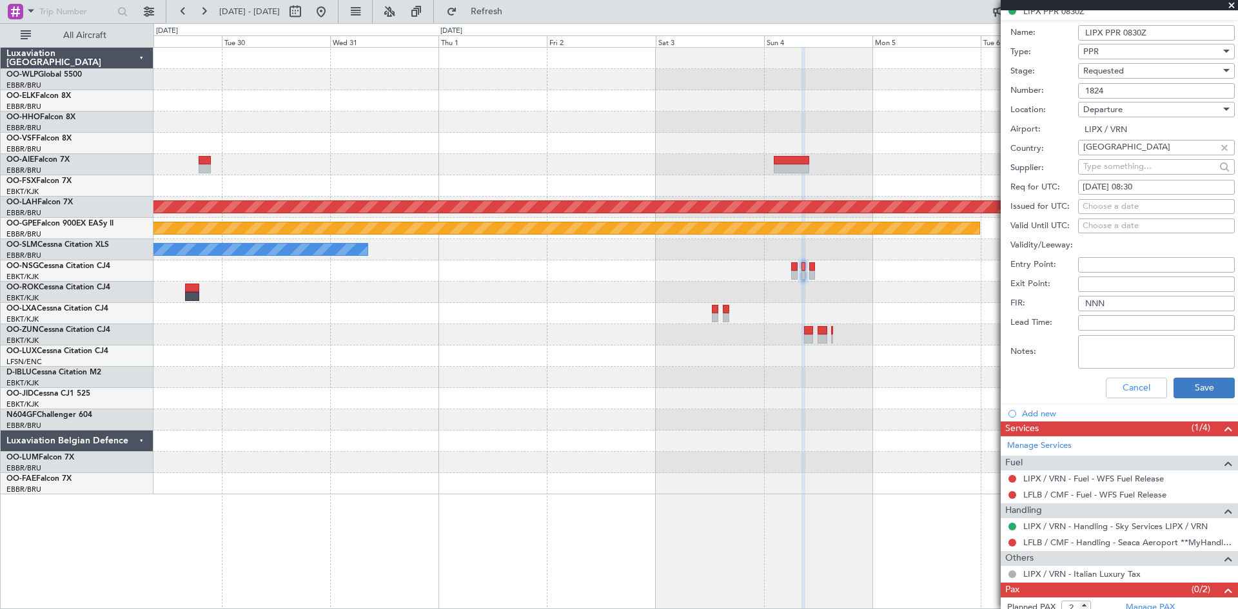
type input "1824"
click at [1188, 395] on button "Save" at bounding box center [1203, 388] width 61 height 21
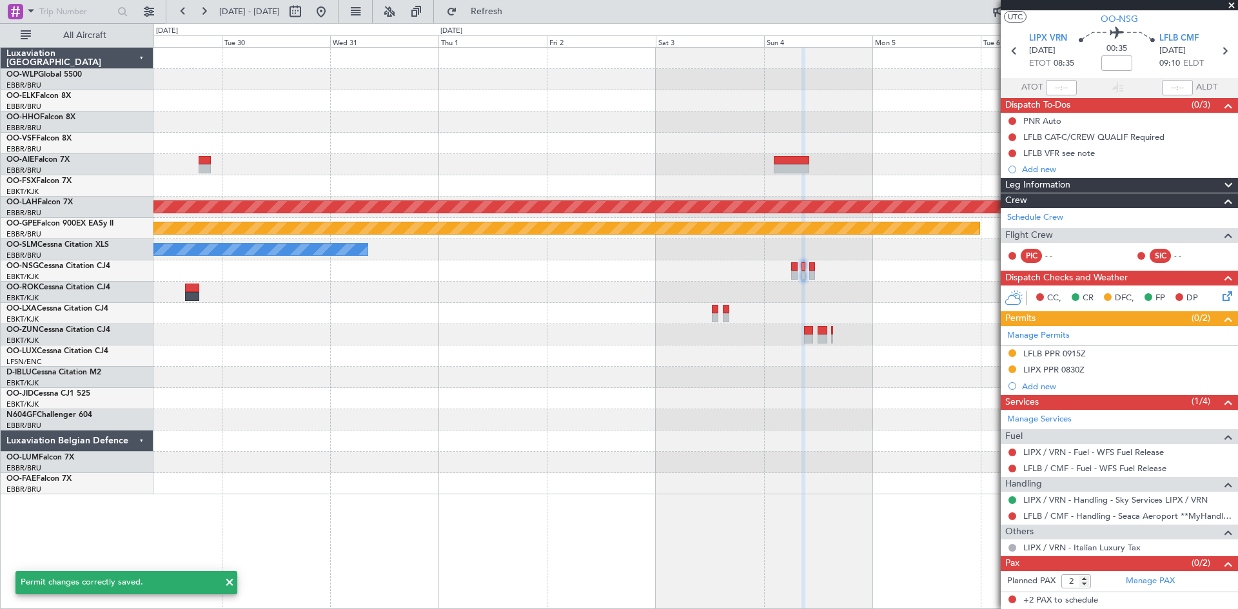
scroll to position [2, 0]
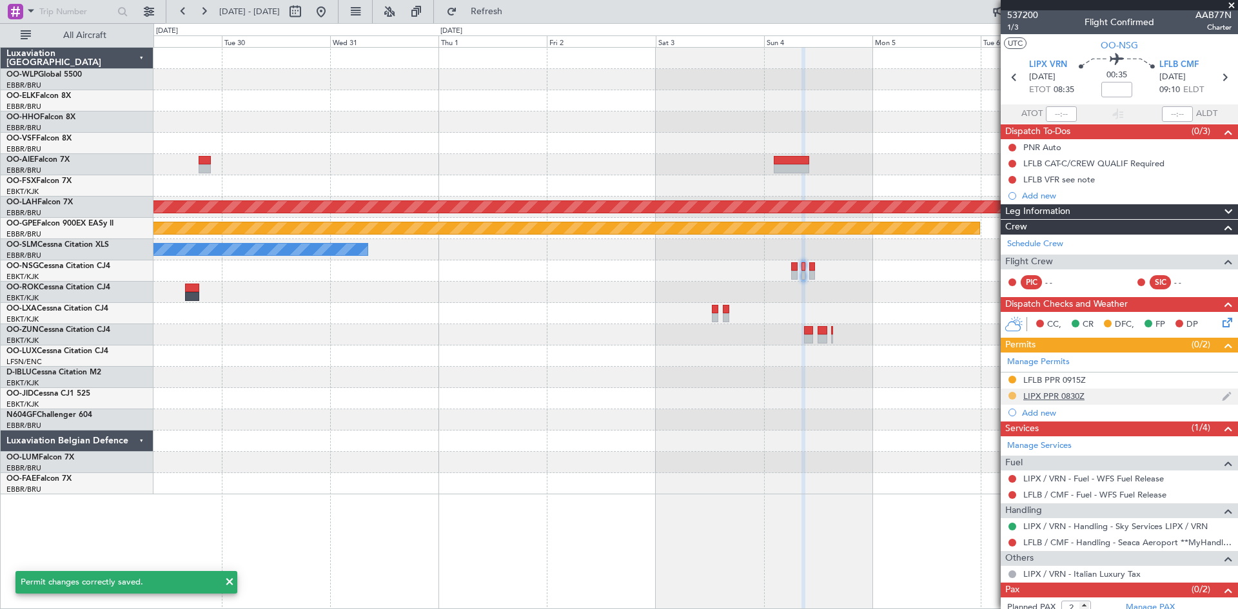
click at [1012, 395] on button at bounding box center [1012, 396] width 8 height 8
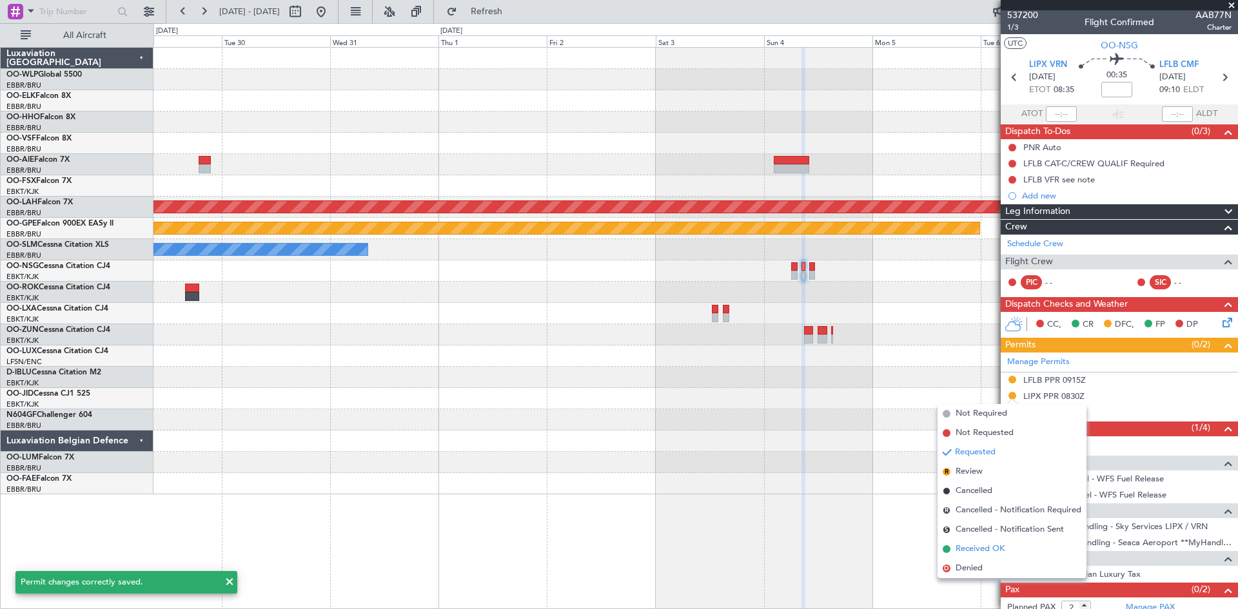
click at [972, 555] on span "Received OK" at bounding box center [979, 549] width 49 height 13
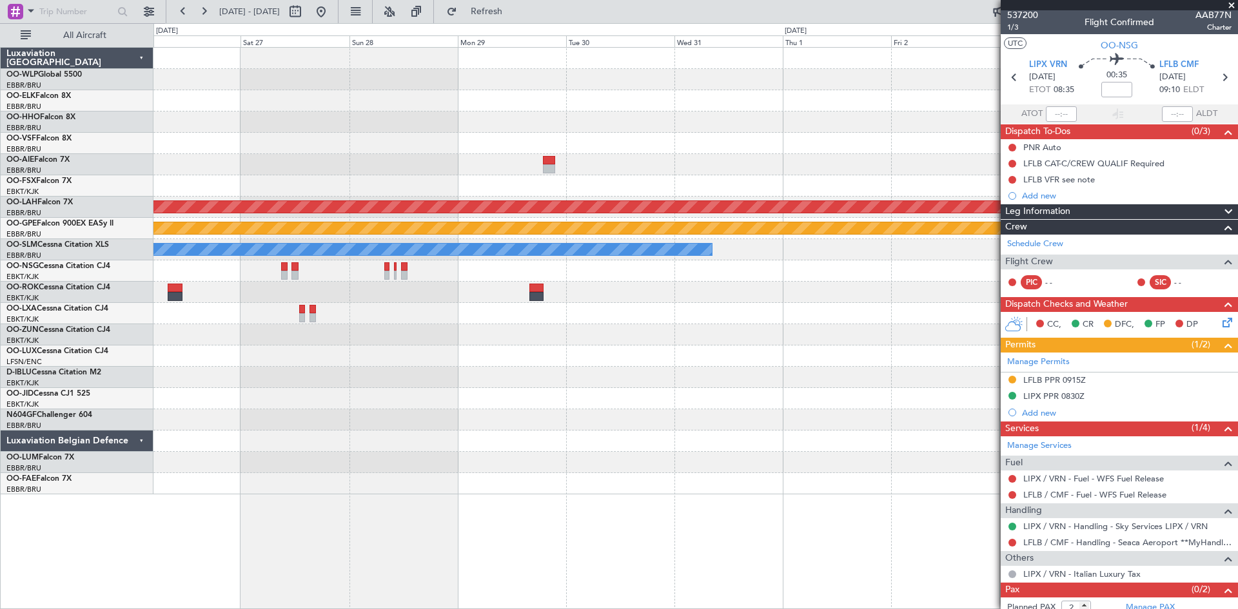
click at [846, 311] on div "Planned Maint [PERSON_NAME]-[GEOGRAPHIC_DATA][PERSON_NAME] ([GEOGRAPHIC_DATA][P…" at bounding box center [695, 271] width 1084 height 447
click at [331, 10] on button at bounding box center [321, 11] width 21 height 21
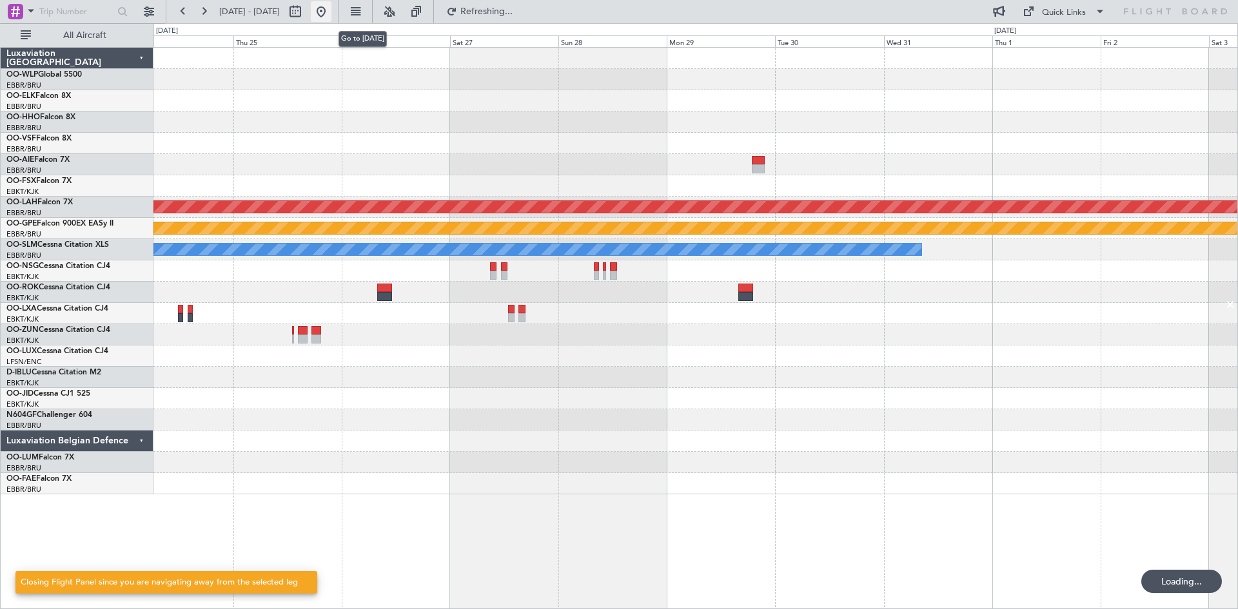
scroll to position [0, 0]
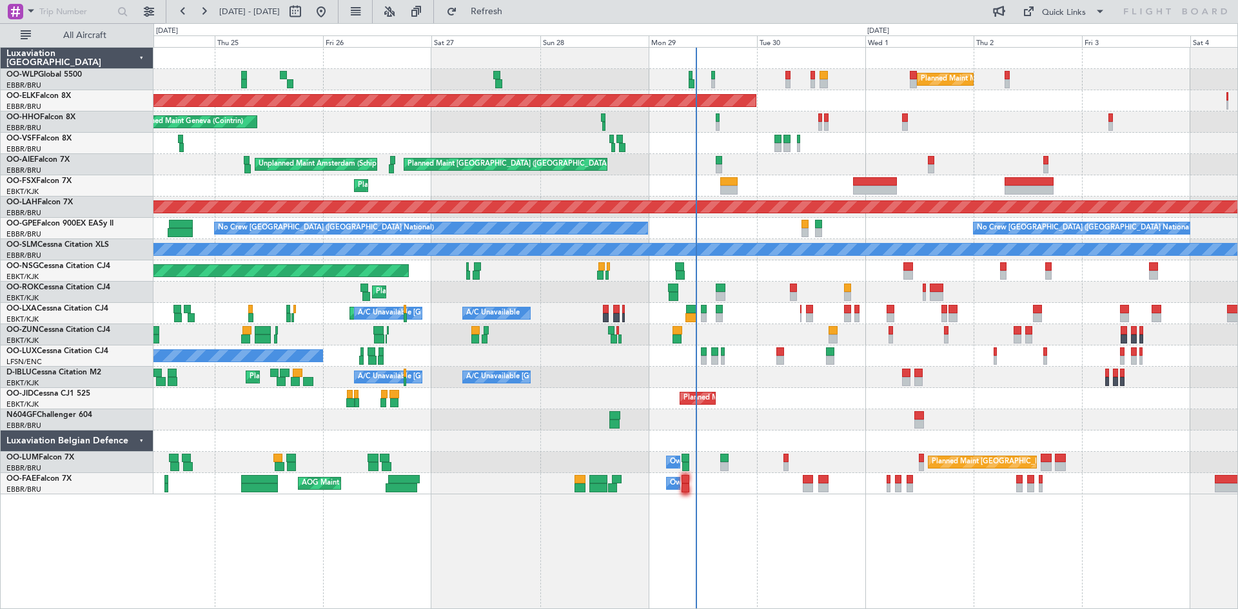
click at [926, 170] on div "Unplanned Maint Amsterdam (Schiphol) Planned Maint [GEOGRAPHIC_DATA] ([GEOGRAPH…" at bounding box center [695, 164] width 1084 height 21
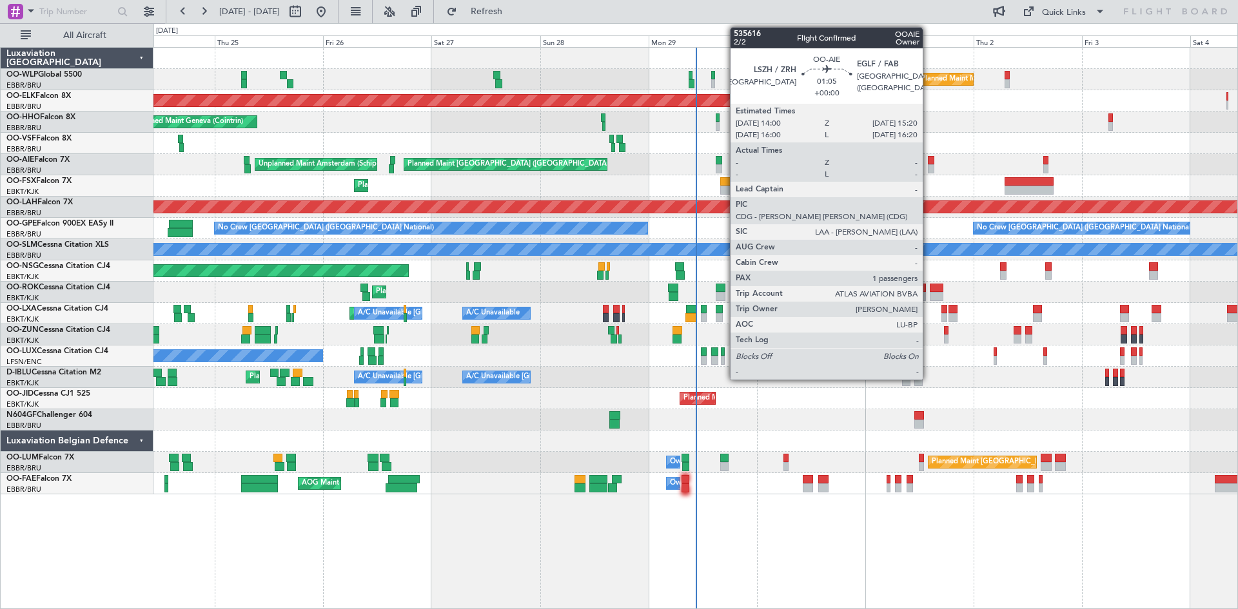
click at [928, 168] on div at bounding box center [931, 168] width 6 height 9
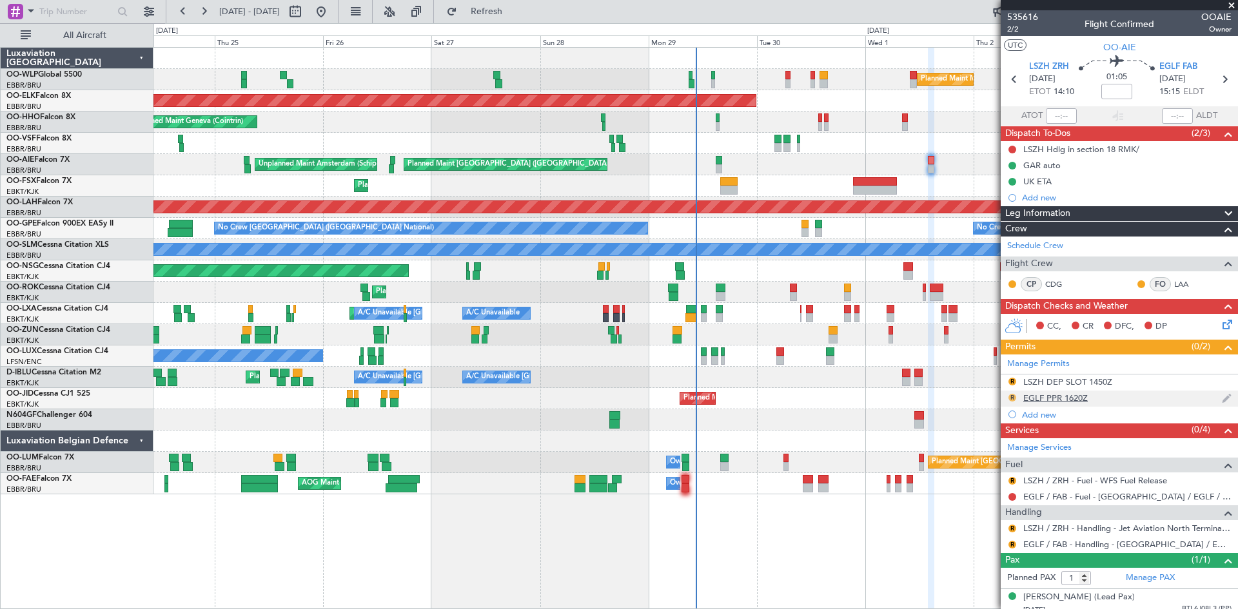
click at [1014, 398] on button "R" at bounding box center [1012, 398] width 8 height 8
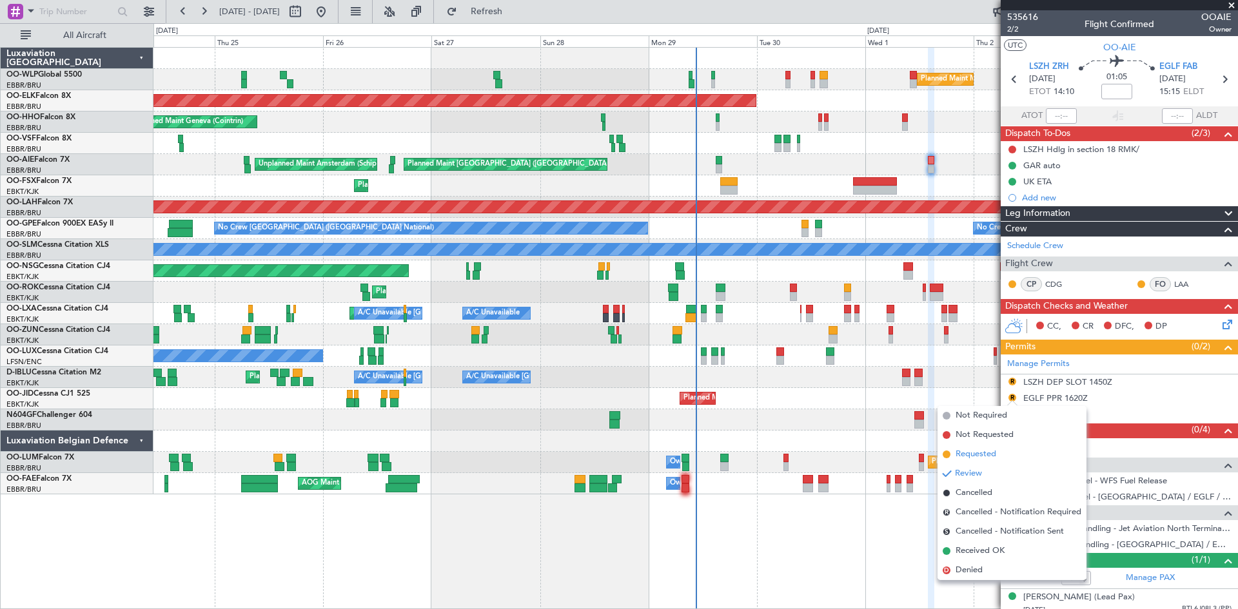
click at [997, 453] on li "Requested" at bounding box center [1011, 454] width 149 height 19
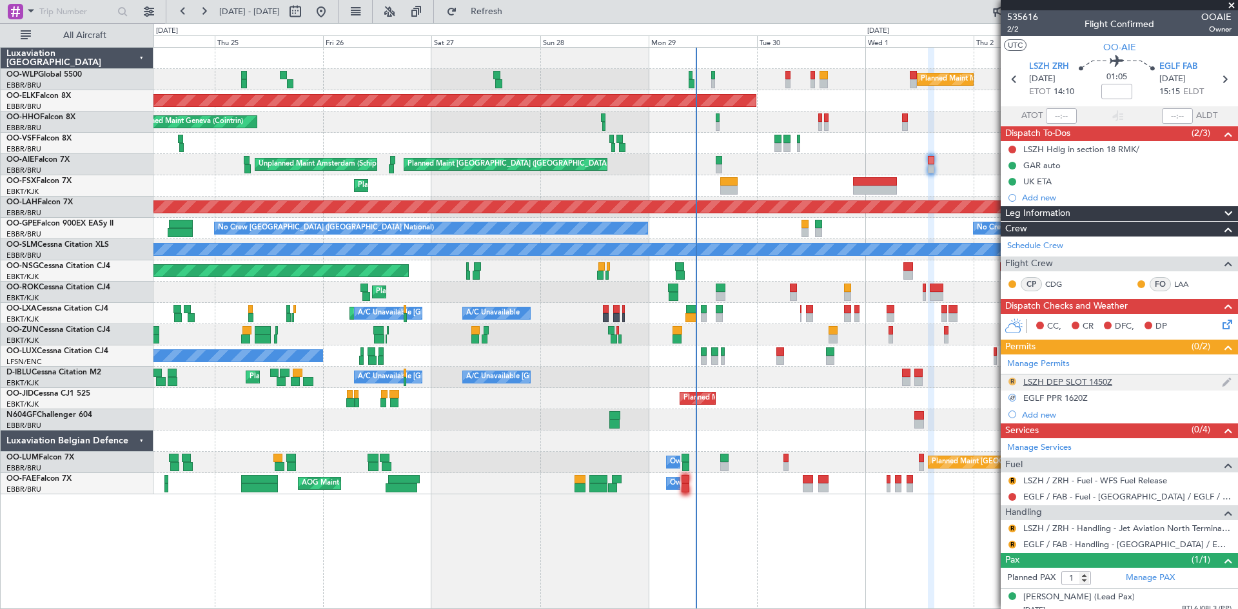
click at [1013, 383] on button "R" at bounding box center [1012, 382] width 8 height 8
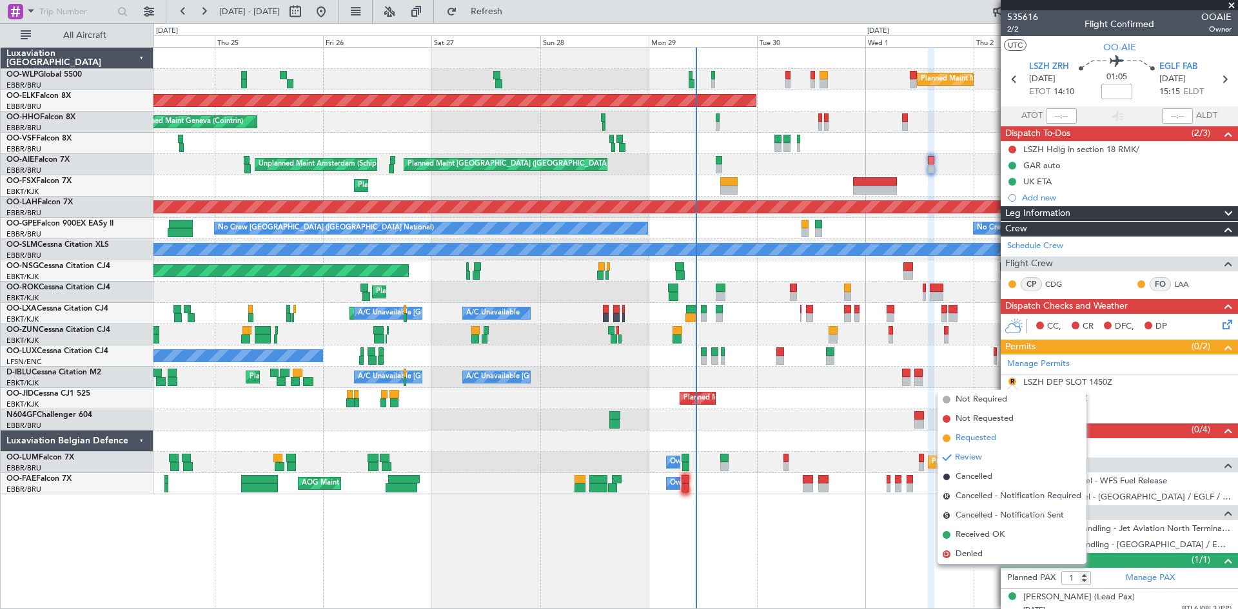
click at [982, 439] on span "Requested" at bounding box center [975, 438] width 41 height 13
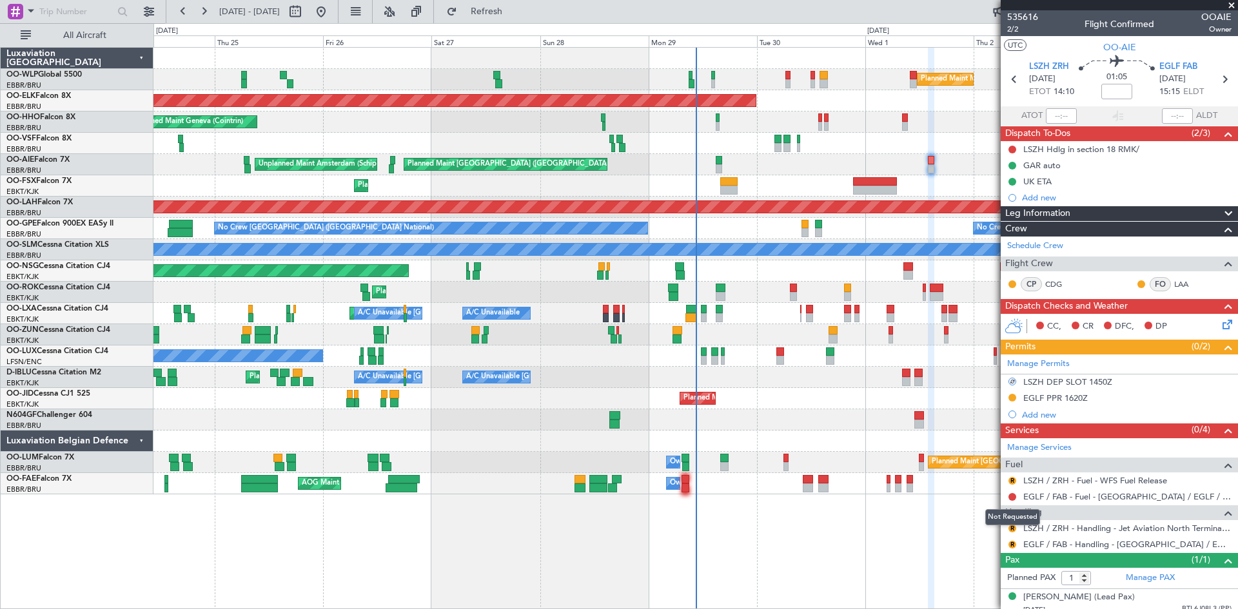
click at [1010, 527] on mat-tooltip-component "Not Requested" at bounding box center [1012, 517] width 73 height 34
click at [1009, 531] on button "R" at bounding box center [1012, 529] width 8 height 8
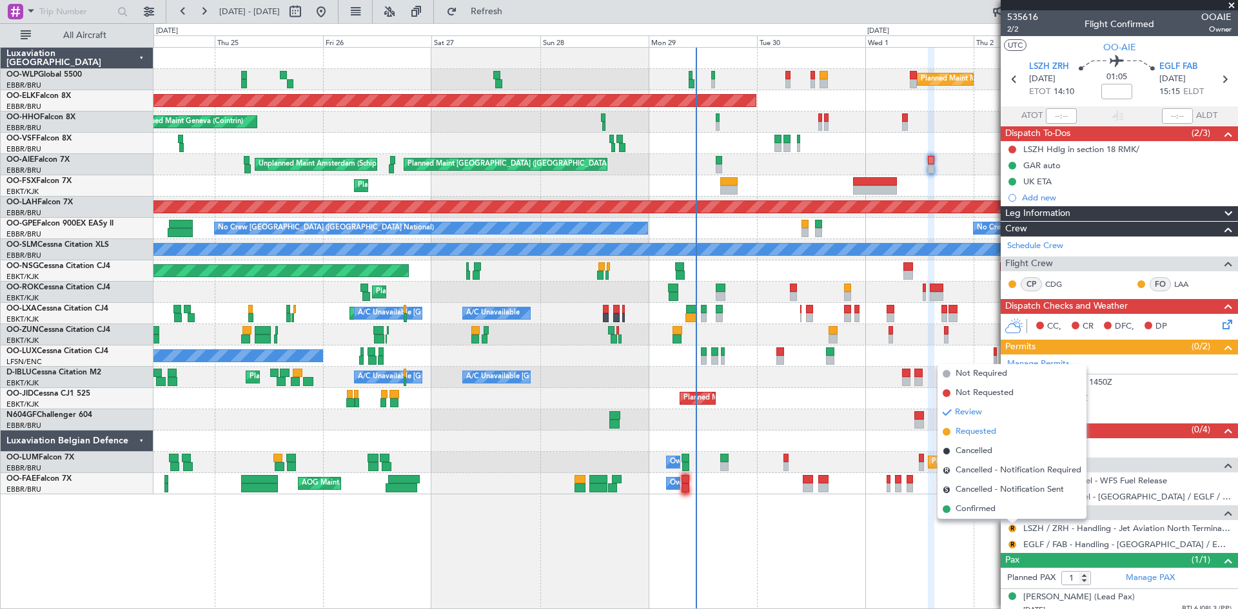
click at [977, 426] on span "Requested" at bounding box center [975, 431] width 41 height 13
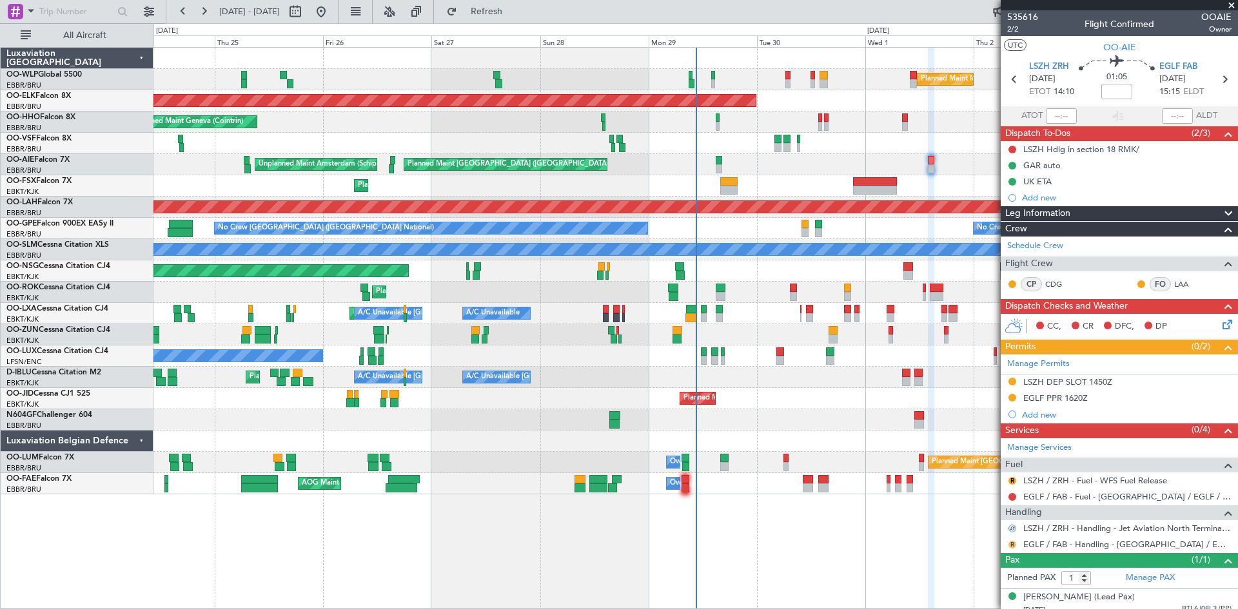
click at [1013, 544] on button "R" at bounding box center [1012, 545] width 8 height 8
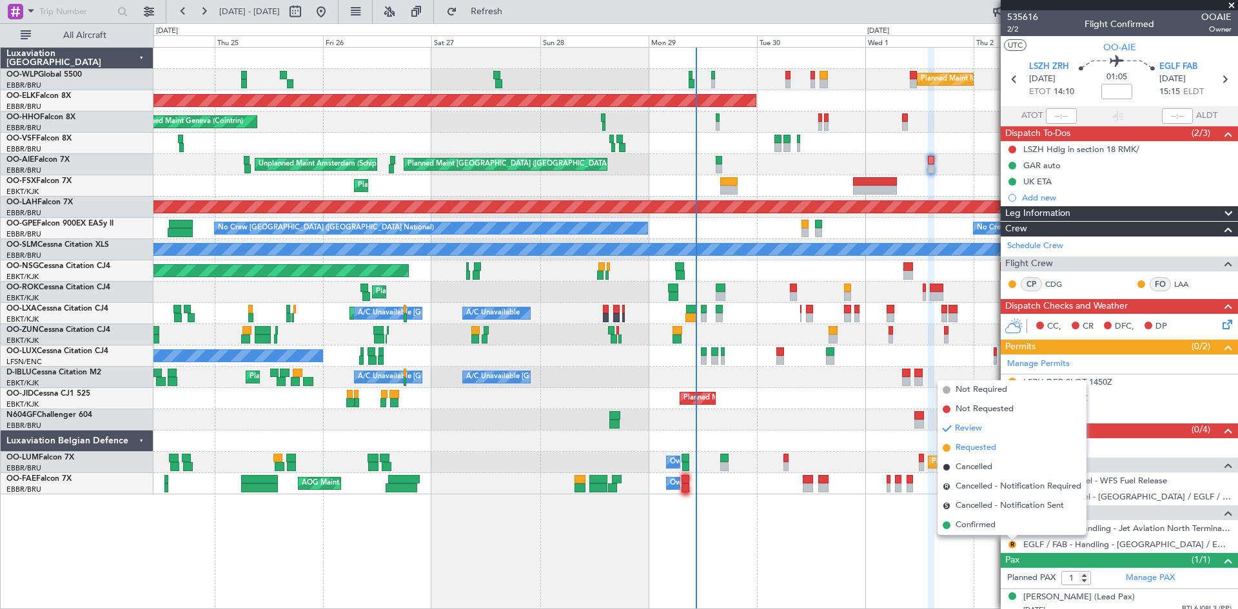
click at [989, 452] on span "Requested" at bounding box center [975, 448] width 41 height 13
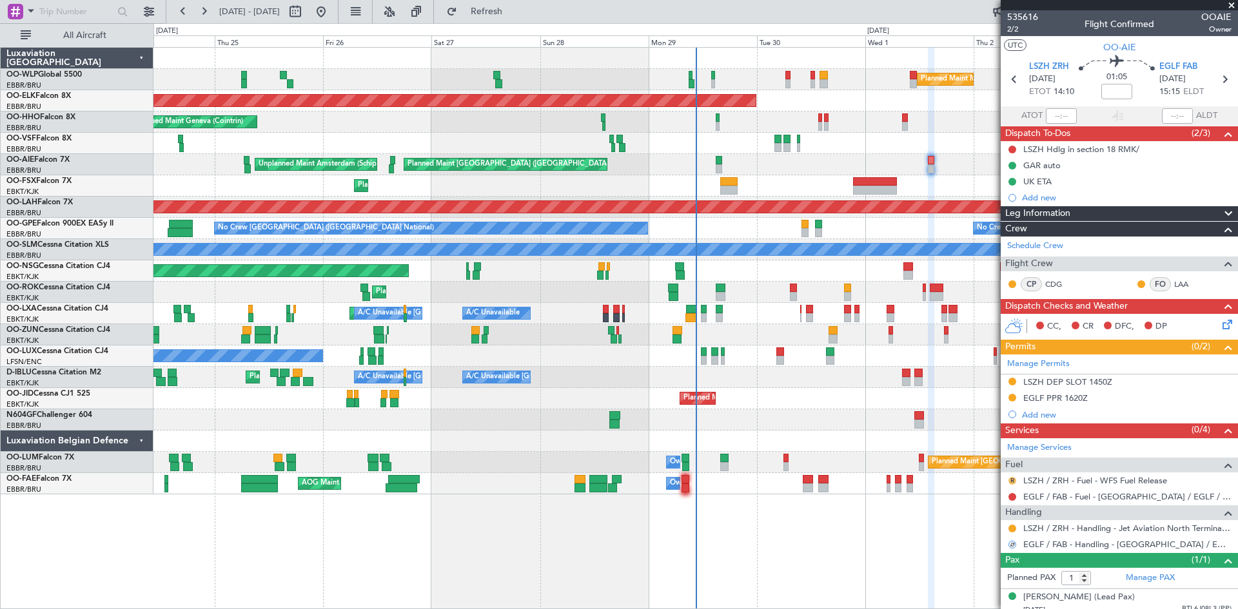
click at [1011, 478] on button "R" at bounding box center [1012, 481] width 8 height 8
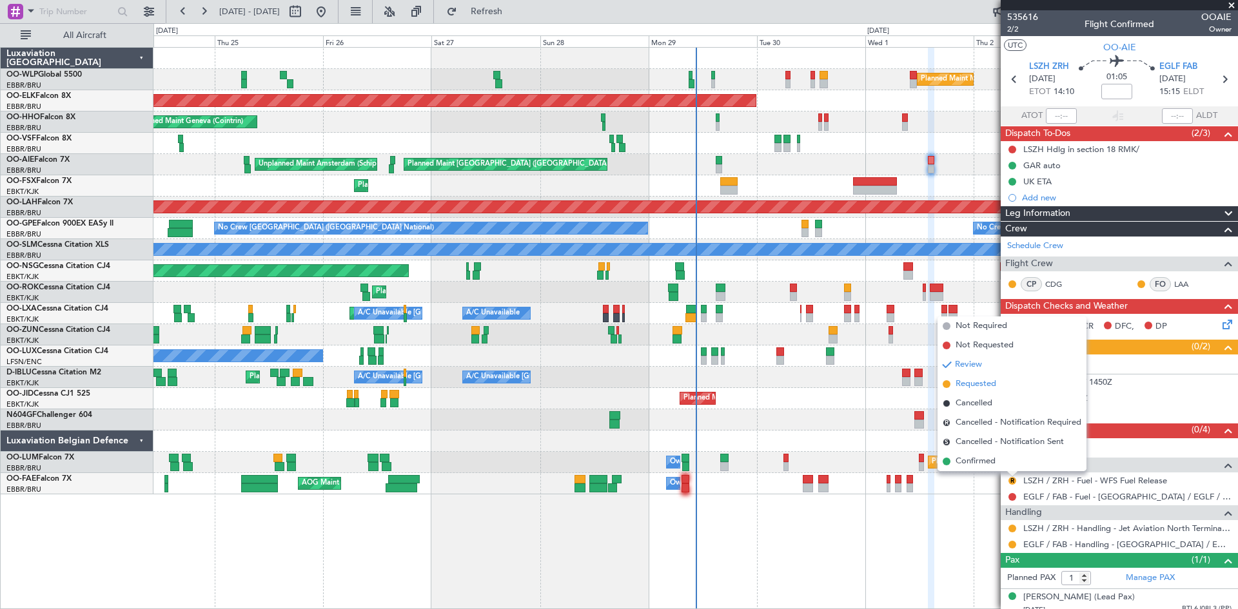
click at [964, 385] on span "Requested" at bounding box center [975, 384] width 41 height 13
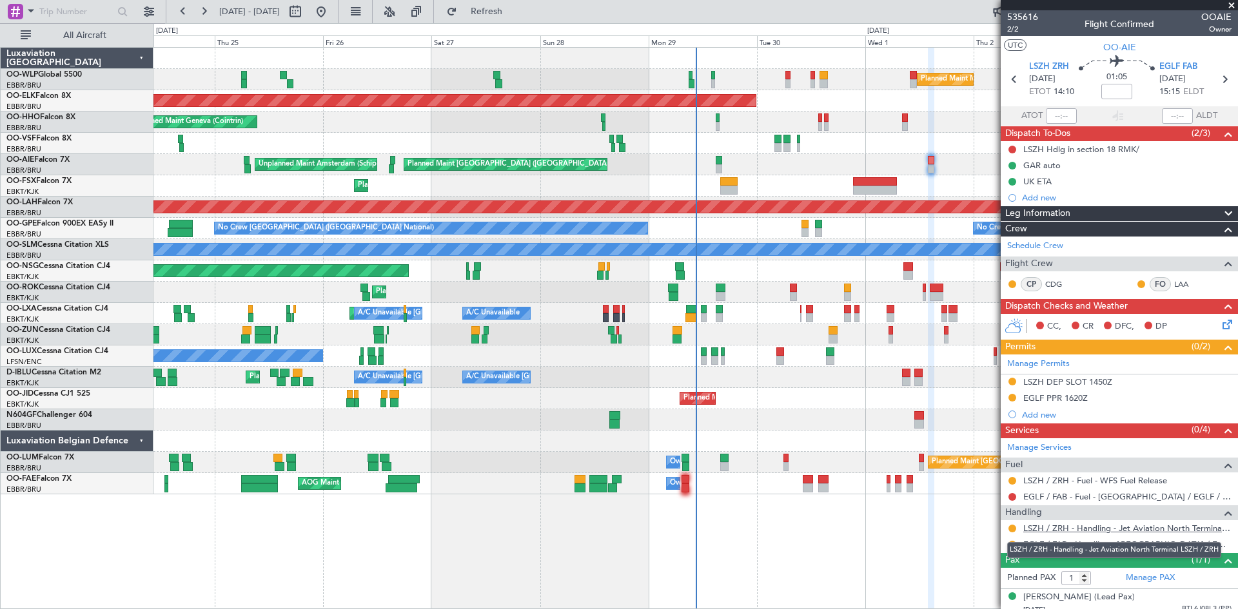
click at [1165, 528] on link "LSZH / ZRH - Handling - Jet Aviation North Terminal LSZH / ZRH" at bounding box center [1127, 528] width 208 height 11
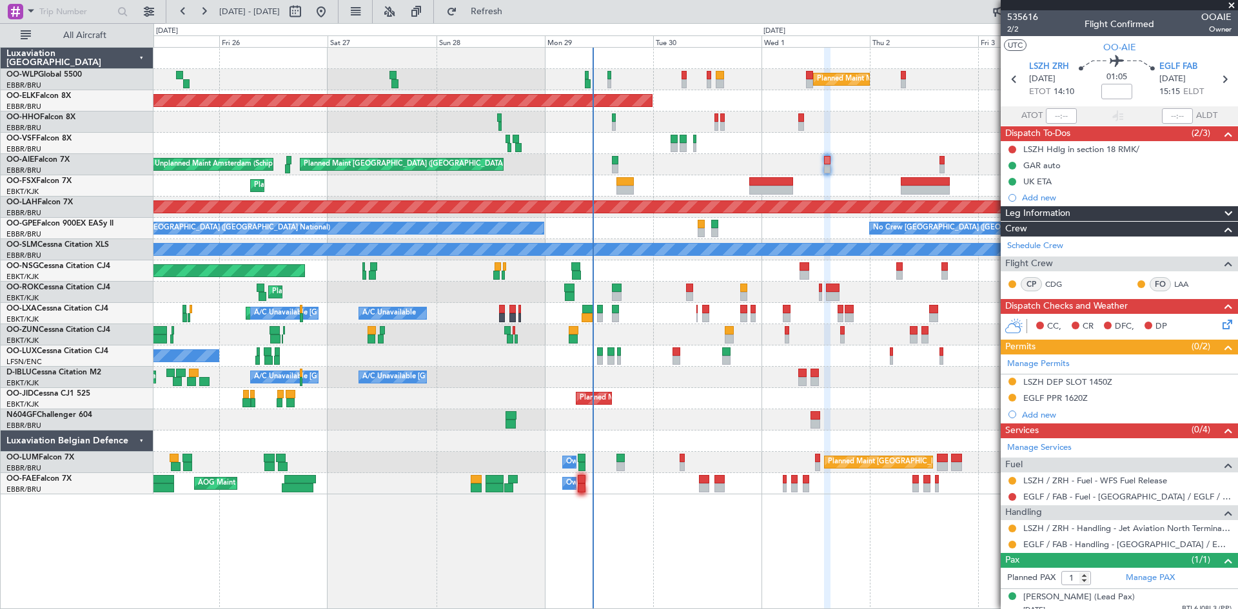
click at [842, 199] on div "Planned Maint Milan (Linate) Planned Maint [GEOGRAPHIC_DATA]-[GEOGRAPHIC_DATA] …" at bounding box center [695, 271] width 1084 height 447
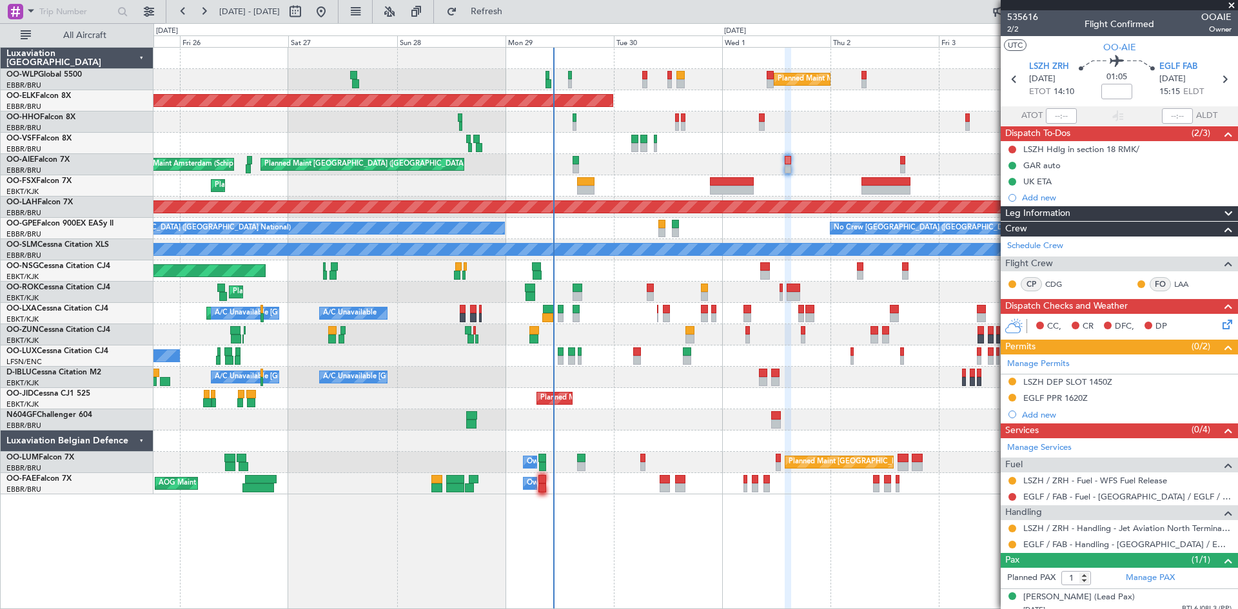
click at [843, 164] on div "Planned Maint Milan (Linate) Planned Maint [GEOGRAPHIC_DATA]-[GEOGRAPHIC_DATA] …" at bounding box center [695, 271] width 1084 height 447
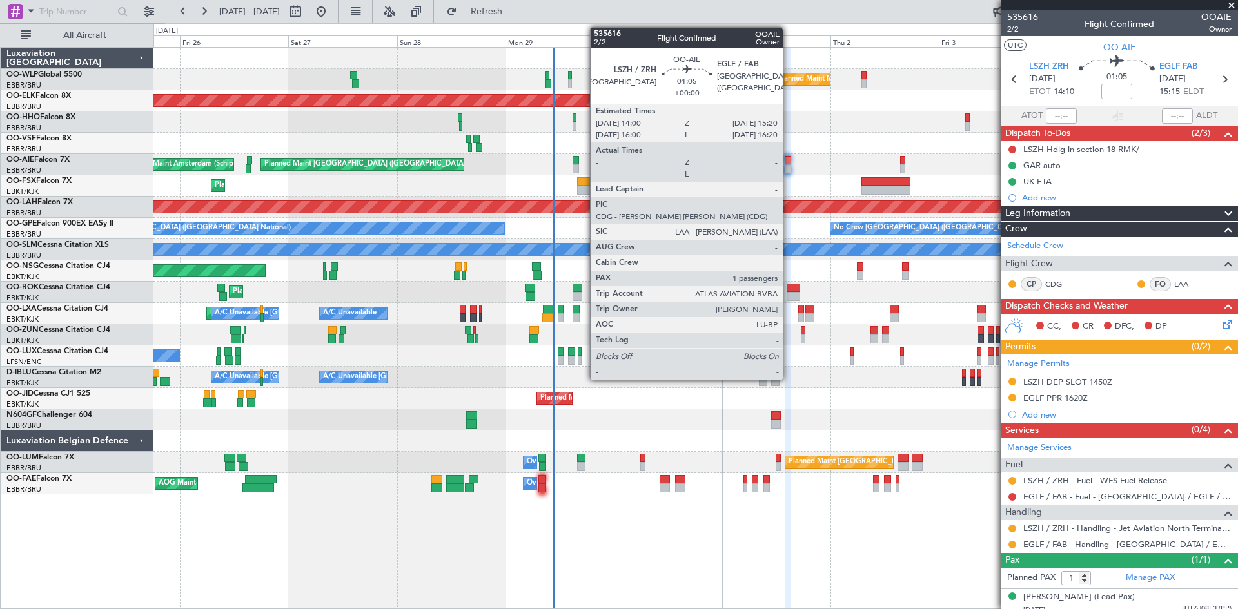
click at [788, 166] on div at bounding box center [788, 168] width 6 height 9
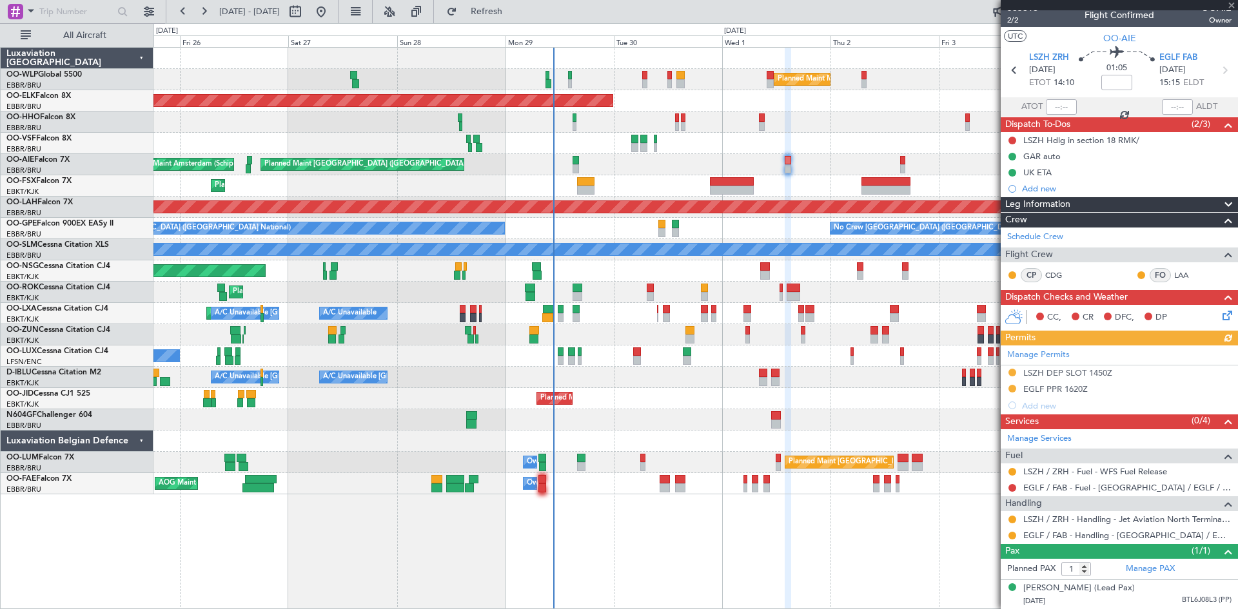
scroll to position [21, 0]
click at [1220, 308] on icon at bounding box center [1225, 313] width 10 height 10
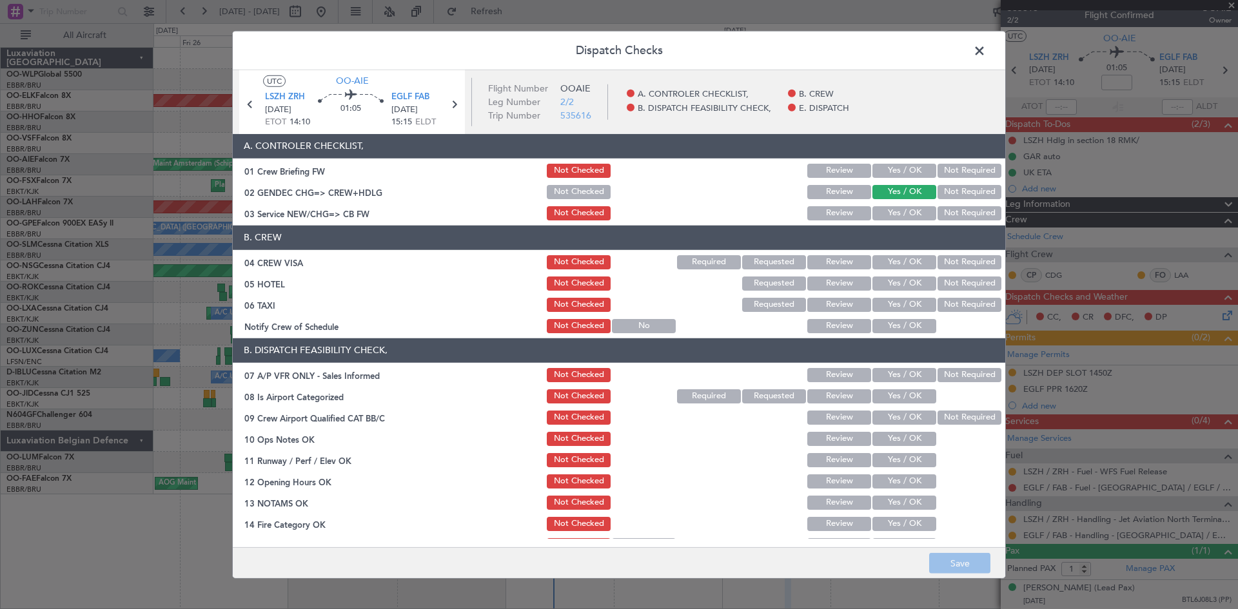
click at [888, 263] on button "Yes / OK" at bounding box center [904, 262] width 64 height 14
click at [937, 279] on button "Not Required" at bounding box center [969, 284] width 64 height 14
click at [938, 300] on button "Not Required" at bounding box center [969, 305] width 64 height 14
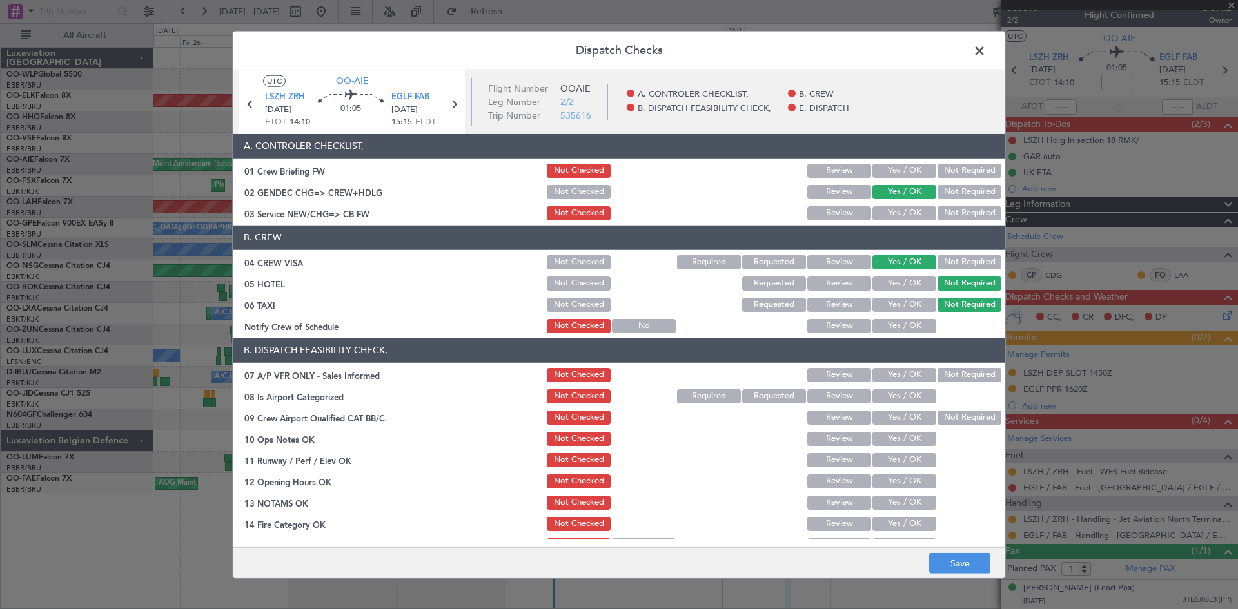
click at [899, 325] on button "Yes / OK" at bounding box center [904, 326] width 64 height 14
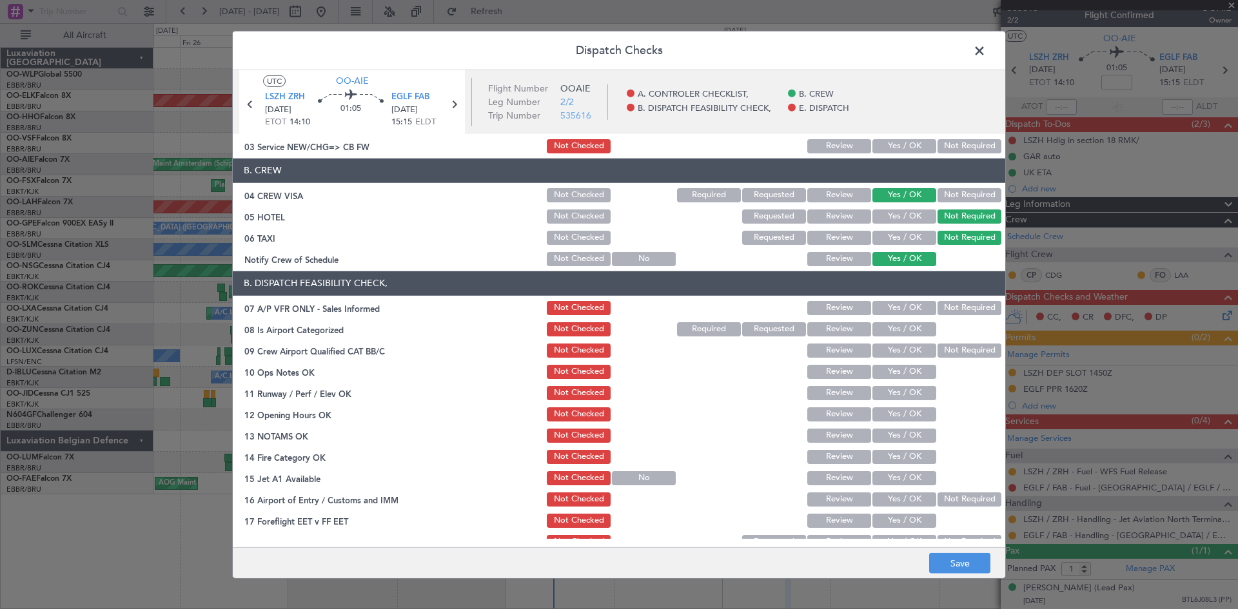
scroll to position [129, 0]
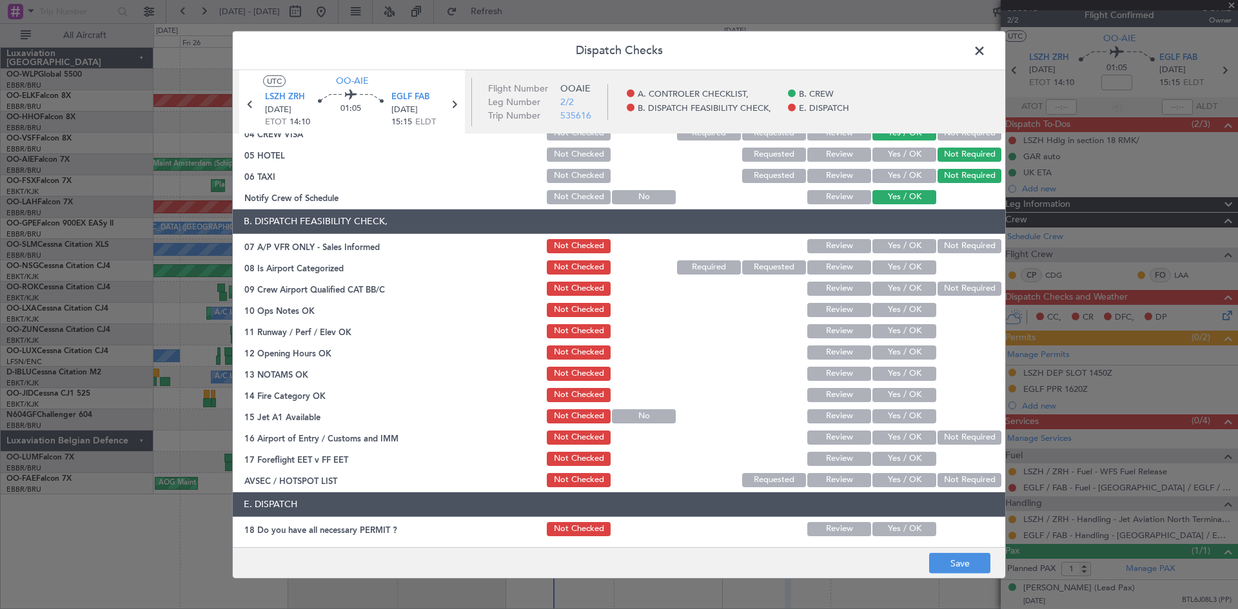
drag, startPoint x: 950, startPoint y: 241, endPoint x: 890, endPoint y: 273, distance: 67.2
click at [948, 242] on button "Not Required" at bounding box center [969, 246] width 64 height 14
click at [890, 273] on button "Yes / OK" at bounding box center [904, 267] width 64 height 14
click at [937, 287] on button "Not Required" at bounding box center [969, 289] width 64 height 14
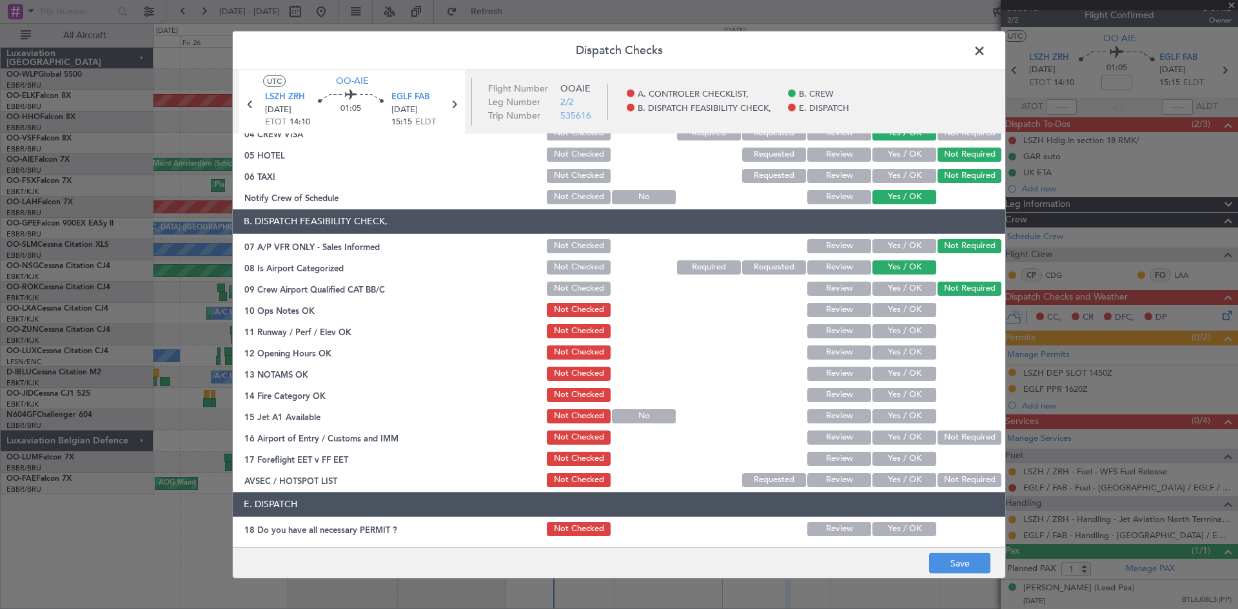
click at [894, 303] on button "Yes / OK" at bounding box center [904, 310] width 64 height 14
click at [896, 338] on div "Yes / OK" at bounding box center [902, 331] width 65 height 18
click at [894, 342] on section "B. DISPATCH FEASIBILITY CHECK, 07 A/P VFR ONLY - Sales Informed Not Checked Rev…" at bounding box center [619, 350] width 772 height 280
click at [894, 335] on button "Yes / OK" at bounding box center [904, 331] width 64 height 14
click at [891, 354] on button "Yes / OK" at bounding box center [904, 353] width 64 height 14
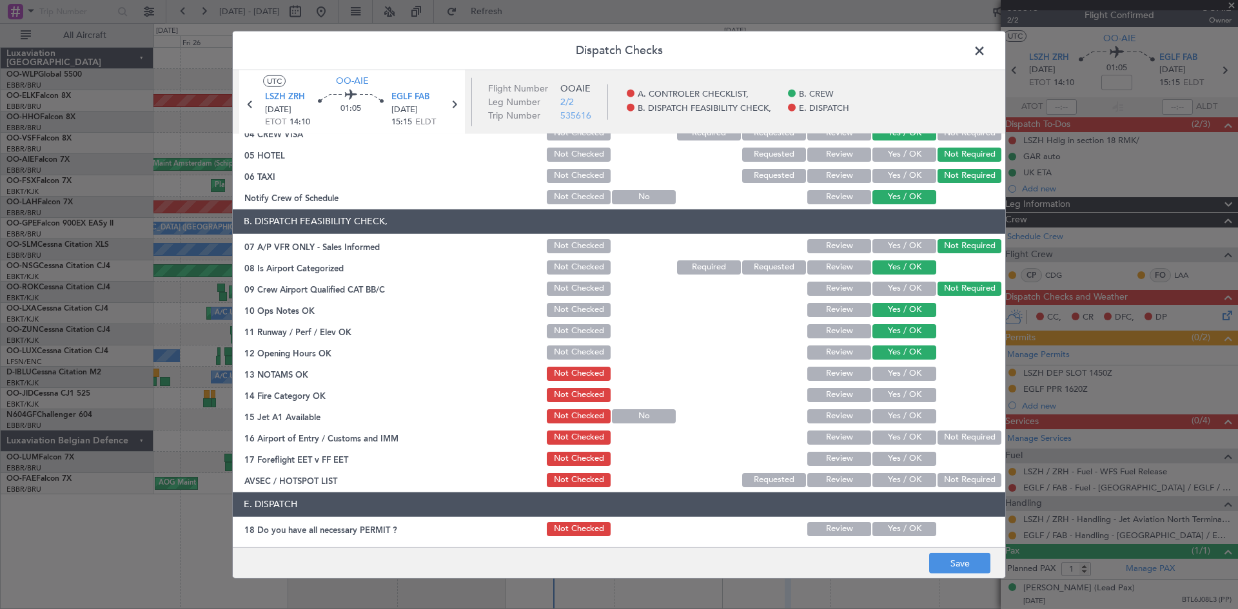
click at [891, 376] on button "Yes / OK" at bounding box center [904, 374] width 64 height 14
click at [891, 398] on button "Yes / OK" at bounding box center [904, 395] width 64 height 14
click at [897, 428] on section "B. DISPATCH FEASIBILITY CHECK, 07 A/P VFR ONLY - Sales Informed Not Checked Rev…" at bounding box center [619, 350] width 772 height 280
click at [897, 418] on button "Yes / OK" at bounding box center [904, 416] width 64 height 14
drag, startPoint x: 959, startPoint y: 444, endPoint x: 919, endPoint y: 447, distance: 40.1
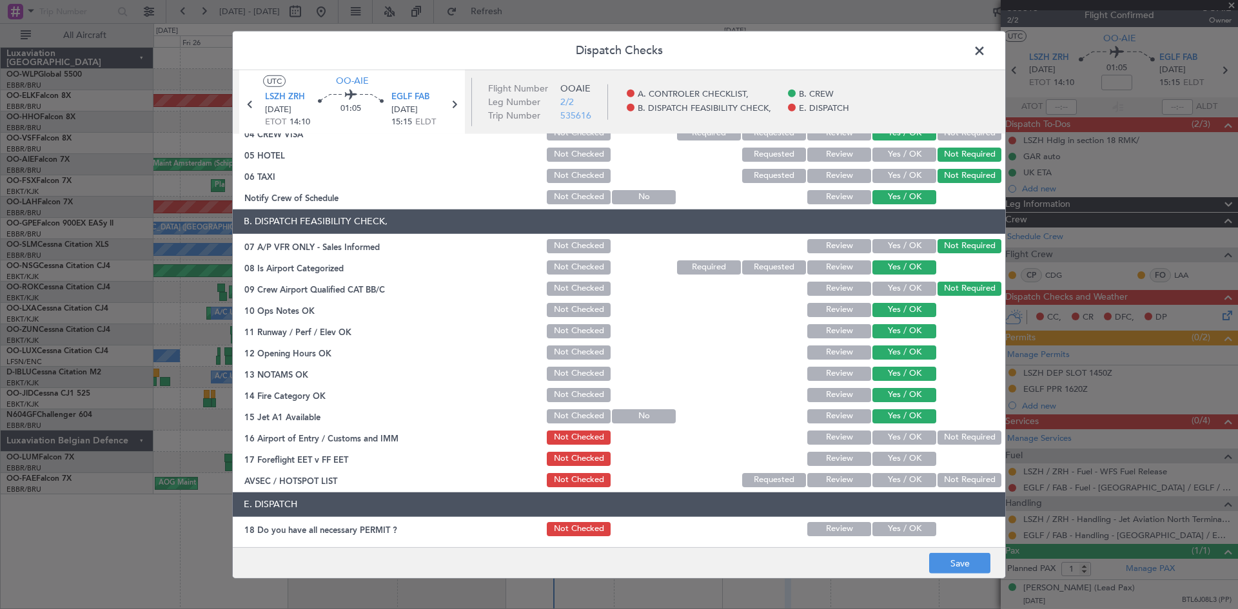
click at [960, 445] on div "Not Required" at bounding box center [967, 438] width 65 height 18
click at [908, 453] on button "Yes / OK" at bounding box center [904, 459] width 64 height 14
click at [946, 442] on button "Not Required" at bounding box center [969, 438] width 64 height 14
click at [826, 464] on button "Review" at bounding box center [839, 459] width 64 height 14
click at [948, 480] on button "Not Required" at bounding box center [969, 480] width 64 height 14
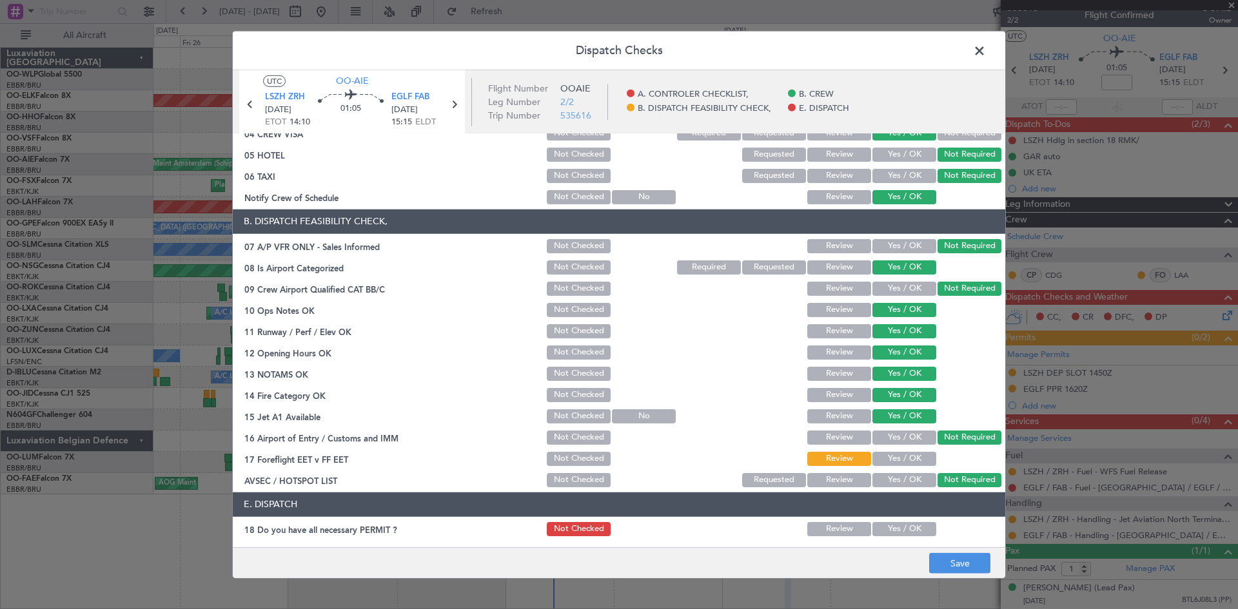
click at [821, 370] on button "Review" at bounding box center [839, 374] width 64 height 14
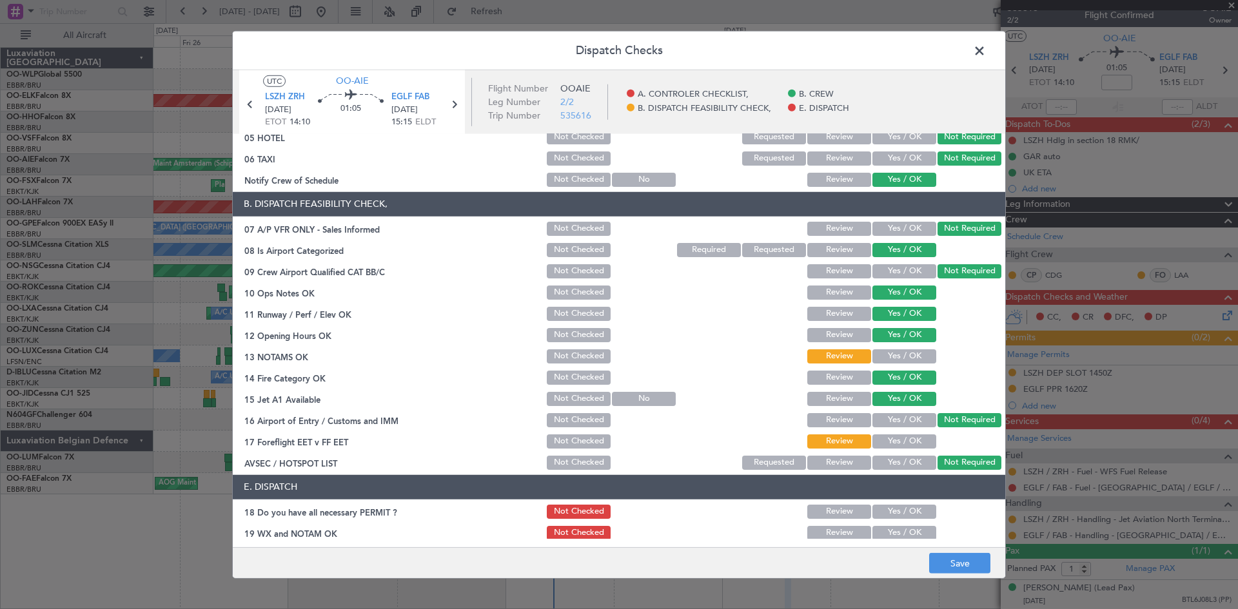
scroll to position [195, 0]
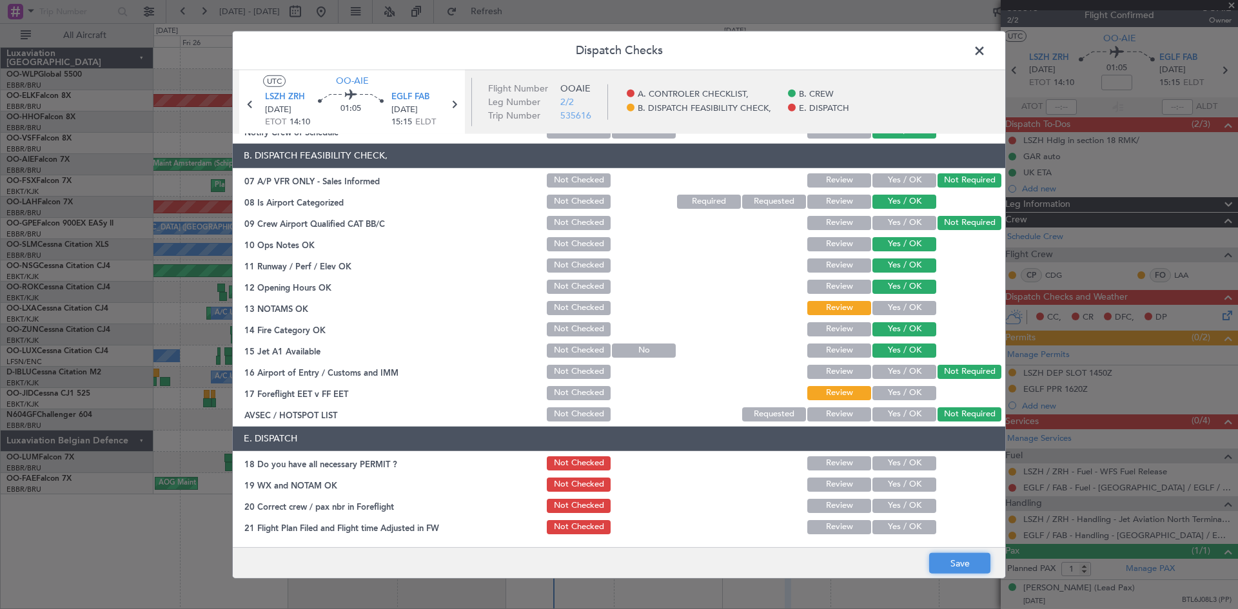
click at [956, 563] on button "Save" at bounding box center [959, 563] width 61 height 21
click at [986, 50] on span at bounding box center [986, 54] width 0 height 26
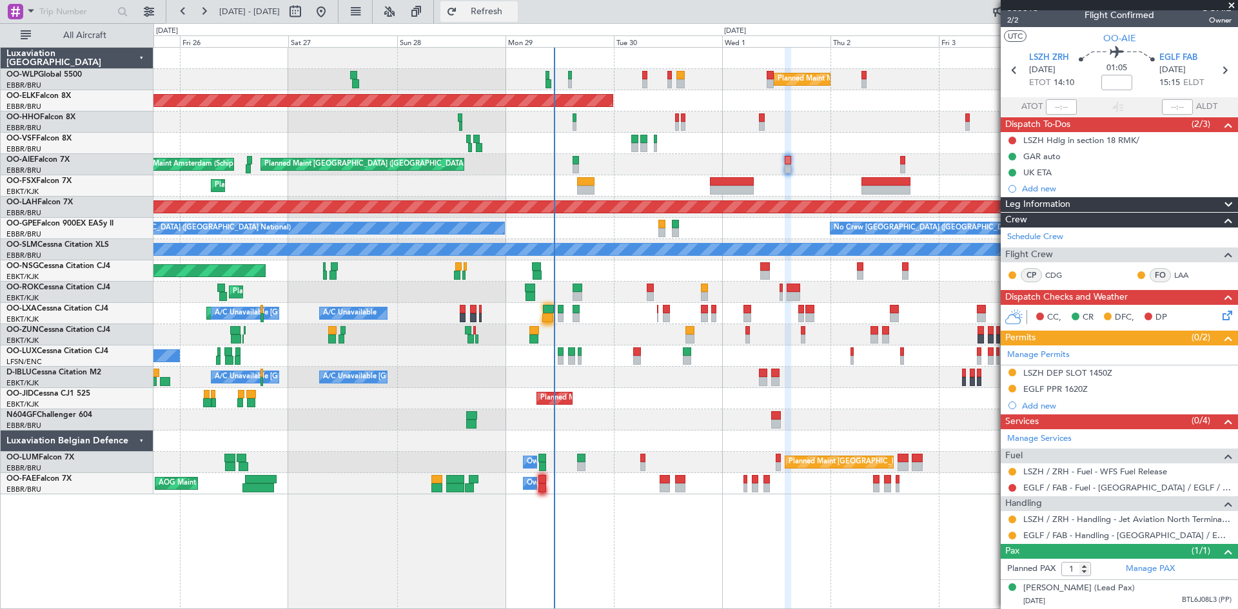
click at [483, 8] on button "Refresh" at bounding box center [478, 11] width 77 height 21
click at [641, 84] on div "Planned Maint Milan (Linate)" at bounding box center [695, 79] width 1084 height 21
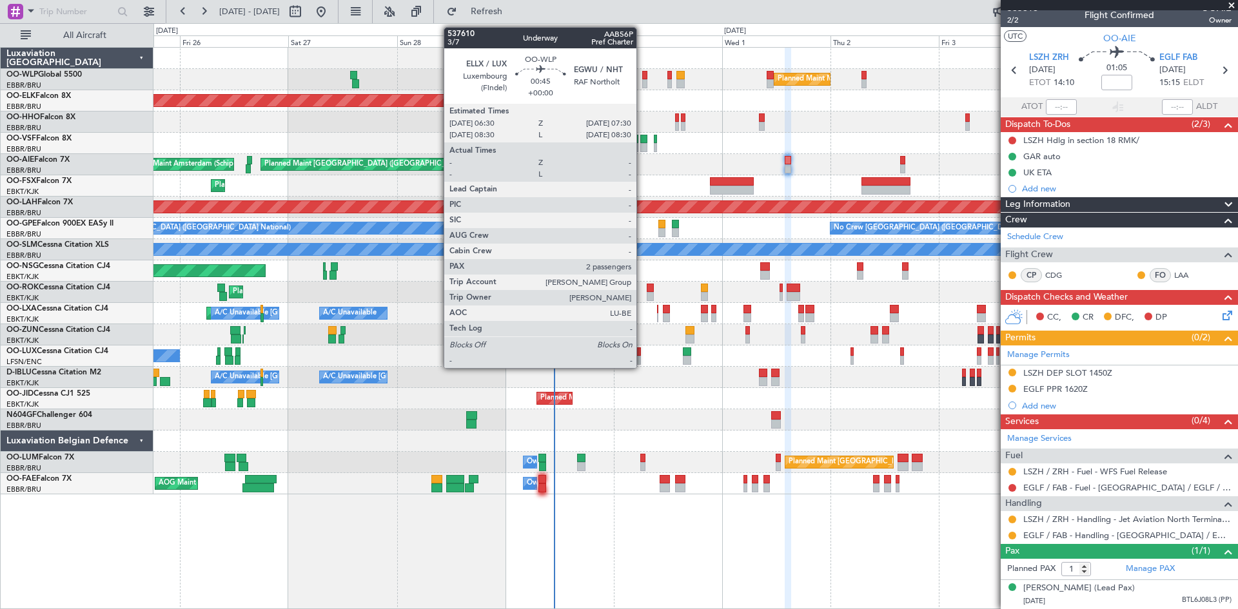
click at [642, 83] on div at bounding box center [644, 83] width 5 height 9
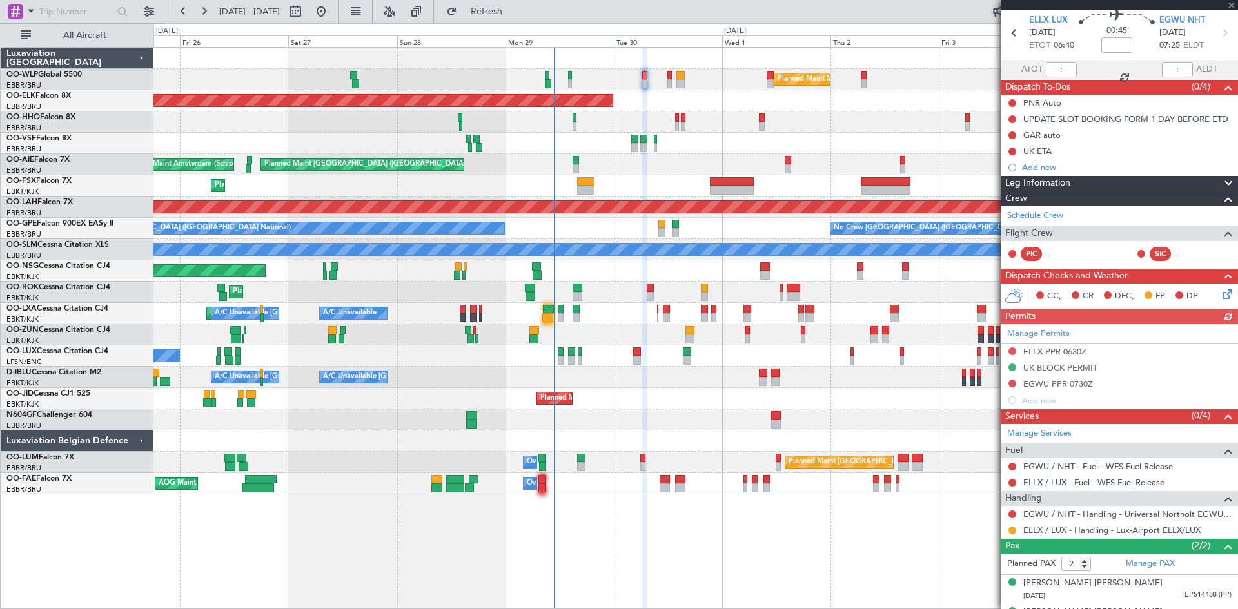
scroll to position [64, 0]
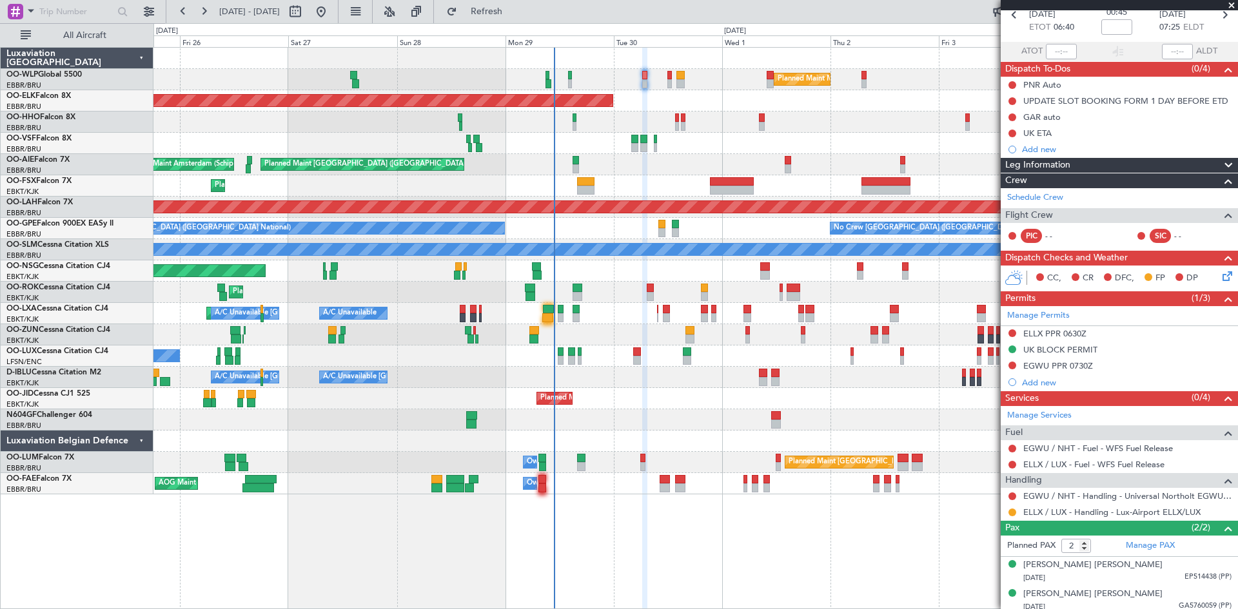
click at [781, 159] on div "Planned Maint [GEOGRAPHIC_DATA] ([GEOGRAPHIC_DATA]) Unplanned Maint Amsterdam (…" at bounding box center [695, 164] width 1084 height 21
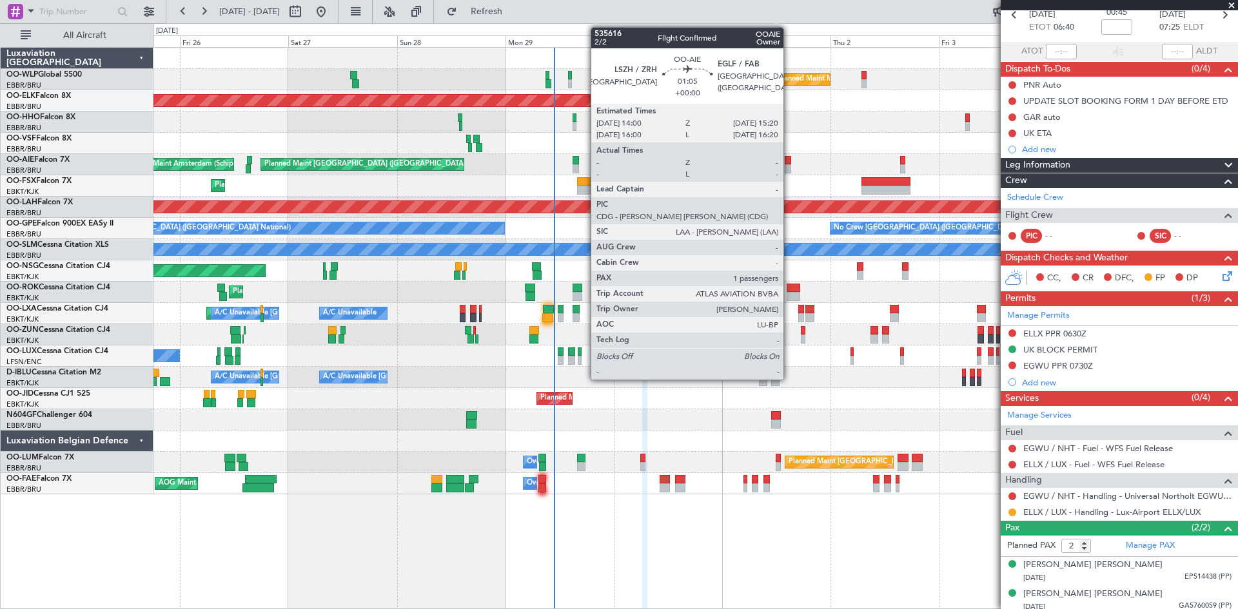
click at [789, 162] on div at bounding box center [788, 160] width 6 height 9
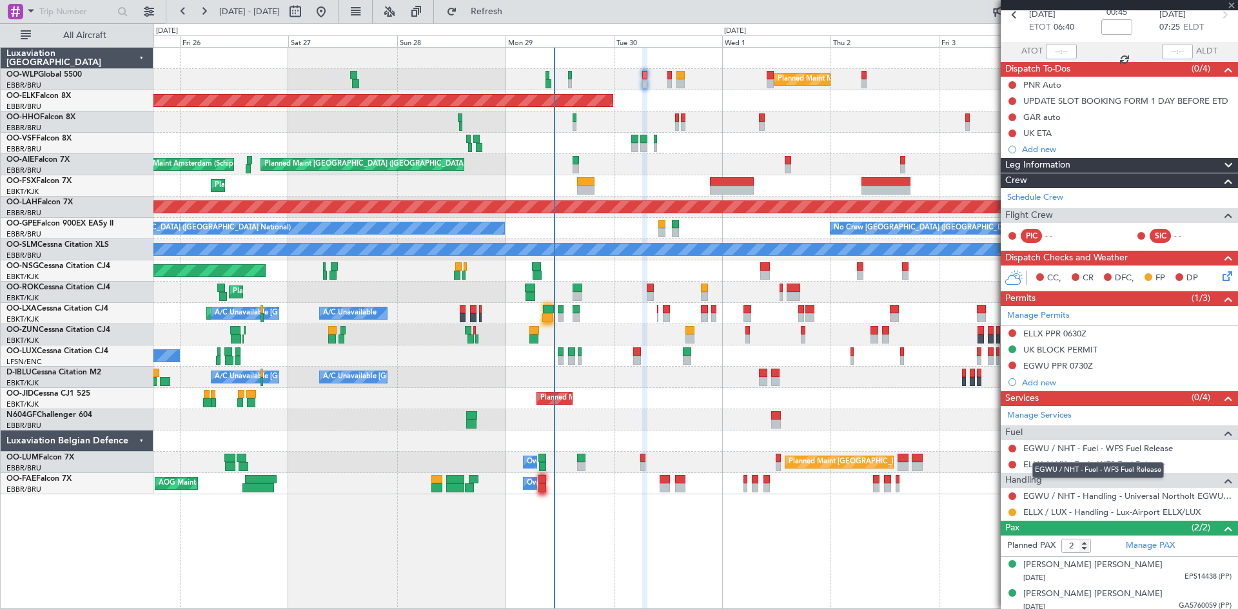
type input "1"
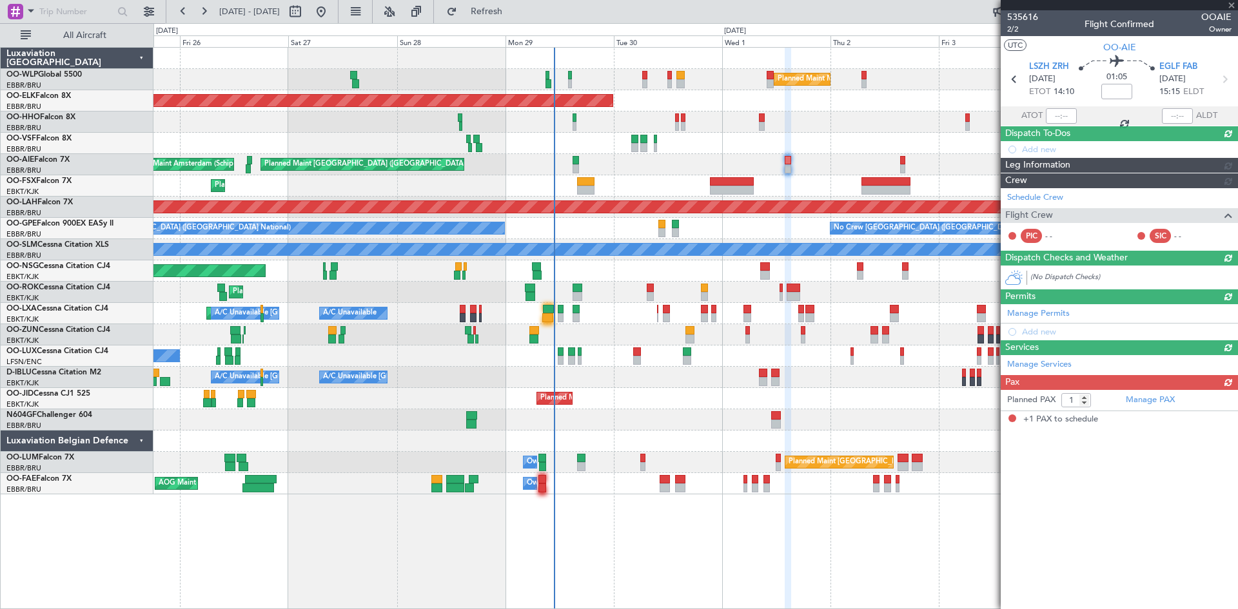
scroll to position [0, 0]
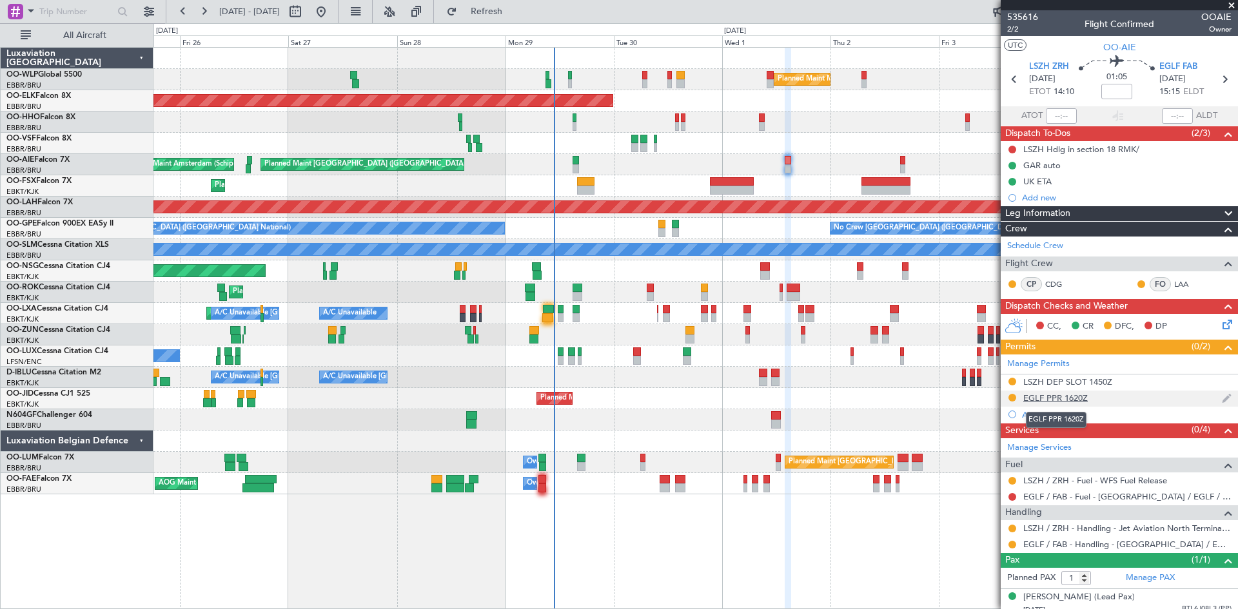
click at [1063, 396] on div "EGLF PPR 1620Z" at bounding box center [1055, 398] width 64 height 11
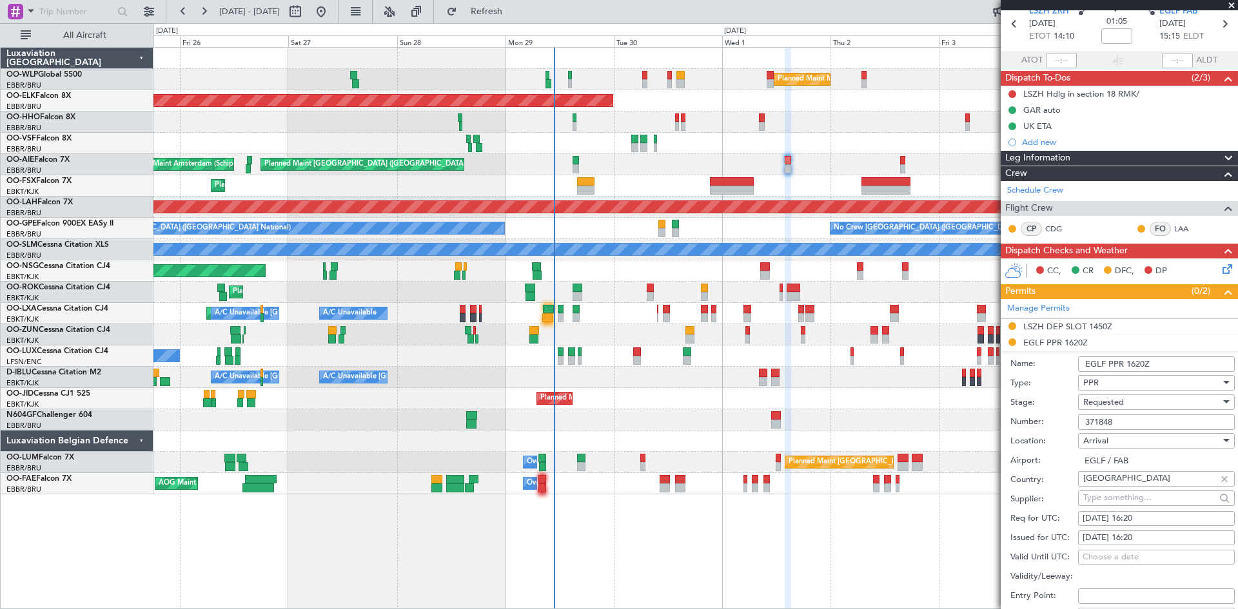
scroll to position [129, 0]
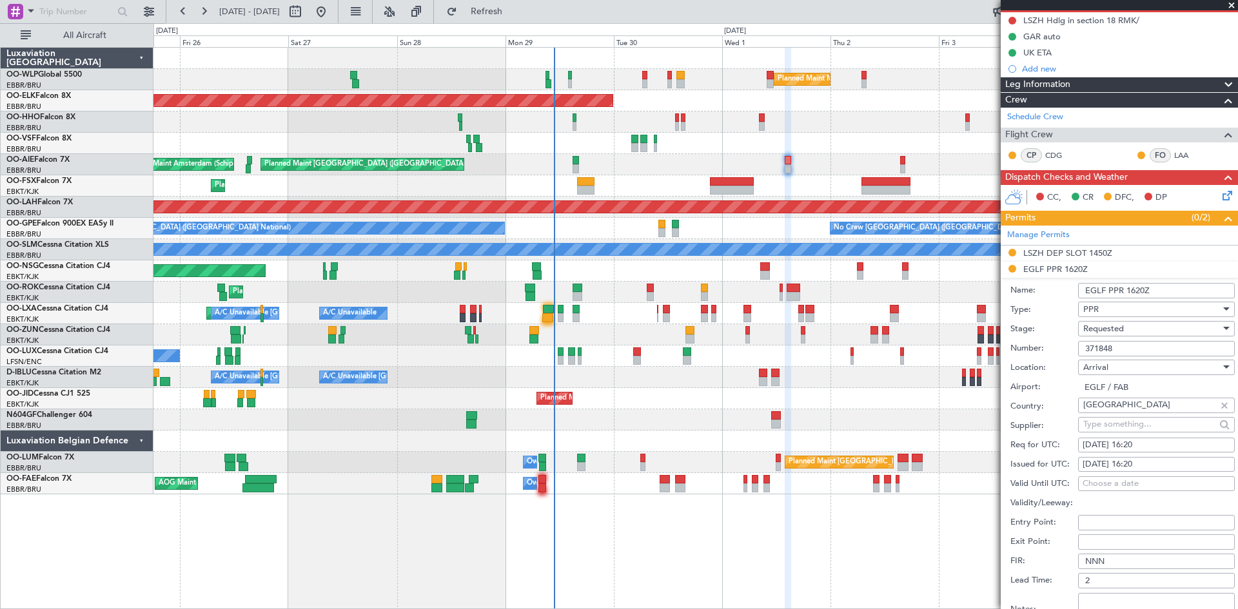
click at [1136, 439] on div "[DATE] 16:20" at bounding box center [1156, 445] width 148 height 13
select select "10"
select select "2025"
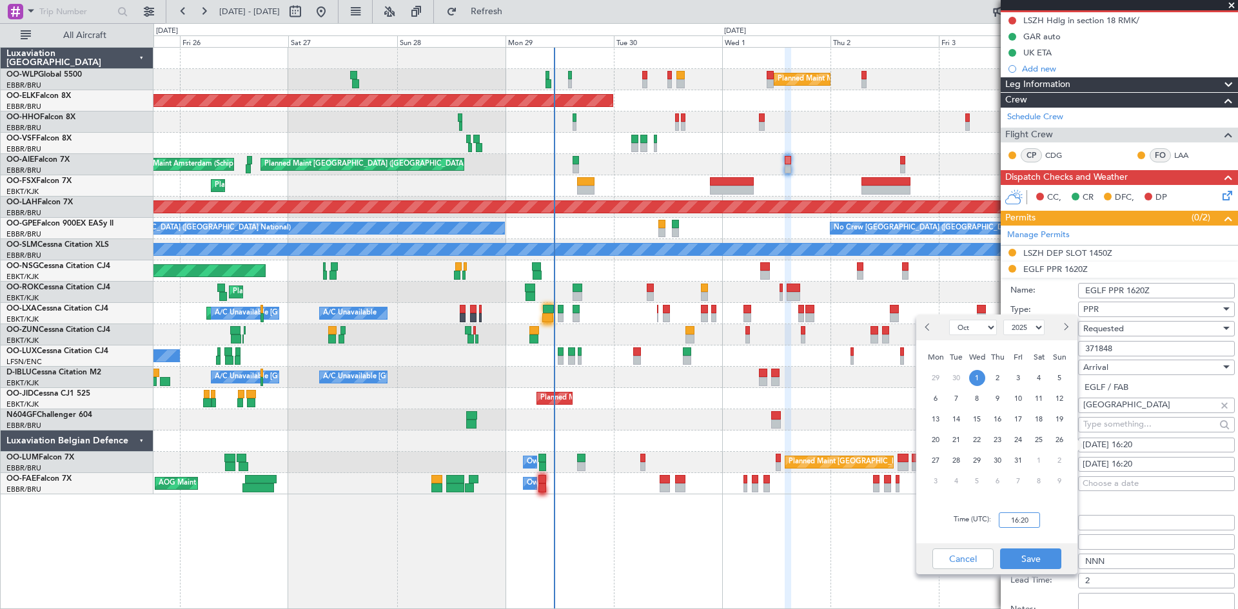
click at [1011, 518] on input "16:20" at bounding box center [1019, 520] width 41 height 15
type input "15:20"
click at [1043, 563] on button "Save" at bounding box center [1030, 559] width 61 height 21
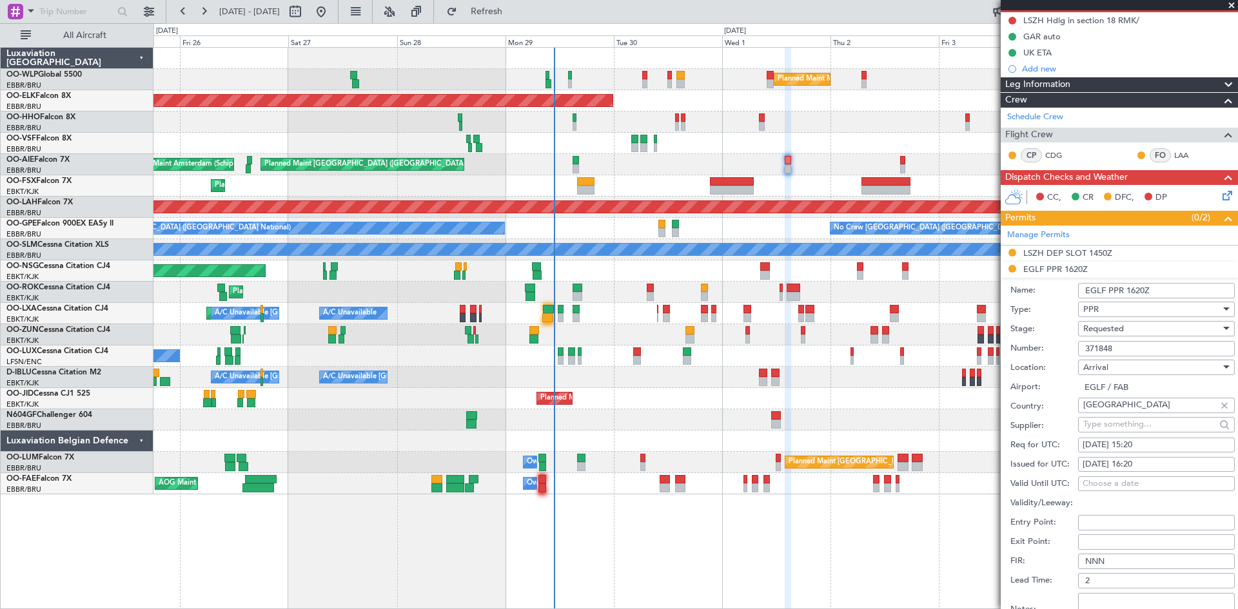
scroll to position [322, 0]
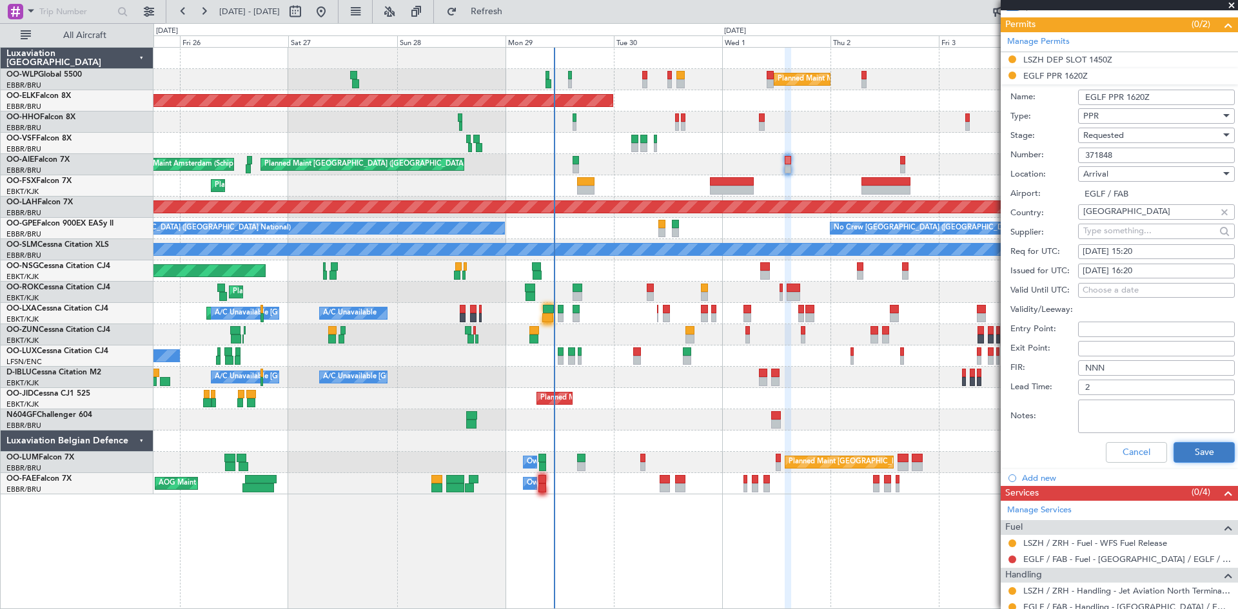
click at [1193, 450] on button "Save" at bounding box center [1203, 452] width 61 height 21
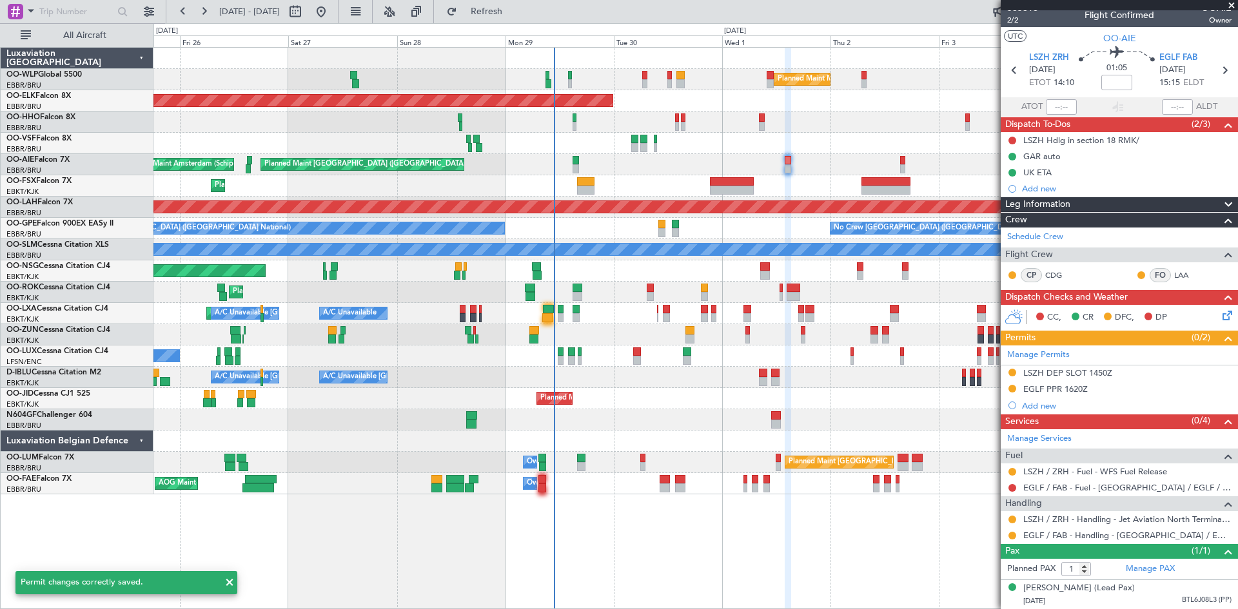
scroll to position [21, 0]
click at [1057, 384] on div "EGLF PPR 1620Z" at bounding box center [1055, 389] width 64 height 11
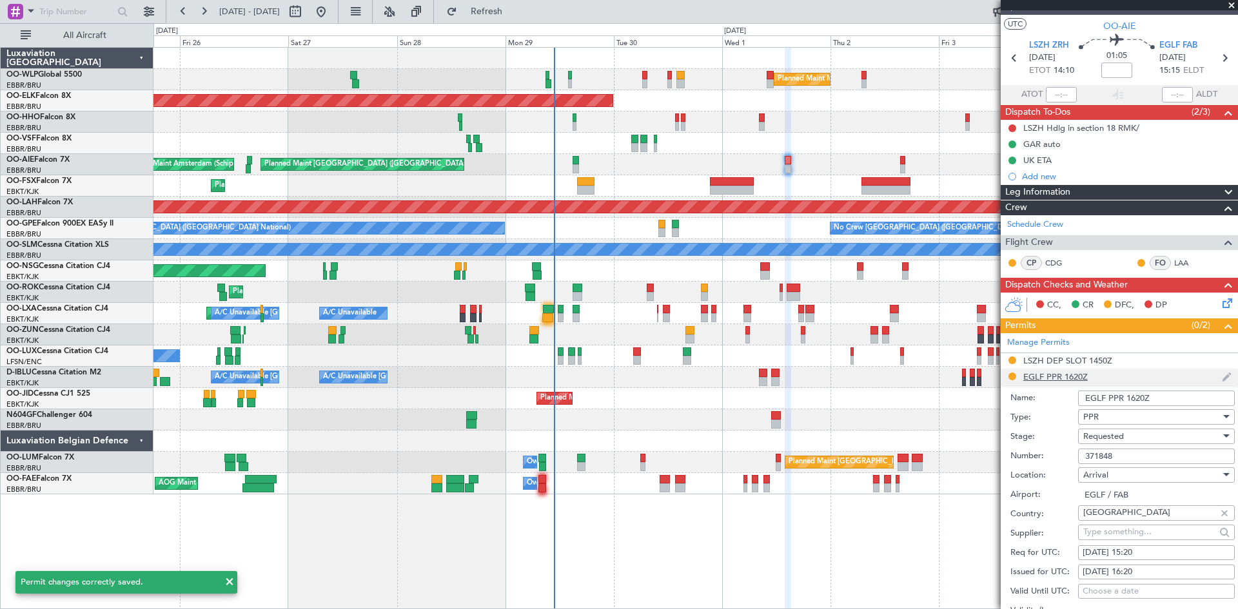
scroll to position [322, 0]
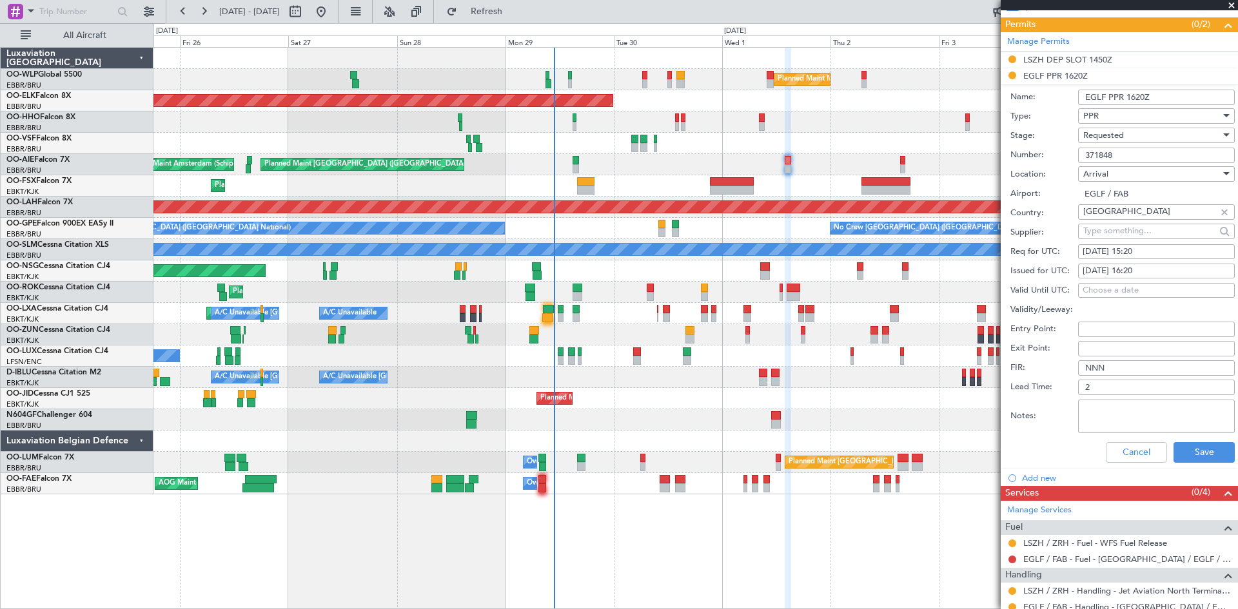
click at [1135, 135] on div "Requested" at bounding box center [1151, 135] width 137 height 19
click at [1120, 231] on span "Received OK" at bounding box center [1151, 232] width 135 height 19
click at [1187, 452] on button "Save" at bounding box center [1203, 452] width 61 height 21
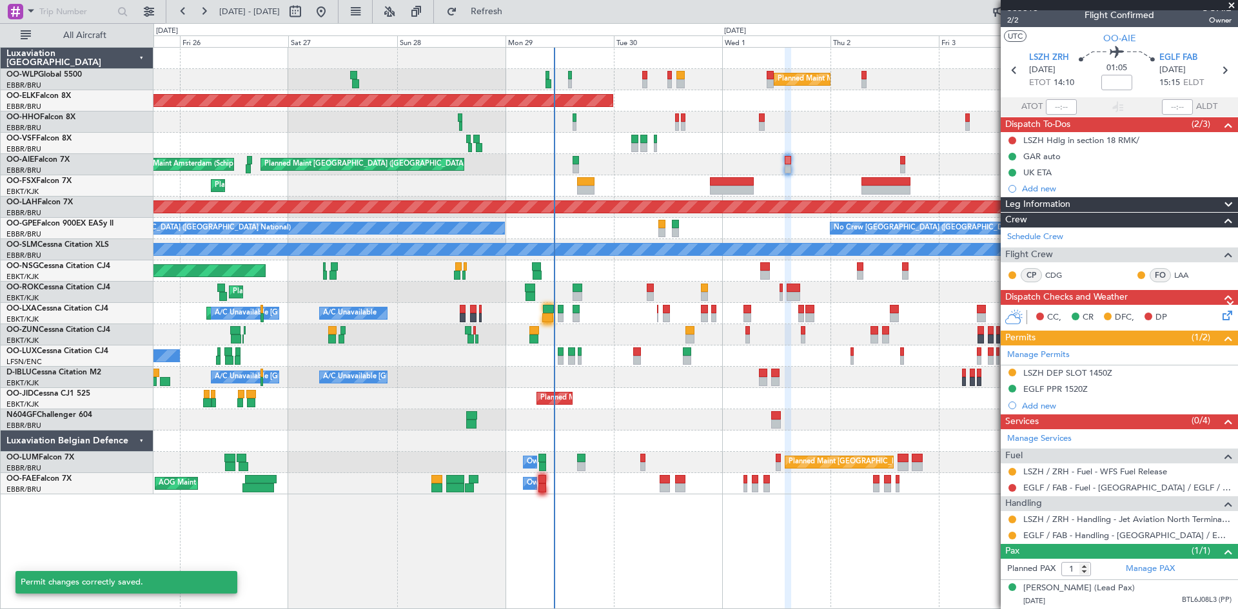
scroll to position [21, 0]
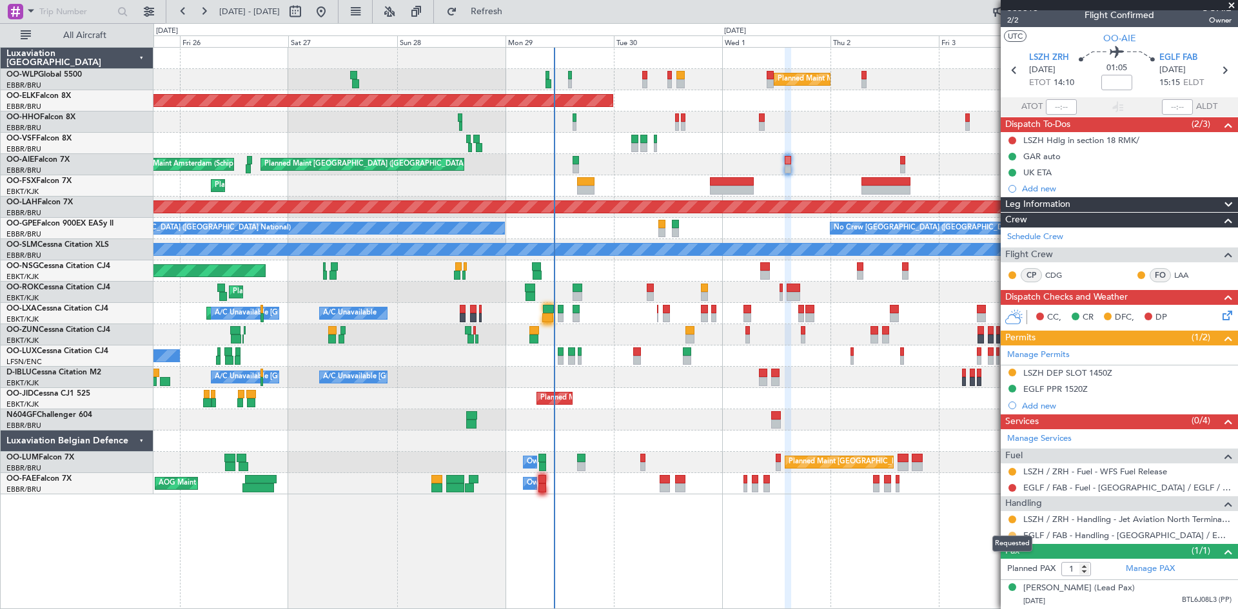
click at [1011, 532] on button at bounding box center [1012, 536] width 8 height 8
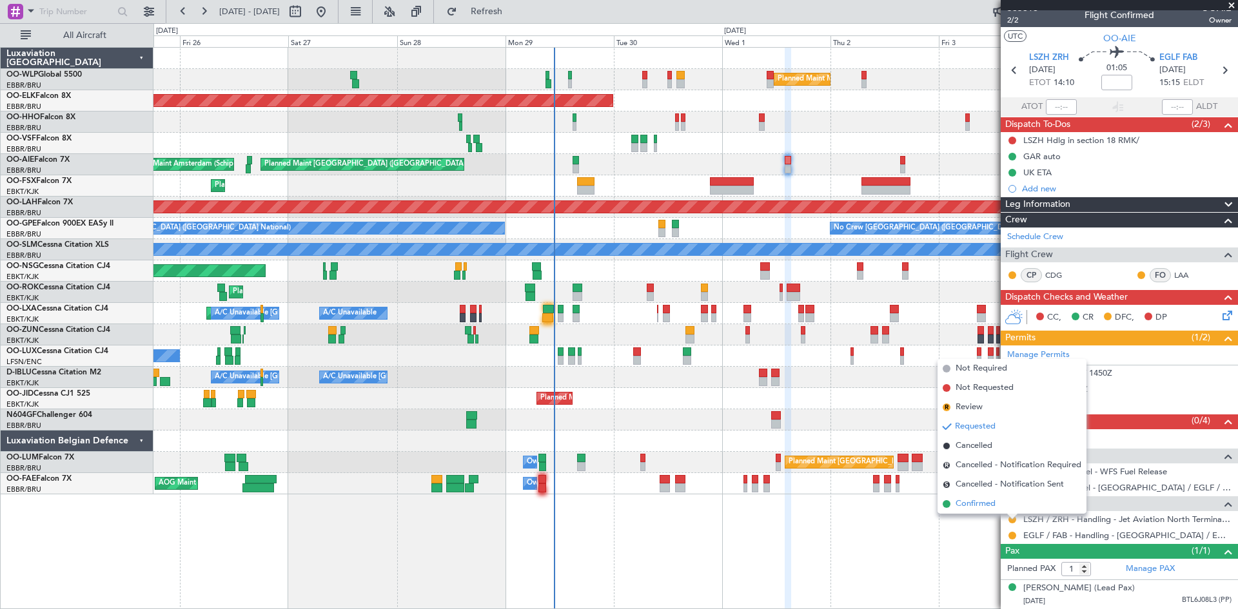
click at [1009, 499] on li "Confirmed" at bounding box center [1011, 503] width 149 height 19
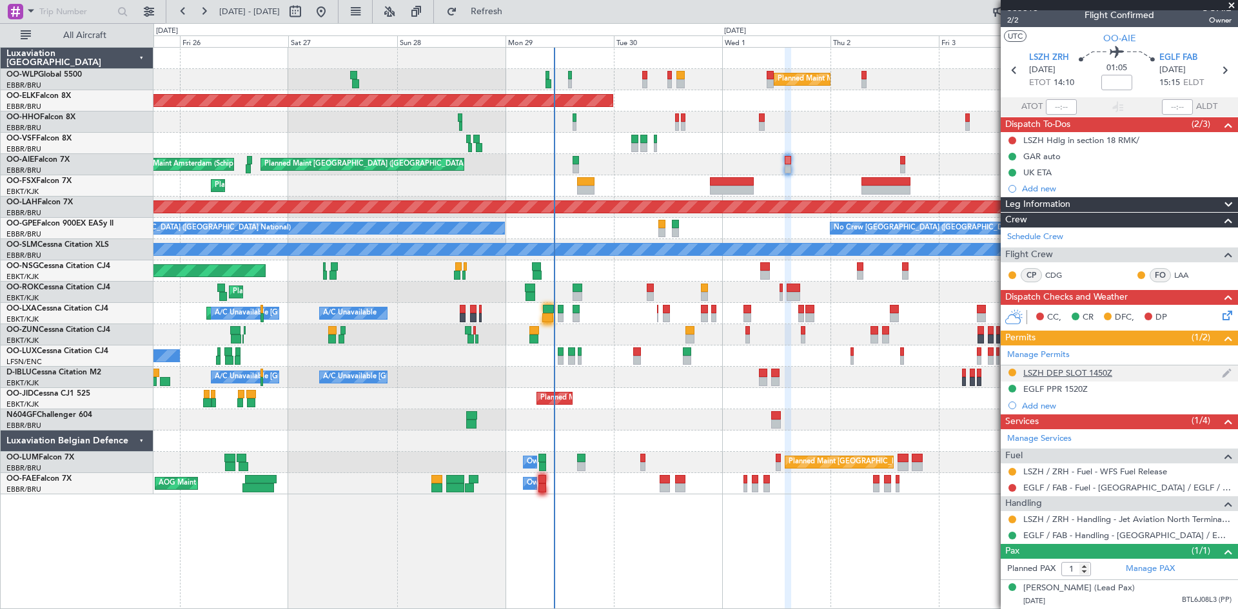
click at [1080, 367] on div "LSZH DEP SLOT 1450Z" at bounding box center [1067, 372] width 89 height 11
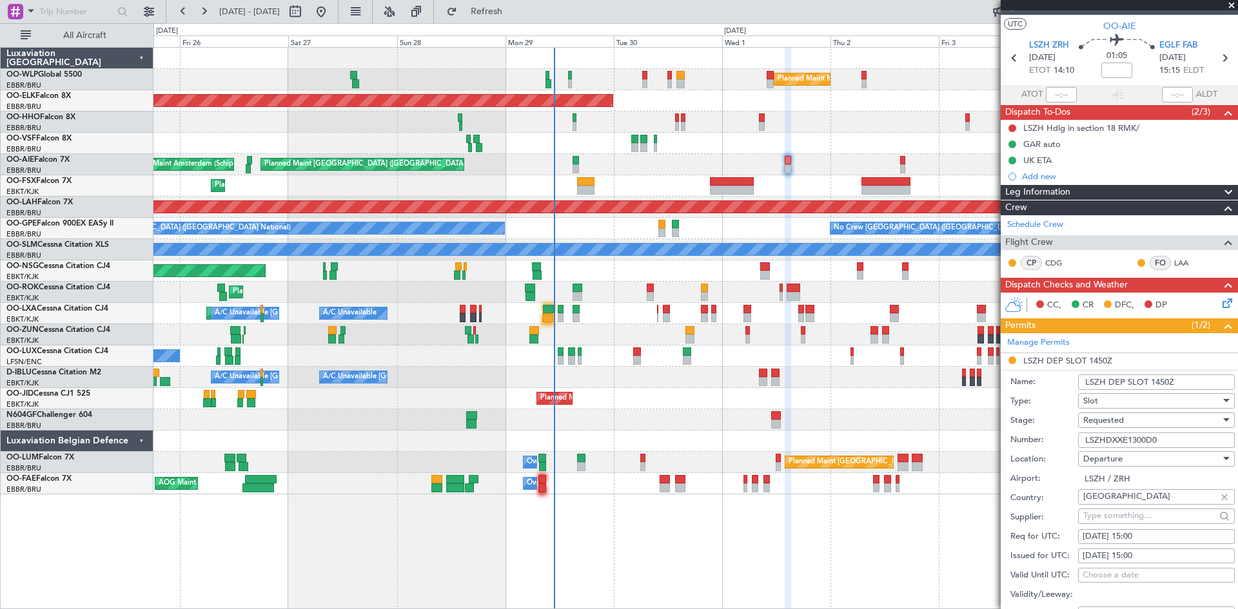
click at [1131, 543] on fb-calendar-cell "[DATE] 15:00" at bounding box center [1156, 536] width 157 height 15
click at [1138, 535] on div "[DATE] 15:00" at bounding box center [1156, 537] width 148 height 13
select select "10"
select select "2025"
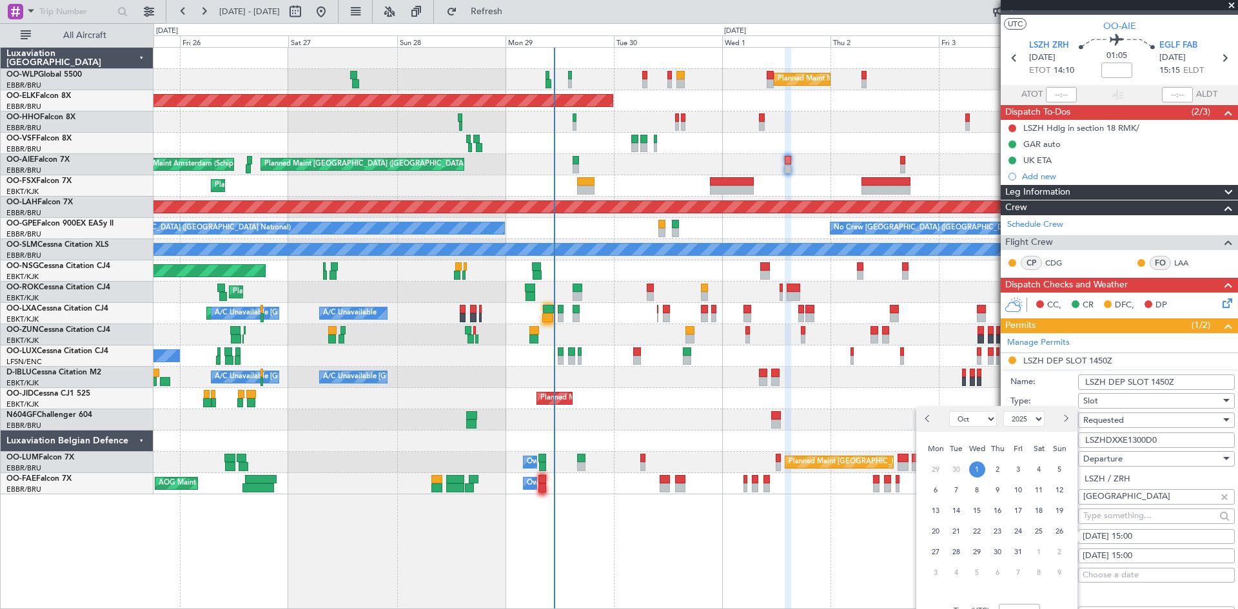
scroll to position [150, 0]
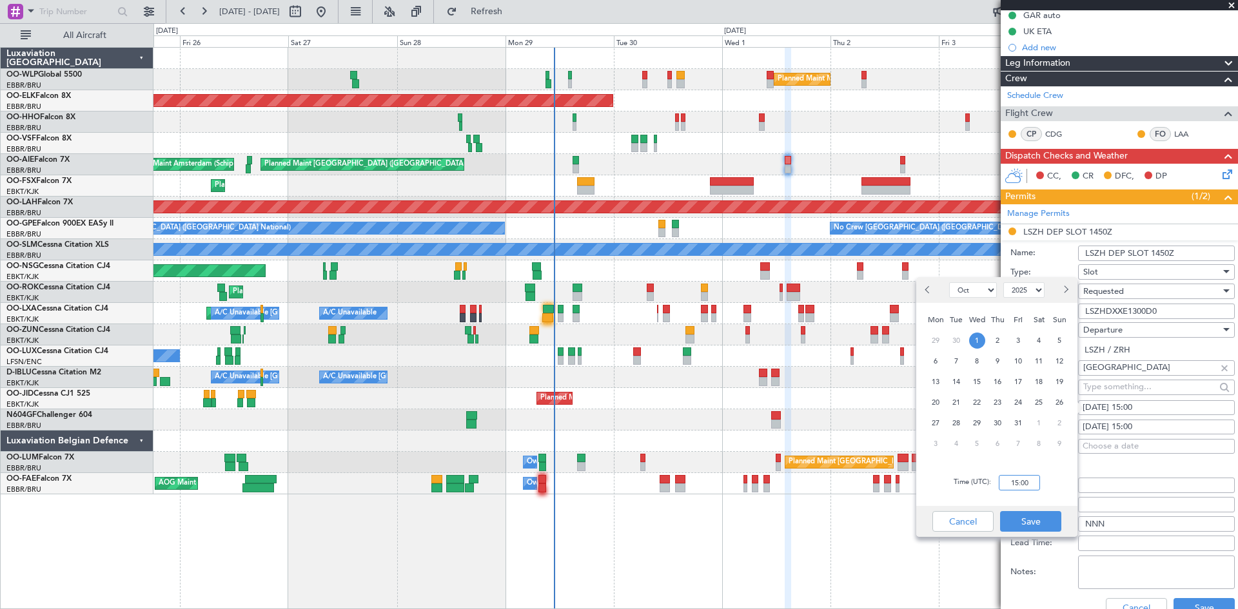
click at [1009, 483] on input "15:00" at bounding box center [1019, 482] width 41 height 15
type input "14:00"
click at [1027, 509] on div "Cancel Save" at bounding box center [996, 521] width 161 height 31
click at [1028, 520] on button "Save" at bounding box center [1030, 521] width 61 height 21
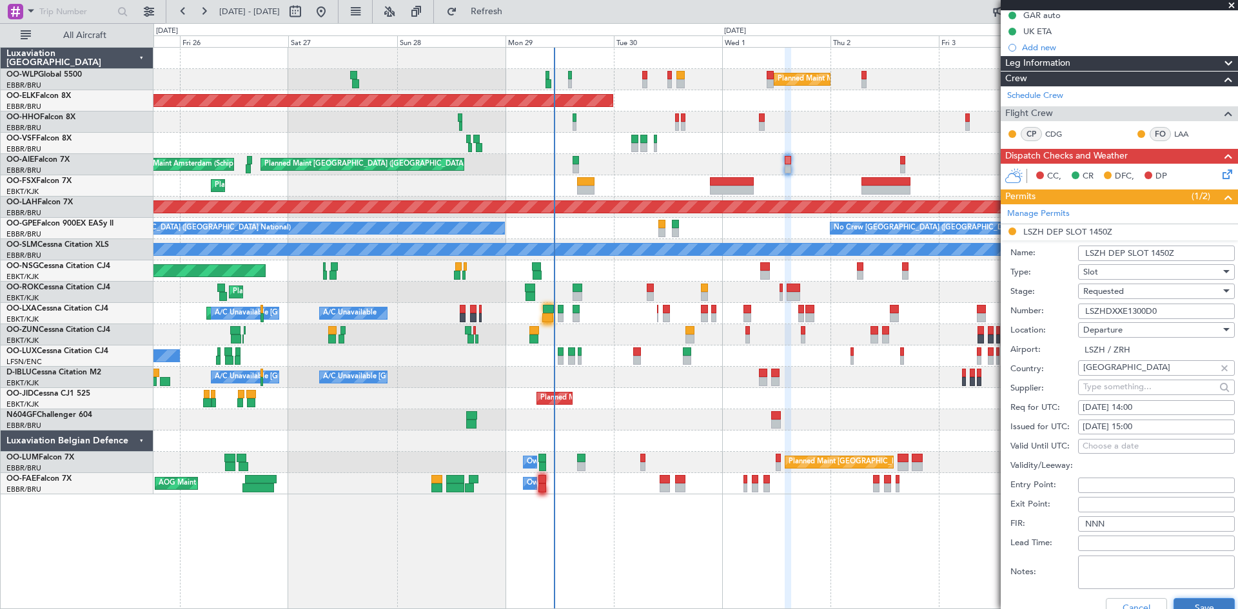
click at [1203, 609] on button "Save" at bounding box center [1203, 608] width 61 height 21
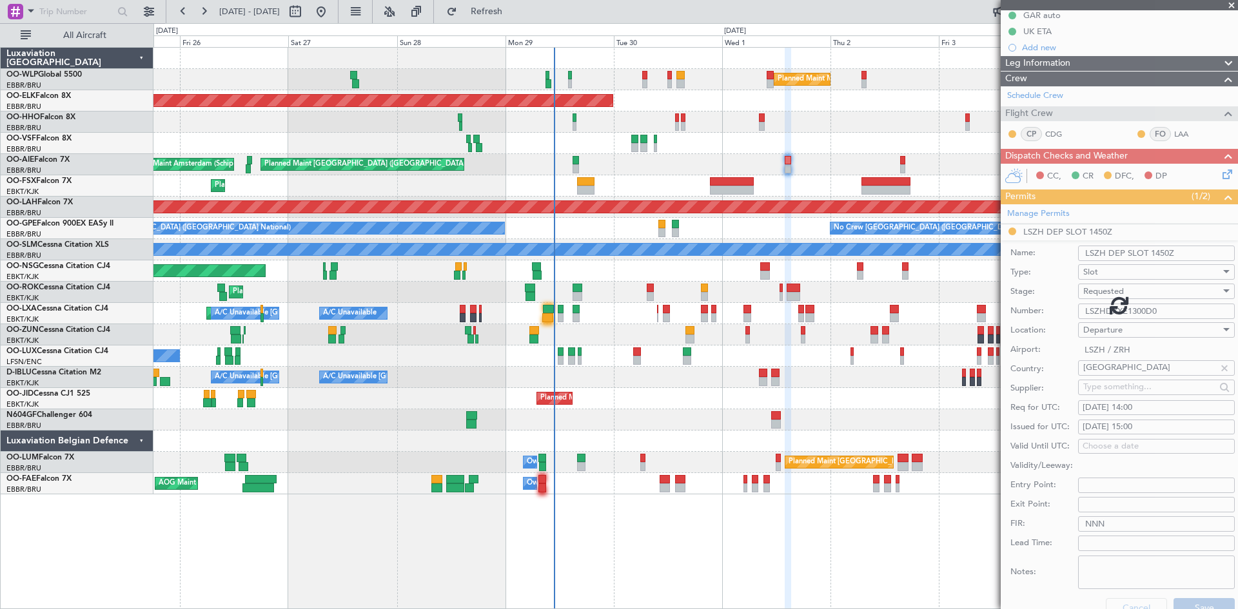
scroll to position [21, 0]
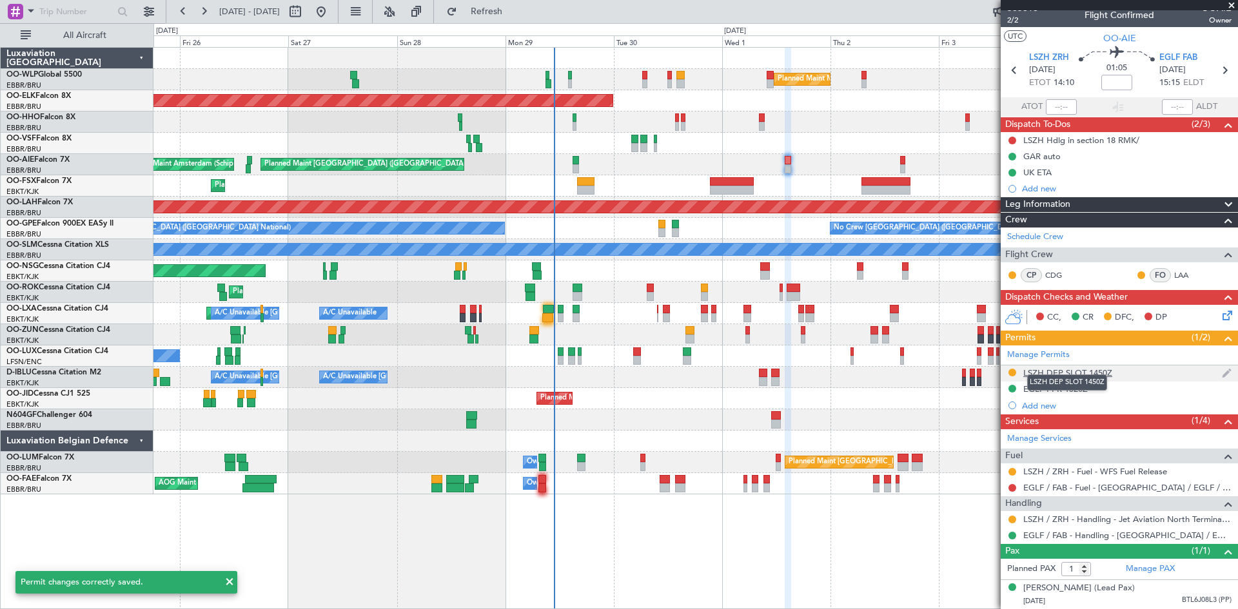
click at [1091, 367] on div "LSZH DEP SLOT 1450Z" at bounding box center [1067, 372] width 89 height 11
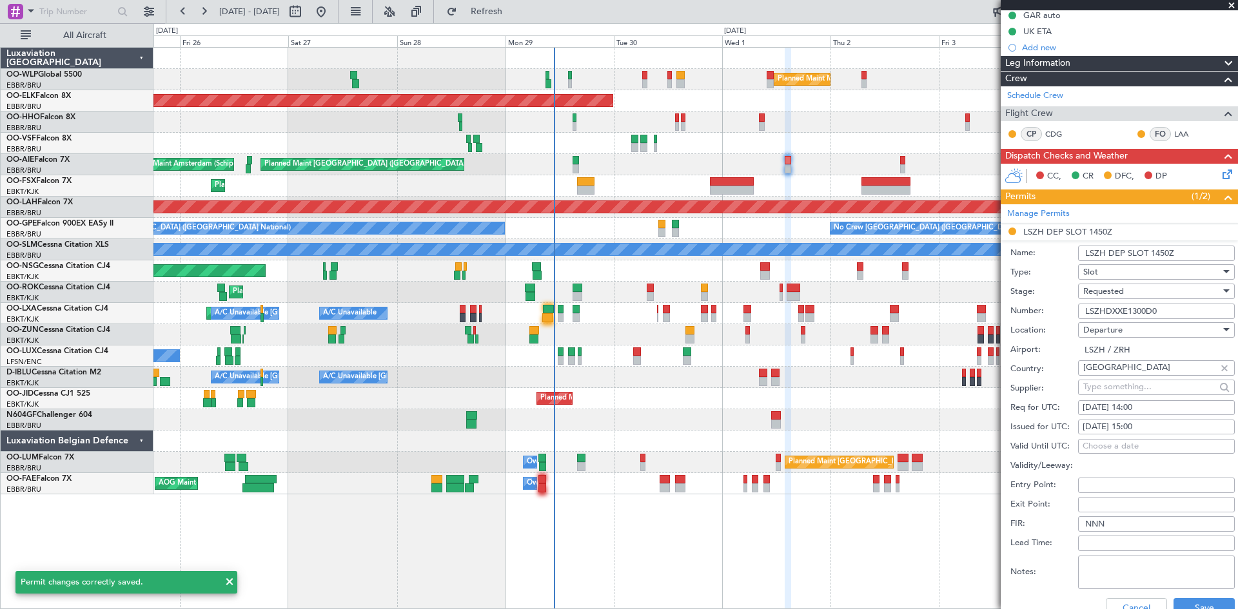
click at [1149, 424] on div "[DATE] 15:00" at bounding box center [1156, 427] width 148 height 13
select select "10"
select select "2025"
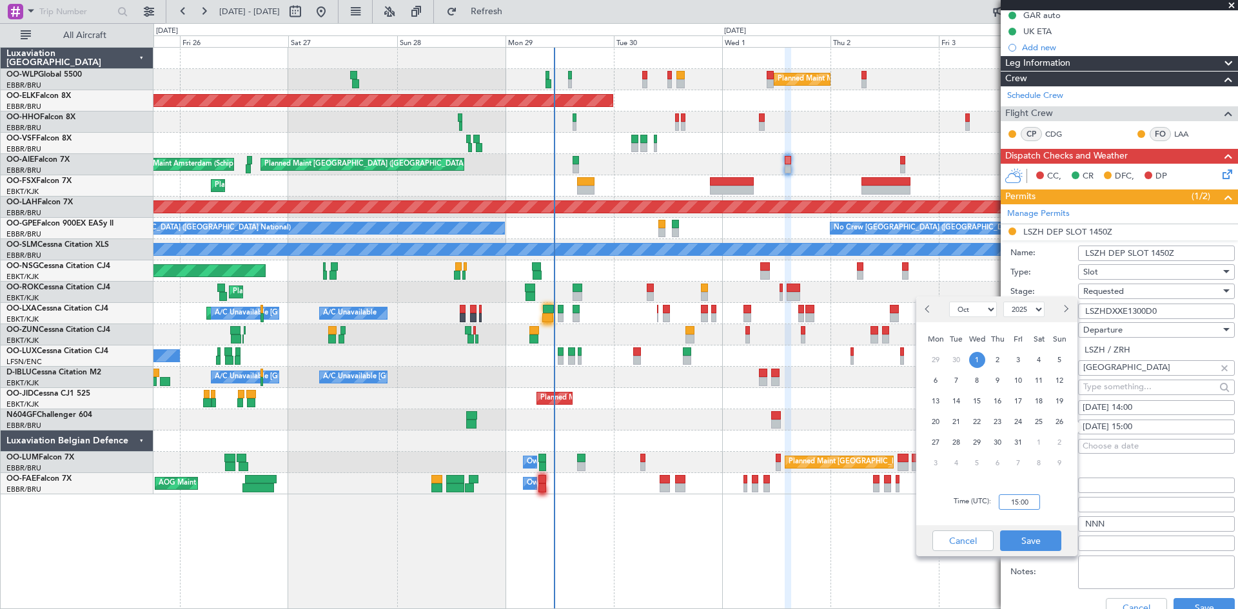
click at [1017, 502] on input "15:00" at bounding box center [1019, 501] width 41 height 15
type input "14:00"
click at [1043, 532] on button "Save" at bounding box center [1030, 541] width 61 height 21
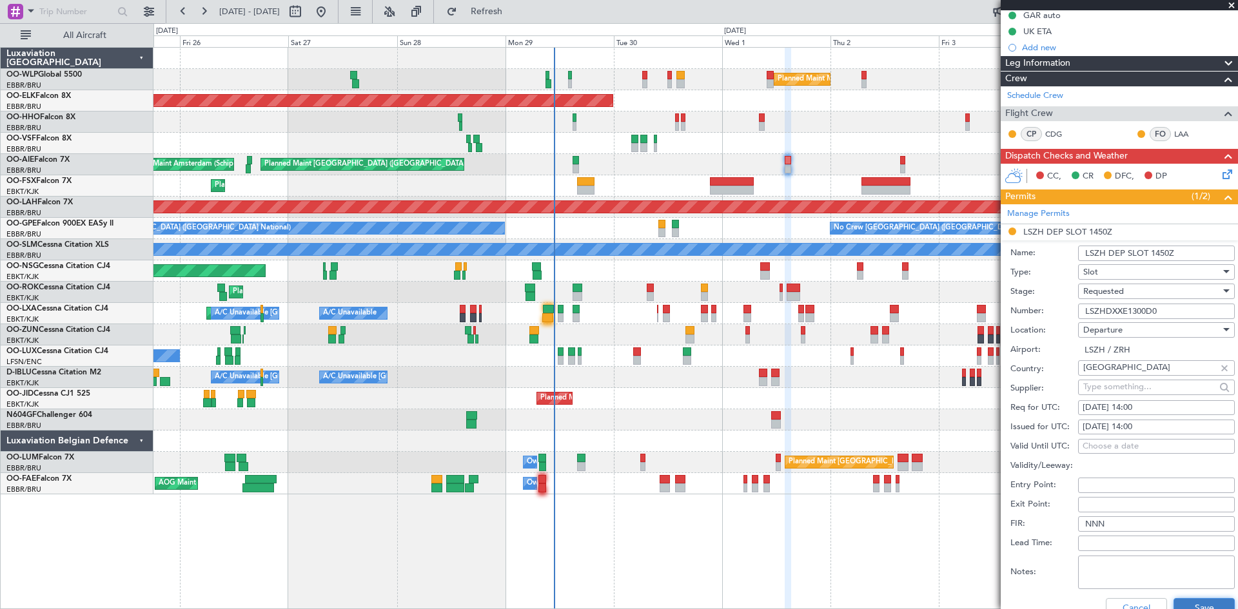
click at [1206, 605] on button "Save" at bounding box center [1203, 608] width 61 height 21
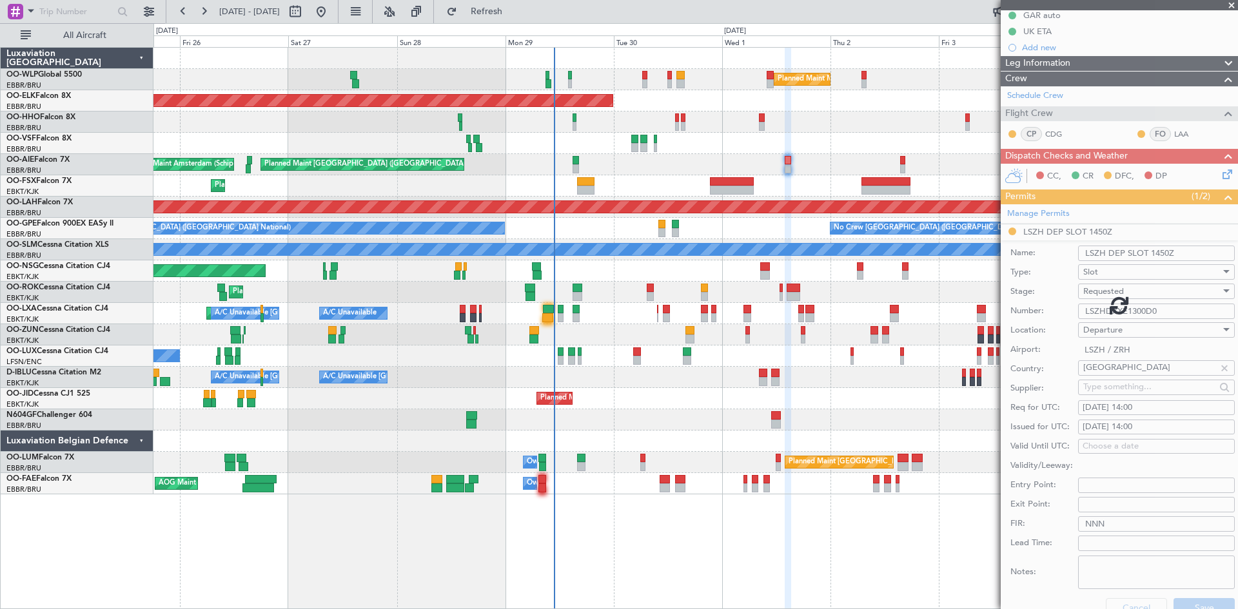
scroll to position [21, 0]
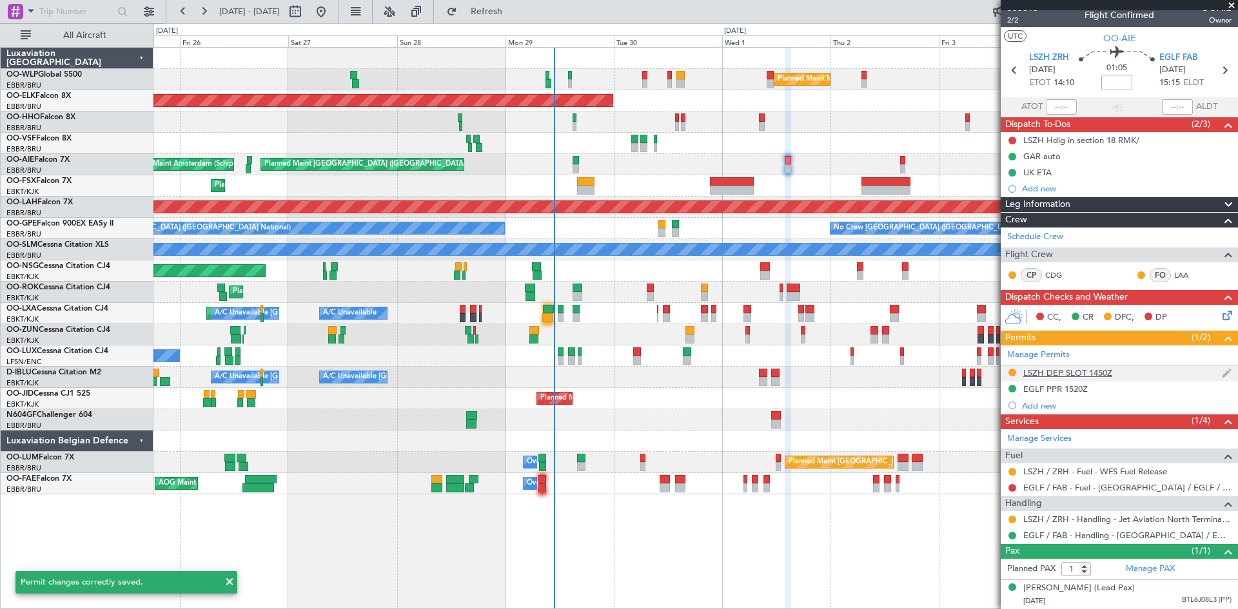
click at [1080, 367] on div "LSZH DEP SLOT 1450Z" at bounding box center [1067, 372] width 89 height 11
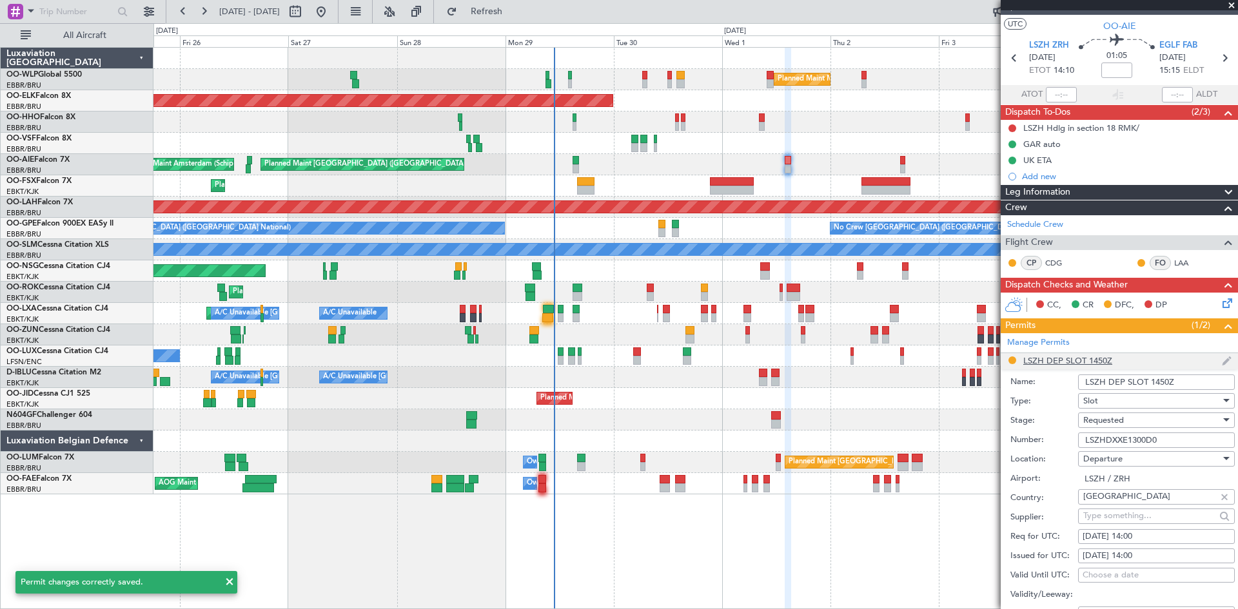
scroll to position [150, 0]
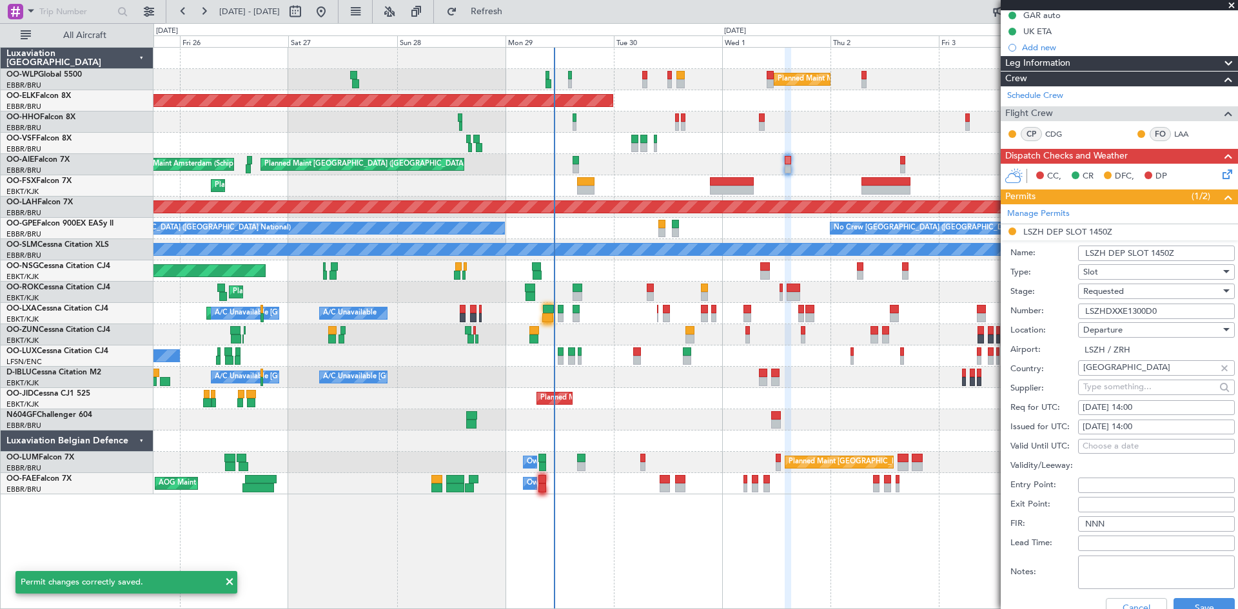
click at [1162, 246] on input "LSZH DEP SLOT 1450Z" at bounding box center [1156, 253] width 157 height 15
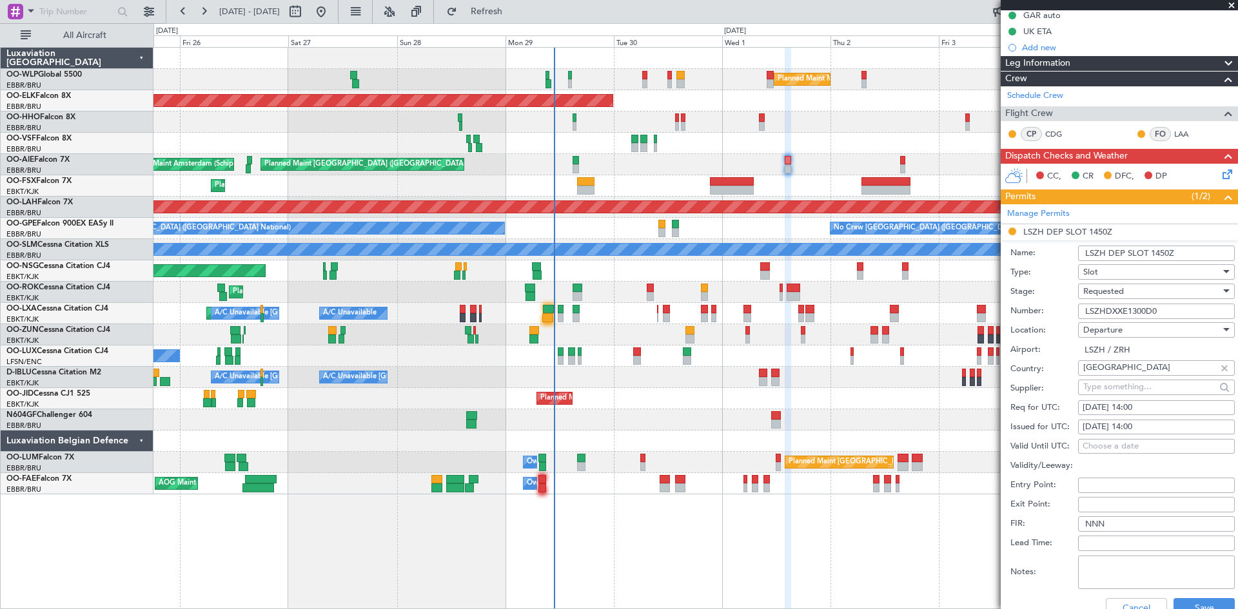
click at [1162, 246] on input "LSZH DEP SLOT 1450Z" at bounding box center [1156, 253] width 157 height 15
type input "LSZH DEP SLOT 1400z"
click at [1199, 605] on button "Save" at bounding box center [1203, 608] width 61 height 21
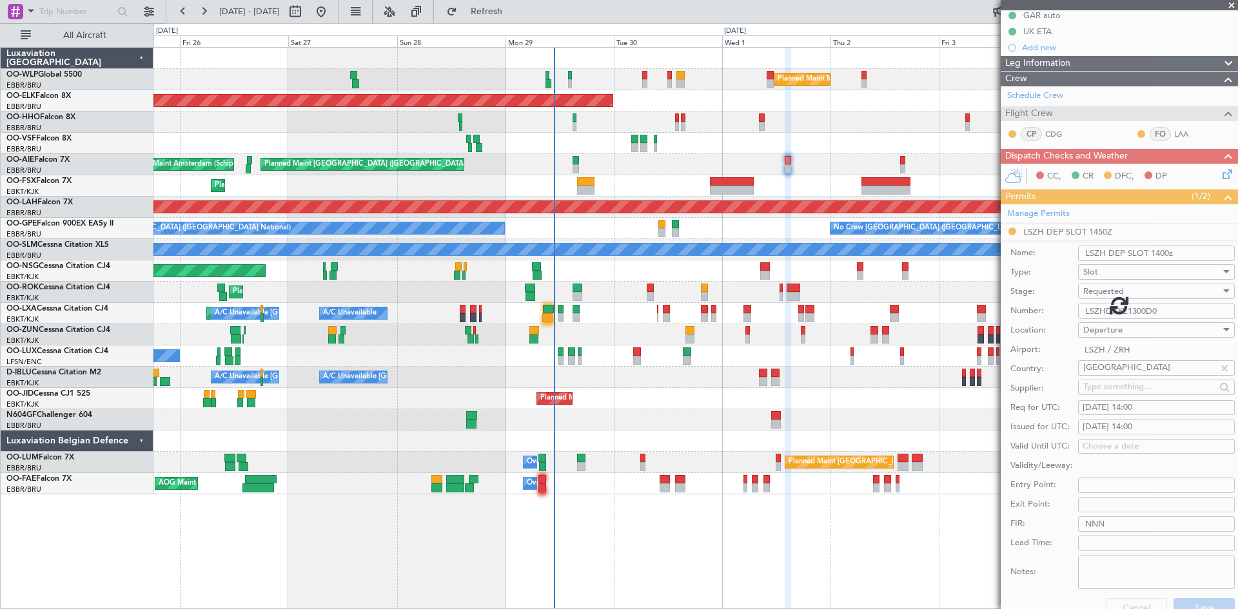
scroll to position [21, 0]
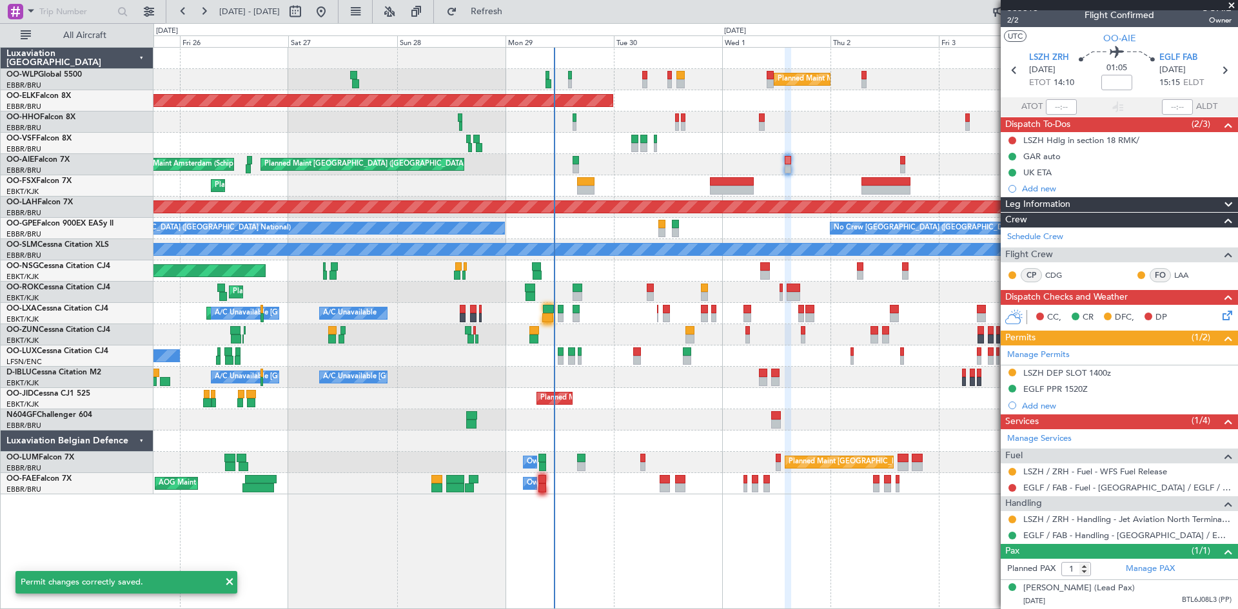
click at [1107, 360] on mat-tooltip-component "In Progress" at bounding box center [1115, 350] width 60 height 34
click at [1222, 367] on img at bounding box center [1227, 373] width 10 height 12
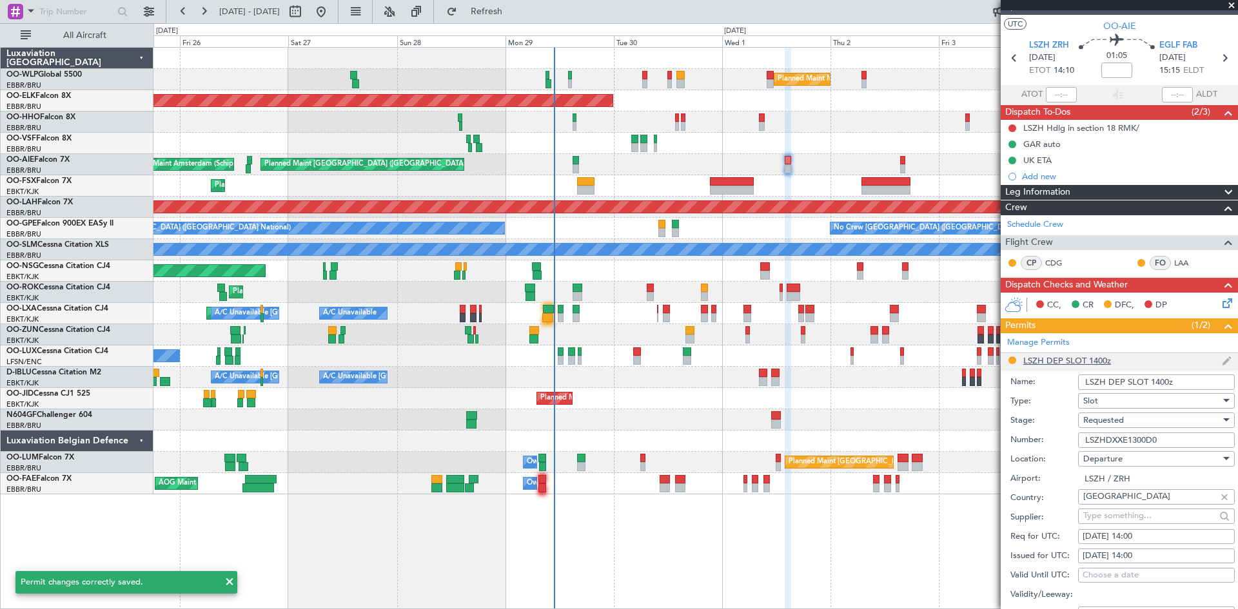
scroll to position [150, 0]
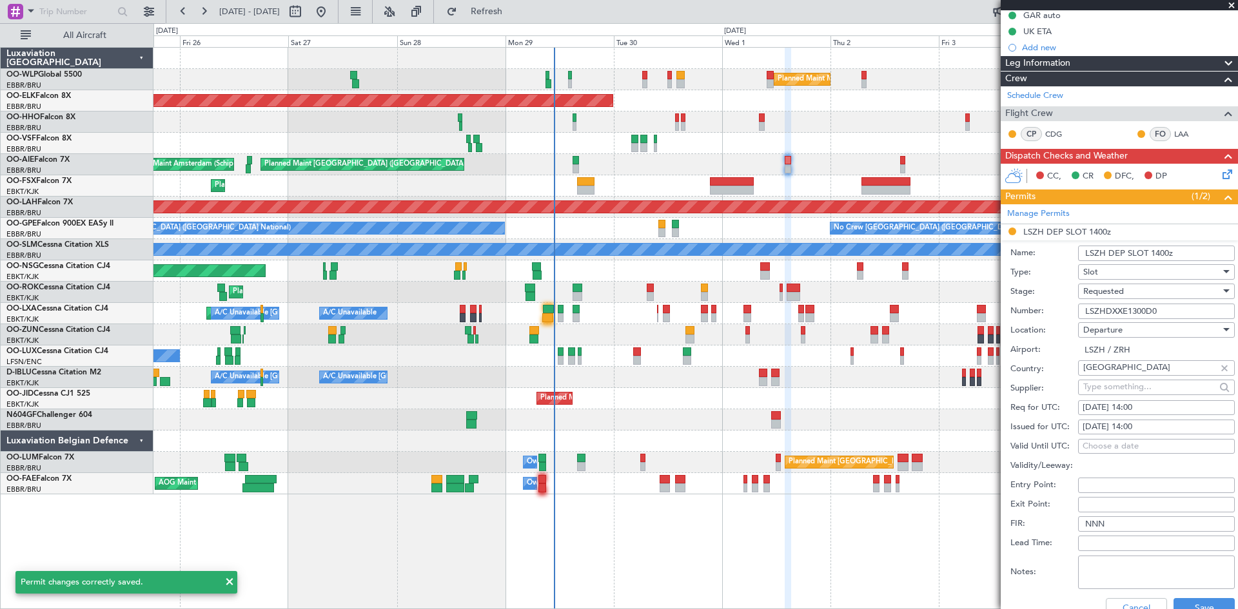
click at [1181, 257] on input "LSZH DEP SLOT 1400z" at bounding box center [1156, 253] width 157 height 15
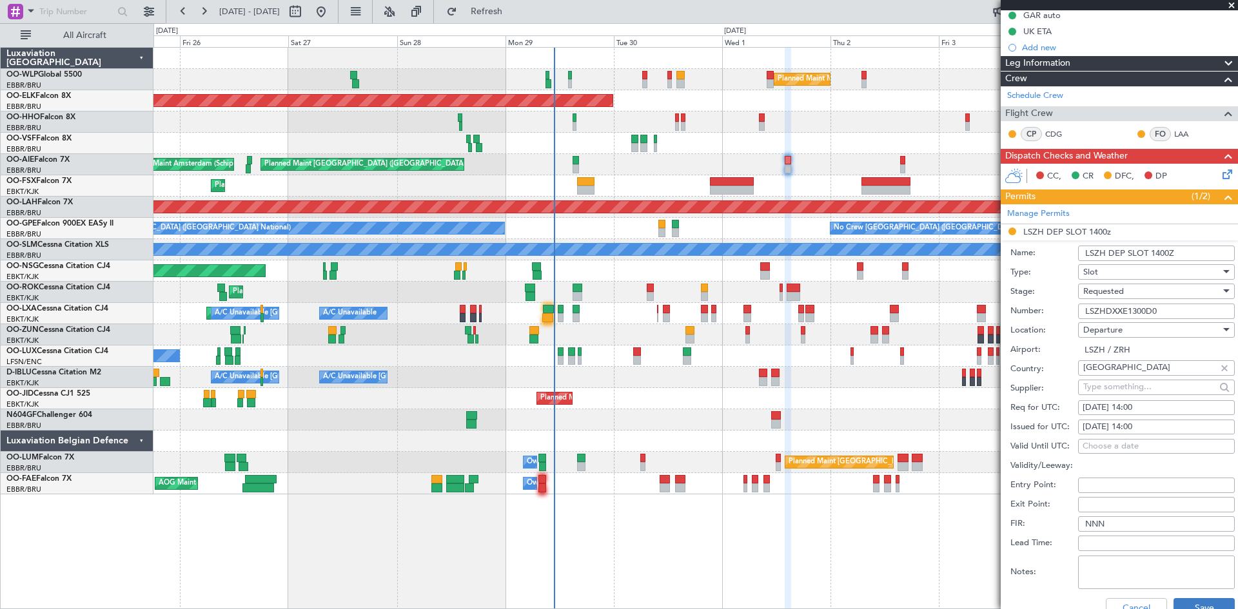
type input "LSZH DEP SLOT 1400Z"
click at [1206, 605] on button "Save" at bounding box center [1203, 608] width 61 height 21
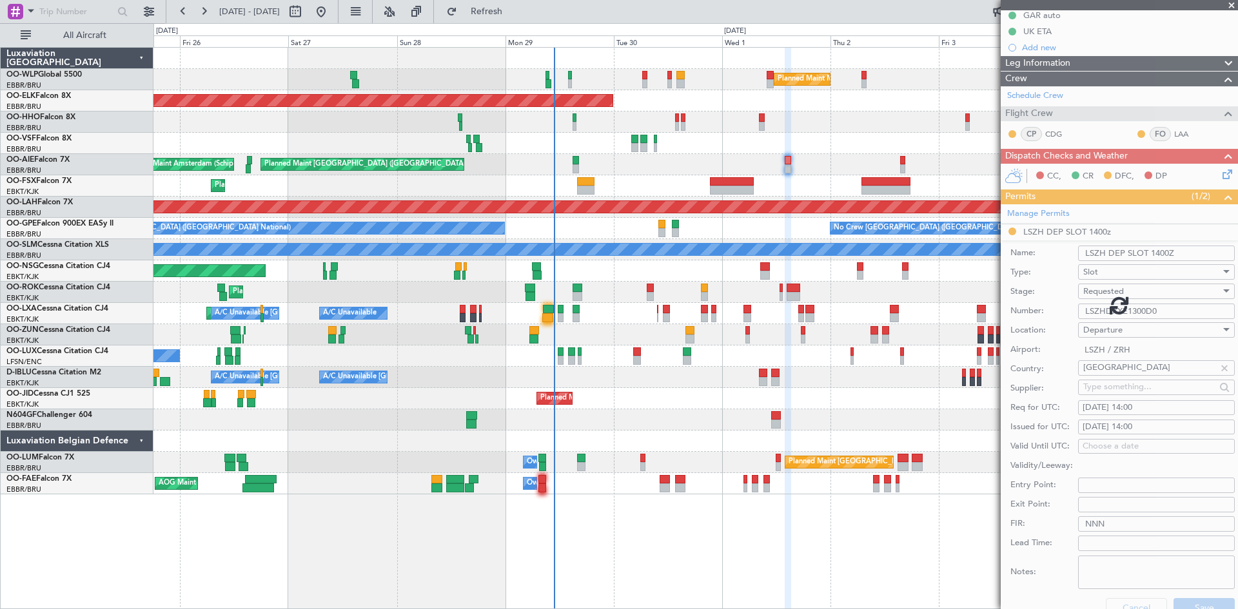
scroll to position [21, 0]
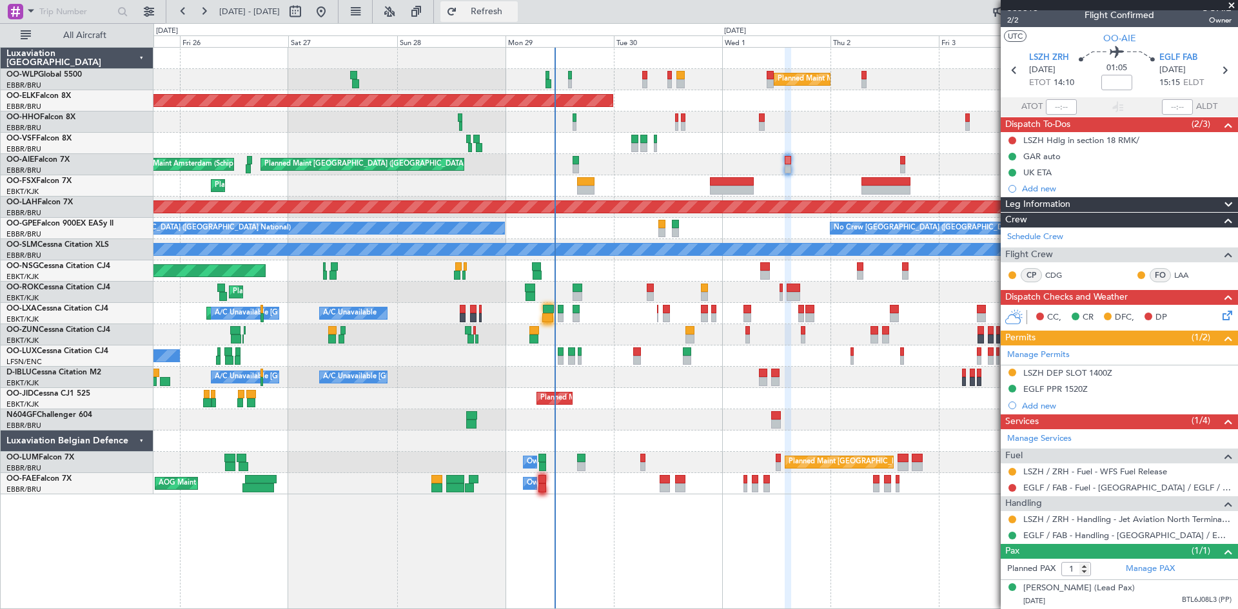
click at [497, 9] on button "Refresh" at bounding box center [478, 11] width 77 height 21
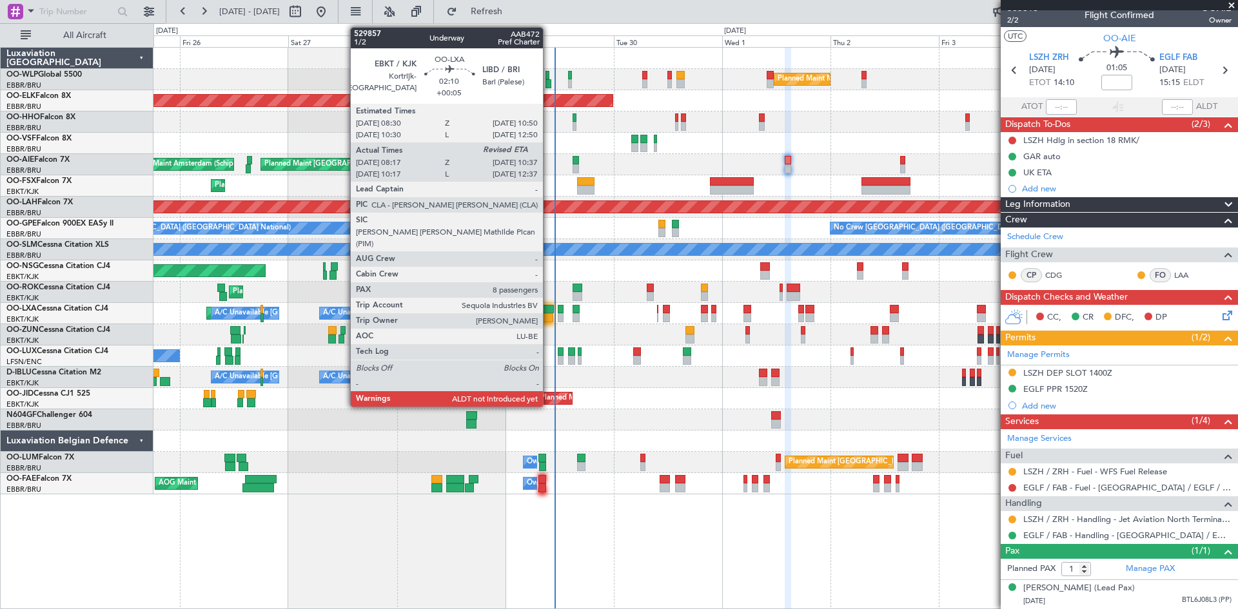
click at [549, 311] on div at bounding box center [548, 309] width 11 height 9
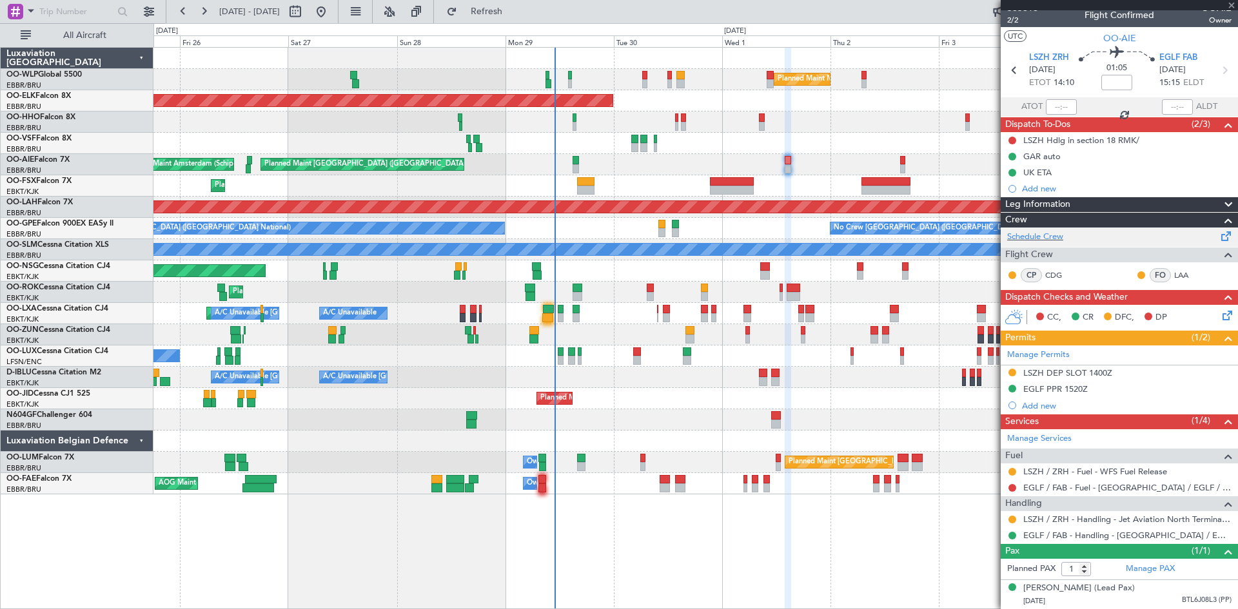
type input "+00:05"
type input "08:22"
type input "8"
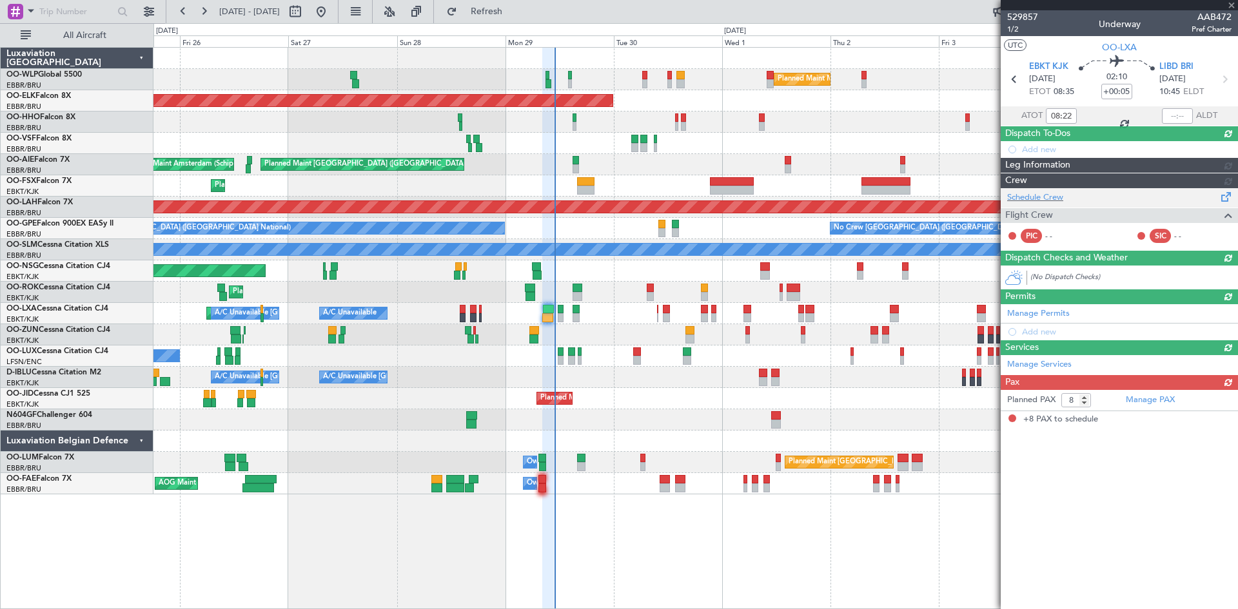
scroll to position [0, 0]
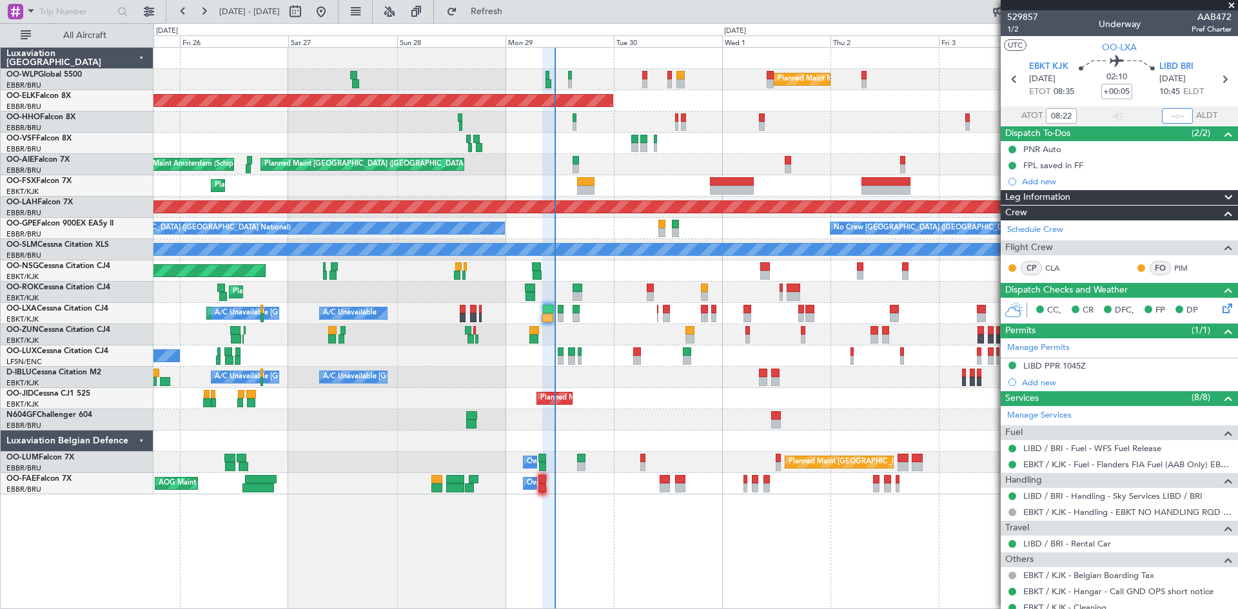
click at [1162, 112] on input "text" at bounding box center [1177, 115] width 31 height 15
type input "10:29"
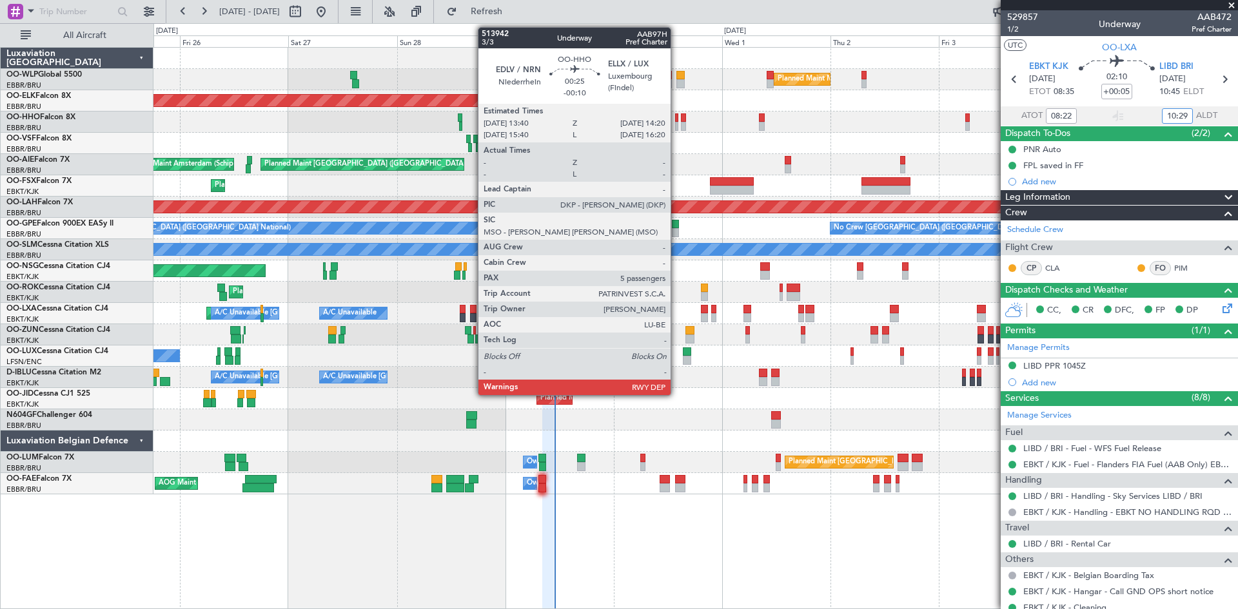
click at [676, 115] on div at bounding box center [676, 117] width 3 height 9
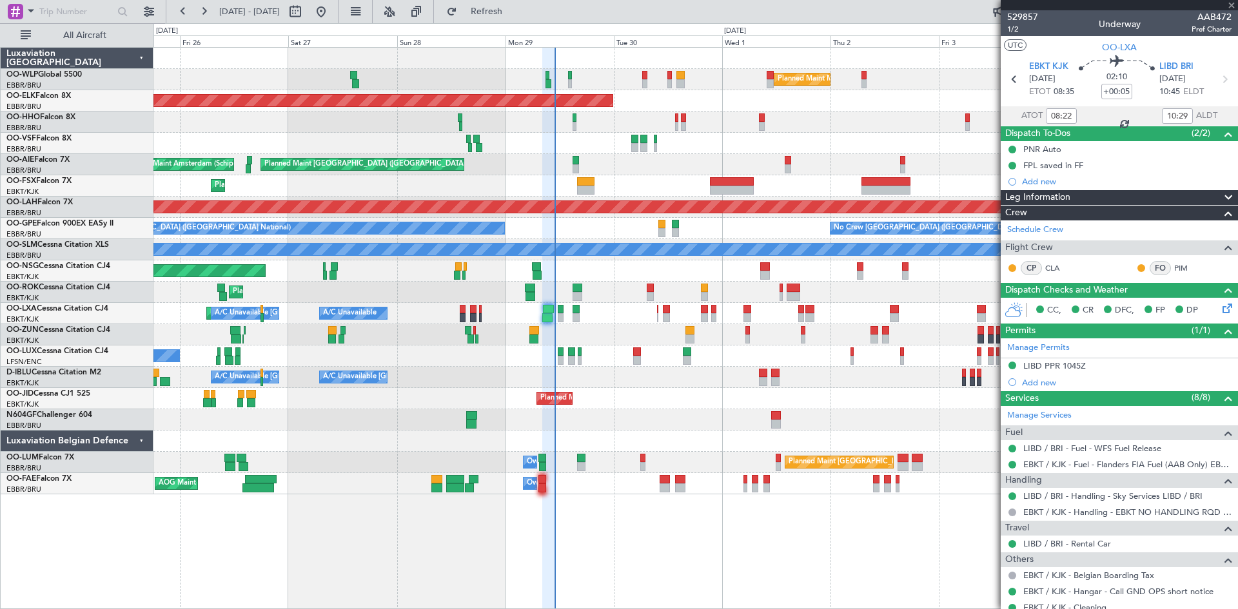
type input "-00:10"
type input "5"
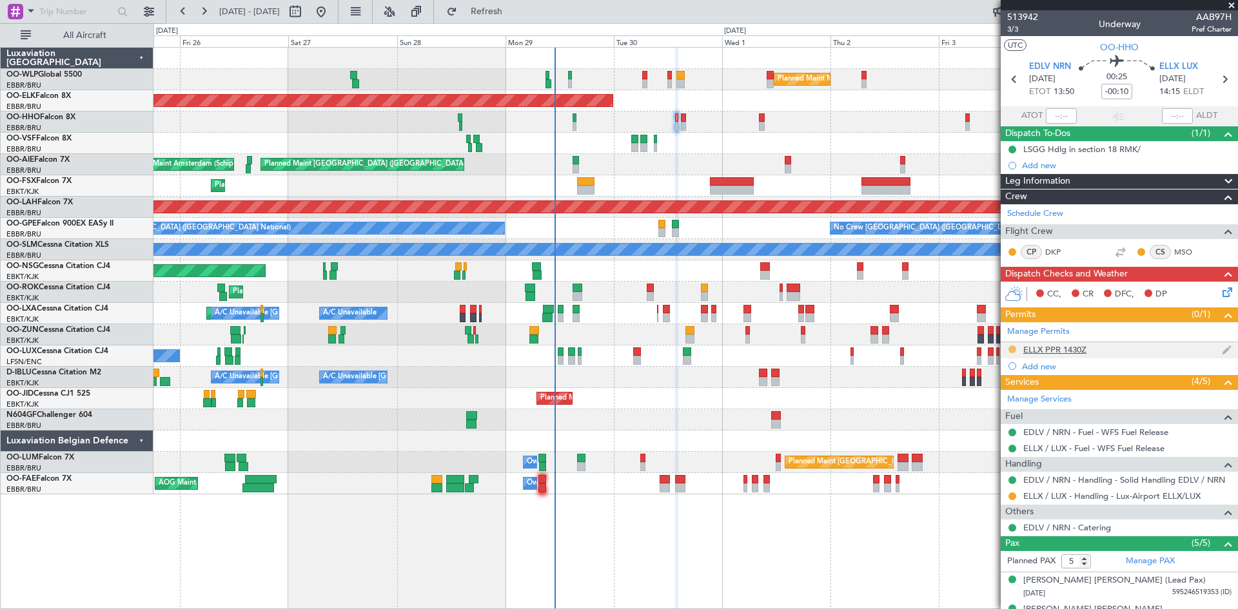
click at [1013, 346] on button at bounding box center [1012, 350] width 8 height 8
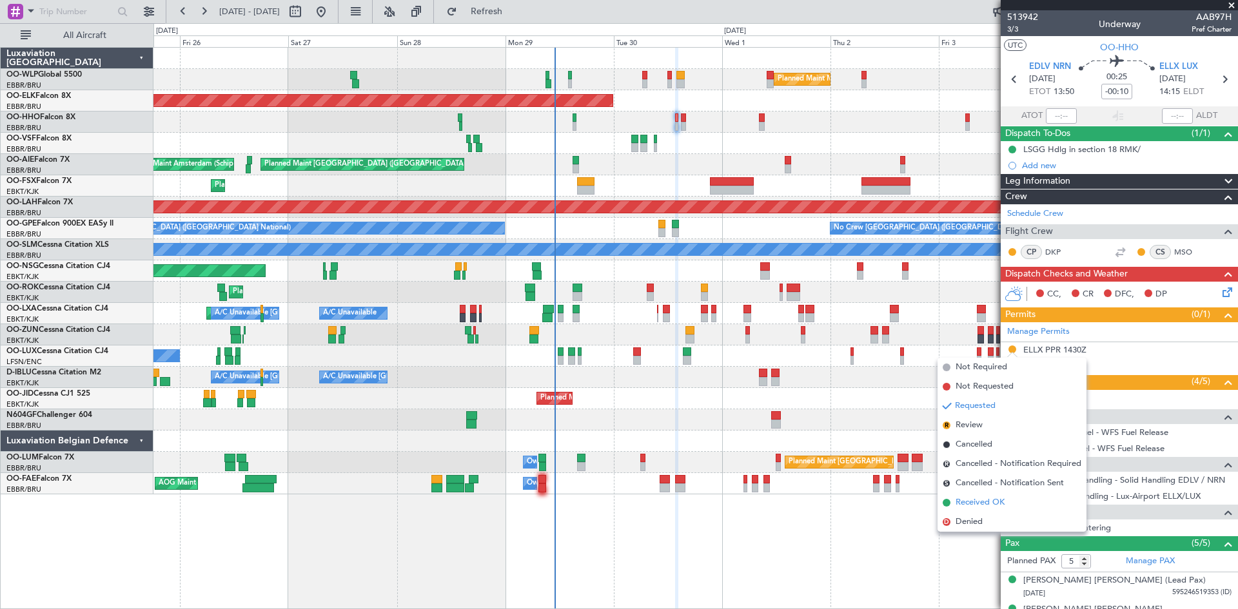
click at [981, 508] on span "Received OK" at bounding box center [979, 502] width 49 height 13
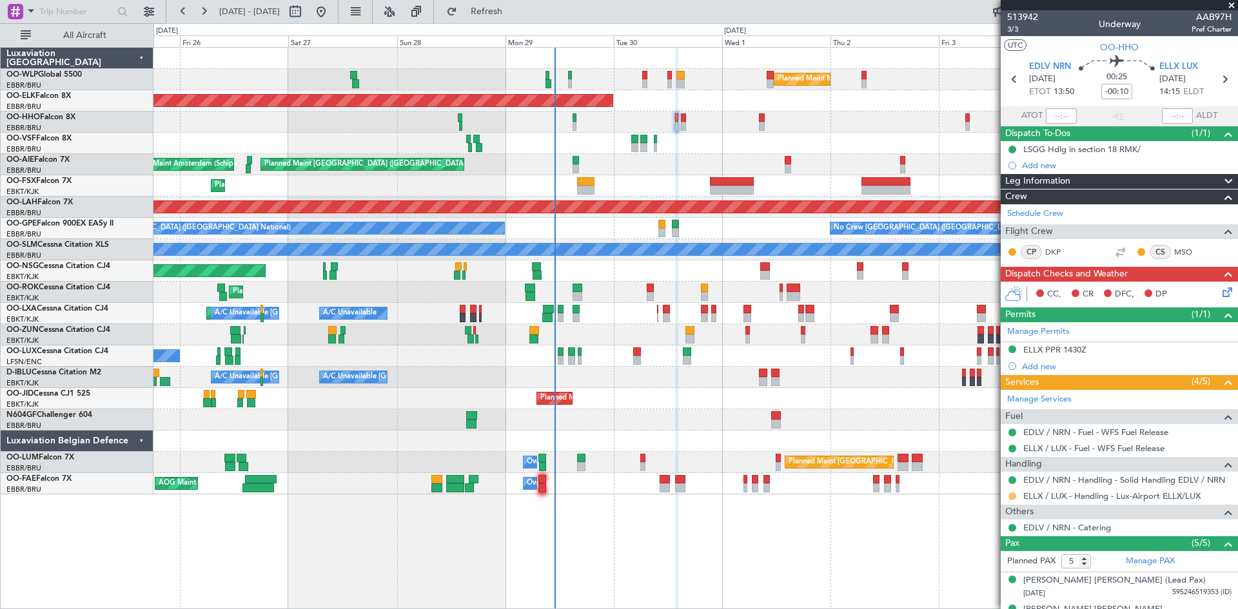
click at [1012, 494] on button at bounding box center [1012, 497] width 8 height 8
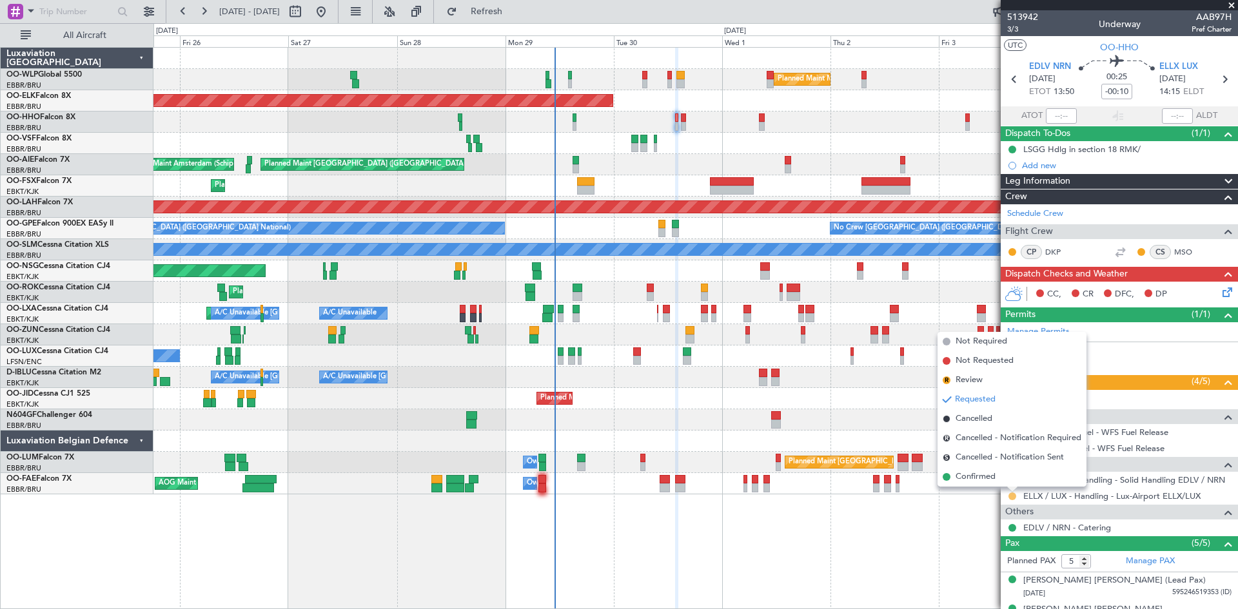
click at [960, 477] on span "Confirmed" at bounding box center [975, 477] width 40 height 13
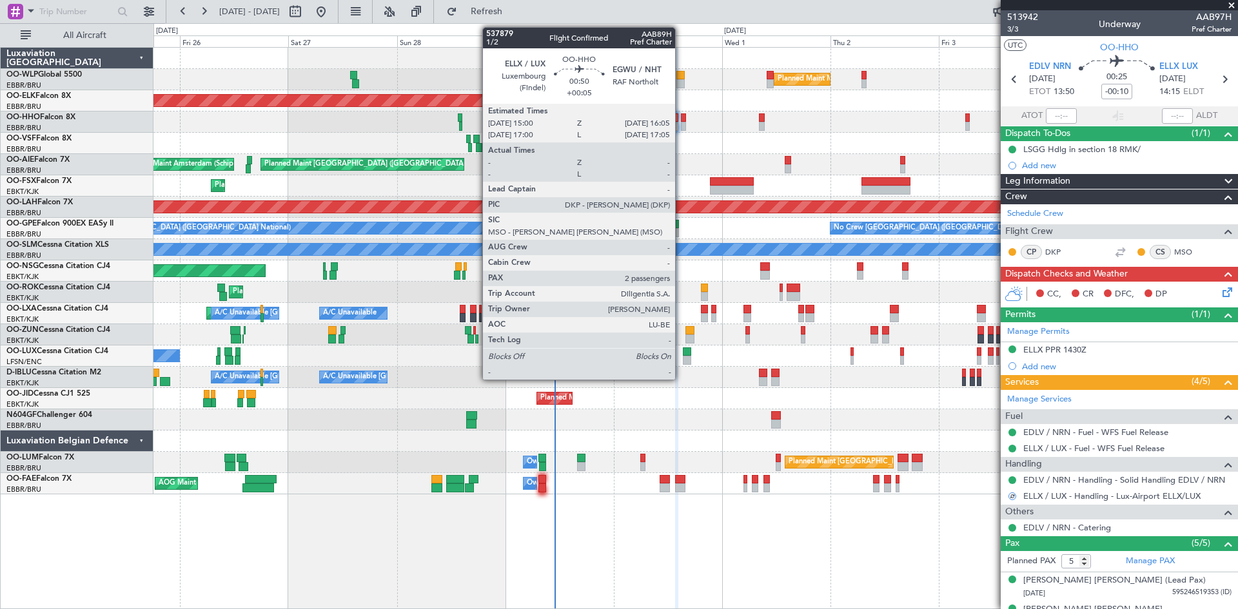
click at [681, 119] on div at bounding box center [683, 117] width 5 height 9
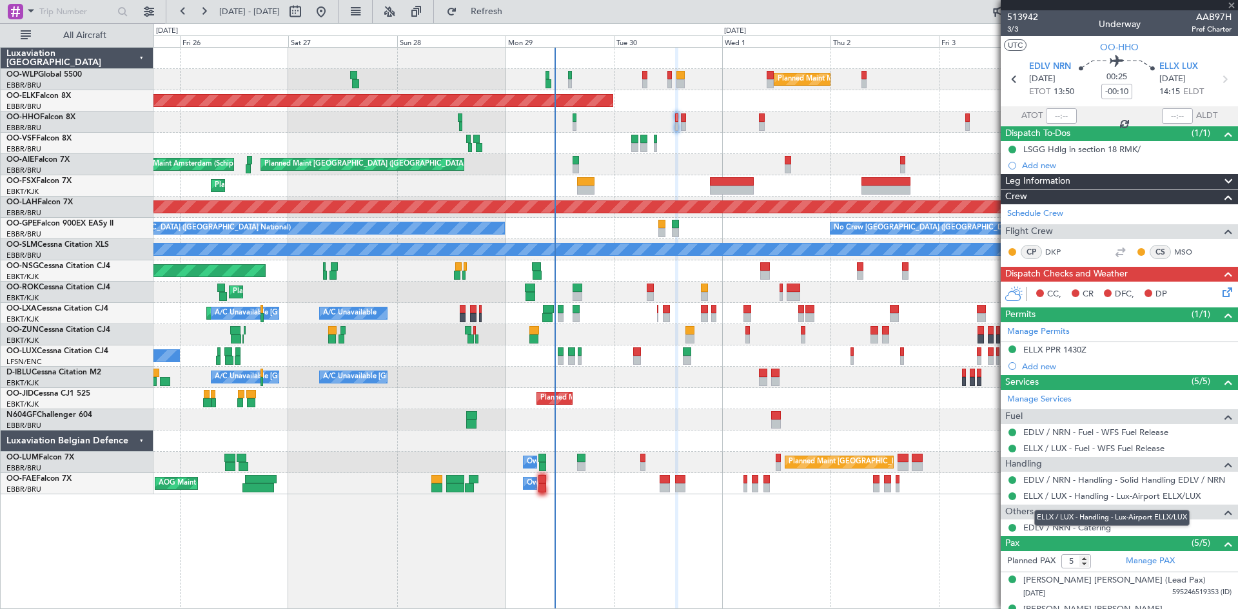
type input "+00:05"
type input "2"
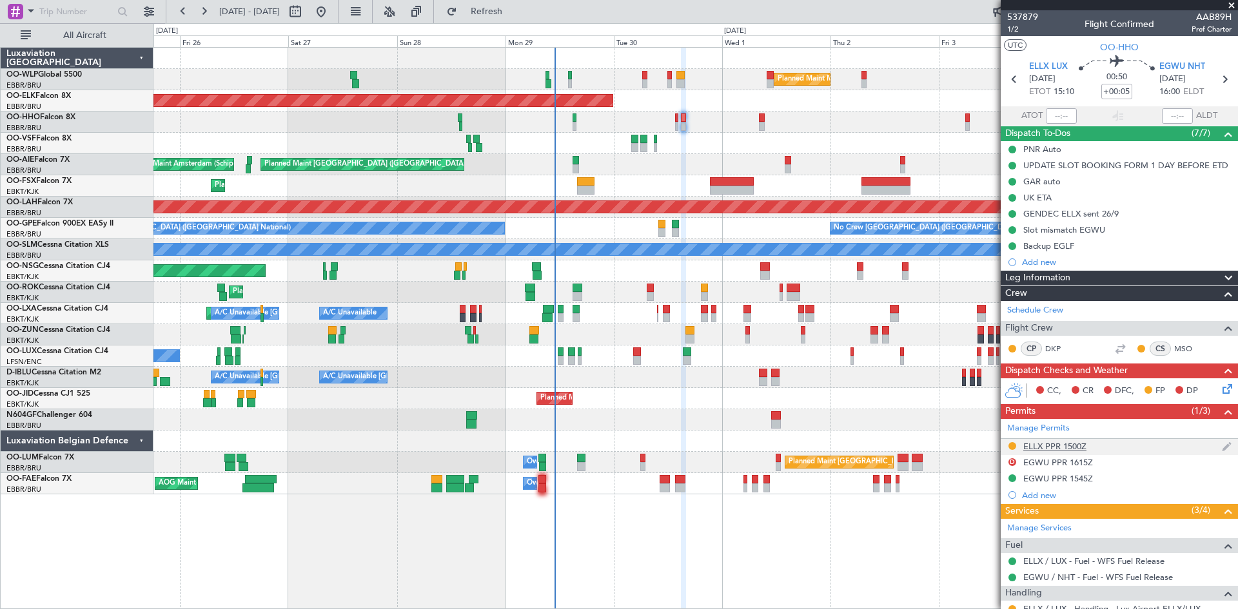
click at [1013, 449] on div at bounding box center [1012, 446] width 10 height 10
click at [1009, 443] on button at bounding box center [1012, 446] width 8 height 8
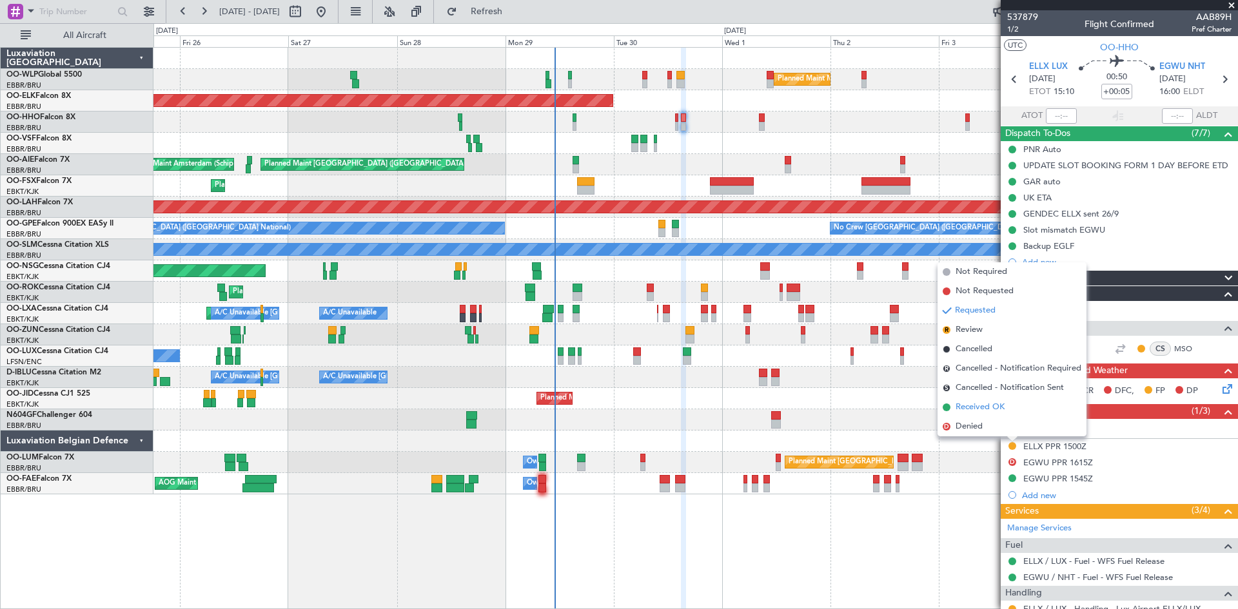
click at [992, 406] on span "Received OK" at bounding box center [979, 407] width 49 height 13
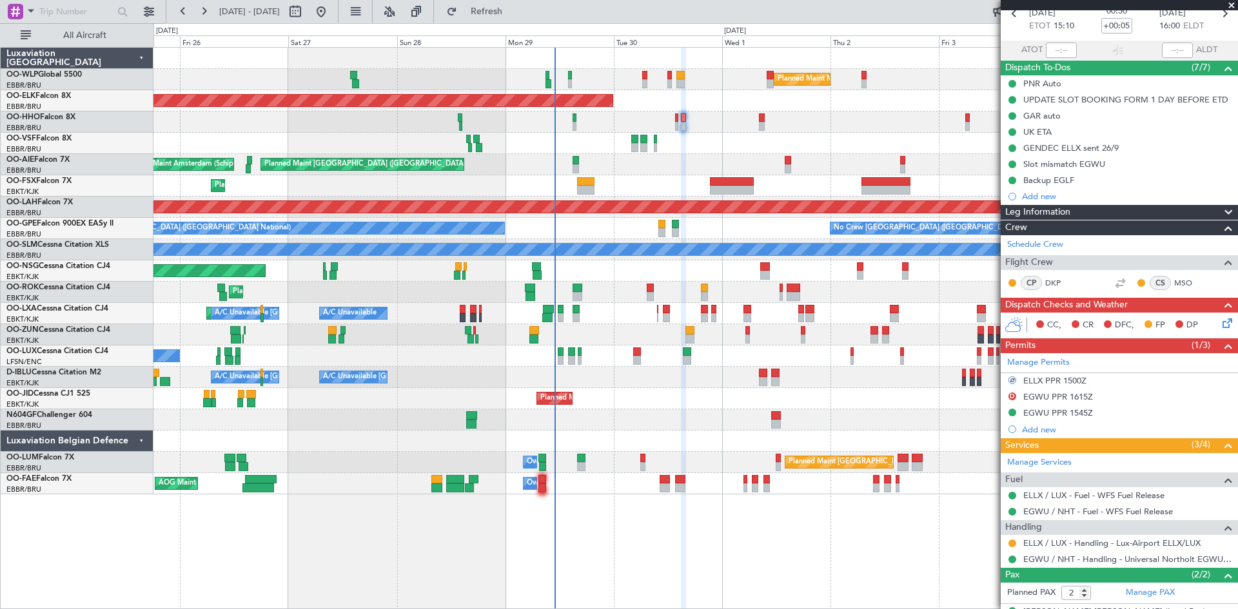
scroll to position [118, 0]
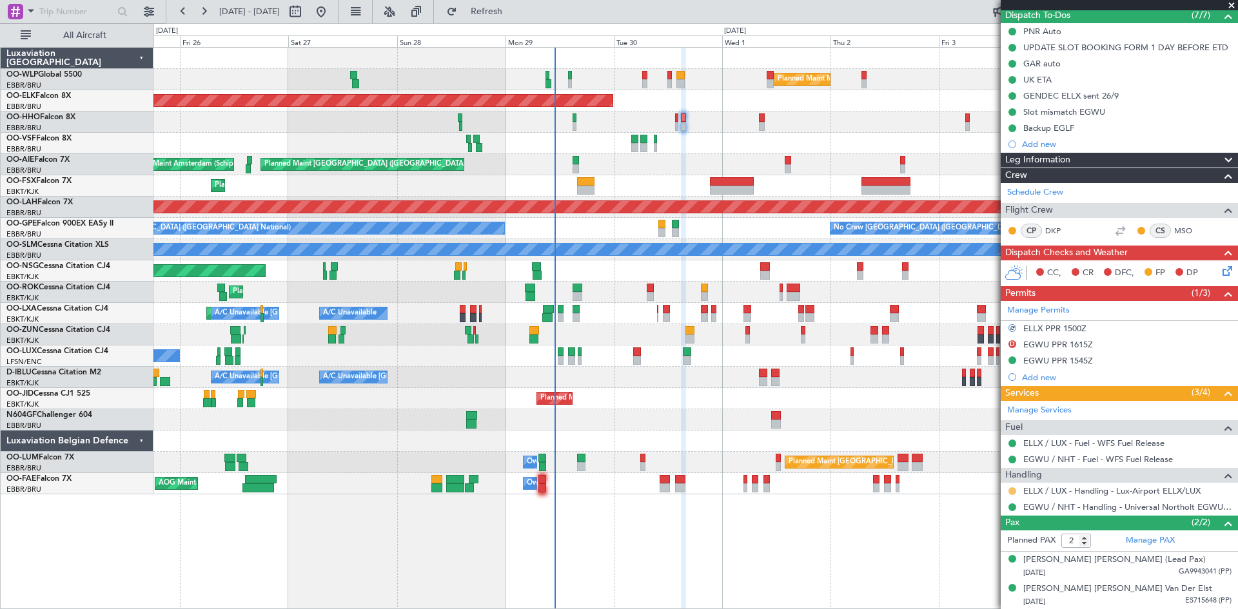
click at [1010, 491] on button at bounding box center [1012, 491] width 8 height 8
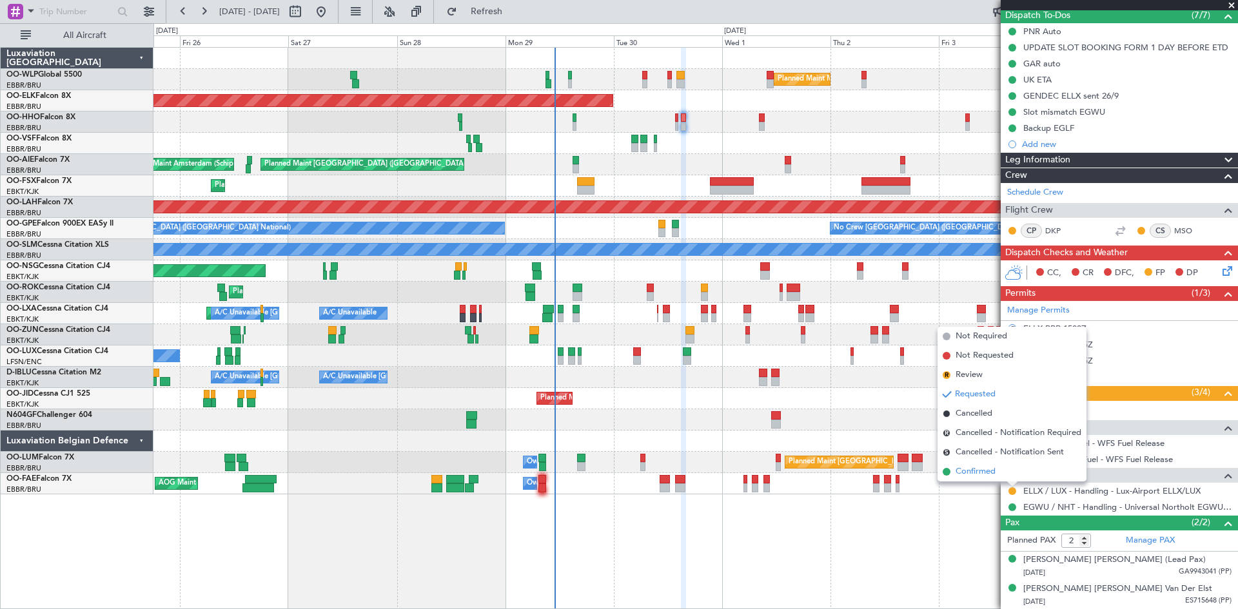
click at [1005, 474] on li "Confirmed" at bounding box center [1011, 471] width 149 height 19
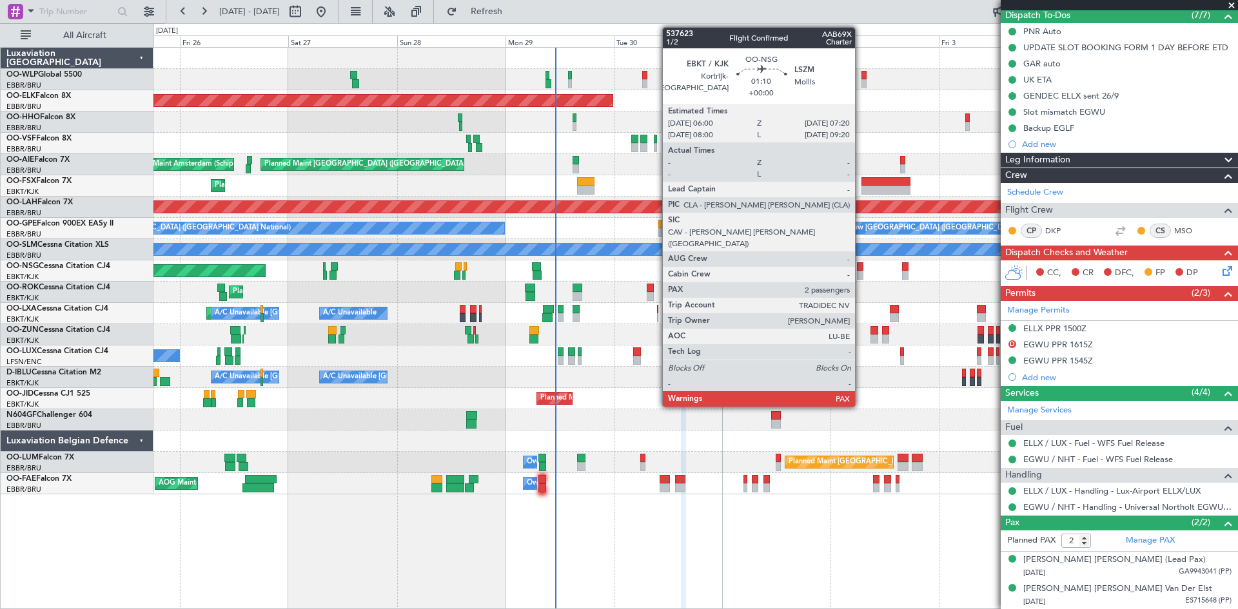
click at [861, 275] on div at bounding box center [860, 275] width 6 height 9
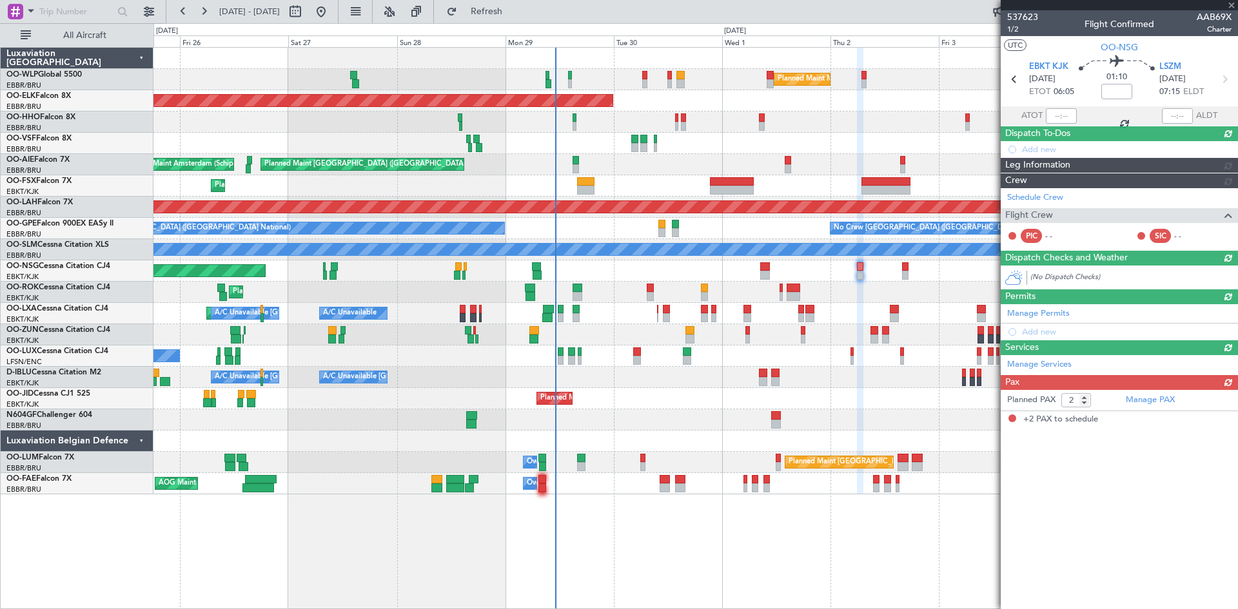
scroll to position [0, 0]
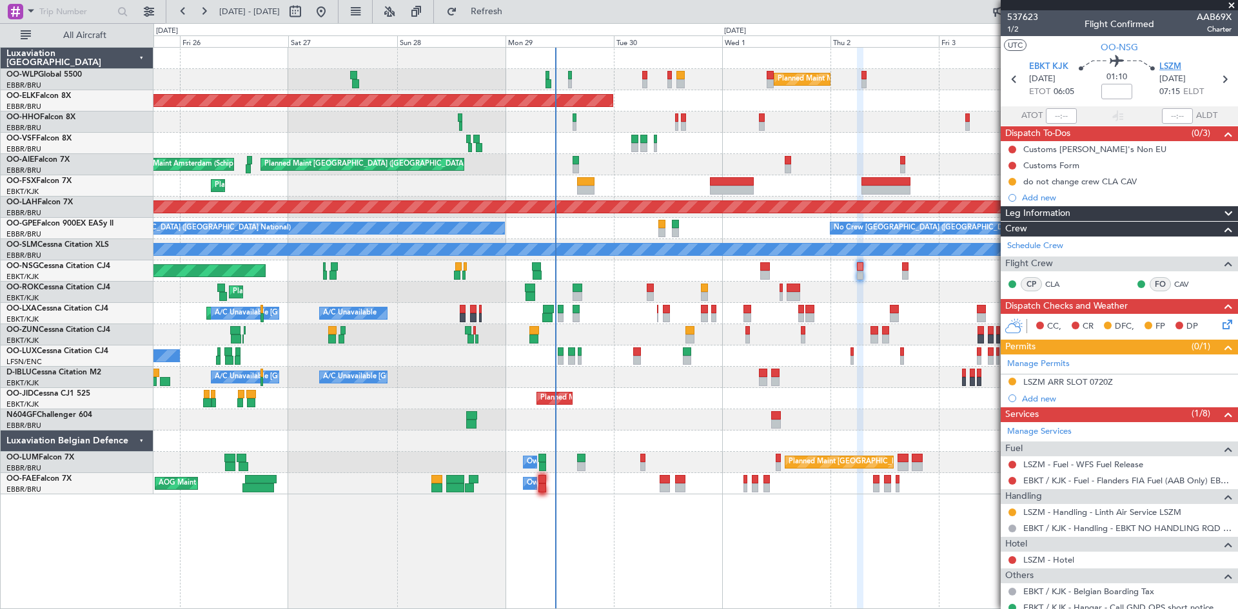
click at [1159, 64] on span "LSZM" at bounding box center [1170, 67] width 22 height 13
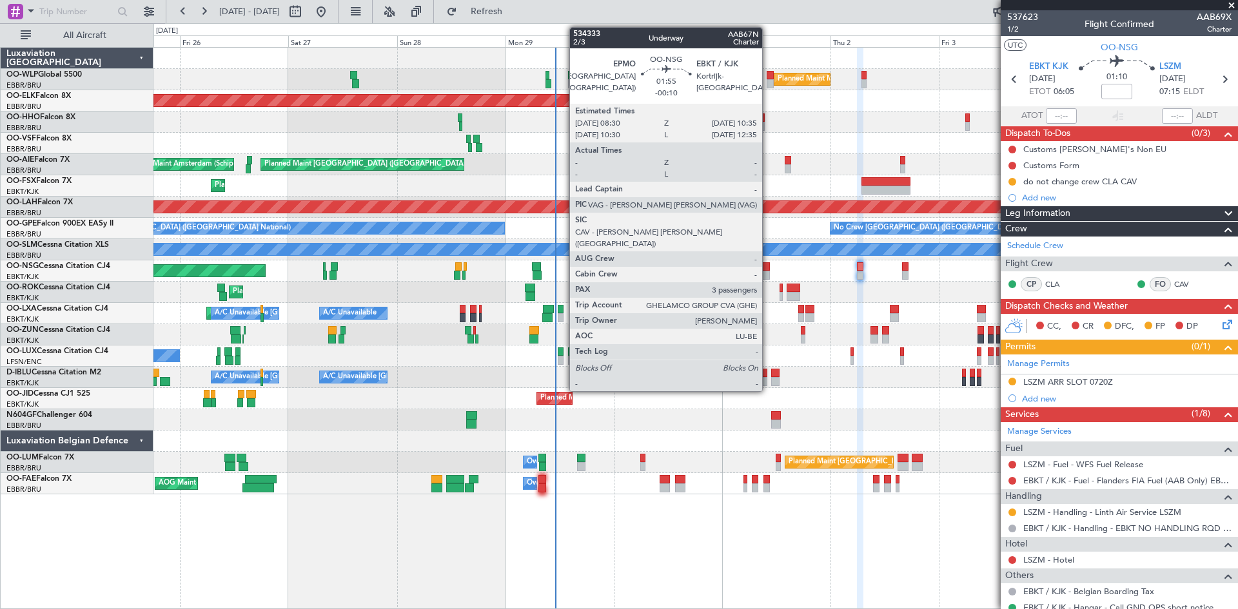
click at [768, 273] on div at bounding box center [765, 275] width 10 height 9
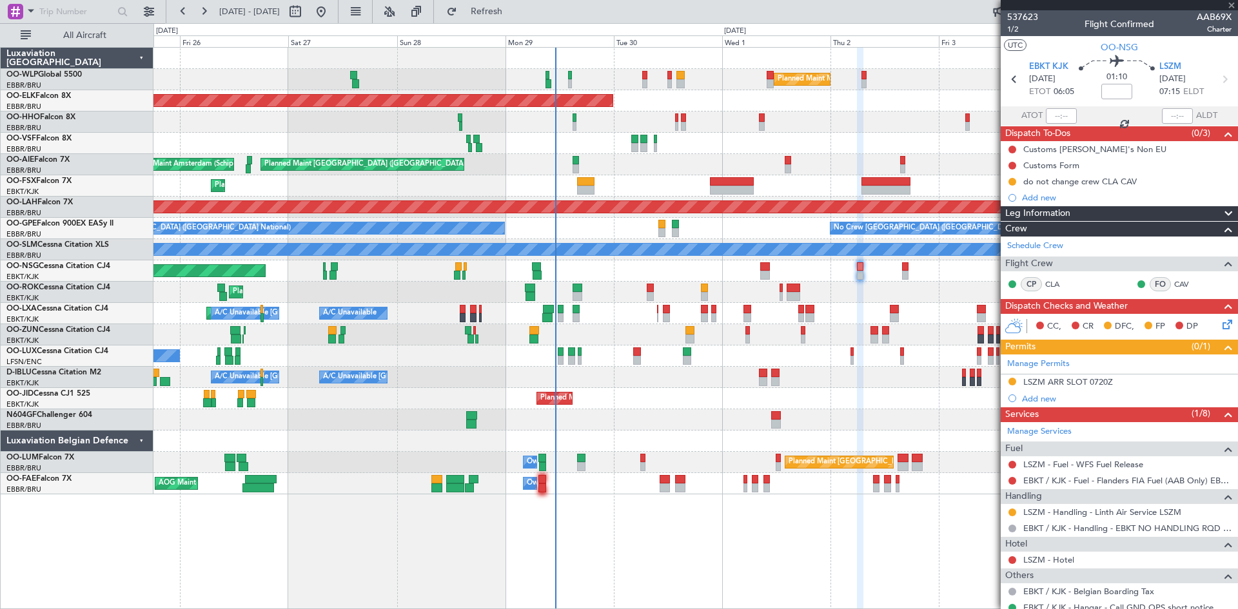
type input "-00:10"
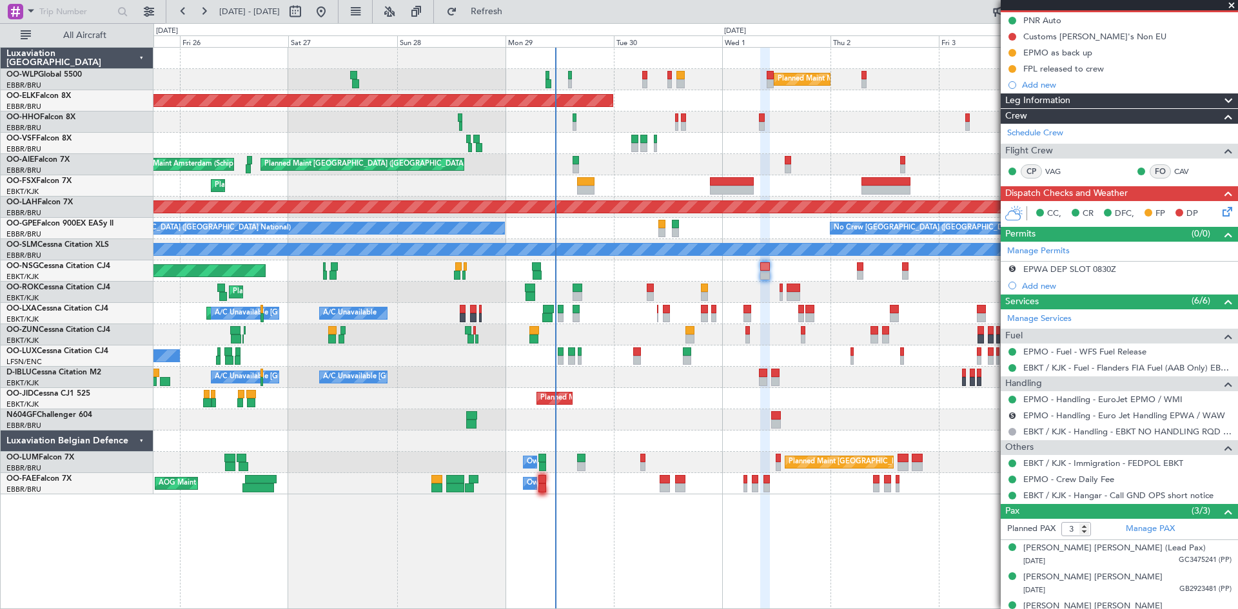
scroll to position [146, 0]
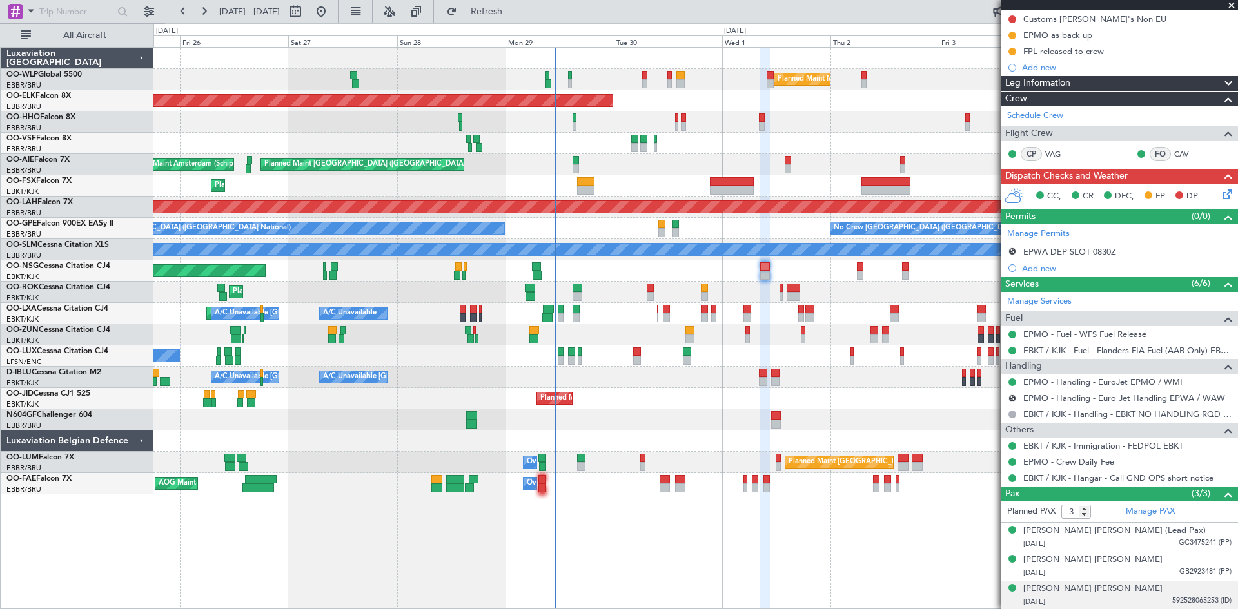
click at [1085, 589] on div "[PERSON_NAME] [PERSON_NAME]" at bounding box center [1092, 589] width 139 height 13
click at [1072, 556] on div "[PERSON_NAME] [PERSON_NAME]" at bounding box center [1092, 560] width 139 height 13
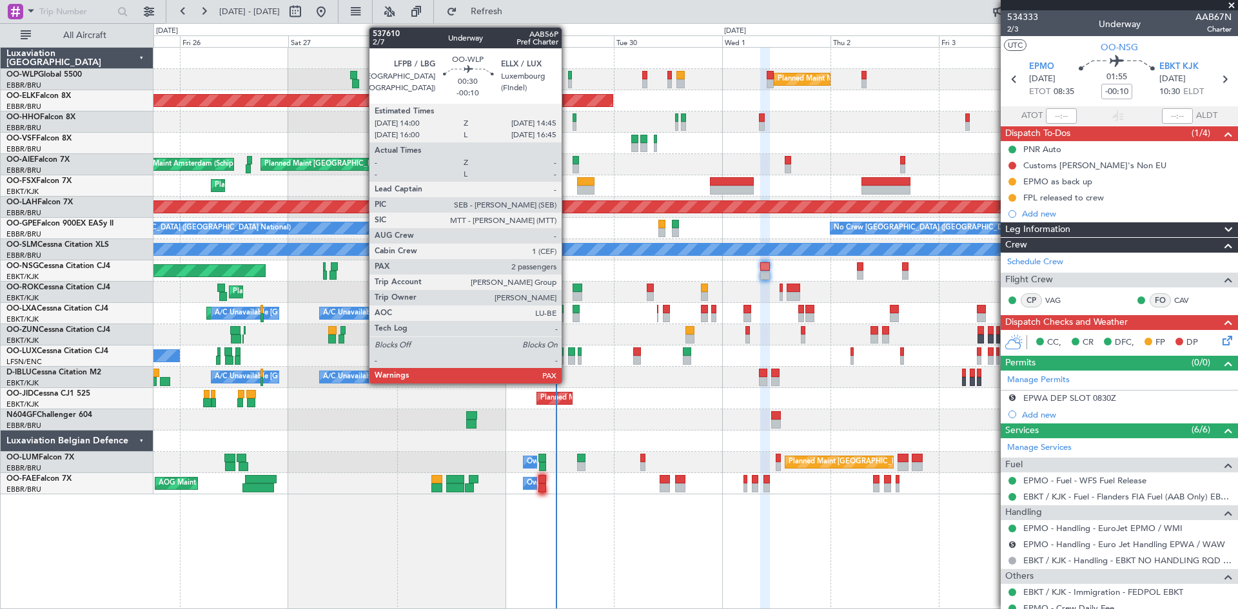
click at [568, 81] on div at bounding box center [570, 83] width 4 height 9
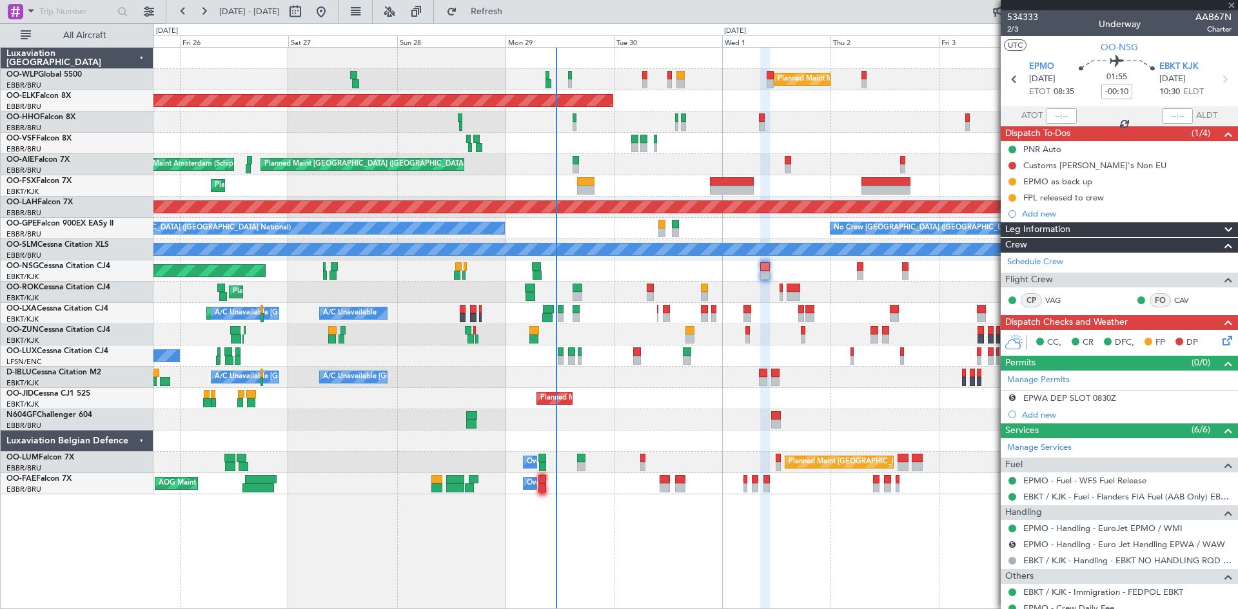
type input "2"
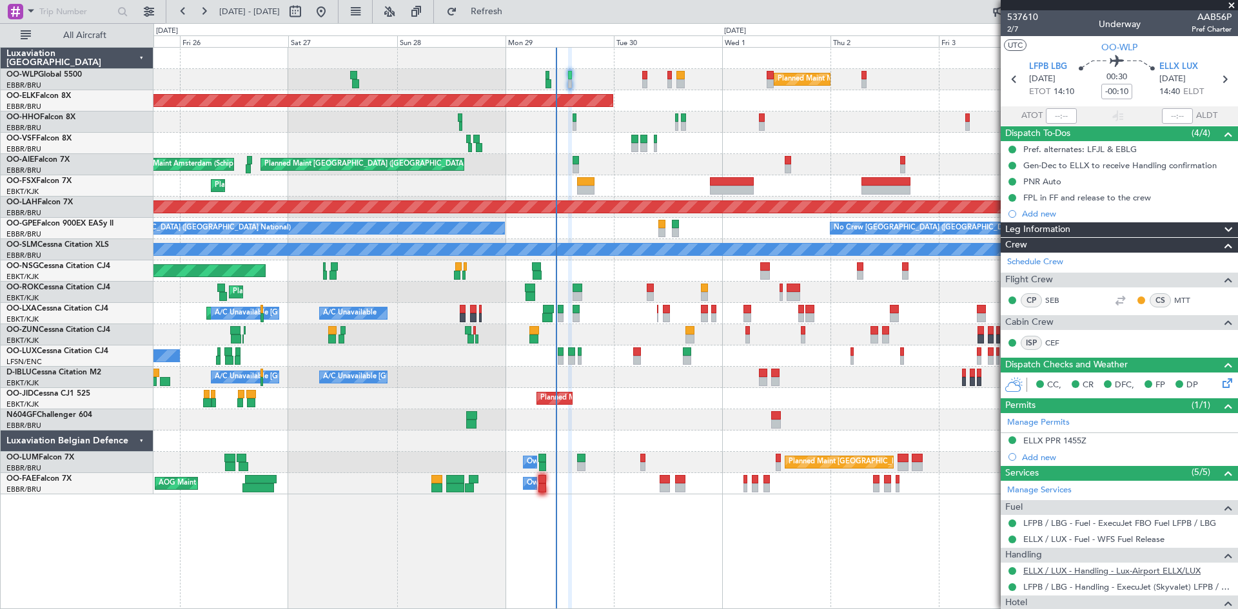
click at [1059, 574] on link "ELLX / LUX - Handling - Lux-Airport ELLX/LUX" at bounding box center [1111, 570] width 177 height 11
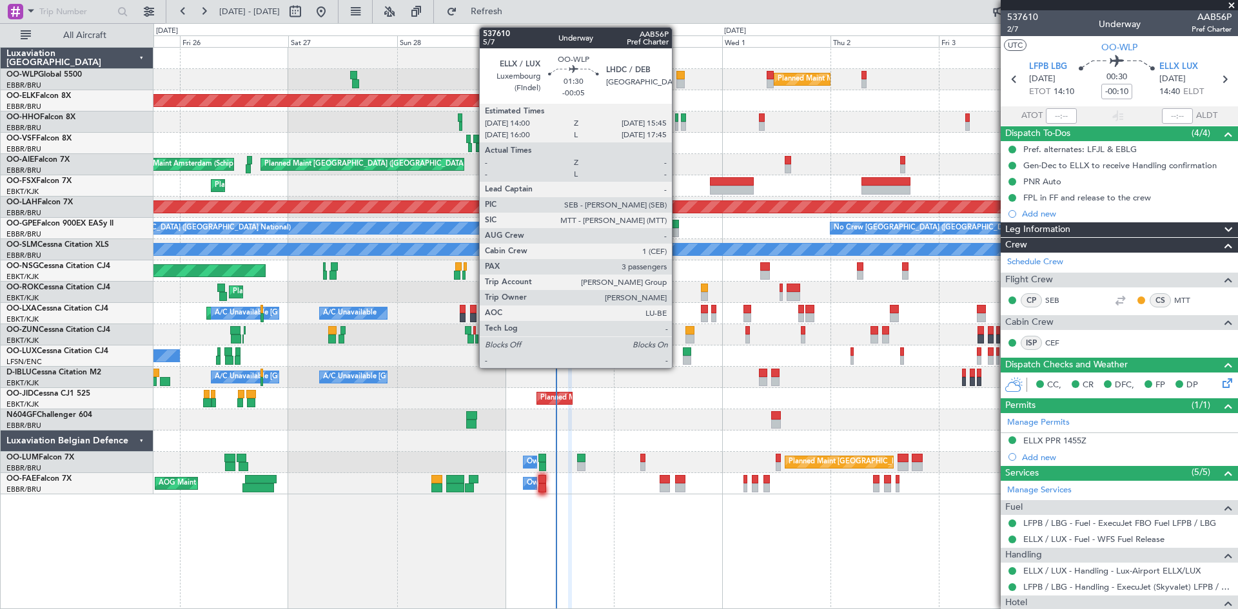
click at [678, 81] on div at bounding box center [680, 83] width 8 height 9
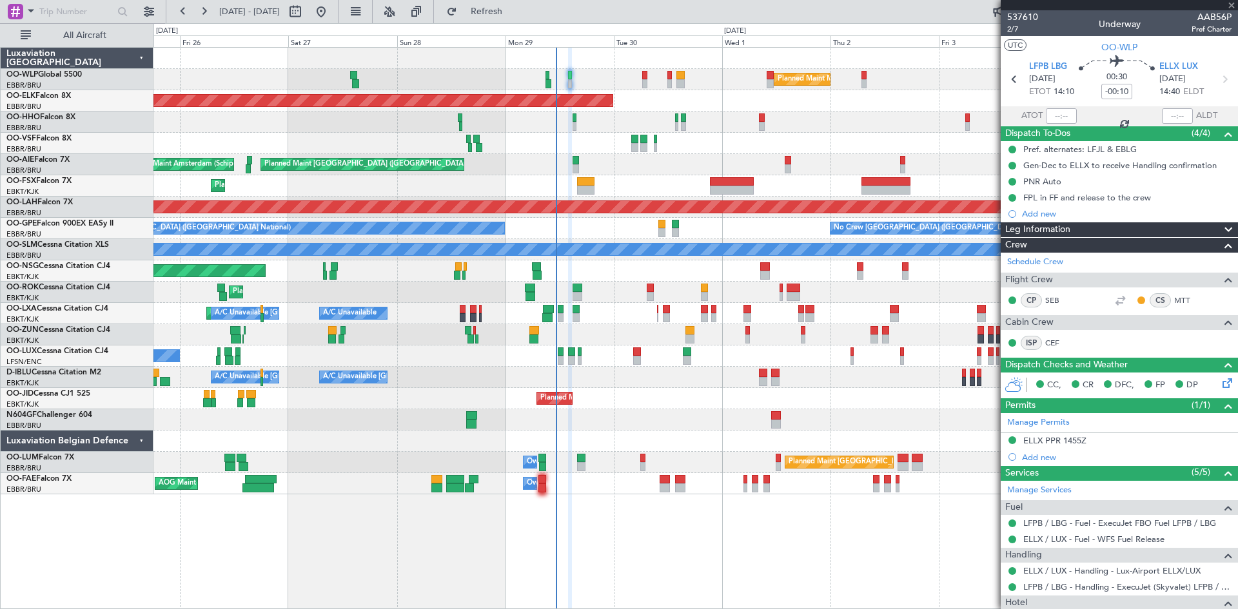
type input "-00:05"
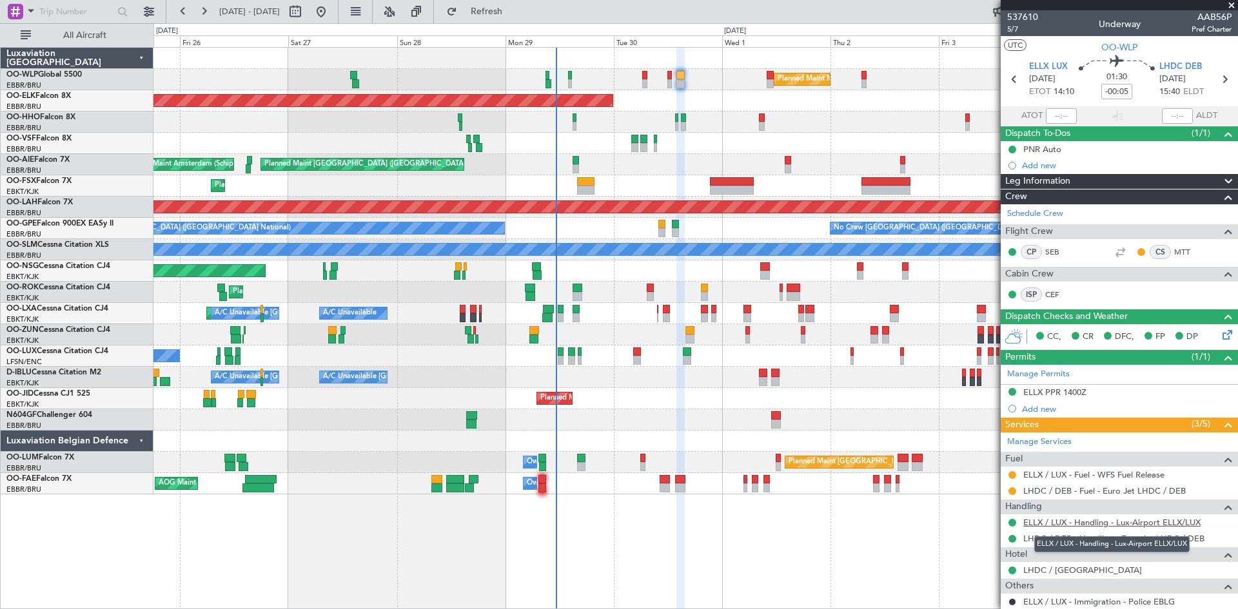
click at [1115, 522] on link "ELLX / LUX - Handling - Lux-Airport ELLX/LUX" at bounding box center [1111, 522] width 177 height 11
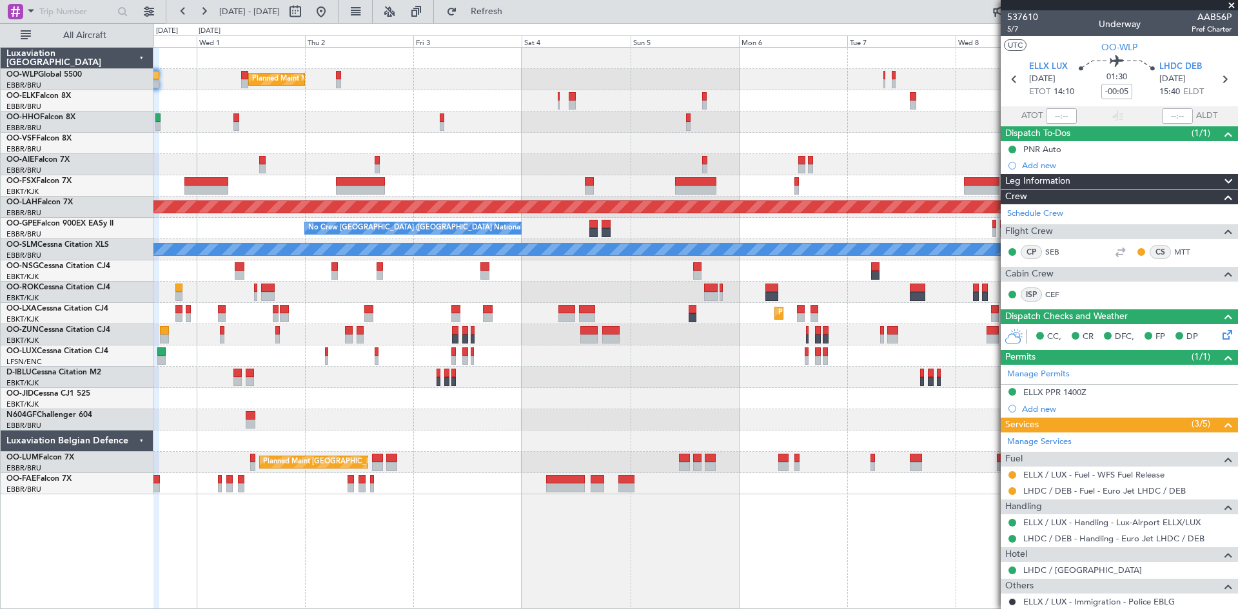
click at [498, 427] on div "Planned Maint Milan (Linate) Planned Maint [GEOGRAPHIC_DATA]-[GEOGRAPHIC_DATA] …" at bounding box center [695, 271] width 1084 height 447
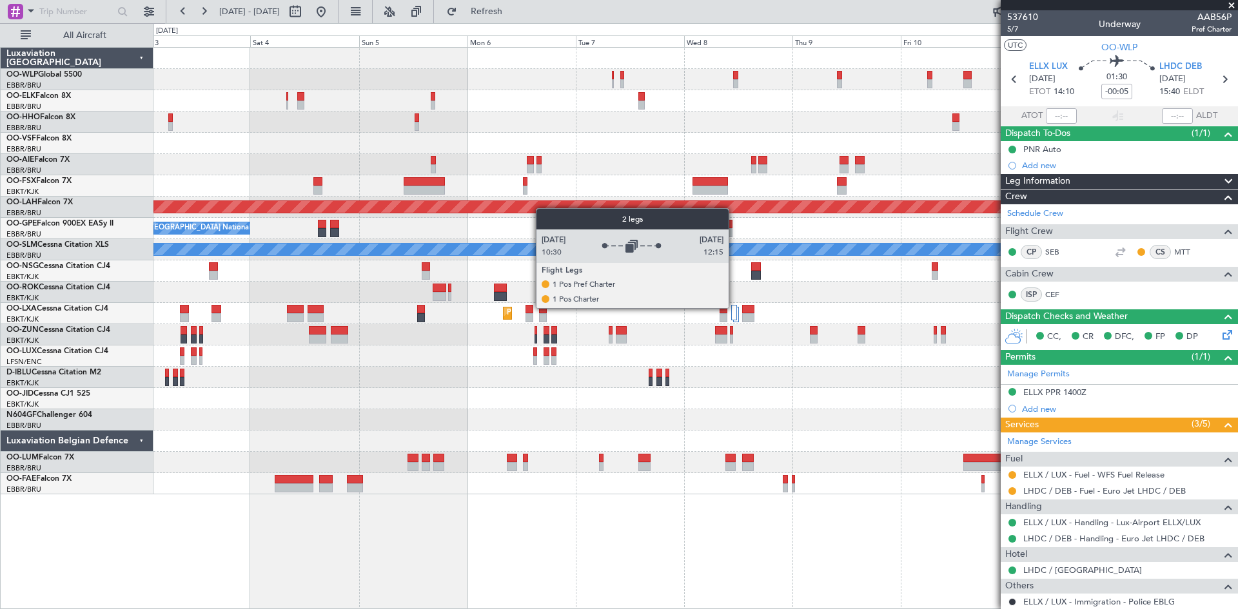
click at [734, 308] on div at bounding box center [734, 312] width 6 height 15
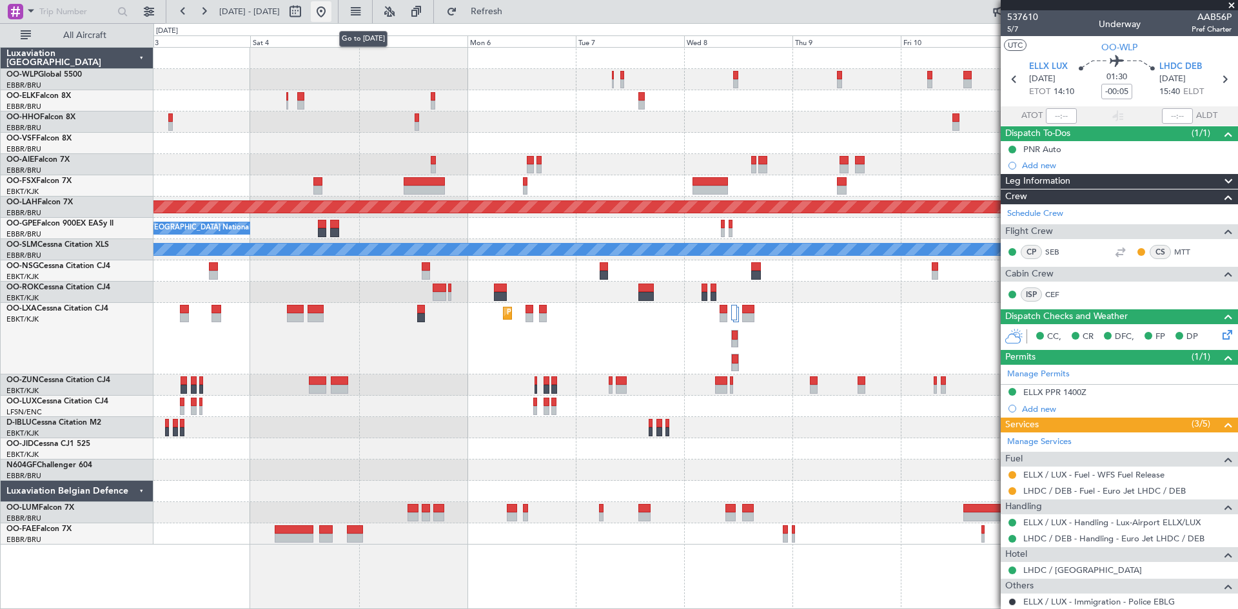
click at [331, 16] on button at bounding box center [321, 11] width 21 height 21
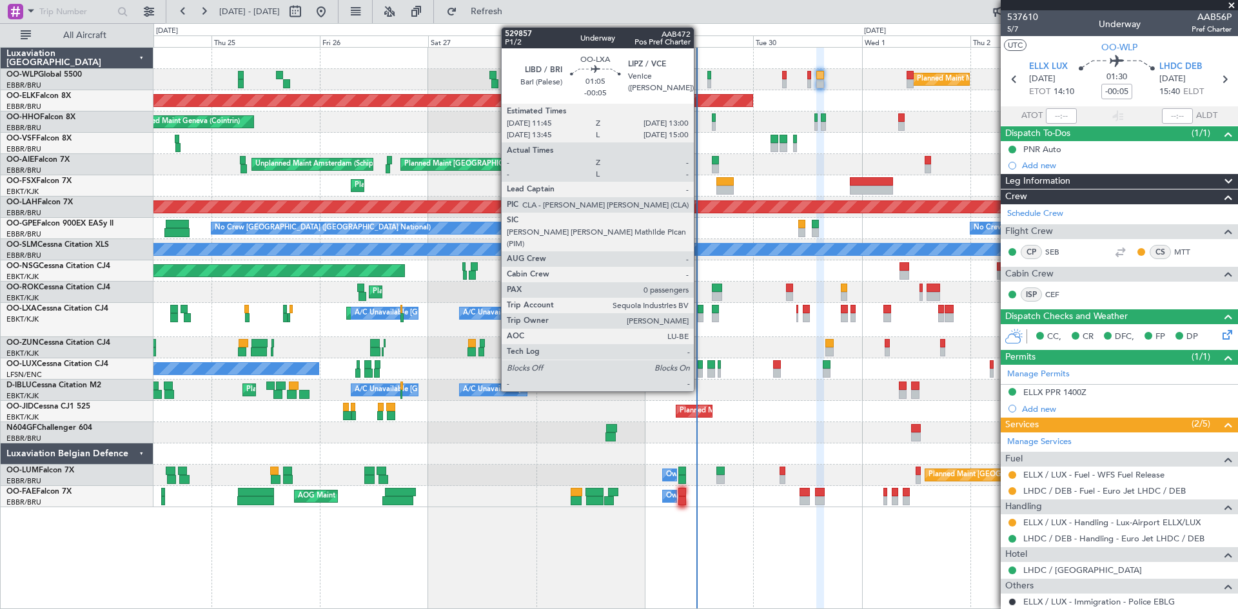
click at [699, 315] on div at bounding box center [701, 317] width 6 height 9
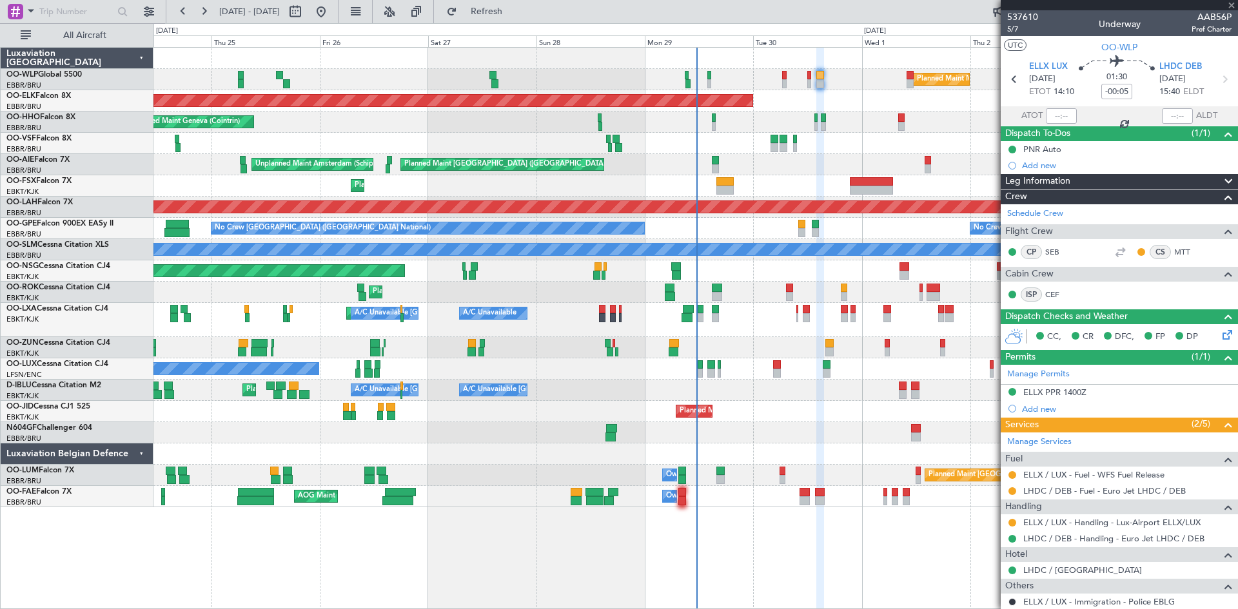
type input "0"
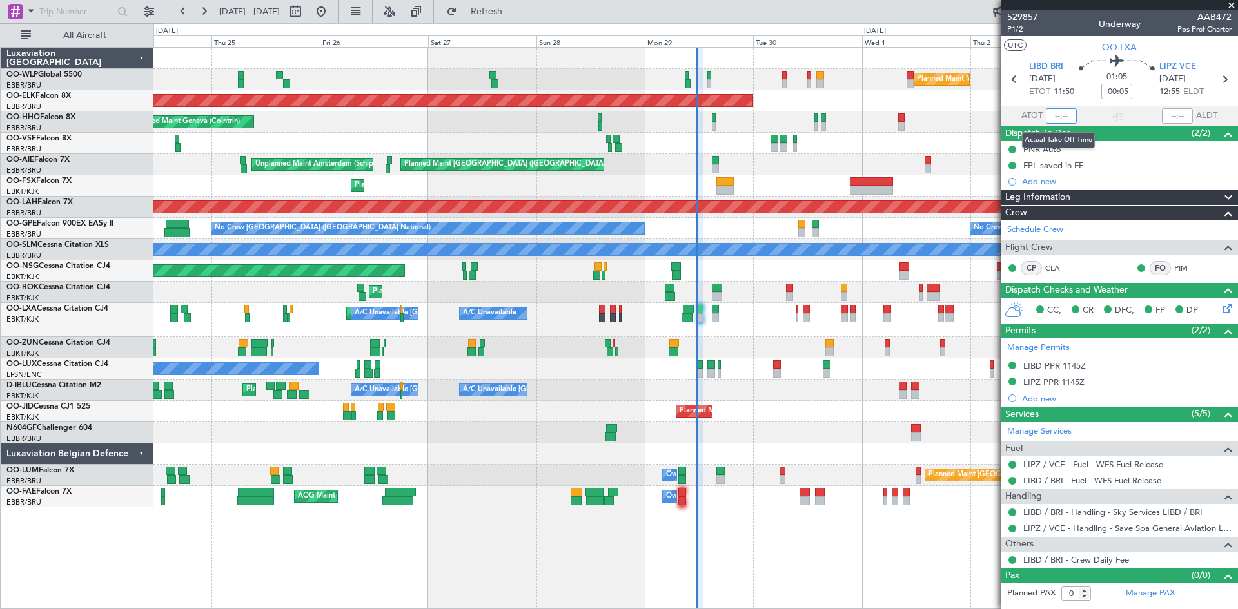
click at [1056, 115] on input "text" at bounding box center [1061, 115] width 31 height 15
type input "11:24"
click at [518, 17] on button "Refresh" at bounding box center [478, 11] width 77 height 21
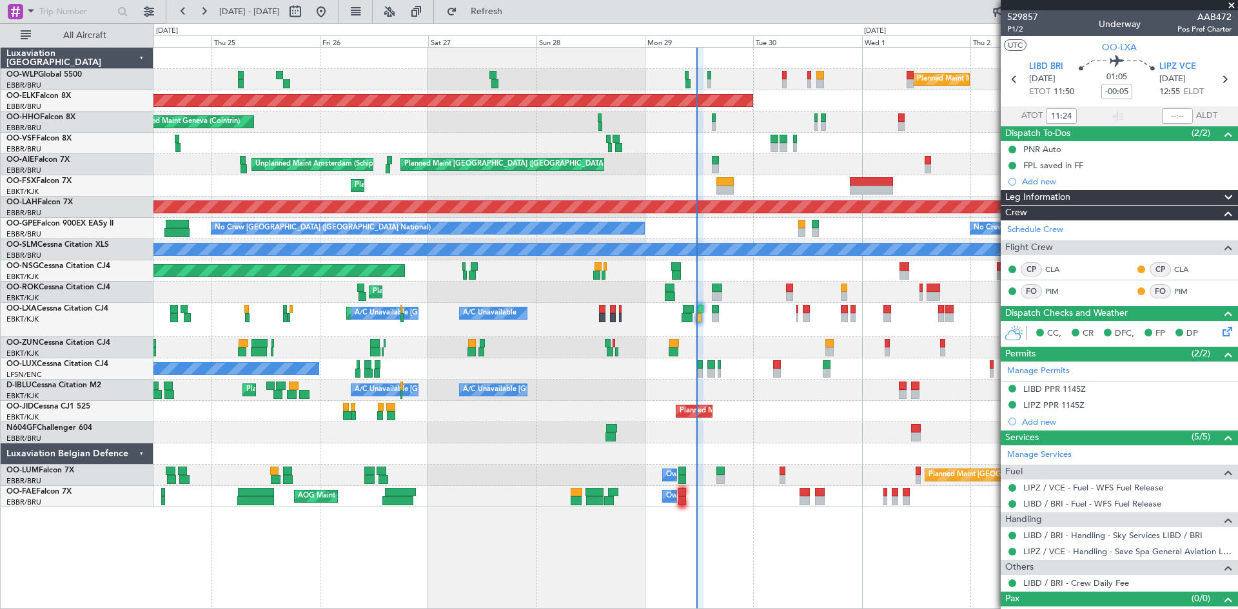
click at [789, 79] on div "Planned Maint Milan (Linate)" at bounding box center [695, 79] width 1084 height 21
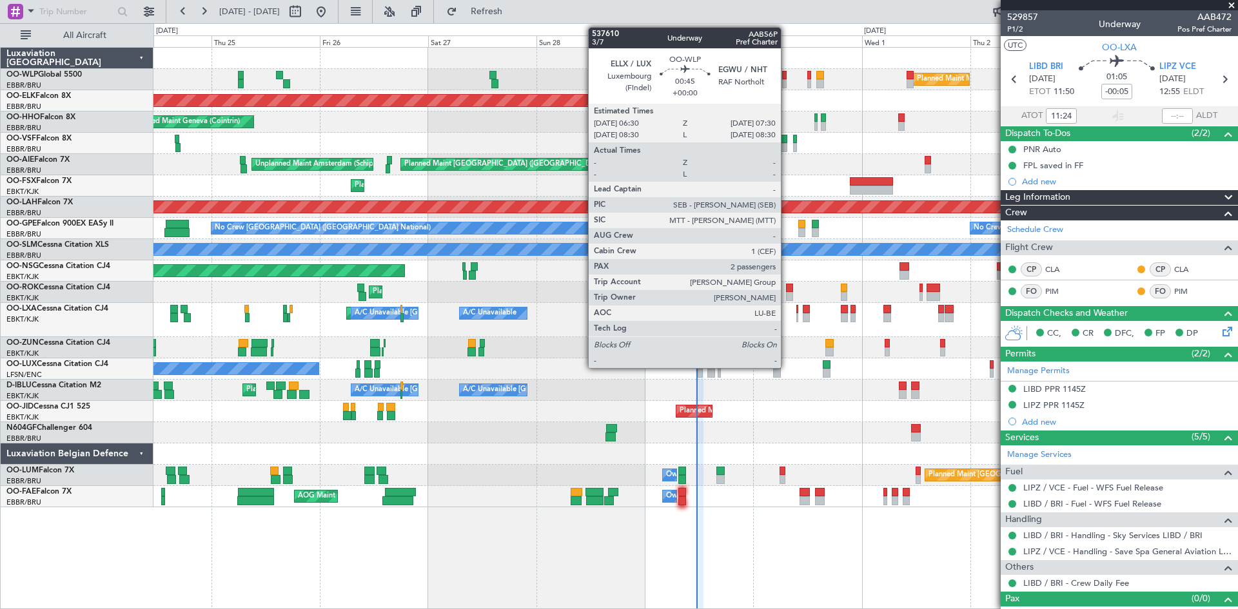
click at [786, 79] on div at bounding box center [784, 75] width 5 height 9
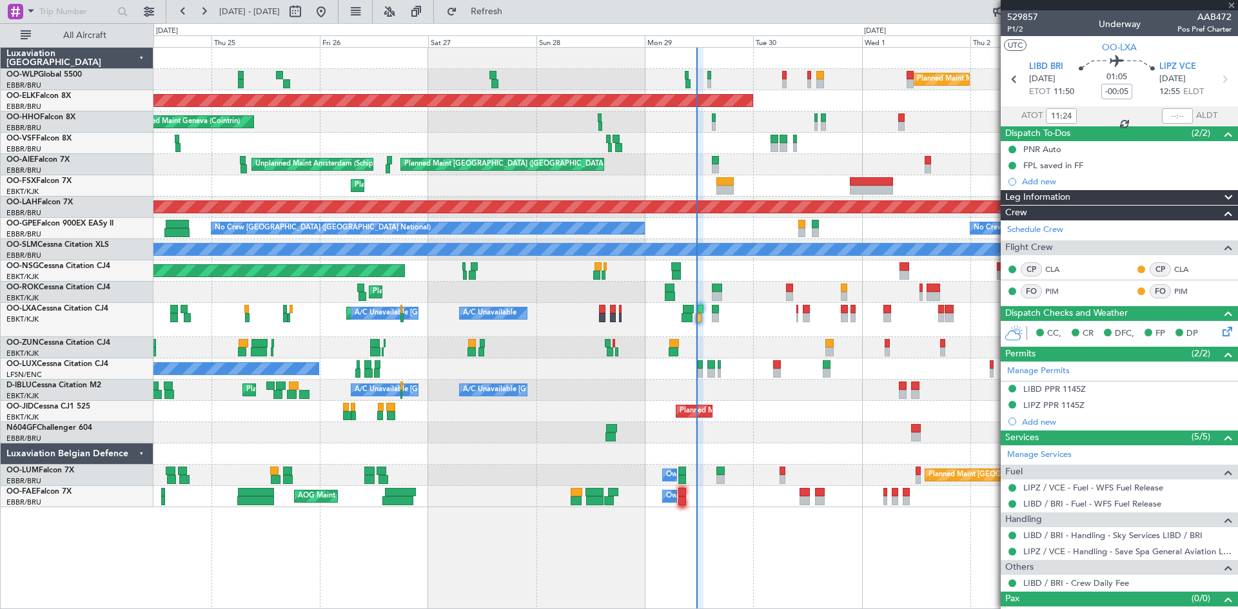
type input "2"
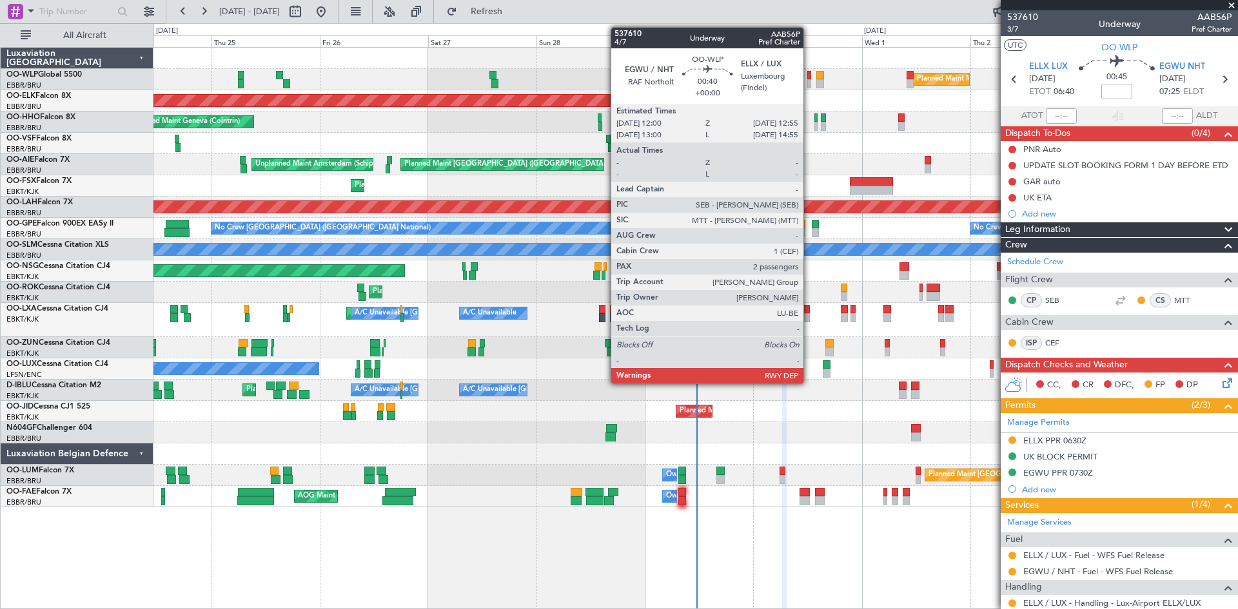
click at [809, 85] on div at bounding box center [809, 83] width 5 height 9
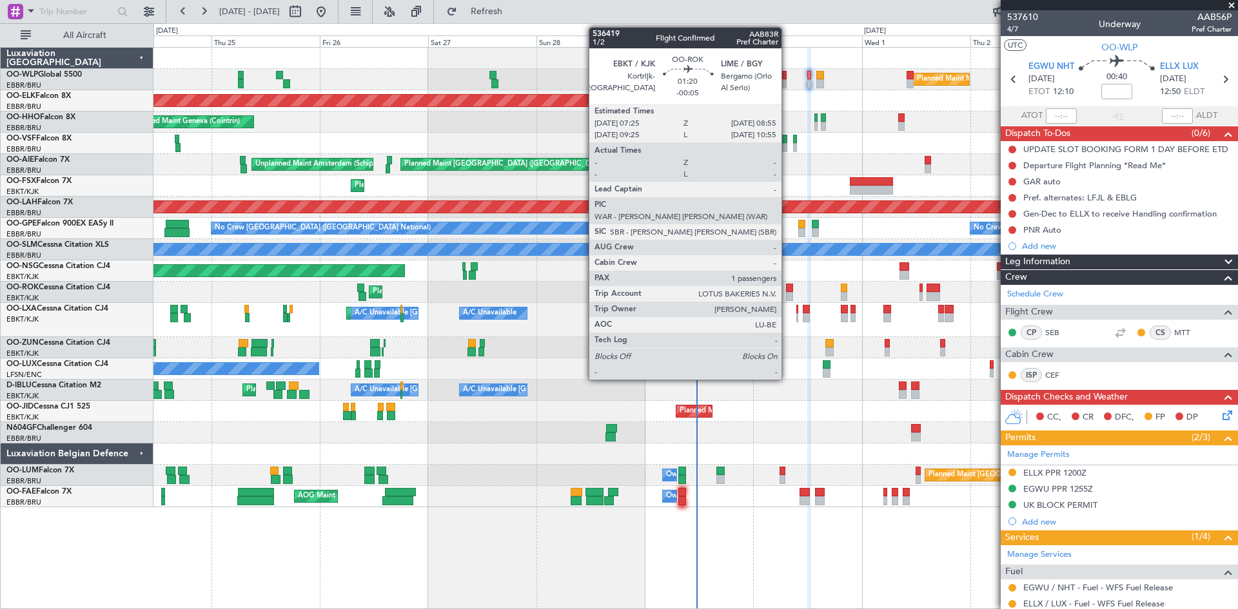
click at [787, 293] on div at bounding box center [789, 296] width 7 height 9
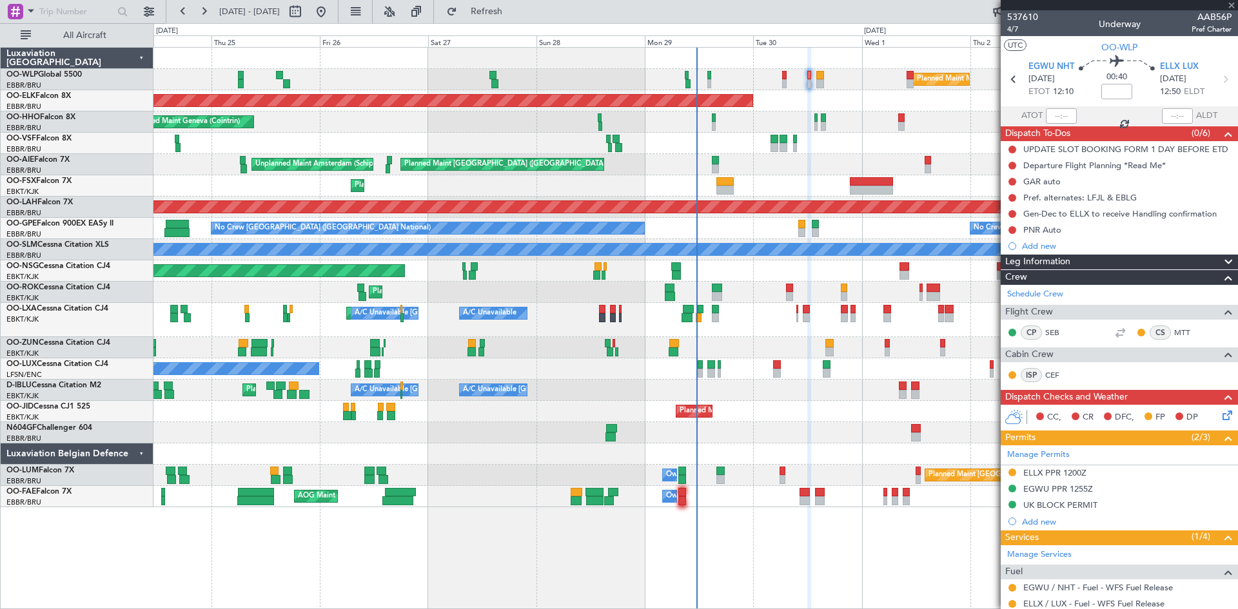
type input "-00:05"
type input "1"
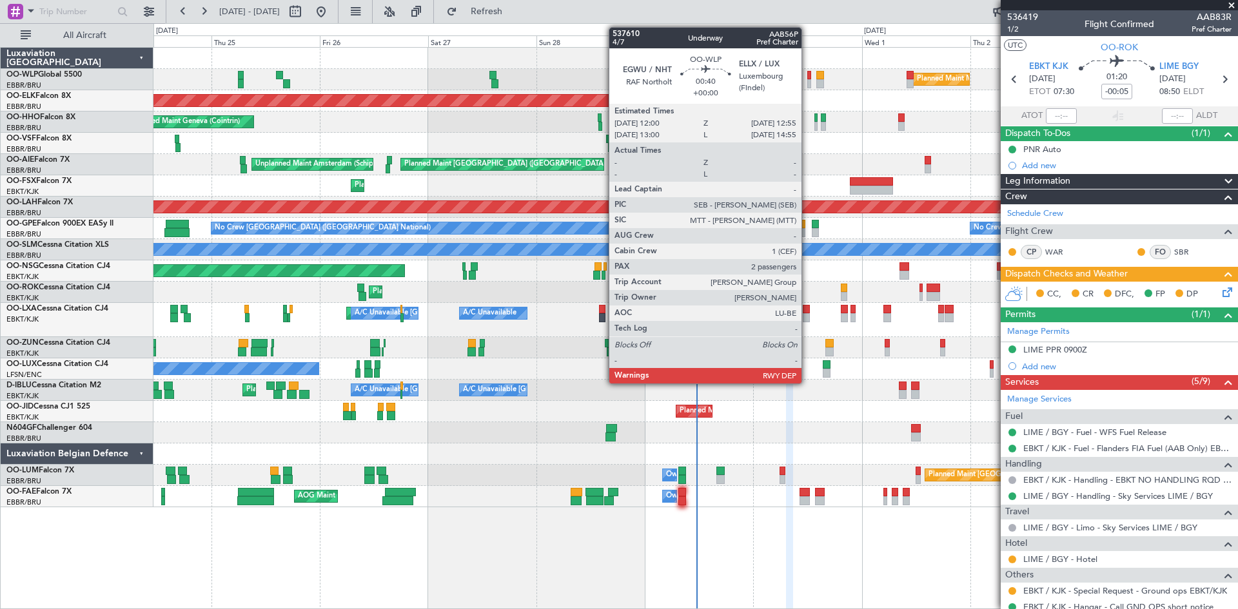
click at [807, 78] on div at bounding box center [809, 75] width 5 height 9
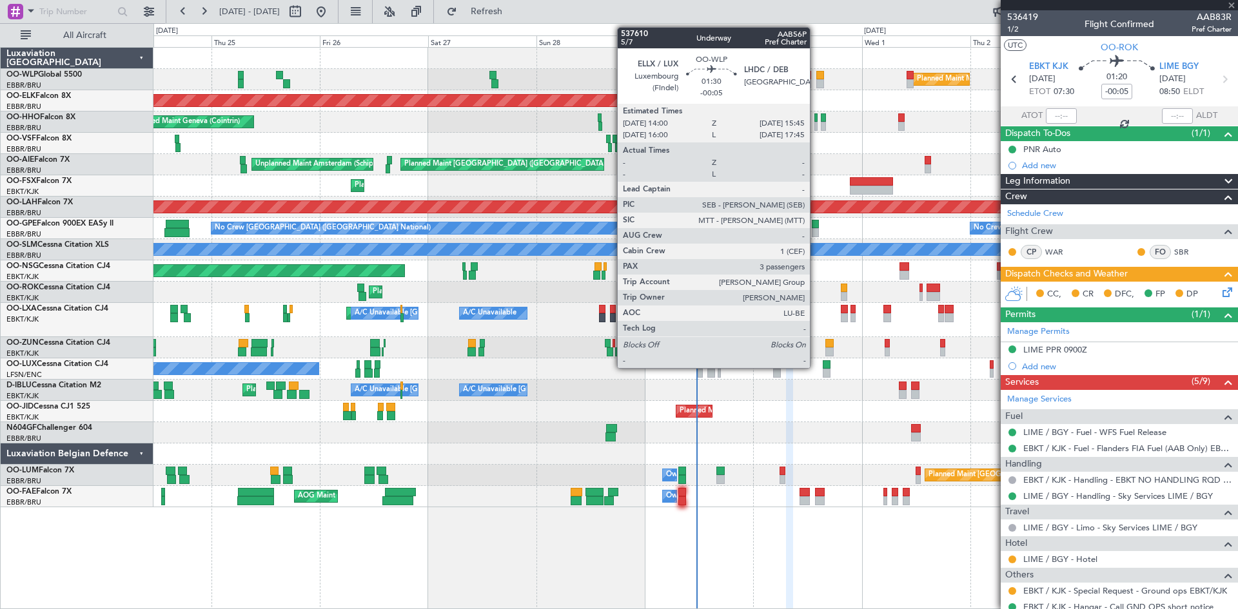
type input "2"
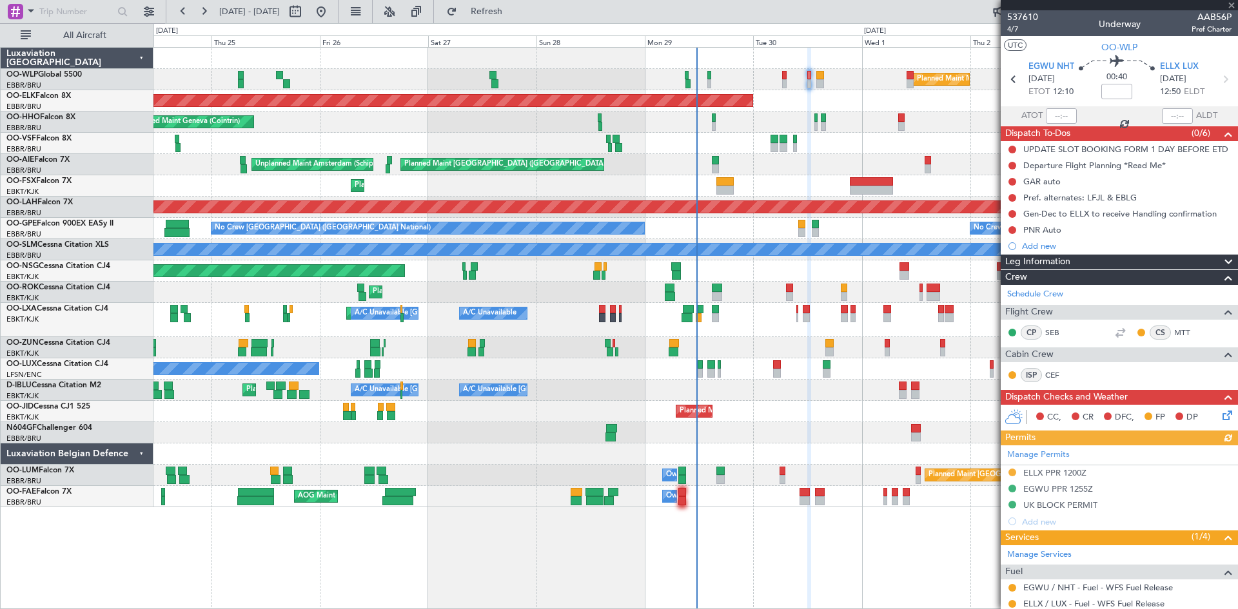
type input "-00:05"
type input "3"
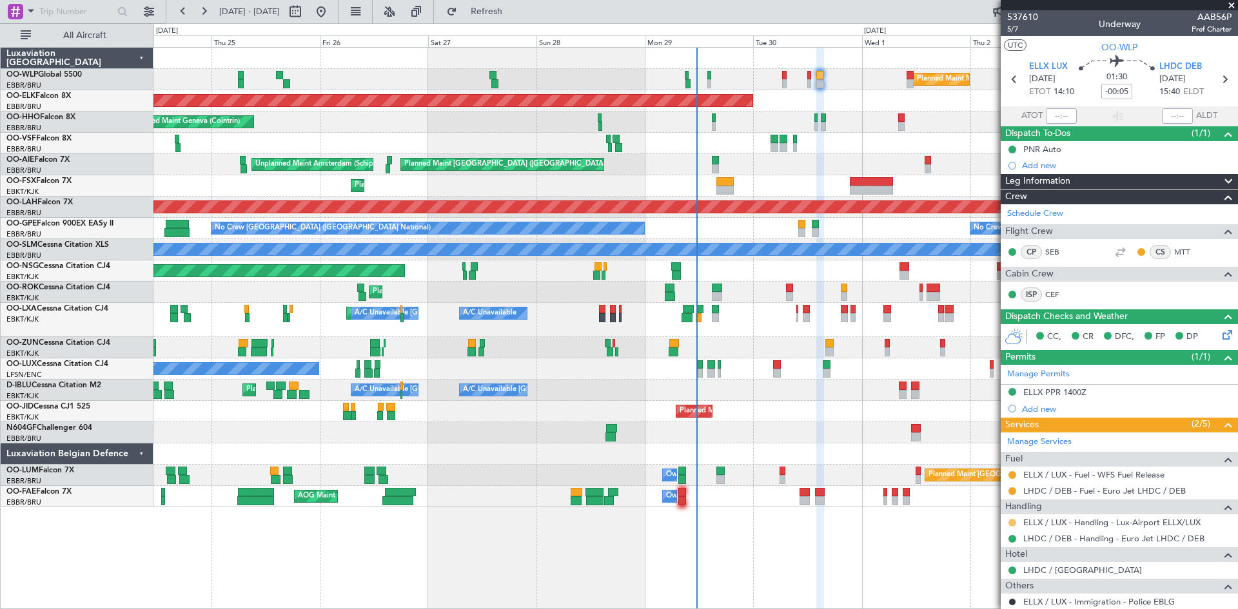
click at [1013, 522] on button at bounding box center [1012, 523] width 8 height 8
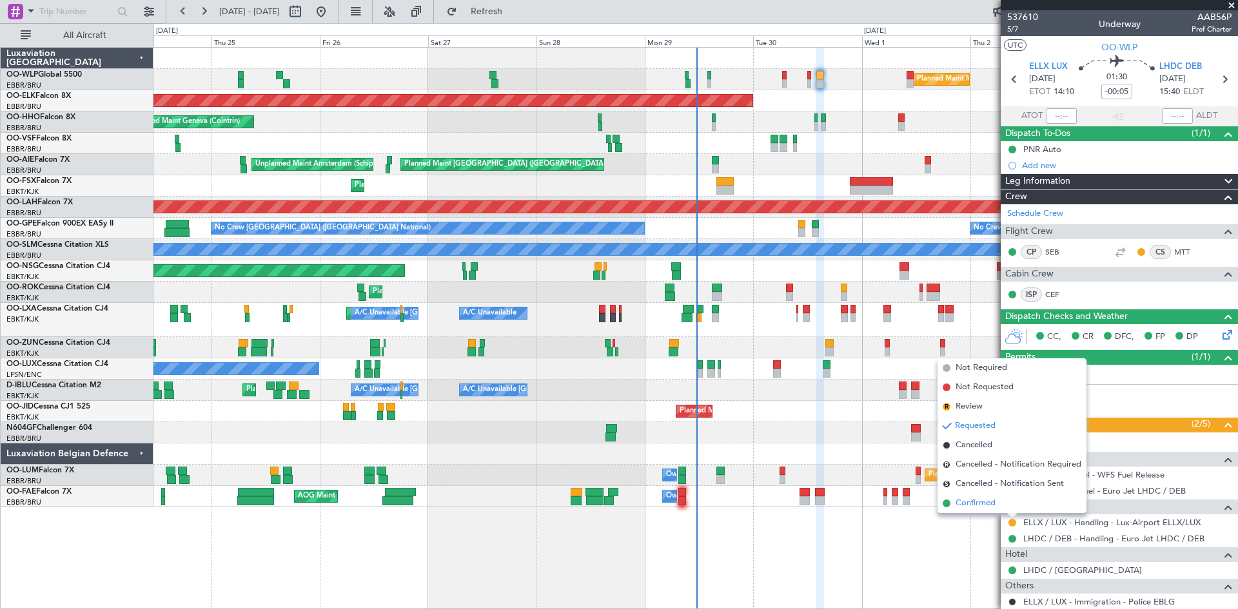
click at [978, 505] on span "Confirmed" at bounding box center [975, 503] width 40 height 13
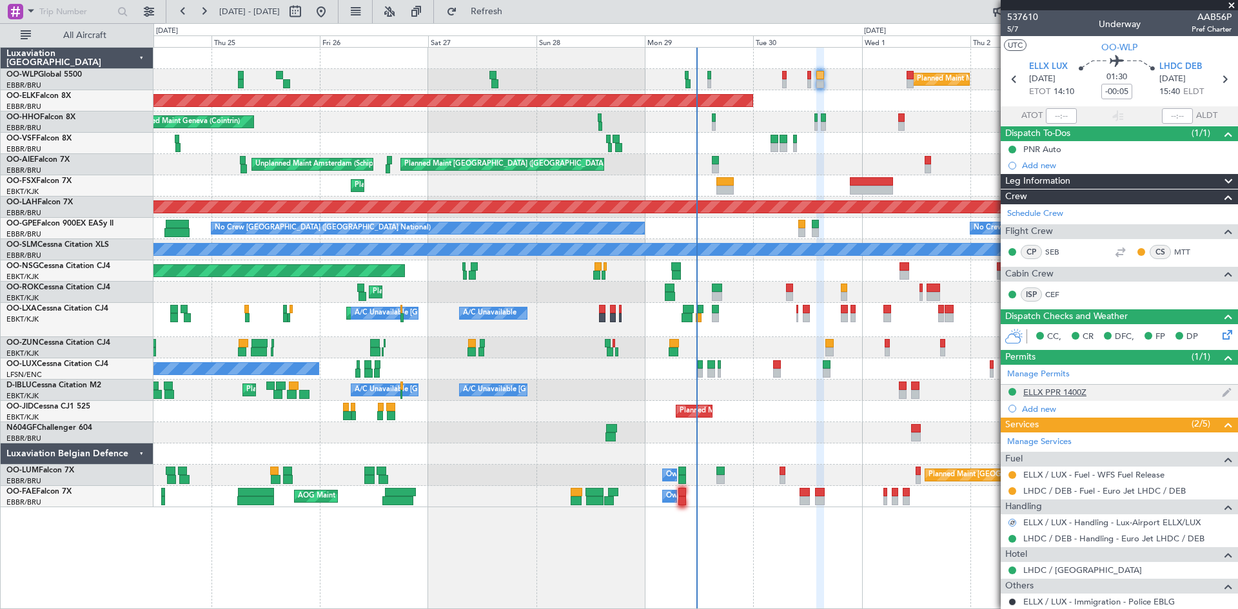
click at [1045, 391] on div "ELLX PPR 1400Z" at bounding box center [1054, 392] width 63 height 11
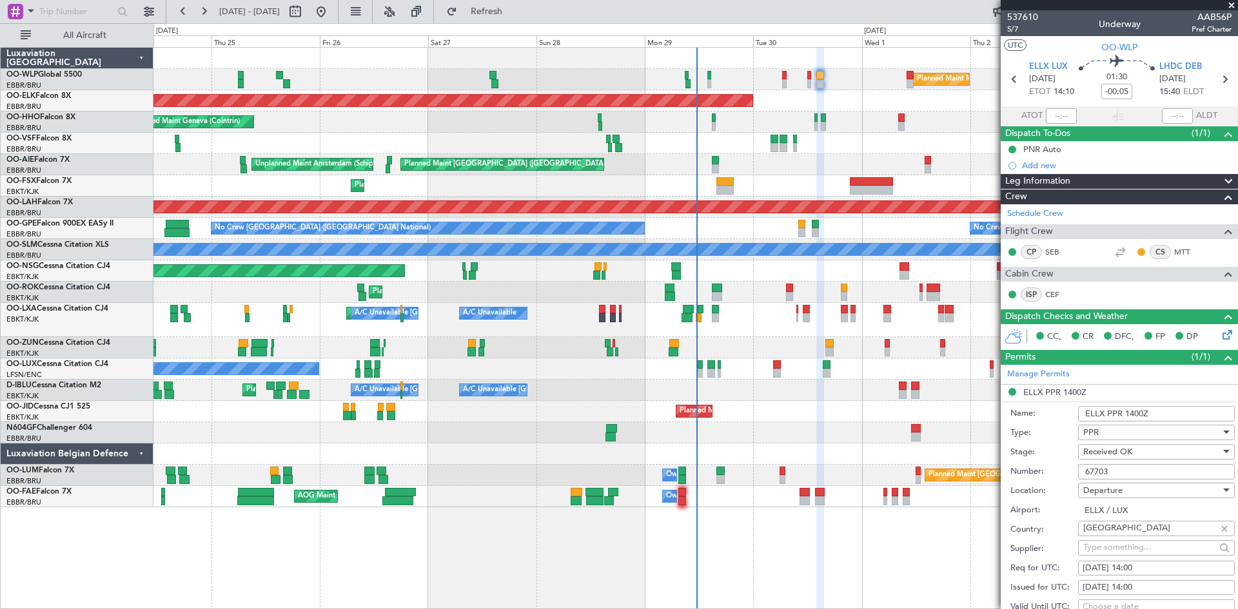
click at [1112, 468] on input "67703" at bounding box center [1156, 471] width 157 height 15
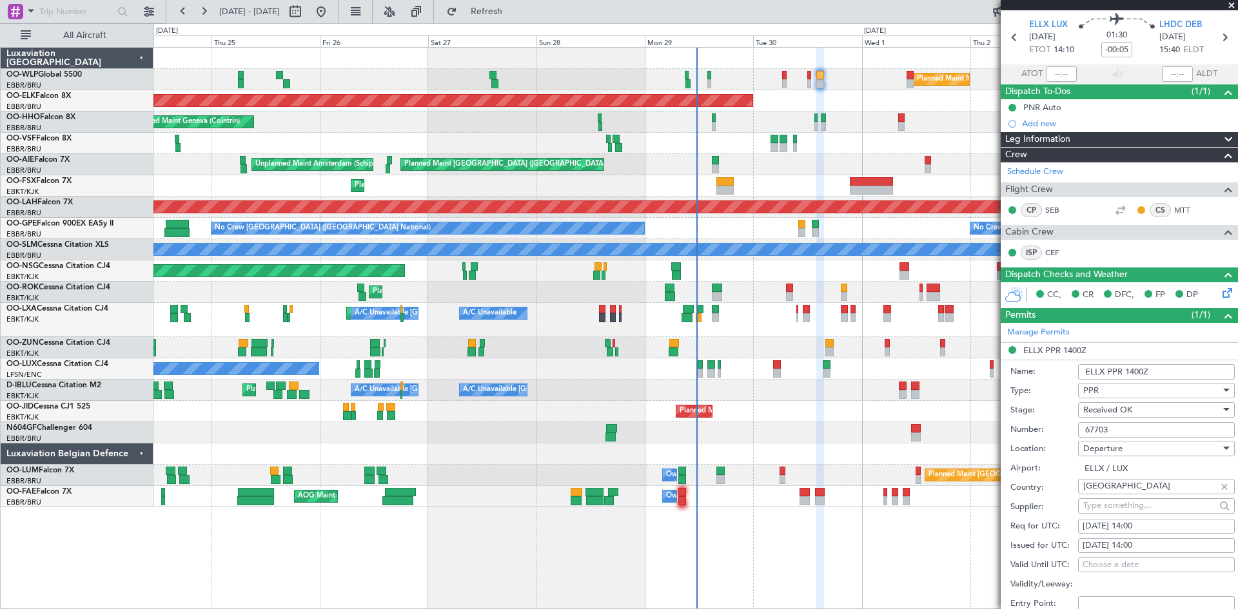
scroll to position [64, 0]
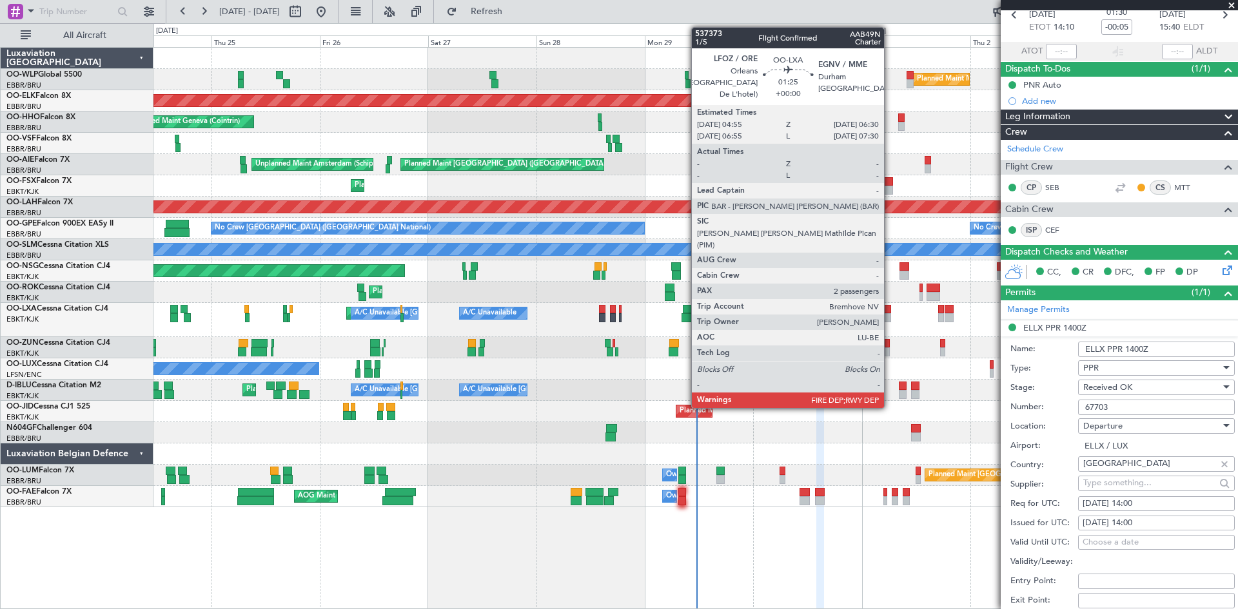
click at [890, 315] on div at bounding box center [887, 317] width 8 height 9
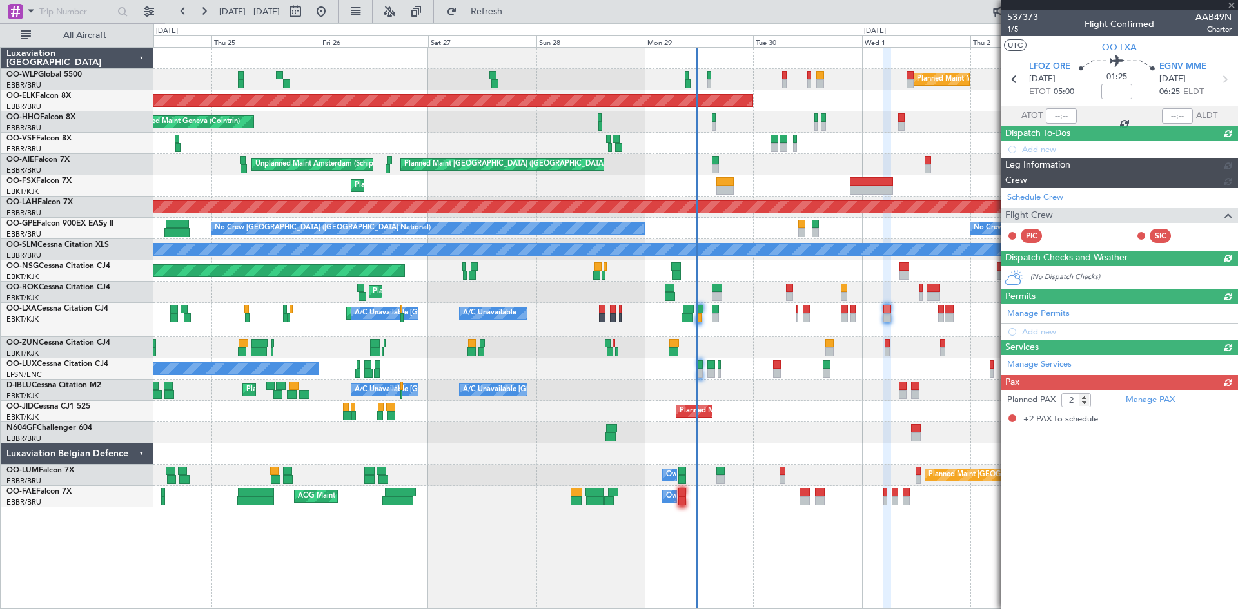
scroll to position [0, 0]
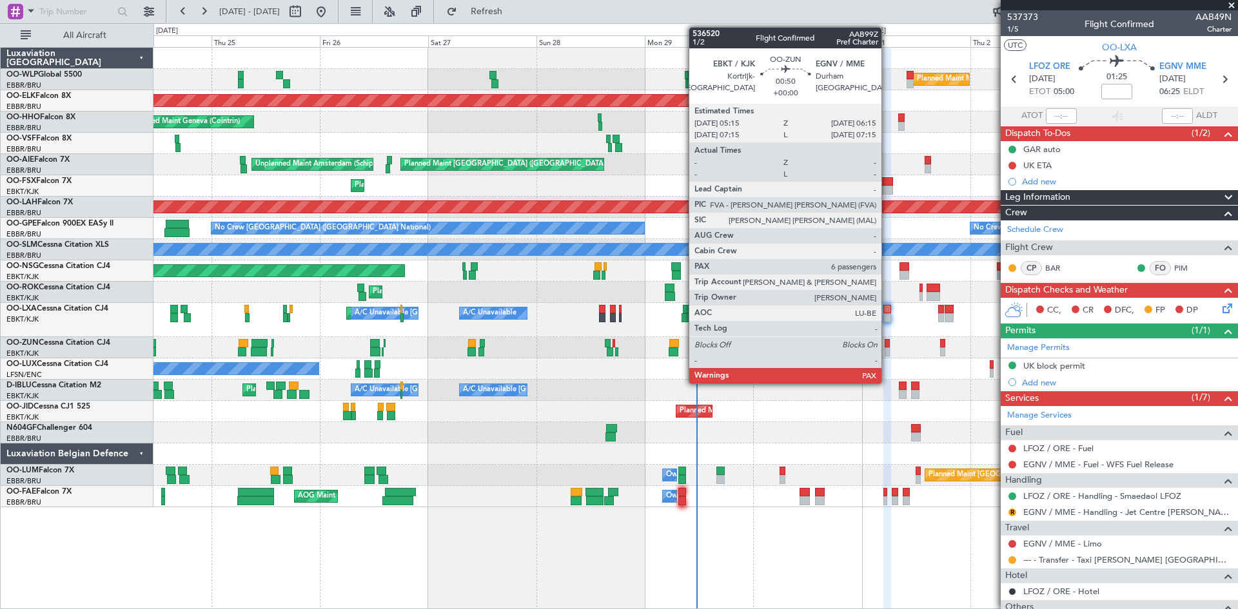
click at [887, 342] on div at bounding box center [886, 343] width 5 height 9
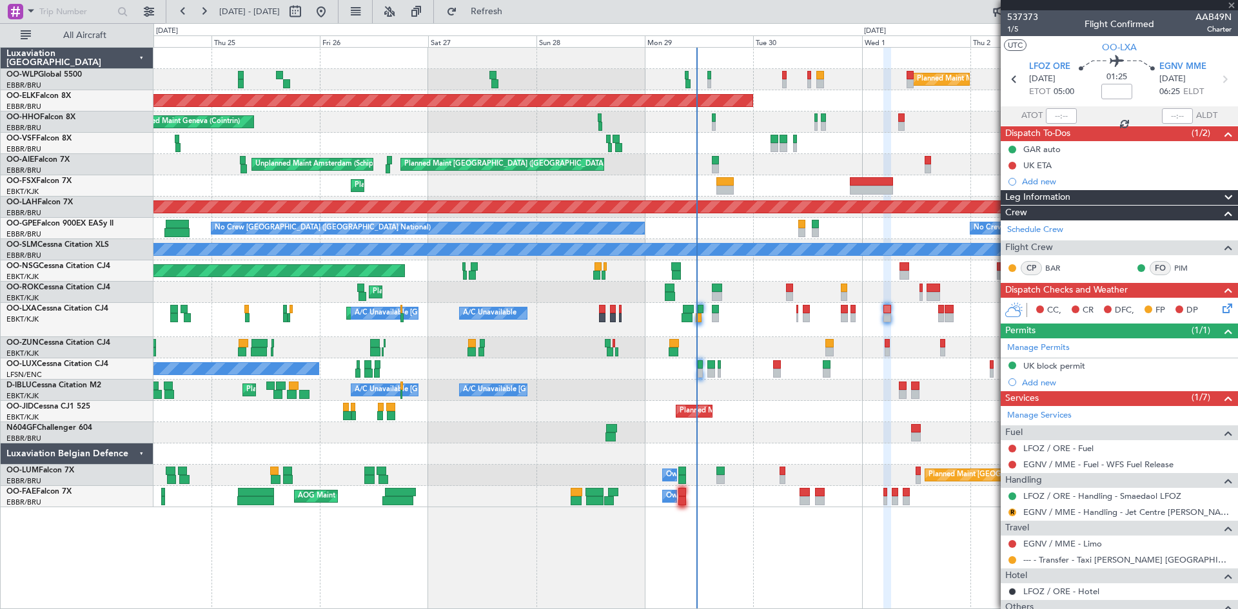
type input "8"
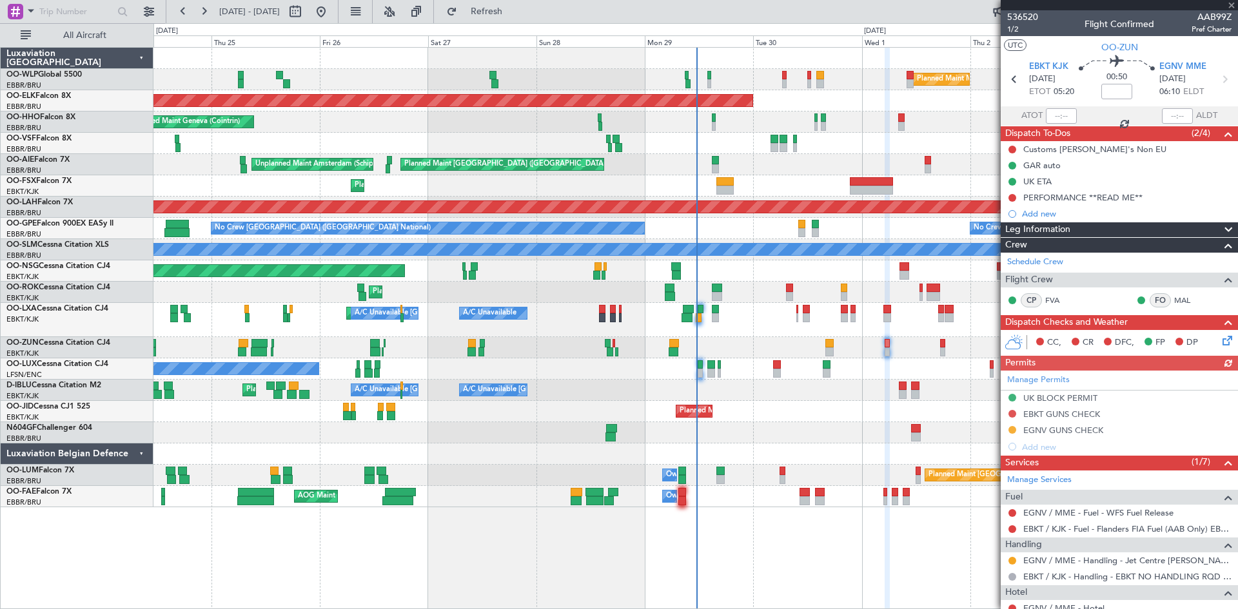
click at [1010, 413] on div "Manage Permits UK BLOCK PERMIT EBKT GUNS CHECK EGNV GUNS CHECK Add new" at bounding box center [1119, 413] width 237 height 84
click at [1012, 411] on button at bounding box center [1012, 414] width 8 height 8
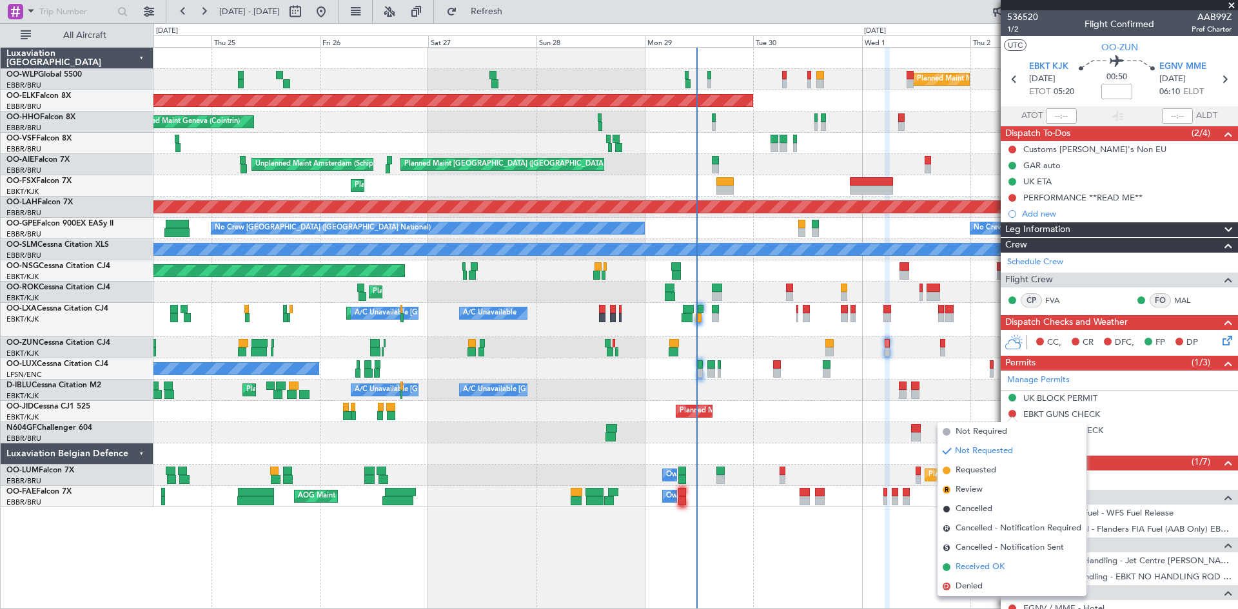
click at [972, 569] on span "Received OK" at bounding box center [979, 567] width 49 height 13
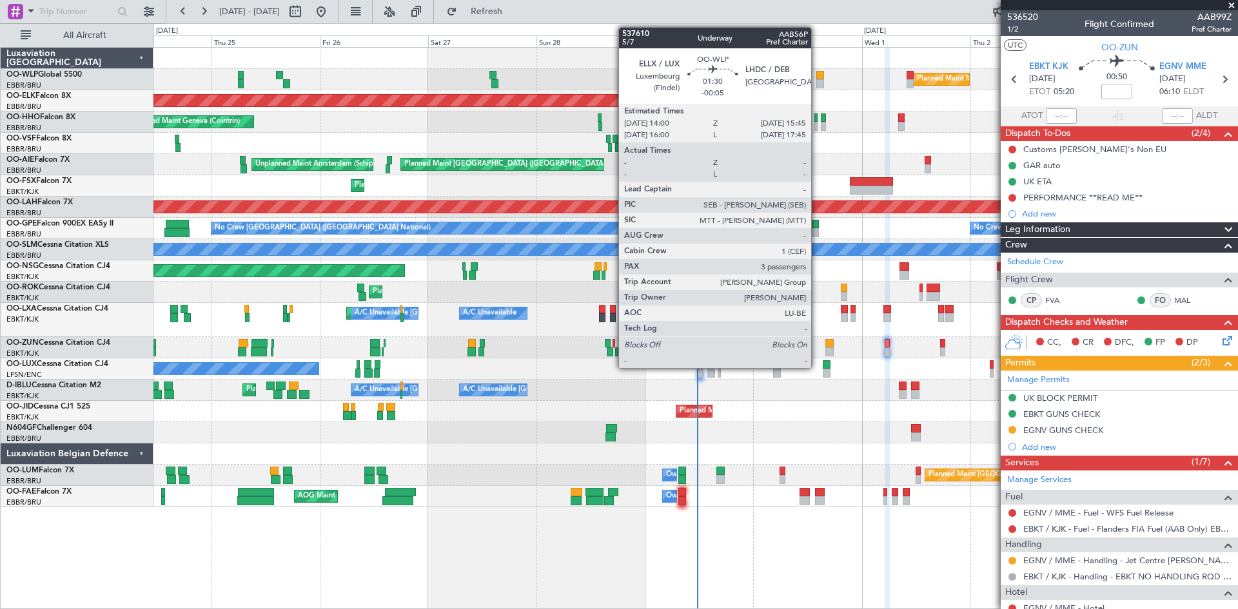
click at [820, 80] on div at bounding box center [820, 83] width 8 height 9
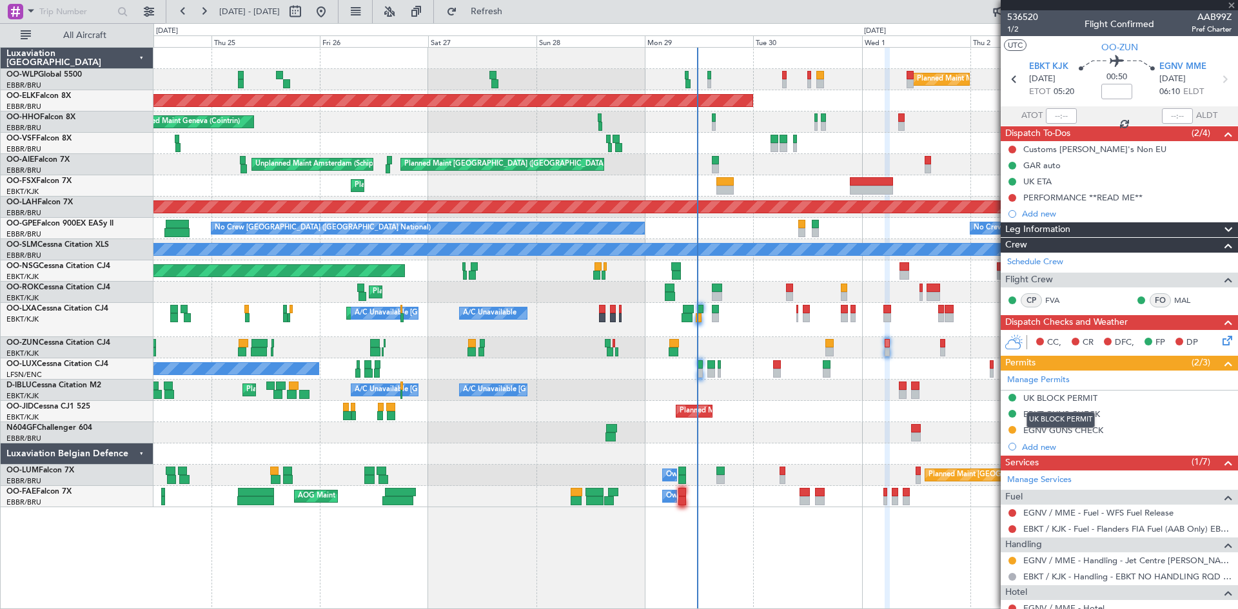
type input "-00:05"
type input "3"
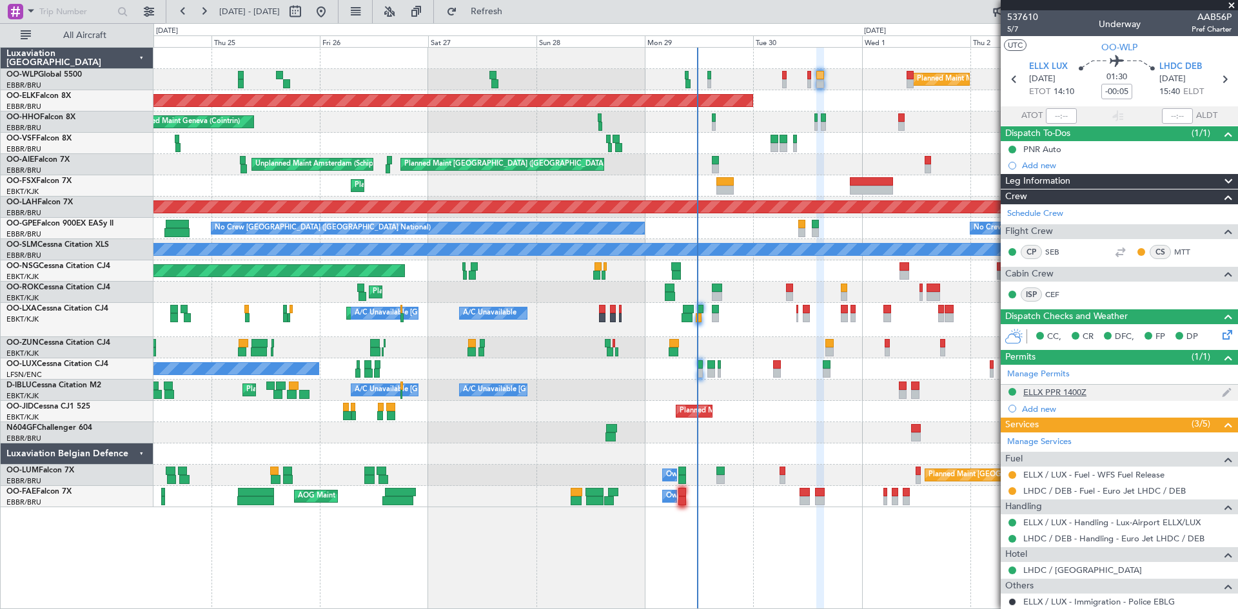
click at [1063, 397] on mat-tooltip-component "ELLX PPR 1400Z" at bounding box center [1054, 414] width 77 height 34
click at [1065, 389] on div "ELLX PPR 1400Z" at bounding box center [1054, 392] width 63 height 11
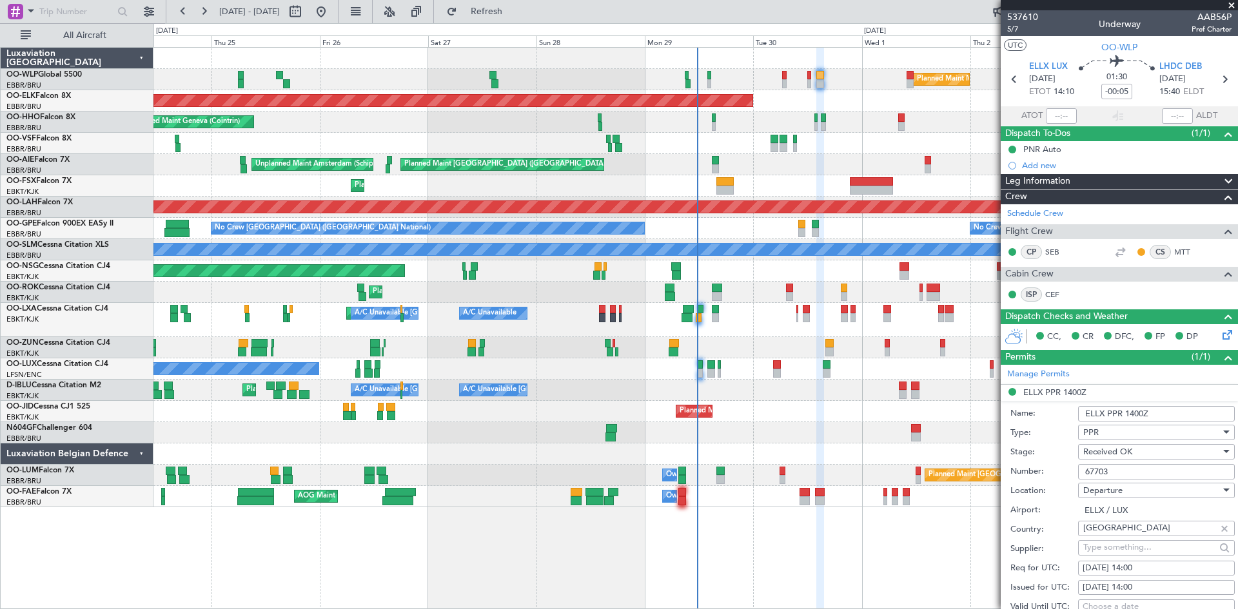
click at [1115, 469] on input "67703" at bounding box center [1156, 471] width 157 height 15
paste input "9"
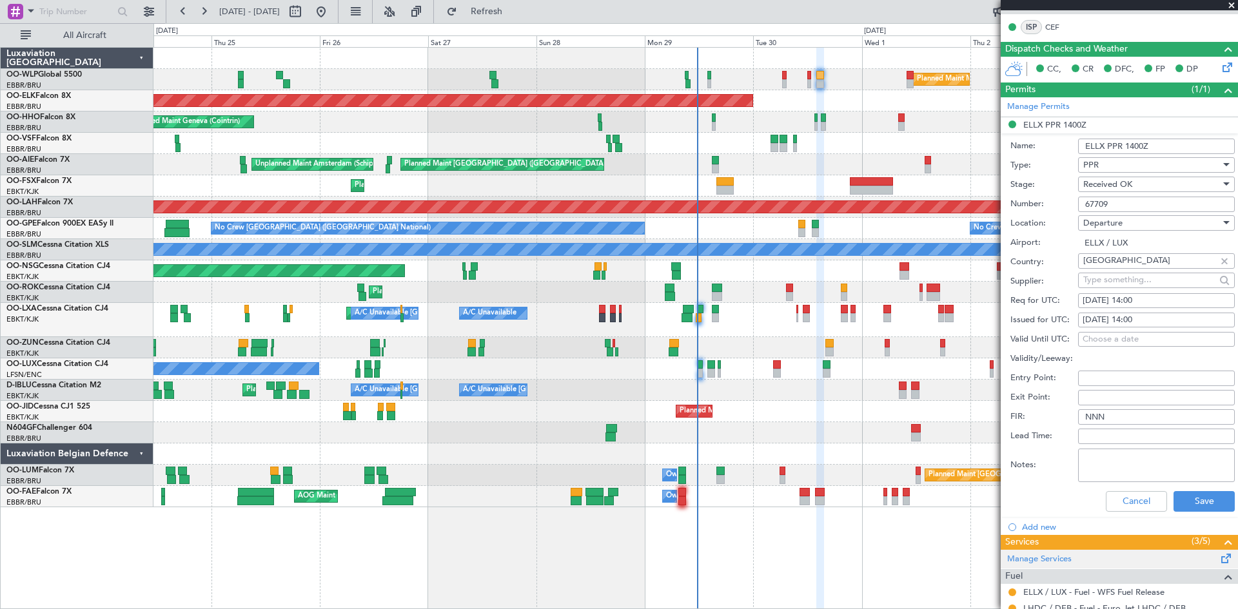
scroll to position [322, 0]
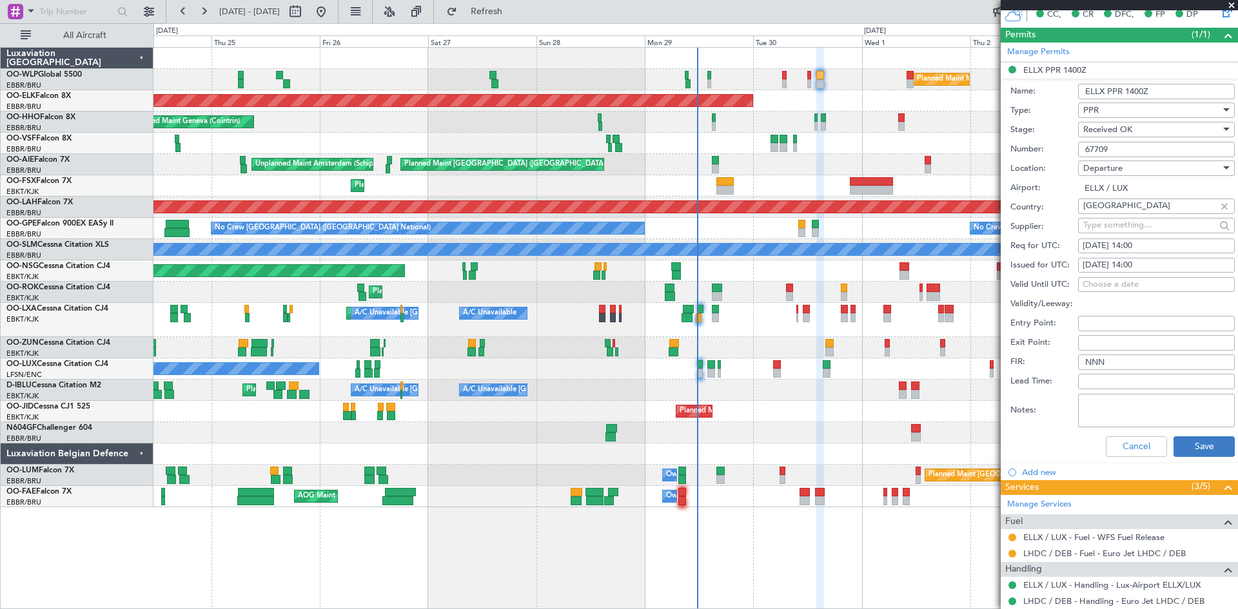
type input "67709"
click at [1174, 451] on button "Save" at bounding box center [1203, 446] width 61 height 21
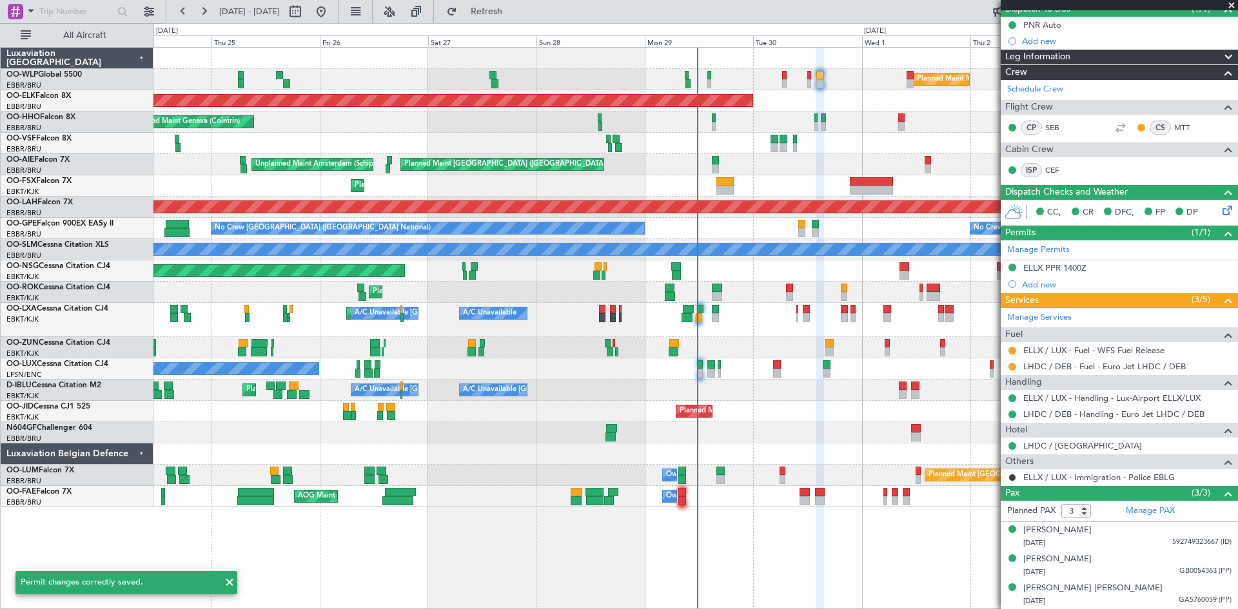
scroll to position [124, 0]
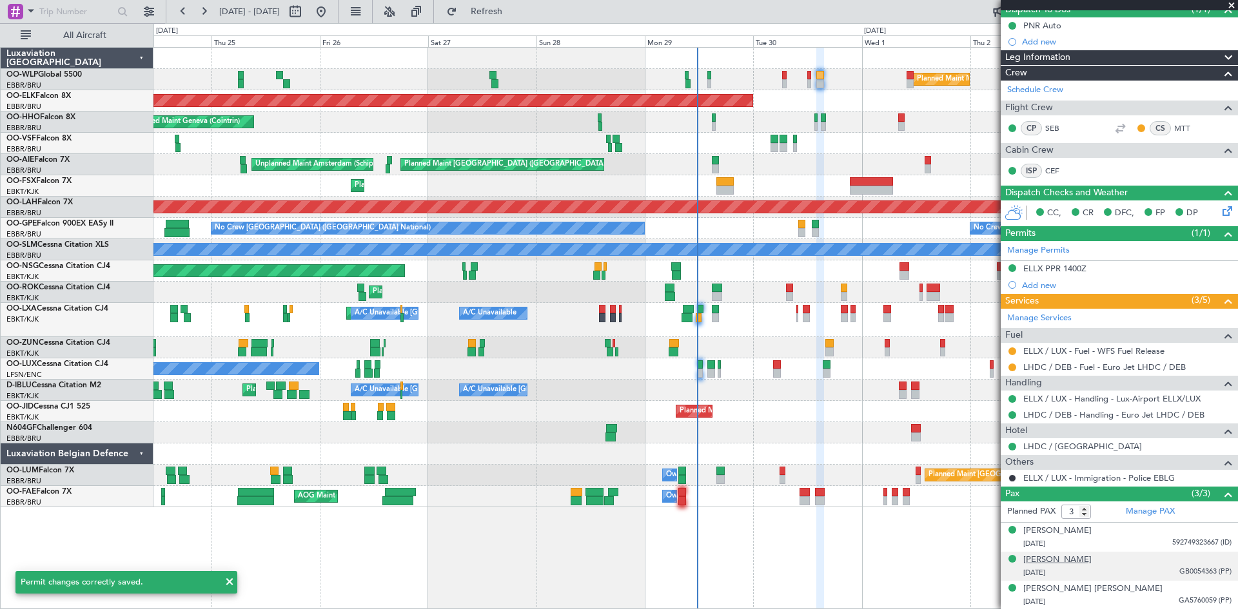
click at [1091, 562] on div "[PERSON_NAME]" at bounding box center [1057, 560] width 68 height 13
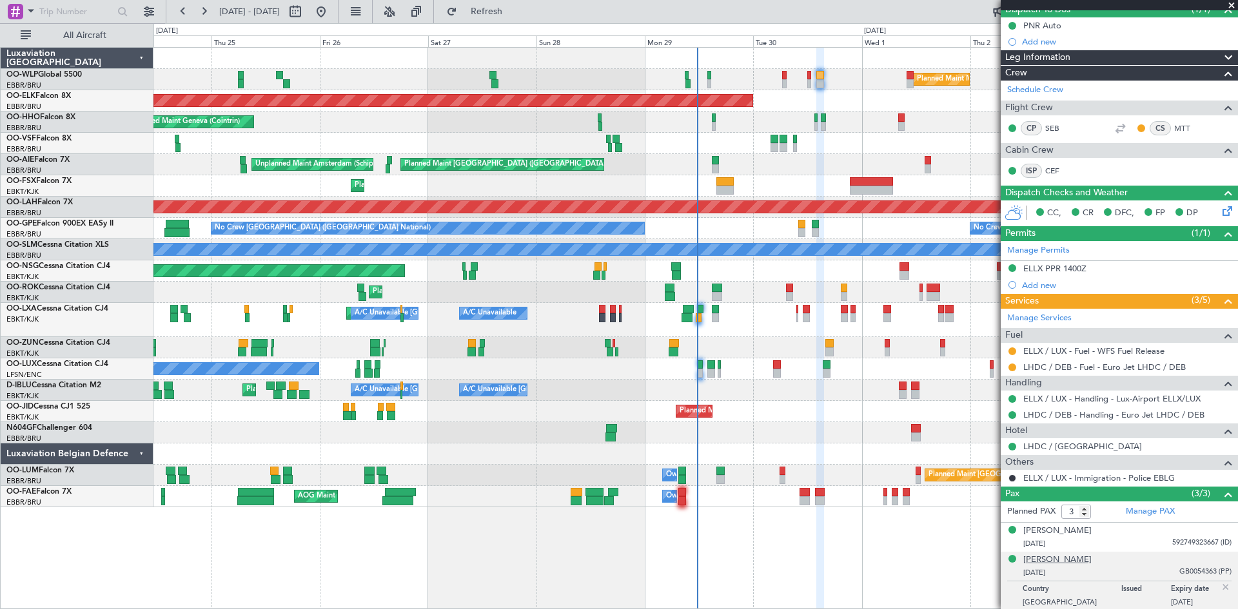
scroll to position [155, 0]
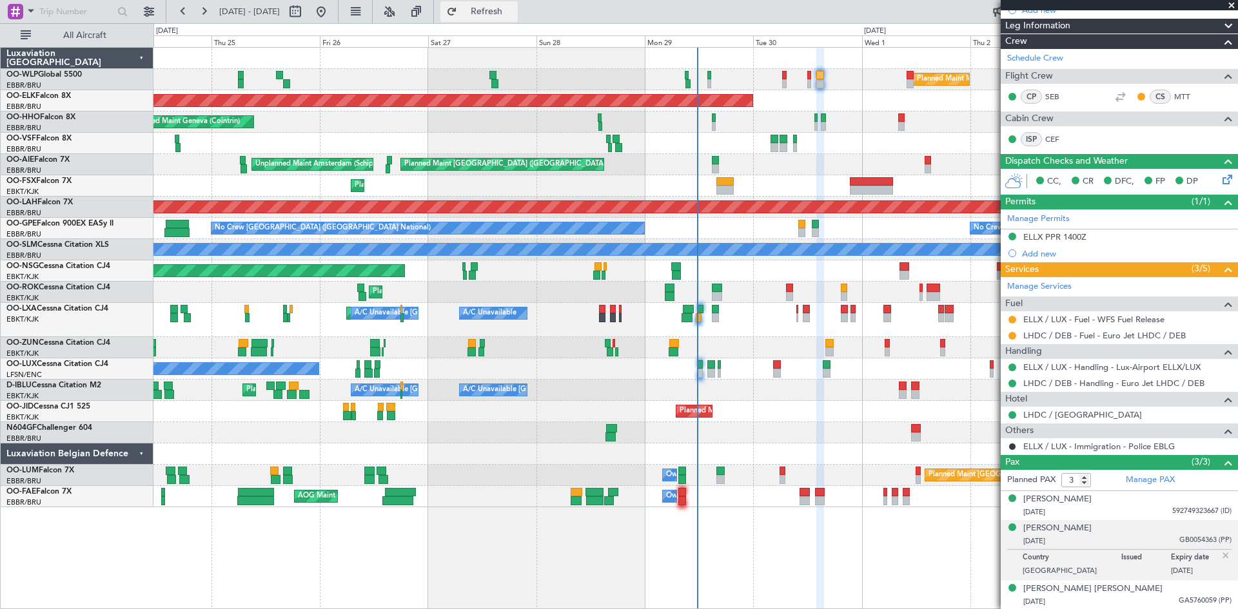
click at [513, 7] on span "Refresh" at bounding box center [487, 11] width 54 height 9
click at [1077, 503] on div "[PERSON_NAME]" at bounding box center [1057, 499] width 68 height 13
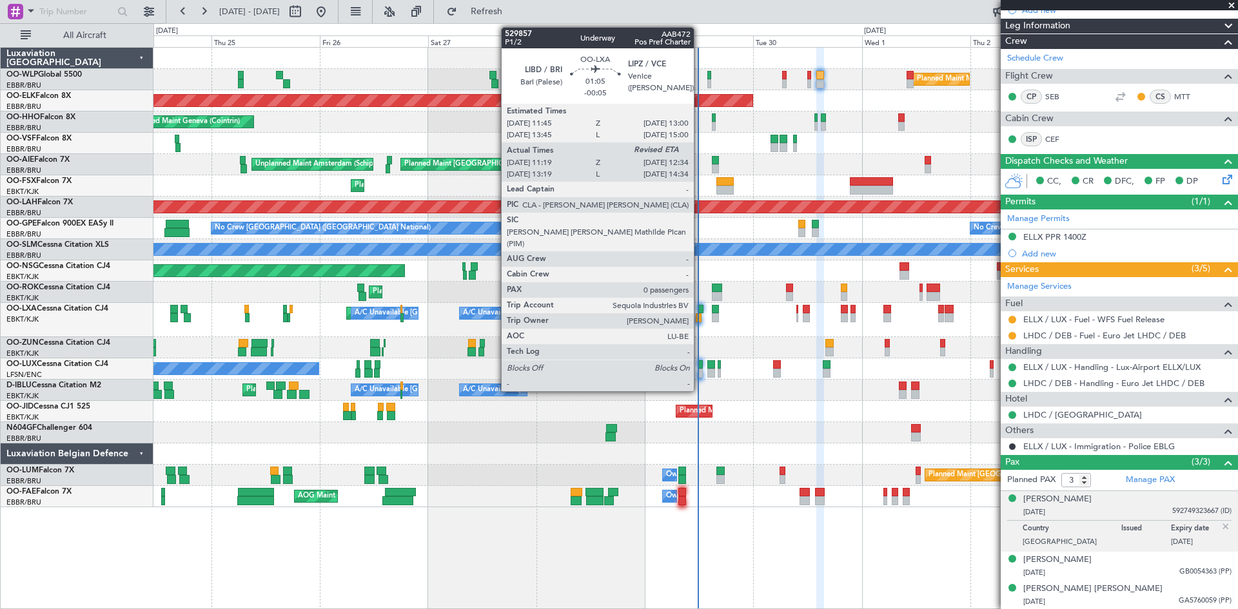
click at [699, 311] on div at bounding box center [701, 309] width 6 height 9
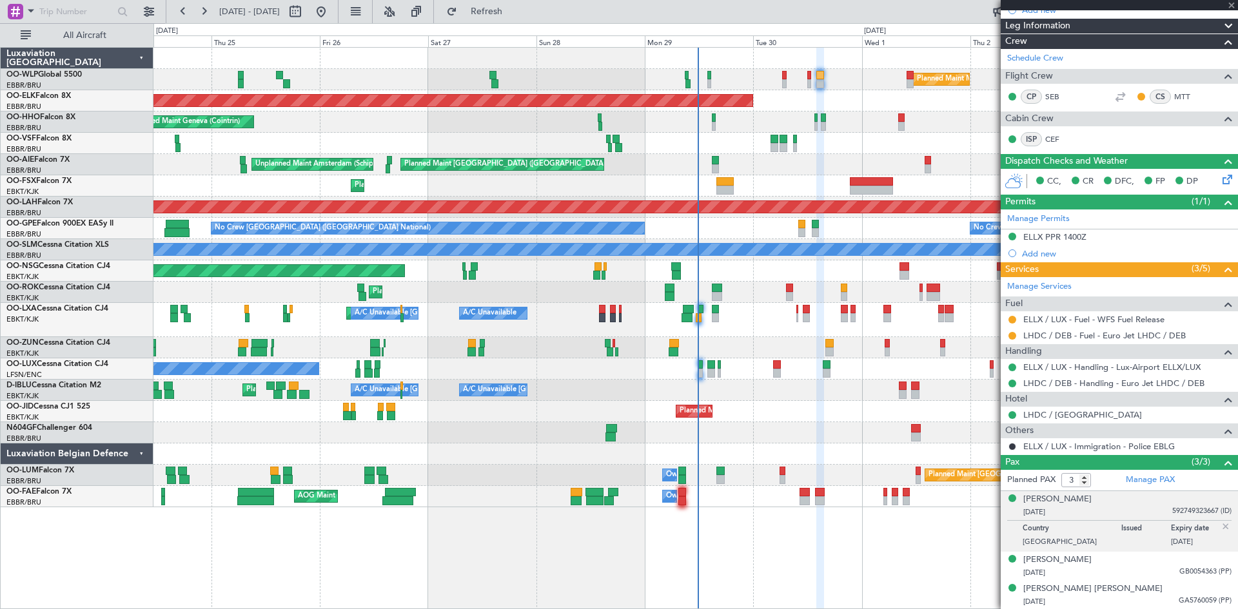
type input "11:24"
type input "0"
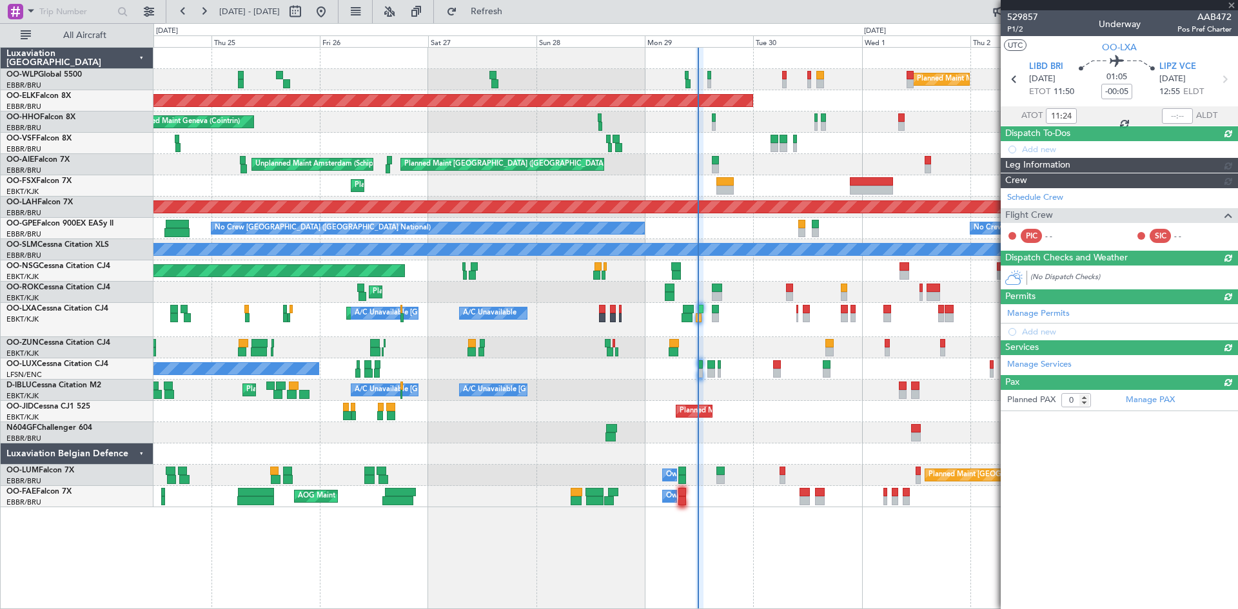
scroll to position [0, 0]
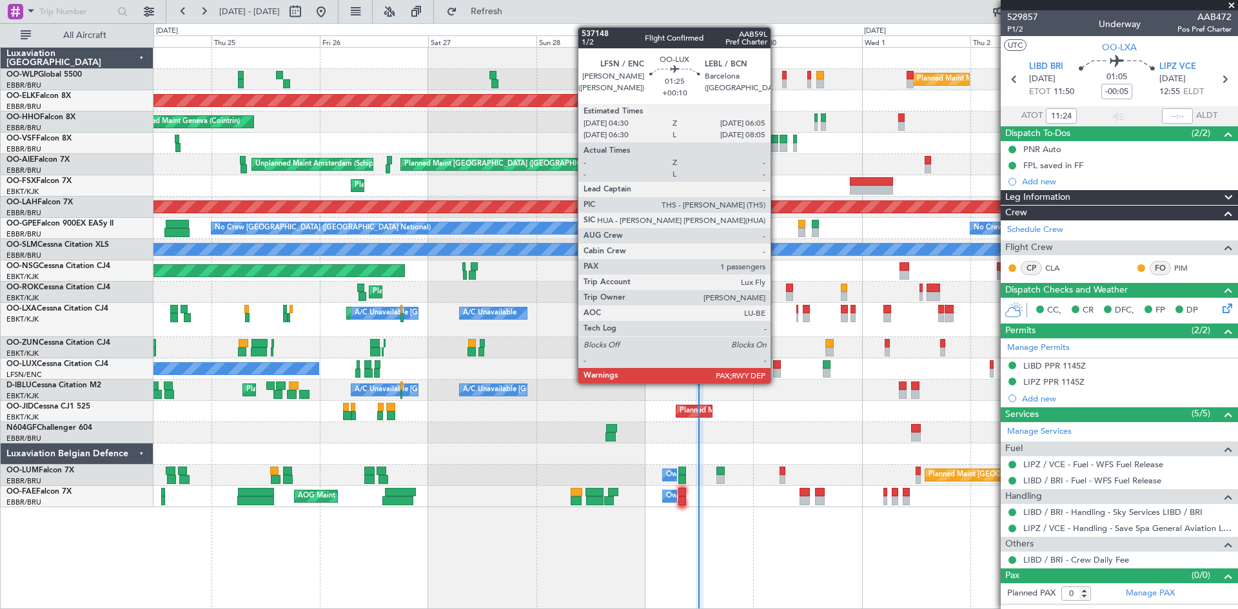
click at [776, 369] on div at bounding box center [777, 373] width 8 height 9
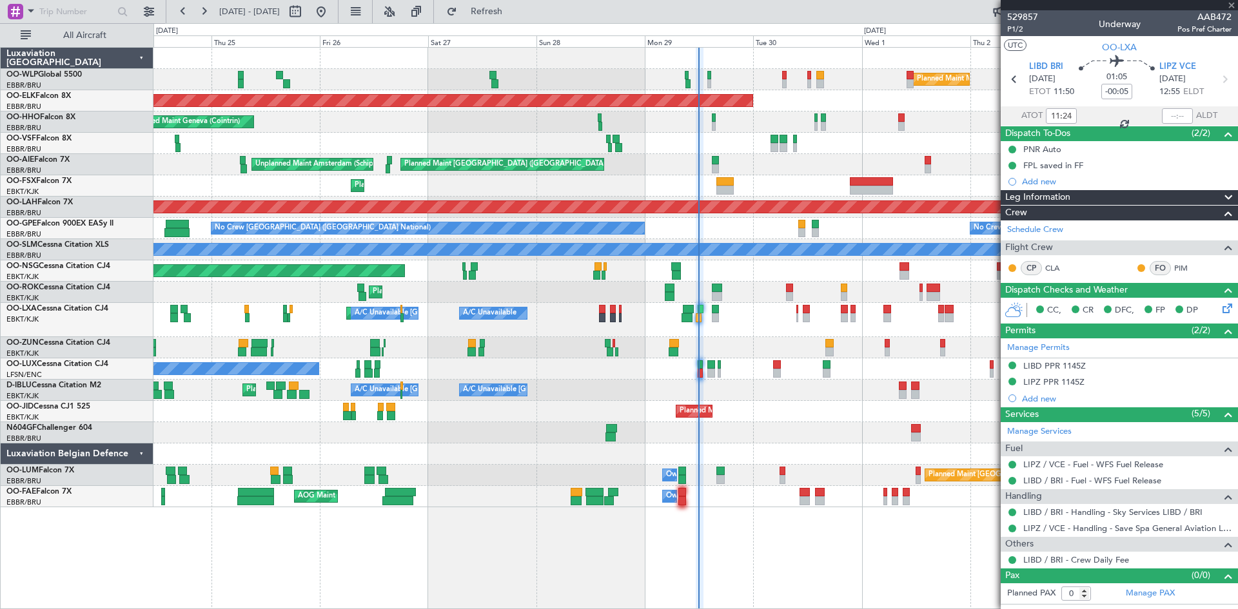
type input "+00:10"
type input "1"
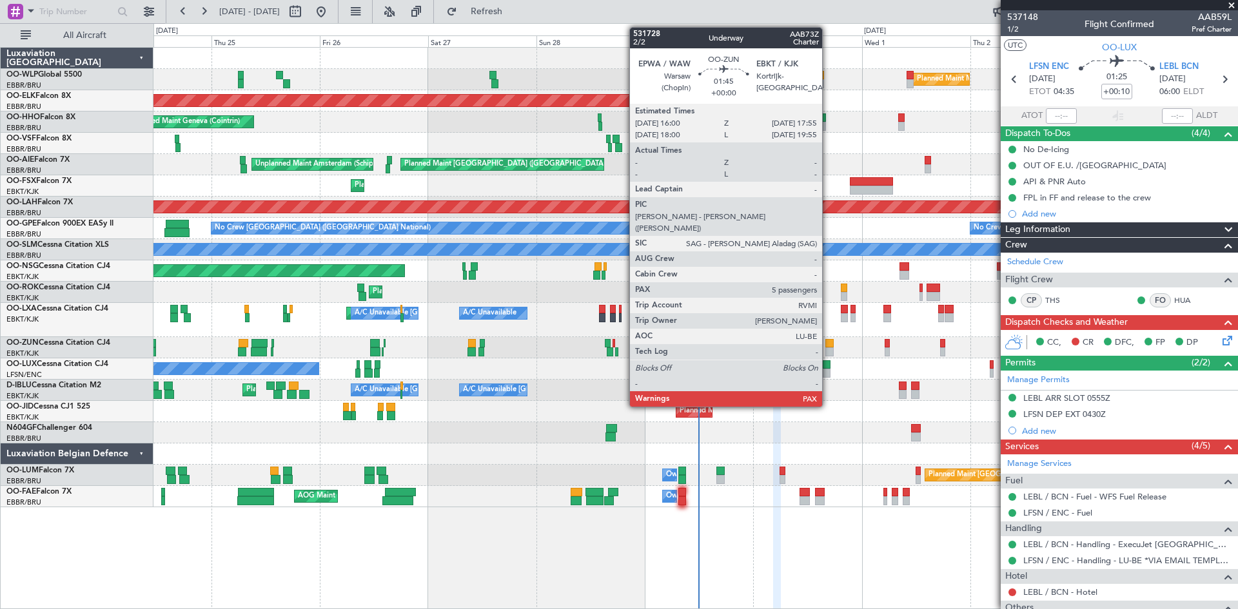
click at [828, 352] on div at bounding box center [829, 351] width 9 height 9
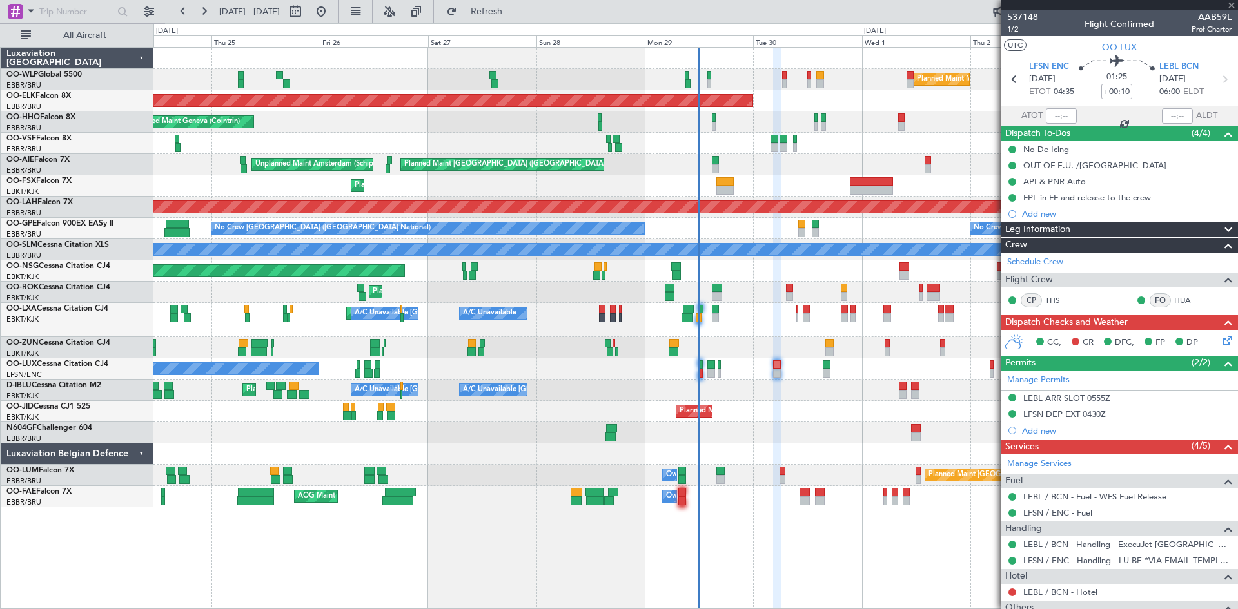
type input "5"
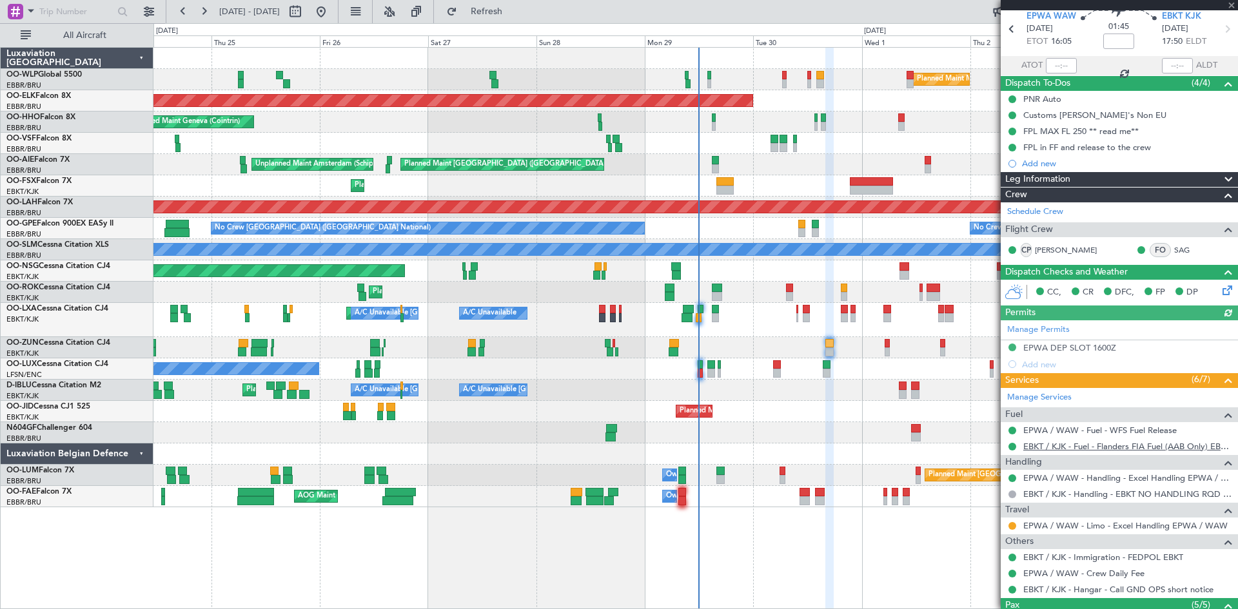
scroll to position [64, 0]
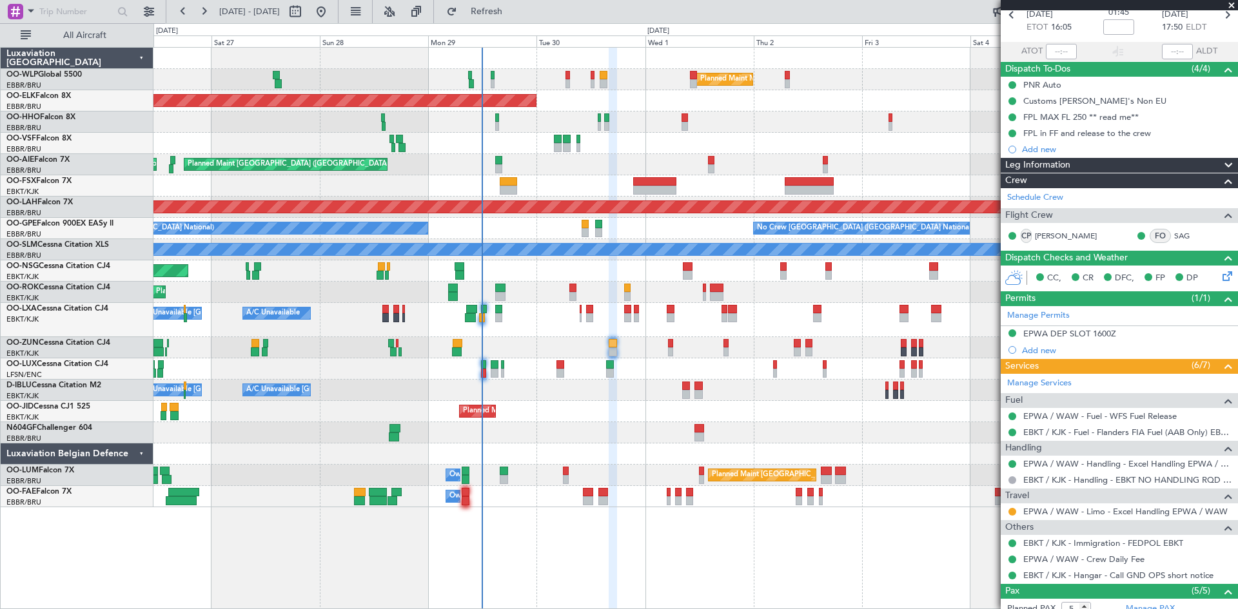
click at [389, 181] on div "Planned Maint Milan (Linate) Planned Maint Kortrijk-Wevelgem Planned Maint Gene…" at bounding box center [695, 278] width 1084 height 460
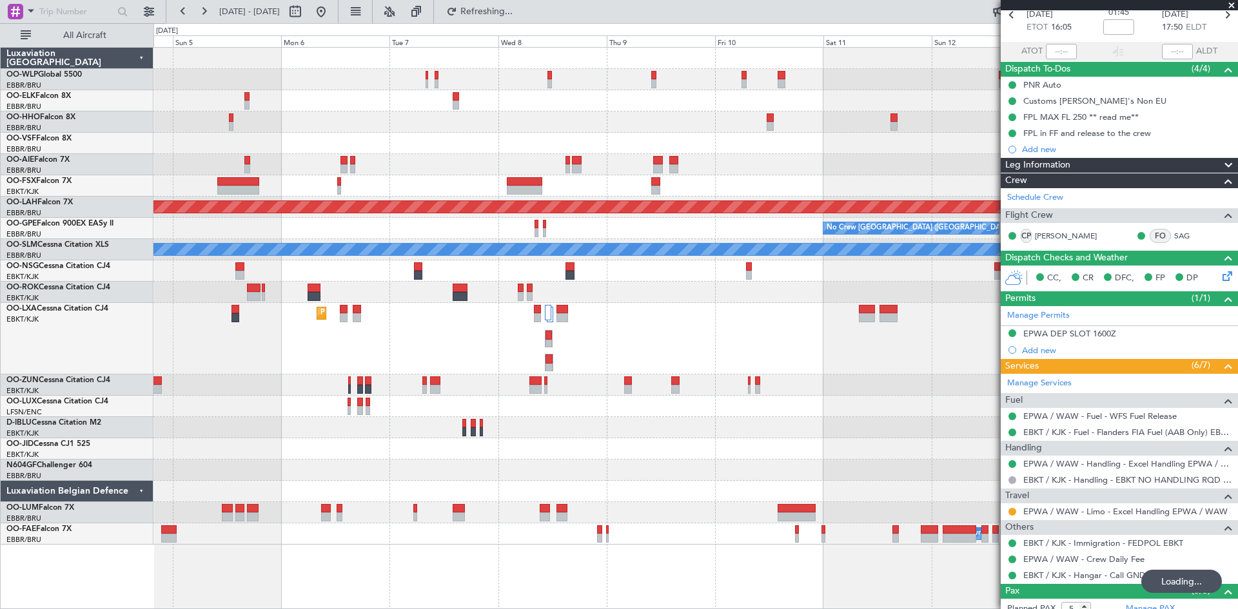
click at [456, 148] on div at bounding box center [695, 143] width 1084 height 21
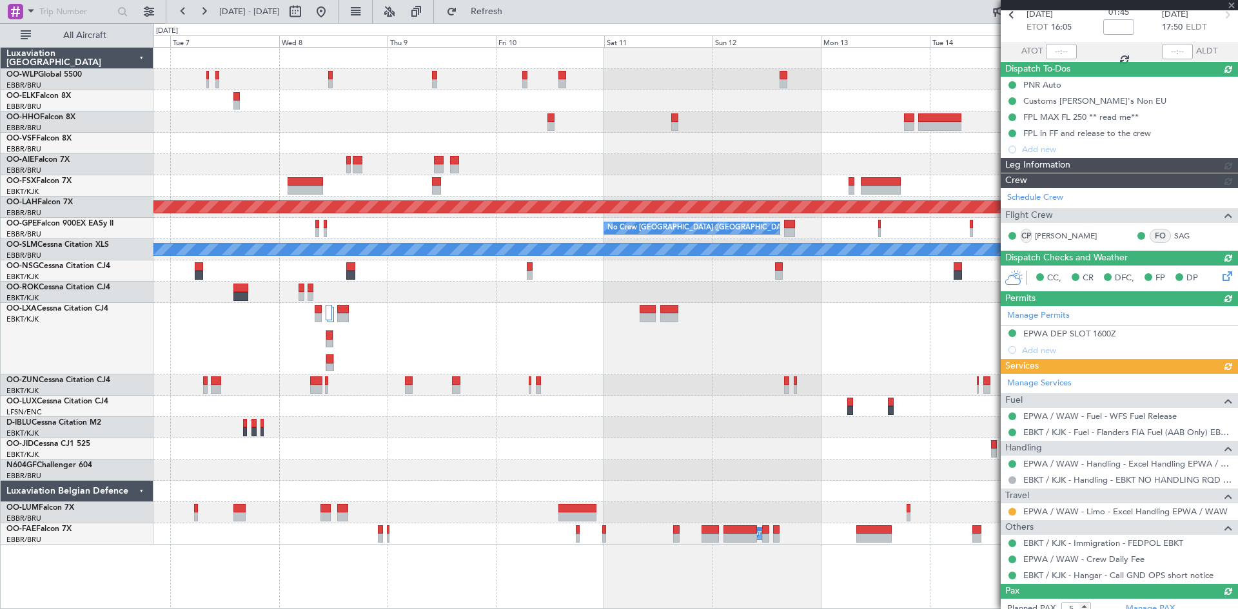
click at [536, 171] on div "- - LSGG 19:00 Z RJTT 06:45 Z Planned Maint Alton-st Louis (St Louis Regl) No C…" at bounding box center [695, 296] width 1084 height 497
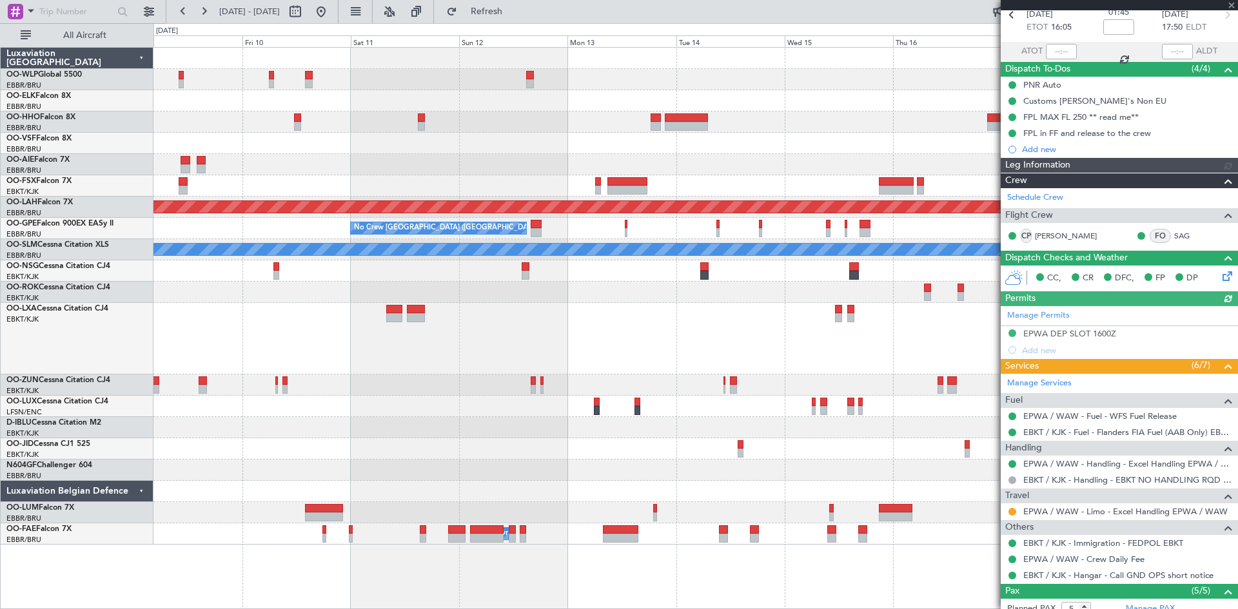
click at [605, 168] on div at bounding box center [695, 164] width 1084 height 21
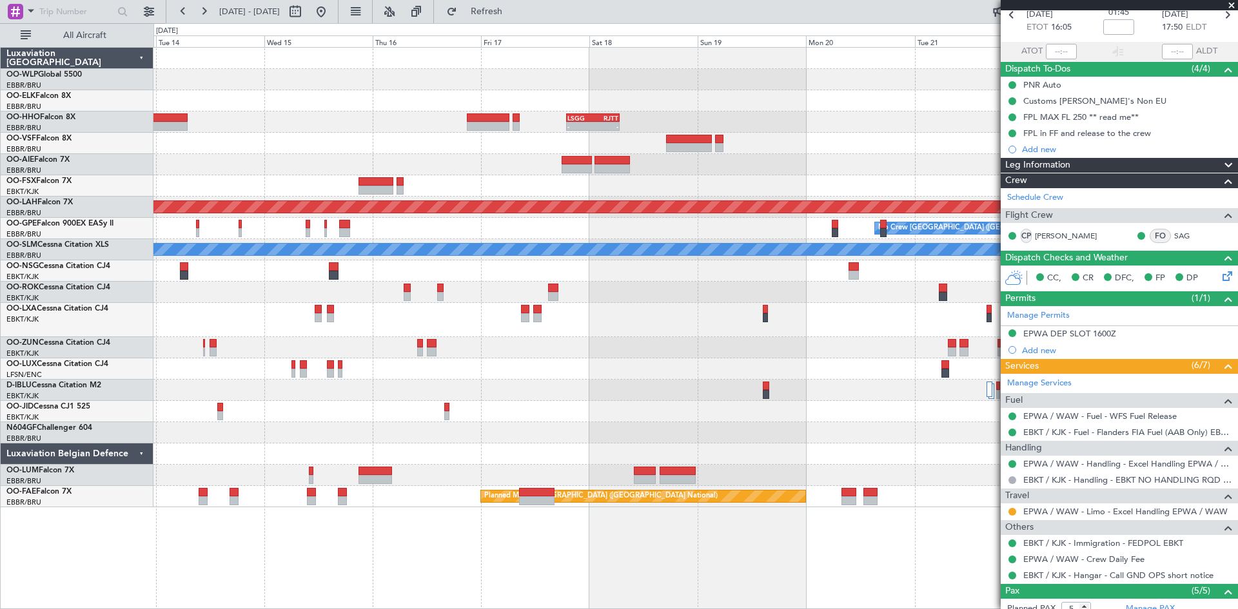
click at [660, 163] on div "- - LSGG 19:00 Z RJTT 06:45 Z Planned Maint Alton-st Louis (St Louis Regl) Plan…" at bounding box center [695, 278] width 1084 height 460
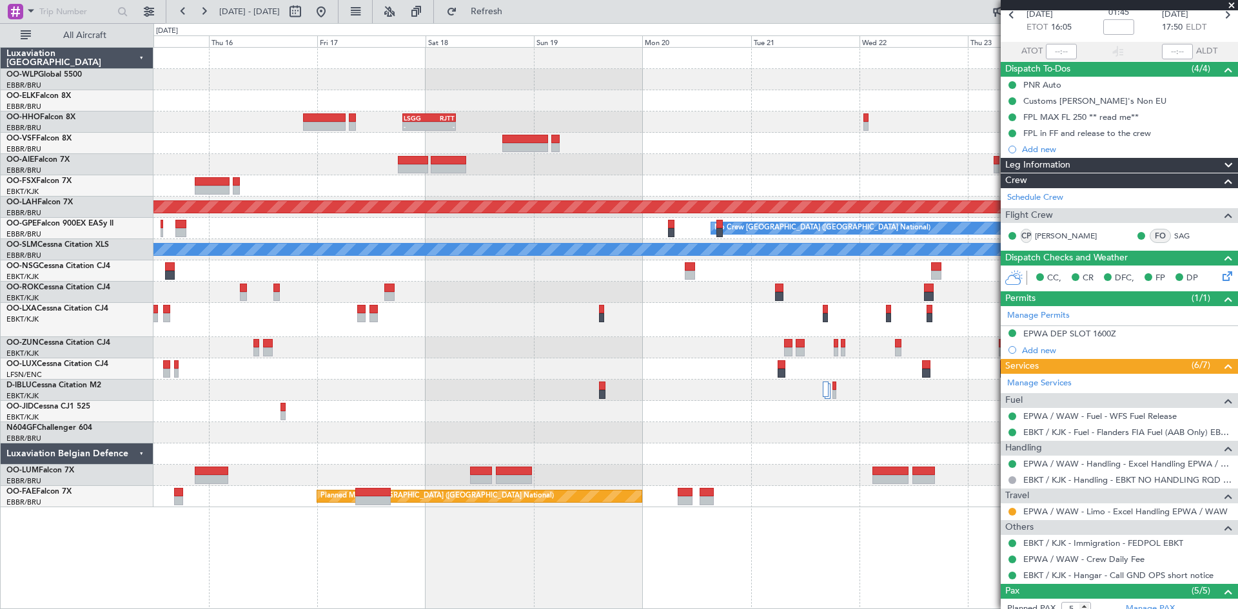
click at [482, 130] on div "- - LSGG 19:00 Z RJTT 06:45 Z" at bounding box center [695, 122] width 1084 height 21
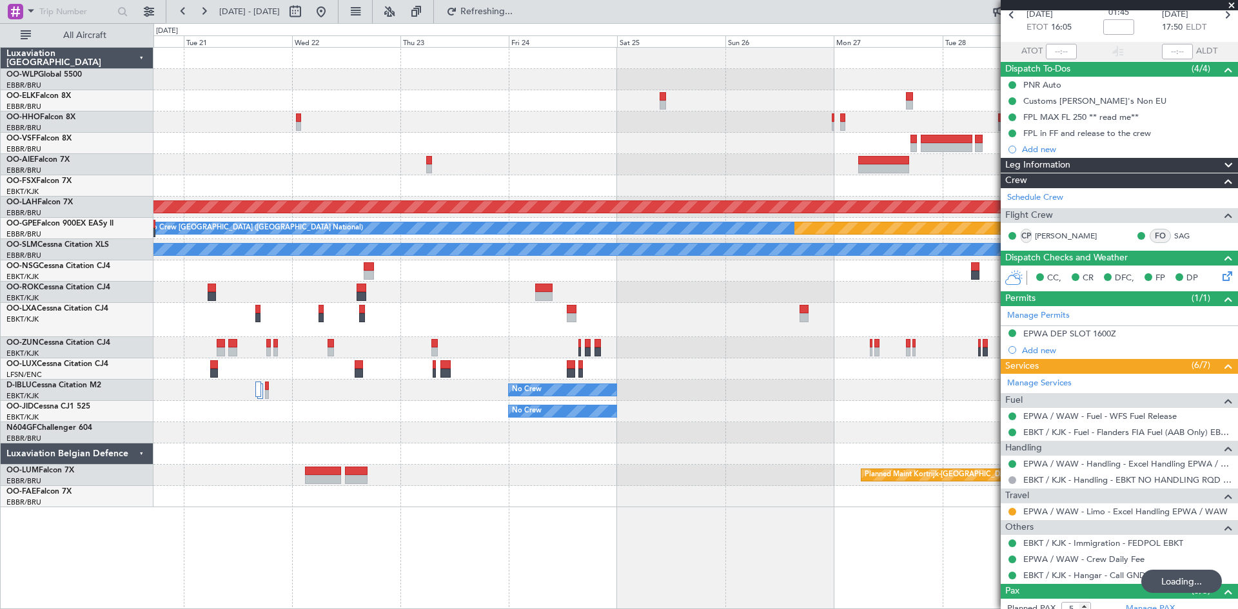
click at [289, 81] on div "LSGG 19:00 Z RJTT 06:45 Z - - Planned Maint Alton-st Louis (St Louis Regl) Plan…" at bounding box center [695, 278] width 1084 height 460
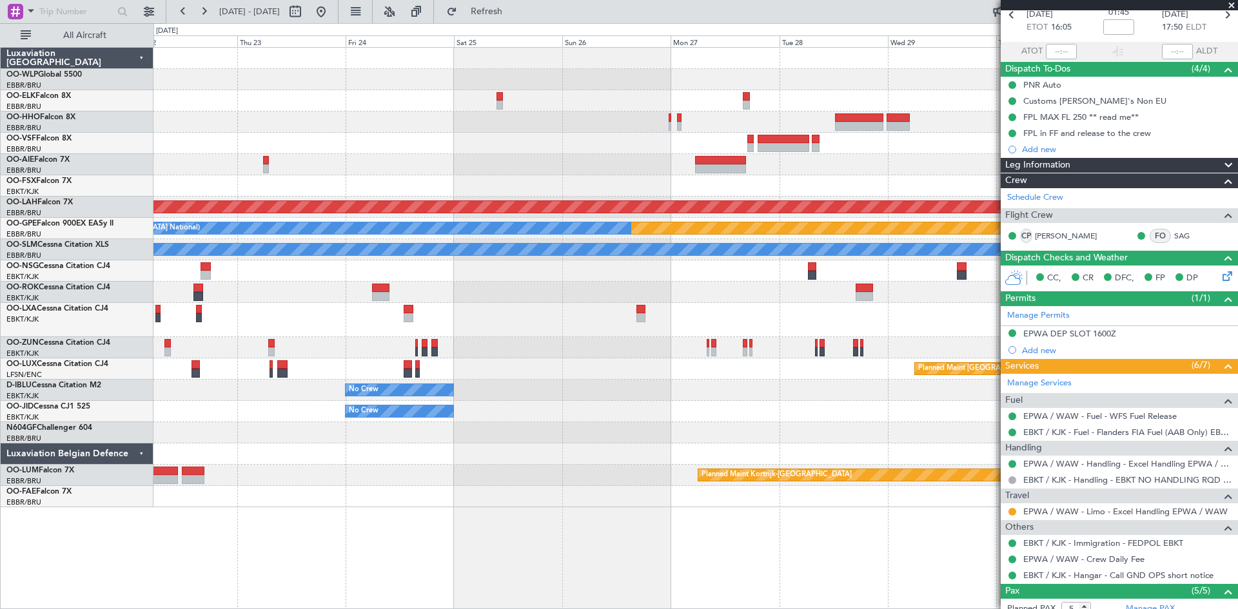
click at [447, 133] on div "Planned Maint Alton-st Louis (St Louis Regl) Planned Maint Nurnberg No Crew Bru…" at bounding box center [695, 278] width 1084 height 460
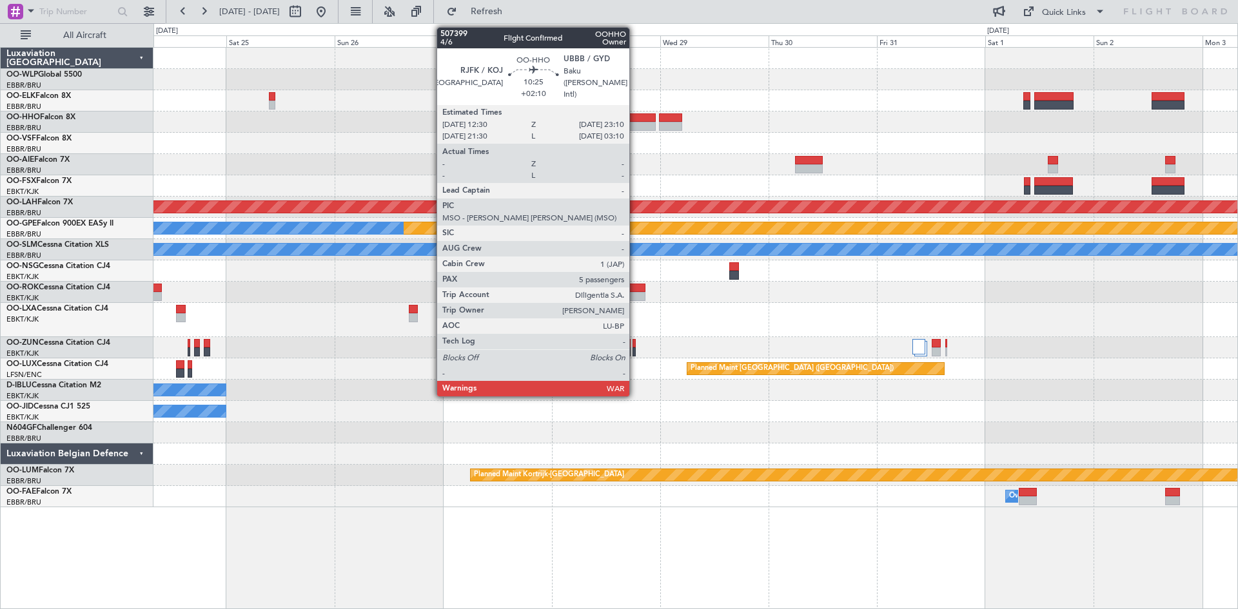
scroll to position [0, 0]
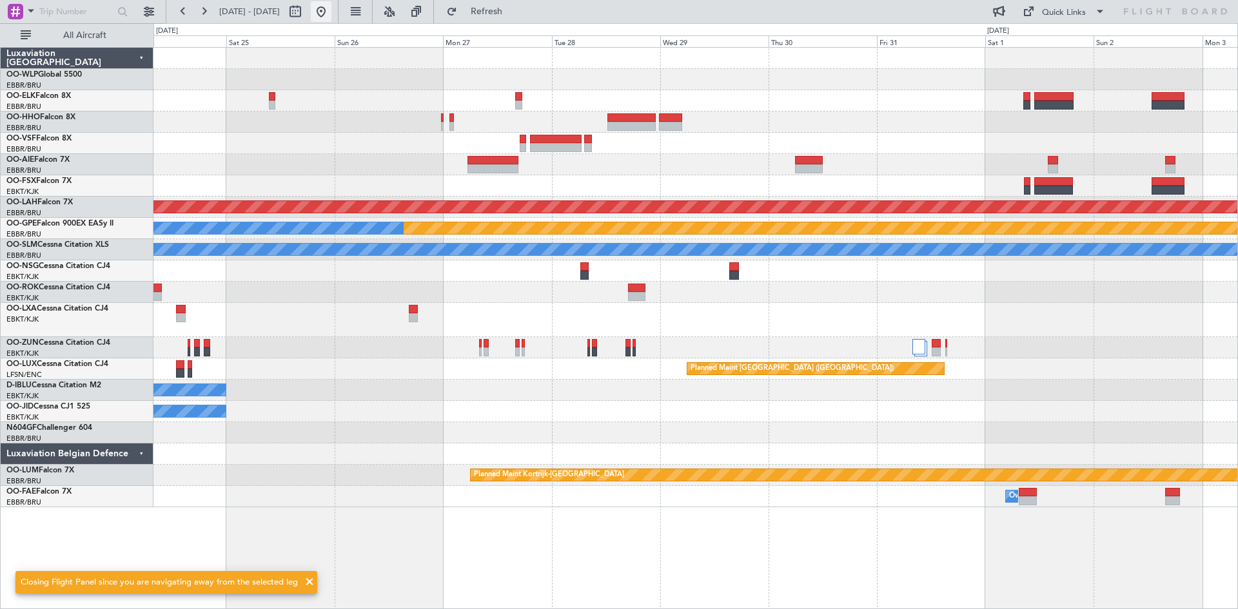
click at [331, 21] on button at bounding box center [321, 11] width 21 height 21
